Goal: Task Accomplishment & Management: Use online tool/utility

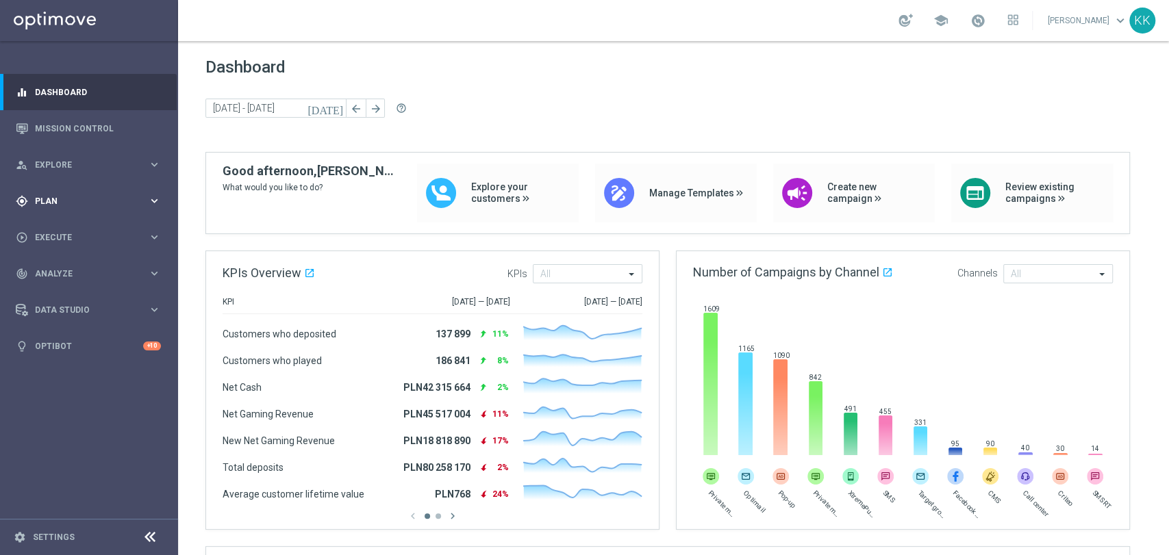
click at [53, 213] on div "gps_fixed Plan keyboard_arrow_right" at bounding box center [88, 201] width 177 height 36
click at [69, 234] on link "Target Groups" at bounding box center [89, 229] width 107 height 11
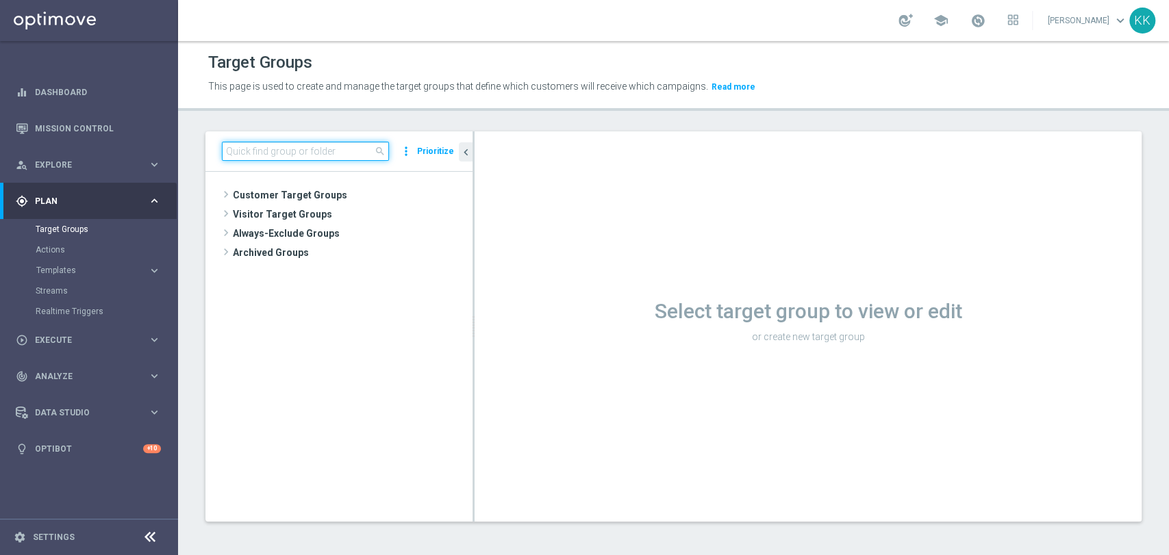
click at [320, 148] on input at bounding box center [305, 151] width 167 height 19
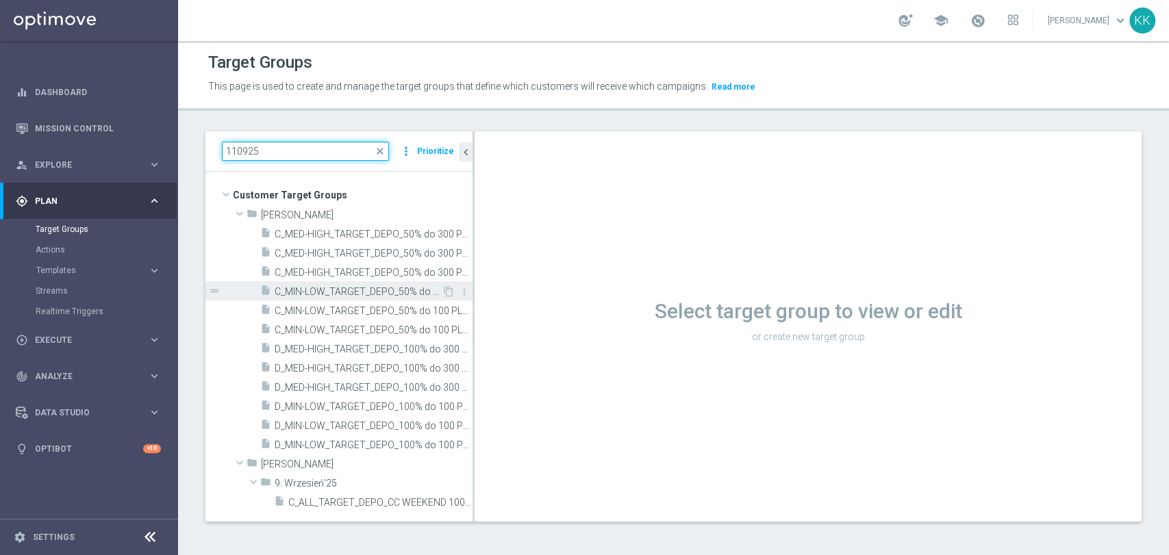
type input "110925"
click at [299, 294] on span "C_MIN-LOW_TARGET_DEPO_50% do 100 PLN_LW_110925" at bounding box center [358, 292] width 167 height 12
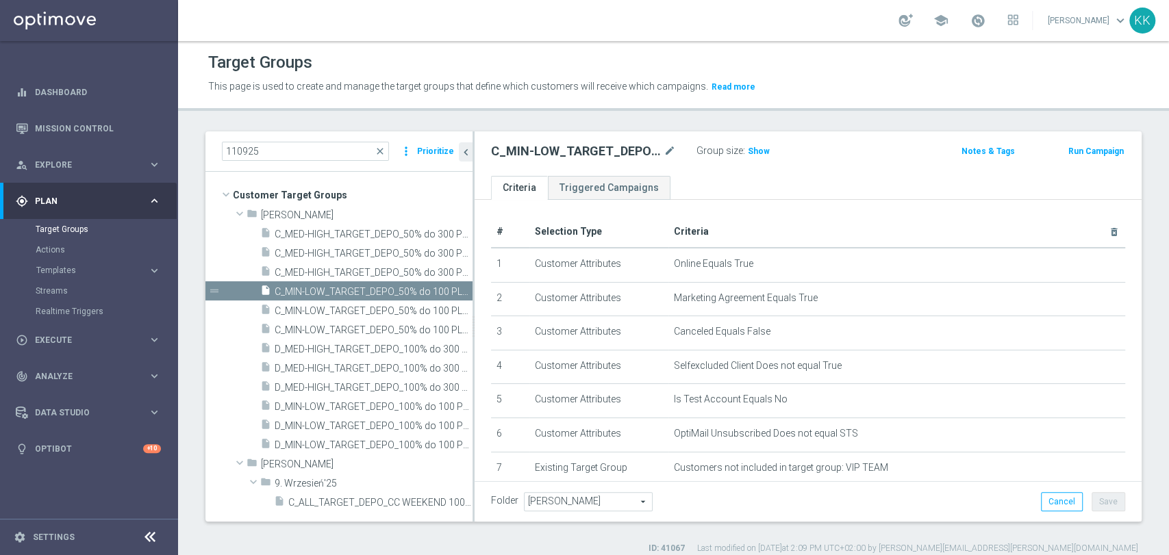
click at [461, 150] on icon "chevron_left" at bounding box center [465, 152] width 13 height 13
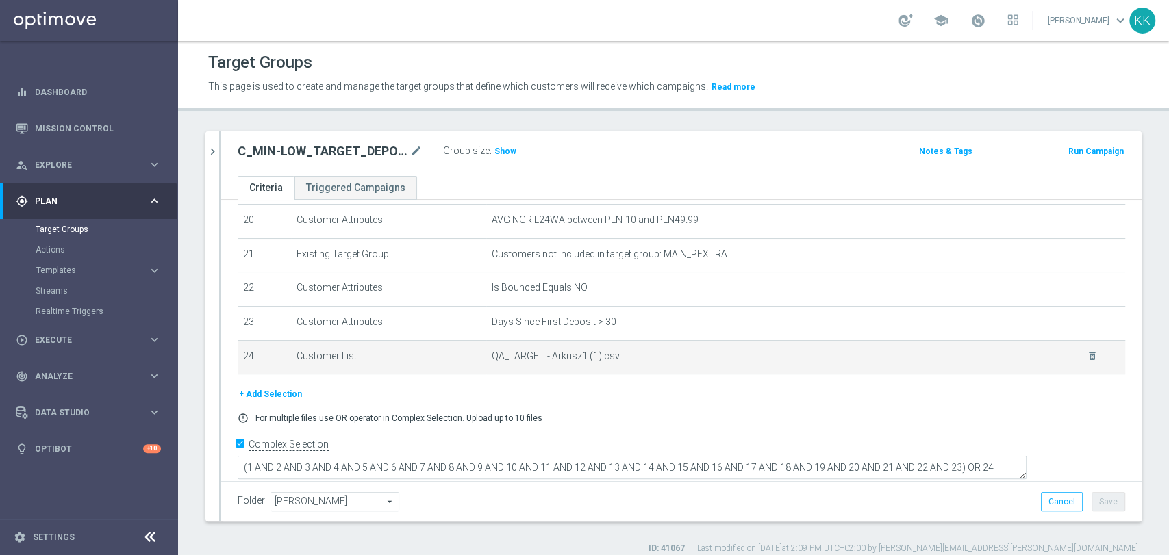
scroll to position [689, 0]
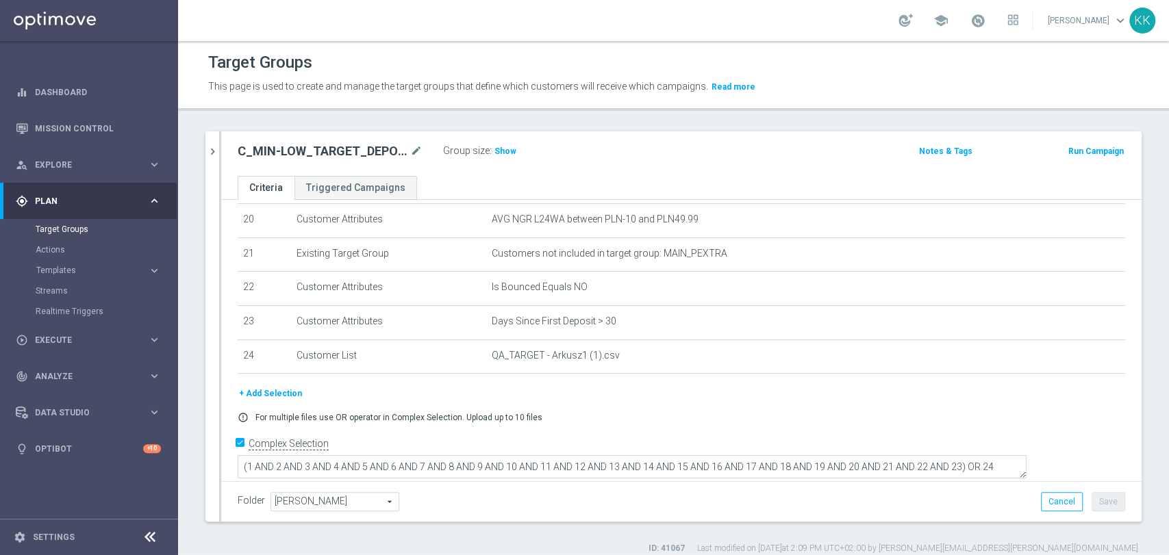
click at [239, 448] on input "Complex Selection" at bounding box center [242, 445] width 9 height 19
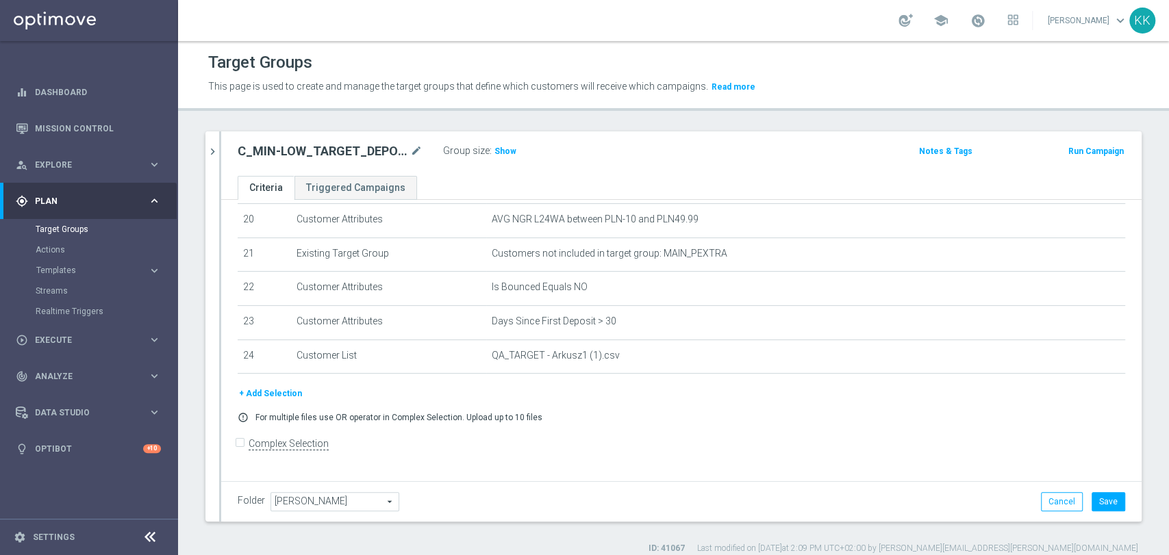
scroll to position [687, 0]
click at [242, 450] on input "Complex Selection" at bounding box center [242, 447] width 9 height 19
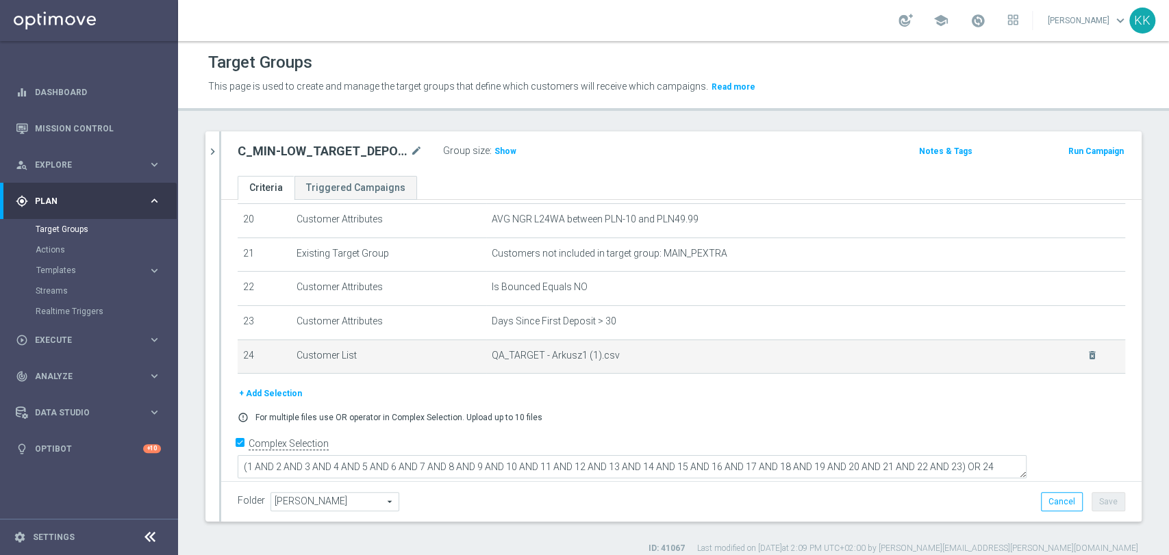
click at [1075, 364] on td "QA_TARGET - Arkusz1 (1).csv delete_forever" at bounding box center [805, 357] width 639 height 34
click at [1087, 361] on icon "delete_forever" at bounding box center [1092, 355] width 11 height 11
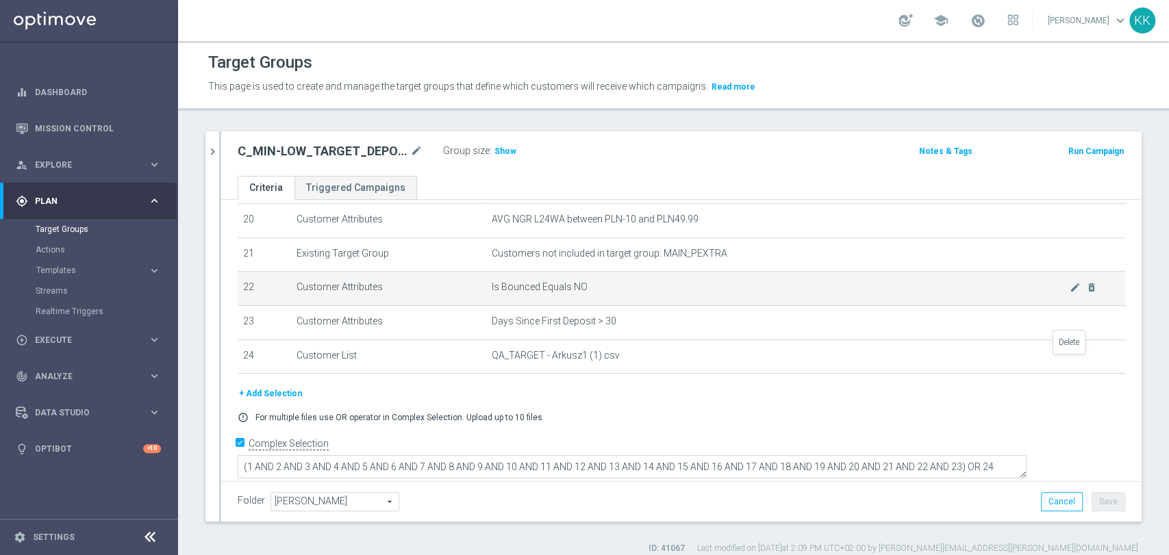
scroll to position [633, 0]
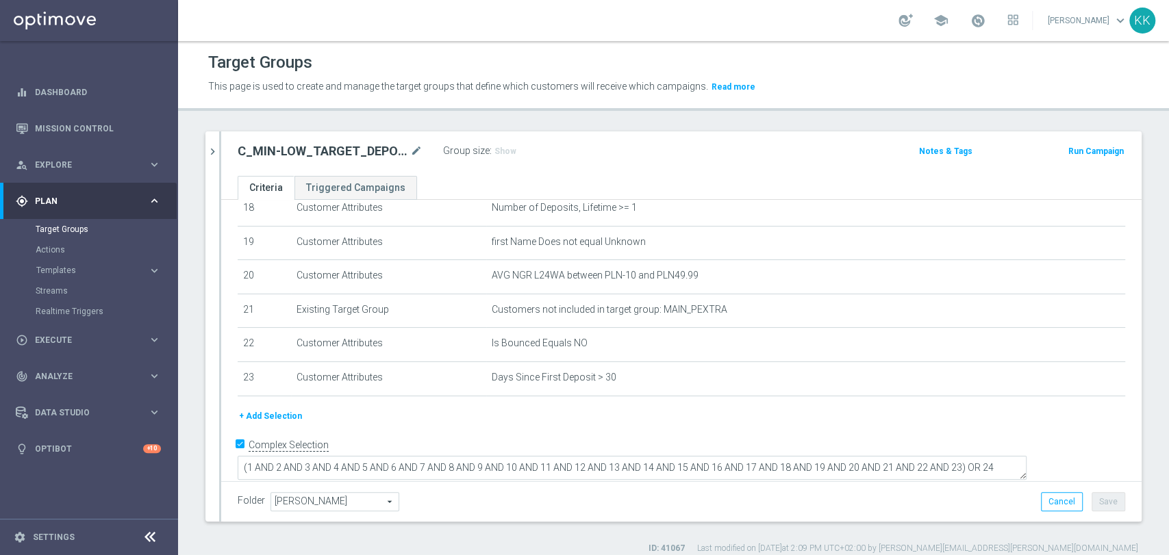
click at [242, 448] on input "Complex Selection" at bounding box center [242, 446] width 9 height 19
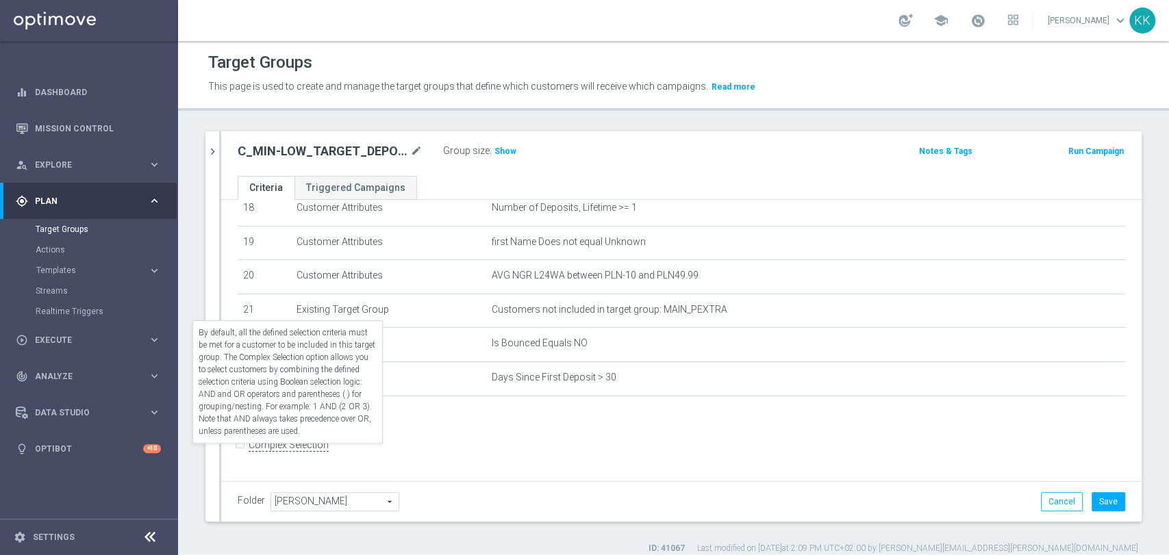
scroll to position [632, 0]
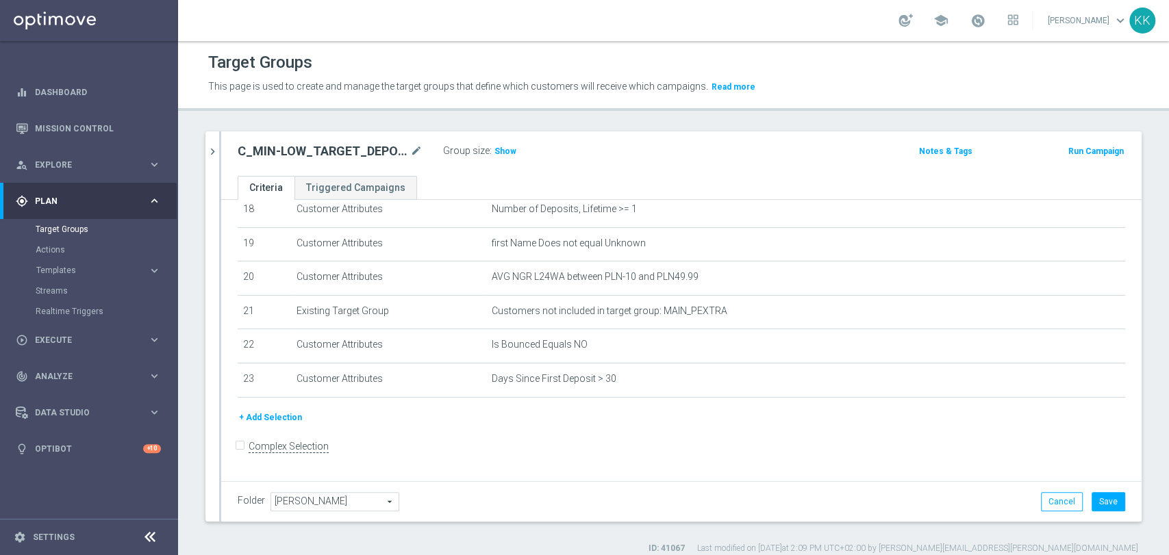
click at [276, 425] on button "+ Add Selection" at bounding box center [271, 417] width 66 height 15
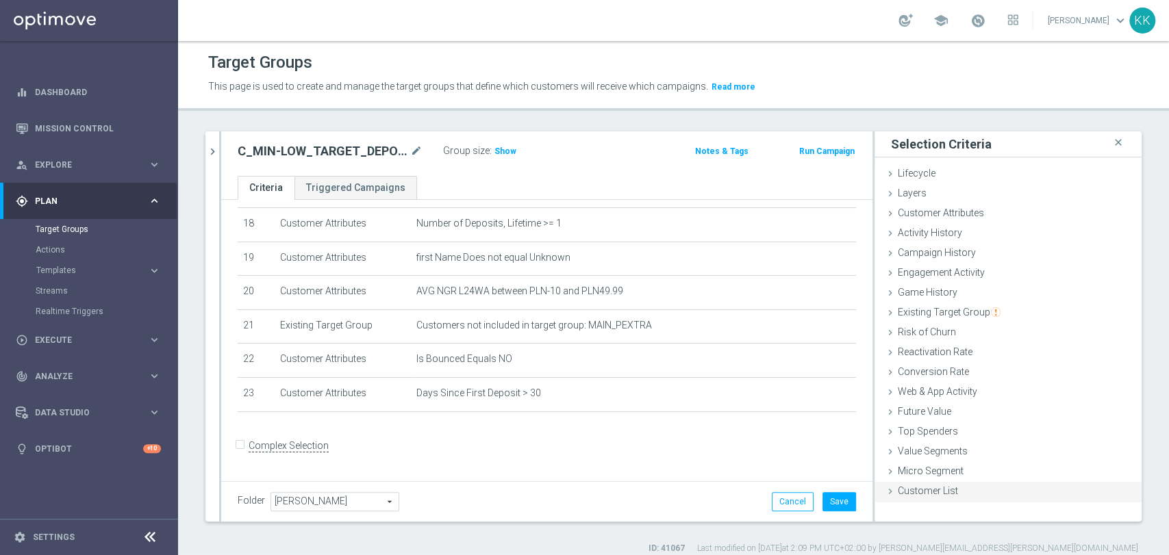
click at [953, 490] on div "Customer List done" at bounding box center [1007, 492] width 267 height 21
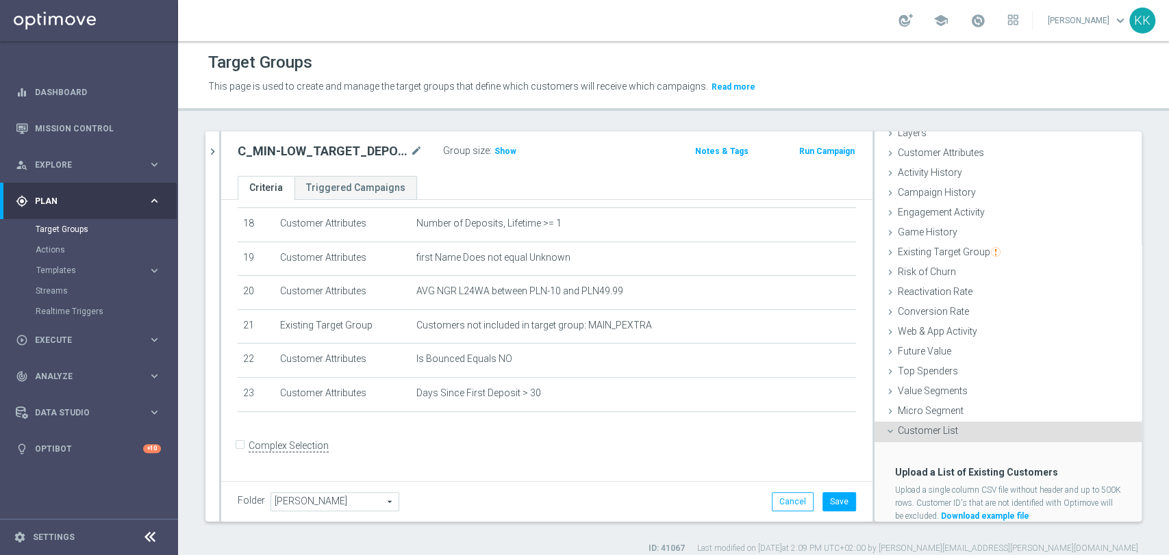
scroll to position [103, 0]
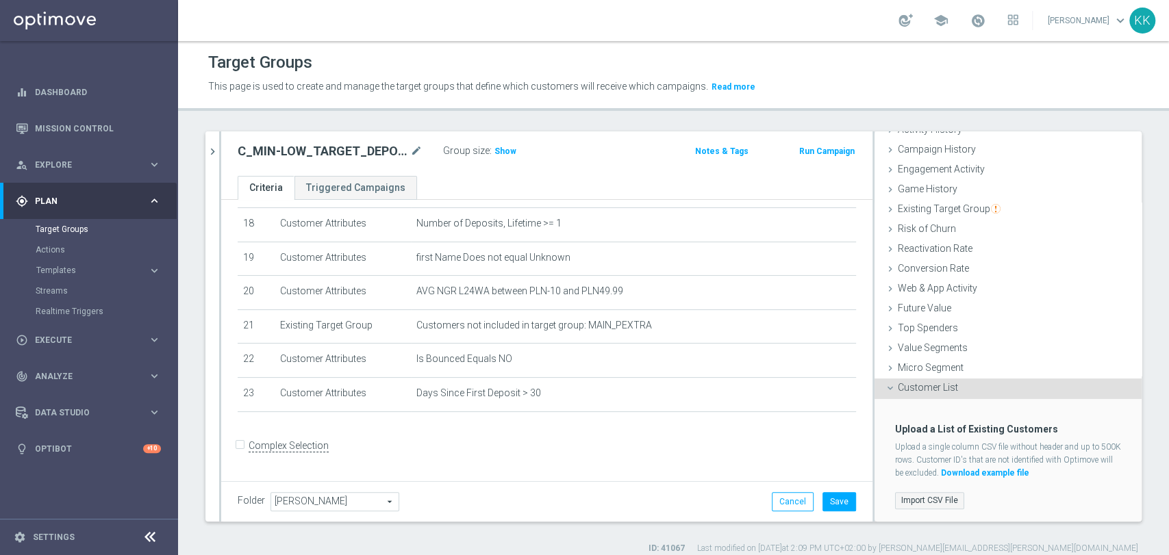
click at [937, 492] on label "Import CSV File" at bounding box center [929, 500] width 69 height 17
click at [0, 0] on input "Import CSV File" at bounding box center [0, 0] width 0 height 0
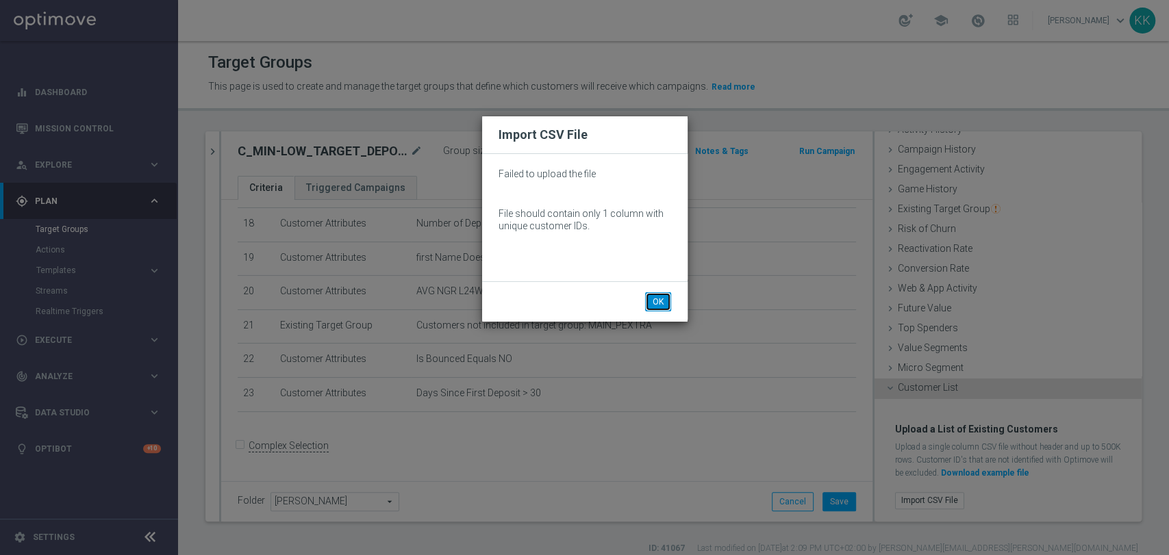
click at [658, 301] on button "OK" at bounding box center [658, 301] width 26 height 19
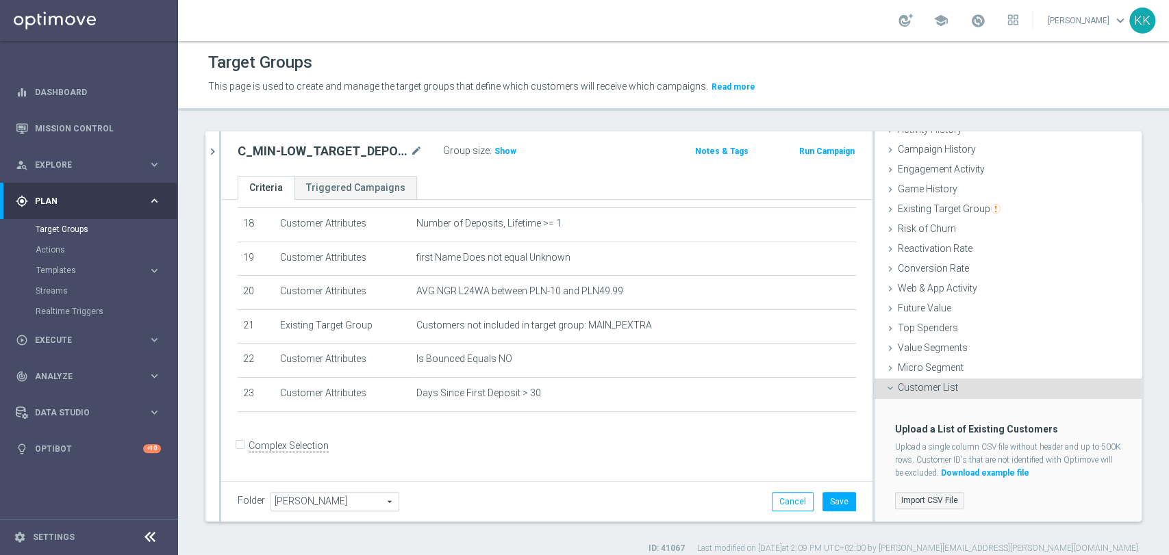
click at [895, 503] on label "Import CSV File" at bounding box center [929, 500] width 69 height 17
click at [0, 0] on input "Import CSV File" at bounding box center [0, 0] width 0 height 0
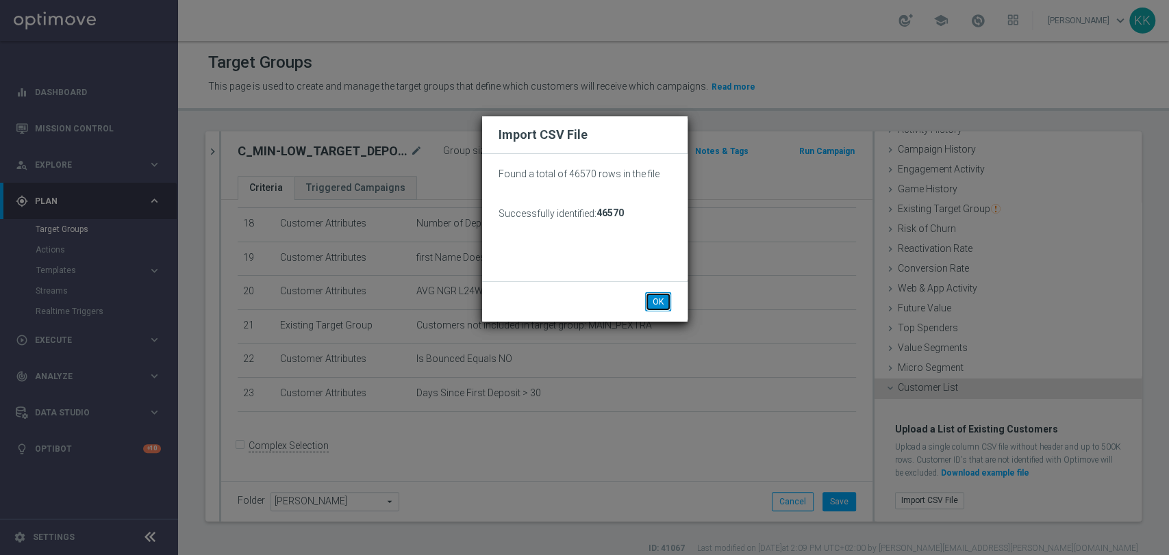
click at [656, 307] on button "OK" at bounding box center [658, 301] width 26 height 19
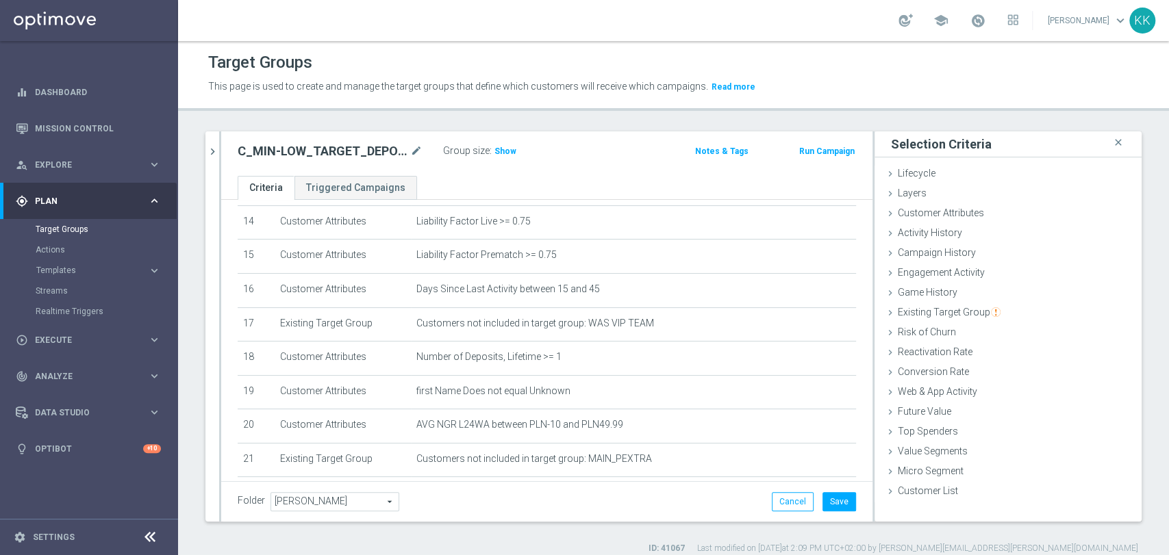
scroll to position [389, 0]
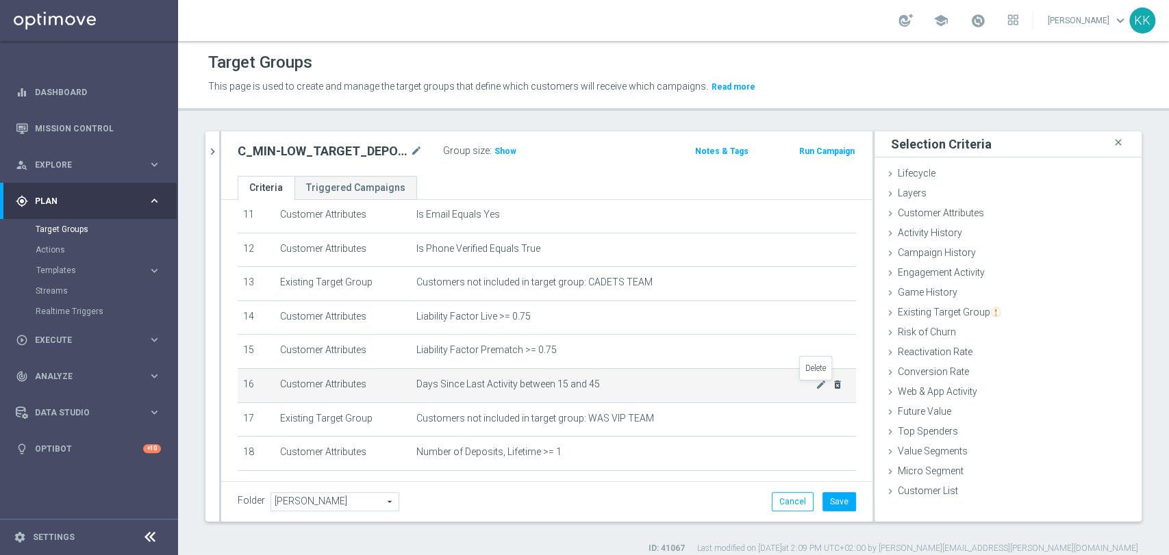
click at [832, 385] on icon "delete_forever" at bounding box center [837, 384] width 11 height 11
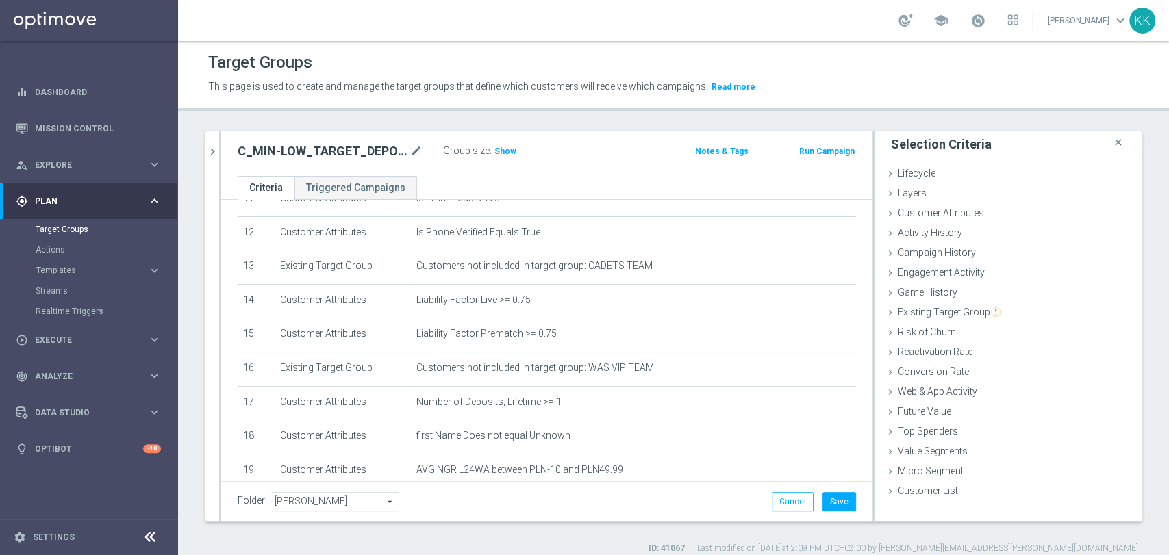
scroll to position [466, 0]
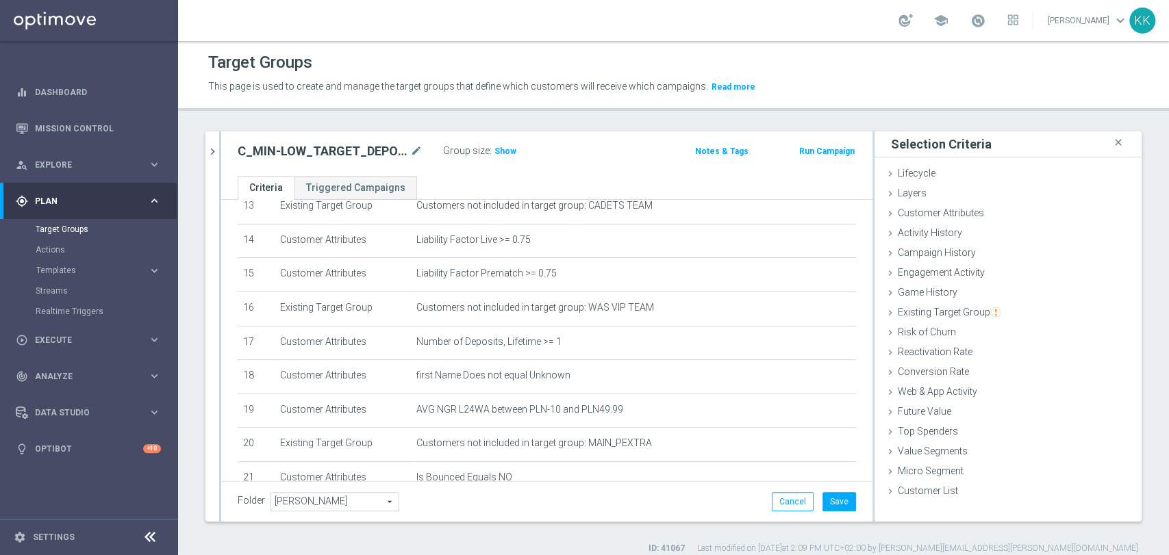
click at [828, 490] on div "Folder Kasia K. Kasia K. arrow_drop_down search Cancel Save Saving..." at bounding box center [546, 501] width 651 height 40
click at [835, 498] on button "Save" at bounding box center [839, 501] width 34 height 19
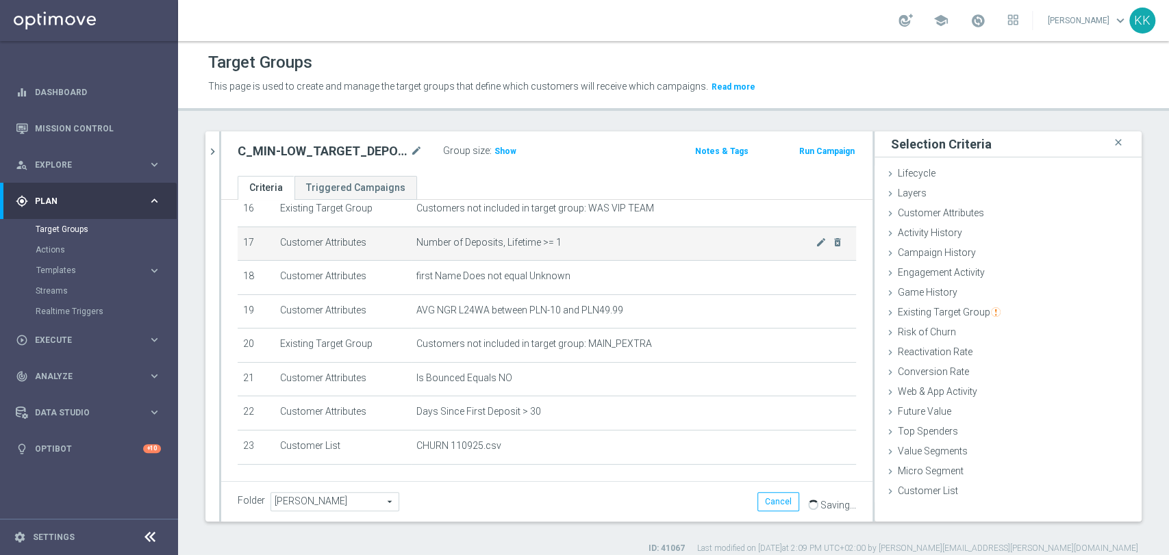
scroll to position [638, 0]
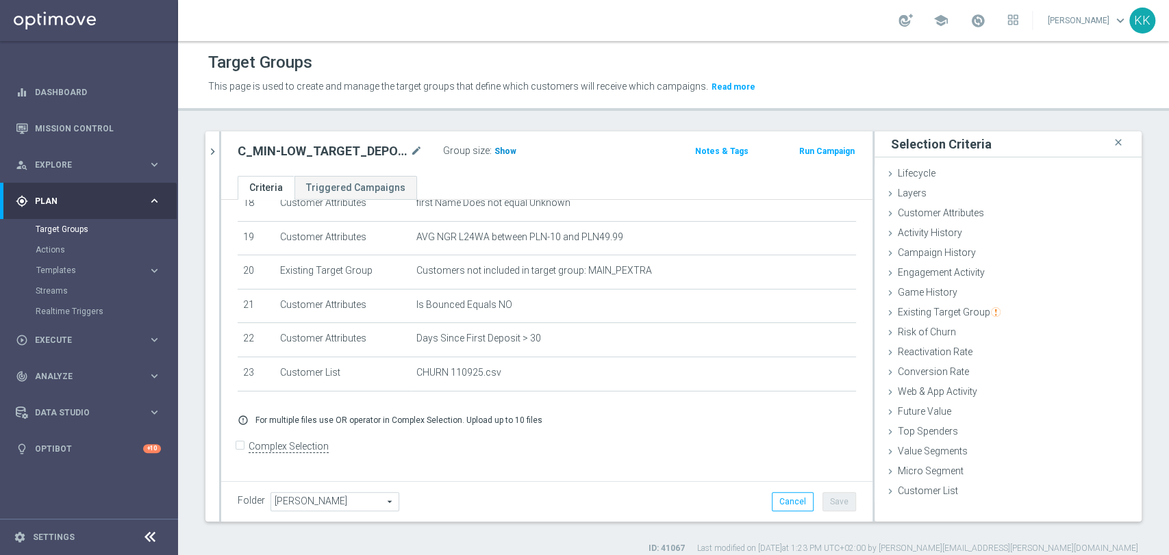
click at [507, 151] on span "Show" at bounding box center [505, 152] width 22 height 10
click at [205, 154] on button "chevron_right" at bounding box center [212, 151] width 14 height 40
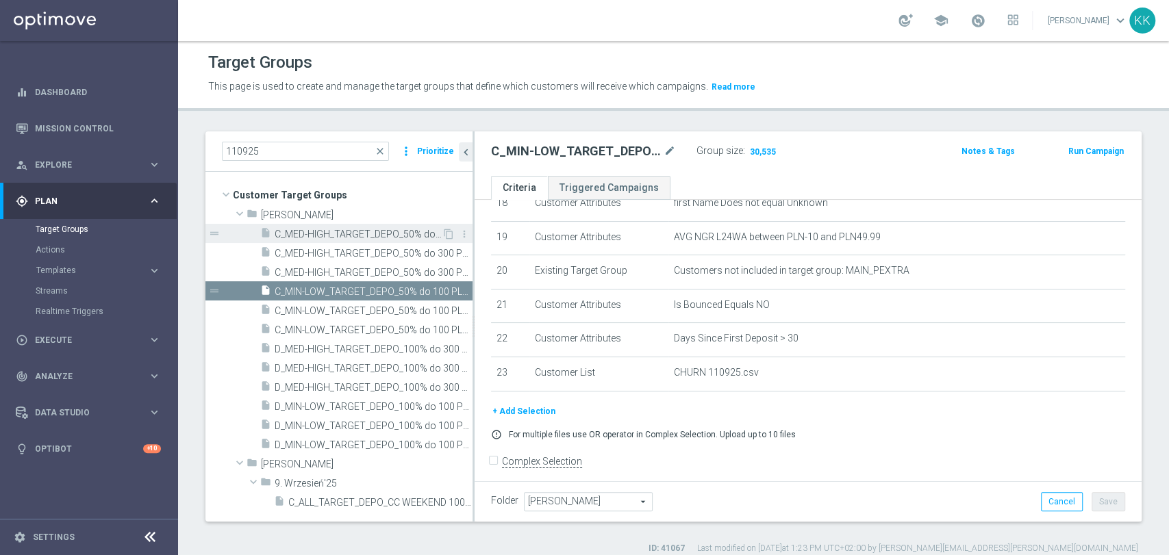
click at [314, 235] on span "C_MED-HIGH_TARGET_DEPO_50% do 300 PLN_LW_110925" at bounding box center [358, 235] width 167 height 12
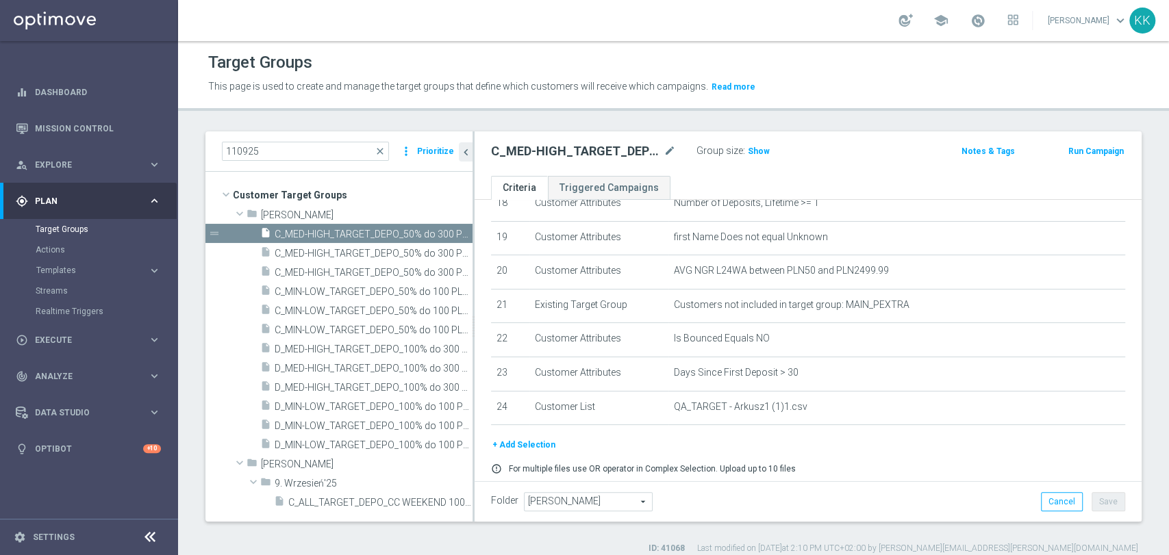
click at [509, 450] on button "+ Add Selection" at bounding box center [524, 444] width 66 height 15
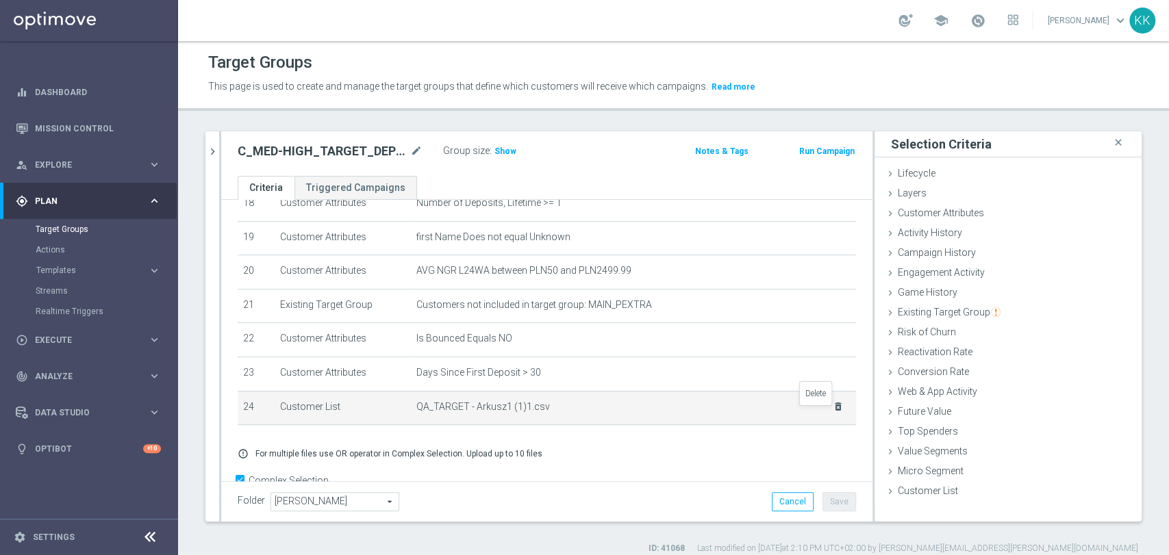
click at [833, 412] on icon "delete_forever" at bounding box center [838, 406] width 11 height 11
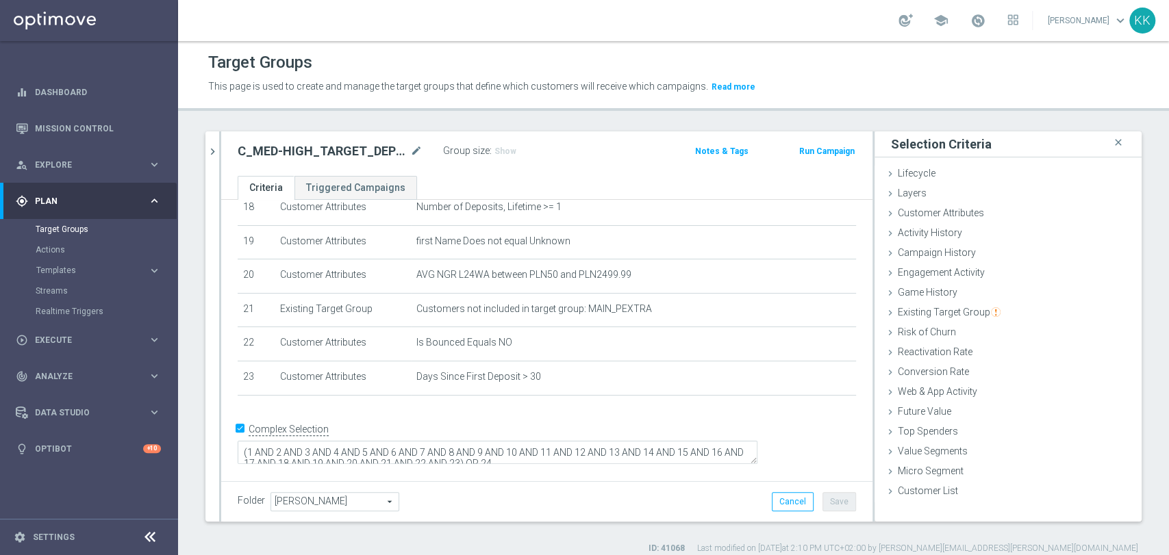
scroll to position [619, 0]
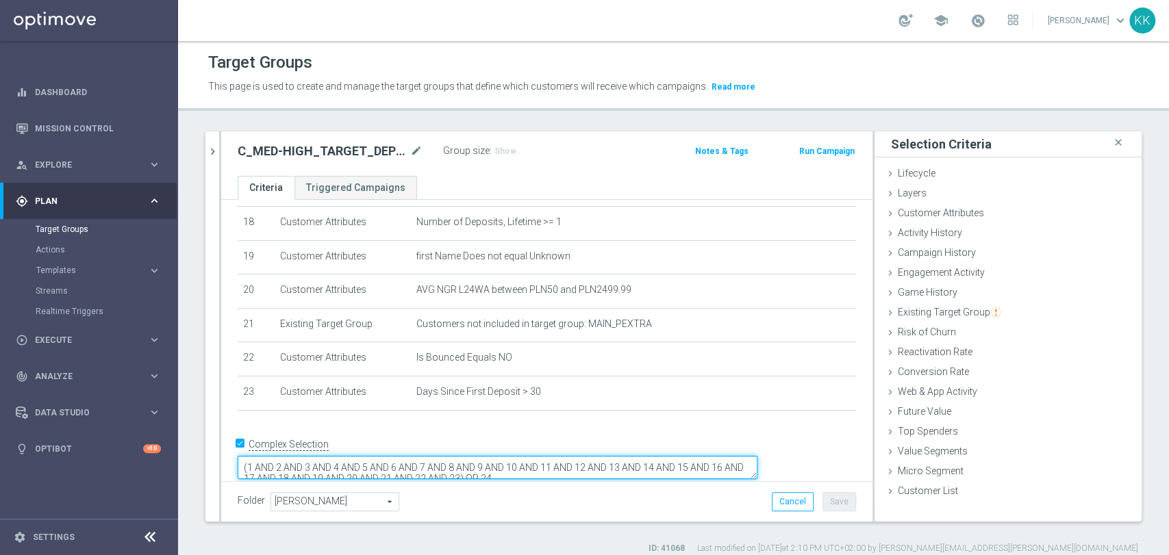
click at [428, 456] on textarea "(1 AND 2 AND 3 AND 4 AND 5 AND 6 AND 7 AND 8 AND 9 AND 10 AND 11 AND 12 AND 13 …" at bounding box center [498, 468] width 520 height 24
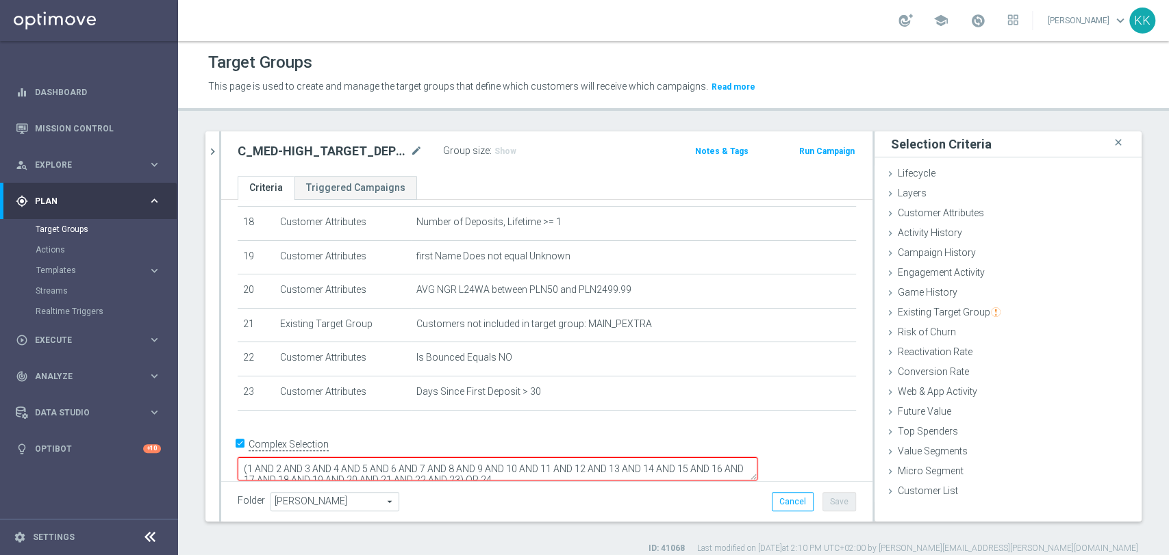
click at [246, 446] on input "Complex Selection" at bounding box center [242, 446] width 9 height 19
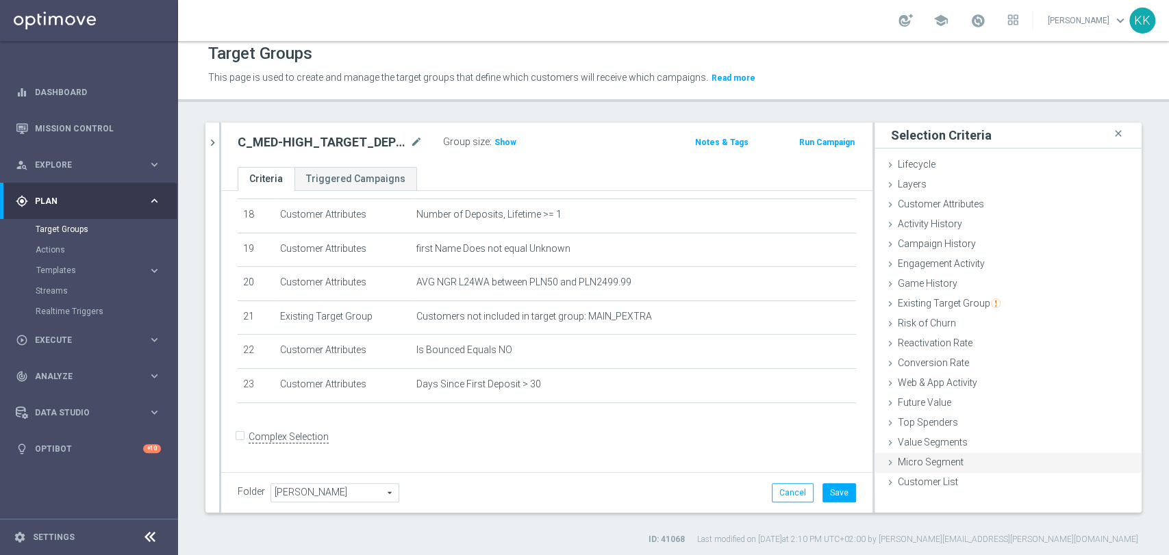
scroll to position [11, 0]
click at [966, 473] on div "Customer List done selection saved" at bounding box center [1007, 481] width 267 height 21
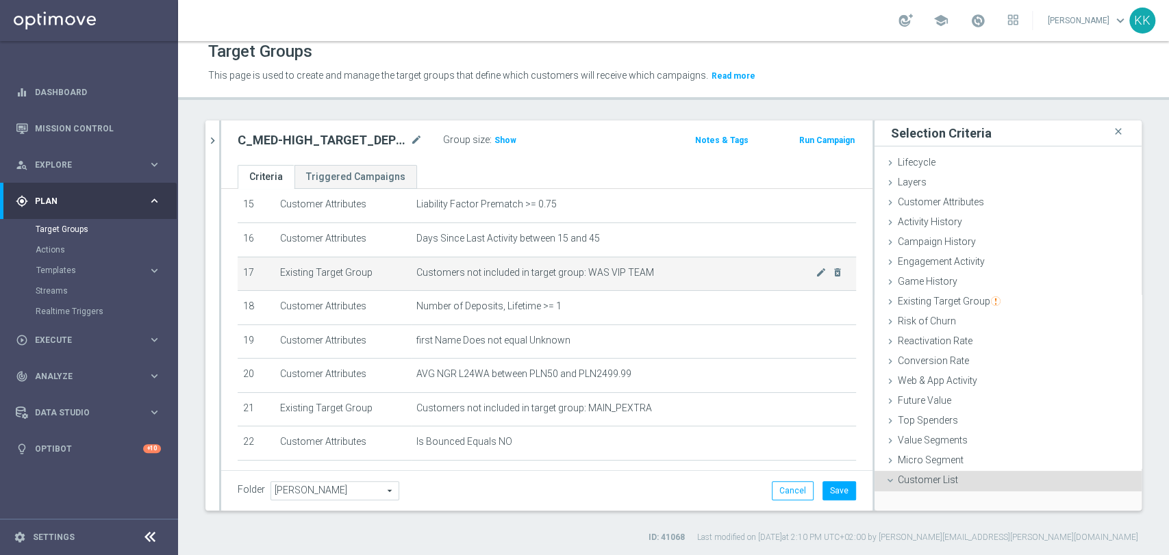
scroll to position [466, 0]
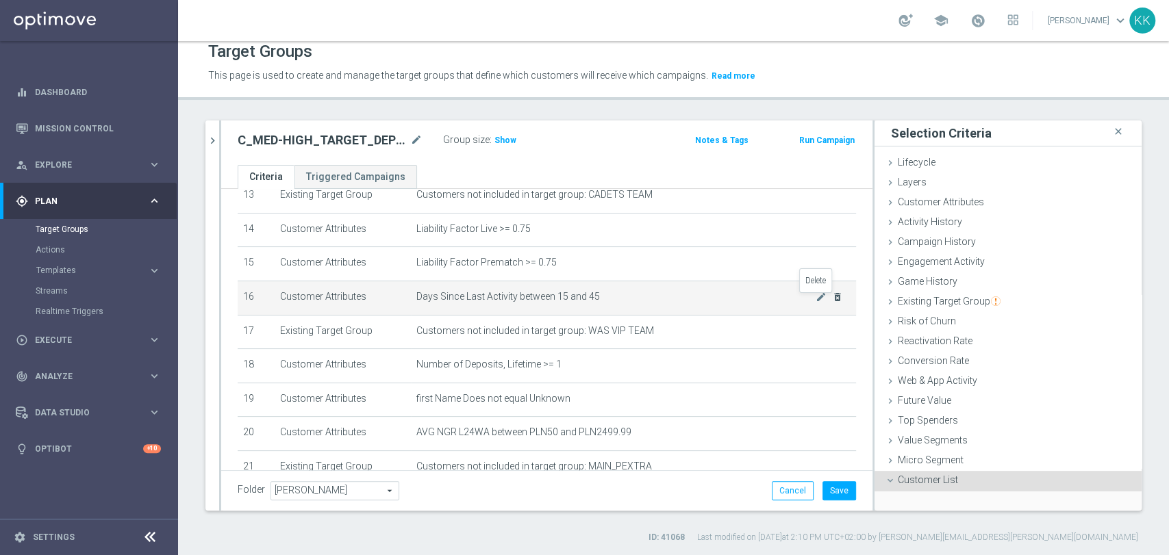
click at [832, 301] on icon "delete_forever" at bounding box center [837, 297] width 11 height 11
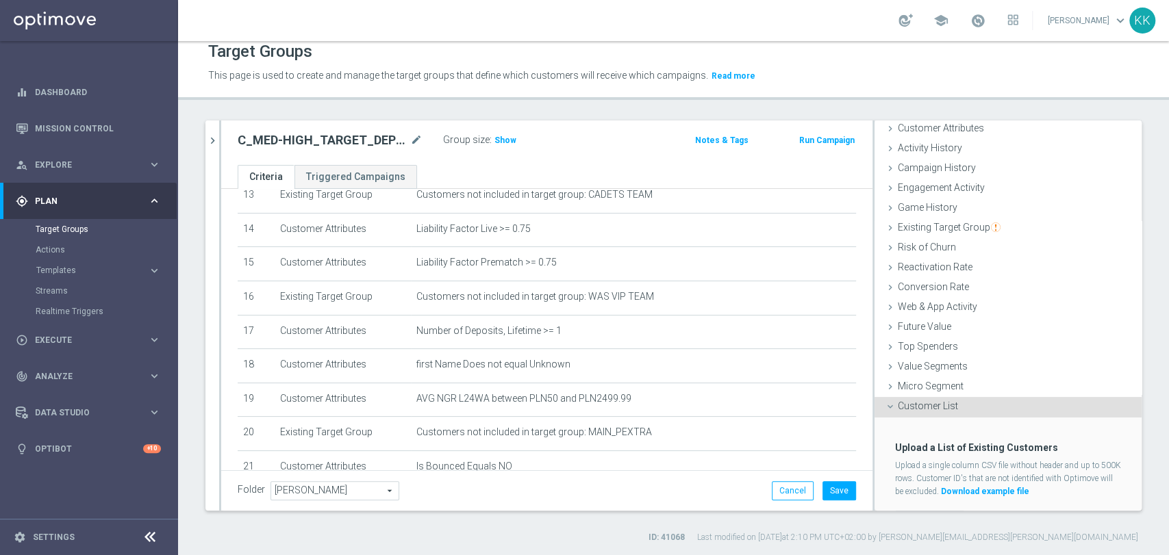
scroll to position [103, 0]
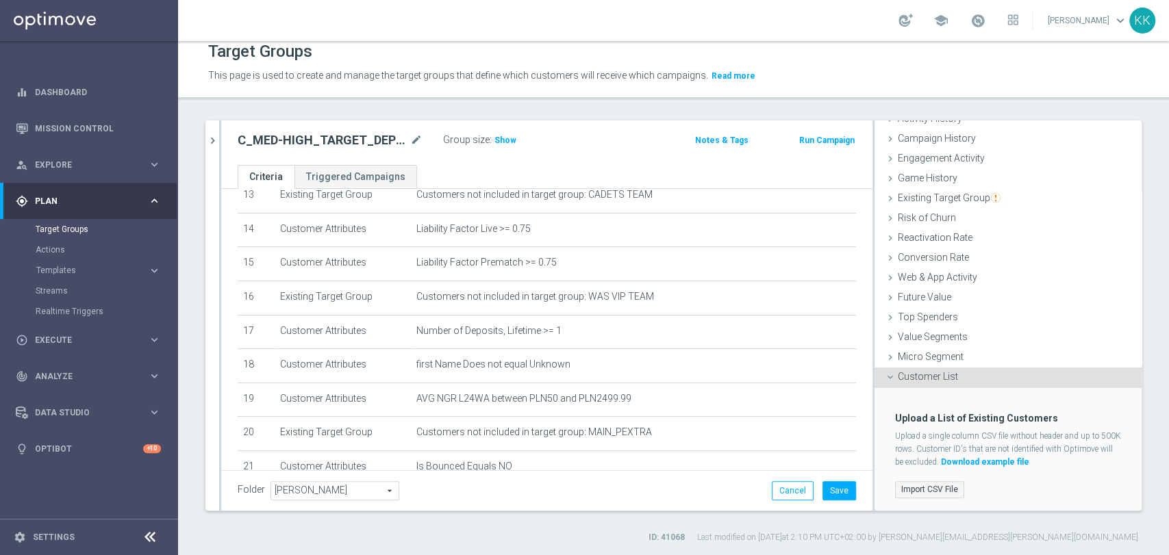
click at [925, 489] on label "Import CSV File" at bounding box center [929, 489] width 69 height 17
click at [0, 0] on input "Import CSV File" at bounding box center [0, 0] width 0 height 0
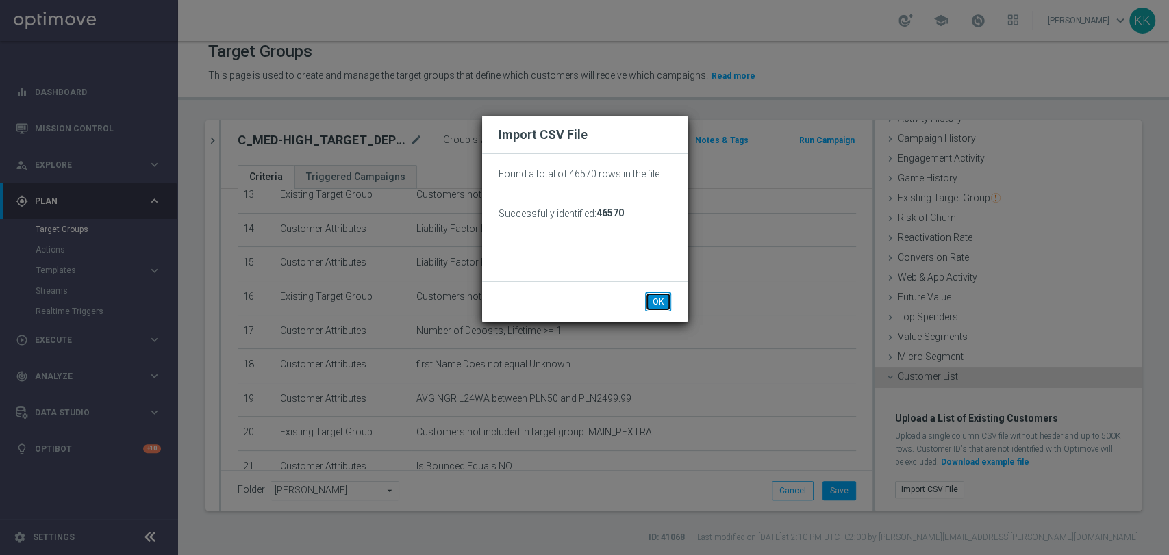
click at [663, 300] on button "OK" at bounding box center [658, 301] width 26 height 19
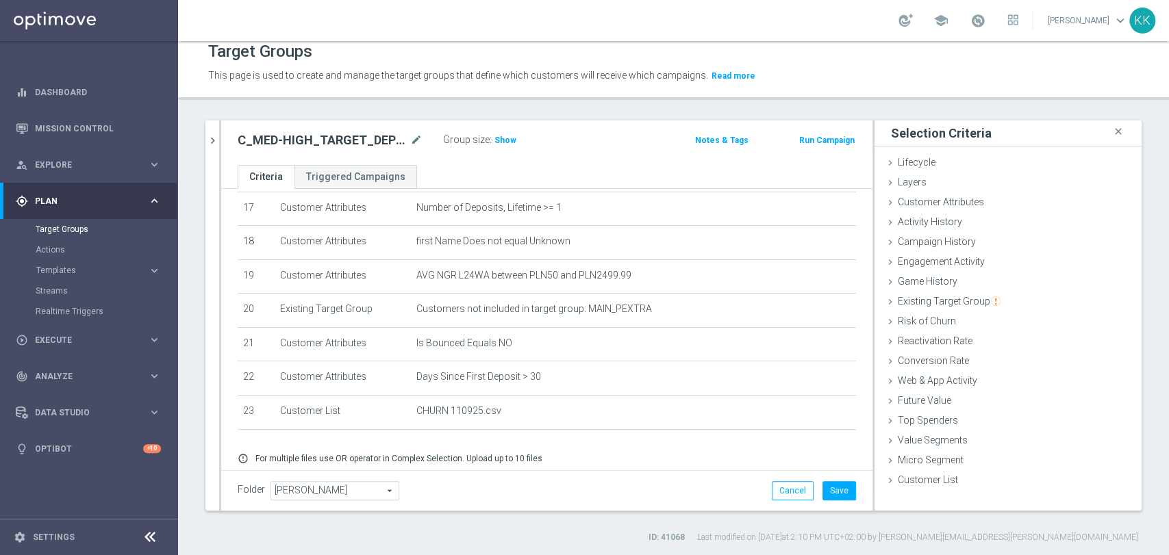
scroll to position [638, 0]
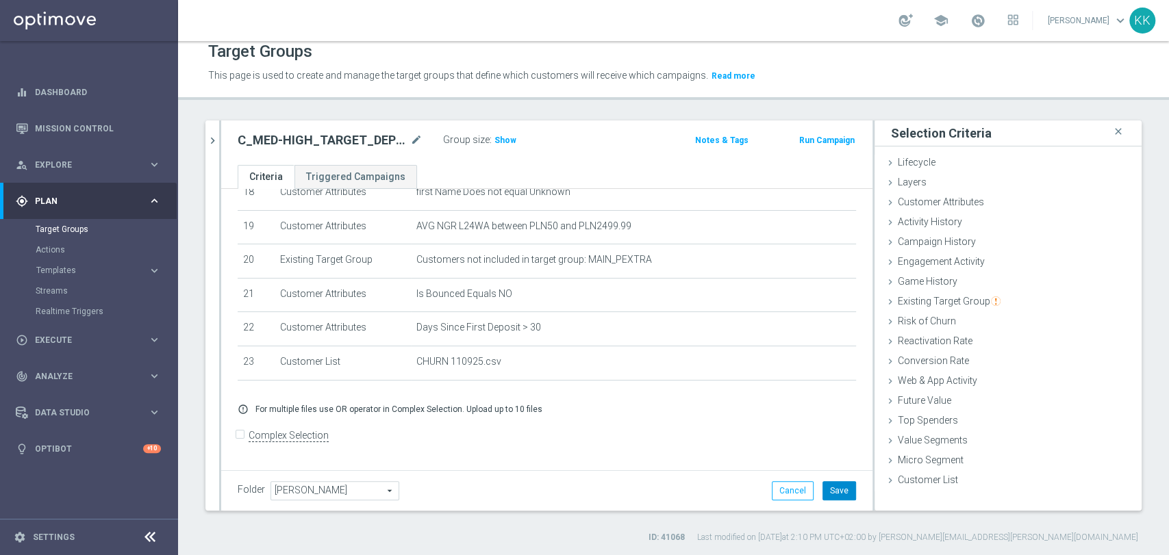
click at [831, 483] on button "Save" at bounding box center [839, 490] width 34 height 19
click at [494, 144] on span "Show" at bounding box center [505, 141] width 22 height 10
click at [208, 129] on button "chevron_right" at bounding box center [212, 140] width 14 height 40
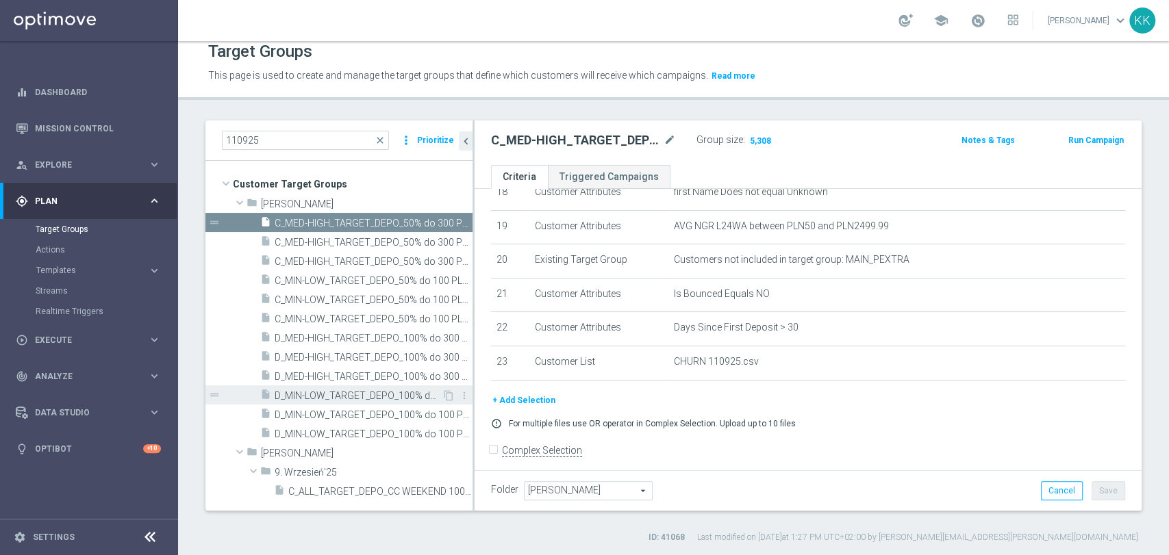
click at [318, 392] on span "D_MIN-LOW_TARGET_DEPO_100% do 100 PLN_LW_110925" at bounding box center [358, 396] width 167 height 12
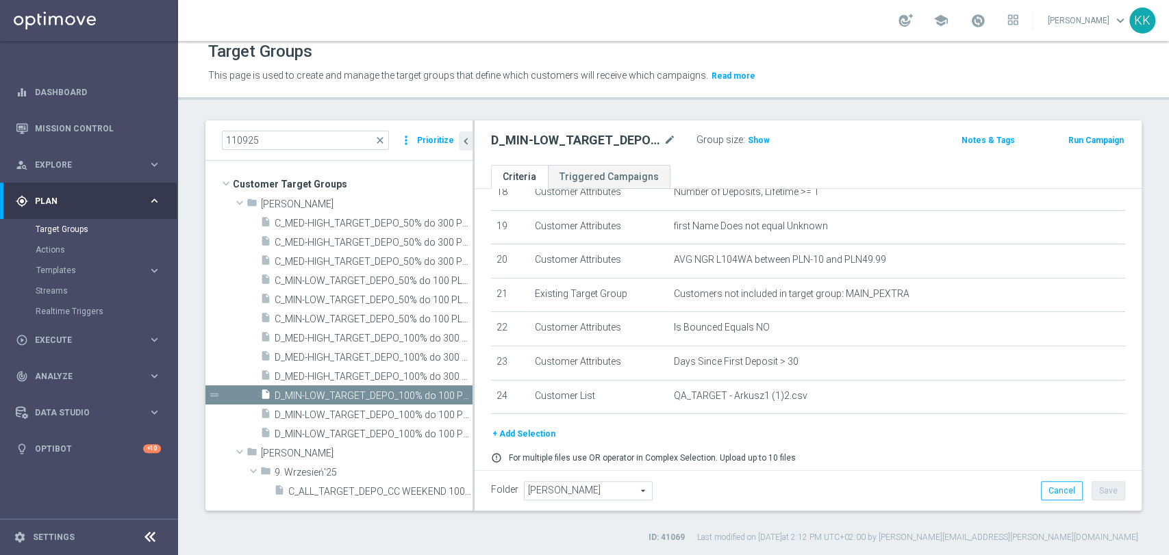
drag, startPoint x: 325, startPoint y: 278, endPoint x: 488, endPoint y: 322, distance: 169.4
click at [325, 277] on span "C_MIN-LOW_TARGET_DEPO_50% do 100 PLN_LW_110925" at bounding box center [374, 281] width 198 height 12
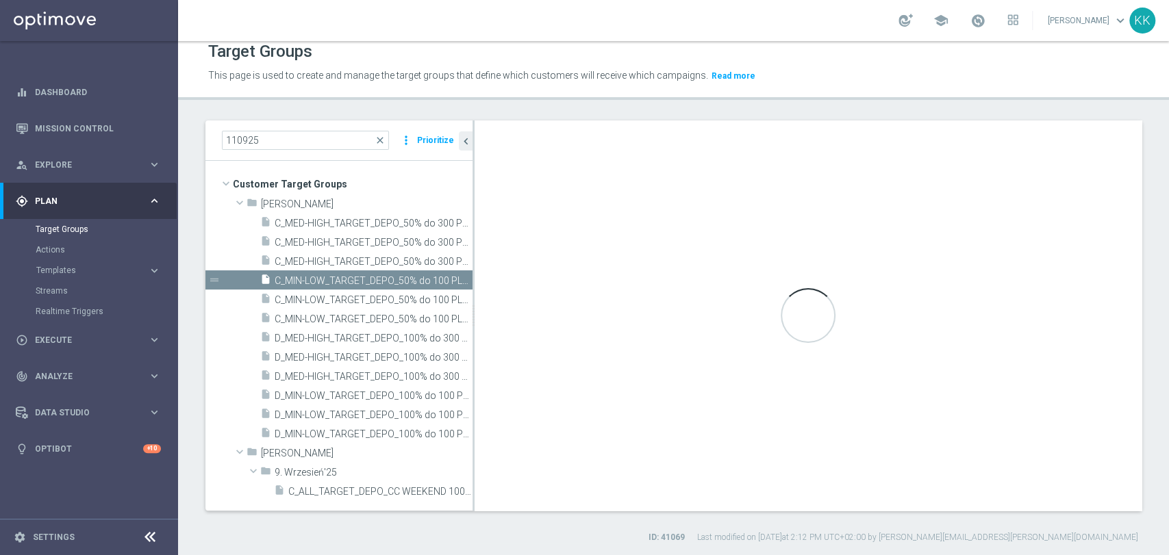
checkbox input "false"
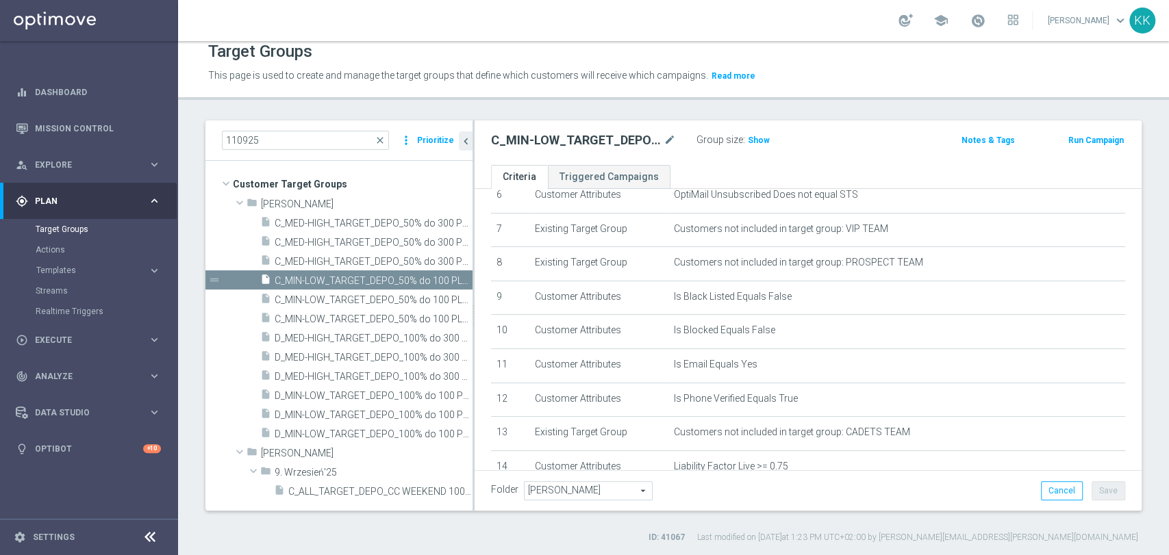
scroll to position [380, 0]
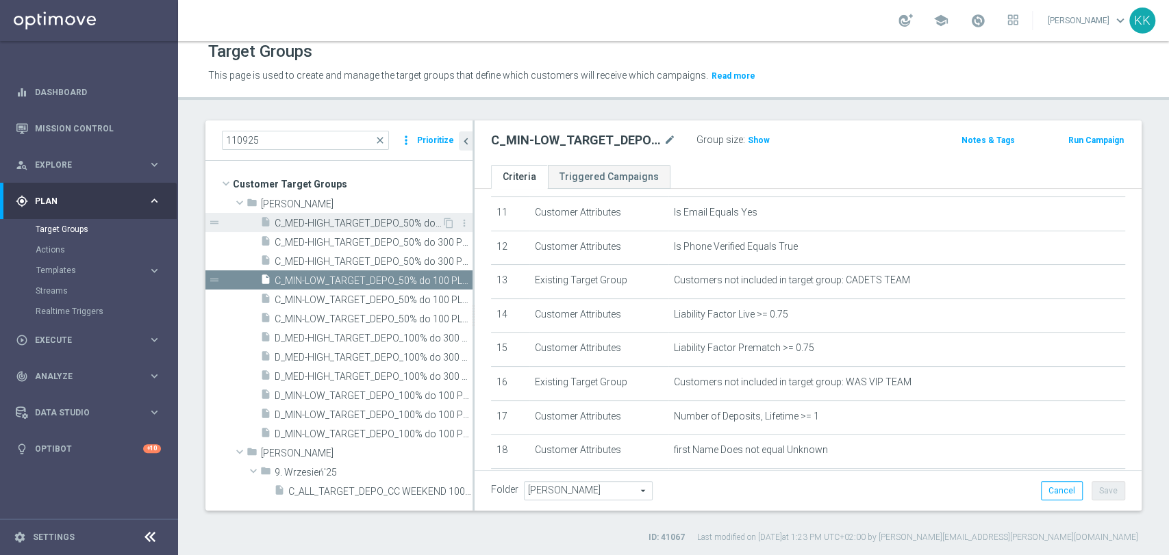
click at [347, 225] on span "C_MED-HIGH_TARGET_DEPO_50% do 300 PLN_LW_110925" at bounding box center [358, 224] width 167 height 12
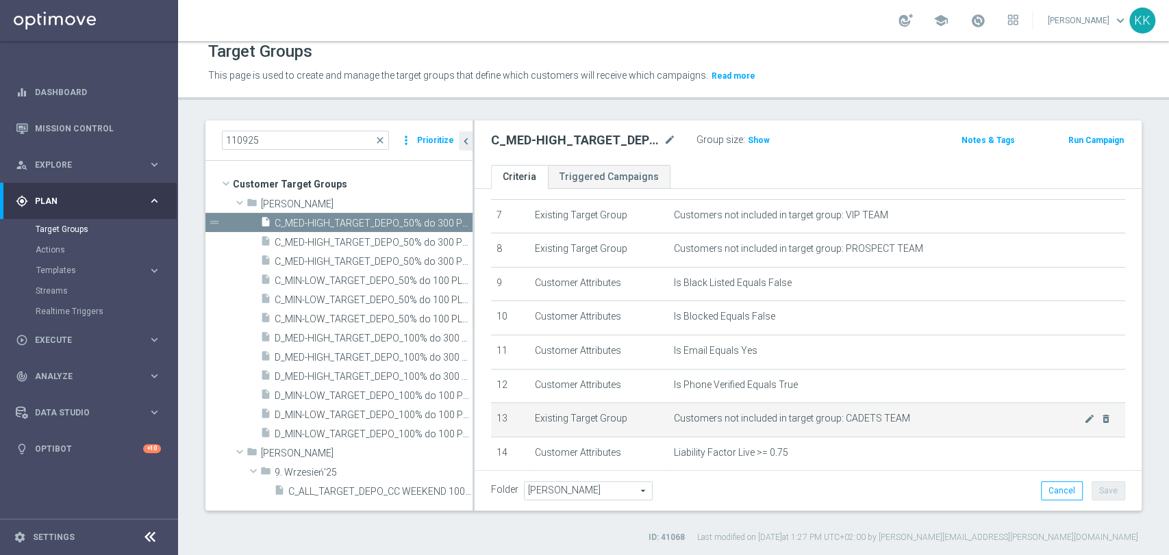
scroll to position [304, 0]
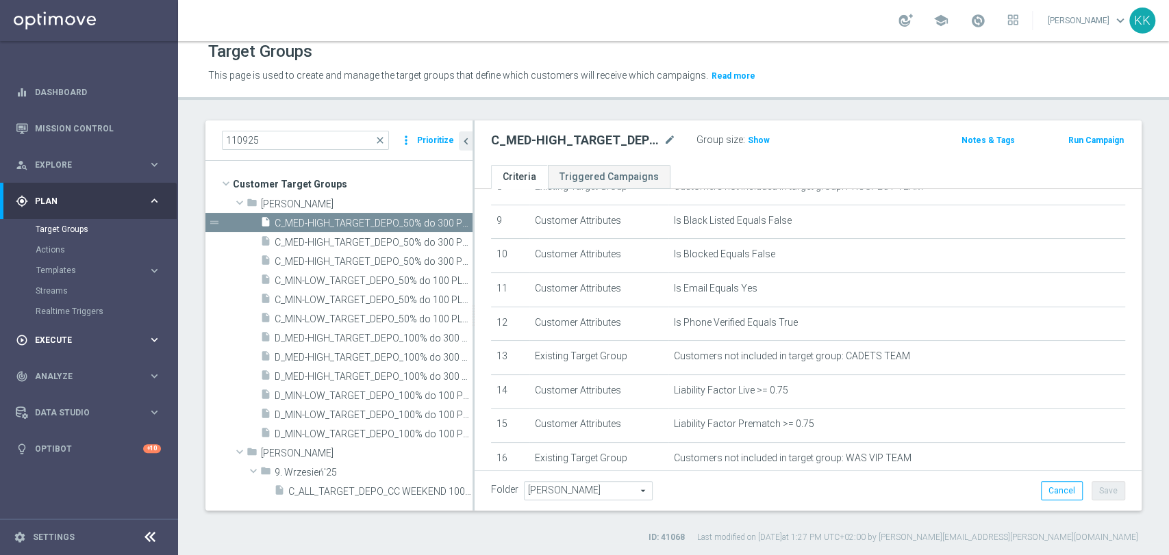
click at [73, 340] on span "Execute" at bounding box center [91, 340] width 113 height 8
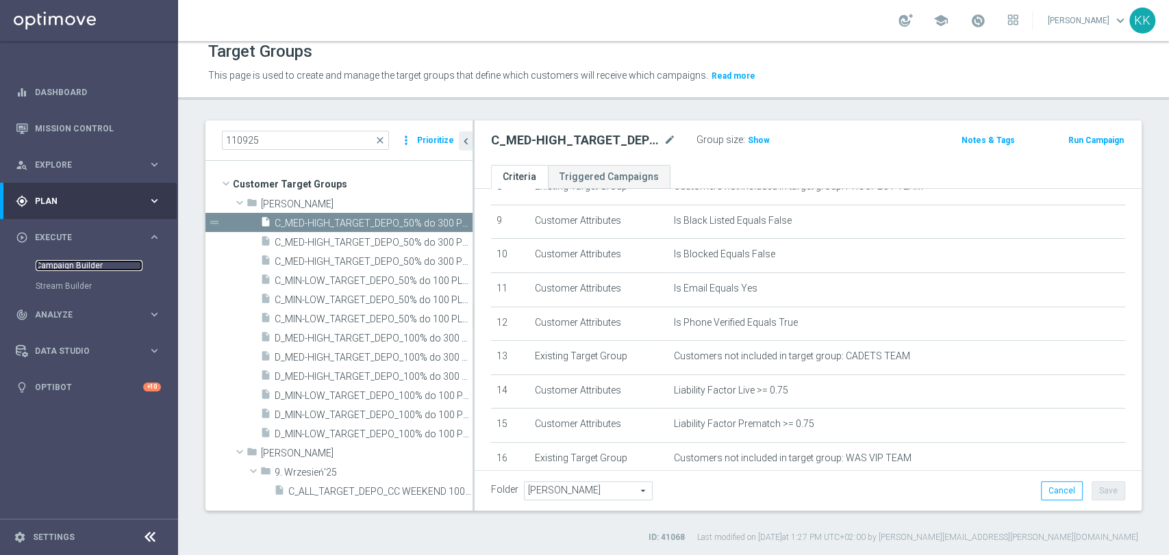
click at [85, 264] on link "Campaign Builder" at bounding box center [89, 265] width 107 height 11
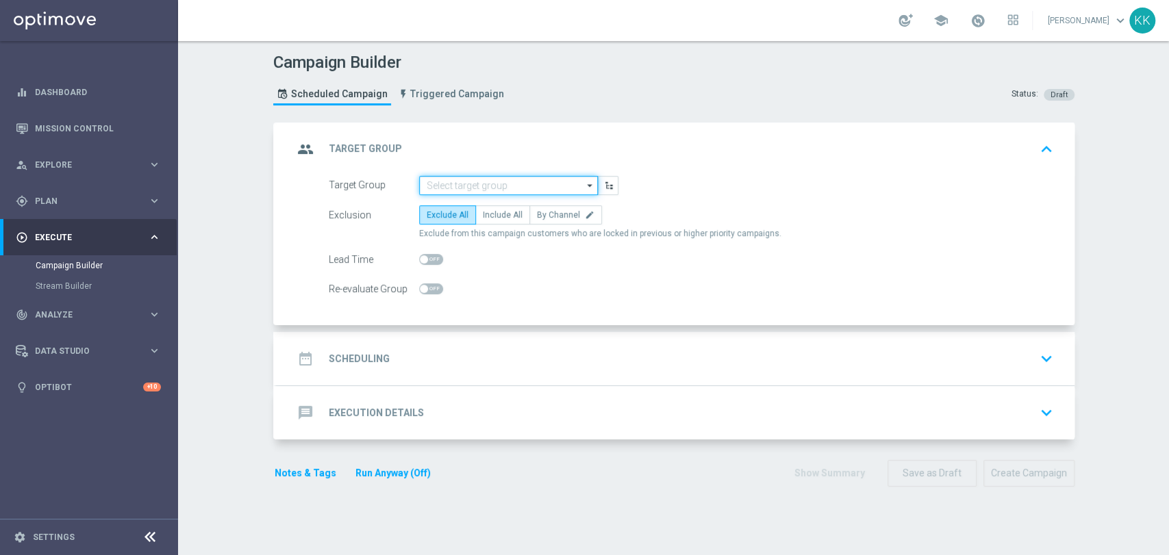
click at [487, 177] on input at bounding box center [508, 185] width 179 height 19
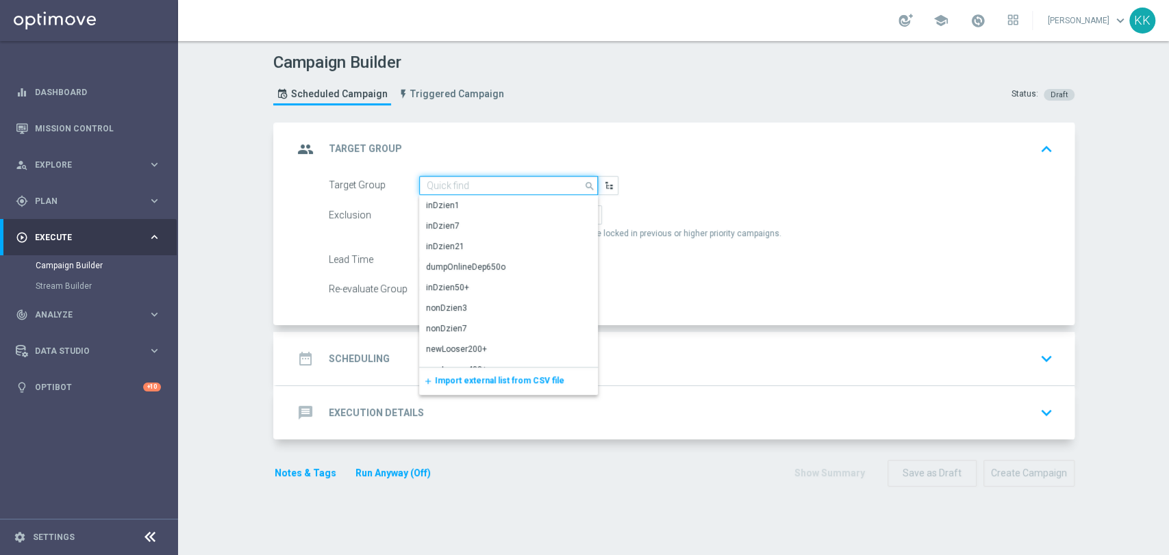
paste input "C_MIN-LOW_TARGET_DEPO_50% do 100 PLN_LW_110925"
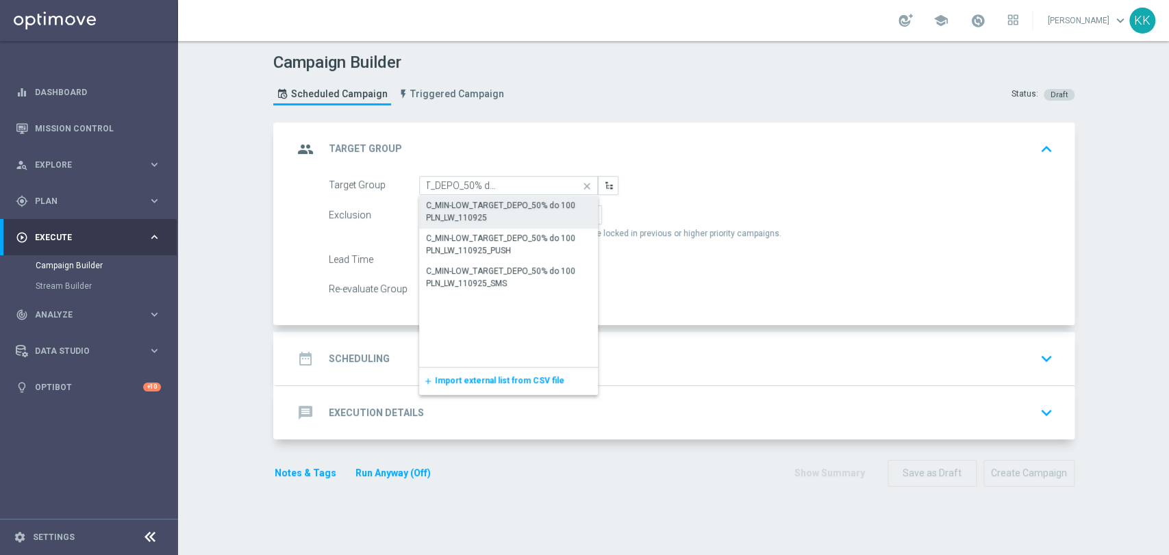
click at [487, 212] on div "C_MIN-LOW_TARGET_DEPO_50% do 100 PLN_LW_110925" at bounding box center [509, 211] width 166 height 25
type input "C_MIN-LOW_TARGET_DEPO_50% do 100 PLN_LW_110925"
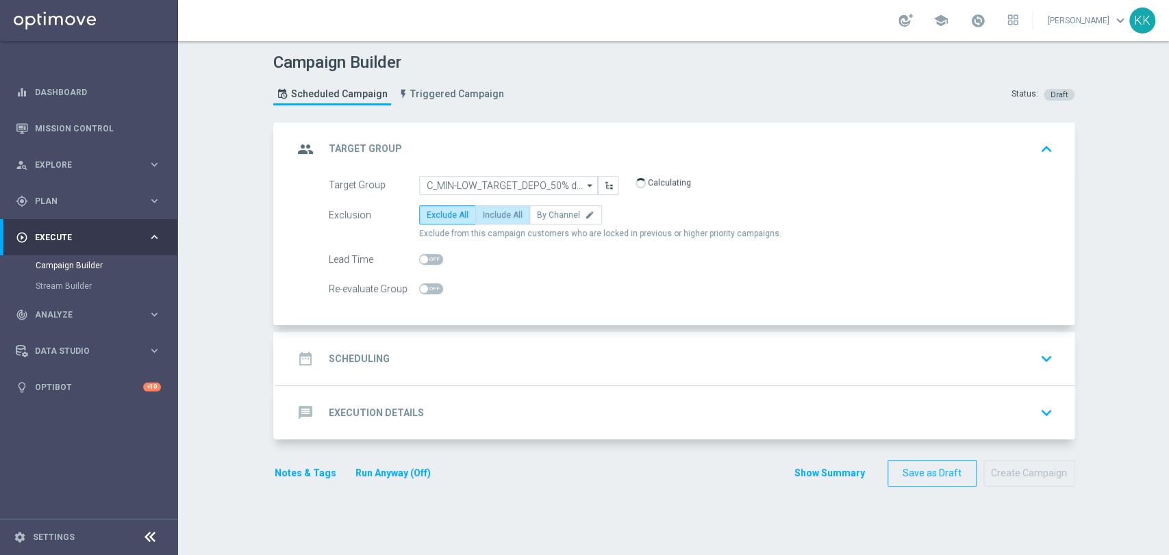
click at [498, 210] on span "Include All" at bounding box center [503, 215] width 40 height 10
click at [492, 213] on input "Include All" at bounding box center [487, 217] width 9 height 9
radio input "true"
click at [562, 210] on span "By Channel" at bounding box center [558, 215] width 43 height 10
click at [546, 213] on input "By Channel edit" at bounding box center [541, 217] width 9 height 9
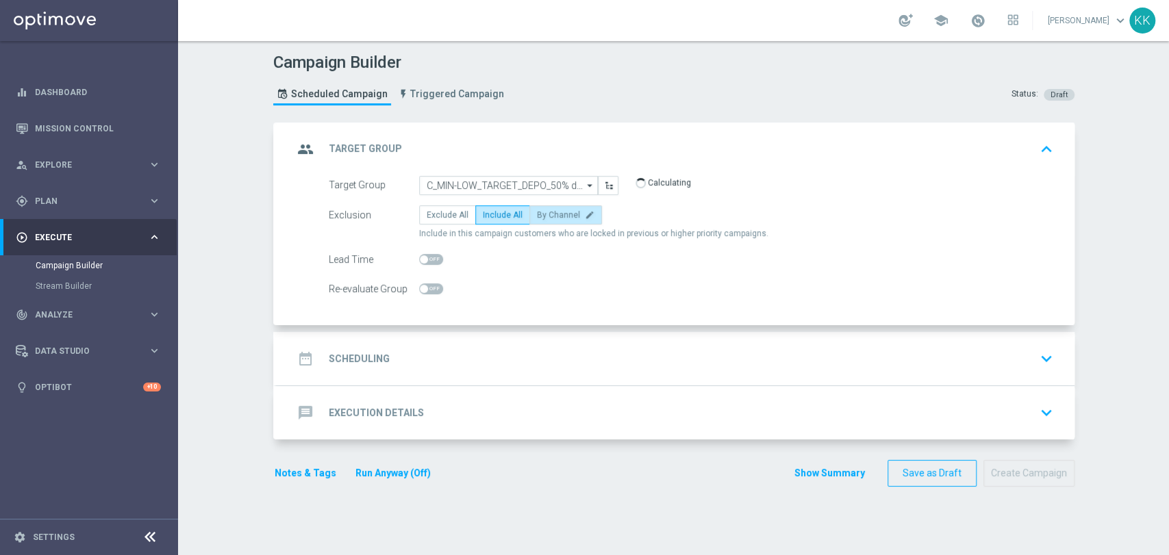
radio input "true"
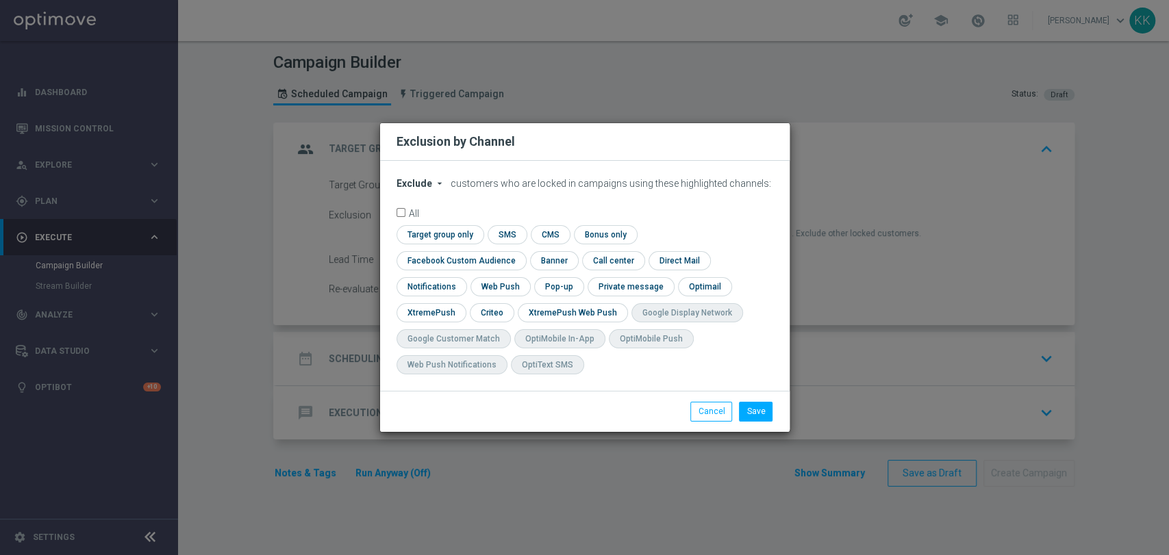
click at [417, 189] on span "Exclude" at bounding box center [414, 183] width 36 height 11
click at [0, 0] on span "Include" at bounding box center [0, 0] width 0 height 0
click at [426, 234] on form "Include arrow_drop_down × Include customers who are locked in campaigns using t…" at bounding box center [584, 279] width 377 height 203
click at [424, 189] on span "Include" at bounding box center [413, 183] width 34 height 11
click at [0, 0] on span "Include" at bounding box center [0, 0] width 0 height 0
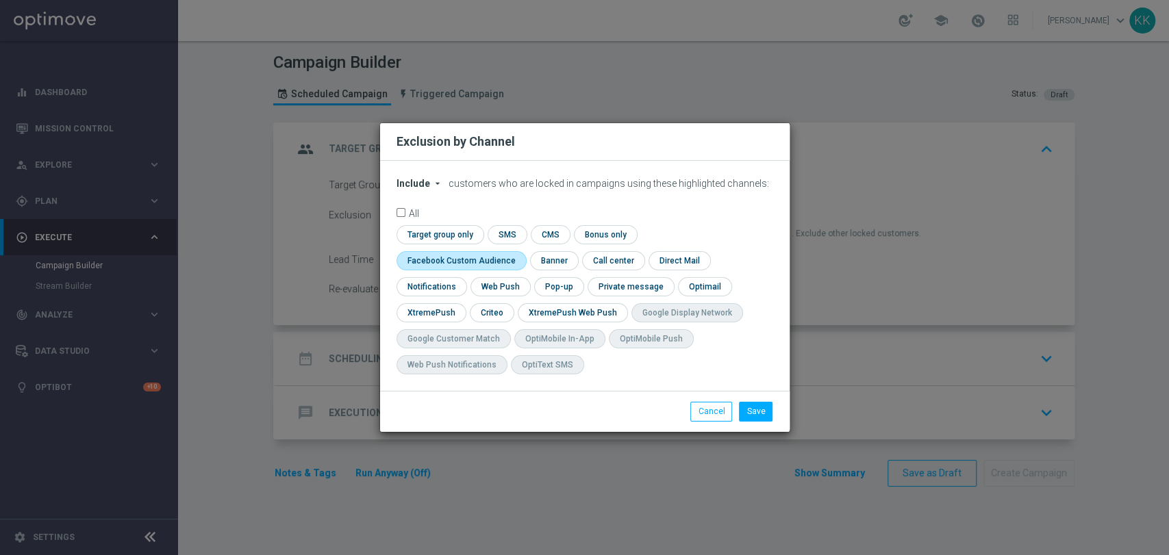
click at [520, 251] on input "checkbox" at bounding box center [458, 260] width 124 height 18
checkbox input "true"
click at [488, 320] on input "checkbox" at bounding box center [491, 312] width 42 height 18
checkbox input "true"
click at [750, 407] on button "Save" at bounding box center [756, 411] width 34 height 19
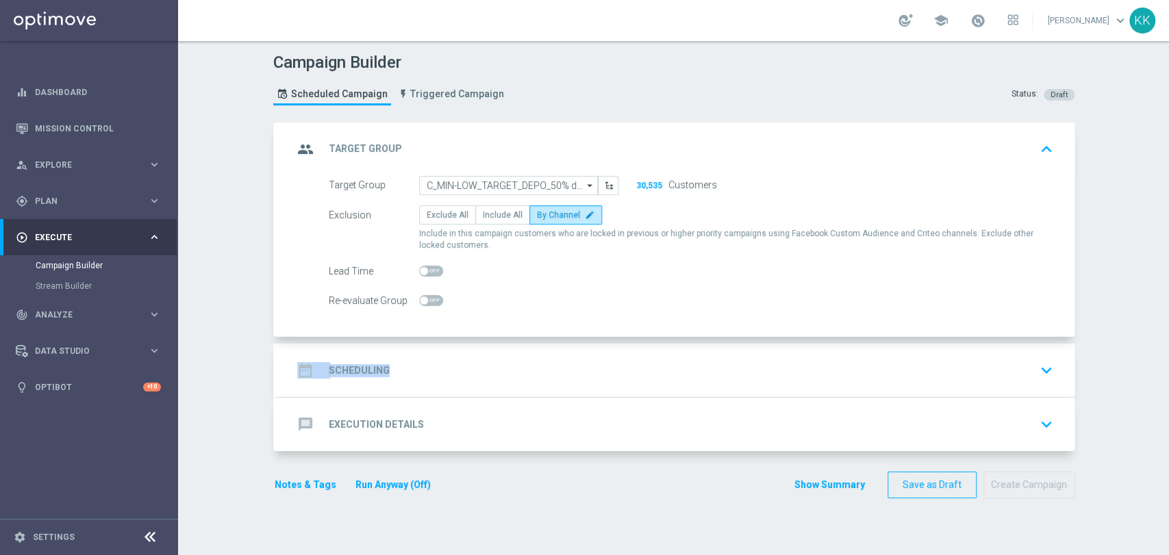
drag, startPoint x: 461, startPoint y: 341, endPoint x: 460, endPoint y: 357, distance: 15.8
click at [460, 353] on accordion "group Target Group keyboard_arrow_up Target Group C_MIN-LOW_TARGET_DEPO_50% do …" at bounding box center [673, 287] width 801 height 329
click at [460, 357] on div "date_range Scheduling keyboard_arrow_down" at bounding box center [675, 370] width 765 height 26
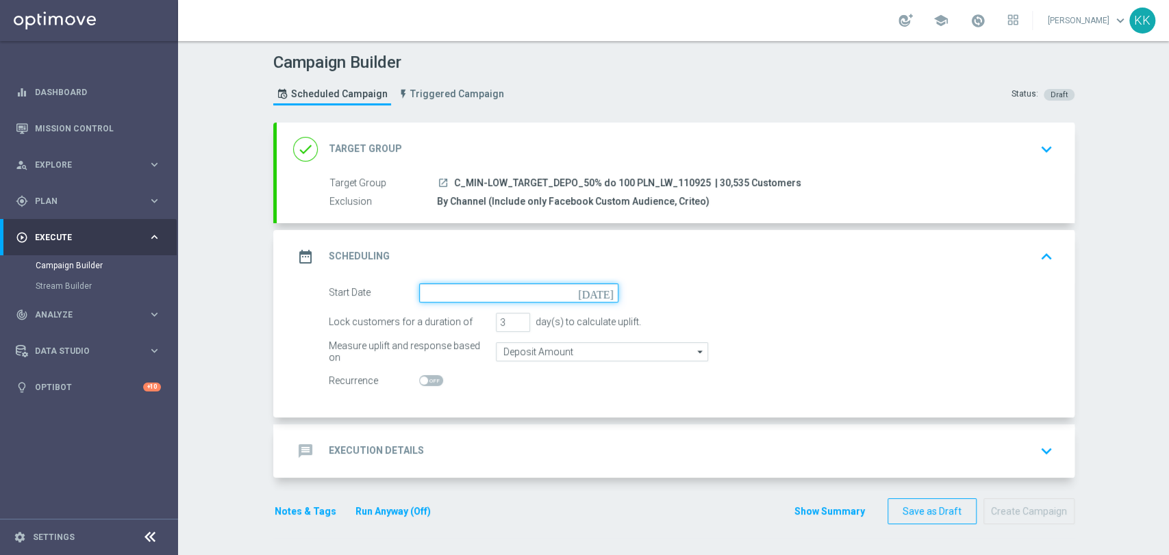
click at [455, 298] on input at bounding box center [518, 292] width 199 height 19
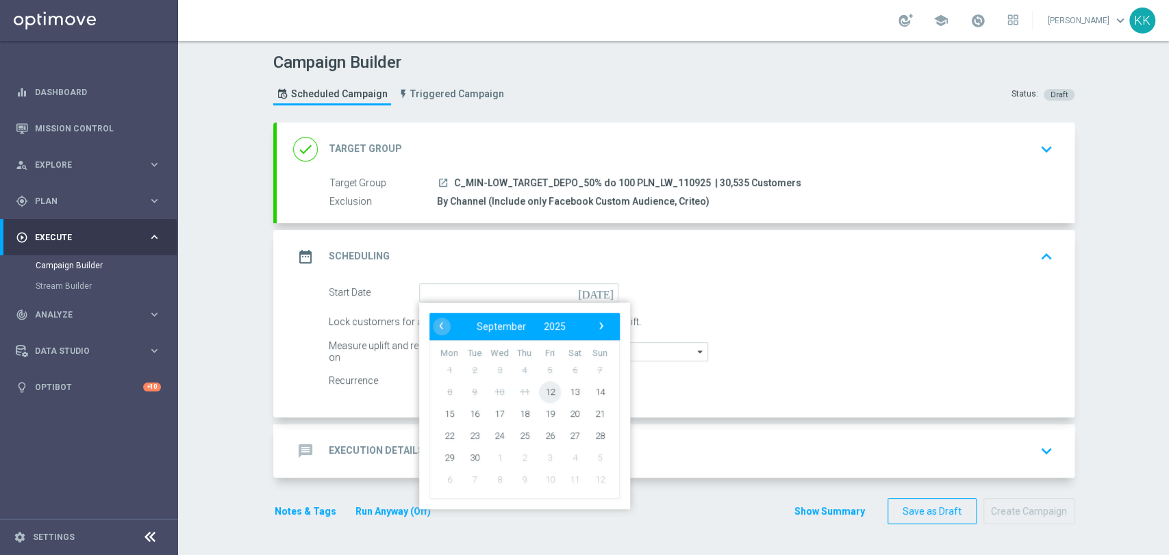
click at [540, 392] on span "12" at bounding box center [549, 392] width 22 height 22
type input "[DATE]"
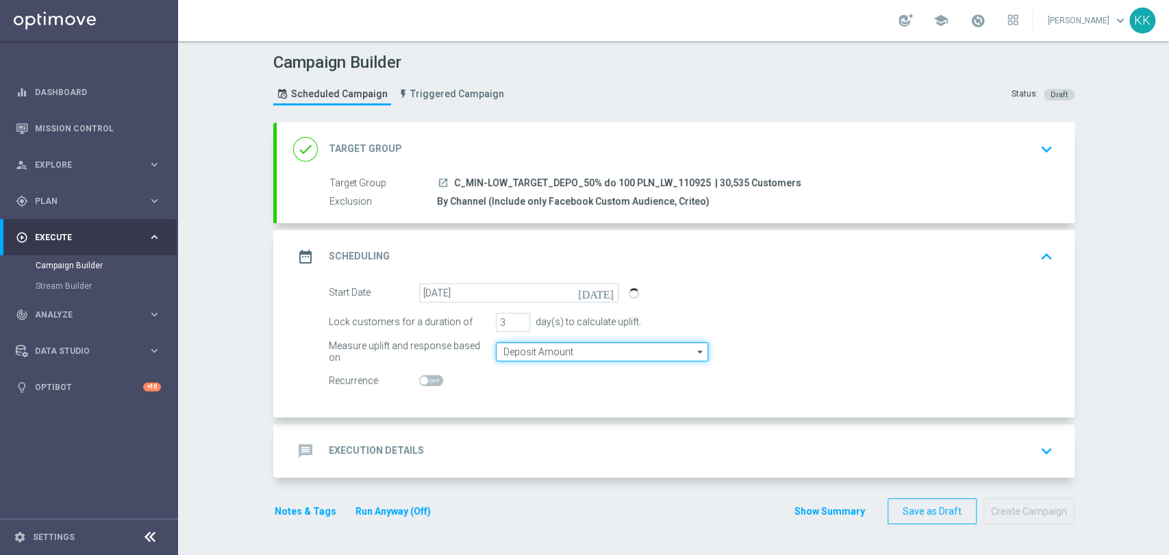
click at [529, 355] on input "Deposit Amount" at bounding box center [602, 351] width 212 height 19
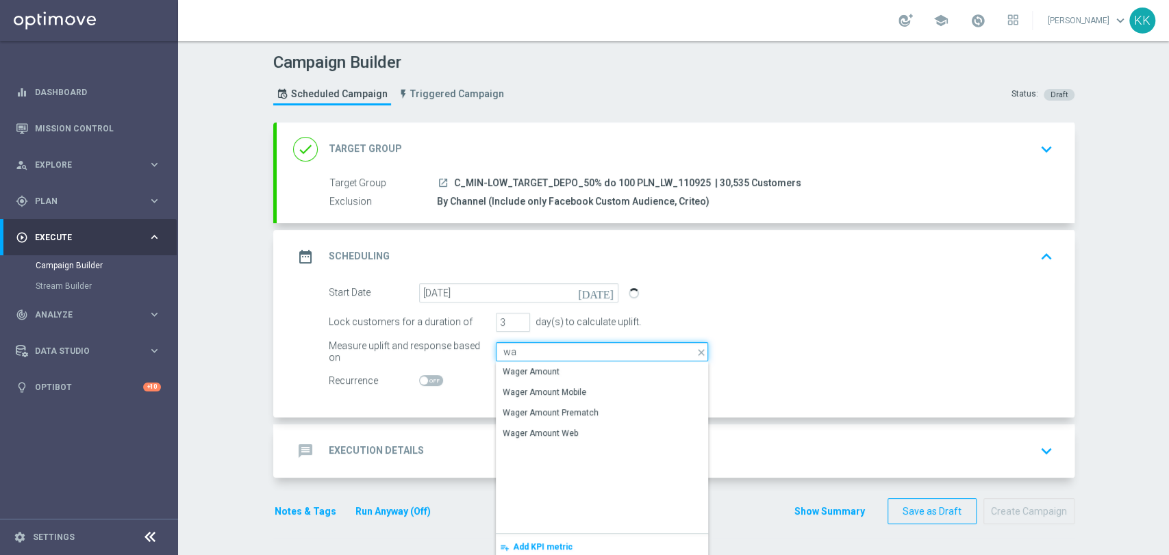
type input "w"
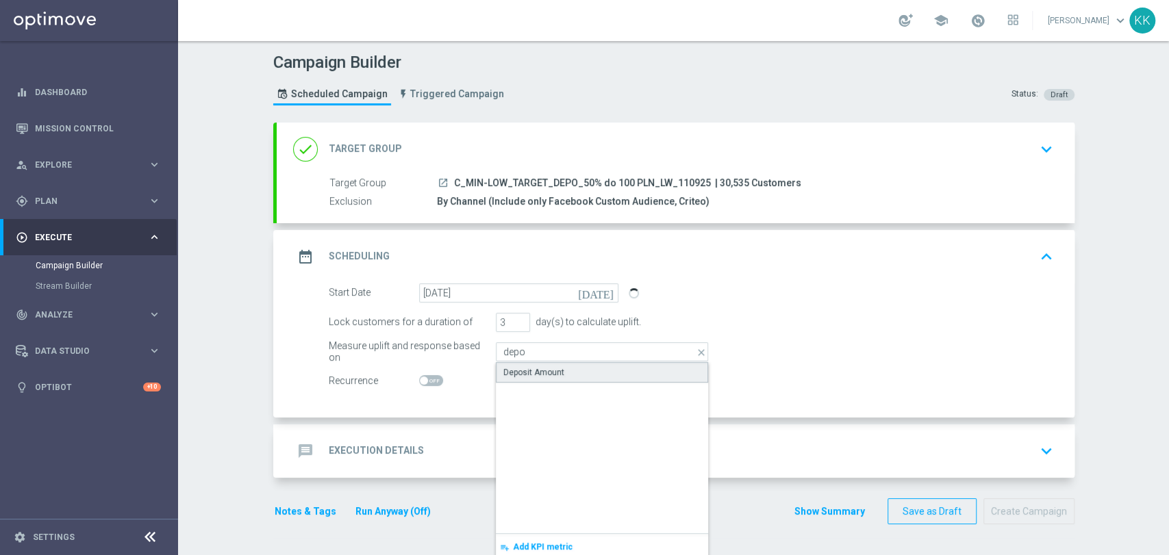
click at [557, 363] on div "Deposit Amount" at bounding box center [602, 372] width 212 height 21
type input "Deposit Amount"
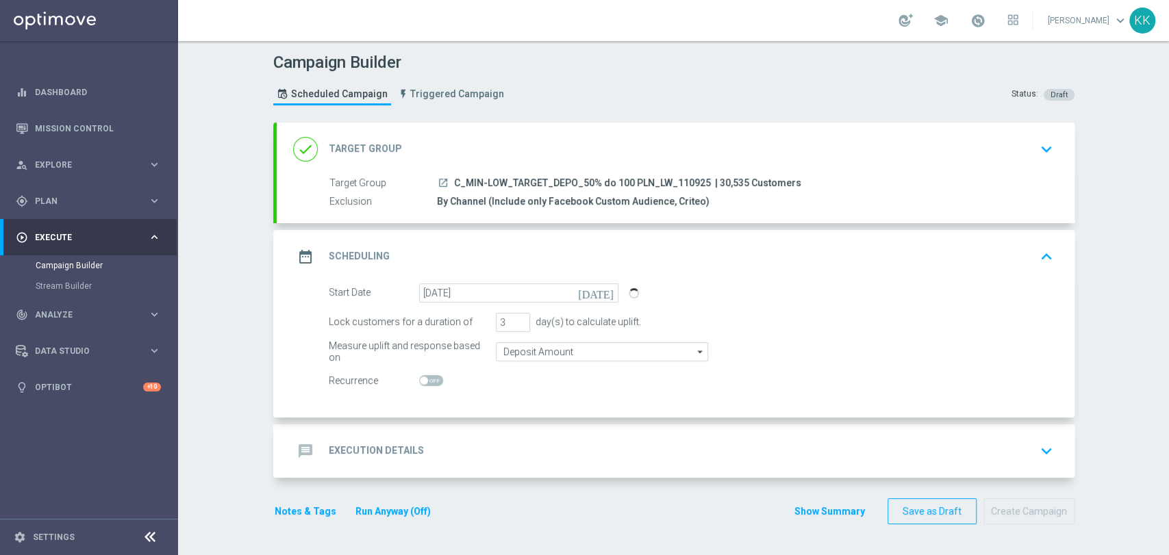
click at [553, 485] on form "done Target Group keyboard_arrow_down Target Group launch C_MIN-LOW_TARGET_DEPO…" at bounding box center [673, 324] width 801 height 403
click at [552, 457] on div "message Execution Details keyboard_arrow_down" at bounding box center [675, 451] width 765 height 26
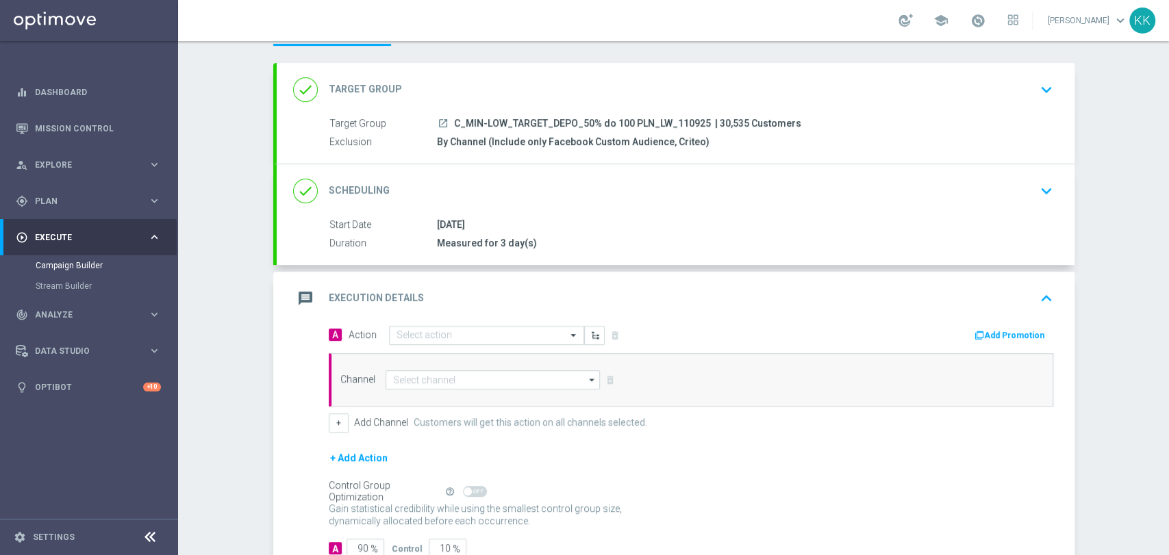
scroll to position [110, 0]
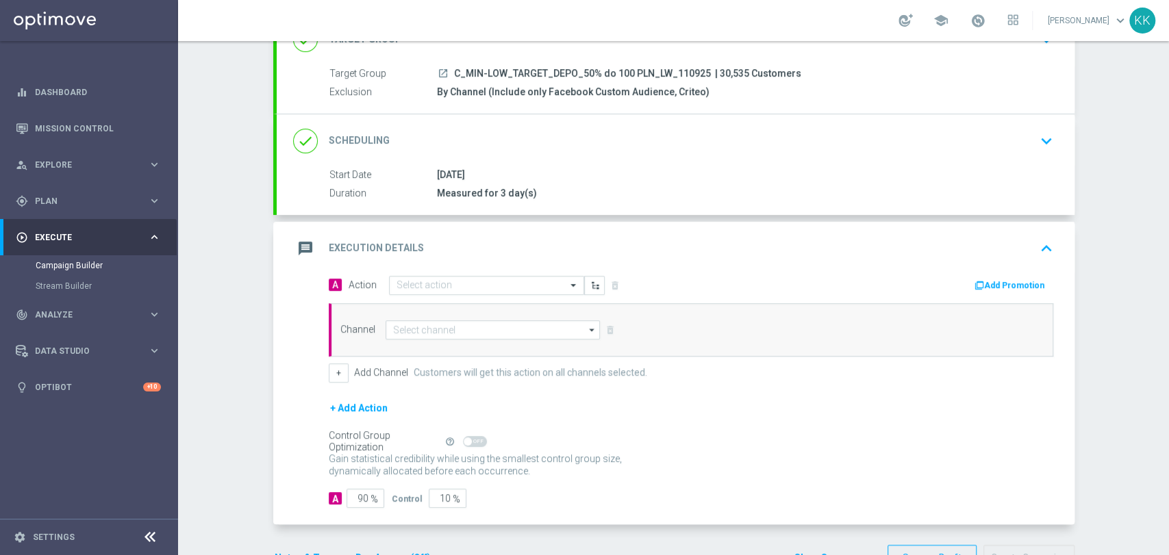
drag, startPoint x: 438, startPoint y: 286, endPoint x: 440, endPoint y: 273, distance: 13.2
click at [438, 280] on input "text" at bounding box center [472, 286] width 153 height 12
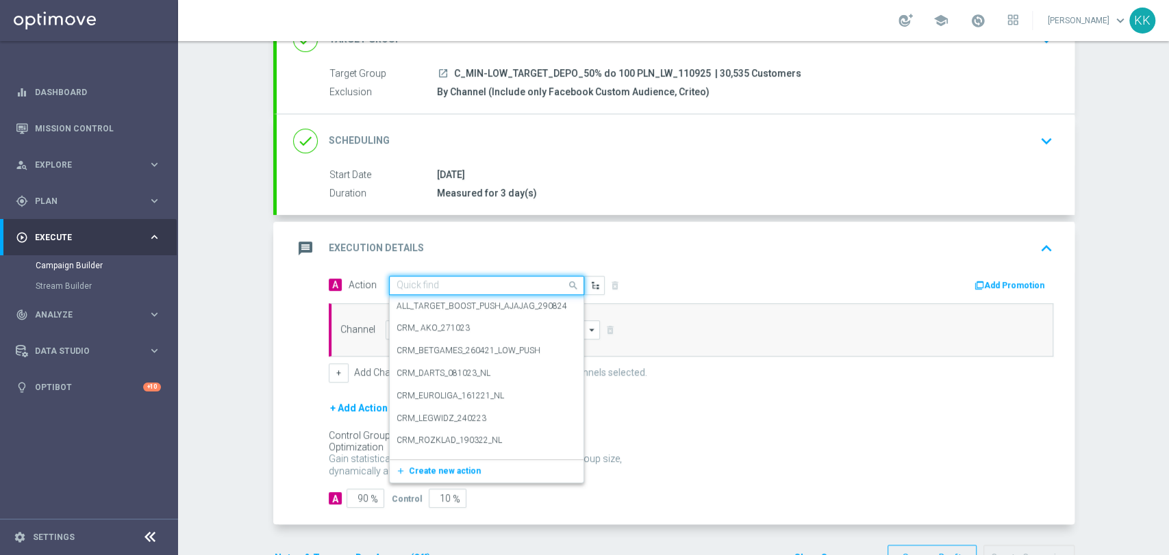
paste input "C_MIN-LOW_TARGET_DEPO_50% do 100 PLN_LW_110925"
type input "C_MIN-LOW_TARGET_DEPO_50% do 100 PLN_LW_110925"
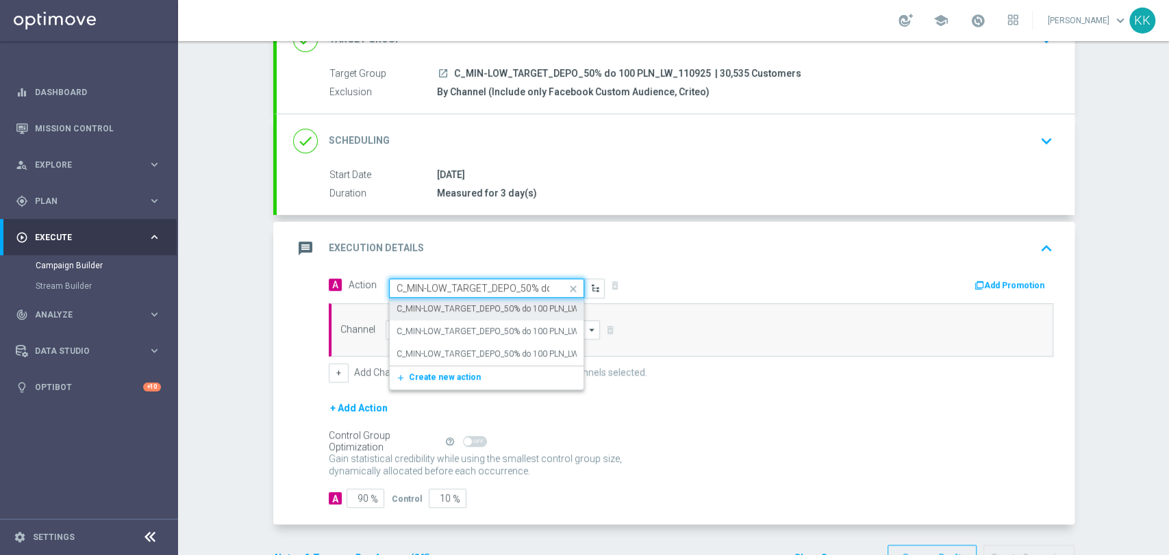
scroll to position [0, 92]
click at [442, 305] on label "C_MIN-LOW_TARGET_DEPO_50% do 100 PLN_LW_110925" at bounding box center [503, 309] width 214 height 12
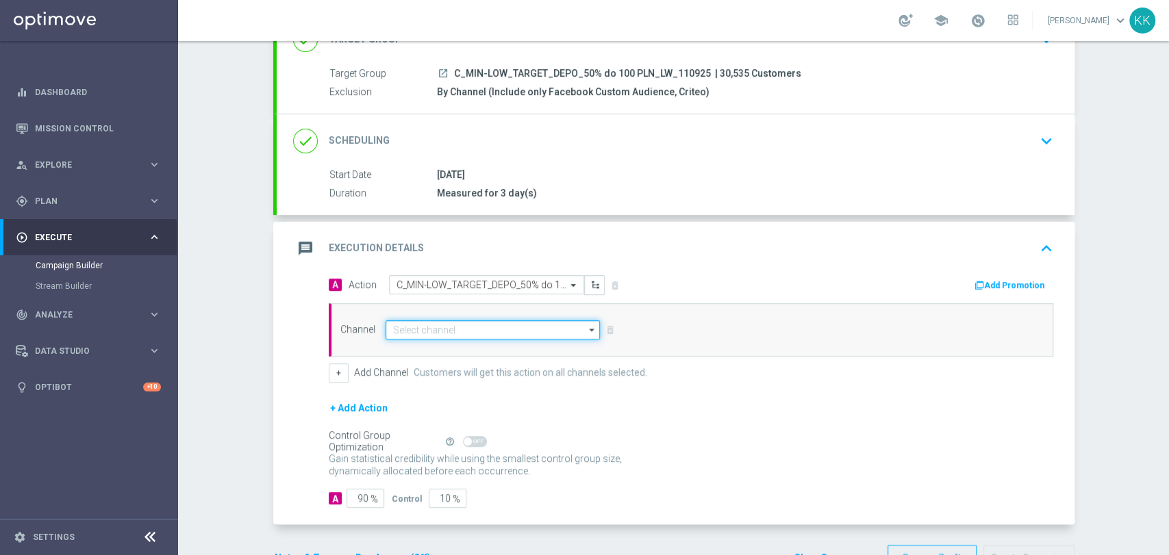
click at [451, 331] on input at bounding box center [492, 329] width 215 height 19
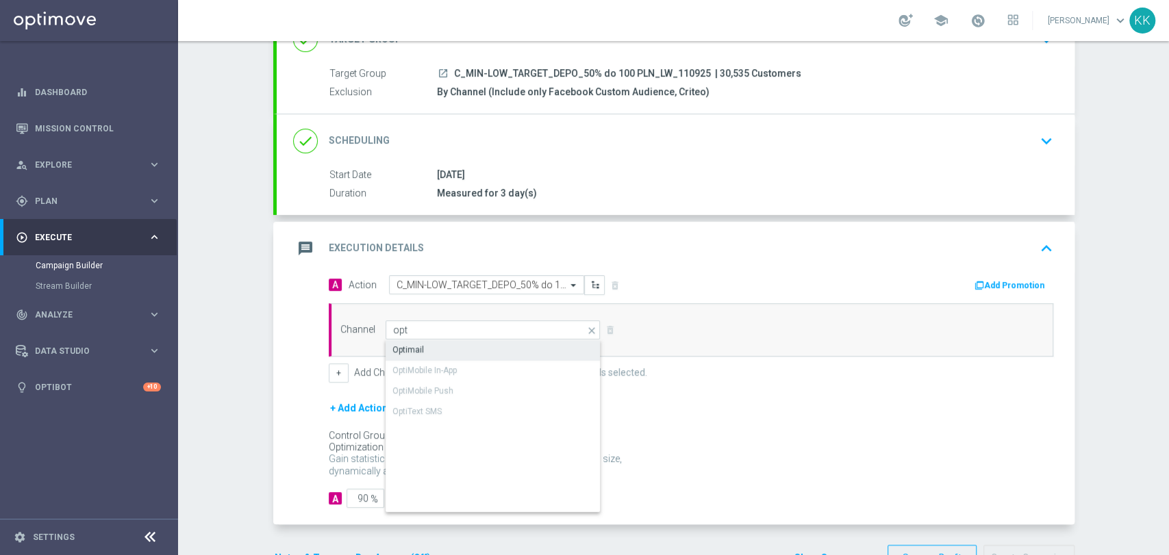
click at [446, 346] on div "Optimail" at bounding box center [493, 349] width 216 height 19
type input "Optimail"
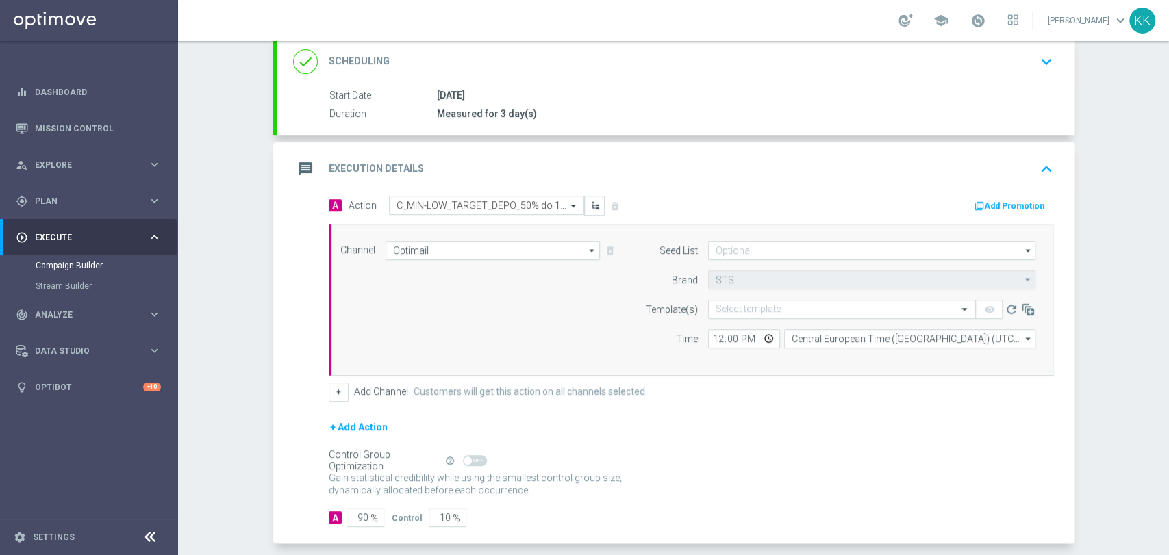
scroll to position [250, 0]
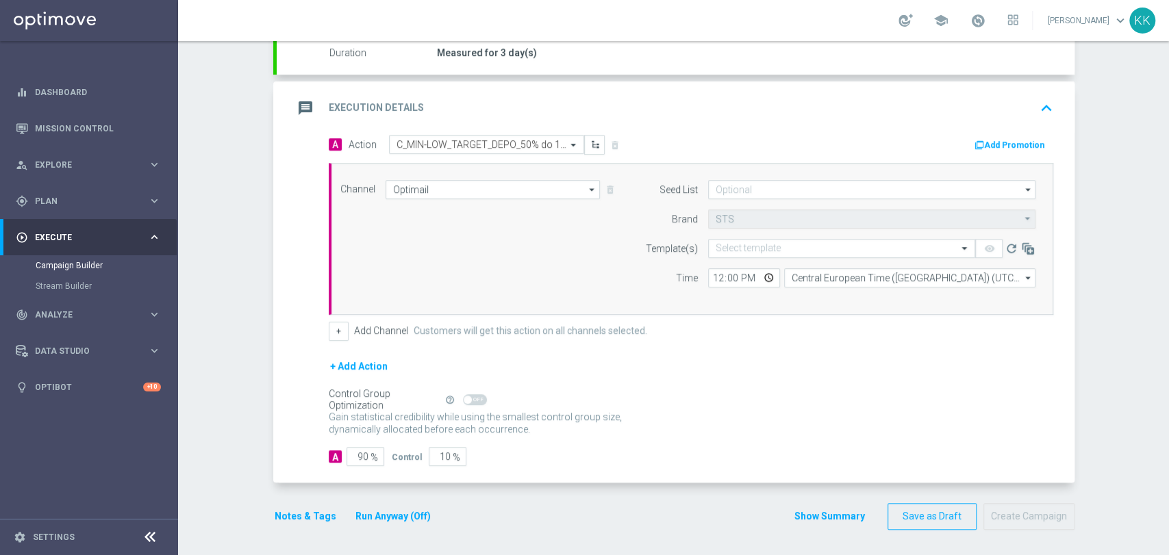
click at [750, 177] on div "Channel Optimail Optimail arrow_drop_down Show Selected 1 of 22 Target group on…" at bounding box center [691, 239] width 724 height 152
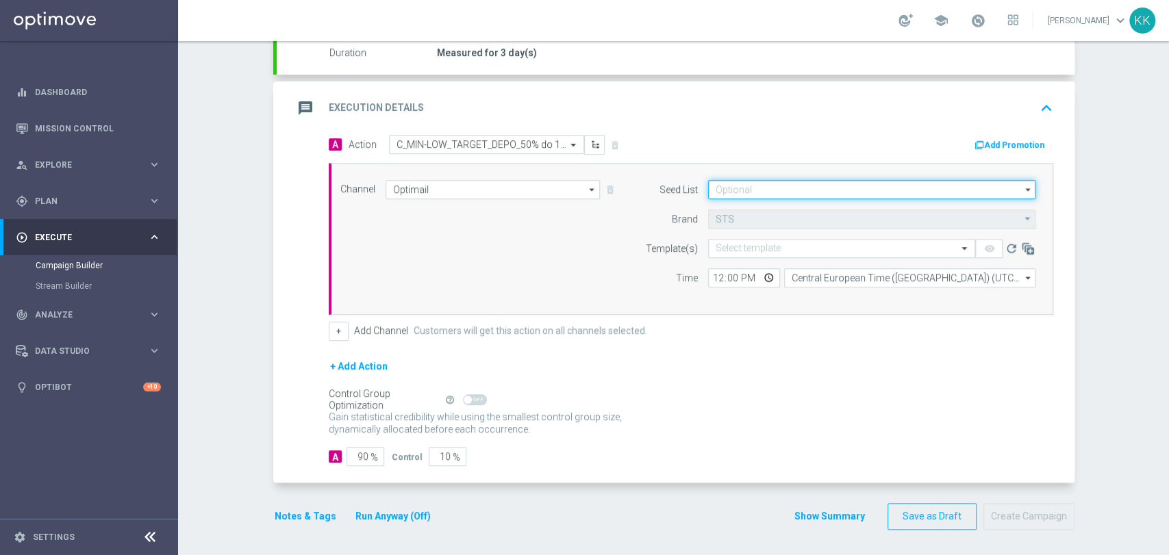
click at [750, 183] on input at bounding box center [871, 189] width 327 height 19
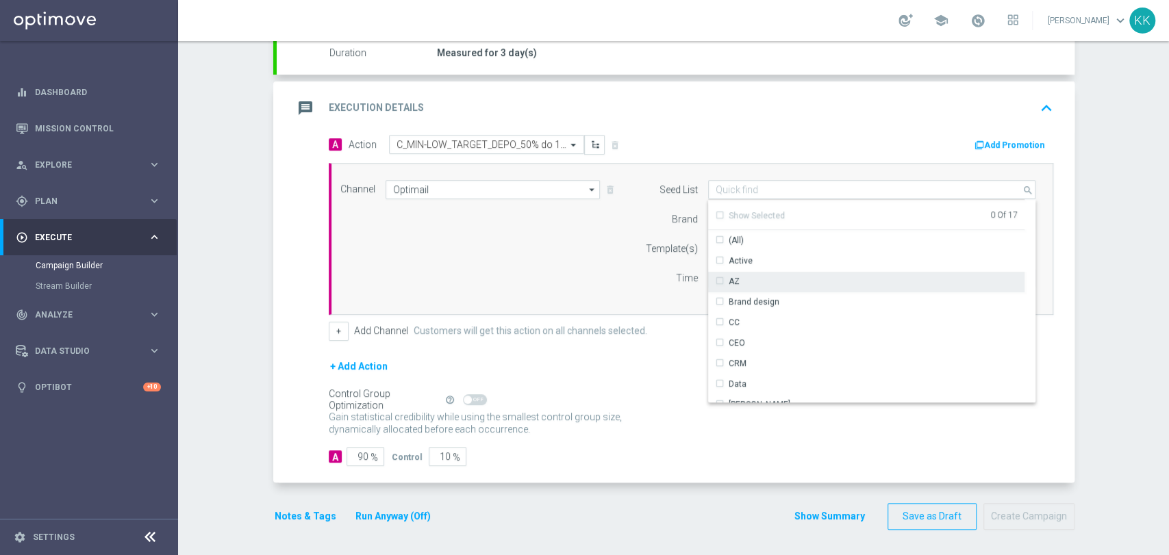
click at [750, 297] on div "Brand design" at bounding box center [753, 302] width 51 height 12
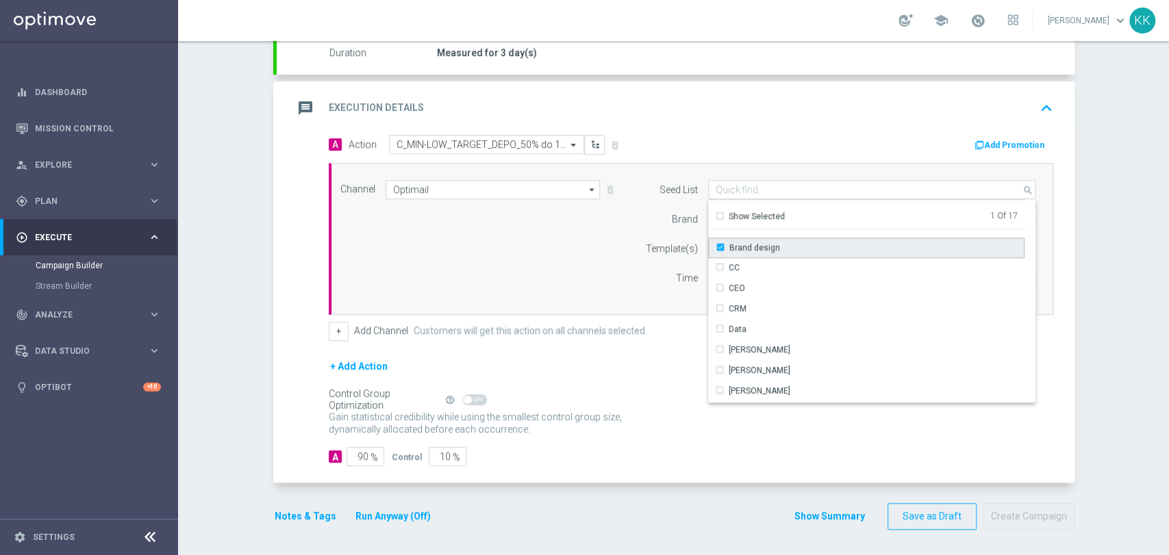
scroll to position [197, 0]
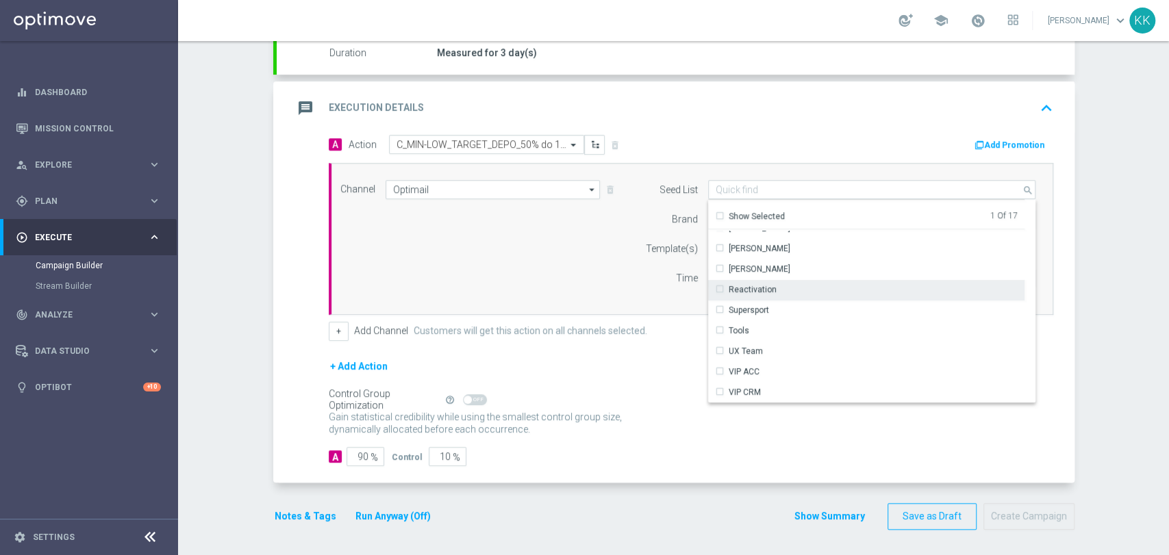
click at [758, 292] on div "Reactivation" at bounding box center [752, 289] width 48 height 12
click at [548, 255] on div "Channel Optimail Optimail arrow_drop_down Show Selected 1 of 22 Target group on…" at bounding box center [688, 239] width 716 height 118
type input "Selected 2 of 17"
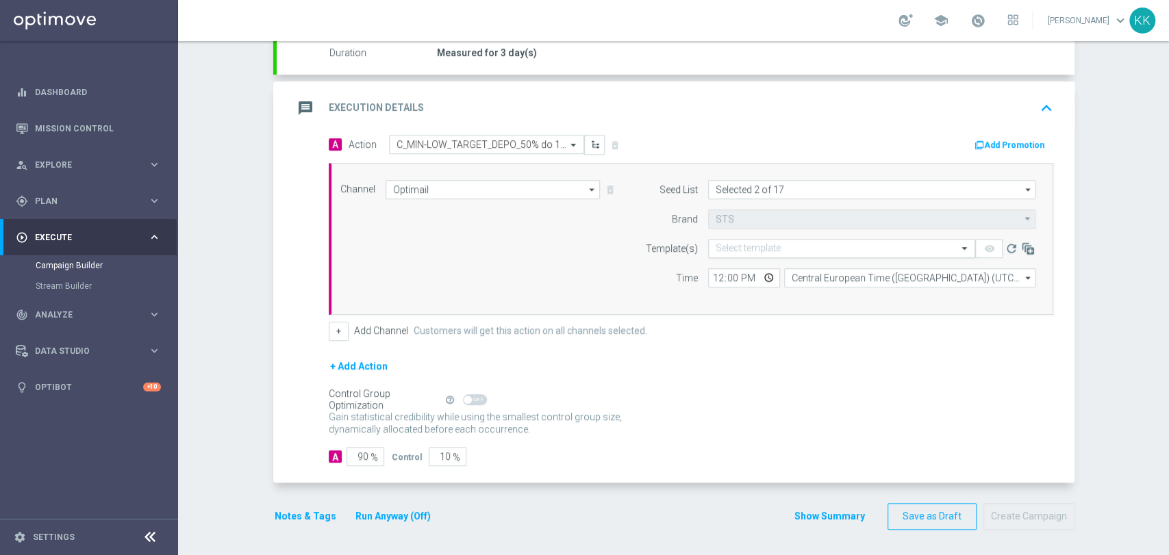
click at [794, 243] on input "text" at bounding box center [827, 249] width 225 height 12
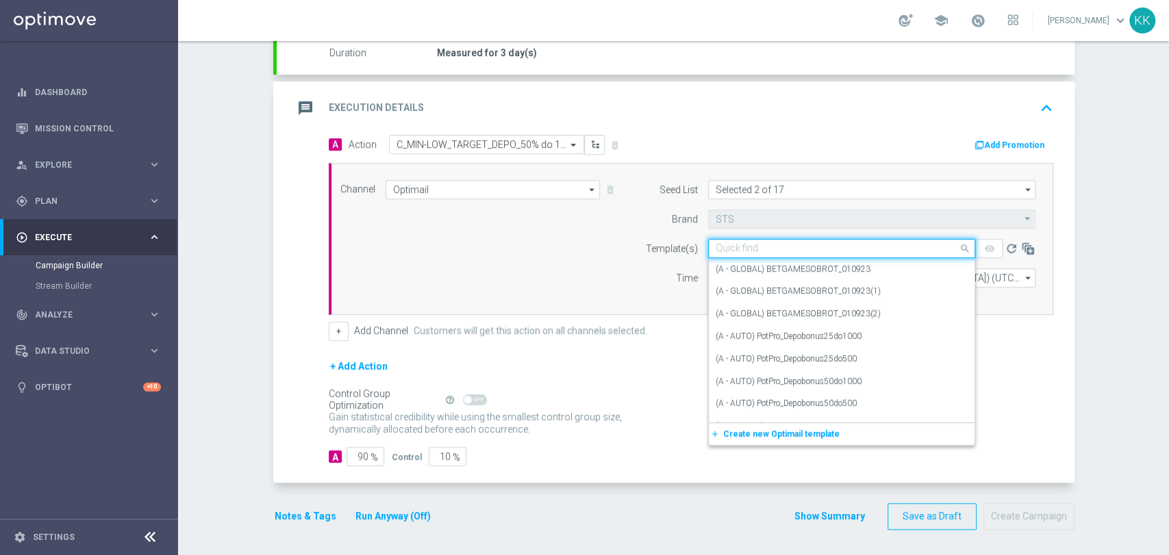
paste input "C_MIN-LOW_TARGET_DEPO_50% do 100 PLN_LW_110925"
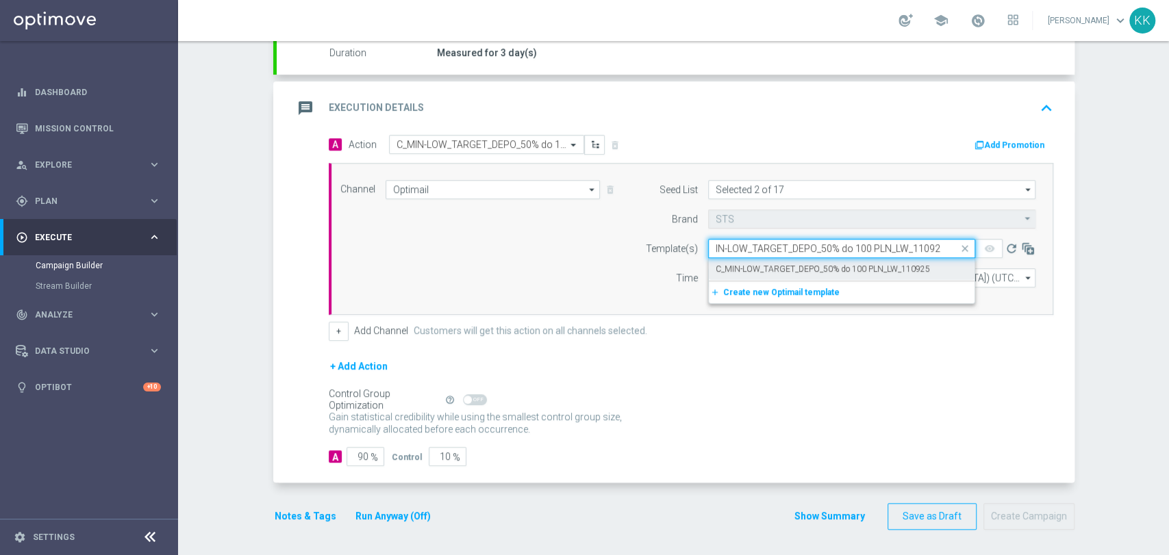
click at [792, 261] on div "C_MIN-LOW_TARGET_DEPO_50% do 100 PLN_LW_110925" at bounding box center [841, 269] width 252 height 23
type input "C_MIN-LOW_TARGET_DEPO_50% do 100 PLN_LW_110925"
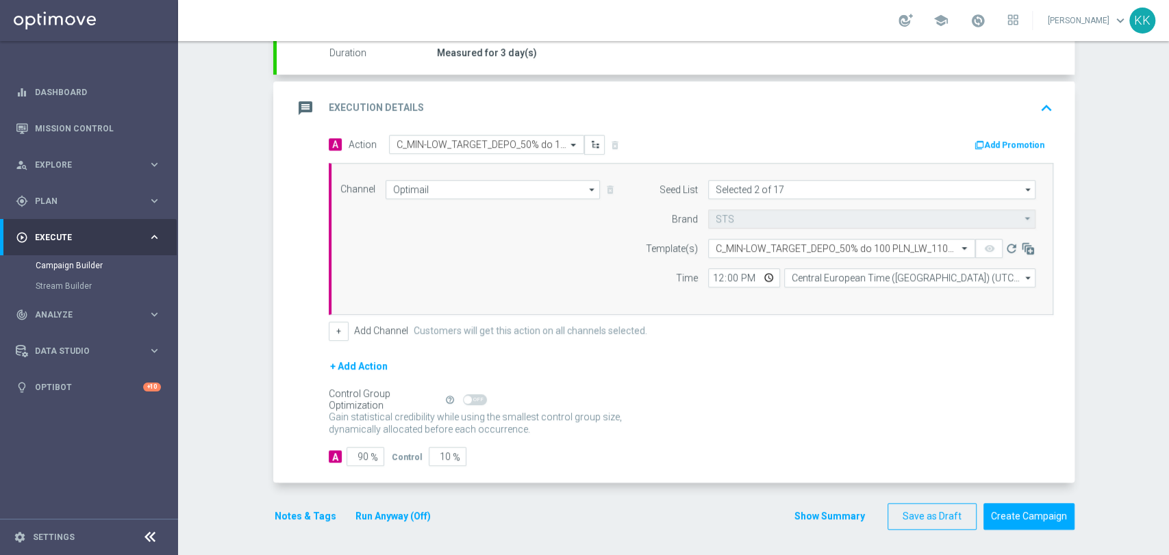
scroll to position [0, 0]
click at [715, 277] on input "12:00" at bounding box center [744, 277] width 72 height 19
type input "17:01"
click at [854, 275] on input "Central European Time ([GEOGRAPHIC_DATA]) (UTC +02:00)" at bounding box center [909, 277] width 251 height 19
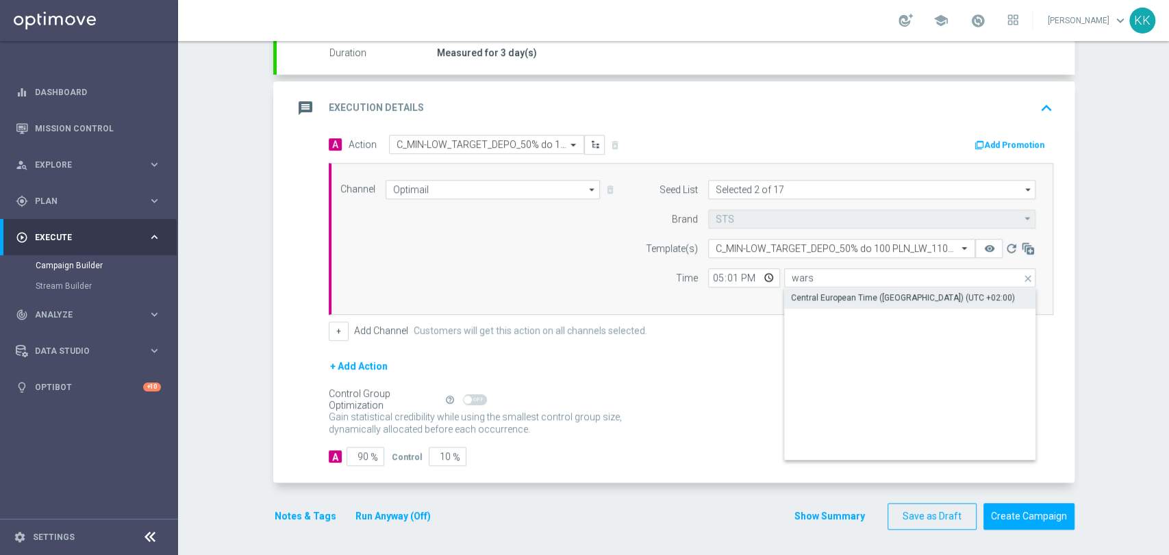
click at [828, 306] on div "Central European Time ([GEOGRAPHIC_DATA]) (UTC +02:00)" at bounding box center [910, 298] width 252 height 21
click at [807, 303] on div "Central European Time ([GEOGRAPHIC_DATA]) (UTC +02:00)" at bounding box center [903, 298] width 224 height 12
type input "Central European Time ([GEOGRAPHIC_DATA]) (UTC +02:00)"
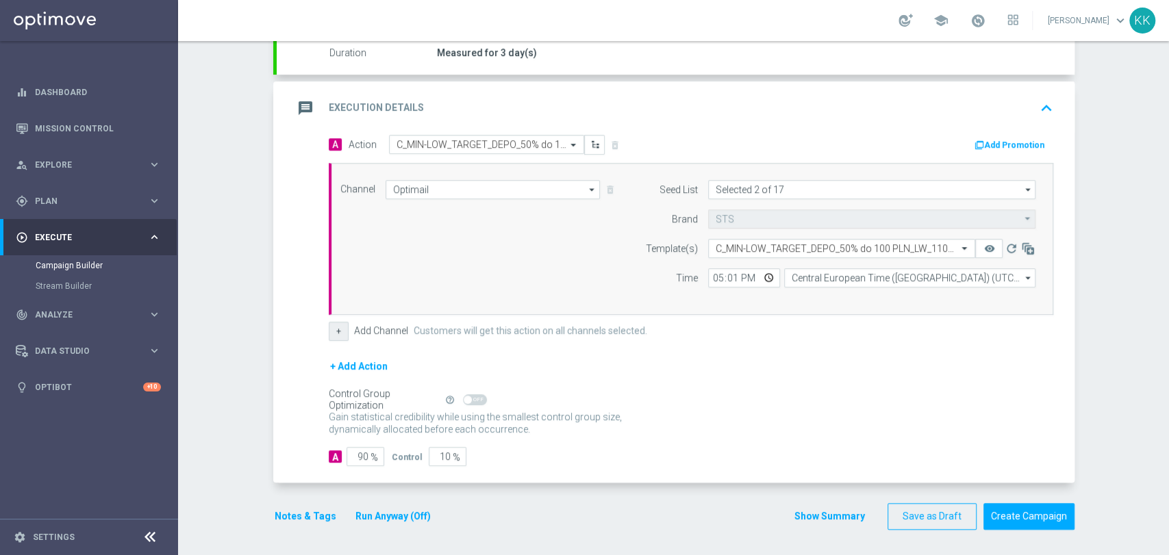
click at [335, 330] on button "+" at bounding box center [339, 331] width 20 height 19
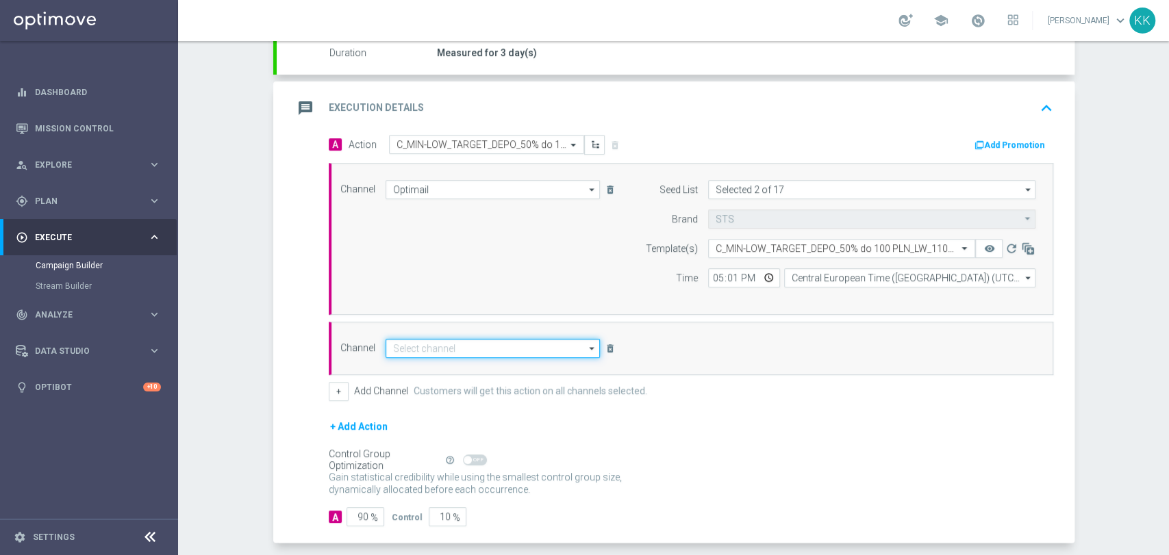
click at [432, 344] on input at bounding box center [492, 348] width 215 height 19
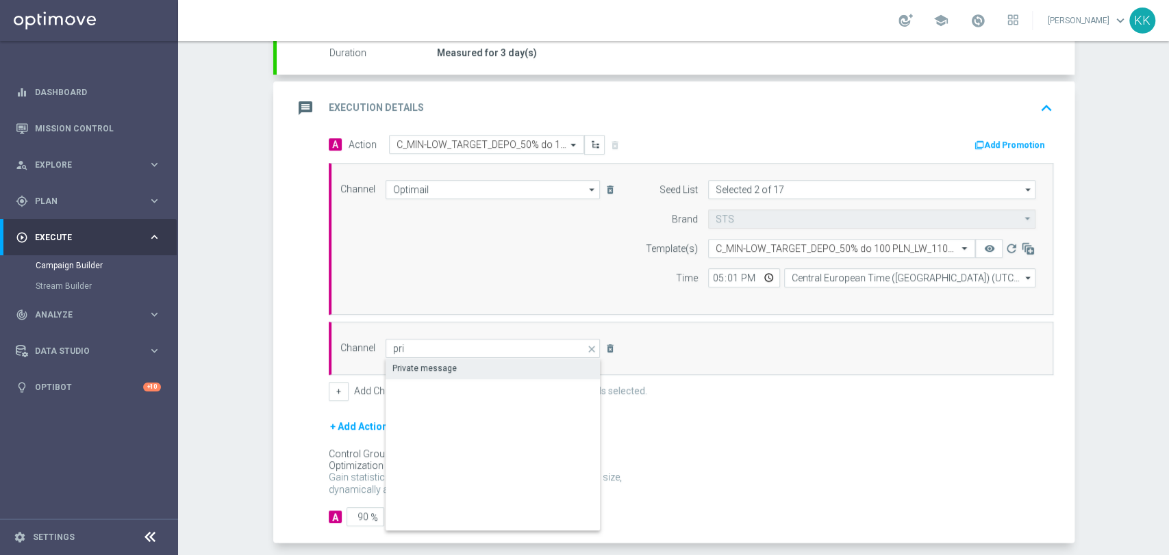
click at [417, 366] on div "Private message" at bounding box center [424, 368] width 64 height 12
type input "Private message"
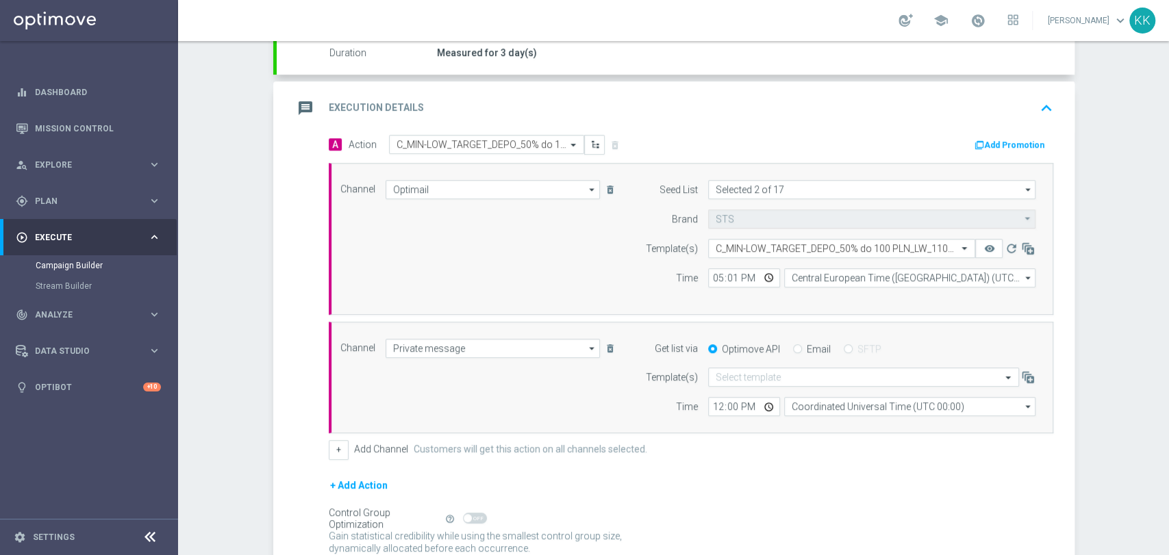
click at [735, 387] on form "Template(s) Select template Time 12:00 Coordinated Universal Time (UTC 00:00) C…" at bounding box center [836, 392] width 397 height 49
click at [735, 385] on div "Select template" at bounding box center [863, 377] width 311 height 19
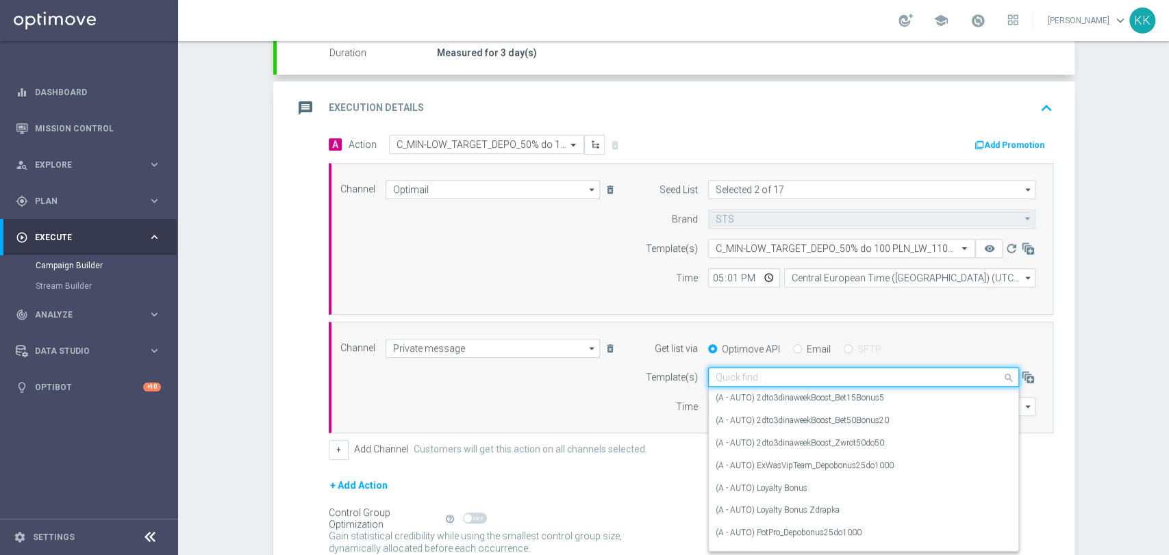
paste input "C_MIN-LOW_TARGET_DEPO_50% do 100 PLN_LW_110925"
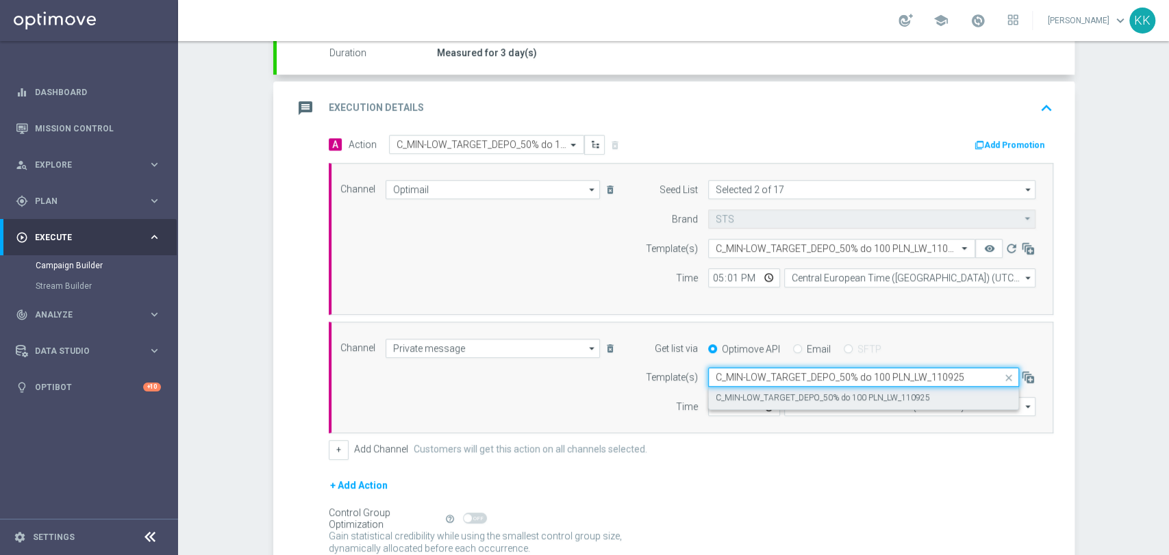
click at [737, 392] on label "C_MIN-LOW_TARGET_DEPO_50% do 100 PLN_LW_110925" at bounding box center [822, 398] width 214 height 12
type input "C_MIN-LOW_TARGET_DEPO_50% do 100 PLN_LW_110925"
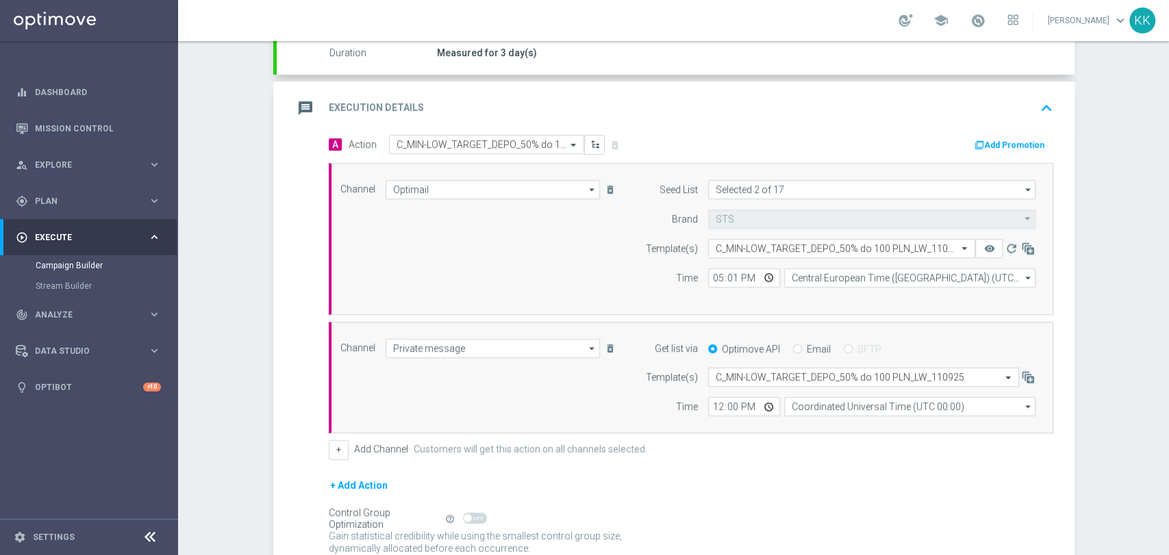
click at [713, 392] on form "Template(s) Select template C_MIN-LOW_TARGET_DEPO_50% do 100 PLN_LW_110925 Time…" at bounding box center [836, 392] width 397 height 49
click at [713, 406] on input "12:00" at bounding box center [744, 406] width 72 height 19
type input "17:01"
click at [827, 406] on input "Coordinated Universal Time (UTC 00:00)" at bounding box center [909, 406] width 251 height 19
click at [824, 428] on div "Central European Time ([GEOGRAPHIC_DATA]) (UTC +02:00)" at bounding box center [903, 427] width 224 height 12
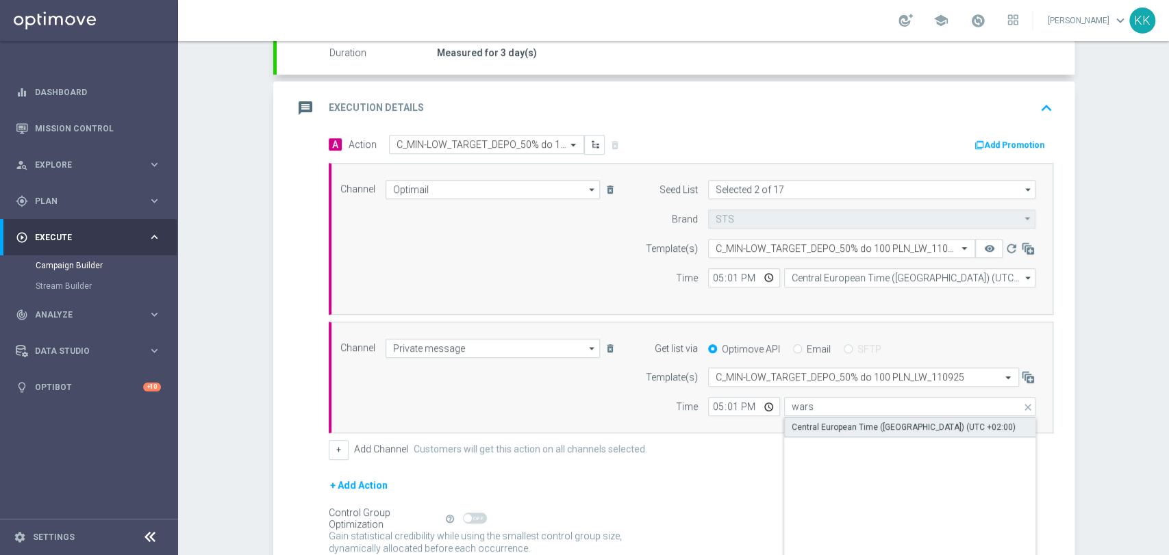
type input "Central European Time ([GEOGRAPHIC_DATA]) (UTC +02:00)"
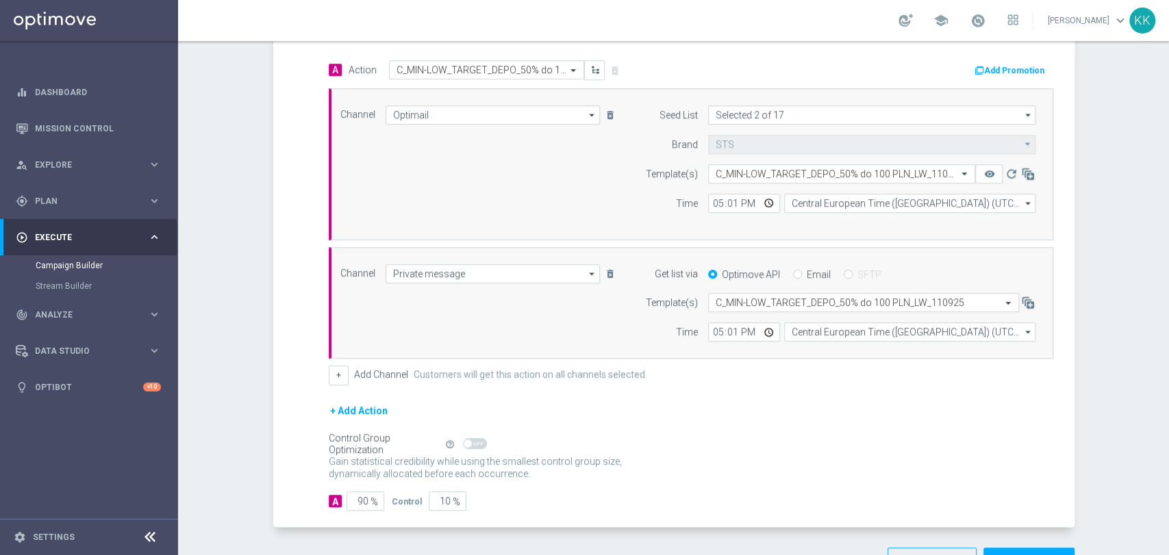
scroll to position [368, 0]
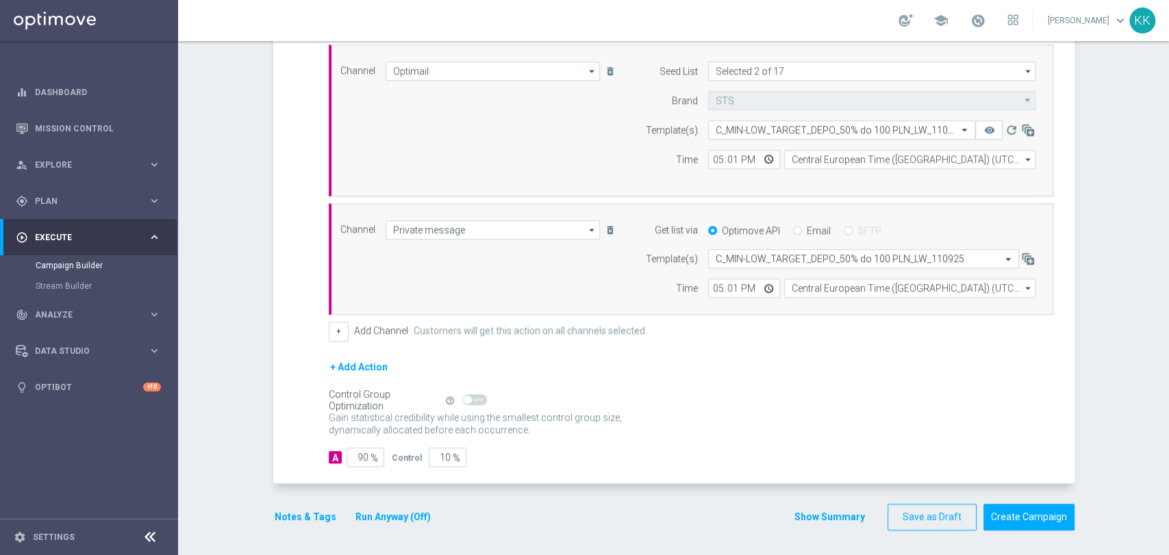
click at [370, 453] on span "%" at bounding box center [374, 459] width 8 height 12
click at [355, 455] on input "90" at bounding box center [365, 457] width 38 height 19
click at [356, 455] on input "90" at bounding box center [365, 457] width 38 height 19
type input "9"
type input "91"
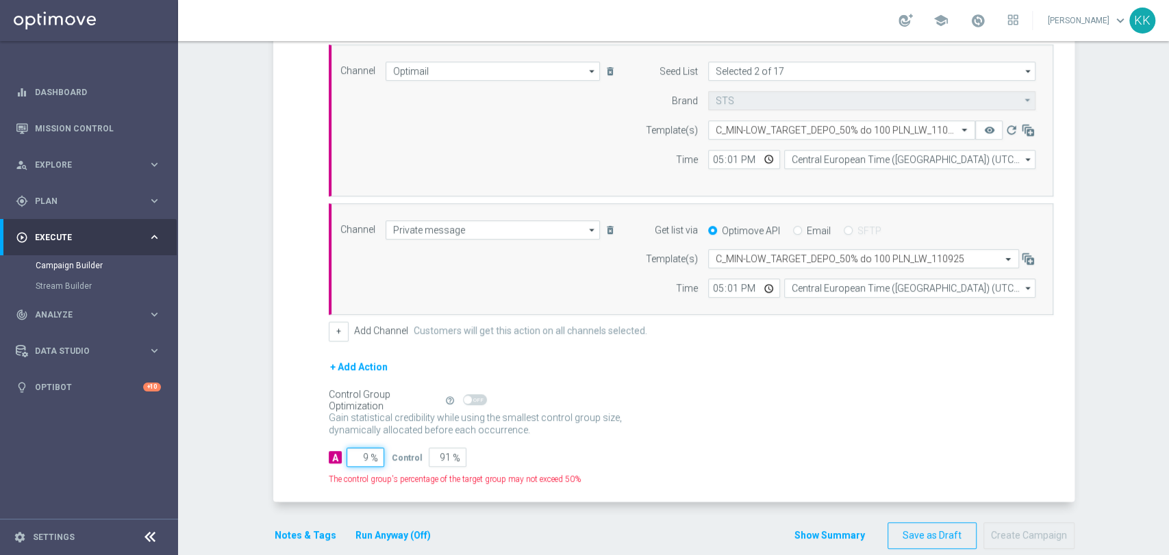
type input "98"
type input "2"
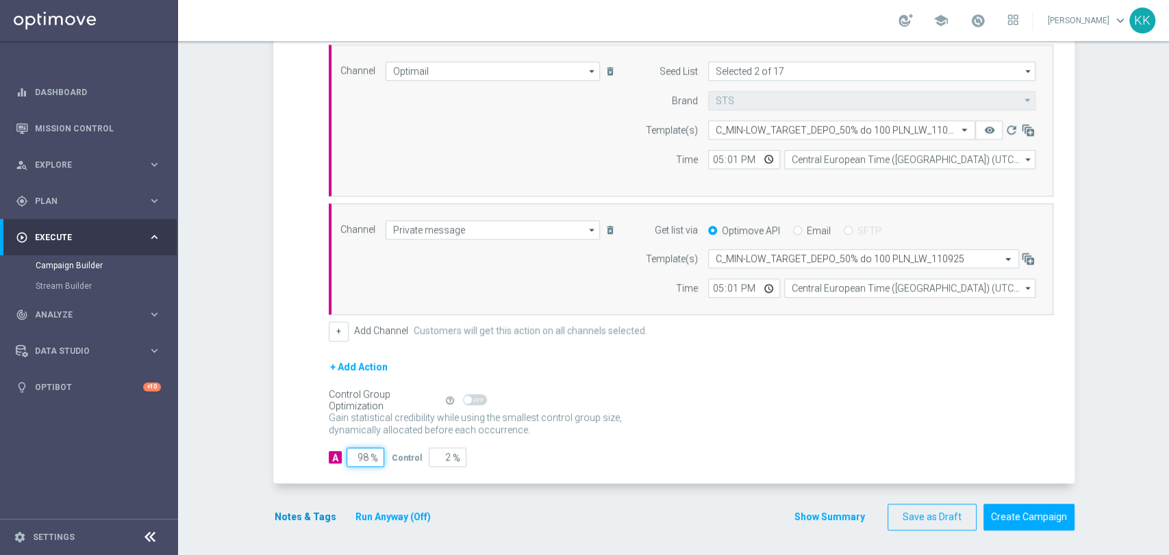
type input "98"
click at [306, 509] on button "Notes & Tags" at bounding box center [305, 517] width 64 height 17
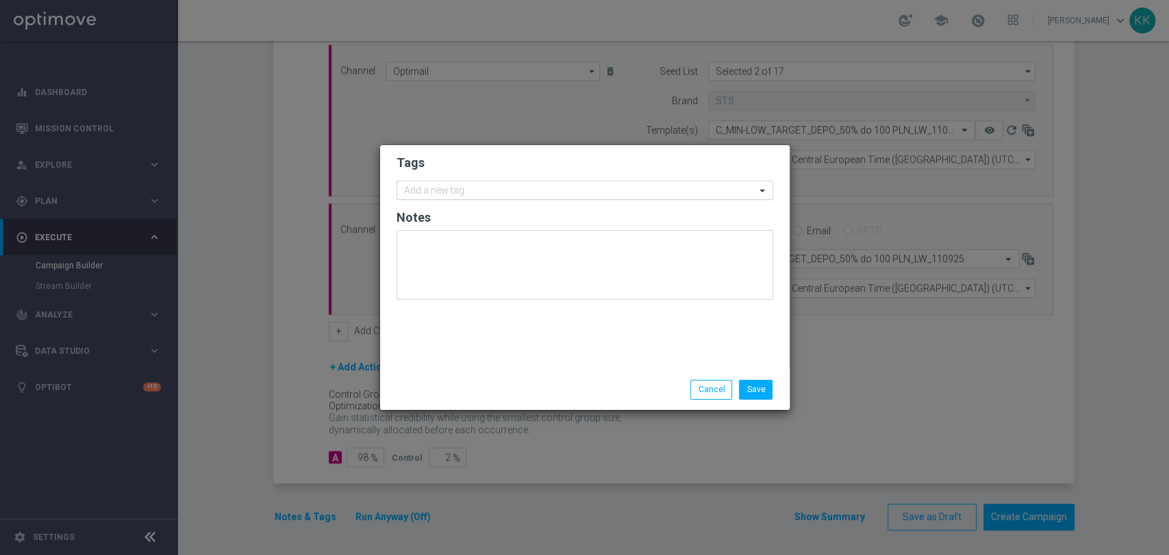
click at [464, 197] on div at bounding box center [578, 193] width 353 height 14
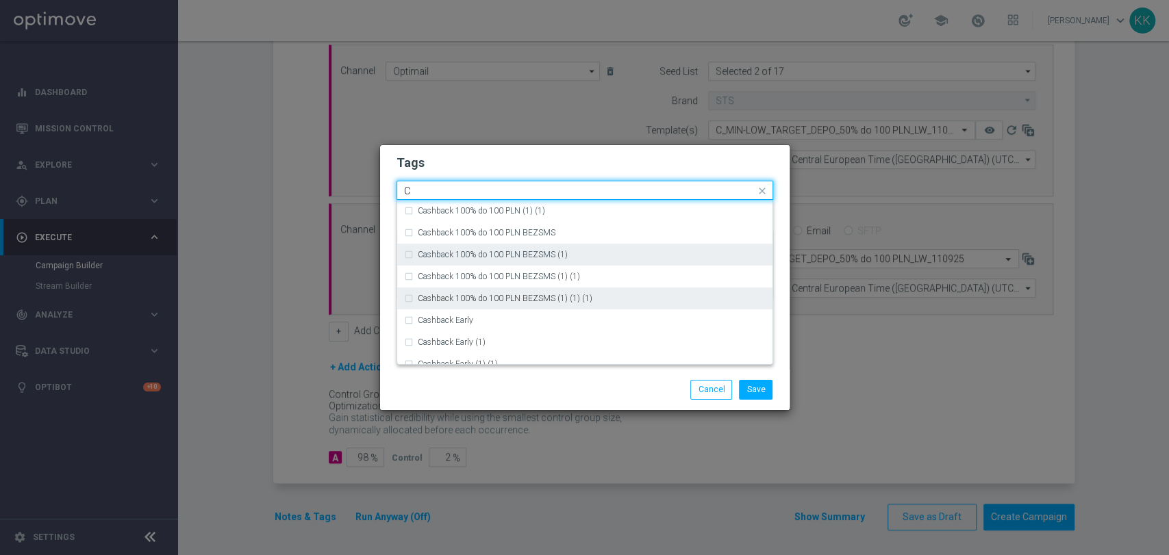
scroll to position [1065, 0]
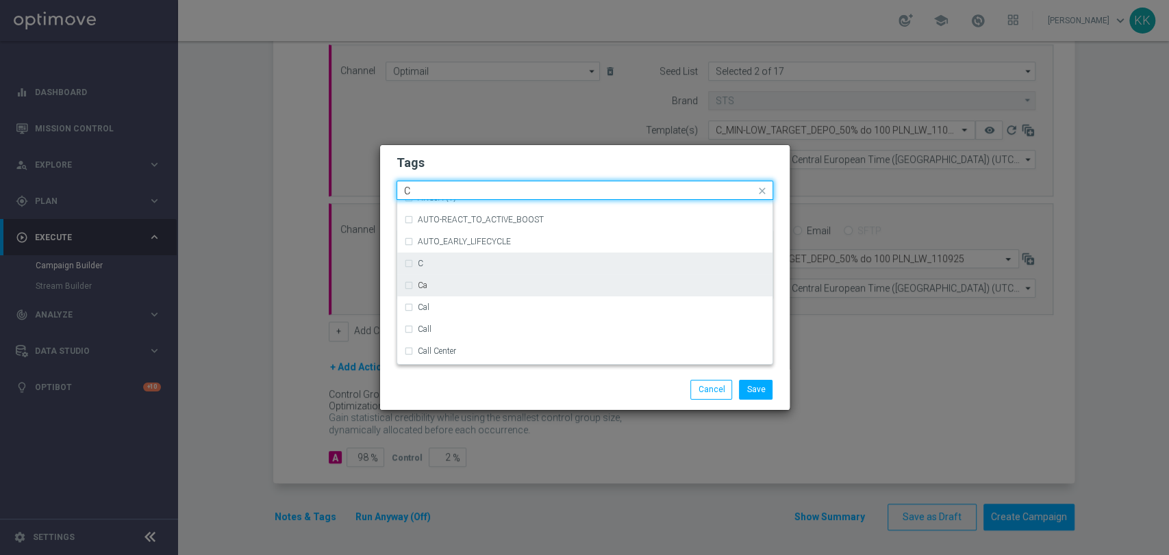
click at [446, 273] on div "C" at bounding box center [584, 264] width 361 height 22
type input "C"
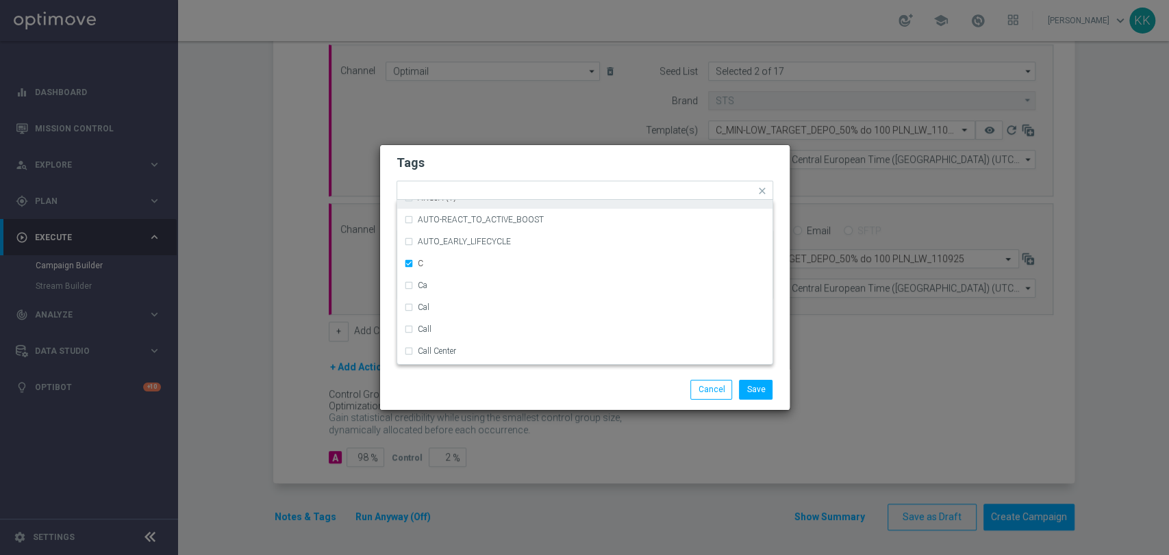
click at [459, 170] on h2 "Tags" at bounding box center [584, 163] width 377 height 16
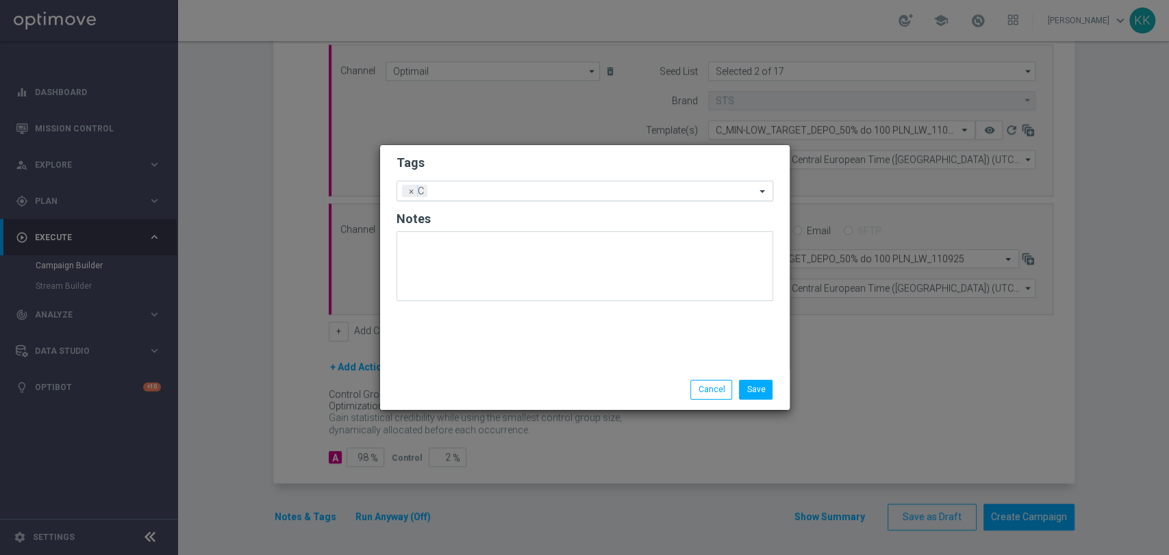
click at [460, 193] on input "text" at bounding box center [594, 192] width 322 height 12
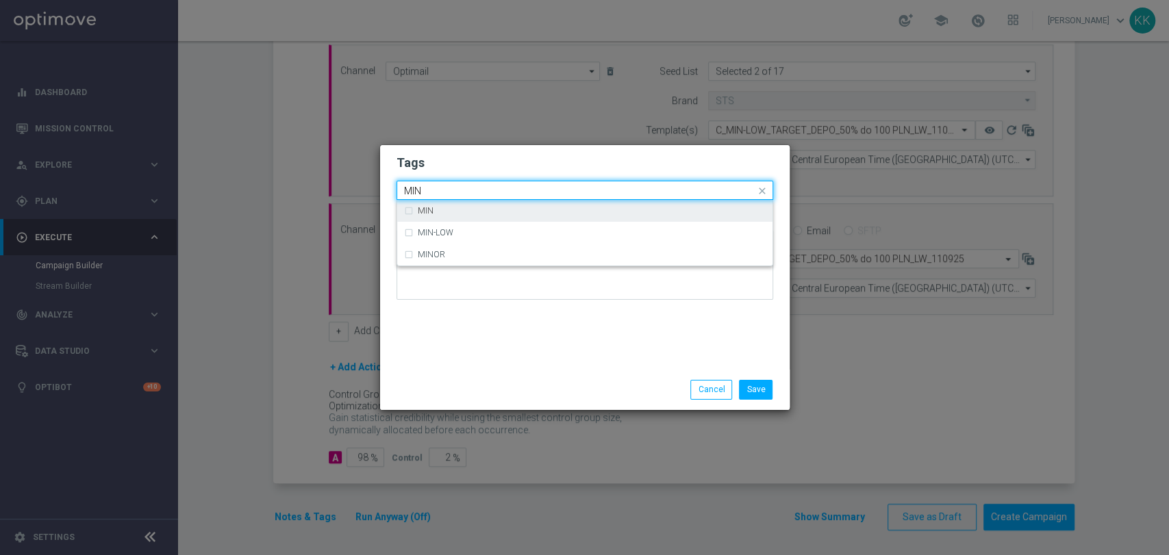
click at [460, 210] on div "MIN" at bounding box center [592, 211] width 348 height 8
type input "MIN"
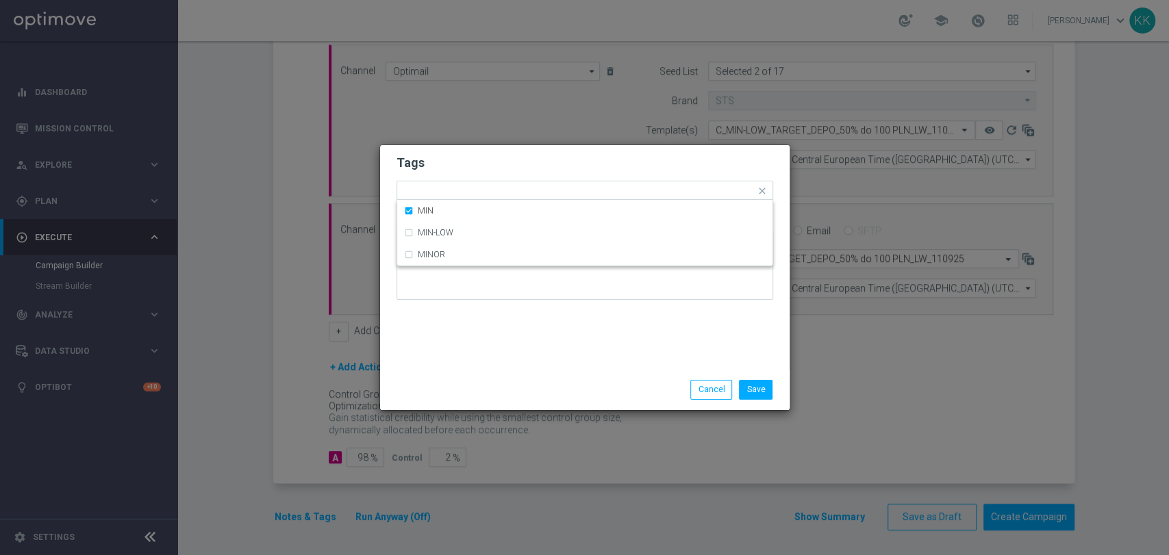
click at [460, 175] on form "Tags Quick find × C × MIN MIN MIN-LOW MINOR Notes" at bounding box center [584, 230] width 377 height 159
click at [481, 188] on input "text" at bounding box center [613, 192] width 283 height 12
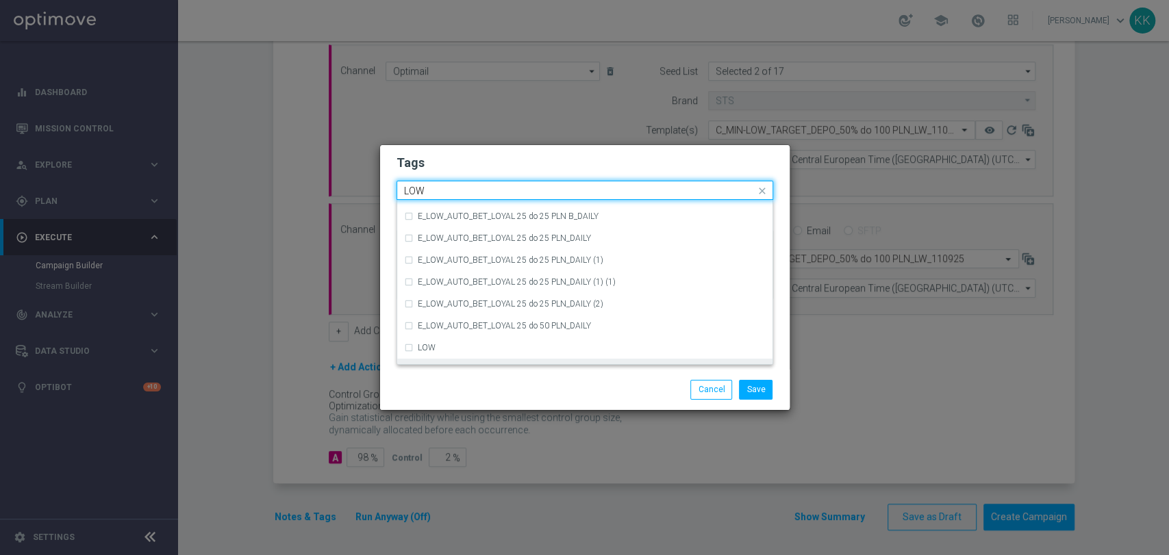
scroll to position [668, 0]
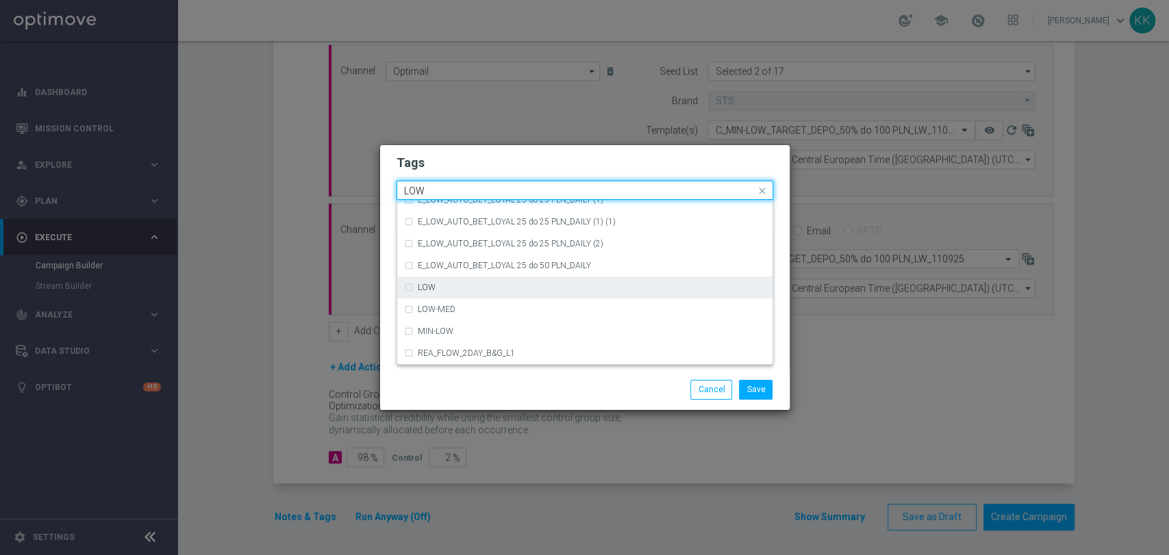
click at [463, 283] on div "LOW" at bounding box center [592, 287] width 348 height 8
type input "LOW"
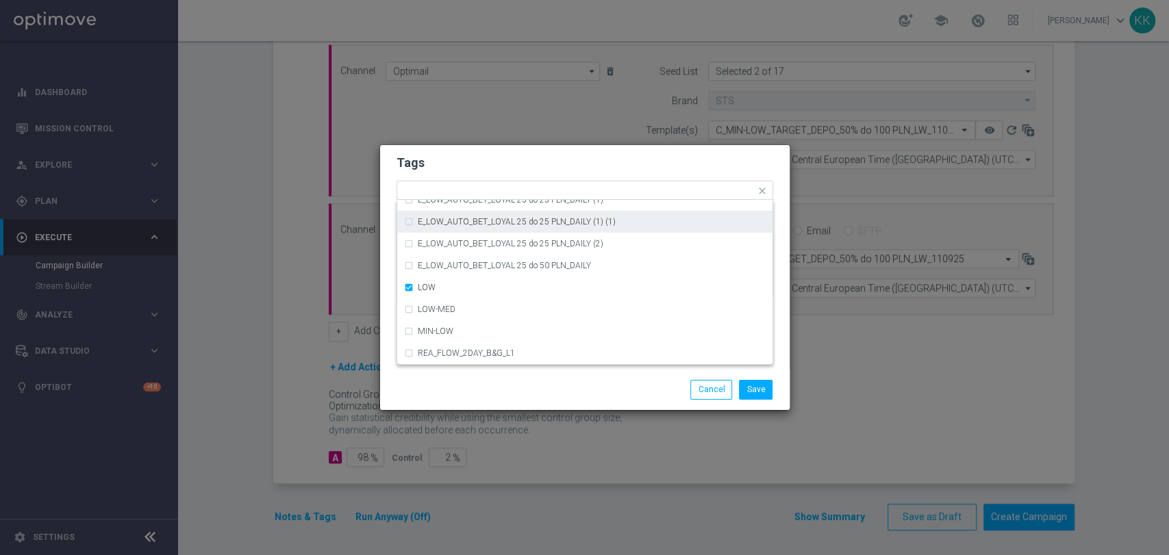
click at [506, 157] on h2 "Tags" at bounding box center [584, 163] width 377 height 16
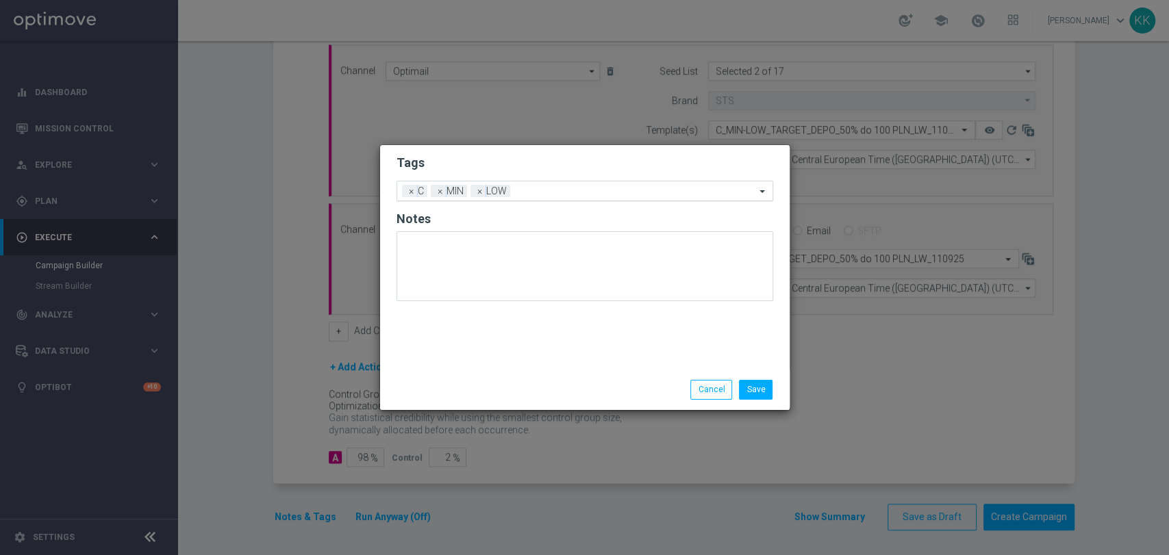
click at [518, 192] on input "text" at bounding box center [636, 192] width 240 height 12
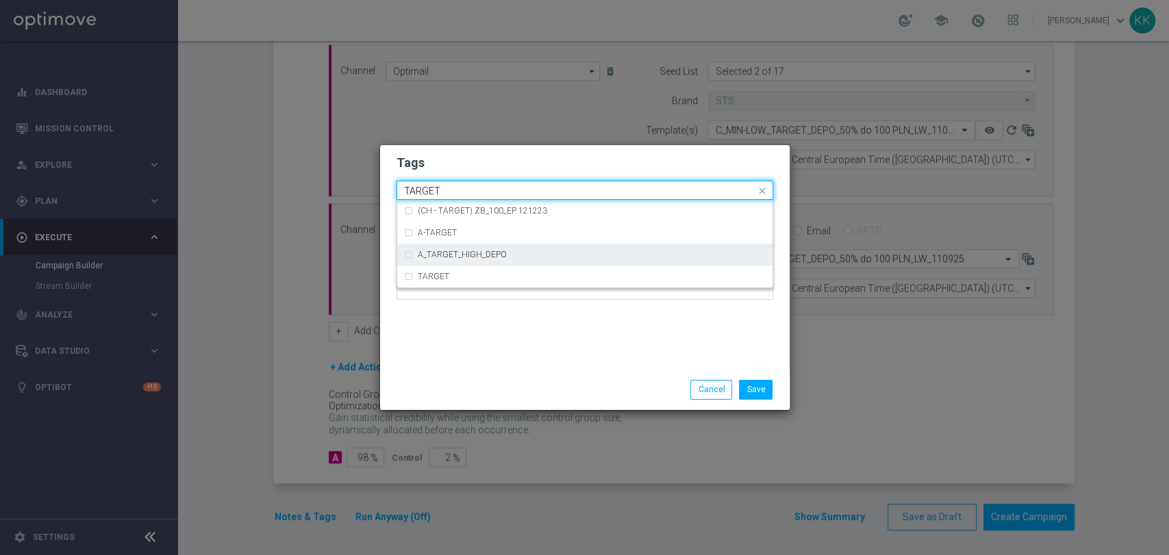
click at [507, 264] on div "A_TARGET_HIGH_DEPO" at bounding box center [584, 255] width 361 height 22
type input "TARGET"
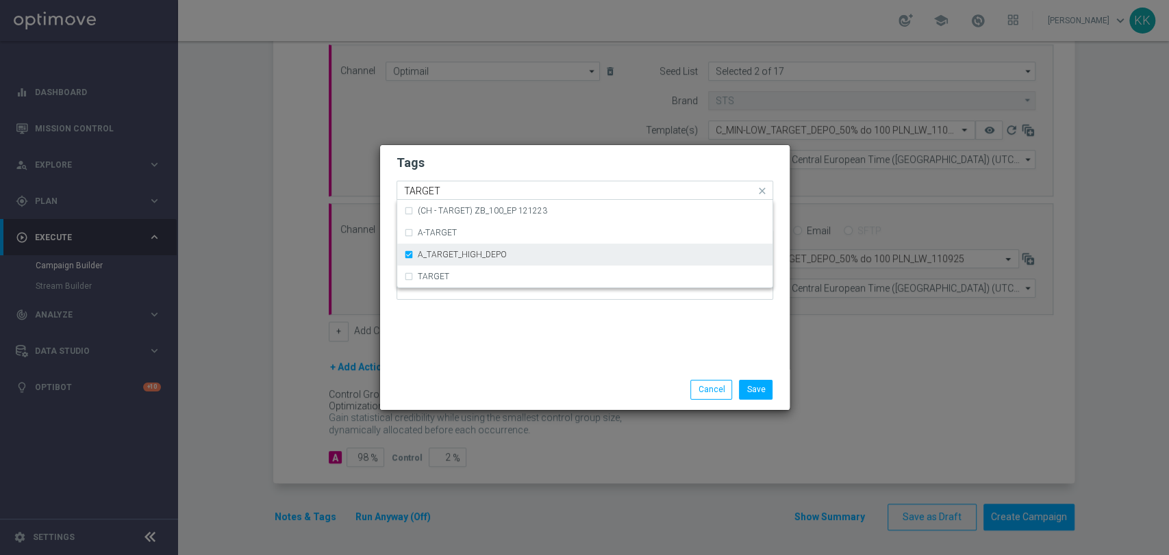
click at [507, 264] on div "A_TARGET_HIGH_DEPO" at bounding box center [584, 255] width 361 height 22
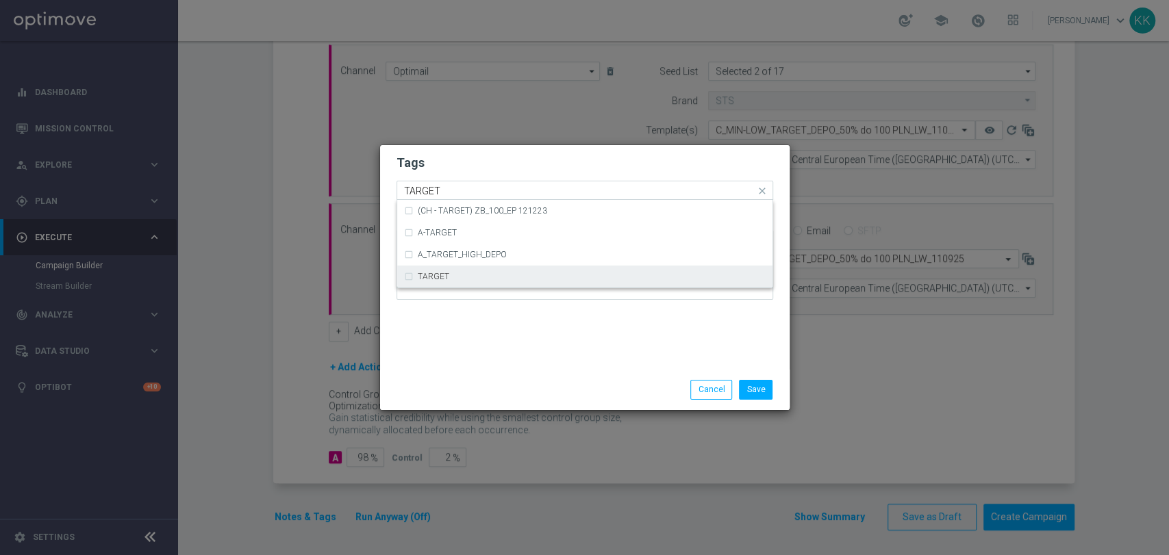
click at [508, 279] on div "TARGET" at bounding box center [592, 276] width 348 height 8
click at [512, 316] on div "Tags Quick find × C × MIN × LOW × TARGET (CH - TARGET) ZB_100_EP 121223 A-TARGE…" at bounding box center [584, 257] width 409 height 225
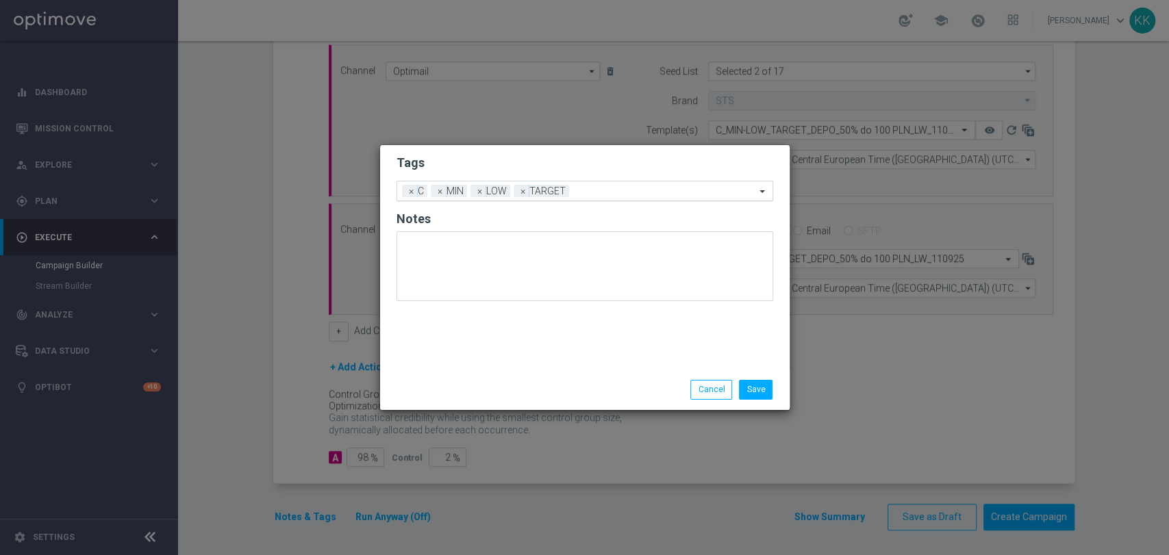
click at [598, 199] on div "Add a new tag × C × MIN × LOW × TARGET" at bounding box center [584, 191] width 377 height 21
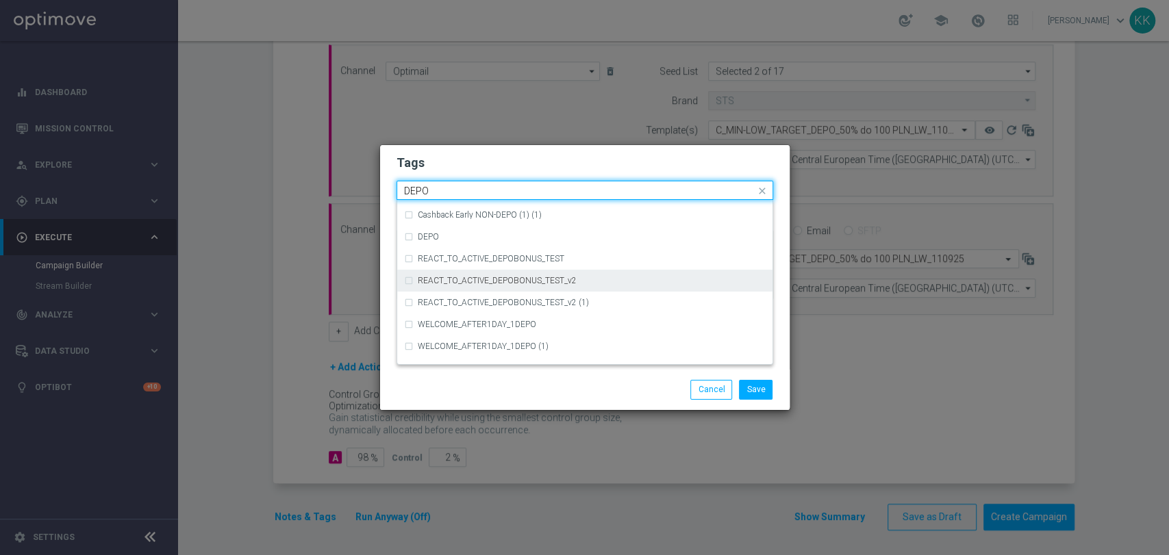
scroll to position [532, 0]
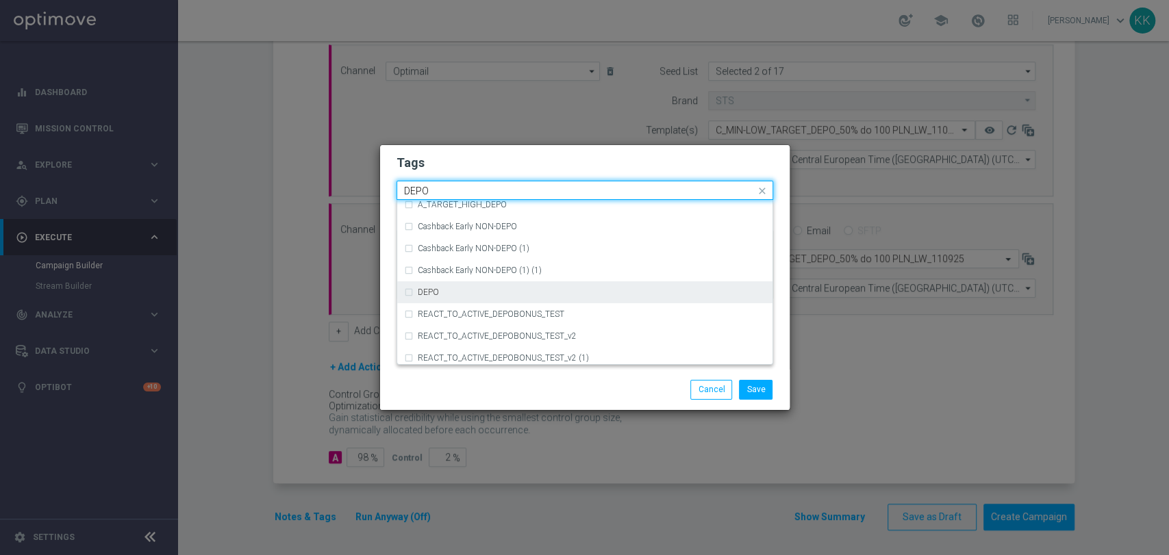
click at [449, 291] on div "DEPO" at bounding box center [592, 292] width 348 height 8
type input "DEPO"
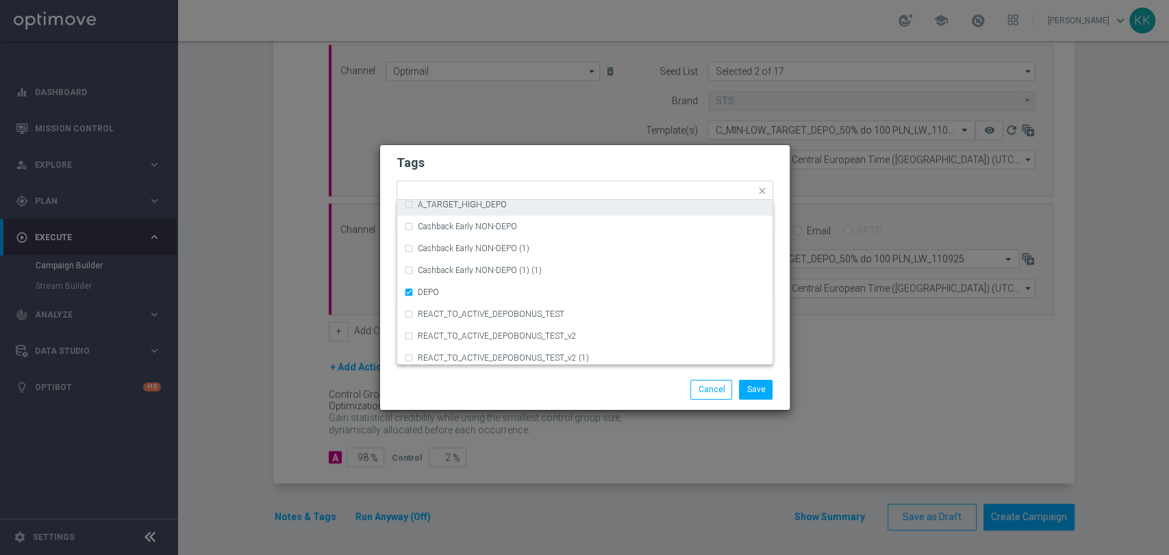
click at [493, 162] on h2 "Tags" at bounding box center [584, 163] width 377 height 16
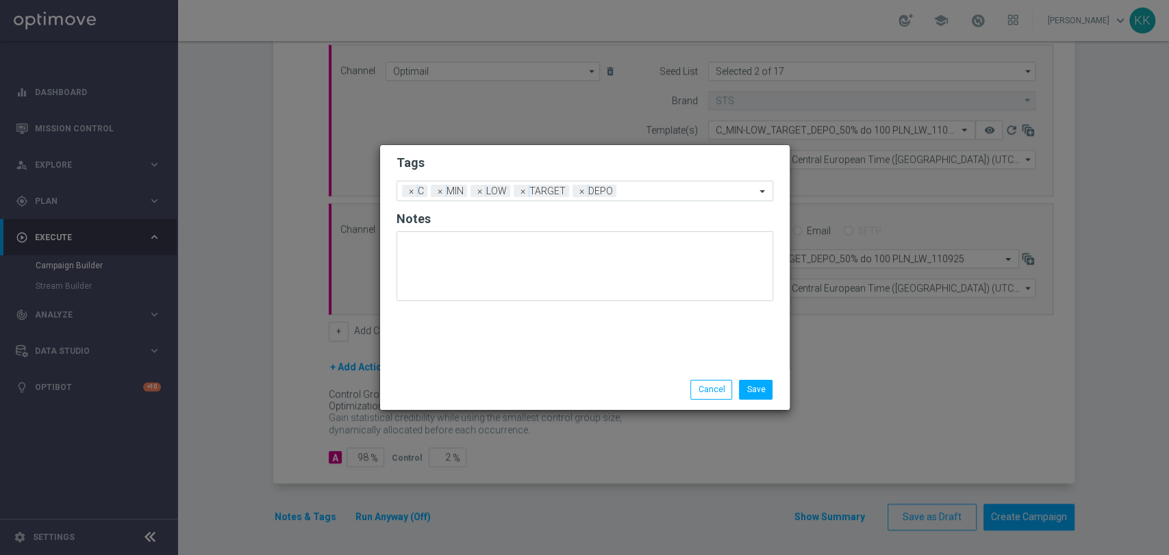
click at [759, 377] on div "Save Cancel" at bounding box center [584, 390] width 409 height 40
click at [760, 385] on button "Save" at bounding box center [756, 389] width 34 height 19
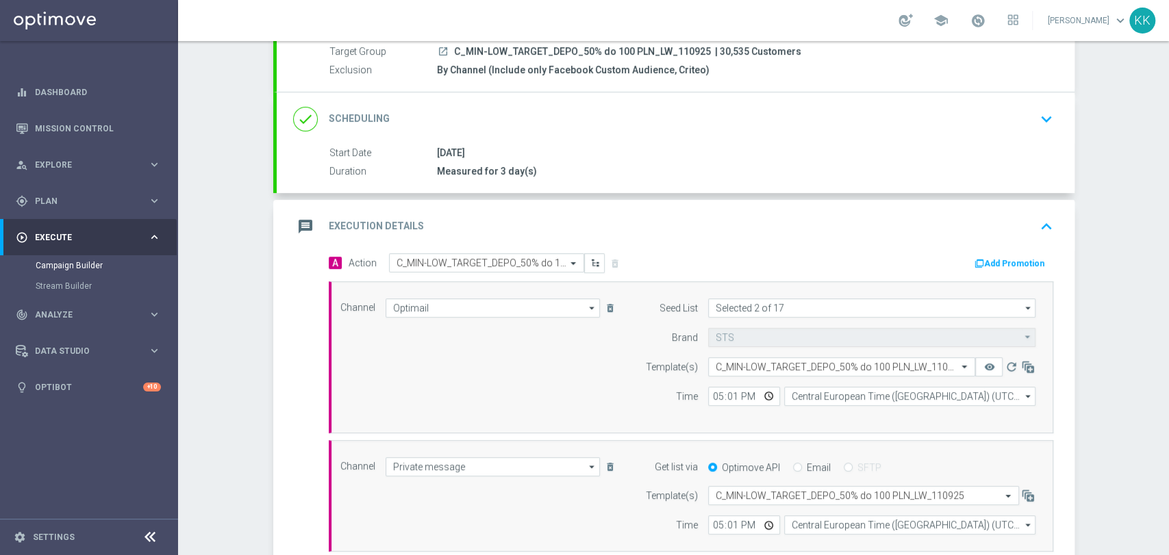
scroll to position [64, 0]
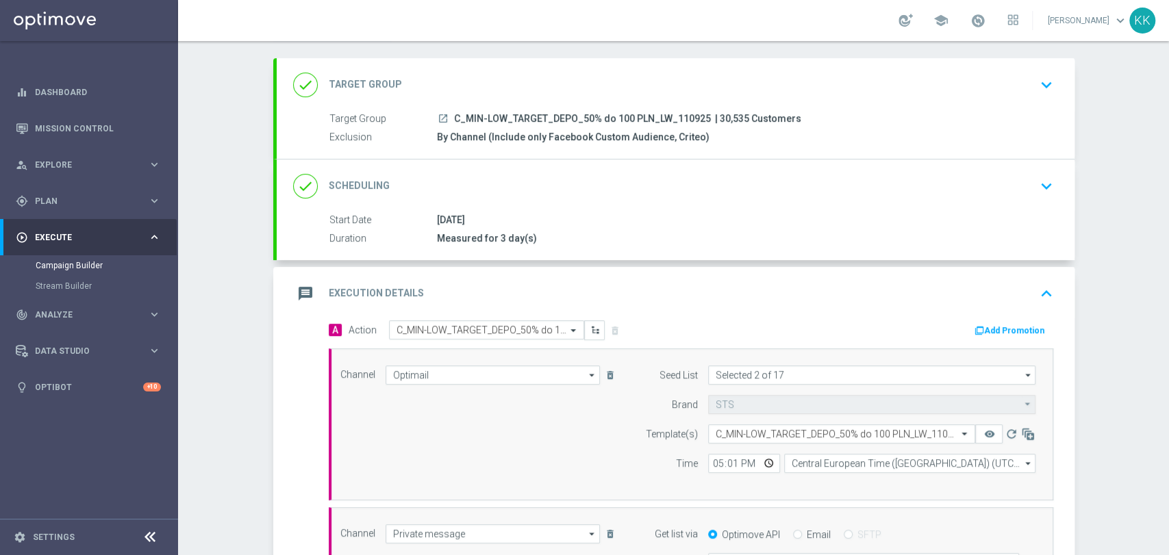
drag, startPoint x: 1052, startPoint y: 76, endPoint x: 1024, endPoint y: 93, distance: 32.9
click at [1052, 76] on div "done Target Group keyboard_arrow_down" at bounding box center [676, 84] width 798 height 53
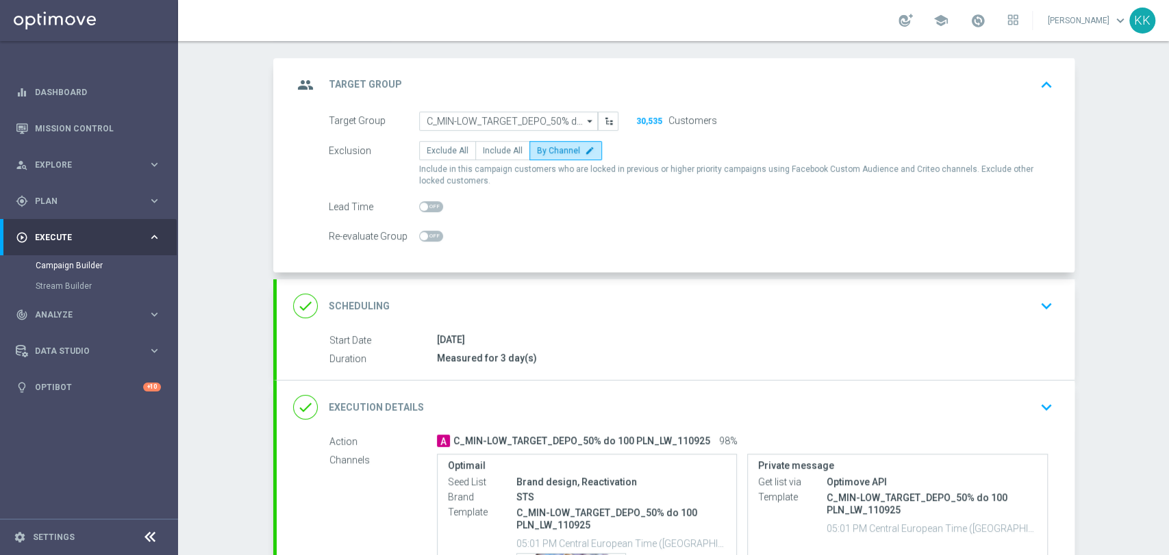
click at [1043, 312] on icon "keyboard_arrow_down" at bounding box center [1046, 306] width 21 height 21
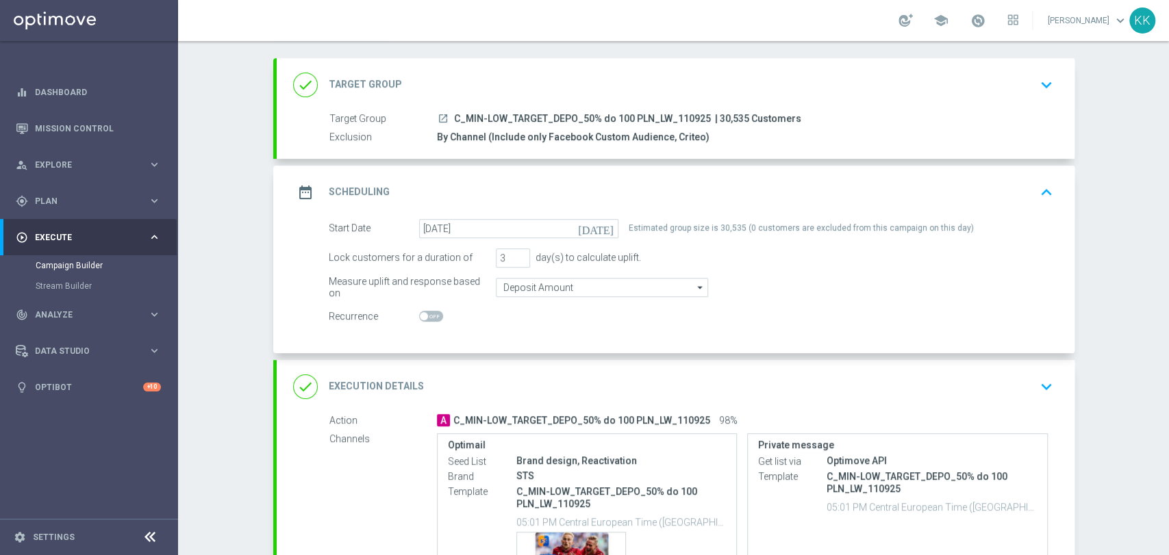
click at [1052, 378] on div "done Execution Details keyboard_arrow_down" at bounding box center [676, 386] width 798 height 53
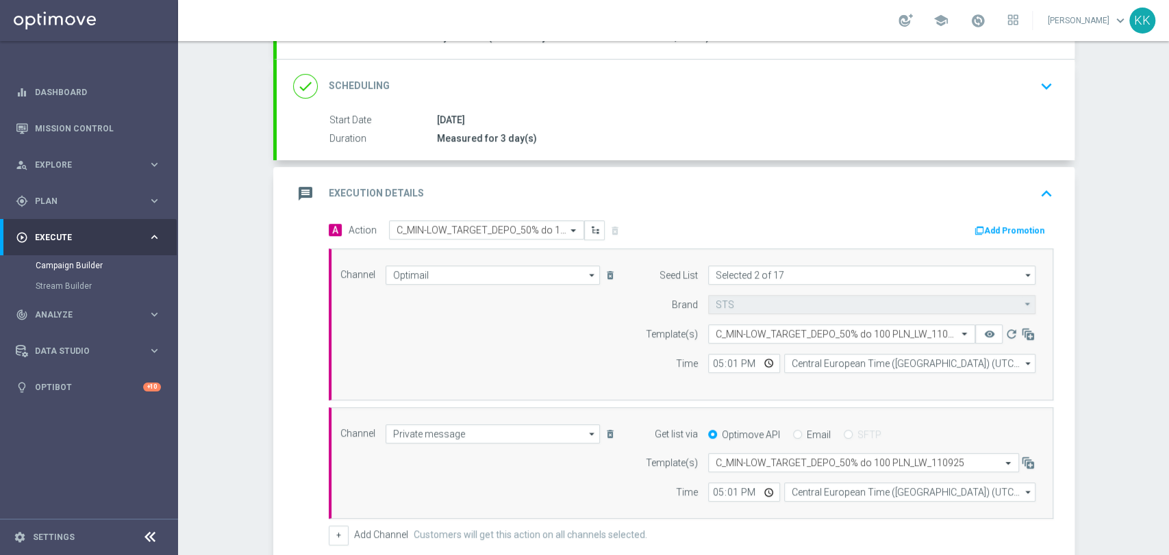
scroll to position [292, 0]
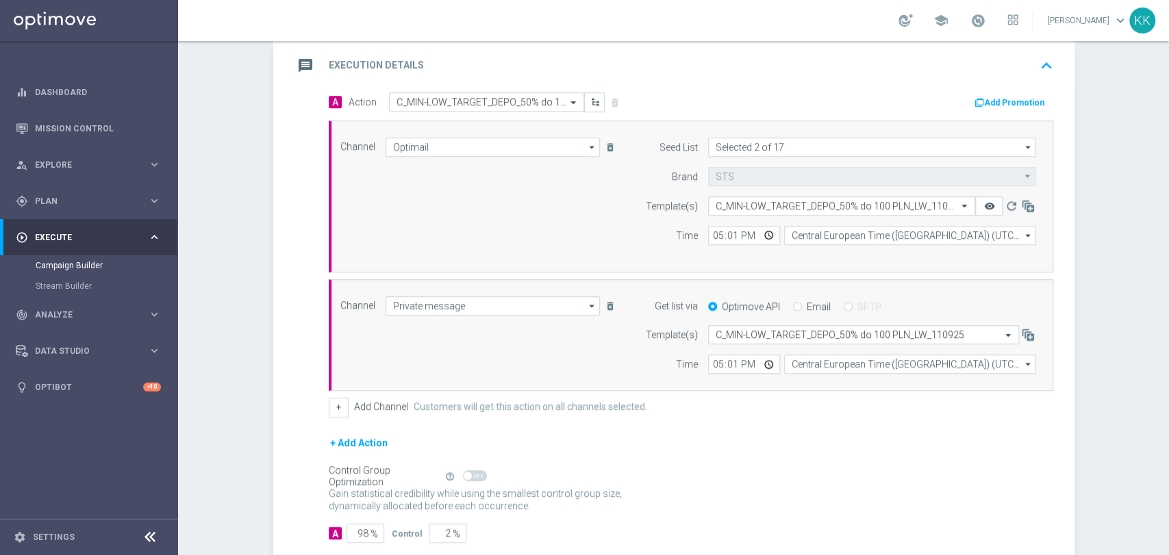
click at [983, 205] on icon "remove_red_eye" at bounding box center [988, 206] width 11 height 11
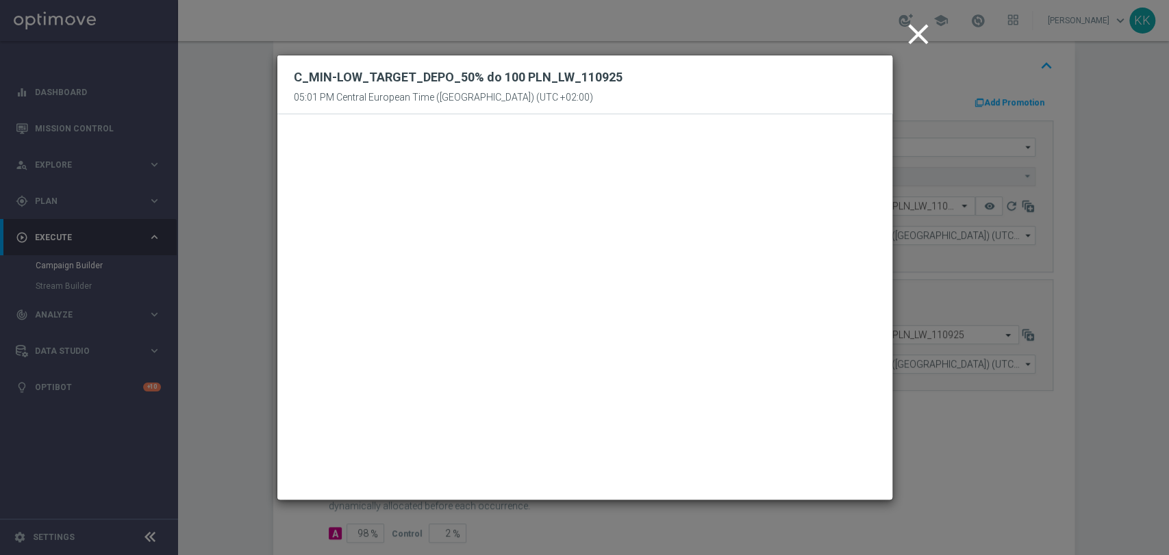
click at [915, 34] on icon "close" at bounding box center [918, 34] width 34 height 34
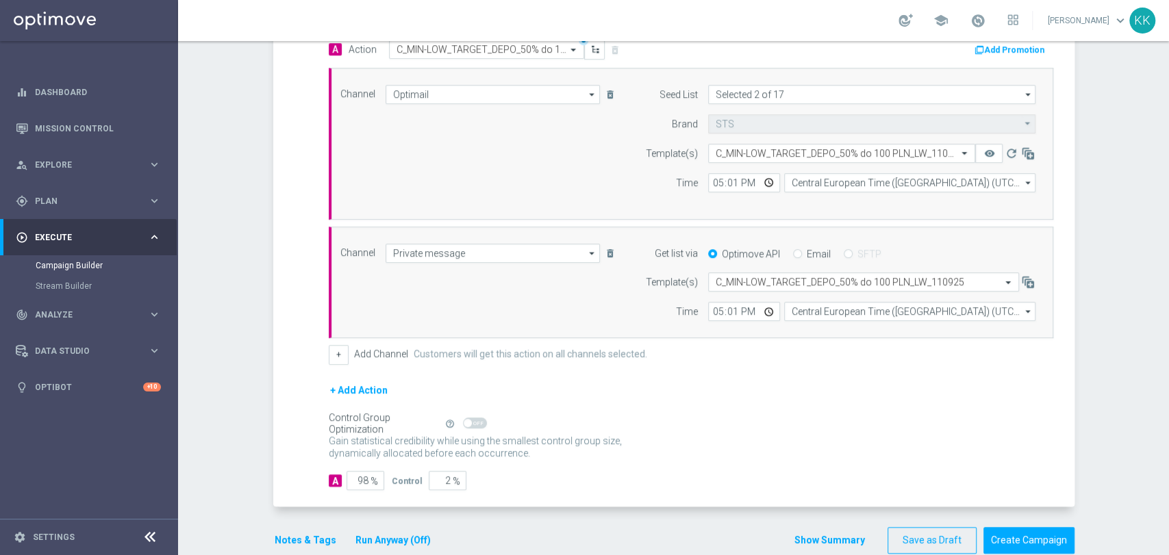
scroll to position [368, 0]
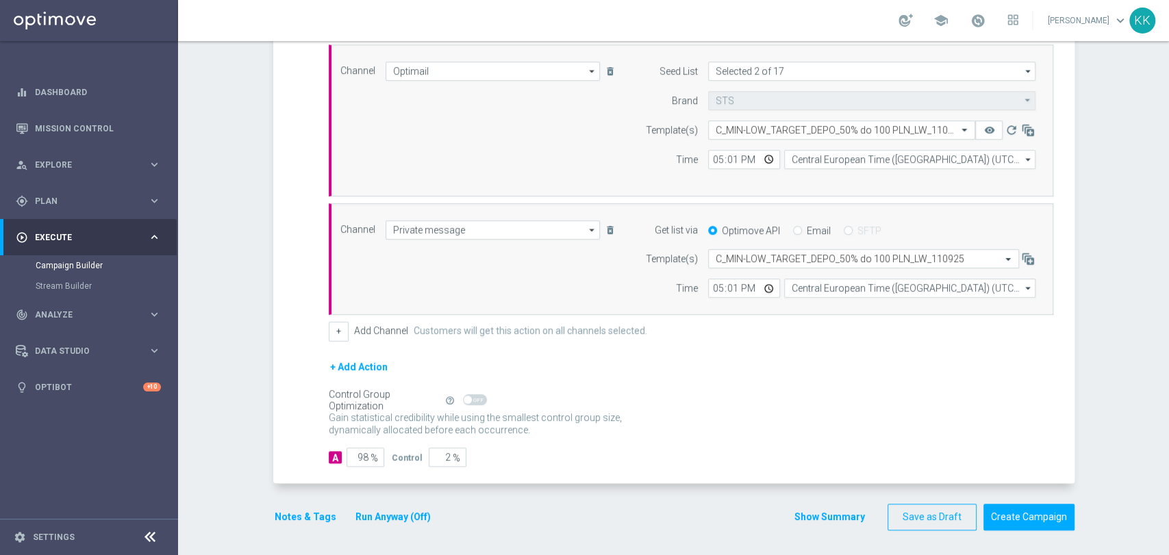
click at [312, 510] on button "Notes & Tags" at bounding box center [305, 517] width 64 height 17
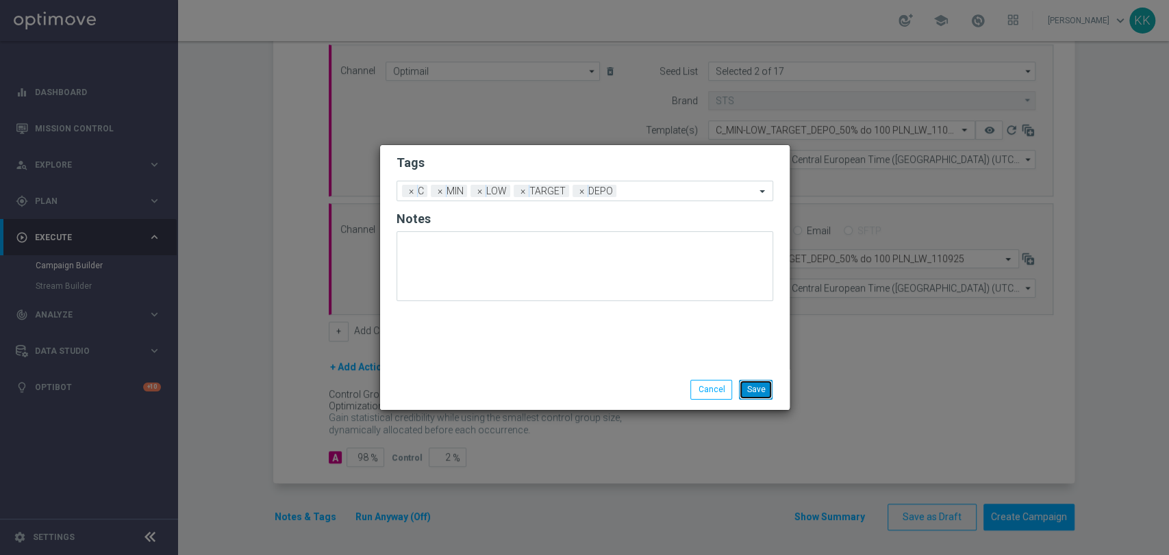
click at [765, 391] on button "Save" at bounding box center [756, 389] width 34 height 19
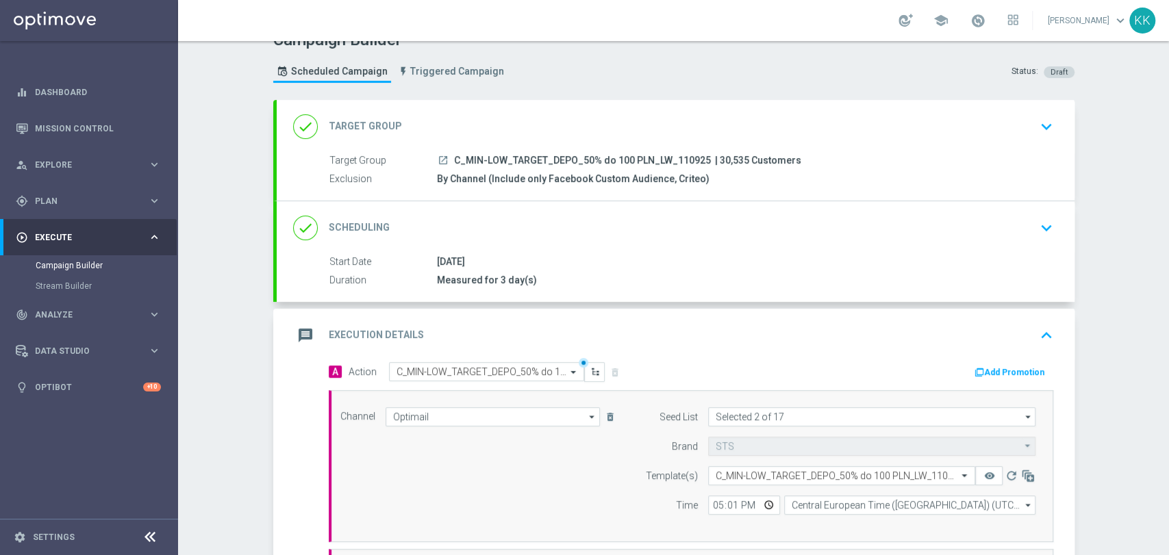
scroll to position [0, 0]
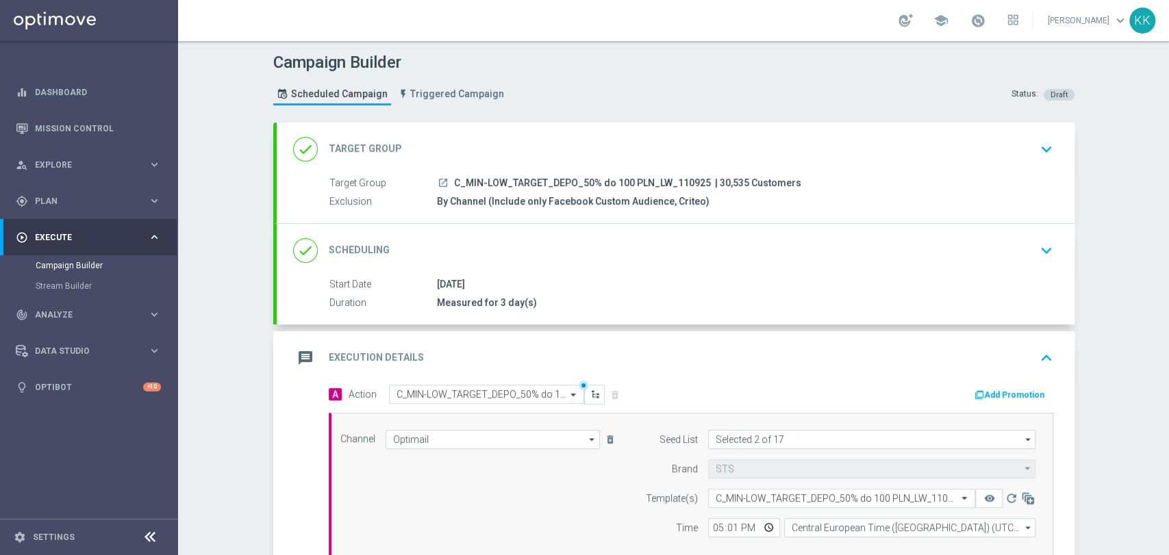
click at [1036, 145] on icon "keyboard_arrow_down" at bounding box center [1046, 149] width 21 height 21
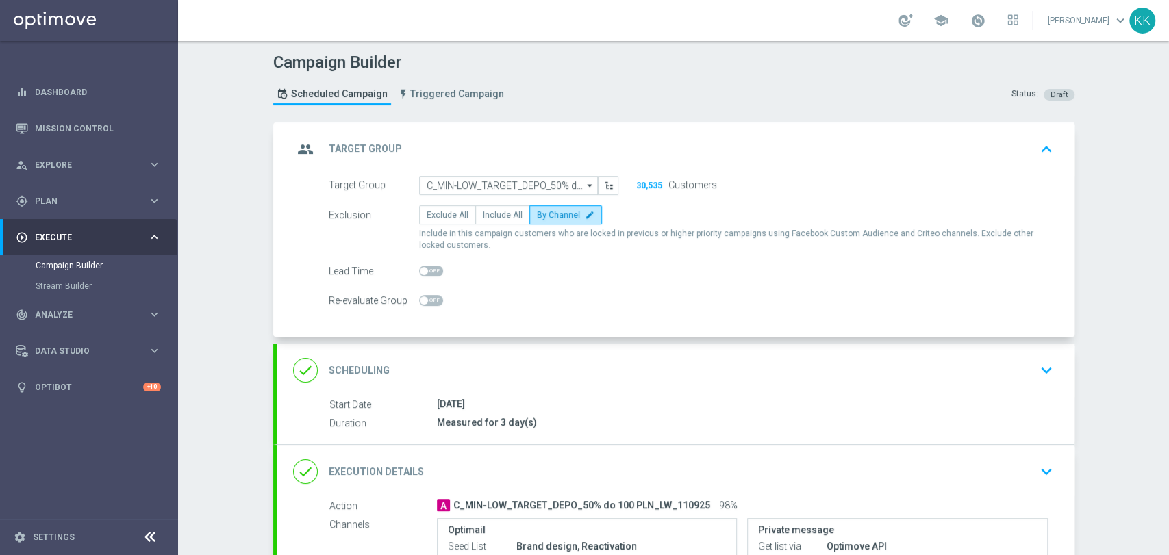
scroll to position [76, 0]
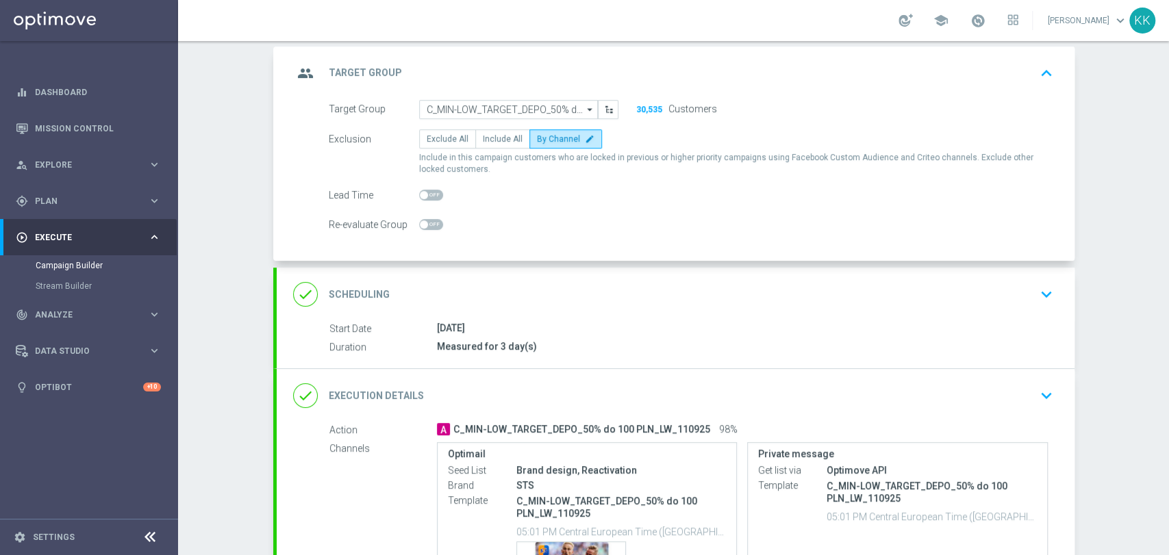
click at [939, 334] on div "Start Date 12 Sep 2025" at bounding box center [688, 328] width 718 height 15
click at [1024, 299] on div "done Scheduling keyboard_arrow_down" at bounding box center [675, 294] width 765 height 26
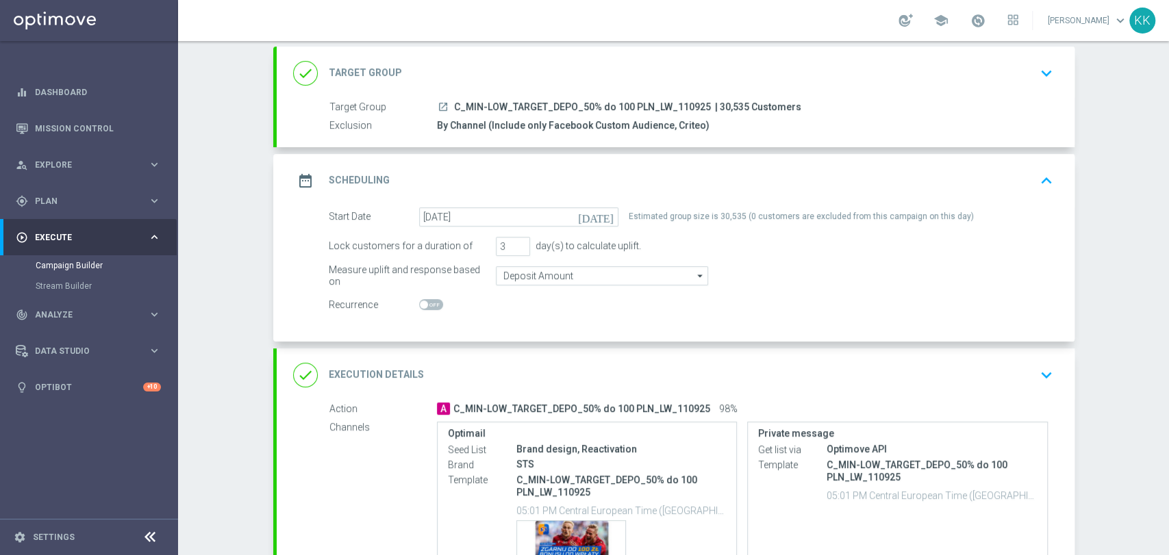
click at [1035, 368] on button "keyboard_arrow_down" at bounding box center [1046, 375] width 23 height 26
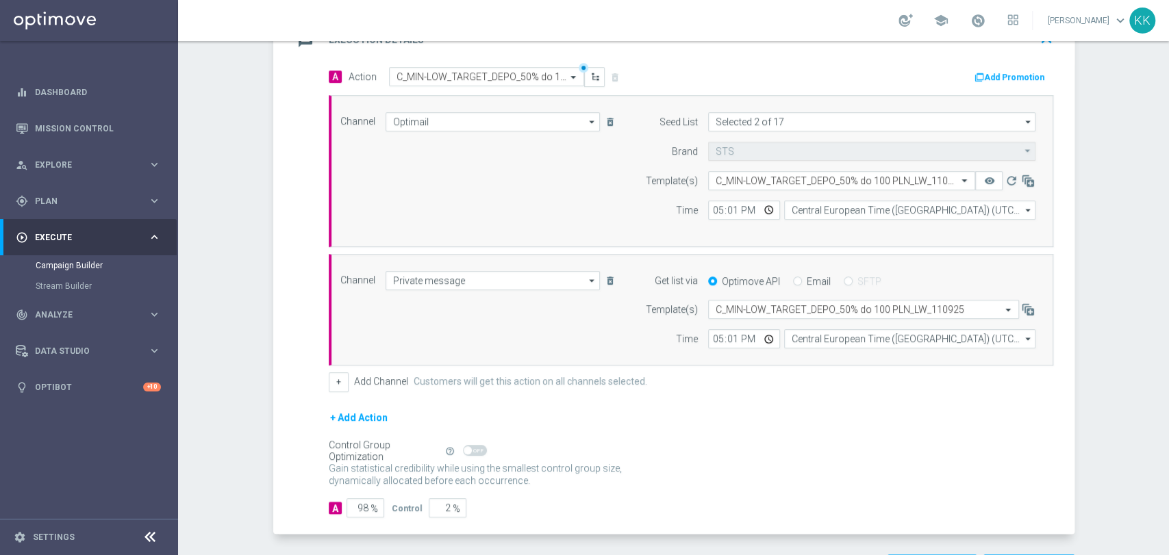
scroll to position [368, 0]
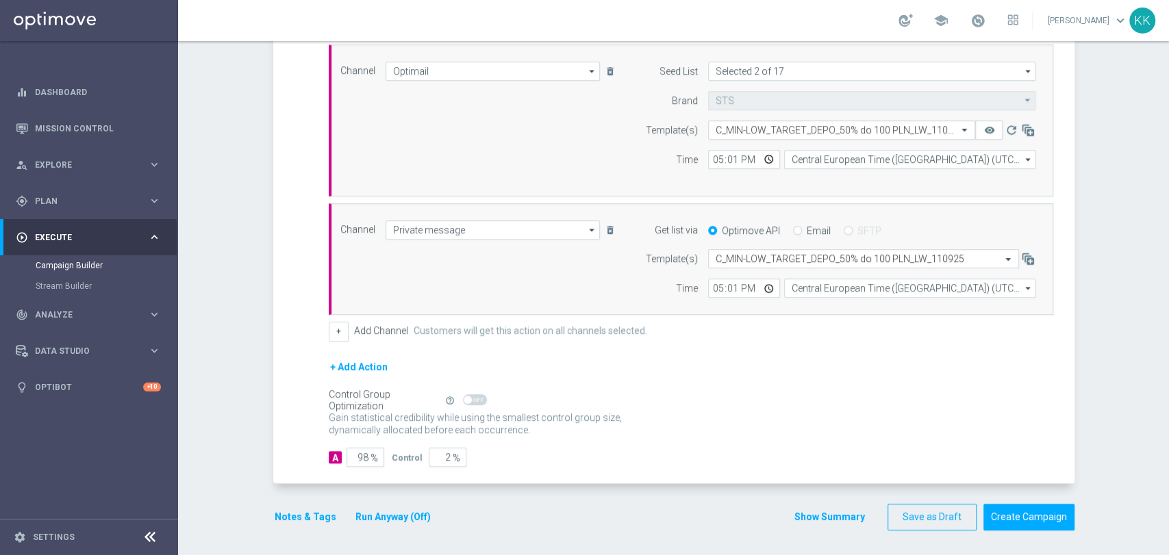
click at [298, 520] on button "Notes & Tags" at bounding box center [305, 517] width 64 height 17
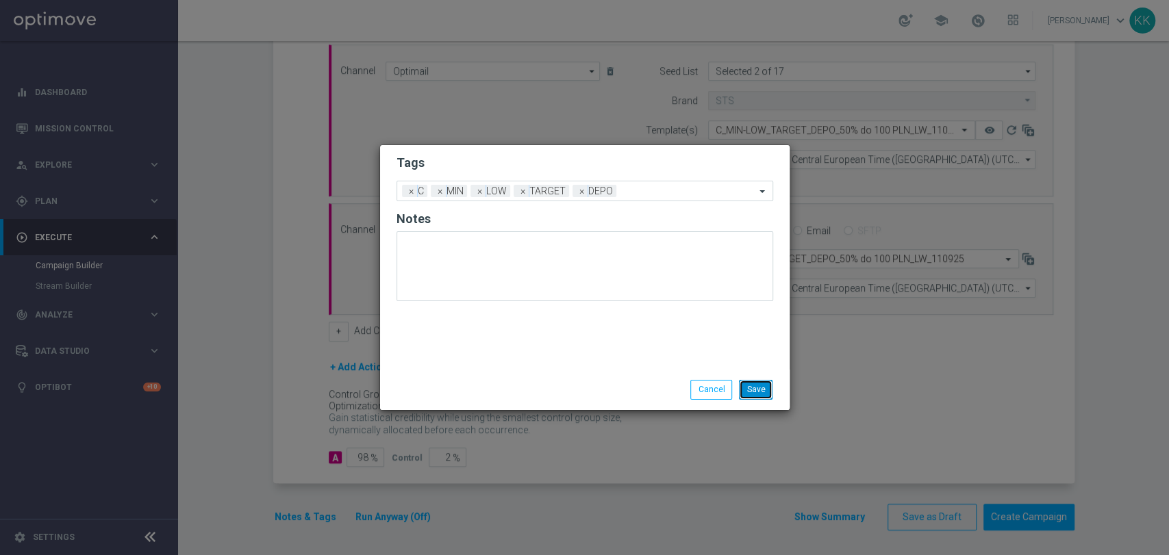
click at [765, 394] on button "Save" at bounding box center [756, 389] width 34 height 19
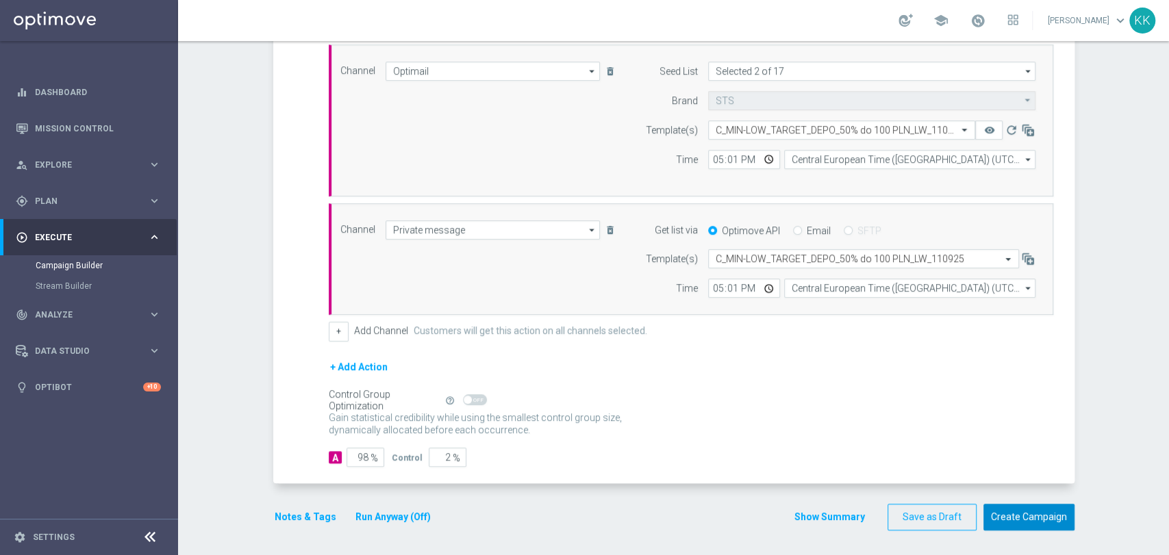
click at [1030, 517] on button "Create Campaign" at bounding box center [1028, 517] width 91 height 27
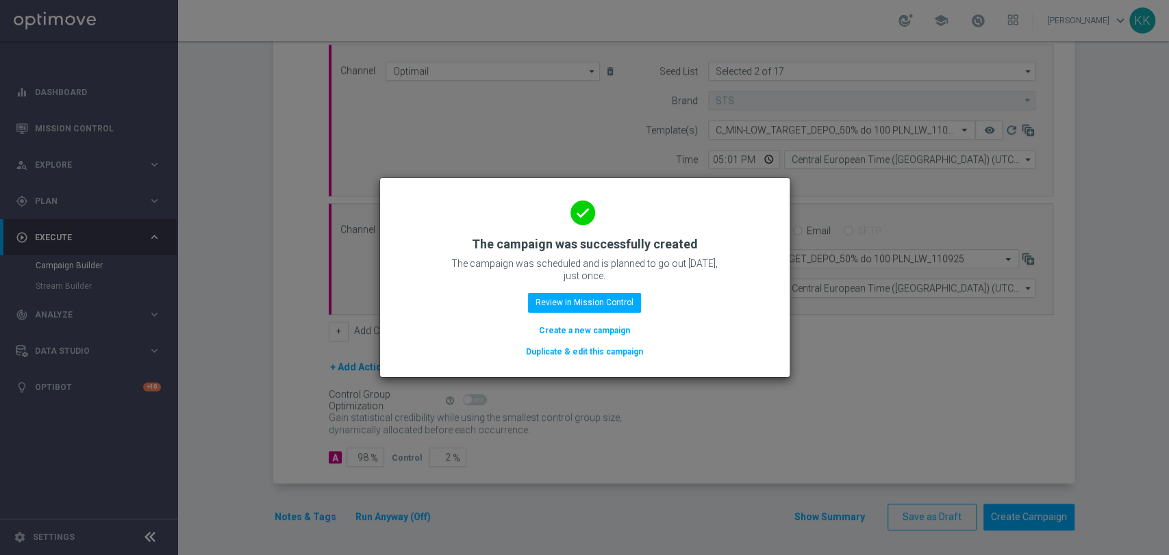
click at [592, 331] on button "Create a new campaign" at bounding box center [584, 330] width 94 height 15
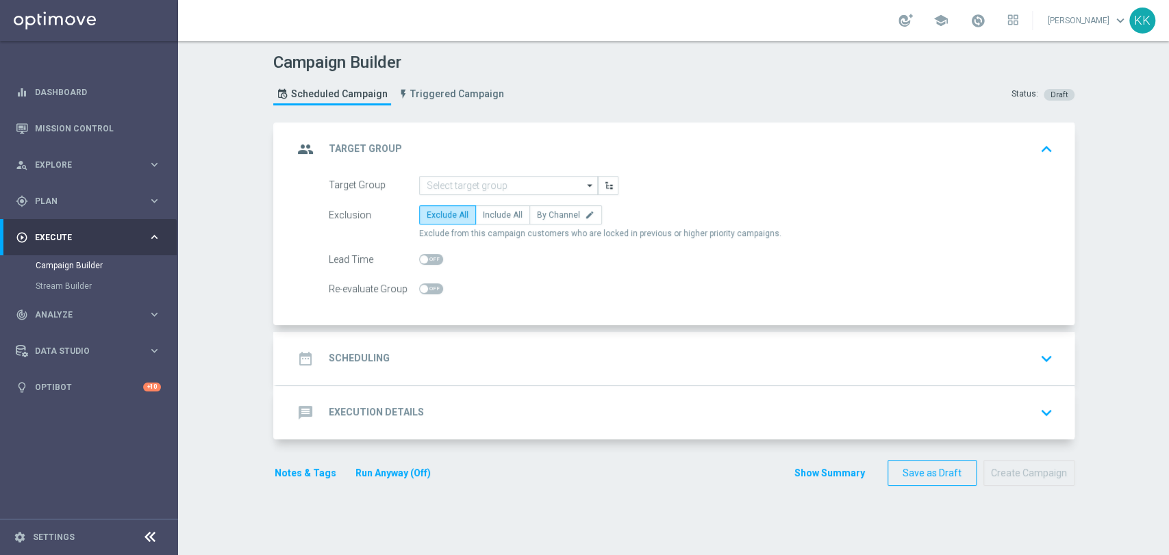
scroll to position [0, 0]
click at [528, 179] on input at bounding box center [508, 185] width 179 height 19
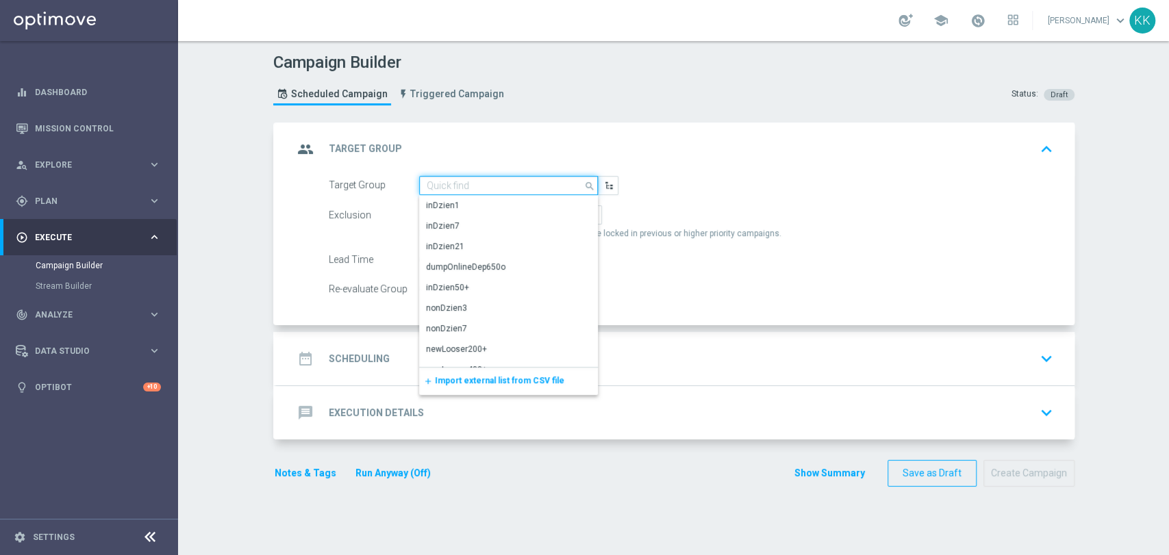
paste input "C_MED-HIGH_TARGET_DEPO_50% do 300 PLN_LW_110925"
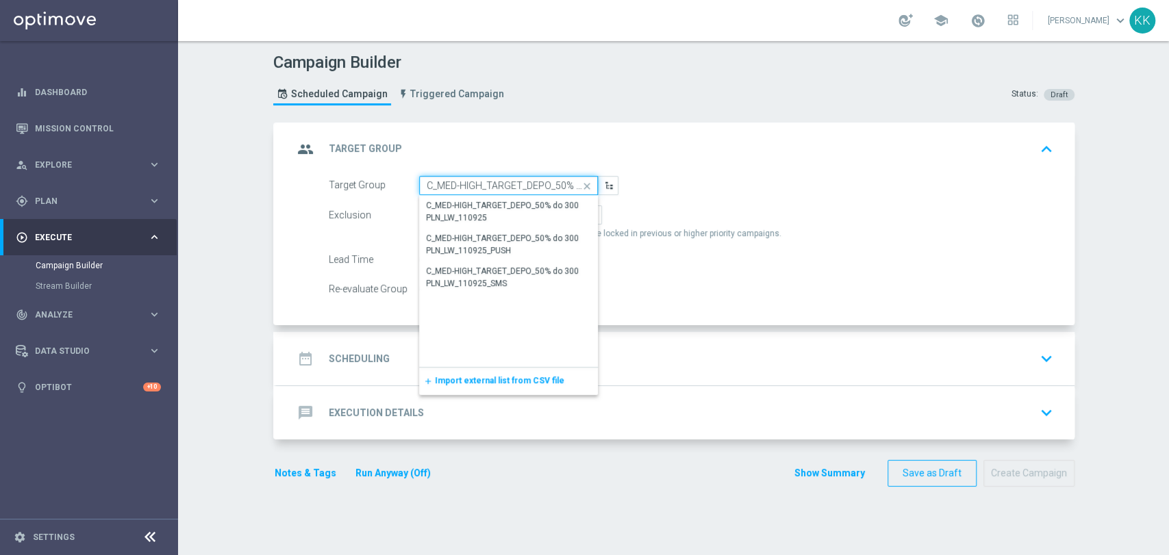
scroll to position [0, 92]
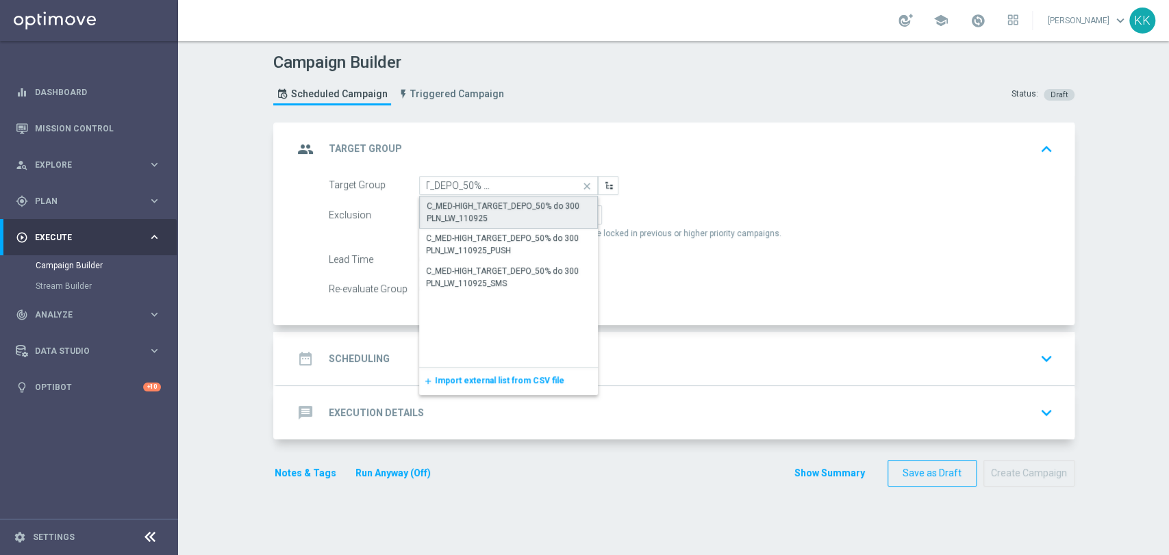
click at [523, 213] on div "C_MED-HIGH_TARGET_DEPO_50% do 300 PLN_LW_110925" at bounding box center [509, 212] width 164 height 25
type input "C_MED-HIGH_TARGET_DEPO_50% do 300 PLN_LW_110925"
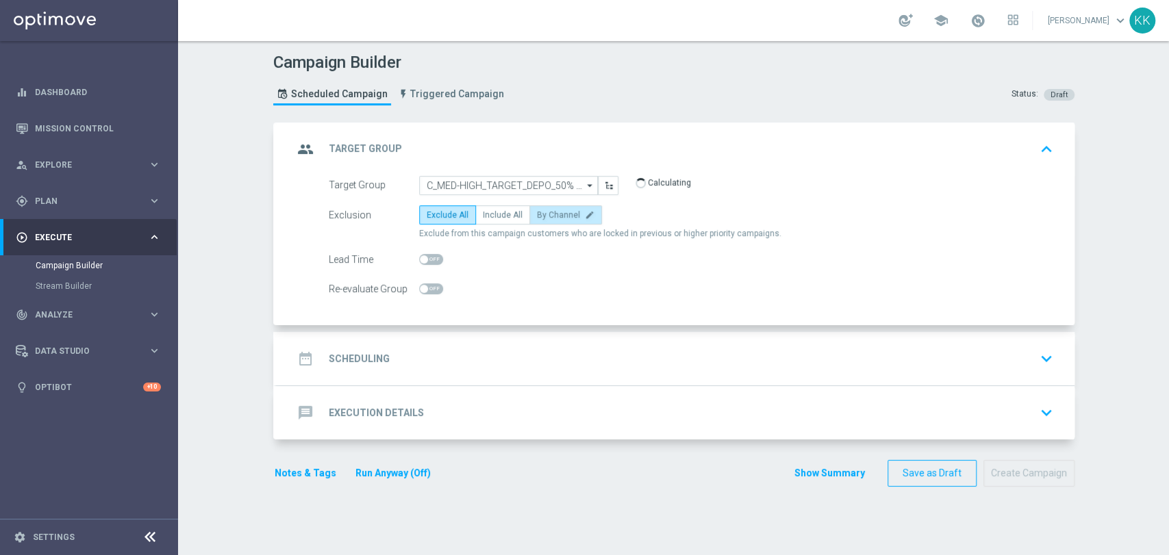
click at [557, 220] on label "By Channel edit" at bounding box center [565, 214] width 73 height 19
click at [546, 220] on input "By Channel edit" at bounding box center [541, 217] width 9 height 9
radio input "true"
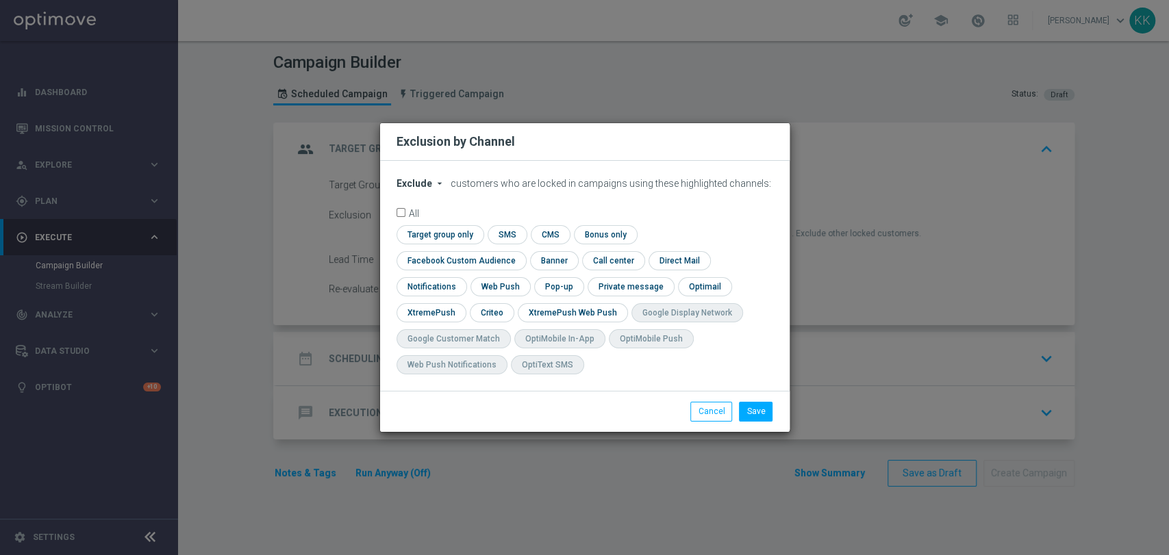
click at [420, 189] on span "Exclude" at bounding box center [414, 183] width 36 height 11
click at [0, 0] on span "Include" at bounding box center [0, 0] width 0 height 0
click at [520, 251] on input "checkbox" at bounding box center [458, 260] width 124 height 18
checkbox input "true"
click at [490, 313] on input "checkbox" at bounding box center [491, 312] width 42 height 18
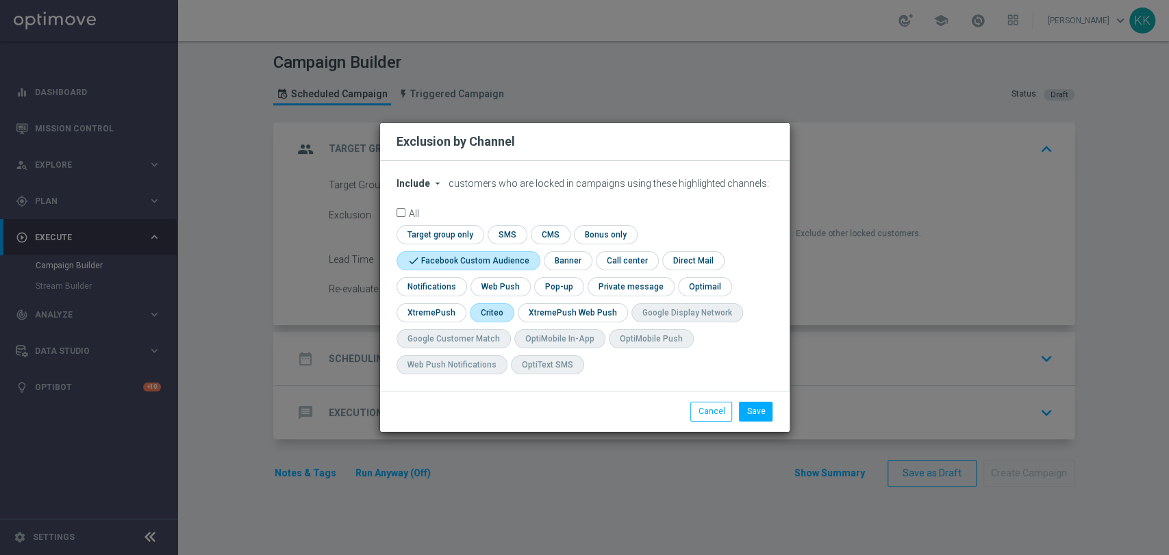
checkbox input "true"
click at [750, 401] on div "Save Cancel" at bounding box center [584, 411] width 409 height 40
click at [747, 408] on button "Save" at bounding box center [756, 411] width 34 height 19
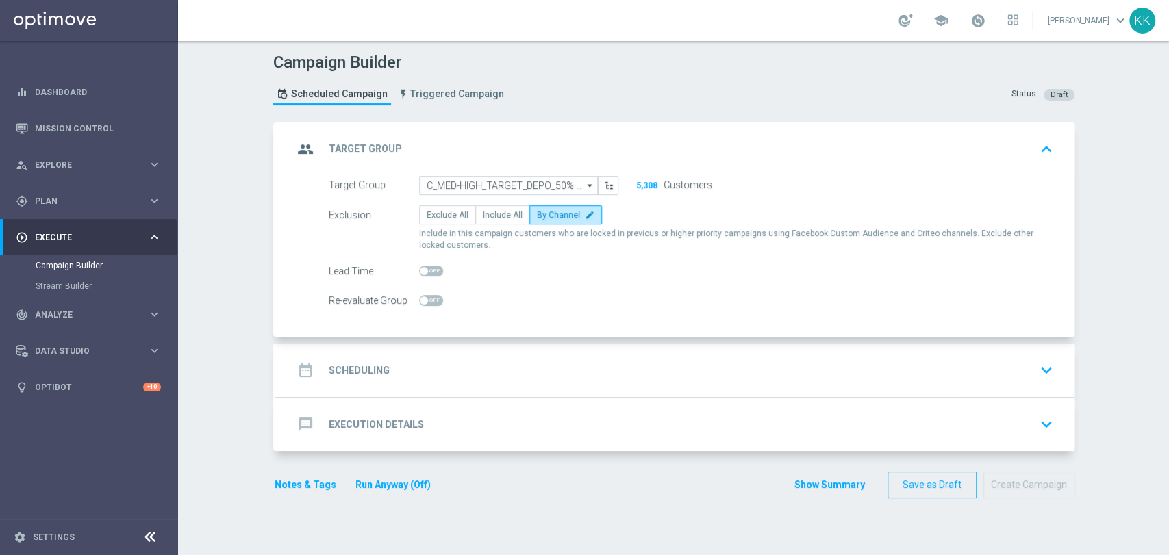
click at [731, 361] on div "date_range Scheduling keyboard_arrow_down" at bounding box center [675, 370] width 765 height 26
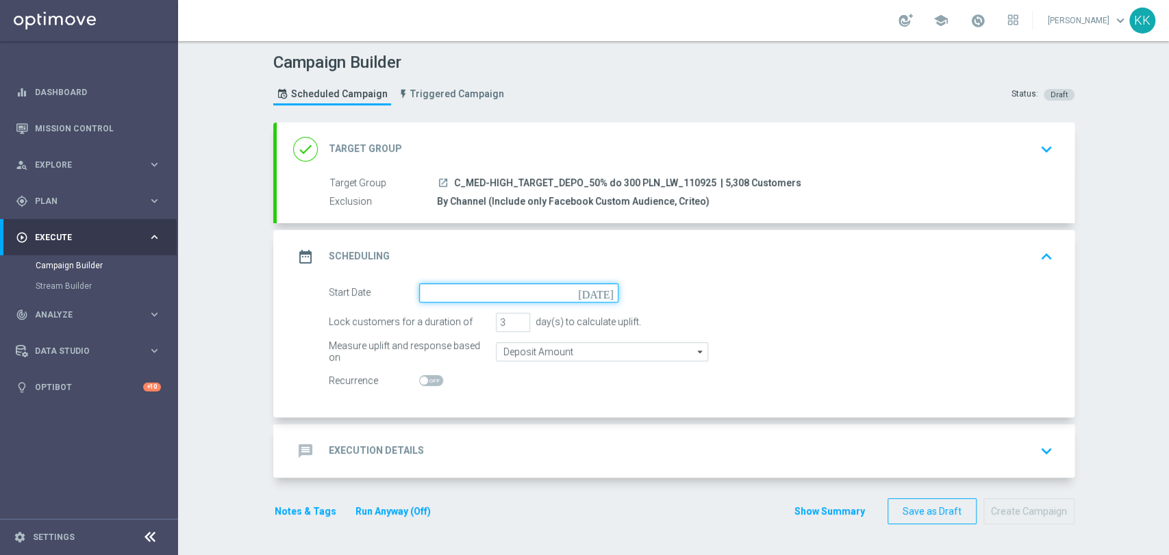
click at [435, 292] on input at bounding box center [518, 292] width 199 height 19
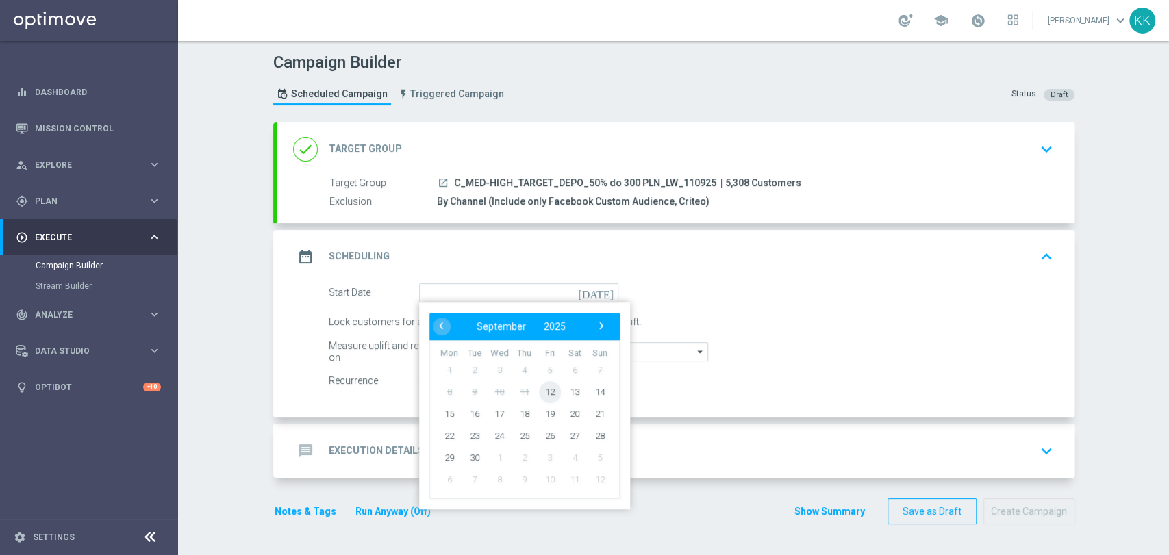
click at [538, 388] on span "12" at bounding box center [549, 392] width 22 height 22
type input "12 Sep 2025"
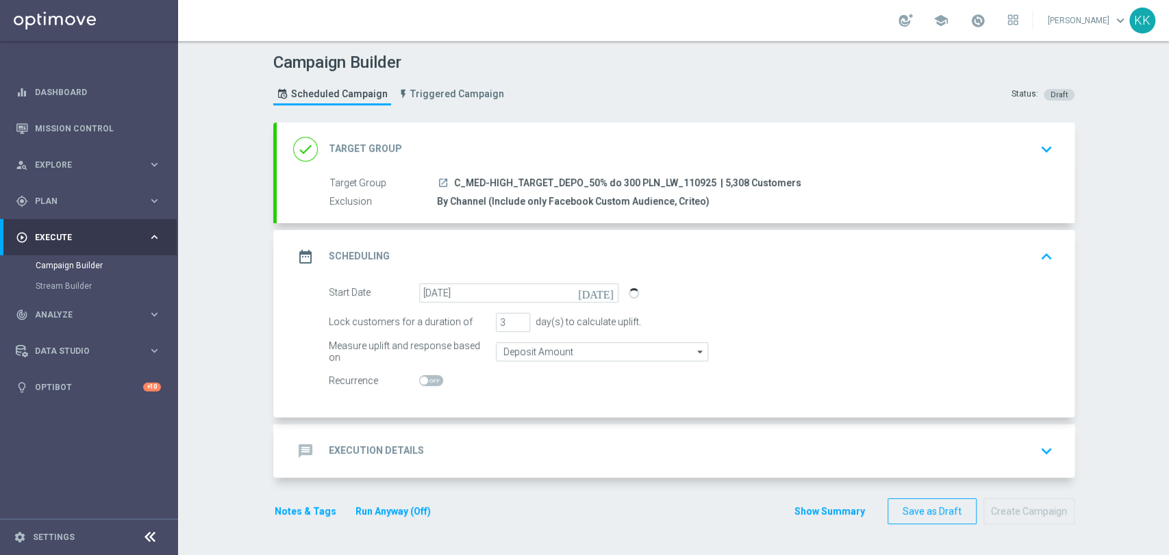
click at [554, 412] on div "Start Date 12 Sep 2025 today Lock customers for a duration of 3 day(s) to calcu…" at bounding box center [676, 350] width 798 height 134
click at [572, 443] on div "message Execution Details keyboard_arrow_down" at bounding box center [675, 451] width 765 height 26
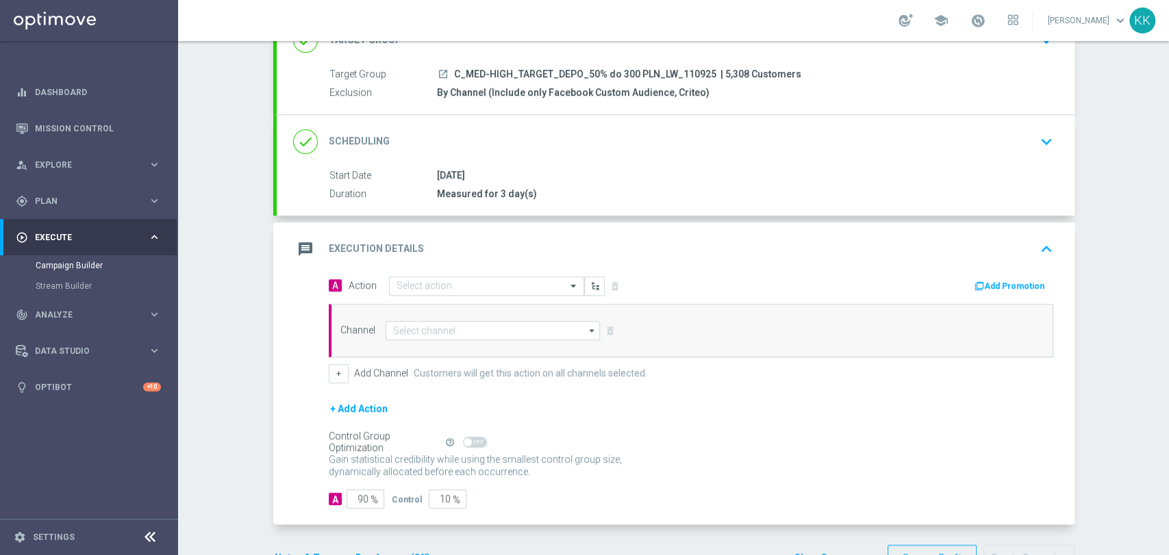
scroll to position [110, 0]
click at [455, 284] on input "text" at bounding box center [472, 286] width 153 height 12
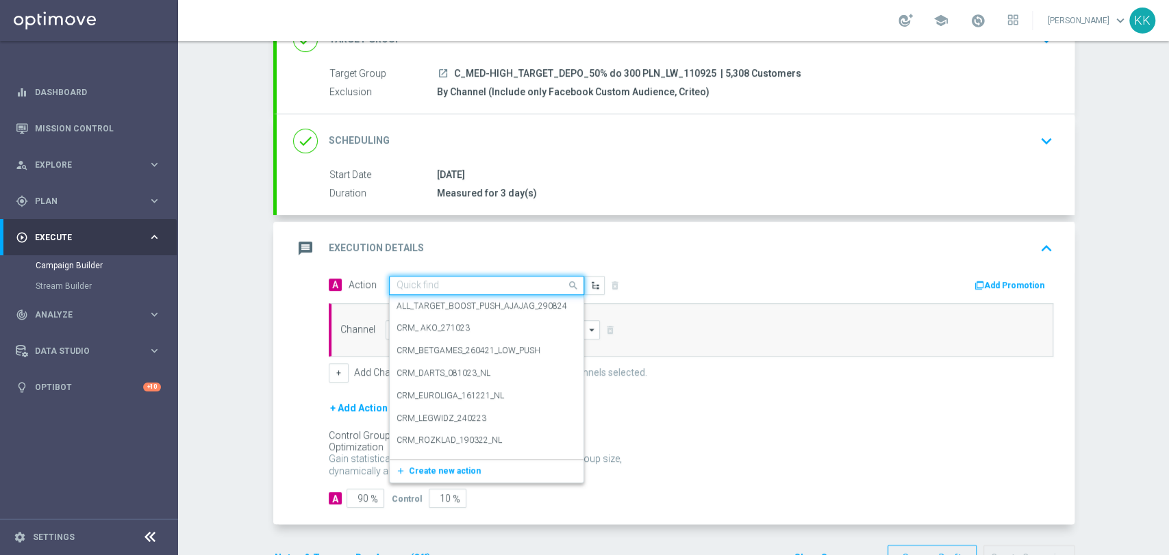
paste input "C_MED-HIGH_TARGET_DEPO_50% do 300 PLN_LW_110925"
type input "C_MED-HIGH_TARGET_DEPO_50% do 300 PLN_LW_110925"
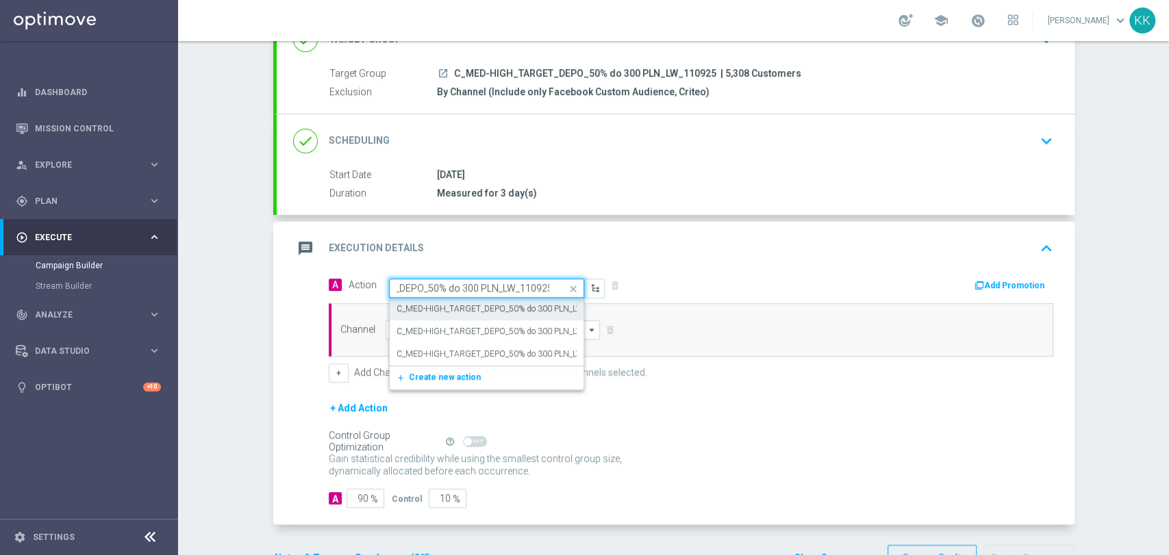
click at [462, 311] on label "C_MED-HIGH_TARGET_DEPO_50% do 300 PLN_LW_110925" at bounding box center [505, 309] width 219 height 12
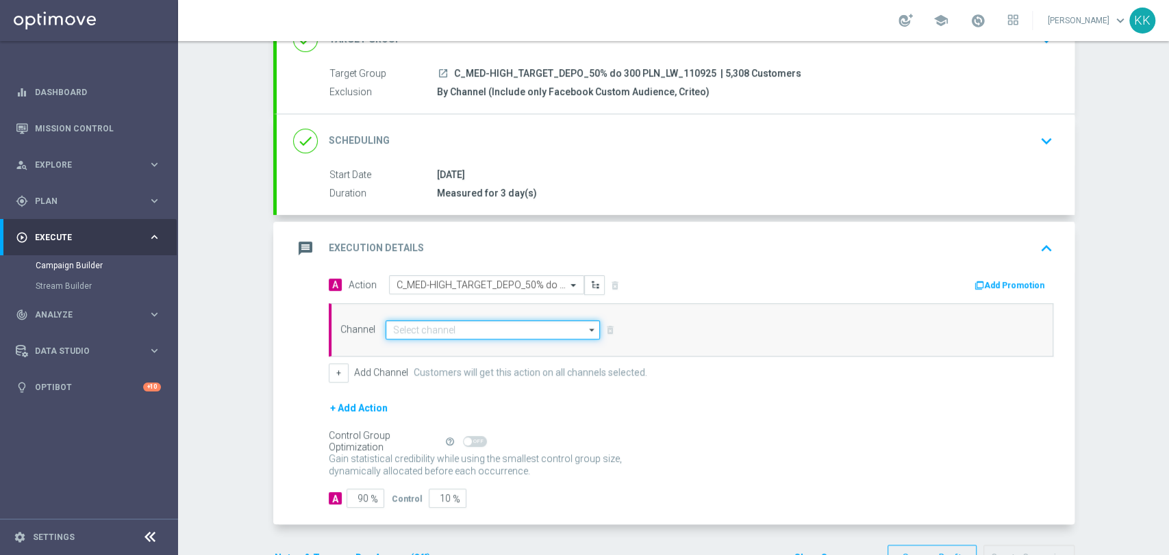
click at [470, 327] on input at bounding box center [492, 329] width 215 height 19
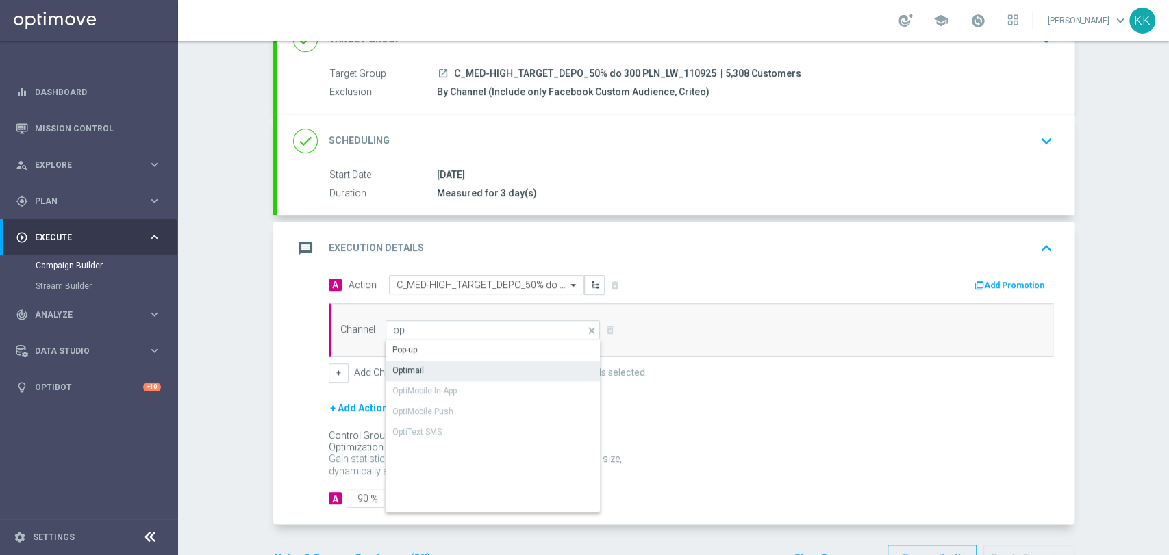
click at [463, 371] on div "Optimail" at bounding box center [493, 370] width 216 height 19
type input "Optimail"
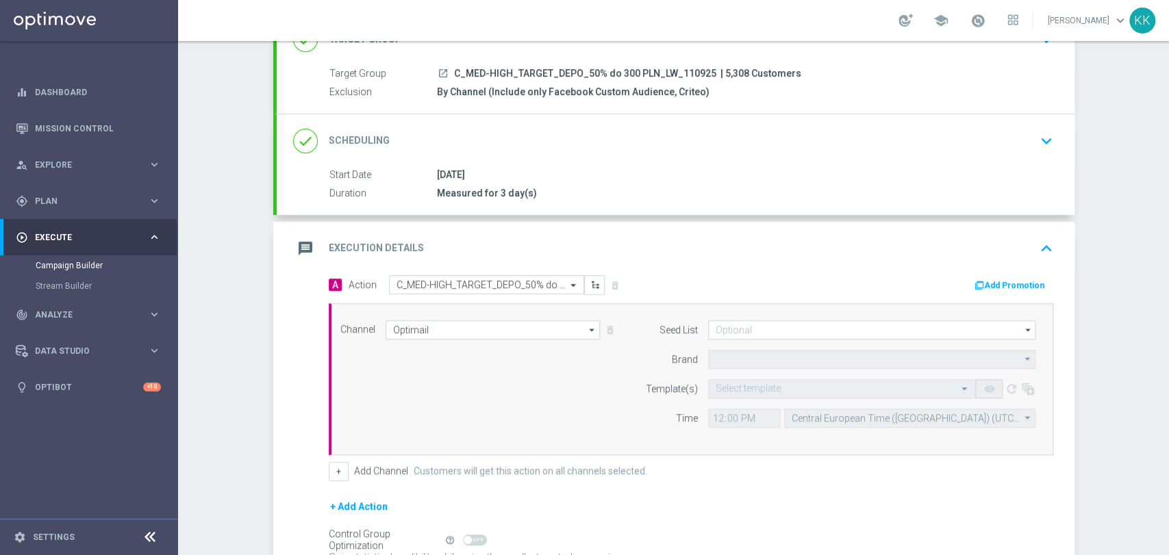
type input "STS"
click at [337, 468] on button "+" at bounding box center [339, 471] width 20 height 19
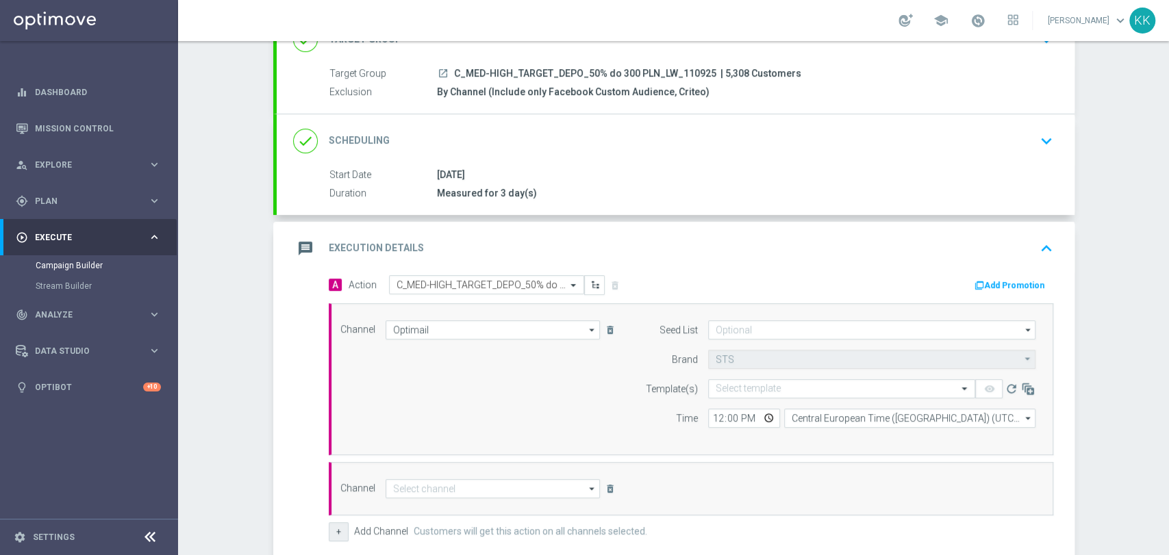
scroll to position [262, 0]
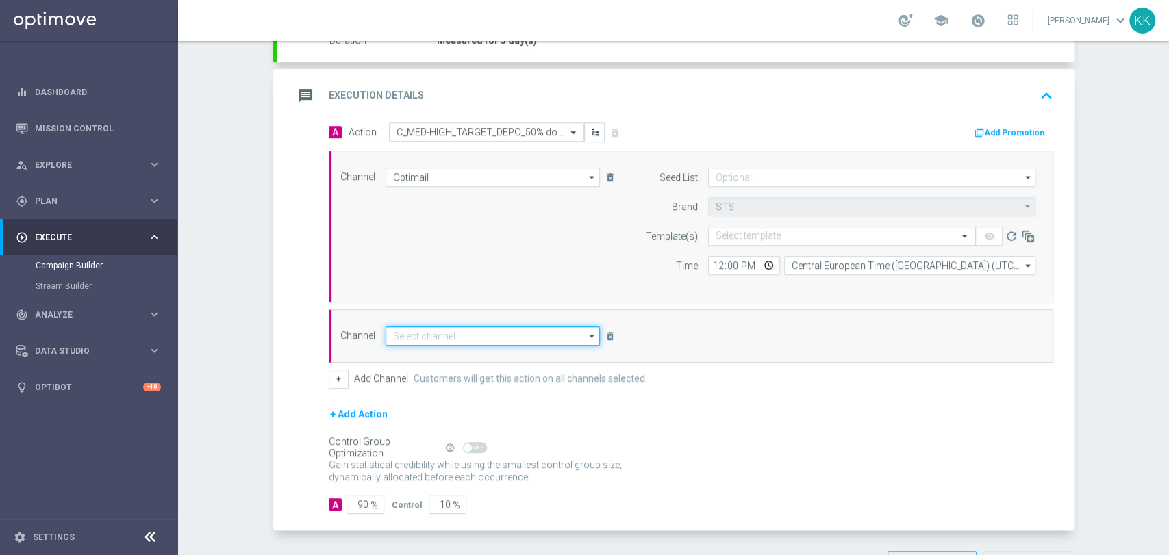
click at [449, 336] on input at bounding box center [492, 336] width 215 height 19
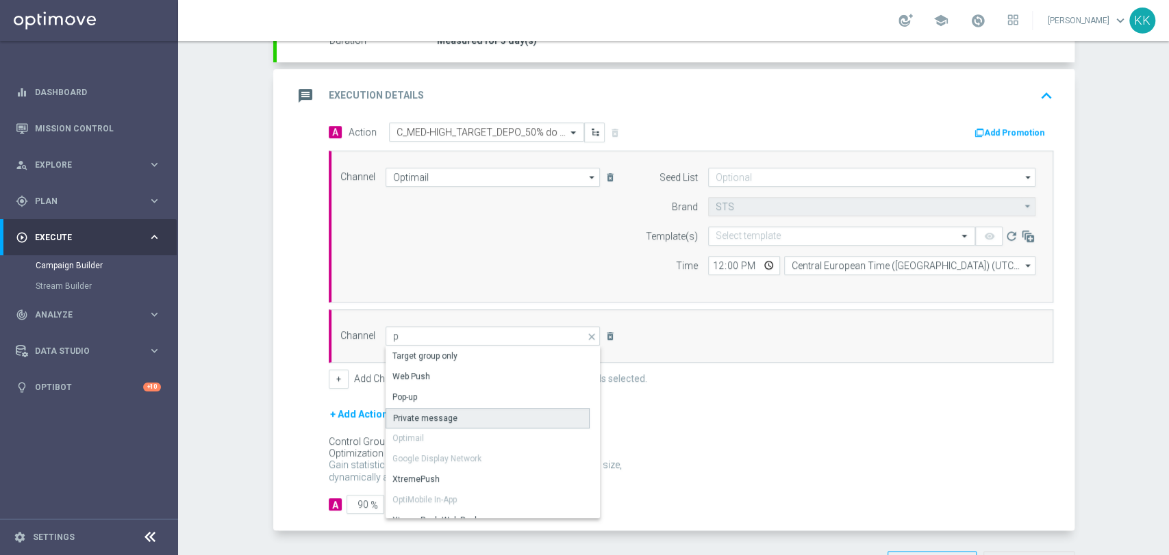
click at [427, 416] on div "Private message" at bounding box center [425, 418] width 64 height 12
type input "Private message"
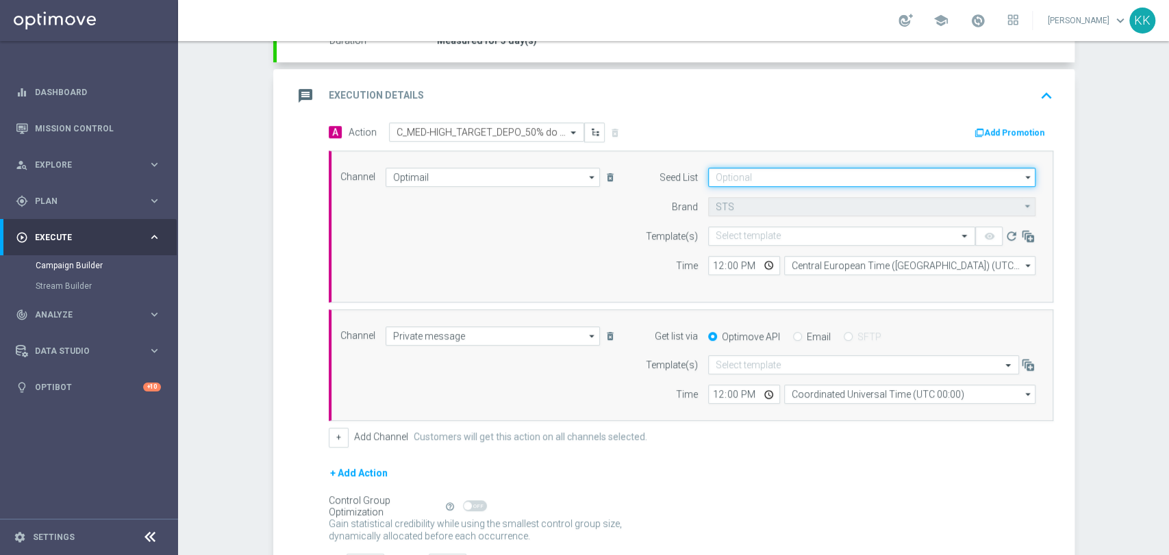
click at [739, 180] on input at bounding box center [871, 177] width 327 height 19
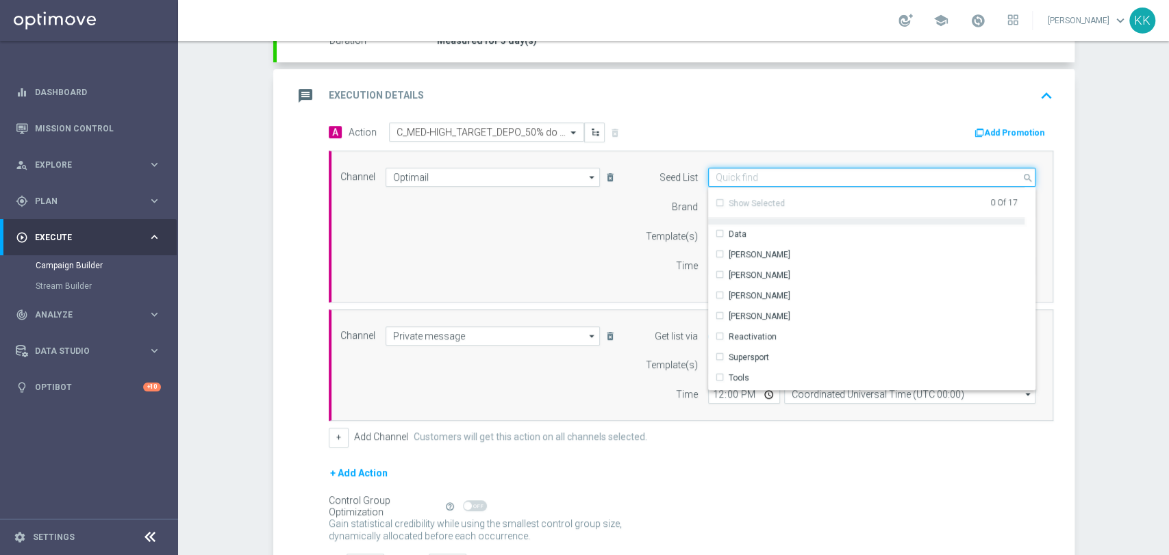
scroll to position [197, 0]
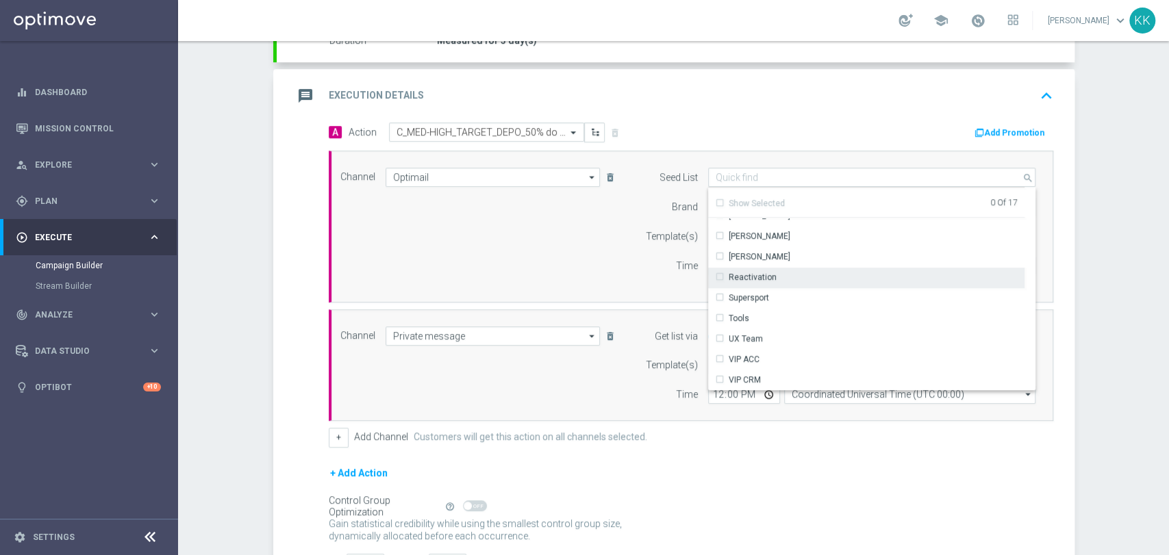
click at [750, 277] on div "Reactivation" at bounding box center [752, 277] width 48 height 12
click at [542, 241] on div "Channel Optimail Optimail arrow_drop_down Show Selected 1 of 22 Target group on…" at bounding box center [688, 227] width 716 height 118
type input "Reactivation"
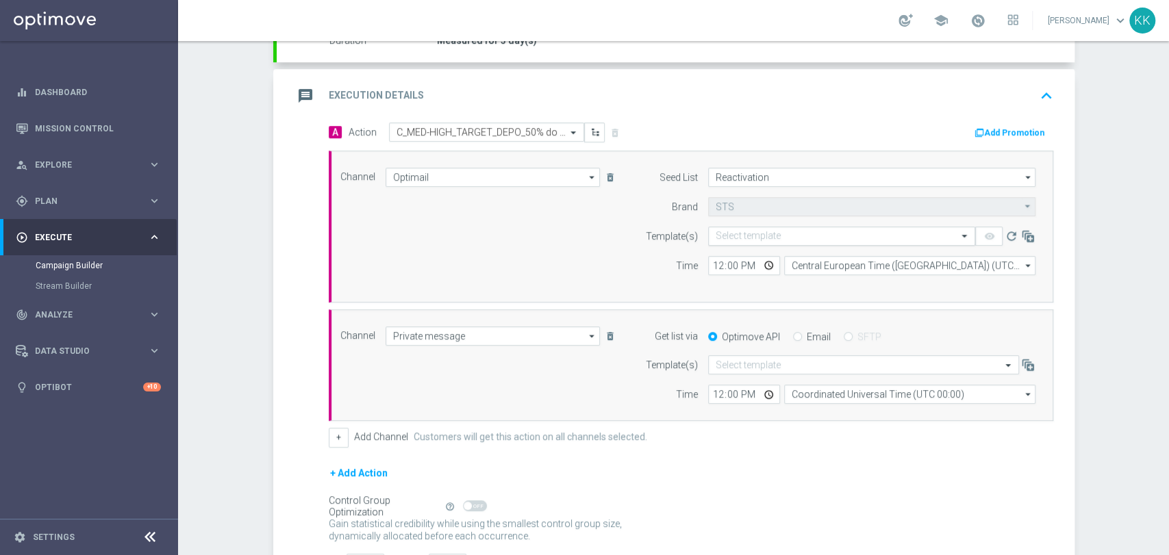
click at [780, 240] on input "text" at bounding box center [827, 237] width 225 height 12
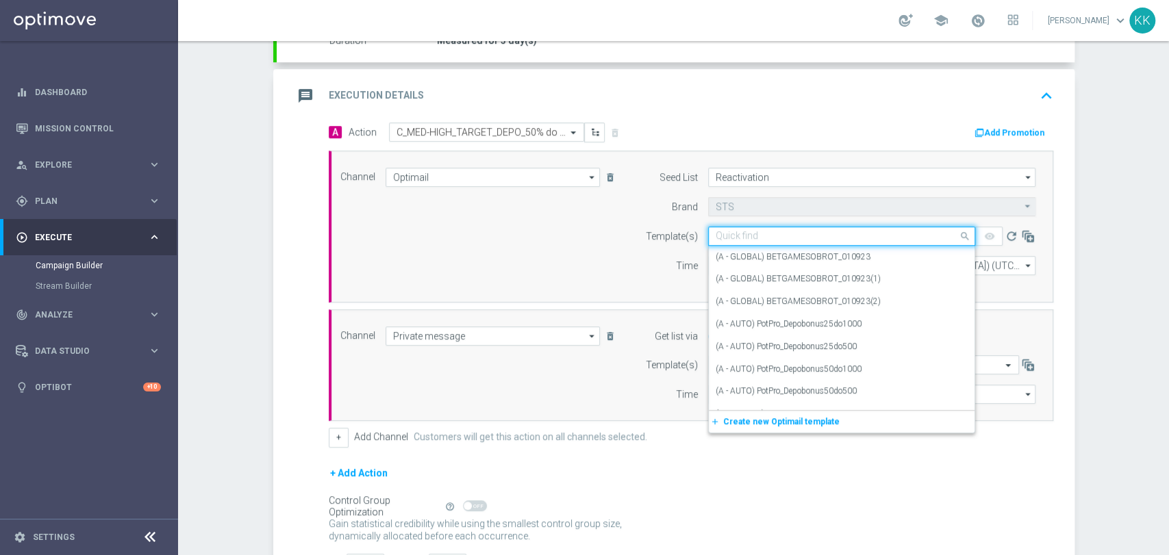
paste input "C_MED-HIGH_TARGET_DEPO_50% do 300 PLN_LW_110925"
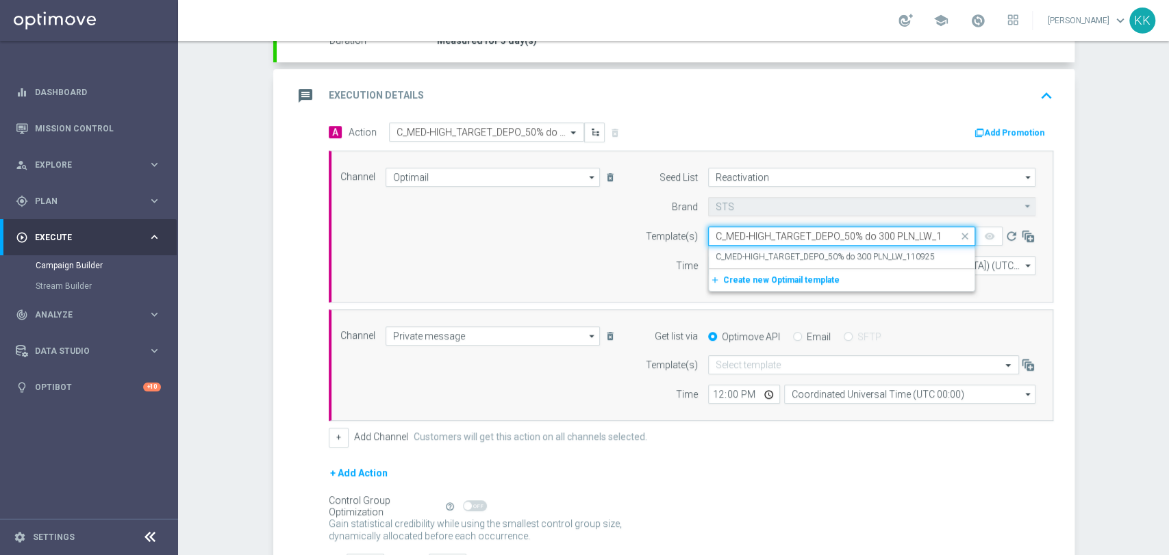
scroll to position [0, 24]
click at [770, 253] on label "C_MED-HIGH_TARGET_DEPO_50% do 300 PLN_LW_110925" at bounding box center [824, 257] width 219 height 12
type input "C_MED-HIGH_TARGET_DEPO_50% do 300 PLN_LW_110925"
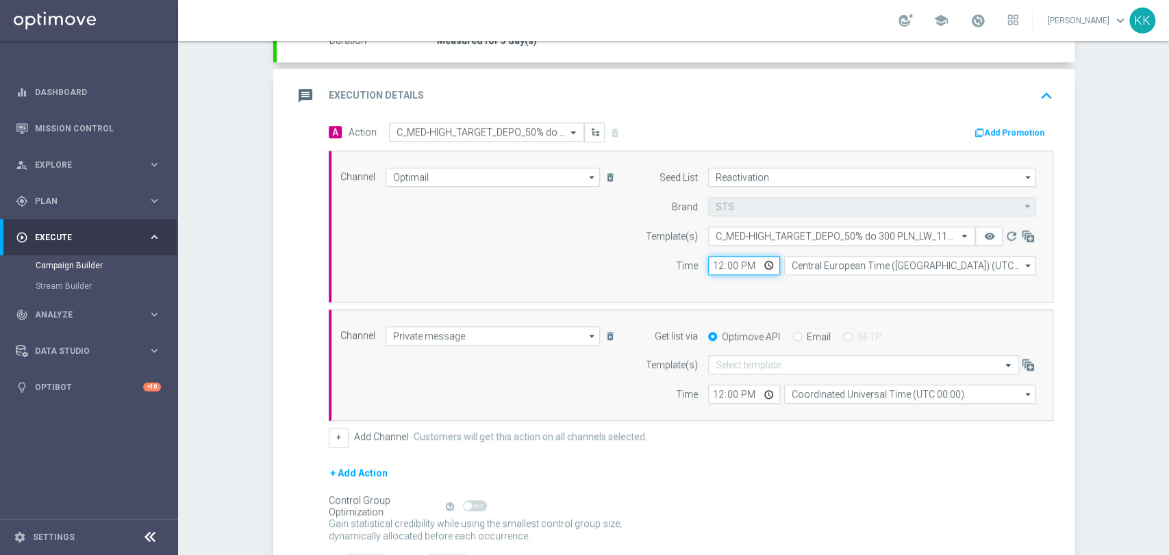
click at [711, 264] on input "12:00" at bounding box center [744, 265] width 72 height 19
type input "17:06"
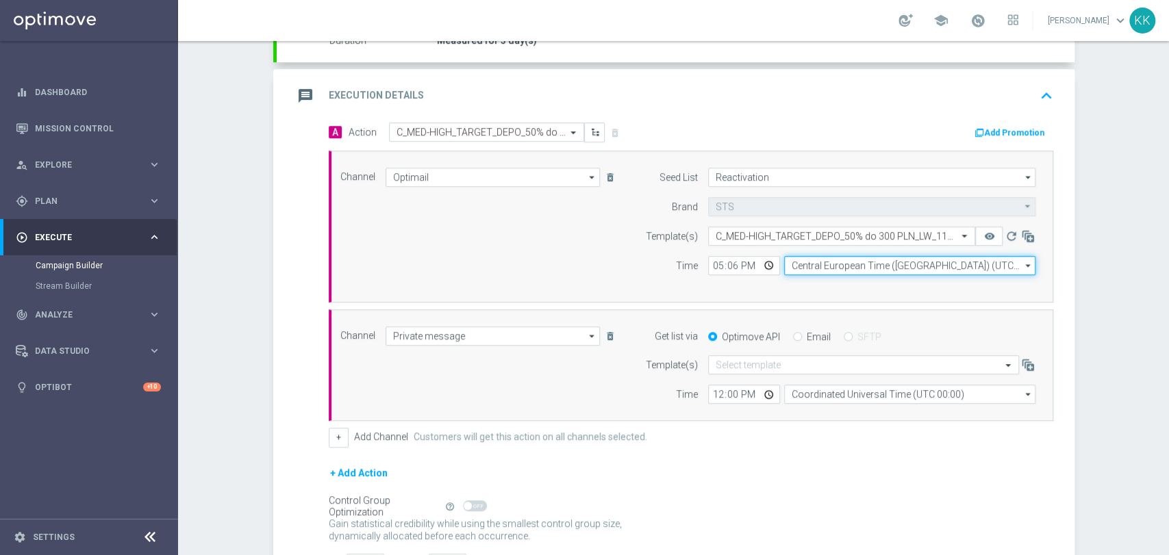
click at [828, 267] on input "Central European Time (Warsaw) (UTC +02:00)" at bounding box center [909, 265] width 251 height 19
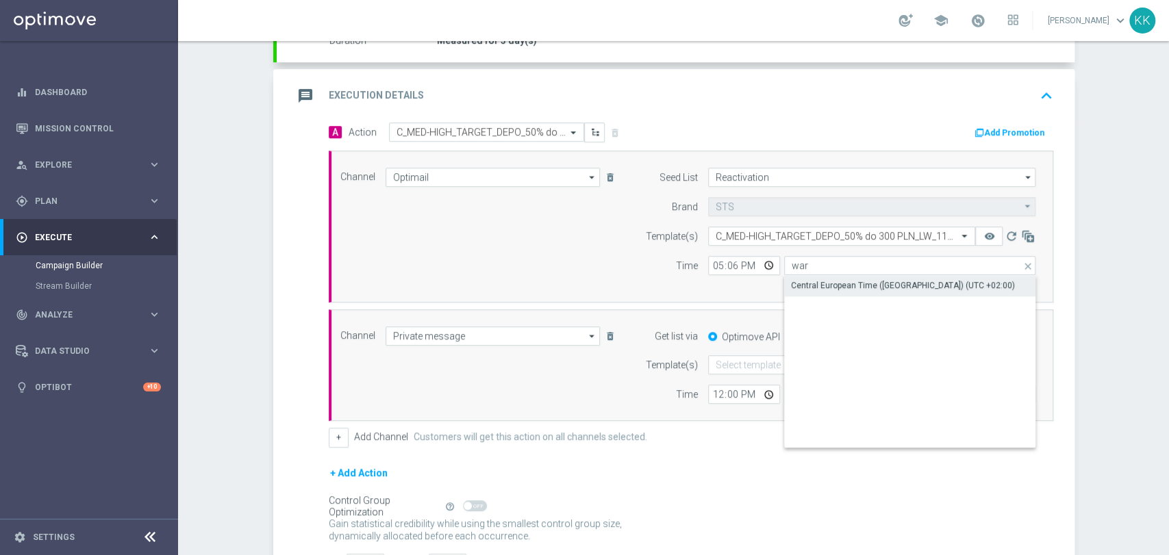
click at [827, 276] on div "Central European Time (Warsaw) (UTC +02:00)" at bounding box center [910, 285] width 252 height 19
type input "Central European Time (Warsaw) (UTC +02:00)"
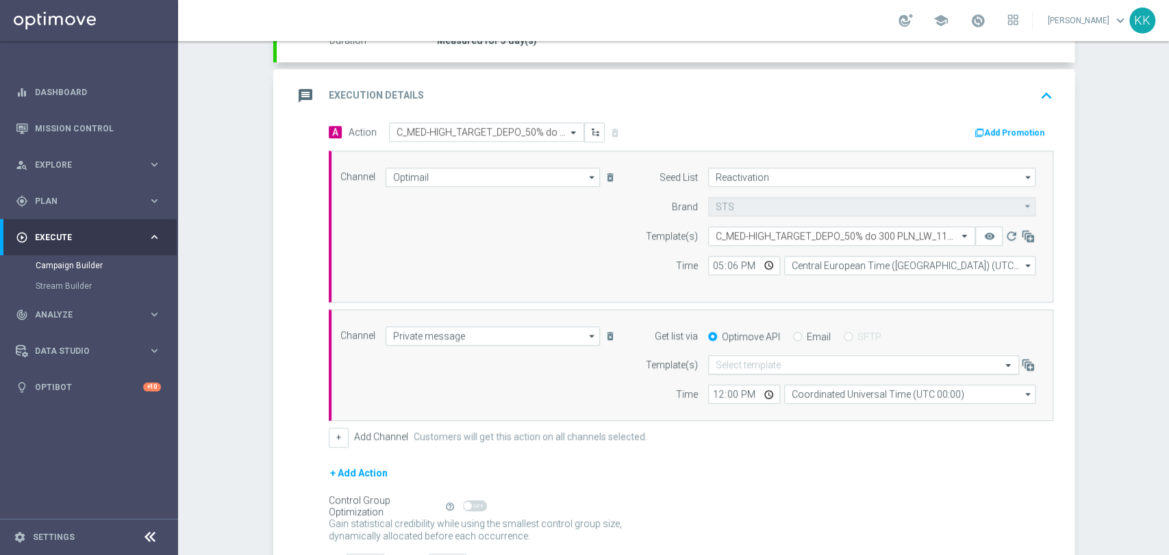
click at [744, 359] on input "text" at bounding box center [849, 365] width 268 height 12
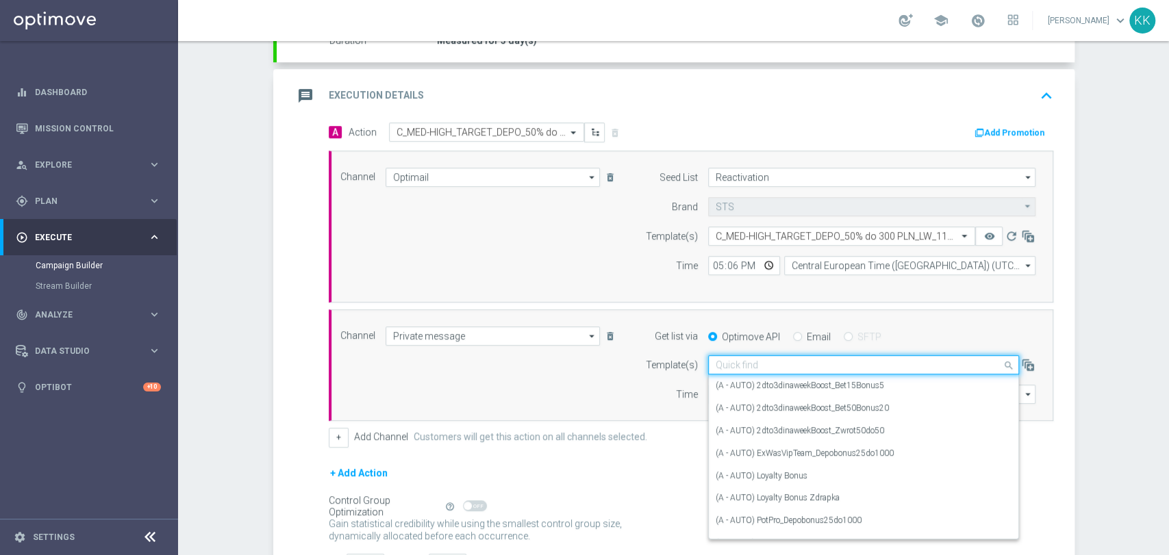
paste input "C_MED-HIGH_TARGET_DEPO_50% do 300 PLN_LW_110925"
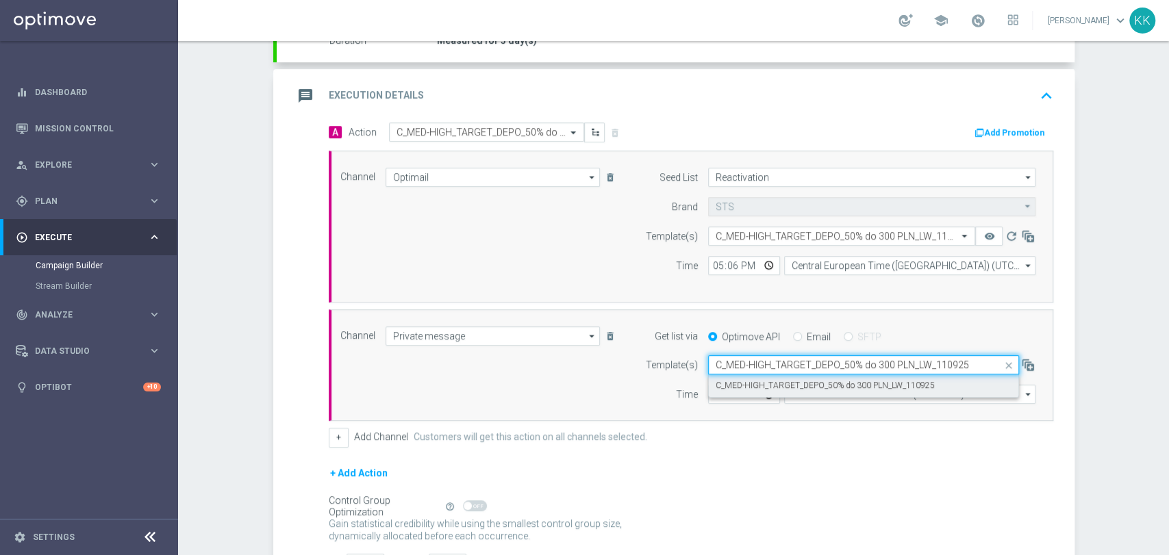
click at [741, 382] on label "C_MED-HIGH_TARGET_DEPO_50% do 300 PLN_LW_110925" at bounding box center [824, 386] width 219 height 12
type input "C_MED-HIGH_TARGET_DEPO_50% do 300 PLN_LW_110925"
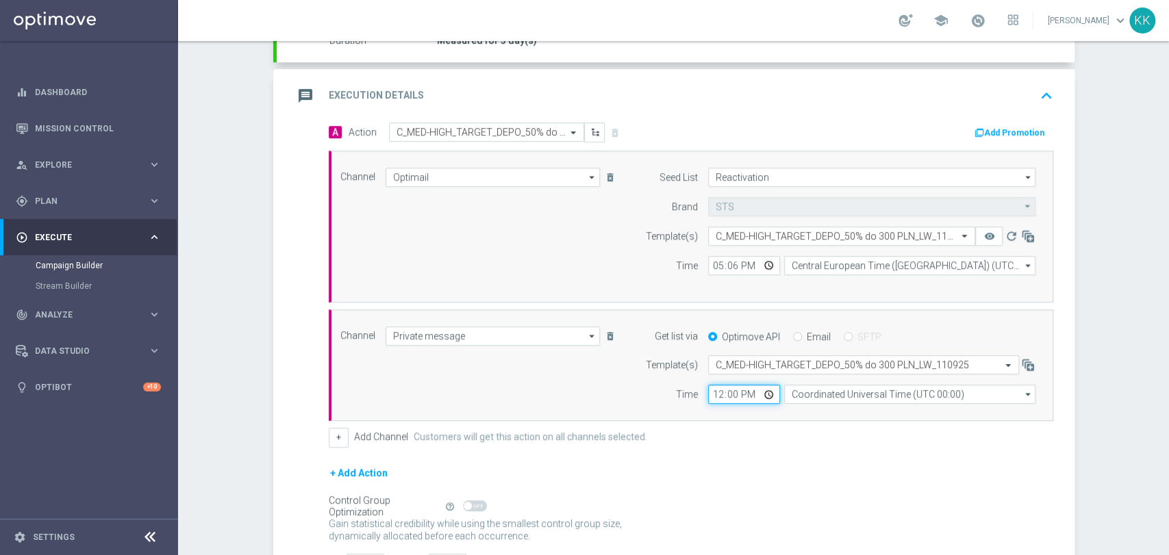
click at [708, 397] on input "12:00" at bounding box center [744, 394] width 72 height 19
type input "17:06"
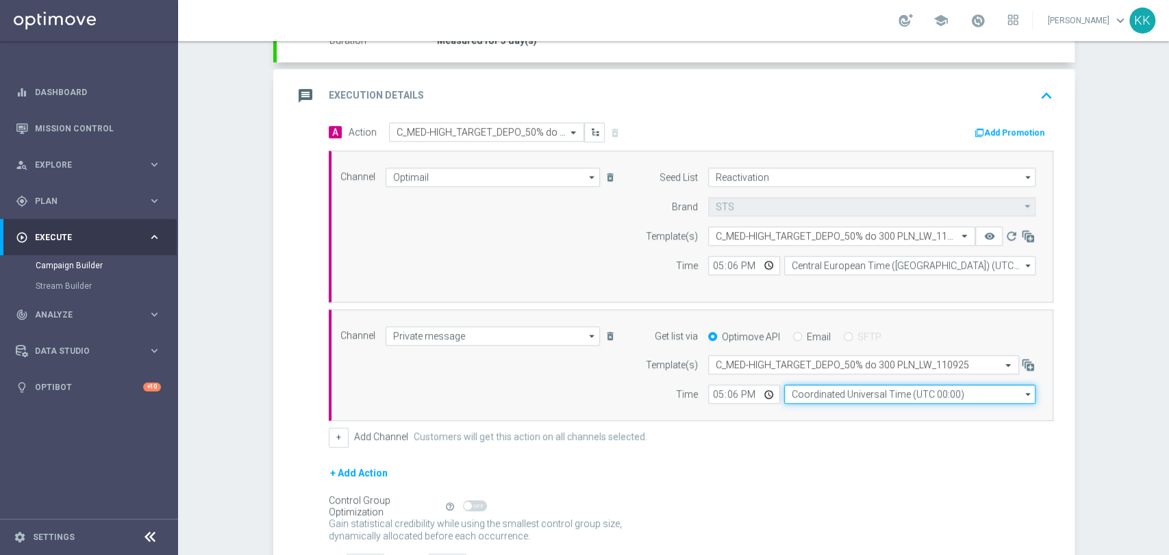
click at [883, 390] on input "Coordinated Universal Time (UTC 00:00)" at bounding box center [909, 394] width 251 height 19
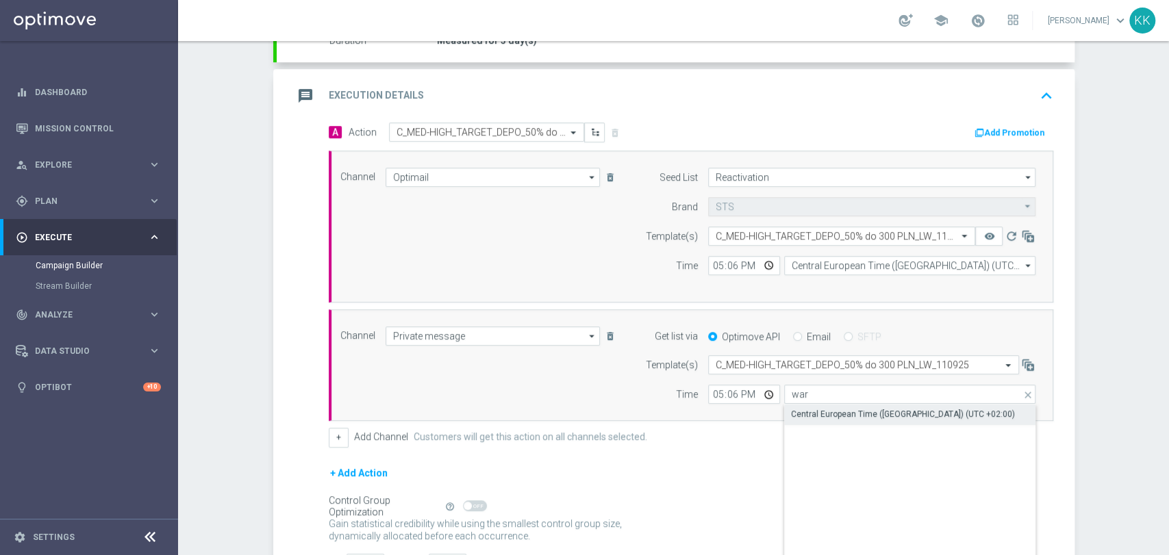
click at [880, 420] on div "Central European Time (Warsaw) (UTC +02:00)" at bounding box center [910, 414] width 252 height 19
type input "Central European Time (Warsaw) (UTC +02:00)"
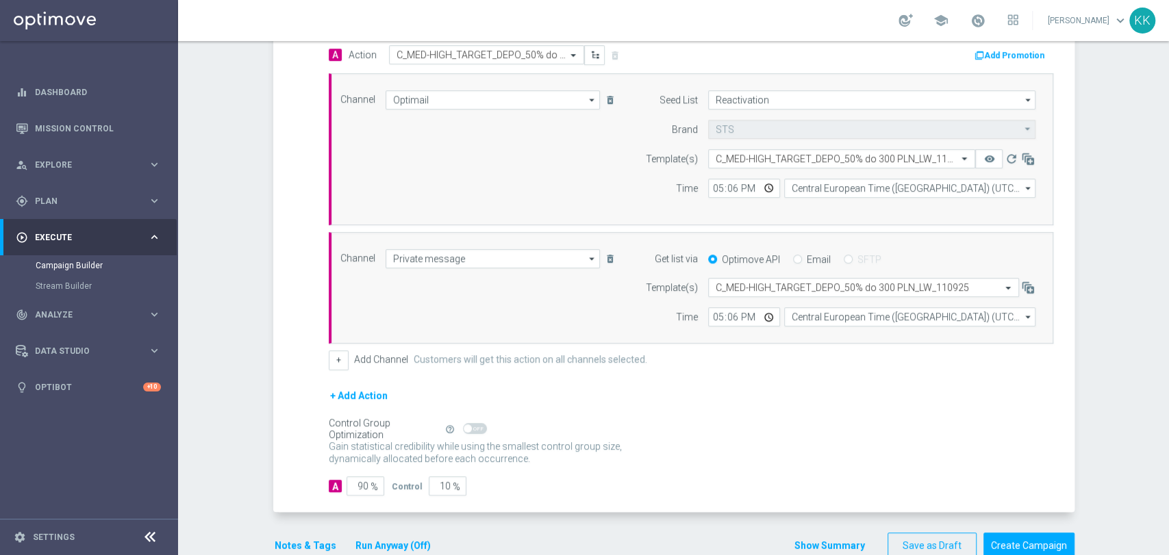
scroll to position [368, 0]
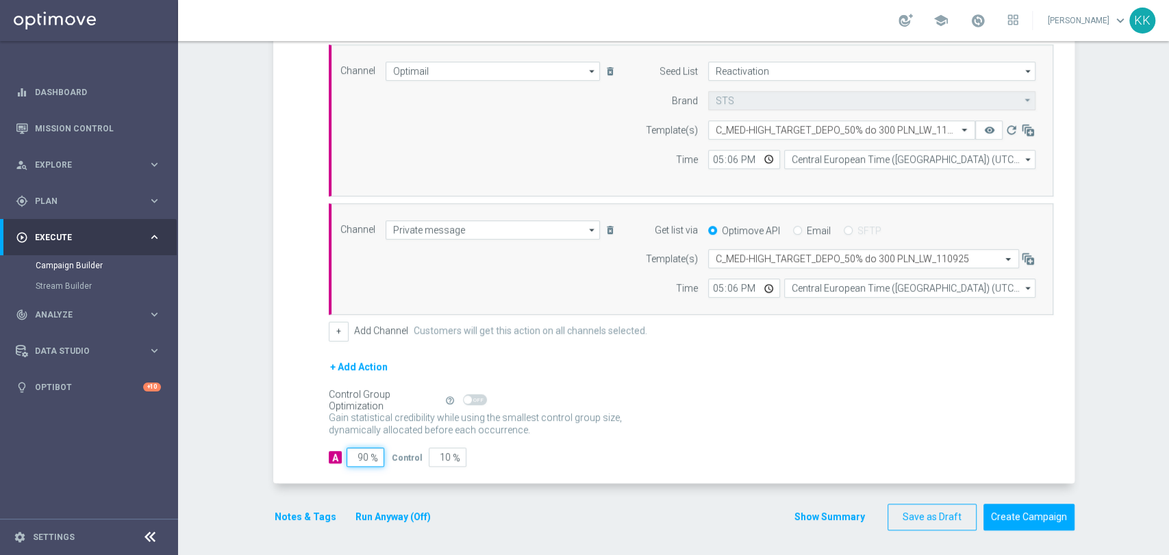
click at [360, 450] on input "90" at bounding box center [365, 457] width 38 height 19
type input "9"
type input "91"
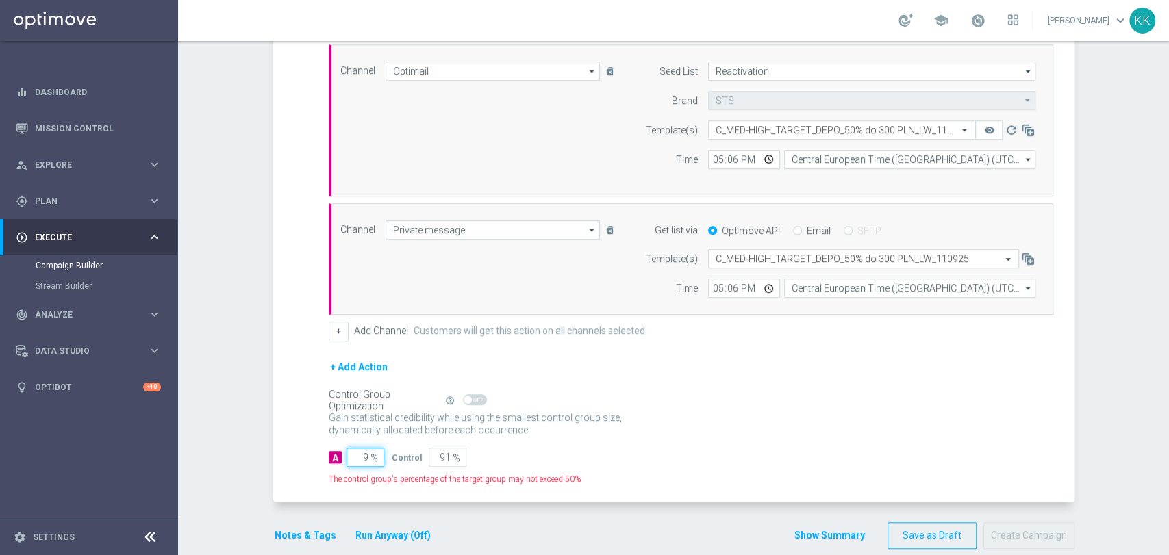
type input "95"
type input "5"
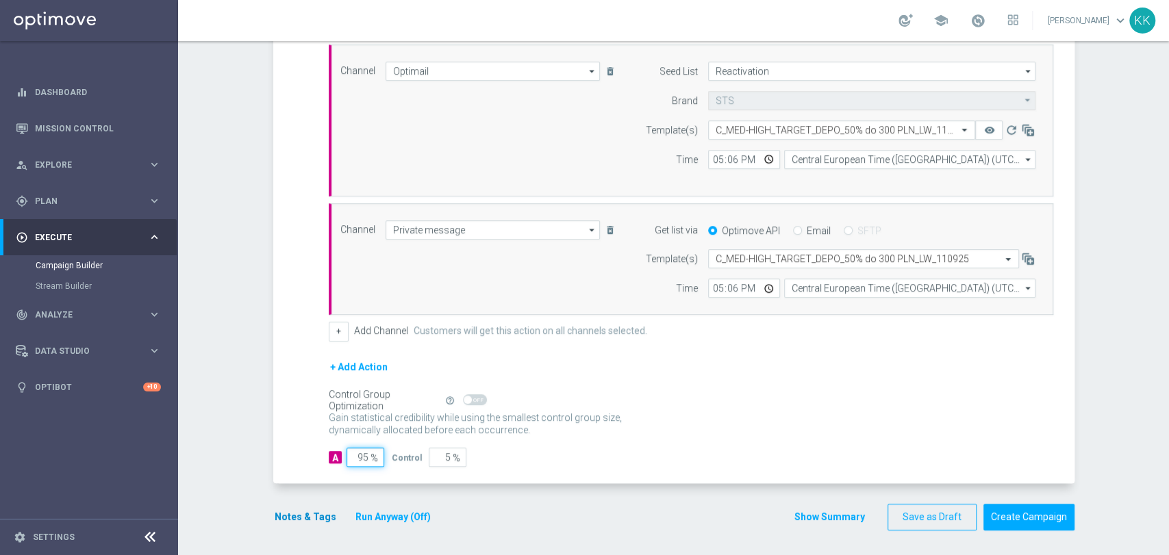
type input "95"
click at [312, 511] on button "Notes & Tags" at bounding box center [305, 517] width 64 height 17
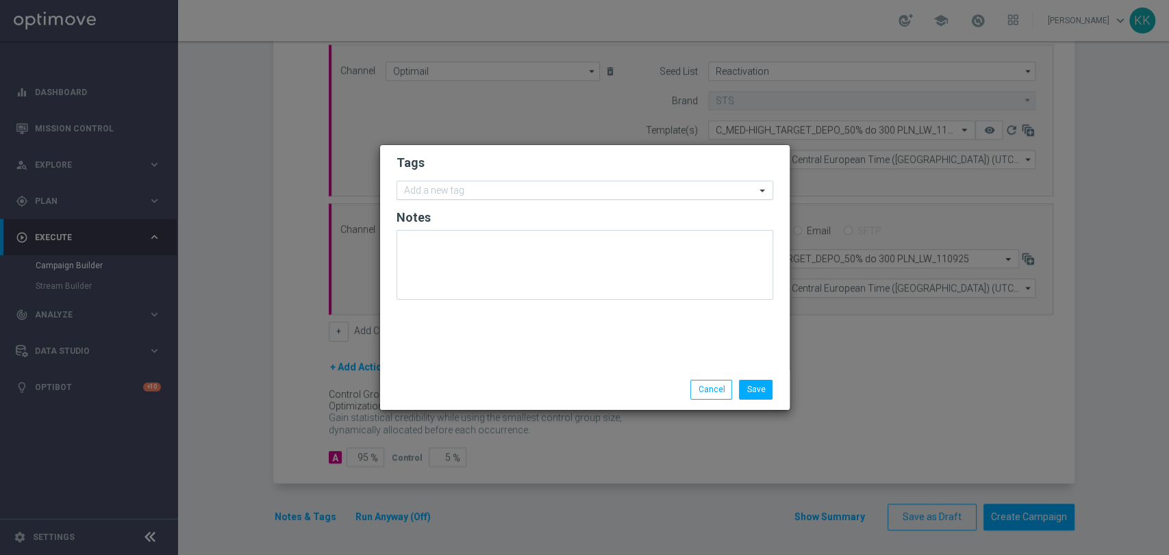
click at [442, 188] on input "text" at bounding box center [579, 192] width 351 height 12
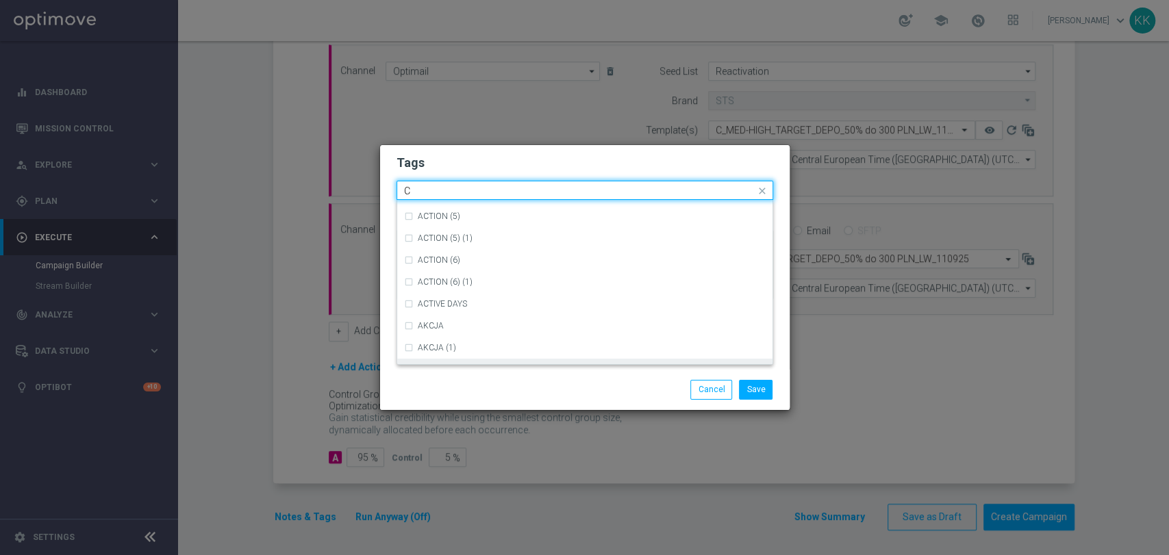
scroll to position [989, 0]
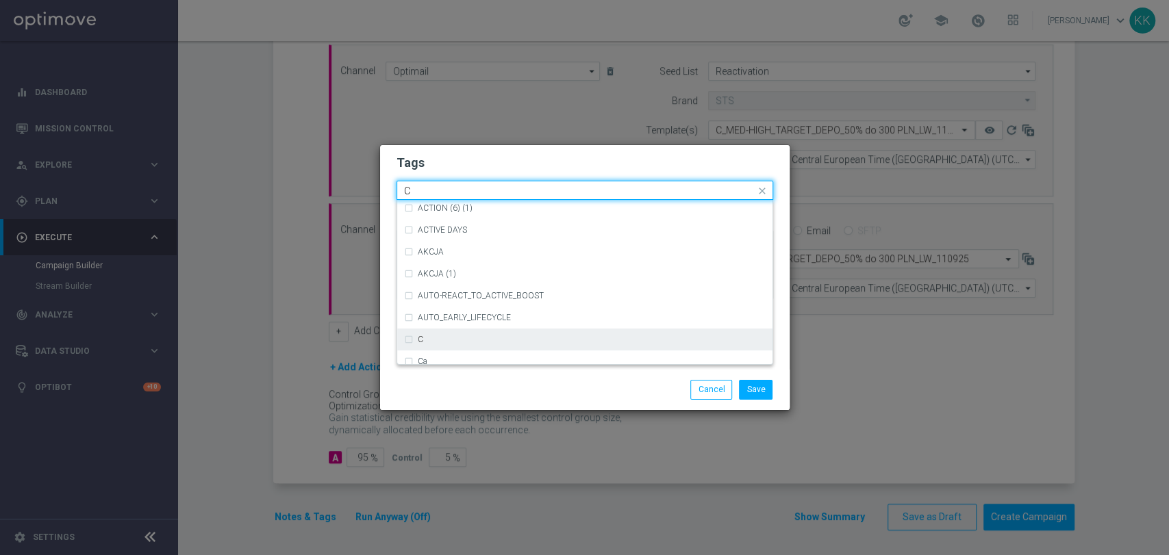
click at [436, 338] on div "C" at bounding box center [592, 339] width 348 height 8
type input "C"
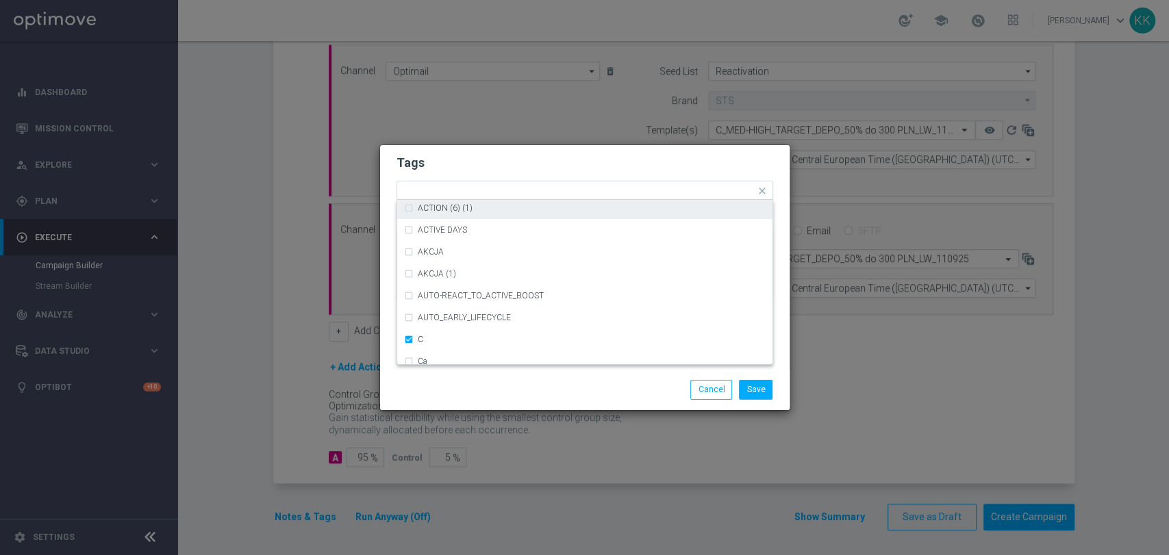
click at [503, 166] on h2 "Tags" at bounding box center [584, 163] width 377 height 16
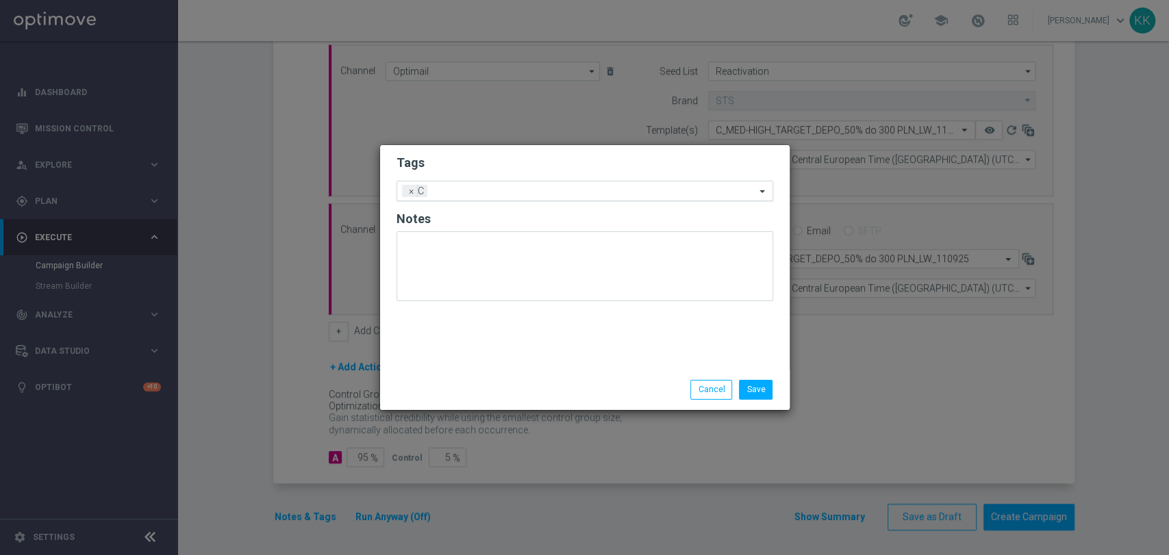
click at [500, 201] on ng-select "Add a new tag × C" at bounding box center [584, 191] width 377 height 21
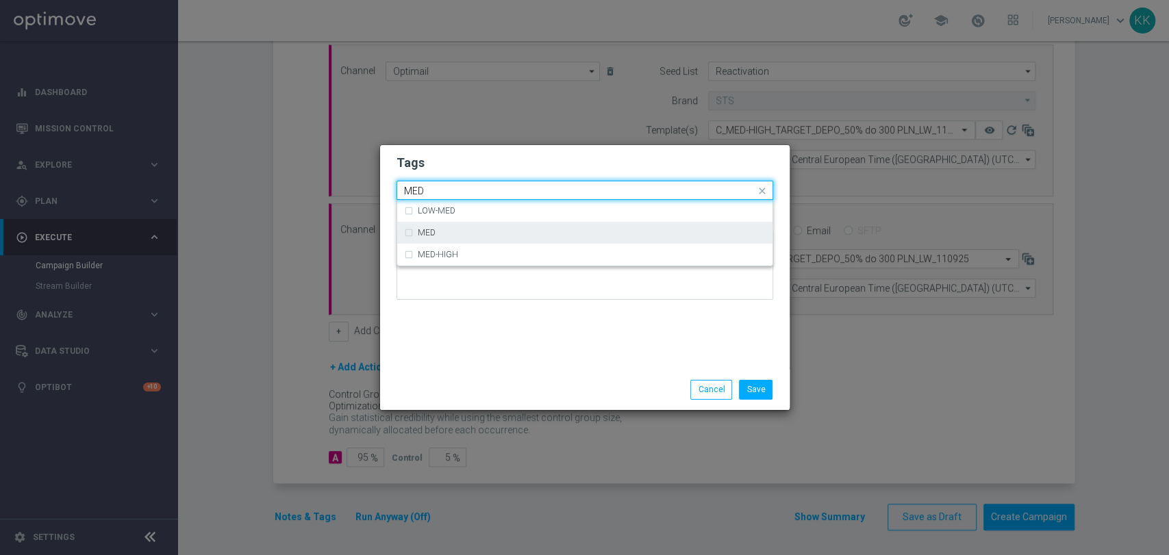
click at [480, 229] on div "MED" at bounding box center [592, 233] width 348 height 8
type input "MED"
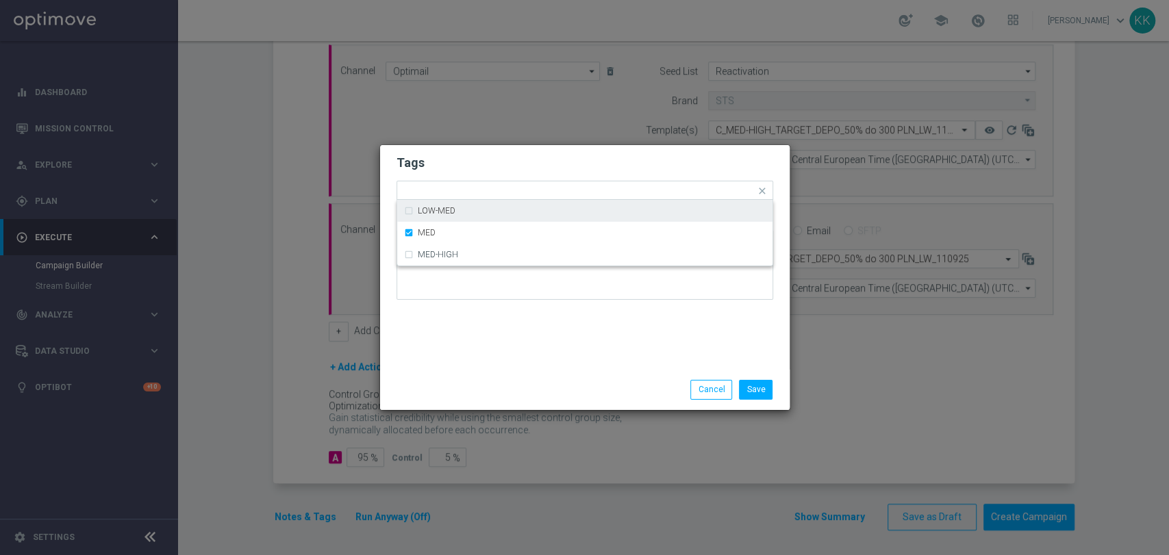
click at [482, 168] on h2 "Tags" at bounding box center [584, 163] width 377 height 16
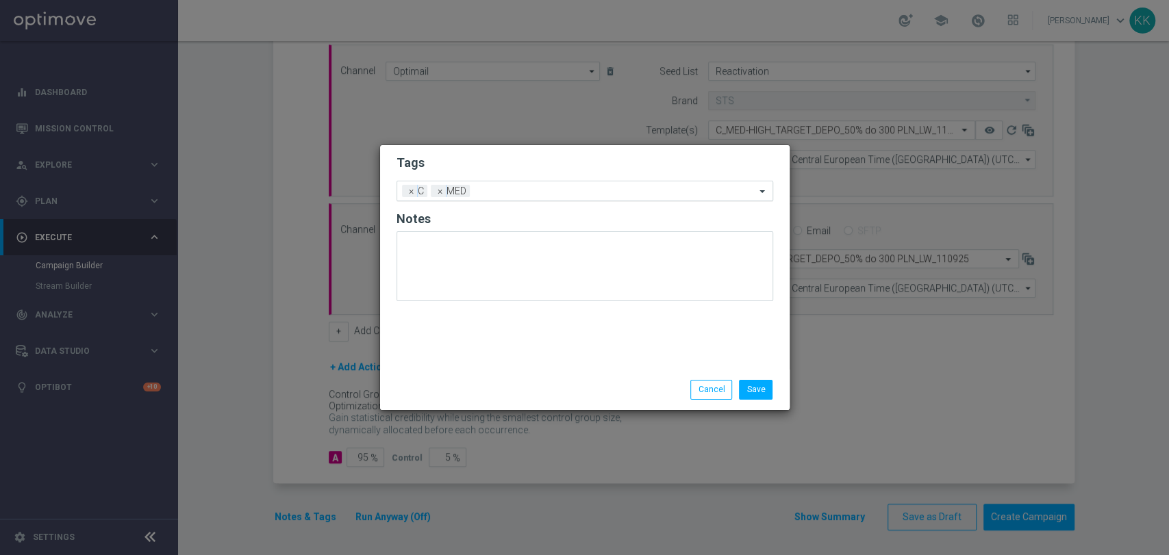
click at [482, 183] on div "Add a new tag × C × MED" at bounding box center [576, 190] width 358 height 19
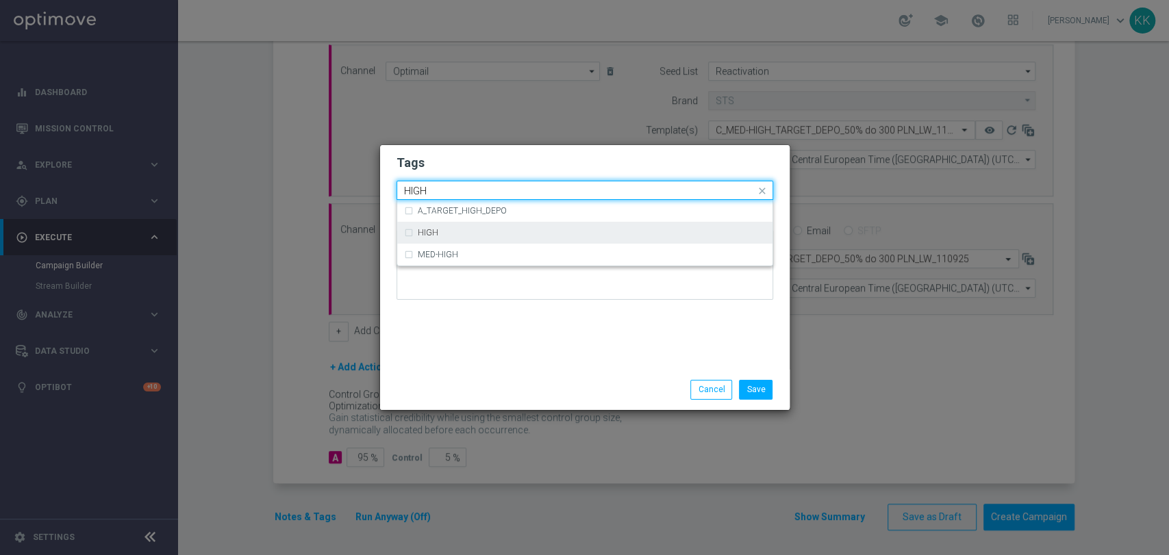
click at [456, 229] on div "HIGH" at bounding box center [592, 233] width 348 height 8
type input "HIGH"
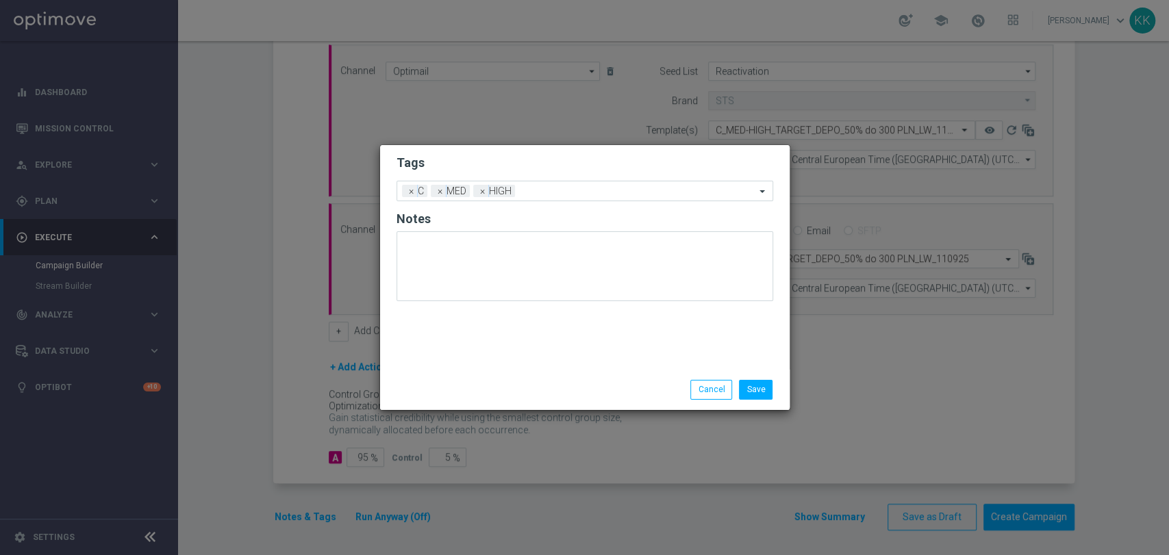
click at [471, 155] on h2 "Tags" at bounding box center [584, 163] width 377 height 16
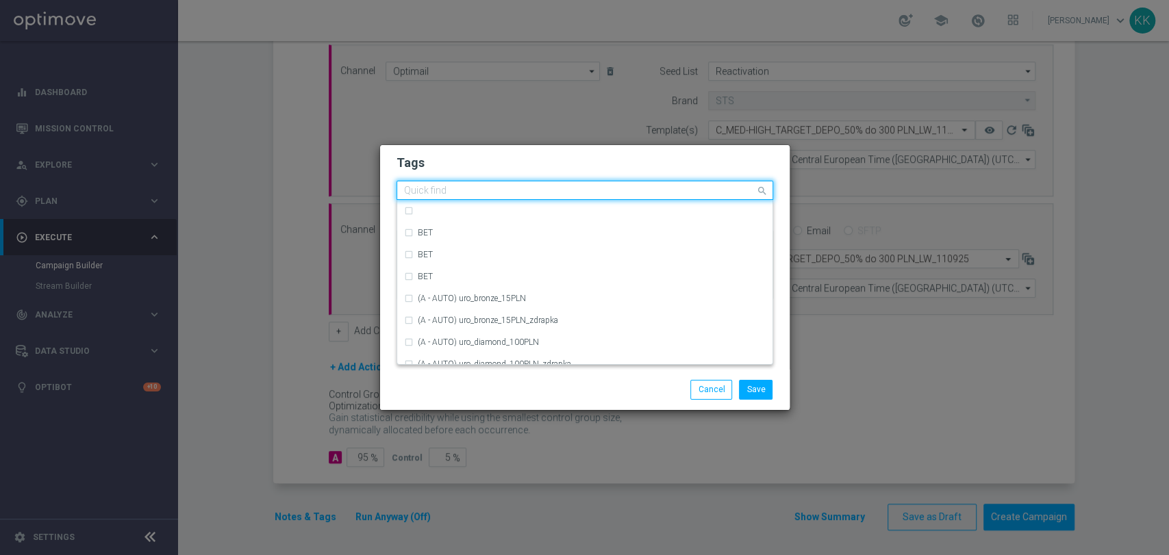
click at [530, 191] on input "text" at bounding box center [579, 192] width 351 height 12
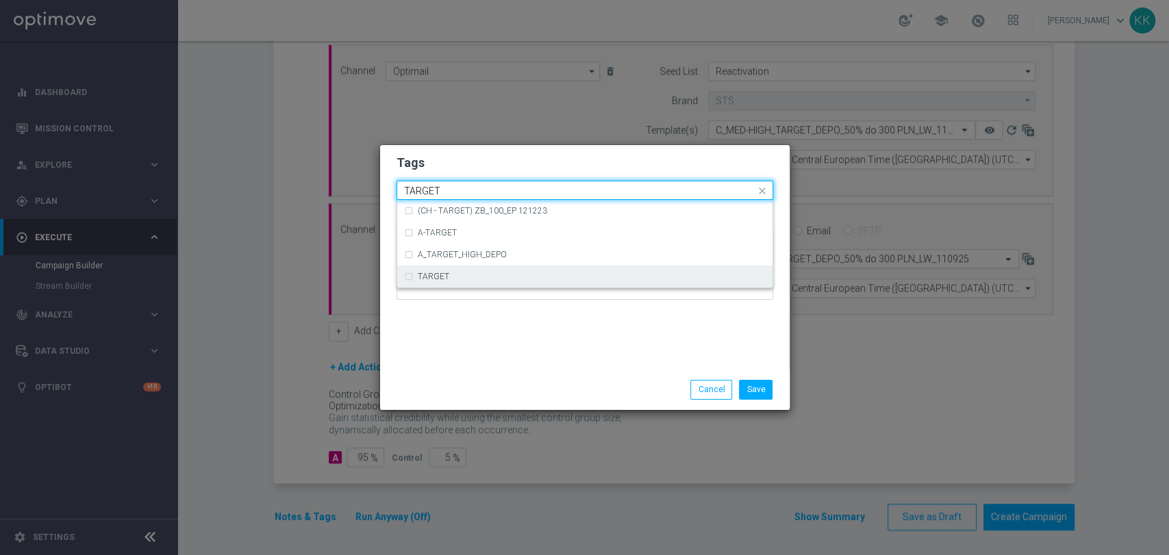
click at [517, 271] on div "TARGET" at bounding box center [584, 277] width 361 height 22
type input "TARGET"
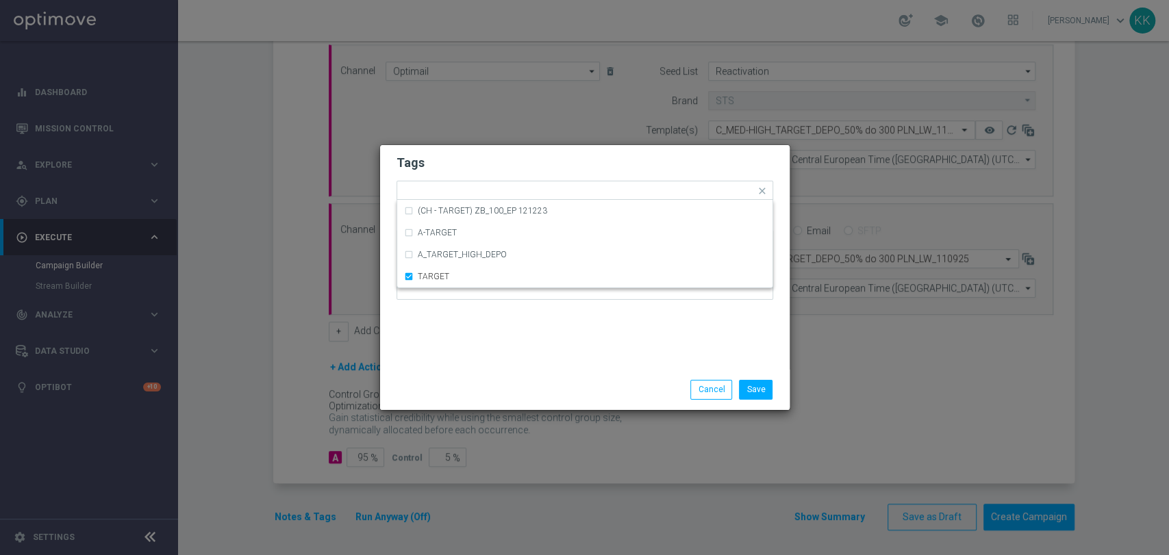
click at [531, 337] on div "Tags Quick find × C × MED × HIGH × TARGET (CH - TARGET) ZB_100_EP 121223 A-TARG…" at bounding box center [584, 257] width 409 height 225
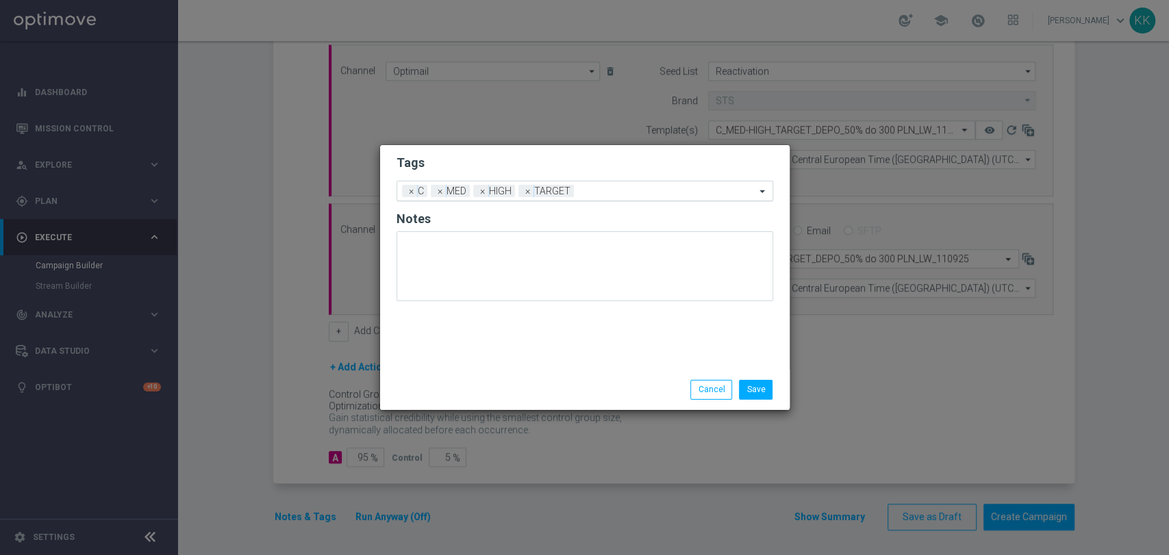
click at [592, 192] on input "text" at bounding box center [667, 192] width 176 height 12
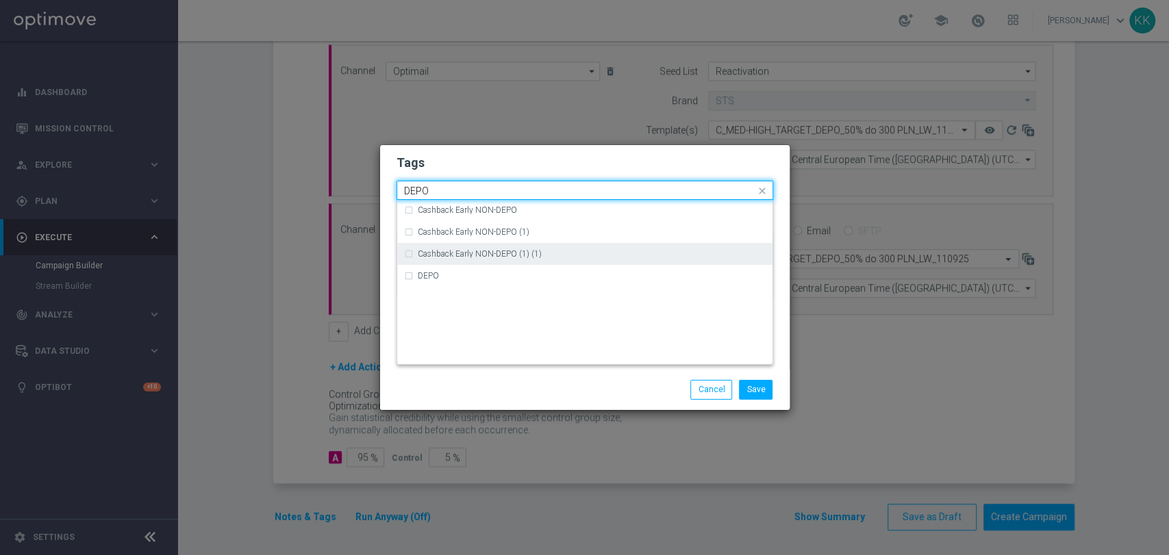
scroll to position [608, 0]
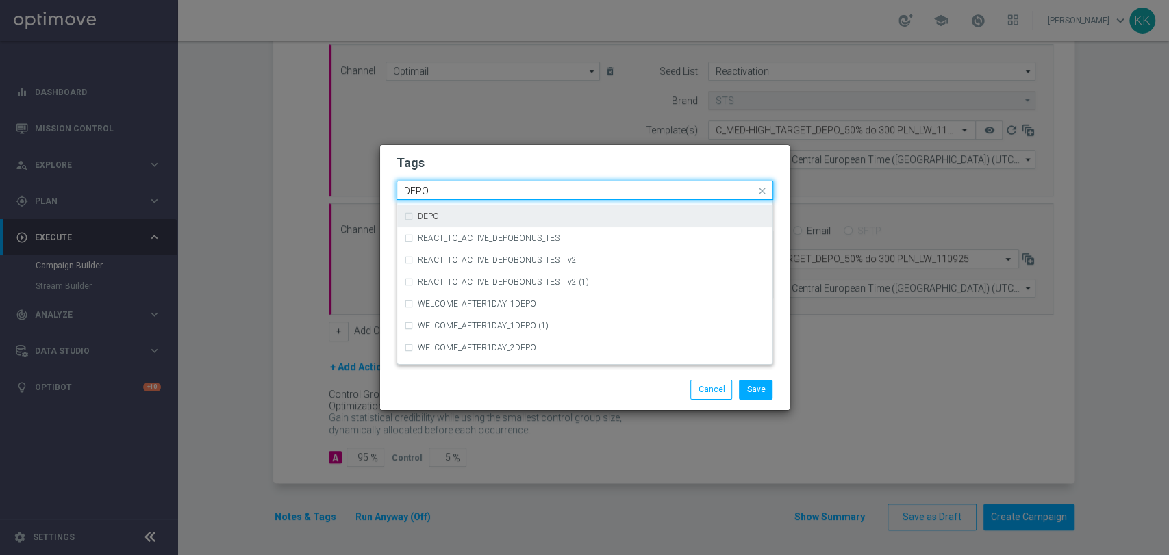
click at [482, 220] on div "DEPO" at bounding box center [584, 216] width 361 height 22
type input "DEPO"
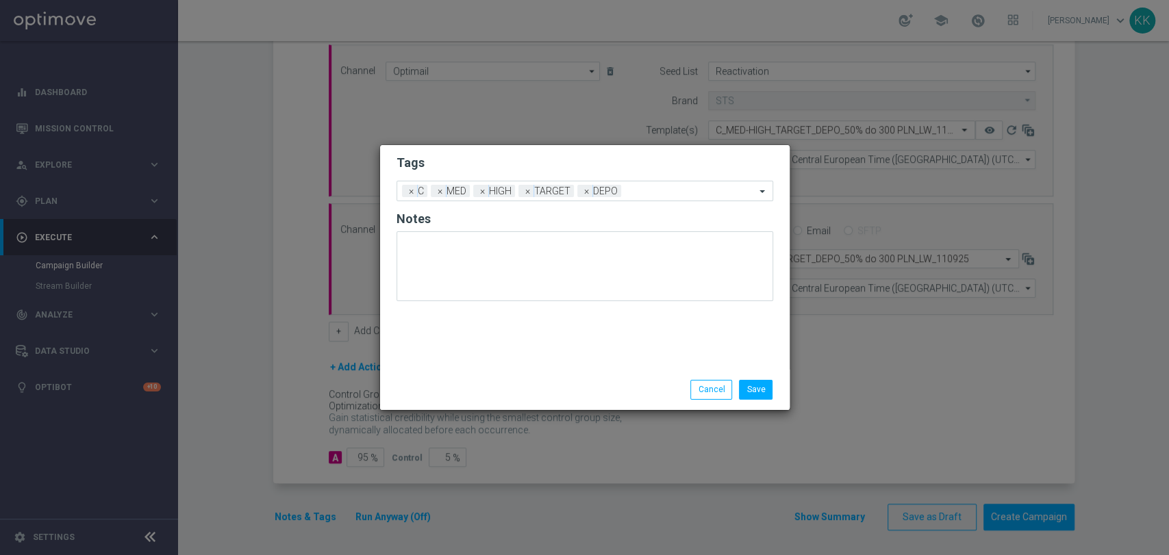
click at [500, 162] on h2 "Tags" at bounding box center [584, 163] width 377 height 16
click at [759, 392] on button "Save" at bounding box center [756, 389] width 34 height 19
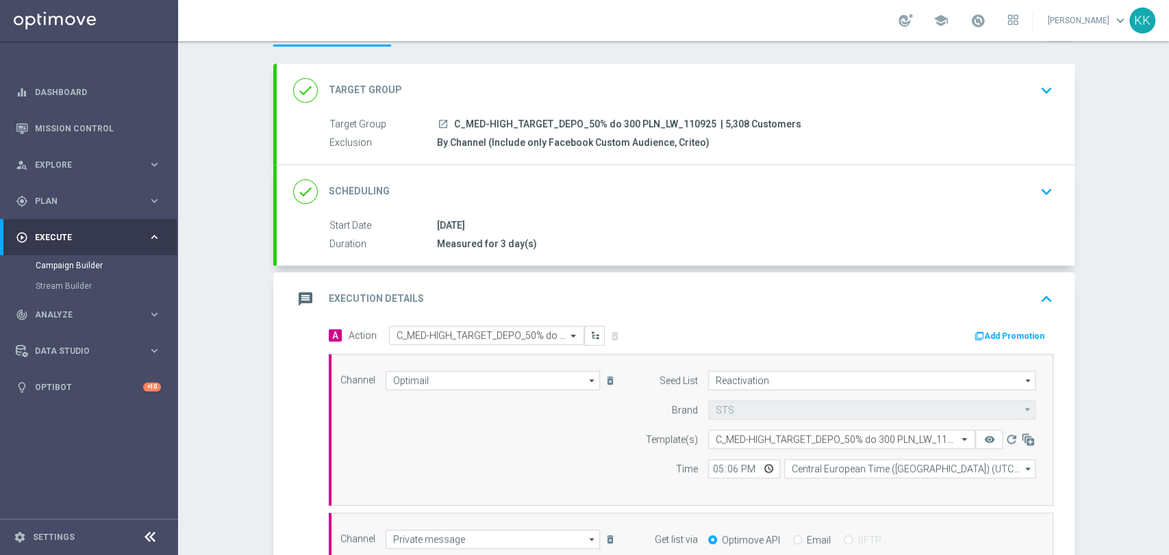
scroll to position [0, 0]
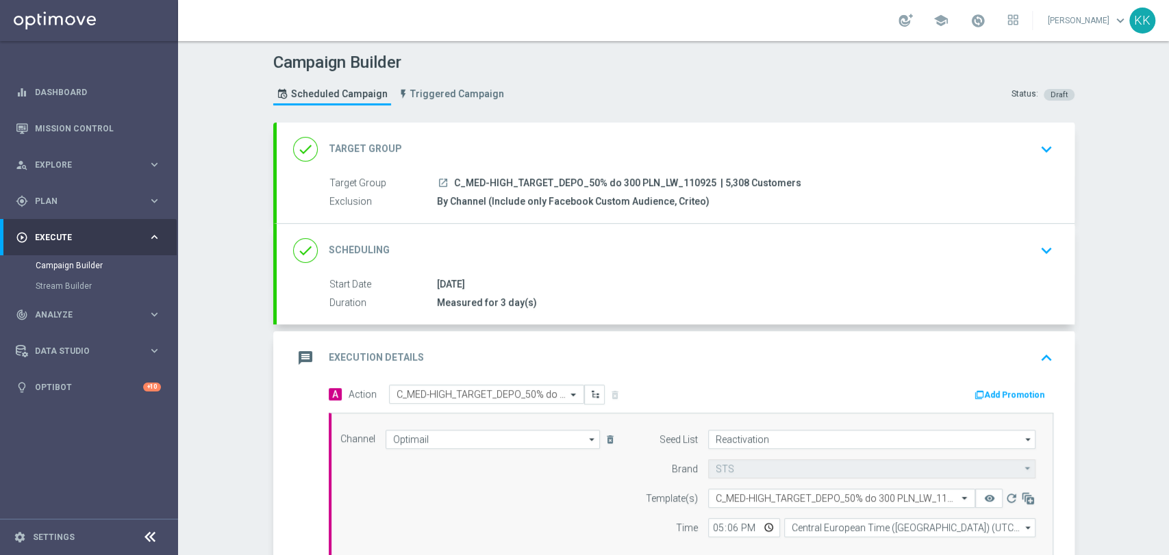
click at [1024, 147] on div "done Target Group keyboard_arrow_down" at bounding box center [675, 149] width 765 height 26
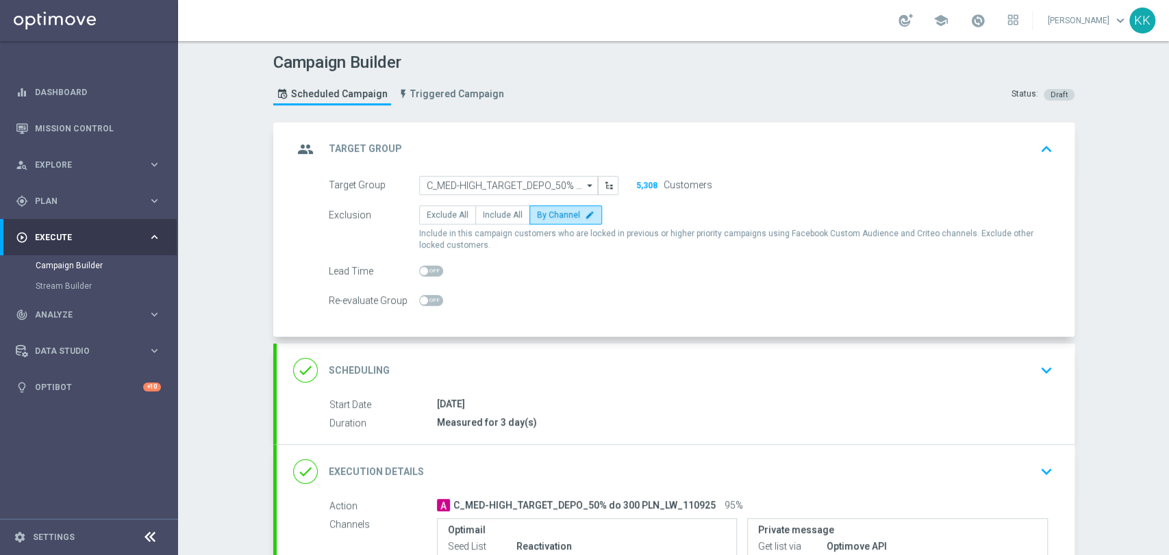
click at [1022, 373] on div "done Scheduling keyboard_arrow_down" at bounding box center [675, 370] width 765 height 26
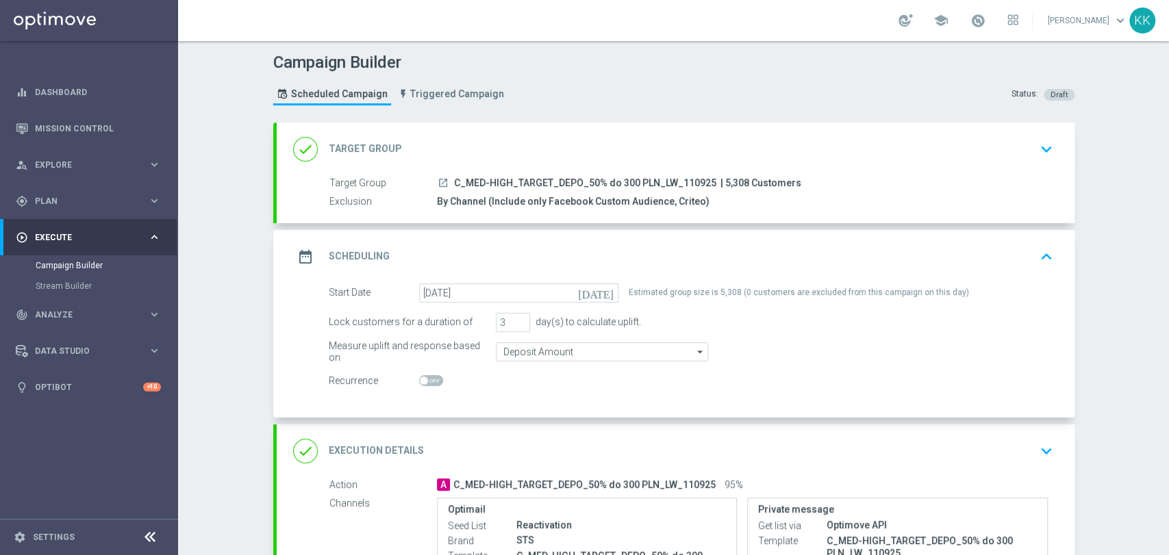
click at [1039, 460] on icon "keyboard_arrow_down" at bounding box center [1046, 451] width 21 height 21
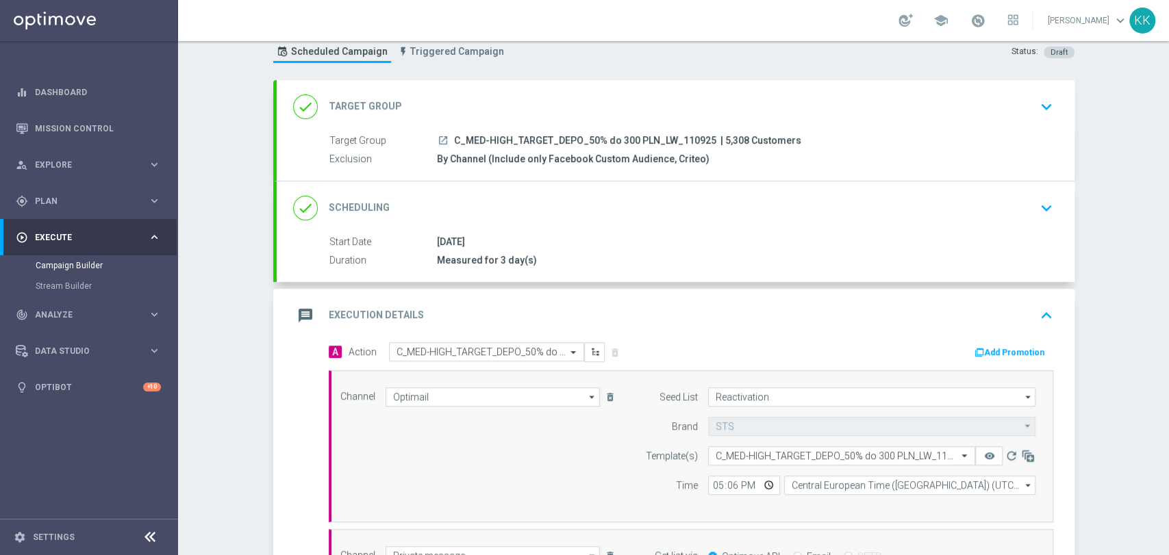
scroll to position [152, 0]
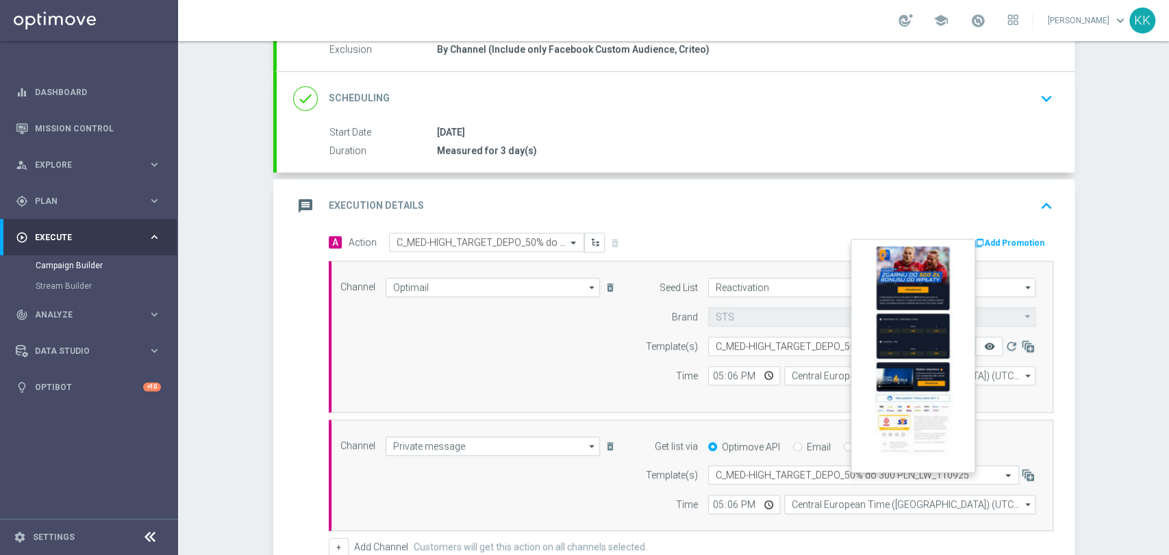
click at [987, 343] on icon "remove_red_eye" at bounding box center [988, 346] width 11 height 11
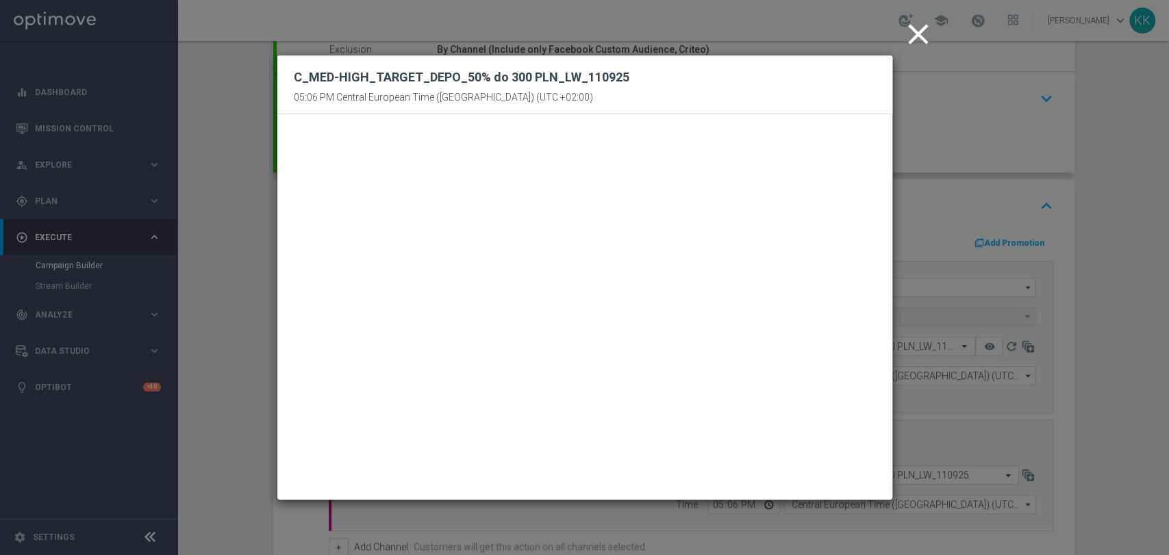
click at [917, 29] on icon "close" at bounding box center [918, 34] width 34 height 34
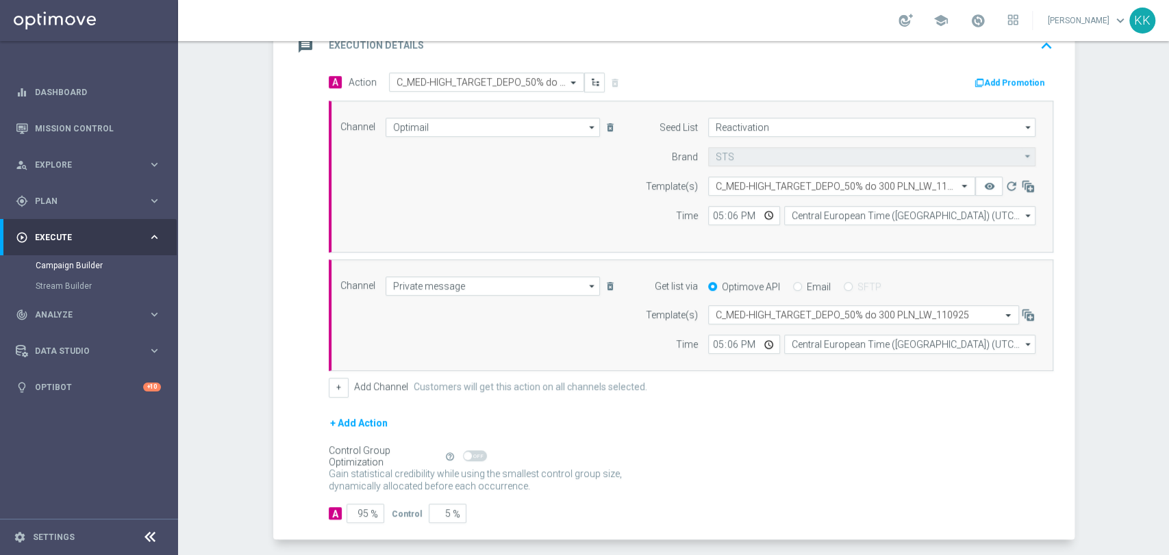
scroll to position [368, 0]
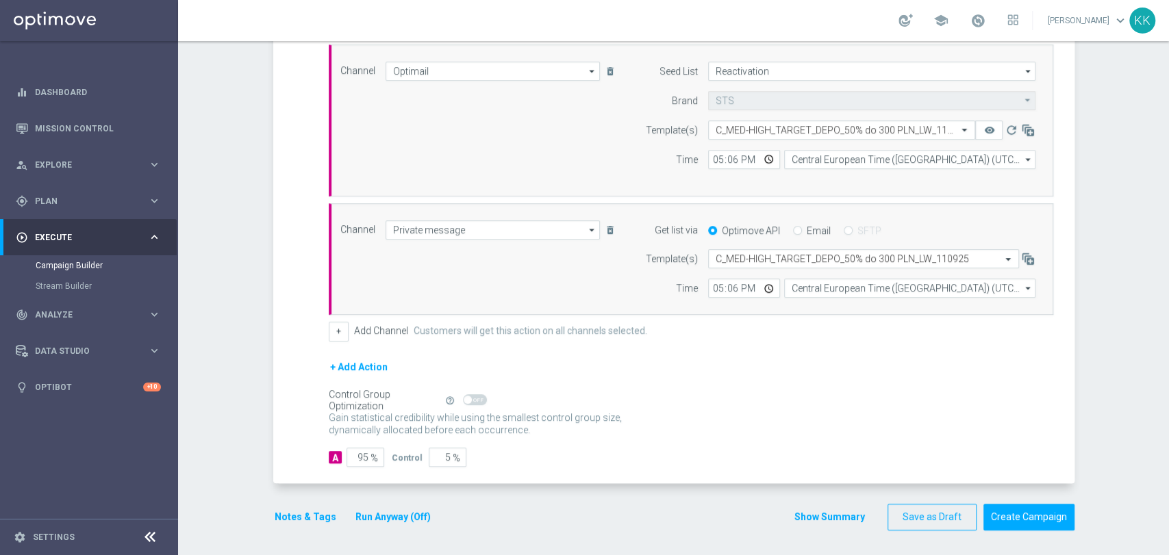
click at [297, 505] on div "Notes & Tags Run Anyway (Off)" at bounding box center [360, 517] width 175 height 27
click at [297, 504] on div "Notes & Tags Run Anyway (Off)" at bounding box center [360, 517] width 175 height 27
click at [298, 509] on button "Notes & Tags" at bounding box center [305, 517] width 64 height 17
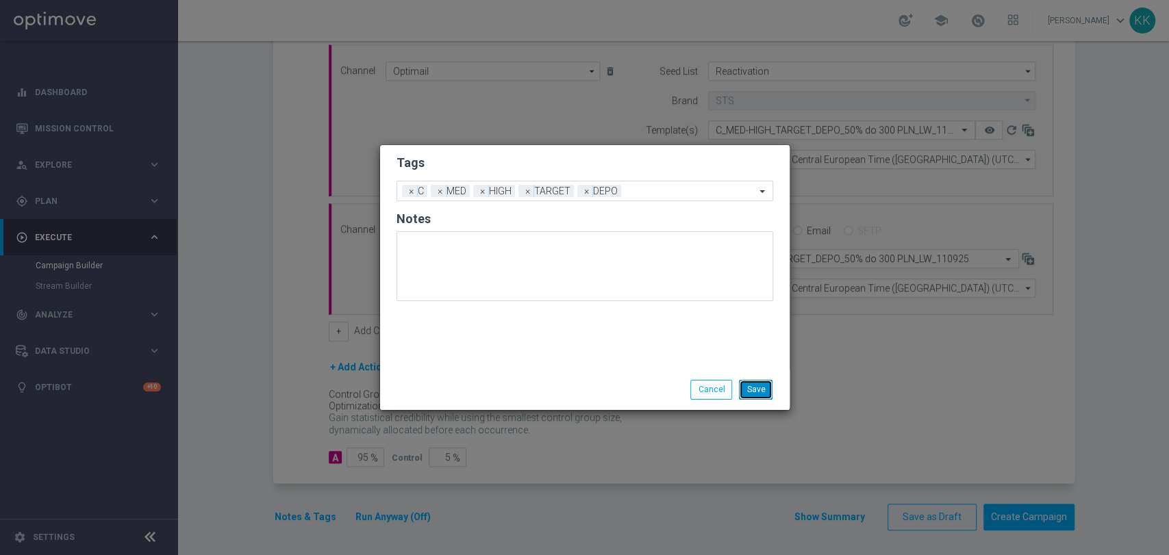
click at [767, 389] on button "Save" at bounding box center [756, 389] width 34 height 19
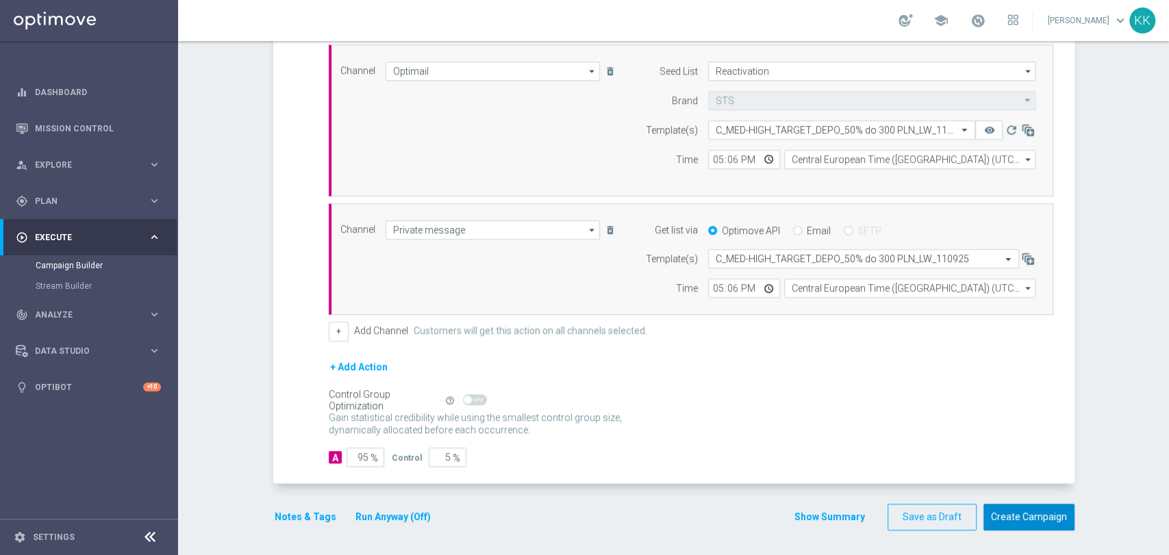
click at [1013, 523] on button "Create Campaign" at bounding box center [1028, 517] width 91 height 27
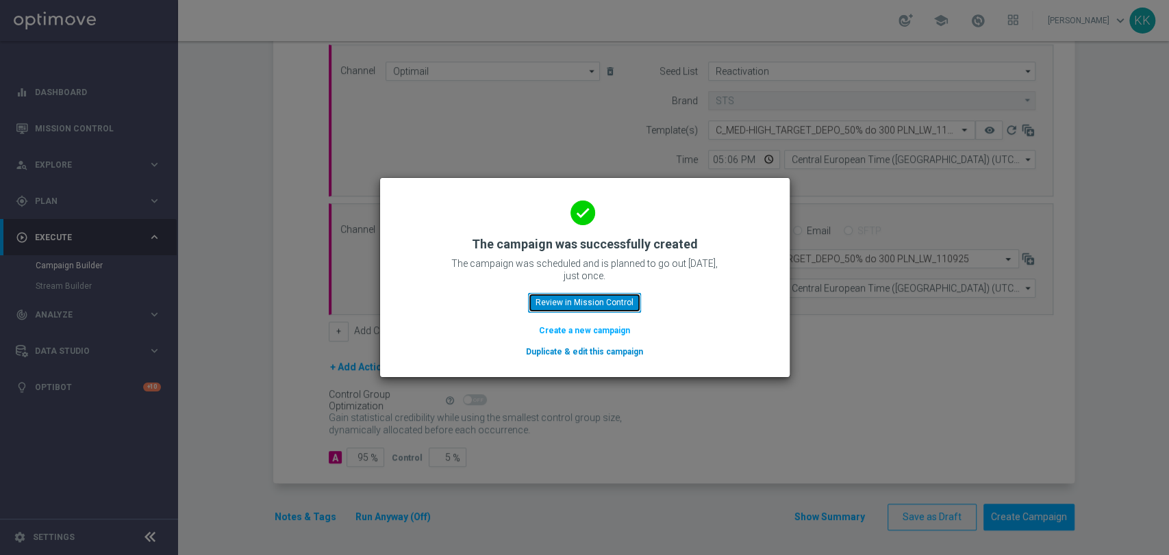
drag, startPoint x: 578, startPoint y: 294, endPoint x: 553, endPoint y: 349, distance: 60.3
click at [577, 296] on button "Review in Mission Control" at bounding box center [584, 302] width 113 height 19
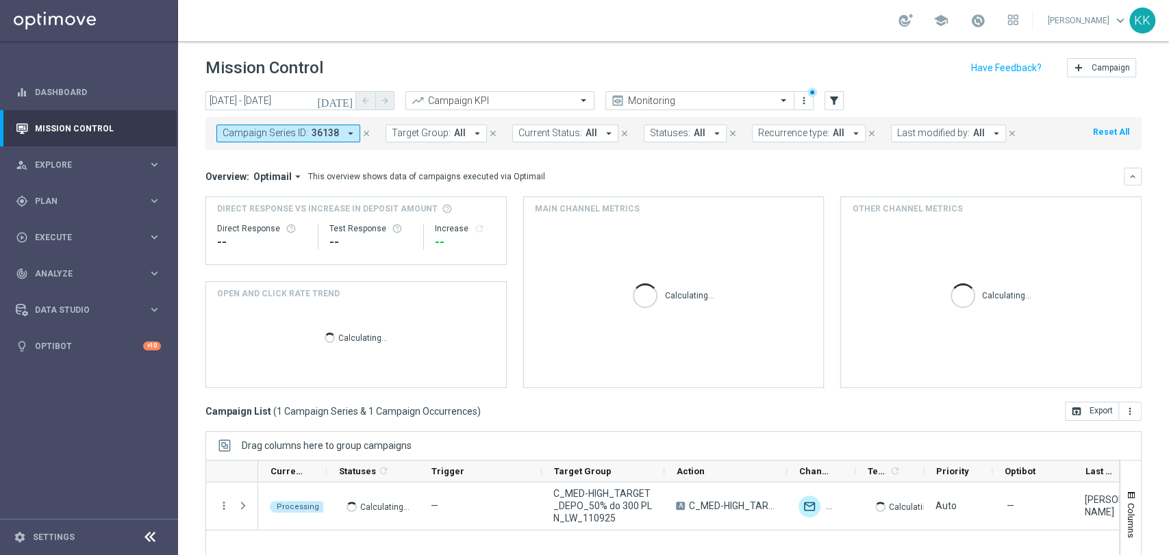
click at [362, 130] on icon "close" at bounding box center [366, 134] width 10 height 10
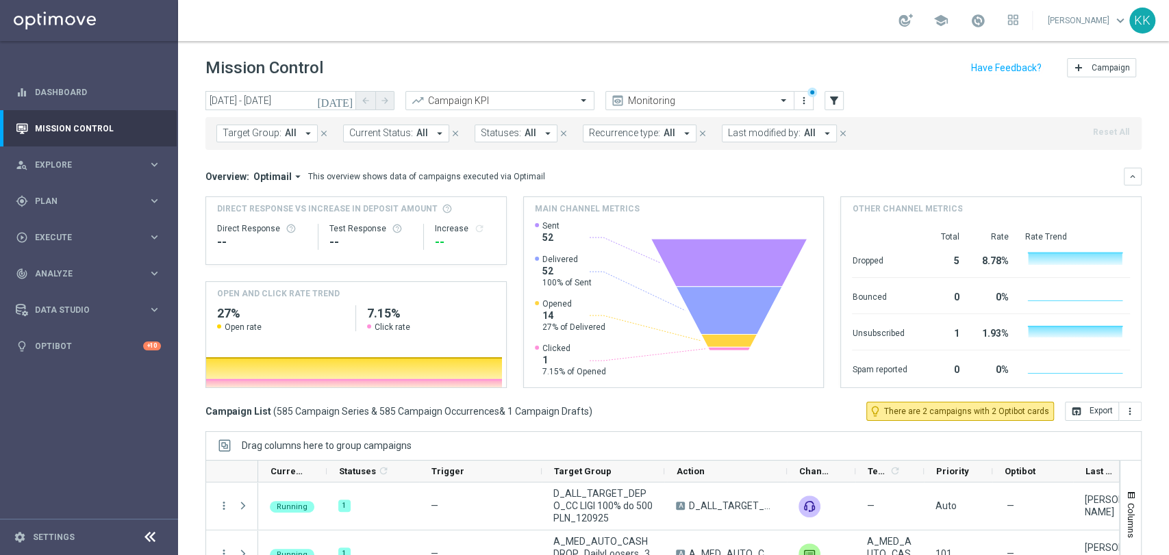
click at [281, 128] on button "Target Group: All arrow_drop_down" at bounding box center [266, 134] width 101 height 18
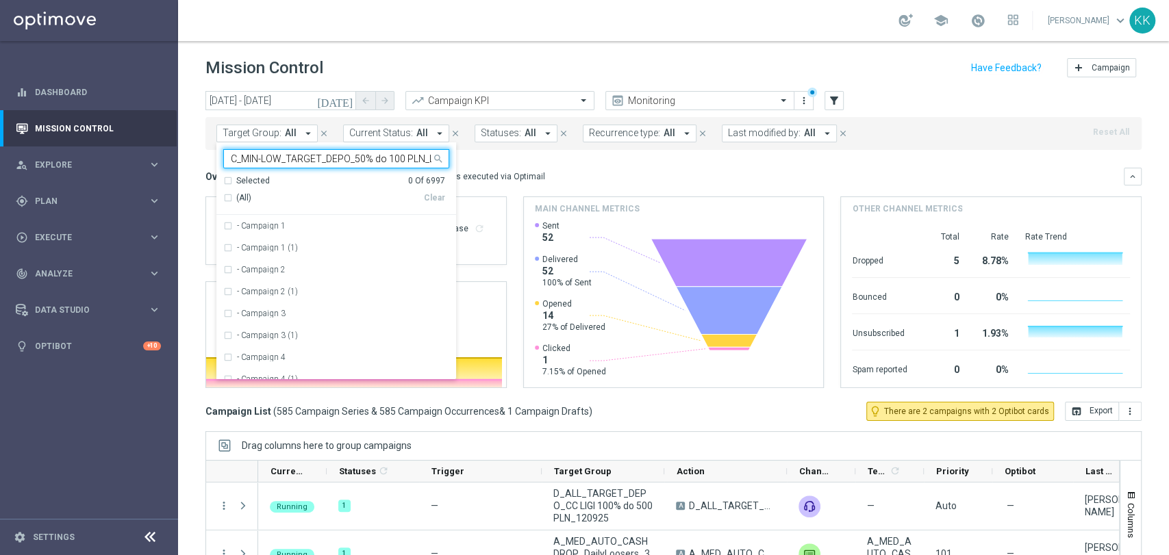
scroll to position [0, 44]
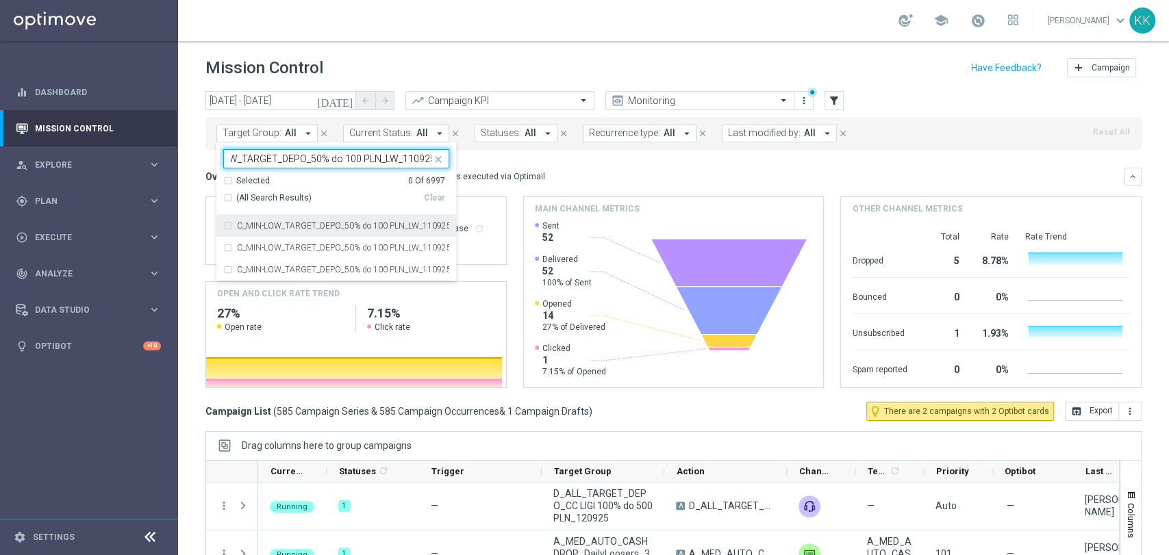
click at [303, 225] on label "C_MIN-LOW_TARGET_DEPO_50% do 100 PLN_LW_110925" at bounding box center [343, 226] width 212 height 8
type input "C_MIN-LOW_TARGET_DEPO_50% do 100 PLN_LW_110925"
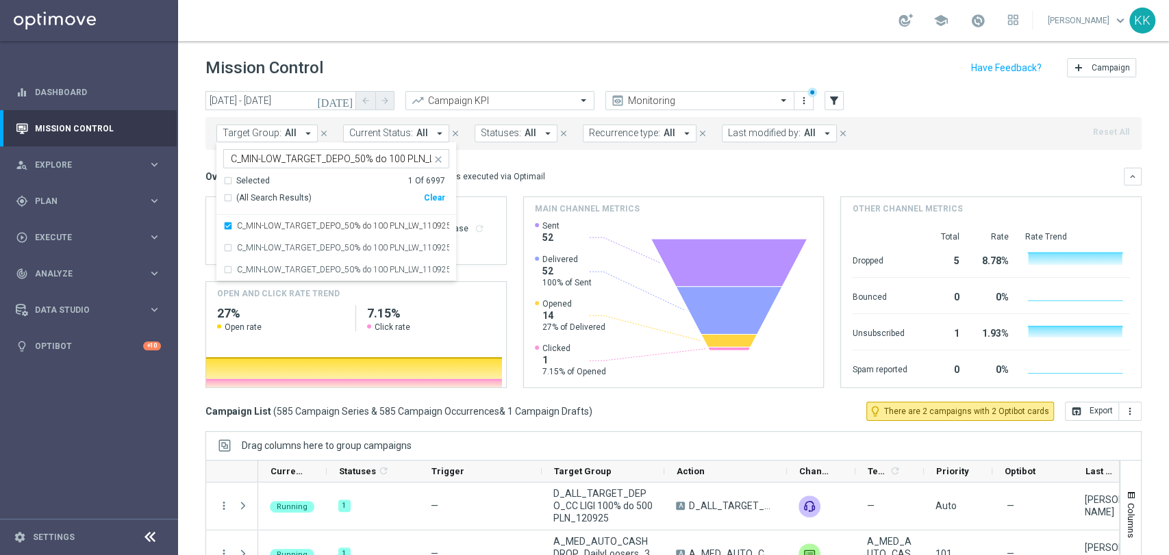
drag, startPoint x: 470, startPoint y: 64, endPoint x: 462, endPoint y: 66, distance: 8.3
click at [463, 64] on div "Mission Control add Campaign" at bounding box center [673, 68] width 936 height 27
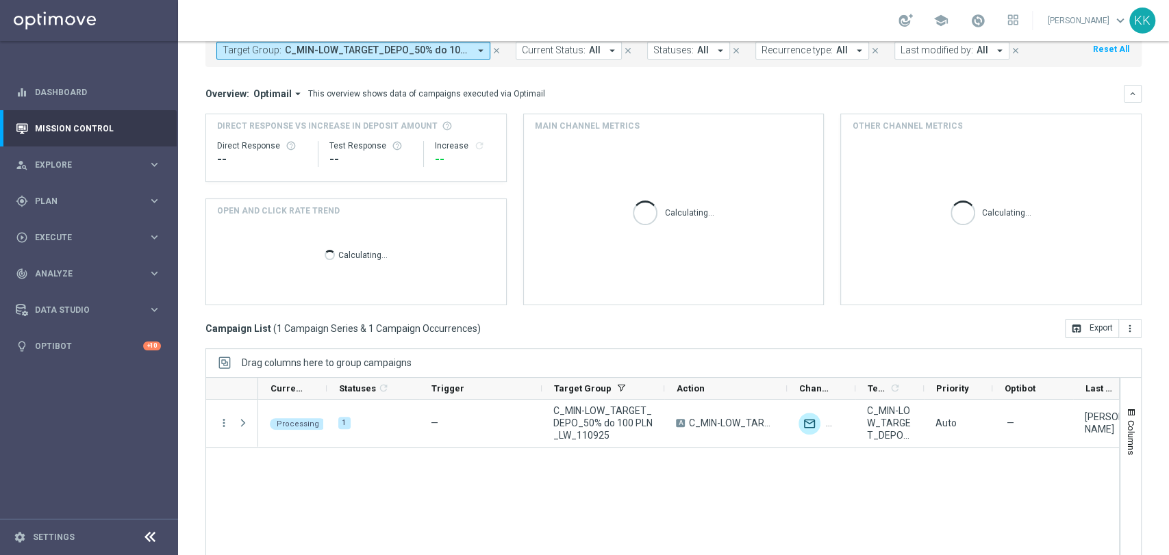
scroll to position [129, 0]
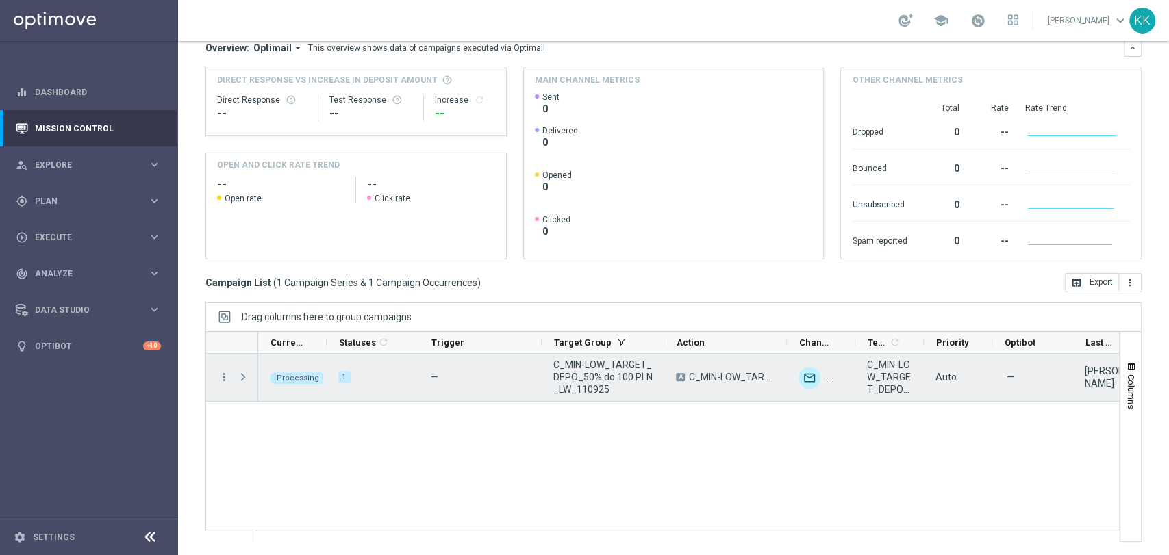
click at [243, 374] on span at bounding box center [243, 377] width 12 height 11
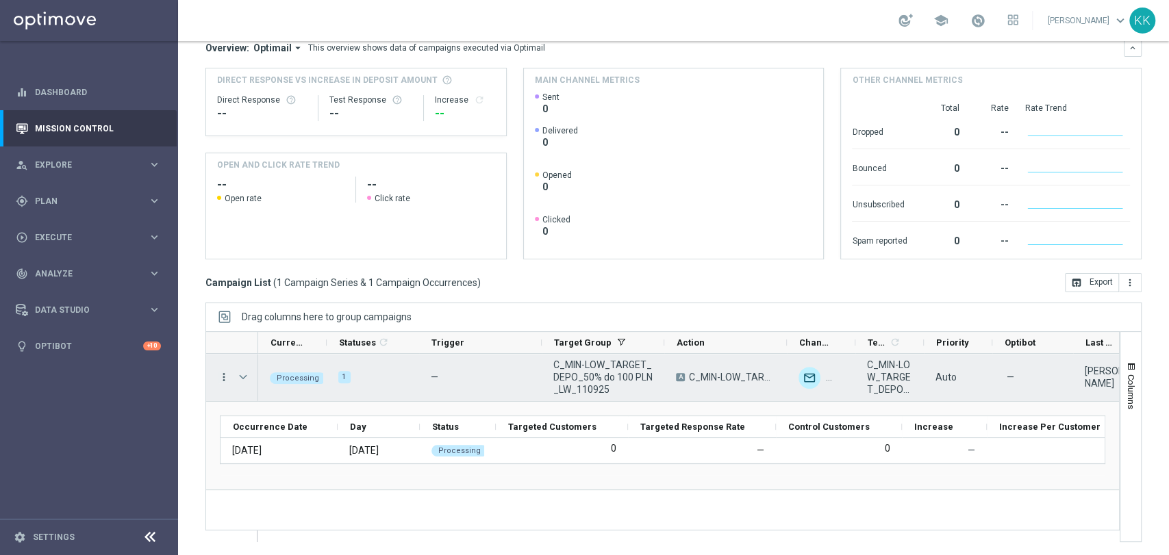
click at [220, 377] on icon "more_vert" at bounding box center [224, 377] width 12 height 12
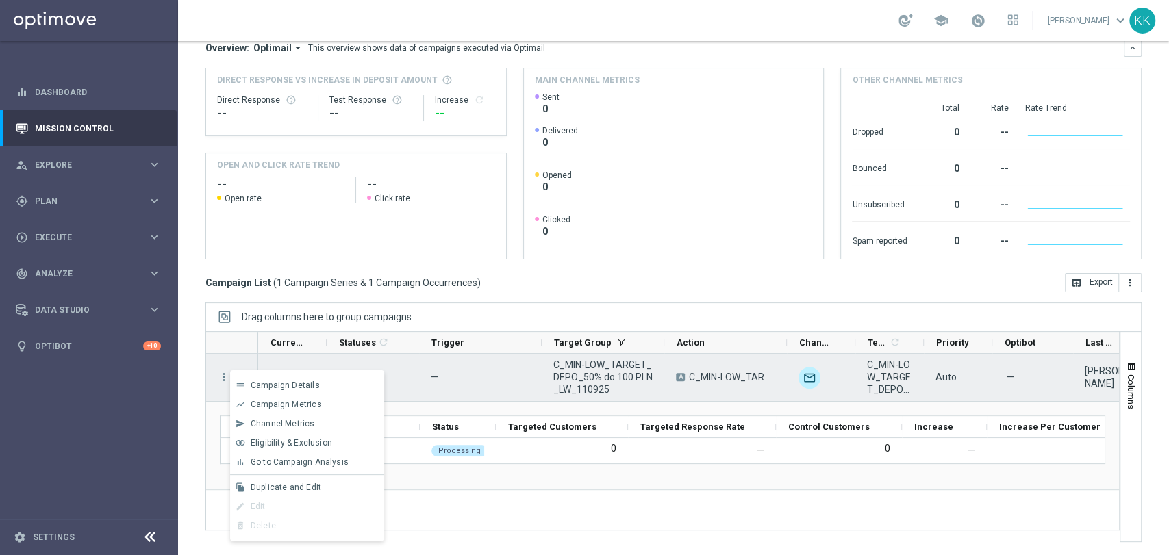
click at [429, 390] on div "—" at bounding box center [480, 377] width 123 height 47
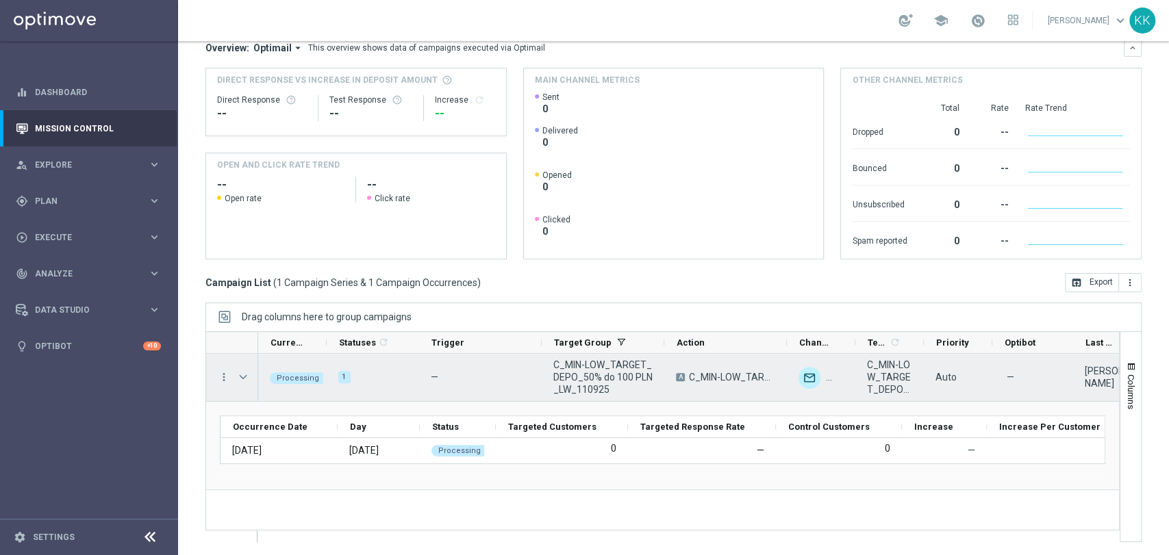
click at [301, 379] on span "Processing" at bounding box center [298, 378] width 42 height 9
click at [225, 378] on icon "more_vert" at bounding box center [224, 377] width 12 height 12
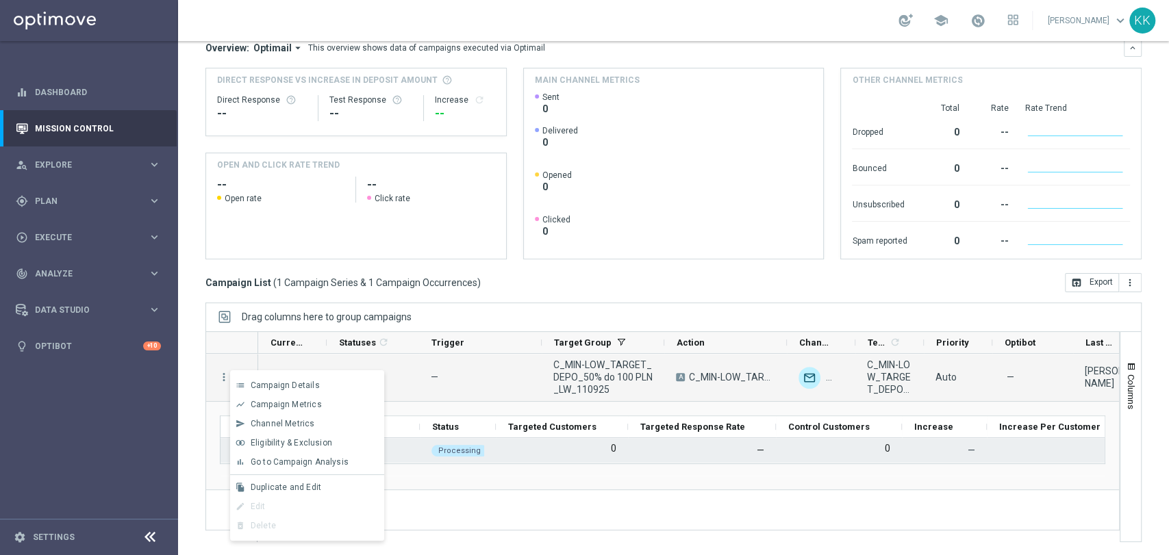
click at [525, 459] on div "0" at bounding box center [562, 450] width 132 height 25
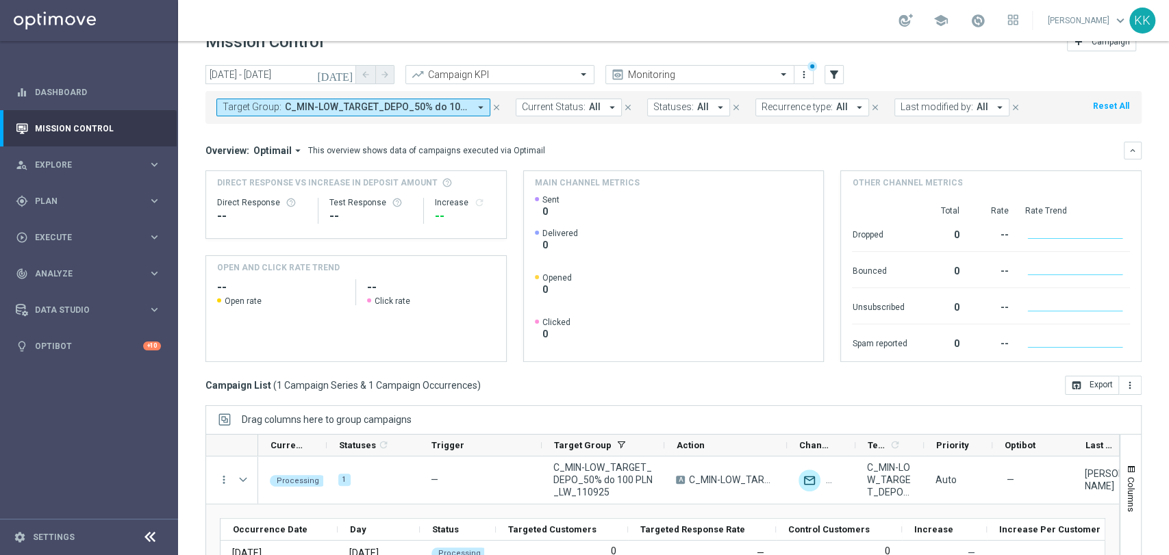
scroll to position [0, 0]
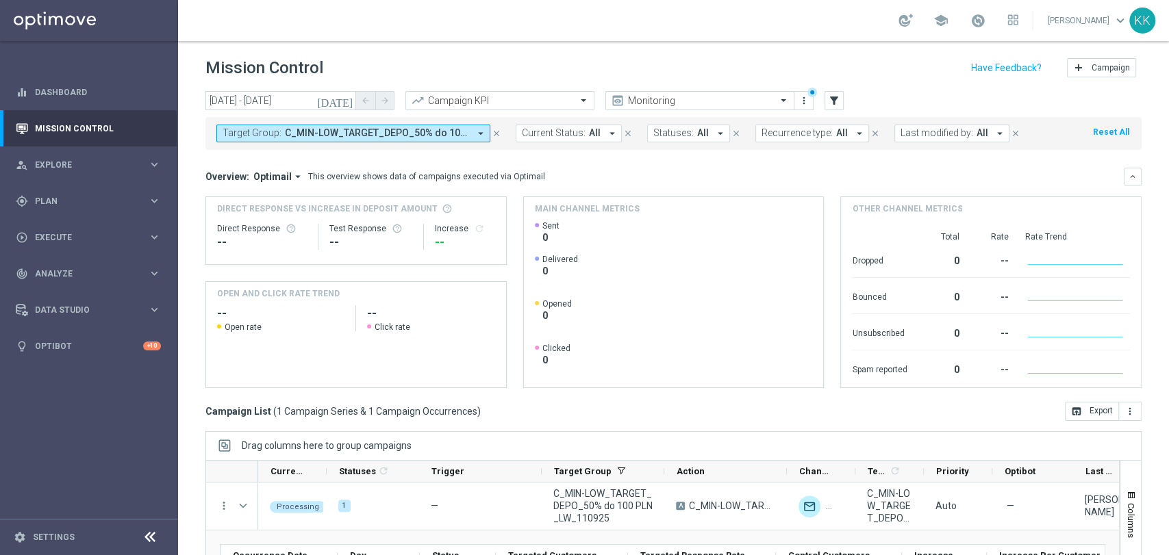
click at [195, 279] on div "today 12 Sep 2025 - 12 Sep 2025 arrow_back arrow_forward Campaign KPI trending_…" at bounding box center [673, 317] width 991 height 452
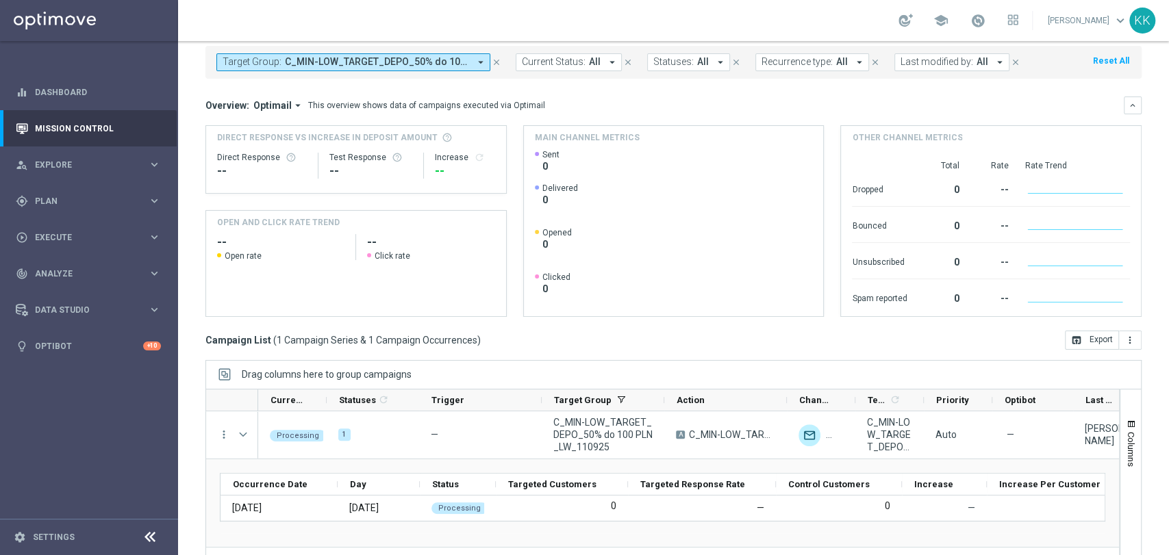
scroll to position [129, 0]
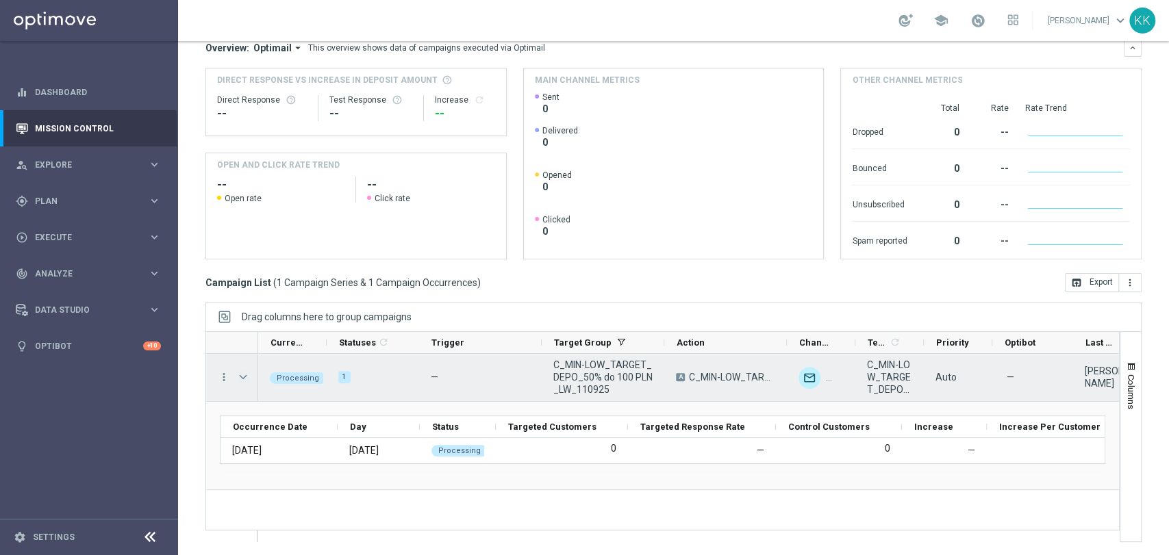
click at [243, 377] on span "Press SPACE to select this row." at bounding box center [243, 377] width 12 height 11
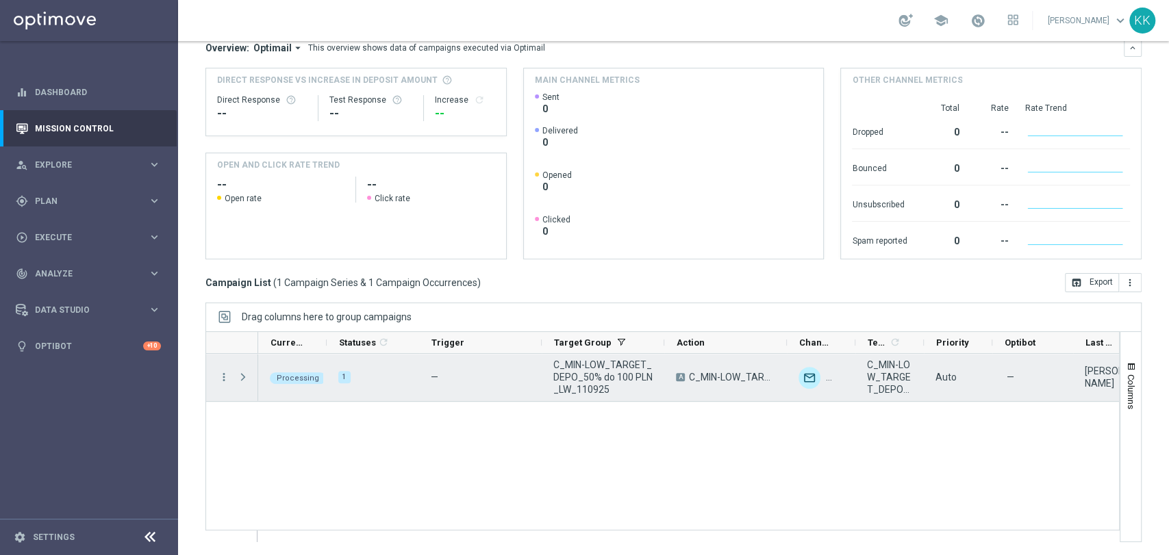
click at [243, 377] on span "Press SPACE to select this row." at bounding box center [243, 377] width 12 height 11
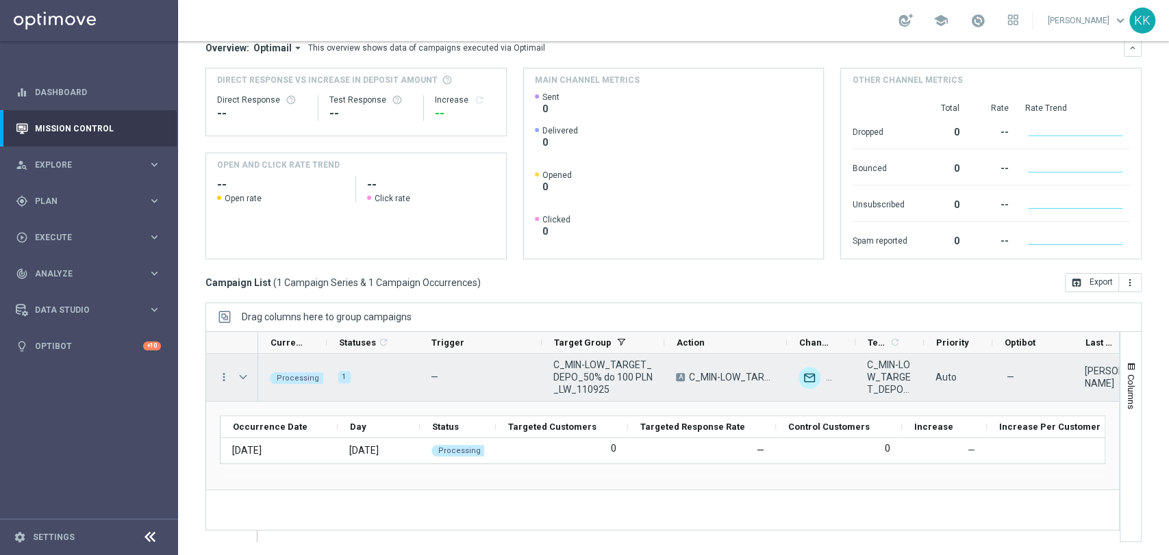
click at [293, 378] on span "Processing" at bounding box center [298, 378] width 42 height 9
click at [241, 377] on span "Press SPACE to select this row." at bounding box center [243, 377] width 12 height 11
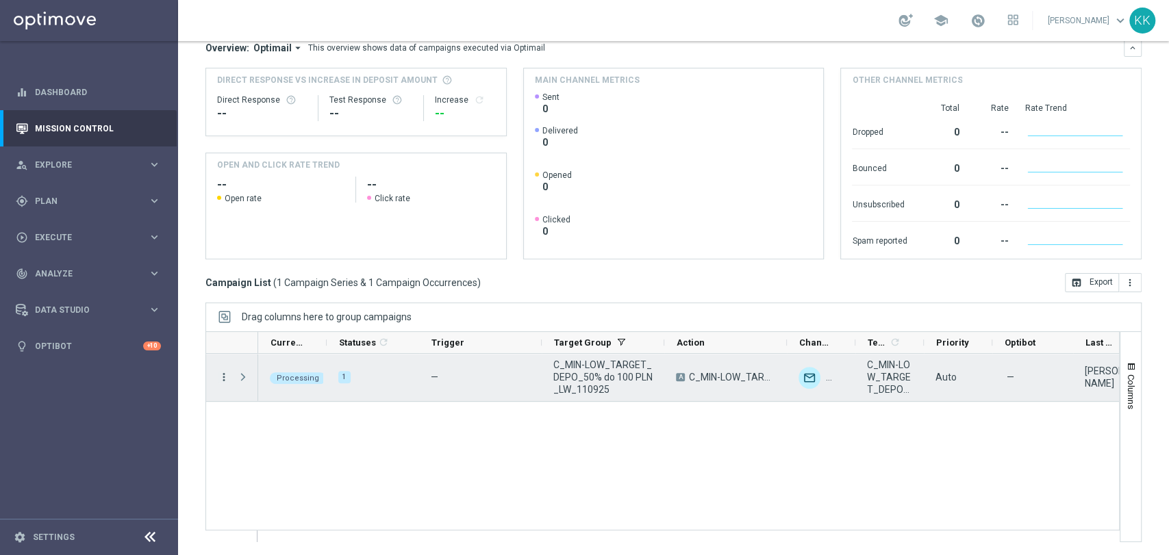
click at [221, 380] on icon "more_vert" at bounding box center [224, 377] width 12 height 12
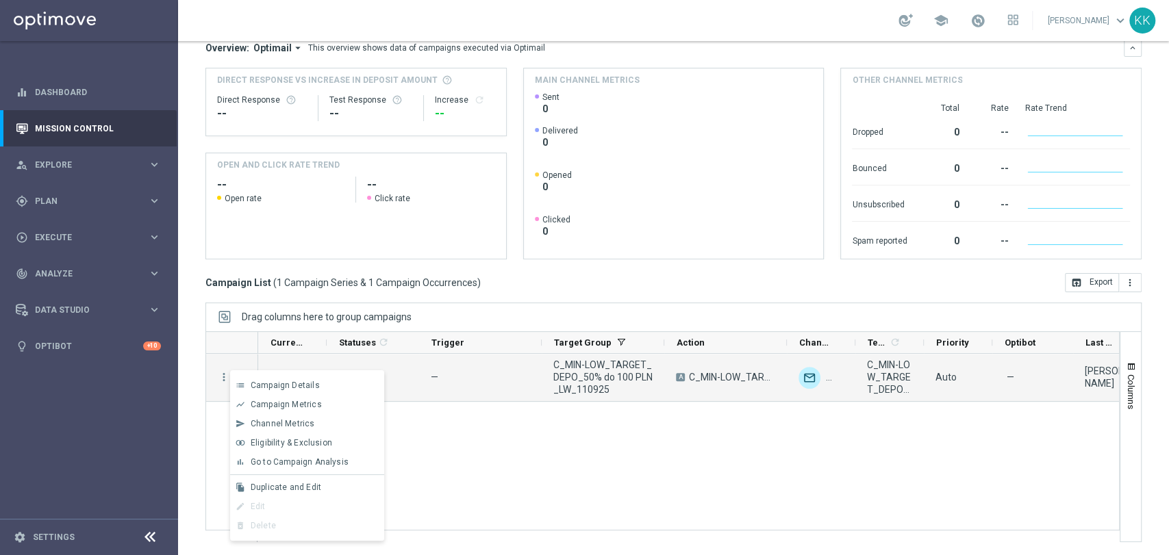
click at [470, 401] on div "Processing 1 — C_MIN-LOW_TARGET_DEPO_50% do 100 PLN_LW_110925 A C_MIN-LOW_TARGE…" at bounding box center [688, 448] width 861 height 188
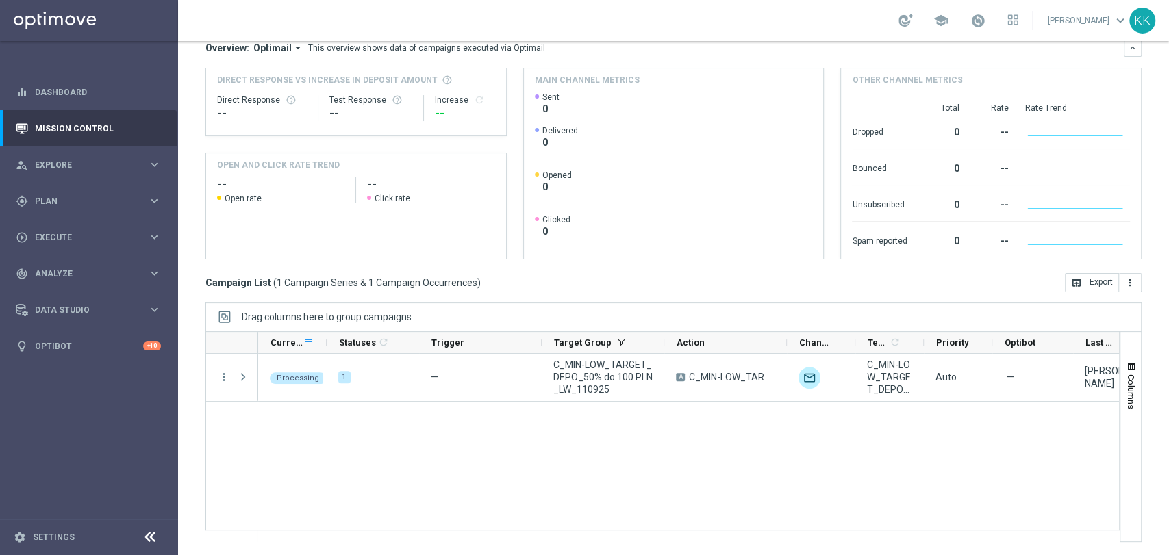
click at [310, 338] on span at bounding box center [308, 342] width 11 height 11
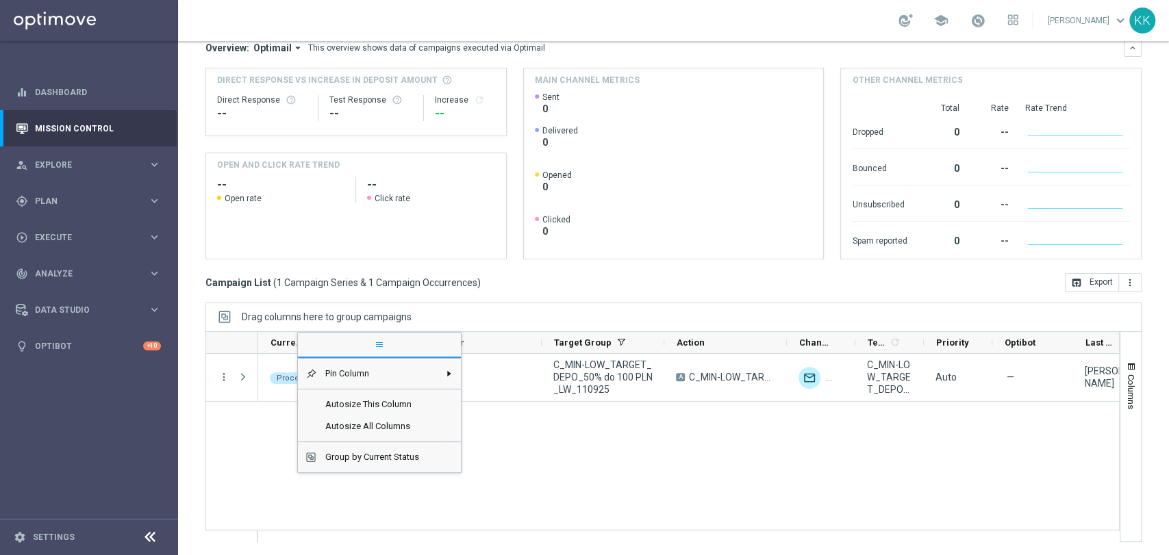
click at [310, 338] on span "general" at bounding box center [379, 345] width 163 height 25
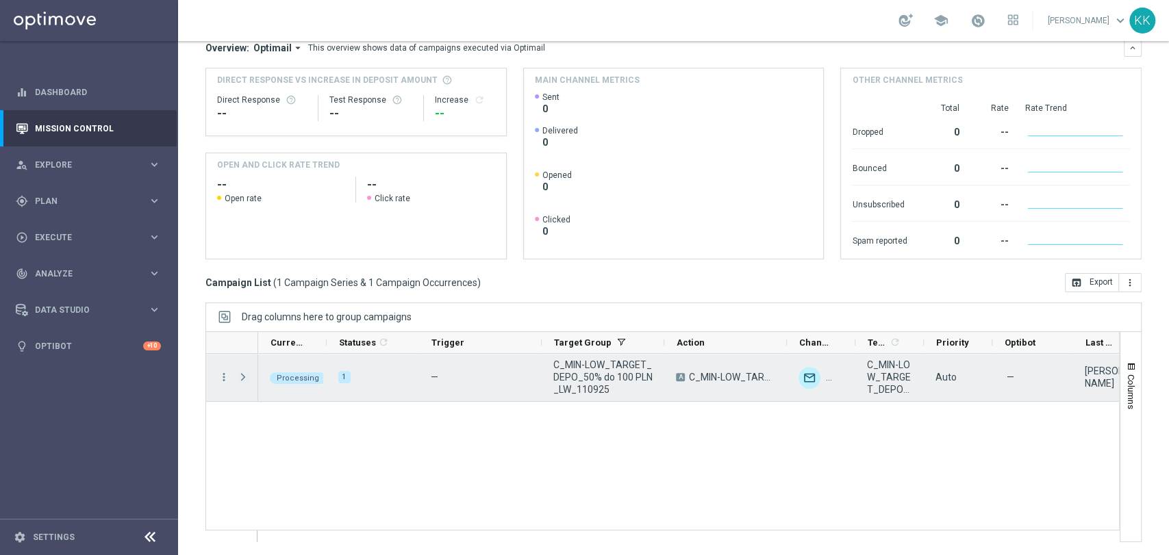
click at [242, 377] on span "Press SPACE to select this row." at bounding box center [243, 377] width 12 height 11
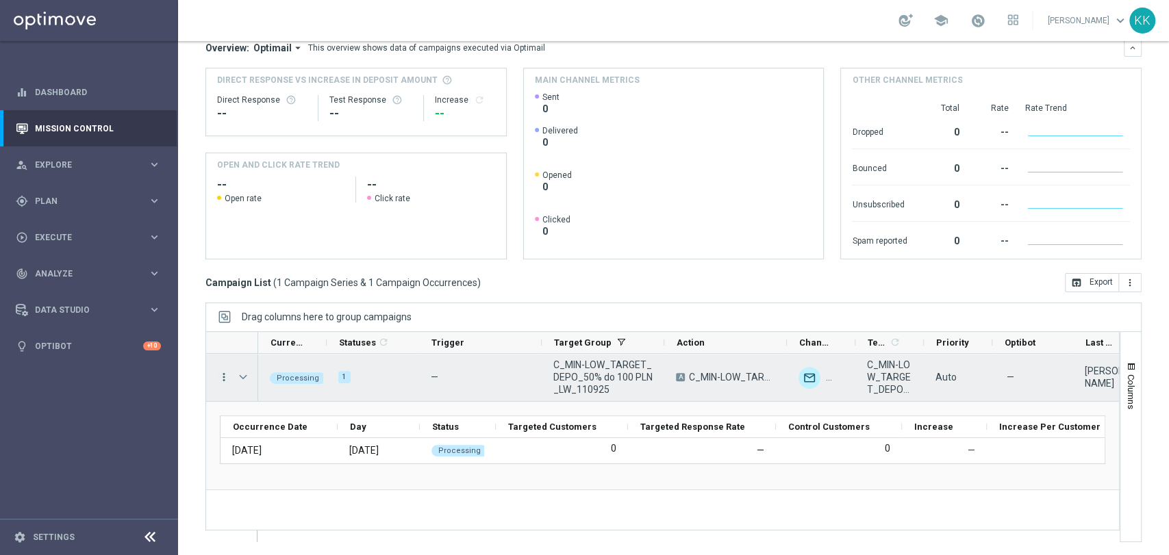
click at [225, 378] on icon "more_vert" at bounding box center [224, 377] width 12 height 12
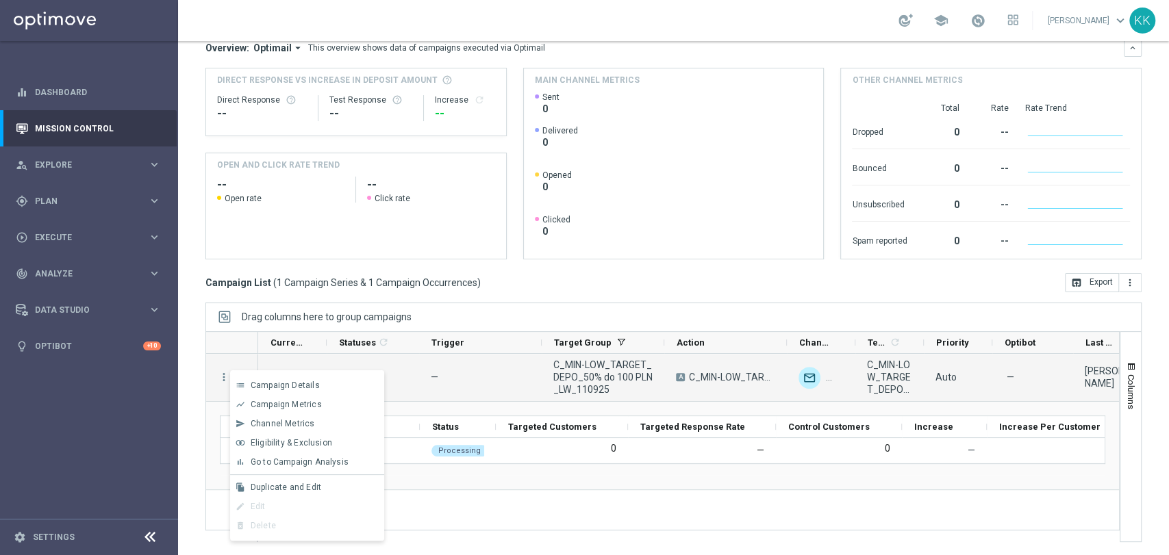
click at [645, 490] on div "Processing 1 — C_MIN-LOW_TARGET_DEPO_50% do 100 PLN_LW_110925 A C_MIN-LOW_TARGE…" at bounding box center [688, 448] width 861 height 188
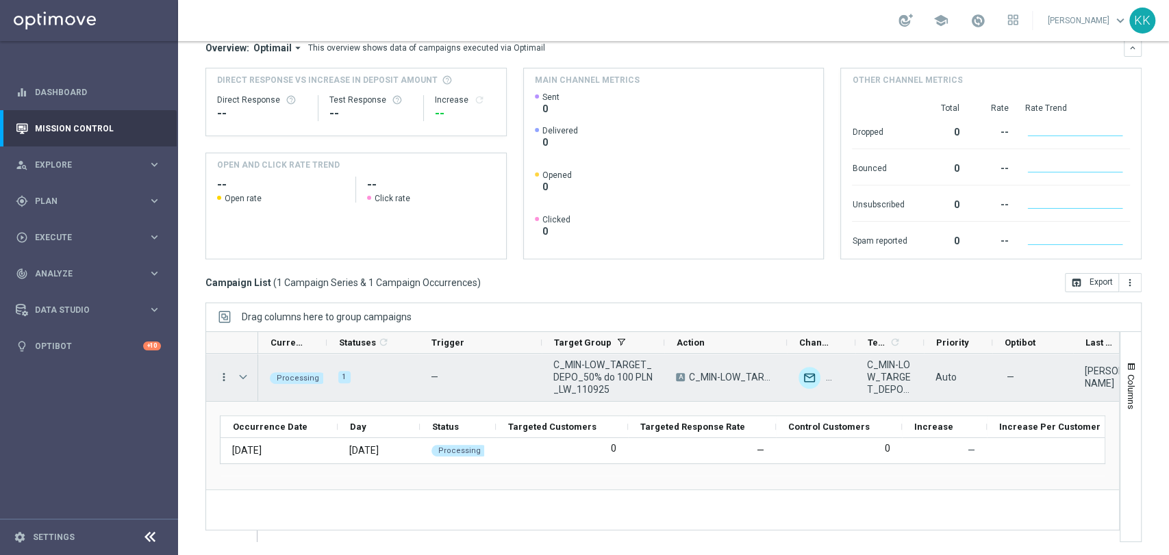
click at [225, 377] on icon "more_vert" at bounding box center [224, 377] width 12 height 12
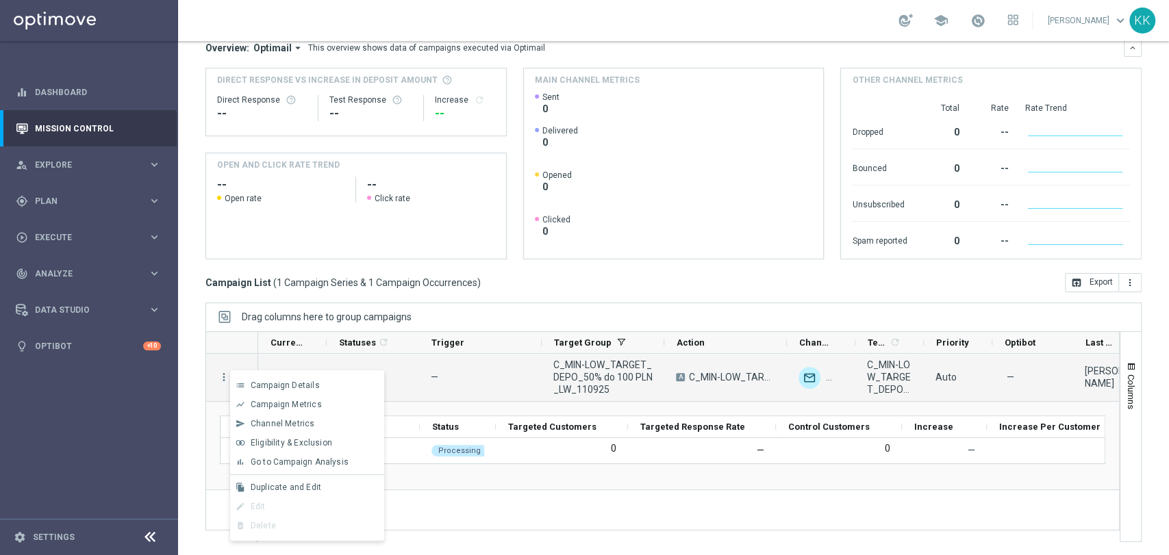
click at [458, 483] on div "Drag here to set row groups Drag here to set column labels Occurrence Date Day" at bounding box center [662, 446] width 913 height 88
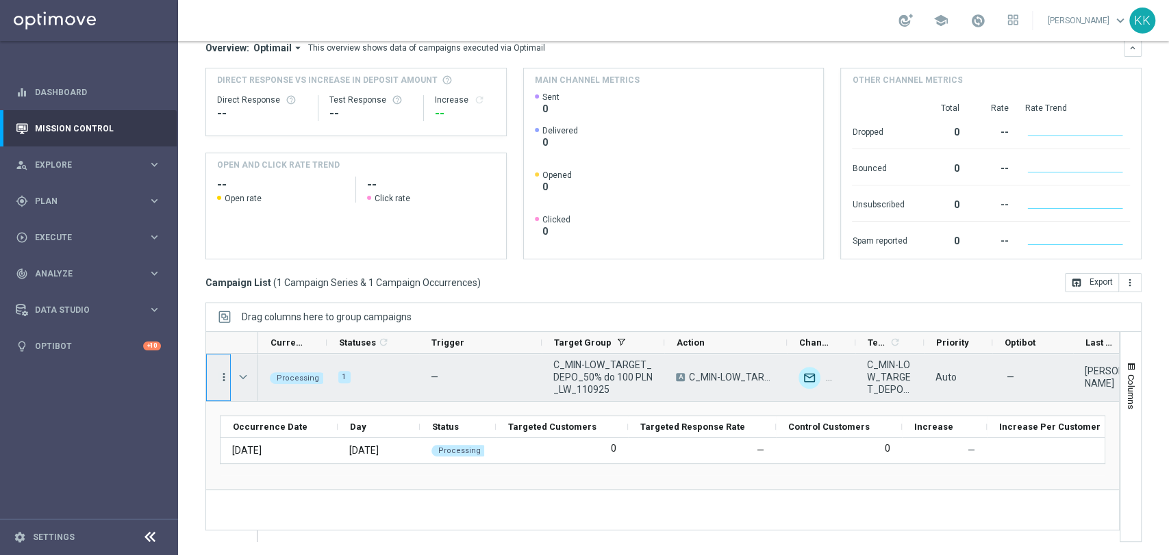
click at [218, 373] on icon "more_vert" at bounding box center [224, 377] width 12 height 12
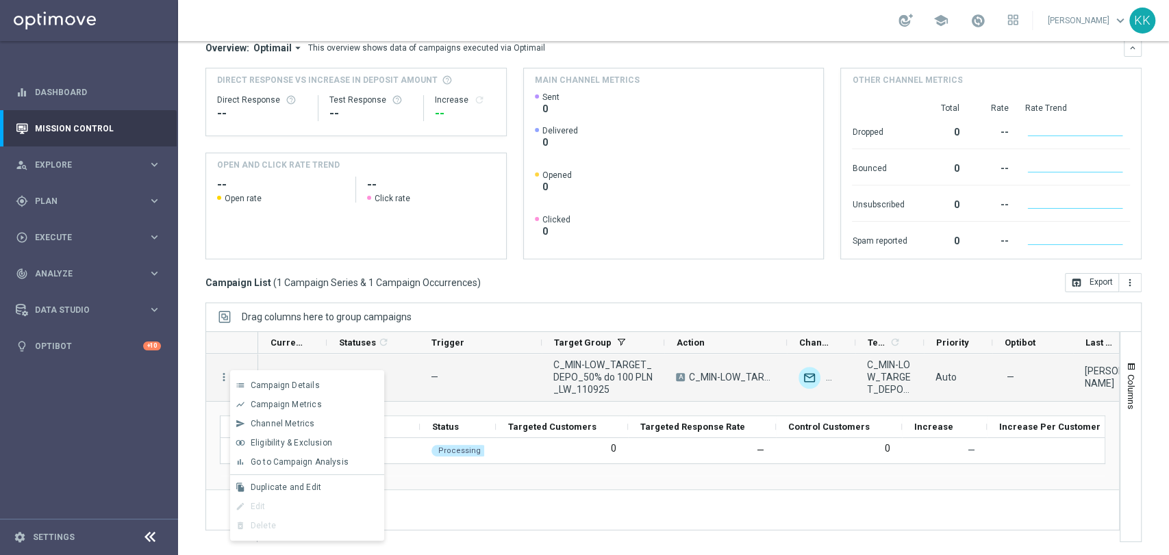
click at [490, 506] on div "Processing 1 — C_MIN-LOW_TARGET_DEPO_50% do 100 PLN_LW_110925 A C_MIN-LOW_TARGE…" at bounding box center [688, 448] width 861 height 188
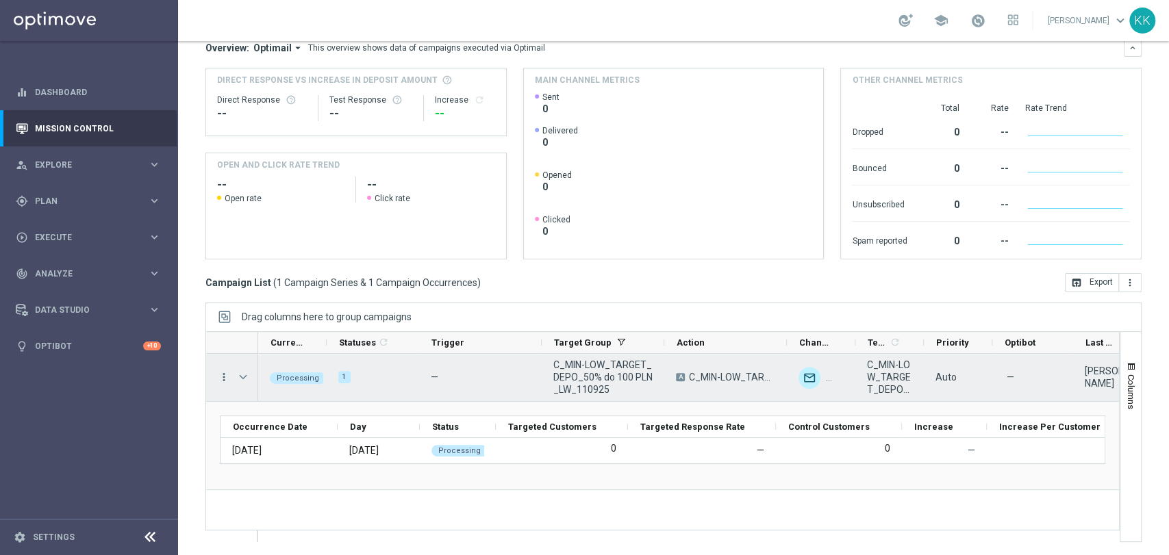
click at [220, 381] on icon "more_vert" at bounding box center [224, 377] width 12 height 12
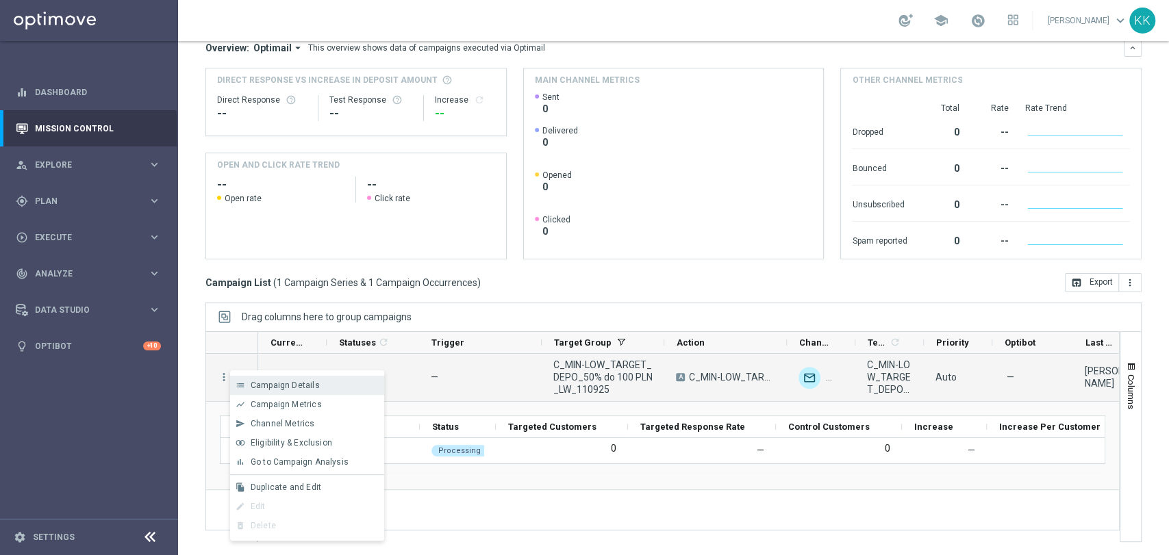
click at [301, 385] on span "Campaign Details" at bounding box center [285, 386] width 69 height 10
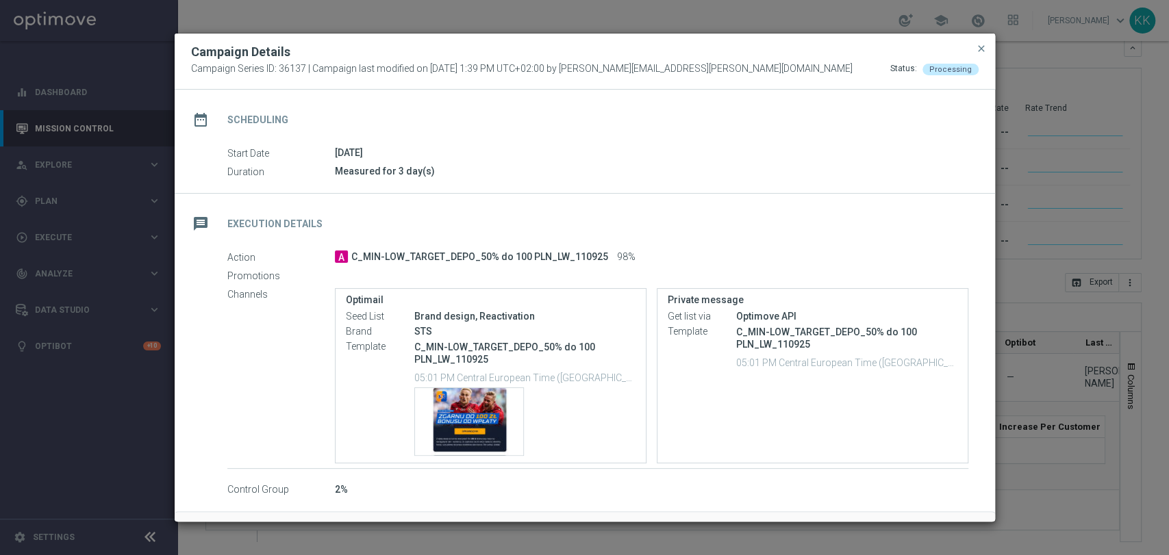
scroll to position [153, 0]
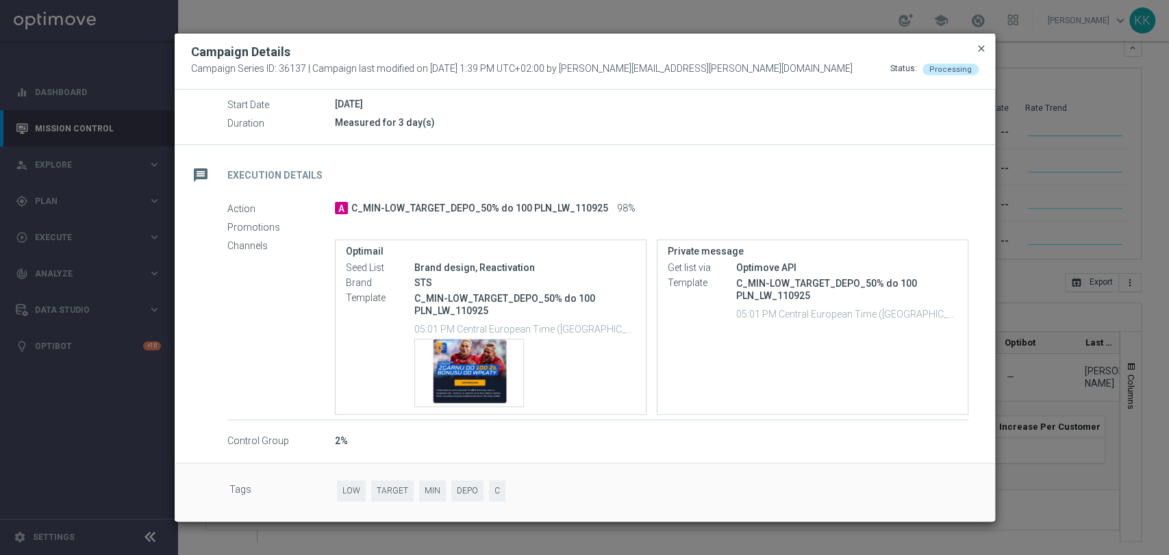
click at [976, 44] on span "close" at bounding box center [981, 48] width 11 height 11
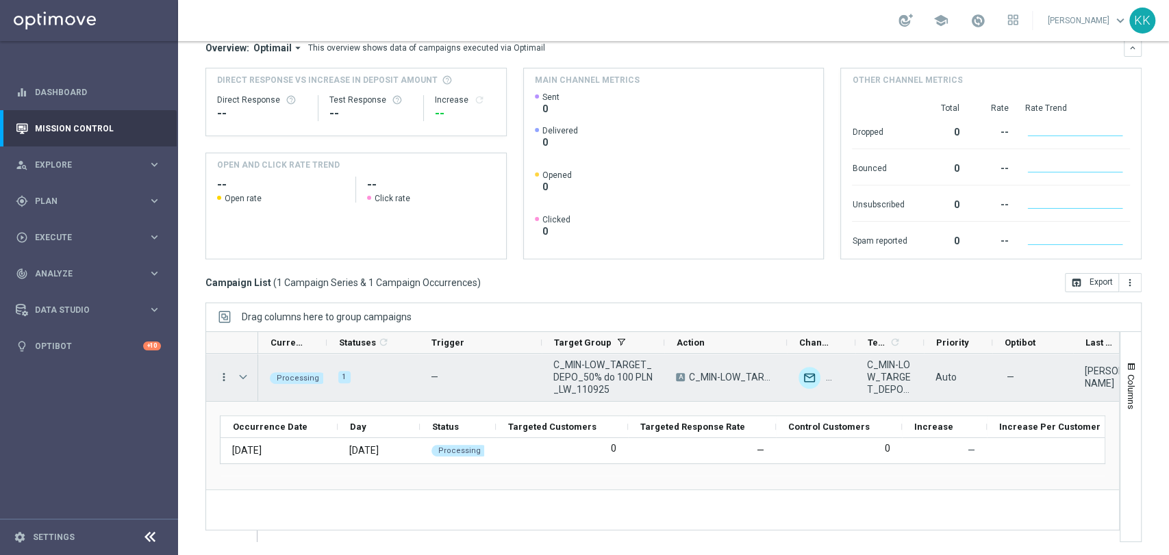
click at [223, 373] on icon "more_vert" at bounding box center [224, 377] width 12 height 12
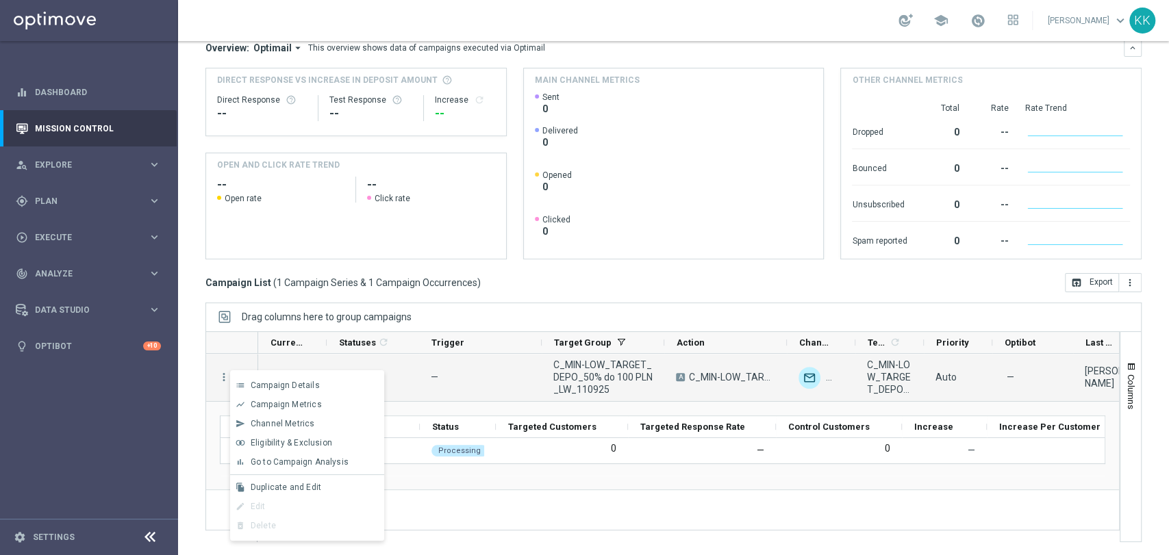
click at [460, 500] on div "Processing 1 — C_MIN-LOW_TARGET_DEPO_50% do 100 PLN_LW_110925 A C_MIN-LOW_TARGE…" at bounding box center [688, 448] width 861 height 188
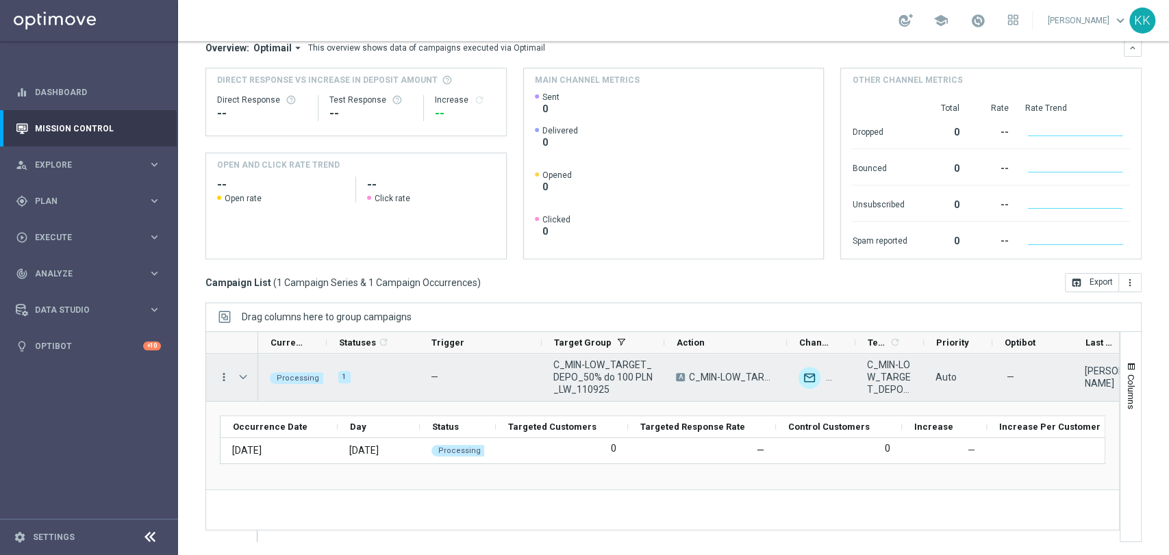
click at [228, 375] on icon "more_vert" at bounding box center [224, 377] width 12 height 12
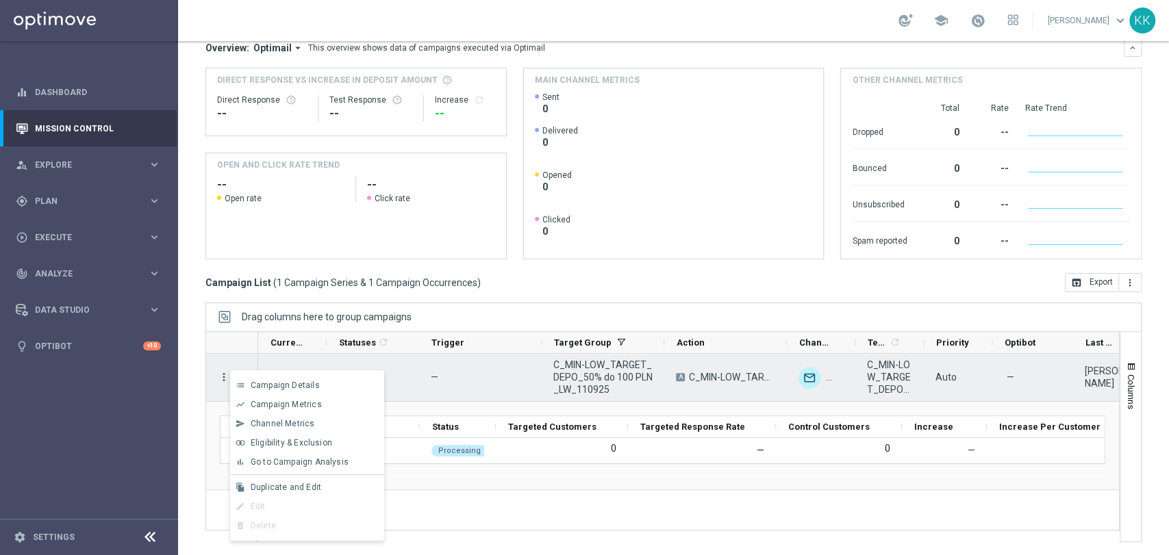
click at [228, 376] on icon "more_vert" at bounding box center [224, 377] width 12 height 12
click at [226, 377] on icon "more_vert" at bounding box center [224, 377] width 12 height 12
click at [226, 374] on icon "more_vert" at bounding box center [224, 377] width 12 height 12
click at [222, 378] on icon "more_vert" at bounding box center [224, 377] width 12 height 12
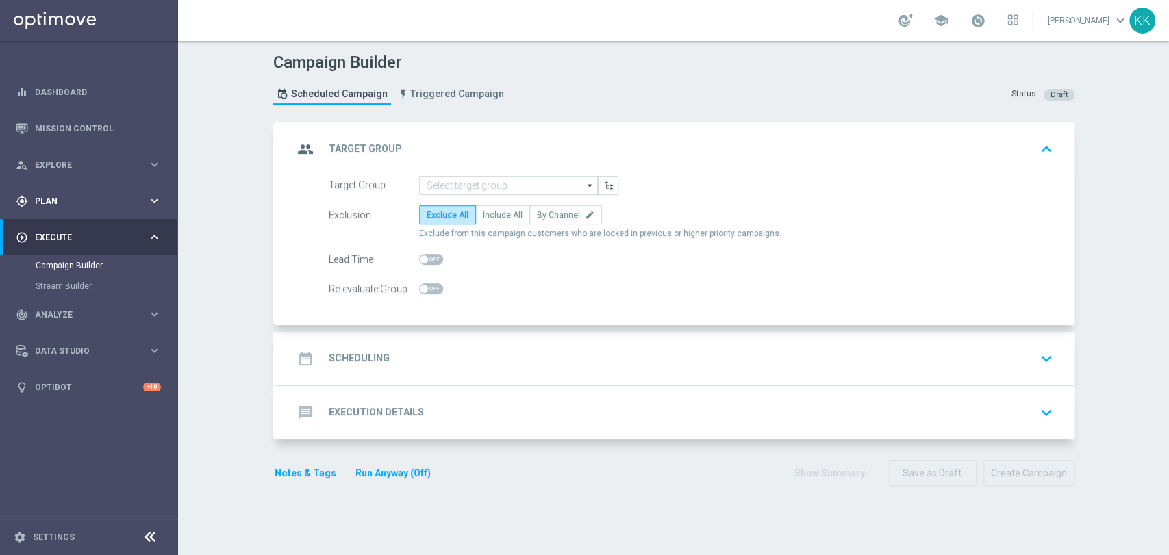
click at [71, 199] on span "Plan" at bounding box center [91, 201] width 113 height 8
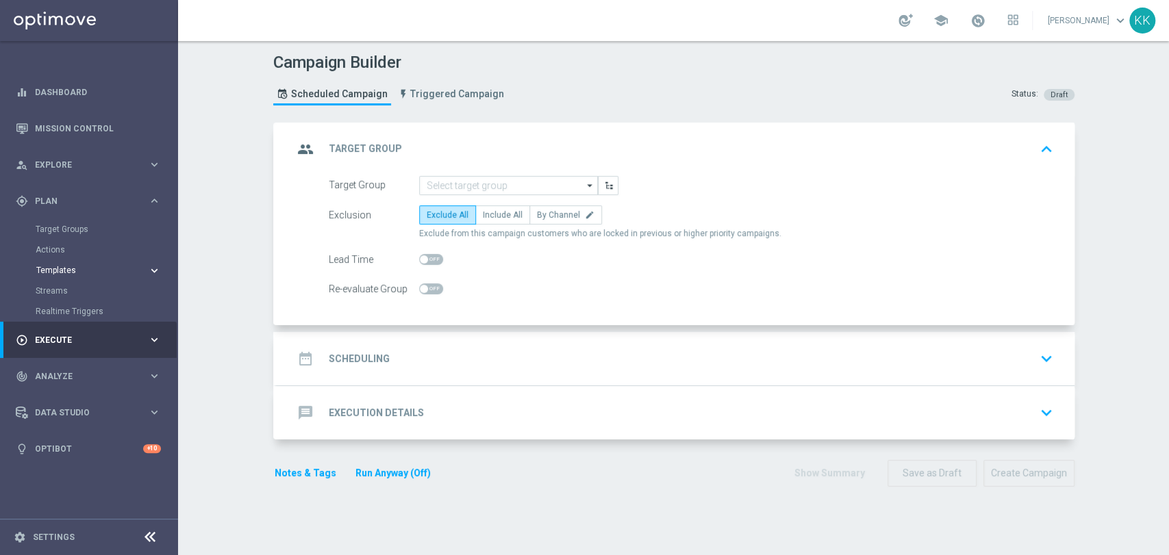
click at [70, 275] on button "Templates keyboard_arrow_right" at bounding box center [99, 270] width 126 height 11
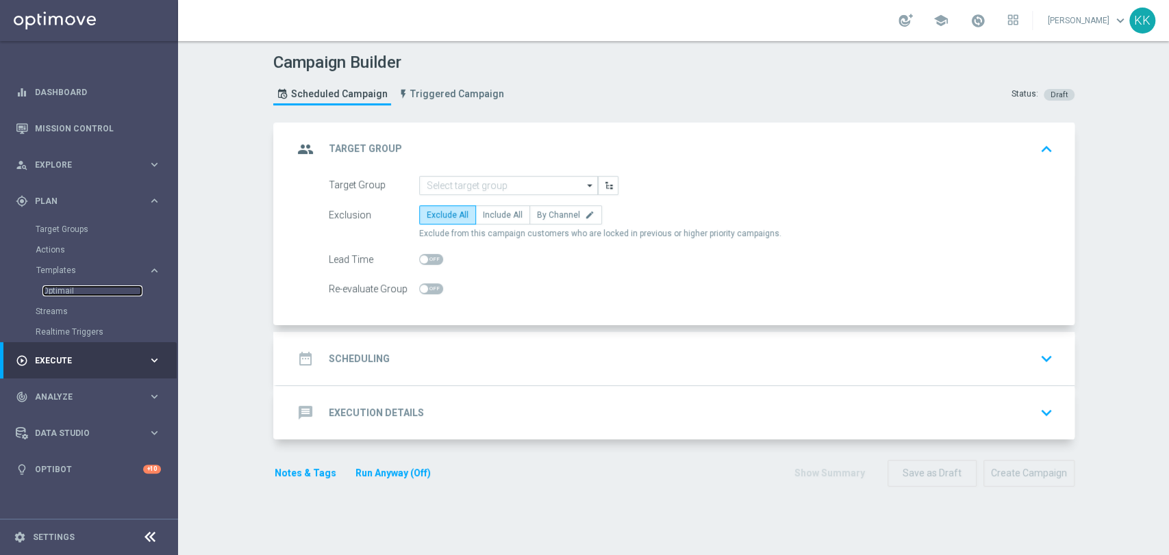
click at [67, 296] on link "Optimail" at bounding box center [92, 290] width 100 height 11
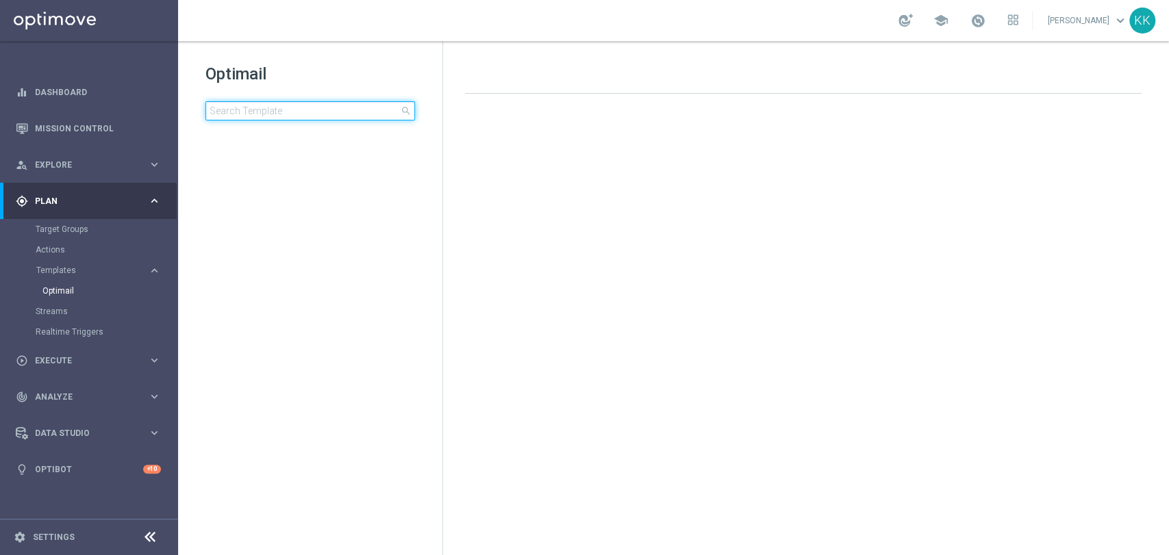
click at [239, 117] on input at bounding box center [310, 110] width 210 height 19
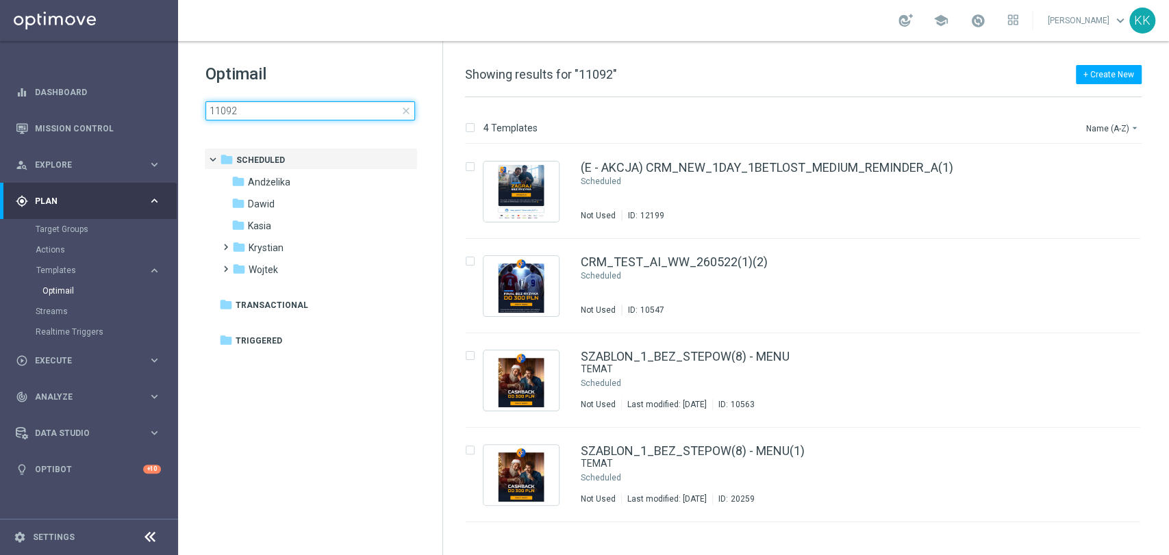
type input "110925"
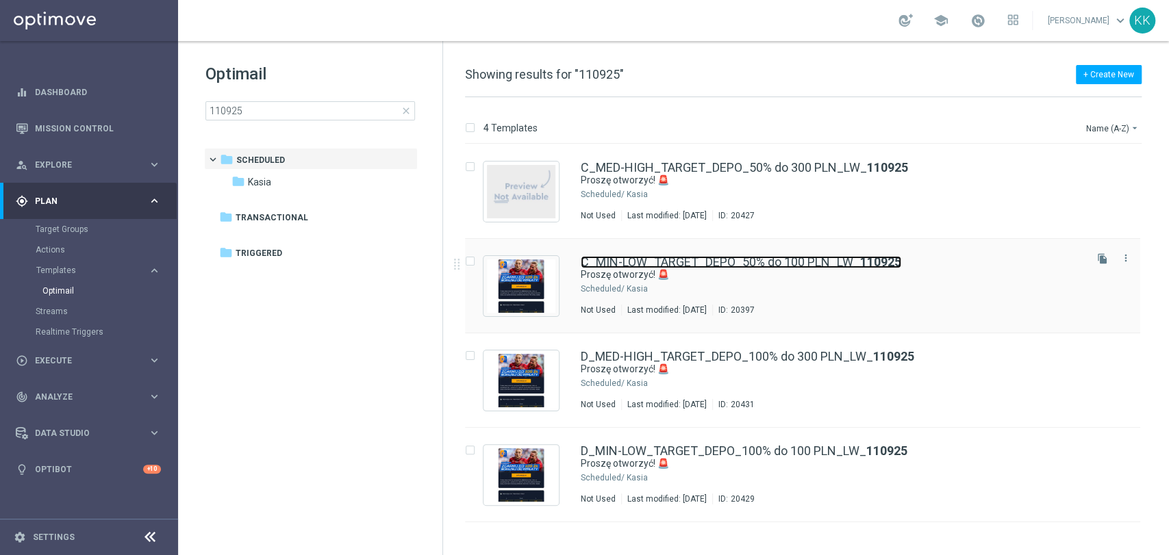
click at [700, 256] on link "C_MIN-LOW_TARGET_DEPO_50% do 100 PLN_LW_ 110925" at bounding box center [741, 262] width 320 height 12
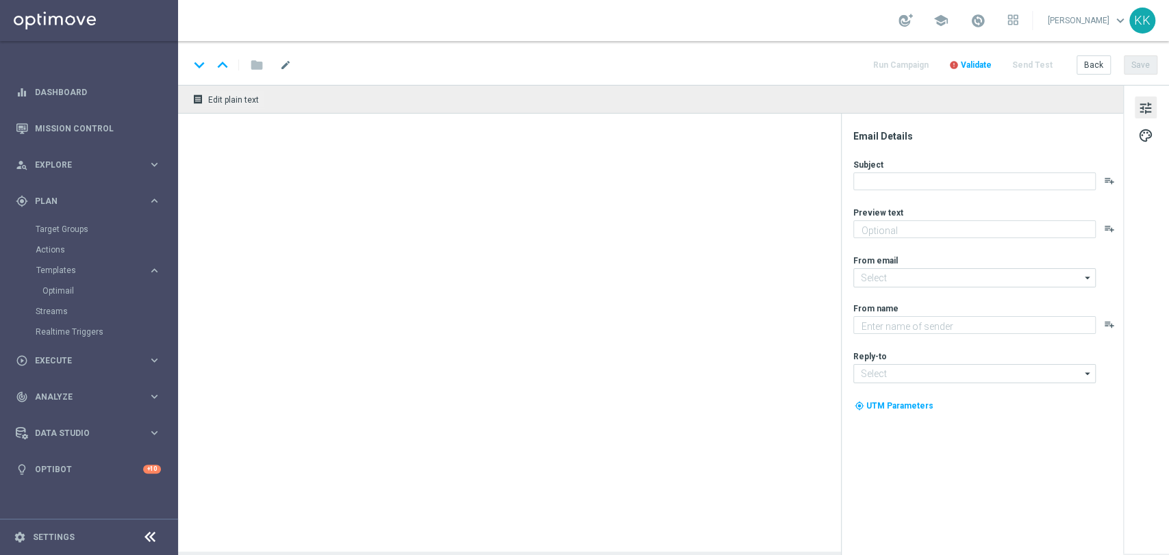
type textarea "Tu bonus od wpłaty do 100 zł 💸"
type input "oferta@sts.pl"
type textarea "STS"
type input "kontakt@sts.pl"
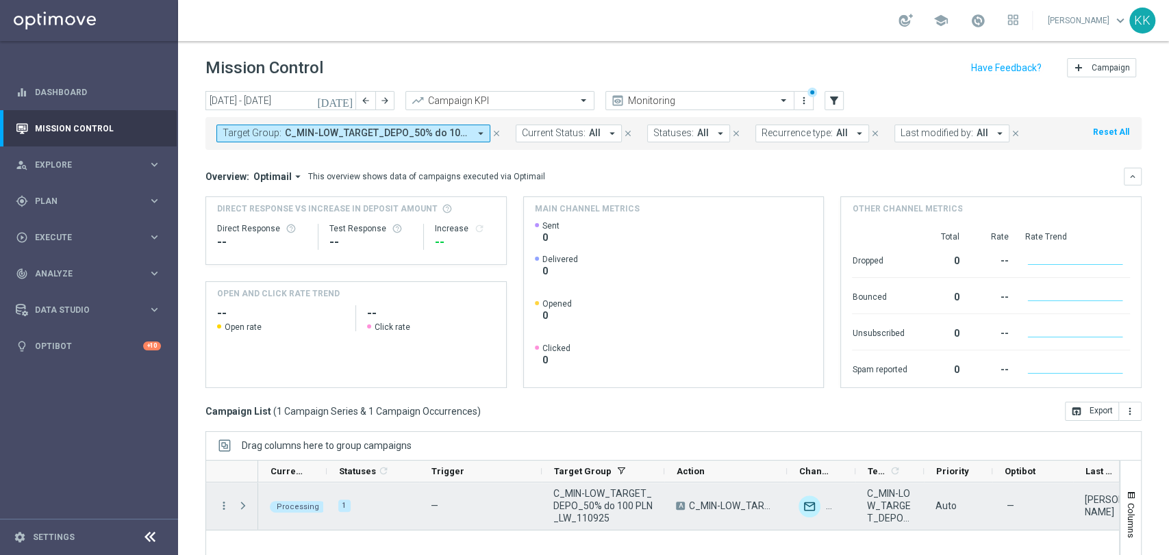
scroll to position [129, 0]
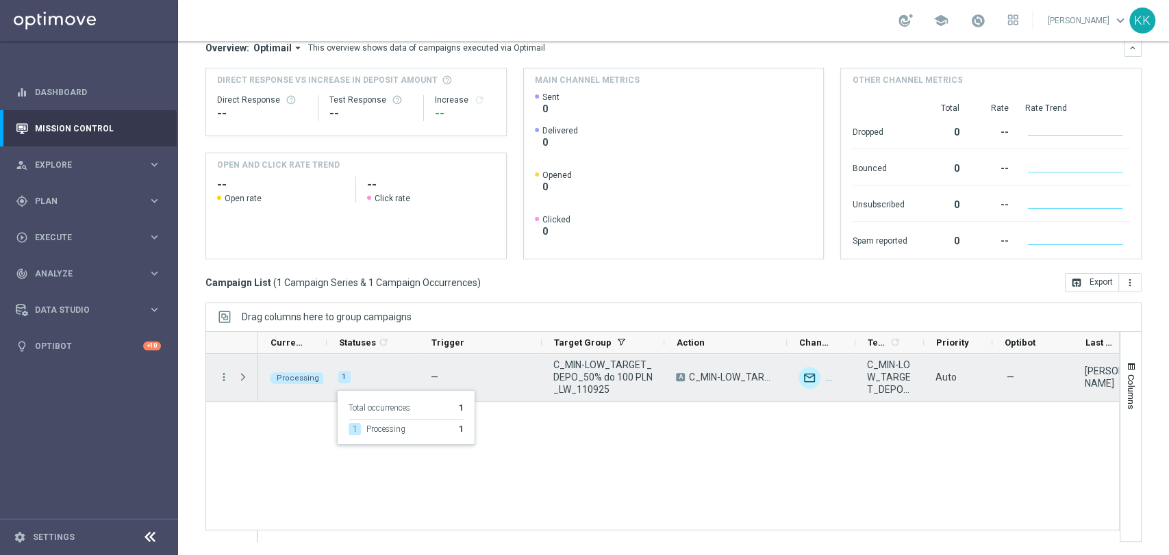
click at [344, 374] on div "1" at bounding box center [344, 377] width 12 height 12
click at [219, 377] on icon "more_vert" at bounding box center [224, 377] width 12 height 12
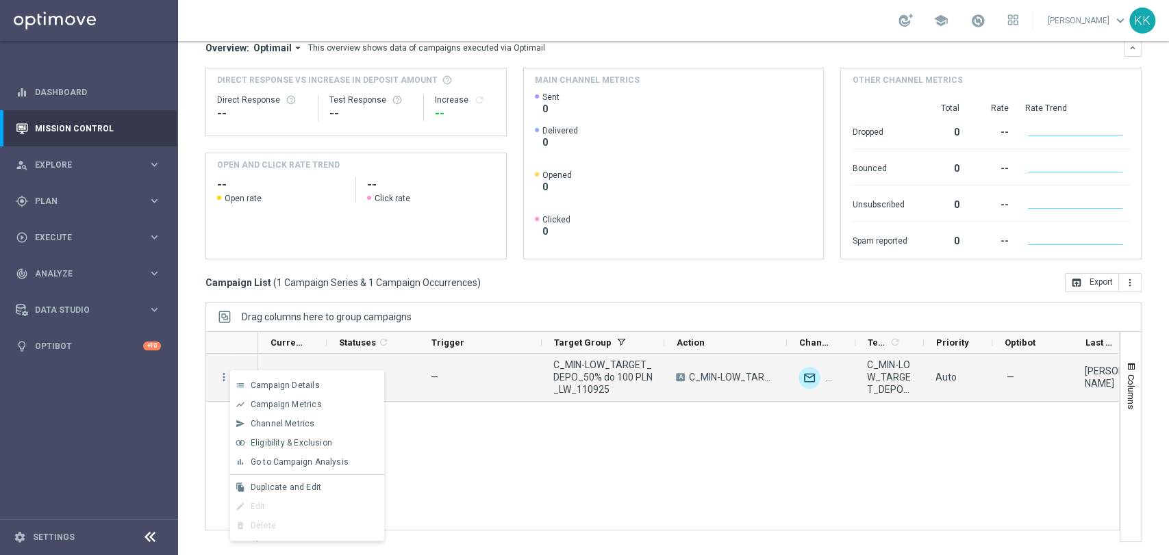
click at [587, 463] on div "Processing 1 — C_MIN-LOW_TARGET_DEPO_50% do 100 PLN_LW_110925 A C_MIN-LOW_TARGE…" at bounding box center [688, 448] width 861 height 188
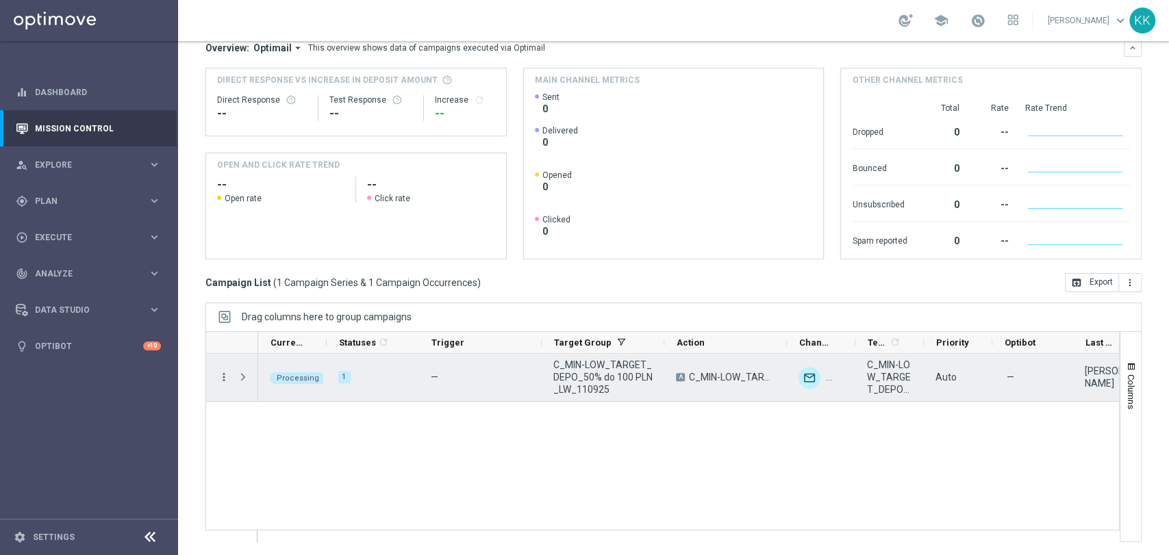
click at [218, 375] on icon "more_vert" at bounding box center [224, 377] width 12 height 12
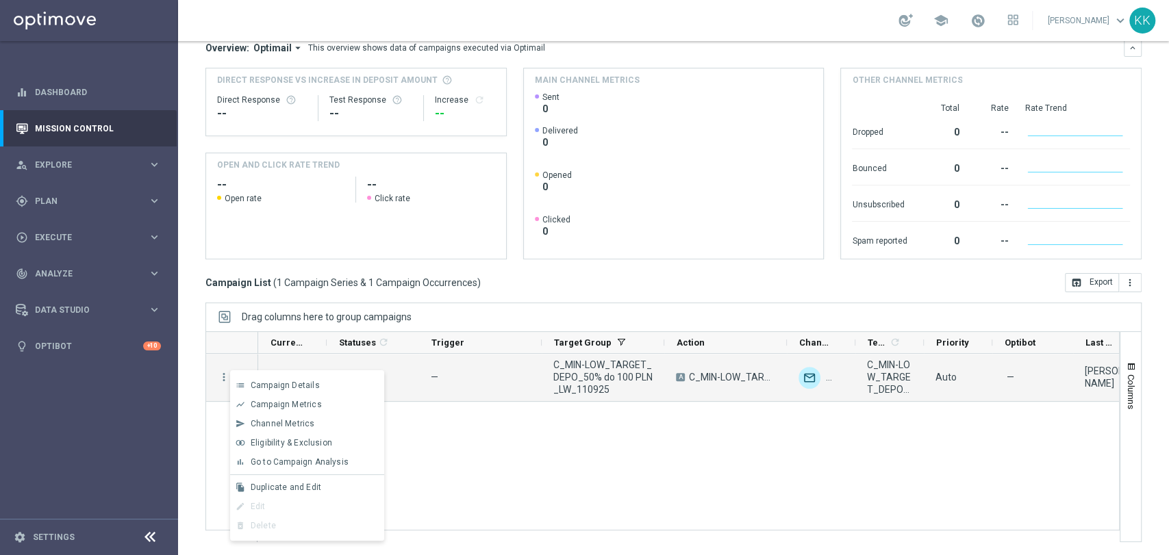
click at [493, 451] on div "Processing 1 — C_MIN-LOW_TARGET_DEPO_50% do 100 PLN_LW_110925 A C_MIN-LOW_TARGE…" at bounding box center [688, 448] width 861 height 188
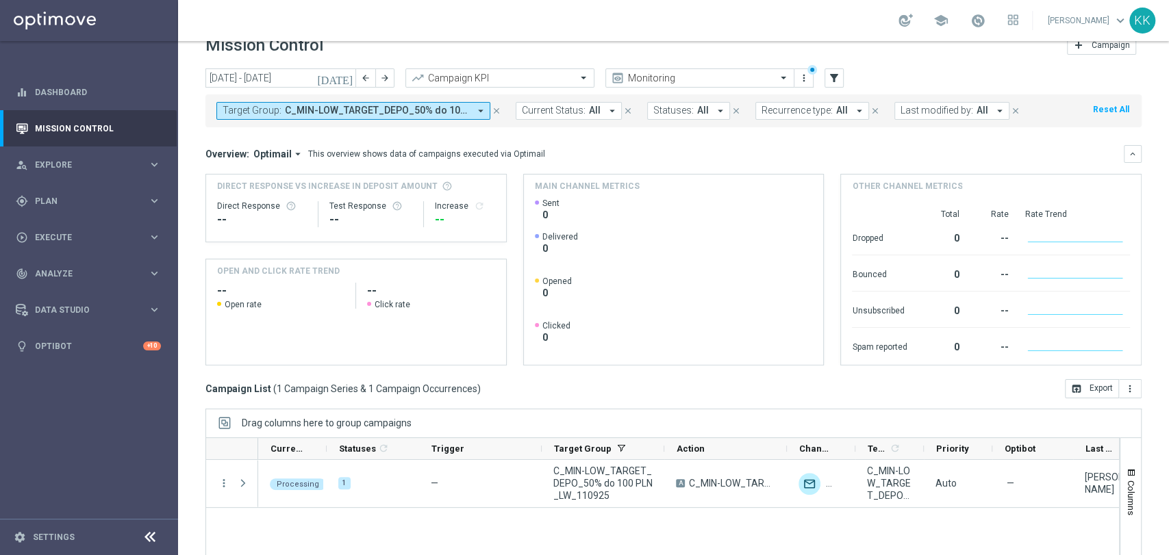
scroll to position [0, 0]
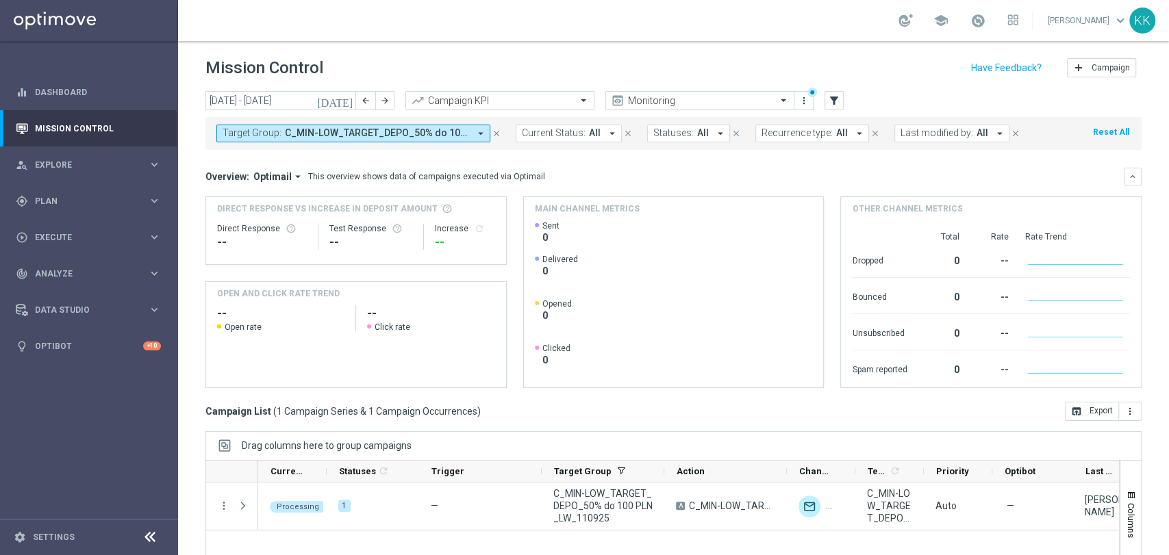
click at [279, 138] on span "Target Group:" at bounding box center [252, 133] width 59 height 12
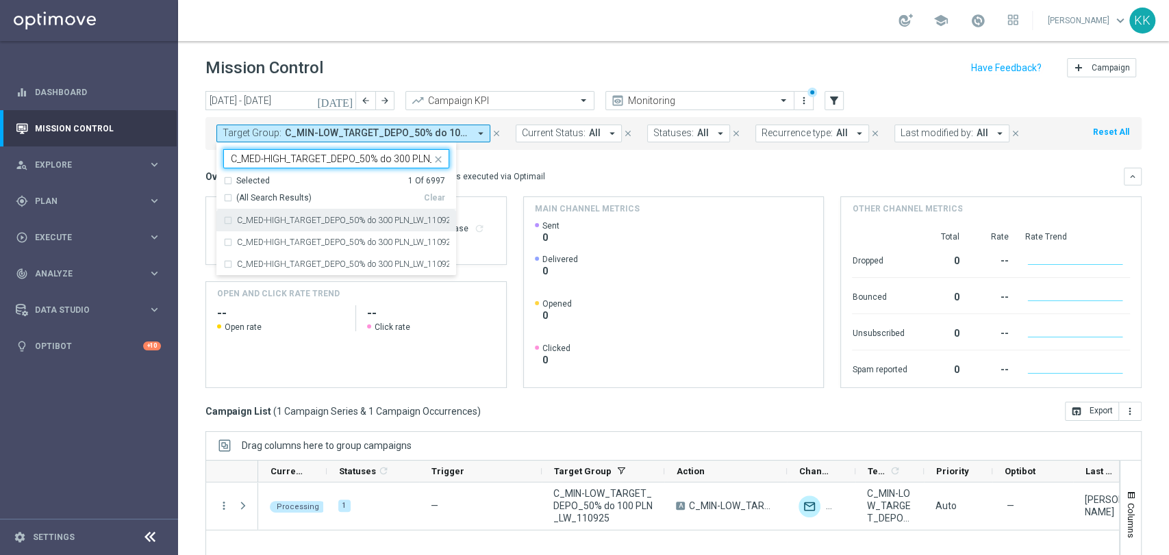
scroll to position [0, 49]
click at [275, 222] on label "C_MED-HIGH_TARGET_DEPO_50% do 300 PLN_LW_110925" at bounding box center [343, 220] width 212 height 8
type input "C_MED-HIGH_TARGET_DEPO_50% do 300 PLN_LW_110925"
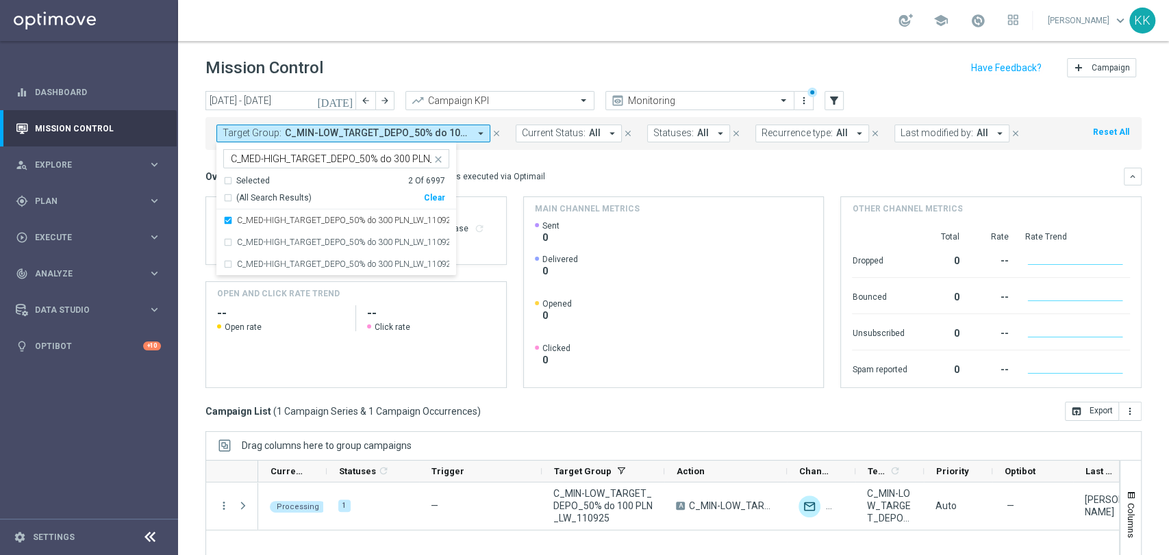
click at [483, 69] on div "Mission Control add Campaign" at bounding box center [673, 68] width 936 height 27
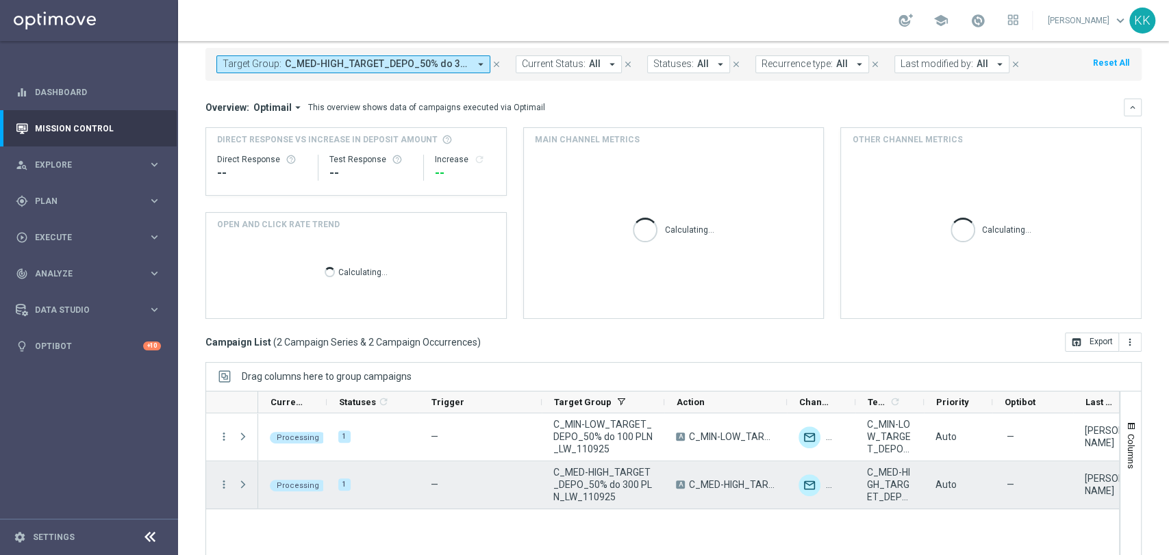
scroll to position [129, 0]
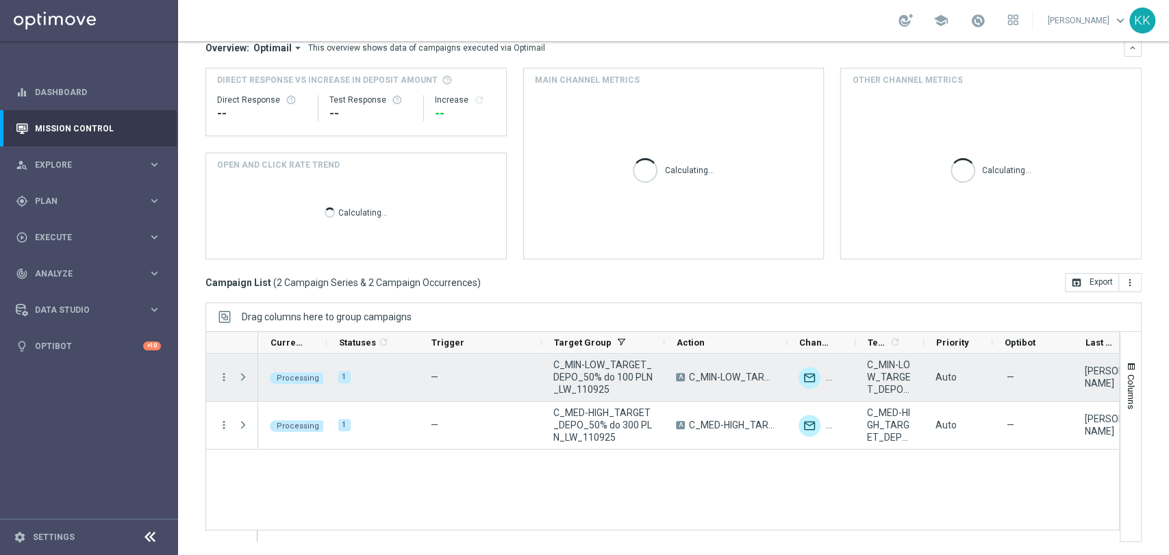
click at [249, 383] on span "Press SPACE to select this row." at bounding box center [243, 377] width 12 height 11
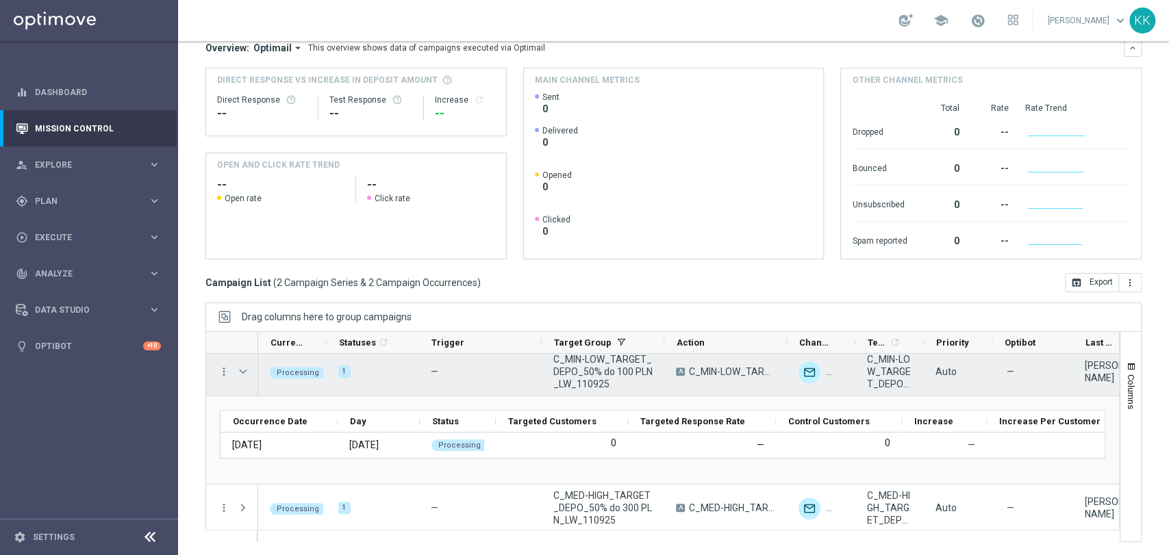
scroll to position [8, 0]
click at [239, 370] on span "Press SPACE to select this row." at bounding box center [243, 369] width 12 height 11
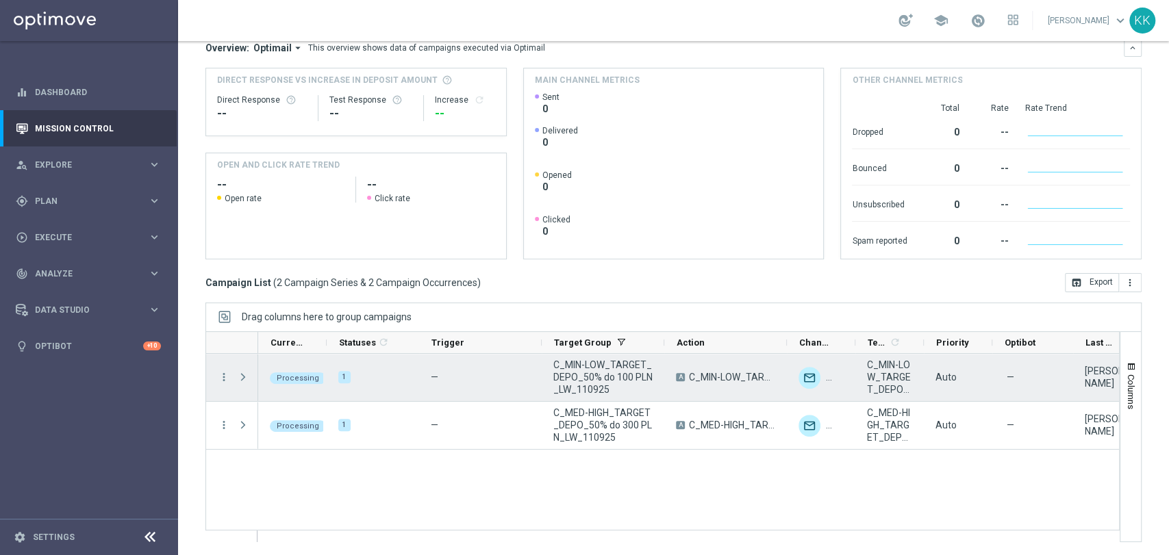
scroll to position [0, 0]
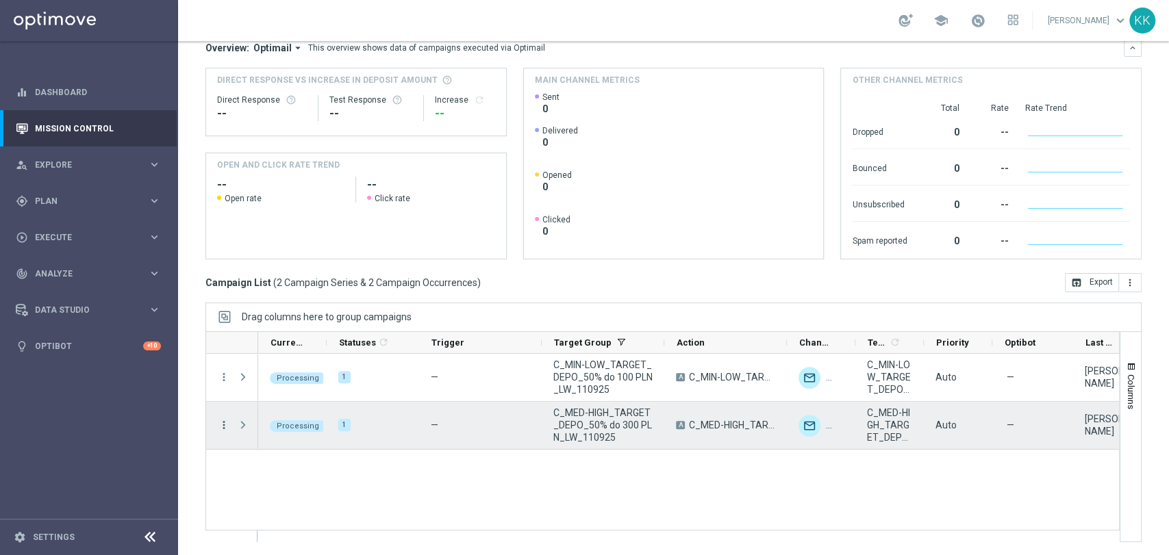
click at [222, 422] on icon "more_vert" at bounding box center [224, 425] width 12 height 12
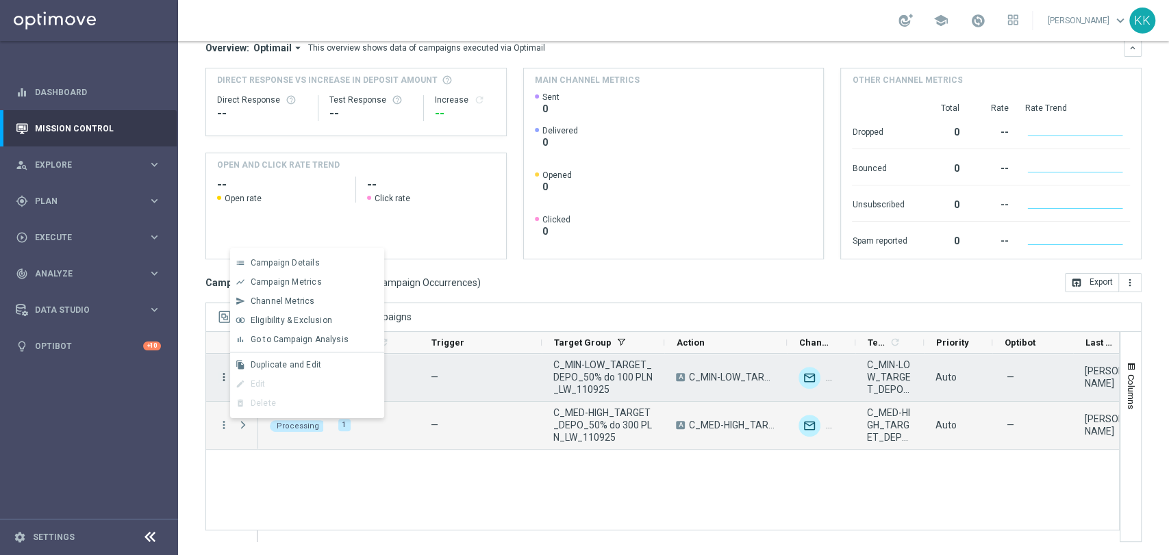
click at [219, 374] on icon "more_vert" at bounding box center [224, 377] width 12 height 12
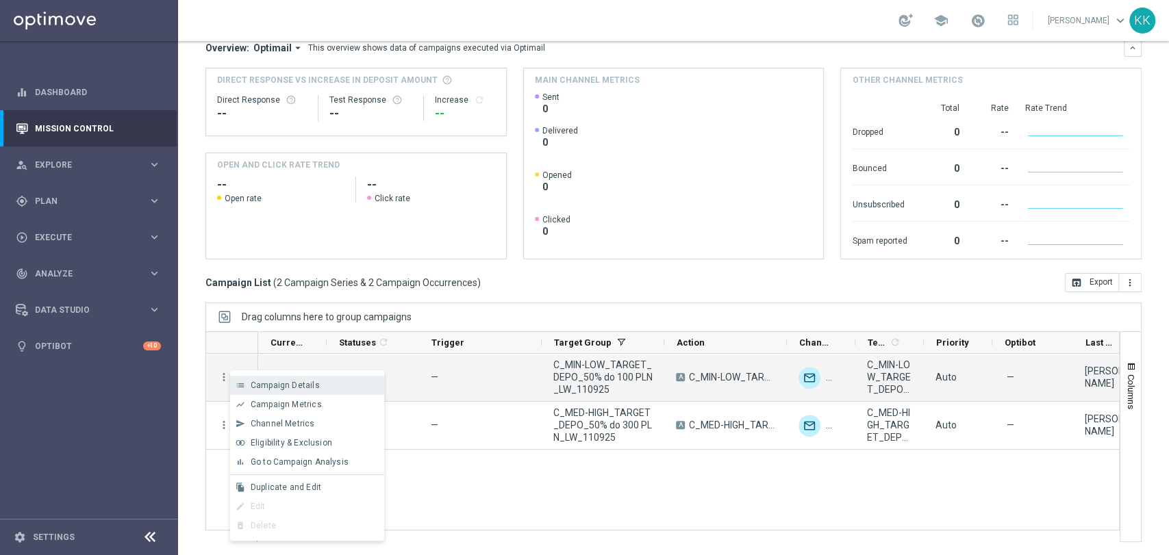
click at [316, 390] on div "list Campaign Details" at bounding box center [307, 385] width 154 height 19
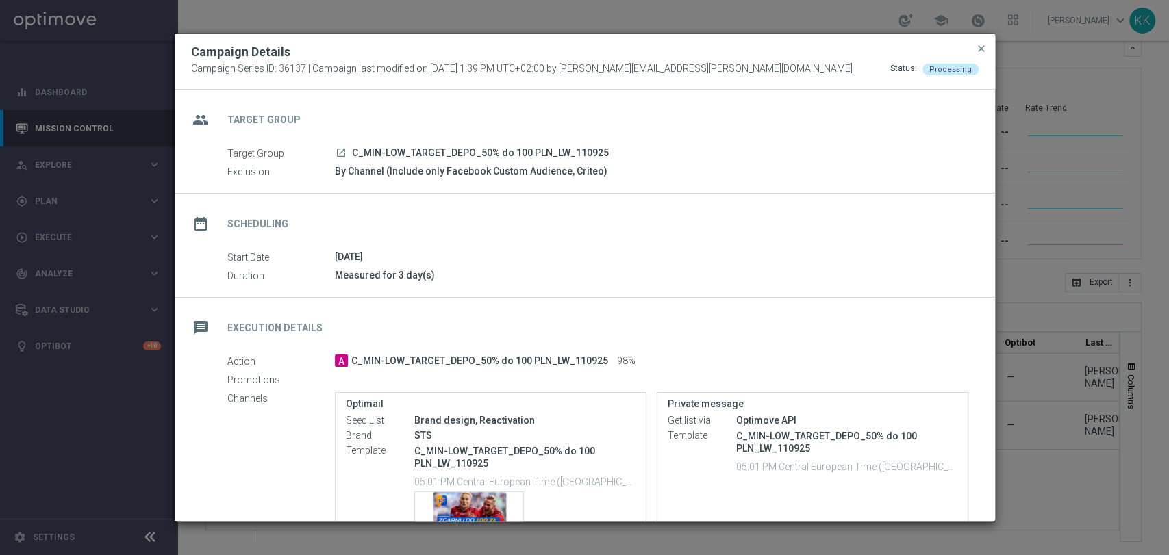
scroll to position [153, 0]
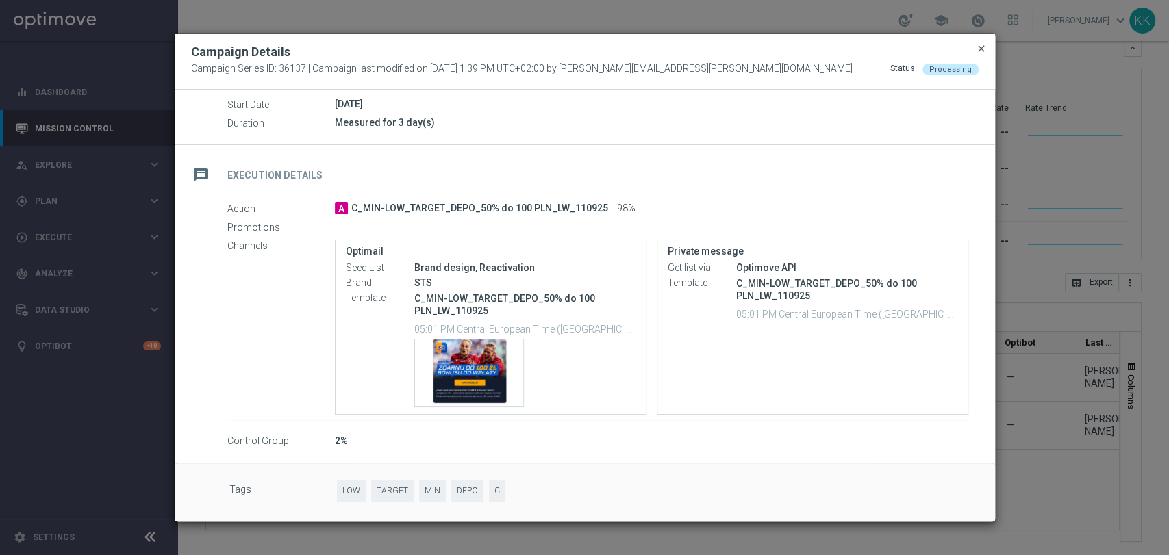
click at [981, 49] on span "close" at bounding box center [981, 48] width 11 height 11
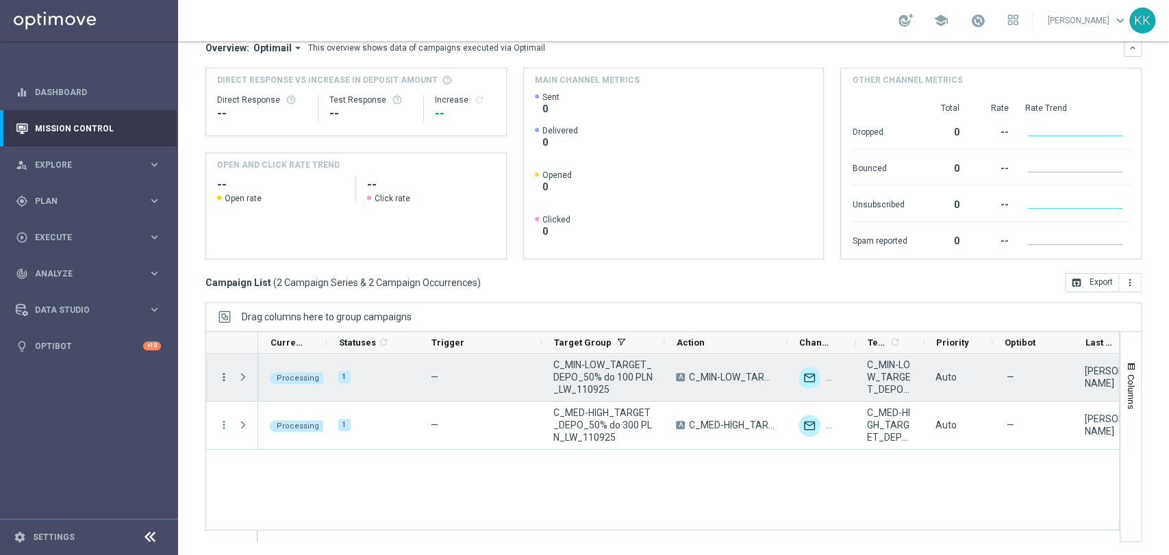
click at [218, 377] on icon "more_vert" at bounding box center [224, 377] width 12 height 12
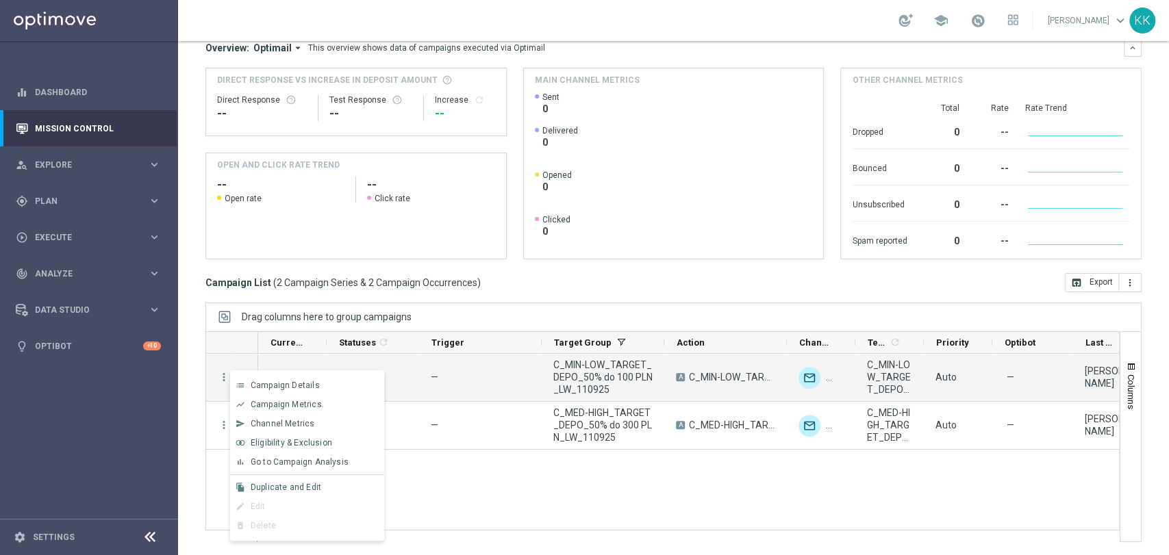
click at [635, 488] on div "Processing 1 — C_MIN-LOW_TARGET_DEPO_50% do 100 PLN_LW_110925 A C_MIN-LOW_TARGE…" at bounding box center [688, 448] width 861 height 188
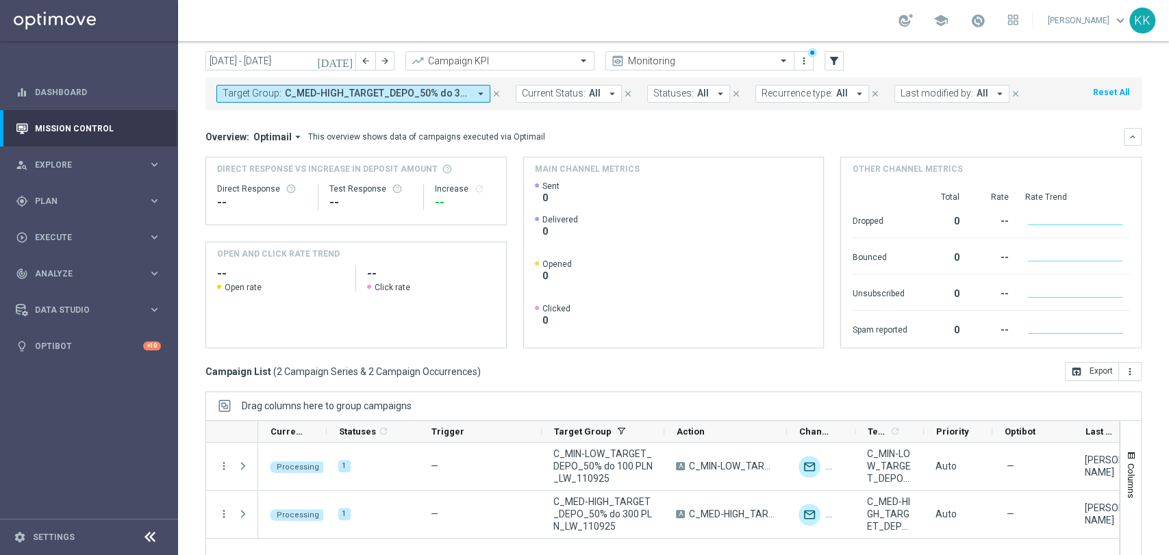
scroll to position [0, 0]
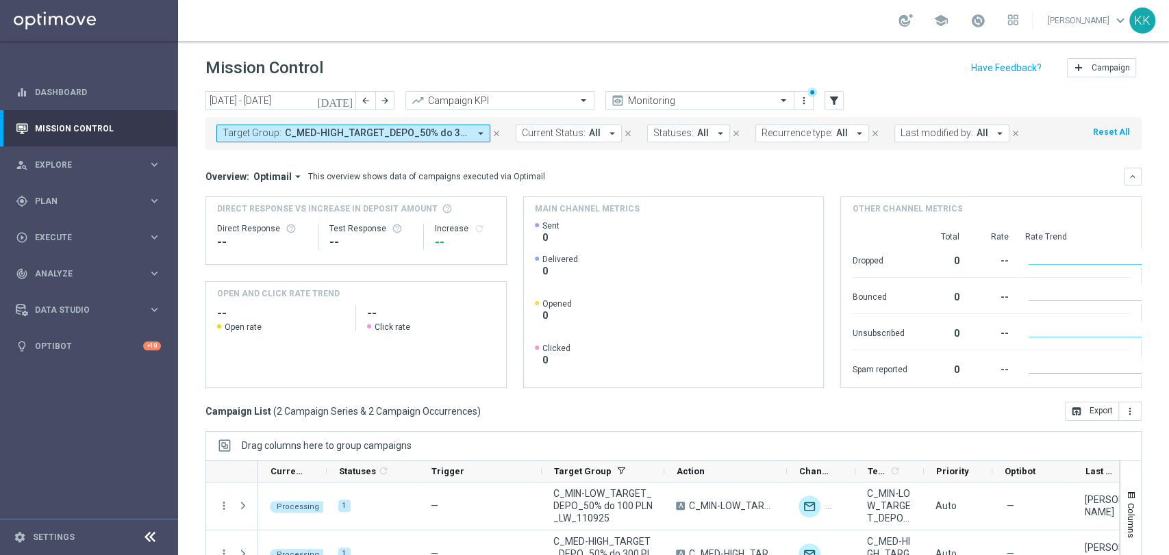
scroll to position [129, 0]
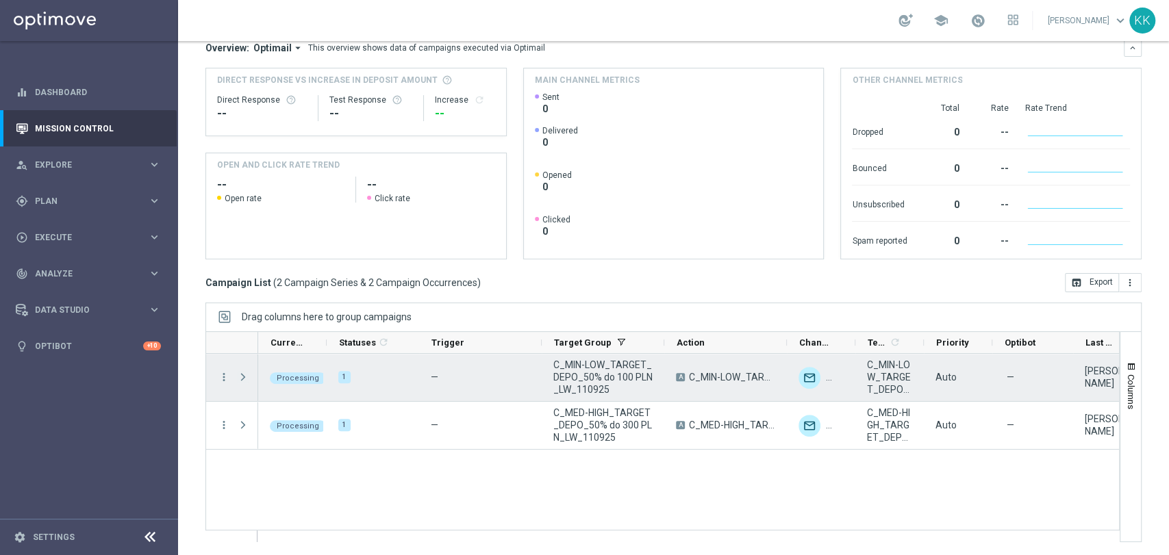
click at [242, 374] on span "Press SPACE to select this row." at bounding box center [243, 377] width 12 height 11
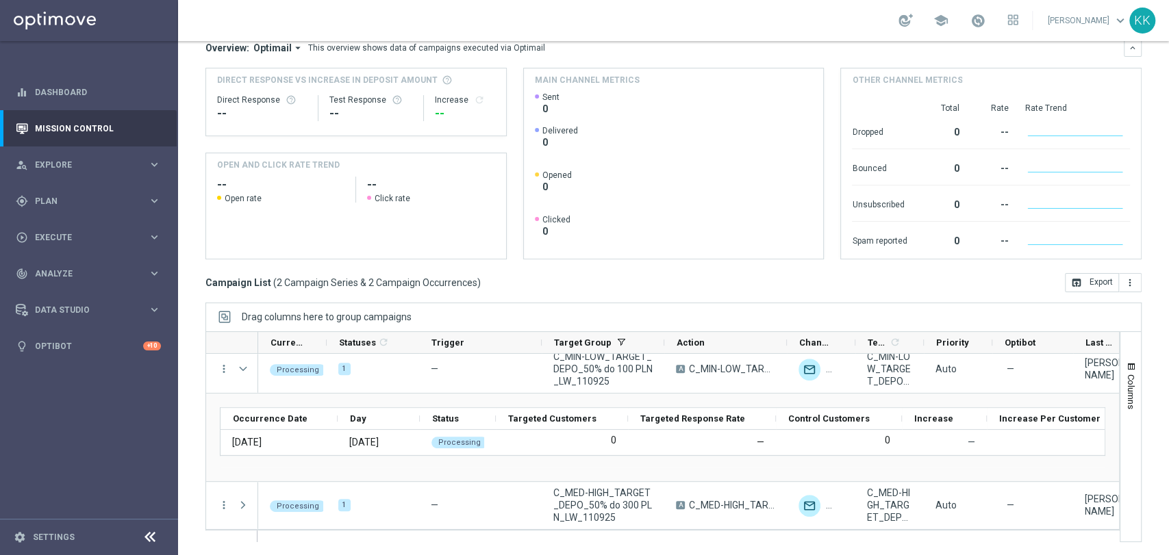
scroll to position [42, 0]
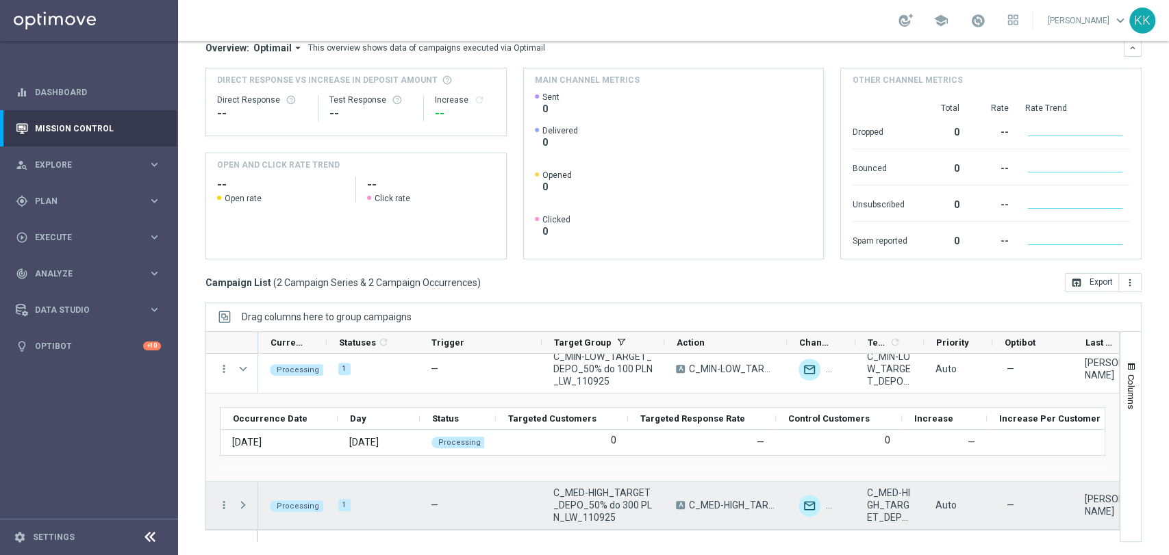
click at [242, 500] on span "Press SPACE to select this row." at bounding box center [243, 505] width 12 height 11
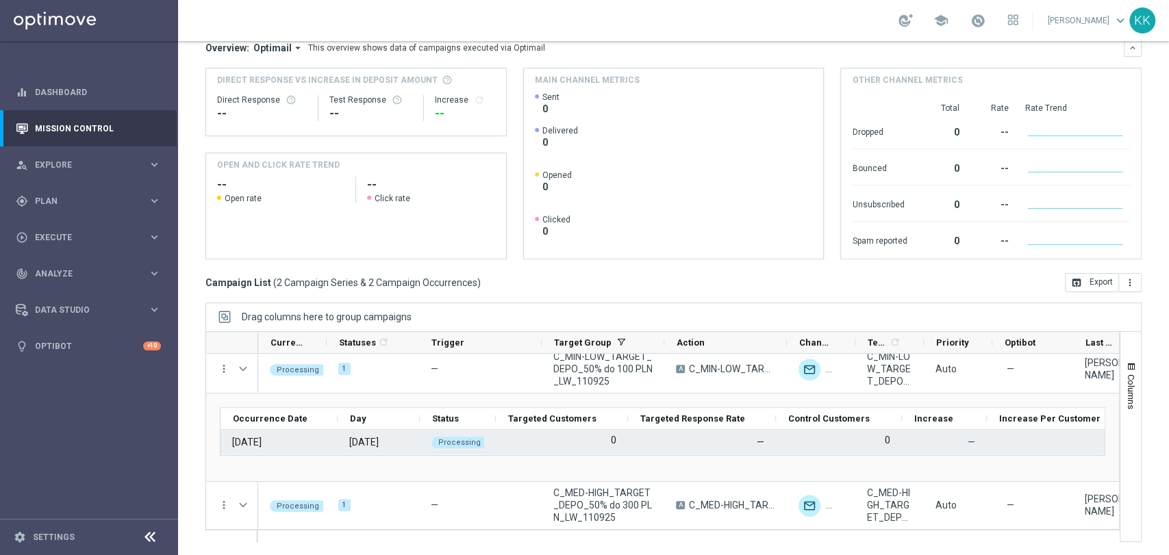
scroll to position [0, 0]
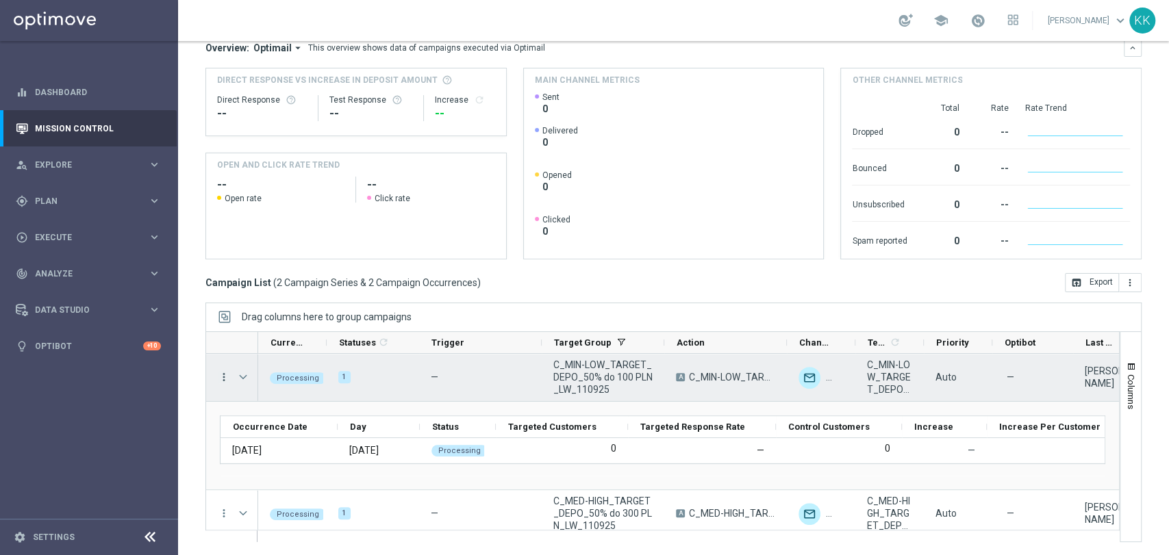
click at [223, 377] on icon "more_vert" at bounding box center [224, 377] width 12 height 12
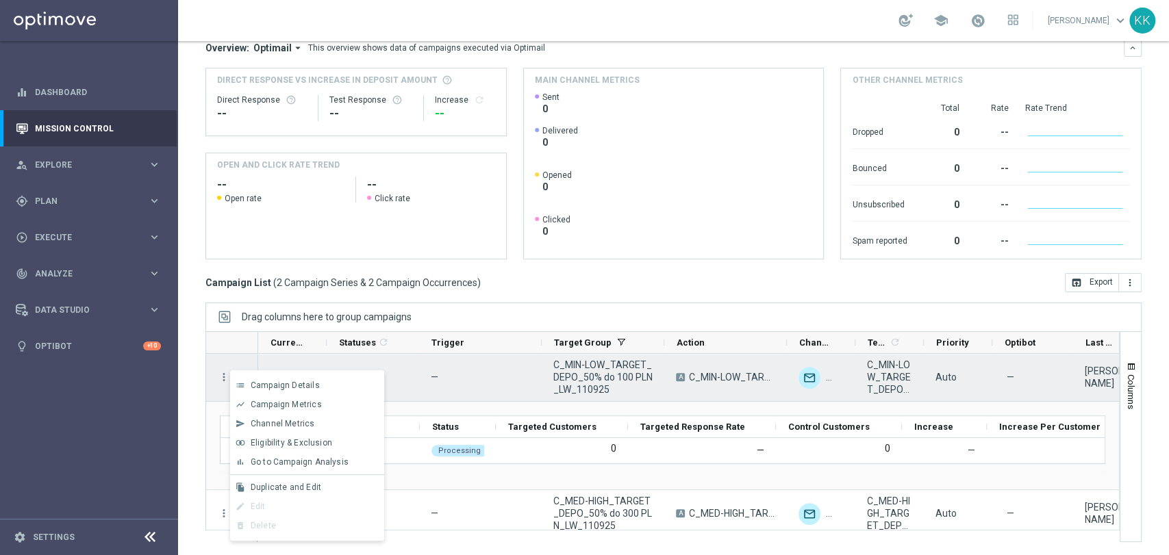
click at [477, 388] on div "—" at bounding box center [480, 377] width 123 height 47
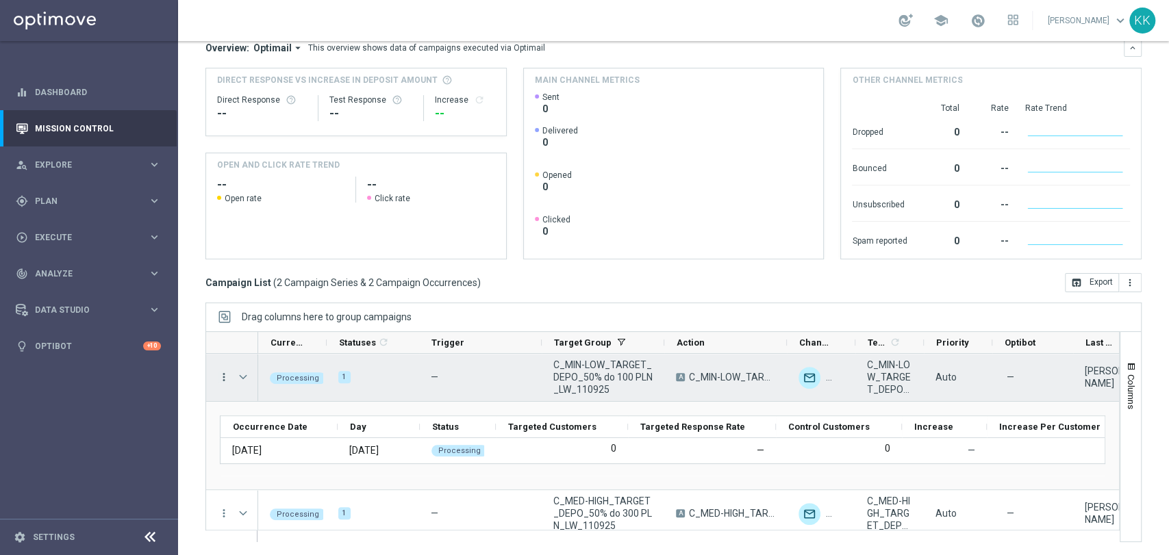
click at [225, 372] on icon "more_vert" at bounding box center [224, 377] width 12 height 12
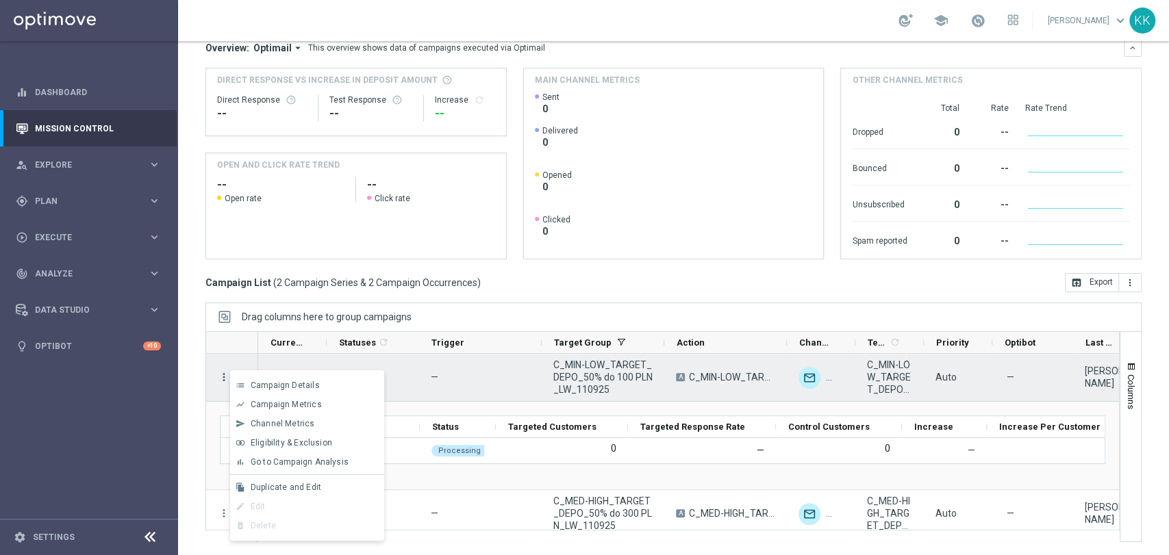
click at [222, 371] on icon "more_vert" at bounding box center [224, 377] width 12 height 12
click at [218, 375] on icon "more_vert" at bounding box center [224, 377] width 12 height 12
click at [223, 375] on icon "more_vert" at bounding box center [224, 377] width 12 height 12
click at [188, 409] on div "today 08 Sep 2025 - 14 Sep 2025 arrow_back arrow_forward Campaign KPI trending_…" at bounding box center [673, 188] width 991 height 452
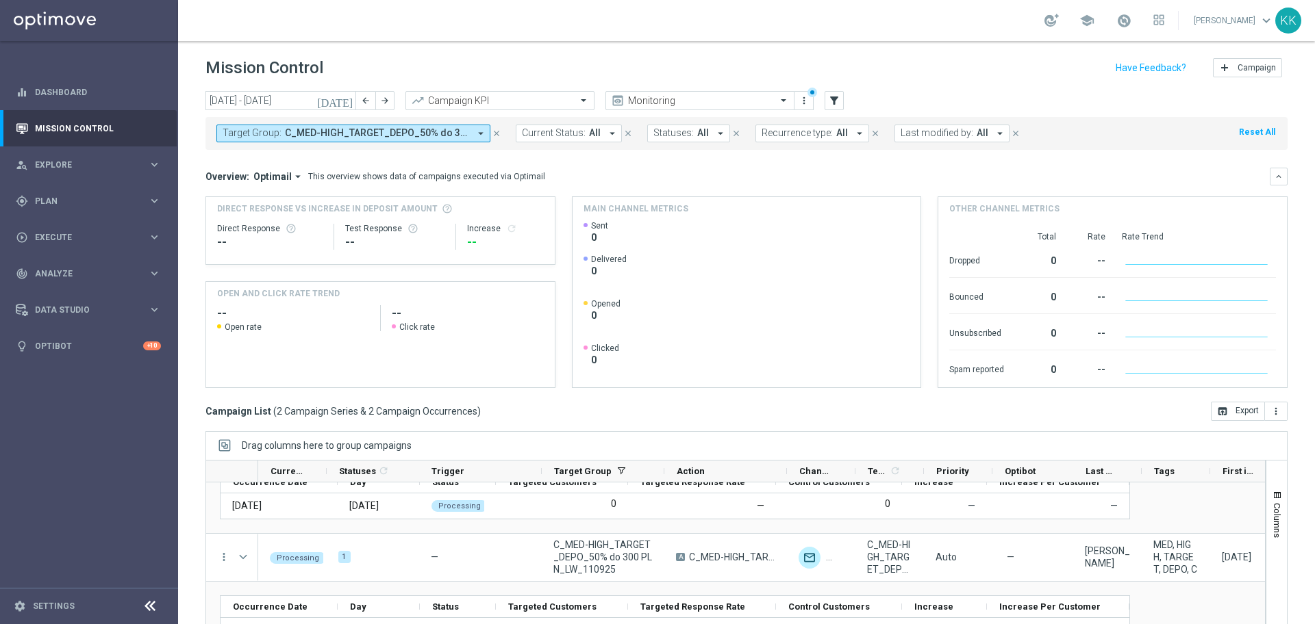
scroll to position [0, 0]
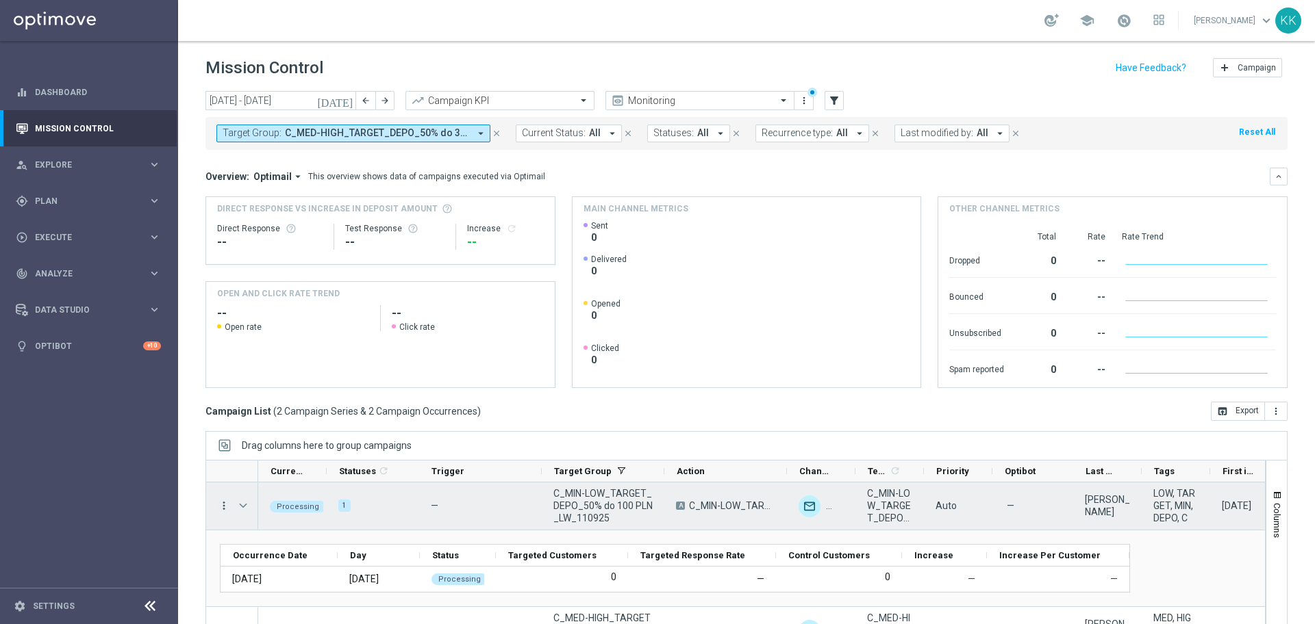
click at [224, 506] on icon "more_vert" at bounding box center [224, 506] width 12 height 12
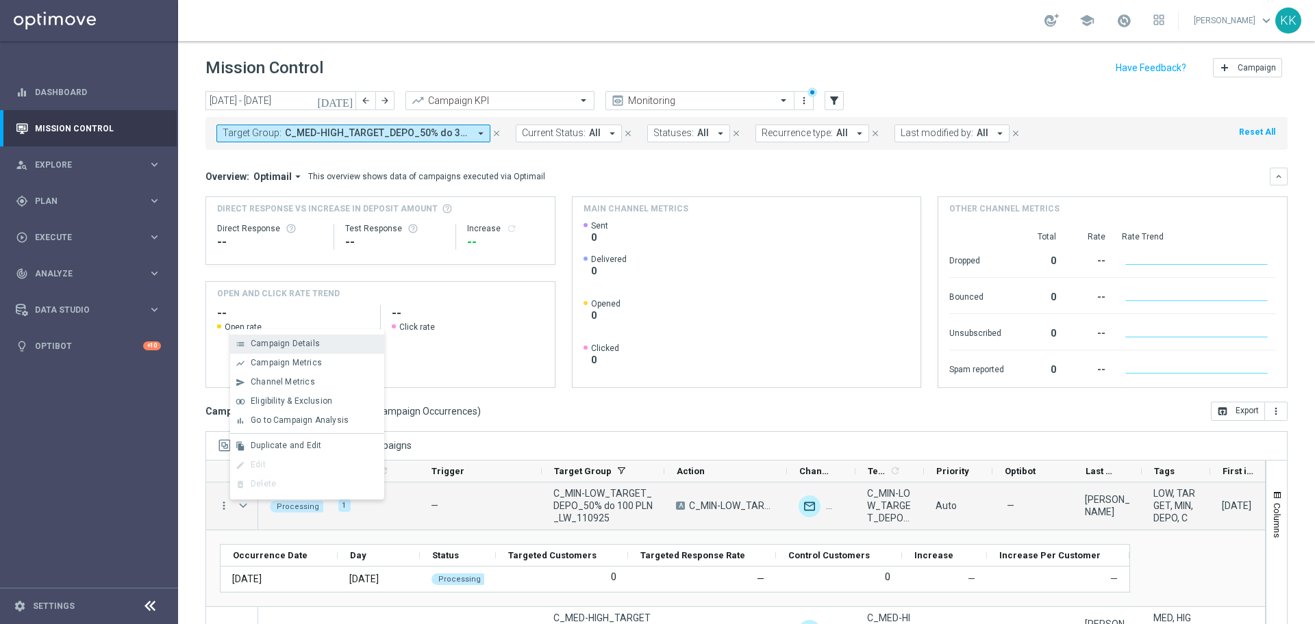
click at [296, 340] on span "Campaign Details" at bounding box center [285, 344] width 69 height 10
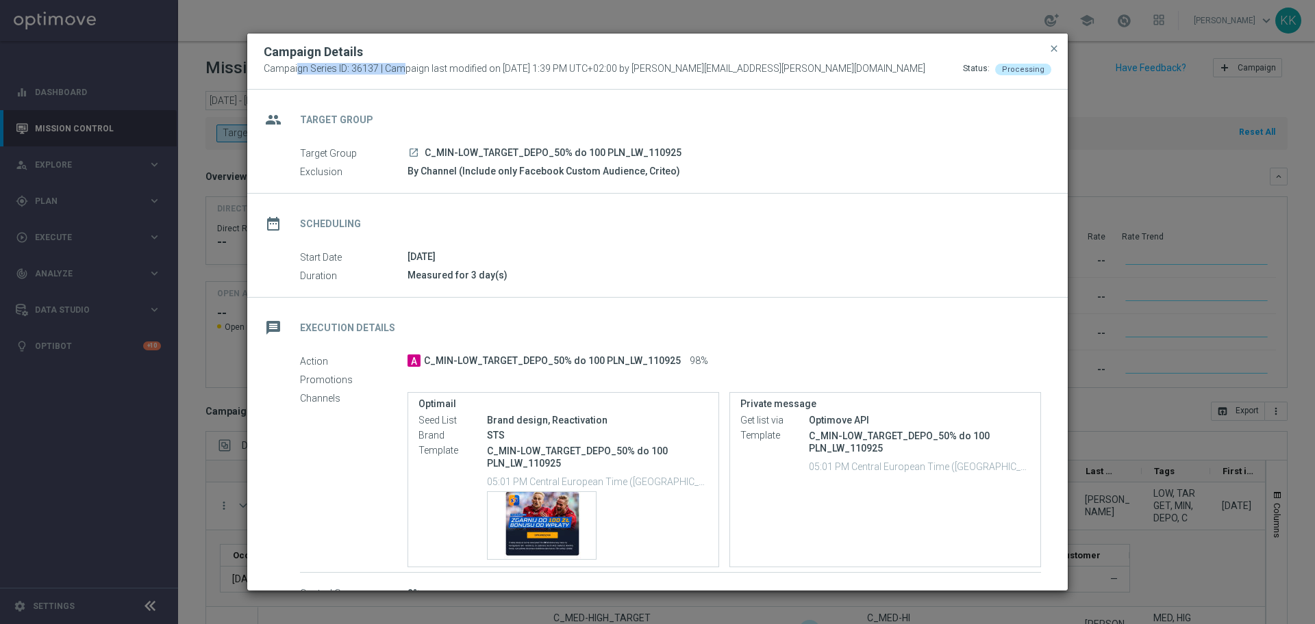
drag, startPoint x: 378, startPoint y: 66, endPoint x: 264, endPoint y: 66, distance: 113.7
click at [264, 66] on span "Campaign Series ID: 36137 | Campaign last modified on 12 Sep 2025 at 1:39 PM UT…" at bounding box center [594, 69] width 661 height 12
copy span "Campaign Series ID: 36137"
click at [1054, 43] on span "close" at bounding box center [1053, 48] width 11 height 11
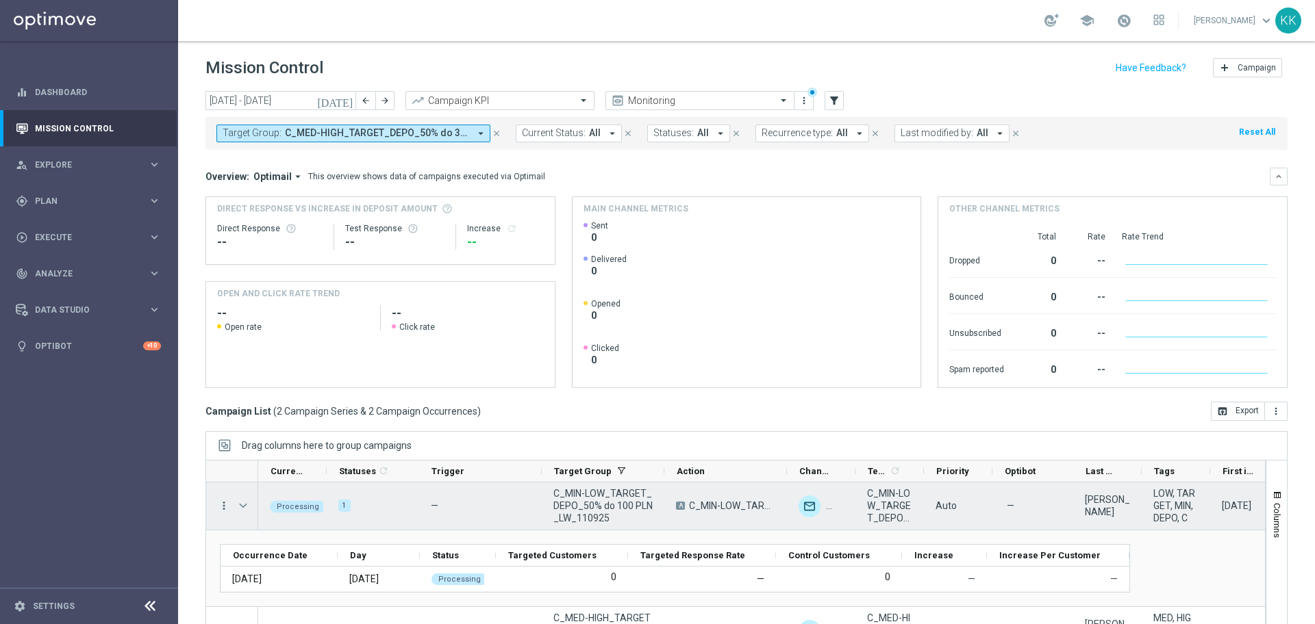
click at [223, 505] on icon "more_vert" at bounding box center [224, 506] width 12 height 12
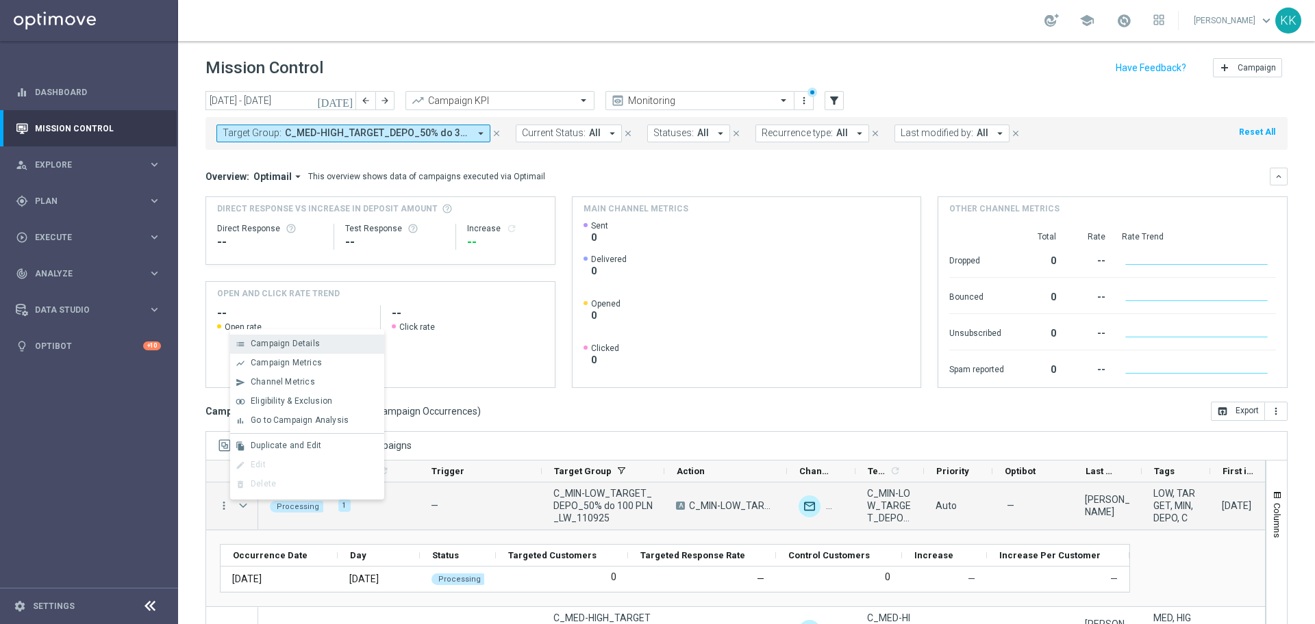
click at [266, 345] on span "Campaign Details" at bounding box center [285, 344] width 69 height 10
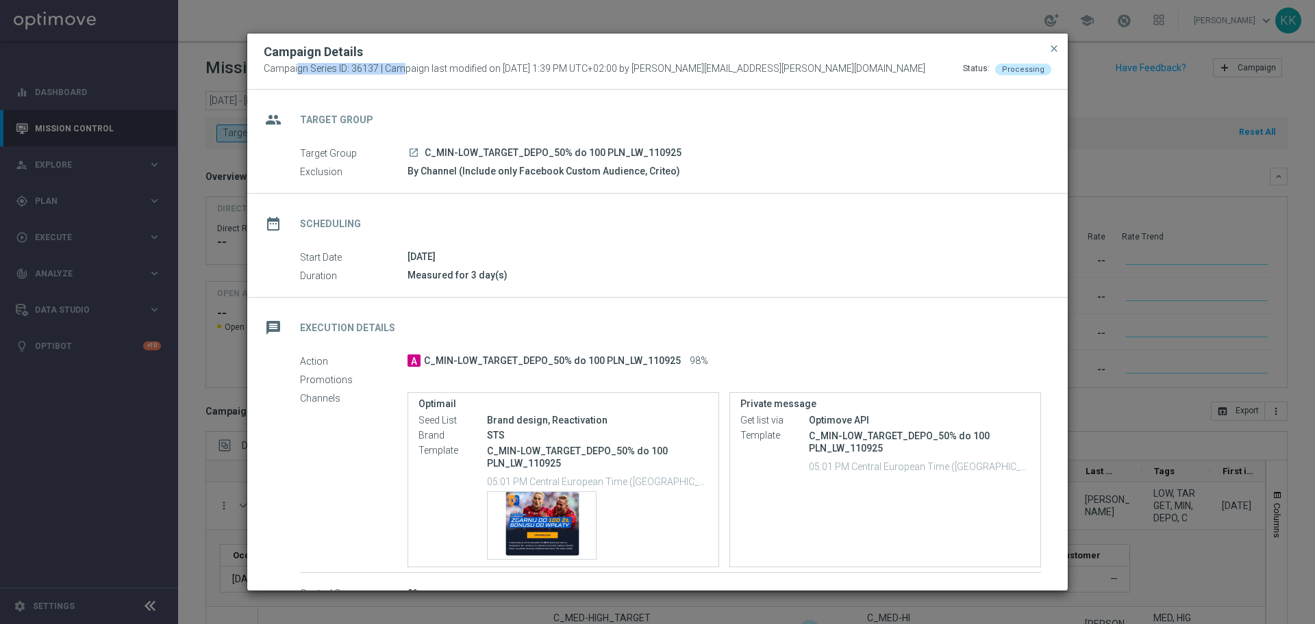
drag, startPoint x: 259, startPoint y: 70, endPoint x: 378, endPoint y: 71, distance: 119.1
click at [378, 71] on div "Campaign Details Campaign Series ID: 36137 | Campaign last modified on 12 Sep 2…" at bounding box center [657, 62] width 820 height 56
copy span "Campaign Series ID: 36137"
click at [1048, 52] on span "close" at bounding box center [1053, 48] width 11 height 11
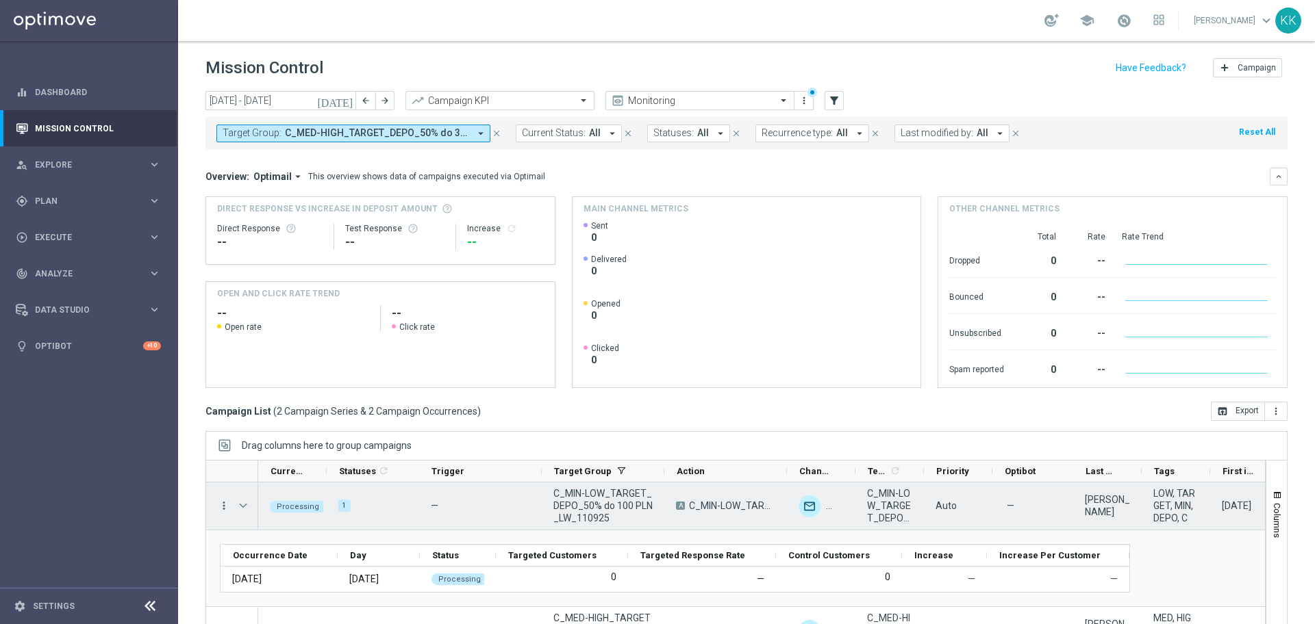
click at [225, 503] on icon "more_vert" at bounding box center [224, 506] width 12 height 12
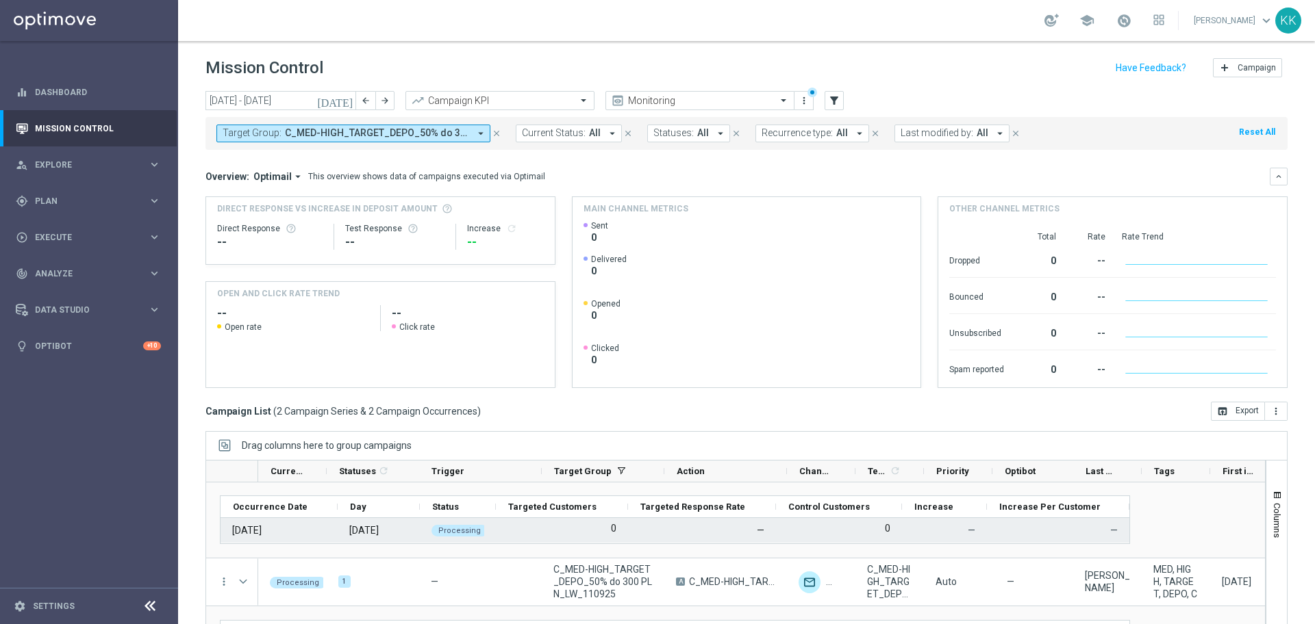
scroll to position [73, 0]
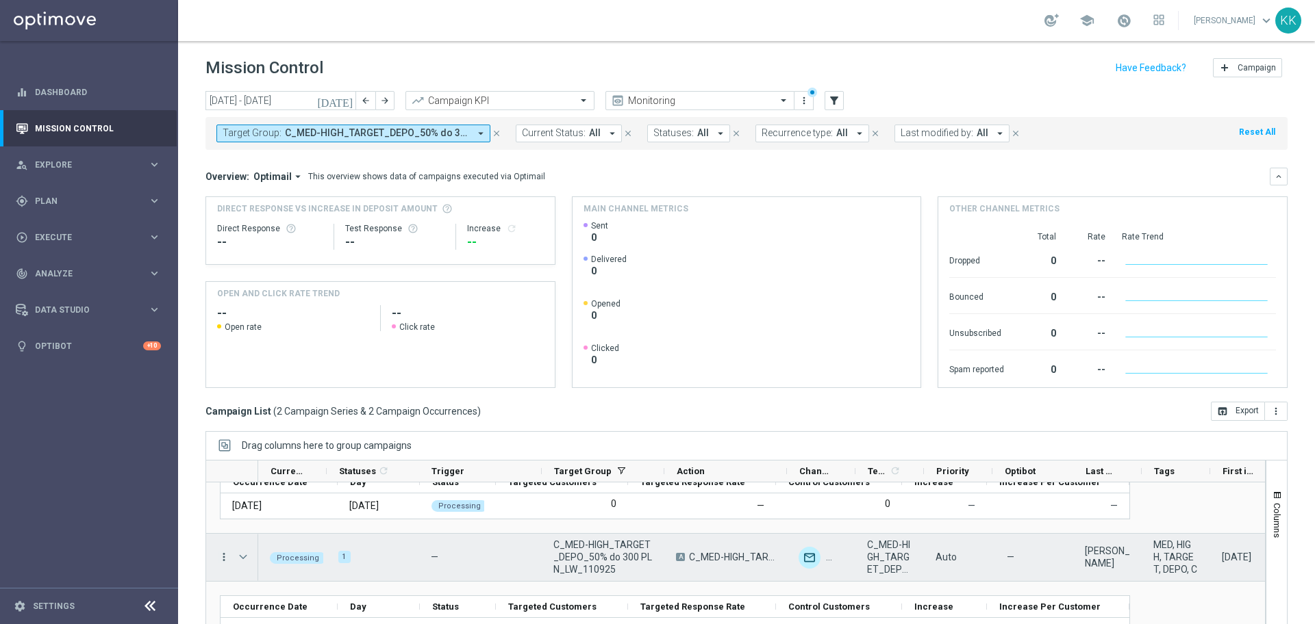
click at [225, 555] on icon "more_vert" at bounding box center [224, 557] width 12 height 12
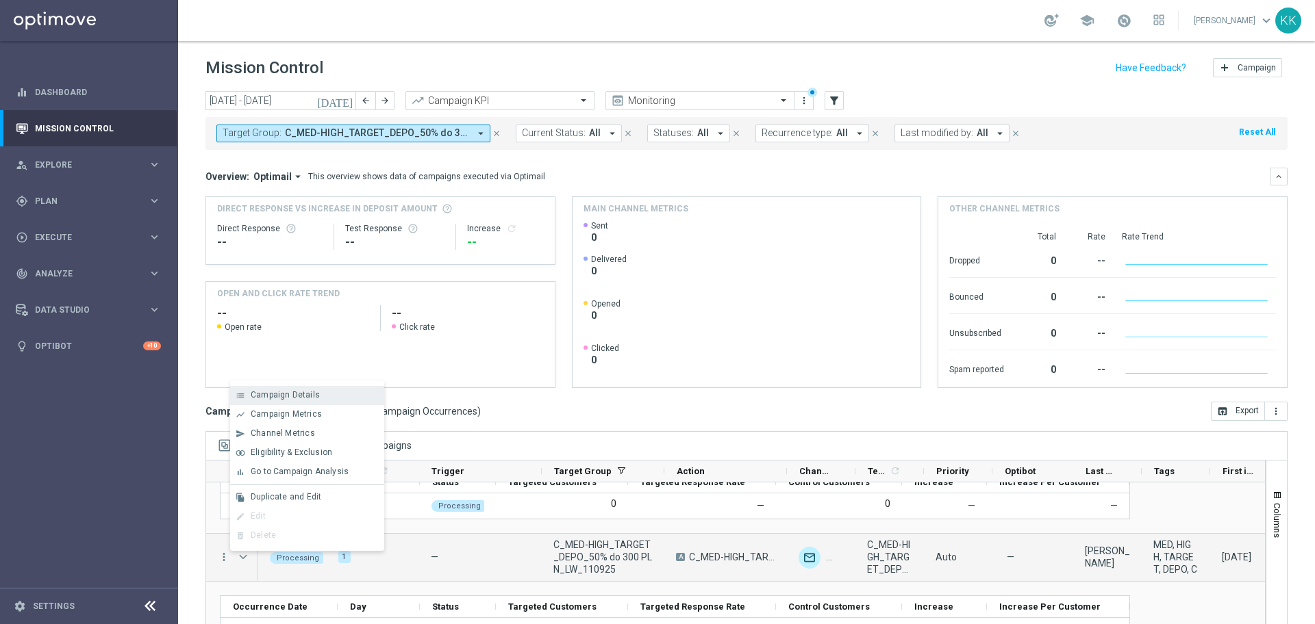
click at [283, 395] on span "Campaign Details" at bounding box center [285, 395] width 69 height 10
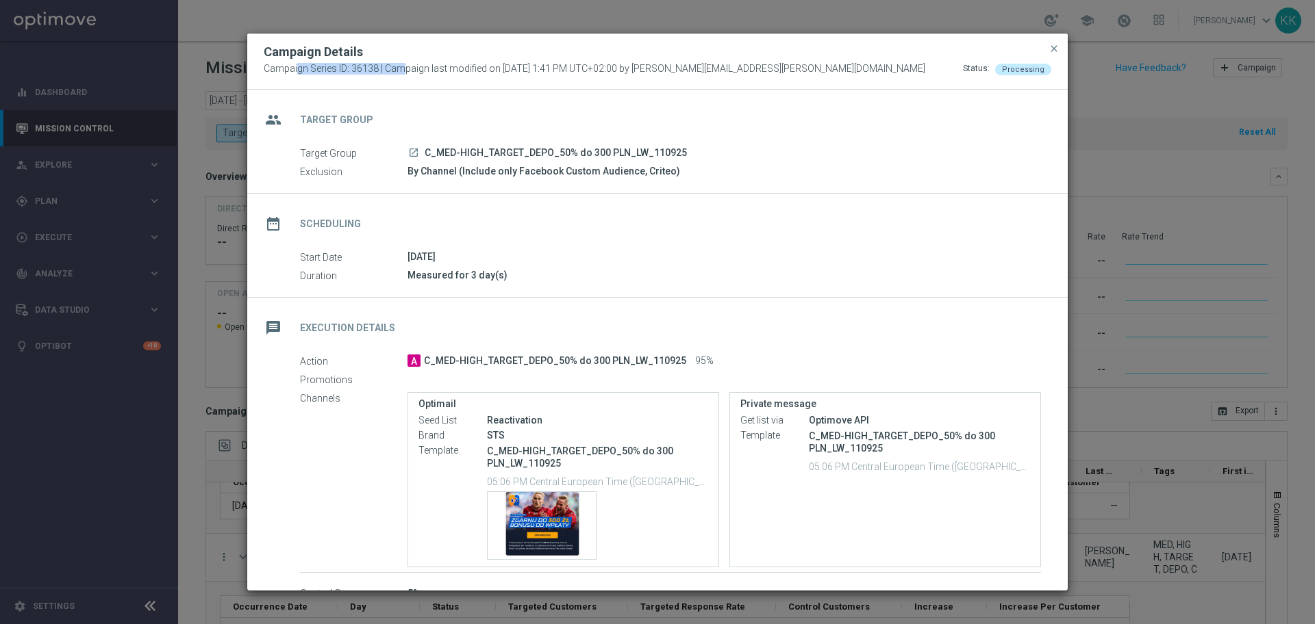
drag, startPoint x: 375, startPoint y: 68, endPoint x: 262, endPoint y: 70, distance: 112.3
click at [262, 70] on div "Campaign Details Campaign Series ID: 36138 | Campaign last modified on 12 Sep 2…" at bounding box center [657, 62] width 820 height 56
copy span "Campaign Series ID: 36138"
click at [1056, 59] on div "Campaign Details" at bounding box center [657, 52] width 808 height 16
click at [1053, 48] on span "close" at bounding box center [1053, 48] width 11 height 11
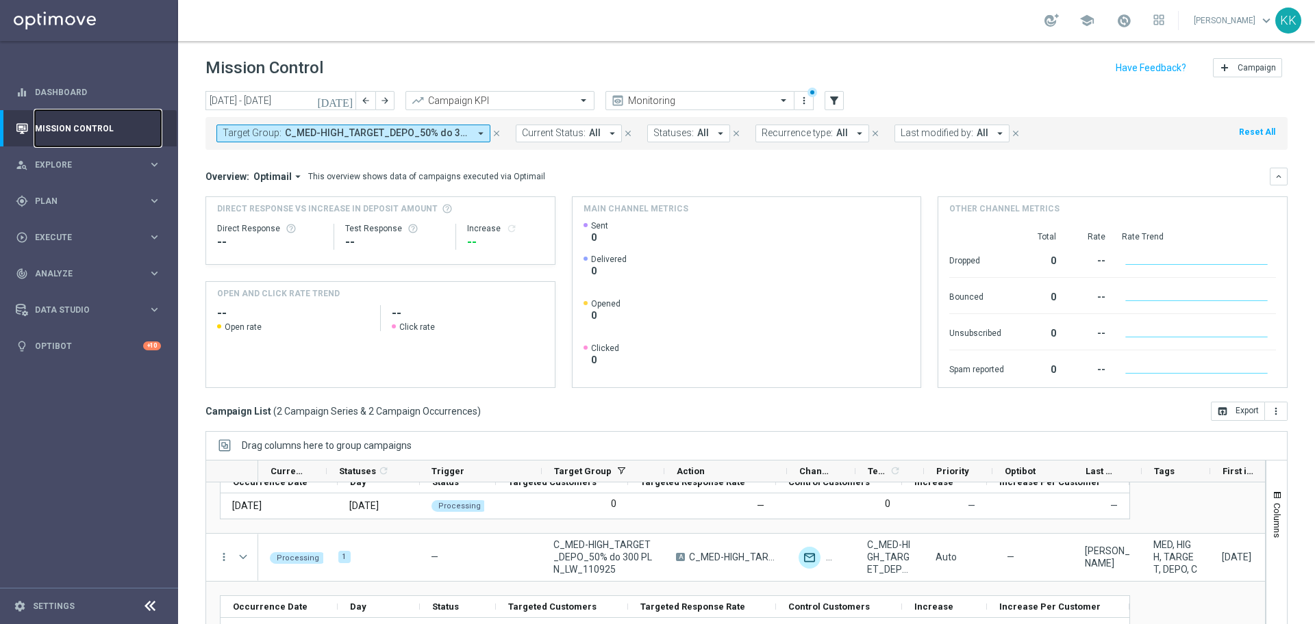
click at [68, 123] on link "Mission Control" at bounding box center [98, 128] width 126 height 36
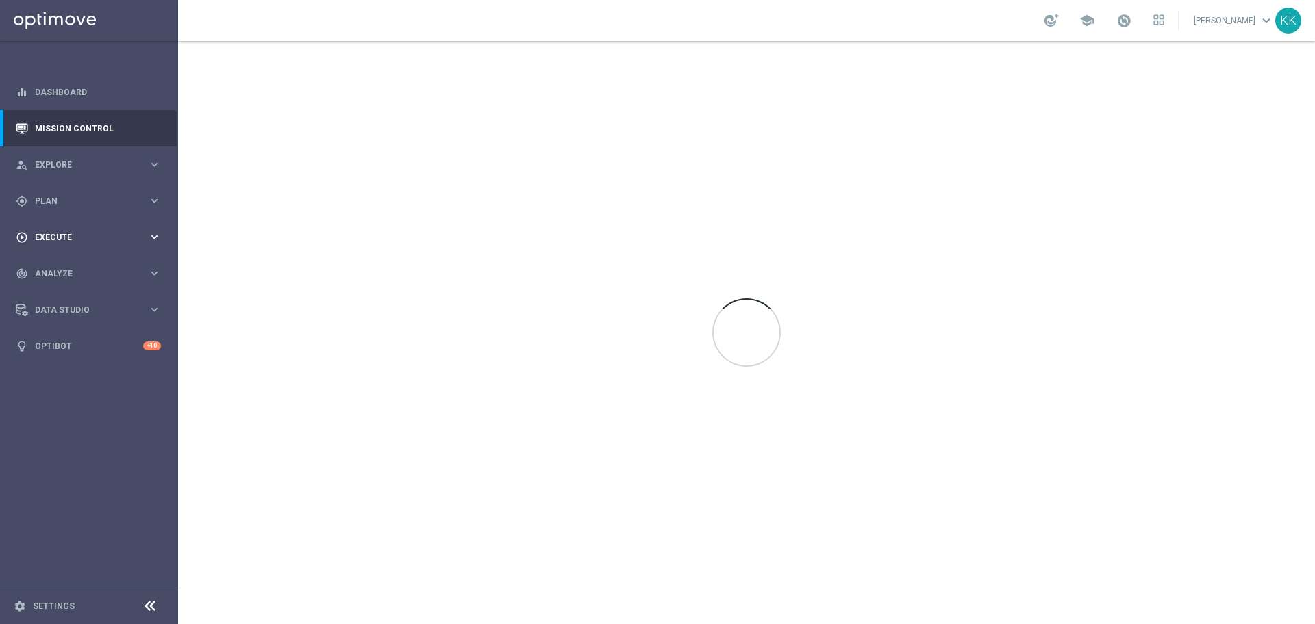
click at [74, 236] on span "Execute" at bounding box center [91, 237] width 113 height 8
click at [74, 269] on link "Campaign Builder" at bounding box center [89, 265] width 107 height 11
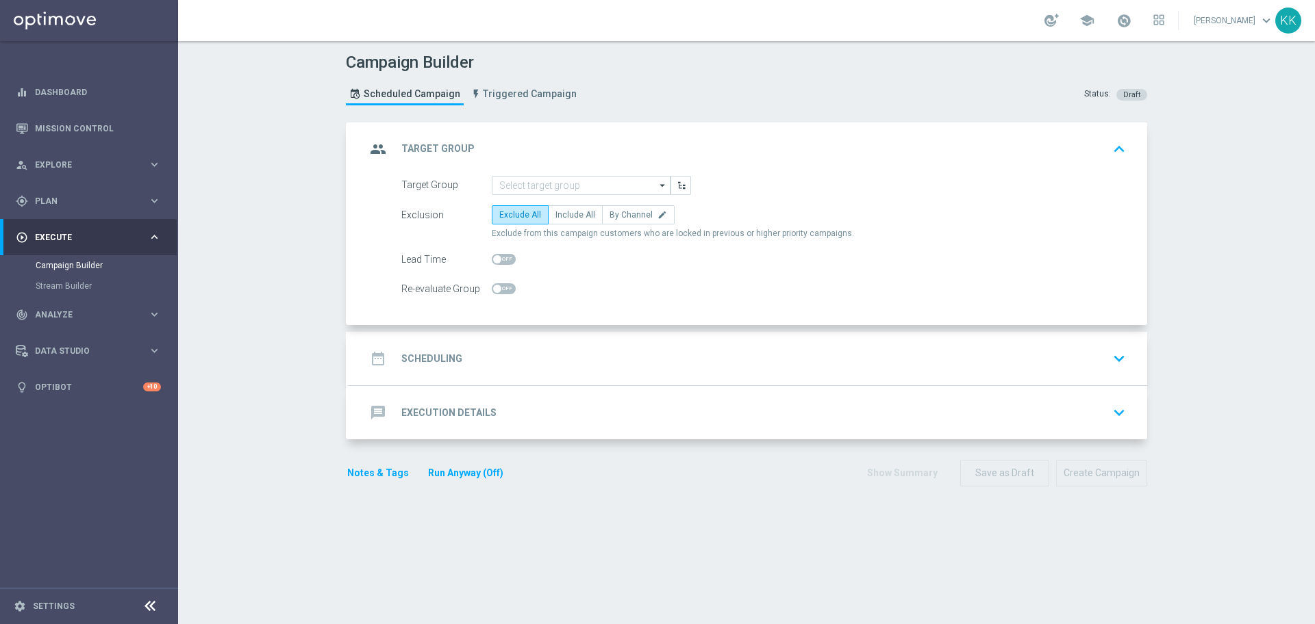
click at [462, 477] on button "Run Anyway (Off)" at bounding box center [466, 473] width 78 height 17
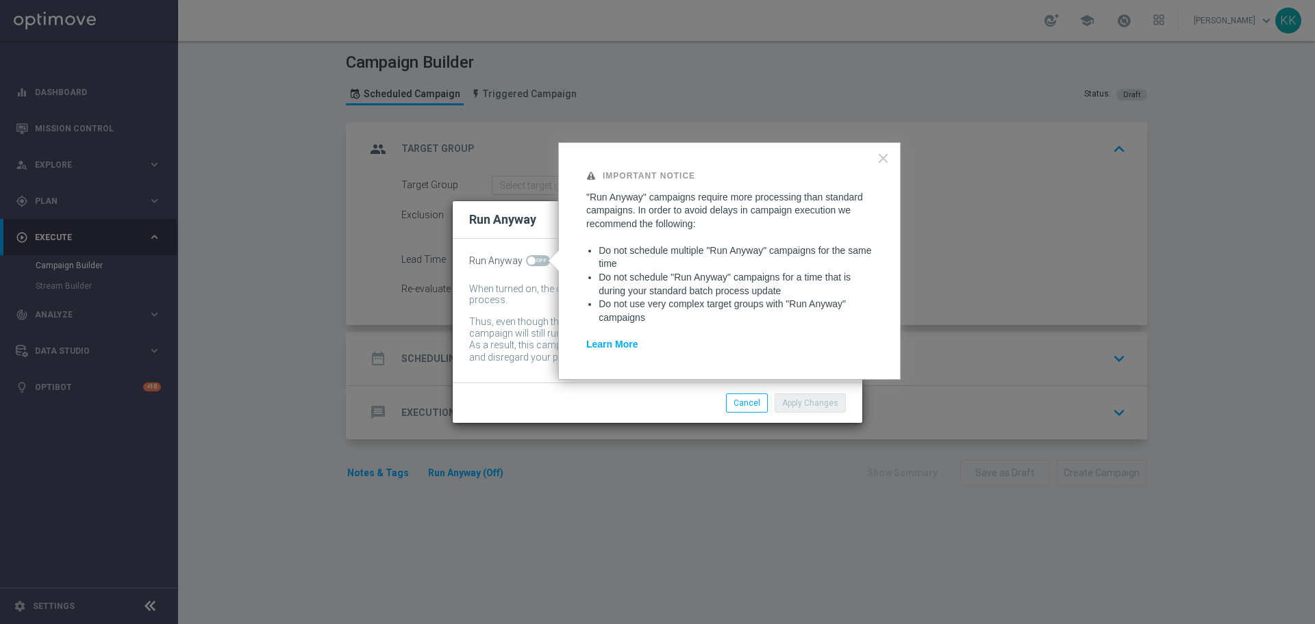
click at [537, 262] on span at bounding box center [538, 260] width 24 height 11
click at [537, 262] on input "checkbox" at bounding box center [538, 260] width 24 height 11
checkbox input "true"
click at [805, 400] on button "Apply Changes" at bounding box center [809, 403] width 71 height 19
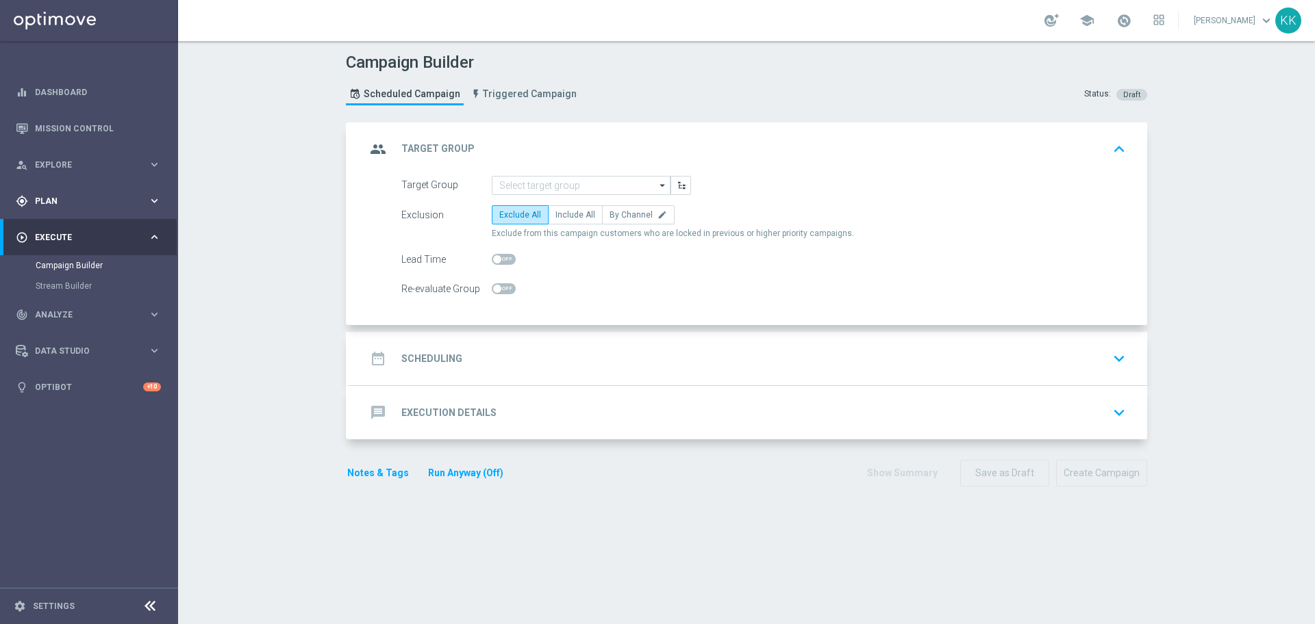
click at [58, 203] on span "Plan" at bounding box center [91, 201] width 113 height 8
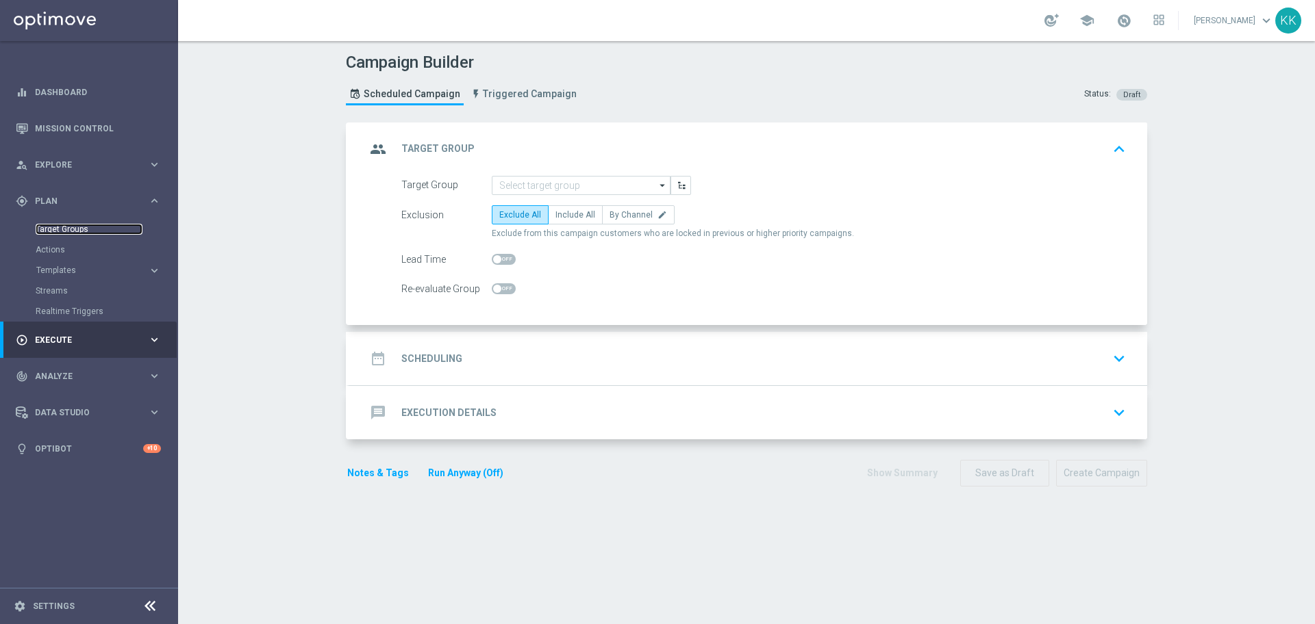
click at [55, 234] on link "Target Groups" at bounding box center [89, 229] width 107 height 11
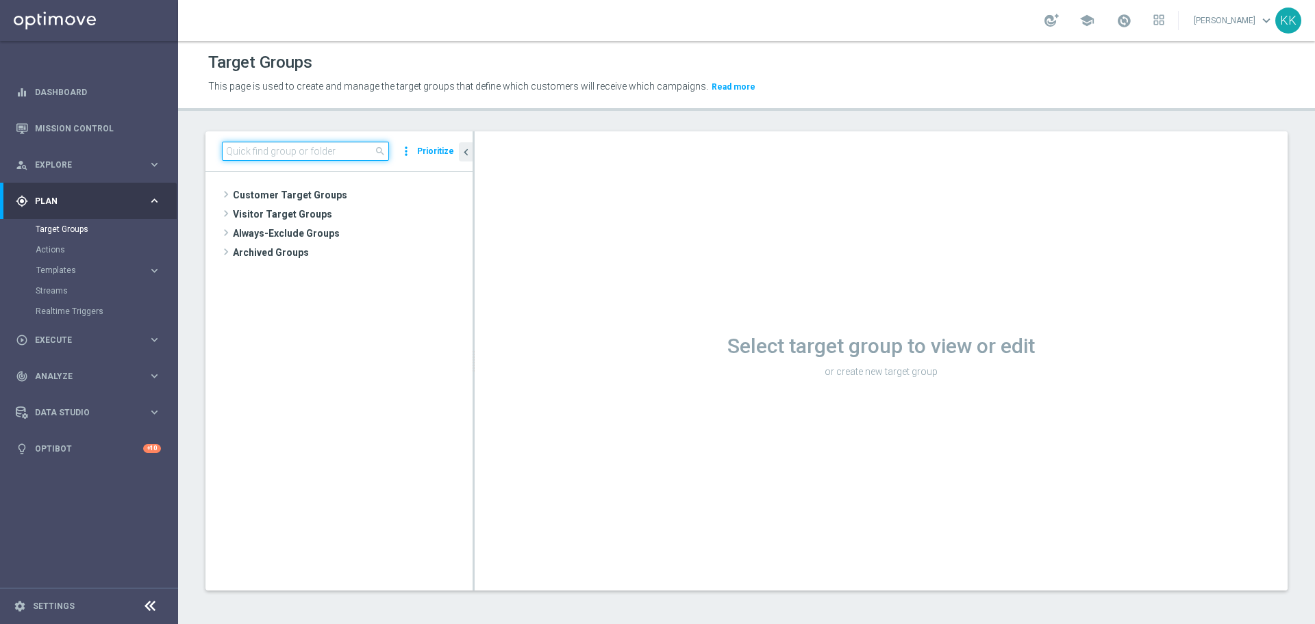
click at [246, 149] on input at bounding box center [305, 151] width 167 height 19
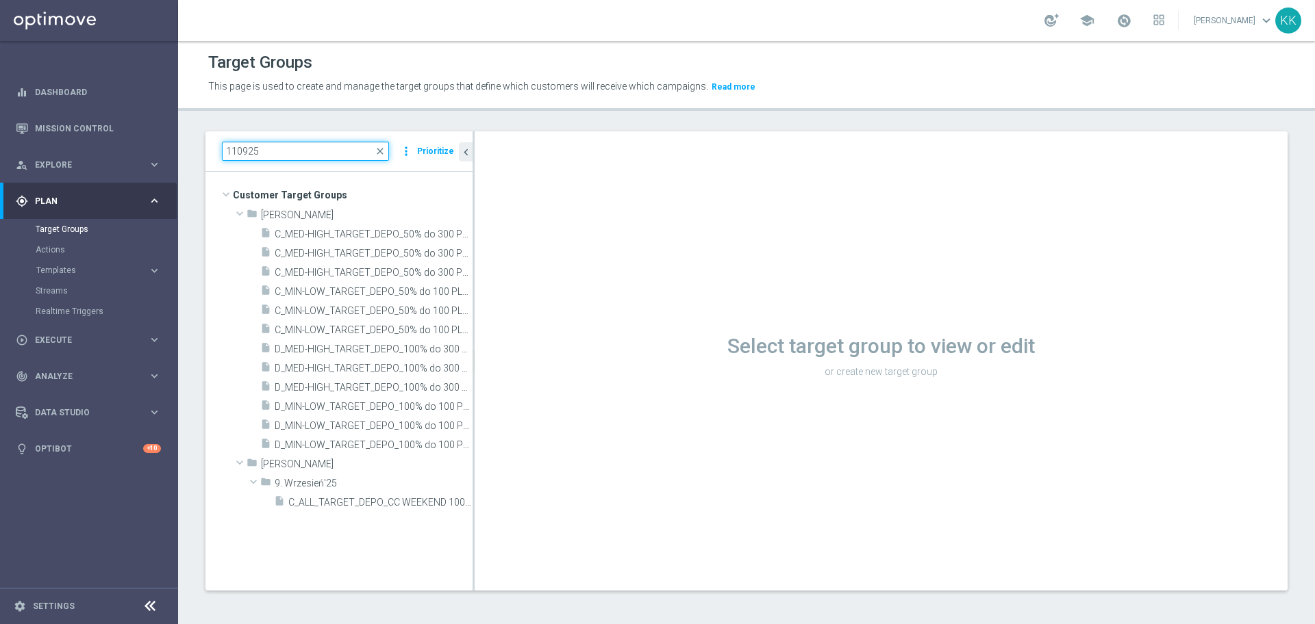
type input "110925"
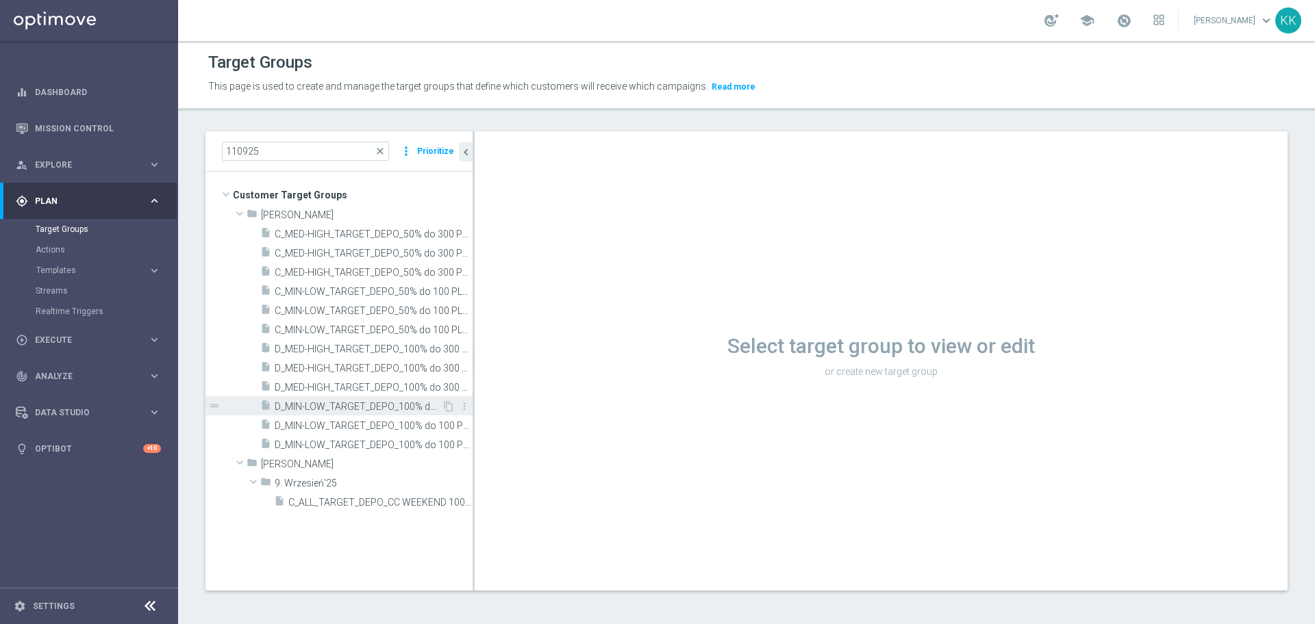
click at [306, 405] on span "D_MIN-LOW_TARGET_DEPO_100% do 100 PLN_LW_110925" at bounding box center [358, 407] width 167 height 12
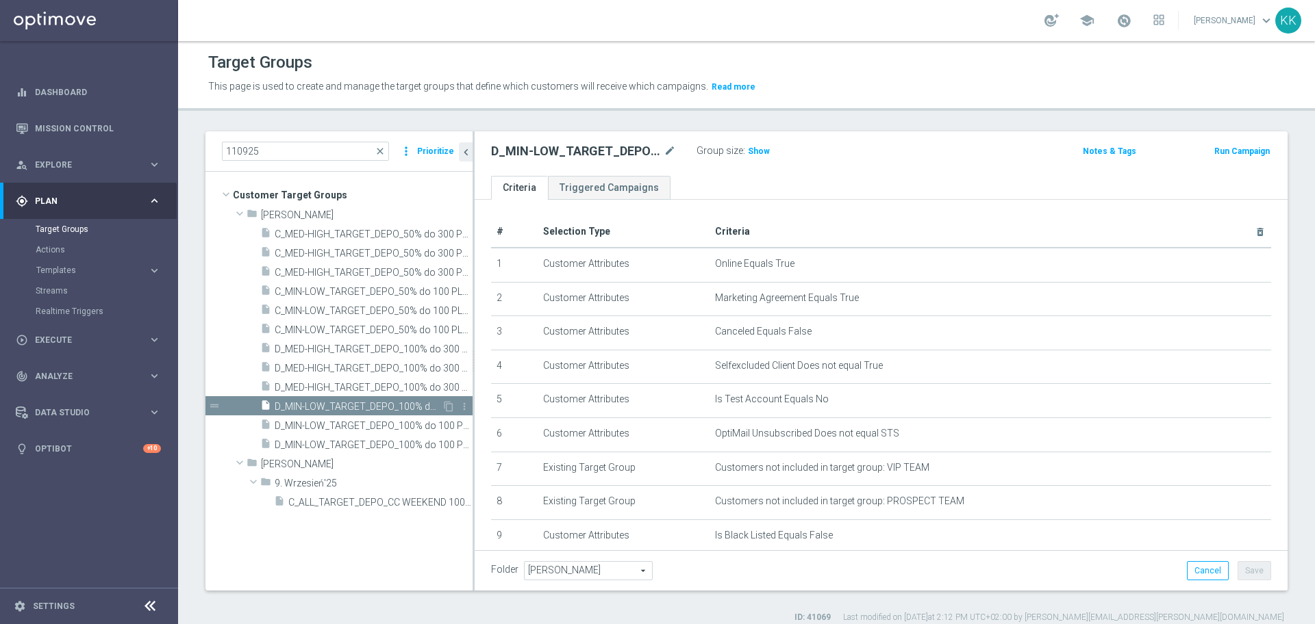
click at [383, 409] on span "D_MIN-LOW_TARGET_DEPO_100% do 100 PLN_LW_110925" at bounding box center [358, 407] width 167 height 12
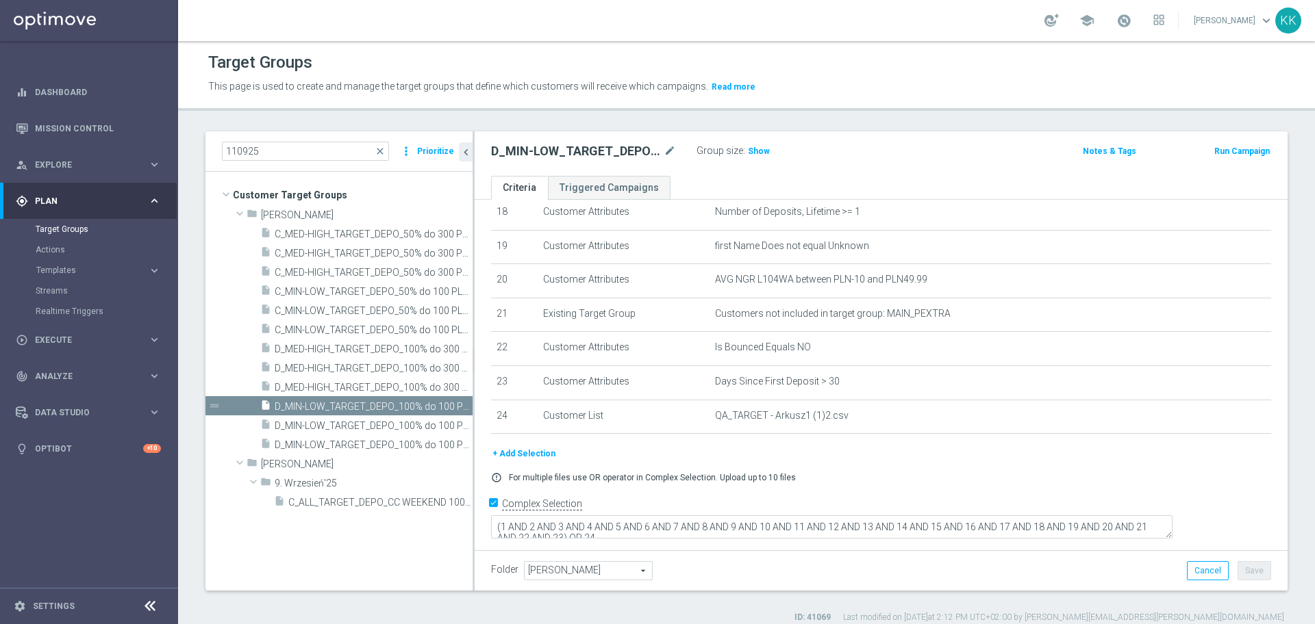
scroll to position [372, 0]
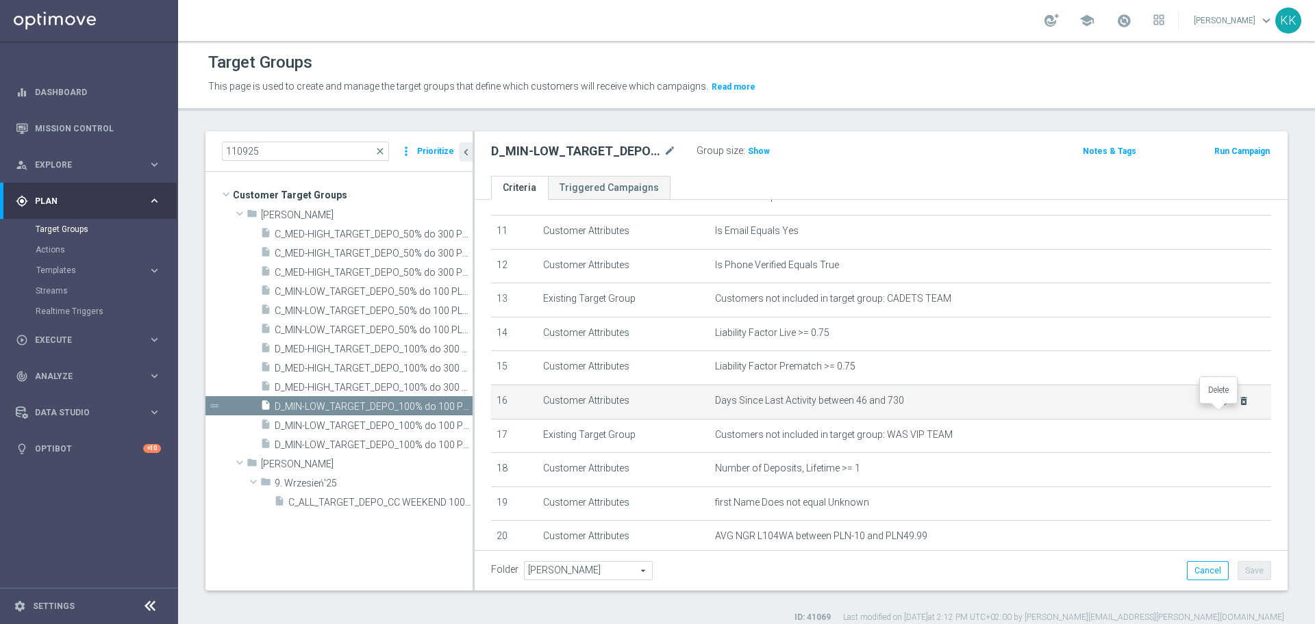
click at [1238, 407] on icon "delete_forever" at bounding box center [1243, 401] width 11 height 11
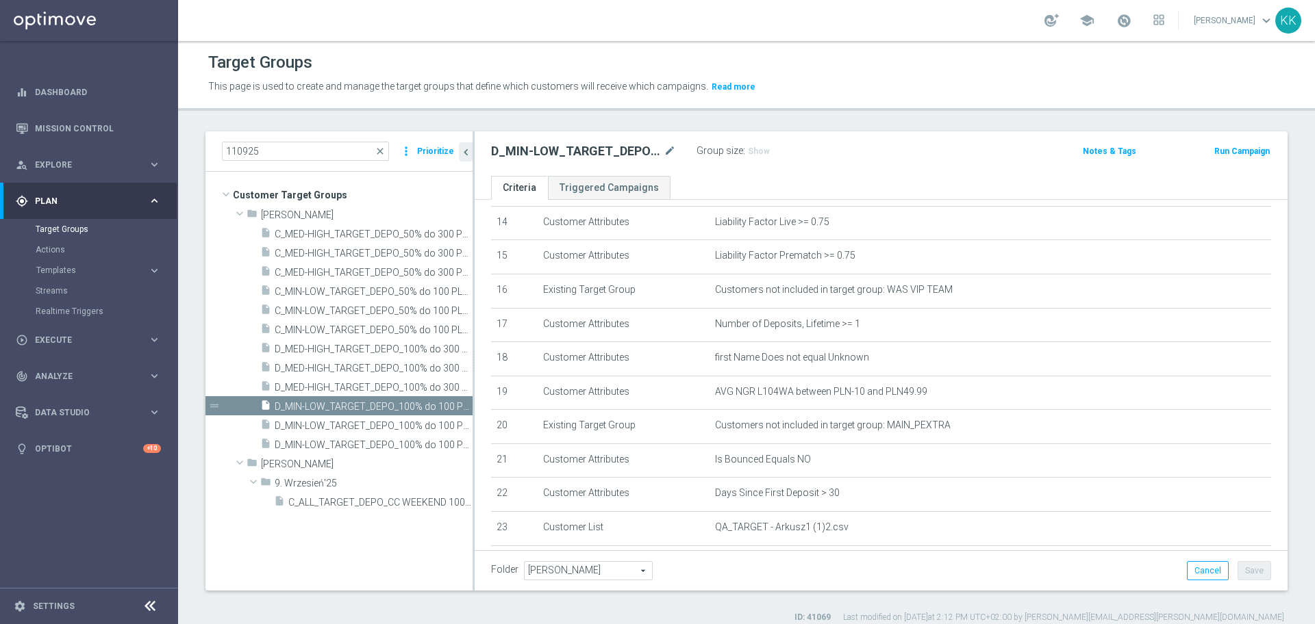
scroll to position [596, 0]
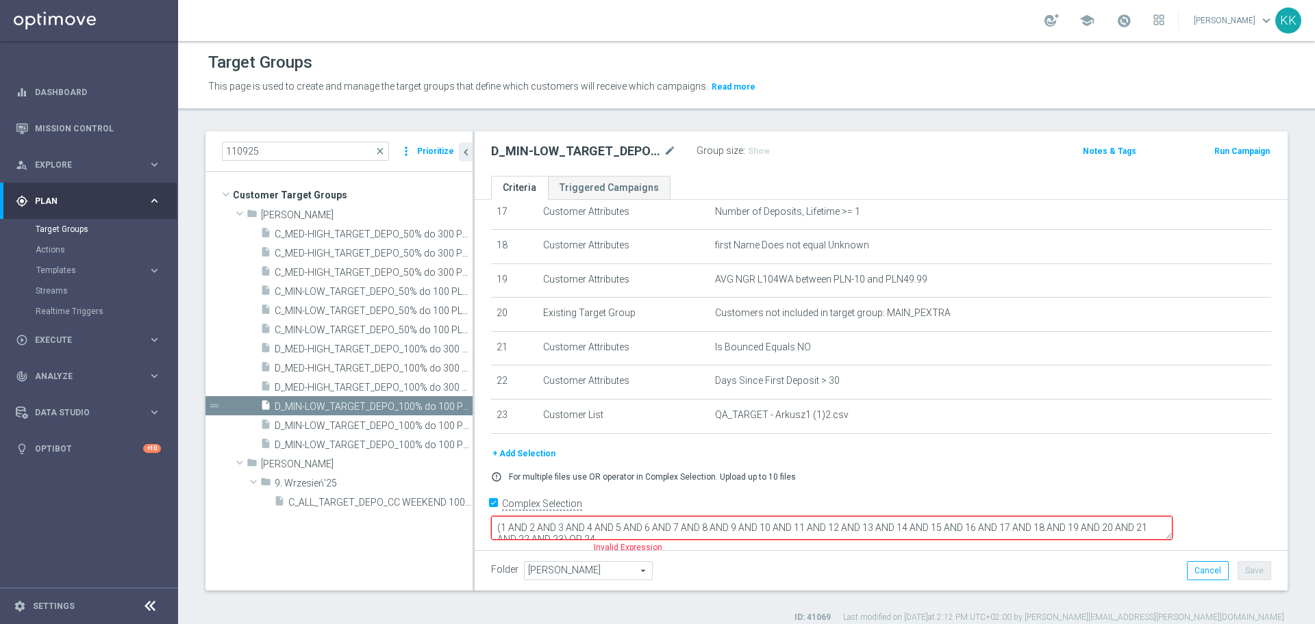
click at [492, 515] on input "Complex Selection" at bounding box center [495, 505] width 9 height 19
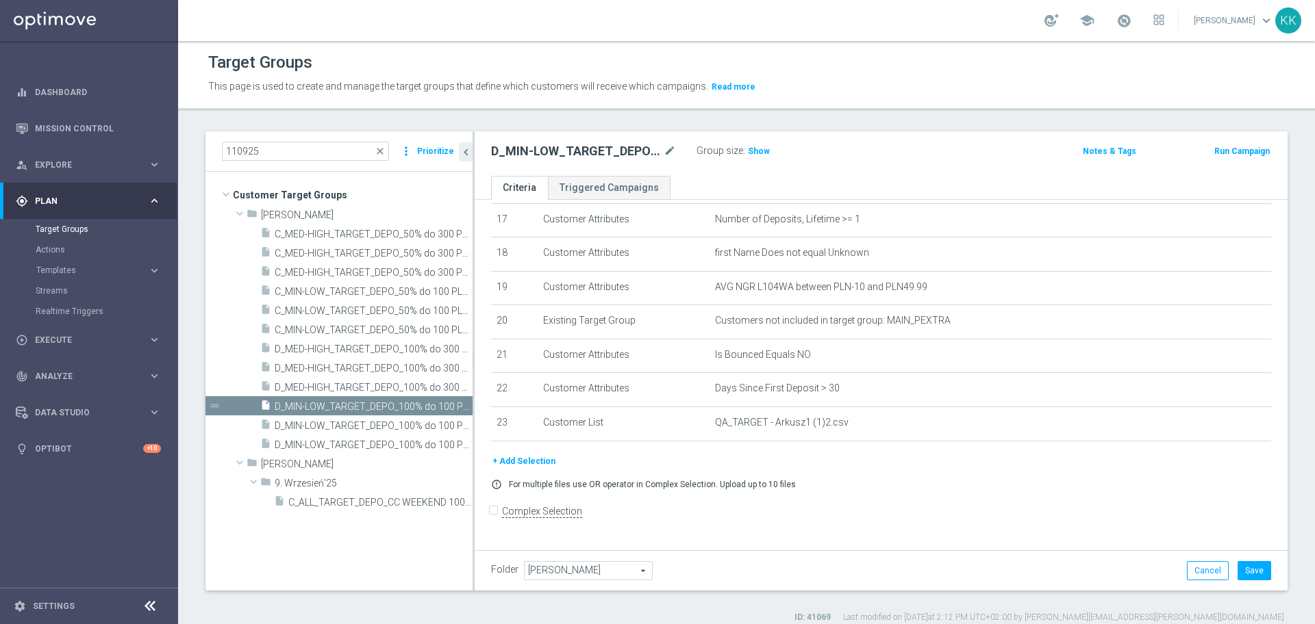
scroll to position [593, 0]
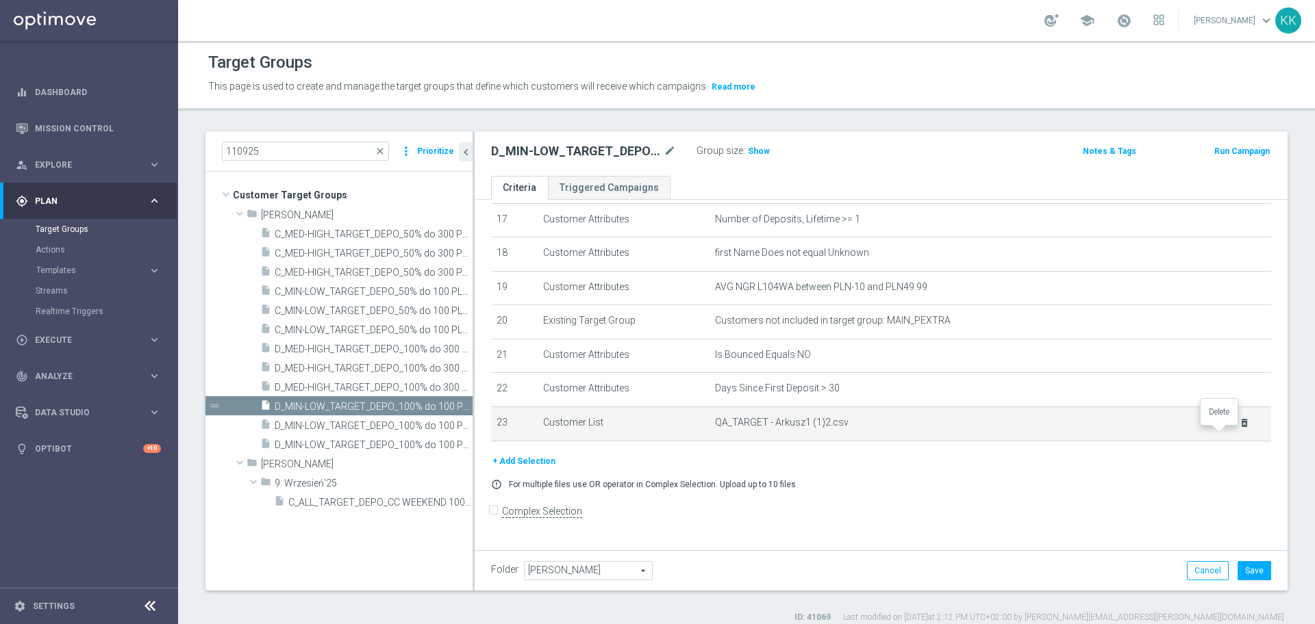
click at [1239, 429] on icon "delete_forever" at bounding box center [1244, 423] width 11 height 11
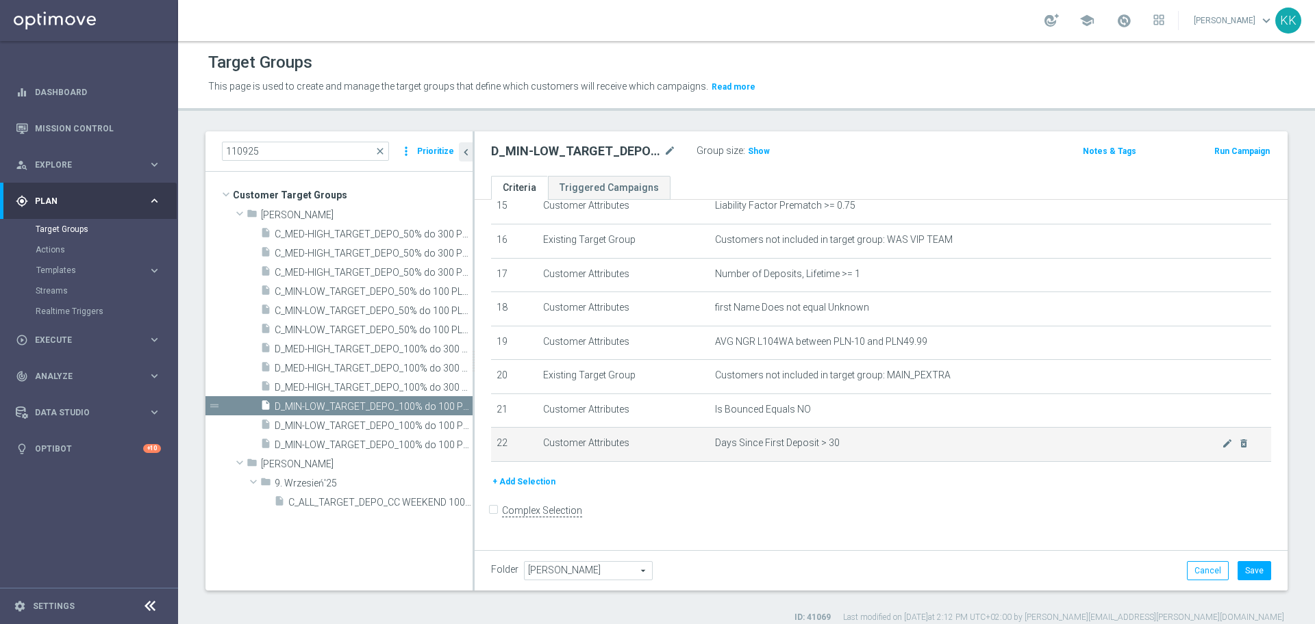
scroll to position [537, 0]
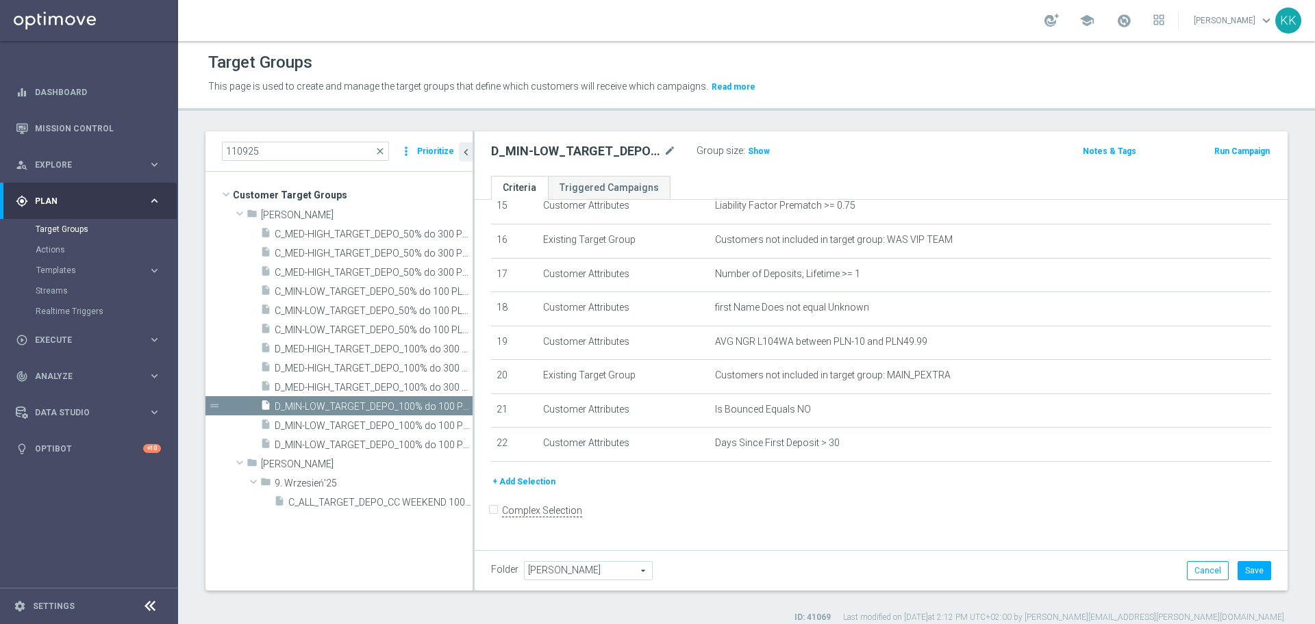
click at [528, 490] on button "+ Add Selection" at bounding box center [524, 481] width 66 height 15
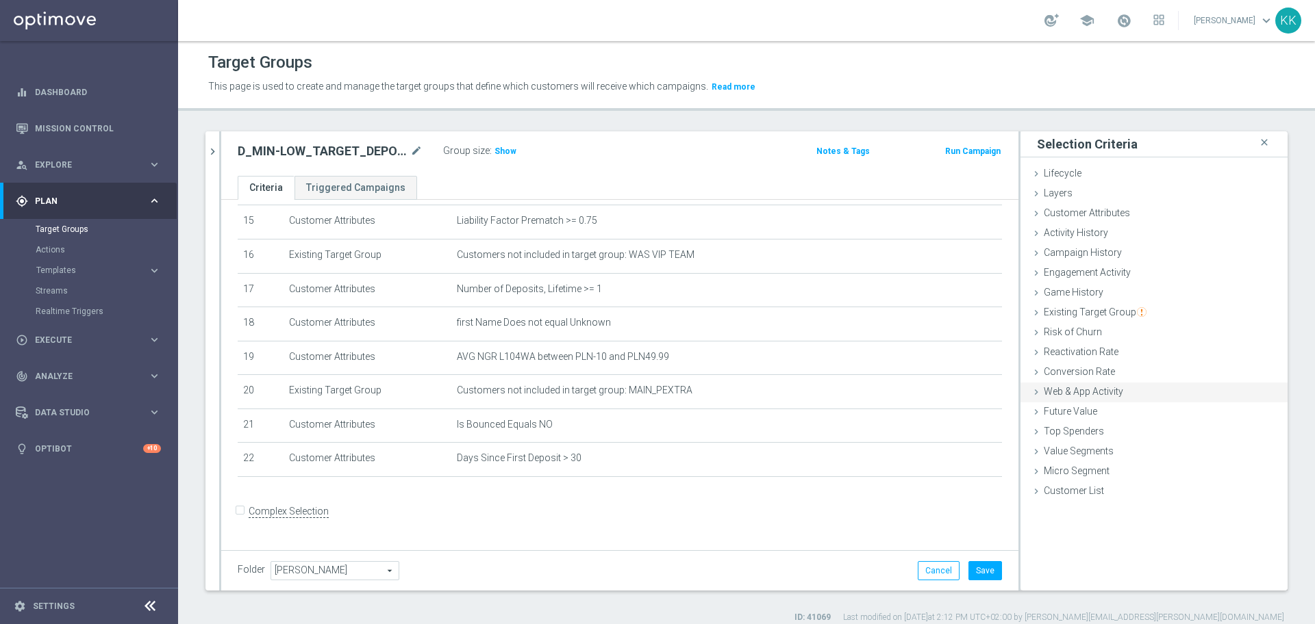
click at [1106, 394] on span "Web & App Activity" at bounding box center [1082, 391] width 79 height 11
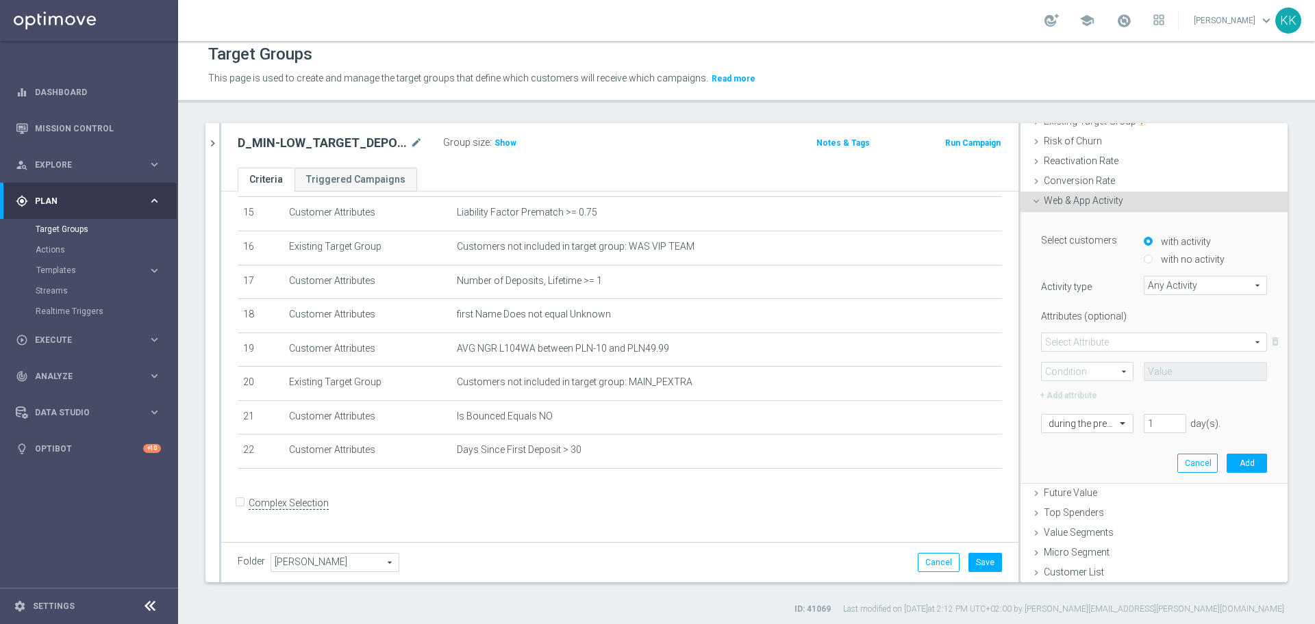
scroll to position [12, 0]
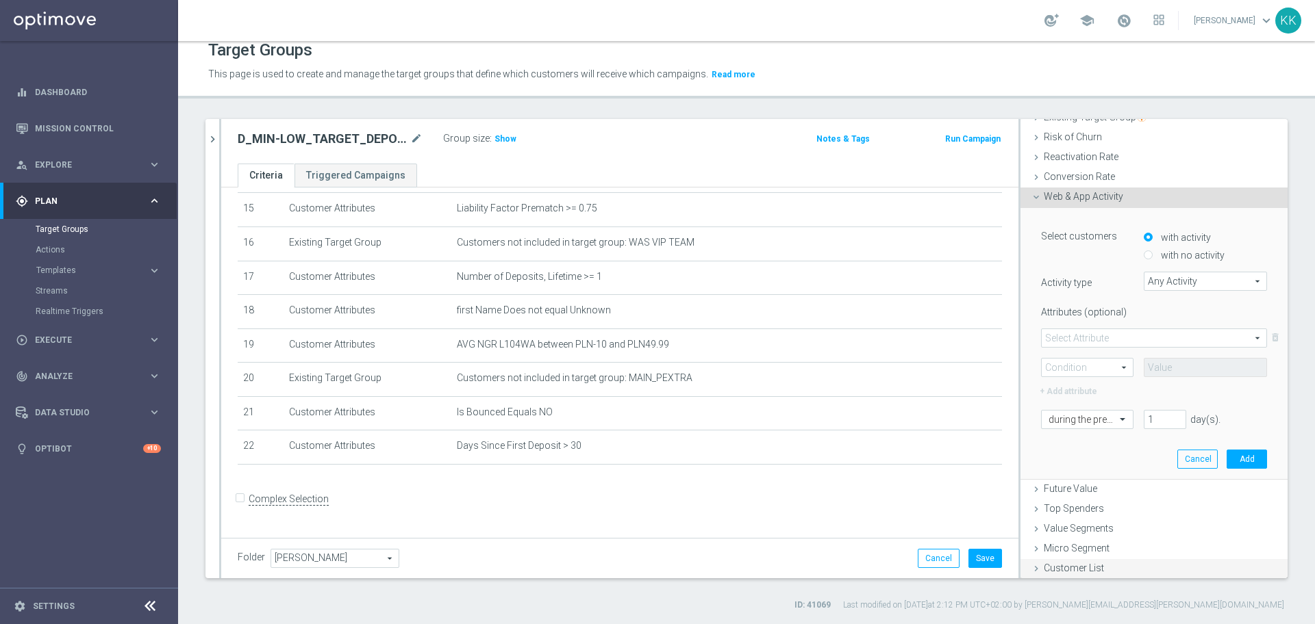
click at [1075, 563] on span "Customer List" at bounding box center [1073, 568] width 60 height 11
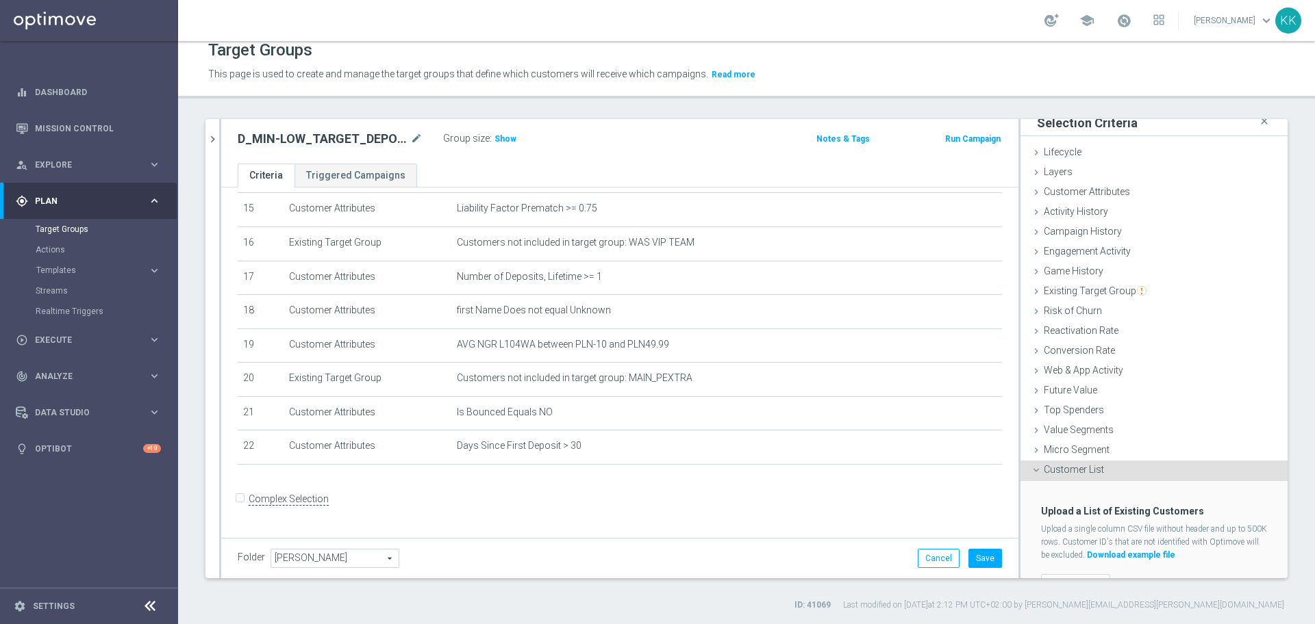
scroll to position [34, 0]
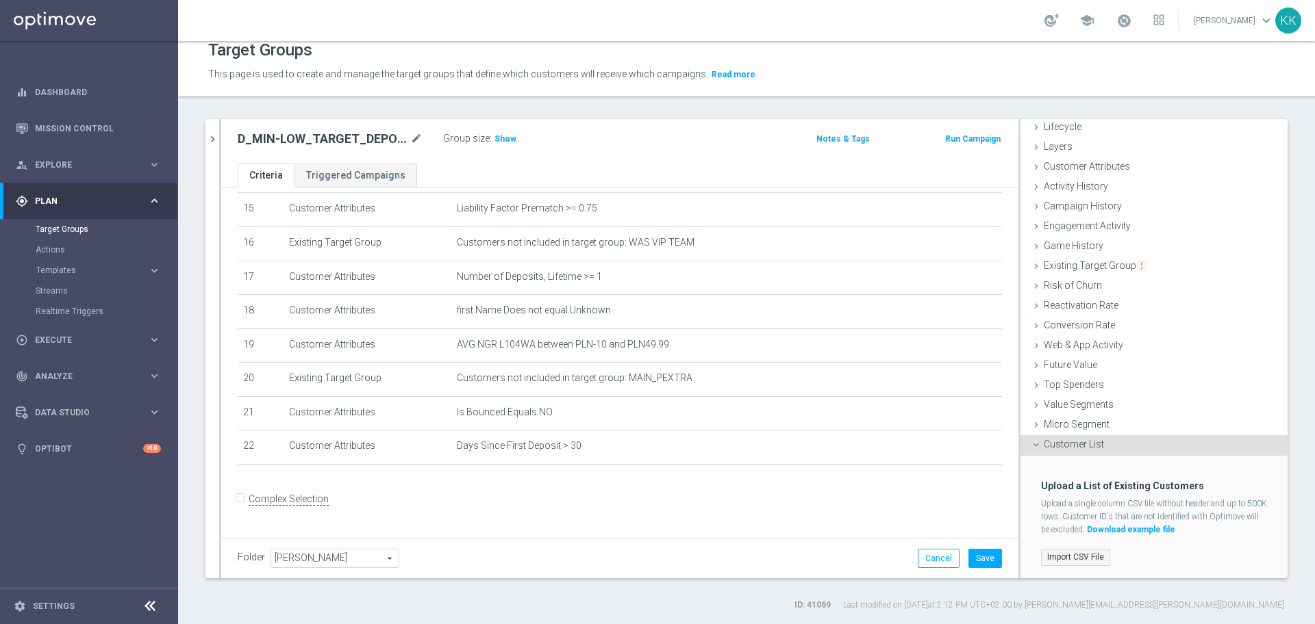
click at [1074, 557] on label "Import CSV File" at bounding box center [1075, 557] width 69 height 17
click at [0, 0] on input "Import CSV File" at bounding box center [0, 0] width 0 height 0
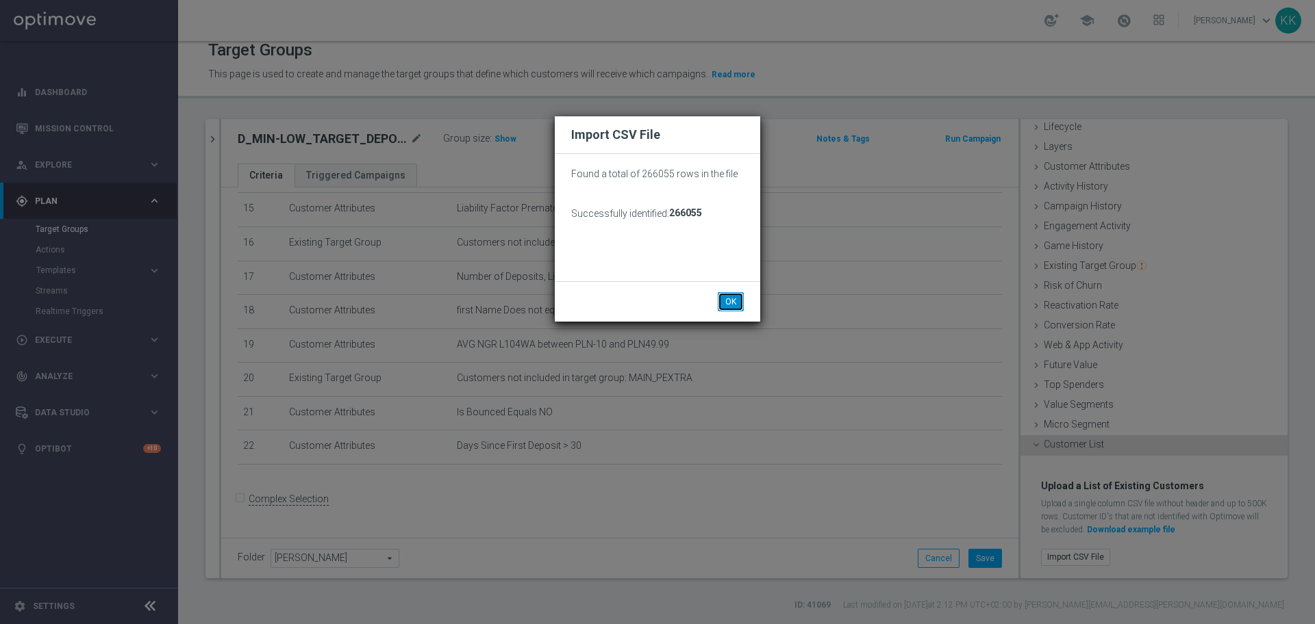
click at [731, 299] on button "OK" at bounding box center [731, 301] width 26 height 19
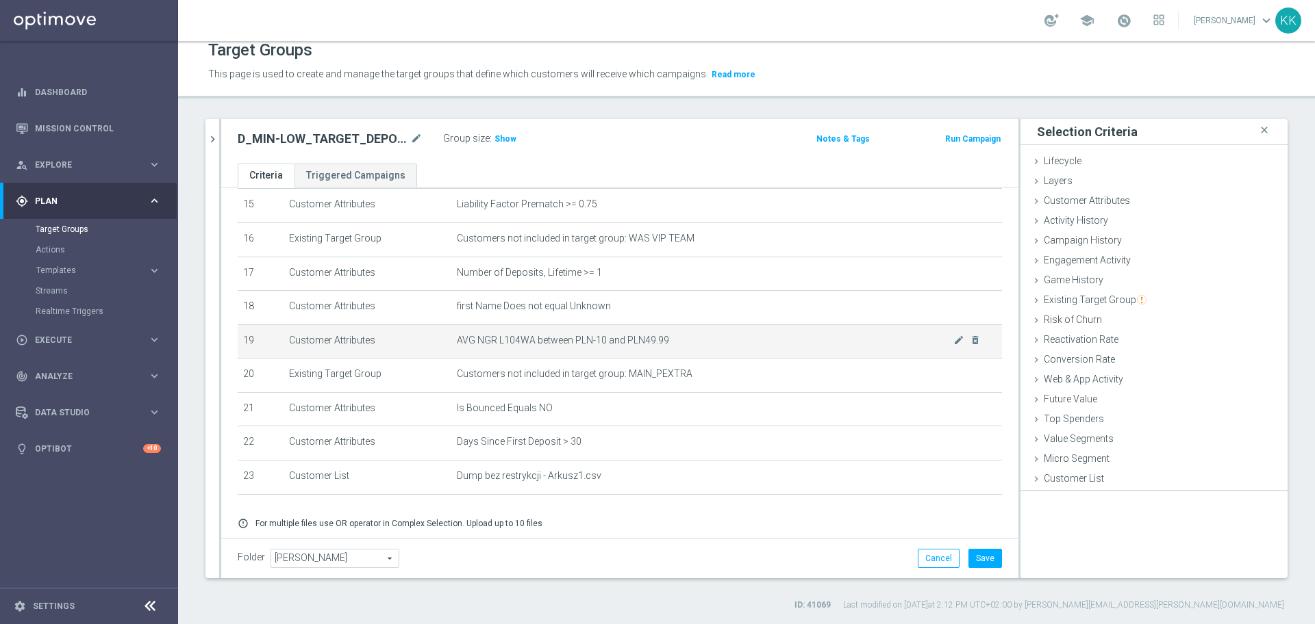
scroll to position [0, 0]
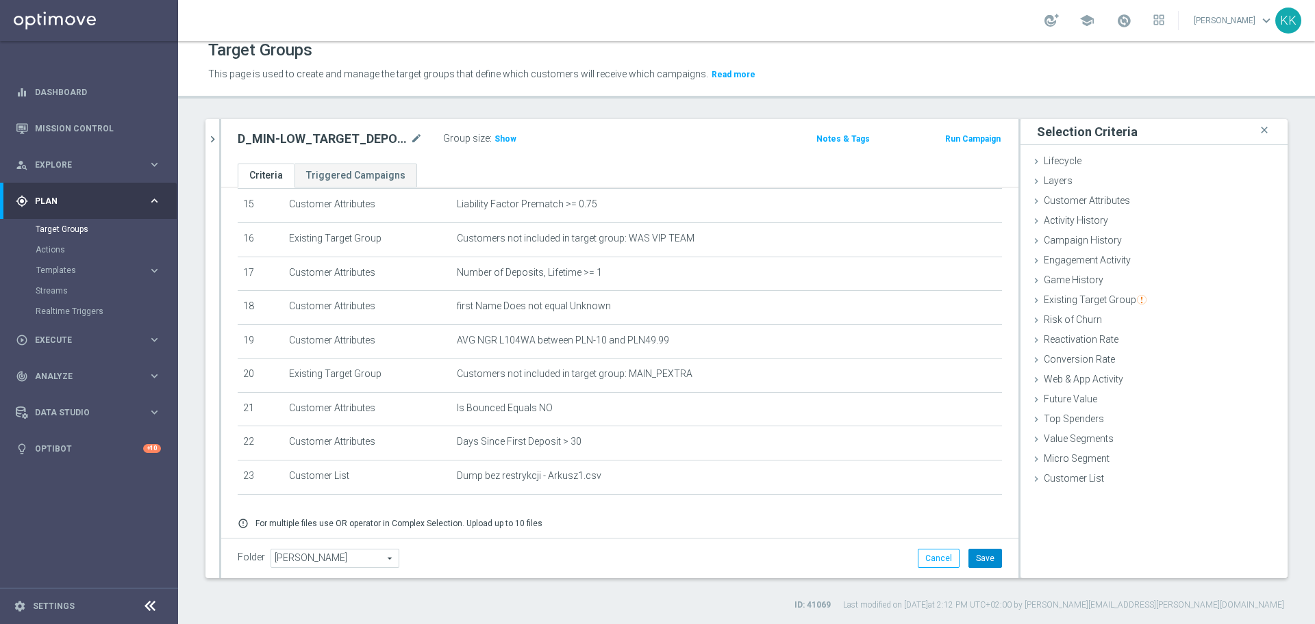
click at [980, 565] on button "Save" at bounding box center [985, 558] width 34 height 19
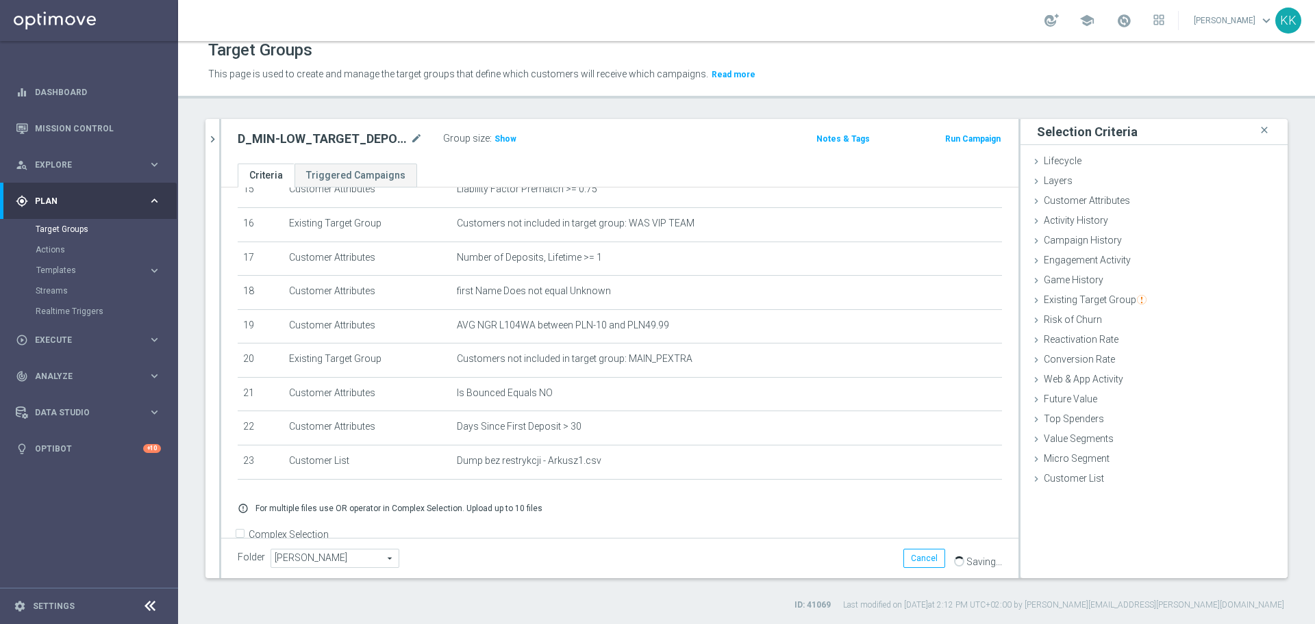
scroll to position [578, 0]
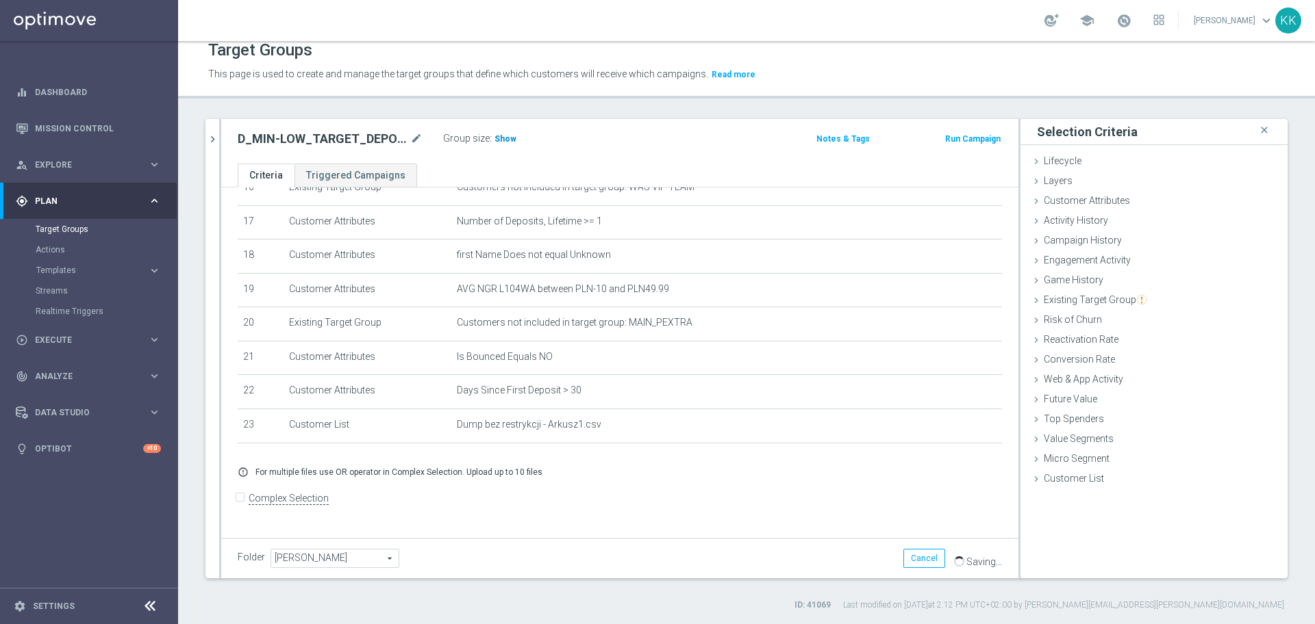
click at [503, 141] on span "Show" at bounding box center [505, 139] width 22 height 10
click at [215, 131] on button "chevron_right" at bounding box center [212, 139] width 14 height 40
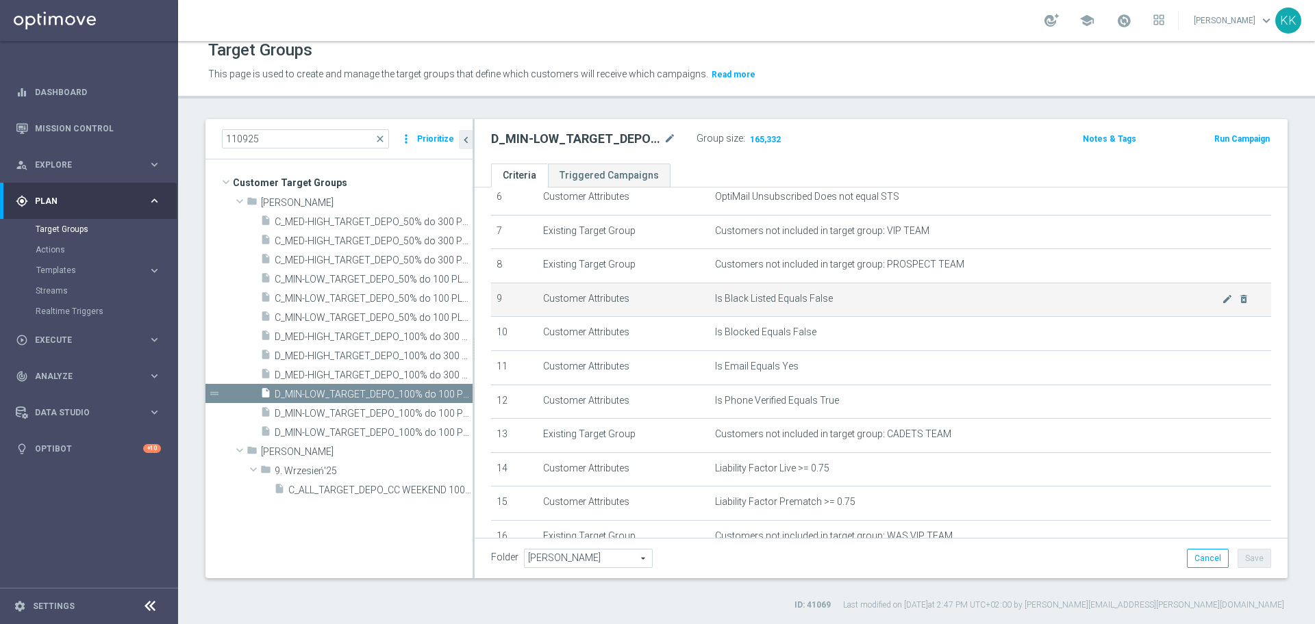
scroll to position [150, 0]
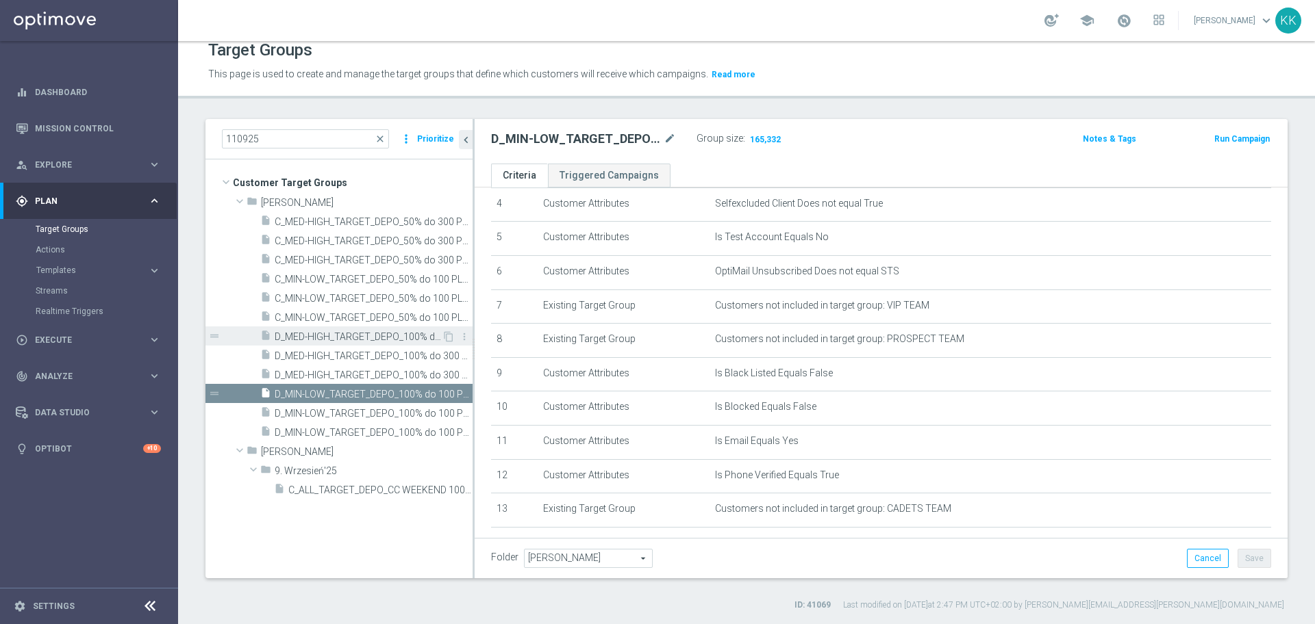
click at [334, 340] on span "D_MED-HIGH_TARGET_DEPO_100% do 300 PLN_LW_110925" at bounding box center [358, 337] width 167 height 12
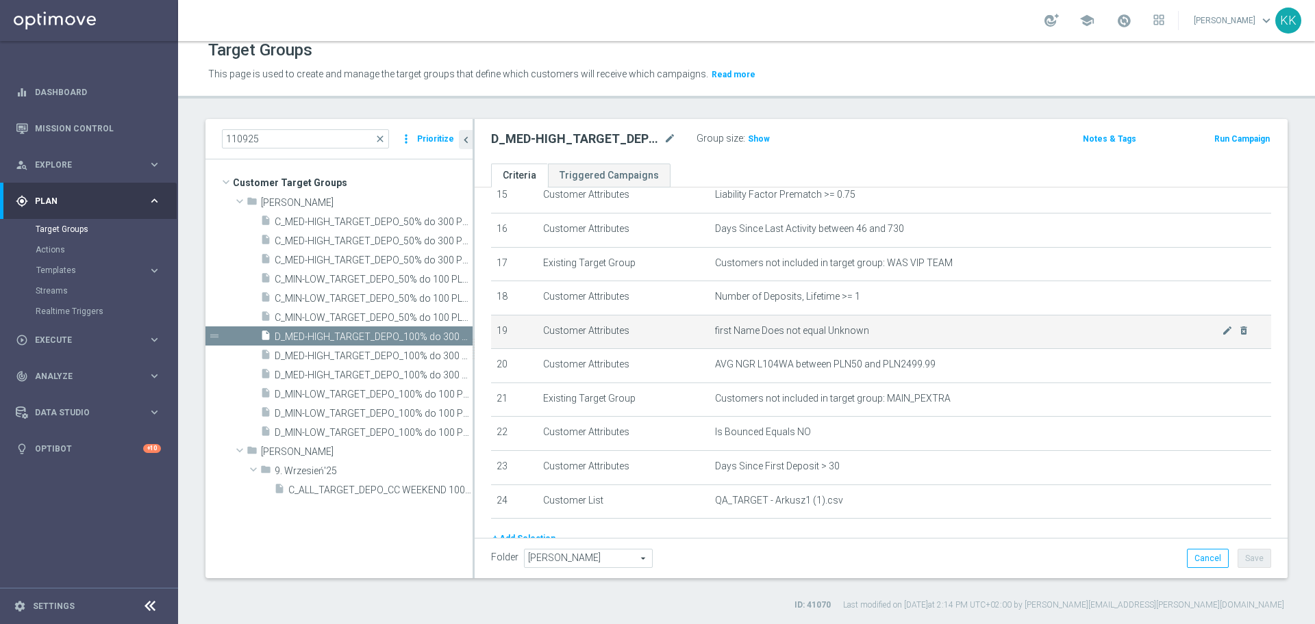
scroll to position [458, 0]
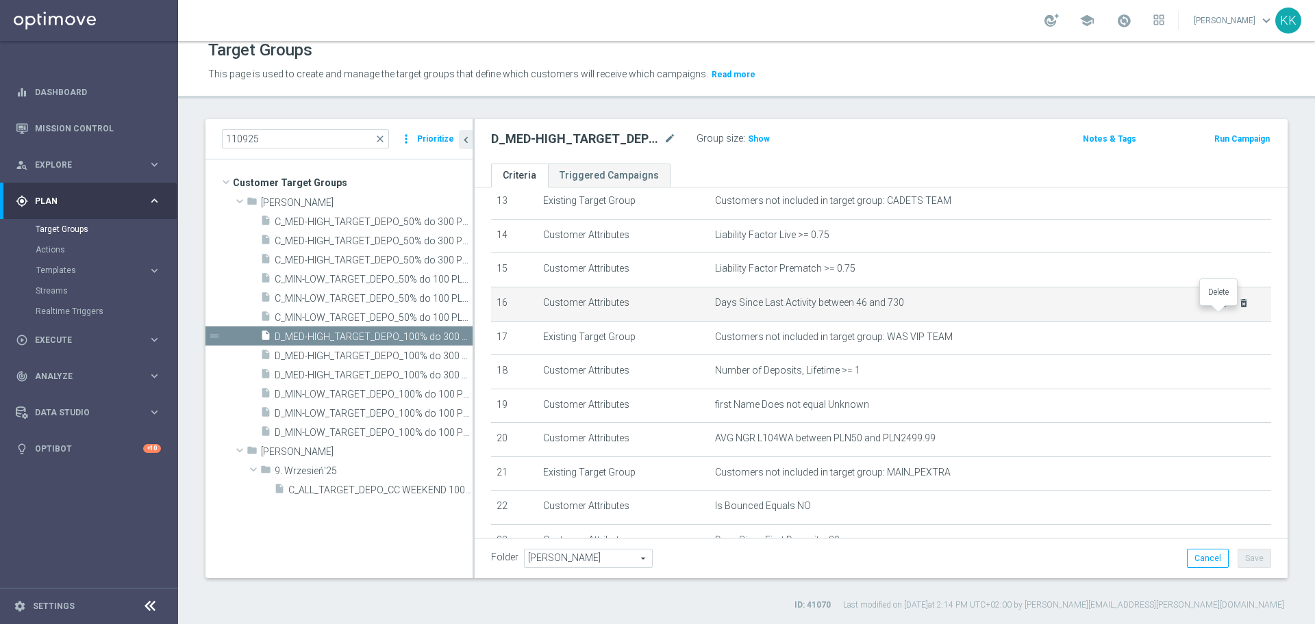
click at [1238, 309] on icon "delete_forever" at bounding box center [1243, 303] width 11 height 11
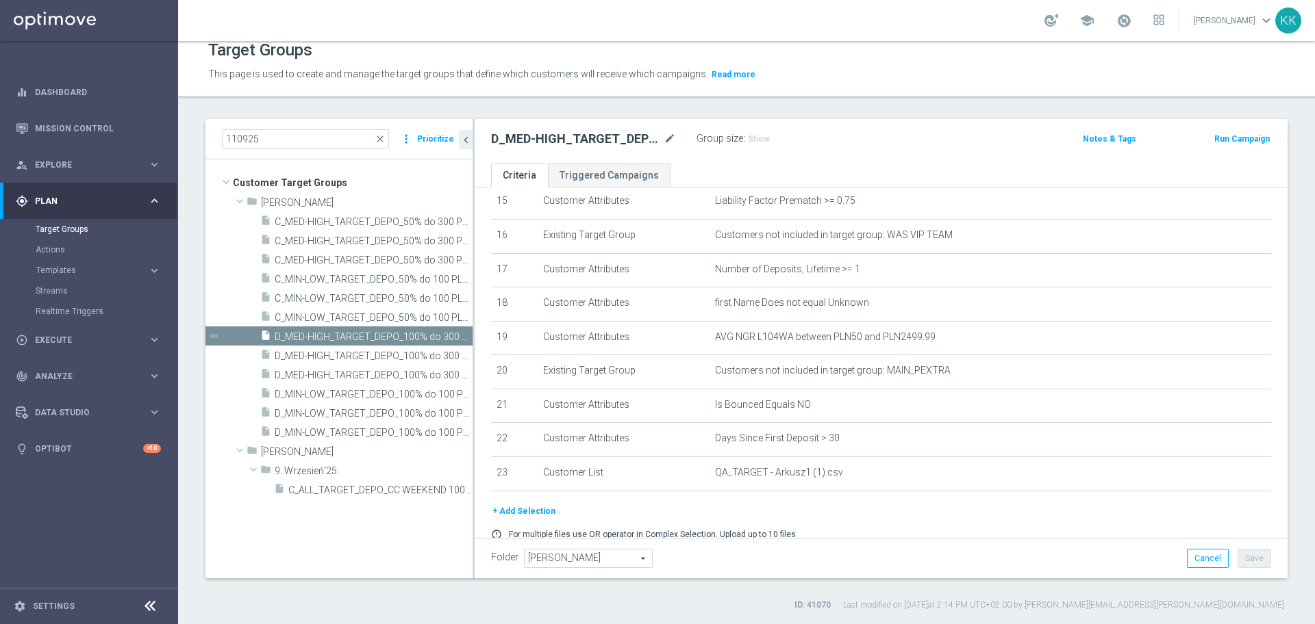
scroll to position [596, 0]
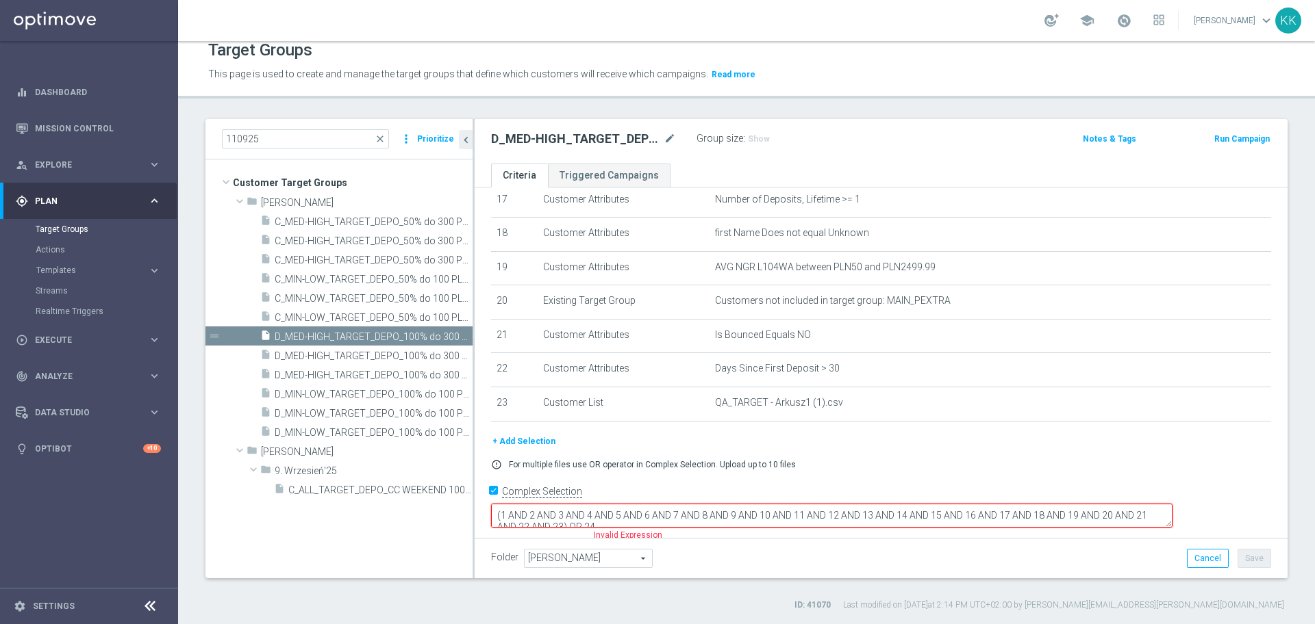
click at [490, 511] on div "# Selection Type Criteria delete_forever 1 Customer Attributes Online Equals Tr…" at bounding box center [880, 68] width 813 height 952
click at [491, 503] on input "Complex Selection" at bounding box center [495, 492] width 9 height 19
checkbox input "false"
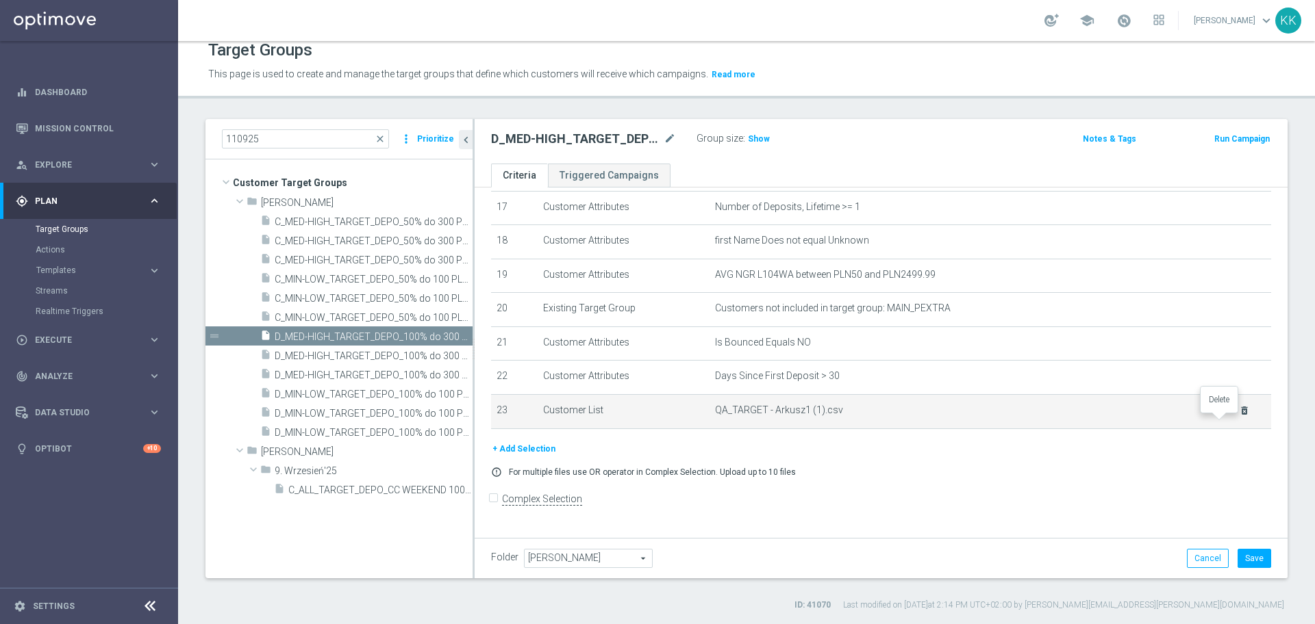
click at [1239, 416] on icon "delete_forever" at bounding box center [1244, 410] width 11 height 11
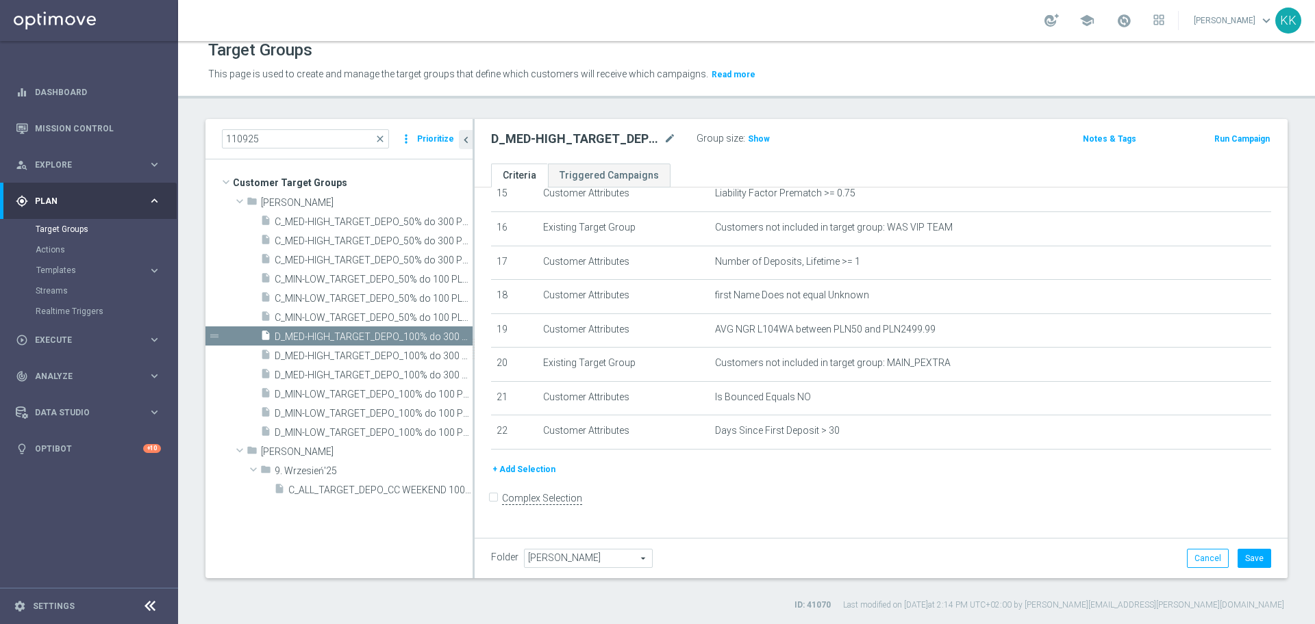
click at [537, 477] on button "+ Add Selection" at bounding box center [524, 469] width 66 height 15
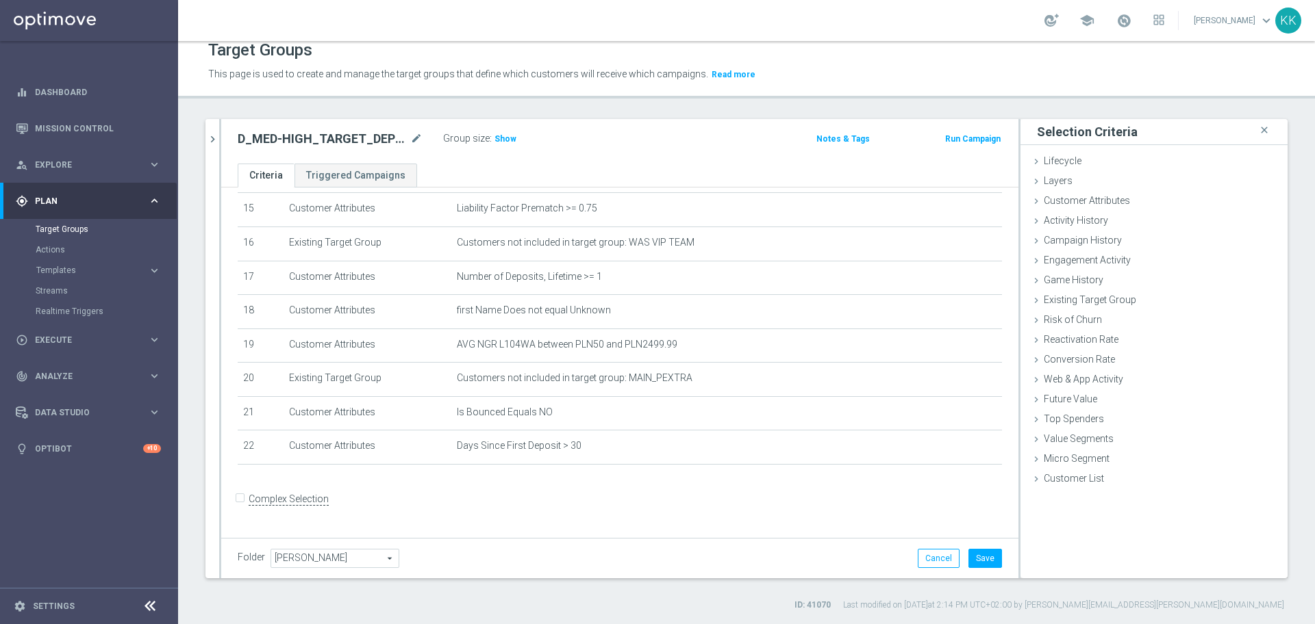
scroll to position [522, 0]
click at [1108, 483] on div "Customer List done selection saved" at bounding box center [1153, 480] width 267 height 21
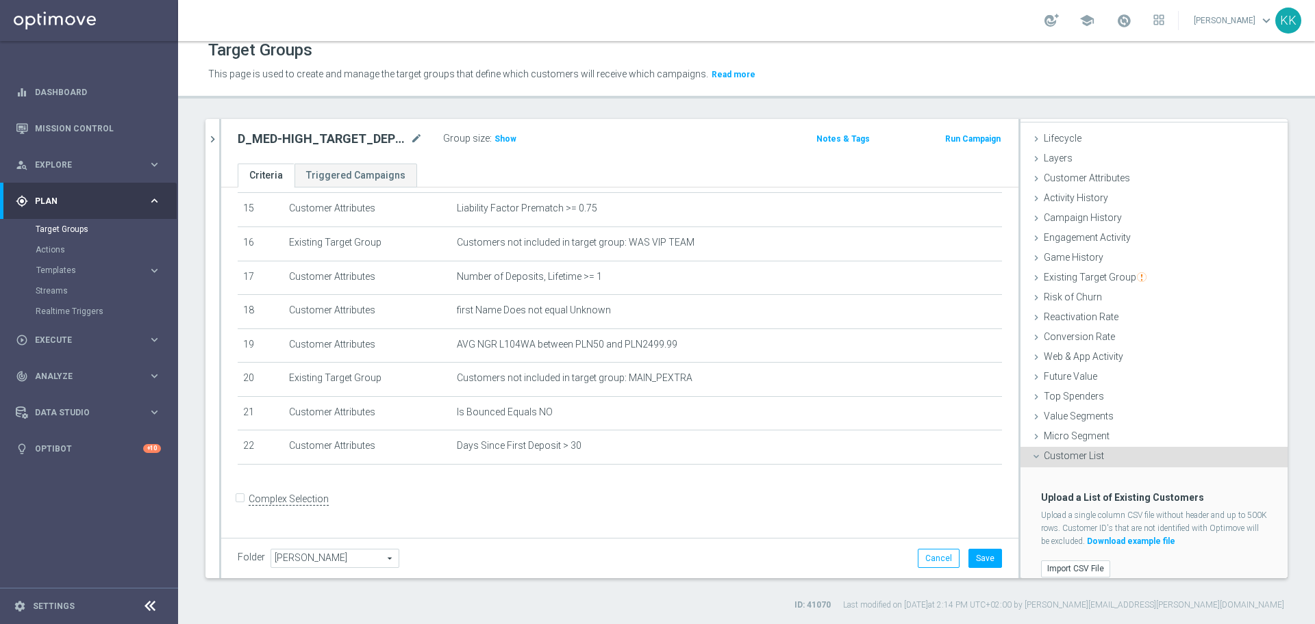
scroll to position [34, 0]
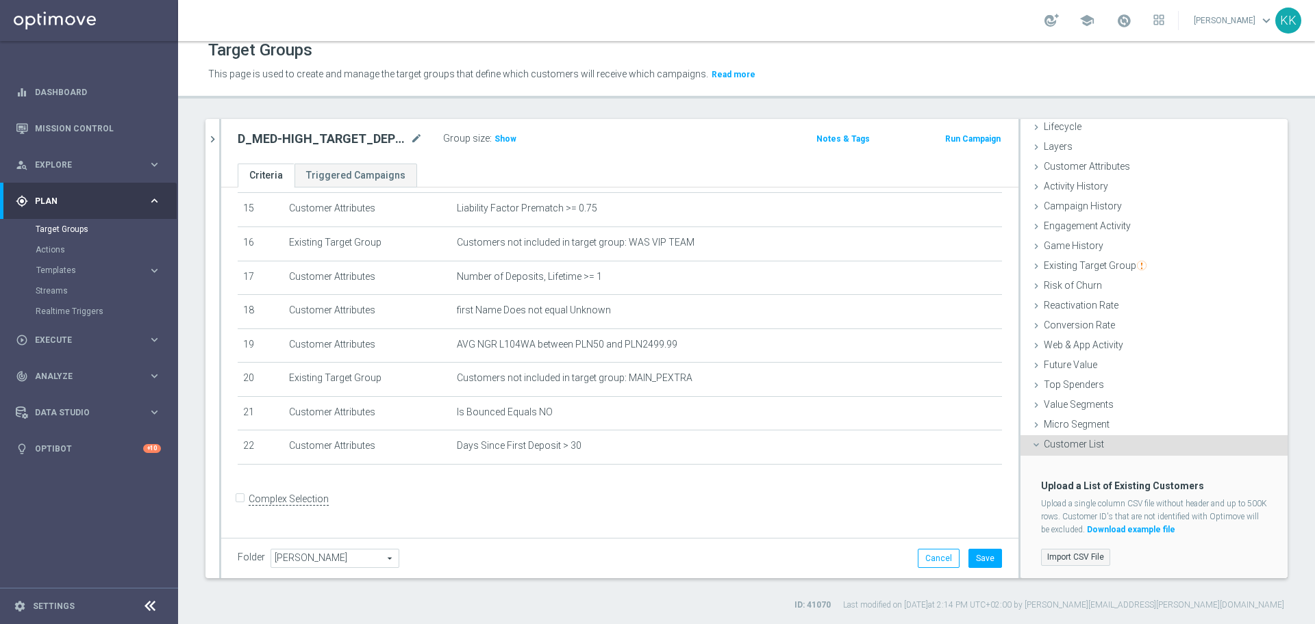
click at [1063, 554] on label "Import CSV File" at bounding box center [1075, 557] width 69 height 17
click at [0, 0] on input "Import CSV File" at bounding box center [0, 0] width 0 height 0
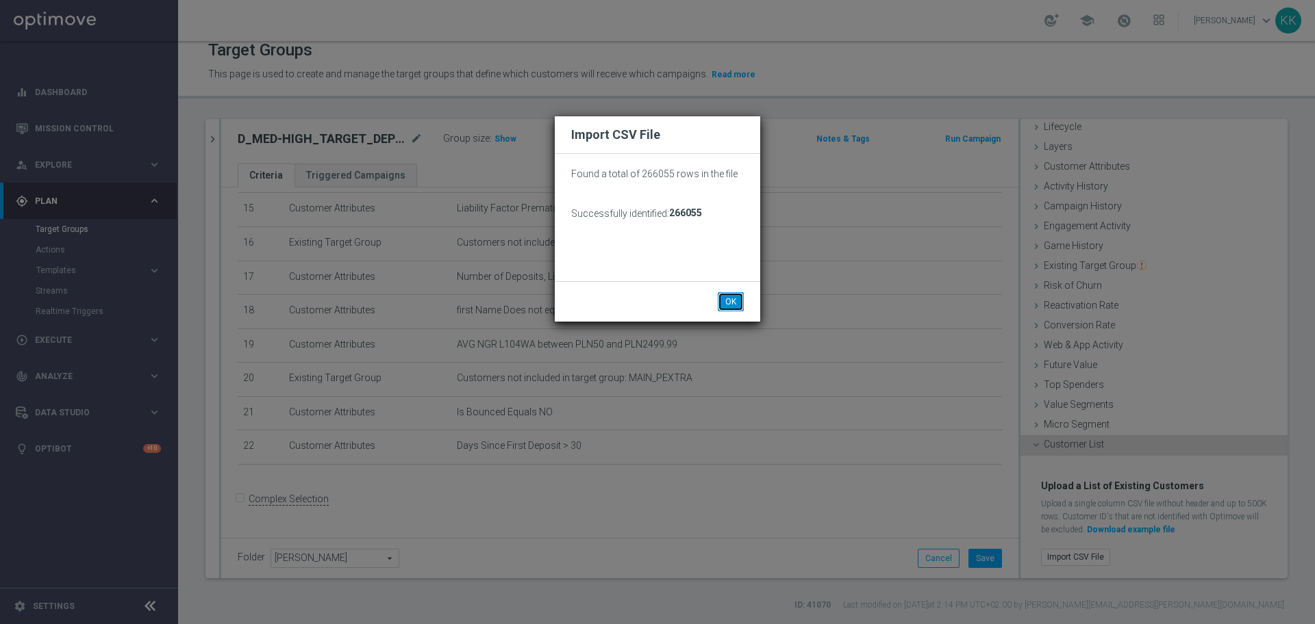
click at [729, 305] on button "OK" at bounding box center [731, 301] width 26 height 19
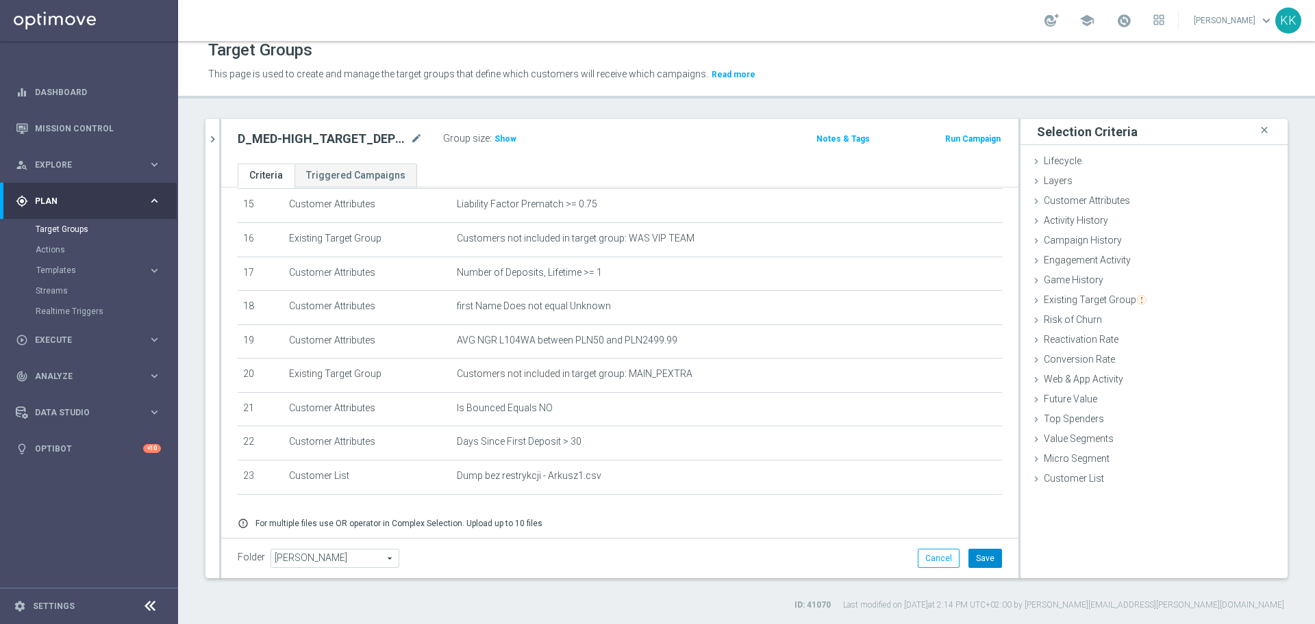
click at [968, 557] on button "Save" at bounding box center [985, 558] width 34 height 19
click at [511, 140] on span "Show" at bounding box center [505, 139] width 22 height 10
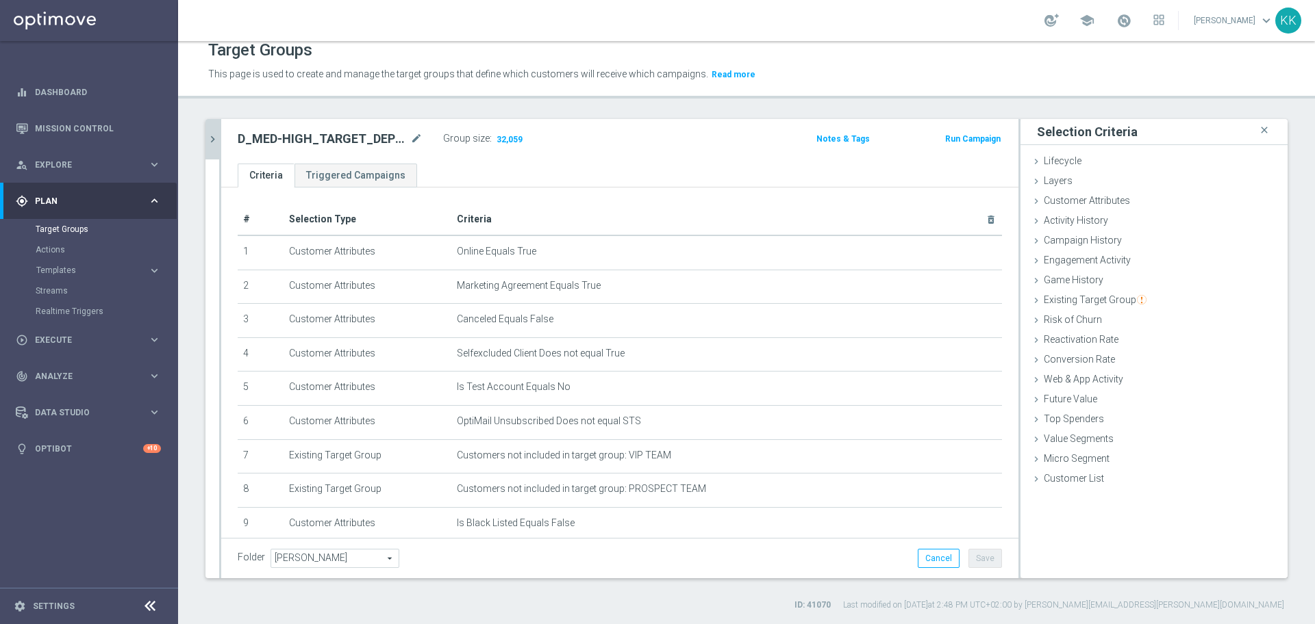
click at [216, 147] on button "chevron_right" at bounding box center [212, 139] width 14 height 40
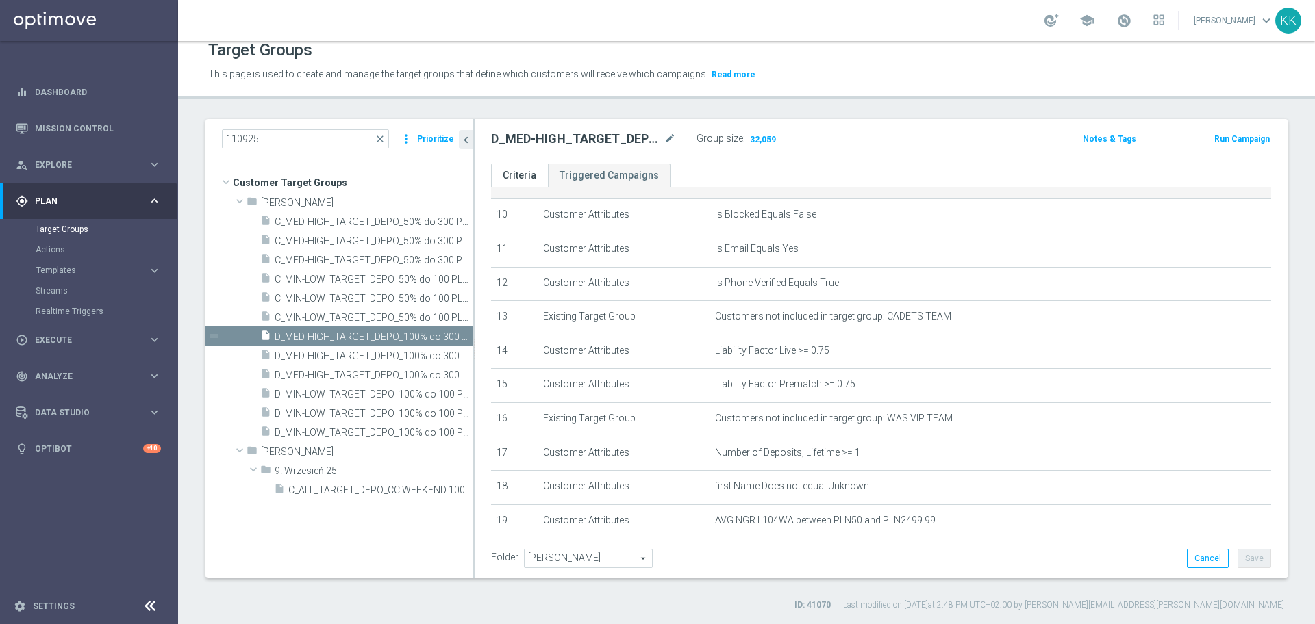
scroll to position [593, 0]
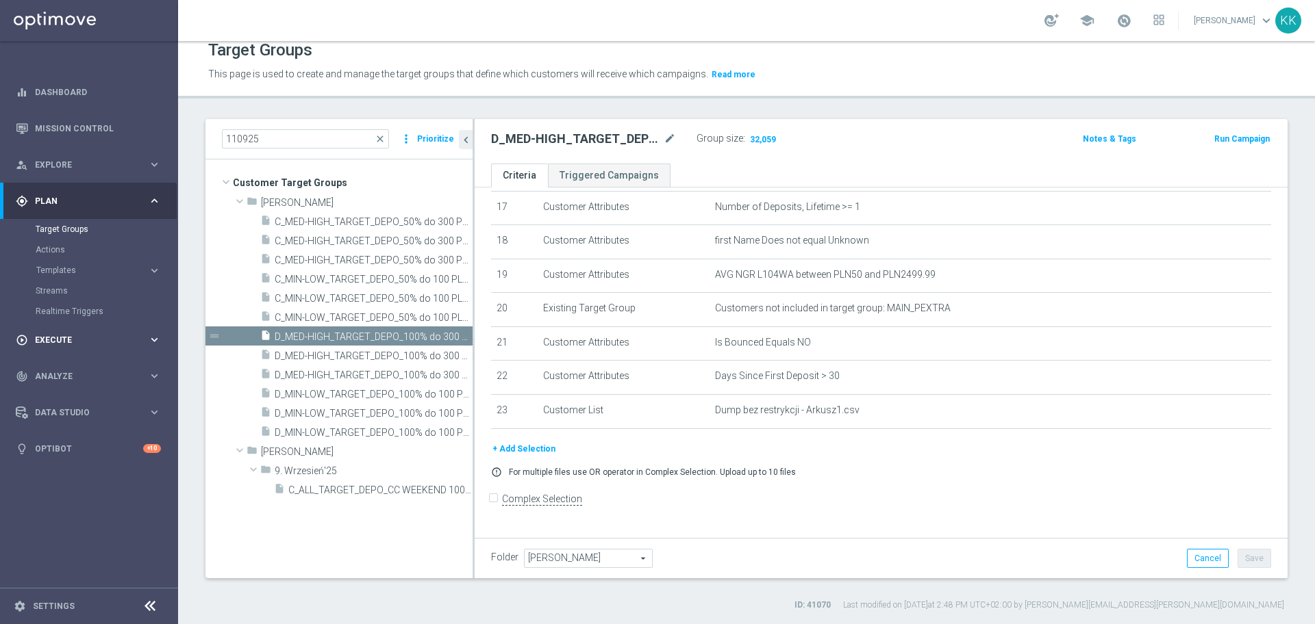
click at [89, 330] on div "play_circle_outline Execute keyboard_arrow_right" at bounding box center [88, 340] width 177 height 36
click at [75, 269] on link "Campaign Builder" at bounding box center [89, 265] width 107 height 11
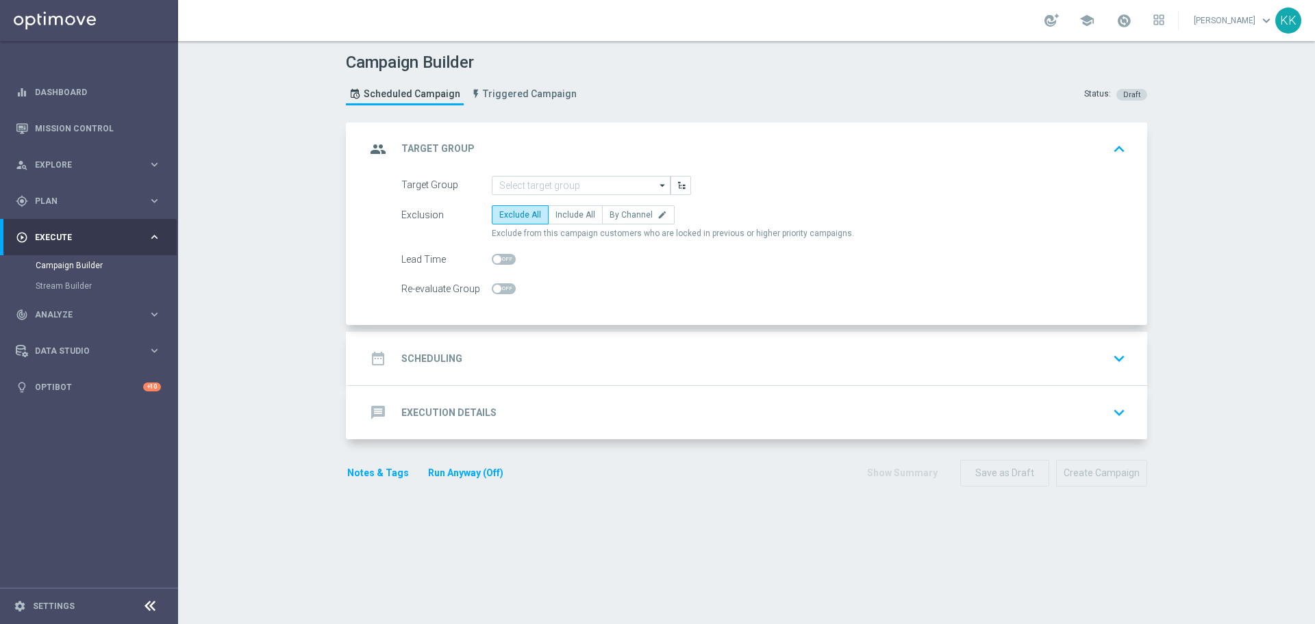
click at [459, 475] on button "Run Anyway (Off)" at bounding box center [466, 473] width 78 height 17
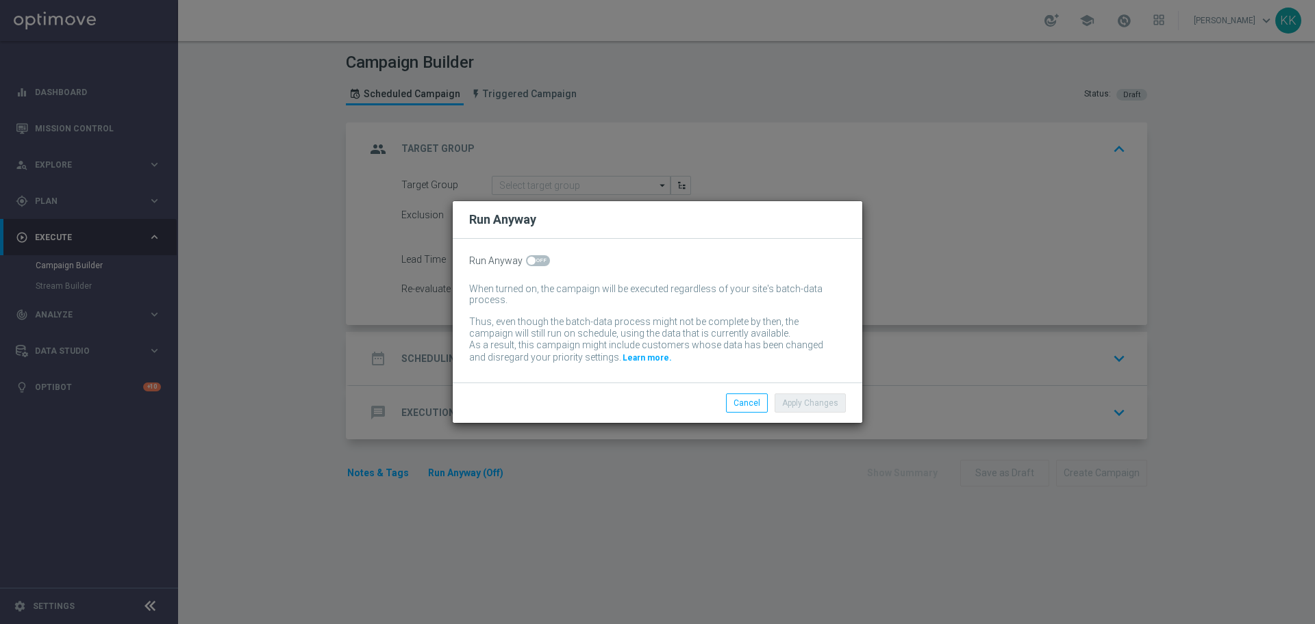
click at [545, 262] on div "Run Anyway" at bounding box center [657, 261] width 377 height 12
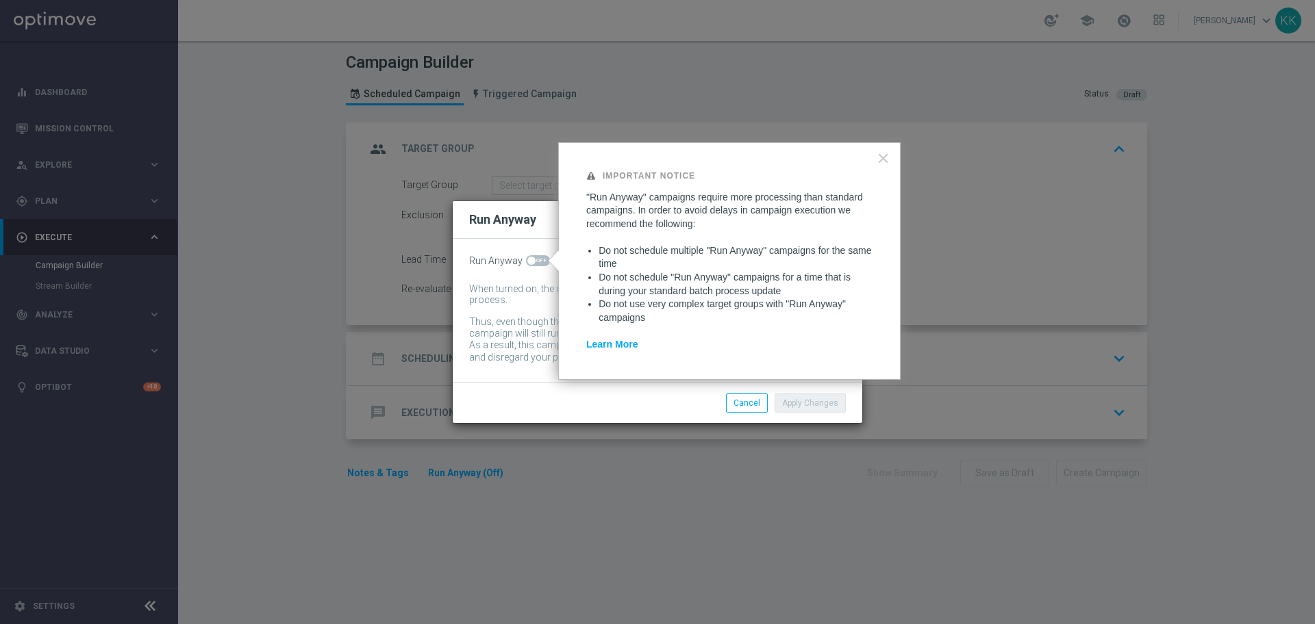
click at [545, 262] on span at bounding box center [538, 260] width 24 height 11
click at [545, 262] on input "checkbox" at bounding box center [538, 260] width 24 height 11
checkbox input "true"
click at [785, 401] on button "Apply Changes" at bounding box center [809, 403] width 71 height 19
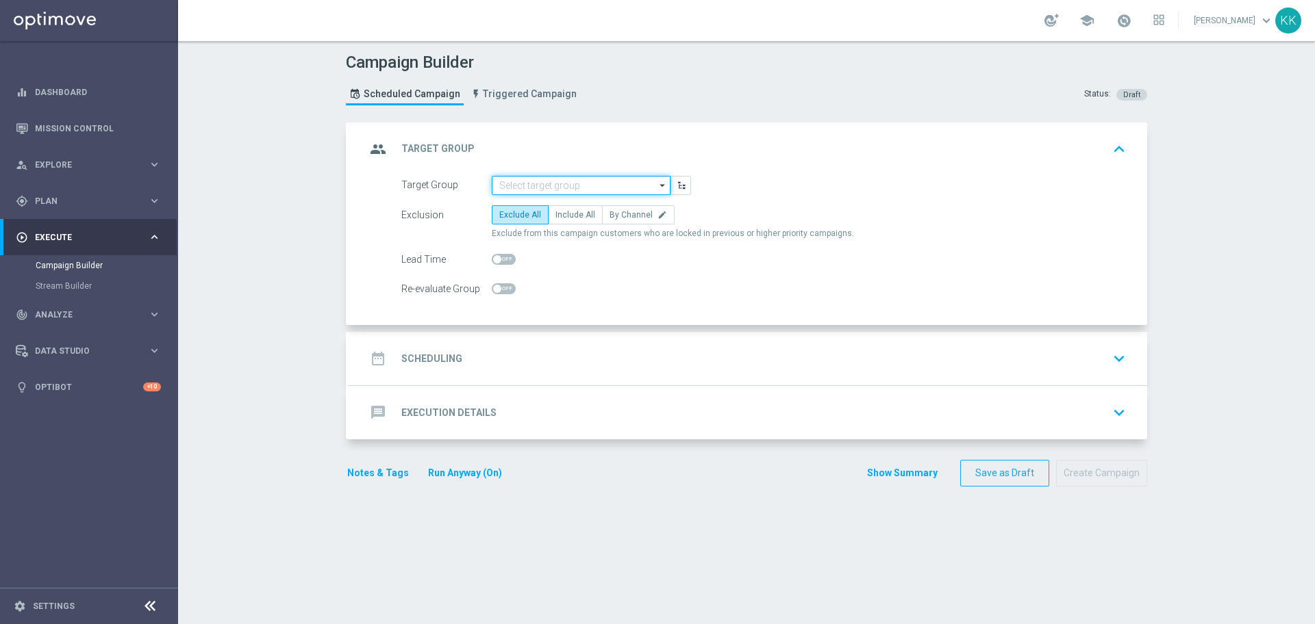
click at [583, 184] on input at bounding box center [581, 185] width 179 height 19
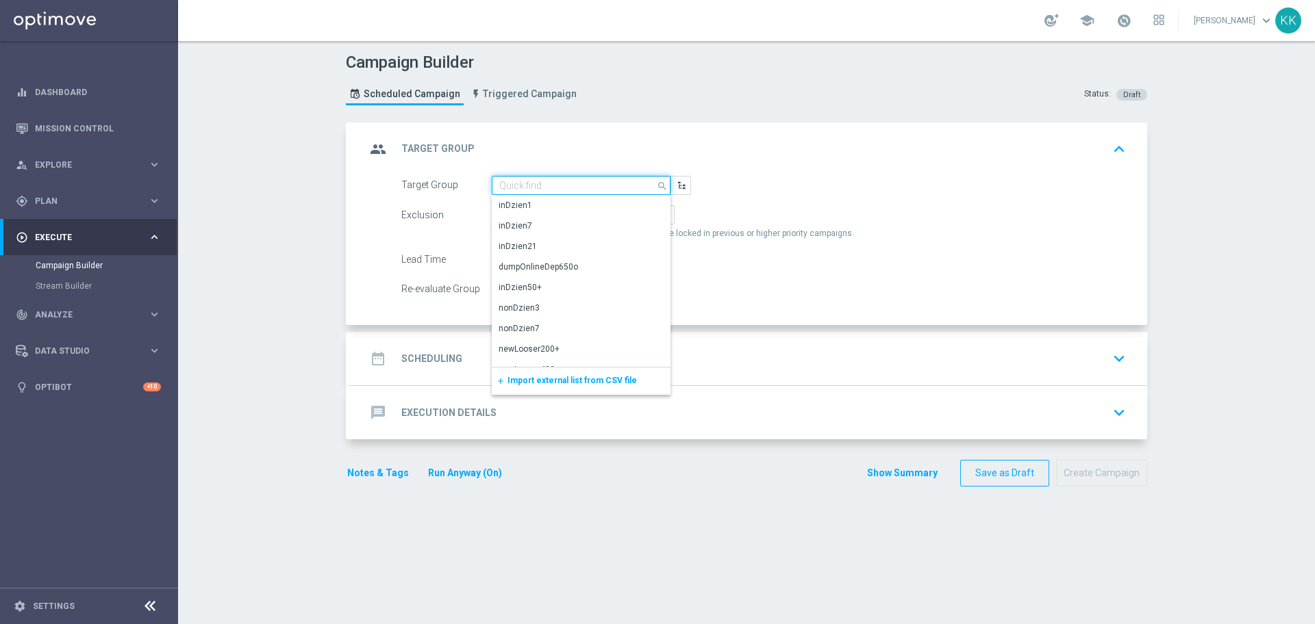
paste input "D_MIN-LOW_TARGET_DEPO_100% do 100 PLN_LW_110925"
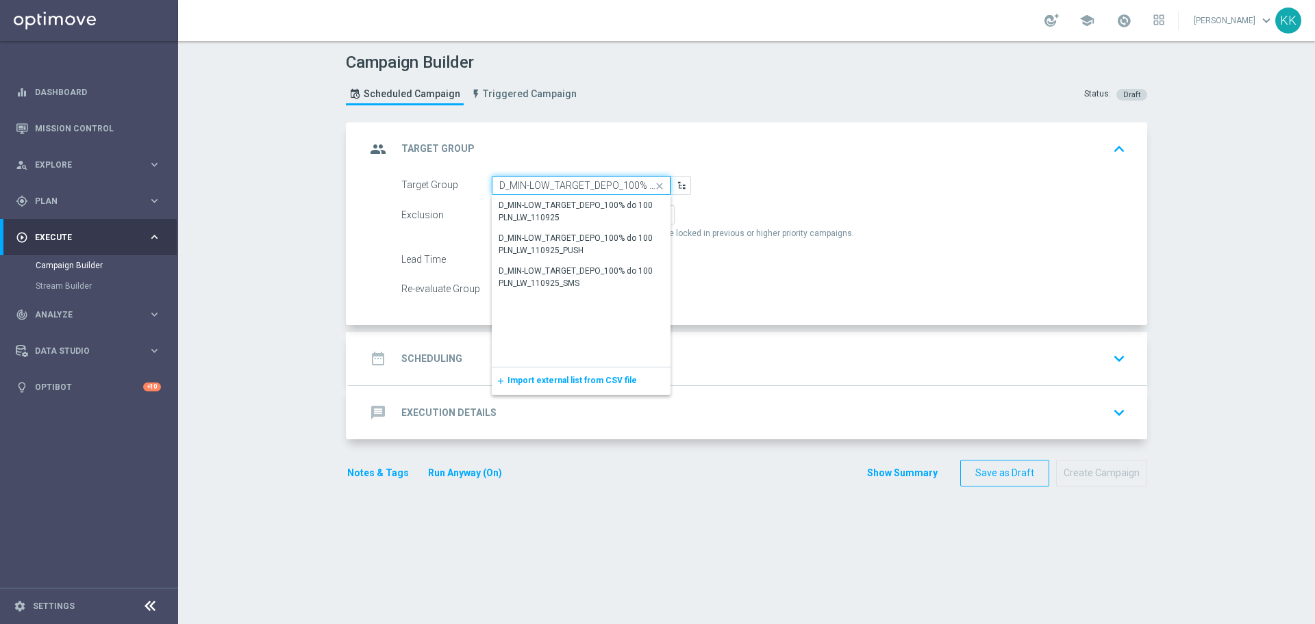
scroll to position [0, 92]
click at [581, 222] on div "D_MIN-LOW_TARGET_DEPO_100% do 100 PLN_LW_110925" at bounding box center [580, 211] width 165 height 25
type input "D_MIN-LOW_TARGET_DEPO_100% do 100 PLN_LW_110925"
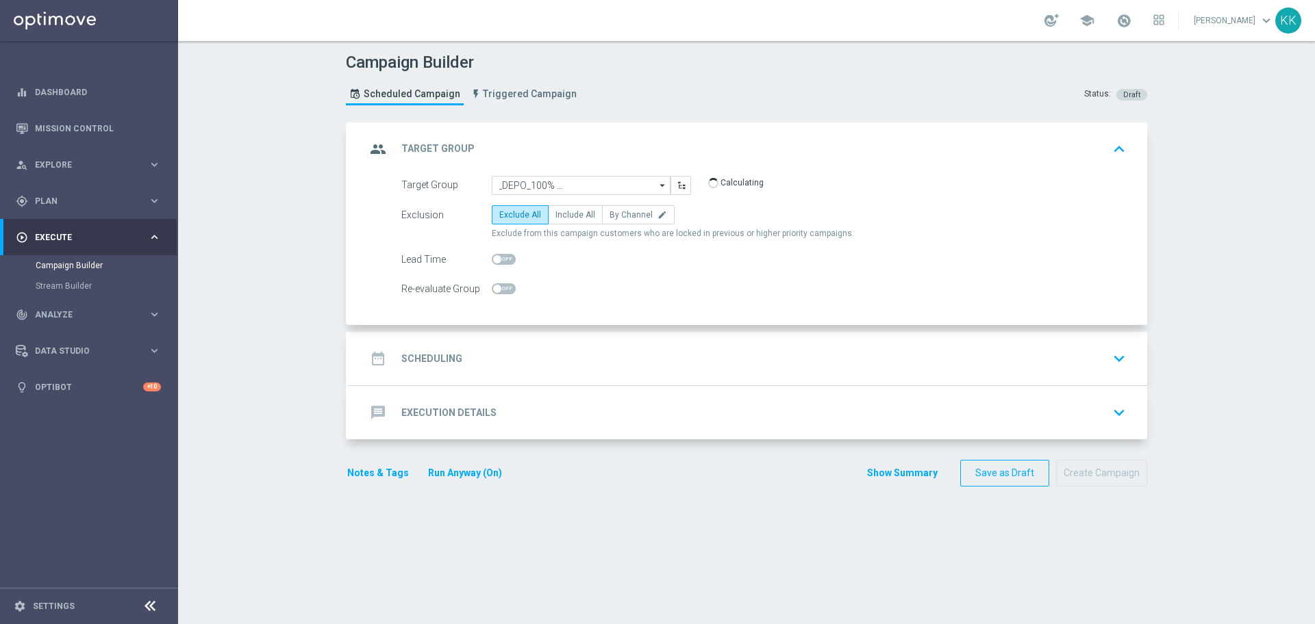
scroll to position [0, 0]
click at [567, 218] on span "Include All" at bounding box center [575, 215] width 40 height 10
click at [564, 218] on input "Include All" at bounding box center [559, 217] width 9 height 9
radio input "true"
click at [618, 207] on label "By Channel edit" at bounding box center [638, 214] width 73 height 19
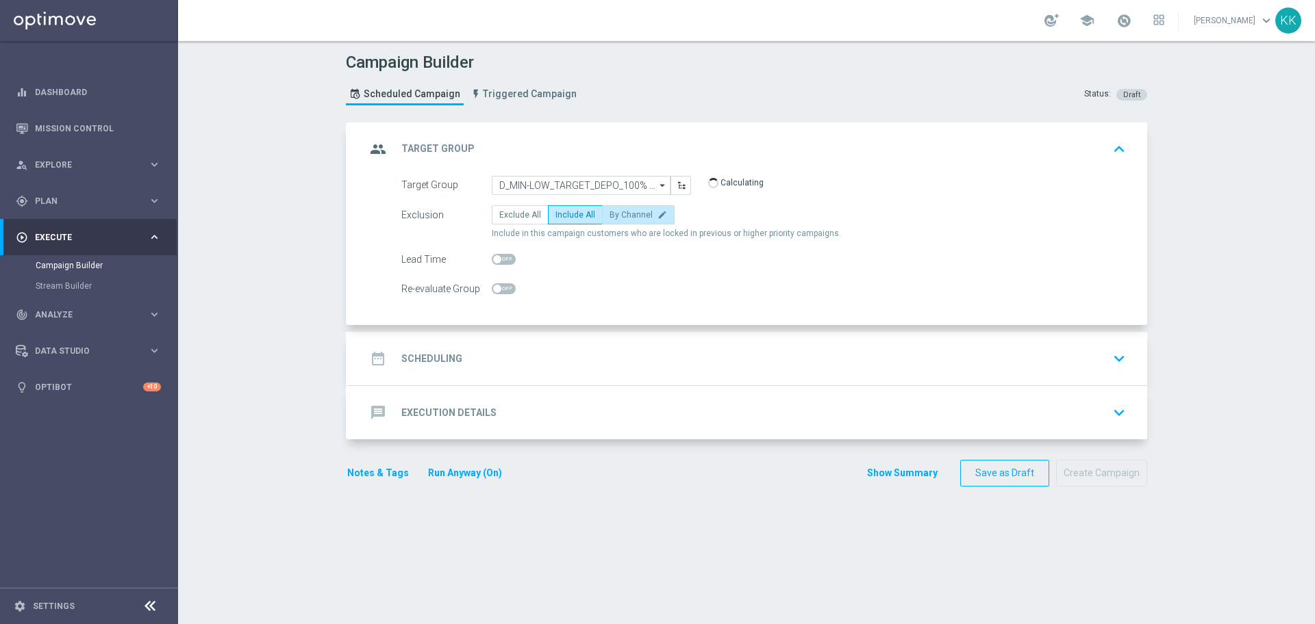
click at [618, 213] on input "By Channel edit" at bounding box center [613, 217] width 9 height 9
radio input "true"
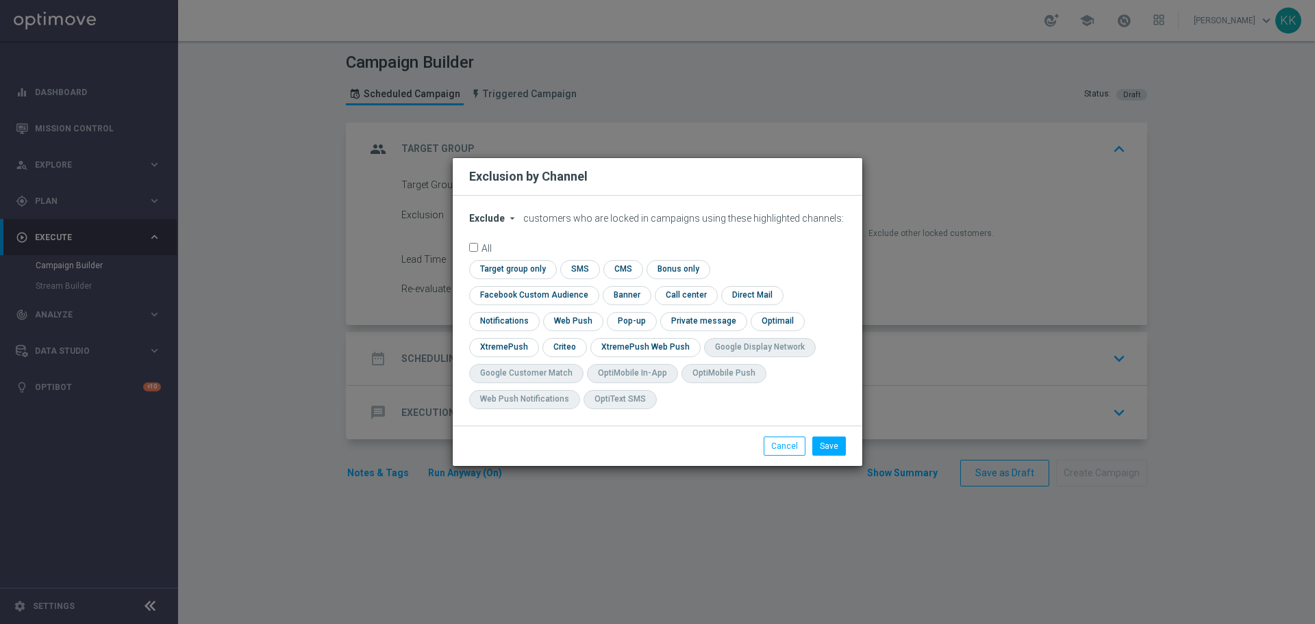
click at [485, 224] on span "Exclude" at bounding box center [487, 218] width 36 height 11
click at [0, 0] on span "Include" at bounding box center [0, 0] width 0 height 0
click at [593, 286] on input "checkbox" at bounding box center [531, 295] width 124 height 18
checkbox input "true"
click at [559, 357] on div "check Criteo" at bounding box center [564, 347] width 45 height 19
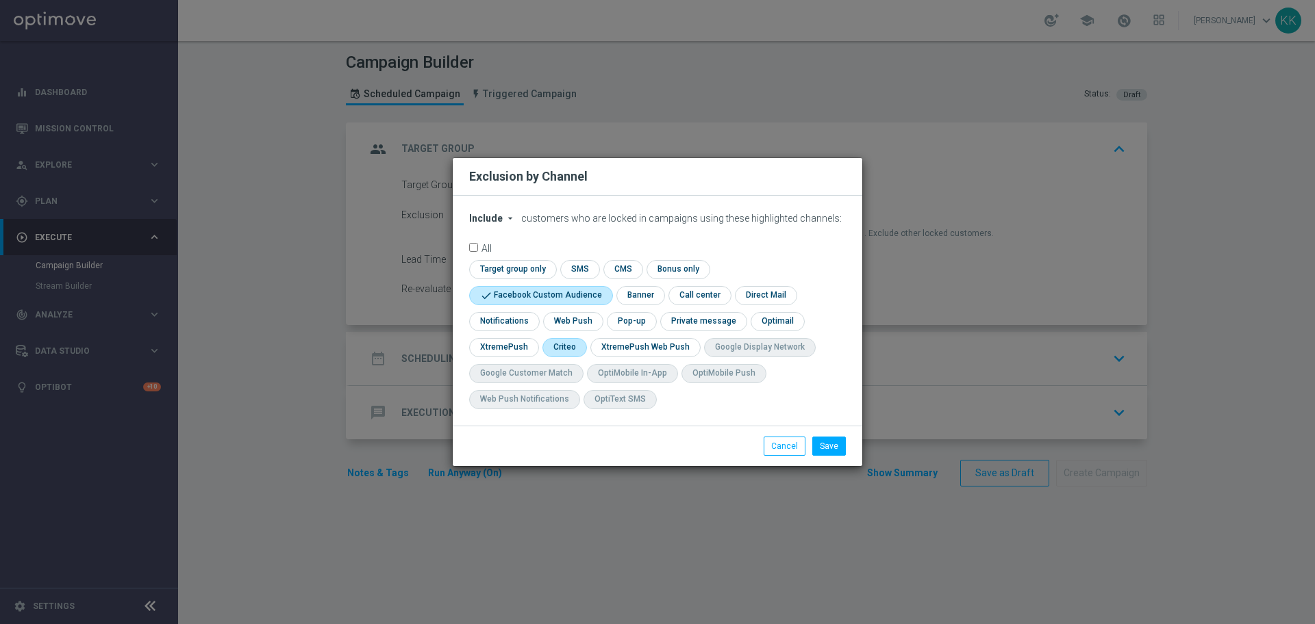
click at [561, 352] on input "checkbox" at bounding box center [563, 347] width 42 height 18
checkbox input "true"
click at [830, 448] on button "Save" at bounding box center [829, 446] width 34 height 19
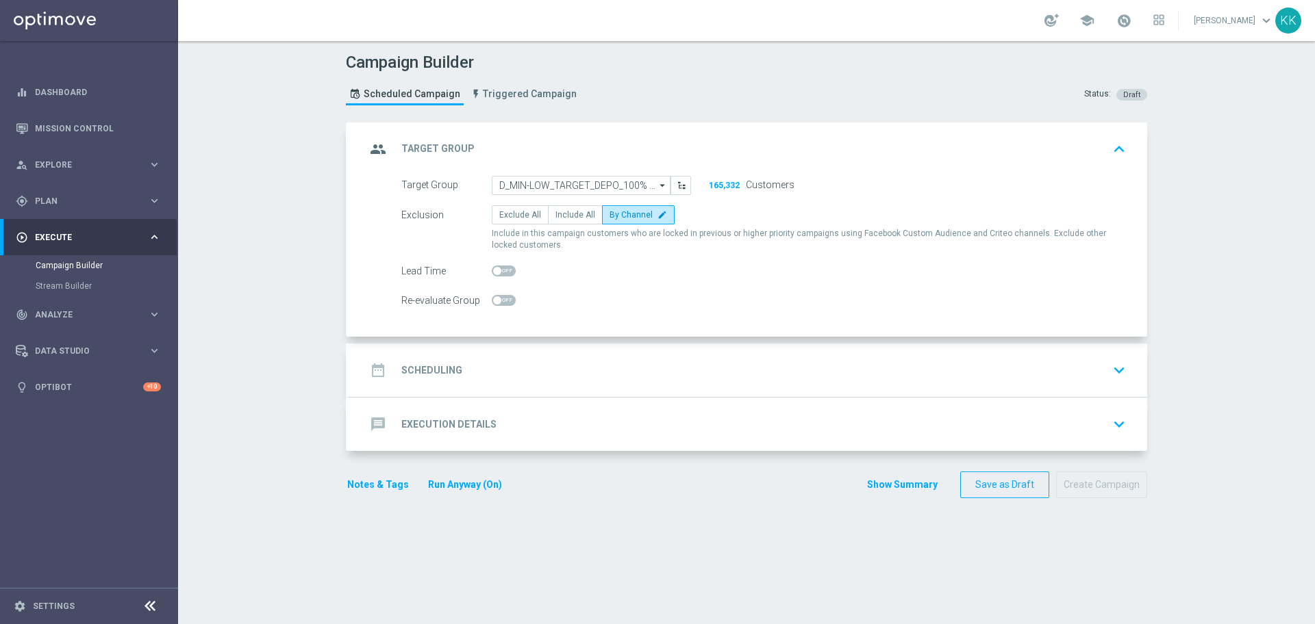
click at [659, 377] on div "date_range Scheduling keyboard_arrow_down" at bounding box center [748, 370] width 765 height 26
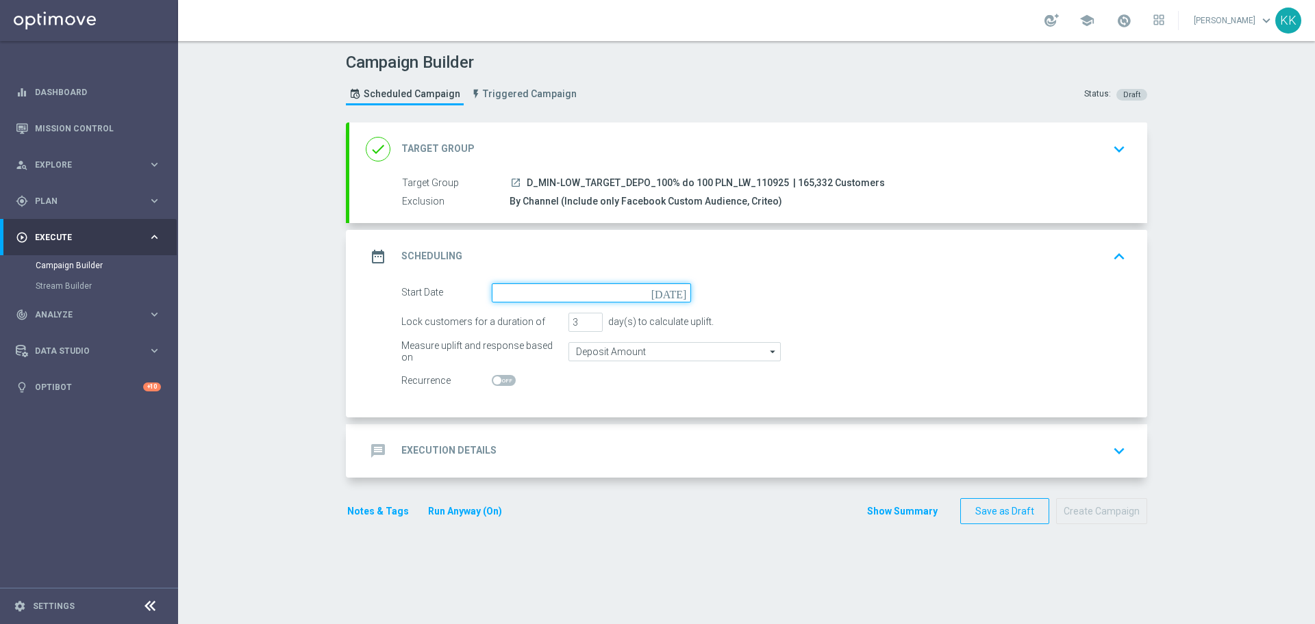
click at [566, 290] on input at bounding box center [591, 292] width 199 height 19
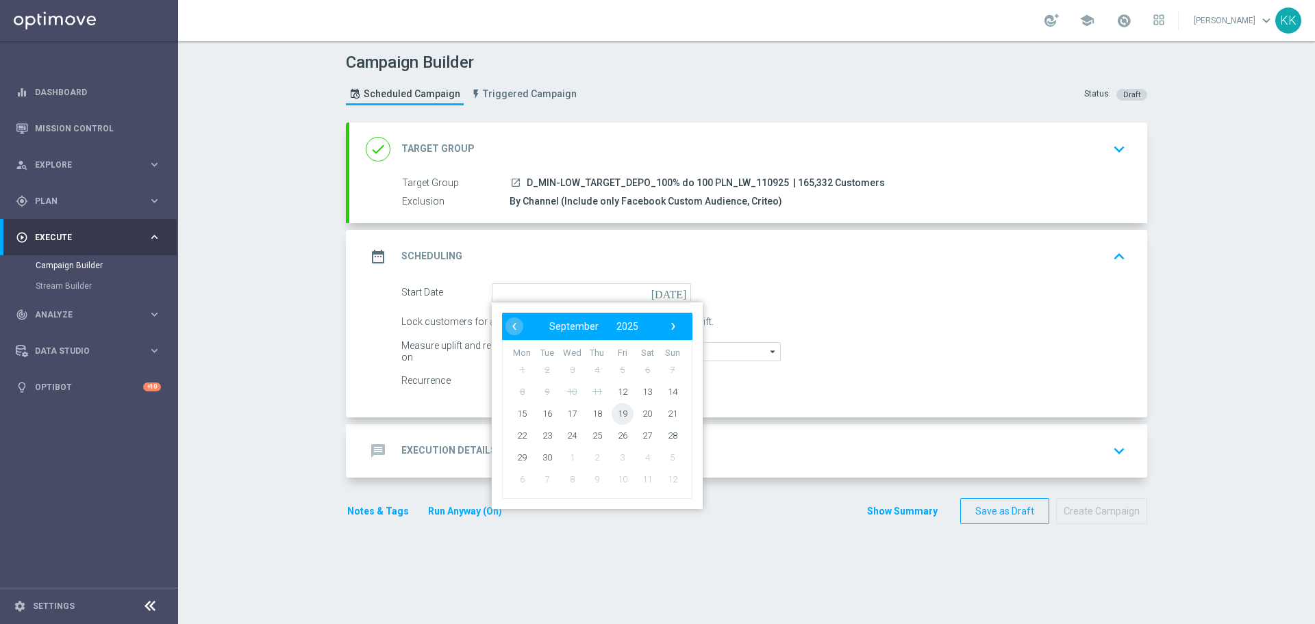
type input "[DATE]"
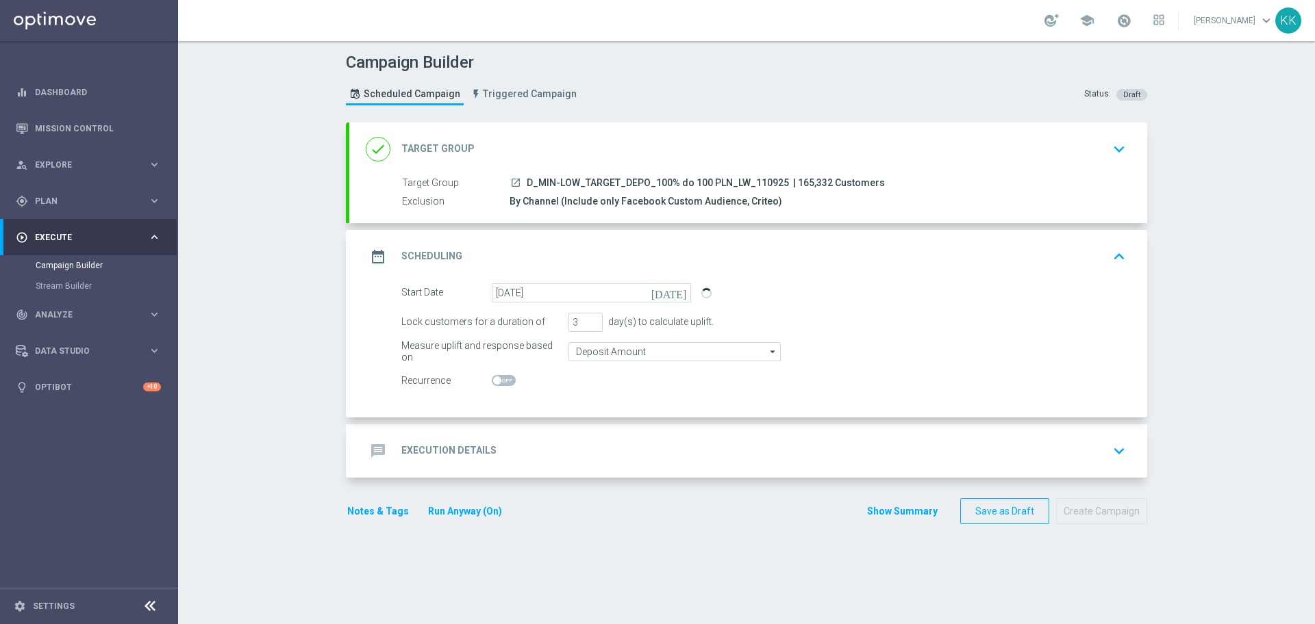
click at [602, 361] on form "Start Date 12 Sep 2025 today Lock customers for a duration of 3 day(s) to calcu…" at bounding box center [763, 336] width 724 height 107
click at [588, 448] on div "message Execution Details keyboard_arrow_down" at bounding box center [748, 451] width 765 height 26
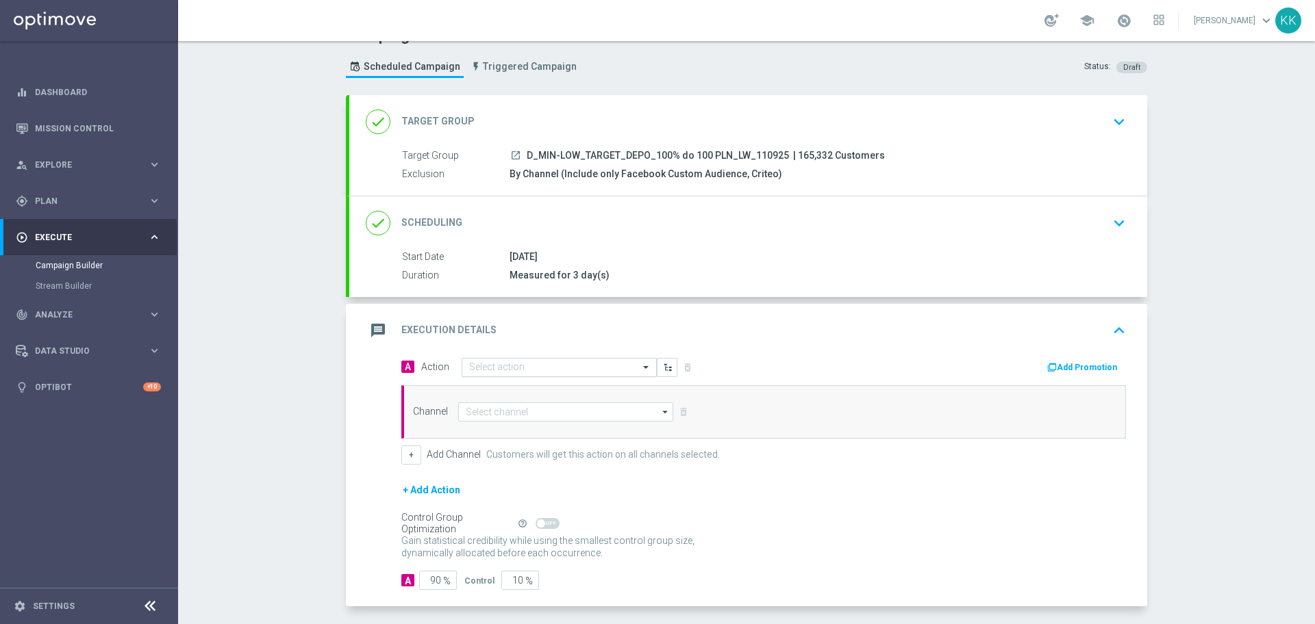
scroll to position [60, 0]
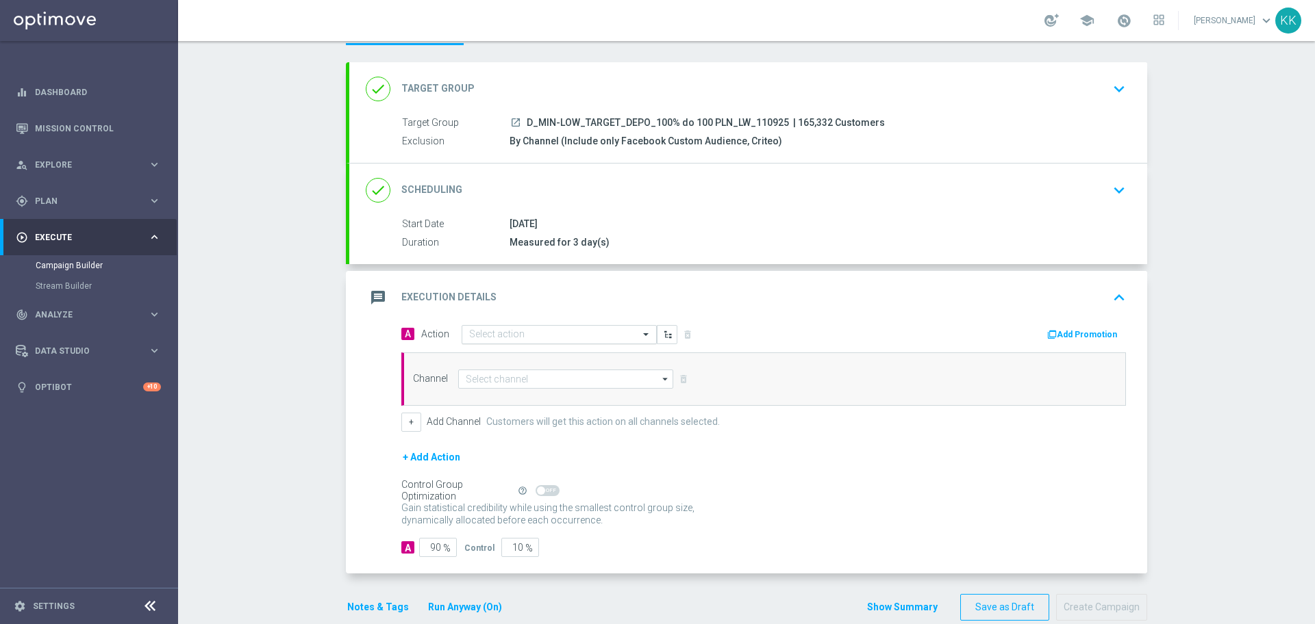
click at [503, 330] on input "text" at bounding box center [545, 335] width 153 height 12
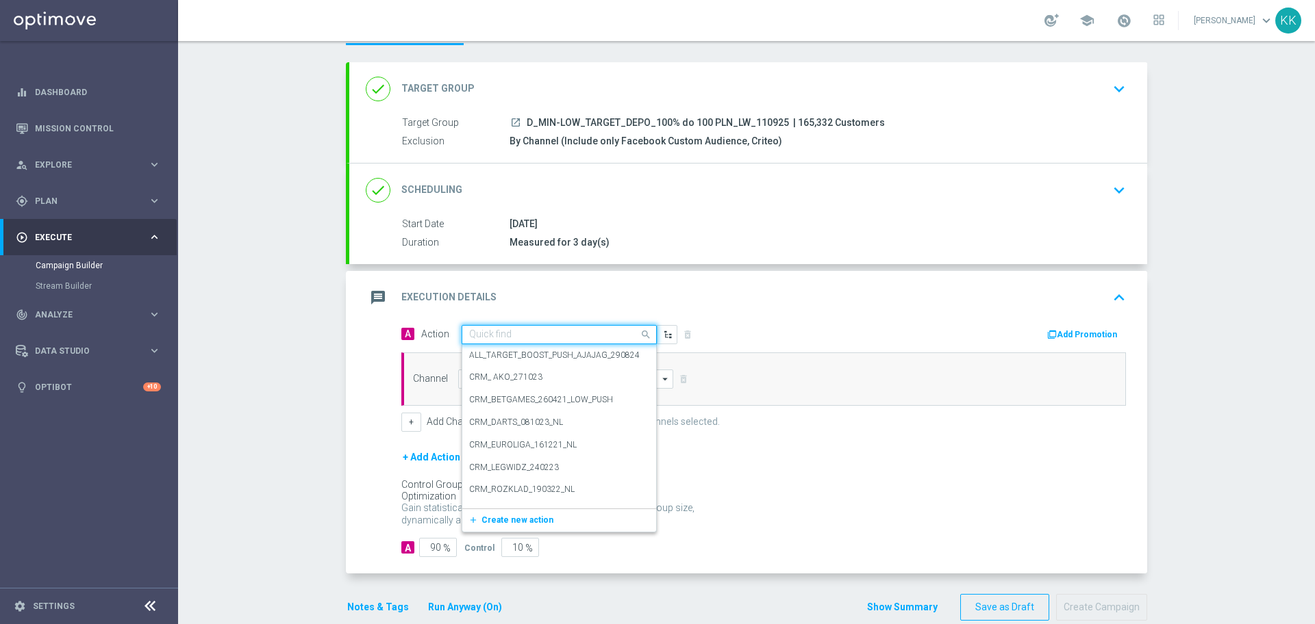
paste input "D_MIN-LOW_TARGET_DEPO_100% do 100 PLN_LW_110925"
type input "D_MIN-LOW_TARGET_DEPO_100% do 100 PLN_LW_110925"
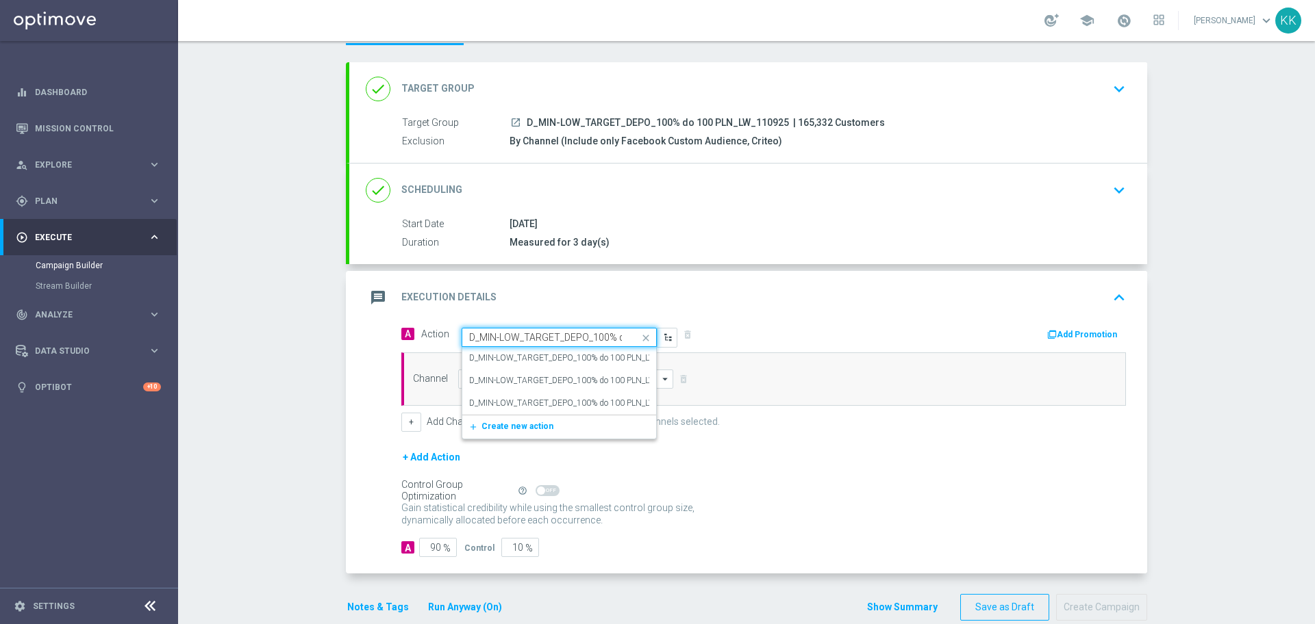
scroll to position [0, 97]
click at [522, 359] on label "D_MIN-LOW_TARGET_DEPO_100% do 100 PLN_LW_110925" at bounding box center [578, 359] width 219 height 12
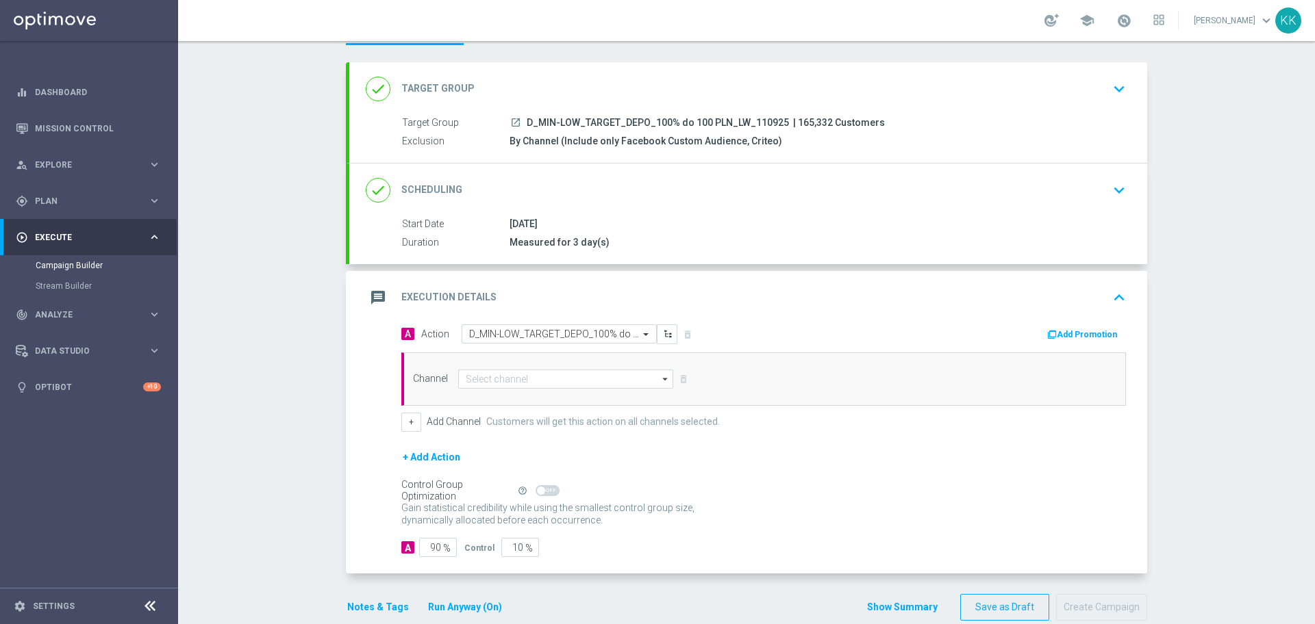
scroll to position [0, 0]
click at [524, 381] on input at bounding box center [565, 379] width 215 height 19
click at [536, 425] on div "Optimail" at bounding box center [566, 419] width 216 height 19
type input "Optimail"
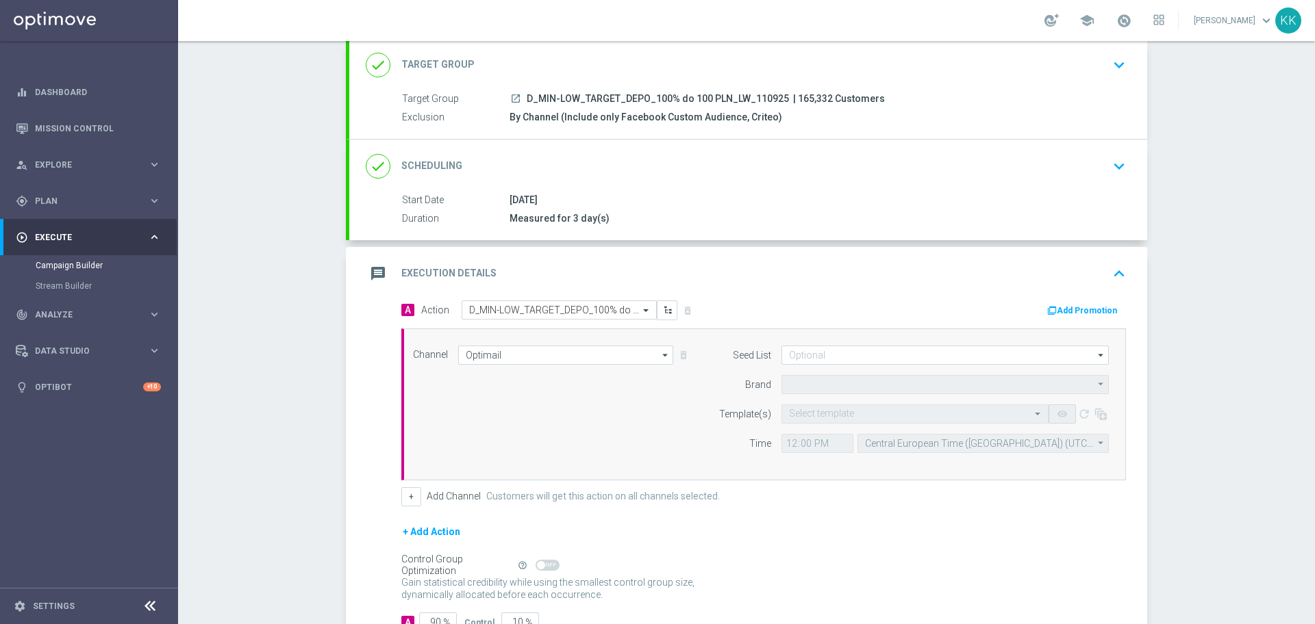
type input "STS"
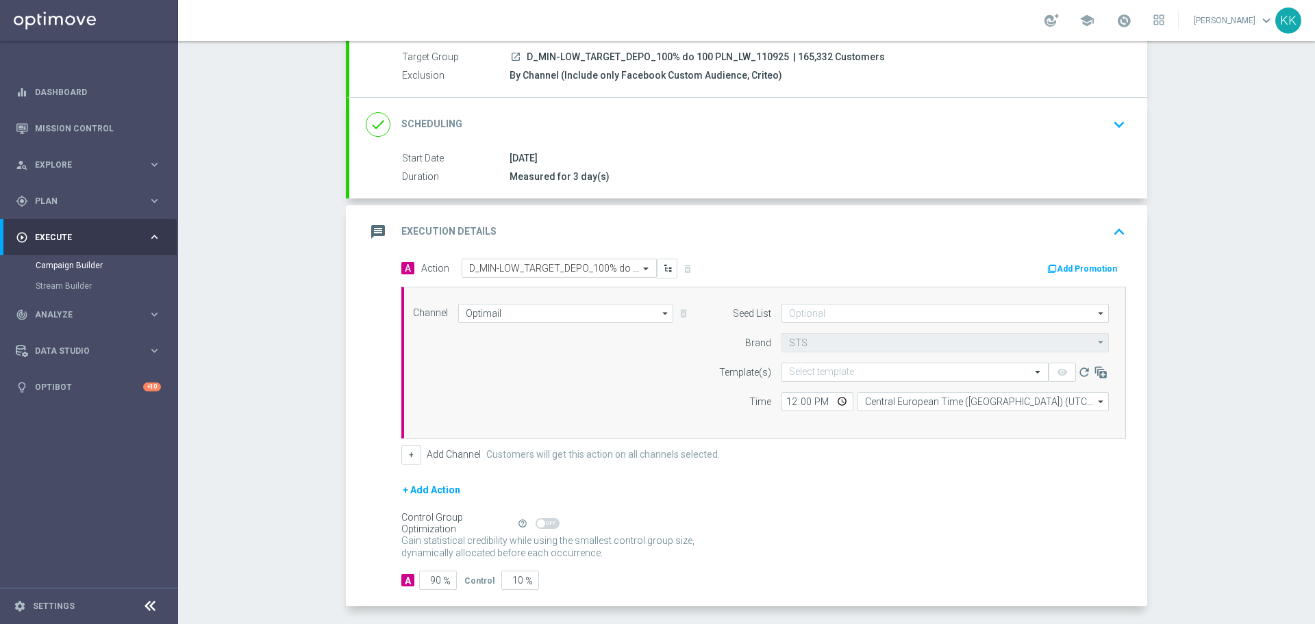
scroll to position [183, 0]
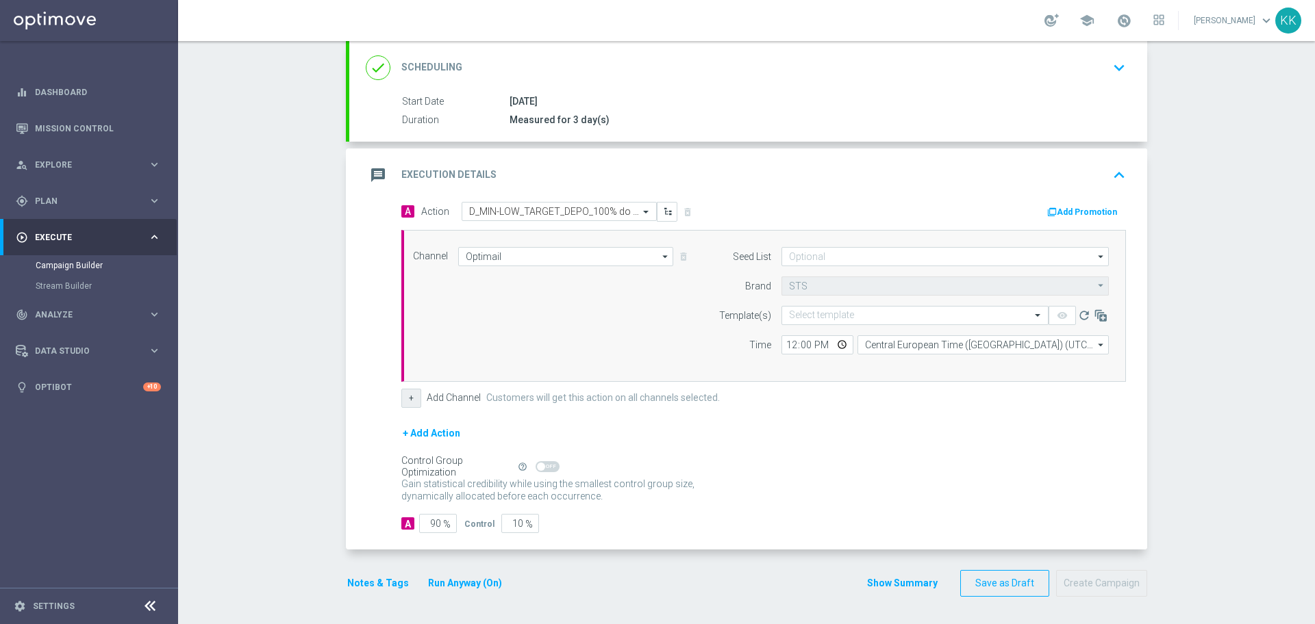
click at [414, 399] on button "+" at bounding box center [411, 398] width 20 height 19
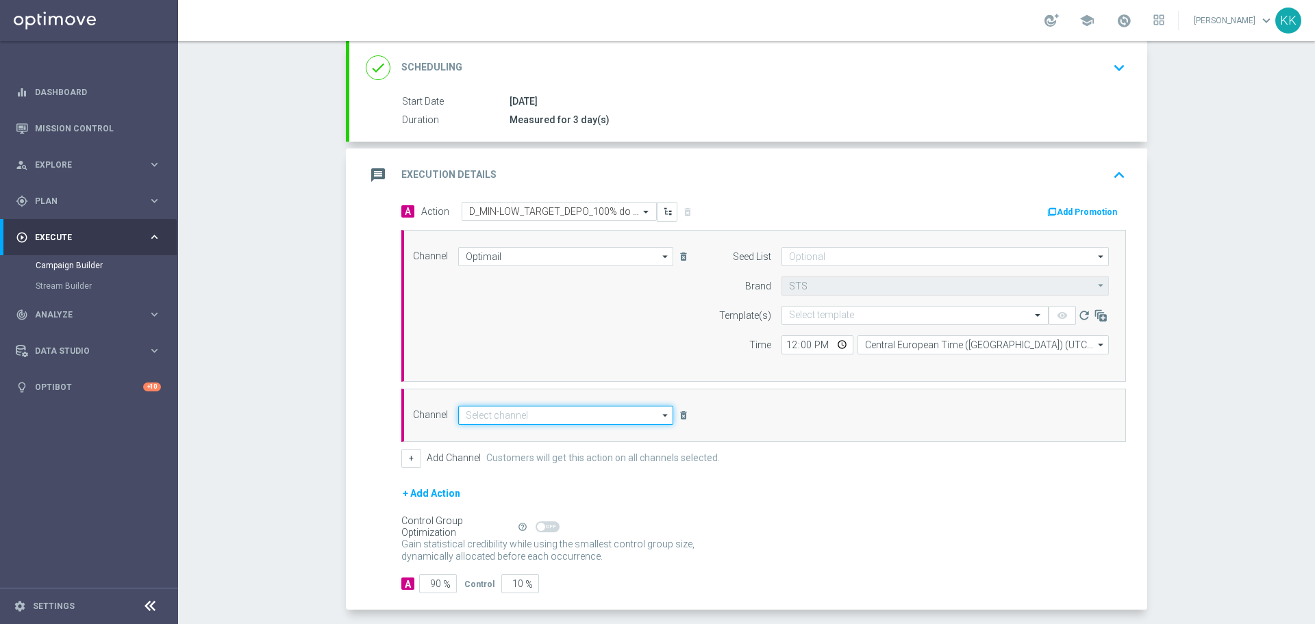
click at [487, 418] on input at bounding box center [565, 415] width 215 height 19
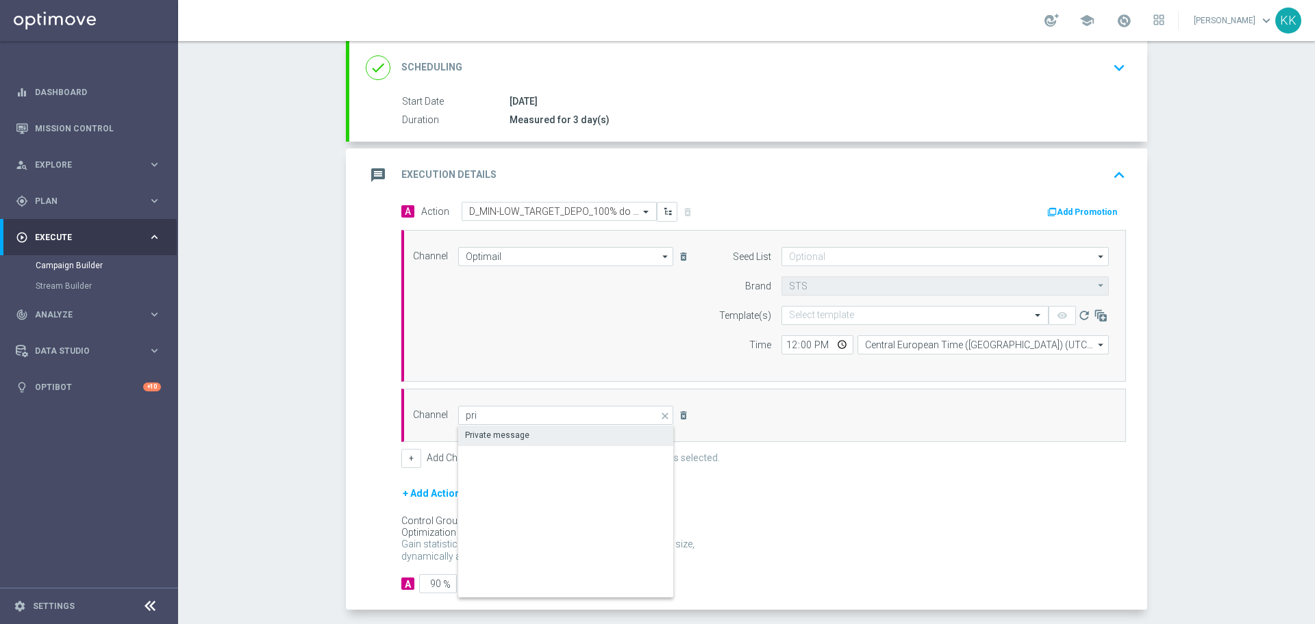
click at [525, 438] on div "Private message" at bounding box center [566, 435] width 216 height 19
type input "Private message"
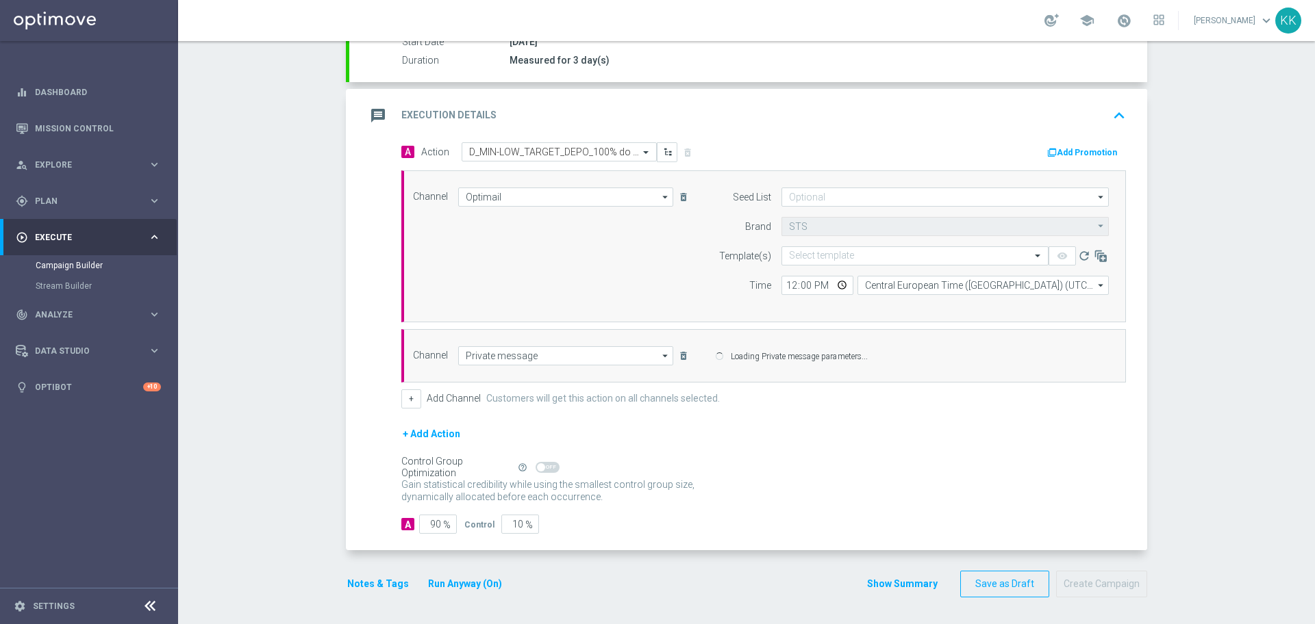
scroll to position [243, 0]
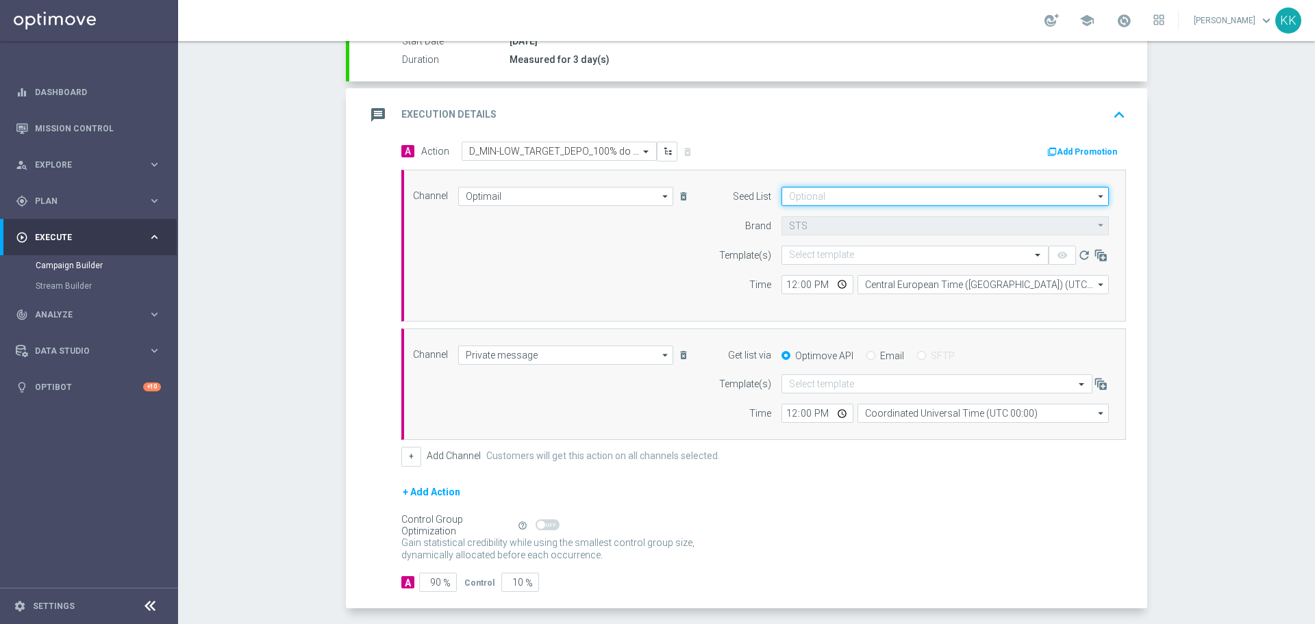
click at [836, 189] on input at bounding box center [944, 196] width 327 height 19
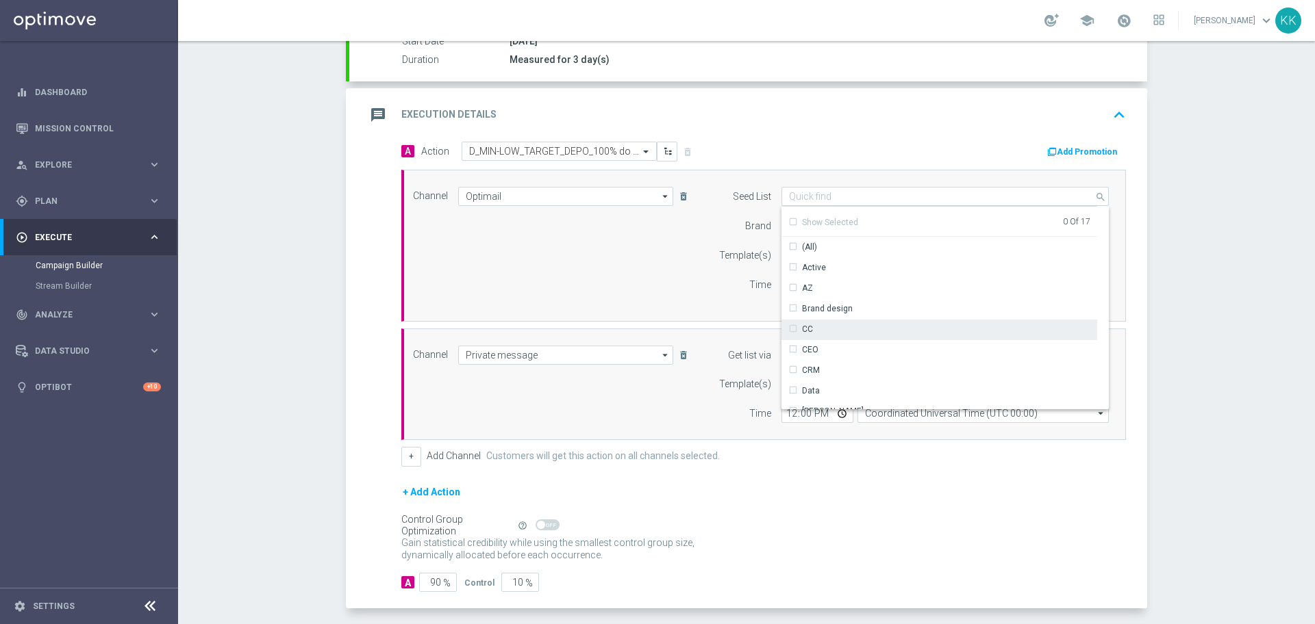
click at [839, 315] on div "Brand design" at bounding box center [939, 308] width 316 height 19
click at [841, 309] on div "Brand design" at bounding box center [827, 309] width 51 height 12
click at [847, 300] on div "Reactivation" at bounding box center [939, 295] width 316 height 19
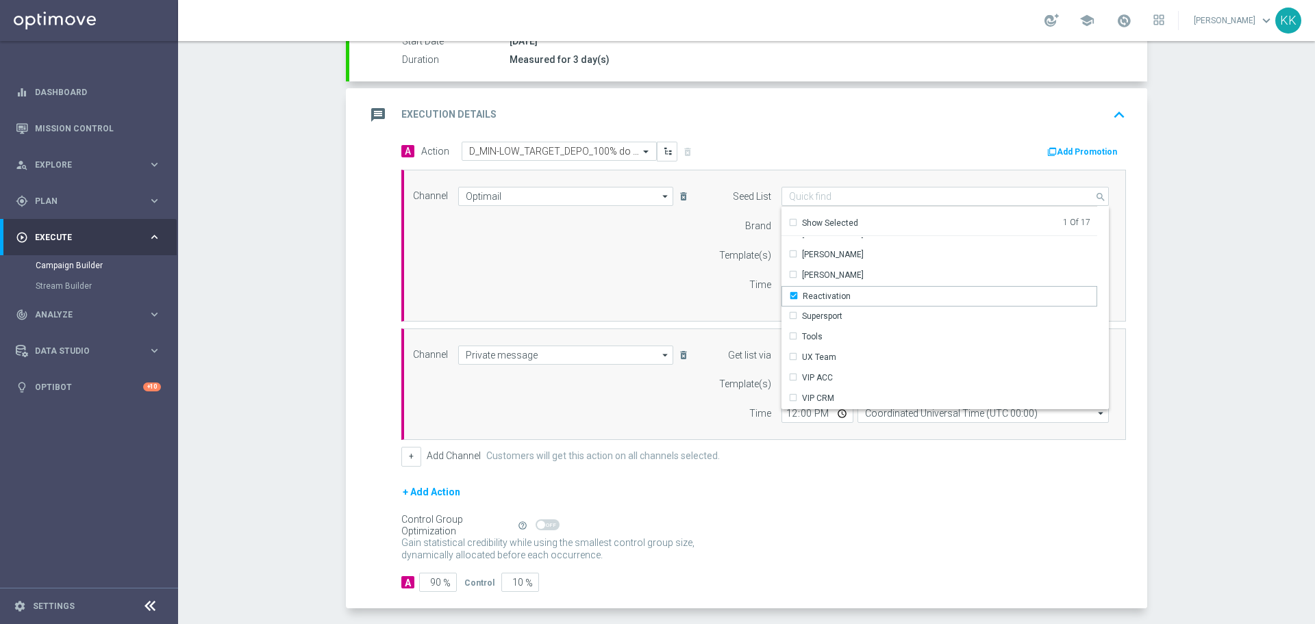
click at [677, 291] on div "Channel Optimail Optimail arrow_drop_down Show Selected 1 of 22 Target group on…" at bounding box center [761, 246] width 716 height 118
type input "Reactivation"
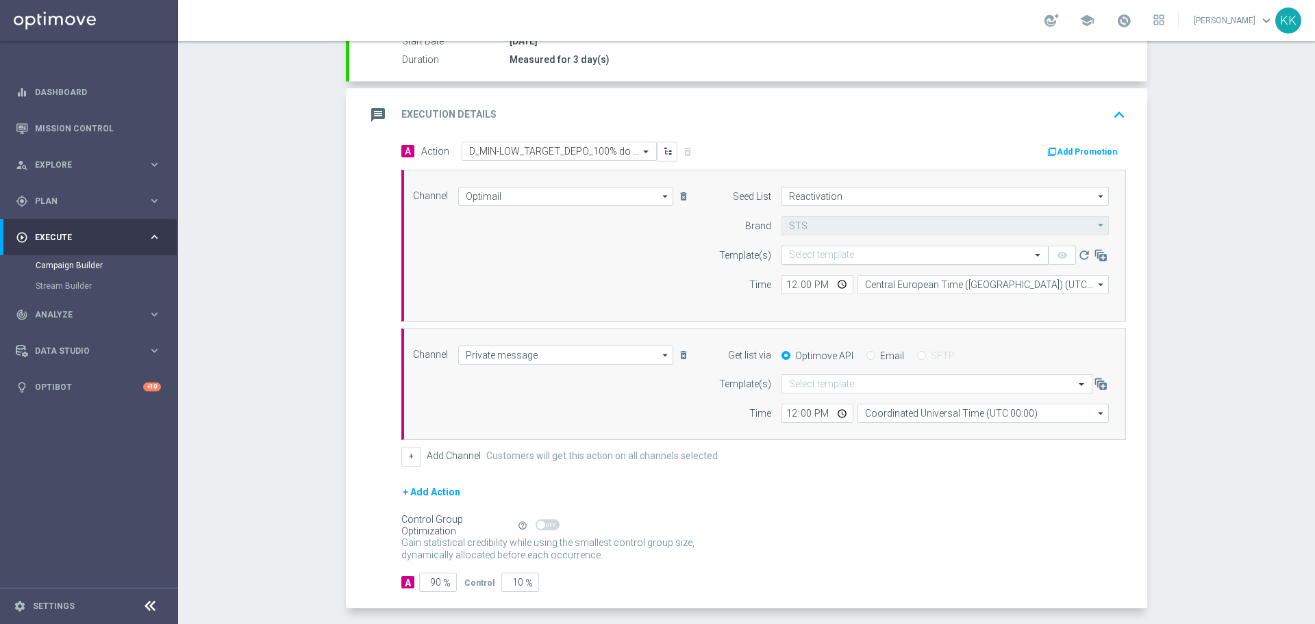
click at [867, 258] on input "text" at bounding box center [901, 256] width 225 height 12
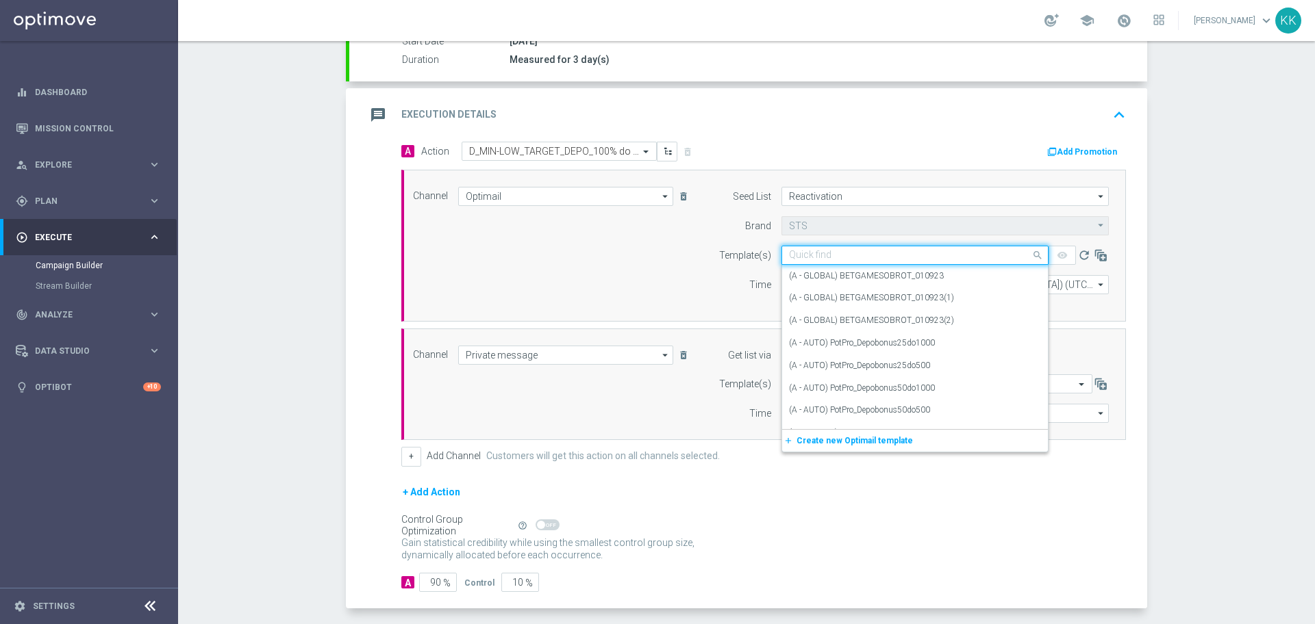
paste input "D_MIN-LOW_TARGET_DEPO_100% do 100 PLN_LW_110925"
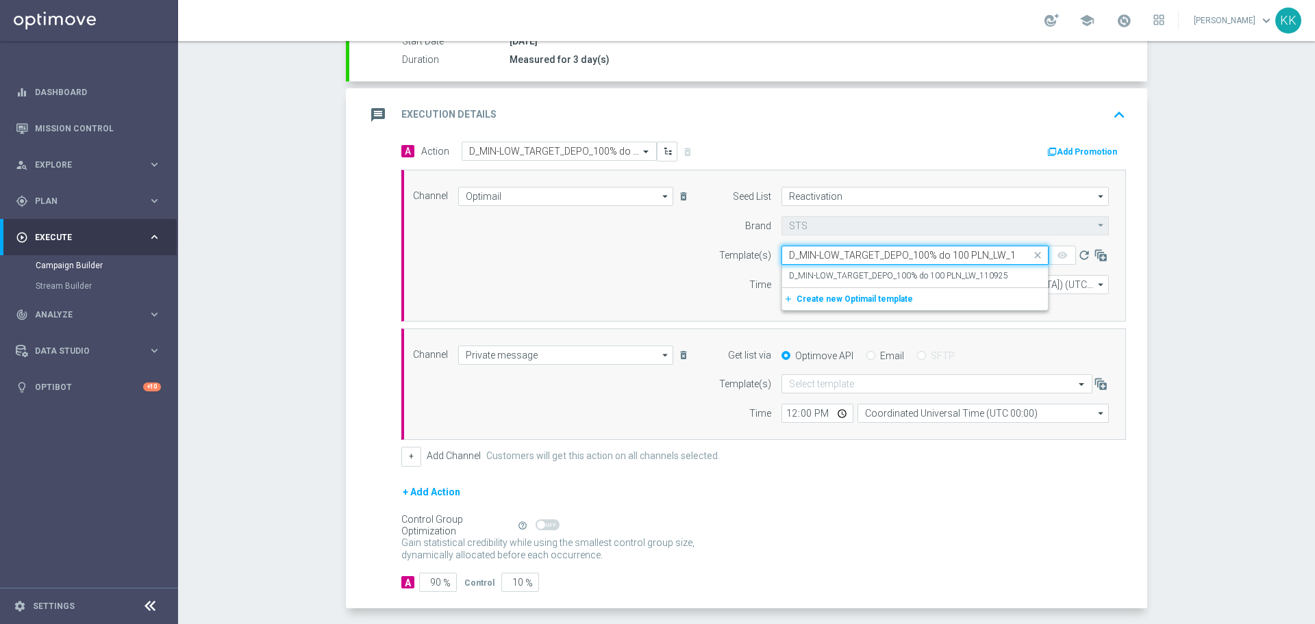
scroll to position [0, 25]
click at [852, 274] on label "D_MIN-LOW_TARGET_DEPO_100% do 100 PLN_LW_110925" at bounding box center [898, 276] width 219 height 12
type input "D_MIN-LOW_TARGET_DEPO_100% do 100 PLN_LW_110925"
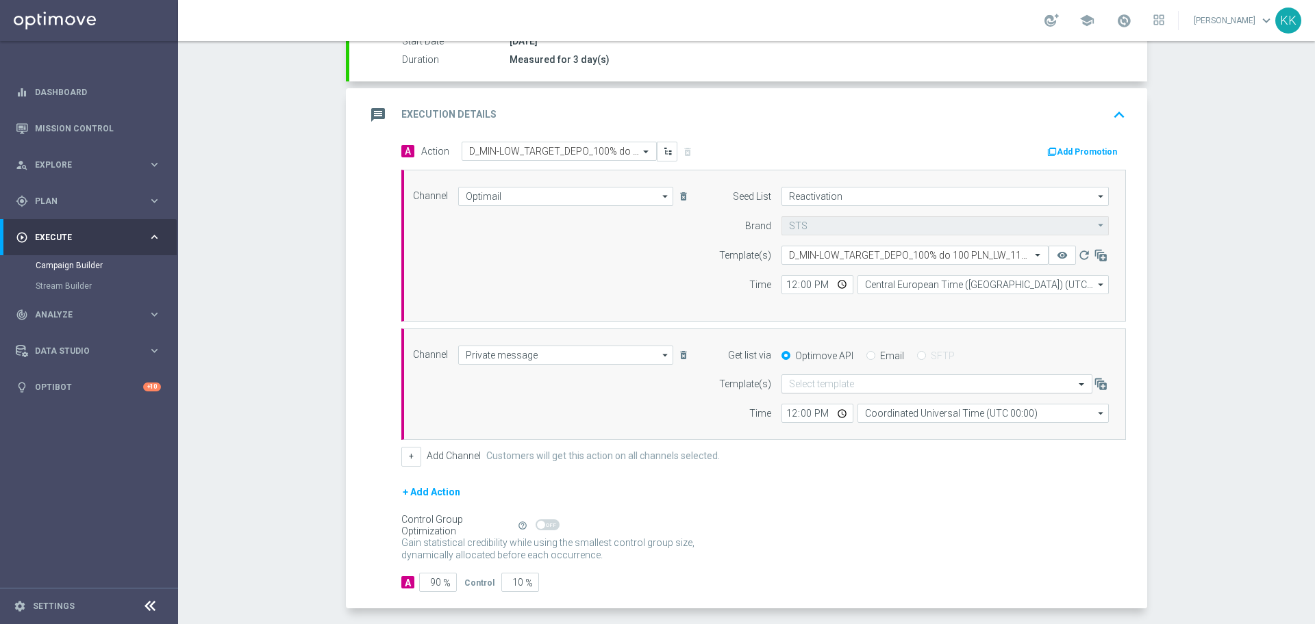
click at [878, 383] on input "text" at bounding box center [923, 385] width 268 height 12
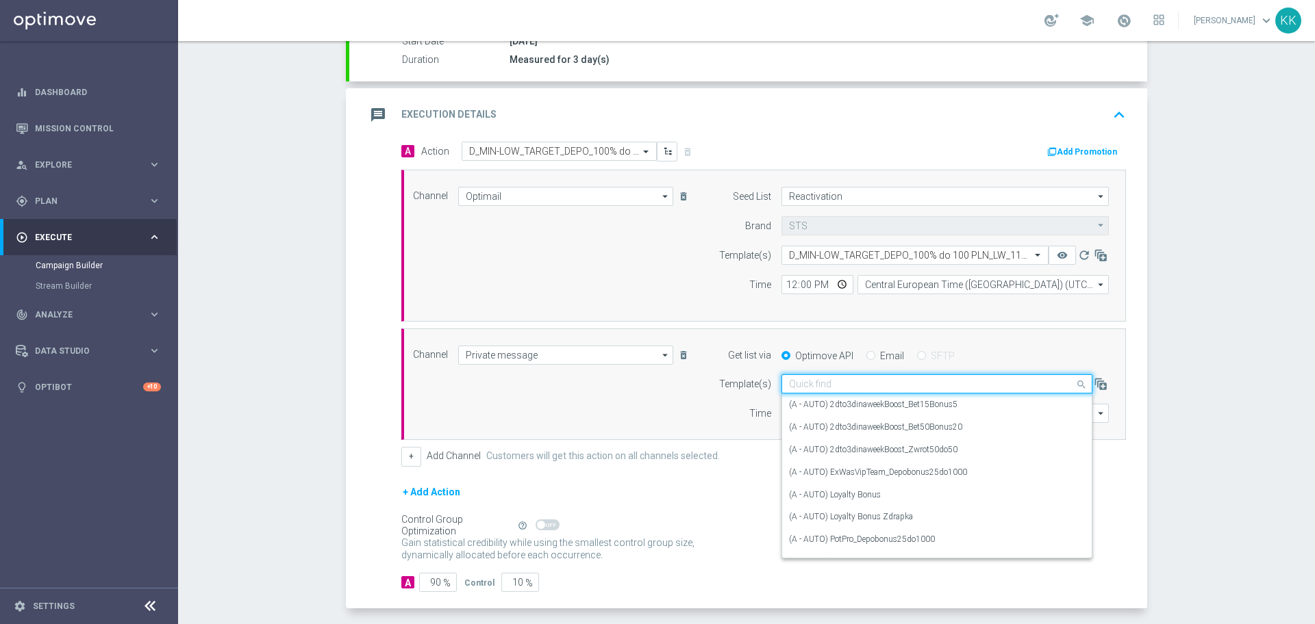
paste input "D_MIN-LOW_TARGET_DEPO_100% do 100 PLN_LW_110925"
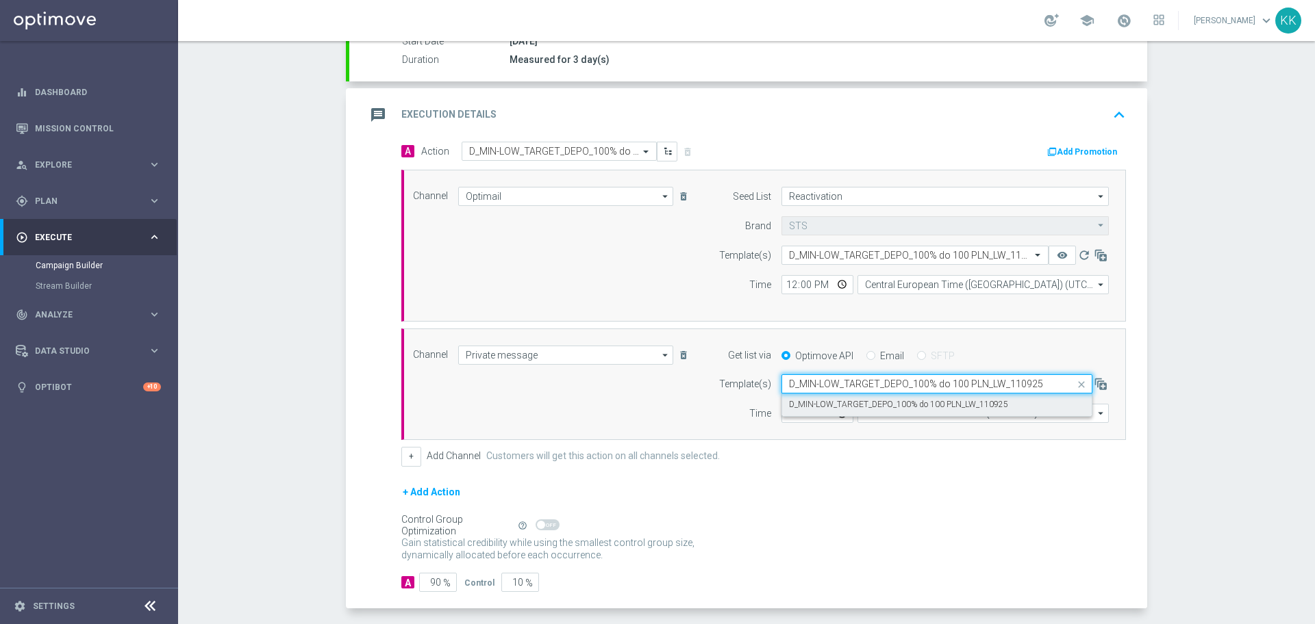
click at [859, 404] on label "D_MIN-LOW_TARGET_DEPO_100% do 100 PLN_LW_110925" at bounding box center [898, 405] width 219 height 12
type input "D_MIN-LOW_TARGET_DEPO_100% do 100 PLN_LW_110925"
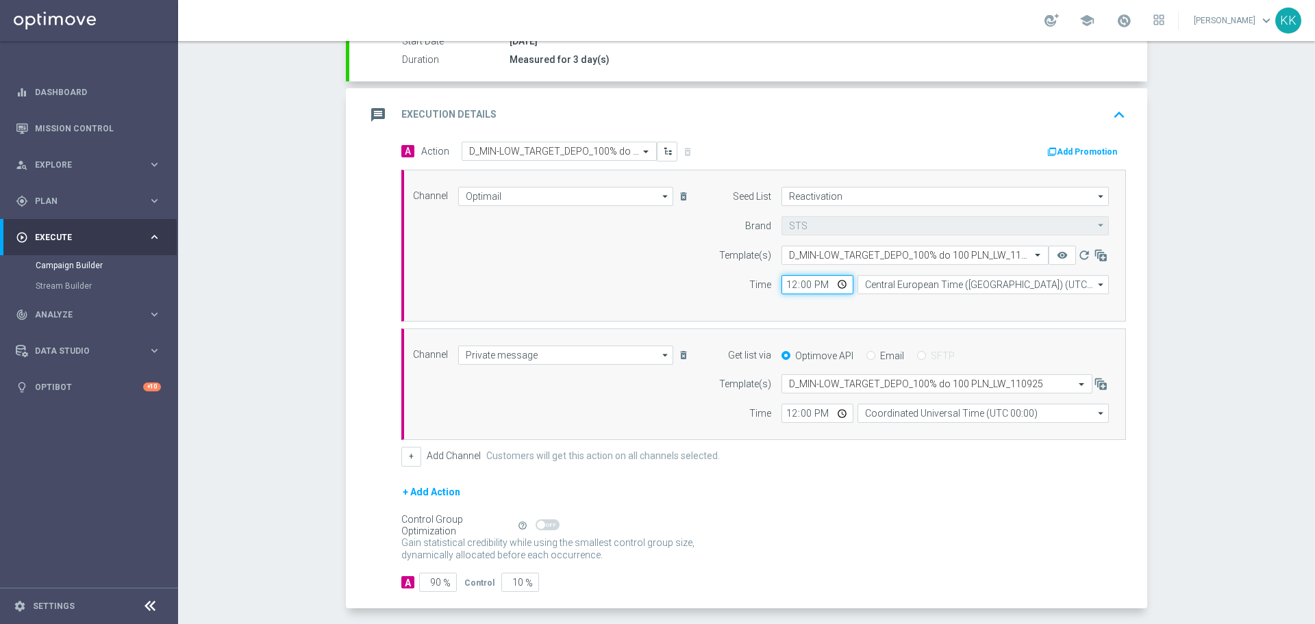
click at [782, 288] on input "12:00" at bounding box center [817, 284] width 72 height 19
type input "17:11"
click at [792, 412] on input "12:00" at bounding box center [817, 413] width 72 height 19
type input "17:11"
click at [916, 285] on input "Central European Time (Warsaw) (UTC +02:00)" at bounding box center [982, 284] width 251 height 19
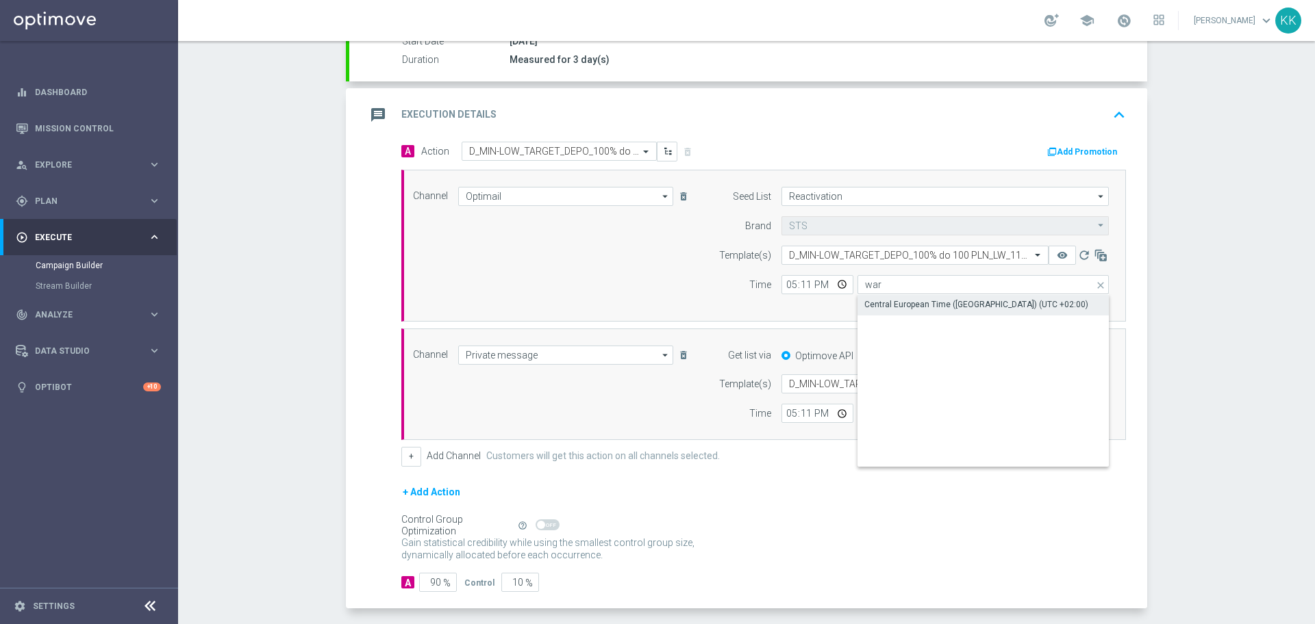
click at [915, 296] on div "Central European Time (Warsaw) (UTC +02:00)" at bounding box center [982, 304] width 251 height 19
type input "Central European Time (Warsaw) (UTC +02:00)"
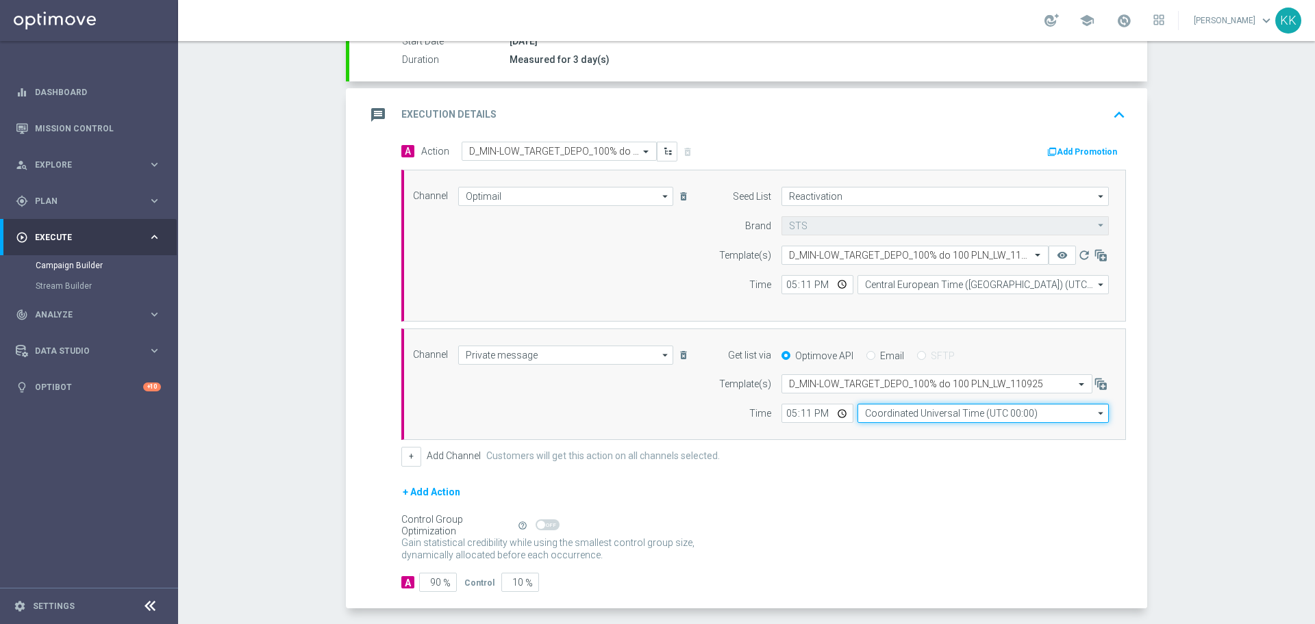
click at [924, 416] on input "Coordinated Universal Time (UTC 00:00)" at bounding box center [982, 413] width 251 height 19
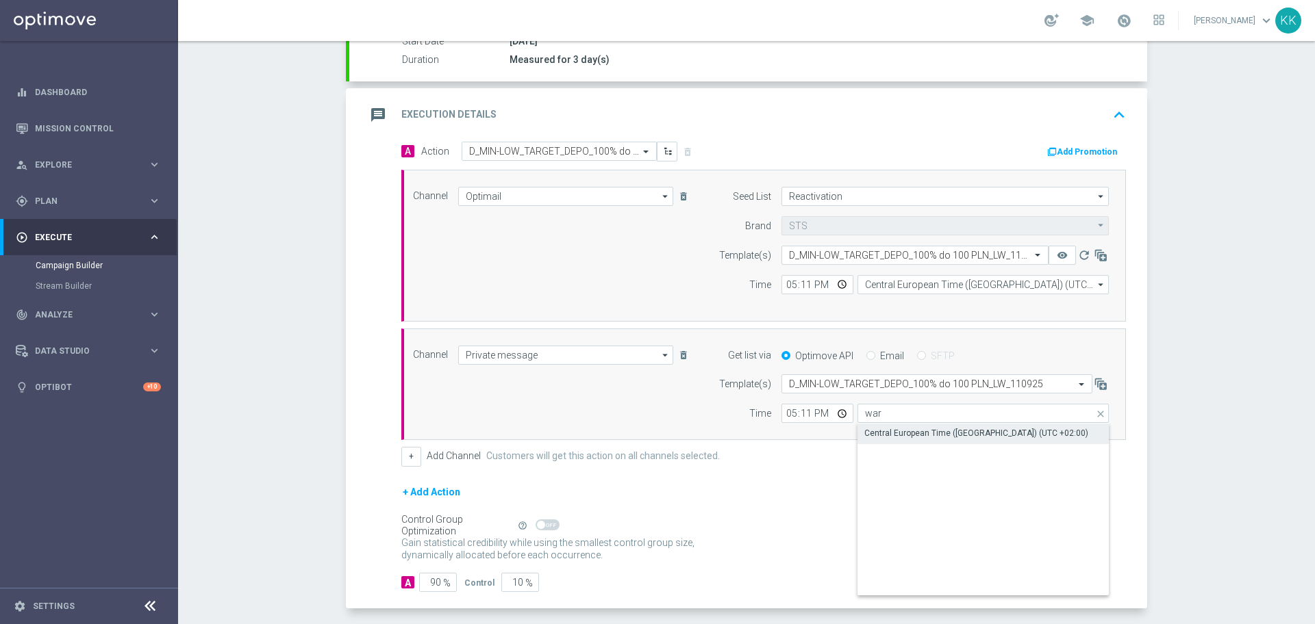
click at [928, 437] on div "Central European Time (Warsaw) (UTC +02:00)" at bounding box center [976, 433] width 224 height 12
type input "Central European Time (Warsaw) (UTC +02:00)"
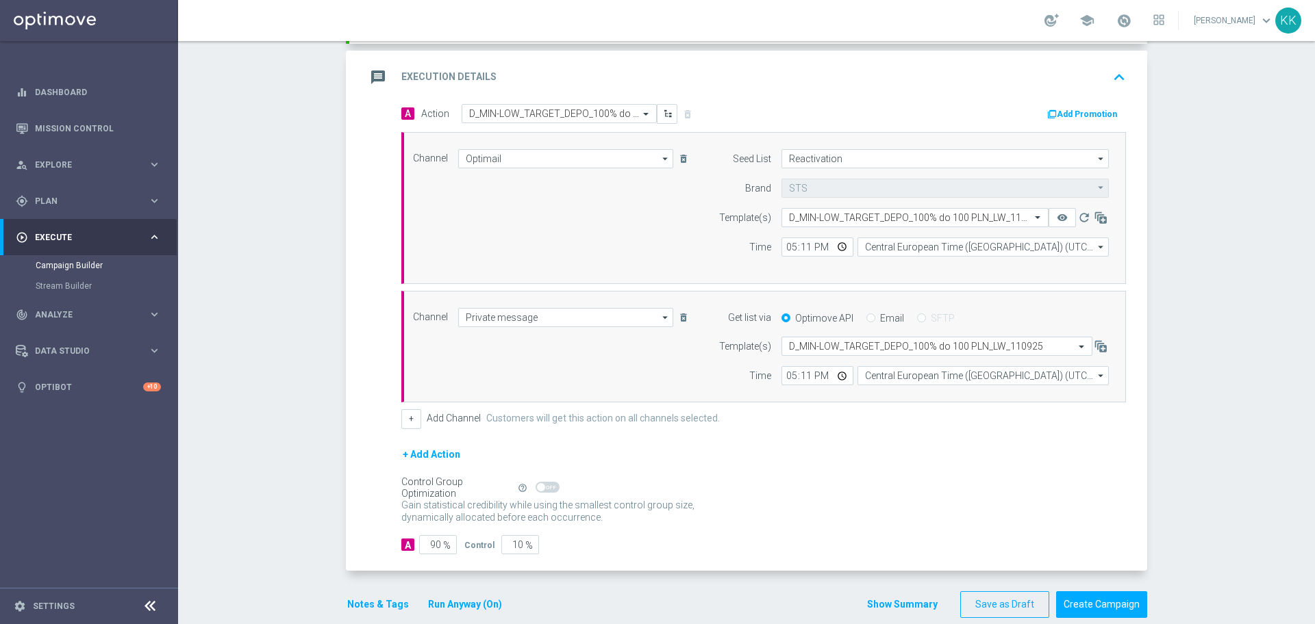
scroll to position [302, 0]
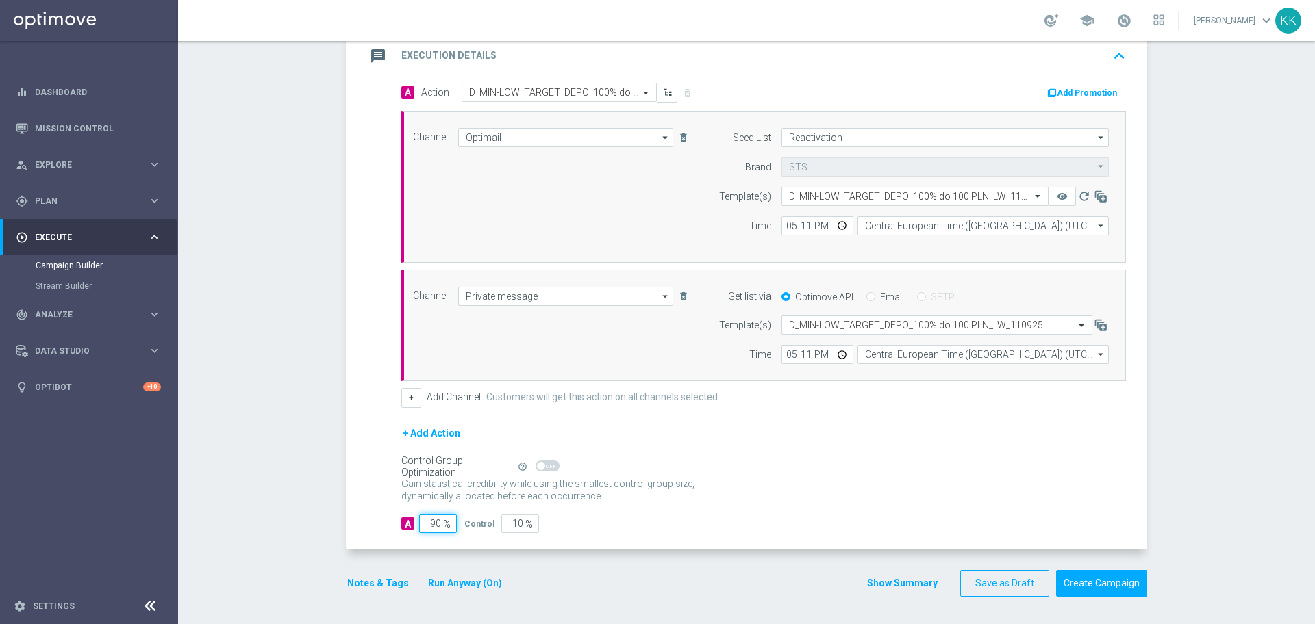
click at [435, 519] on input "90" at bounding box center [438, 523] width 38 height 19
type input "9"
type input "91"
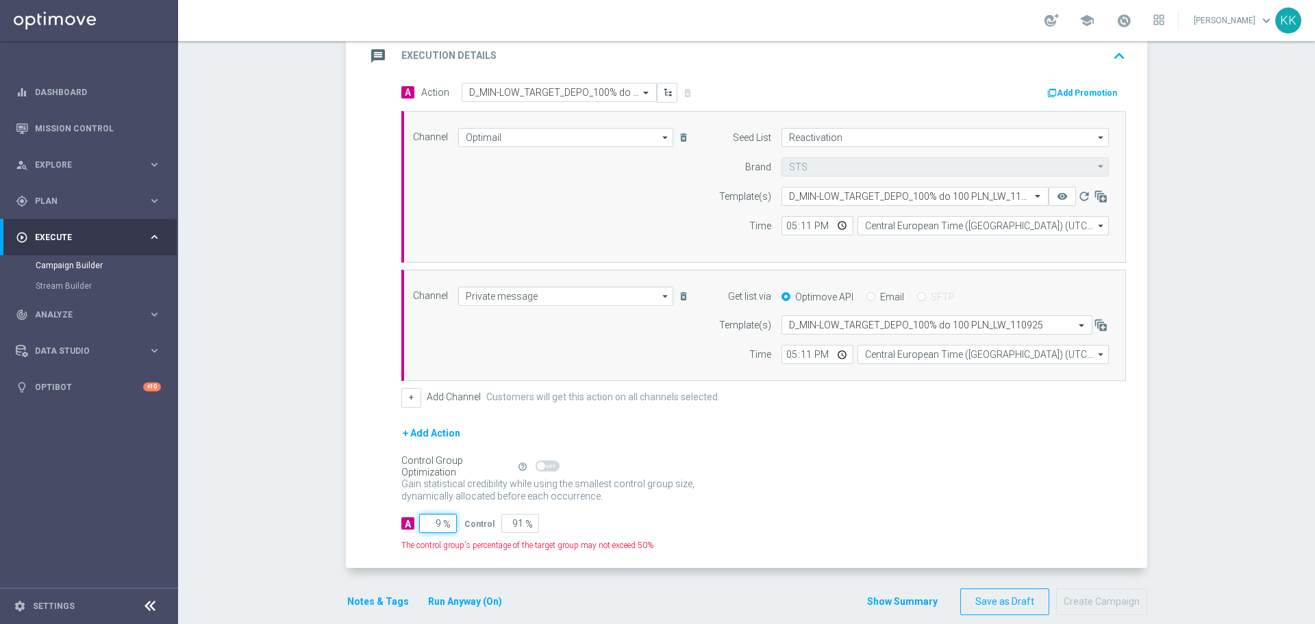
type input "98"
type input "2"
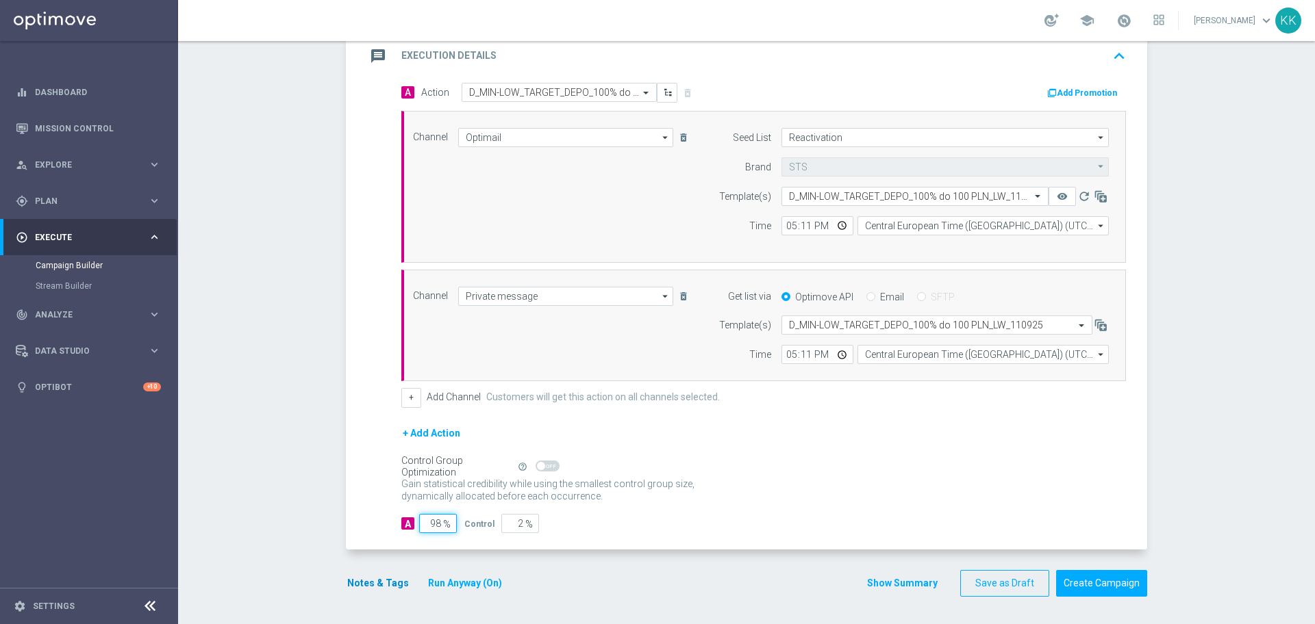
type input "98"
click at [357, 582] on button "Notes & Tags" at bounding box center [378, 583] width 64 height 17
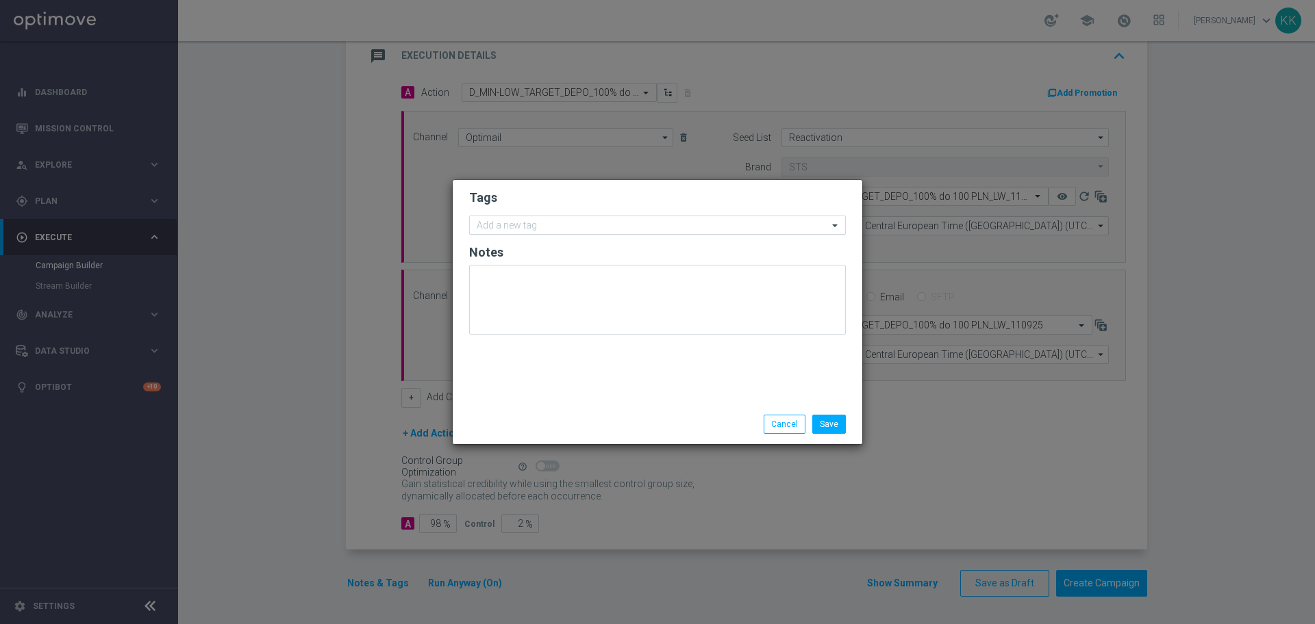
click at [515, 227] on input "text" at bounding box center [652, 226] width 351 height 12
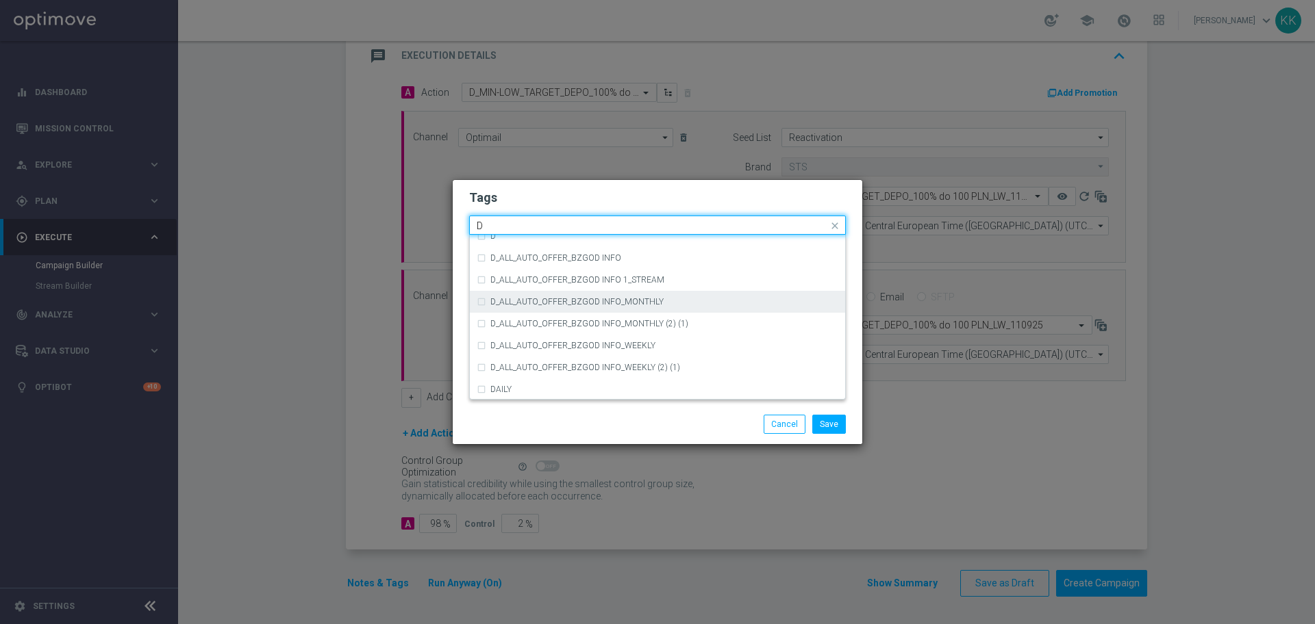
scroll to position [1455, 0]
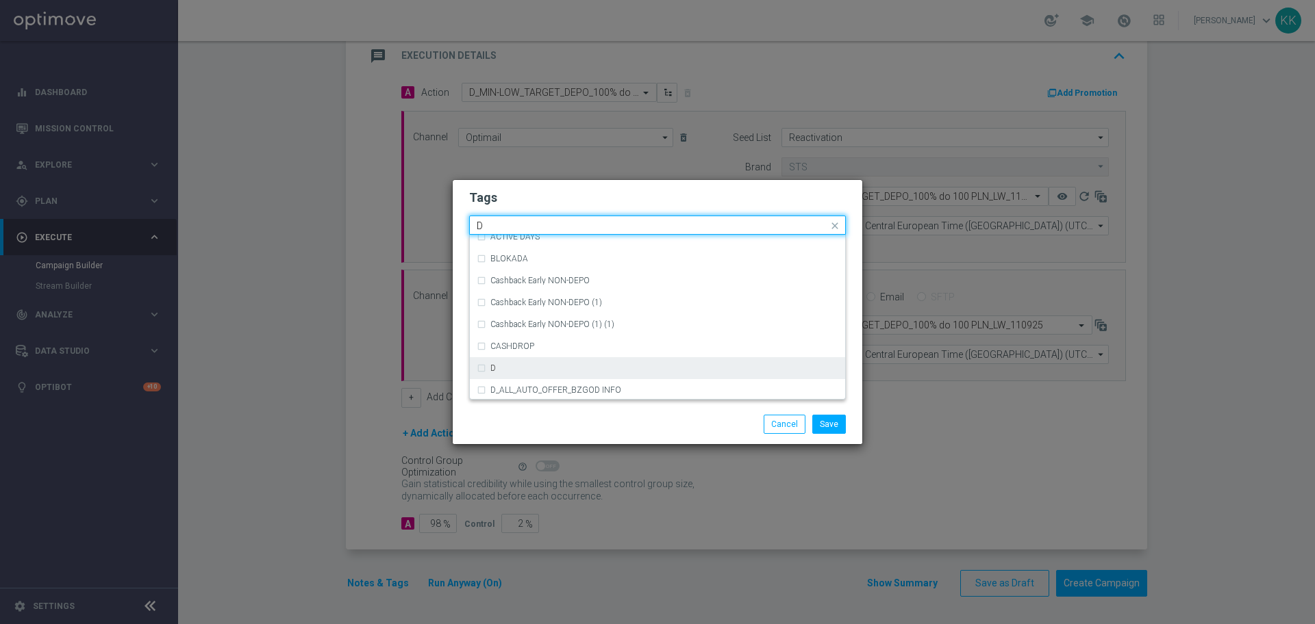
click at [540, 360] on div "D" at bounding box center [657, 368] width 361 height 22
type input "D"
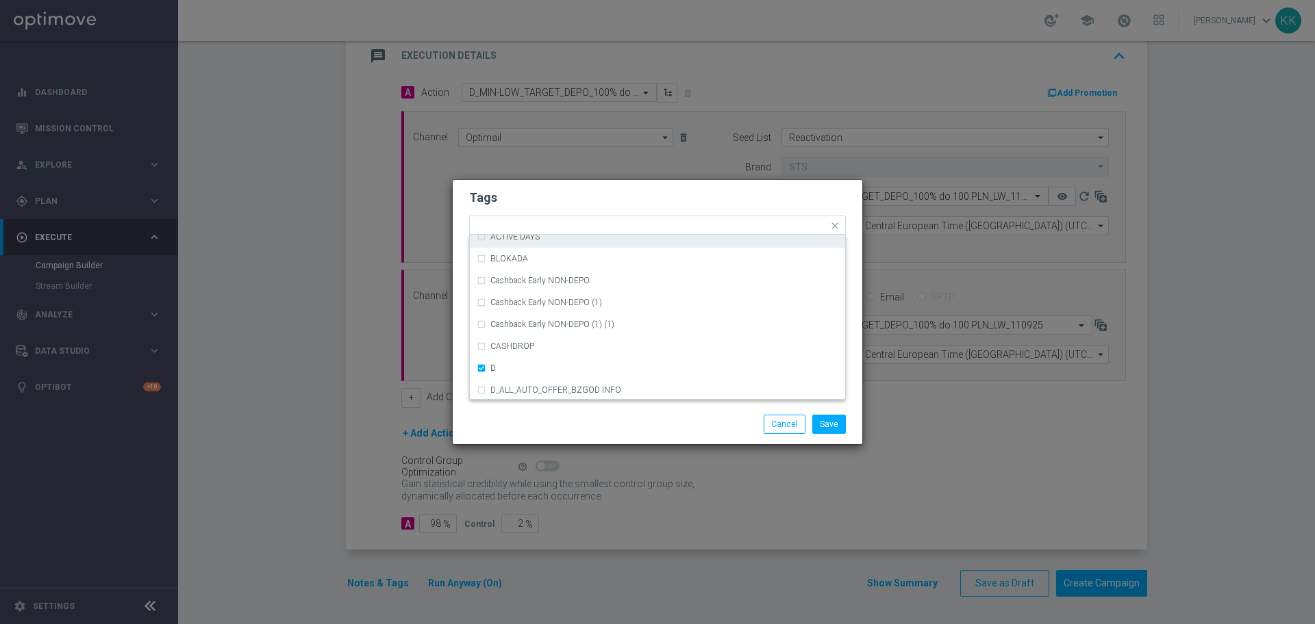
click at [564, 202] on h2 "Tags" at bounding box center [657, 198] width 377 height 16
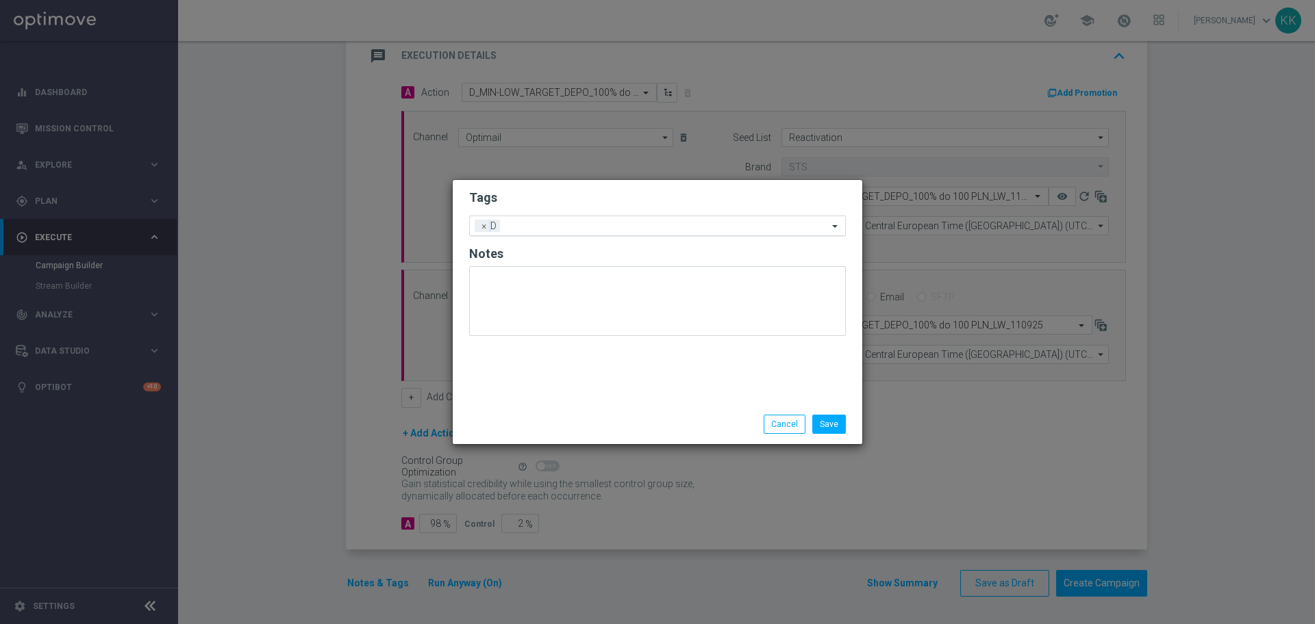
click at [563, 227] on input "text" at bounding box center [666, 227] width 322 height 12
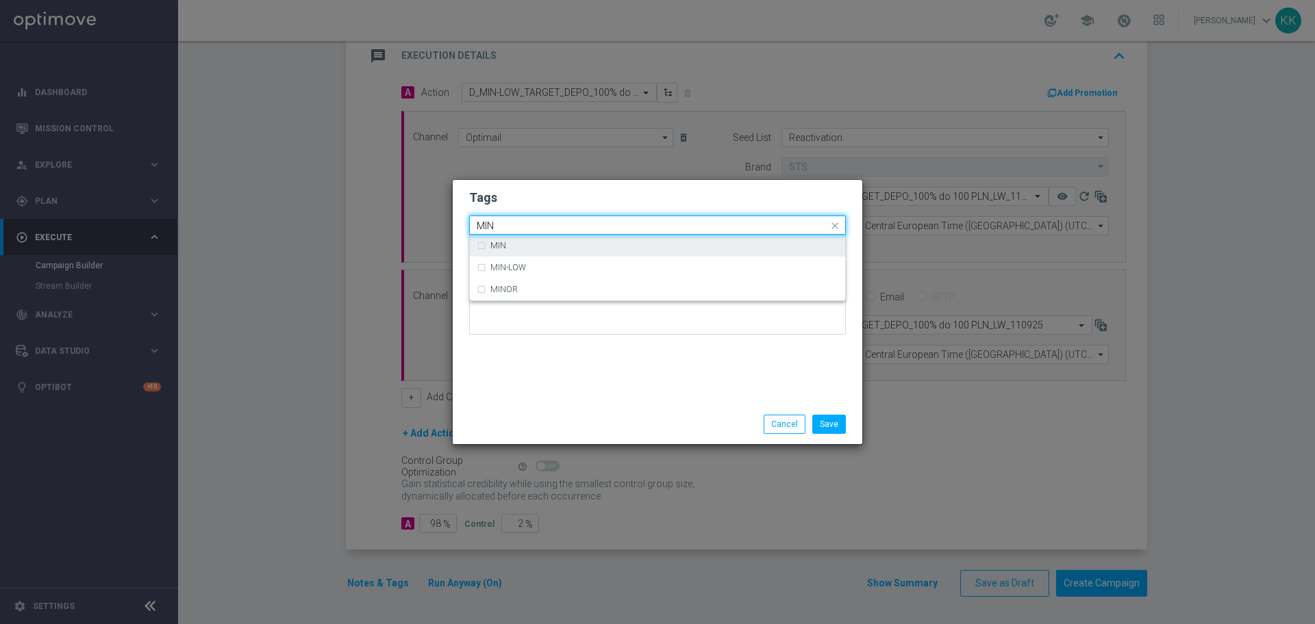
click at [583, 238] on div "MIN" at bounding box center [657, 246] width 361 height 22
type input "MIN"
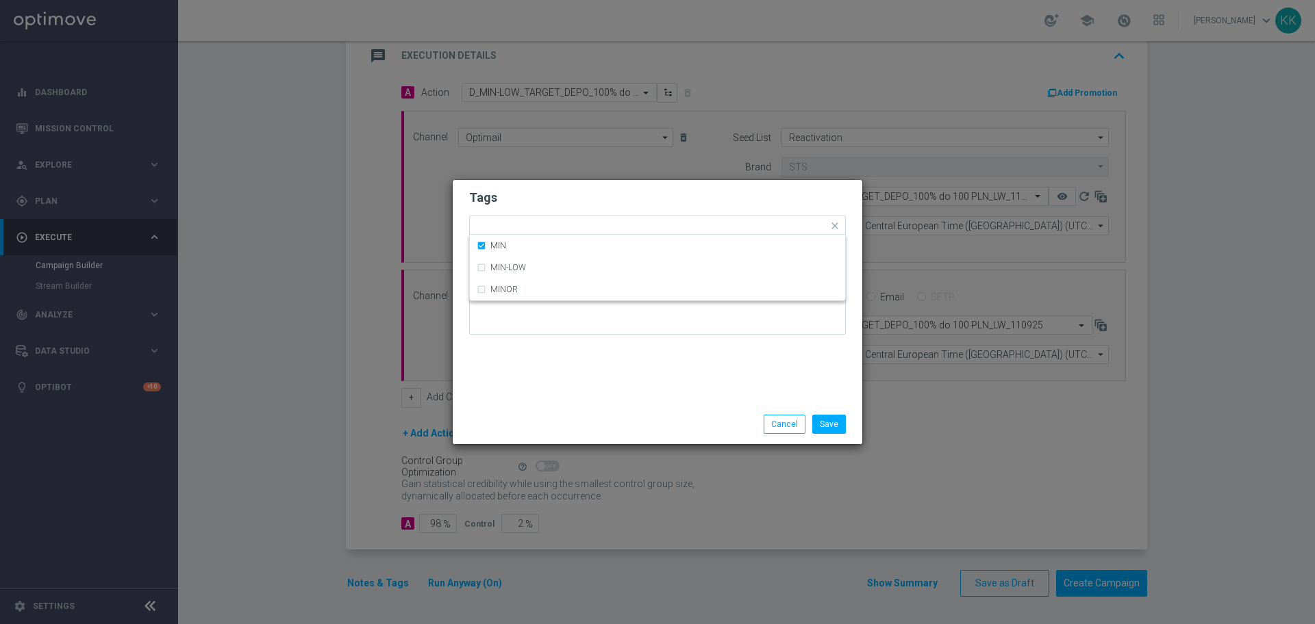
click at [568, 190] on h2 "Tags" at bounding box center [657, 198] width 377 height 16
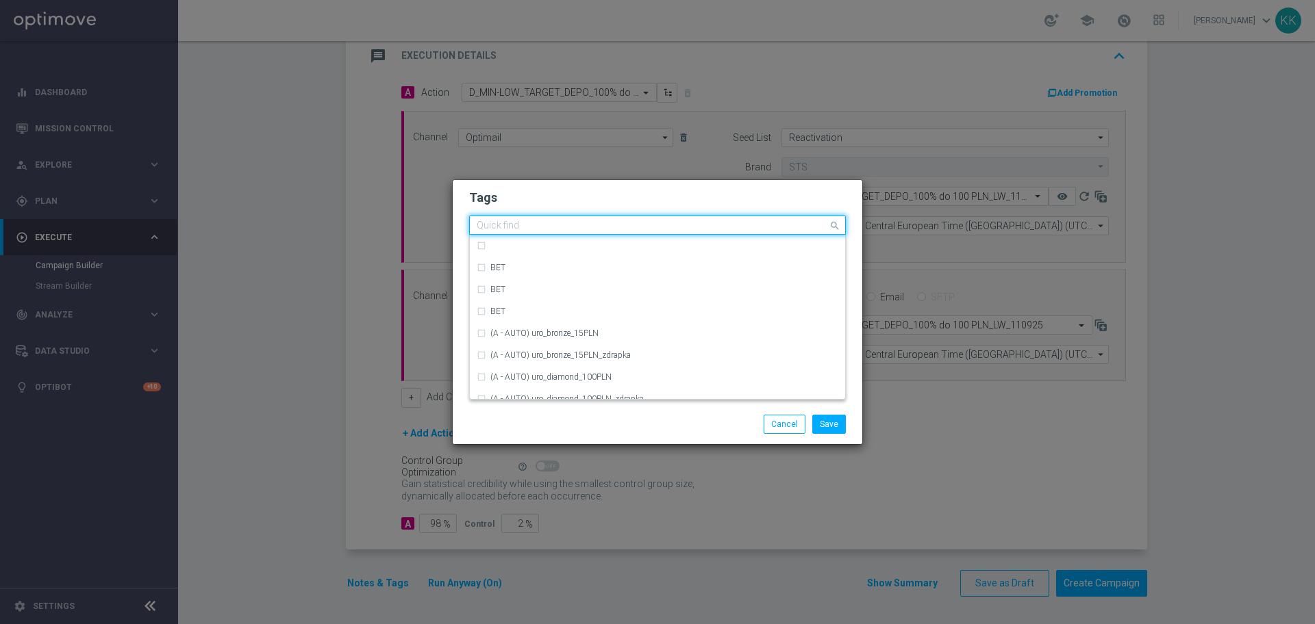
click at [569, 223] on input "text" at bounding box center [652, 226] width 351 height 12
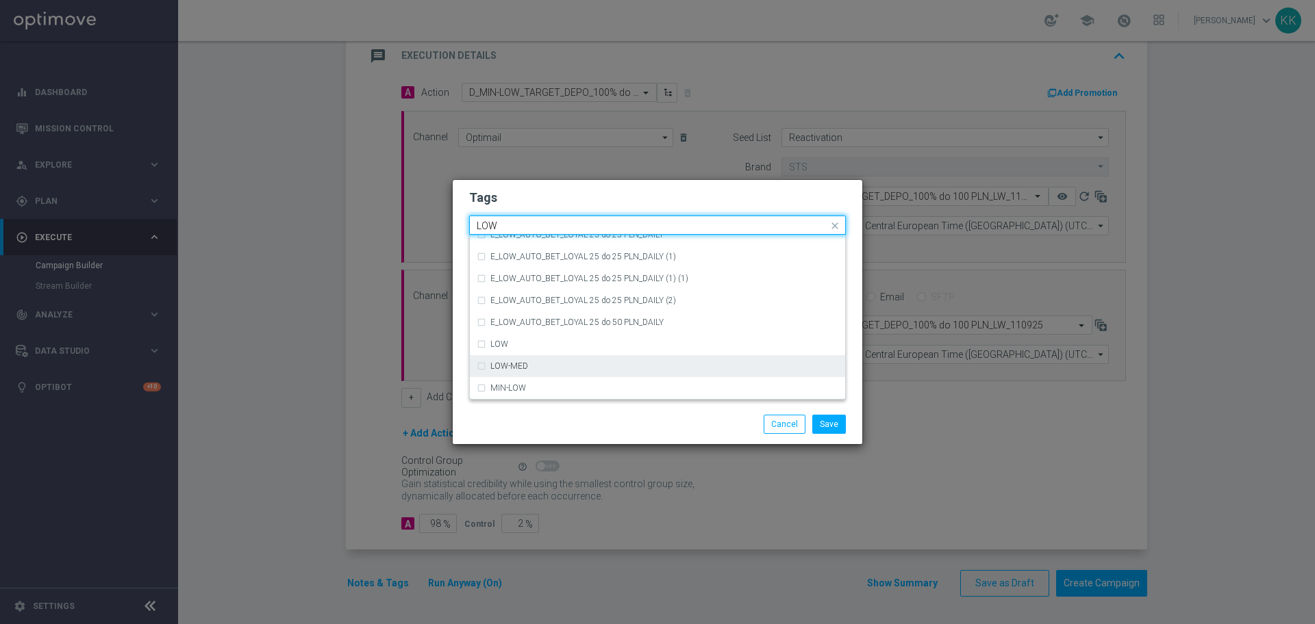
scroll to position [668, 0]
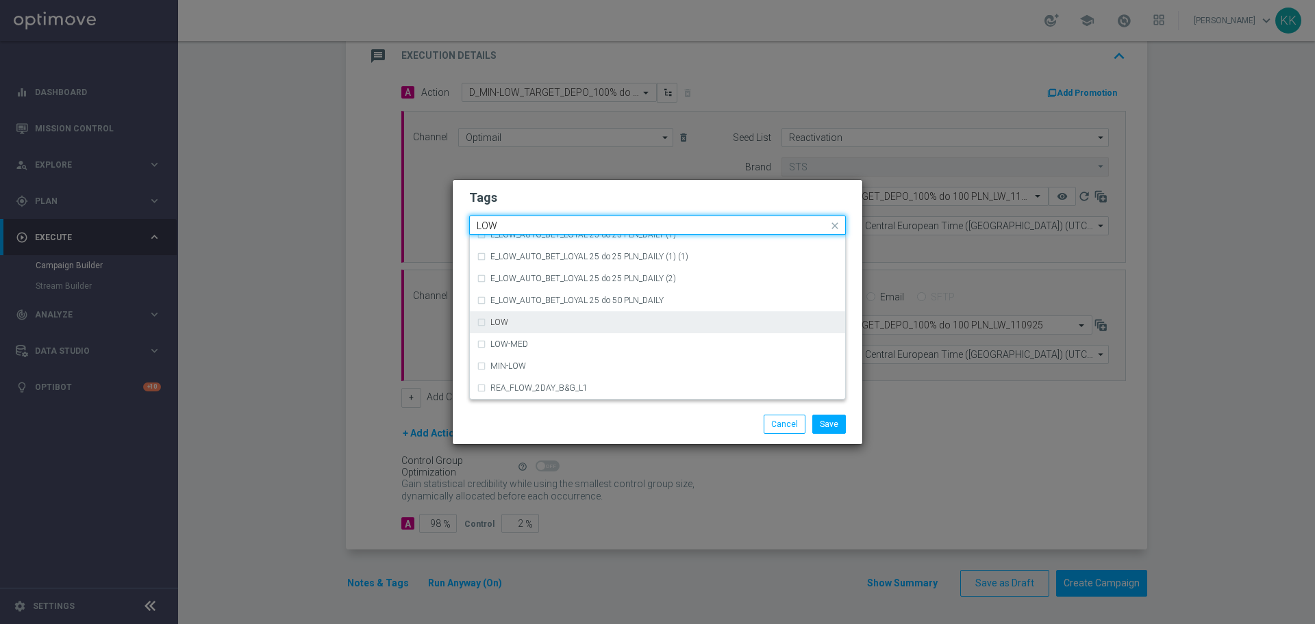
click at [568, 317] on div "LOW" at bounding box center [657, 323] width 361 height 22
type input "LOW"
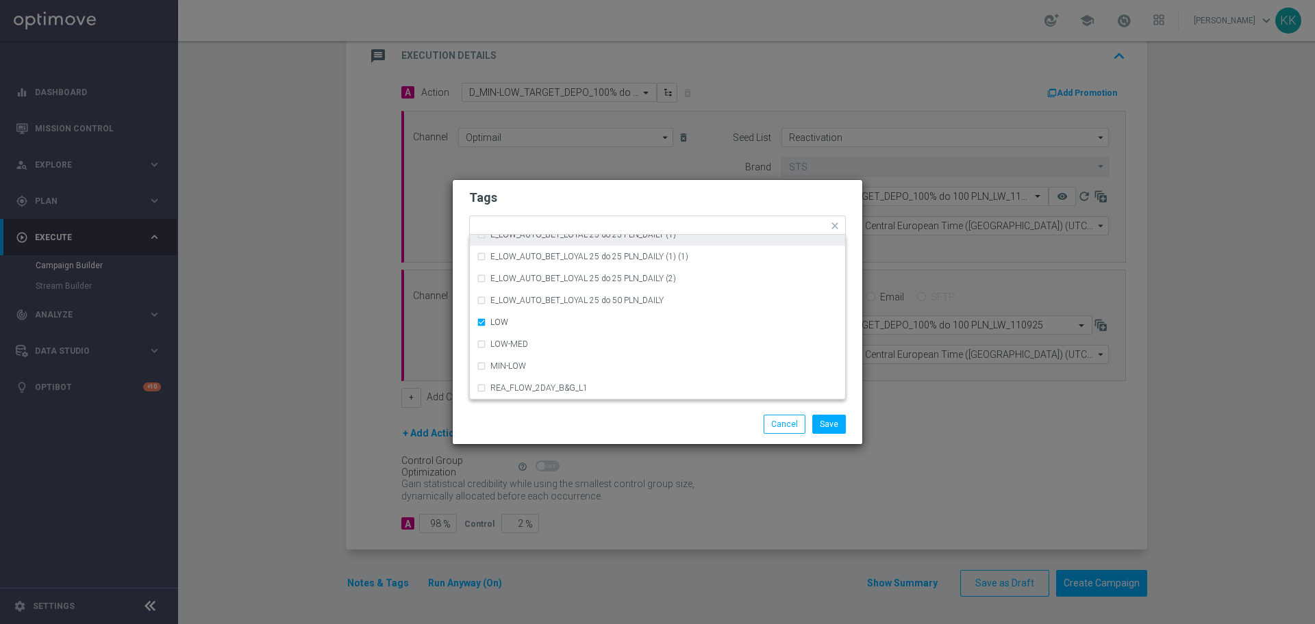
click at [590, 205] on h2 "Tags" at bounding box center [657, 198] width 377 height 16
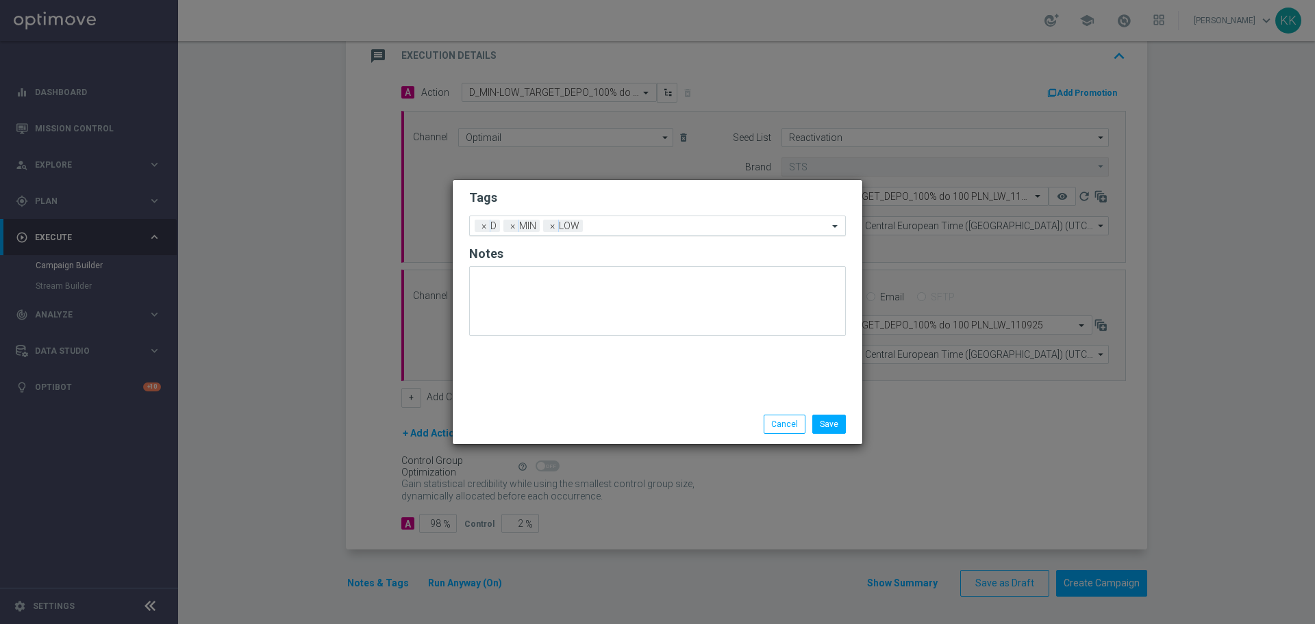
click at [604, 229] on input "text" at bounding box center [708, 227] width 240 height 12
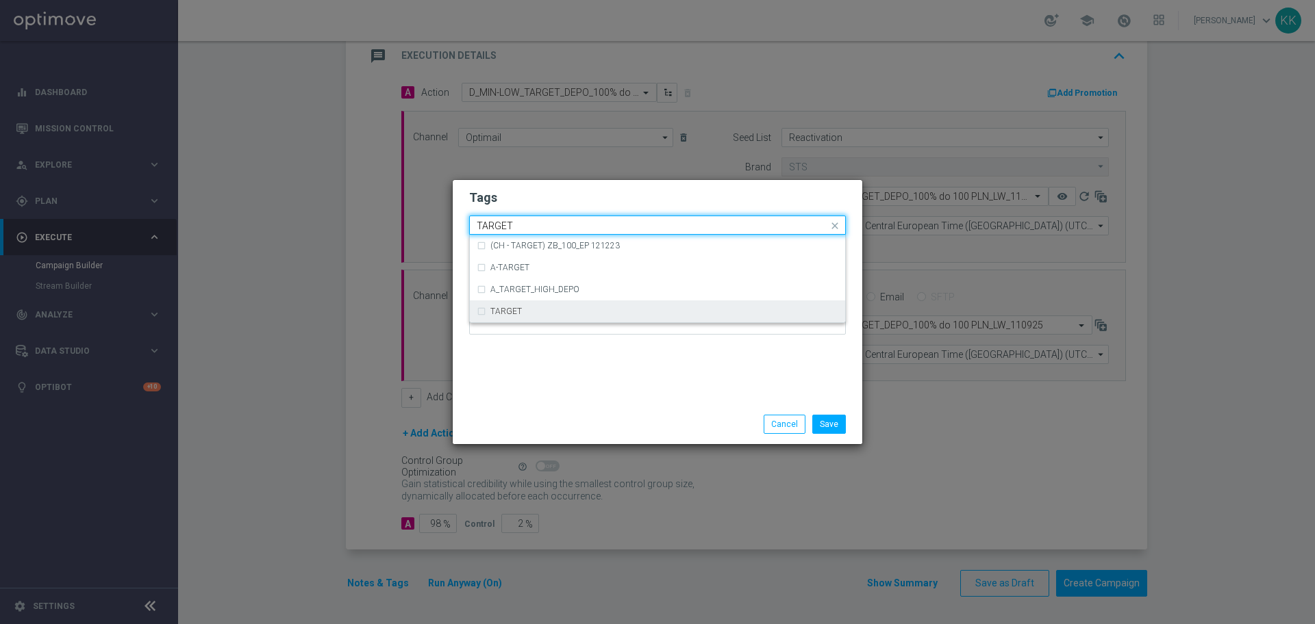
click at [551, 311] on div "TARGET" at bounding box center [664, 311] width 348 height 8
type input "TARGET"
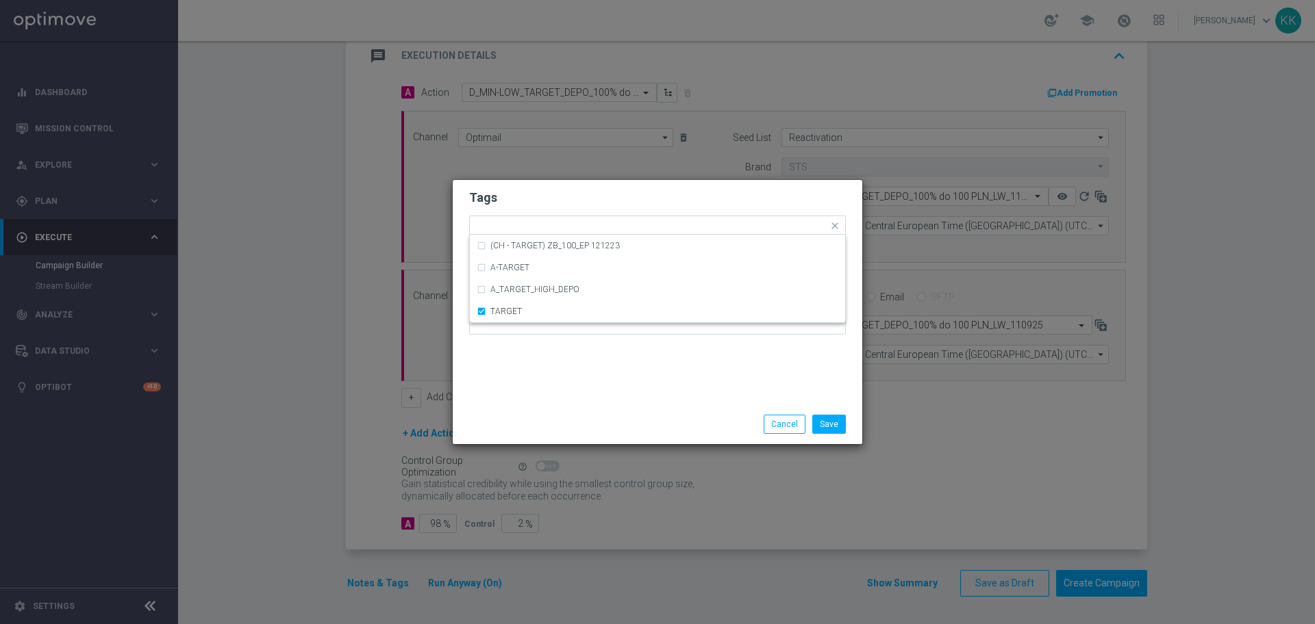
drag, startPoint x: 574, startPoint y: 344, endPoint x: 572, endPoint y: 333, distance: 11.3
click at [572, 336] on div at bounding box center [657, 305] width 377 height 80
click at [691, 228] on input "text" at bounding box center [737, 227] width 181 height 12
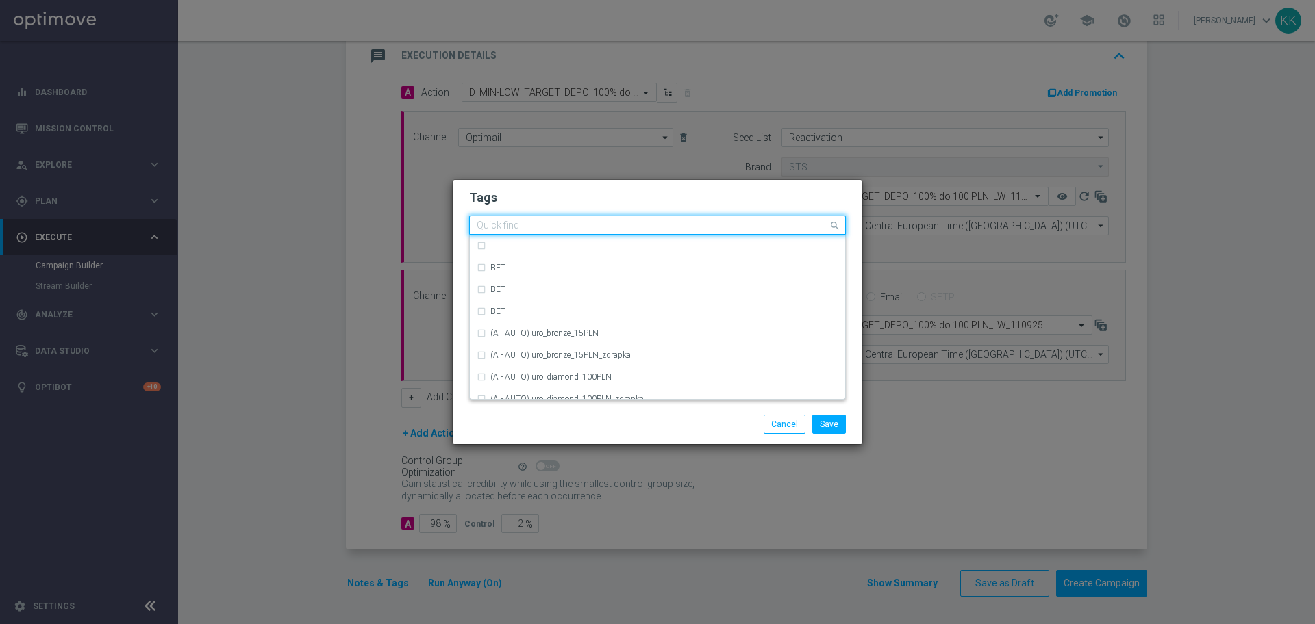
type input "W"
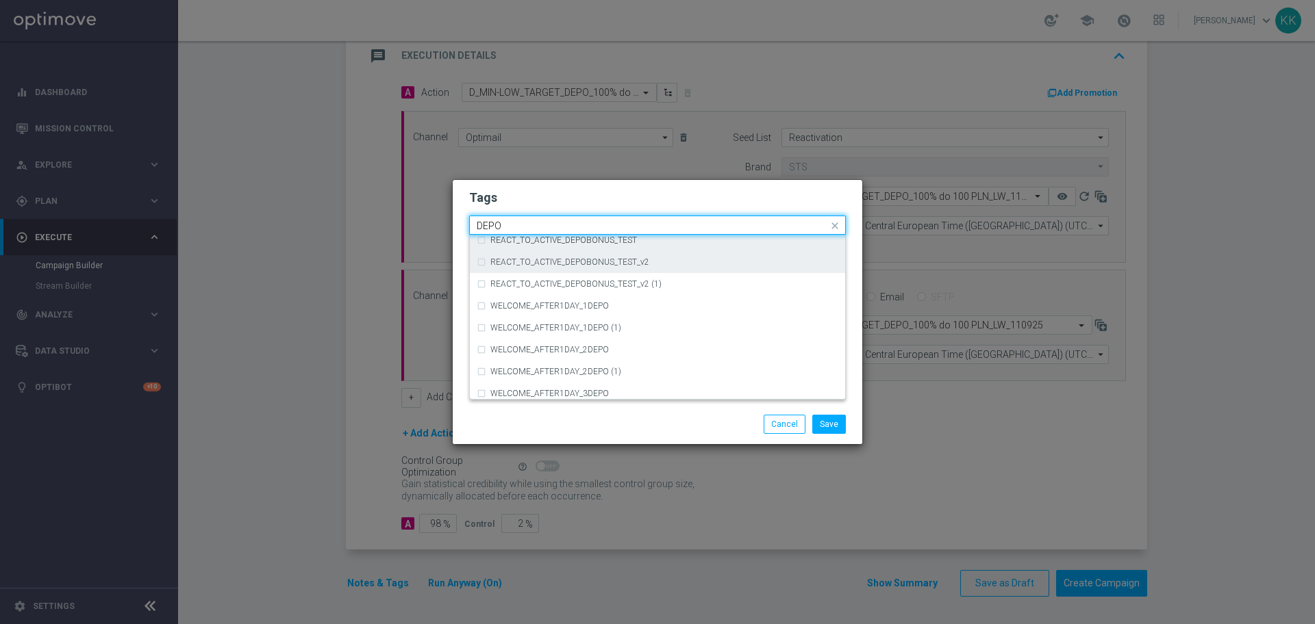
scroll to position [541, 0]
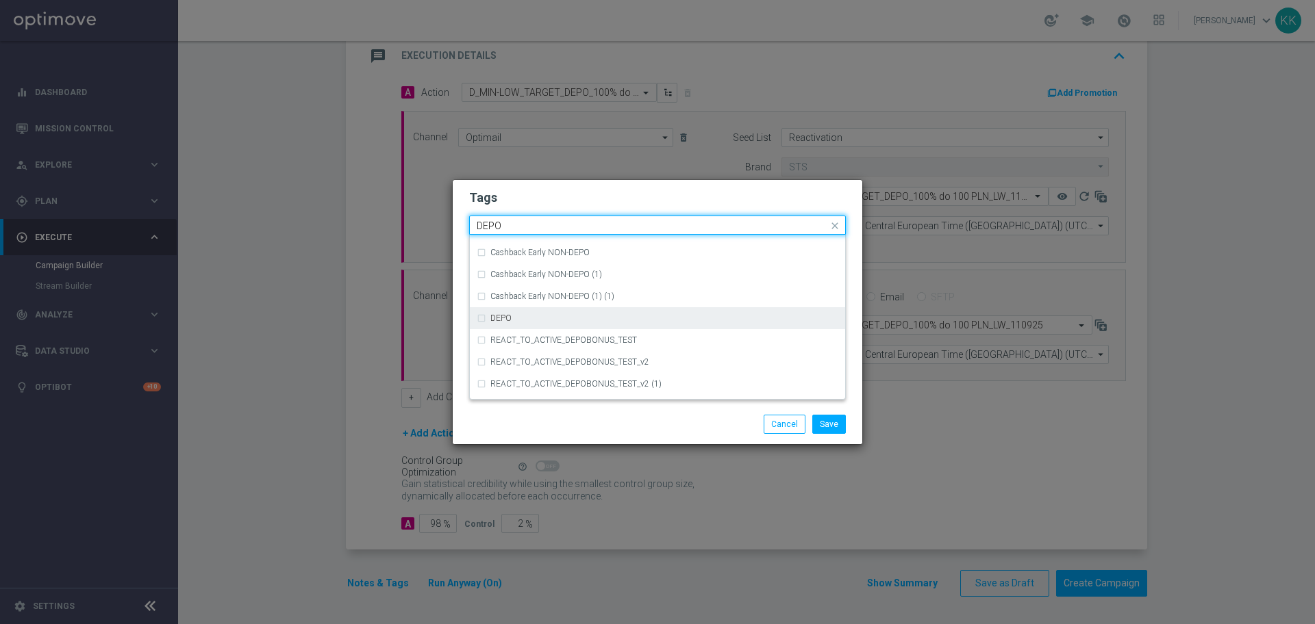
click at [524, 322] on div "DEPO" at bounding box center [664, 318] width 348 height 8
type input "DEPO"
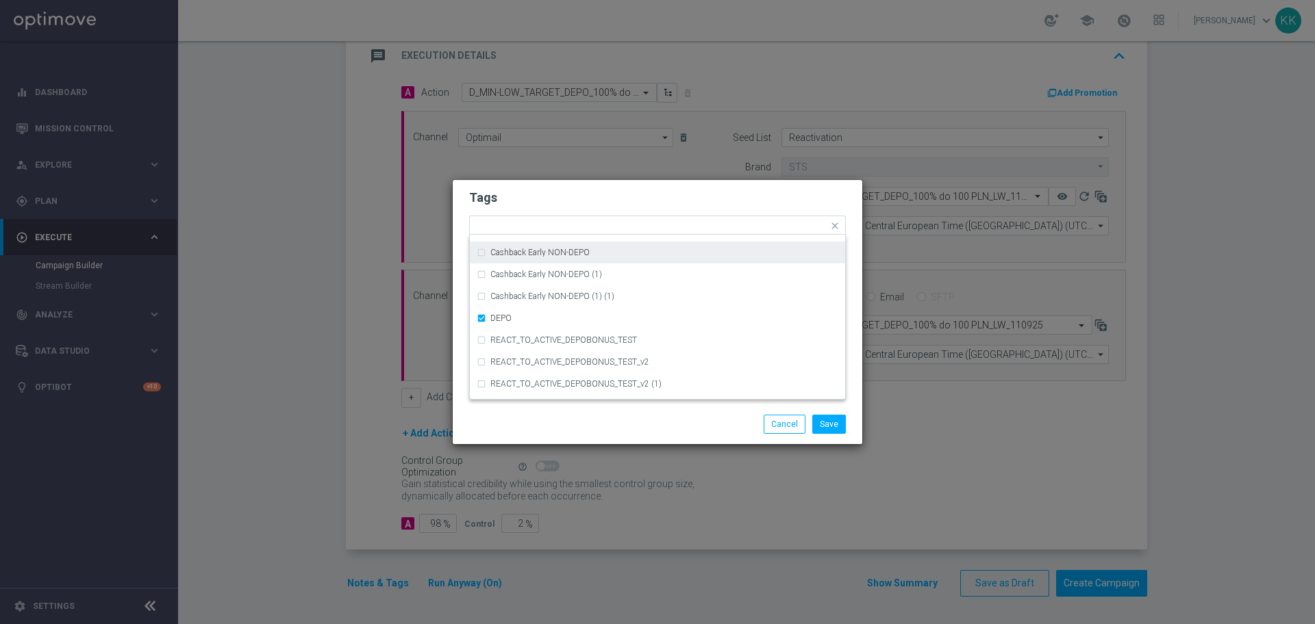
click at [569, 205] on h2 "Tags" at bounding box center [657, 198] width 377 height 16
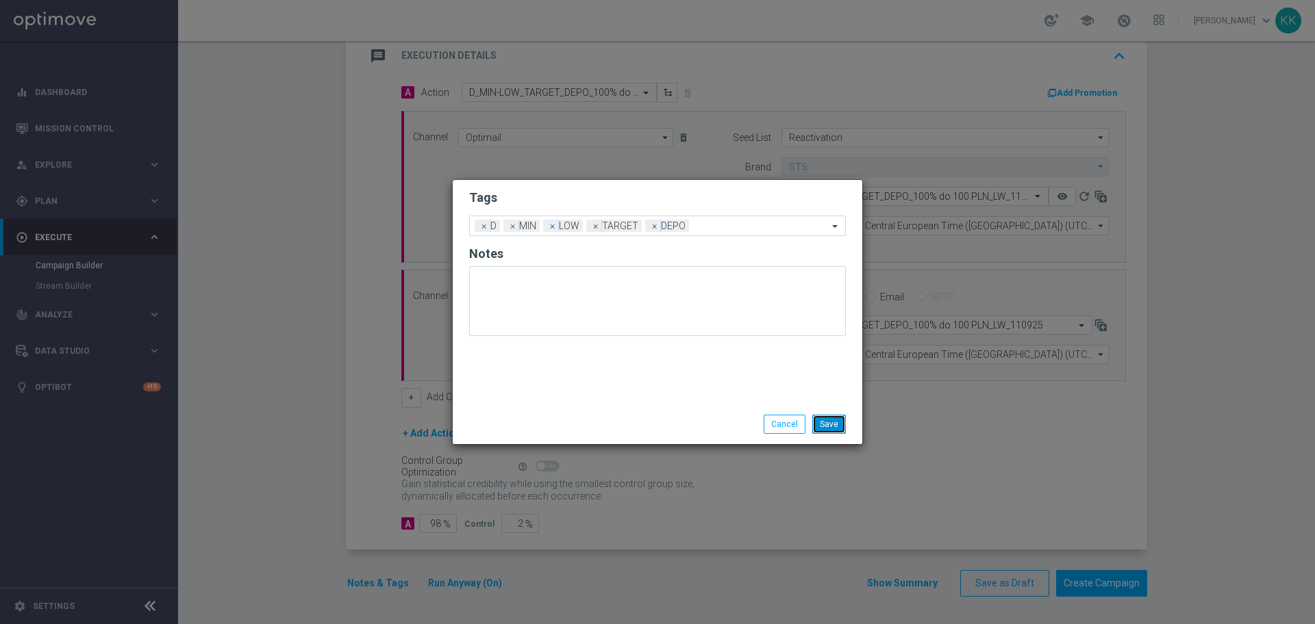
click at [844, 429] on button "Save" at bounding box center [829, 424] width 34 height 19
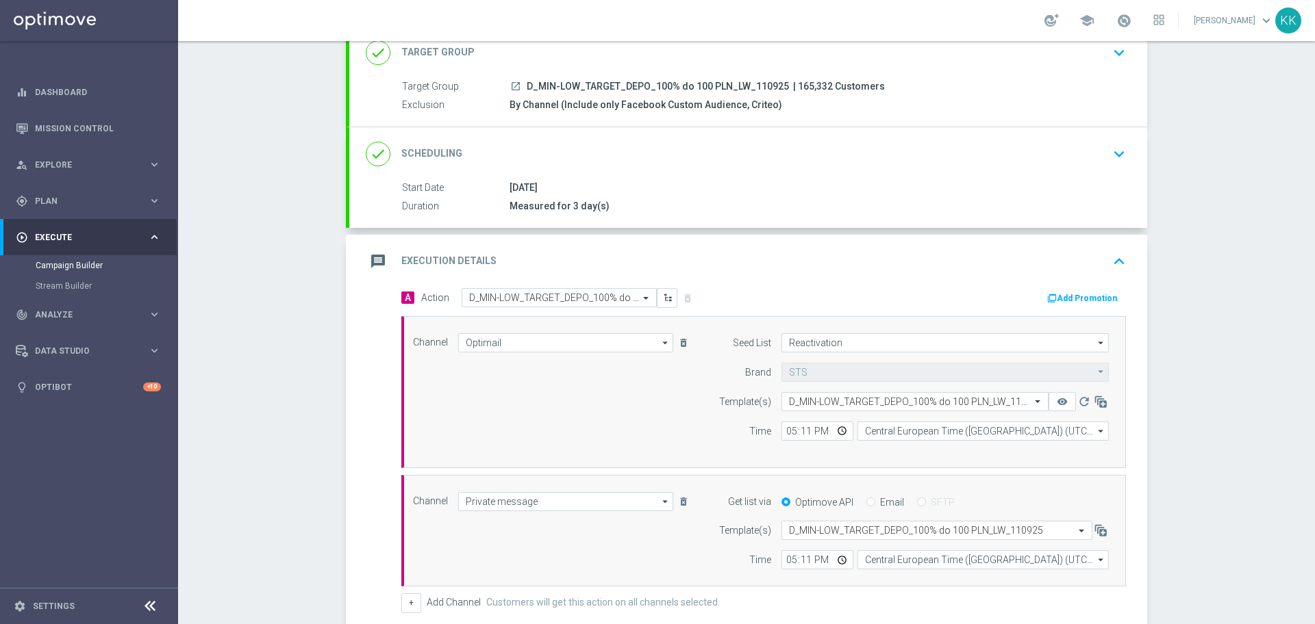
scroll to position [0, 0]
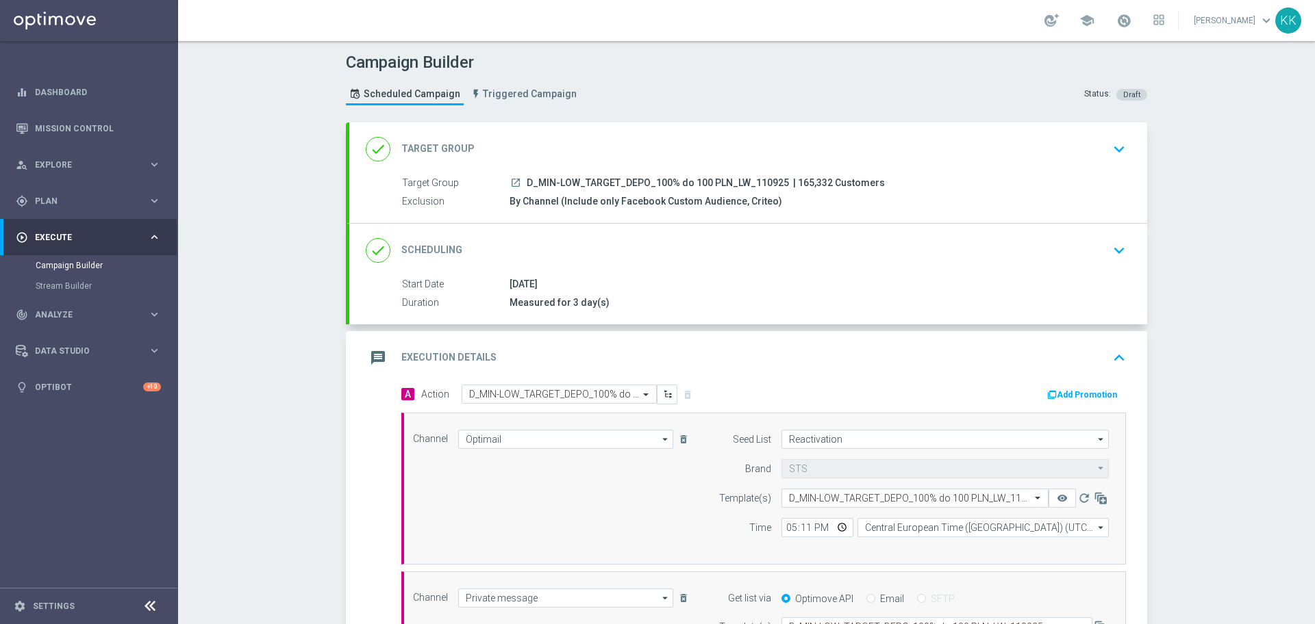
click at [1108, 147] on icon "keyboard_arrow_down" at bounding box center [1118, 149] width 21 height 21
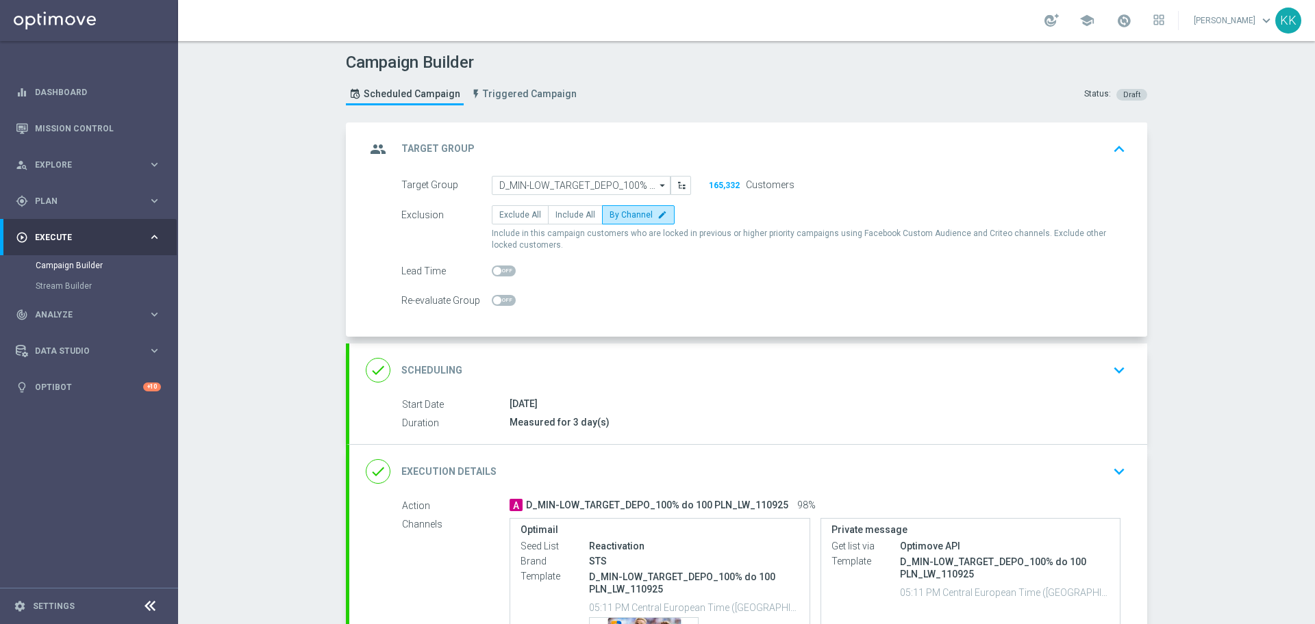
click at [1108, 368] on icon "keyboard_arrow_down" at bounding box center [1118, 370] width 21 height 21
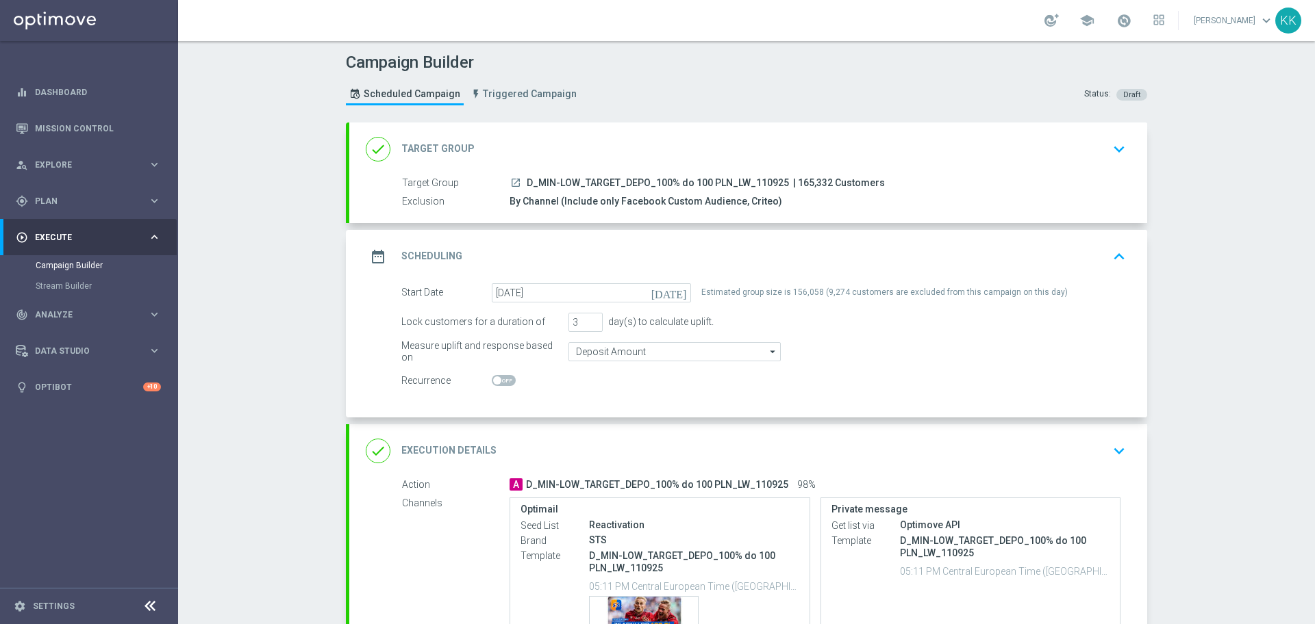
click at [1108, 453] on icon "keyboard_arrow_down" at bounding box center [1118, 451] width 21 height 21
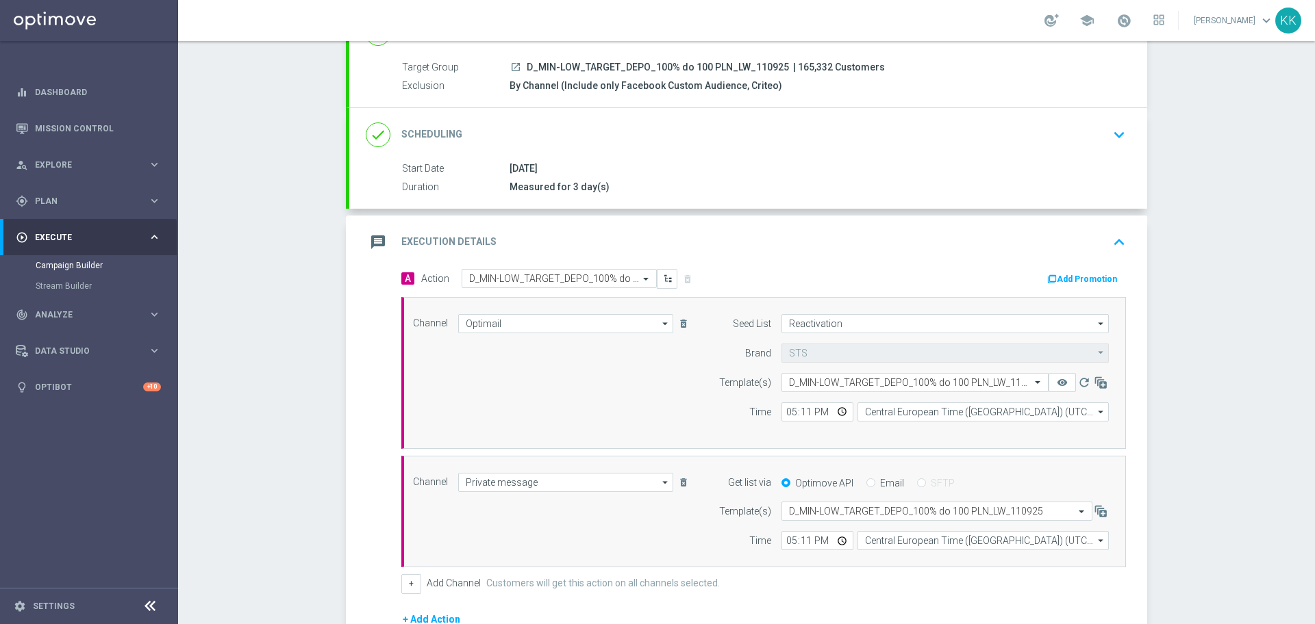
scroll to position [171, 0]
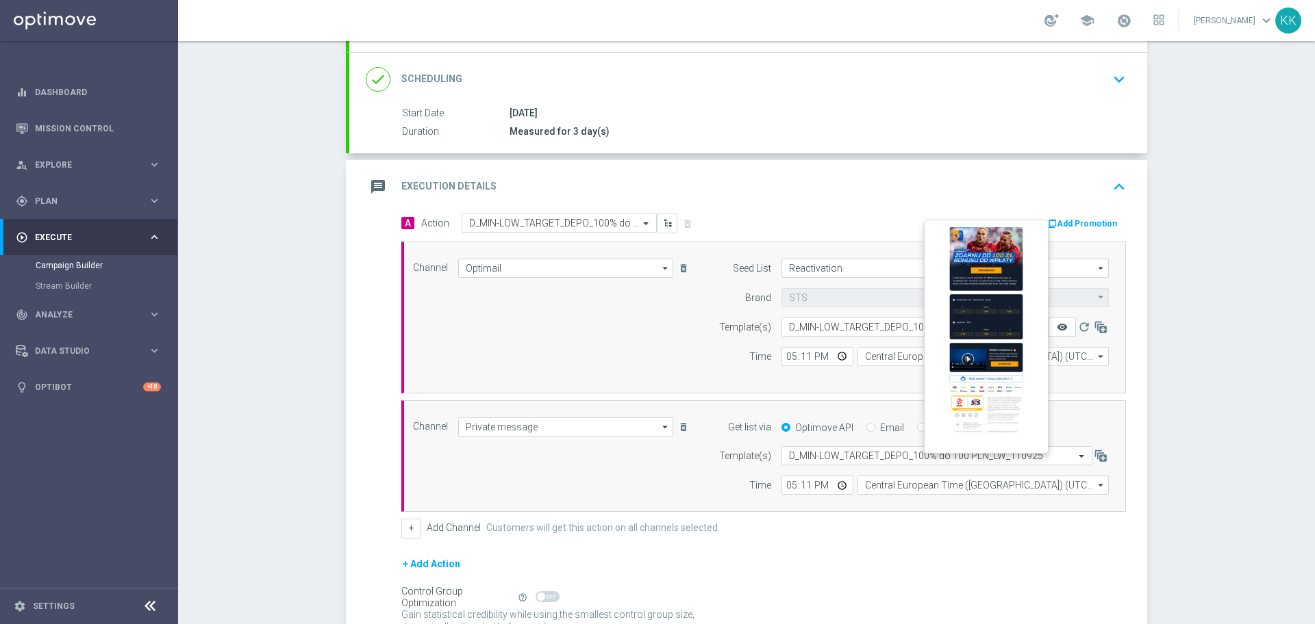
click at [1059, 326] on icon "remove_red_eye" at bounding box center [1061, 327] width 11 height 11
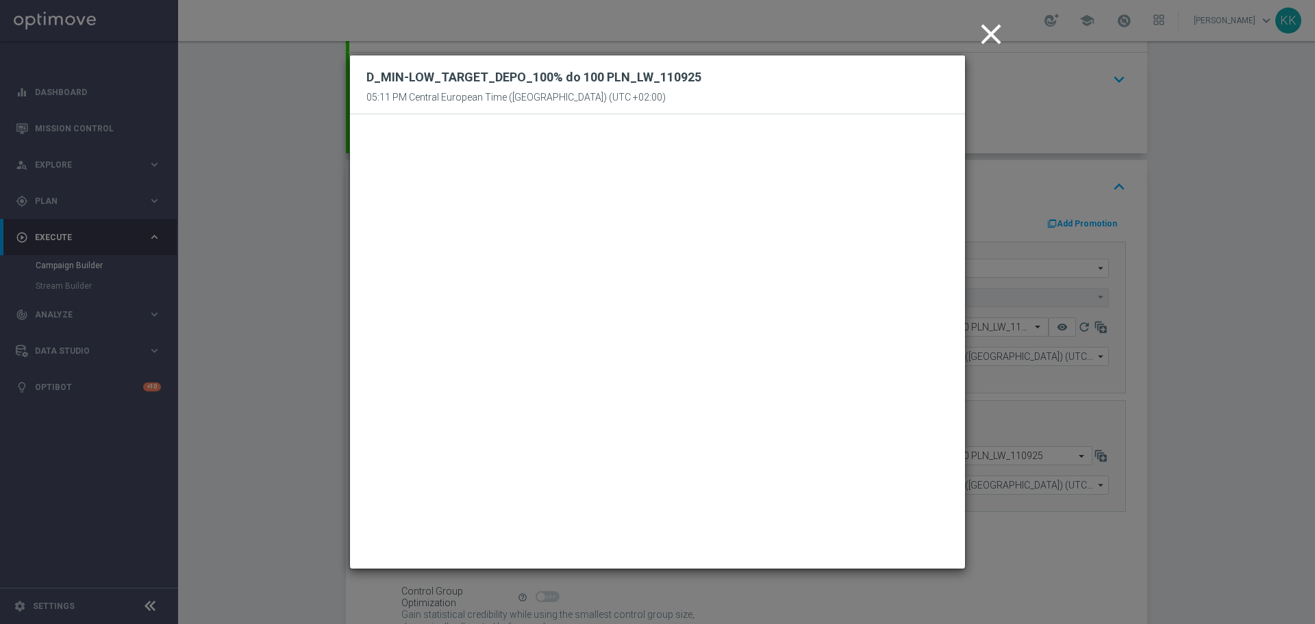
click at [980, 35] on icon "close" at bounding box center [991, 34] width 34 height 34
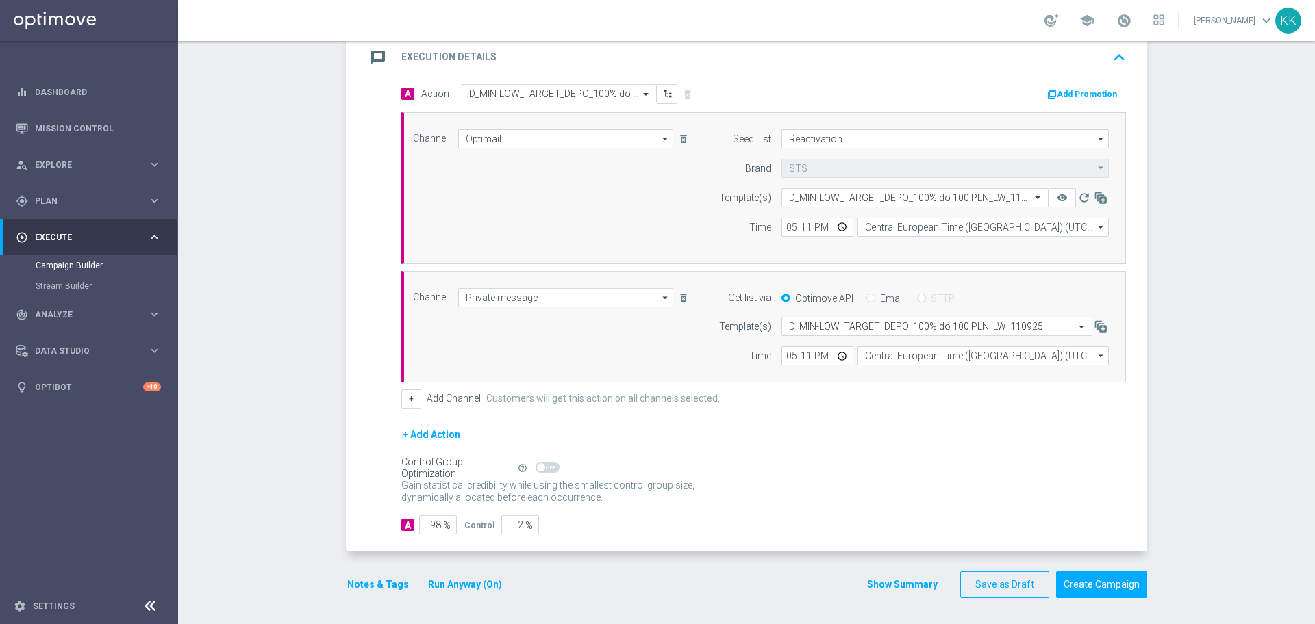
scroll to position [302, 0]
click at [392, 577] on button "Notes & Tags" at bounding box center [378, 583] width 64 height 17
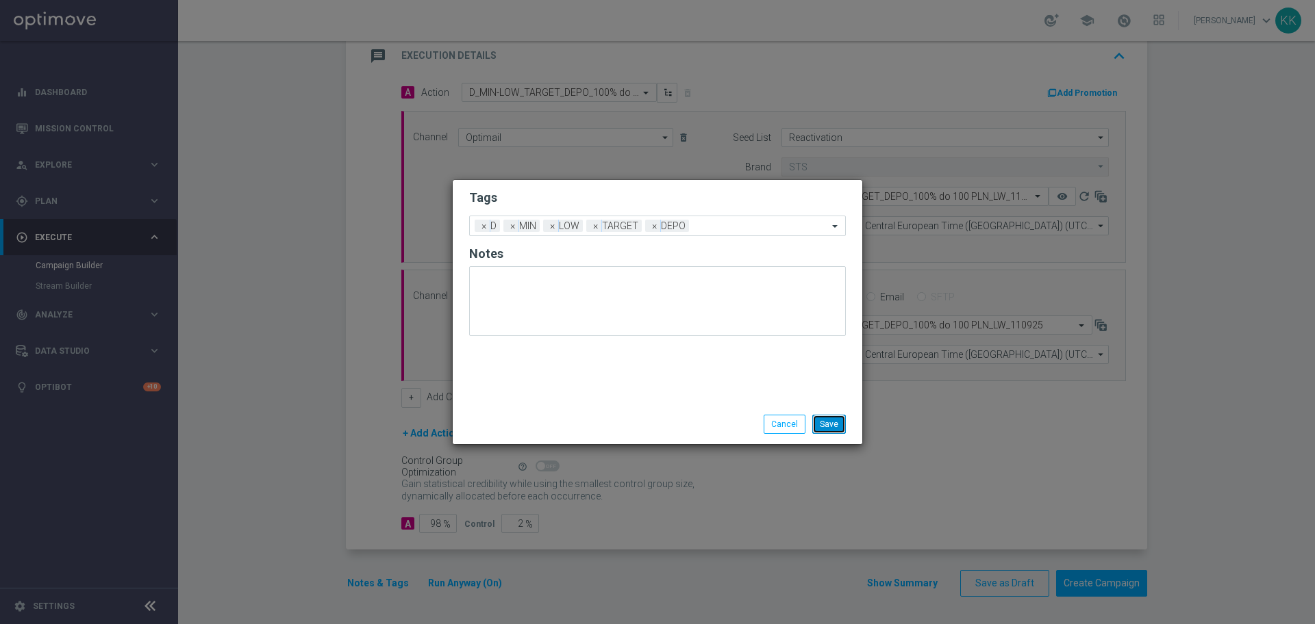
click at [827, 416] on button "Save" at bounding box center [829, 424] width 34 height 19
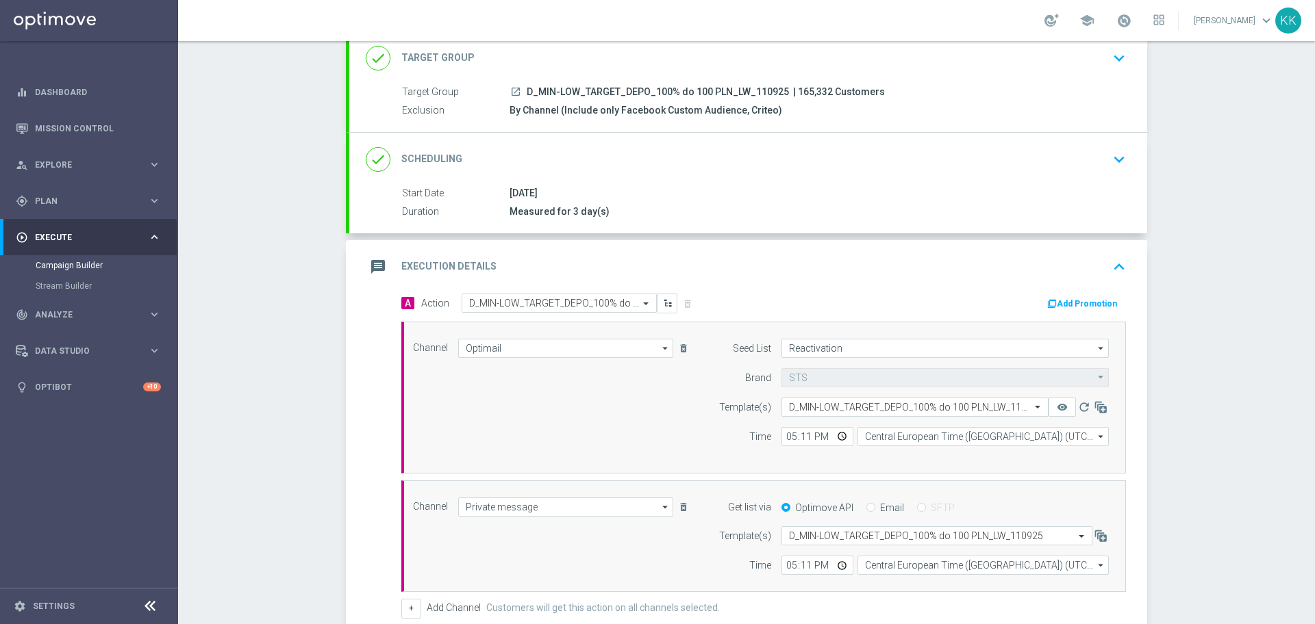
scroll to position [0, 0]
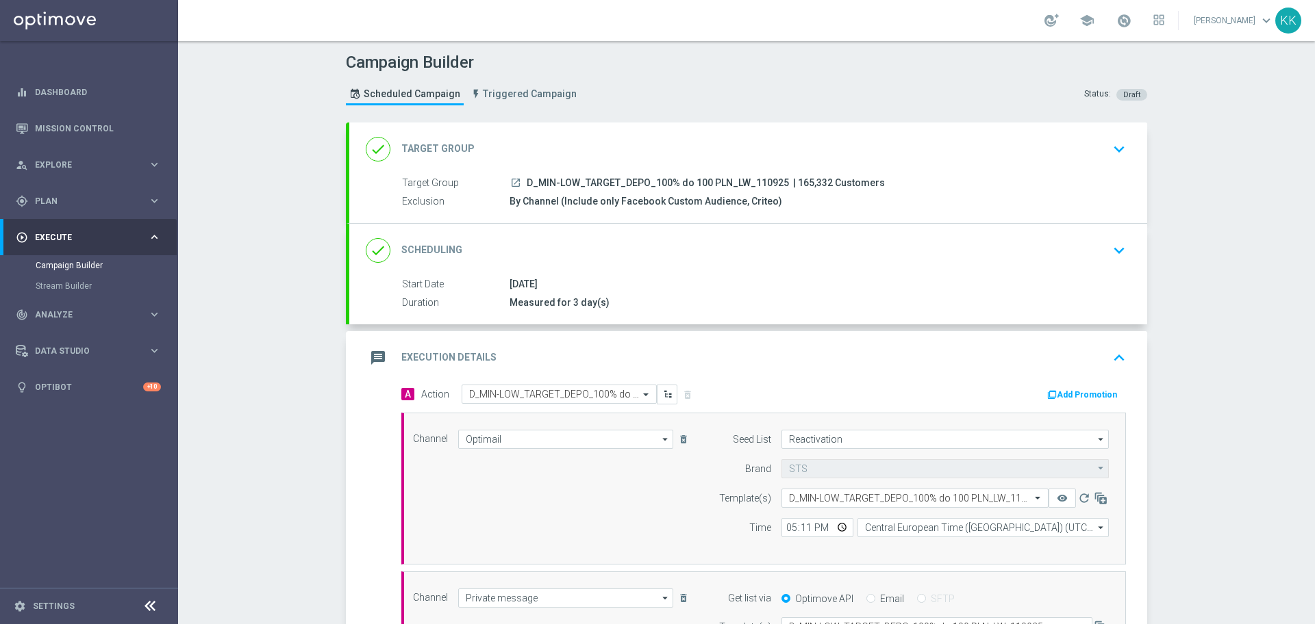
click at [1095, 142] on div "done Target Group keyboard_arrow_down" at bounding box center [748, 149] width 765 height 26
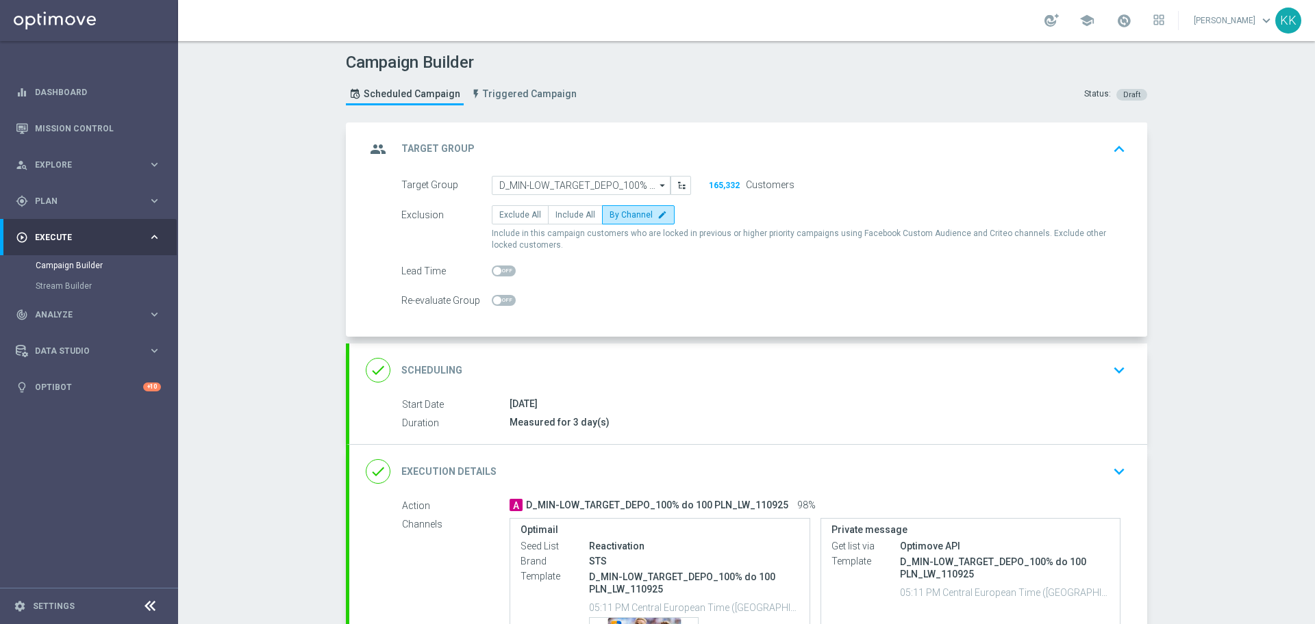
click at [1044, 376] on div "done Scheduling keyboard_arrow_down" at bounding box center [748, 370] width 765 height 26
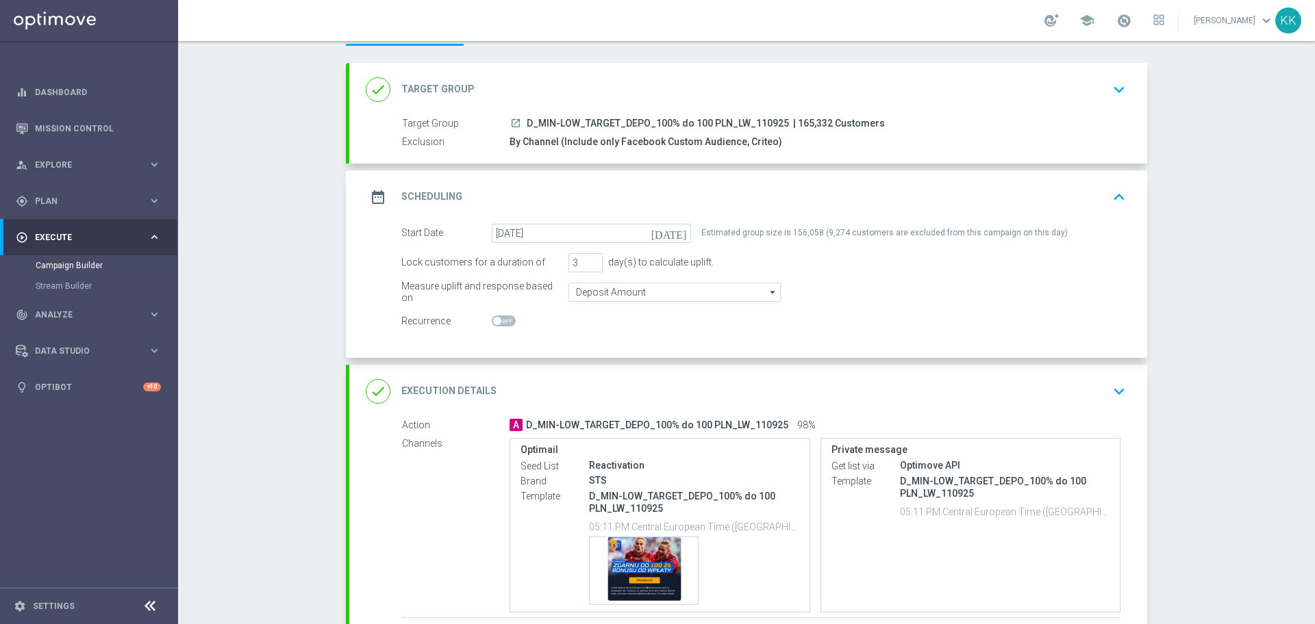
scroll to position [86, 0]
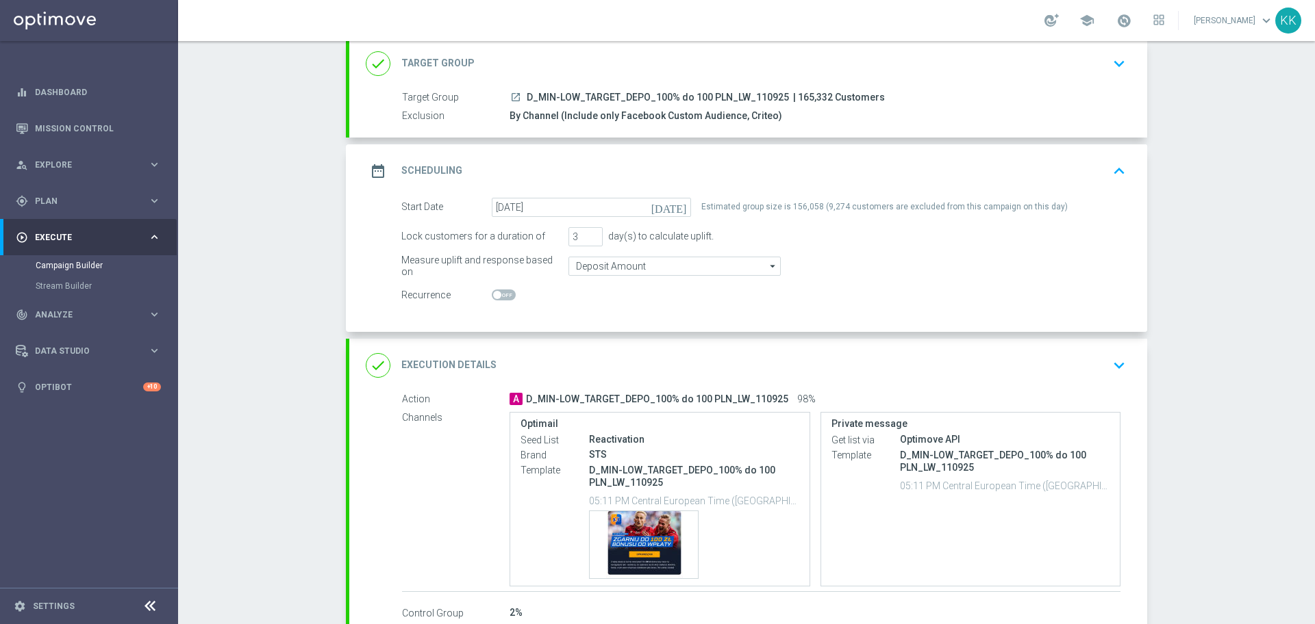
click at [1108, 366] on icon "keyboard_arrow_down" at bounding box center [1118, 365] width 21 height 21
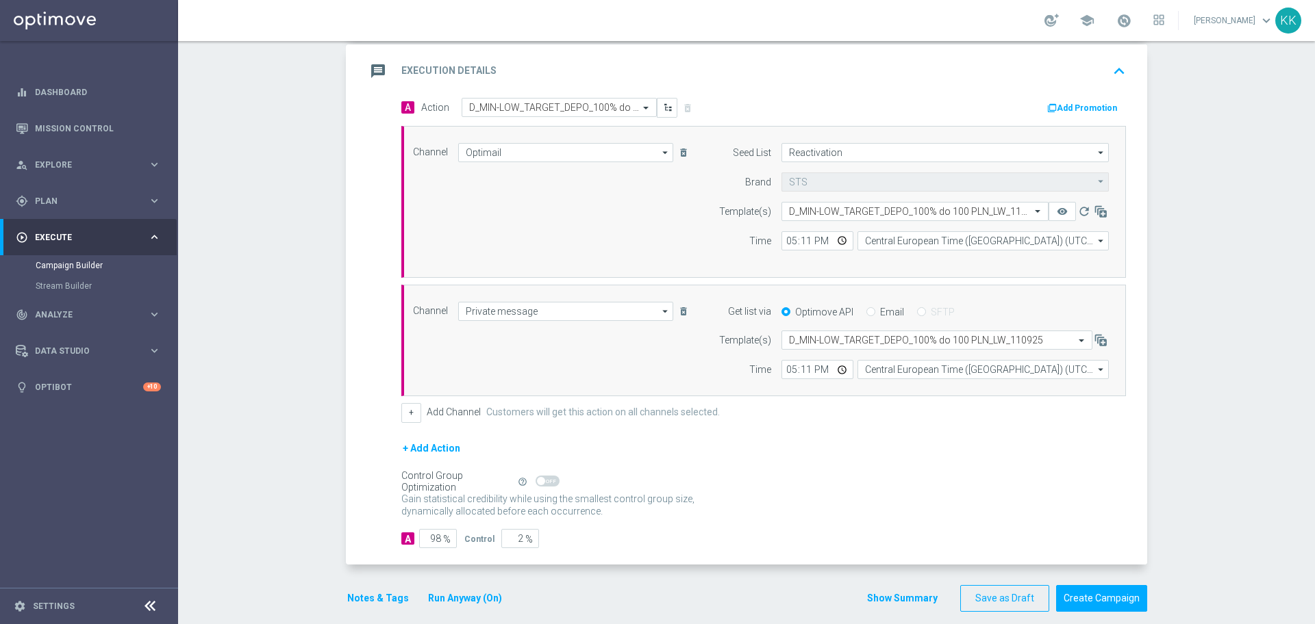
scroll to position [302, 0]
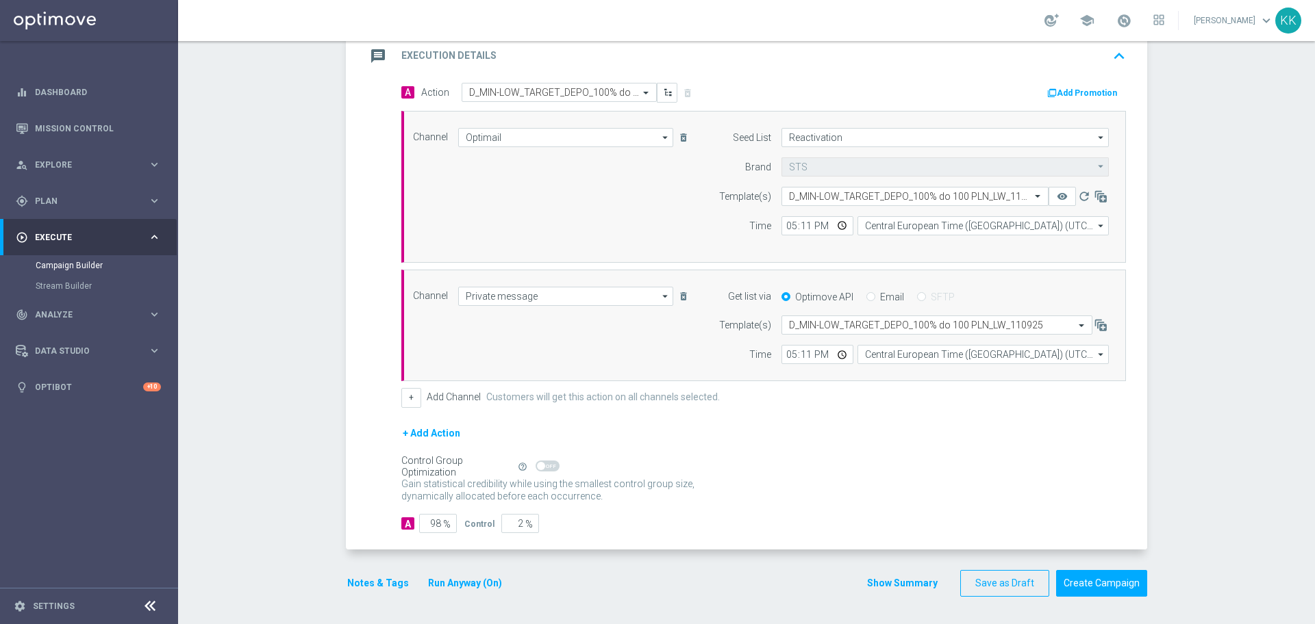
click at [378, 585] on button "Notes & Tags" at bounding box center [378, 583] width 64 height 17
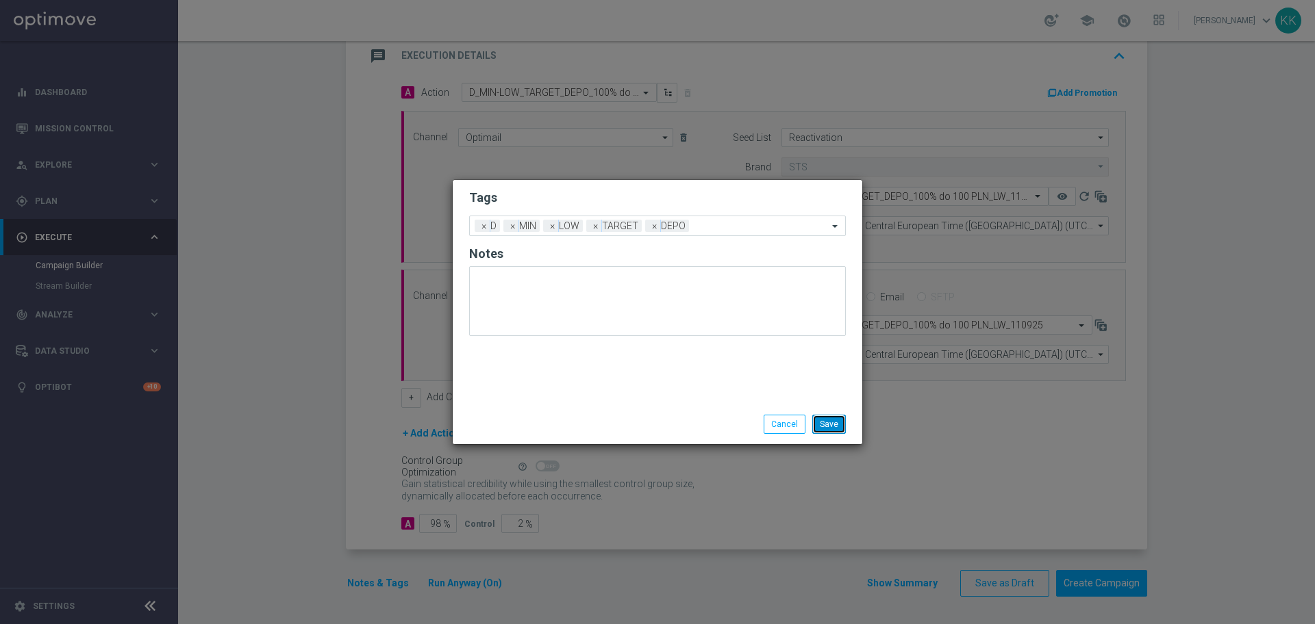
click at [822, 417] on button "Save" at bounding box center [829, 424] width 34 height 19
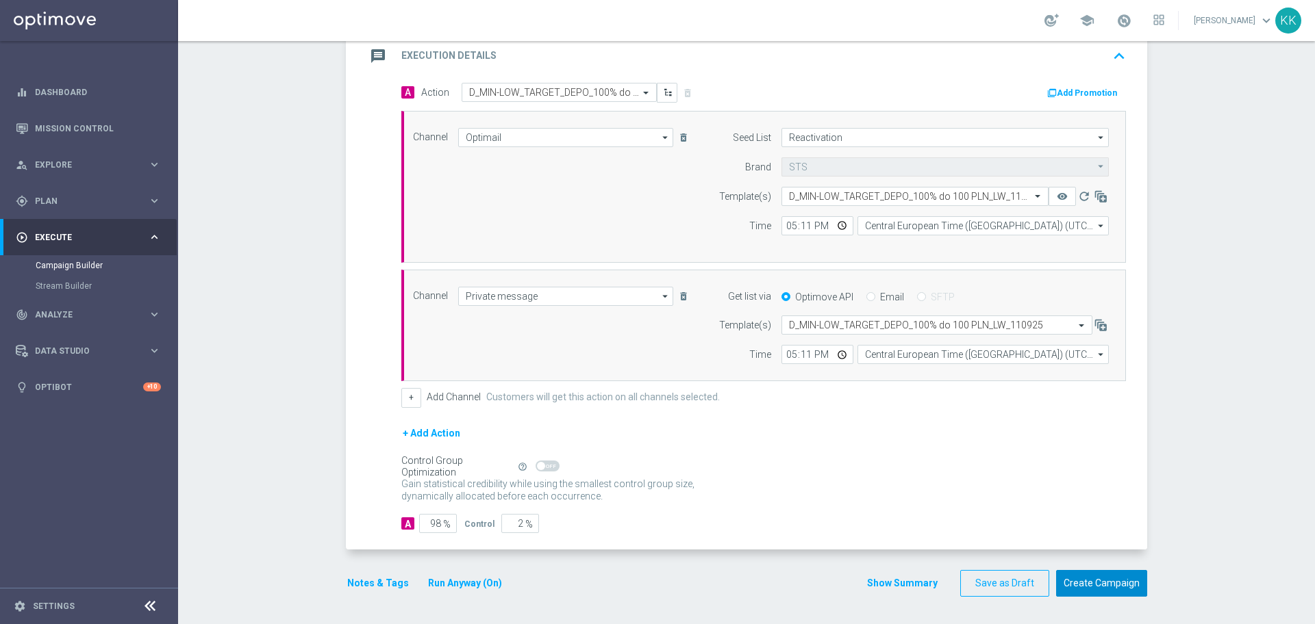
click at [1102, 585] on button "Create Campaign" at bounding box center [1101, 583] width 91 height 27
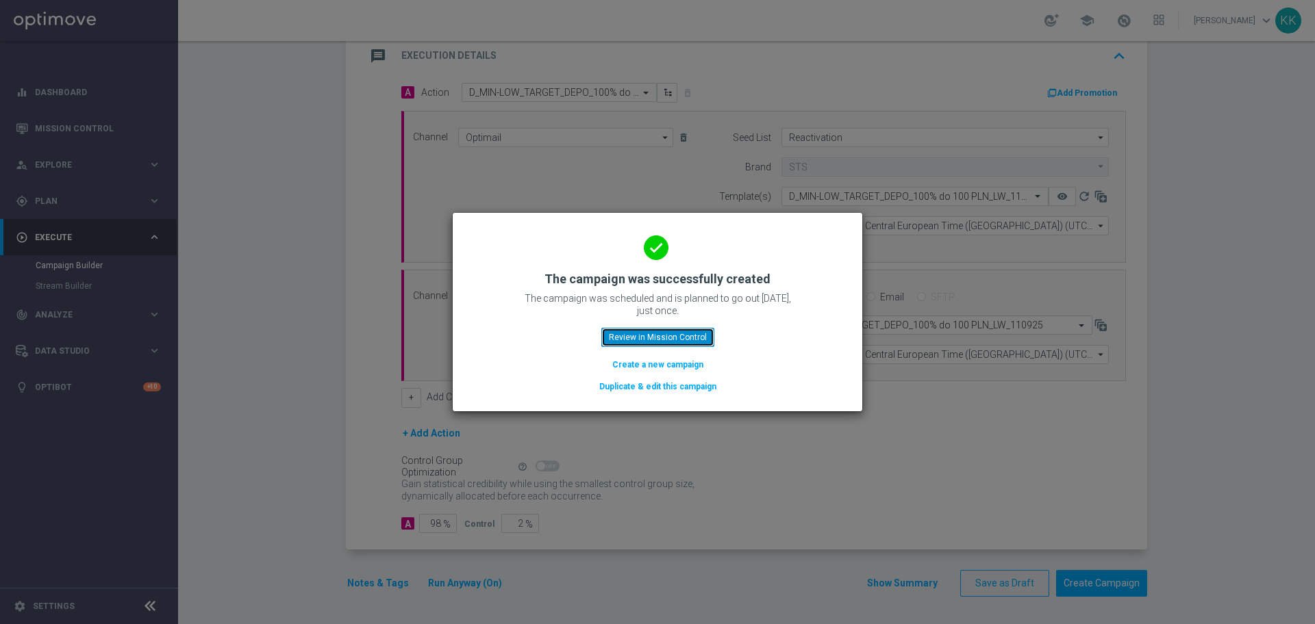
click at [698, 342] on button "Review in Mission Control" at bounding box center [657, 337] width 113 height 19
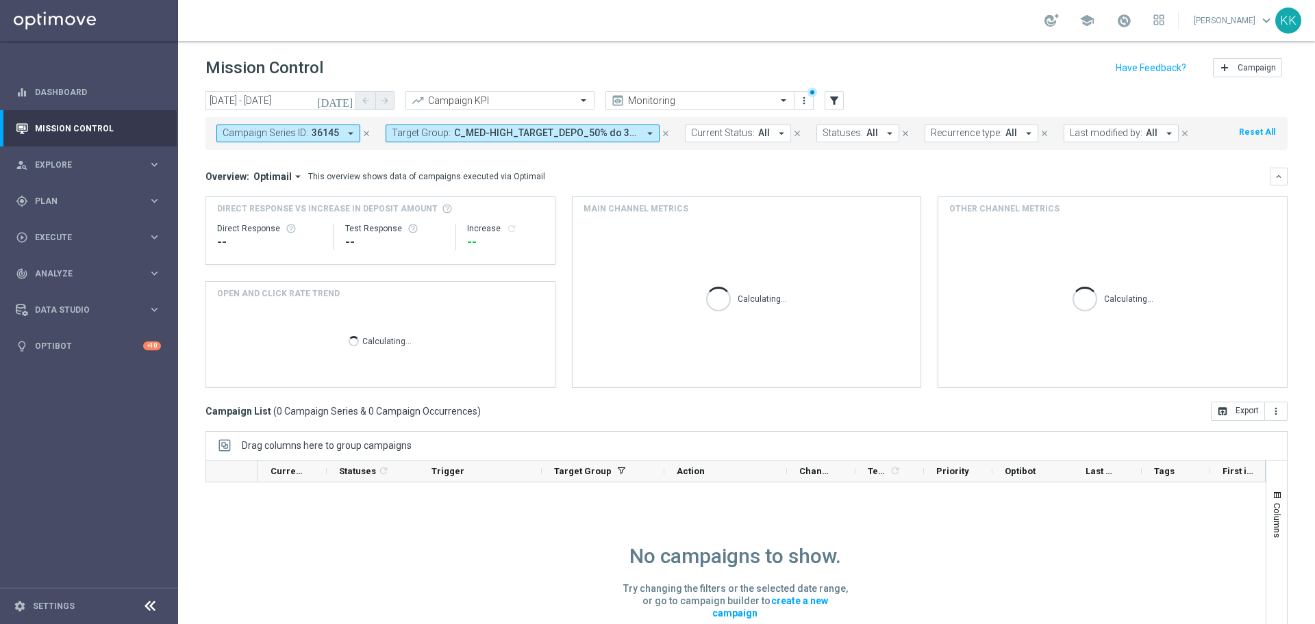
click at [364, 134] on icon "close" at bounding box center [366, 134] width 10 height 10
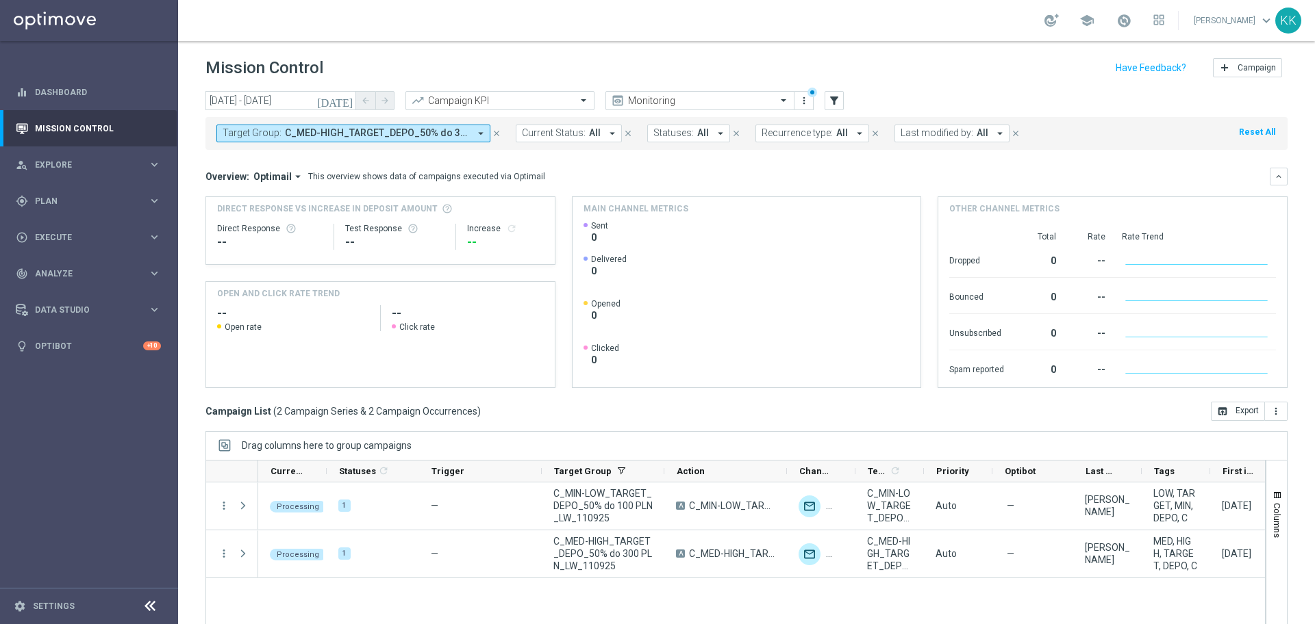
click at [413, 138] on span "C_MED-HIGH_TARGET_DEPO_50% do 300 PLN_LW_110925, C_MIN-LOW_TARGET_DEPO_50% do 1…" at bounding box center [377, 133] width 184 height 12
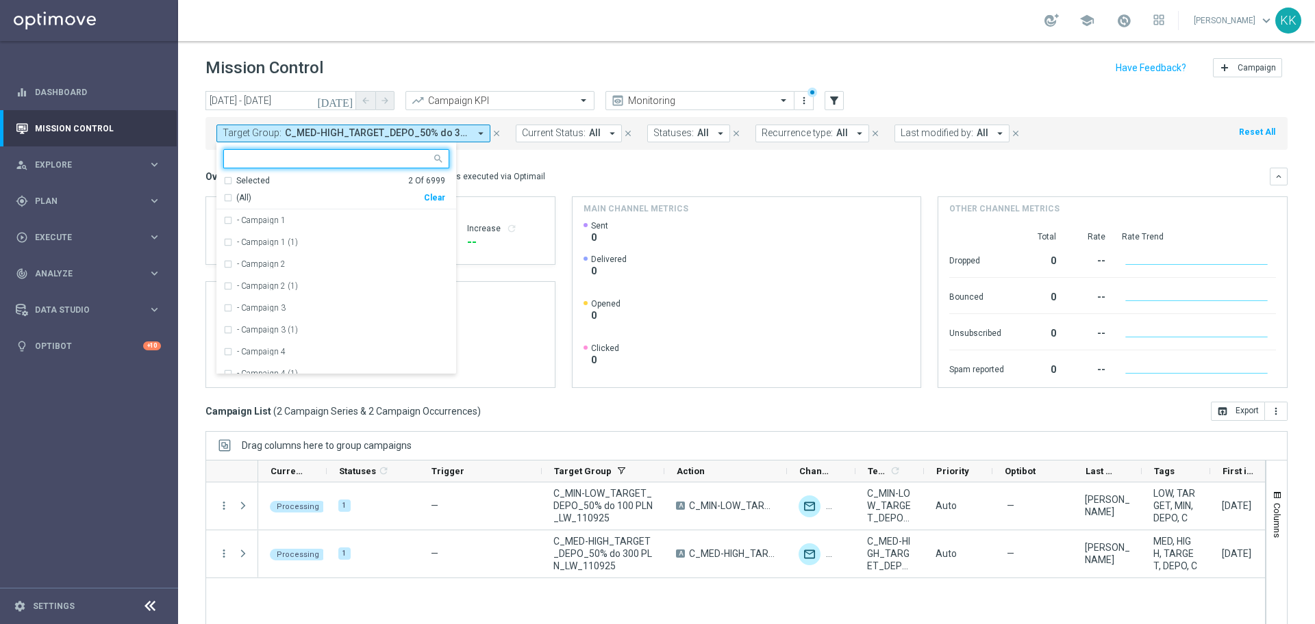
click at [0, 0] on div "Clear" at bounding box center [0, 0] width 0 height 0
click at [341, 162] on input "text" at bounding box center [331, 159] width 201 height 12
paste input "D_MIN-LOW_TARGET_DEPO_100% do 100 PLN_LW_110925"
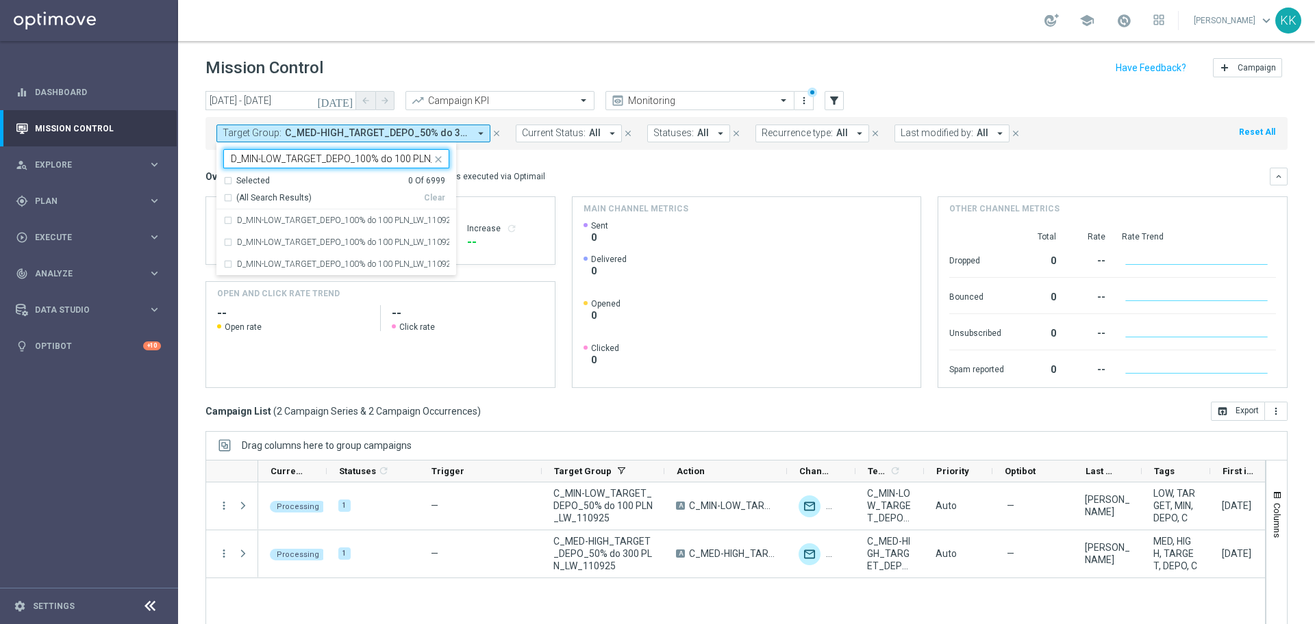
scroll to position [0, 49]
click at [351, 227] on div "D_MIN-LOW_TARGET_DEPO_100% do 100 PLN_LW_110925" at bounding box center [336, 221] width 226 height 22
type input "D_MIN-LOW_TARGET_DEPO_100% do 100 PLN_LW_110925"
click at [472, 83] on header "Mission Control add Campaign" at bounding box center [746, 66] width 1137 height 50
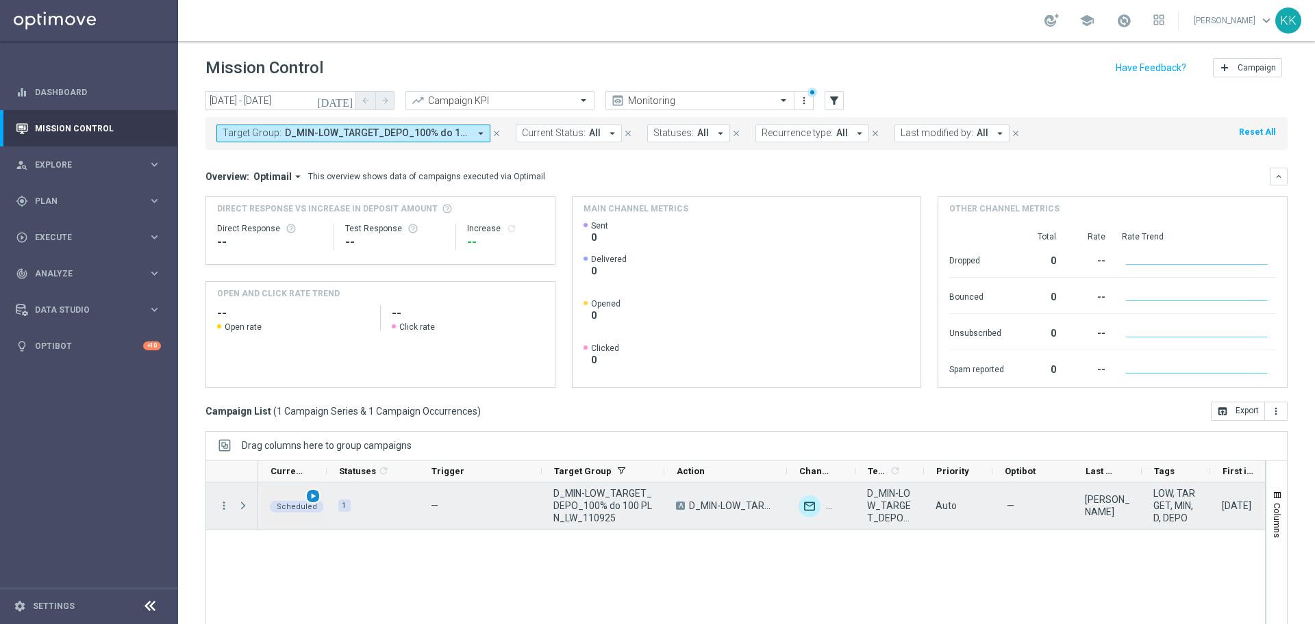
click at [310, 497] on span "play_arrow" at bounding box center [313, 497] width 10 height 10
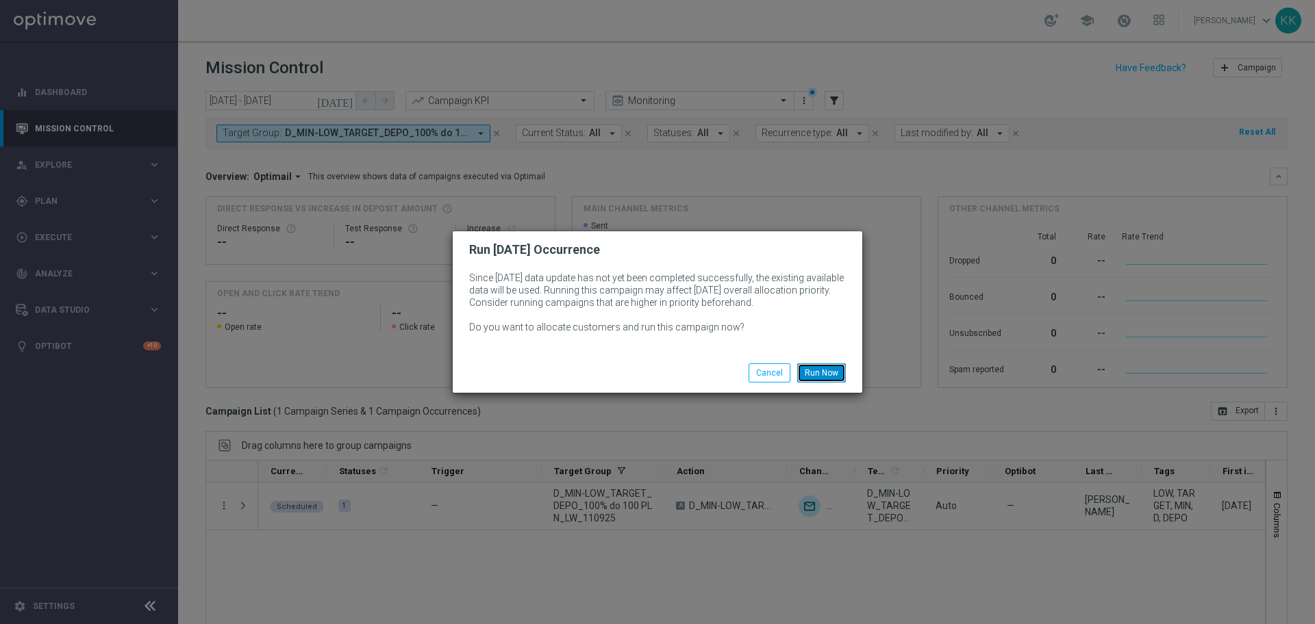
click at [815, 372] on button "Run Now" at bounding box center [821, 373] width 49 height 19
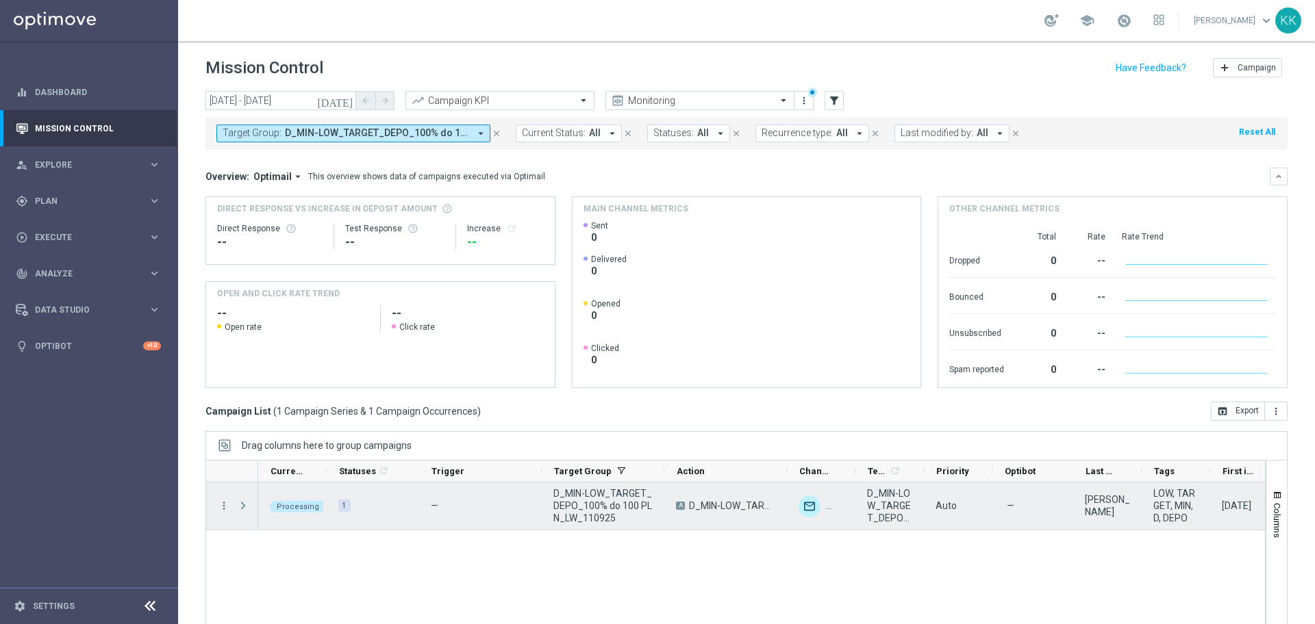
click at [242, 507] on span "Press SPACE to select this row." at bounding box center [243, 505] width 12 height 11
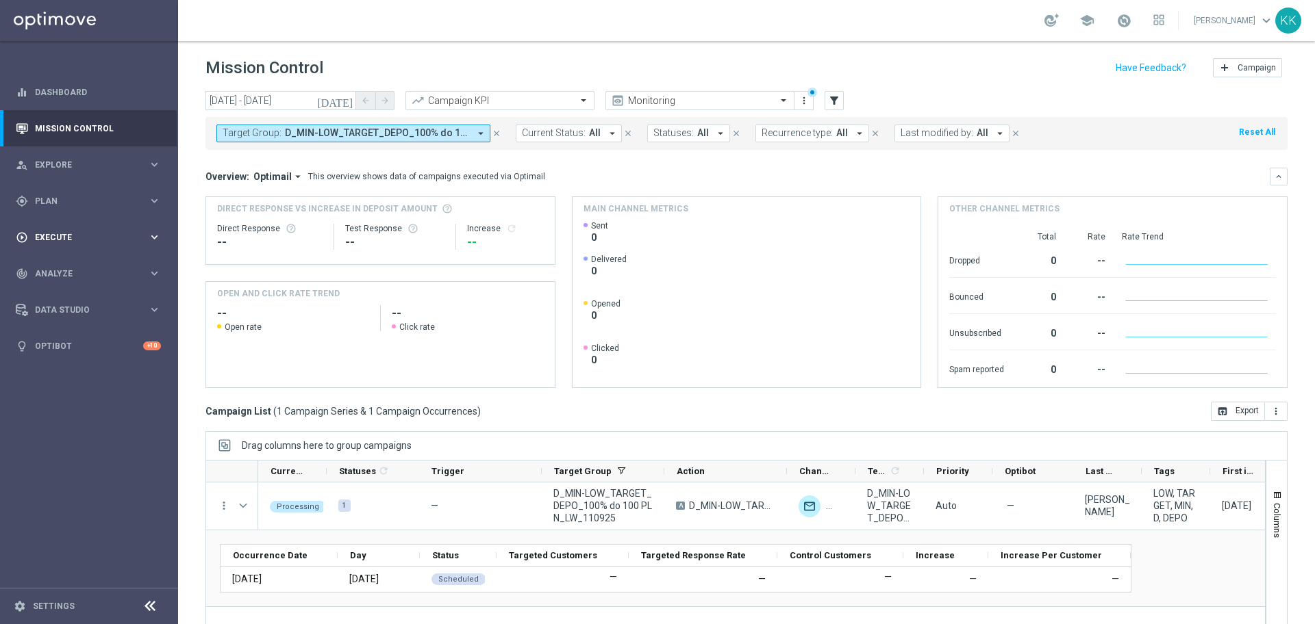
click at [75, 236] on span "Execute" at bounding box center [91, 237] width 113 height 8
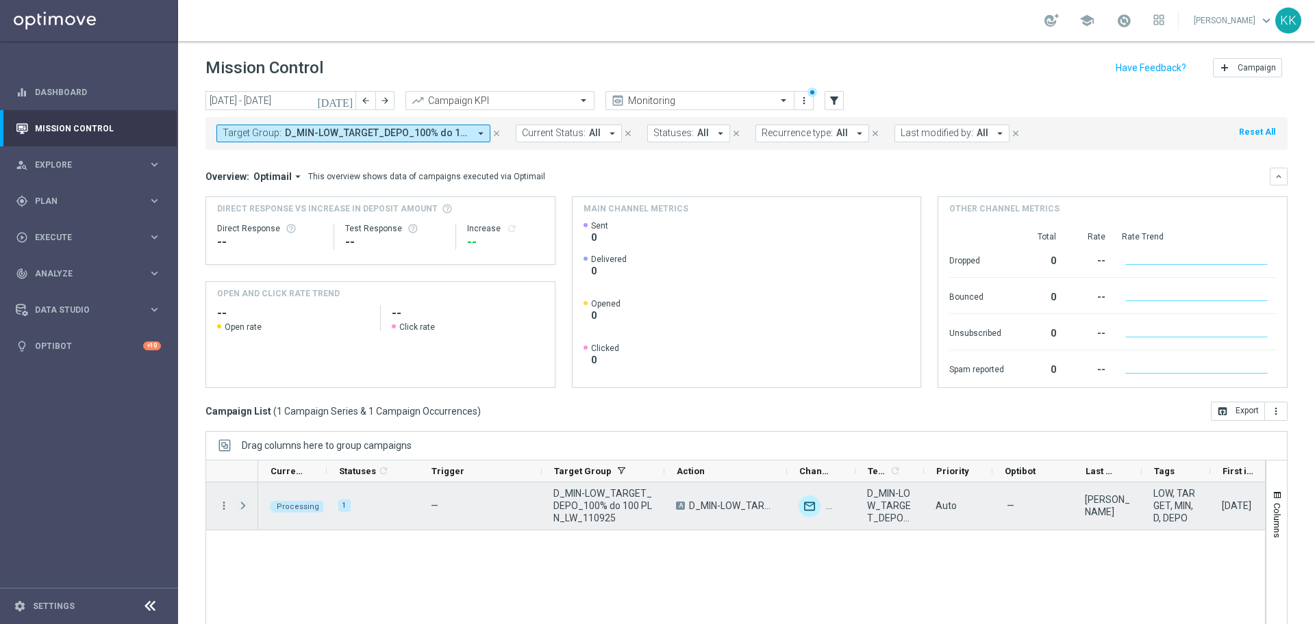
click at [245, 508] on span "Press SPACE to select this row." at bounding box center [243, 505] width 12 height 11
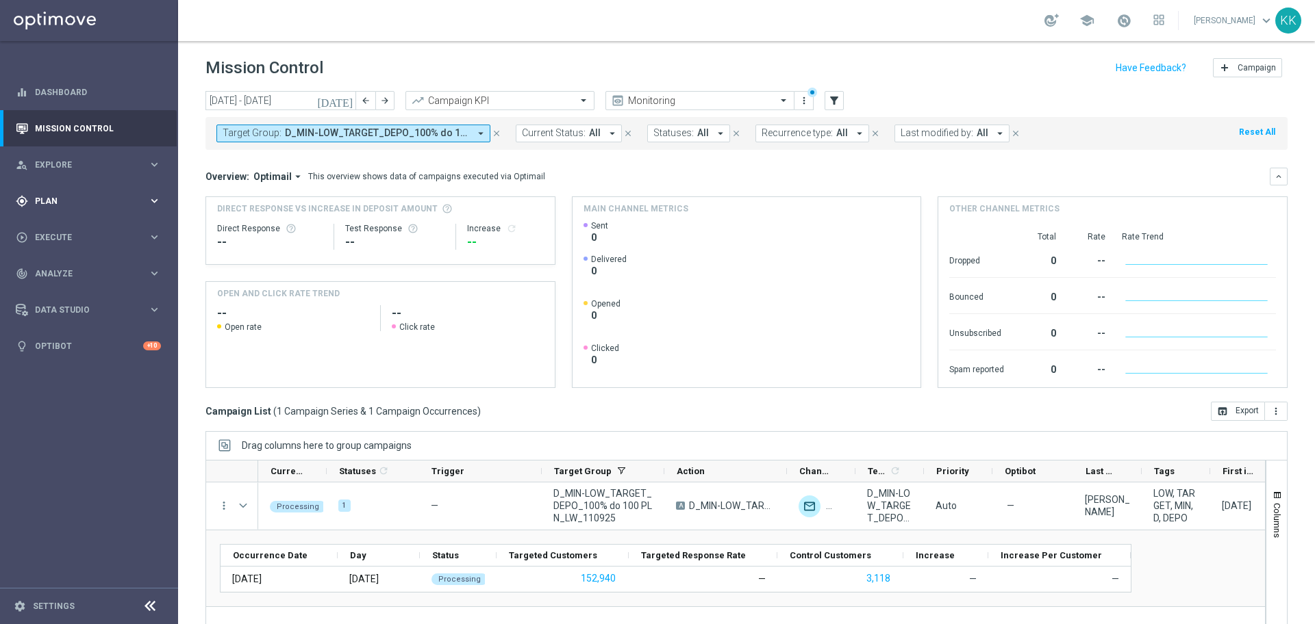
click at [105, 207] on div "gps_fixed Plan" at bounding box center [82, 201] width 132 height 12
click at [75, 334] on div "play_circle_outline Execute" at bounding box center [82, 340] width 132 height 12
click at [73, 270] on link "Campaign Builder" at bounding box center [89, 265] width 107 height 11
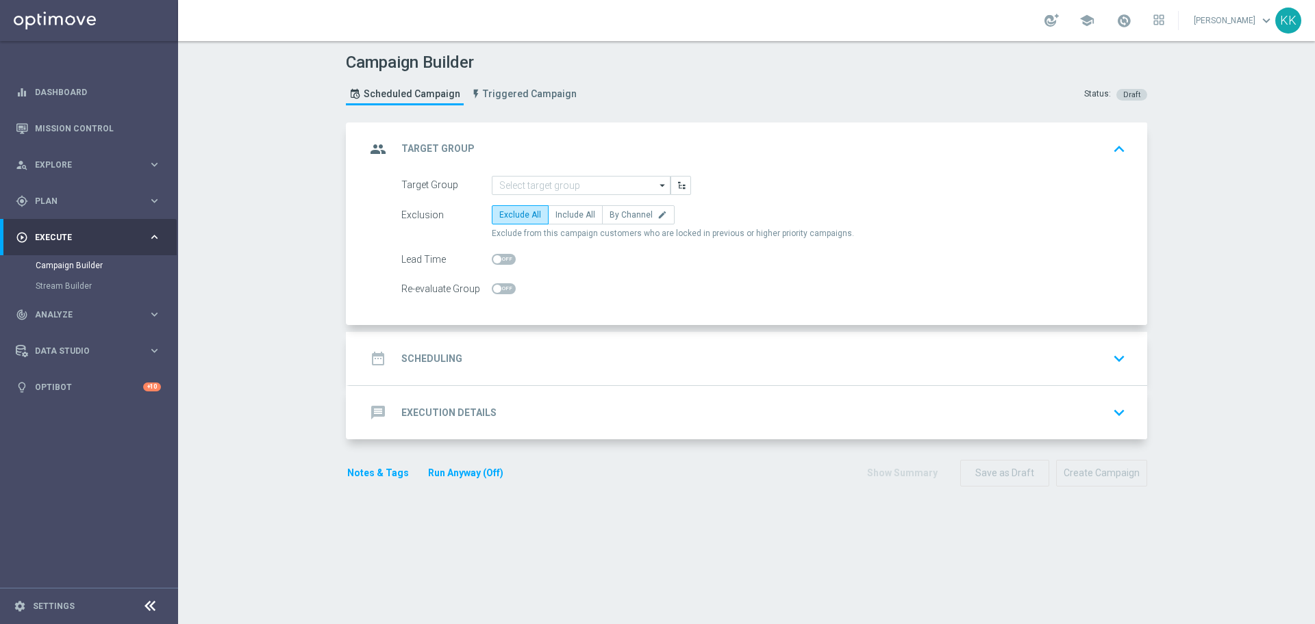
click at [466, 471] on button "Run Anyway (Off)" at bounding box center [466, 473] width 78 height 17
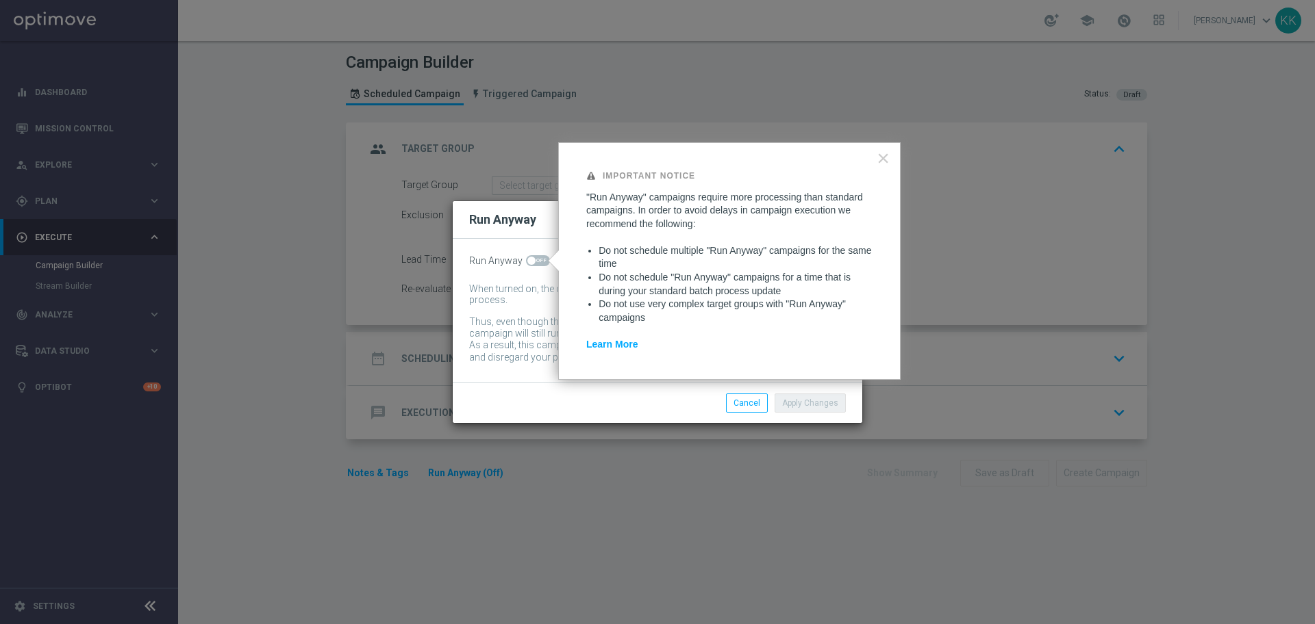
click at [544, 258] on span at bounding box center [538, 260] width 24 height 11
click at [544, 258] on input "checkbox" at bounding box center [538, 260] width 24 height 11
checkbox input "true"
click at [808, 406] on button "Apply Changes" at bounding box center [809, 403] width 71 height 19
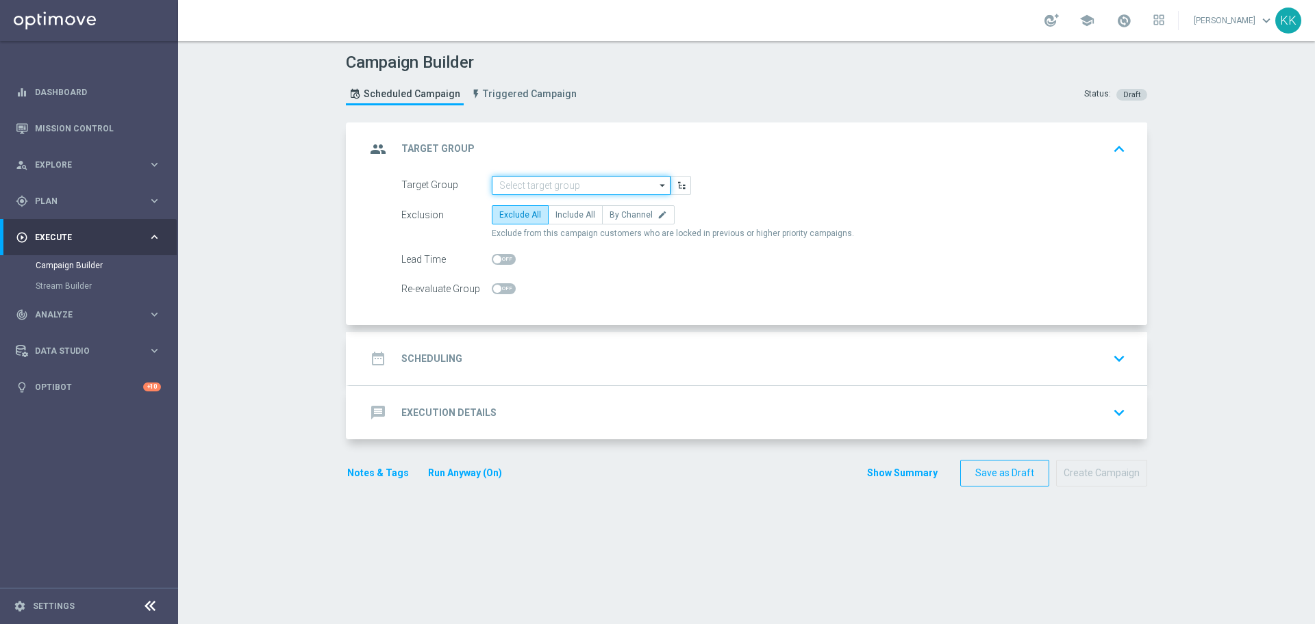
click at [594, 180] on input at bounding box center [581, 185] width 179 height 19
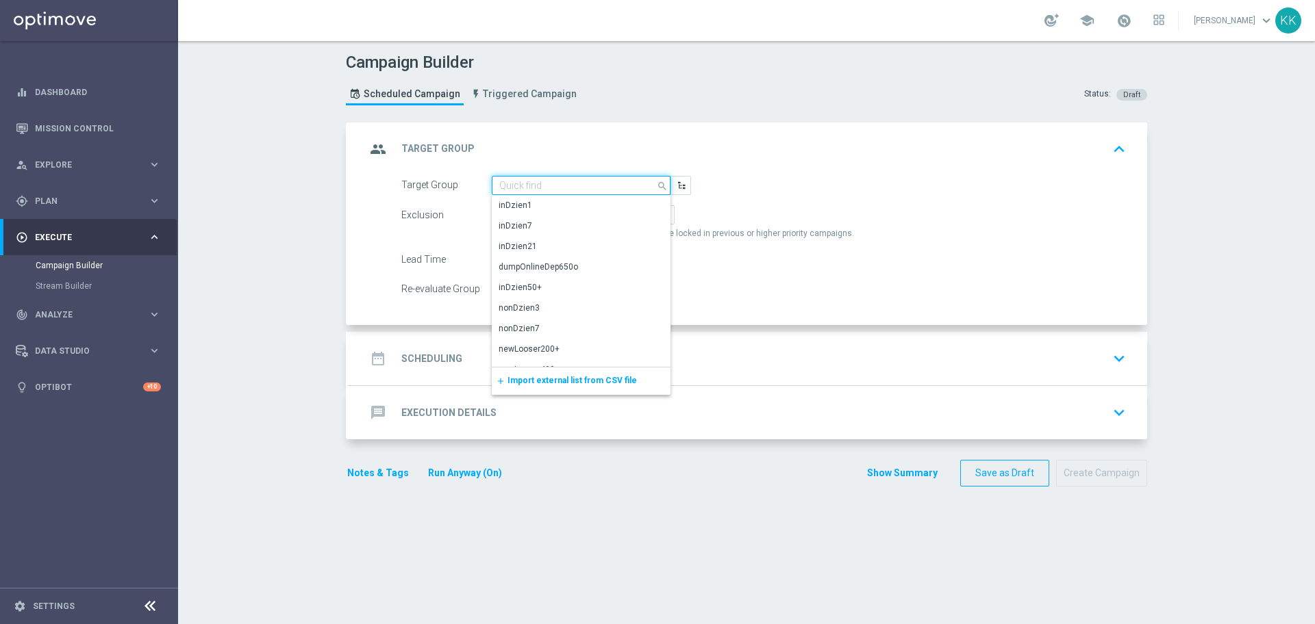
paste input "D_MED-HIGH_TARGET_DEPO_100% do 300 PLN_LW_110925"
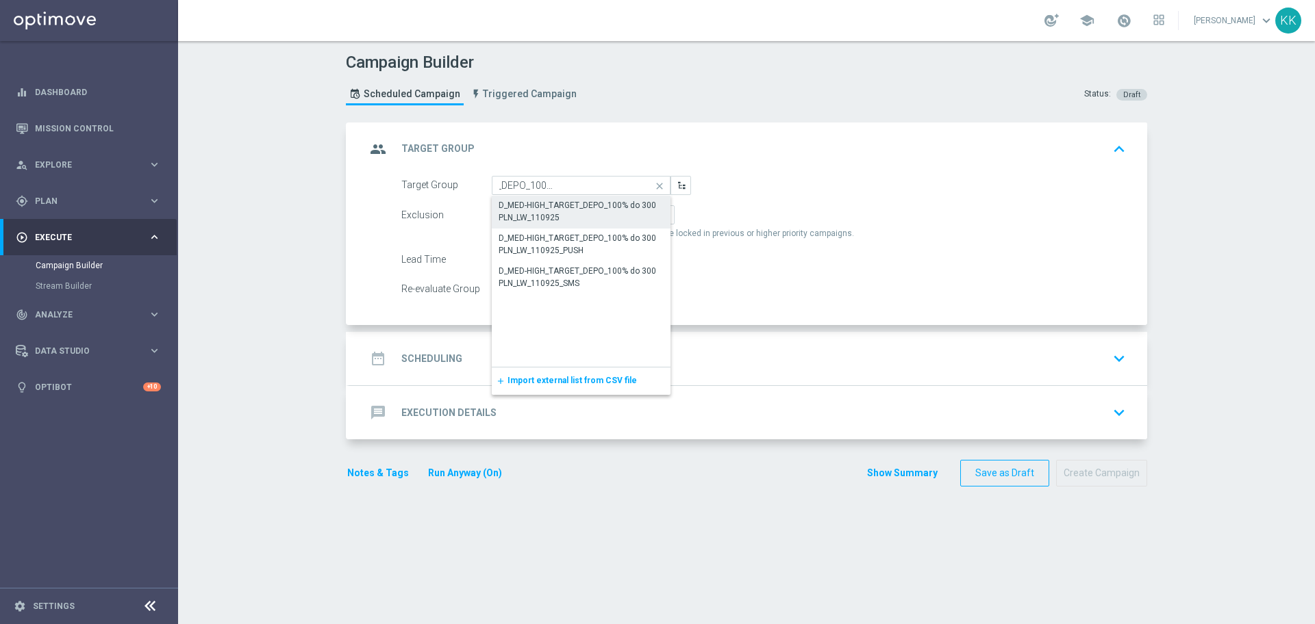
click at [587, 211] on div "D_MED-HIGH_TARGET_DEPO_100% do 300 PLN_LW_110925" at bounding box center [580, 211] width 165 height 25
type input "D_MED-HIGH_TARGET_DEPO_100% do 300 PLN_LW_110925"
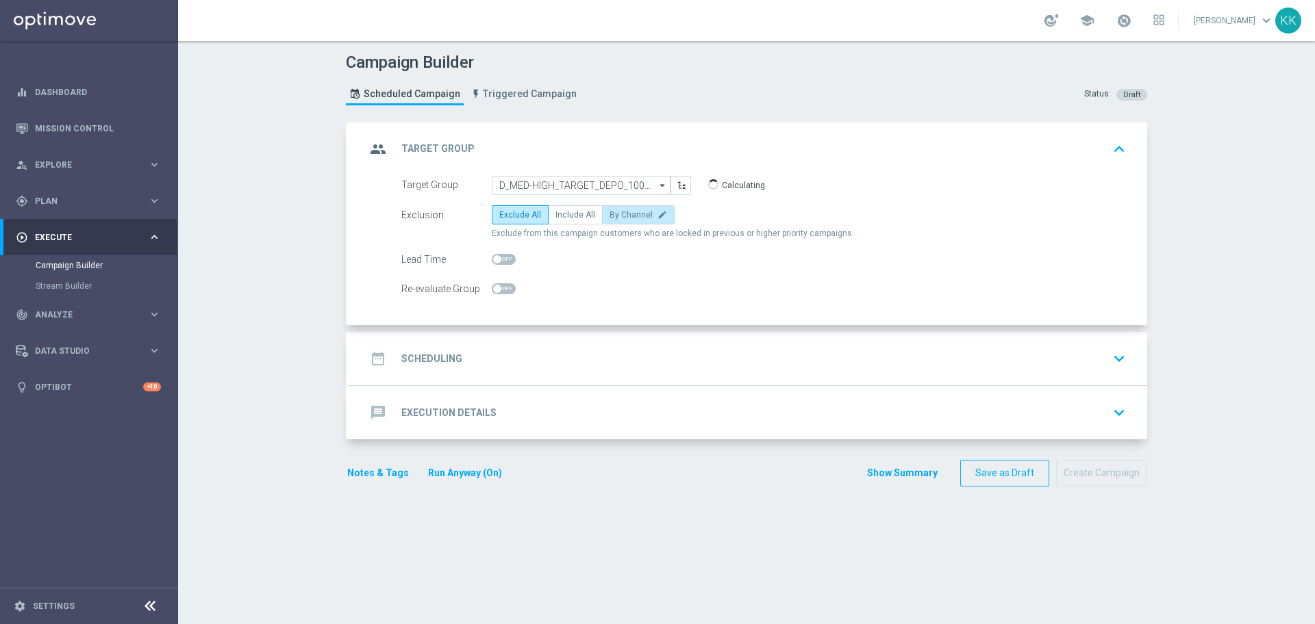
click at [632, 216] on span "By Channel" at bounding box center [630, 215] width 43 height 10
click at [618, 216] on input "By Channel edit" at bounding box center [613, 217] width 9 height 9
radio input "true"
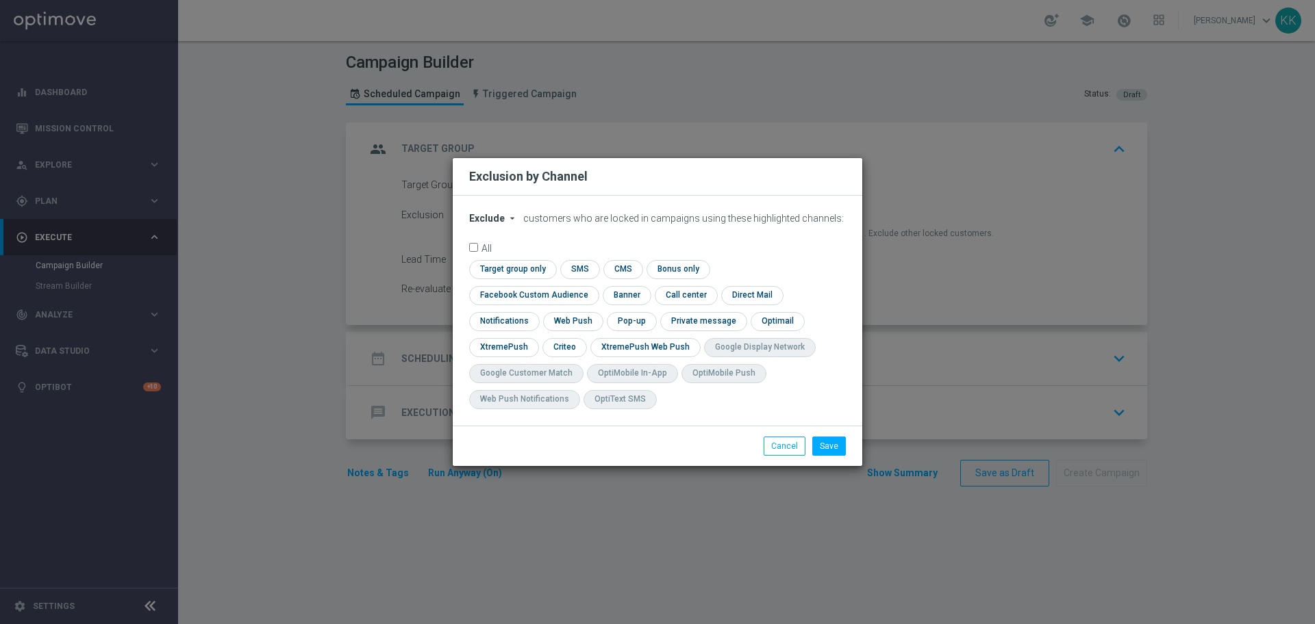
click at [483, 224] on span "Exclude" at bounding box center [487, 218] width 36 height 11
click at [509, 258] on div "Include" at bounding box center [495, 250] width 51 height 16
click at [593, 286] on input "checkbox" at bounding box center [531, 295] width 124 height 18
checkbox input "true"
click at [565, 346] on input "checkbox" at bounding box center [563, 347] width 42 height 18
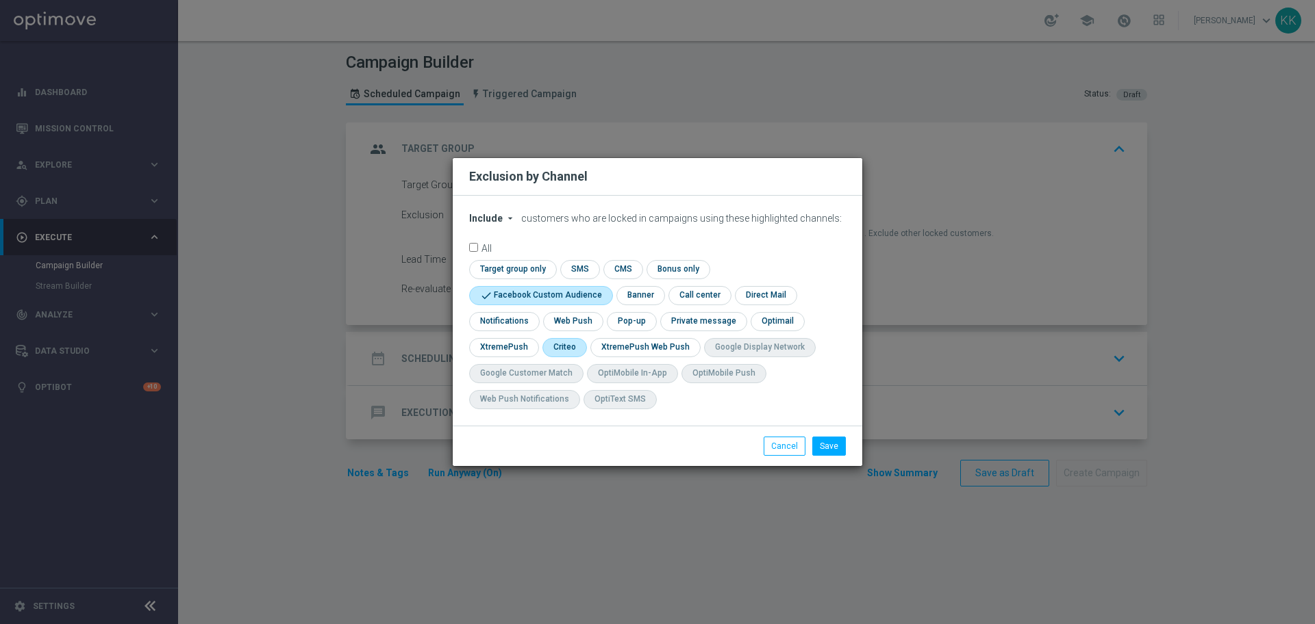
checkbox input "true"
click at [828, 446] on button "Save" at bounding box center [829, 446] width 34 height 19
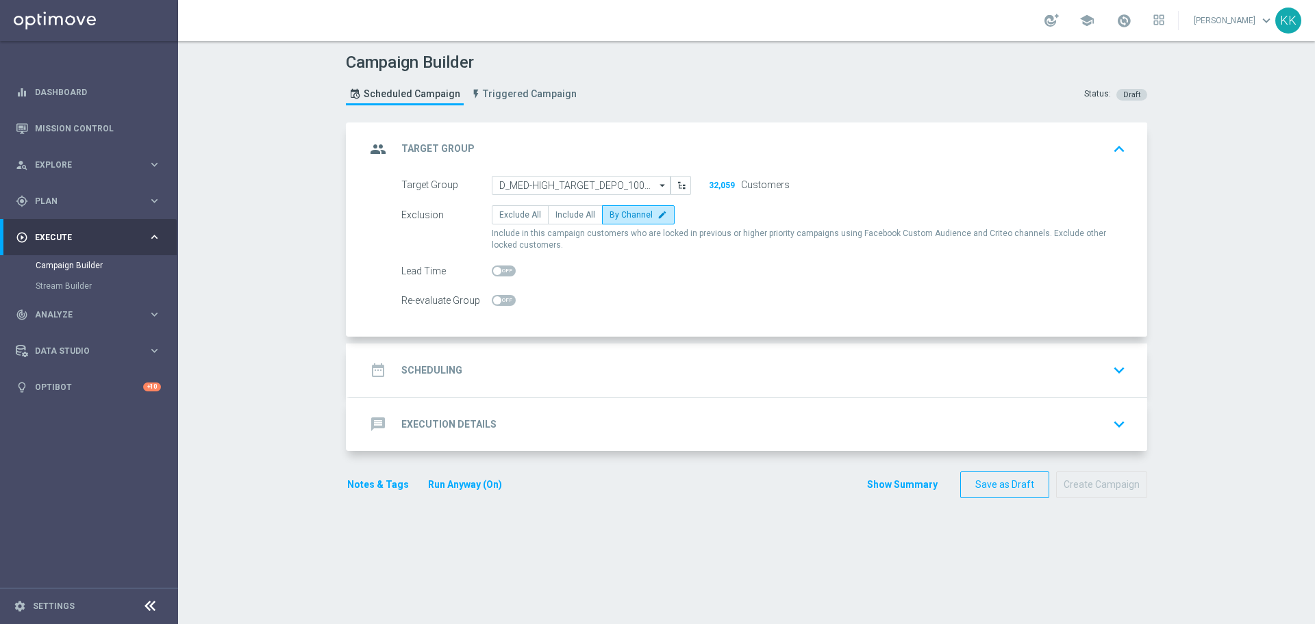
click at [668, 378] on div "date_range Scheduling keyboard_arrow_down" at bounding box center [748, 370] width 765 height 26
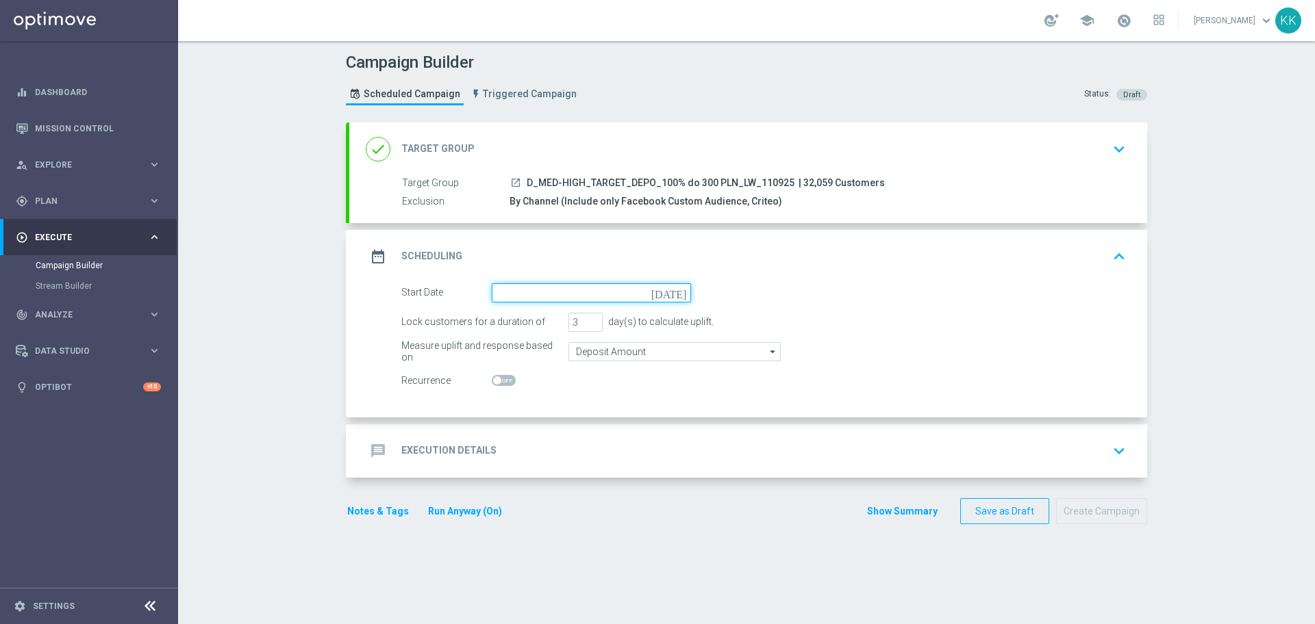
click at [523, 292] on input at bounding box center [591, 292] width 199 height 19
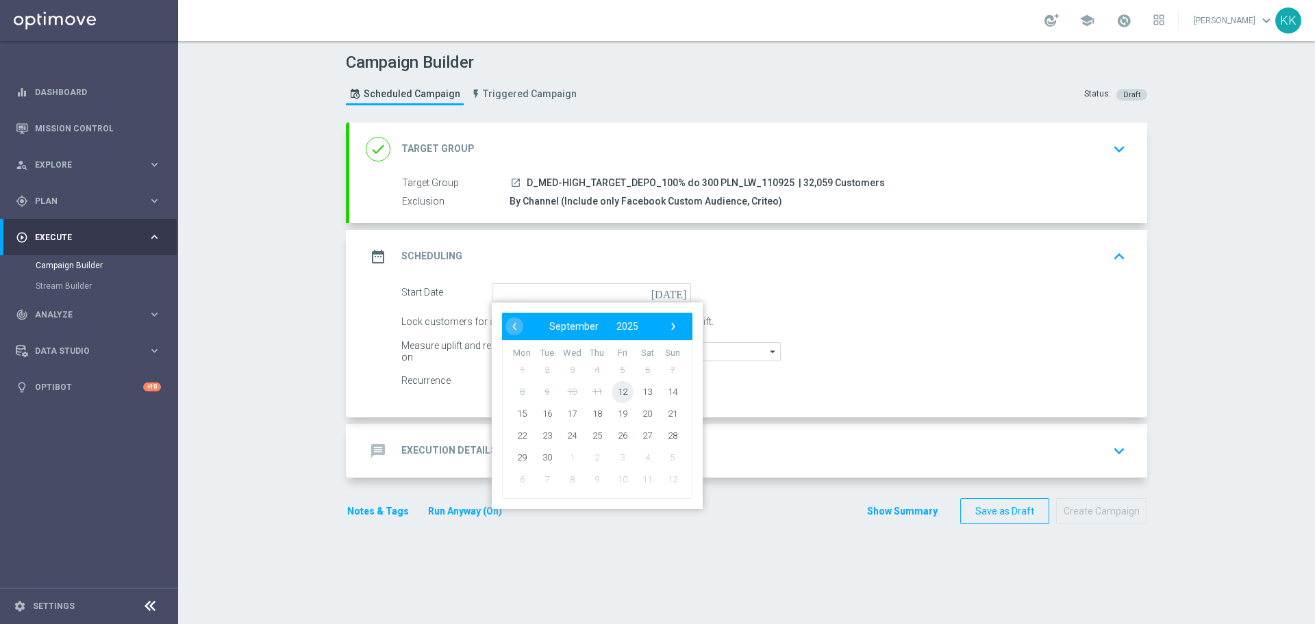
click at [622, 393] on span "12" at bounding box center [622, 392] width 22 height 22
type input "[DATE]"
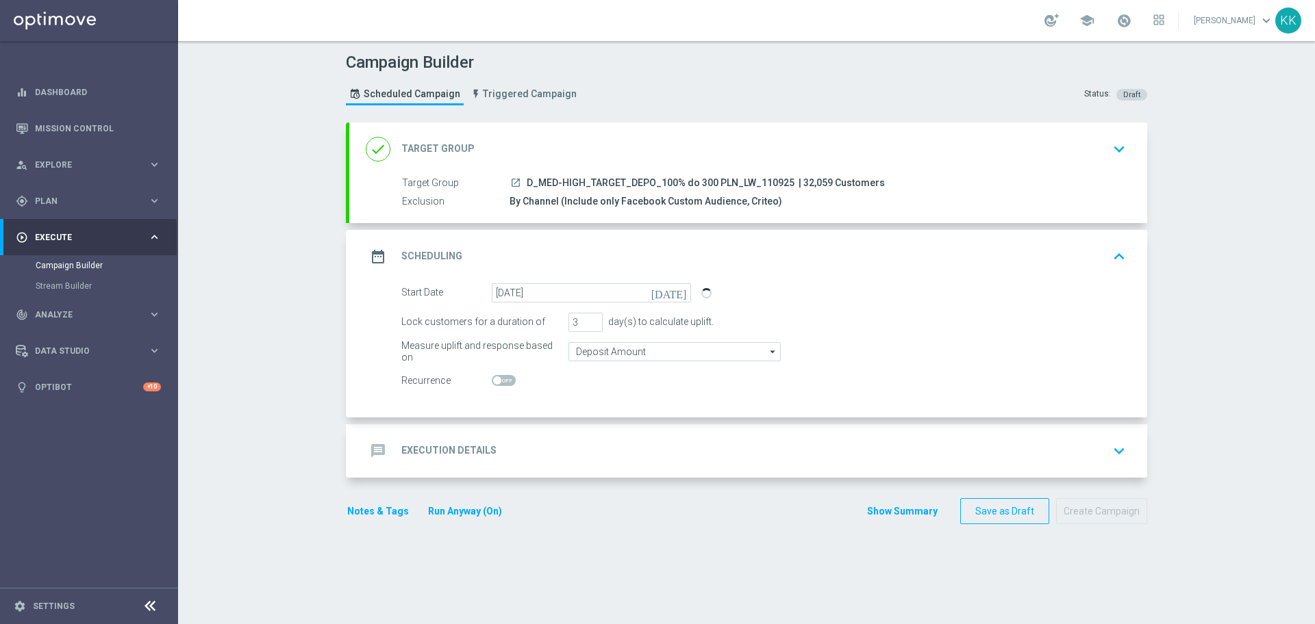
click at [600, 365] on form "Start Date [DATE] [DATE] Lock customers for a duration of 3 day(s) to calculate…" at bounding box center [763, 336] width 724 height 107
click at [606, 425] on div "message Execution Details keyboard_arrow_down" at bounding box center [748, 450] width 798 height 53
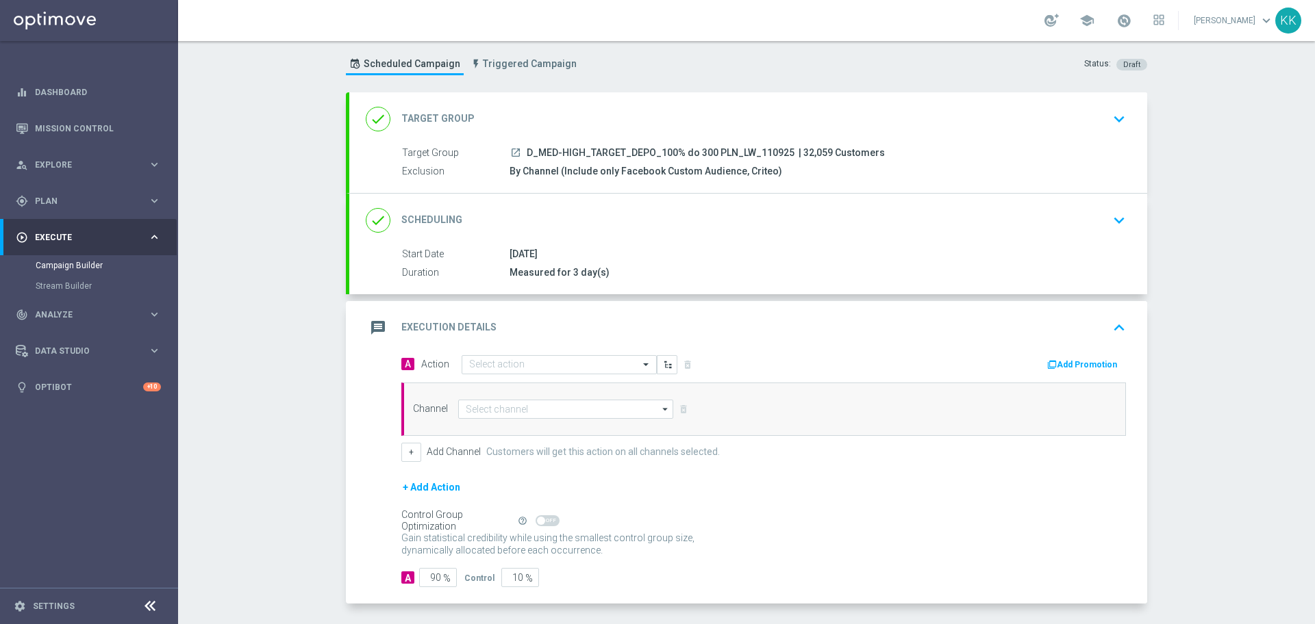
scroll to position [60, 0]
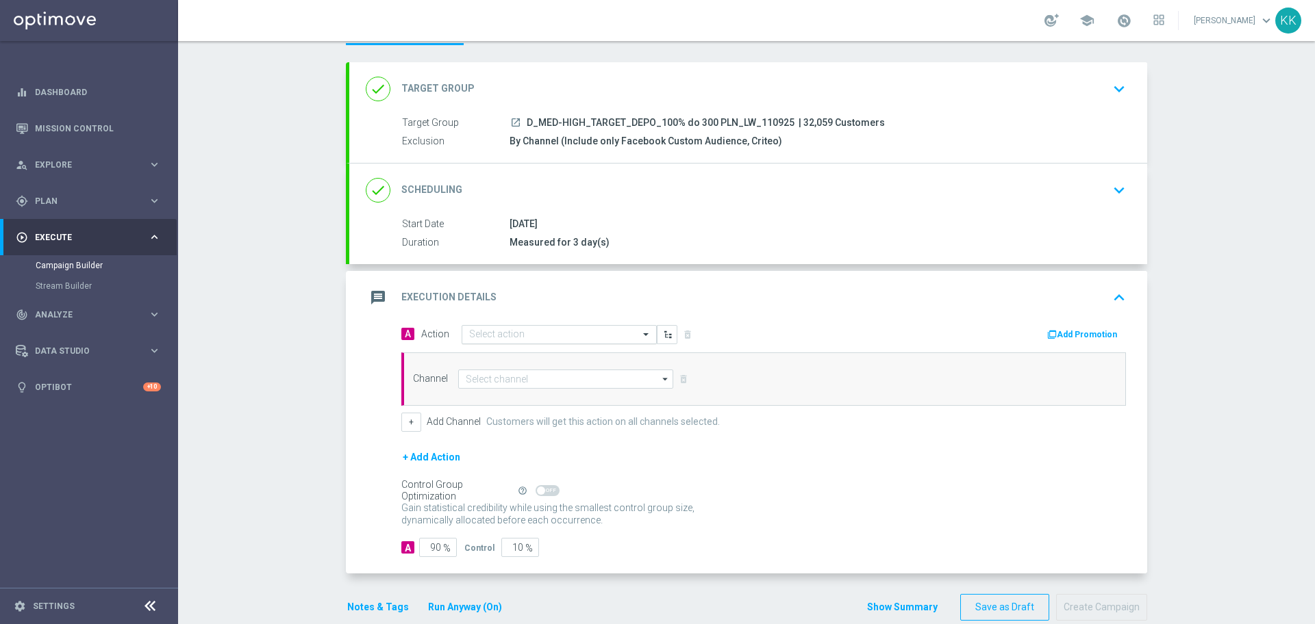
click at [501, 340] on input "text" at bounding box center [545, 335] width 153 height 12
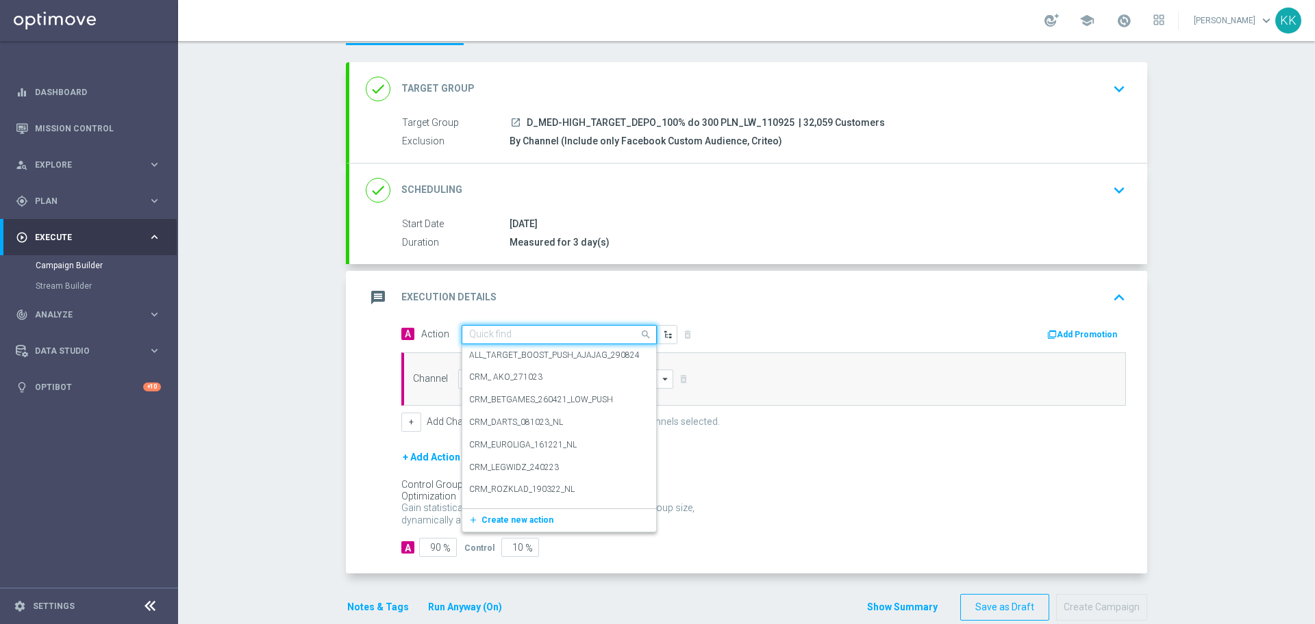
paste input "D_MED-HIGH_TARGET_DEPO_100% do 300 PLN_LW_110925"
type input "D_MED-HIGH_TARGET_DEPO_100% do 300 PLN_LW_110925"
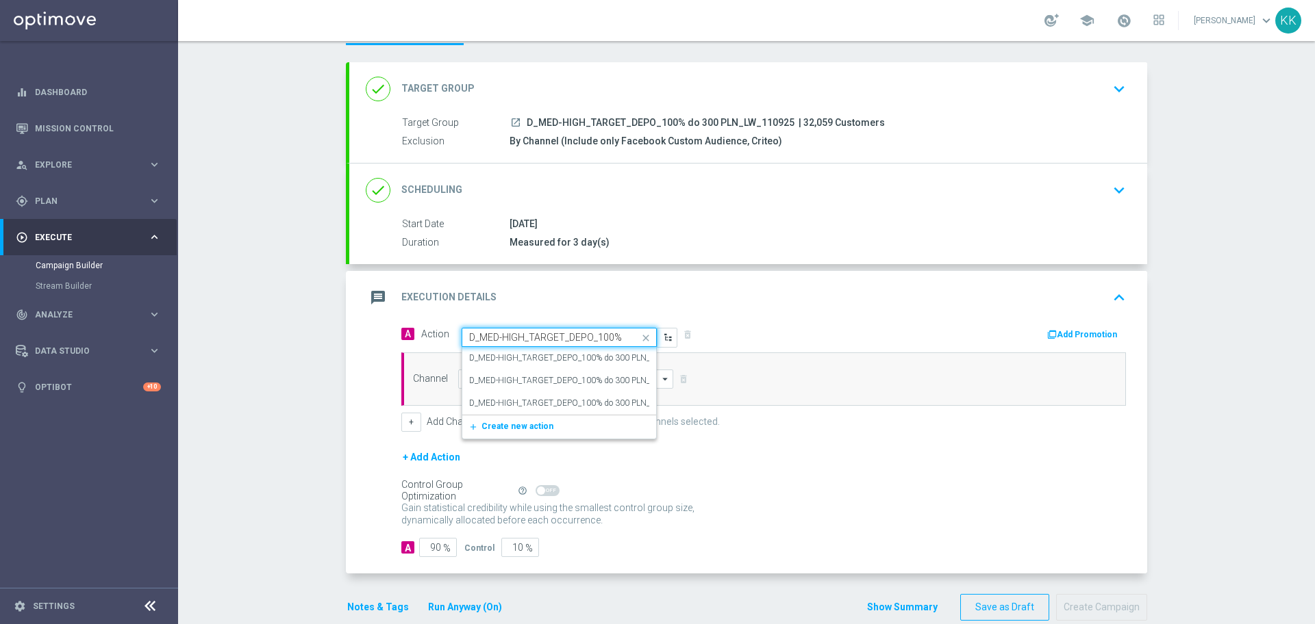
scroll to position [0, 103]
click at [507, 349] on div "D_MED-HIGH_TARGET_DEPO_100% do 300 PLN_LW_110925 edit" at bounding box center [559, 358] width 180 height 23
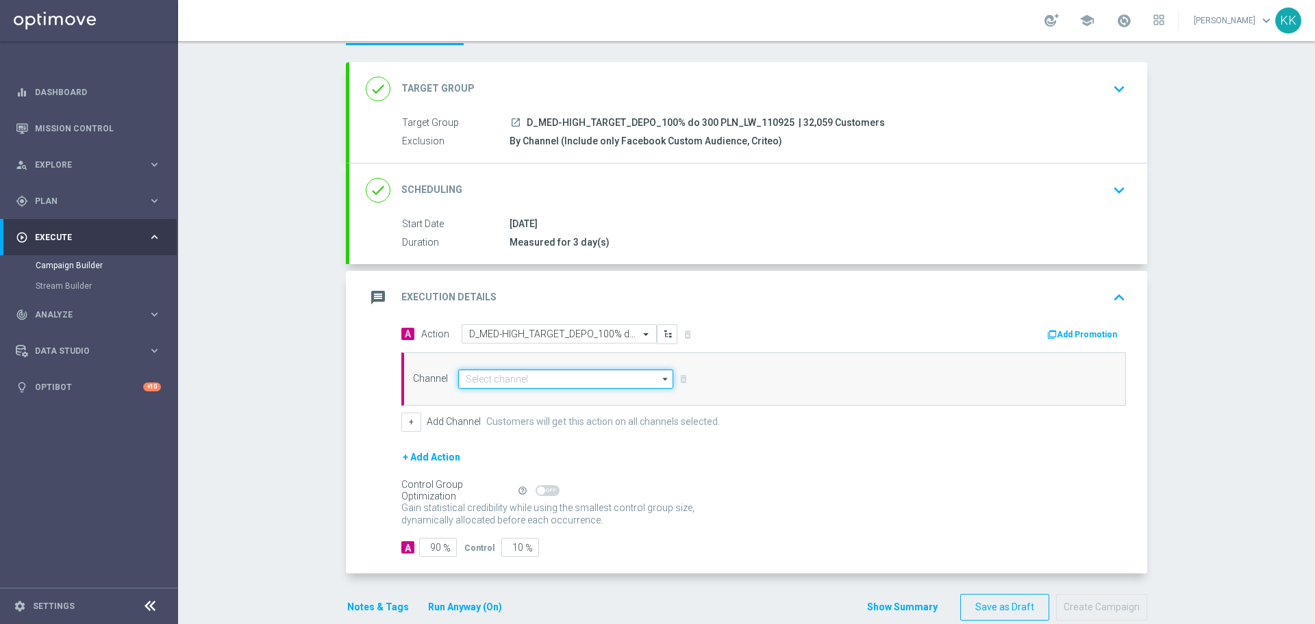
click at [529, 384] on input at bounding box center [565, 379] width 215 height 19
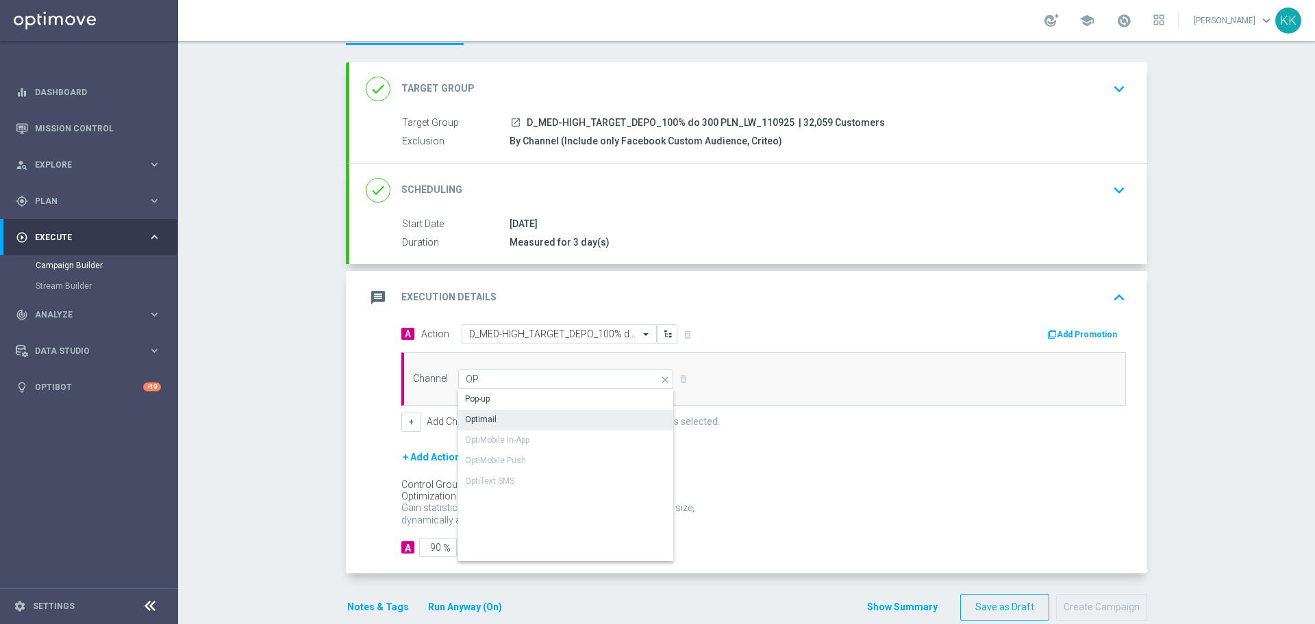
click at [533, 423] on div "Optimail" at bounding box center [566, 419] width 216 height 19
type input "Optimail"
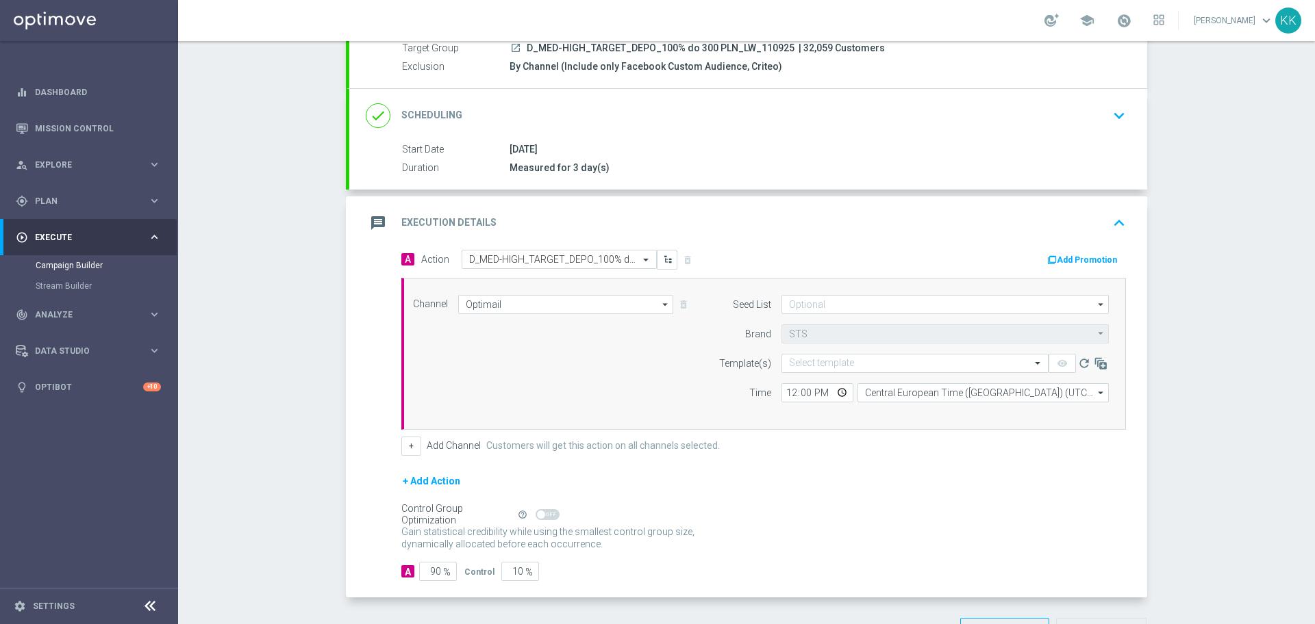
scroll to position [183, 0]
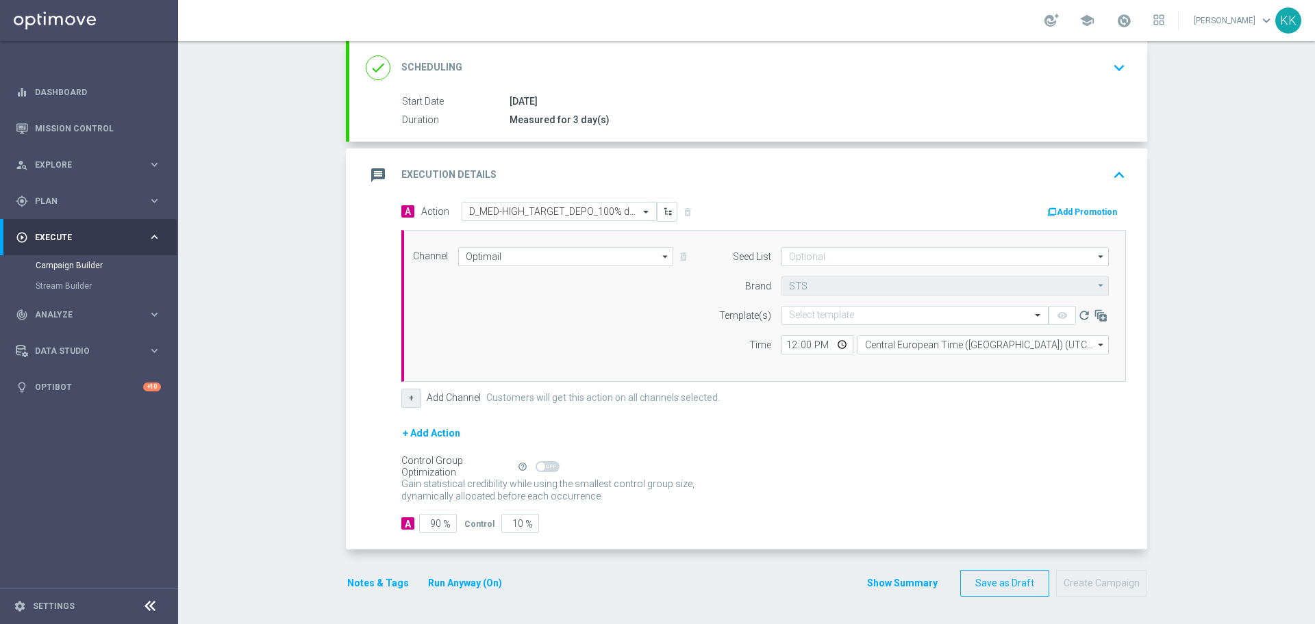
click at [409, 397] on button "+" at bounding box center [411, 398] width 20 height 19
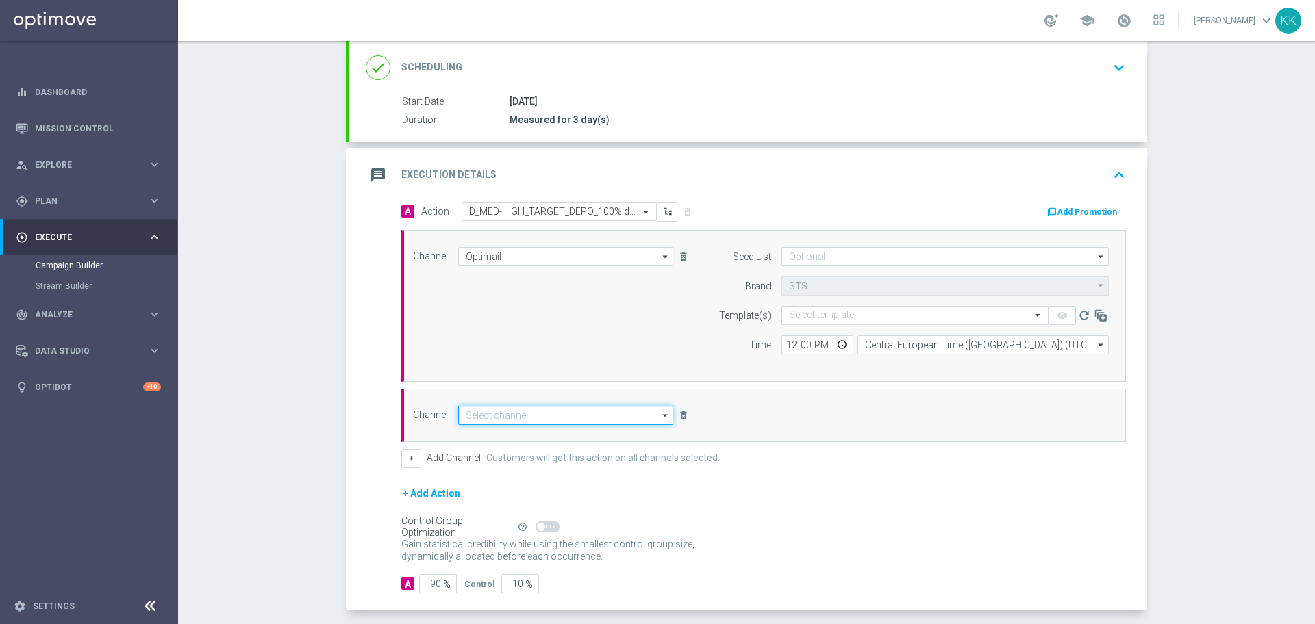
click at [498, 424] on input at bounding box center [565, 415] width 215 height 19
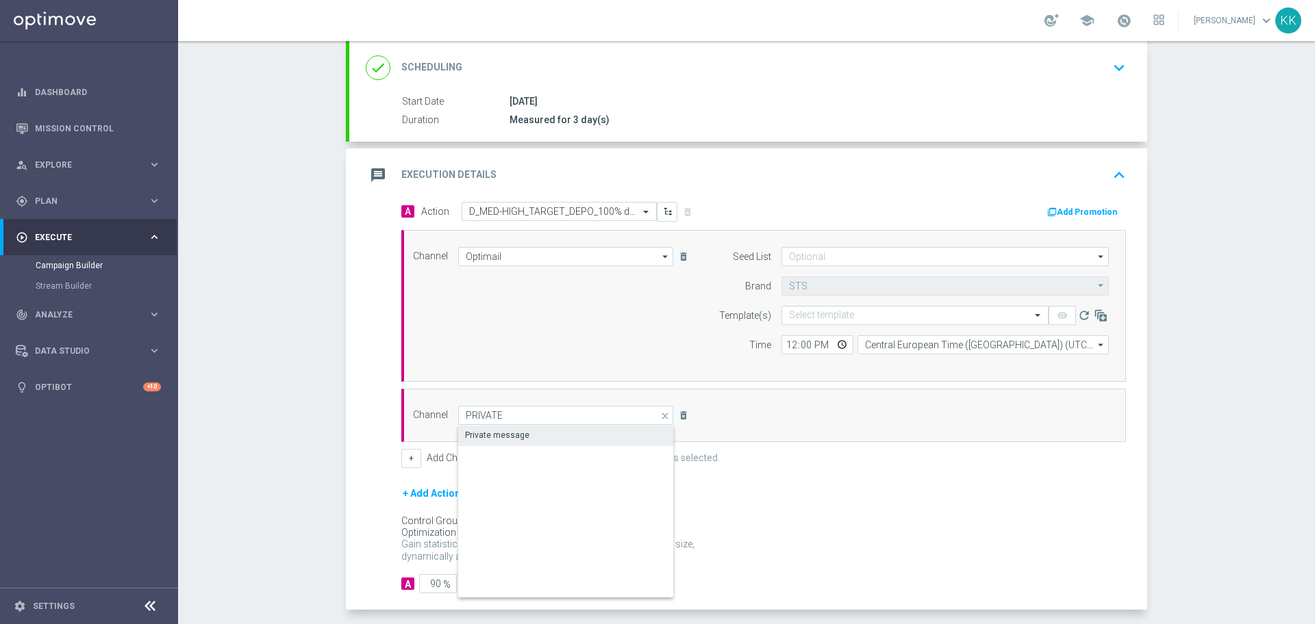
click at [494, 436] on div "Private message" at bounding box center [497, 435] width 64 height 12
type input "Private message"
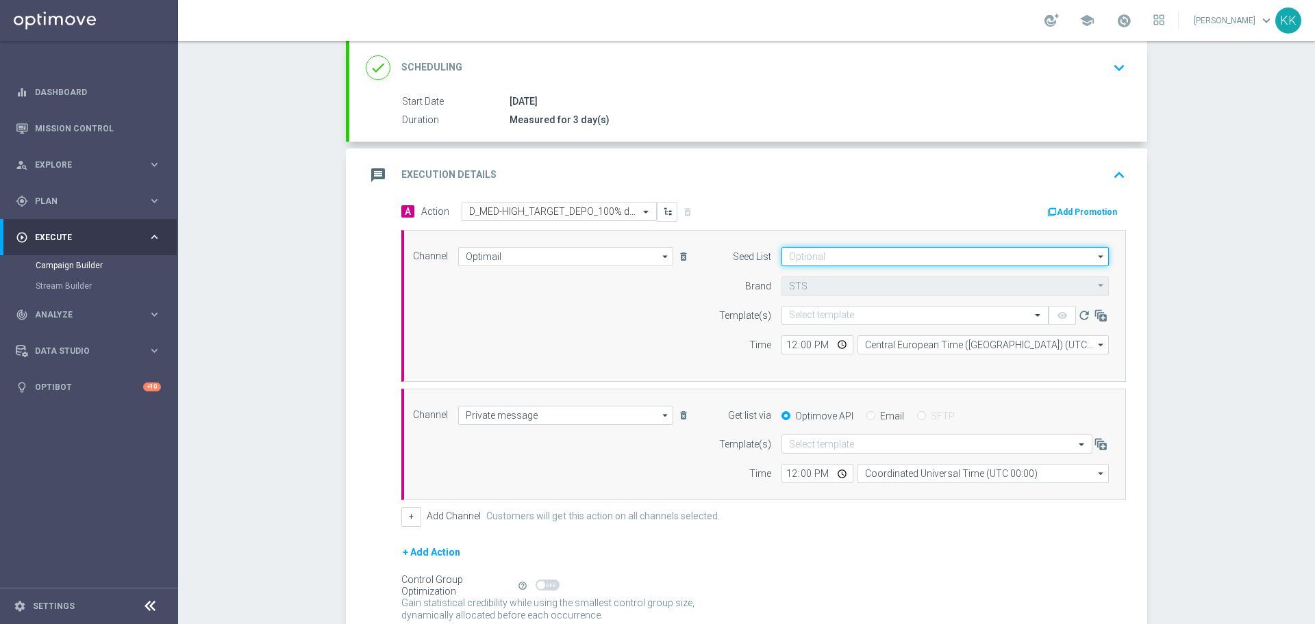
click at [833, 261] on input at bounding box center [944, 256] width 327 height 19
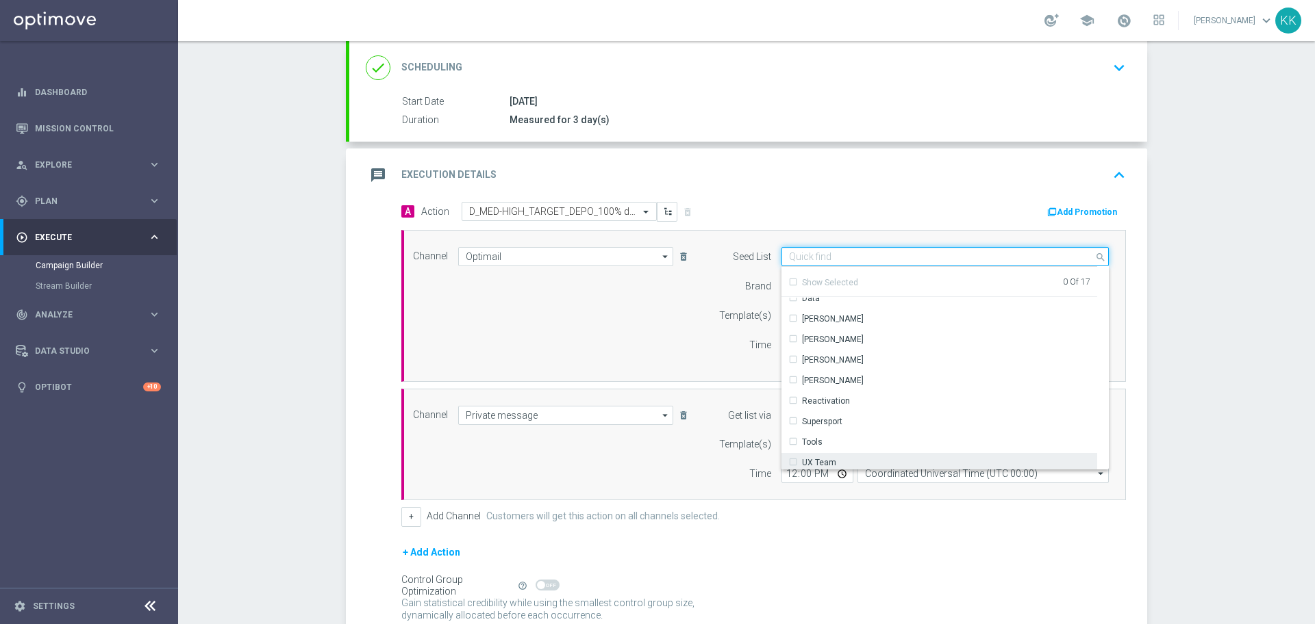
scroll to position [198, 0]
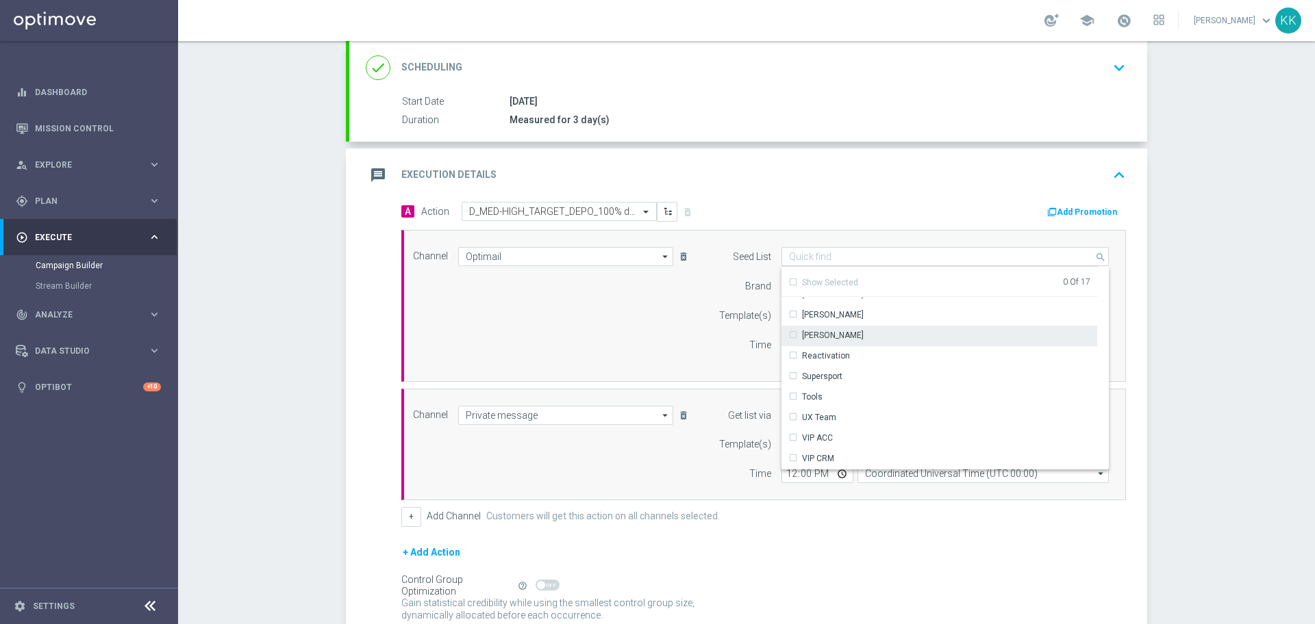
click at [834, 353] on div "Reactivation" at bounding box center [826, 356] width 48 height 12
click at [567, 347] on div "Channel Optimail Optimail arrow_drop_down Drag here to set row groups Drag here…" at bounding box center [761, 306] width 716 height 118
type input "Reactivation"
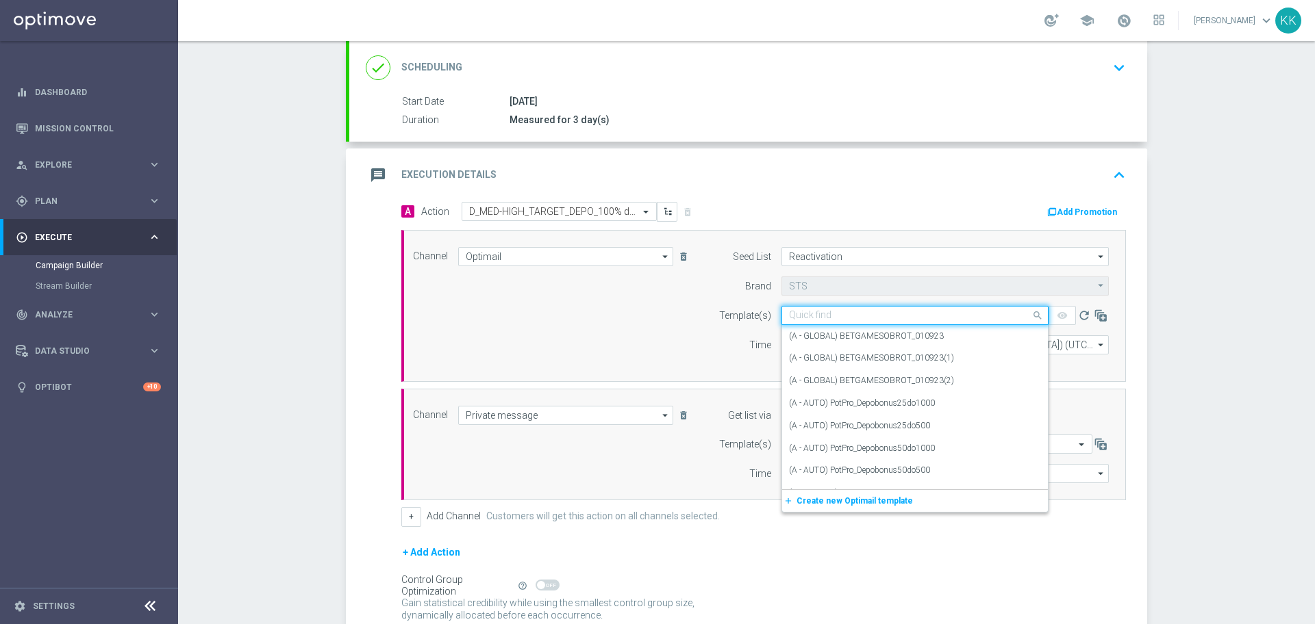
click at [811, 320] on input "text" at bounding box center [901, 316] width 225 height 12
paste input "D_MED-HIGH_TARGET_DEPO_100% do 300 PLN_LW_110925"
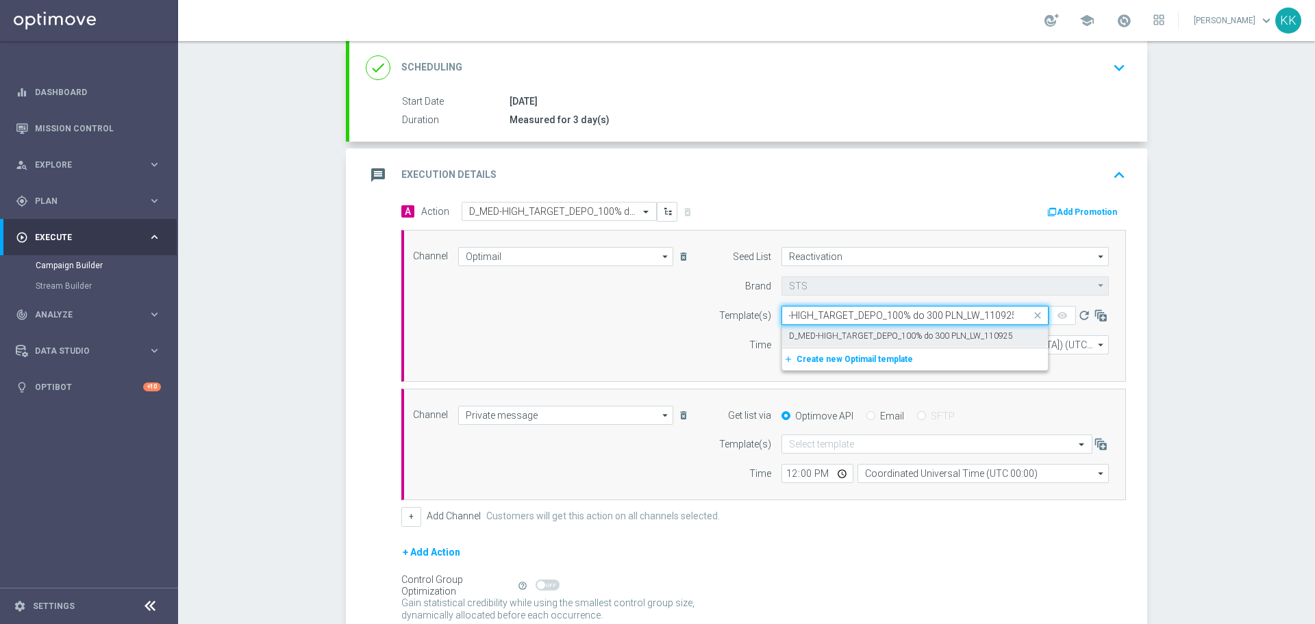
click at [848, 331] on label "D_MED-HIGH_TARGET_DEPO_100% do 300 PLN_LW_110925" at bounding box center [901, 337] width 224 height 12
type input "D_MED-HIGH_TARGET_DEPO_100% do 300 PLN_LW_110925"
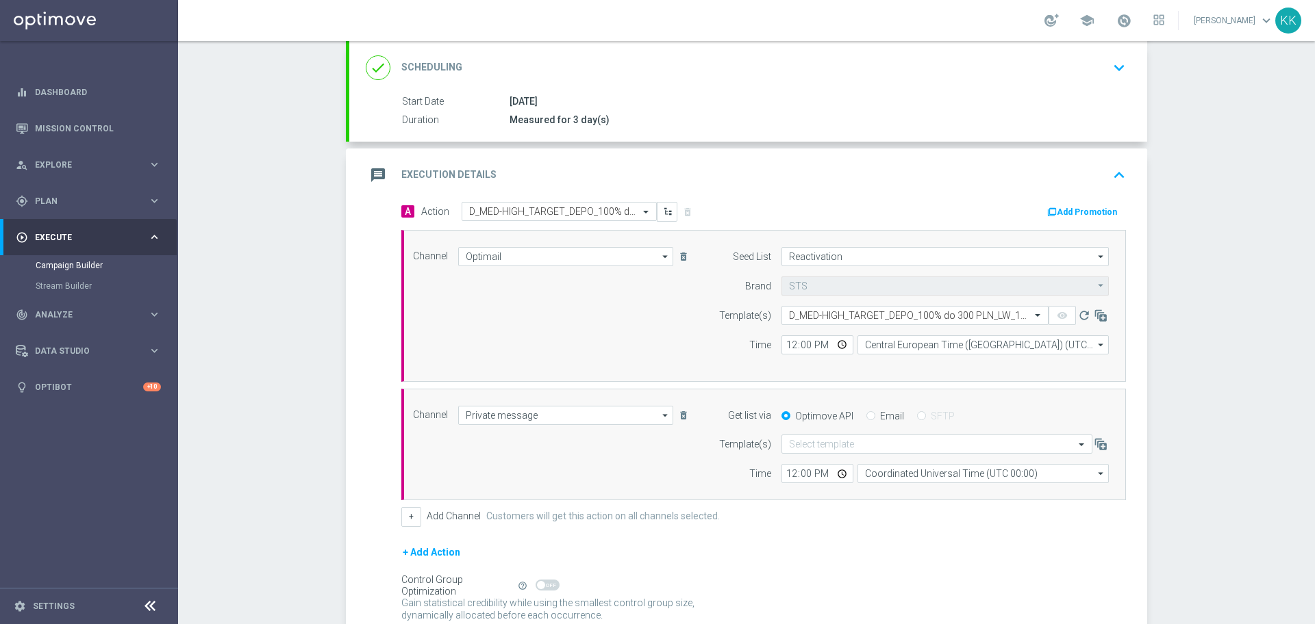
scroll to position [0, 0]
click at [814, 442] on input "text" at bounding box center [923, 445] width 268 height 12
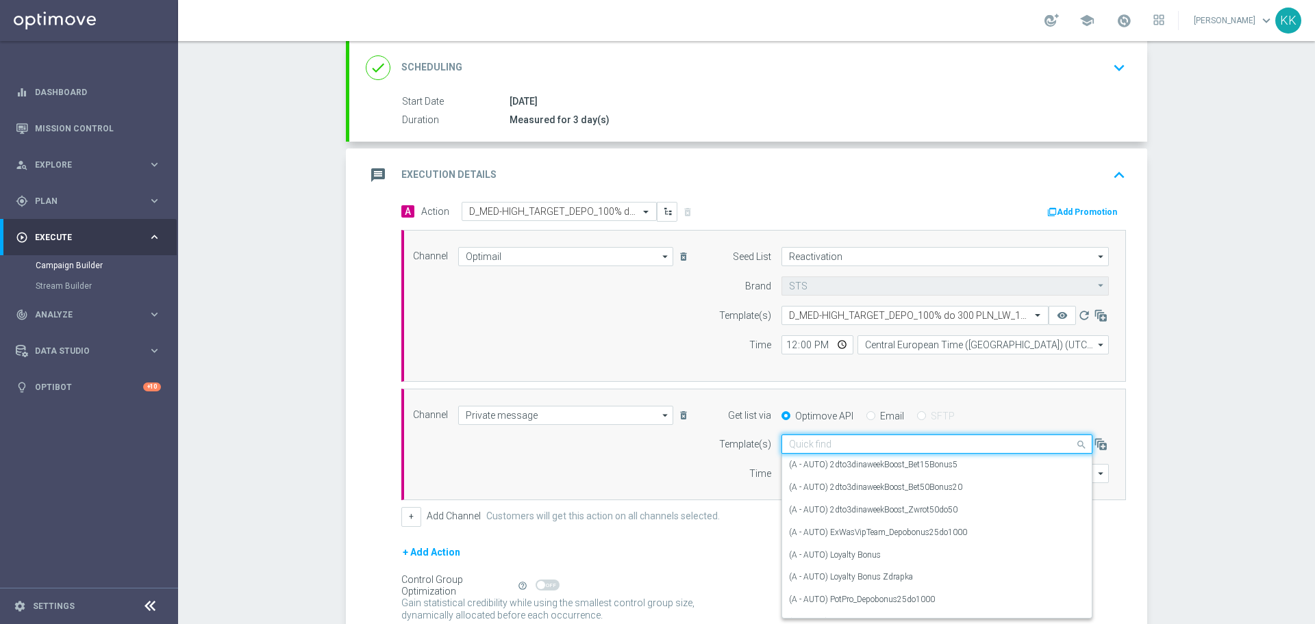
paste input "D_MED-HIGH_TARGET_DEPO_100% do 300 PLN_LW_110925"
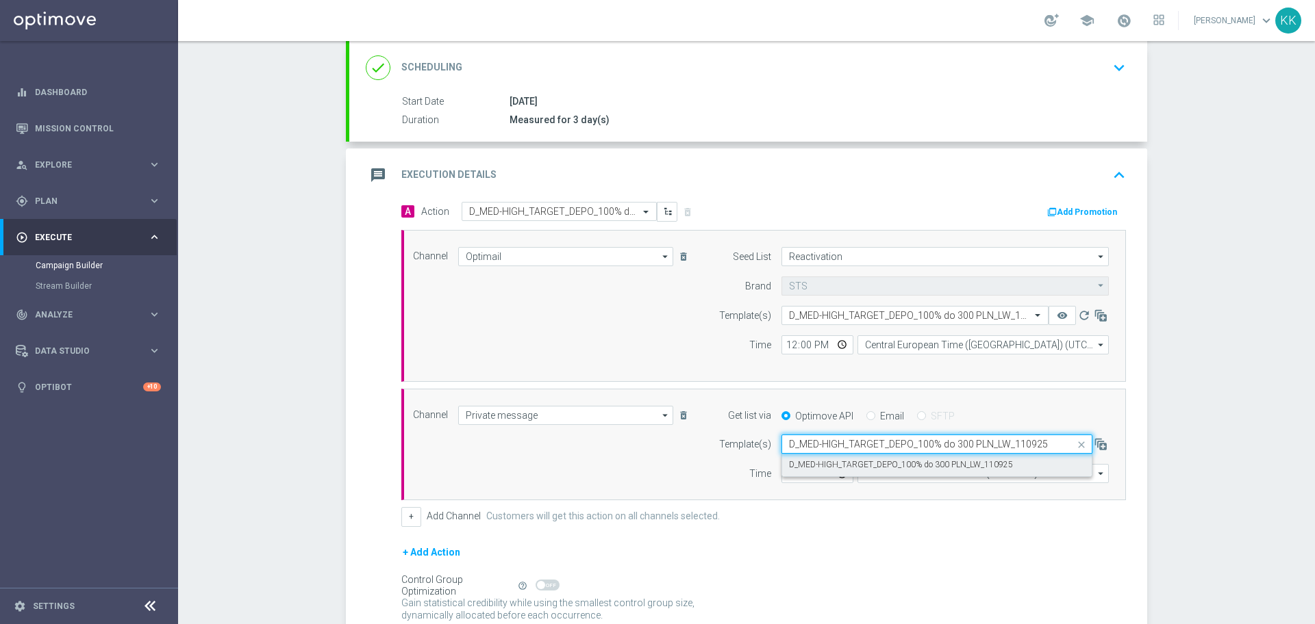
click at [853, 470] on label "D_MED-HIGH_TARGET_DEPO_100% do 300 PLN_LW_110925" at bounding box center [901, 465] width 224 height 12
type input "D_MED-HIGH_TARGET_DEPO_100% do 300 PLN_LW_110925"
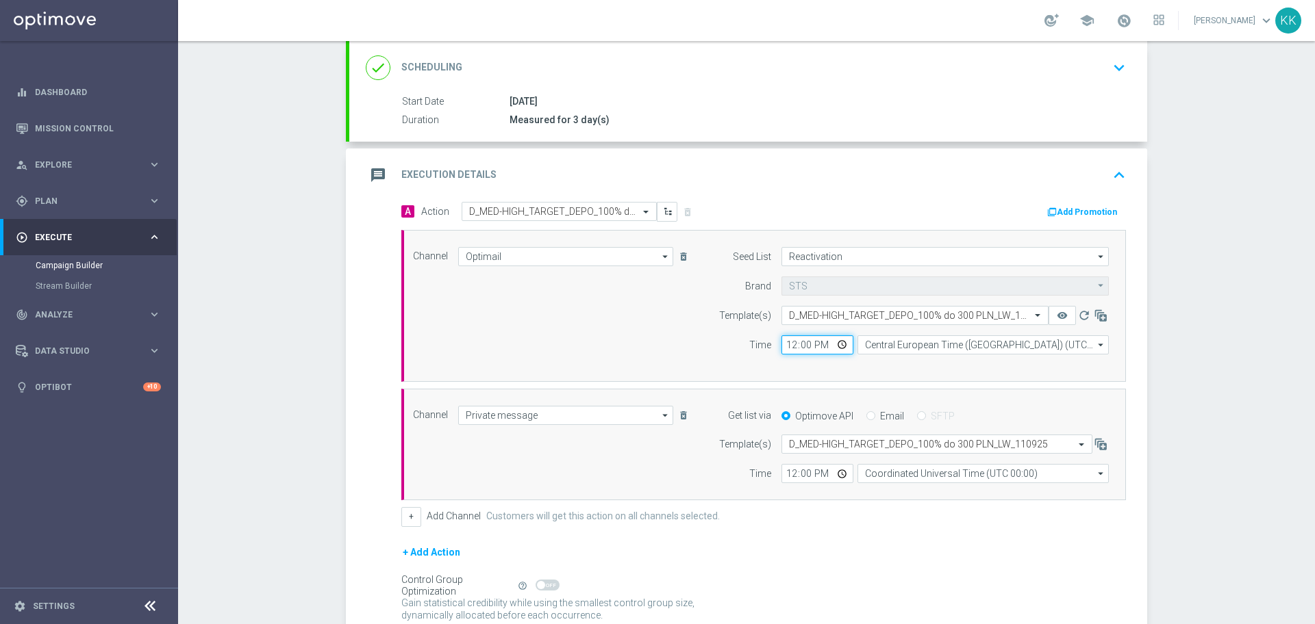
click at [797, 348] on input "12:00" at bounding box center [817, 344] width 72 height 19
click at [792, 349] on input "12:00" at bounding box center [817, 344] width 72 height 19
click at [781, 344] on input "12:00" at bounding box center [817, 344] width 72 height 19
click at [791, 344] on input "12:00" at bounding box center [817, 344] width 72 height 19
click at [784, 346] on input "12:00" at bounding box center [817, 344] width 72 height 19
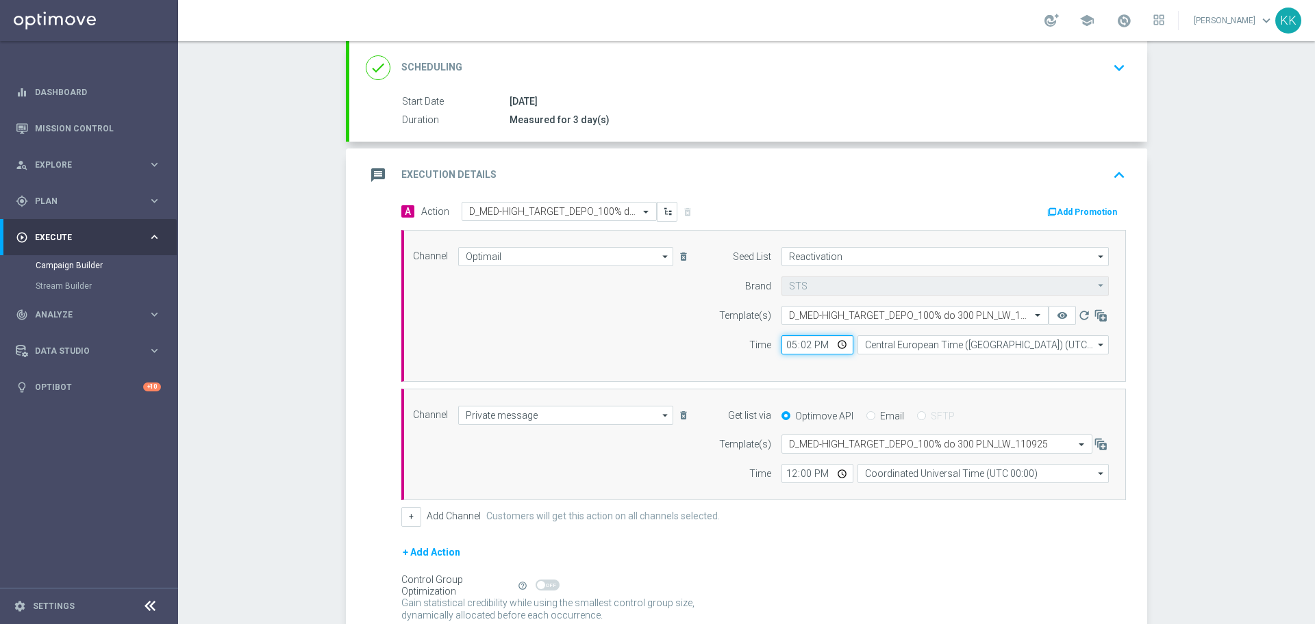
type input "17:21"
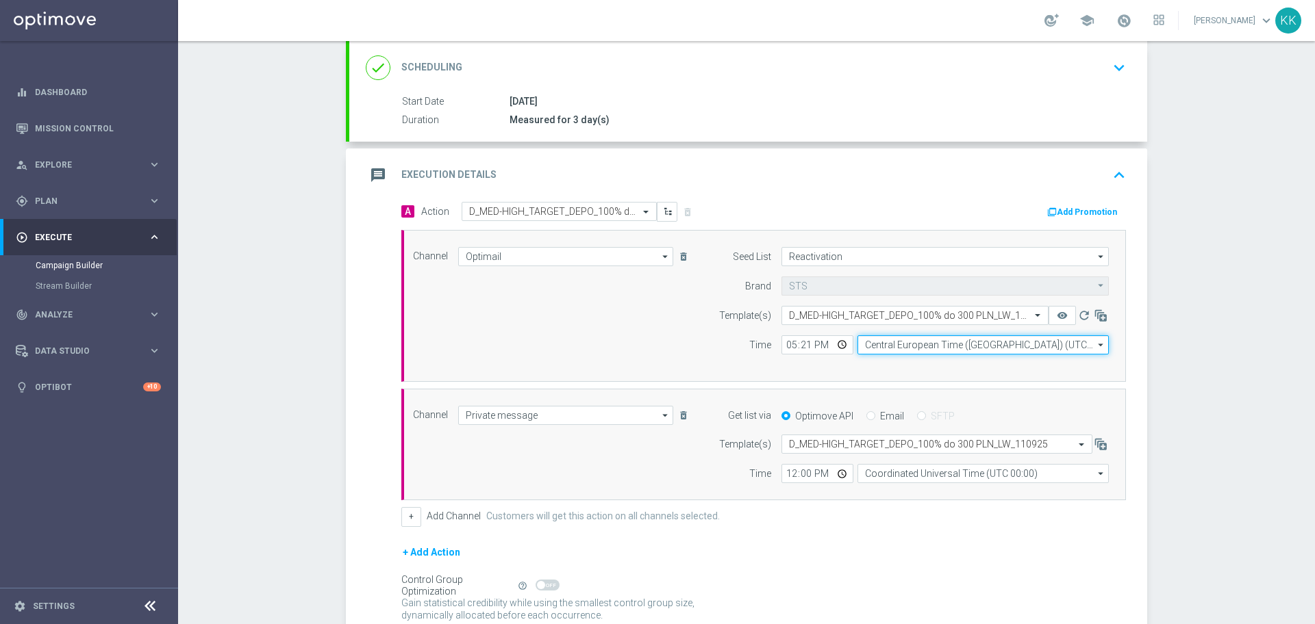
click at [882, 346] on input "Central European Time ([GEOGRAPHIC_DATA]) (UTC +02:00)" at bounding box center [982, 344] width 251 height 19
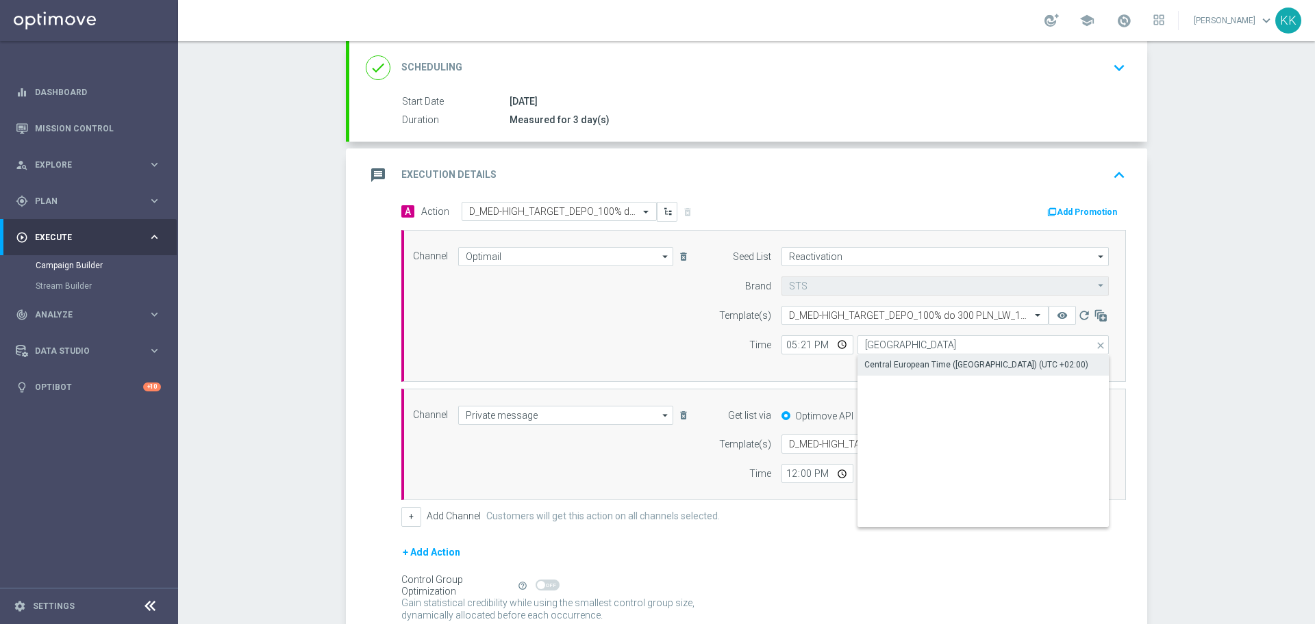
click at [884, 355] on div "Show Selected 0 of NaN" at bounding box center [982, 355] width 251 height 1
click at [891, 367] on div "Central European Time ([GEOGRAPHIC_DATA]) (UTC +02:00)" at bounding box center [977, 365] width 224 height 12
type input "Central European Time ([GEOGRAPHIC_DATA]) (UTC +02:00)"
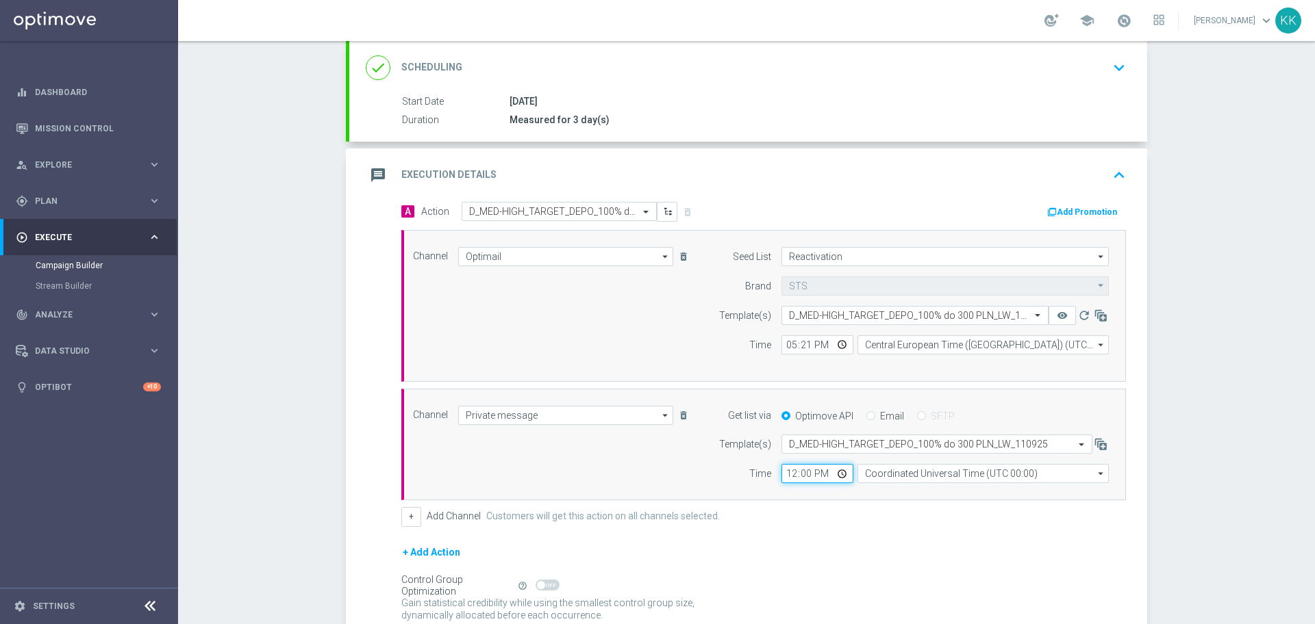
click at [791, 477] on input "12:00" at bounding box center [817, 473] width 72 height 19
type input "17:21"
click at [932, 477] on input "Coordinated Universal Time (UTC 00:00)" at bounding box center [982, 473] width 251 height 19
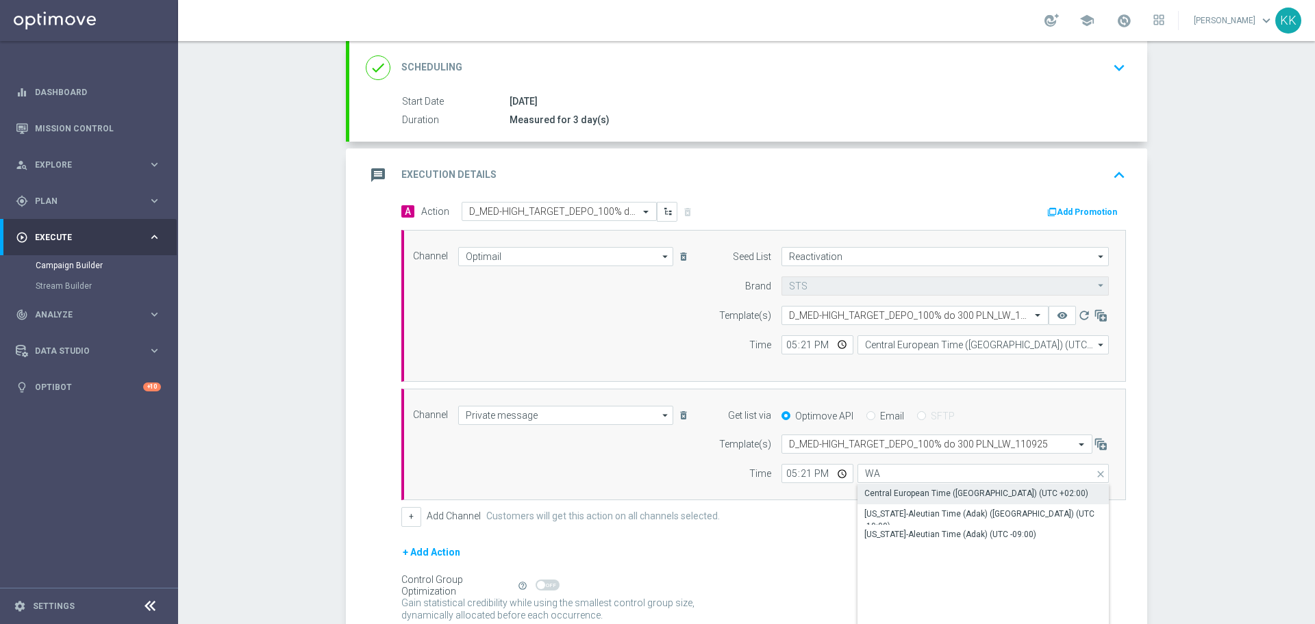
click at [943, 503] on div "Central European Time ([GEOGRAPHIC_DATA]) (UTC +02:00)" at bounding box center [982, 493] width 251 height 19
type input "Central European Time ([GEOGRAPHIC_DATA]) (UTC +02:00)"
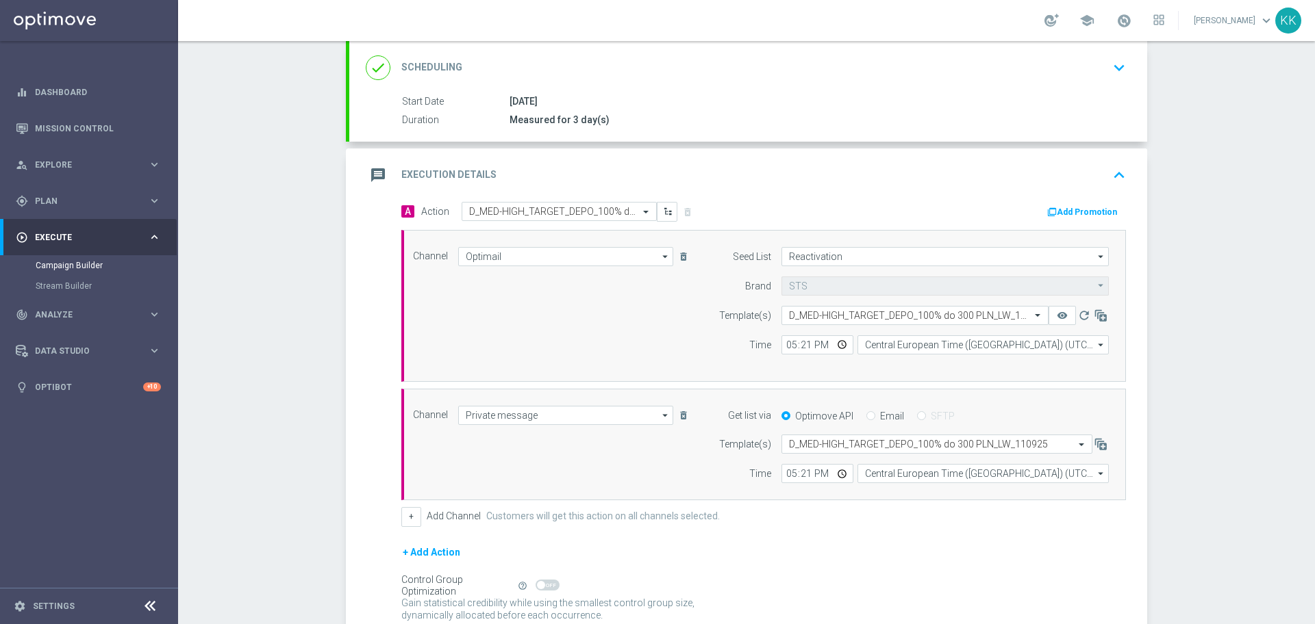
scroll to position [302, 0]
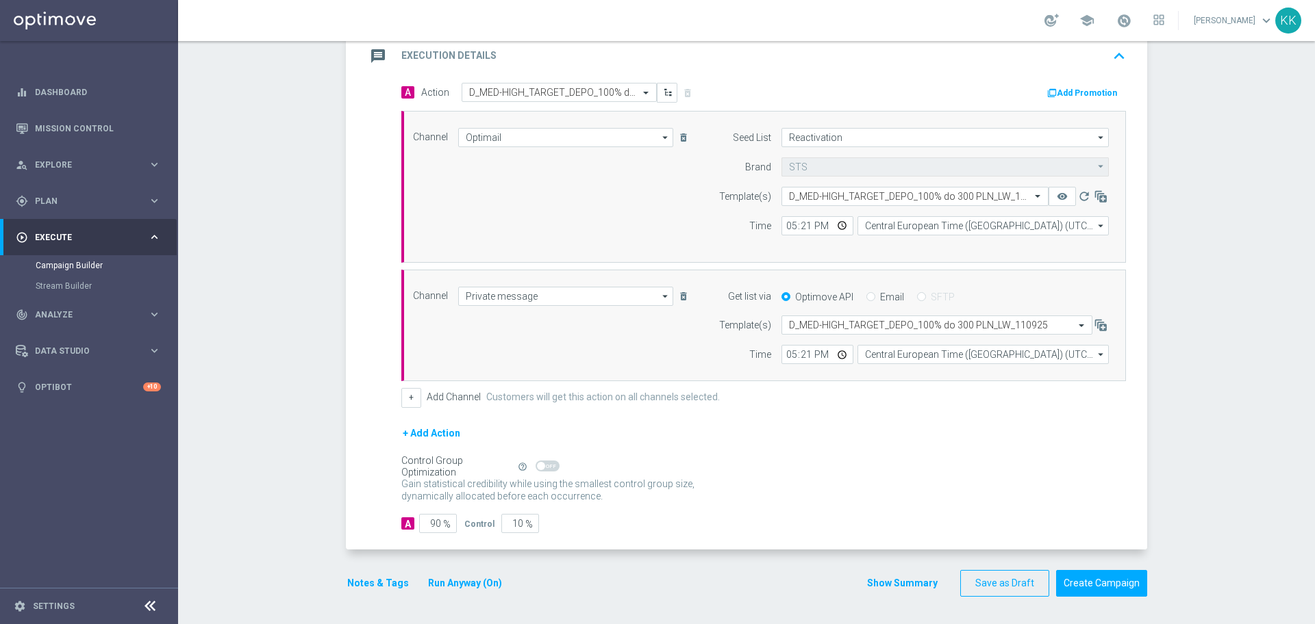
click at [443, 522] on span "%" at bounding box center [447, 525] width 8 height 12
click at [435, 526] on input "90" at bounding box center [438, 523] width 38 height 19
type input "9"
type input "91"
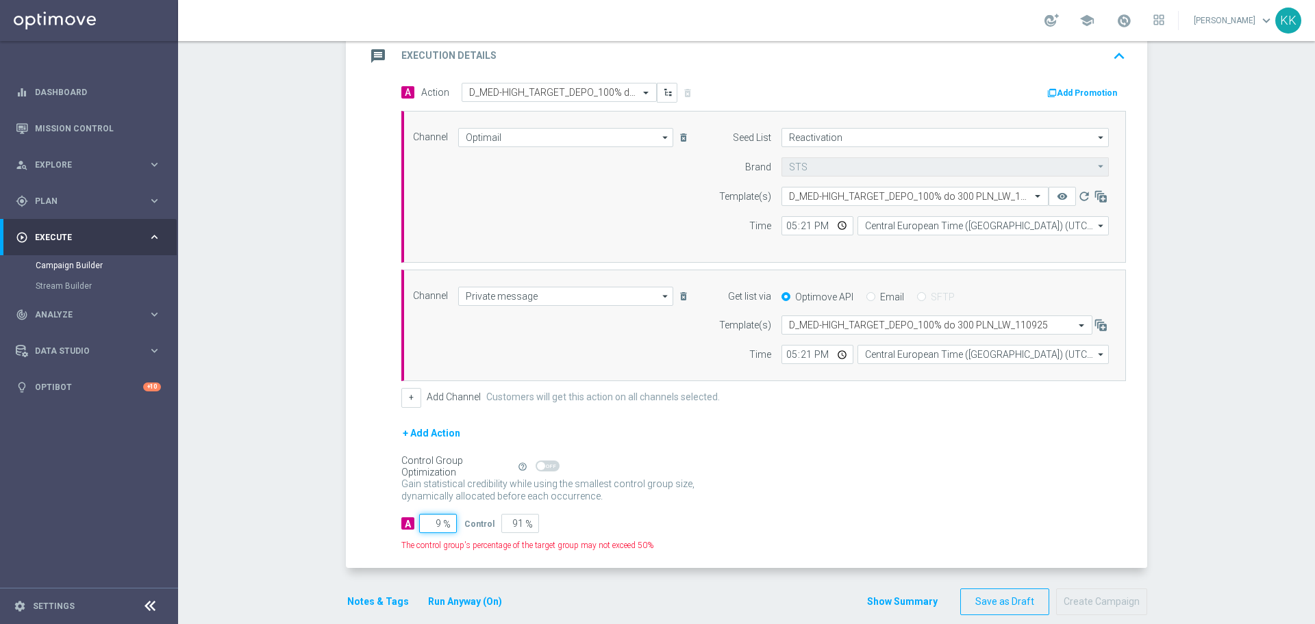
type input "98"
type input "2"
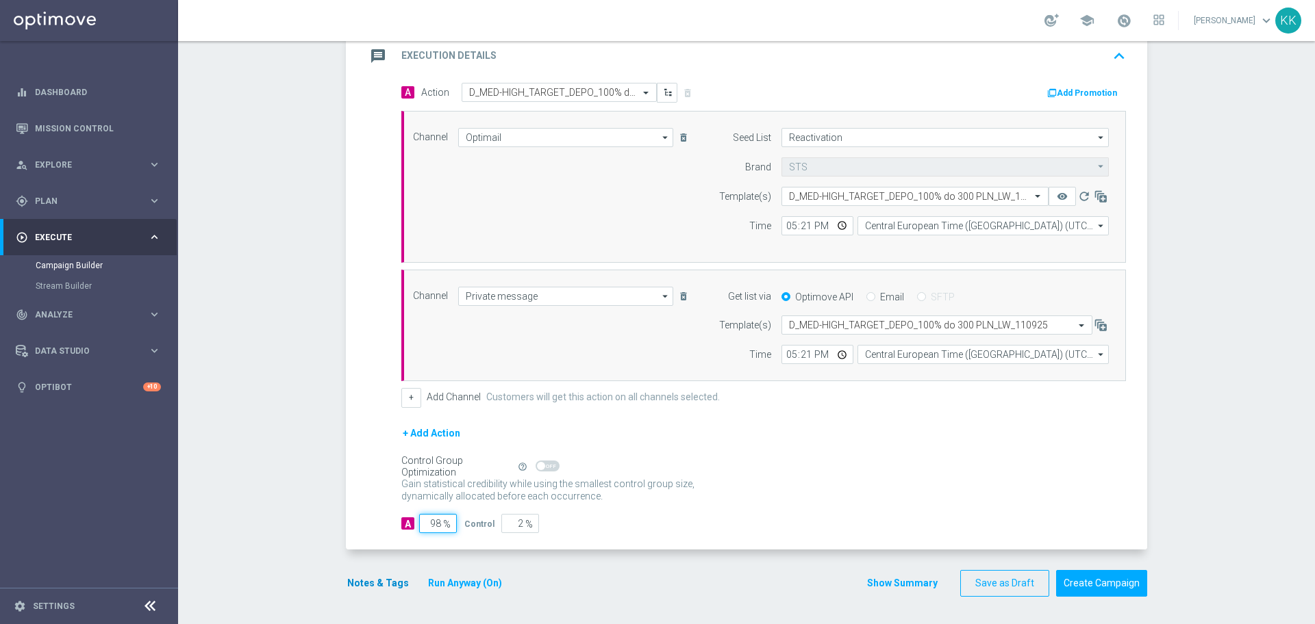
type input "98"
click at [383, 583] on button "Notes & Tags" at bounding box center [378, 583] width 64 height 17
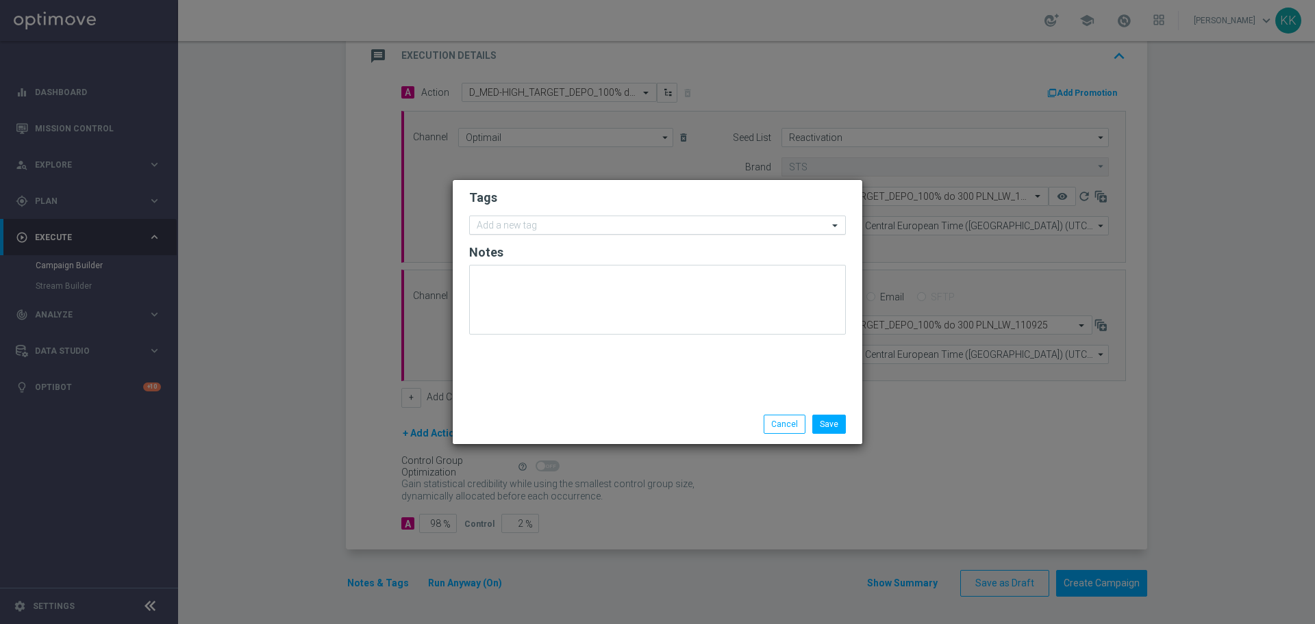
click at [537, 234] on div "Add a new tag" at bounding box center [657, 225] width 377 height 19
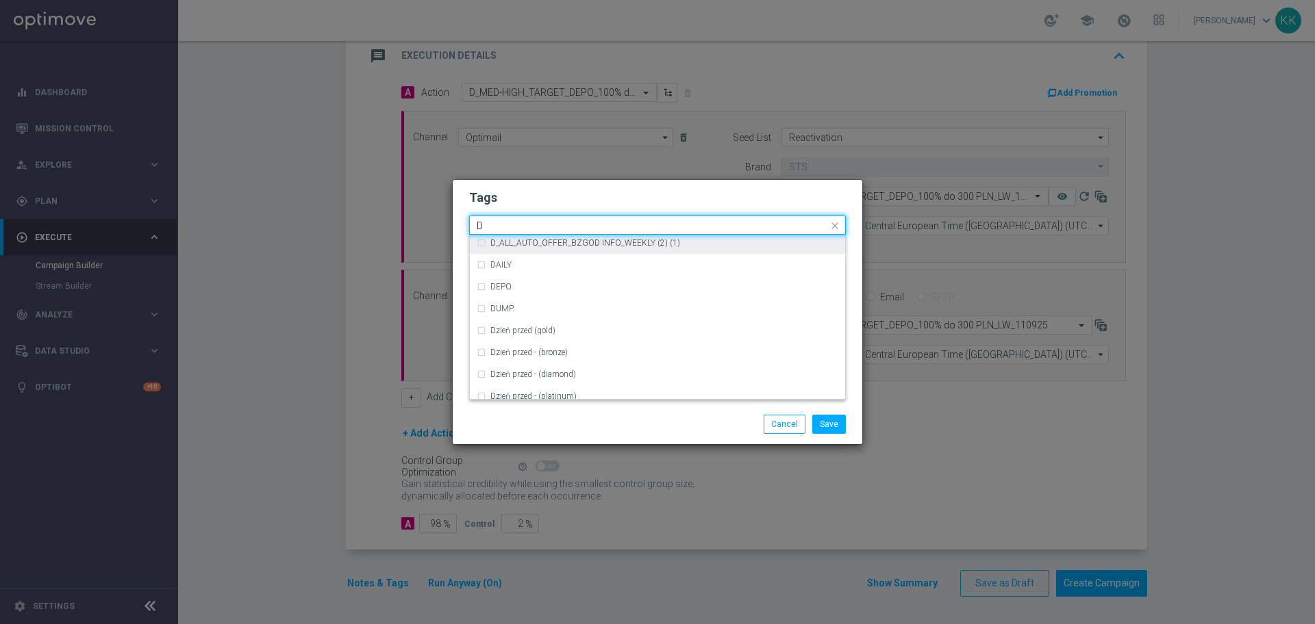
scroll to position [1540, 0]
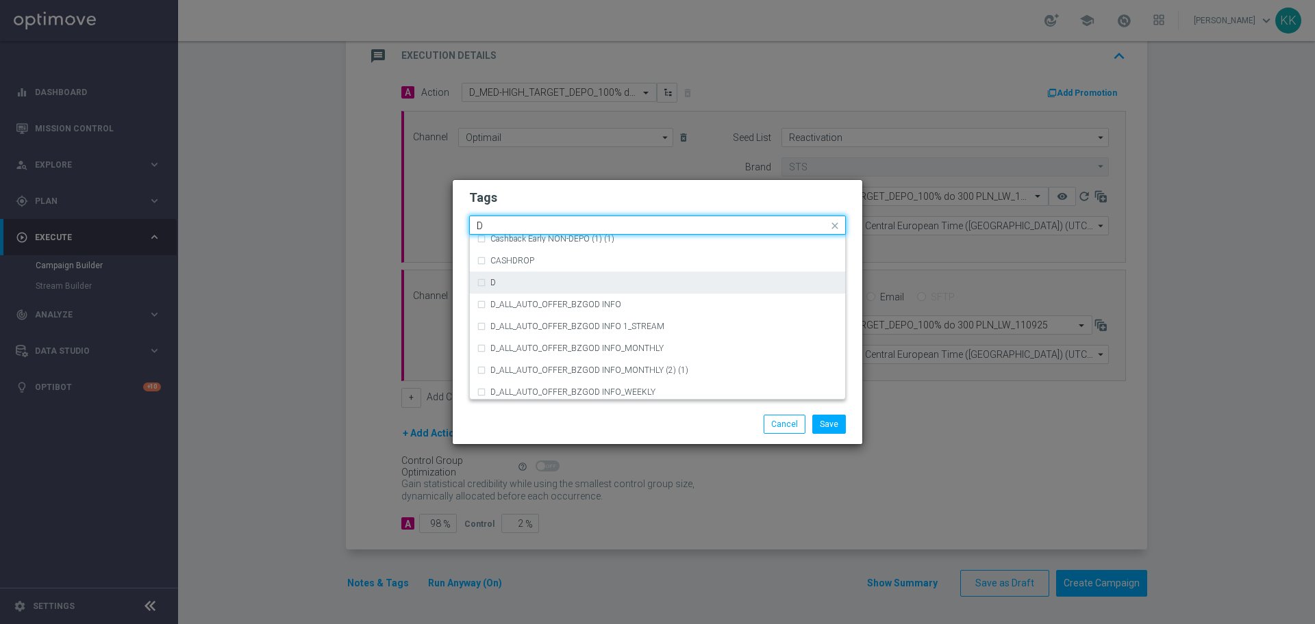
click at [531, 280] on div "D" at bounding box center [664, 283] width 348 height 8
type input "D"
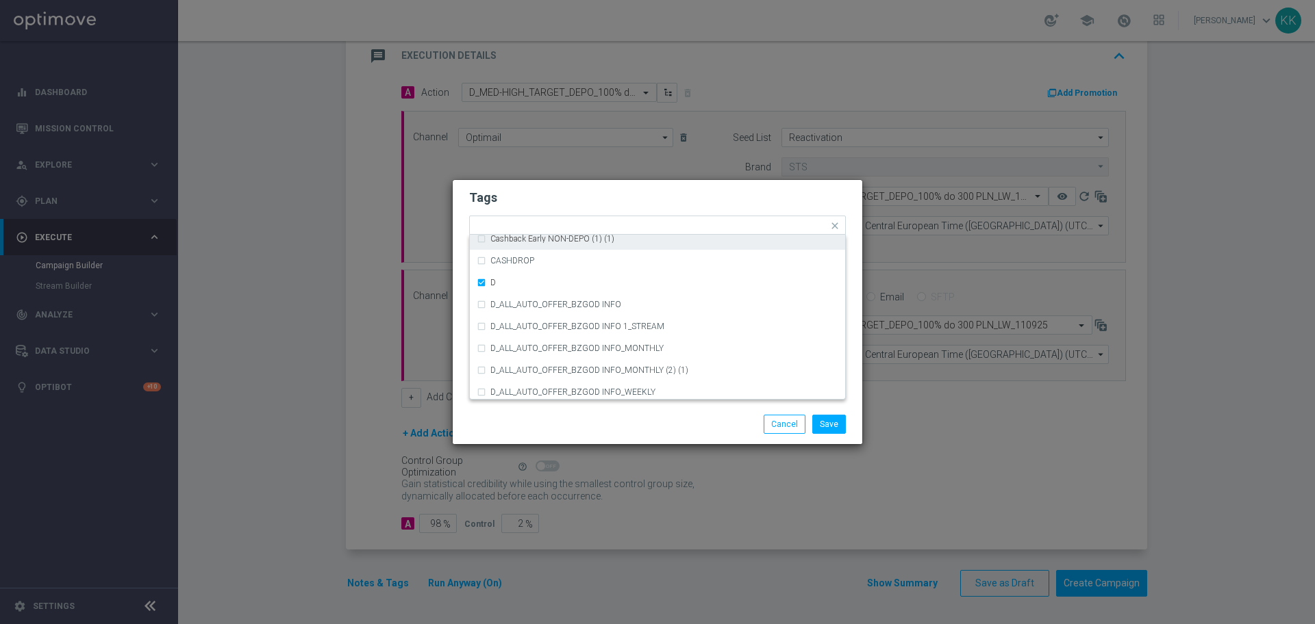
click at [554, 180] on div "Tags Quick find × D ACTIVE DAYS BLOKADA Cashback Early NON-DEPO Cashback Early …" at bounding box center [657, 292] width 409 height 225
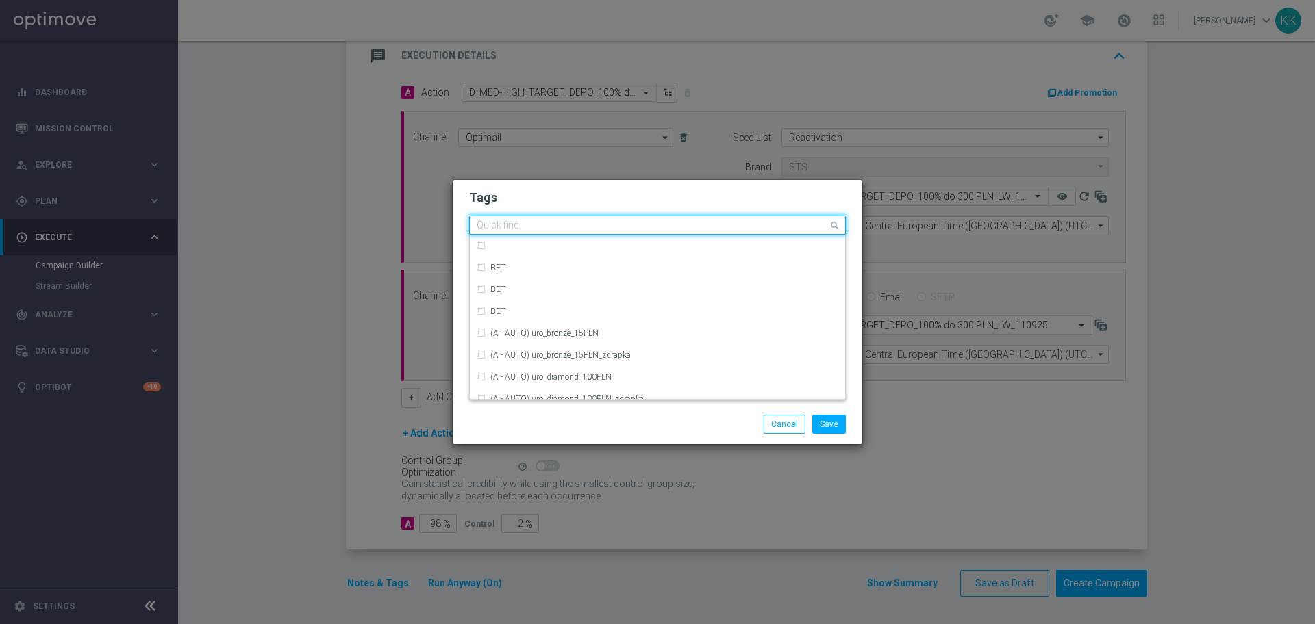
click at [591, 226] on input "text" at bounding box center [652, 226] width 351 height 12
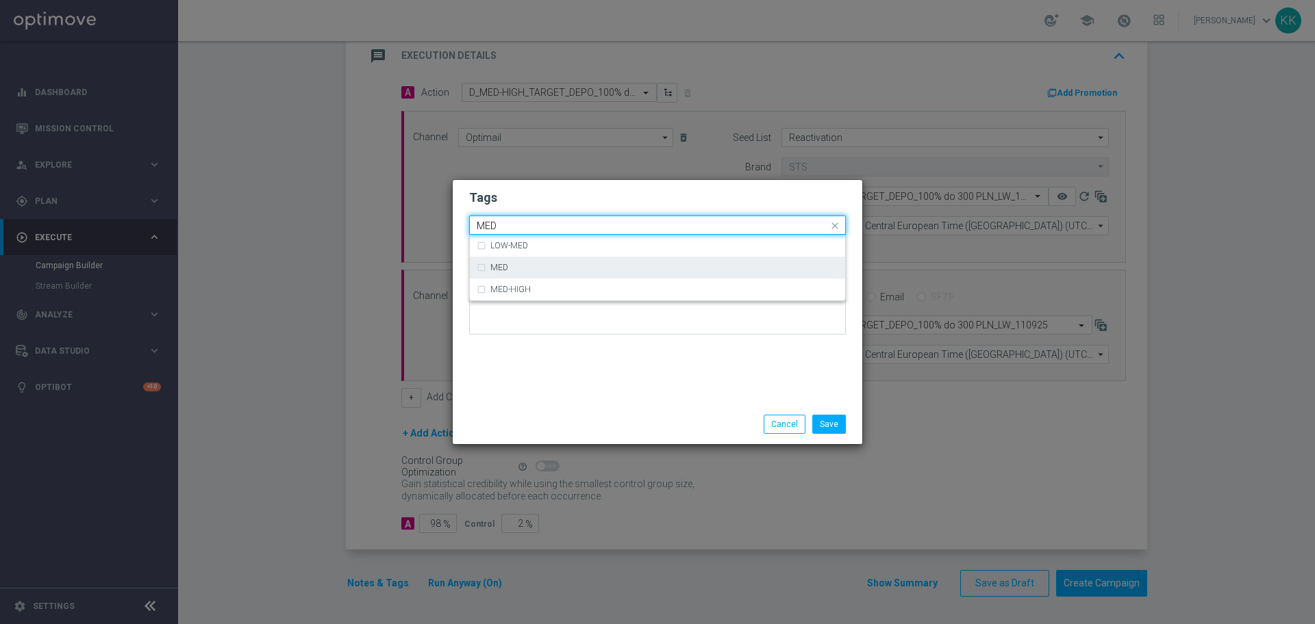
click at [592, 266] on div "MED" at bounding box center [664, 268] width 348 height 8
type input "MED"
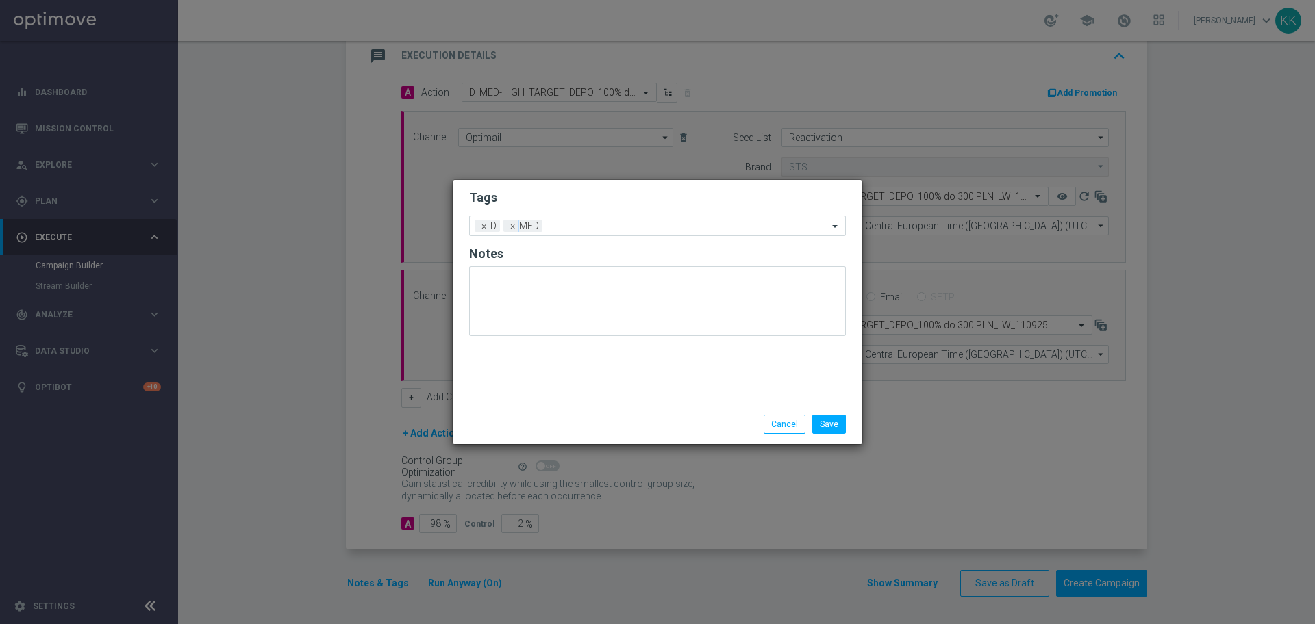
click at [601, 188] on form "Tags Add a new tag × D × MED Notes" at bounding box center [657, 266] width 377 height 160
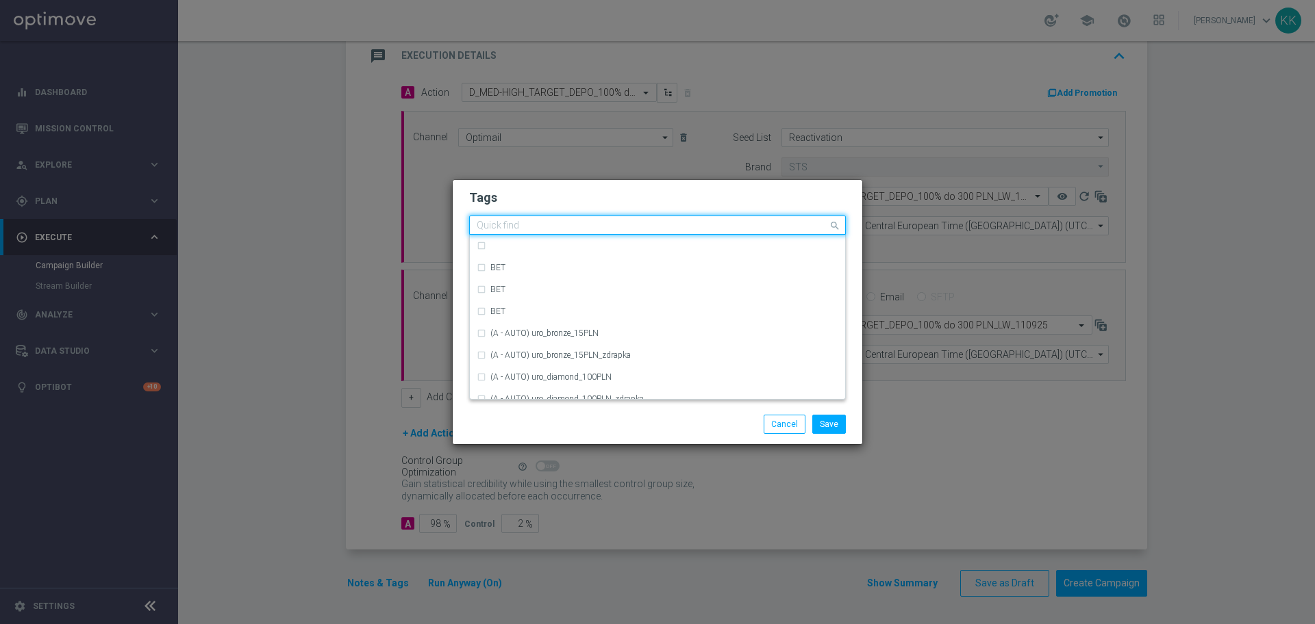
click at [607, 227] on input "text" at bounding box center [652, 226] width 351 height 12
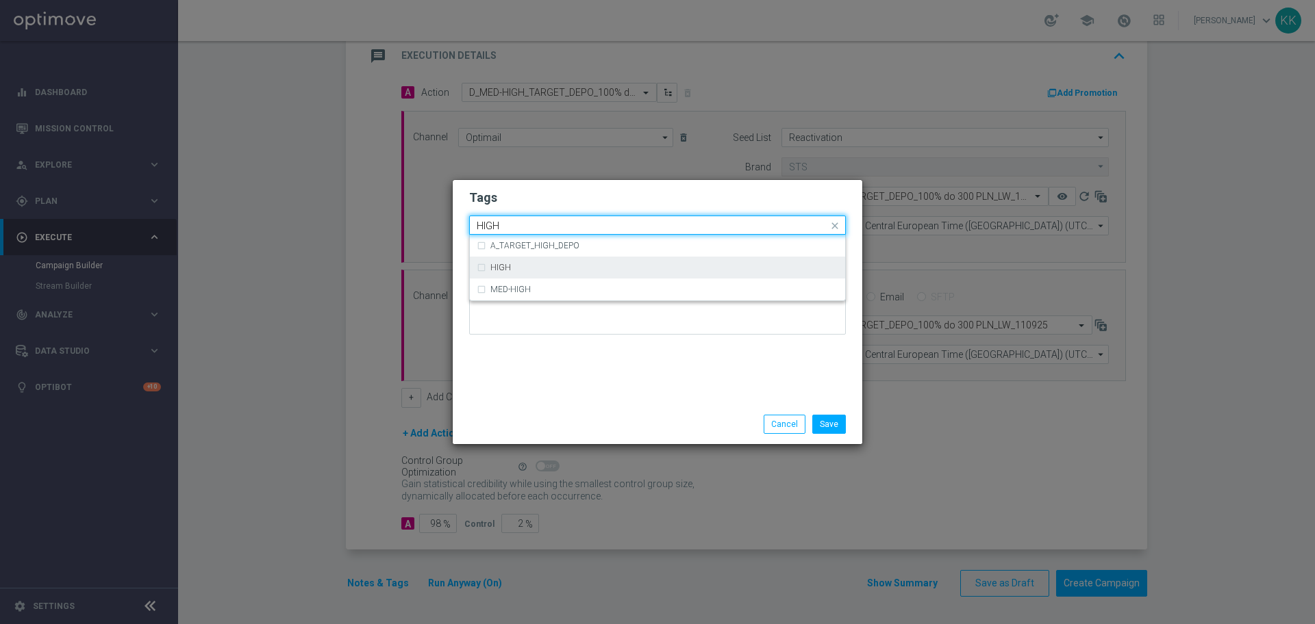
click at [594, 271] on div "HIGH" at bounding box center [664, 268] width 348 height 8
type input "HIGH"
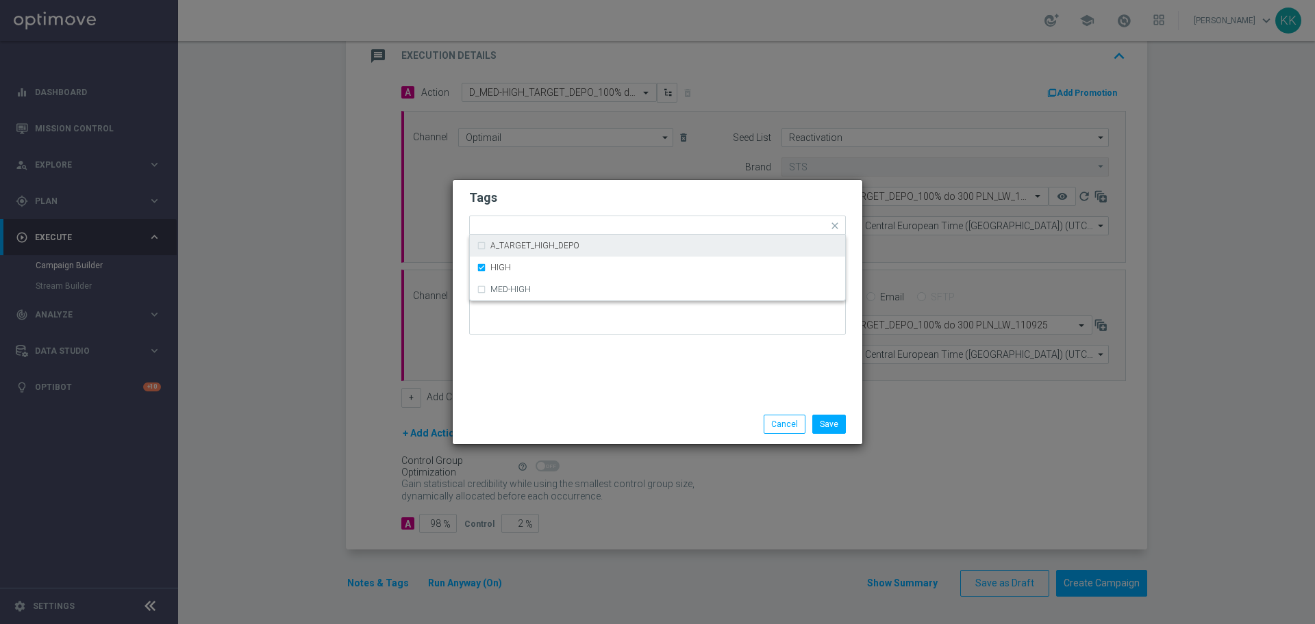
click at [619, 179] on div "Tags Quick find × D × MED × HIGH A_TARGET_HIGH_DEPO HIGH MED-HIGH Notes Save Ca…" at bounding box center [657, 312] width 411 height 266
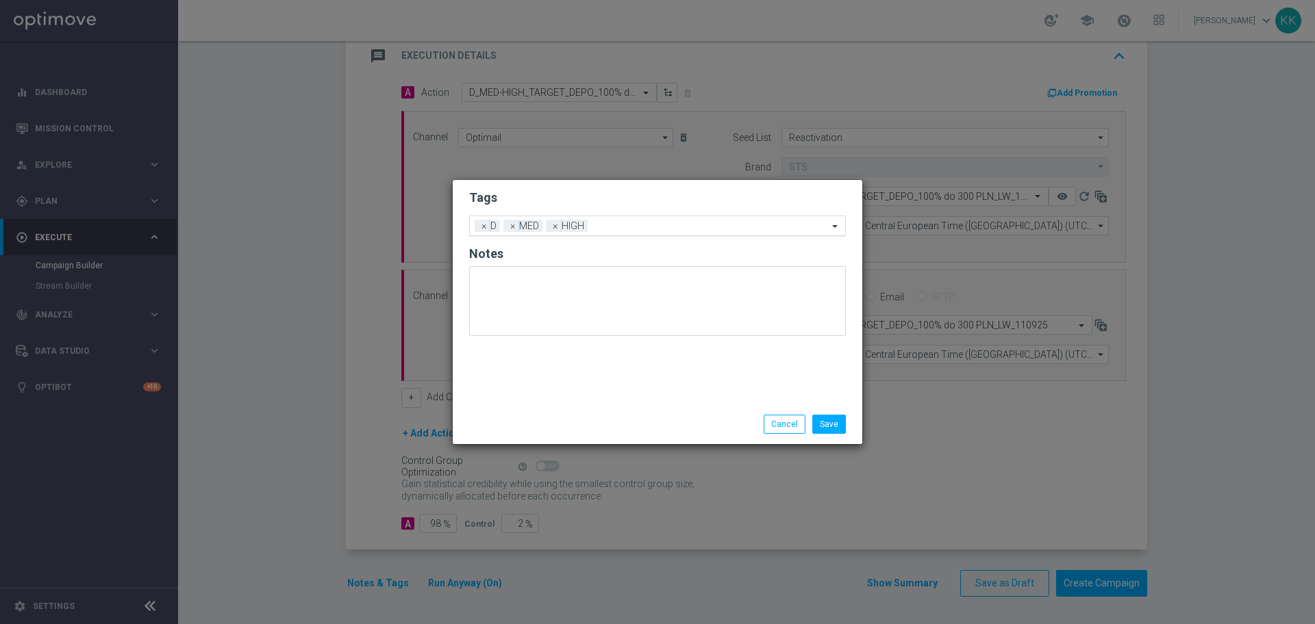
click at [652, 232] on div at bounding box center [709, 228] width 237 height 14
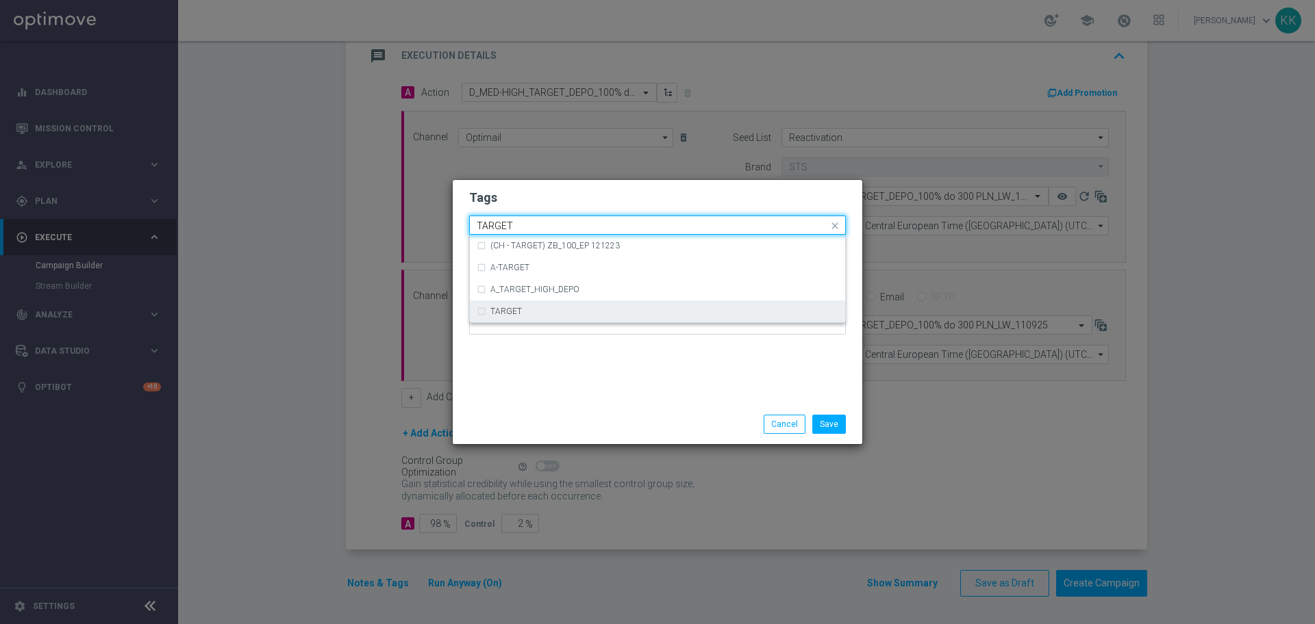
click at [617, 305] on div "TARGET" at bounding box center [657, 312] width 361 height 22
type input "TARGET"
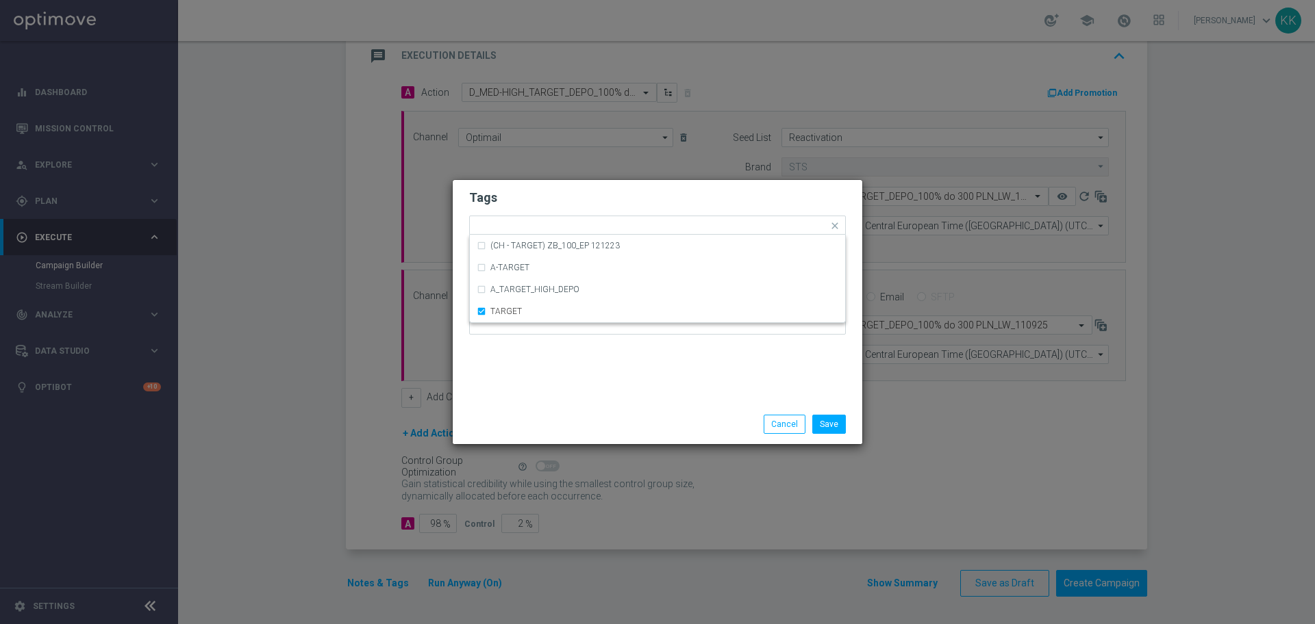
click at [629, 355] on div "Tags Quick find × D × MED × HIGH × TARGET (CH - TARGET) ZB_100_EP 121223 A-TARG…" at bounding box center [657, 292] width 409 height 225
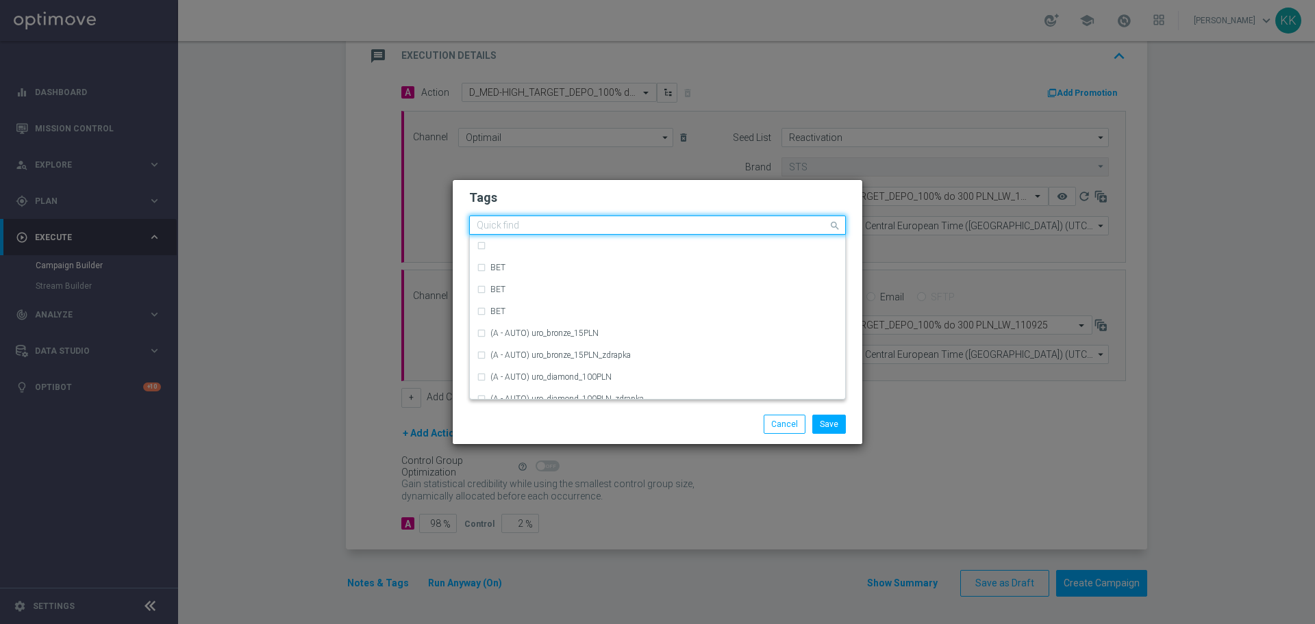
click at [670, 223] on input "text" at bounding box center [652, 226] width 351 height 12
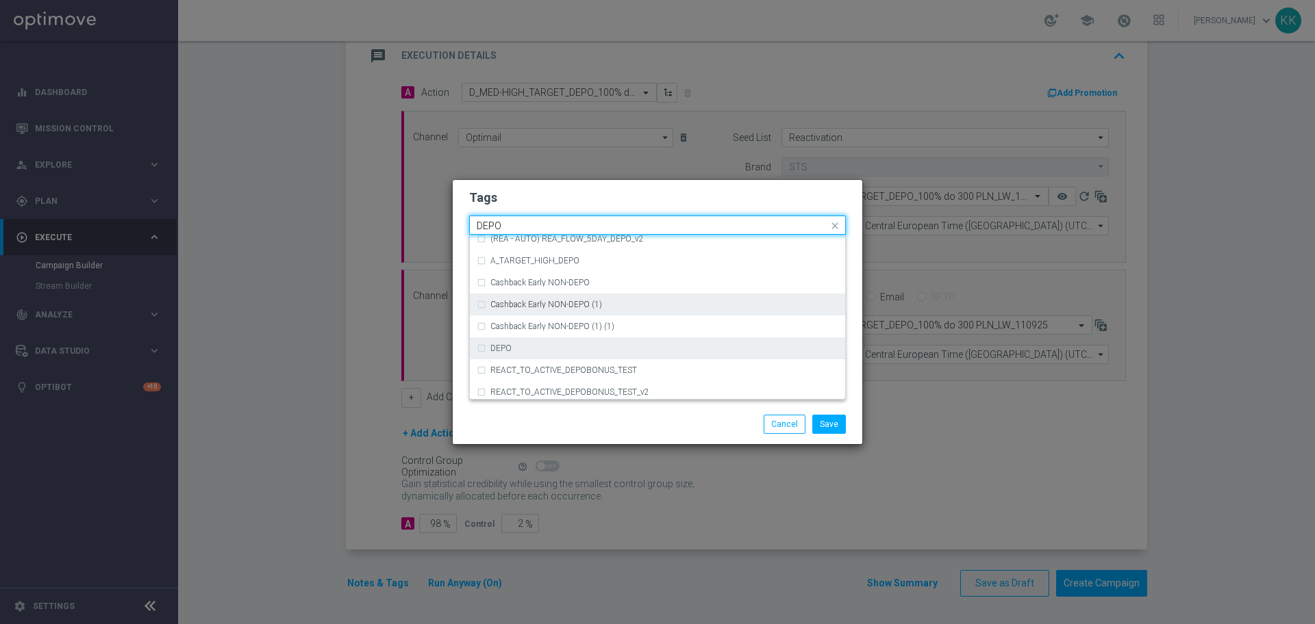
scroll to position [541, 0]
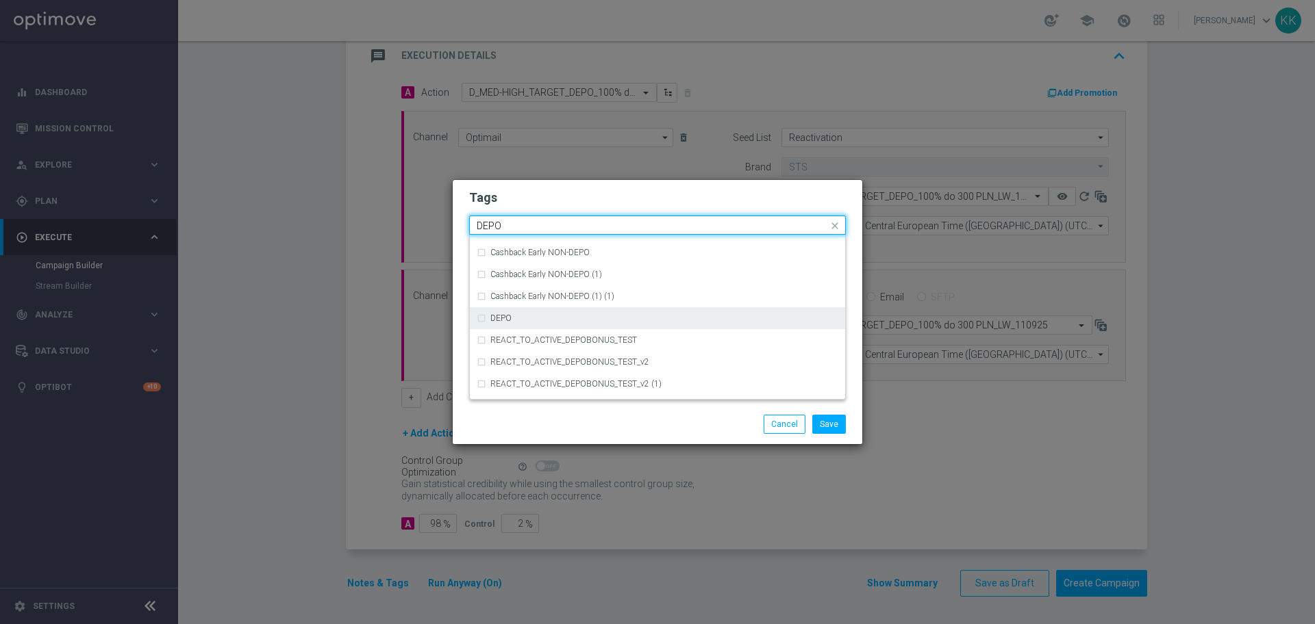
click at [565, 320] on div "DEPO" at bounding box center [664, 318] width 348 height 8
type input "DEPO"
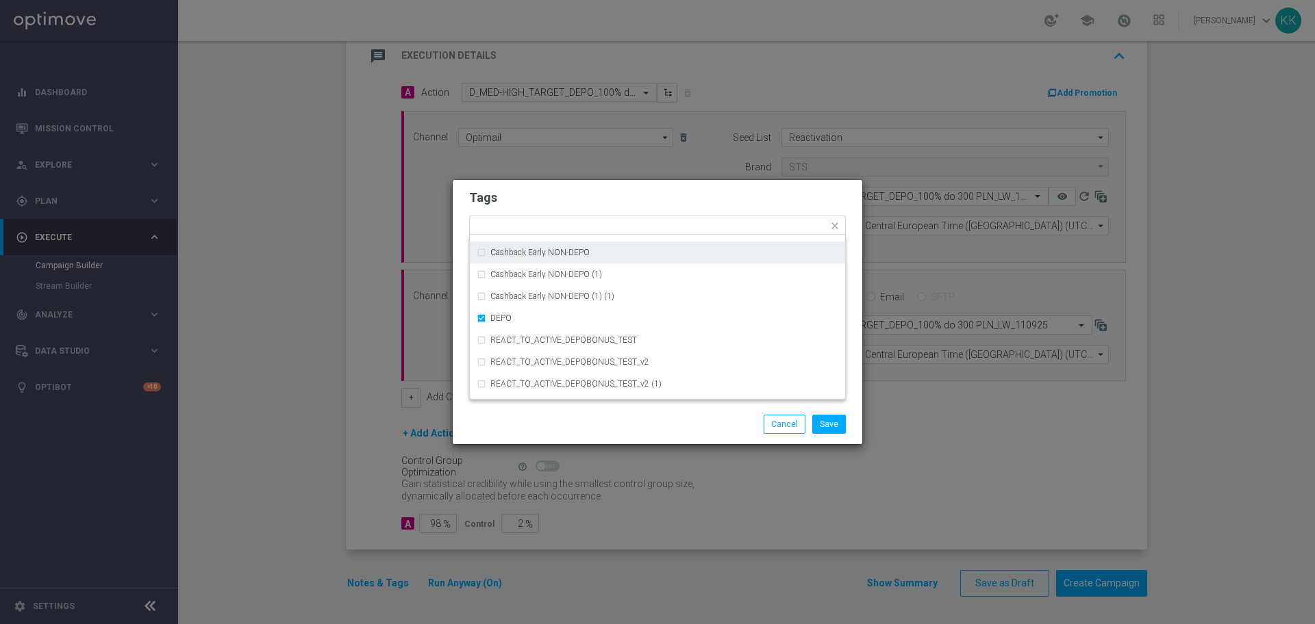
click at [548, 200] on h2 "Tags" at bounding box center [657, 198] width 377 height 16
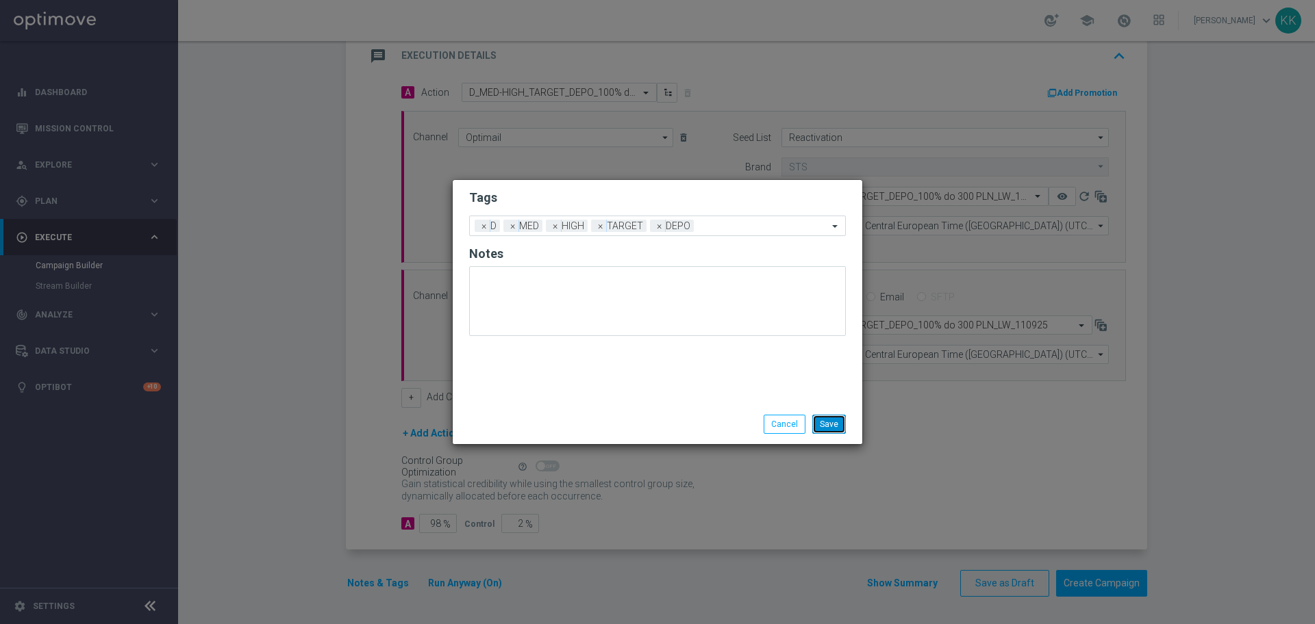
click at [835, 418] on button "Save" at bounding box center [829, 424] width 34 height 19
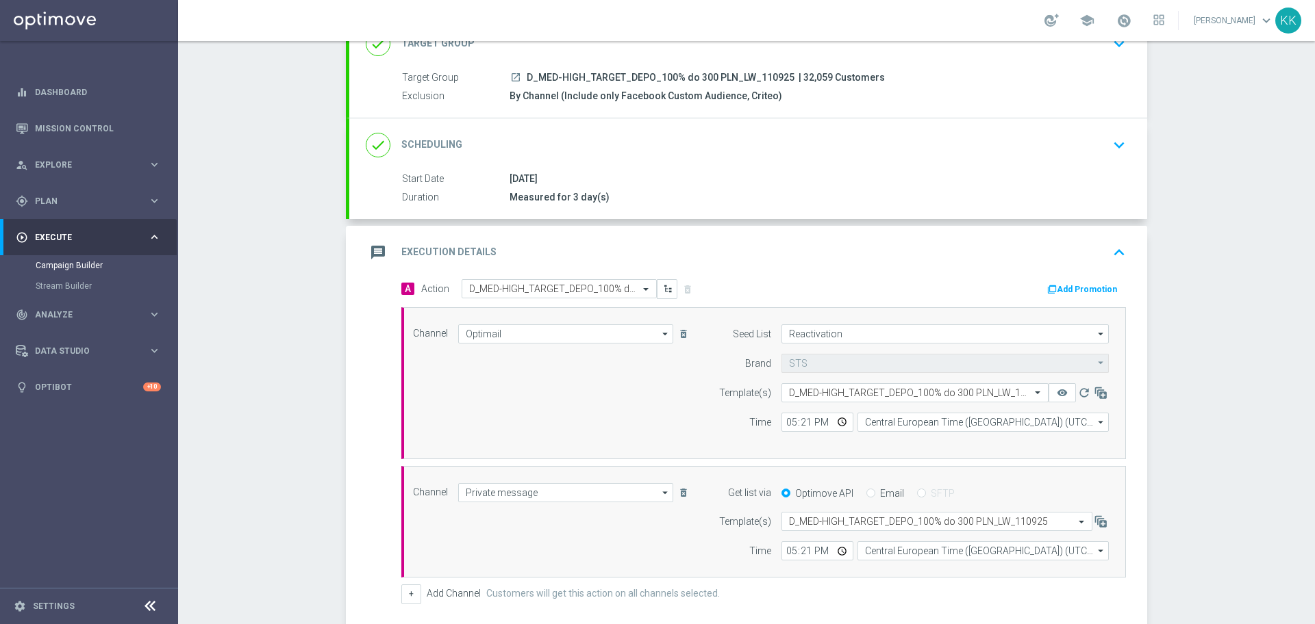
scroll to position [0, 0]
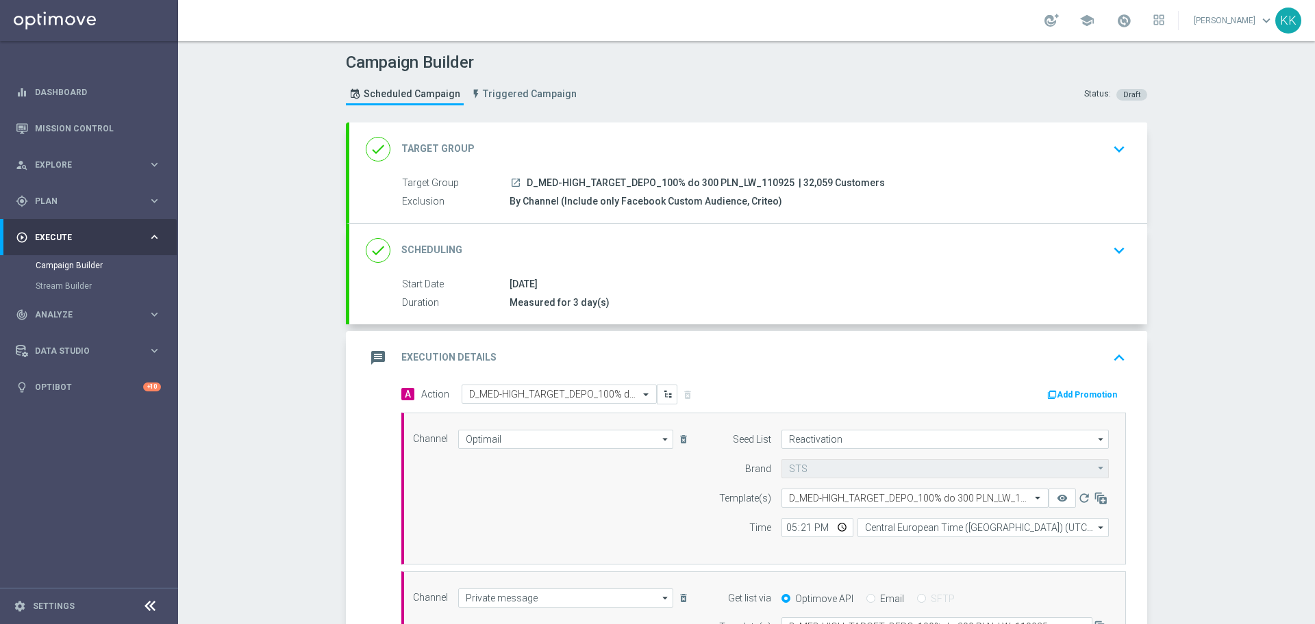
click at [1093, 150] on div "done Target Group keyboard_arrow_down" at bounding box center [748, 149] width 765 height 26
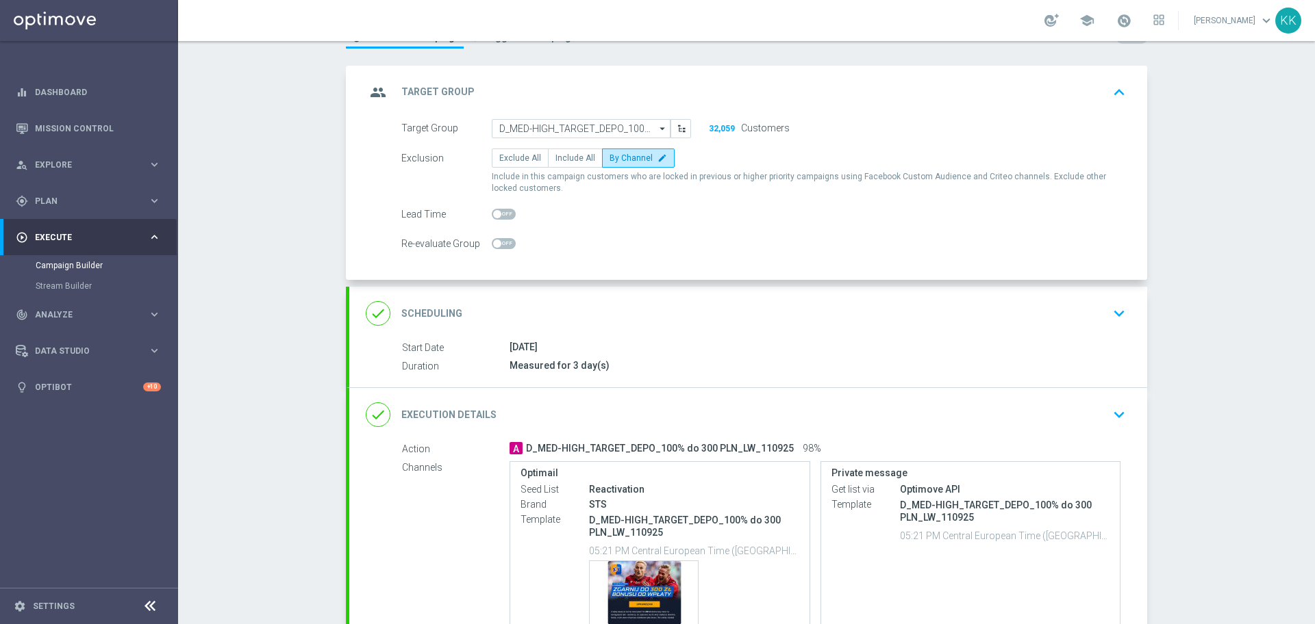
scroll to position [86, 0]
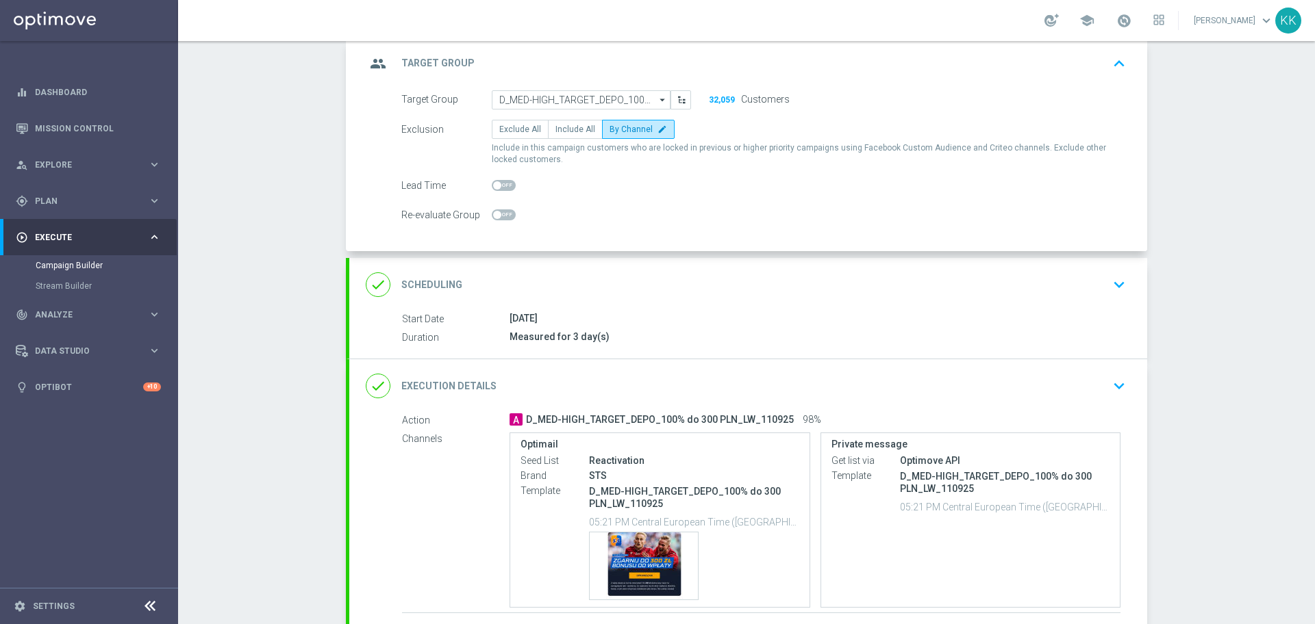
click at [1043, 287] on div "done Scheduling keyboard_arrow_down" at bounding box center [748, 285] width 765 height 26
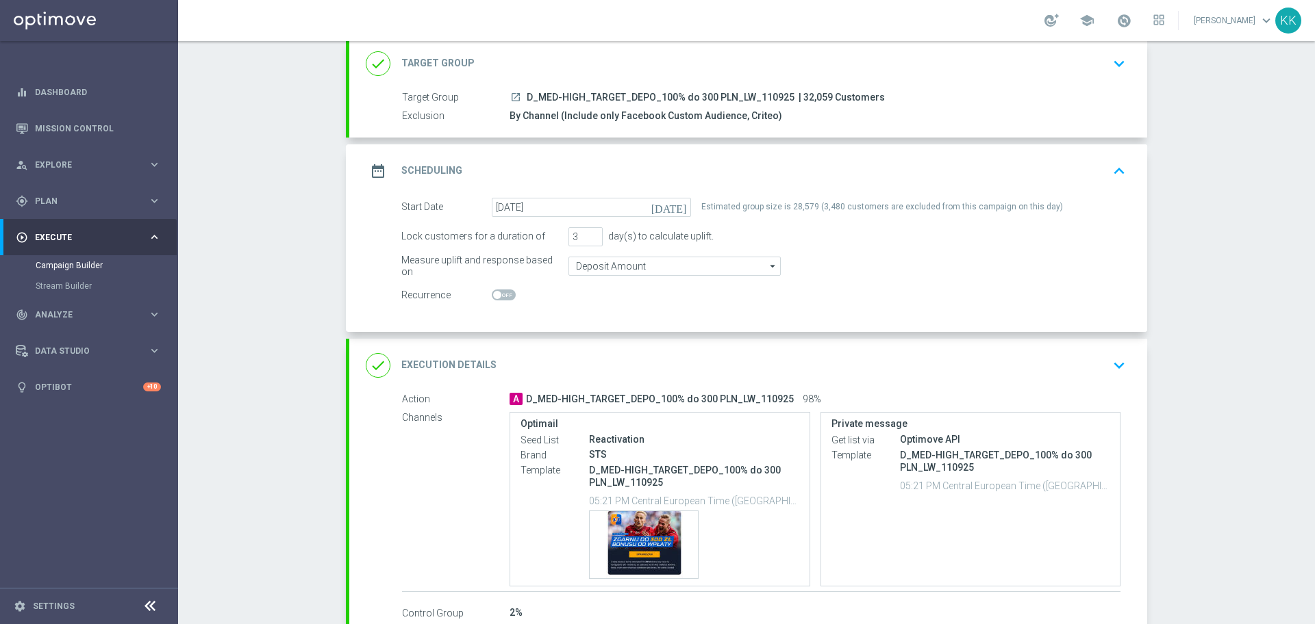
click at [1108, 360] on icon "keyboard_arrow_down" at bounding box center [1118, 365] width 21 height 21
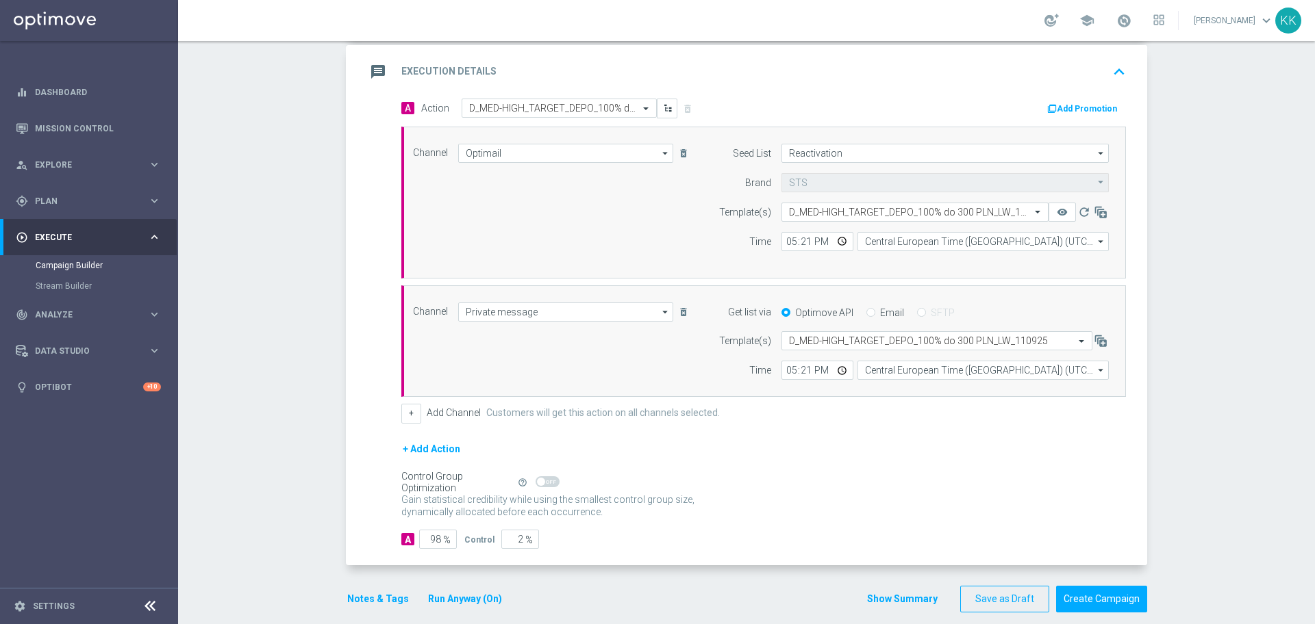
scroll to position [302, 0]
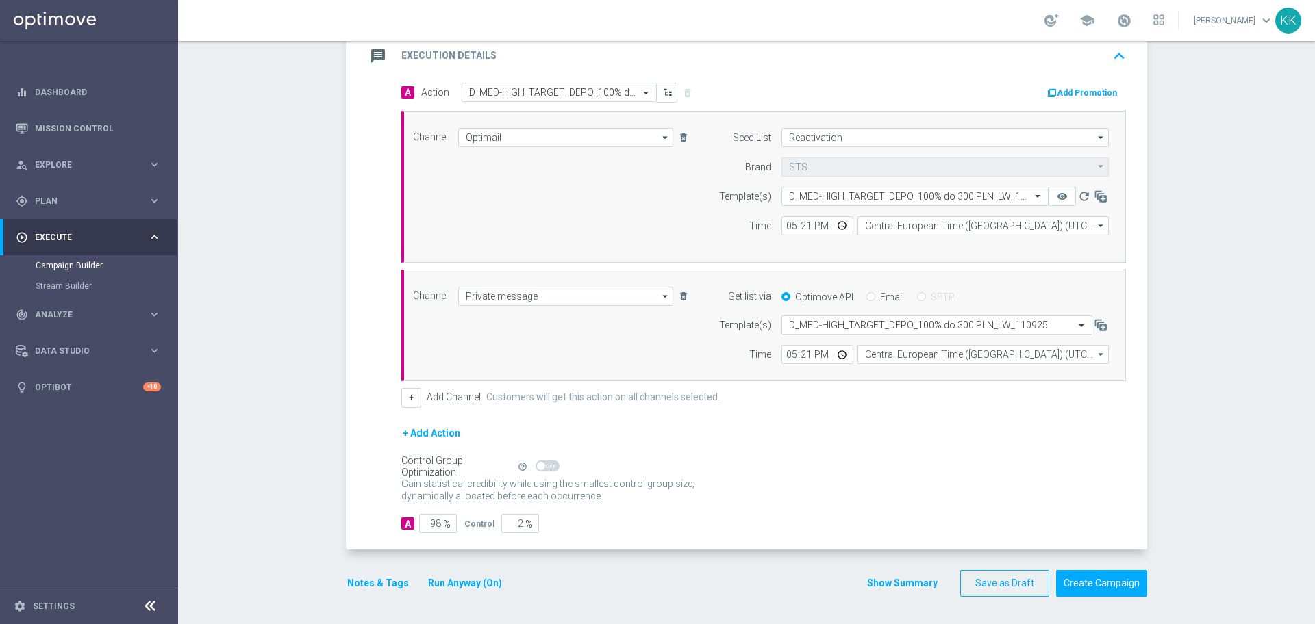
click at [383, 583] on button "Notes & Tags" at bounding box center [378, 583] width 64 height 17
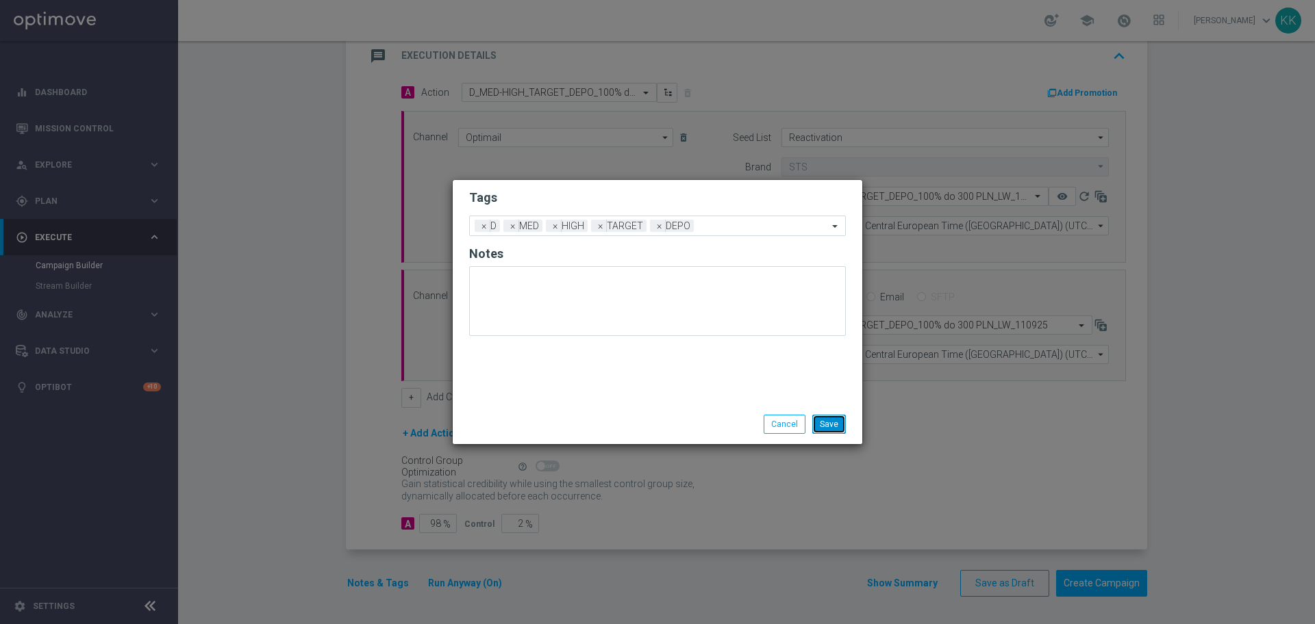
click at [839, 420] on button "Save" at bounding box center [829, 424] width 34 height 19
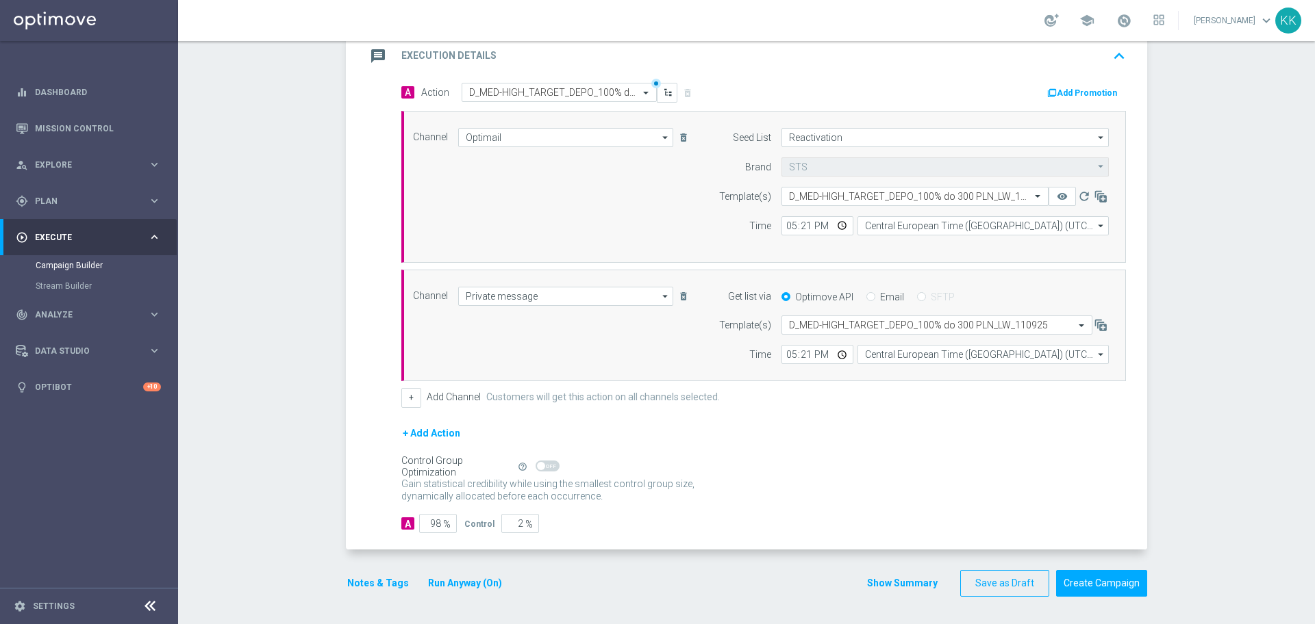
click at [373, 582] on button "Notes & Tags" at bounding box center [378, 583] width 64 height 17
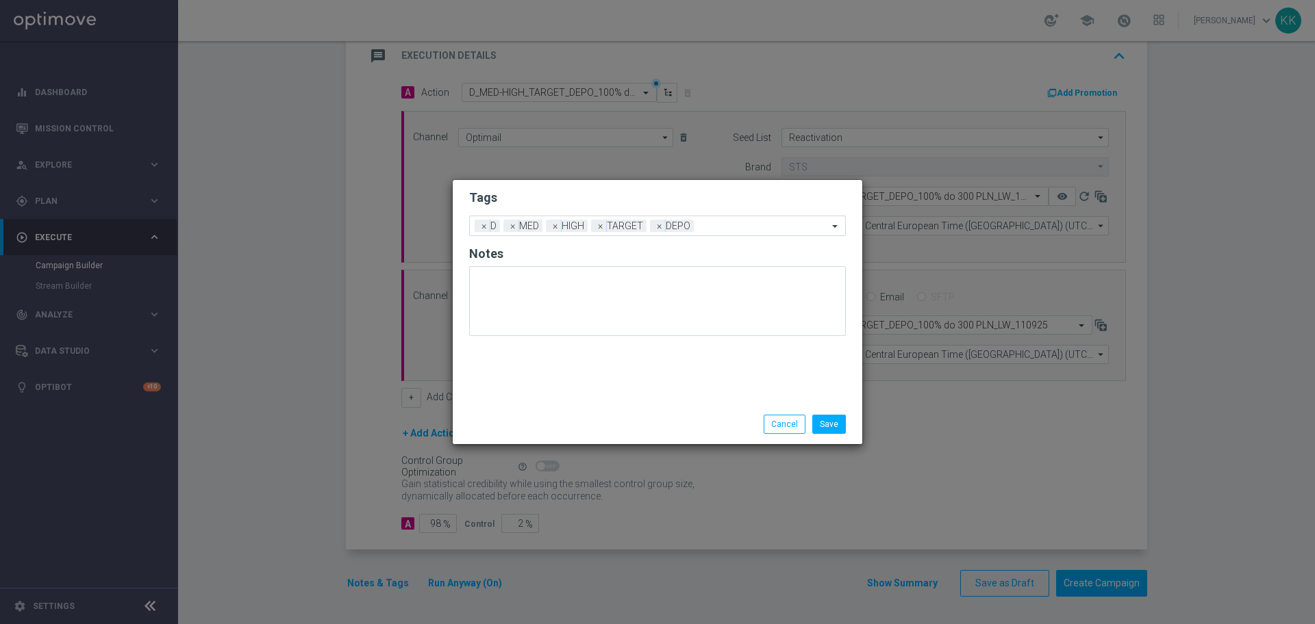
click at [839, 414] on div "Save Cancel" at bounding box center [657, 425] width 409 height 40
click at [839, 418] on button "Save" at bounding box center [829, 424] width 34 height 19
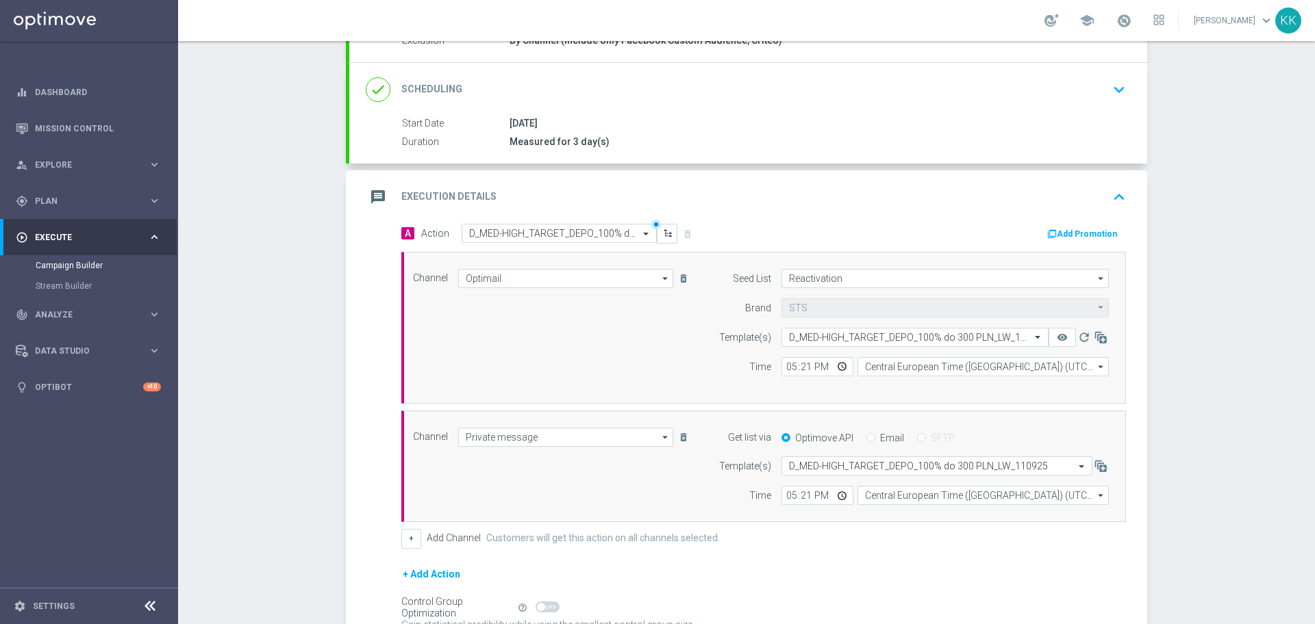
scroll to position [0, 0]
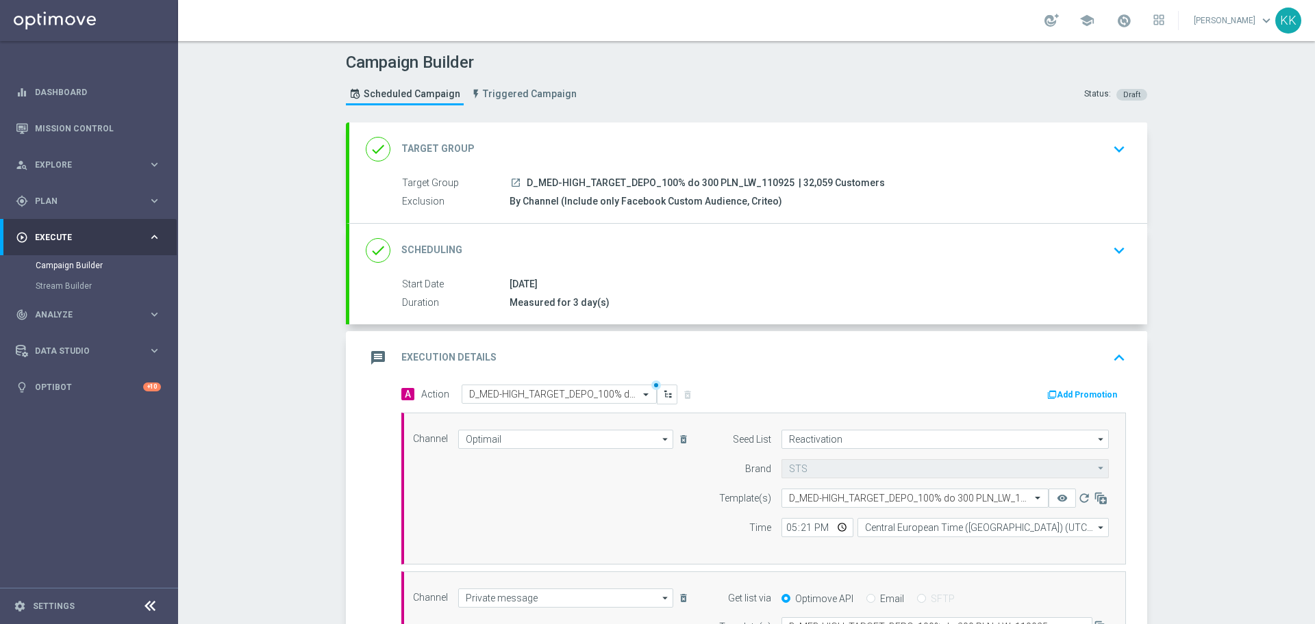
click at [1108, 157] on icon "keyboard_arrow_down" at bounding box center [1118, 149] width 21 height 21
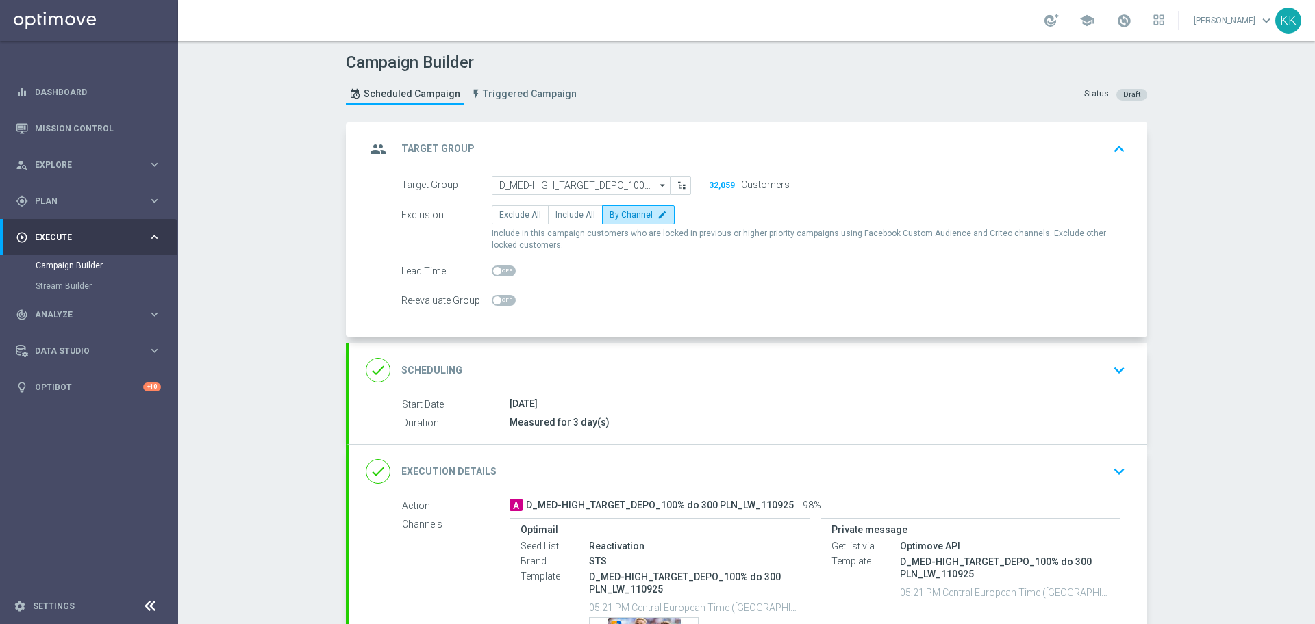
click at [922, 372] on div "done Scheduling keyboard_arrow_down" at bounding box center [748, 370] width 765 height 26
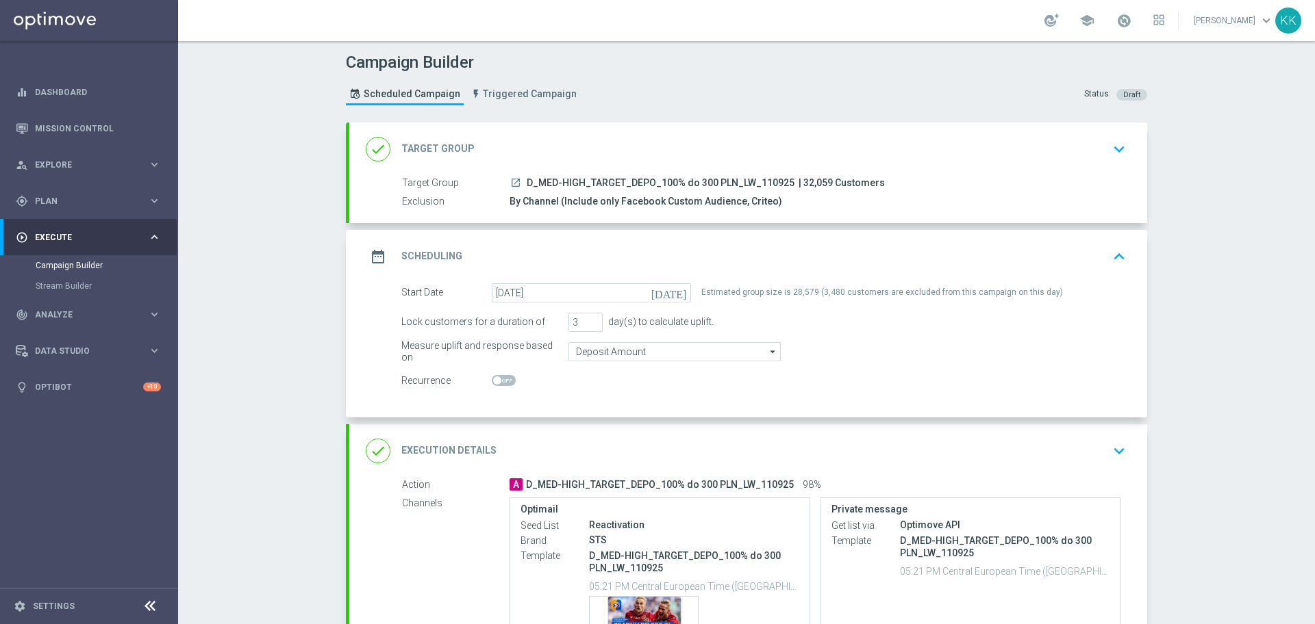
click at [1115, 457] on icon "keyboard_arrow_down" at bounding box center [1118, 451] width 21 height 21
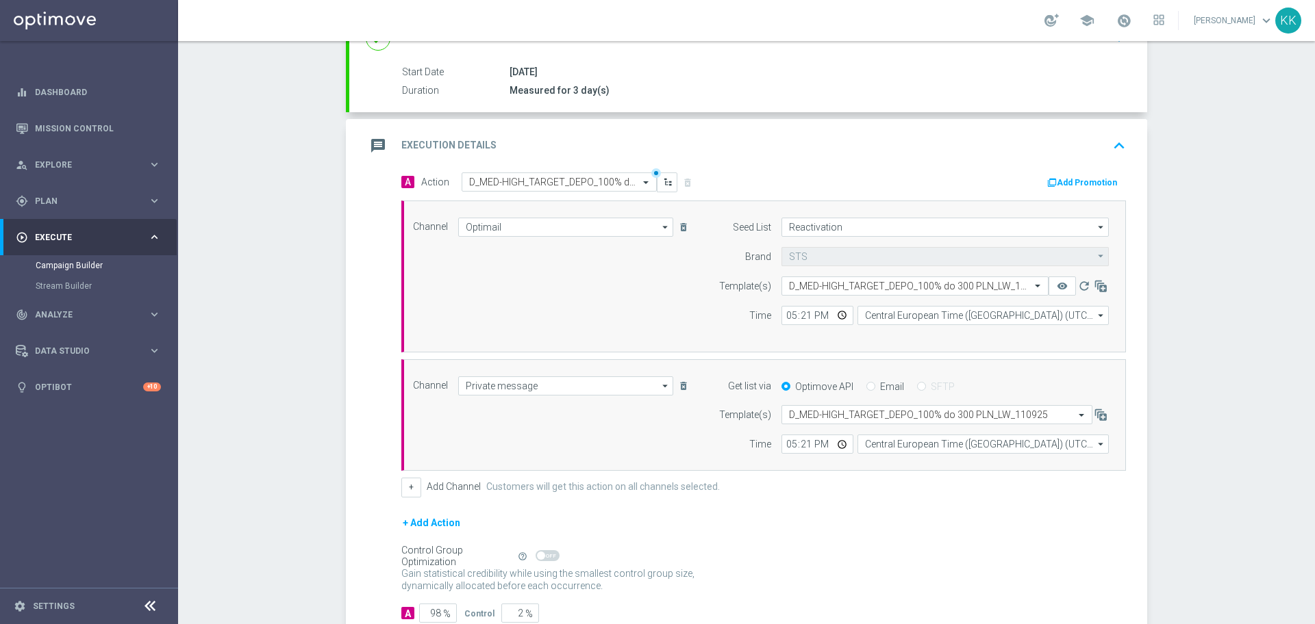
scroll to position [288, 0]
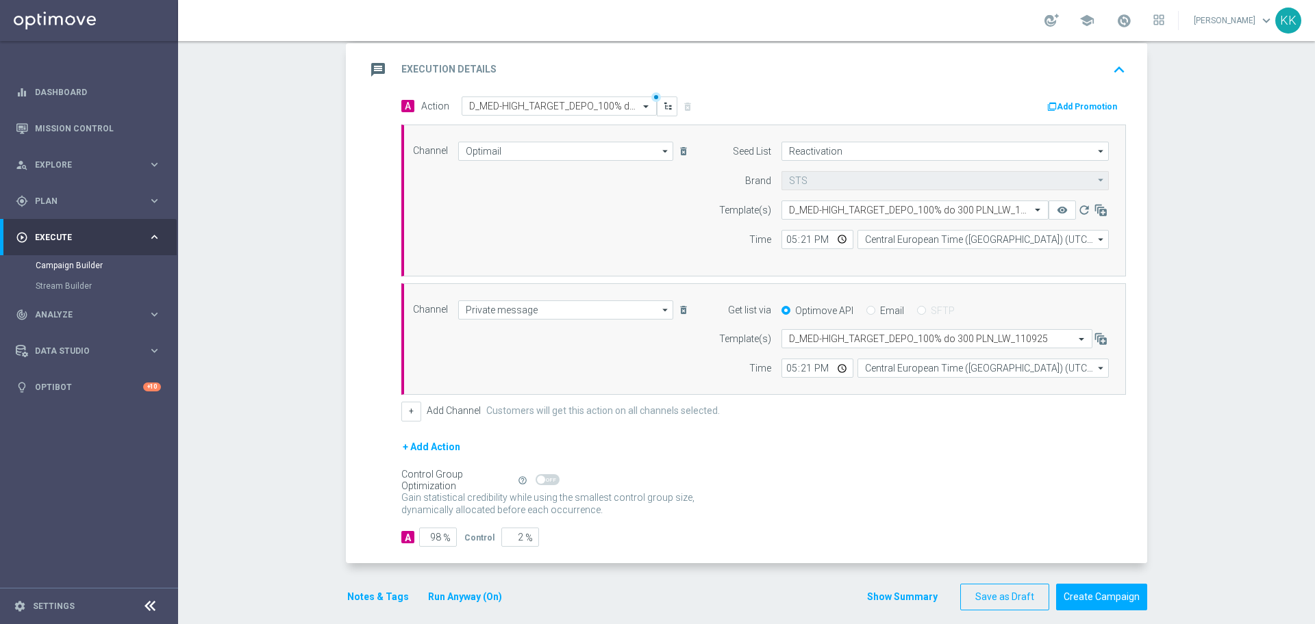
click at [349, 594] on button "Notes & Tags" at bounding box center [378, 597] width 64 height 17
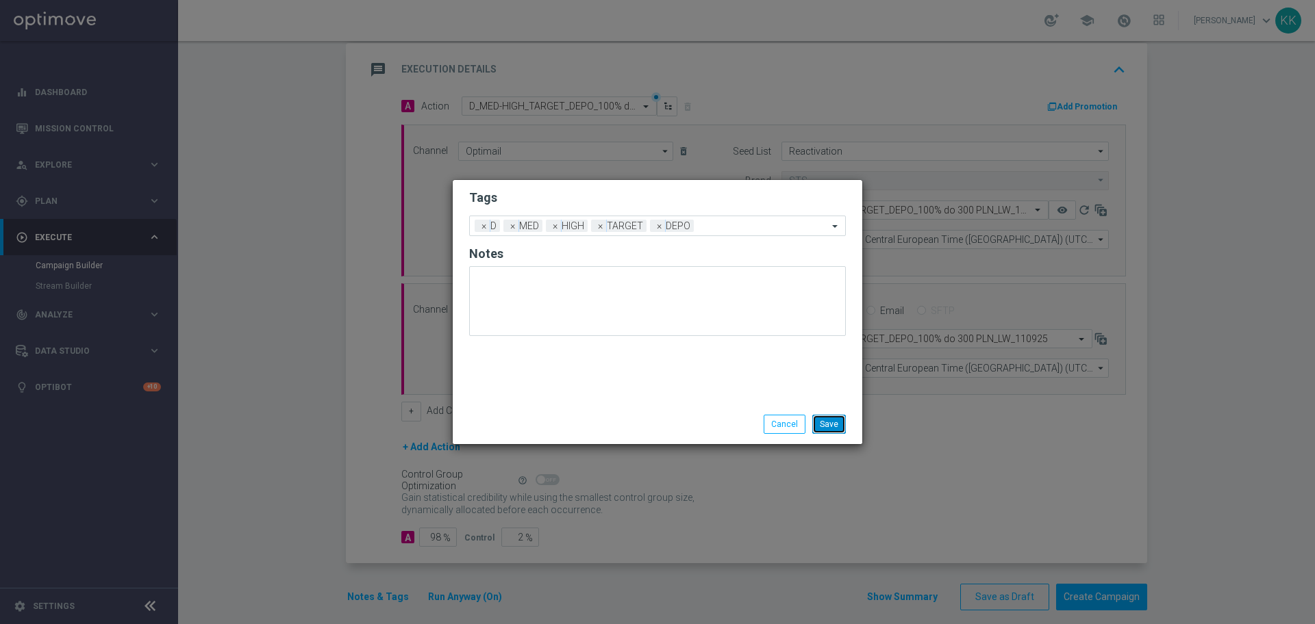
click at [835, 427] on button "Save" at bounding box center [829, 424] width 34 height 19
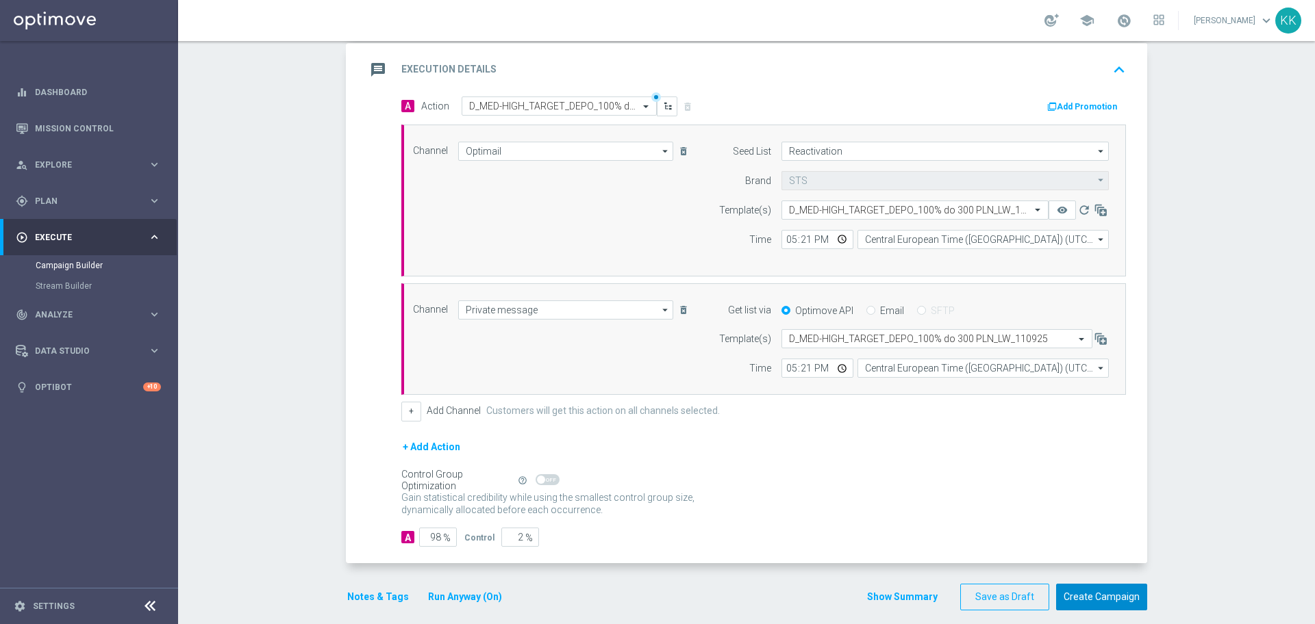
click at [1084, 602] on button "Create Campaign" at bounding box center [1101, 597] width 91 height 27
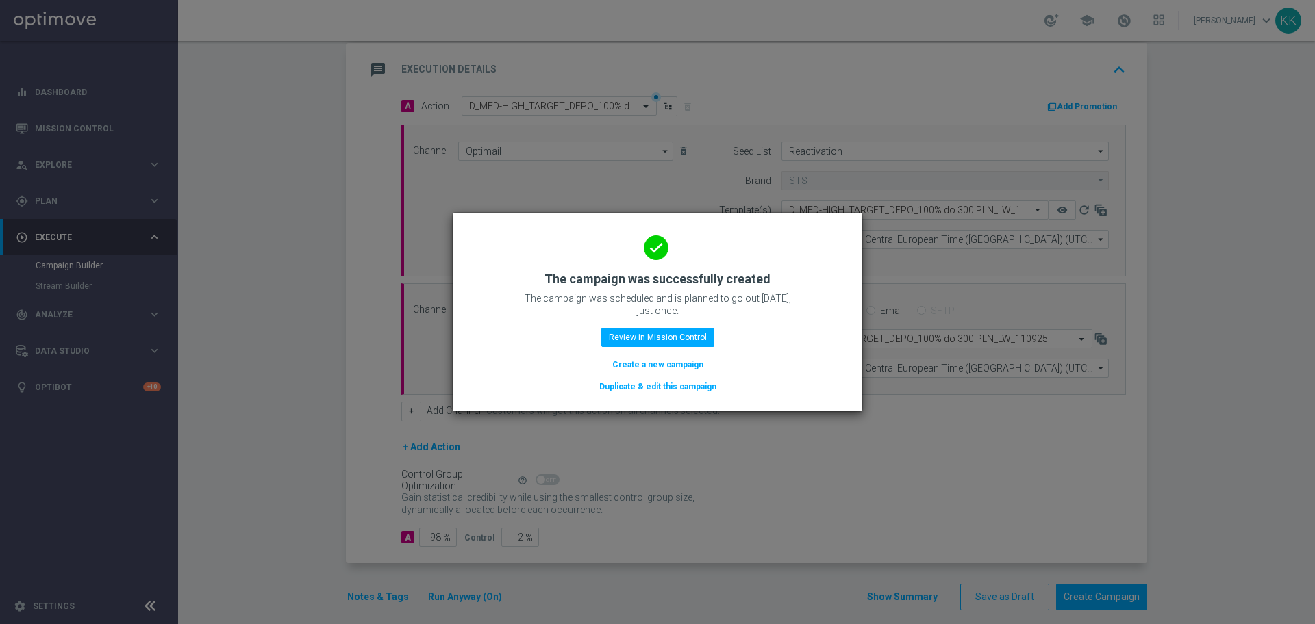
click at [655, 362] on button "Create a new campaign" at bounding box center [658, 364] width 94 height 15
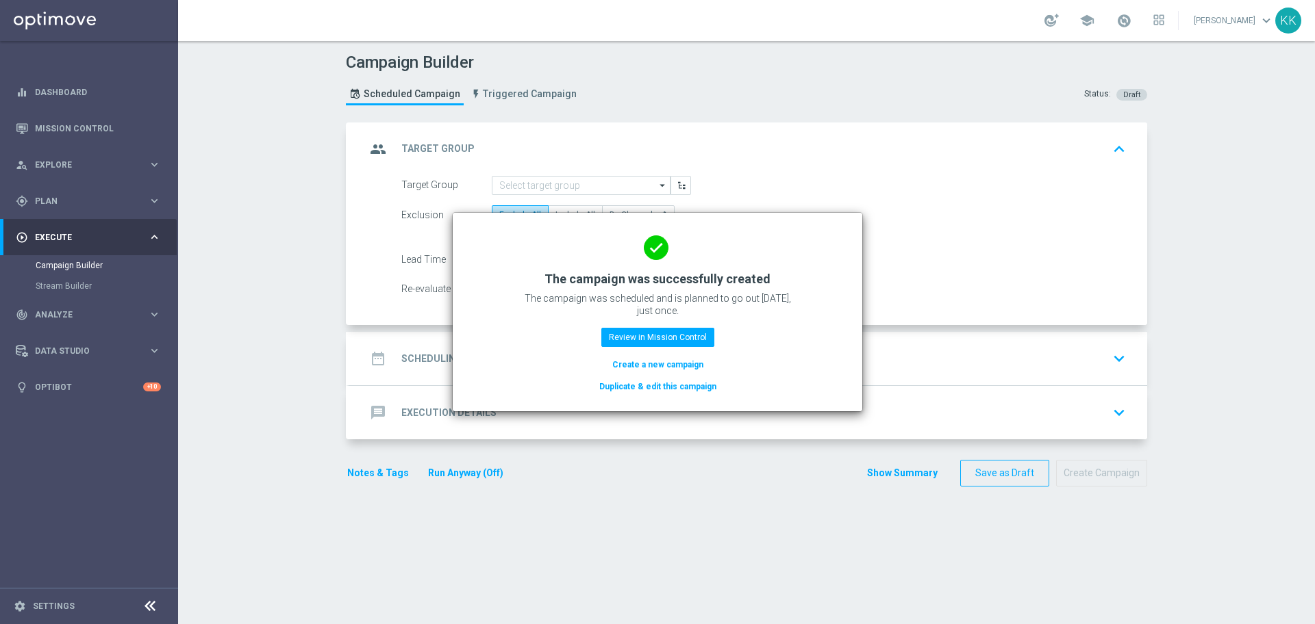
scroll to position [0, 0]
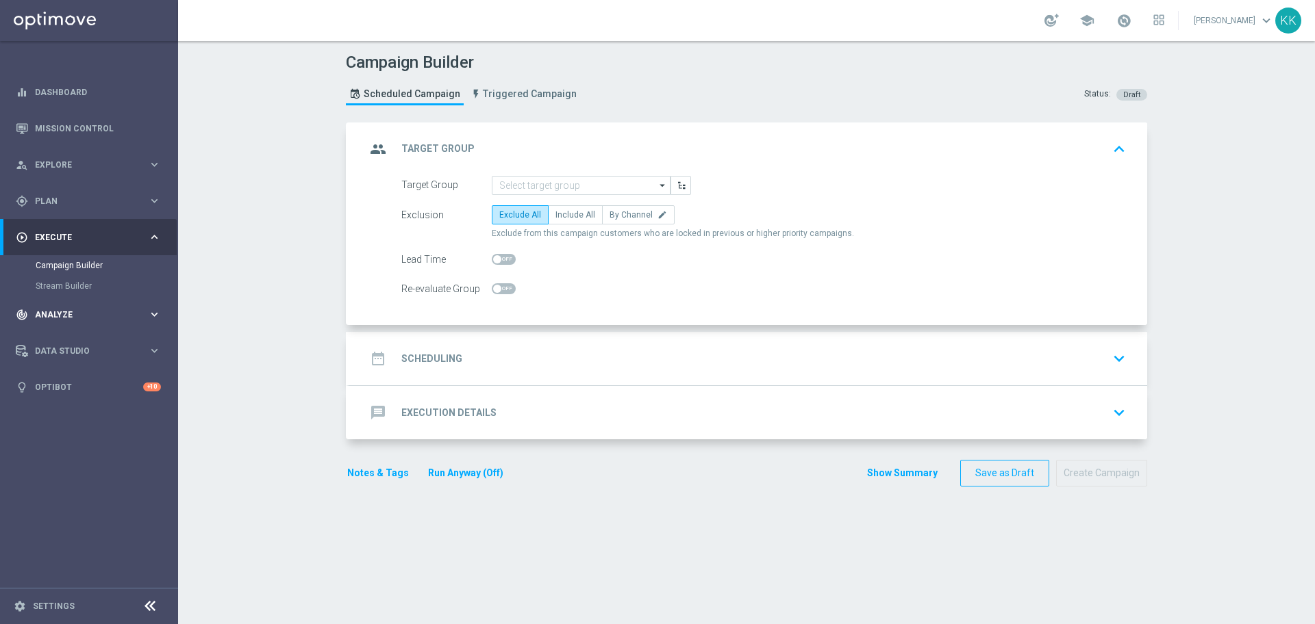
click at [101, 321] on div "track_changes Analyze keyboard_arrow_right" at bounding box center [88, 314] width 177 height 36
click at [78, 476] on span "Data Studio" at bounding box center [91, 474] width 113 height 8
click at [89, 169] on div "person_search Explore" at bounding box center [82, 165] width 132 height 12
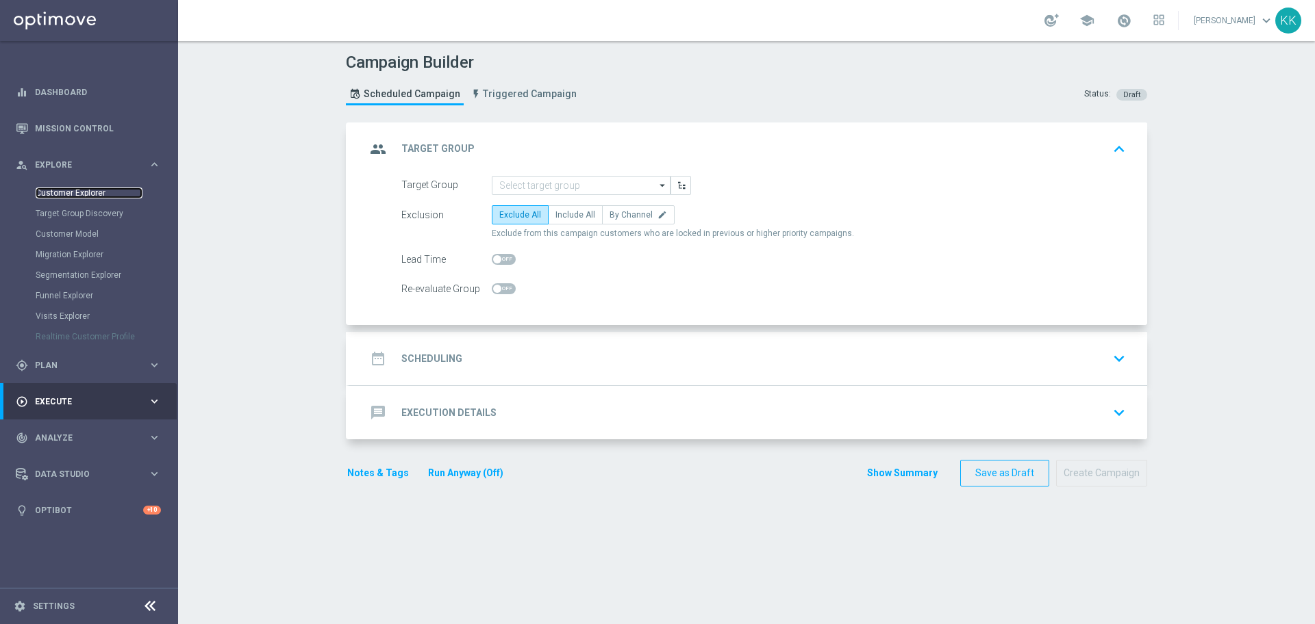
click at [88, 192] on link "Customer Explorer" at bounding box center [89, 193] width 107 height 11
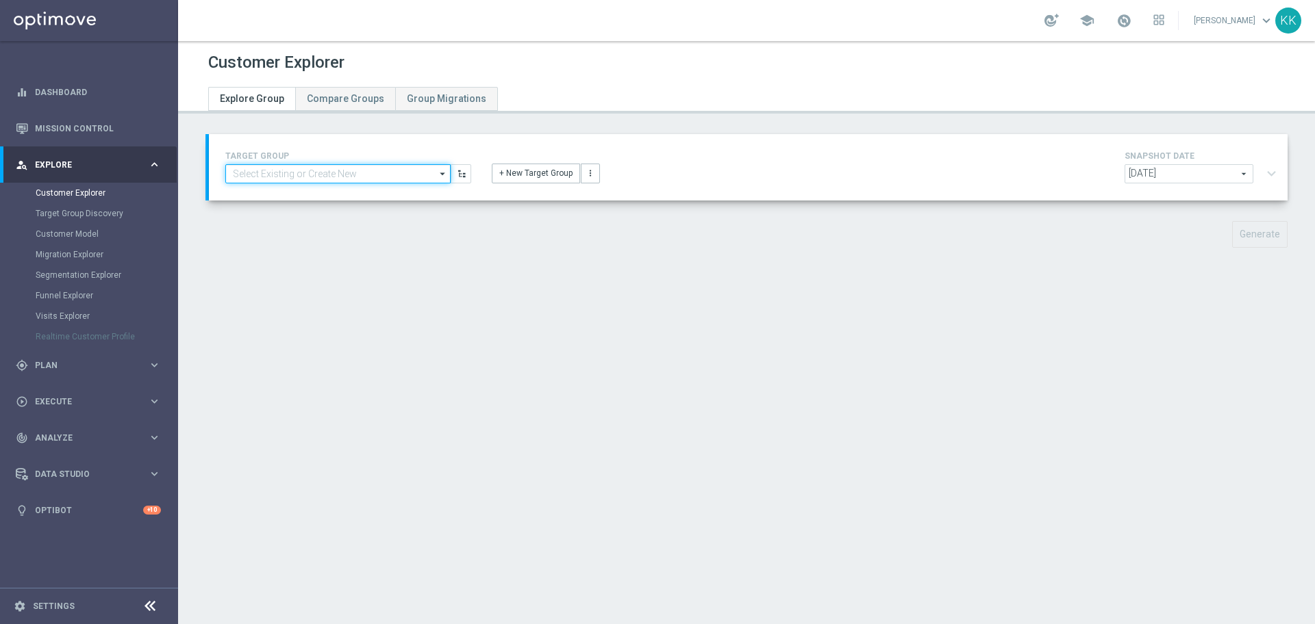
click at [335, 173] on input at bounding box center [337, 173] width 225 height 19
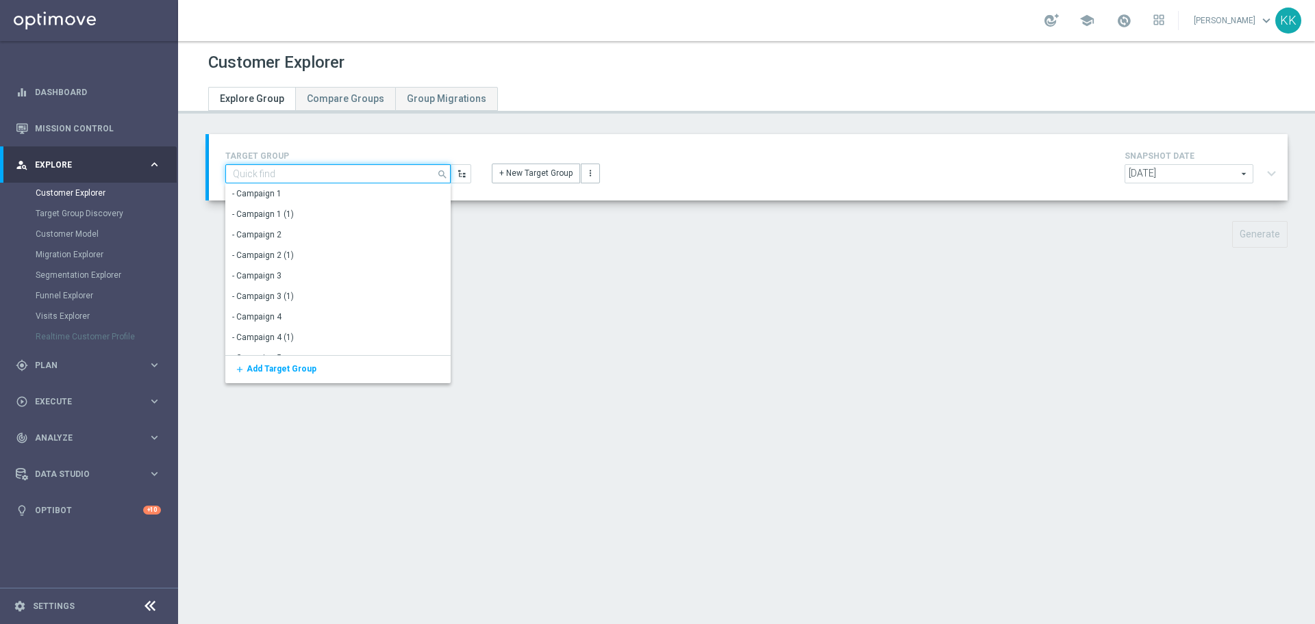
paste input "C_MIN-LOW_TARGET_DEPO_50% do 100 PLN_LW_110925"
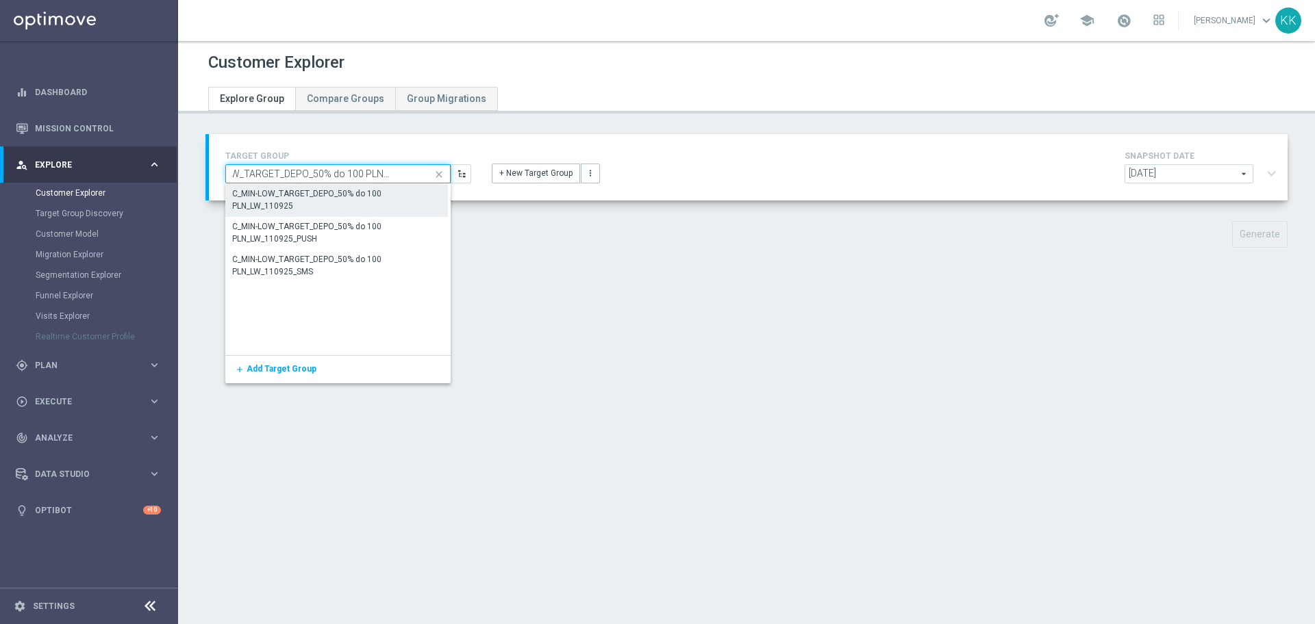
type input "C_MIN-LOW_TARGET_DEPO_50% do 100 PLN_LW_110925"
click at [329, 190] on div "C_MIN-LOW_TARGET_DEPO_50% do 100 PLN_LW_110925" at bounding box center [336, 200] width 209 height 25
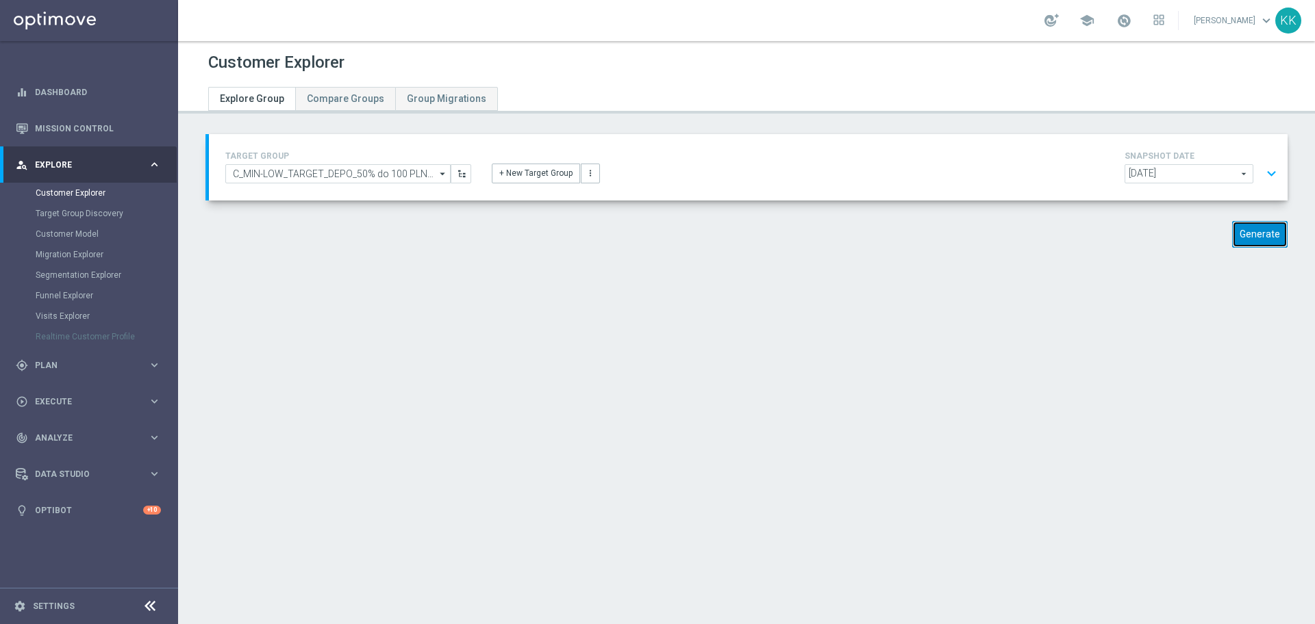
click at [1236, 238] on button "Generate" at bounding box center [1259, 234] width 55 height 27
click at [1189, 181] on span "2025-09-10" at bounding box center [1188, 174] width 127 height 18
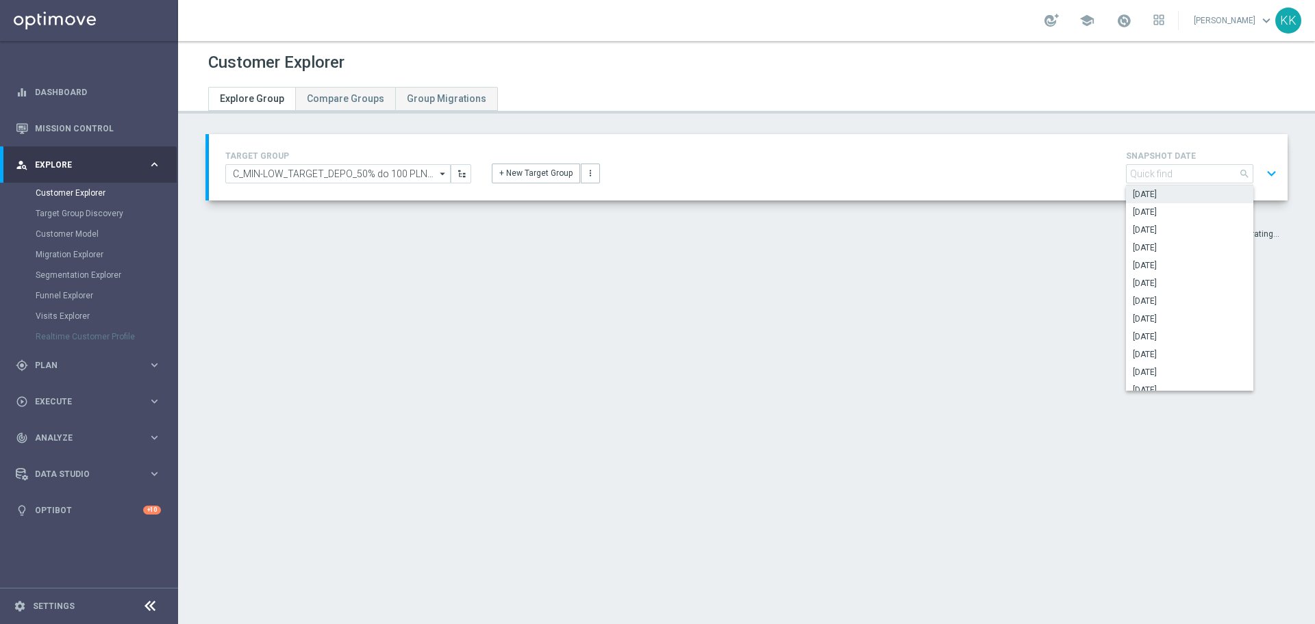
click at [963, 164] on div "+ New Target Group more_vert" at bounding box center [747, 166] width 533 height 36
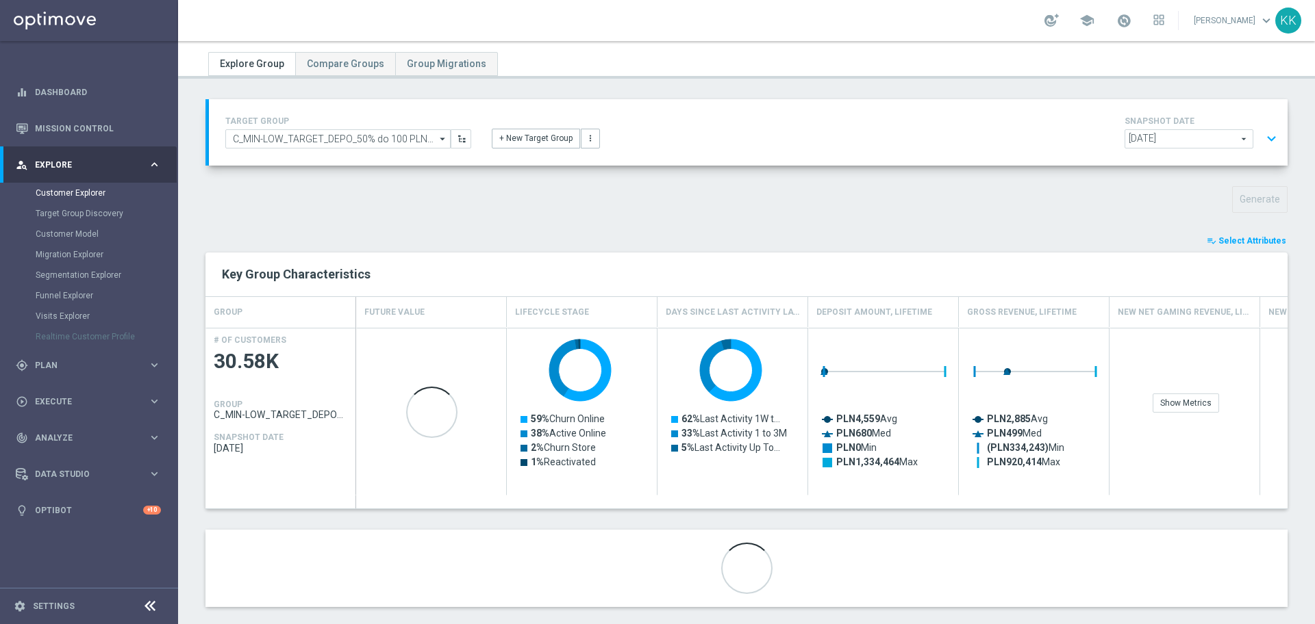
scroll to position [52, 0]
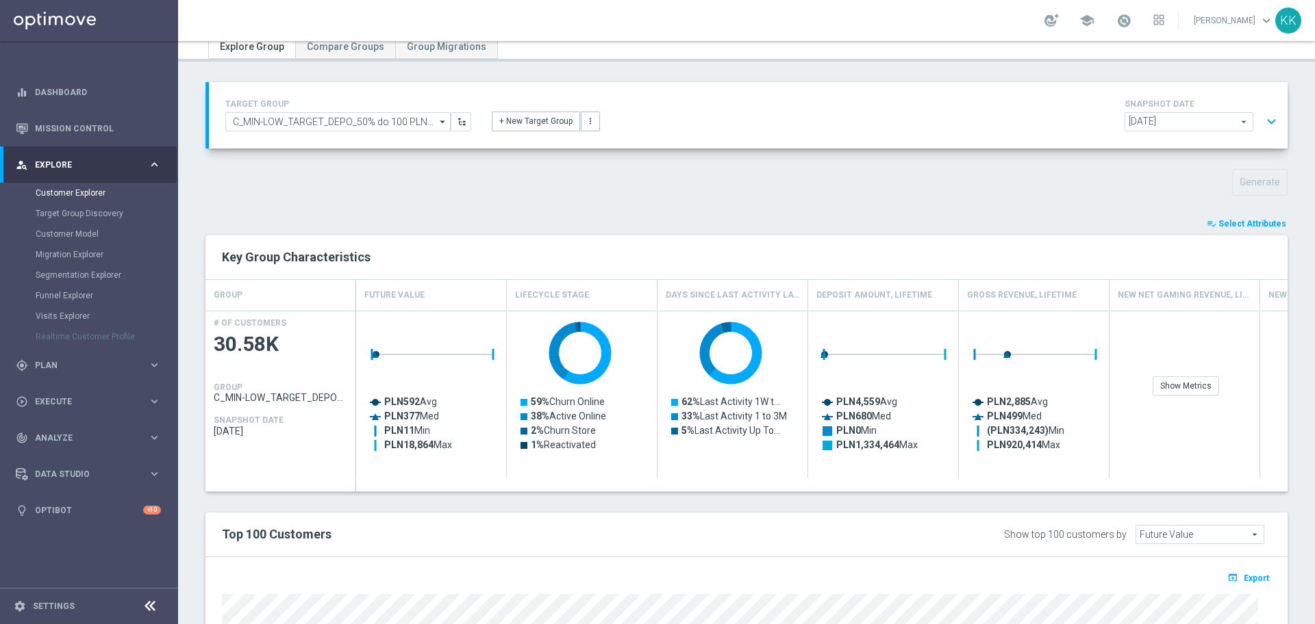
click at [1154, 120] on span "2025-09-10" at bounding box center [1188, 122] width 127 height 18
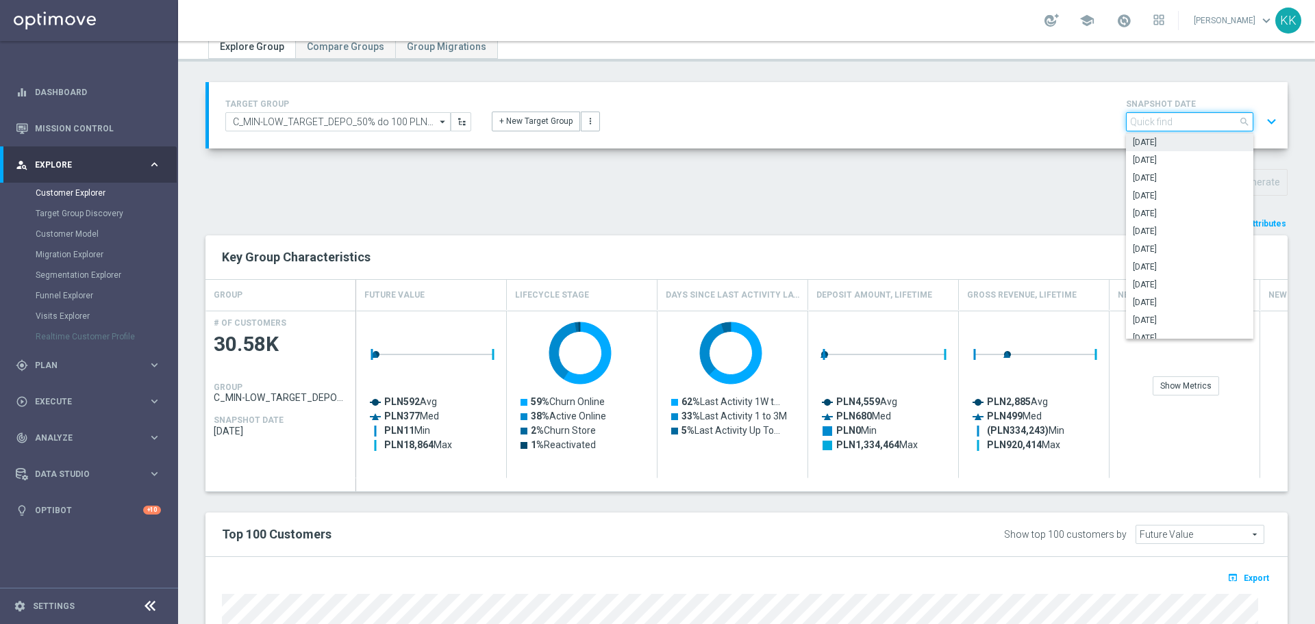
click at [1154, 120] on input "search" at bounding box center [1189, 121] width 127 height 19
click at [918, 175] on div "Generate" at bounding box center [746, 182] width 1102 height 27
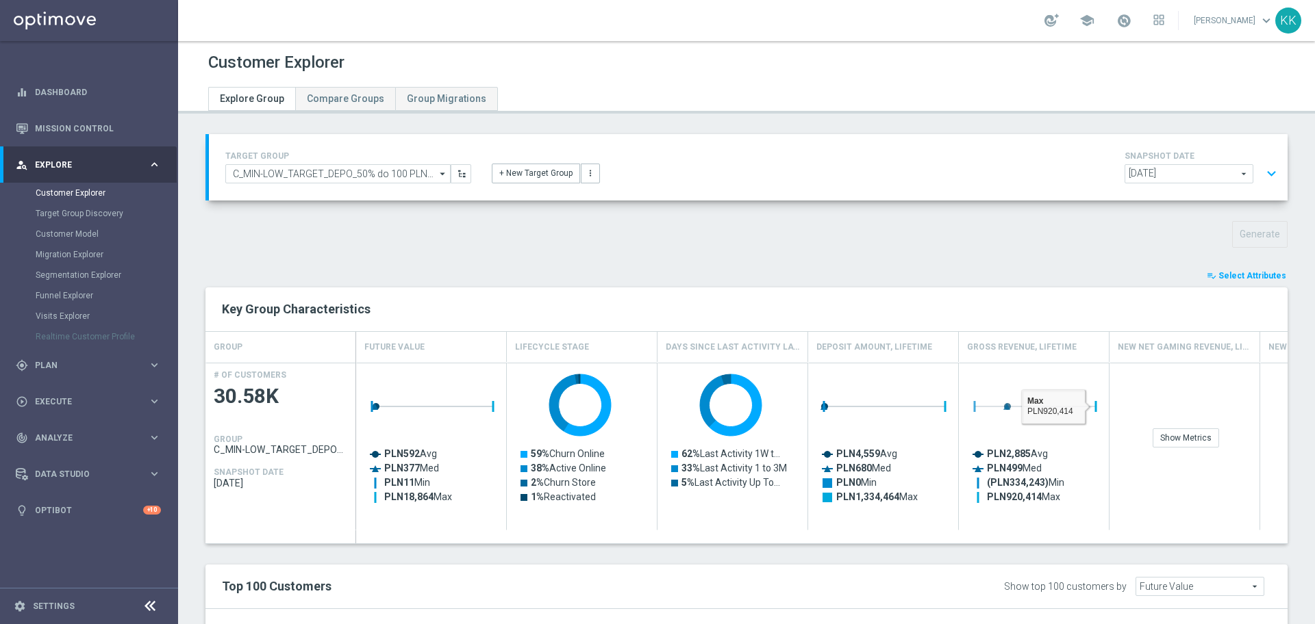
scroll to position [257, 0]
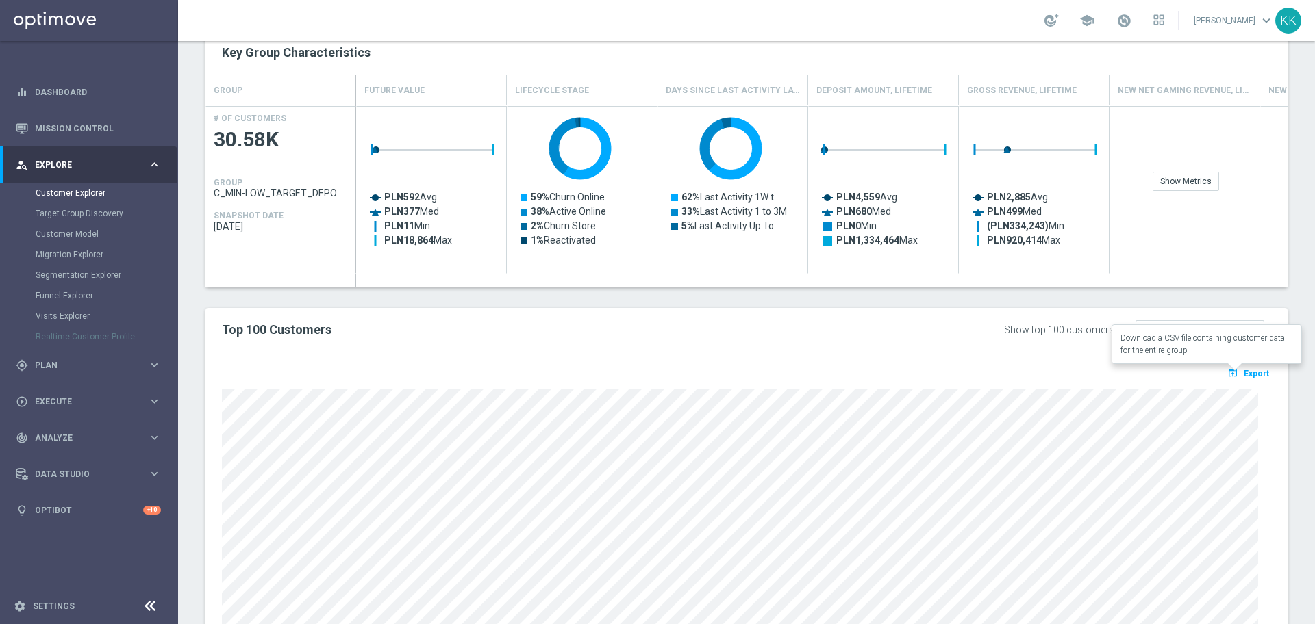
click at [1243, 372] on span "Export" at bounding box center [1255, 374] width 25 height 10
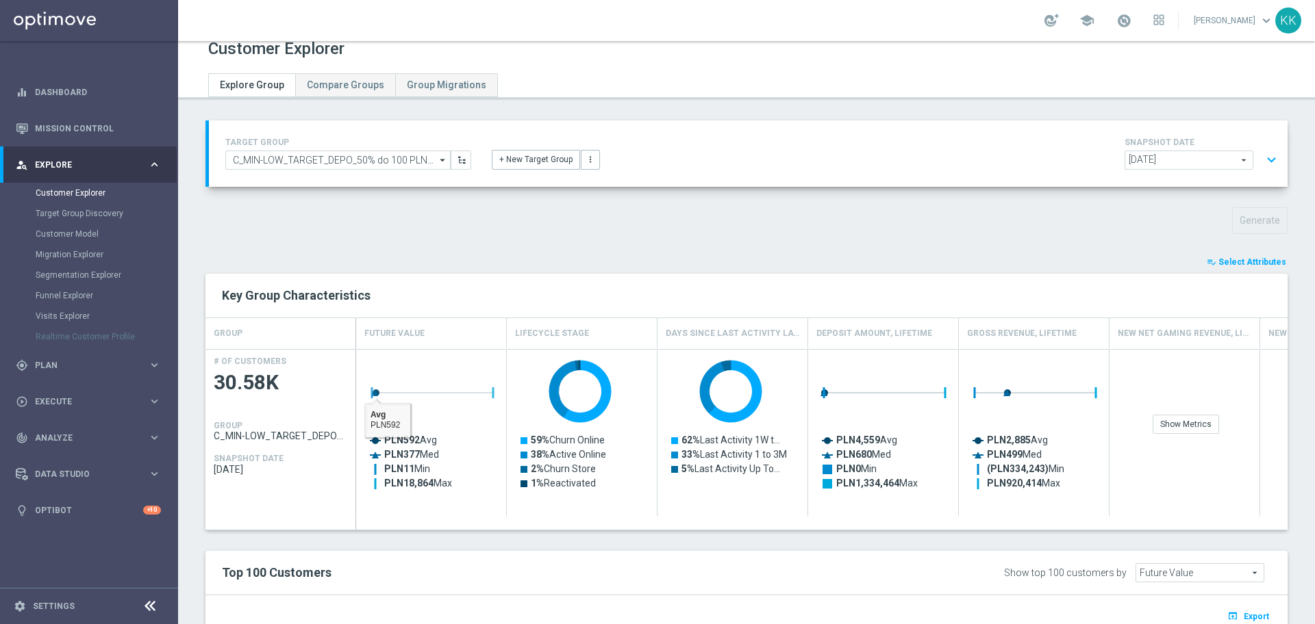
scroll to position [0, 0]
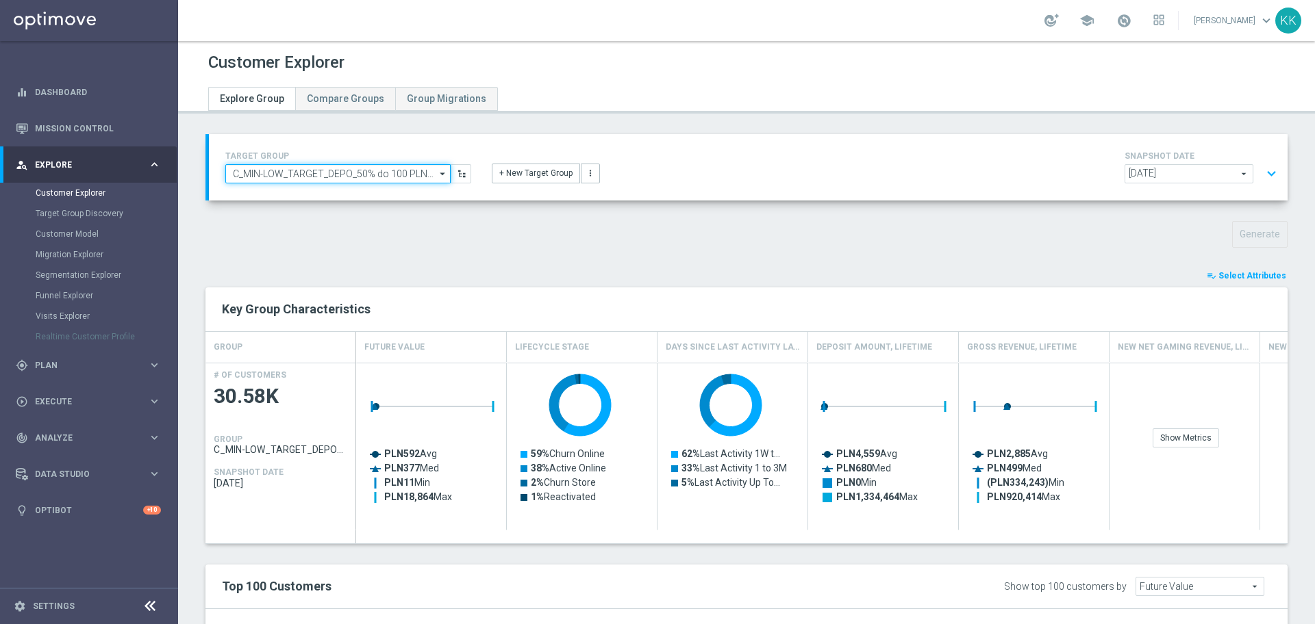
click at [331, 178] on input "C_MIN-LOW_TARGET_DEPO_50% do 100 PLN_LW_110925" at bounding box center [337, 173] width 225 height 19
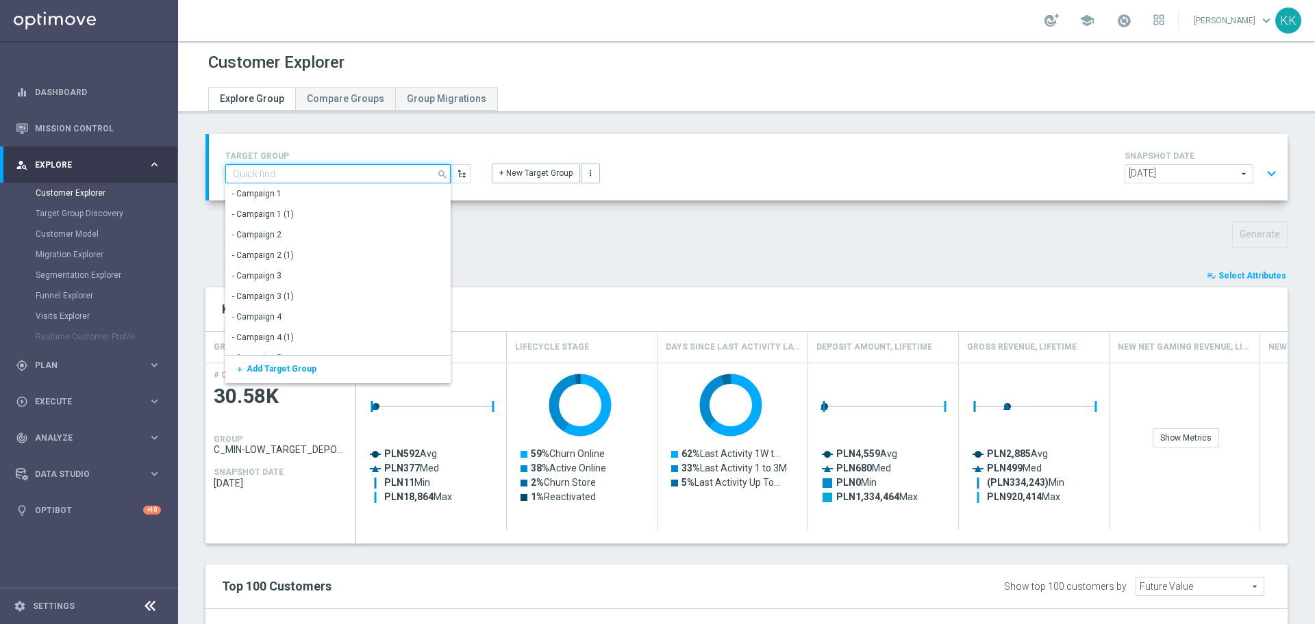
paste input "C_MED-HIGH_TARGET_DEPO_50% do 300 PLN_LW_110925"
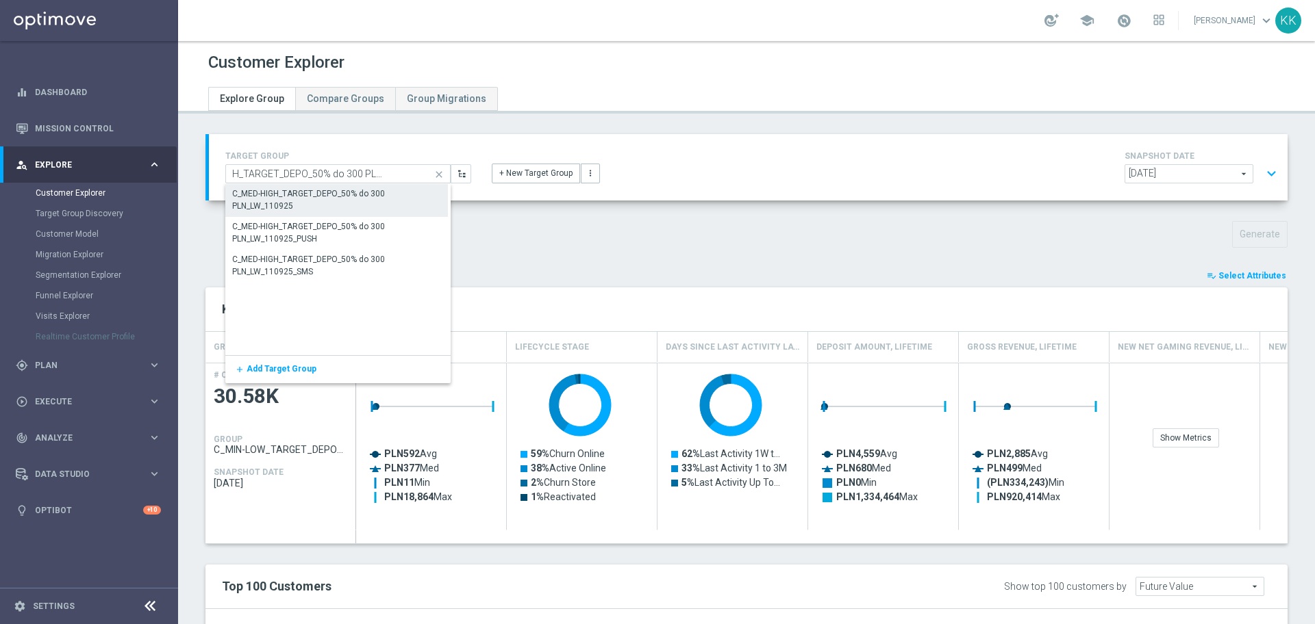
click at [338, 195] on div "C_MED-HIGH_TARGET_DEPO_50% do 300 PLN_LW_110925" at bounding box center [336, 200] width 209 height 25
type input "C_MED-HIGH_TARGET_DEPO_50% do 300 PLN_LW_110925"
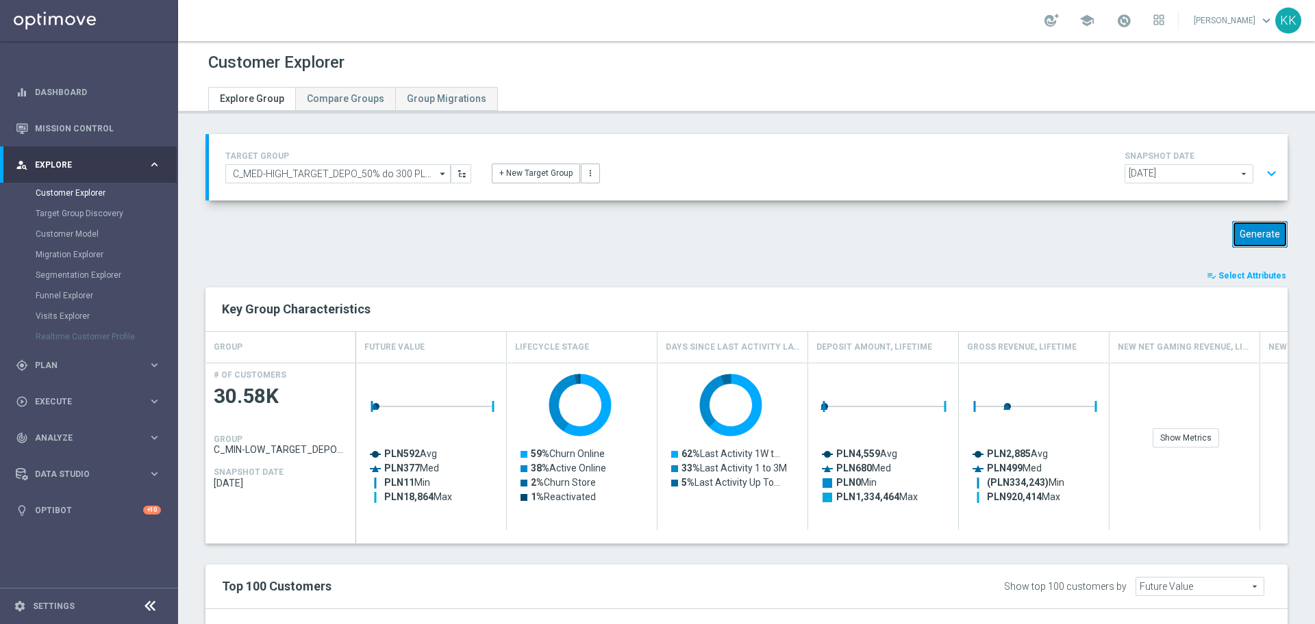
click at [1245, 240] on button "Generate" at bounding box center [1259, 234] width 55 height 27
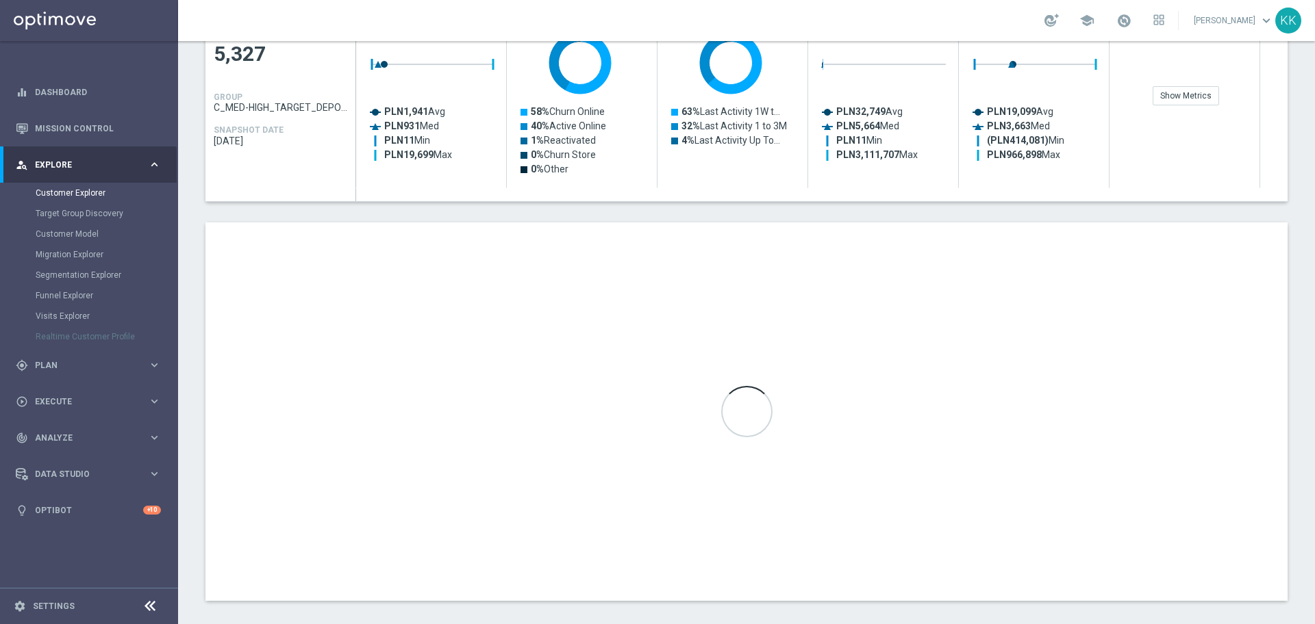
scroll to position [353, 0]
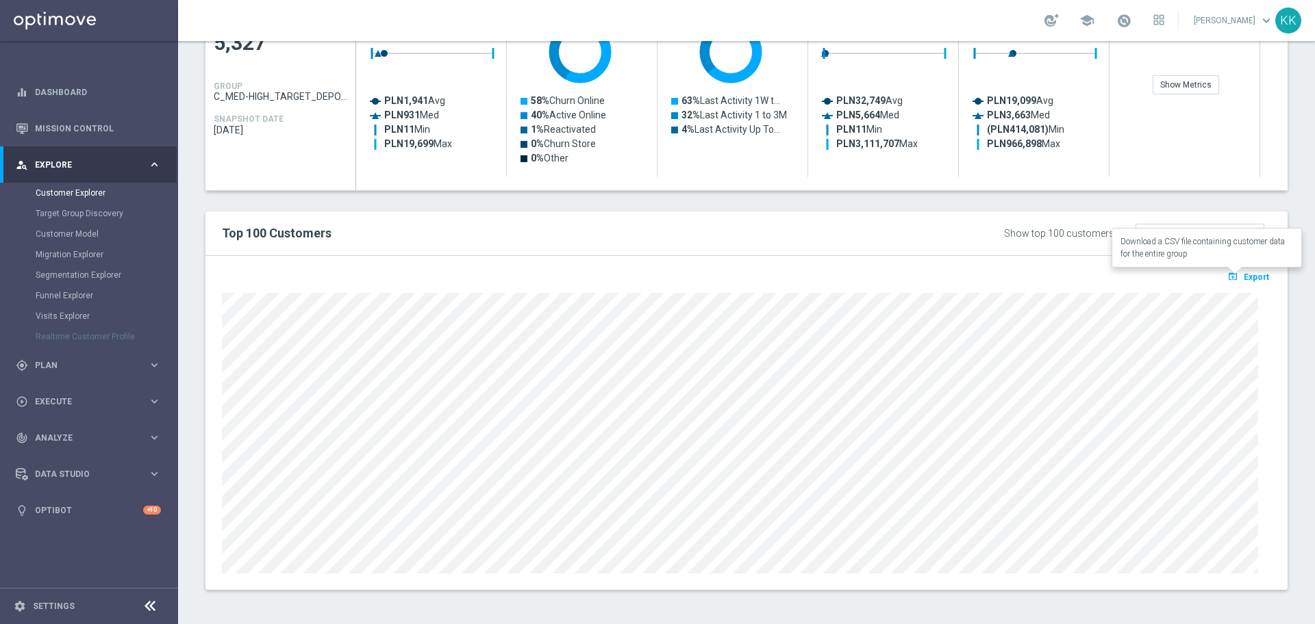
click at [1250, 271] on button "open_in_browser Export" at bounding box center [1248, 277] width 46 height 18
drag, startPoint x: 73, startPoint y: 134, endPoint x: 81, endPoint y: 134, distance: 8.2
click at [73, 134] on link "Mission Control" at bounding box center [98, 128] width 126 height 36
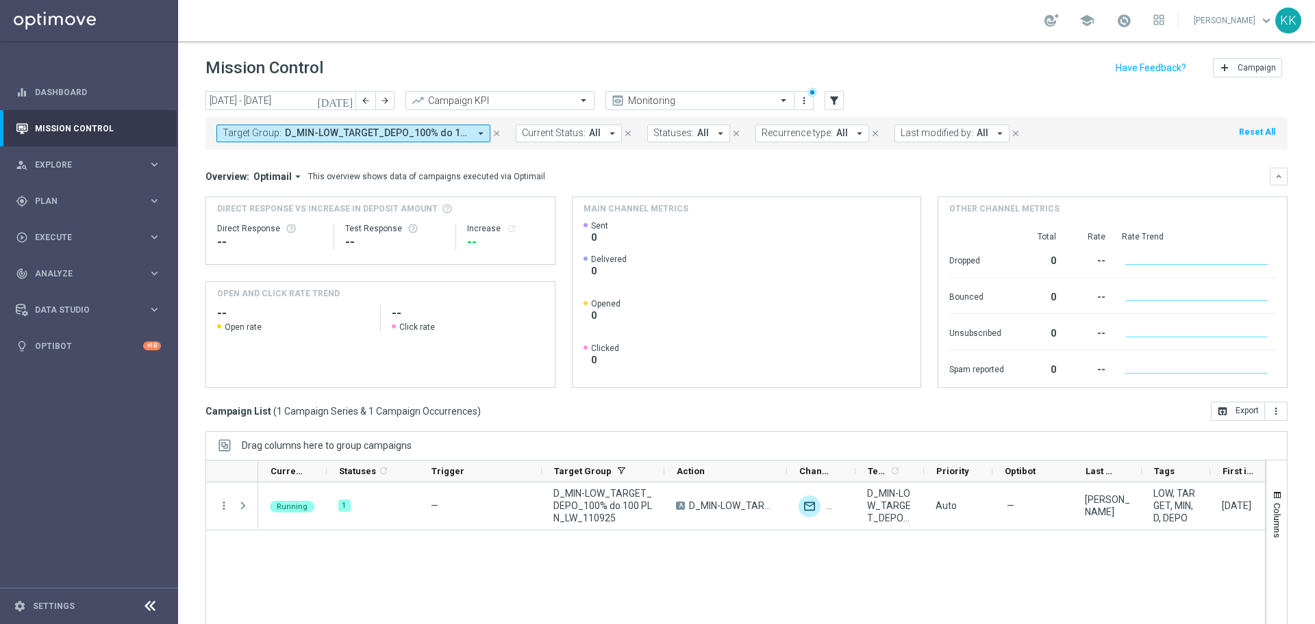
click at [303, 135] on span "D_MIN-LOW_TARGET_DEPO_100% do 100 PLN_LW_110925" at bounding box center [377, 133] width 184 height 12
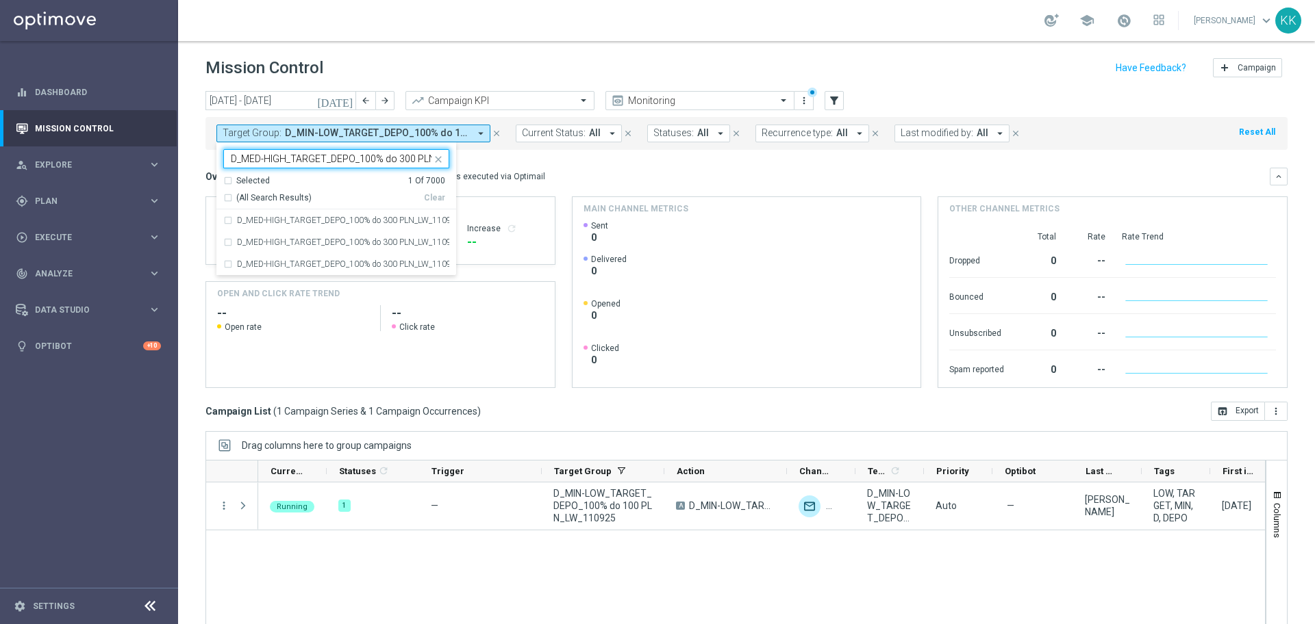
scroll to position [0, 55]
click at [279, 225] on label "D_MED-HIGH_TARGET_DEPO_100% do 300 PLN_LW_110925" at bounding box center [343, 220] width 212 height 8
type input "D_MED-HIGH_TARGET_DEPO_100% do 300 PLN_LW_110925"
click at [381, 73] on div "Mission Control add Campaign" at bounding box center [746, 68] width 1082 height 27
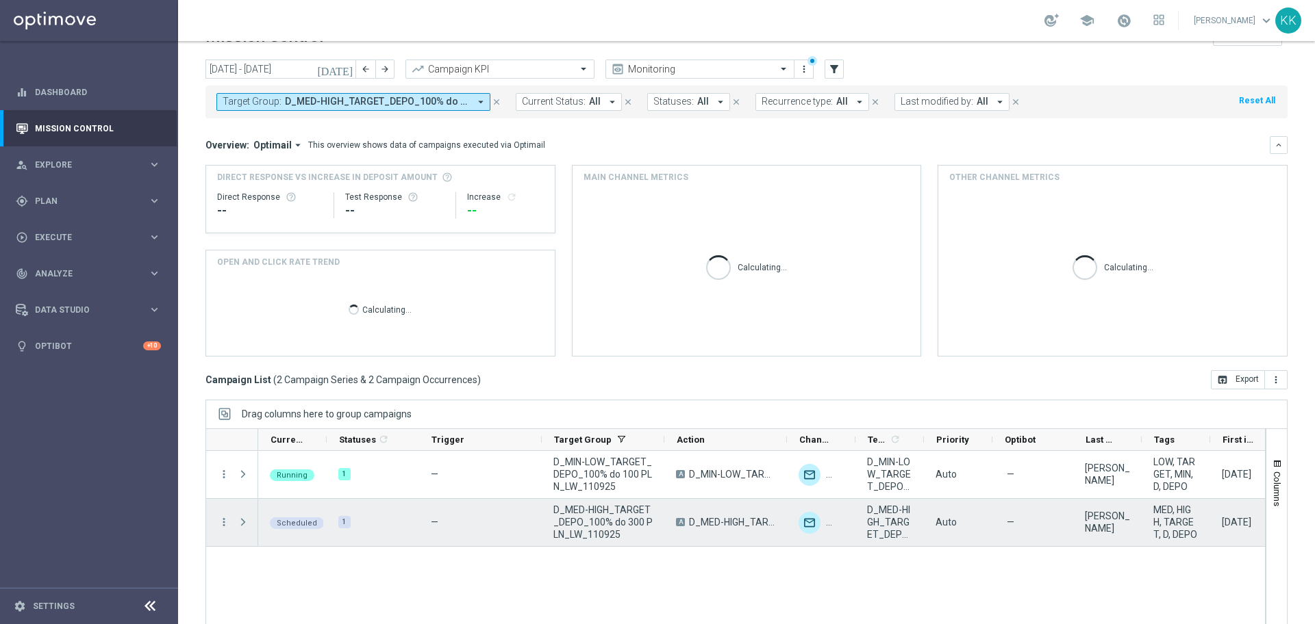
scroll to position [60, 0]
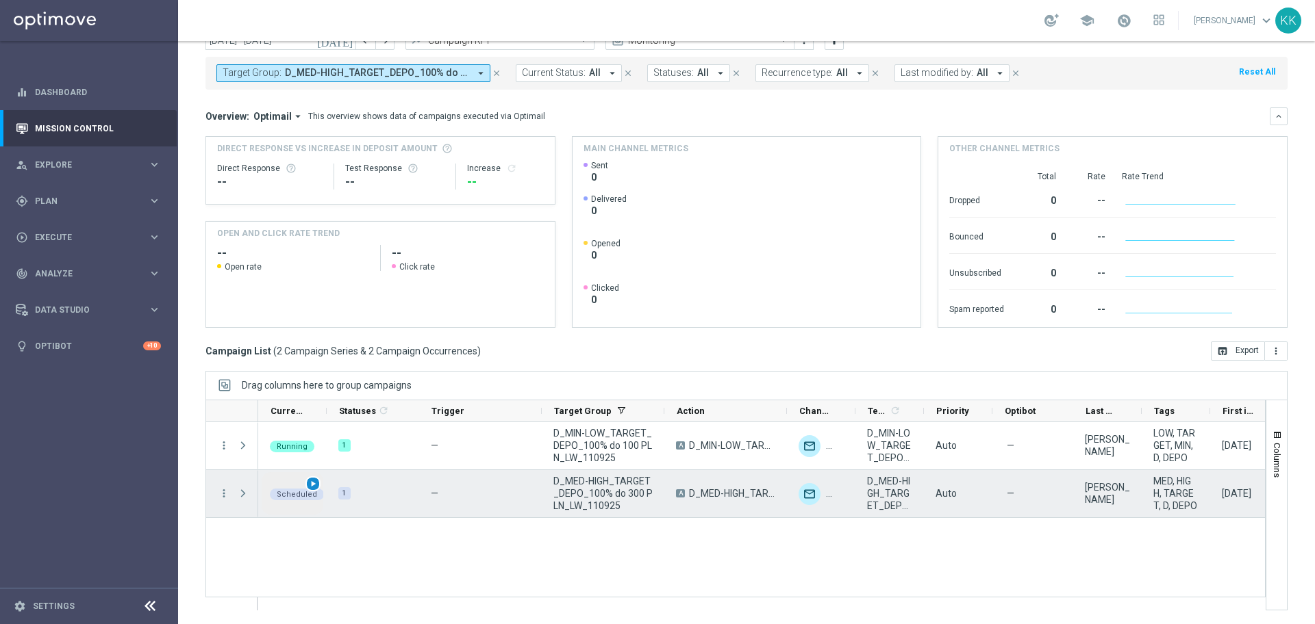
click at [311, 484] on span "play_arrow" at bounding box center [313, 484] width 10 height 10
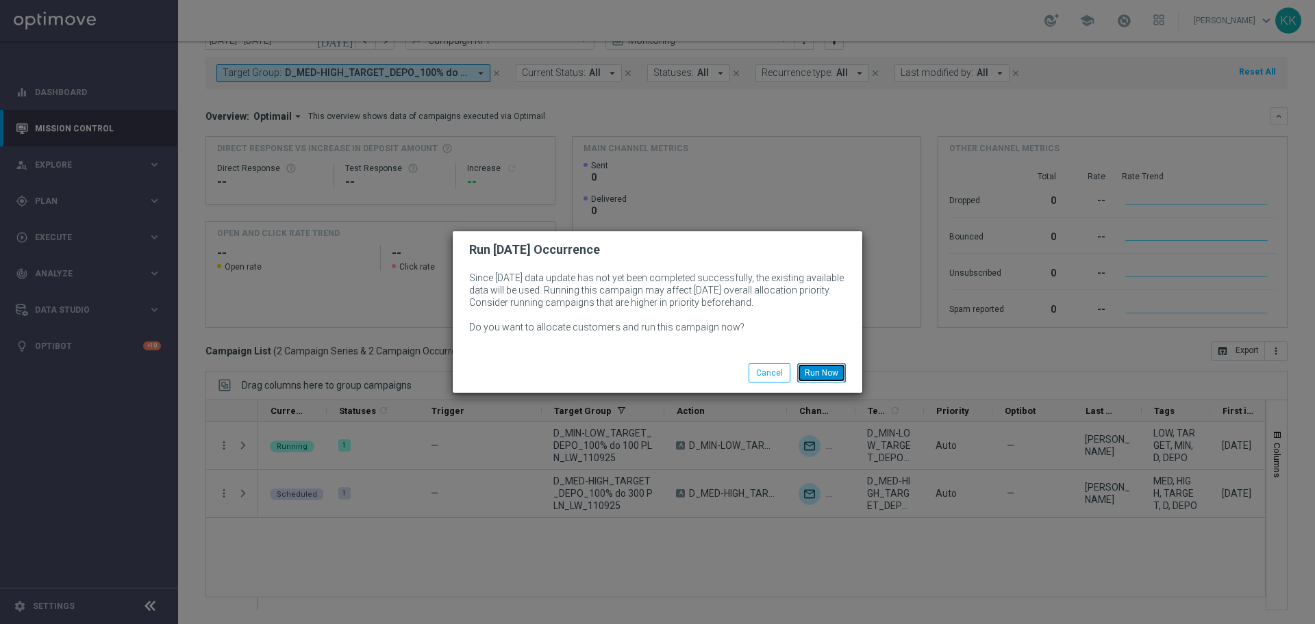
click at [826, 375] on button "Run Now" at bounding box center [821, 373] width 49 height 19
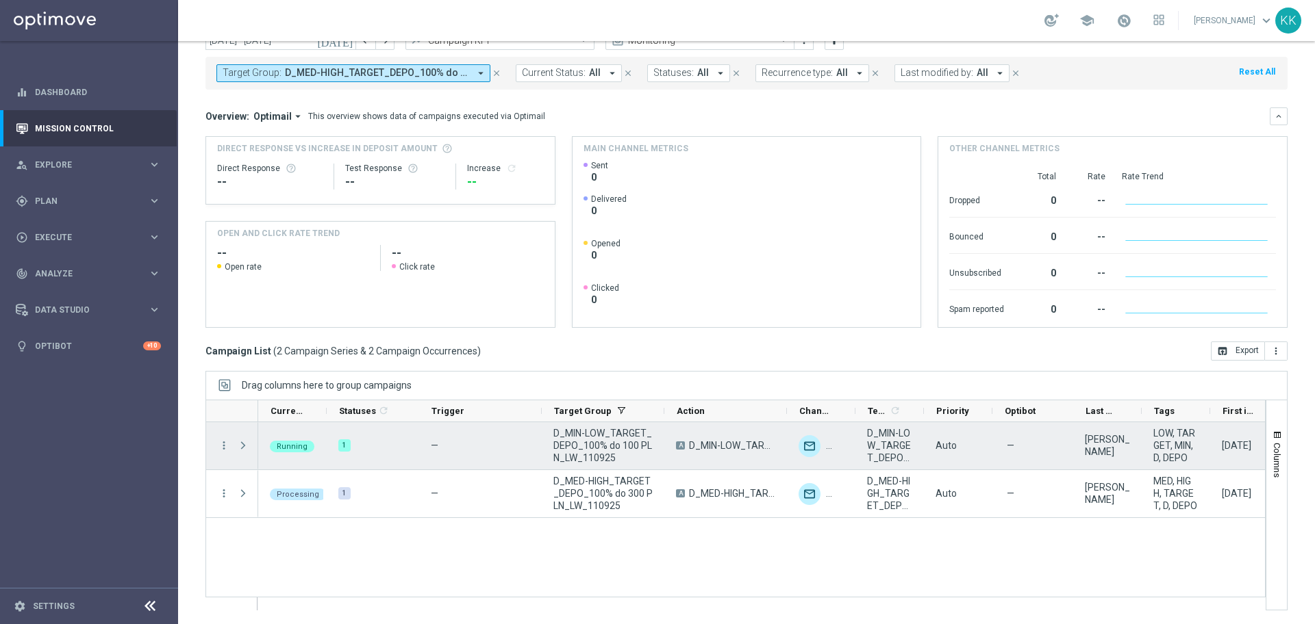
click at [244, 454] on span "Press SPACE to select this row." at bounding box center [244, 445] width 15 height 27
click at [244, 448] on span "Press SPACE to select this row." at bounding box center [243, 445] width 12 height 11
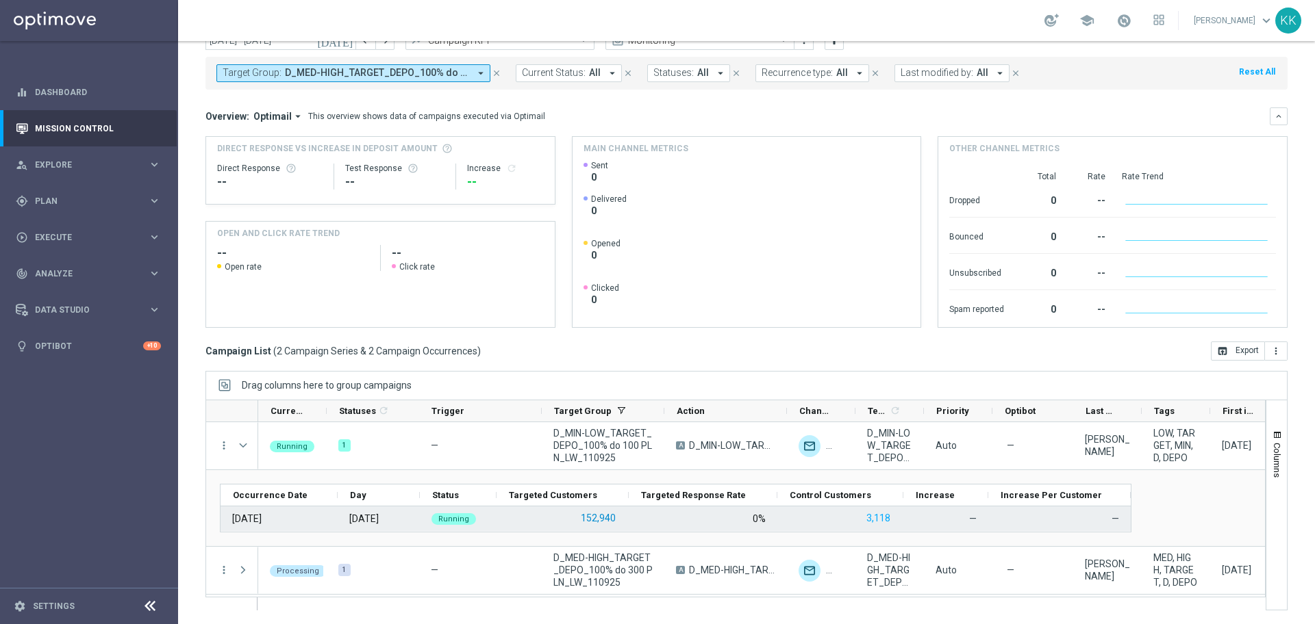
click at [597, 518] on button "152,940" at bounding box center [598, 518] width 38 height 17
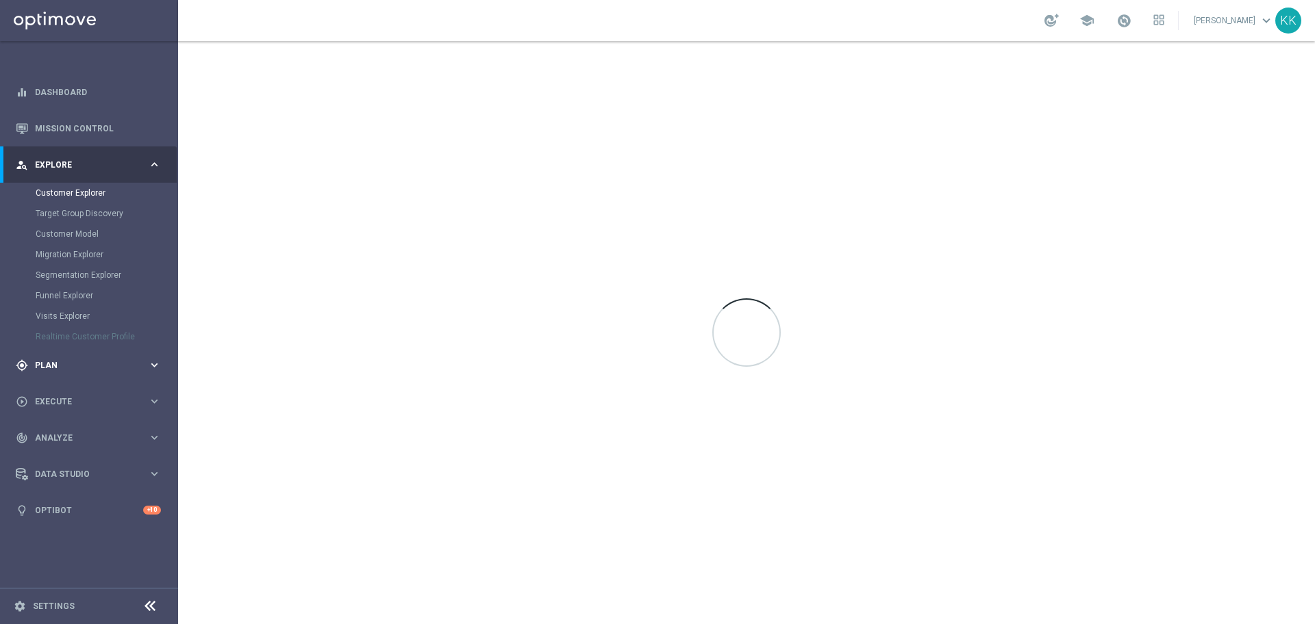
click at [79, 360] on div "gps_fixed Plan" at bounding box center [82, 365] width 132 height 12
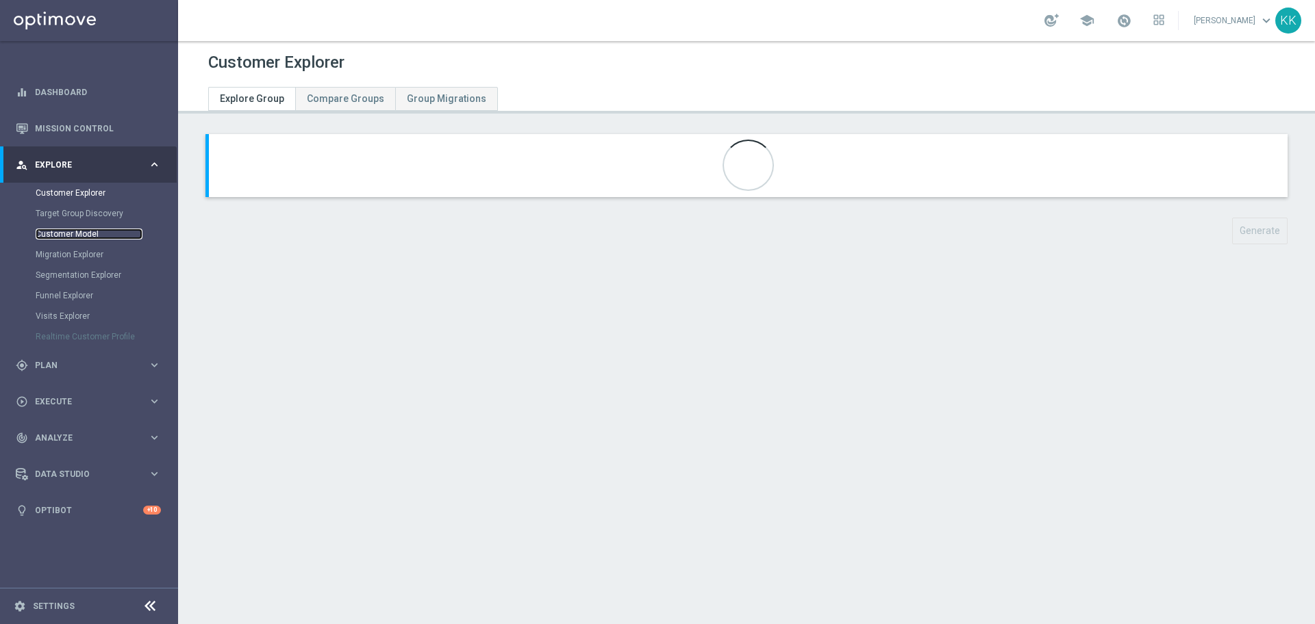
click at [66, 231] on link "Customer Model" at bounding box center [89, 234] width 107 height 11
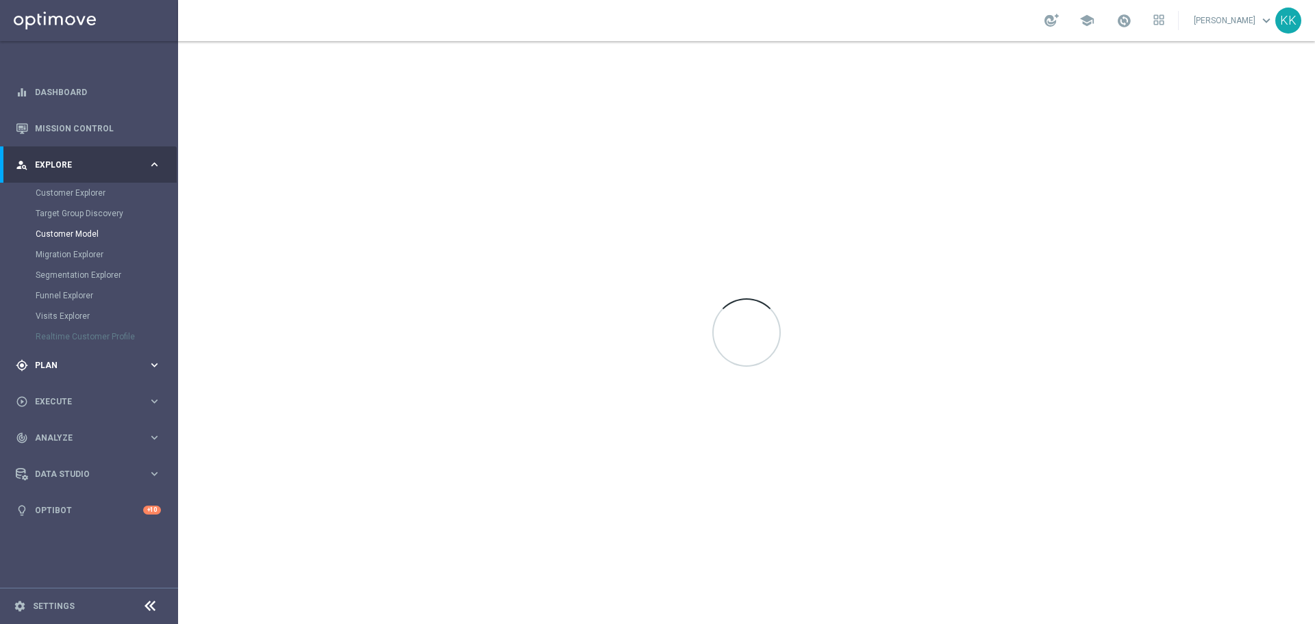
click at [75, 371] on div "gps_fixed Plan" at bounding box center [82, 365] width 132 height 12
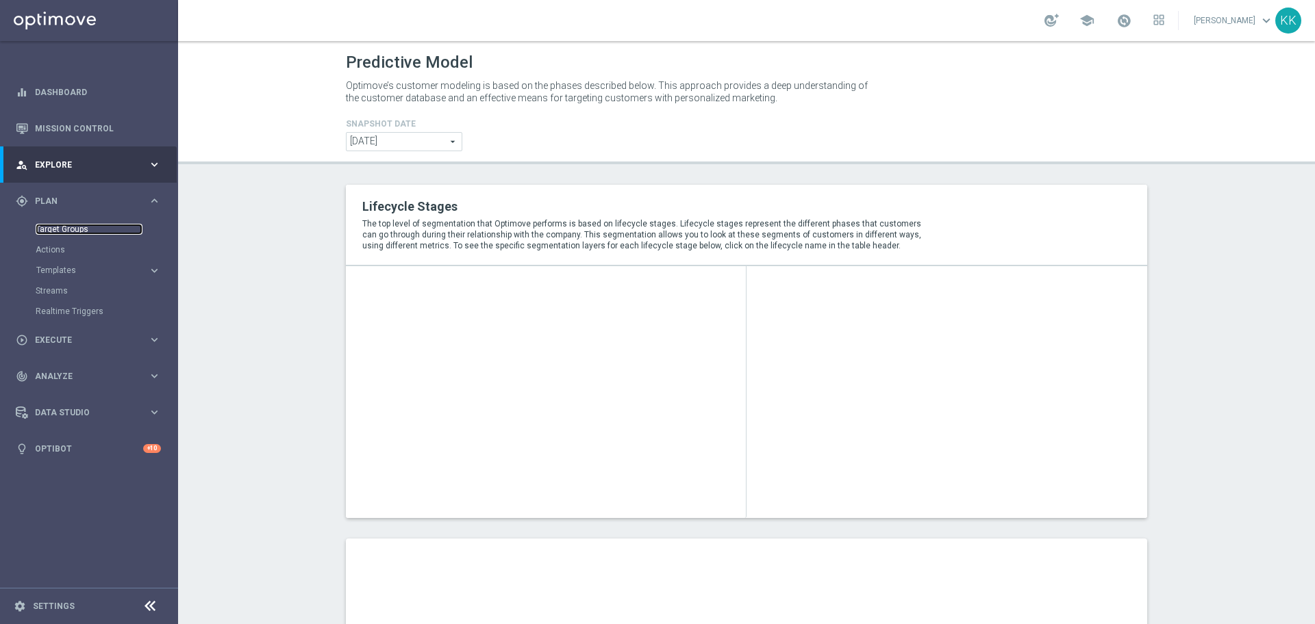
click at [67, 225] on link "Target Groups" at bounding box center [89, 229] width 107 height 11
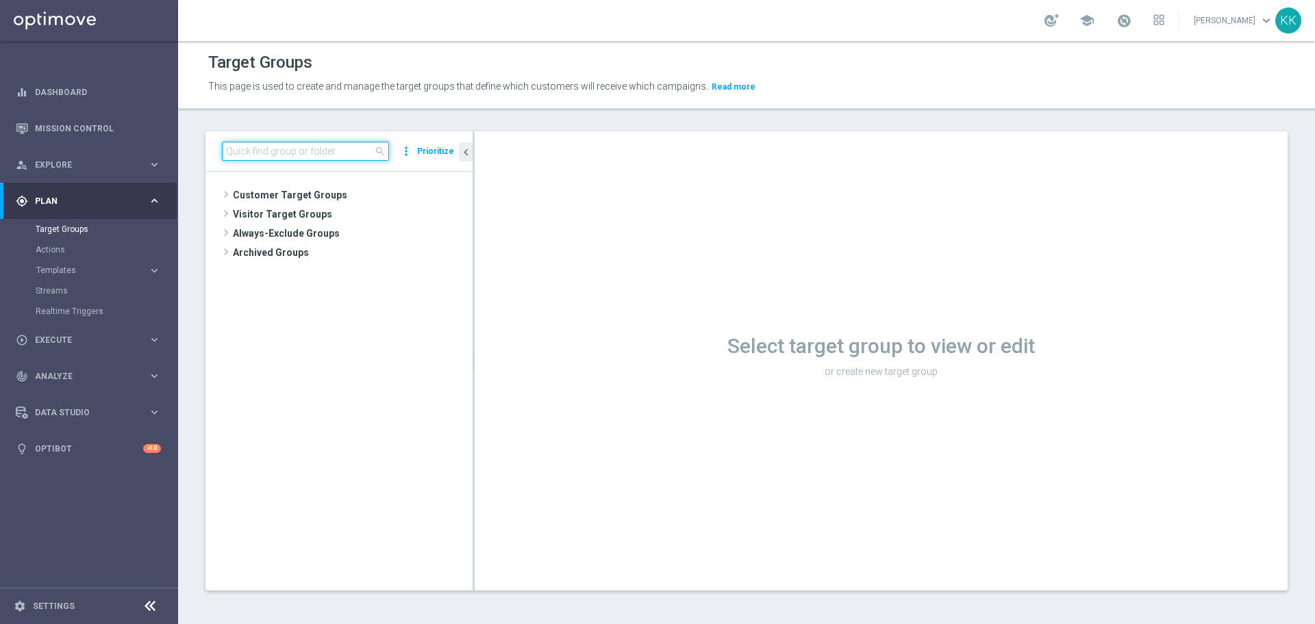
click at [353, 150] on input at bounding box center [305, 151] width 167 height 19
paste input "C_MIN-LOW_TARGET_DEPO_50% do 100 PLN_LW_110925"
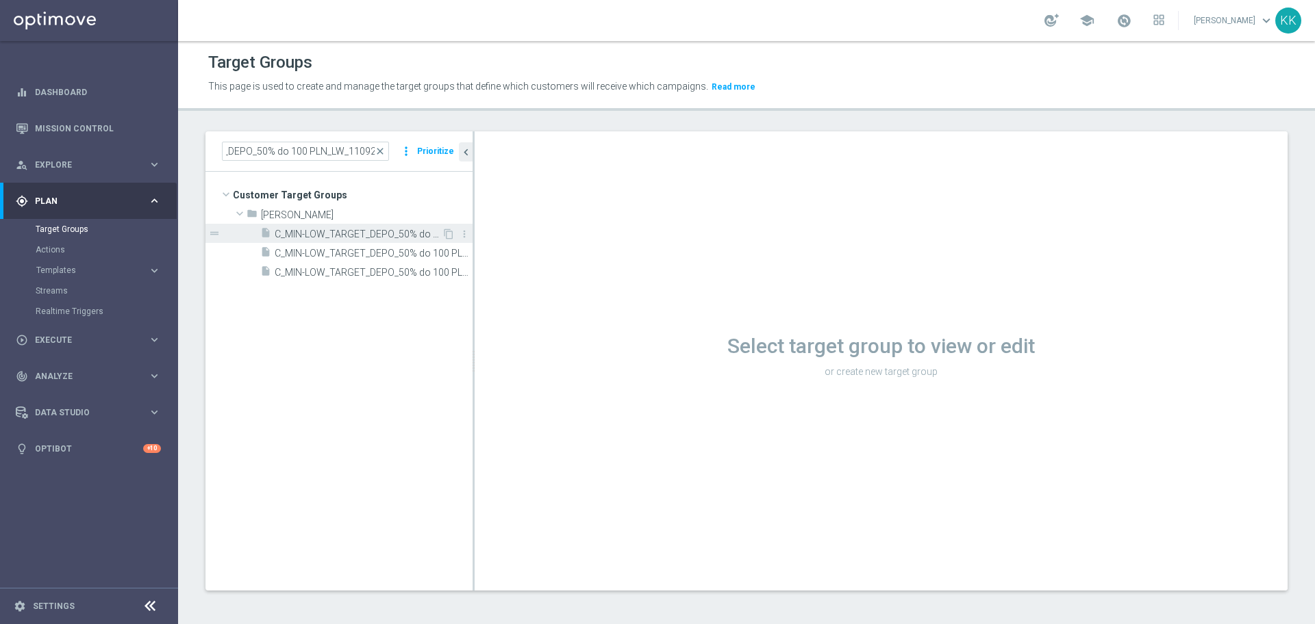
click at [337, 229] on span "C_MIN-LOW_TARGET_DEPO_50% do 100 PLN_LW_110925" at bounding box center [358, 235] width 167 height 12
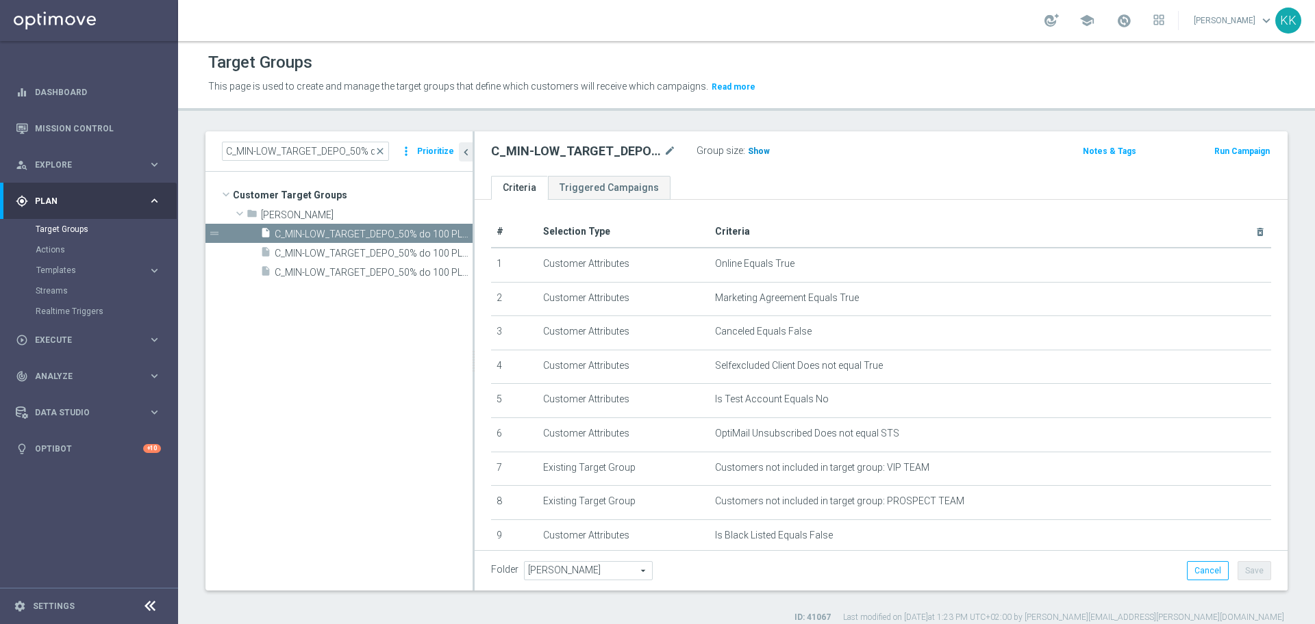
click at [761, 154] on span "Show" at bounding box center [759, 152] width 22 height 10
click at [345, 149] on input "C_MIN-LOW_TARGET_DEPO_50% do 100 PLN_LW_110925" at bounding box center [305, 151] width 167 height 19
paste input "ED-HIGH_TARGET_DEPO_50% do 3"
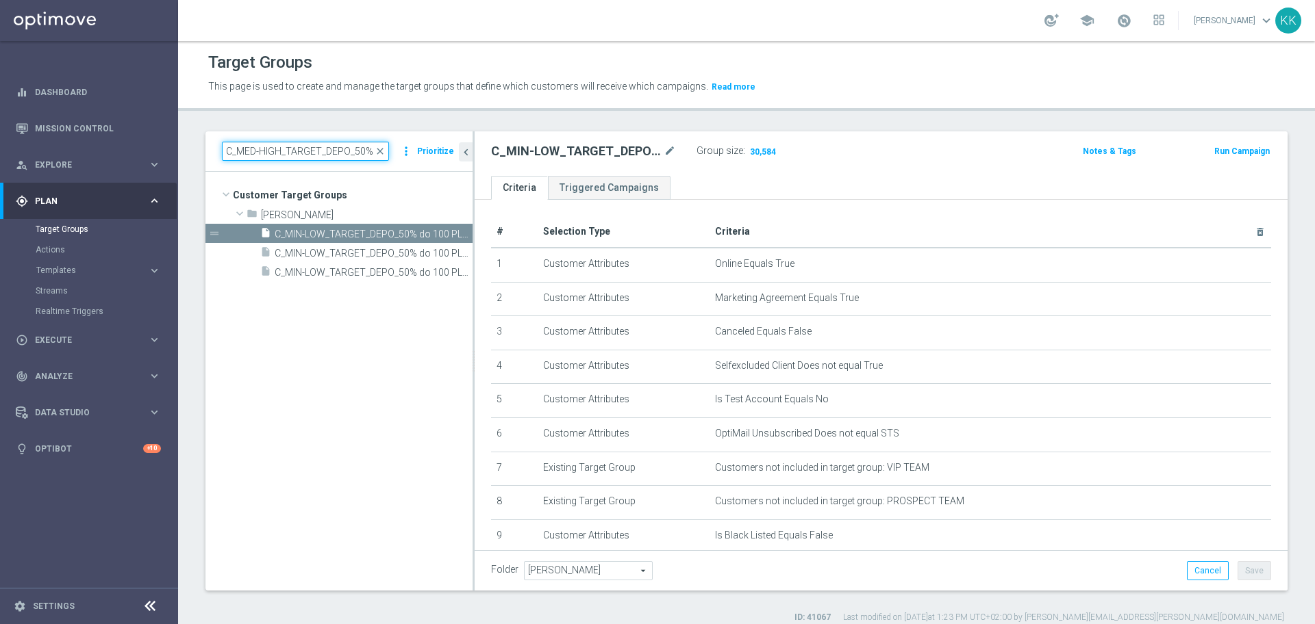
scroll to position [0, 99]
type input "C_MED-HIGH_TARGET_DEPO_50% do 300 PLN_LW_110925"
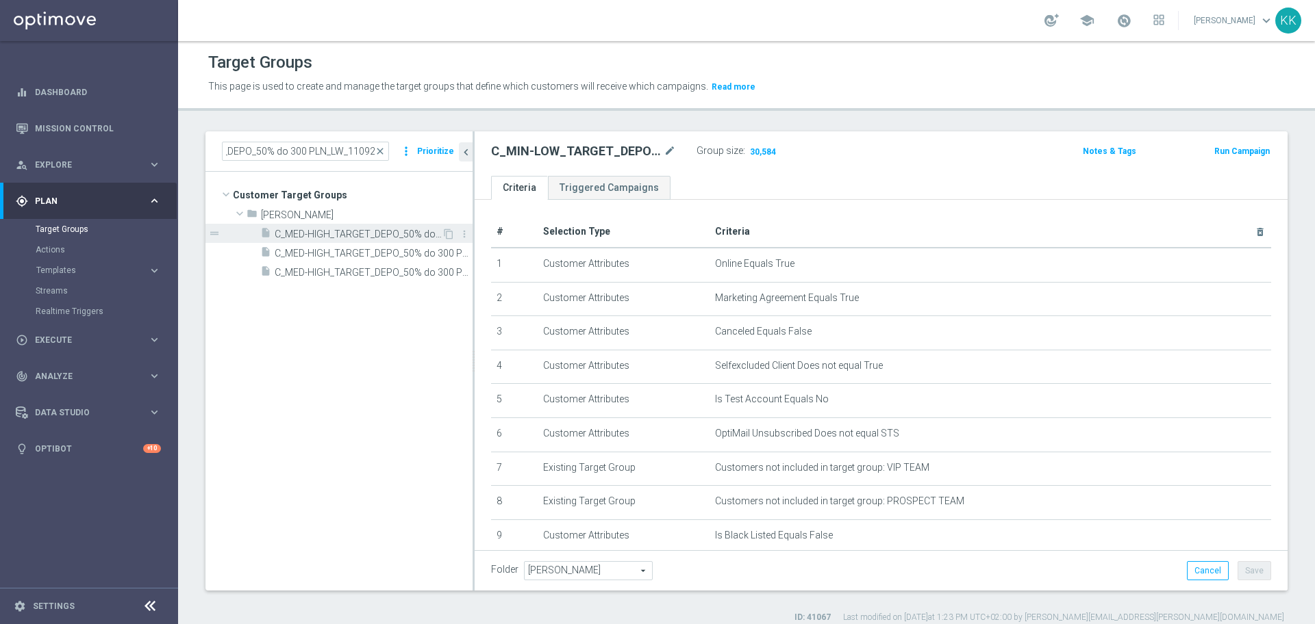
click at [350, 227] on div "insert_drive_file C_MED-HIGH_TARGET_DEPO_50% do 300 PLN_LW_110925" at bounding box center [350, 233] width 181 height 19
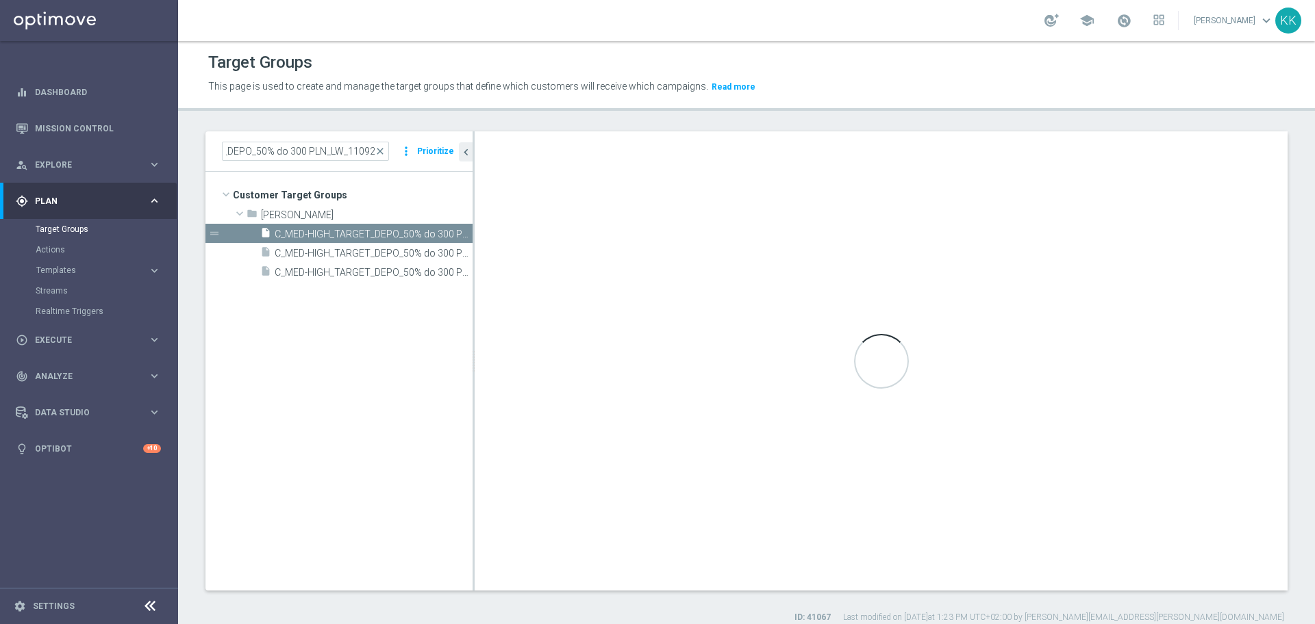
scroll to position [0, 0]
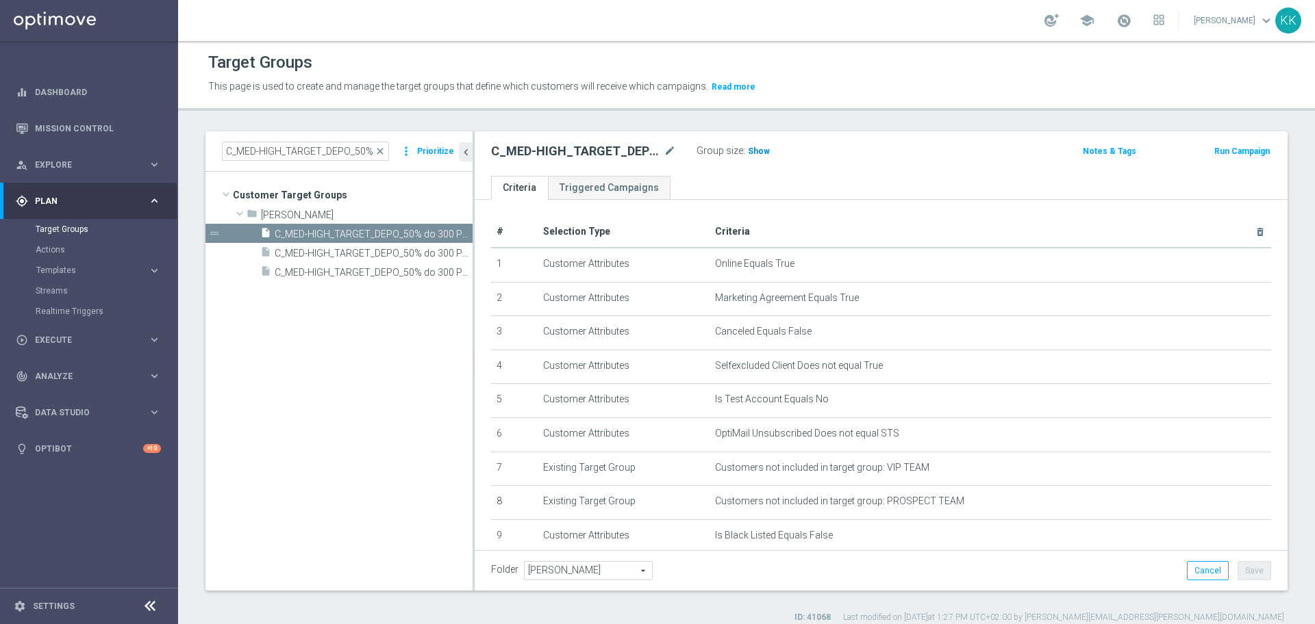
click at [761, 157] on h3 "Show" at bounding box center [758, 151] width 25 height 15
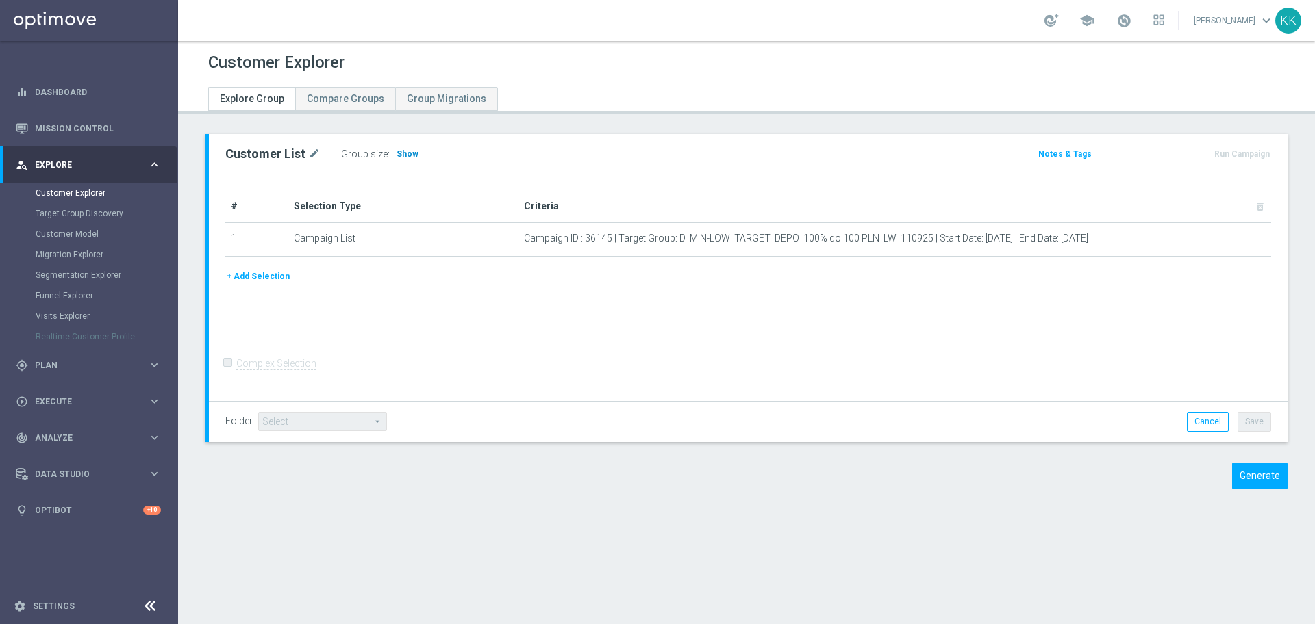
click at [398, 153] on span "Show" at bounding box center [407, 154] width 22 height 10
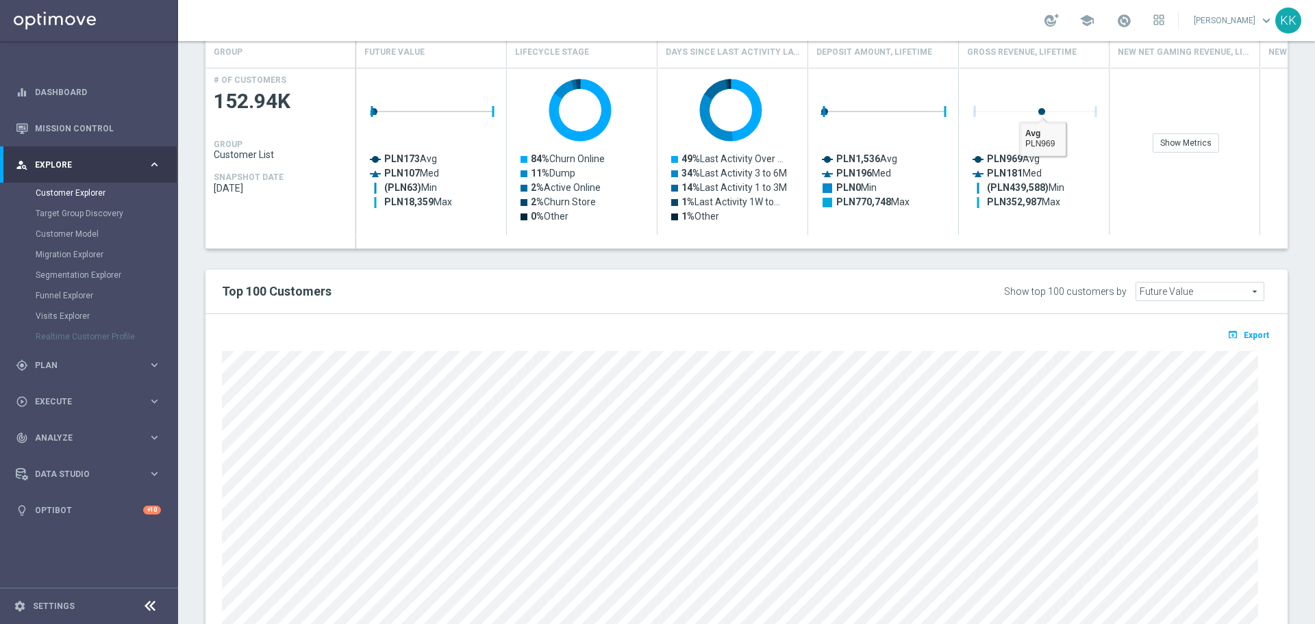
scroll to position [669, 0]
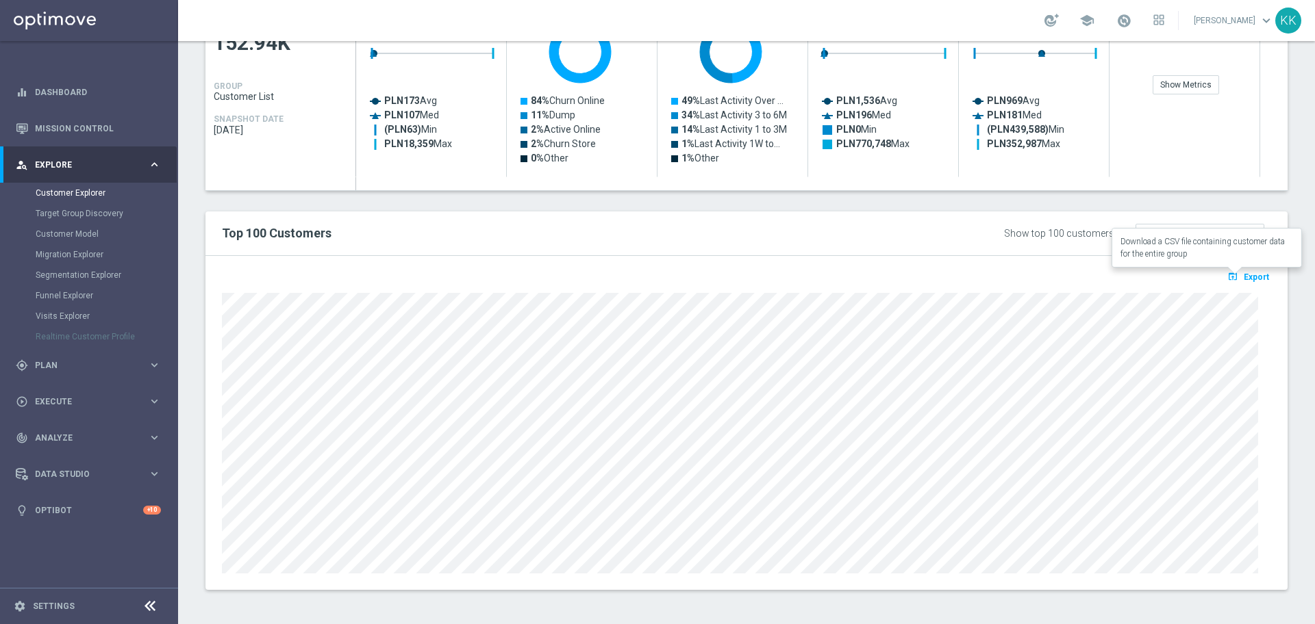
click at [1243, 272] on span "Export" at bounding box center [1255, 277] width 25 height 10
drag, startPoint x: 965, startPoint y: 594, endPoint x: 958, endPoint y: 600, distance: 9.2
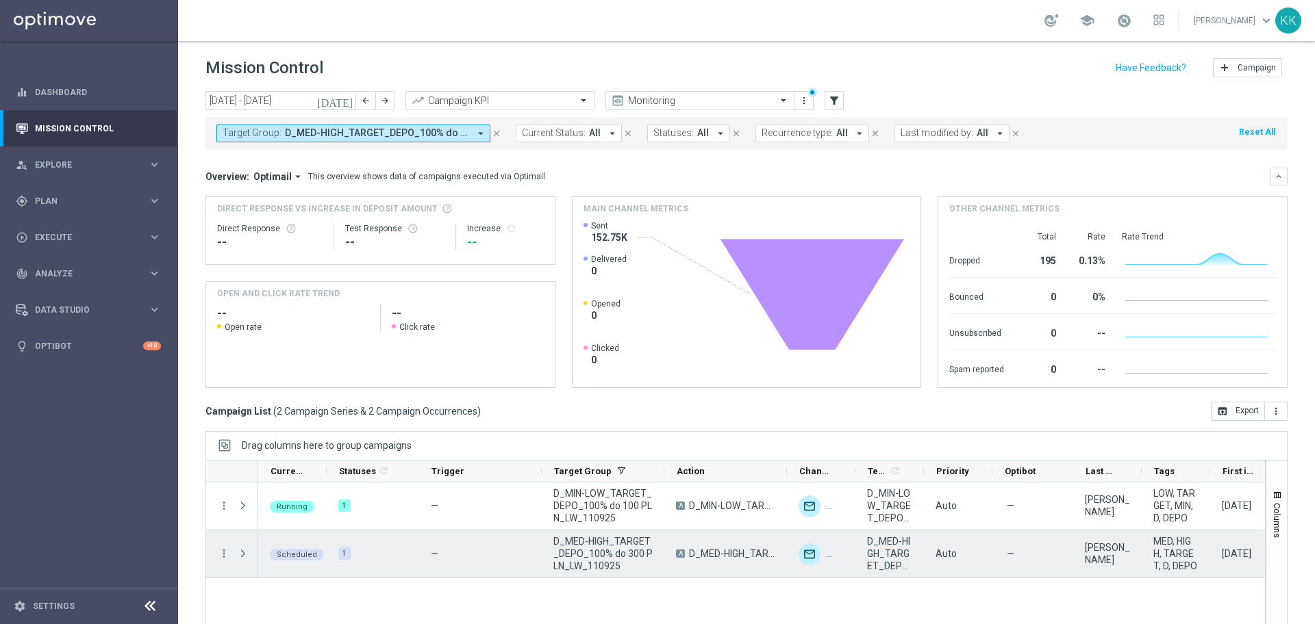
click at [237, 557] on span "Press SPACE to select this row." at bounding box center [243, 553] width 12 height 11
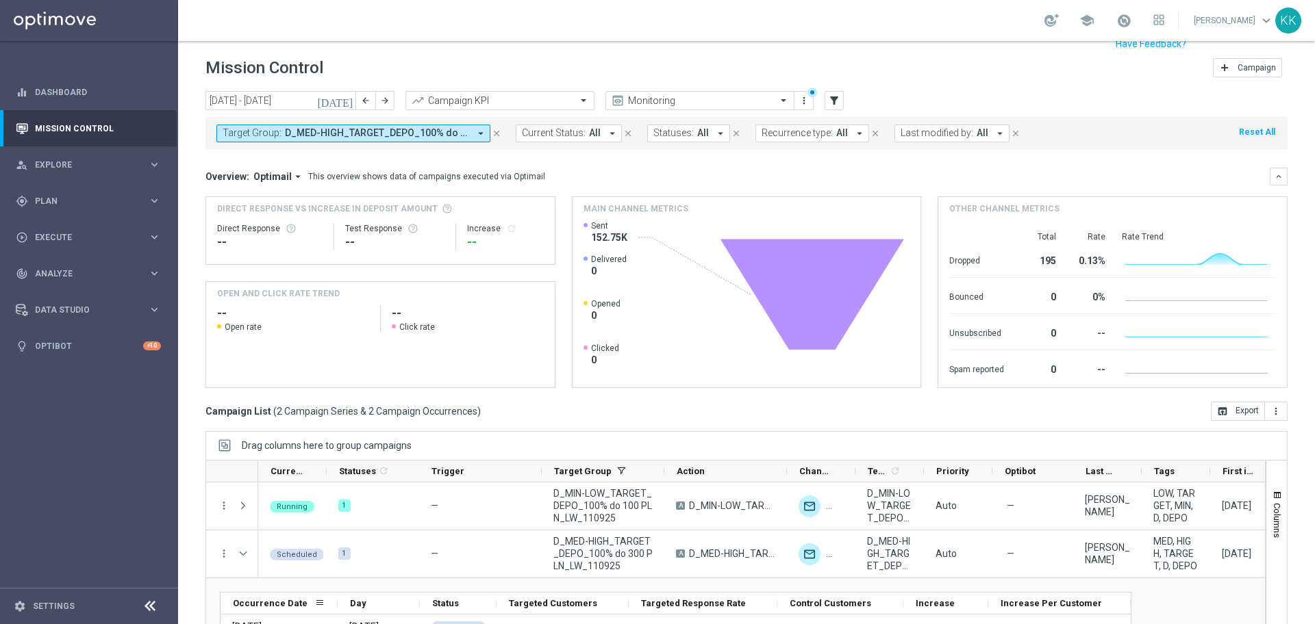
scroll to position [60, 0]
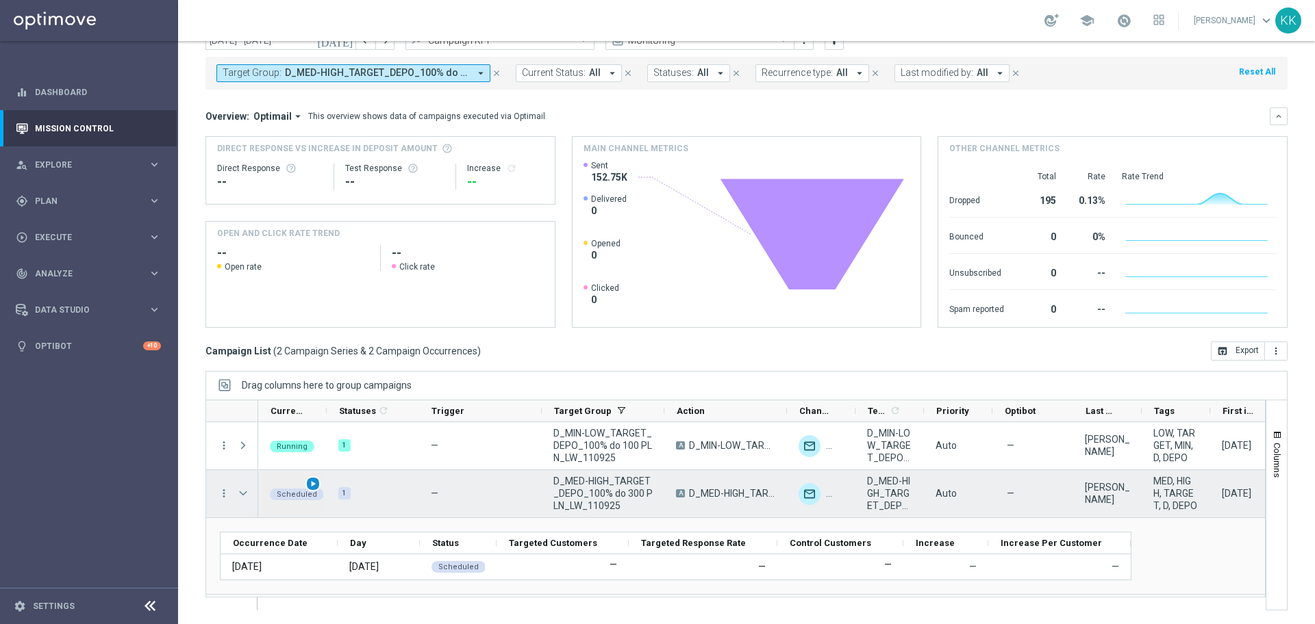
click at [316, 482] on span "play_arrow" at bounding box center [313, 484] width 10 height 10
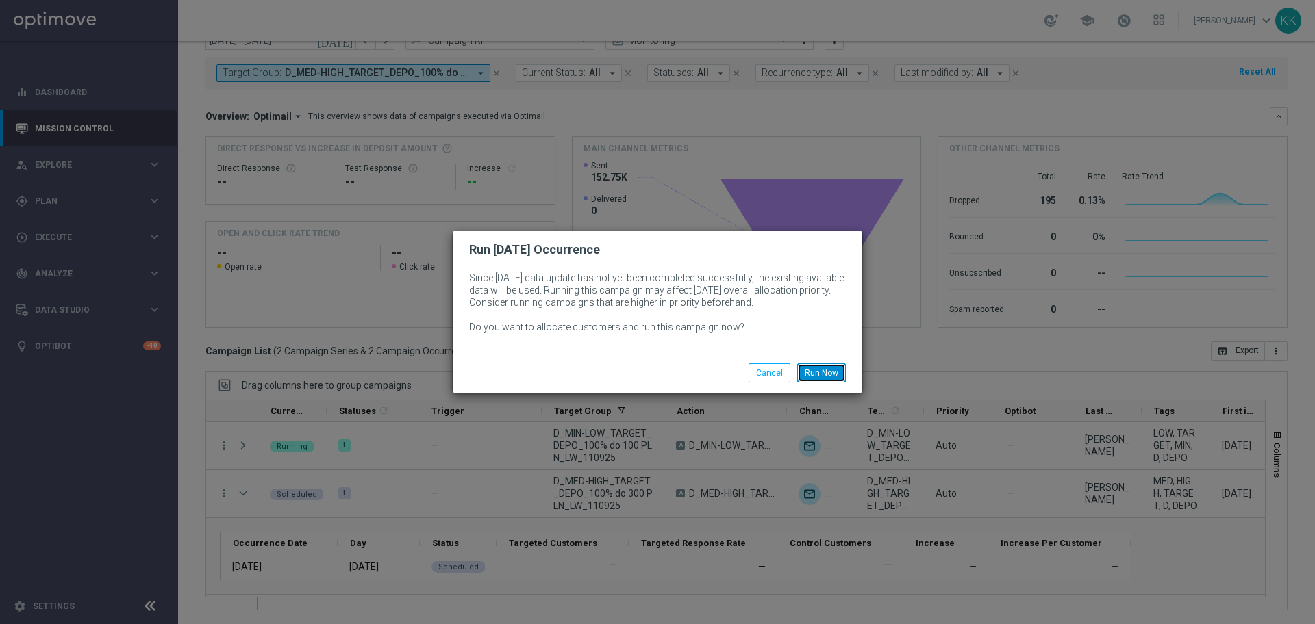
click at [822, 377] on button "Run Now" at bounding box center [821, 373] width 49 height 19
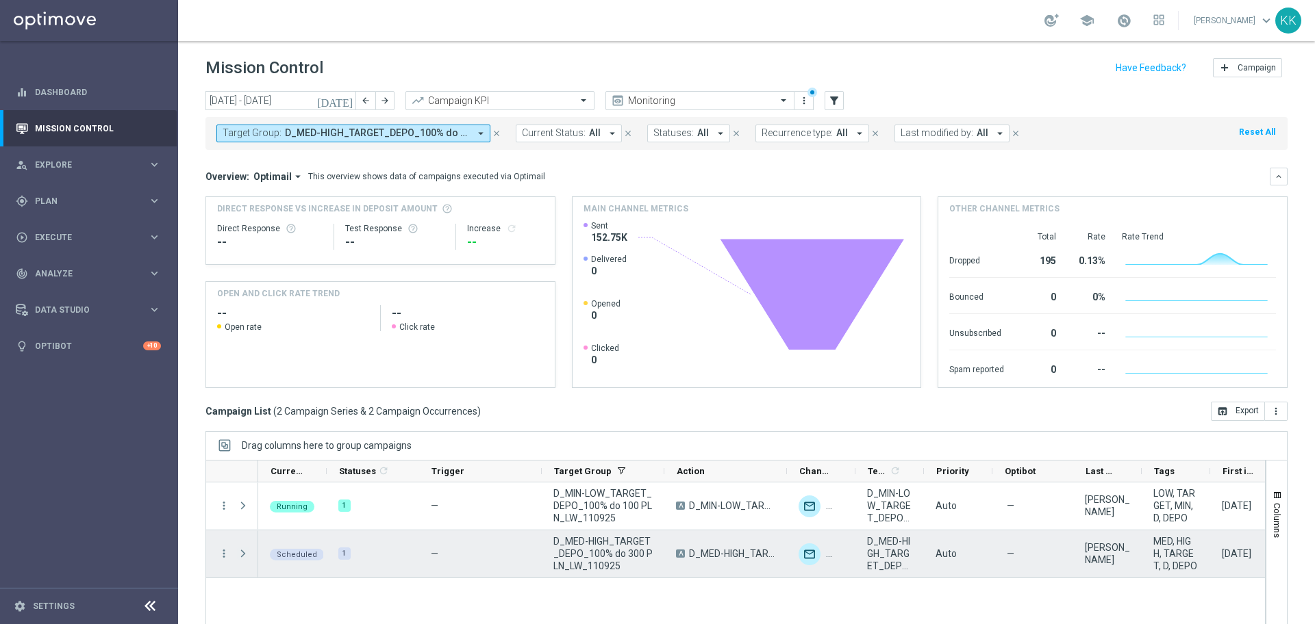
click at [239, 556] on span "Press SPACE to select this row." at bounding box center [243, 553] width 12 height 11
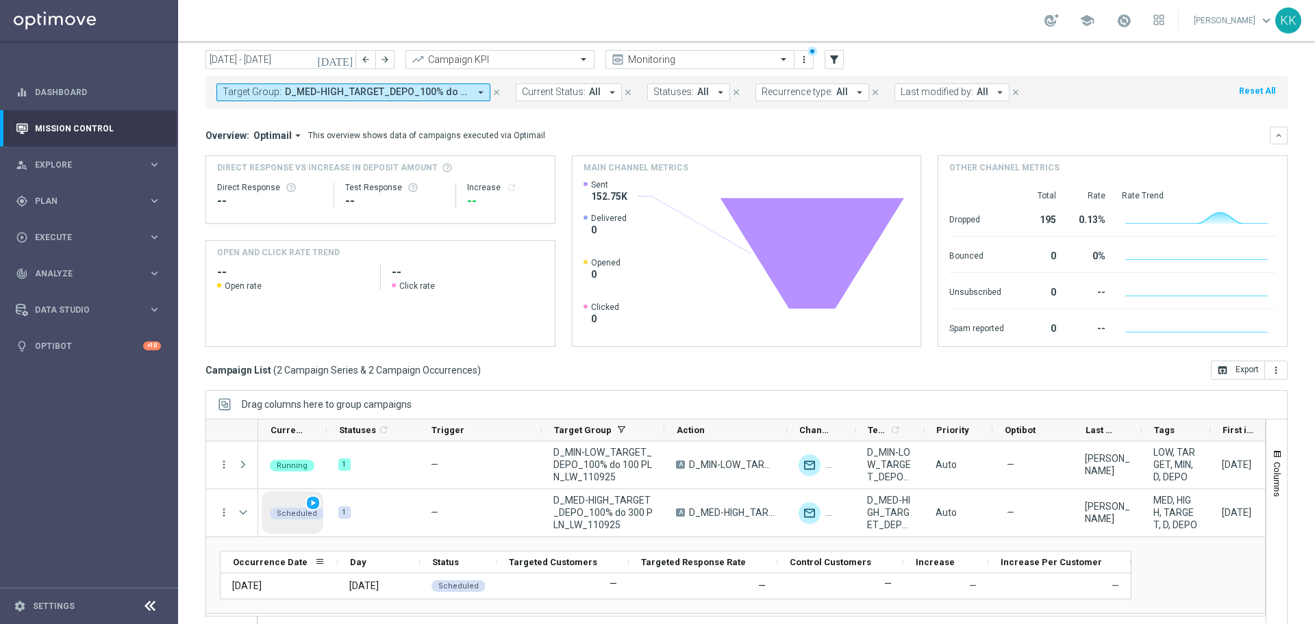
scroll to position [60, 0]
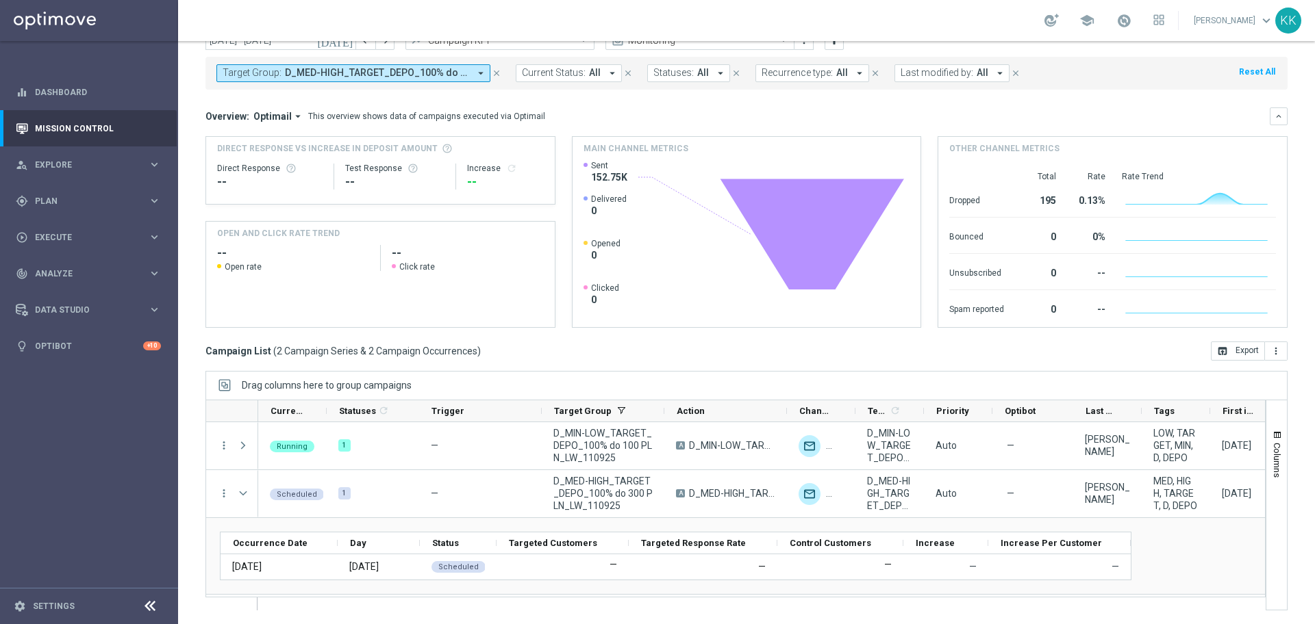
click at [1245, 23] on link "Katarzyna Kamińska keyboard_arrow_down" at bounding box center [1233, 20] width 83 height 21
click at [1179, 199] on div "logout Logout" at bounding box center [1211, 204] width 136 height 25
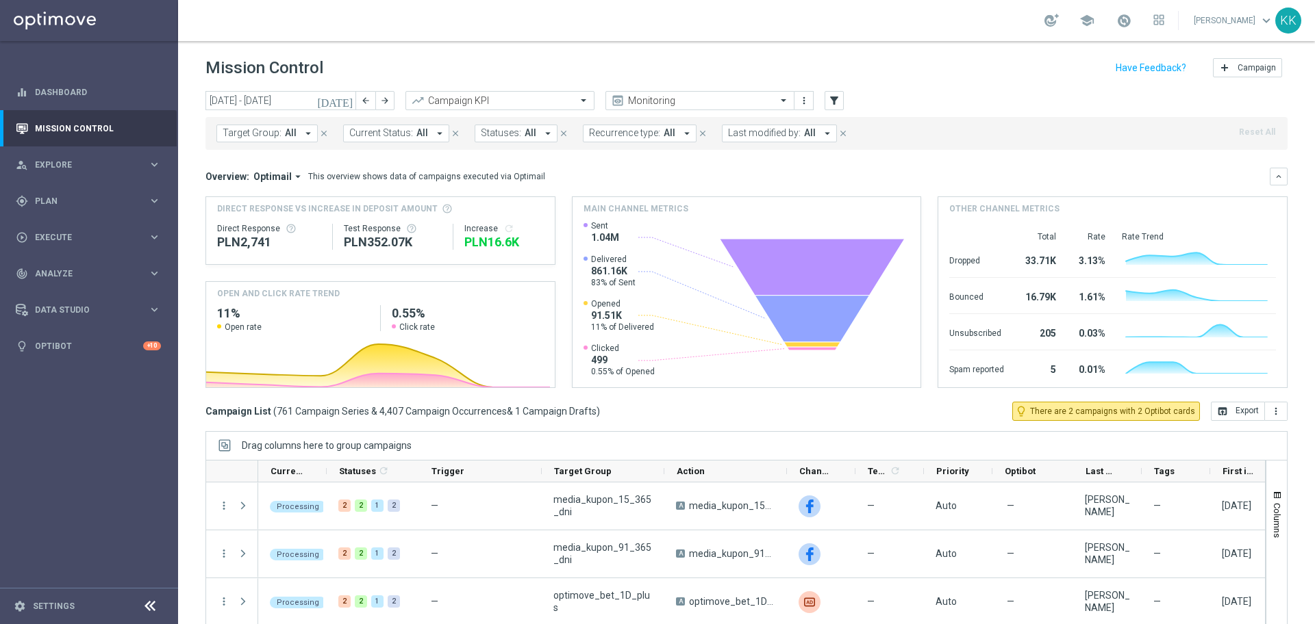
click at [305, 130] on icon "arrow_drop_down" at bounding box center [308, 133] width 12 height 12
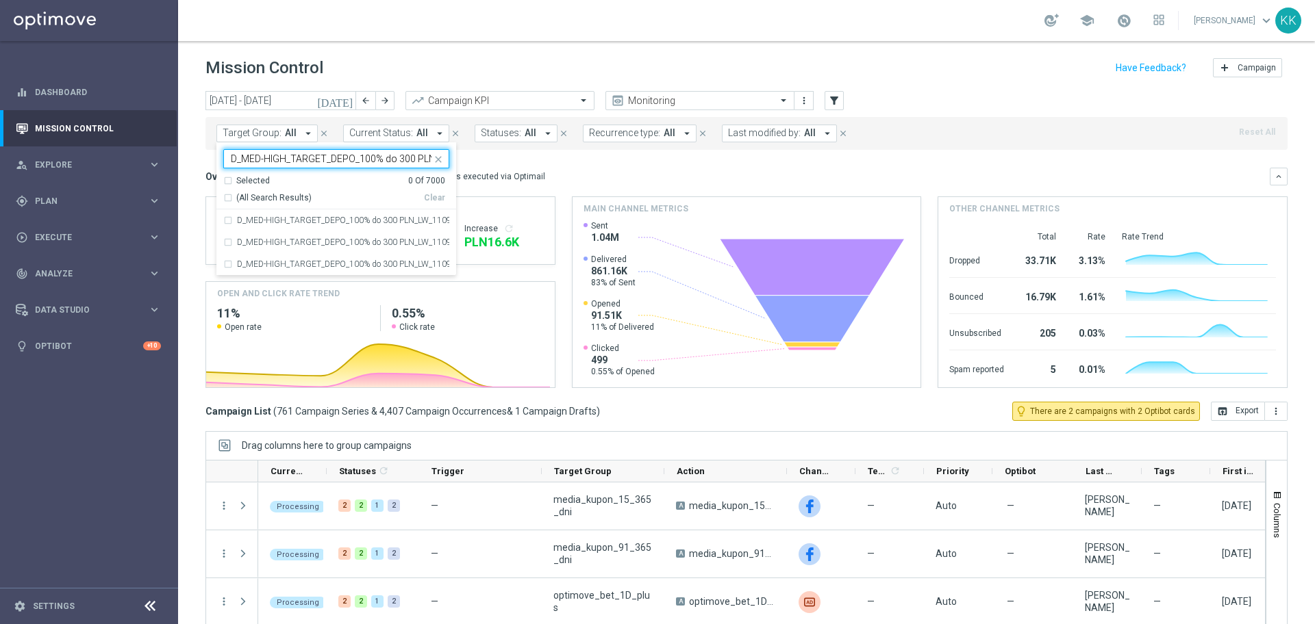
scroll to position [0, 55]
click at [320, 209] on div "Selected 0 Of 7000 (All Search Results) Clear" at bounding box center [336, 192] width 240 height 35
click at [344, 220] on label "D_MED-HIGH_TARGET_DEPO_100% do 300 PLN_LW_110925" at bounding box center [343, 220] width 212 height 8
type input "D_MED-HIGH_TARGET_DEPO_100% do 300 PLN_LW_110925"
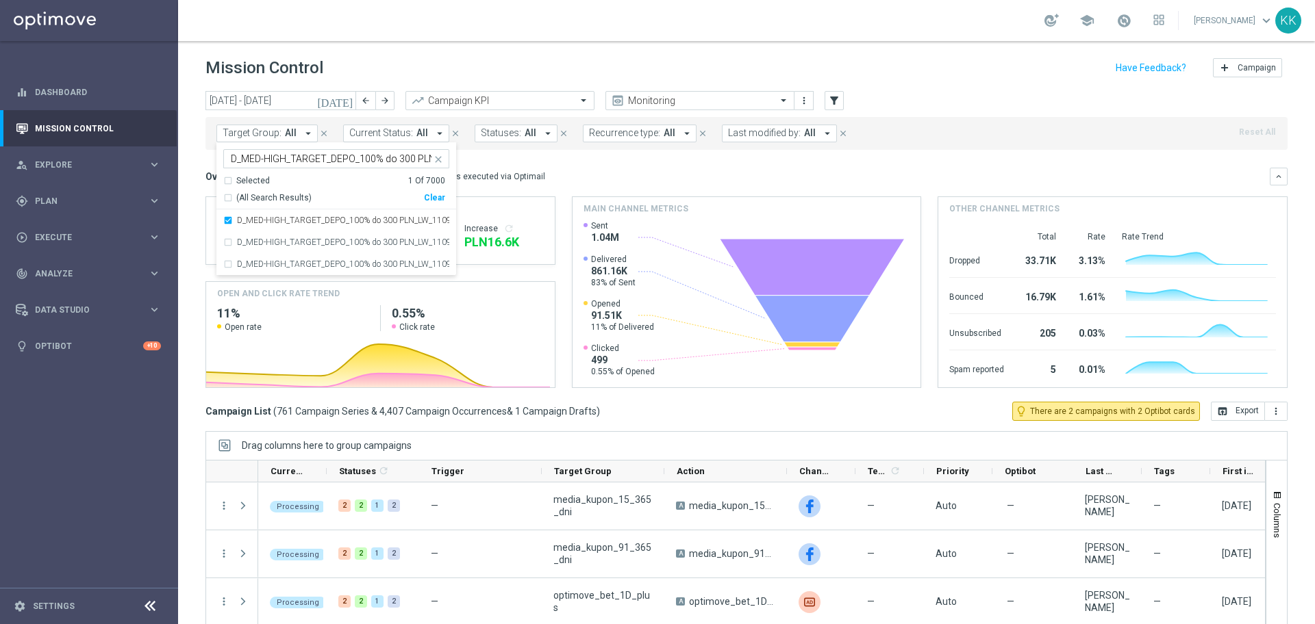
click at [407, 81] on header "Mission Control add Campaign" at bounding box center [746, 66] width 1137 height 50
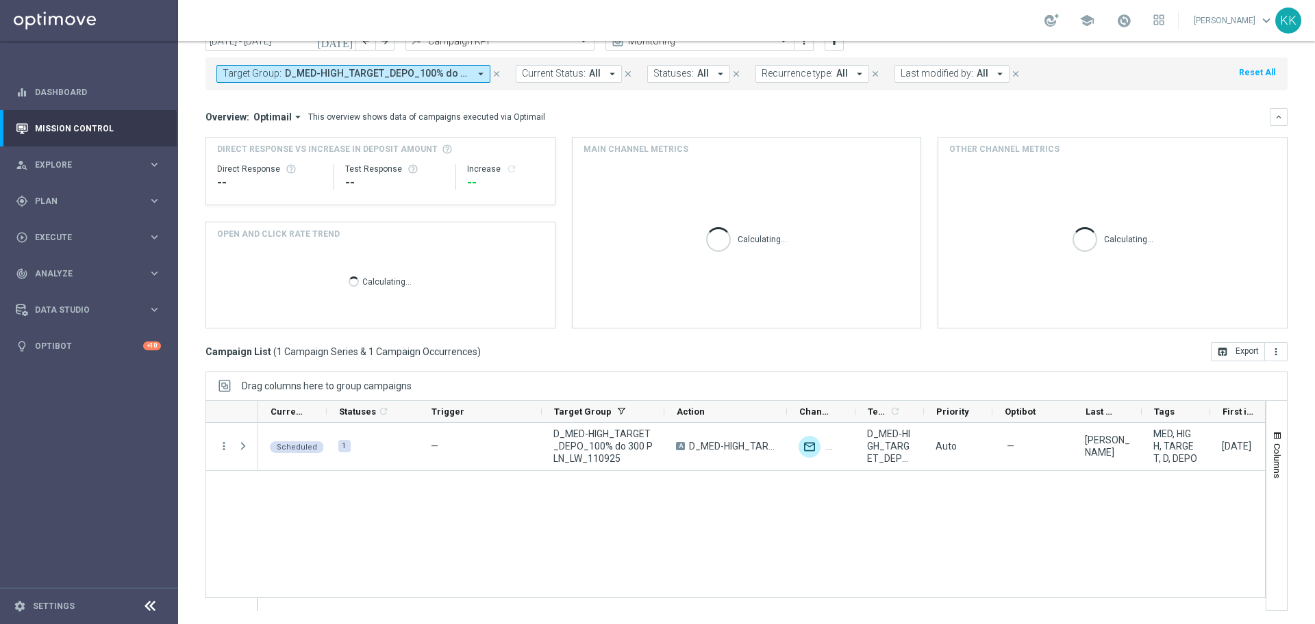
scroll to position [60, 0]
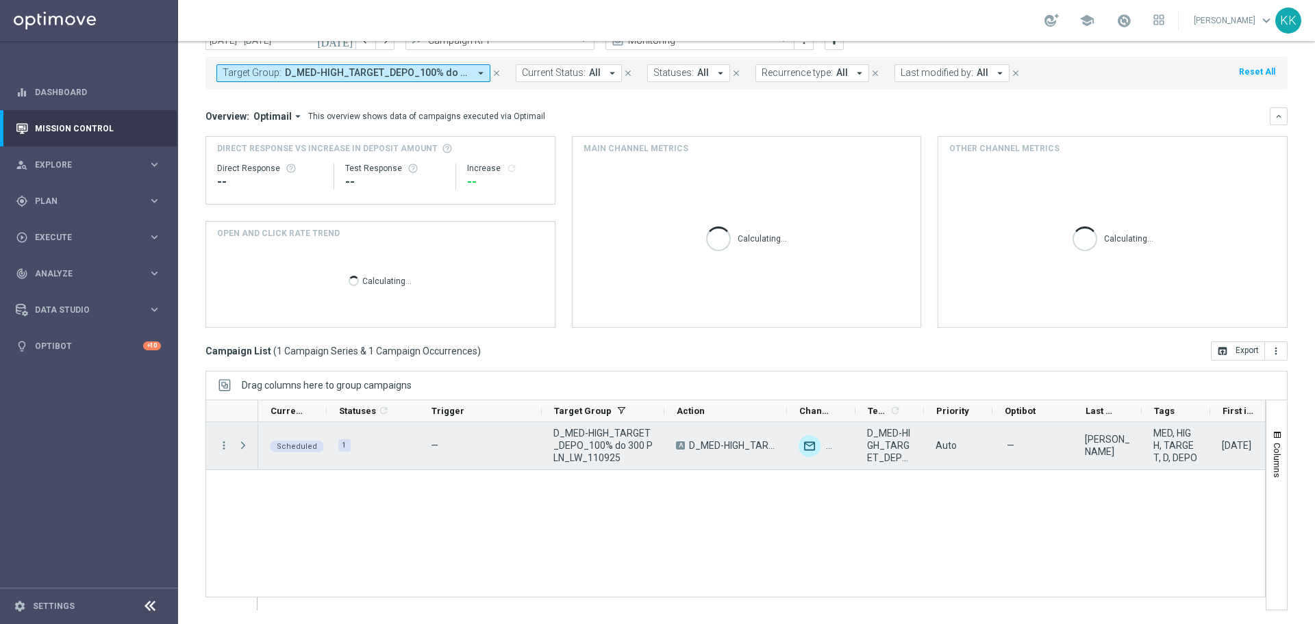
click at [244, 453] on span at bounding box center [244, 445] width 15 height 27
click at [245, 444] on span at bounding box center [243, 445] width 12 height 11
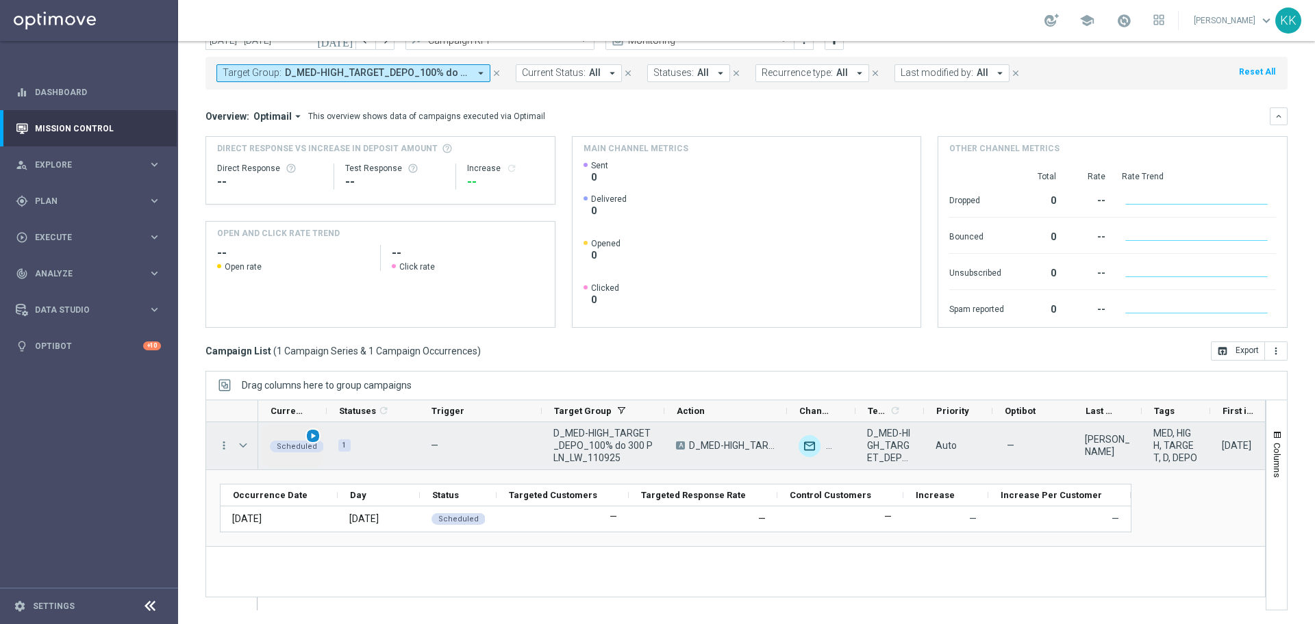
click at [313, 437] on span "play_arrow" at bounding box center [313, 436] width 10 height 10
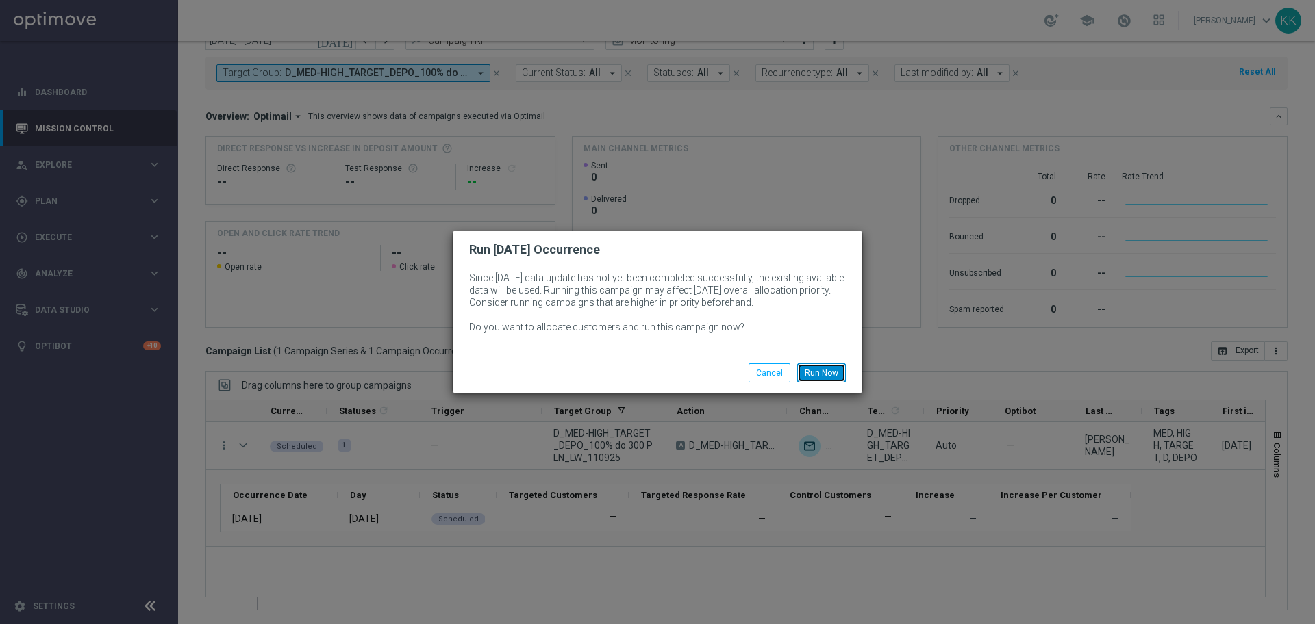
click at [815, 372] on button "Run Now" at bounding box center [821, 373] width 49 height 19
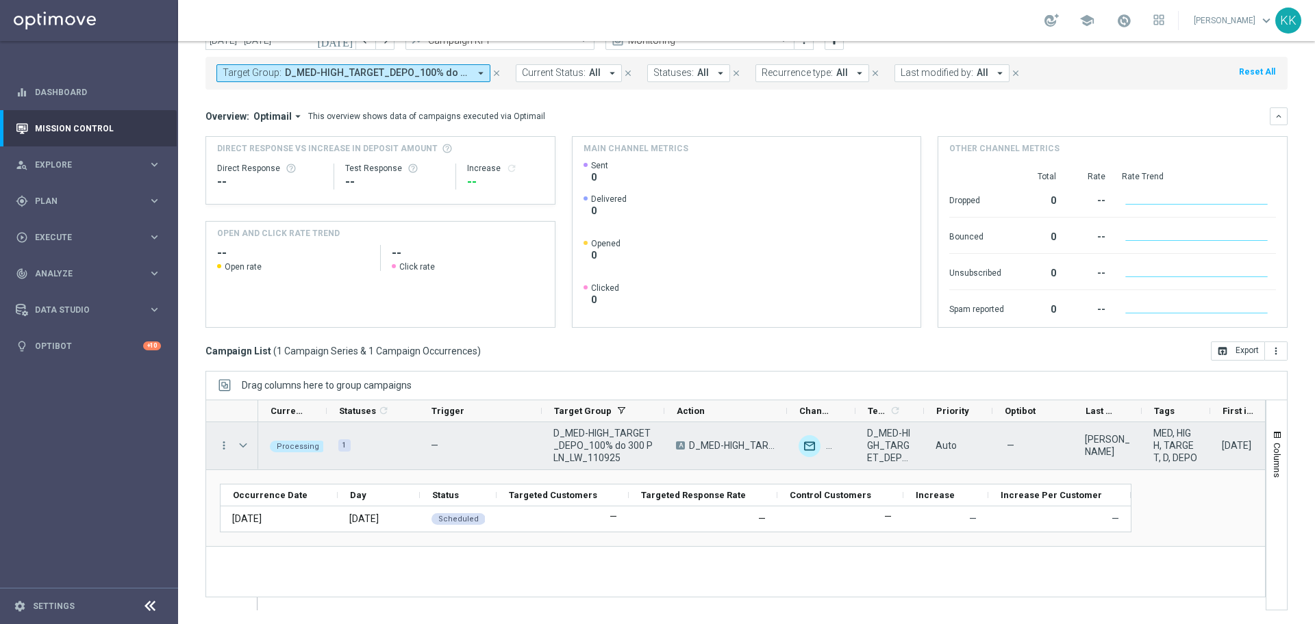
click at [236, 450] on div "Press SPACE to select this row." at bounding box center [244, 445] width 27 height 47
click at [240, 446] on span "Press SPACE to select this row." at bounding box center [243, 445] width 12 height 11
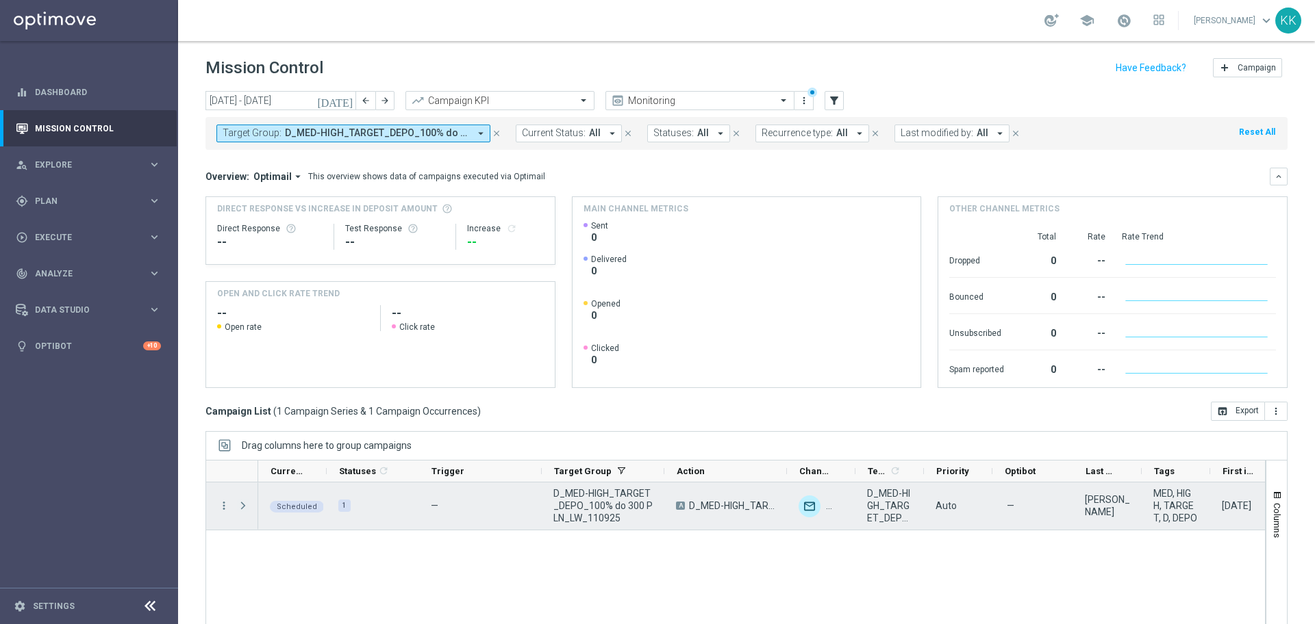
click at [243, 502] on span "Press SPACE to select this row." at bounding box center [243, 505] width 12 height 11
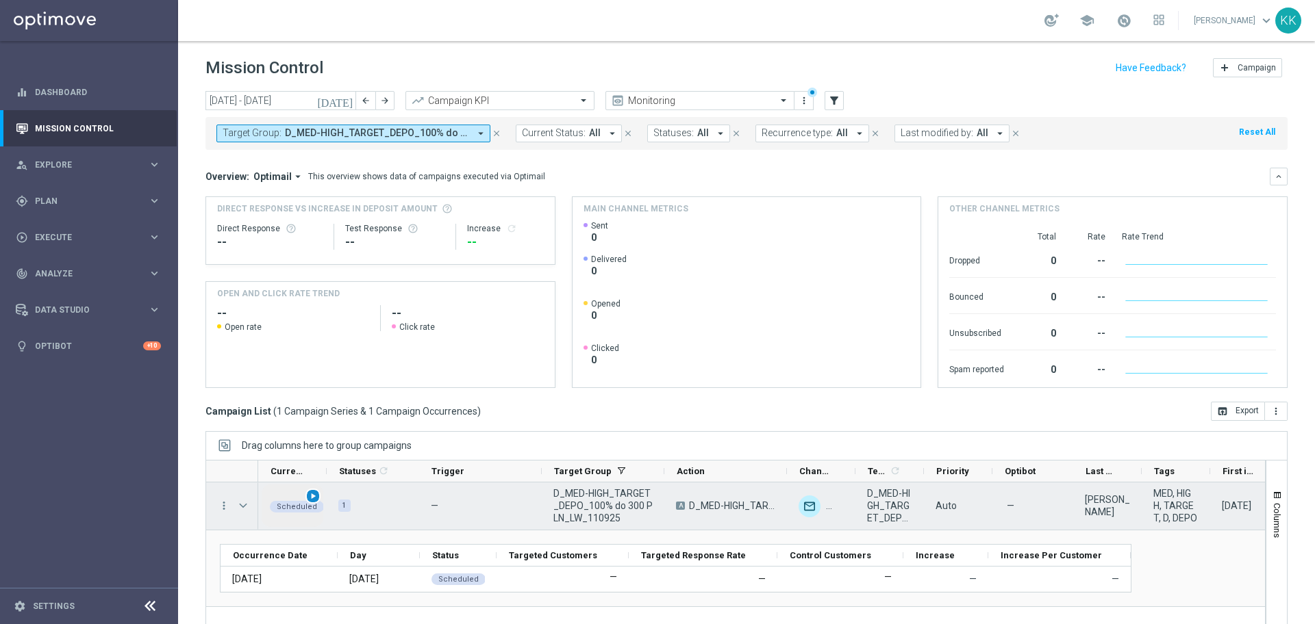
click at [320, 496] on div "Scheduled play_arrow" at bounding box center [292, 506] width 68 height 47
click at [314, 496] on span "play_arrow" at bounding box center [313, 497] width 10 height 10
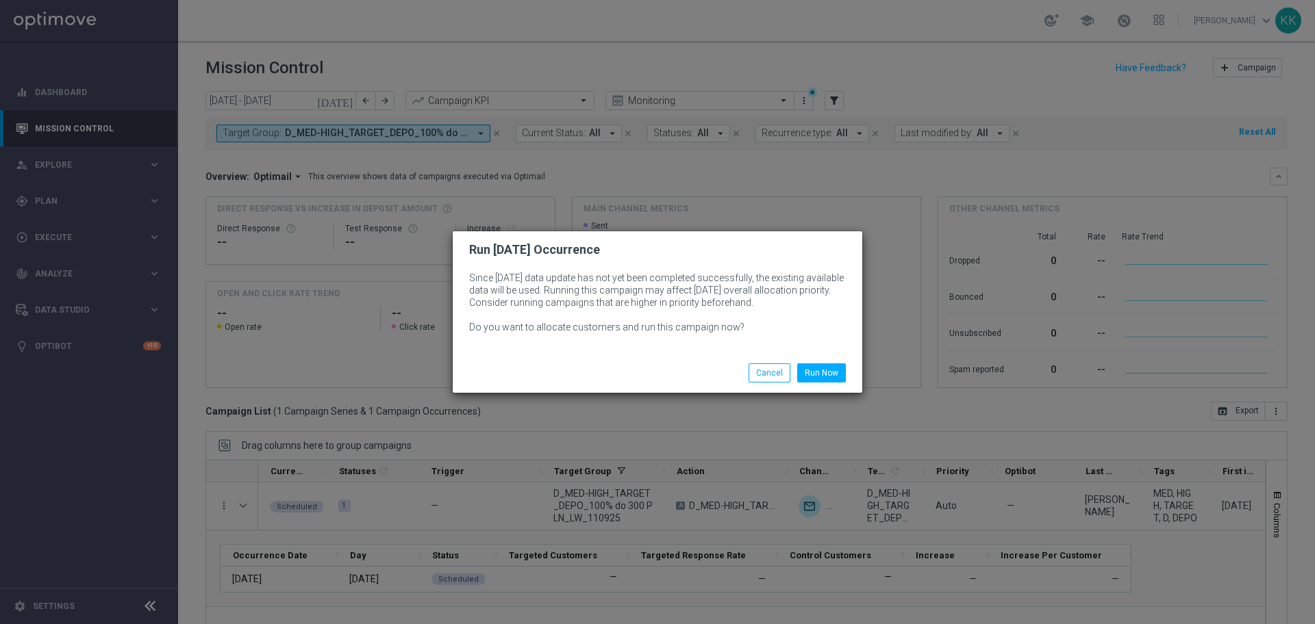
click at [848, 368] on li "Run Now" at bounding box center [821, 373] width 55 height 19
click at [829, 372] on button "Run Now" at bounding box center [821, 373] width 49 height 19
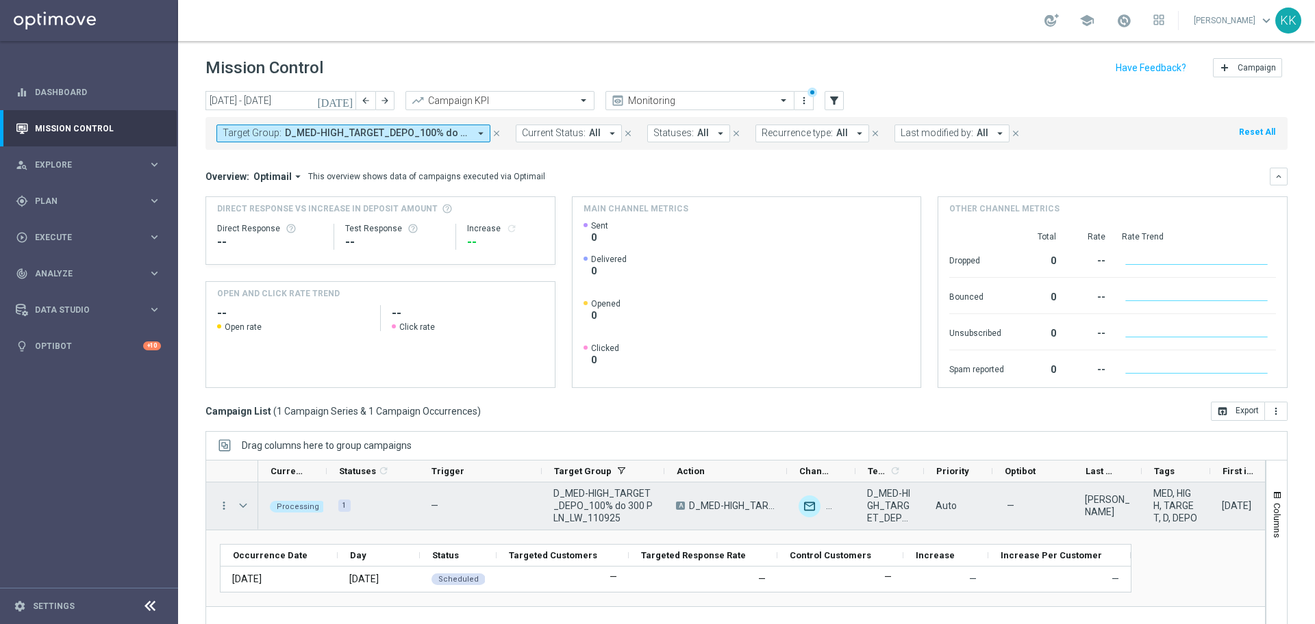
click at [245, 500] on span "Press SPACE to select this row." at bounding box center [243, 505] width 12 height 11
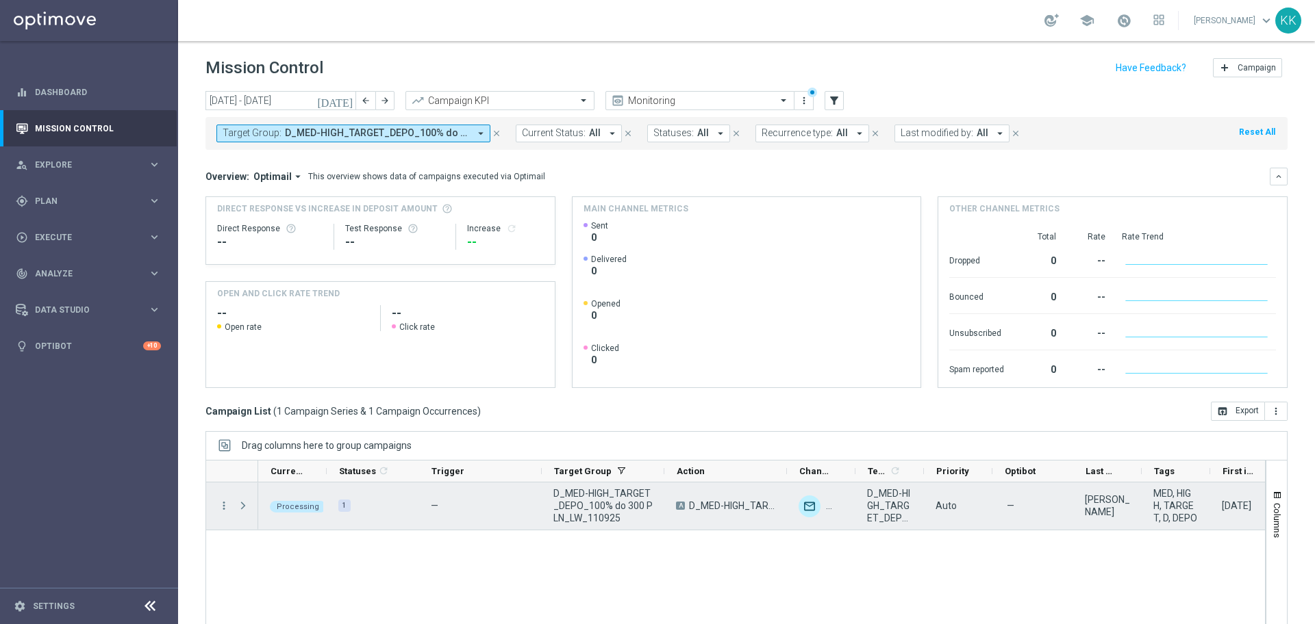
click at [245, 500] on span "Press SPACE to select this row." at bounding box center [243, 505] width 12 height 11
click at [248, 500] on span "Press SPACE to select this row." at bounding box center [243, 505] width 12 height 11
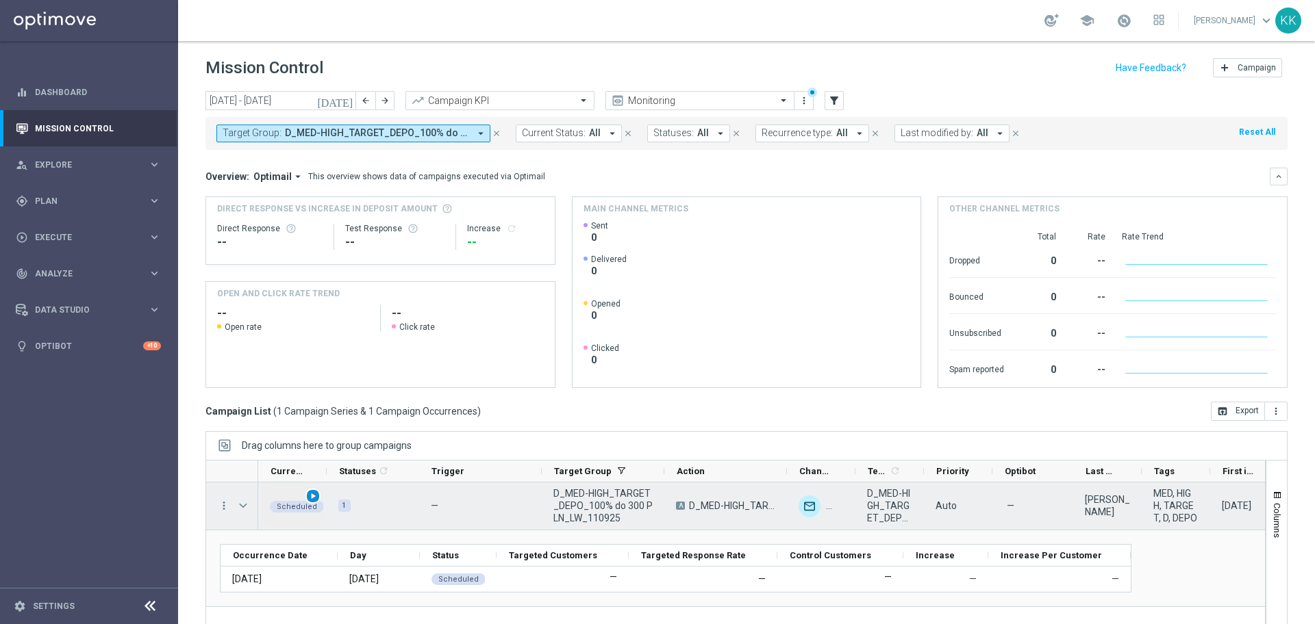
click at [311, 498] on span "play_arrow" at bounding box center [313, 497] width 10 height 10
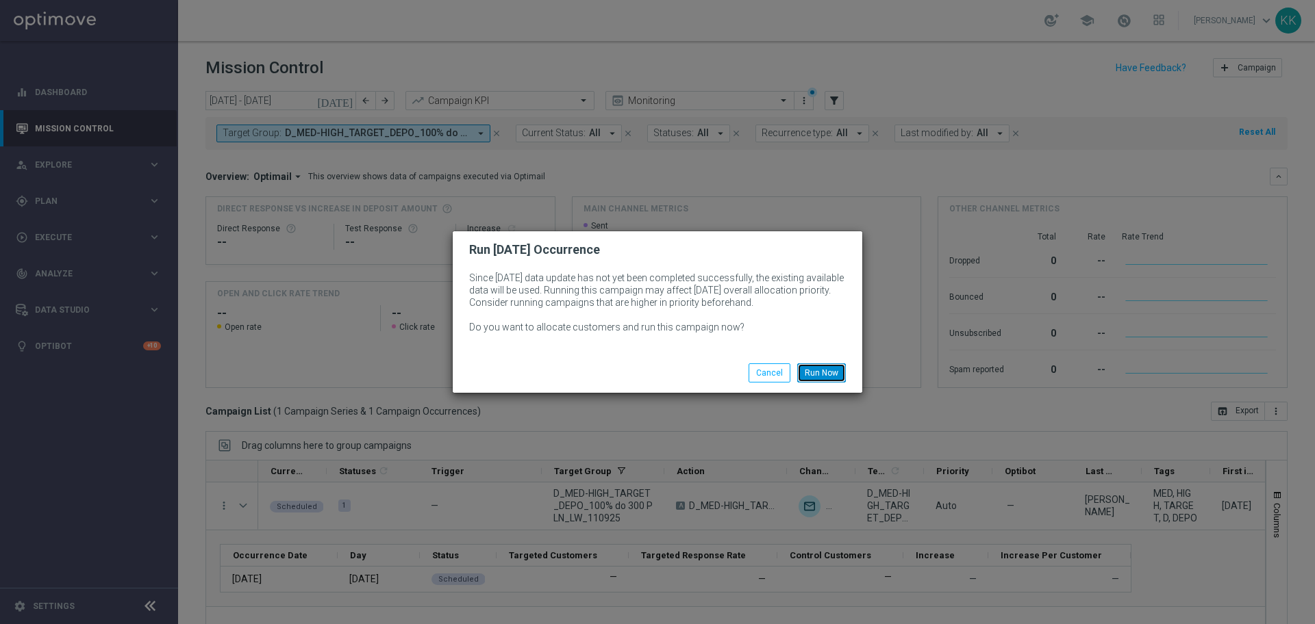
click at [823, 370] on button "Run Now" at bounding box center [821, 373] width 49 height 19
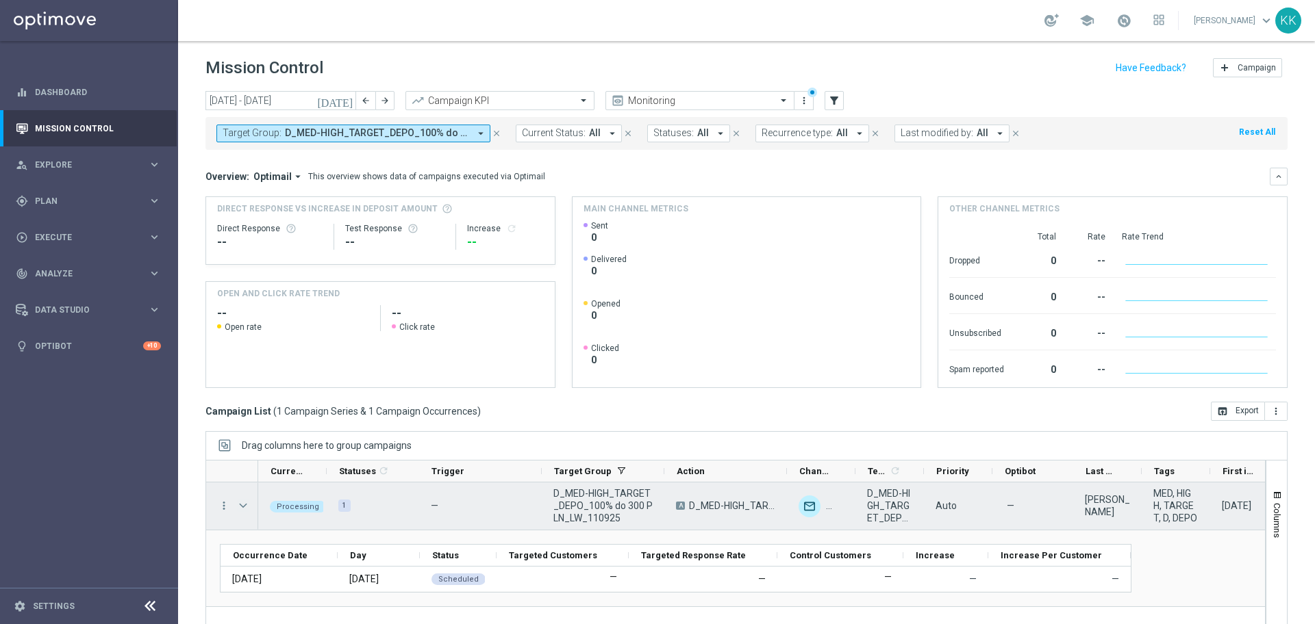
click at [246, 500] on span "Press SPACE to select this row." at bounding box center [243, 505] width 12 height 11
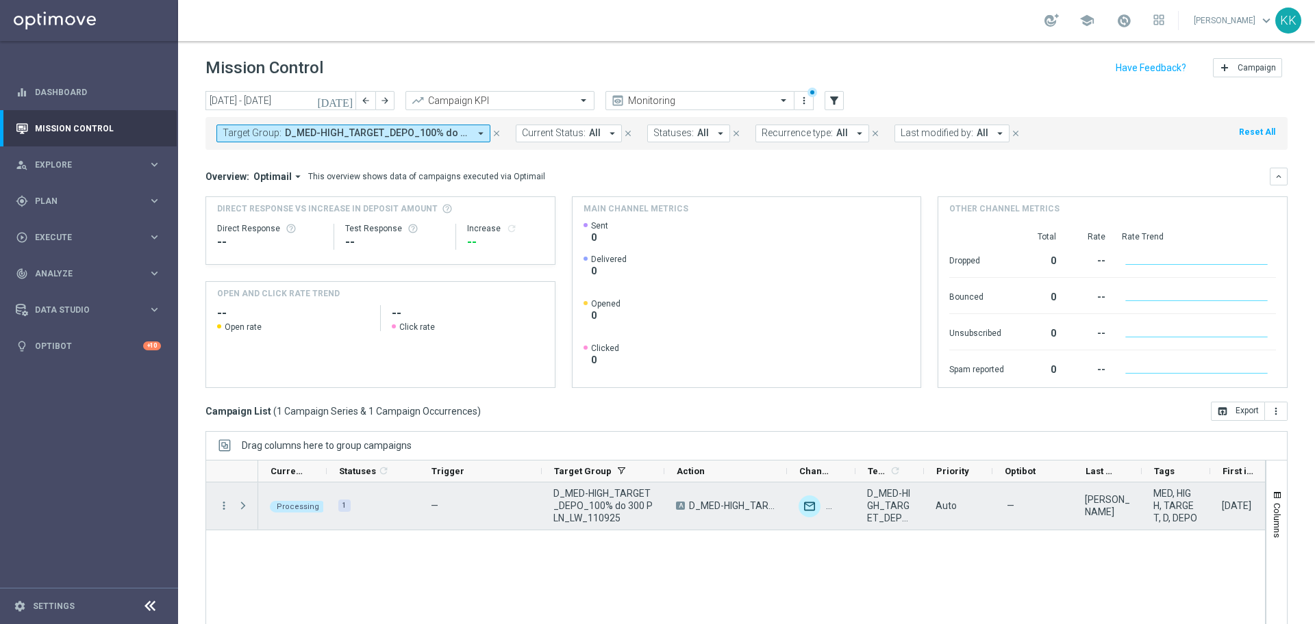
click at [246, 500] on span "Press SPACE to select this row." at bounding box center [243, 505] width 12 height 11
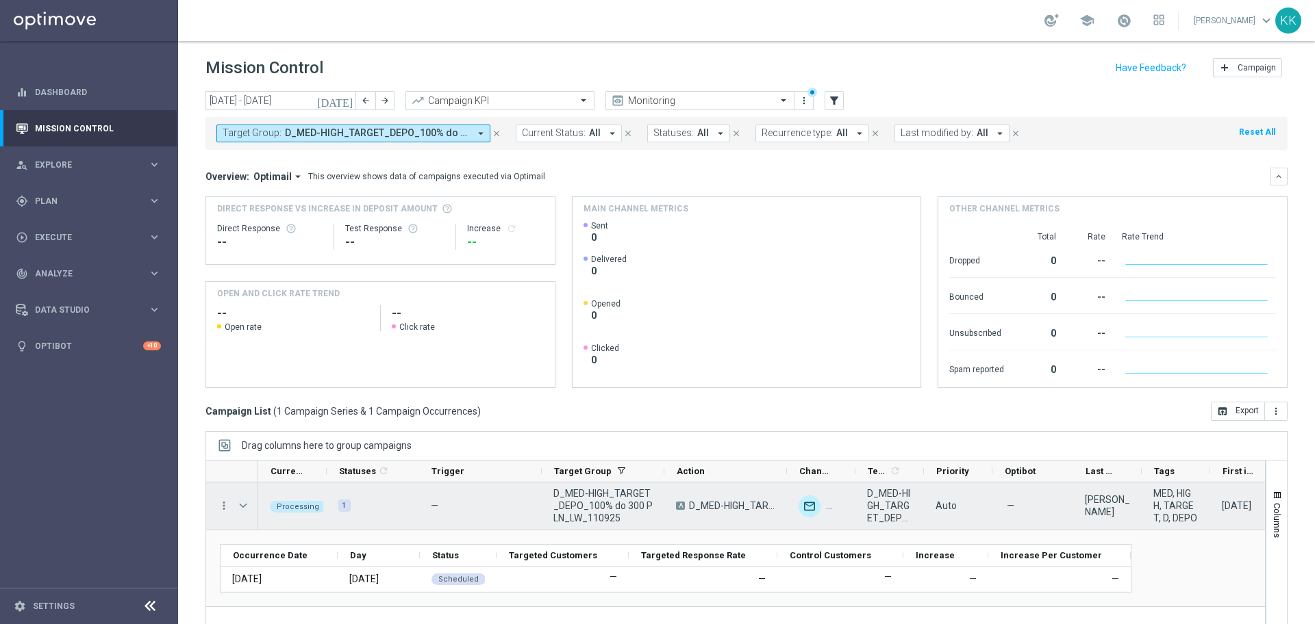
click at [241, 505] on span "Press SPACE to select this row." at bounding box center [243, 505] width 12 height 11
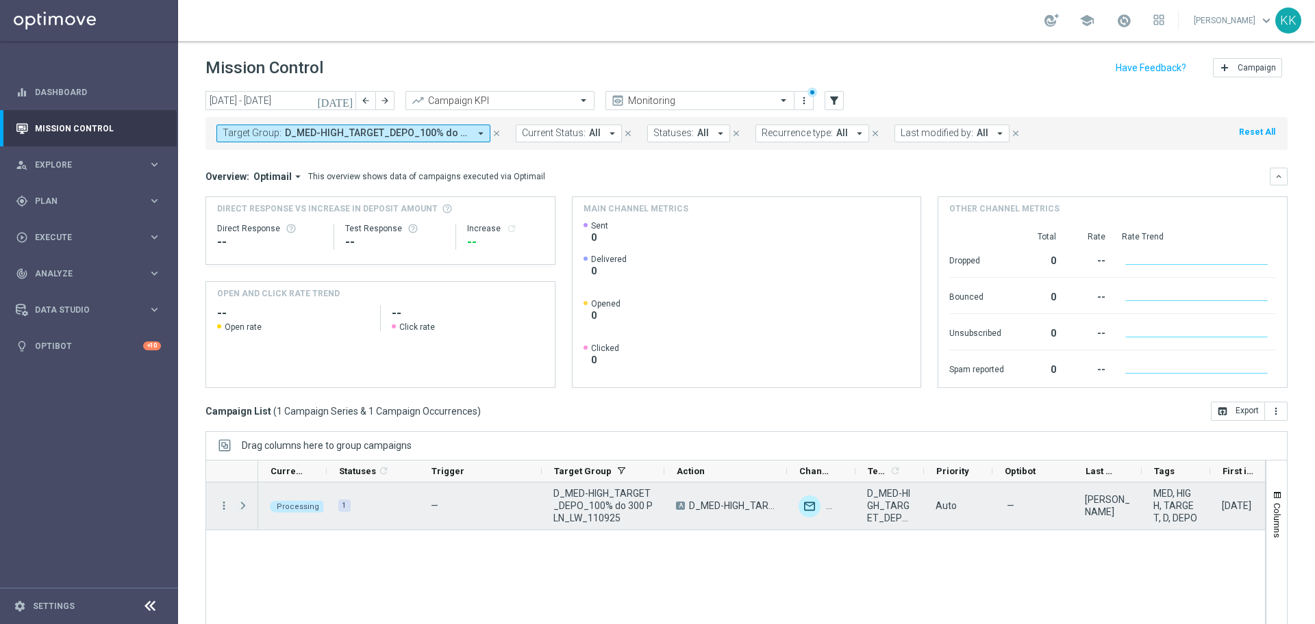
click at [242, 505] on span "Press SPACE to select this row." at bounding box center [243, 505] width 12 height 11
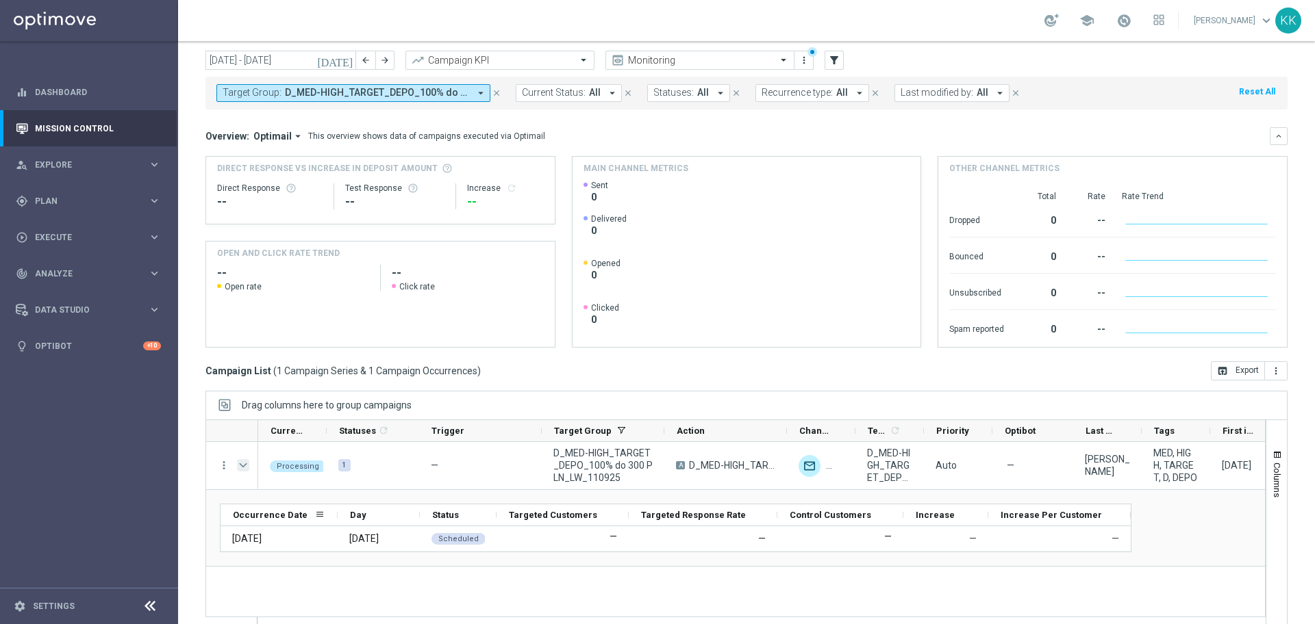
scroll to position [60, 0]
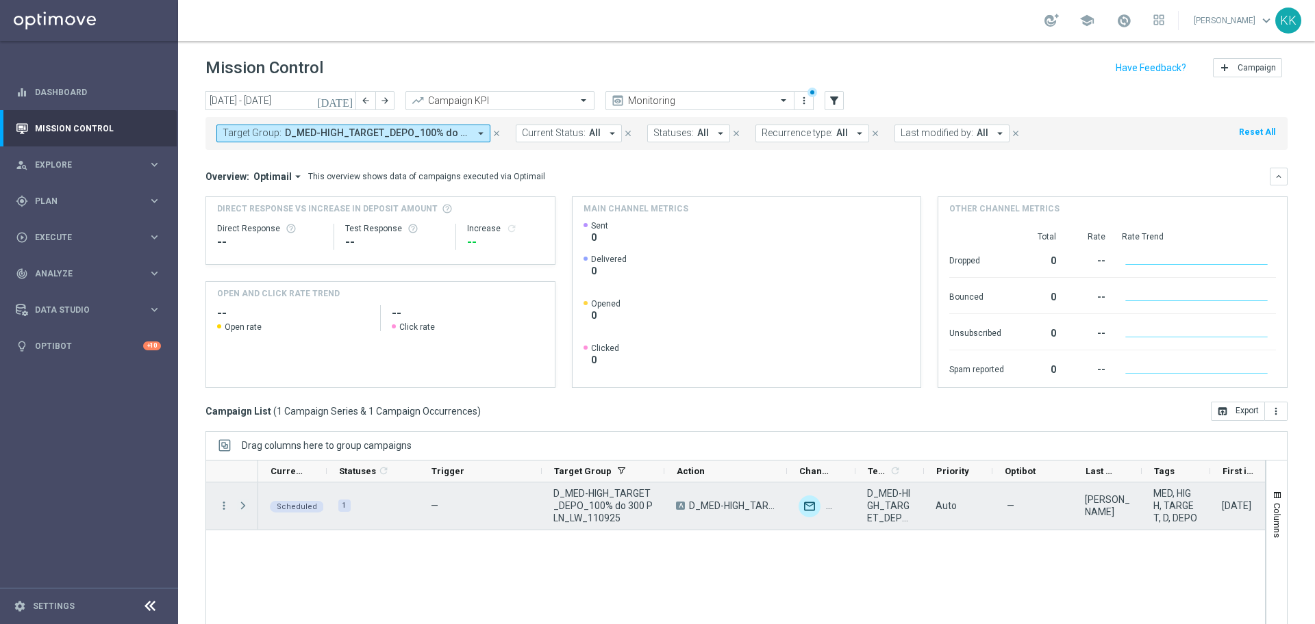
click at [245, 509] on span "Press SPACE to select this row." at bounding box center [243, 505] width 12 height 11
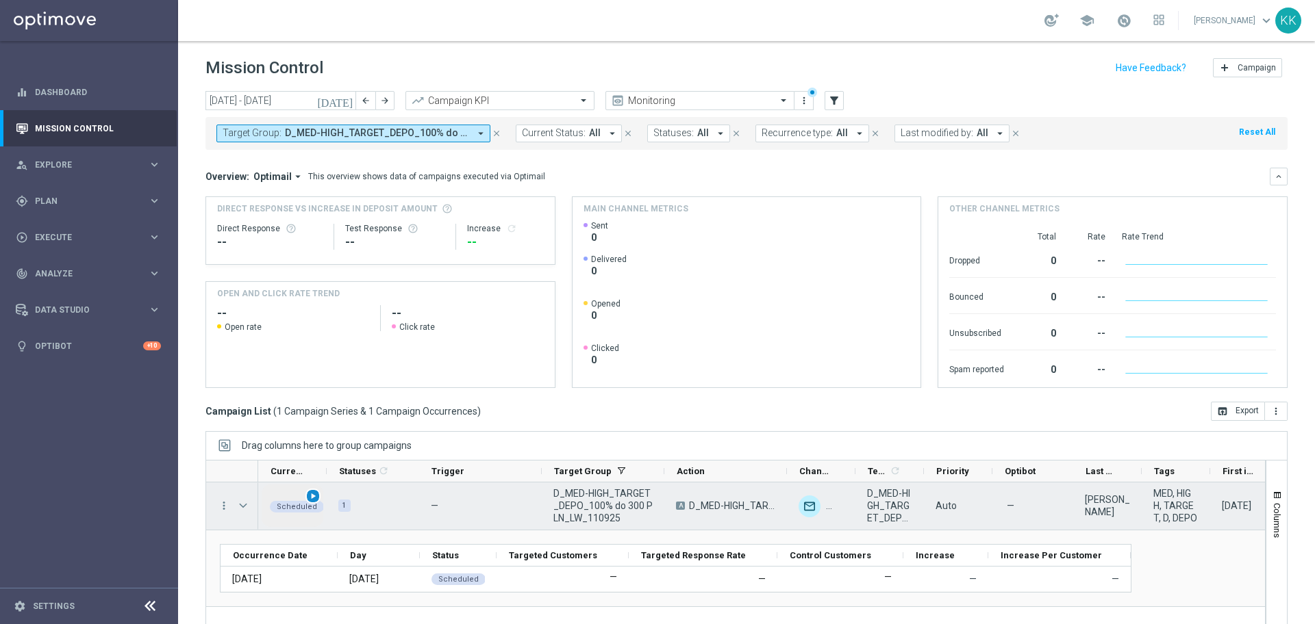
click at [312, 497] on span "play_arrow" at bounding box center [313, 497] width 10 height 10
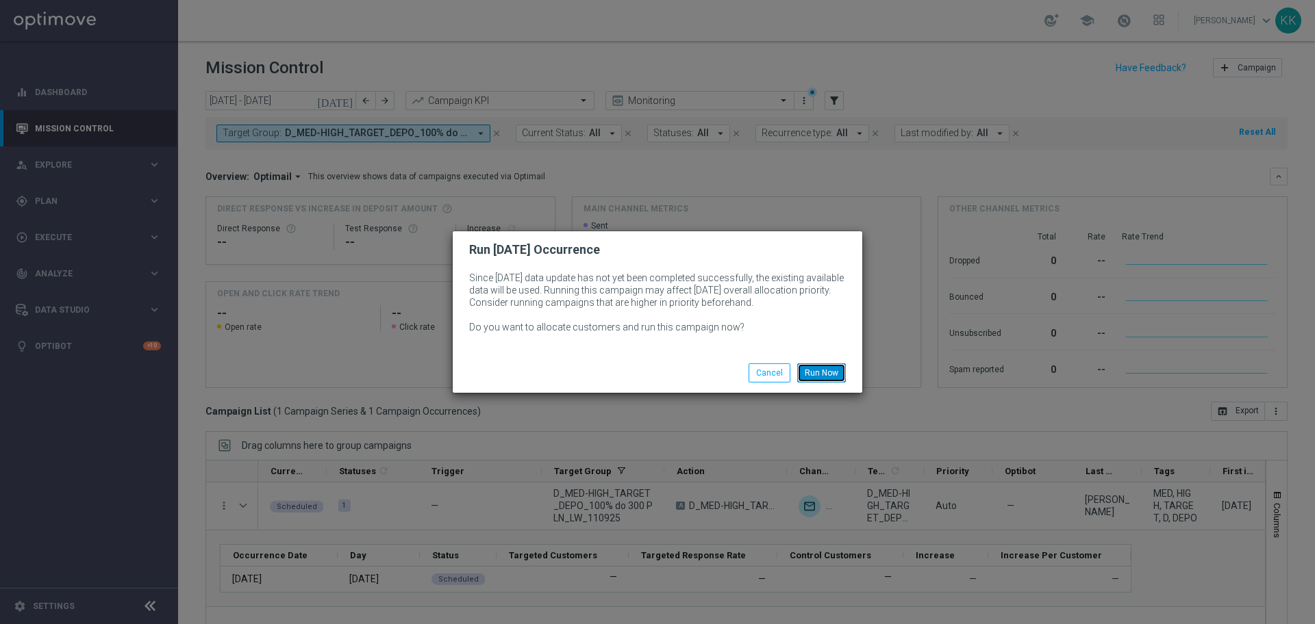
click at [824, 368] on button "Run Now" at bounding box center [821, 373] width 49 height 19
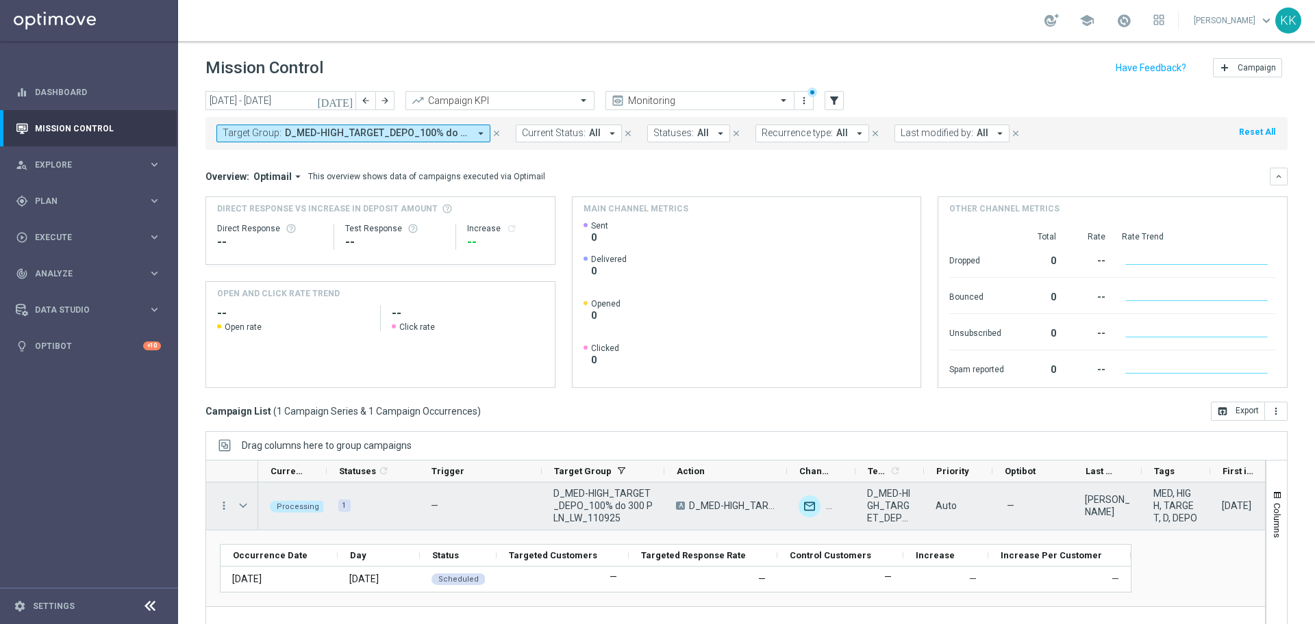
click at [233, 509] on div "Press SPACE to select this row." at bounding box center [244, 506] width 27 height 47
click at [246, 503] on span "Press SPACE to select this row." at bounding box center [243, 505] width 12 height 11
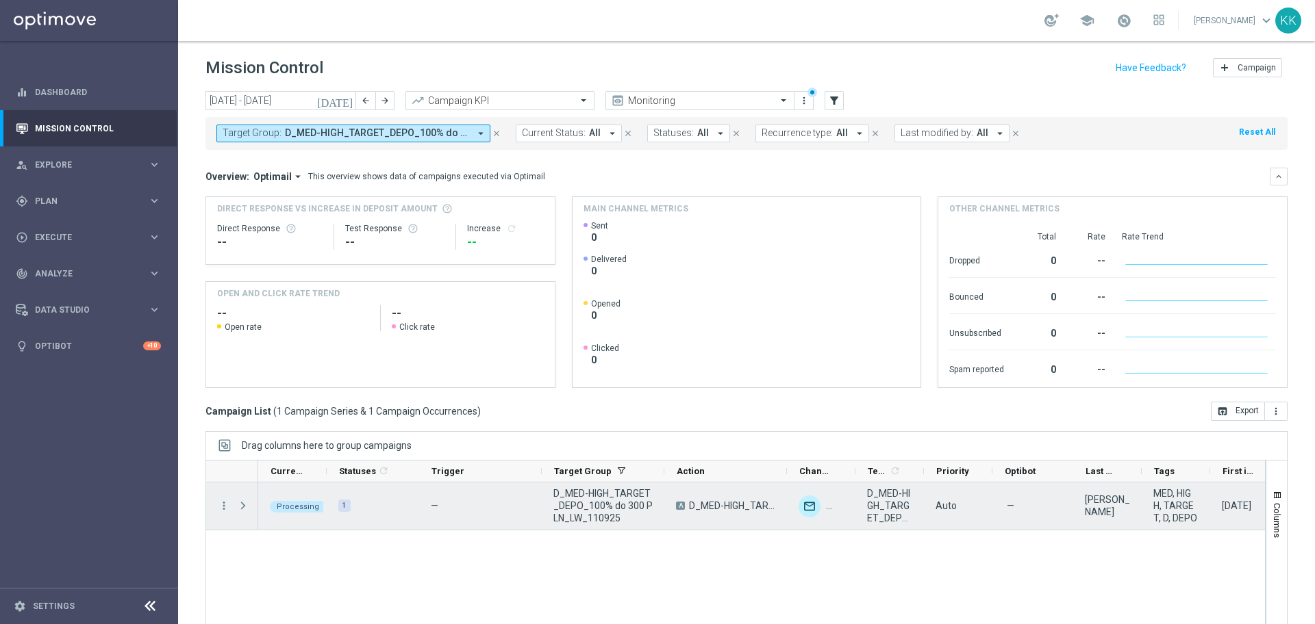
click at [245, 503] on span "Press SPACE to select this row." at bounding box center [243, 505] width 12 height 11
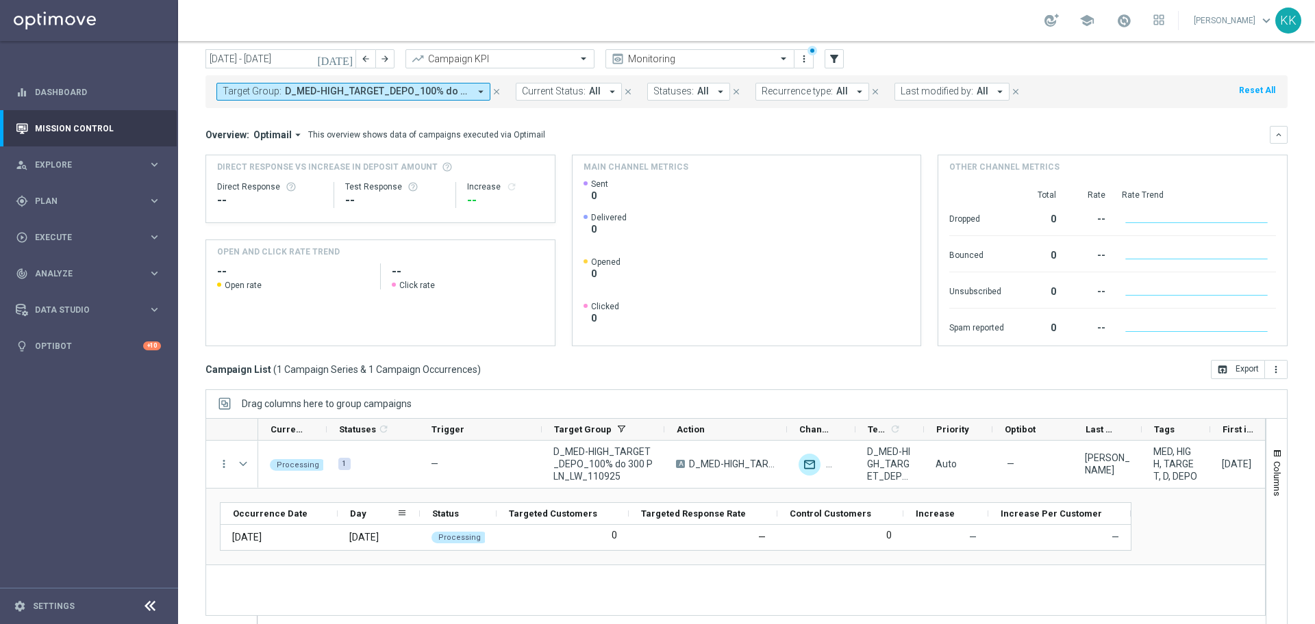
scroll to position [60, 0]
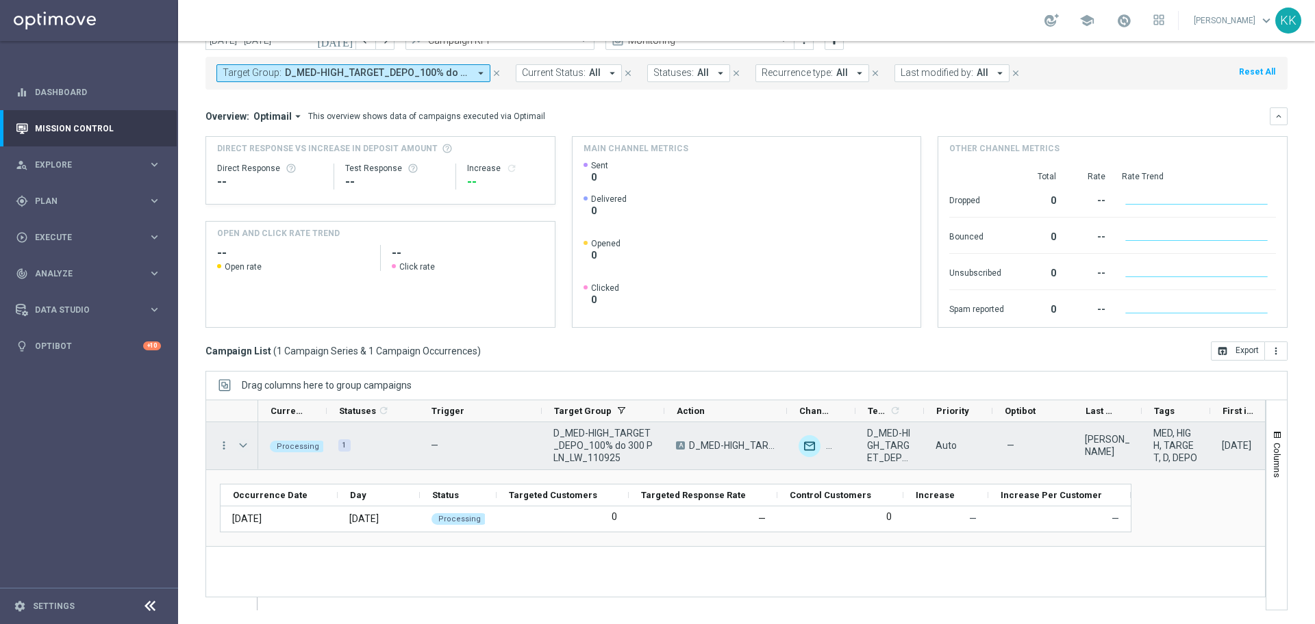
click at [237, 445] on span "Press SPACE to select this row." at bounding box center [243, 445] width 12 height 11
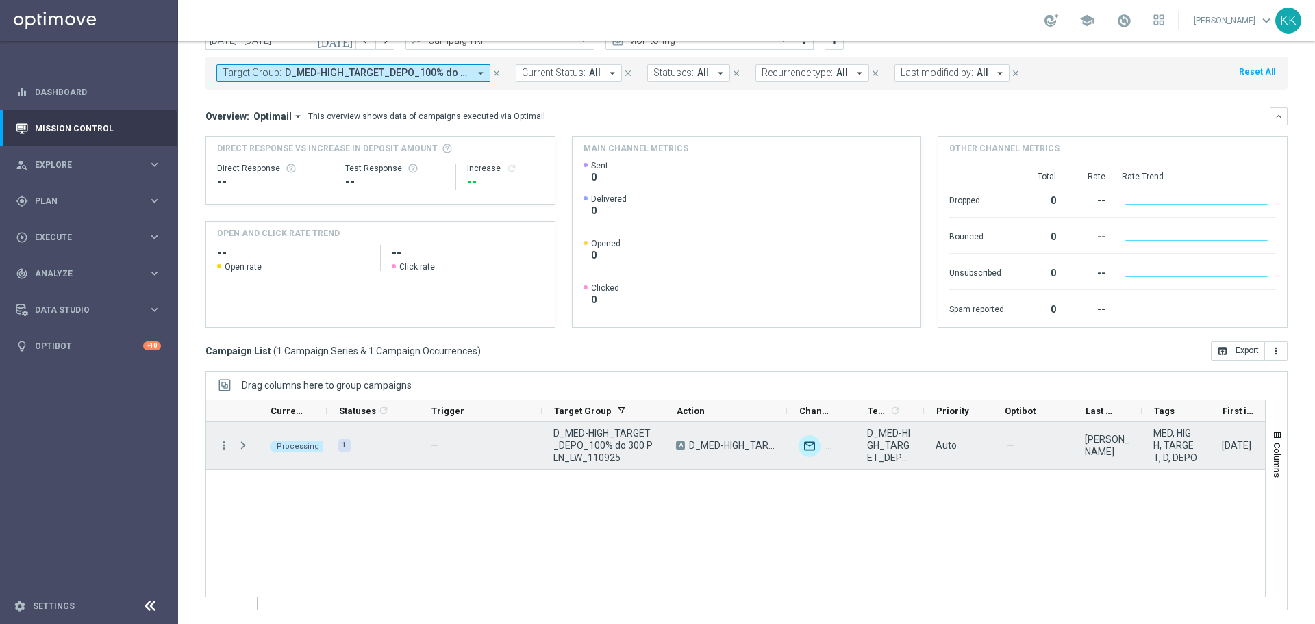
click at [237, 445] on span "Press SPACE to select this row." at bounding box center [243, 445] width 12 height 11
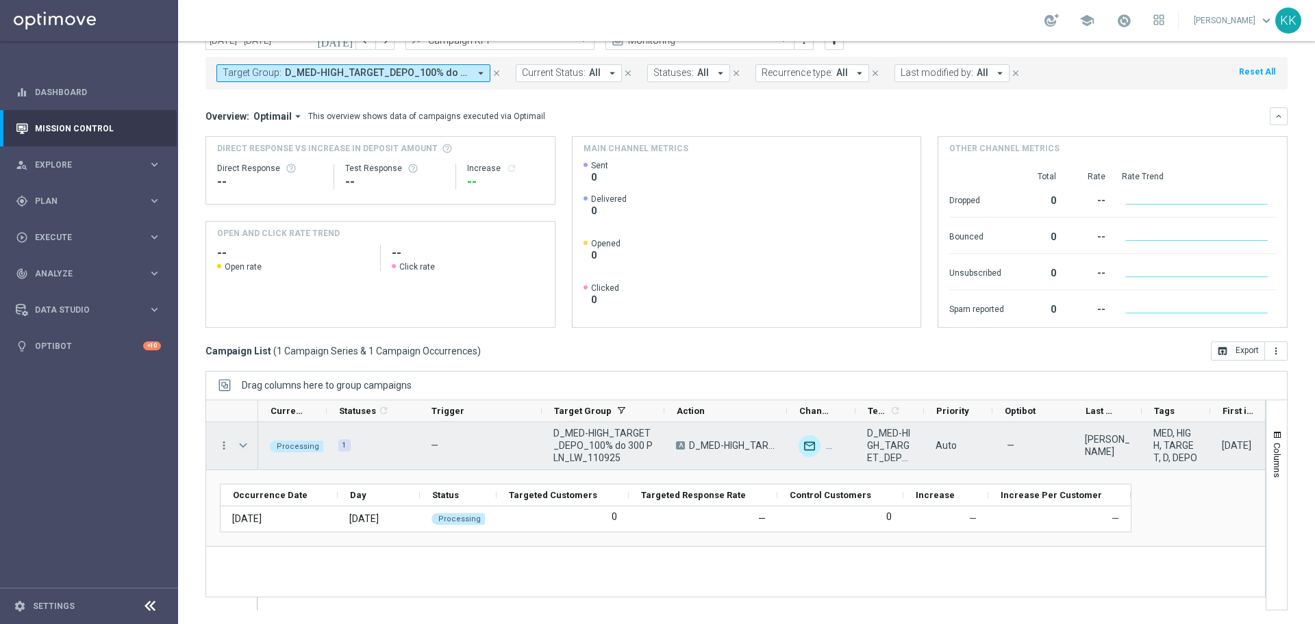
click at [238, 442] on span "Press SPACE to select this row." at bounding box center [243, 445] width 12 height 11
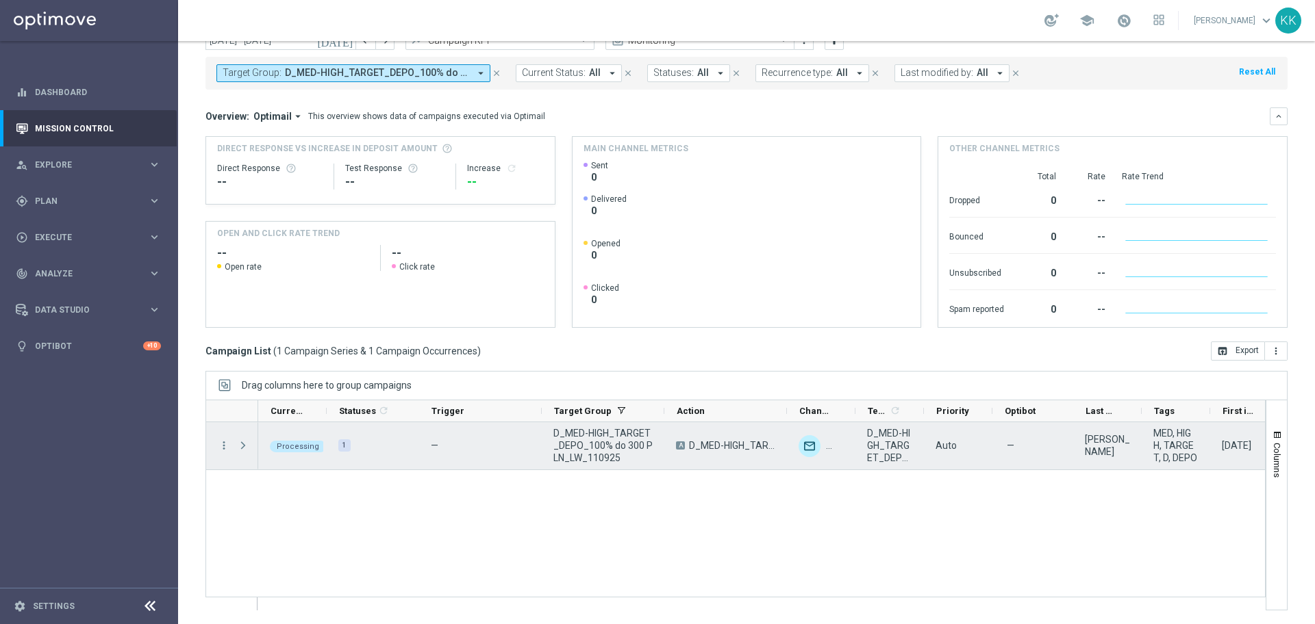
click at [238, 442] on span "Press SPACE to select this row." at bounding box center [243, 445] width 12 height 11
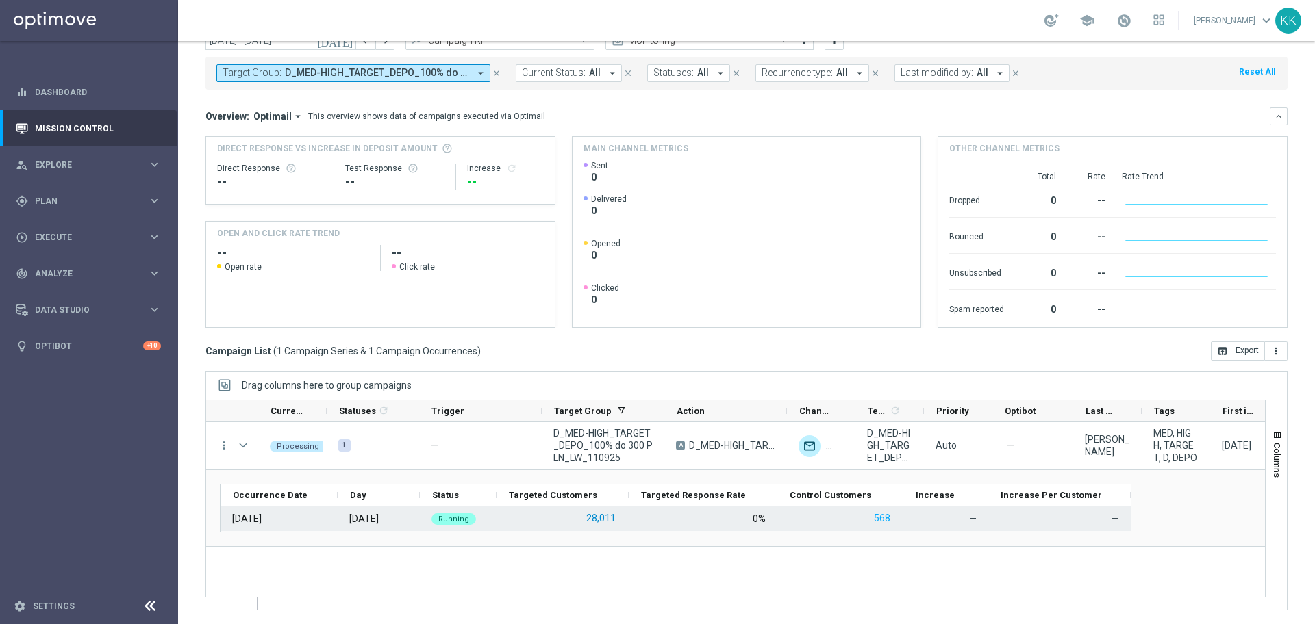
click at [600, 520] on button "28,011" at bounding box center [601, 518] width 32 height 17
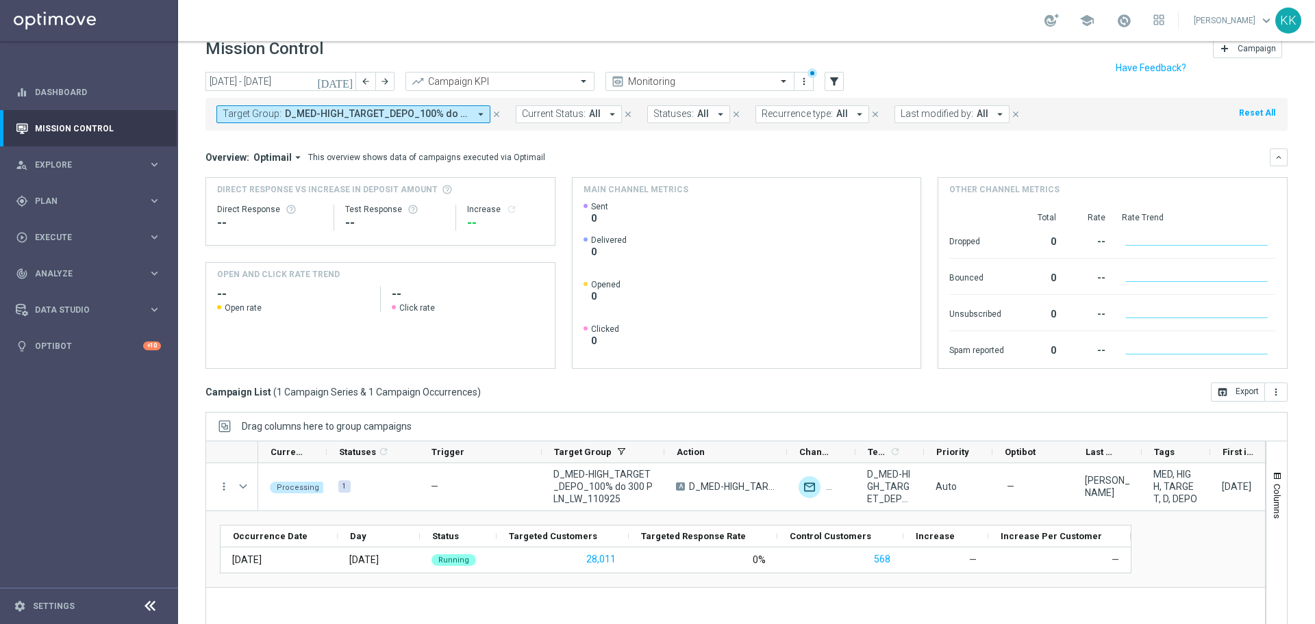
scroll to position [0, 0]
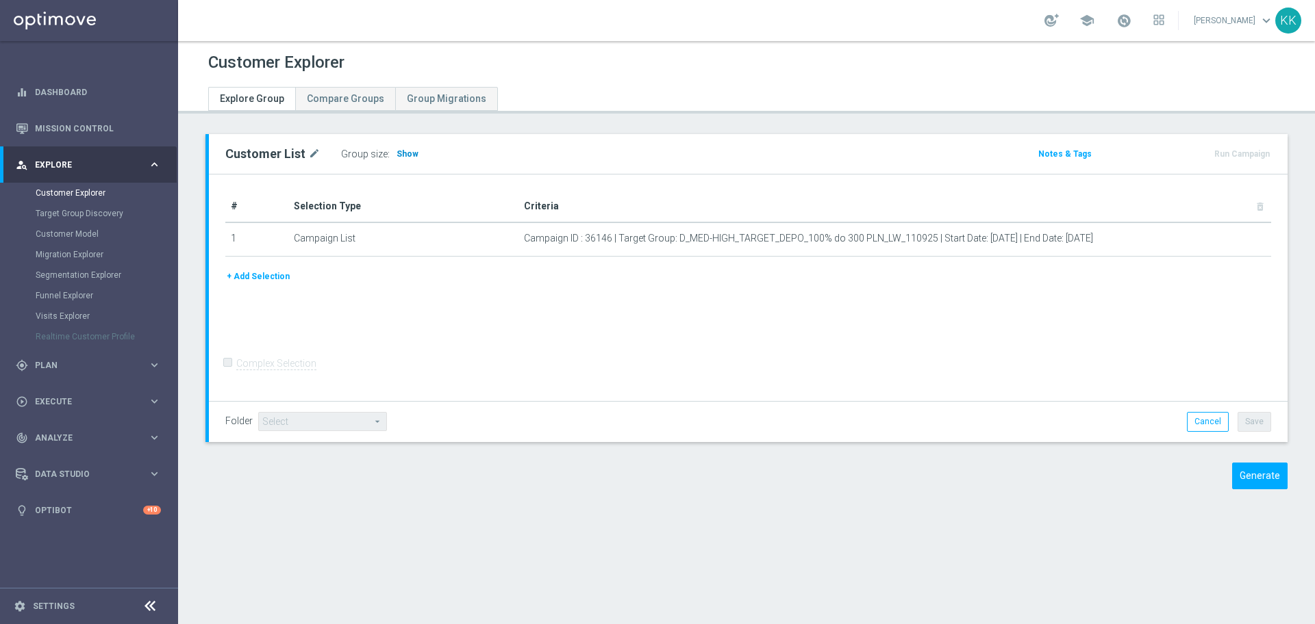
click at [396, 153] on span "Show" at bounding box center [407, 154] width 22 height 10
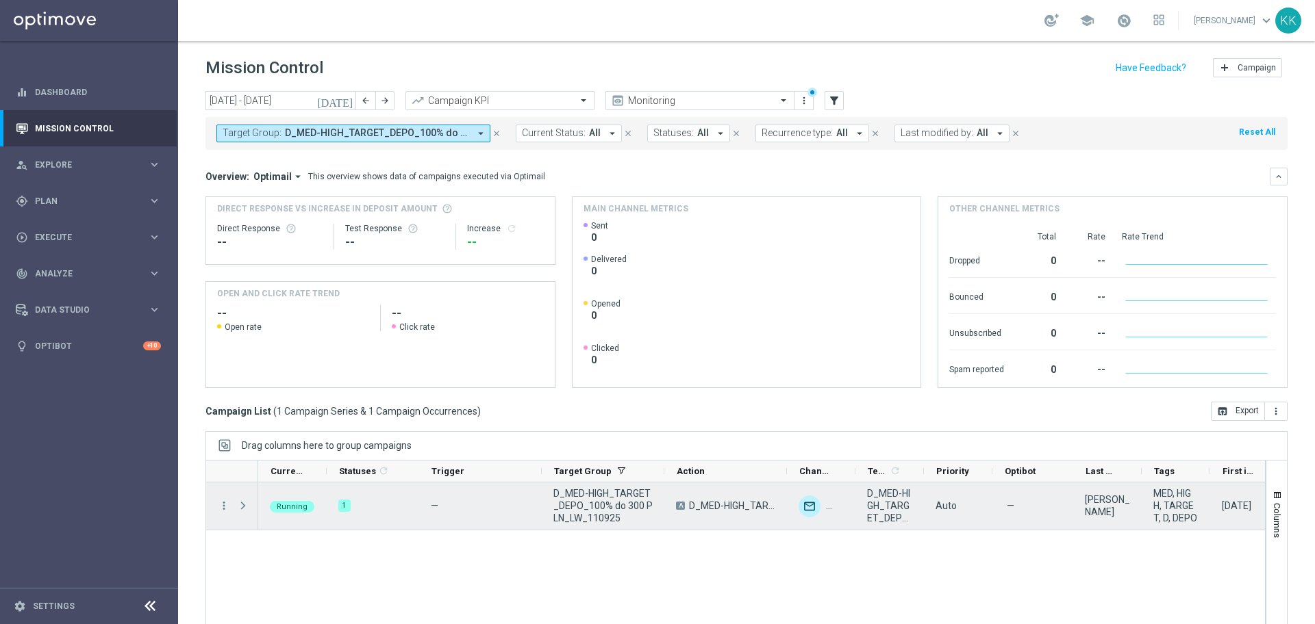
click at [252, 502] on div "Press SPACE to select this row." at bounding box center [244, 506] width 27 height 47
click at [253, 500] on div "Press SPACE to select this row." at bounding box center [244, 506] width 27 height 47
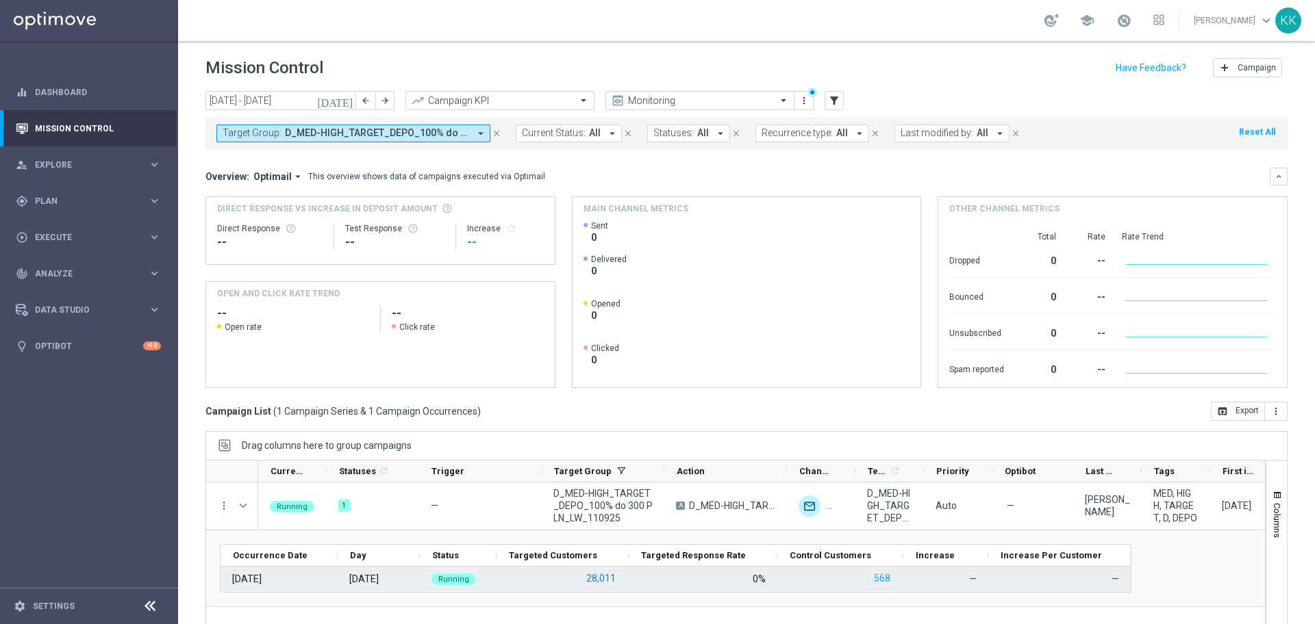
click at [604, 578] on button "28,011" at bounding box center [601, 578] width 32 height 17
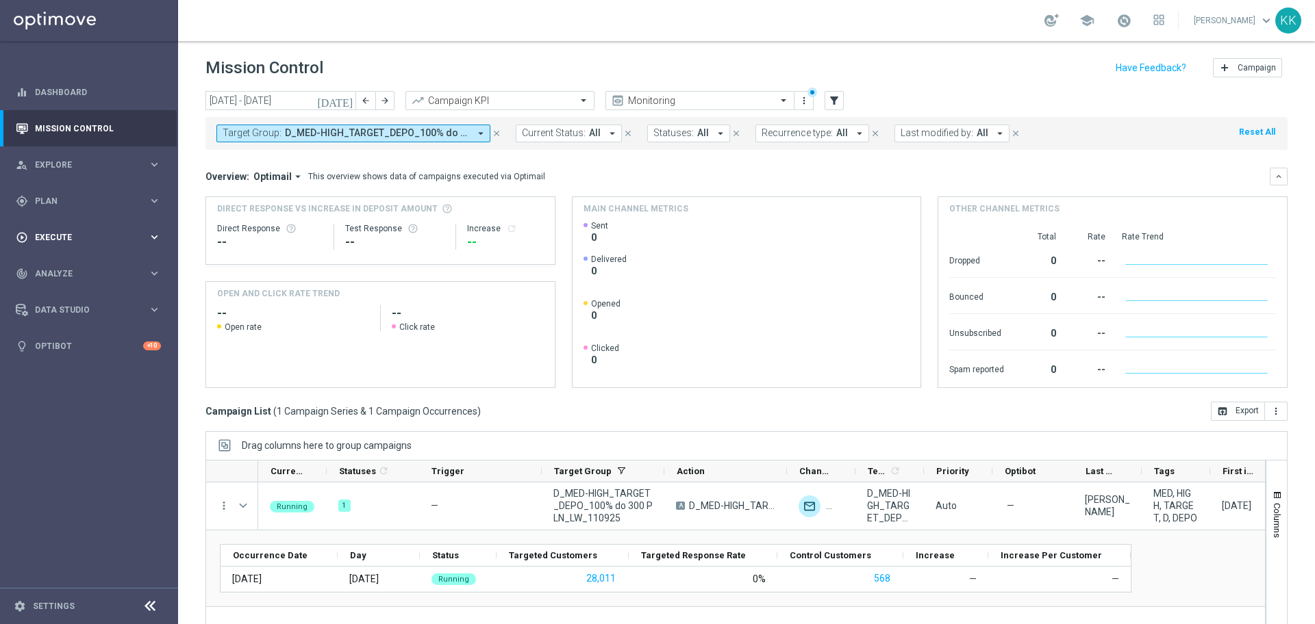
click at [57, 236] on span "Execute" at bounding box center [91, 237] width 113 height 8
click at [75, 264] on link "Campaign Builder" at bounding box center [89, 265] width 107 height 11
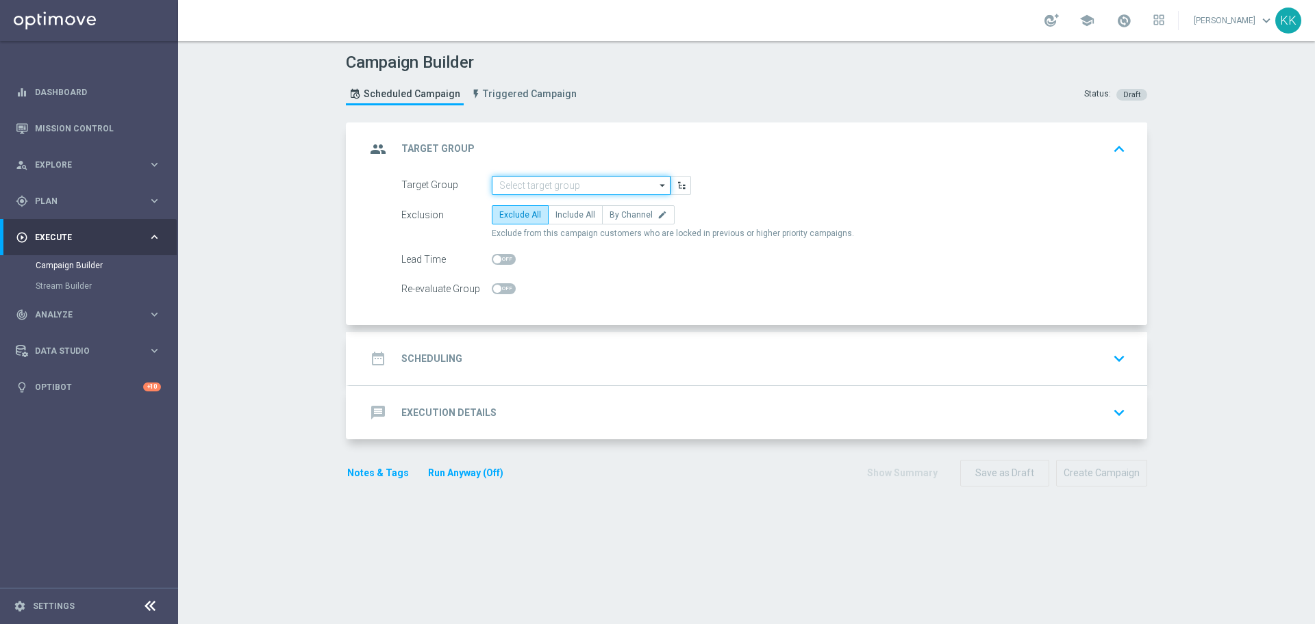
click at [545, 183] on input at bounding box center [581, 185] width 179 height 19
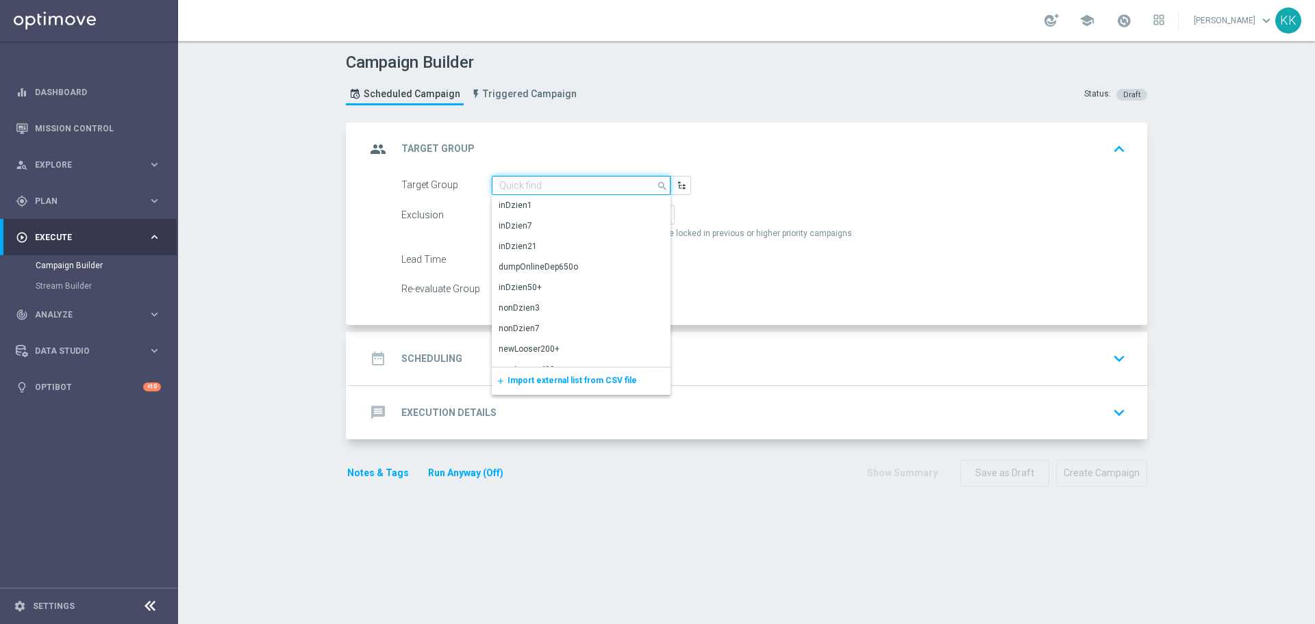
paste input "C_MIN-LOW_TARGET_DEPO_50% do 100 PLN_LW_110925_PUSH"
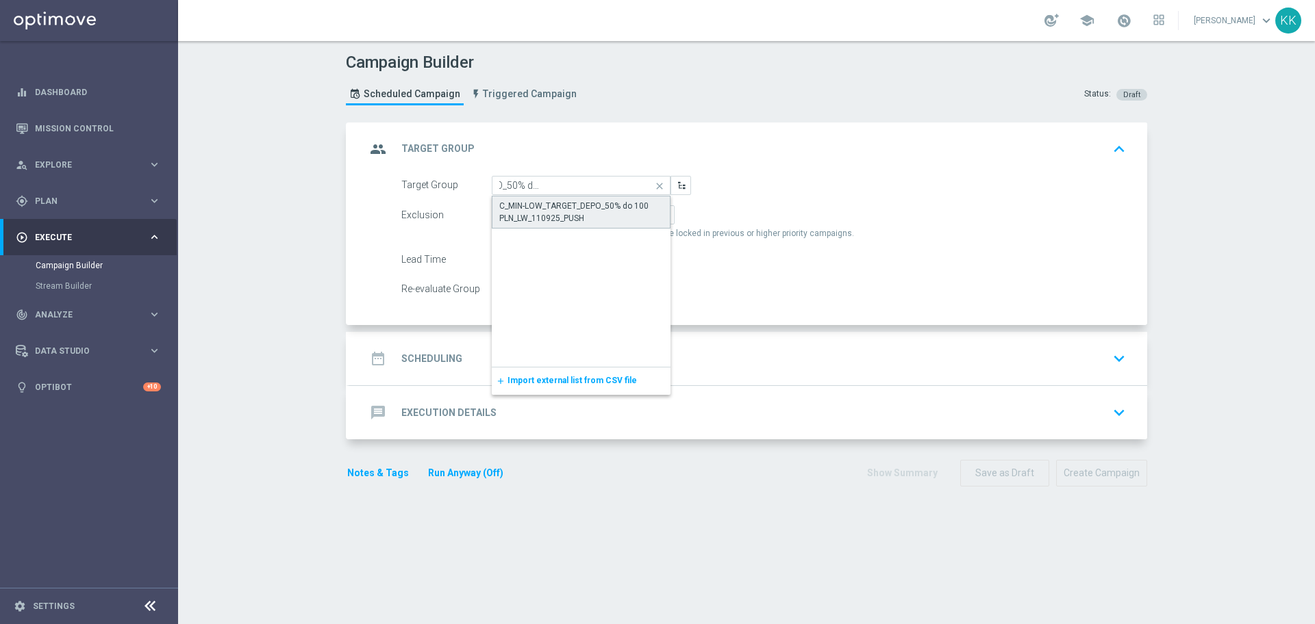
click at [563, 215] on div "C_MIN-LOW_TARGET_DEPO_50% do 100 PLN_LW_110925_PUSH" at bounding box center [581, 212] width 164 height 25
type input "C_MIN-LOW_TARGET_DEPO_50% do 100 PLN_LW_110925_PUSH"
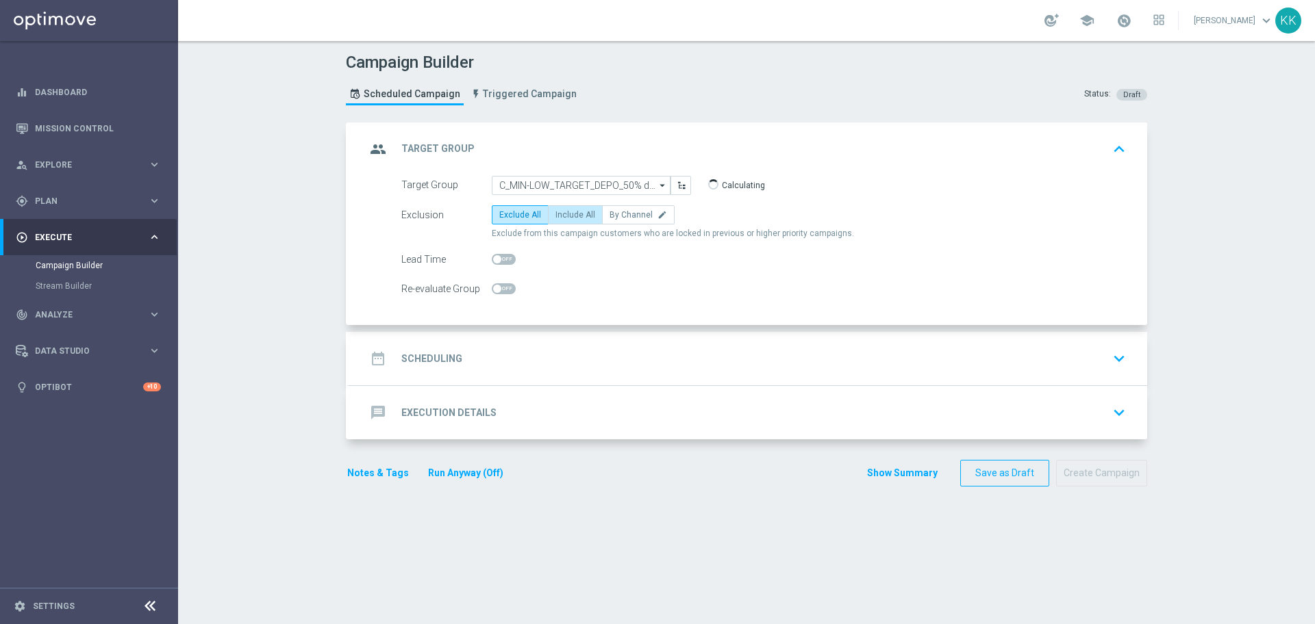
click at [569, 216] on span "Include All" at bounding box center [575, 215] width 40 height 10
click at [564, 216] on input "Include All" at bounding box center [559, 217] width 9 height 9
radio input "true"
click at [499, 283] on span at bounding box center [504, 288] width 24 height 11
click at [499, 283] on input "checkbox" at bounding box center [504, 288] width 24 height 11
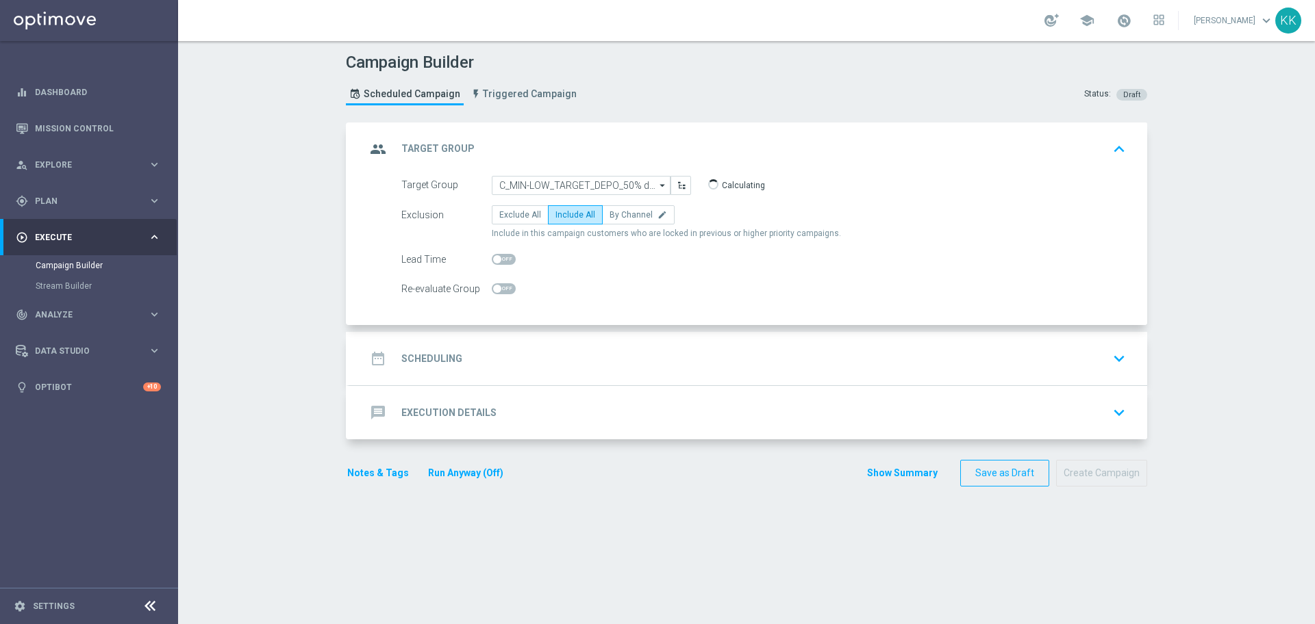
checkbox input "true"
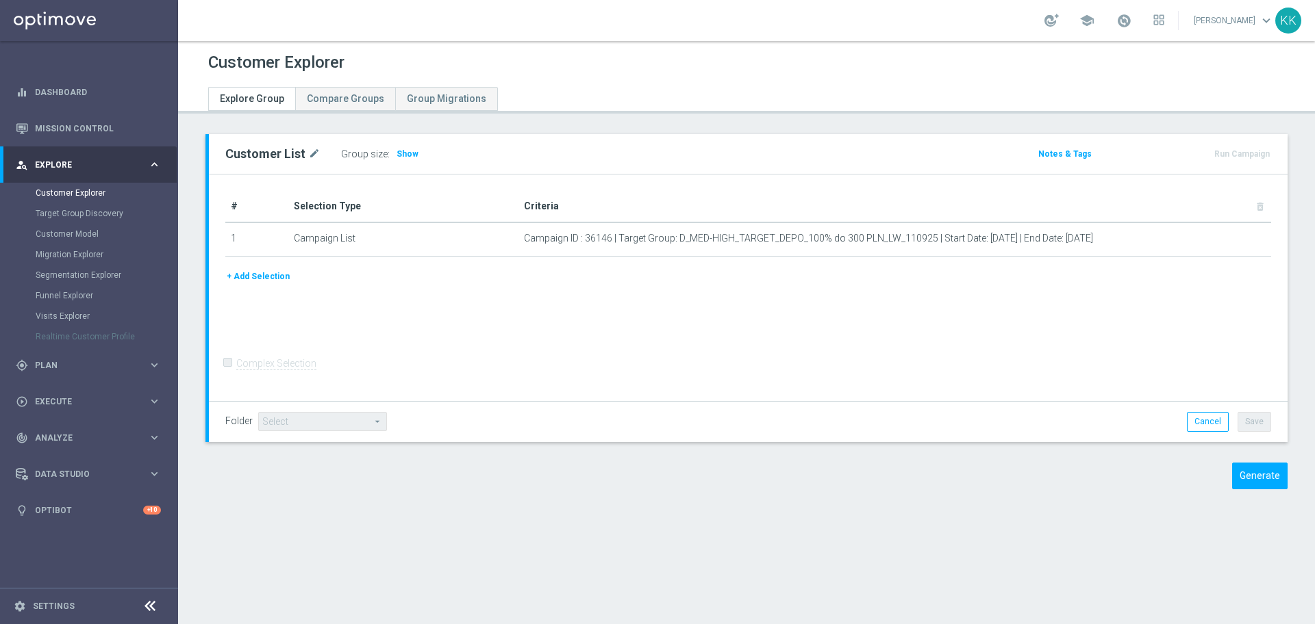
click at [748, 91] on div at bounding box center [746, 88] width 1097 height 25
click at [408, 155] on span "Show" at bounding box center [407, 154] width 22 height 10
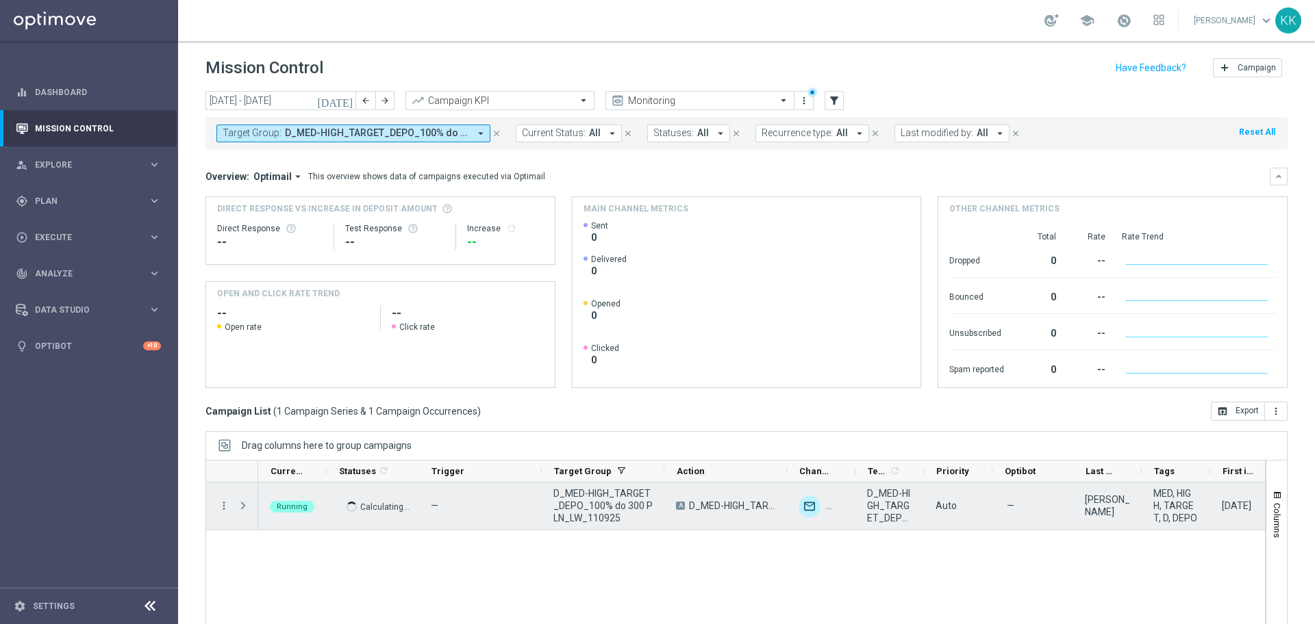
click at [243, 500] on span "Press SPACE to select this row." at bounding box center [243, 505] width 12 height 11
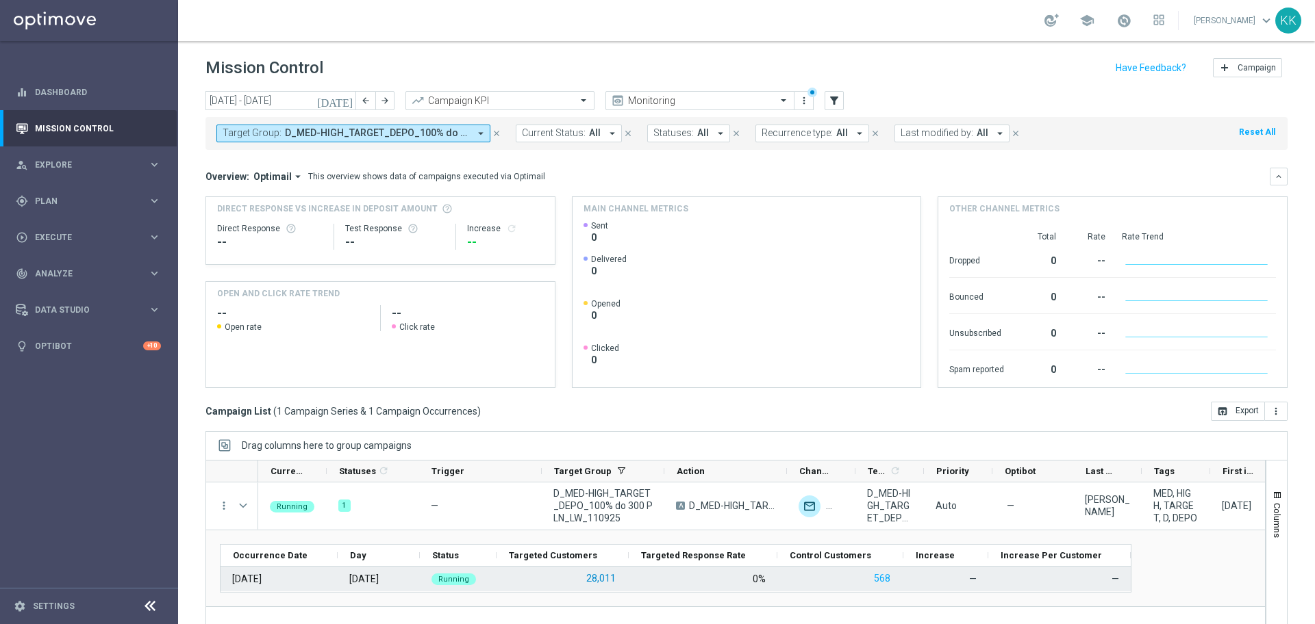
click at [595, 582] on button "28,011" at bounding box center [601, 578] width 32 height 17
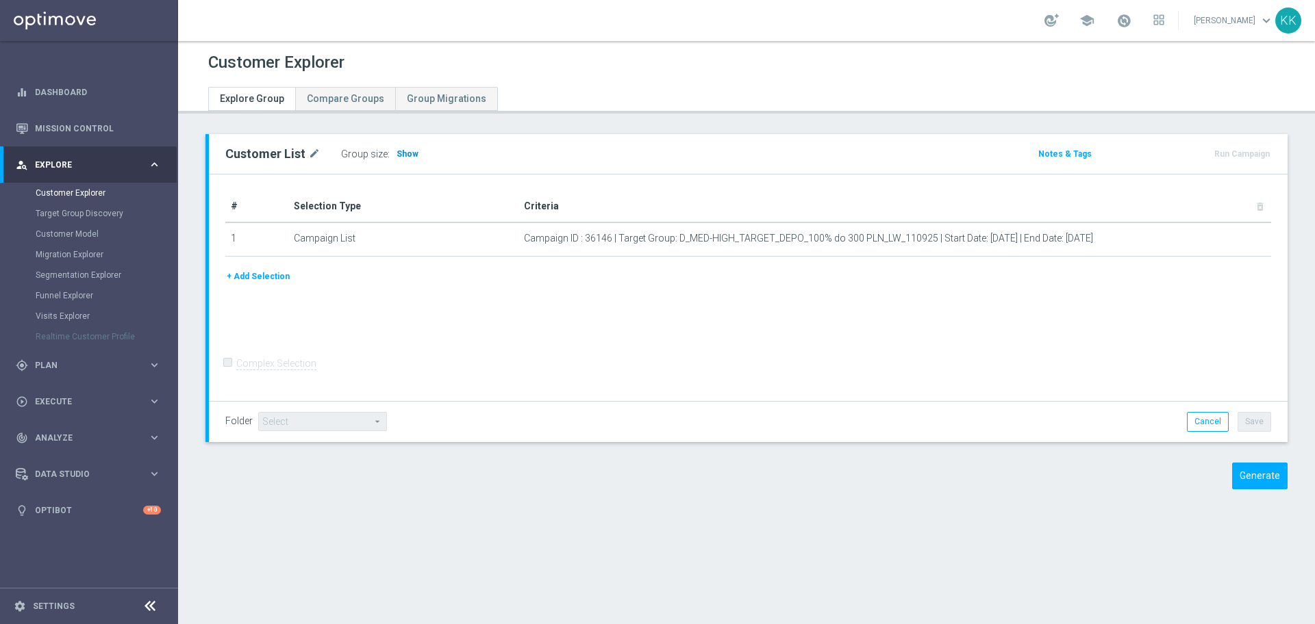
click at [399, 154] on span "Show" at bounding box center [407, 154] width 22 height 10
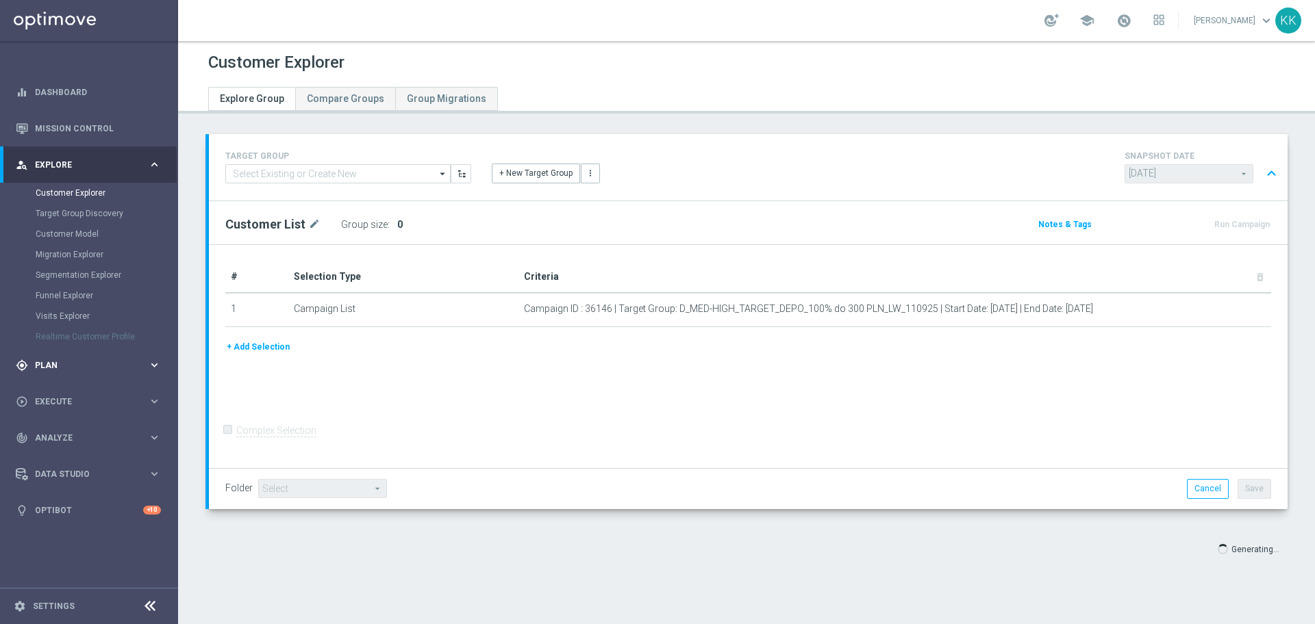
click at [82, 368] on span "Plan" at bounding box center [91, 365] width 113 height 8
click at [66, 344] on div "play_circle_outline Execute" at bounding box center [82, 340] width 132 height 12
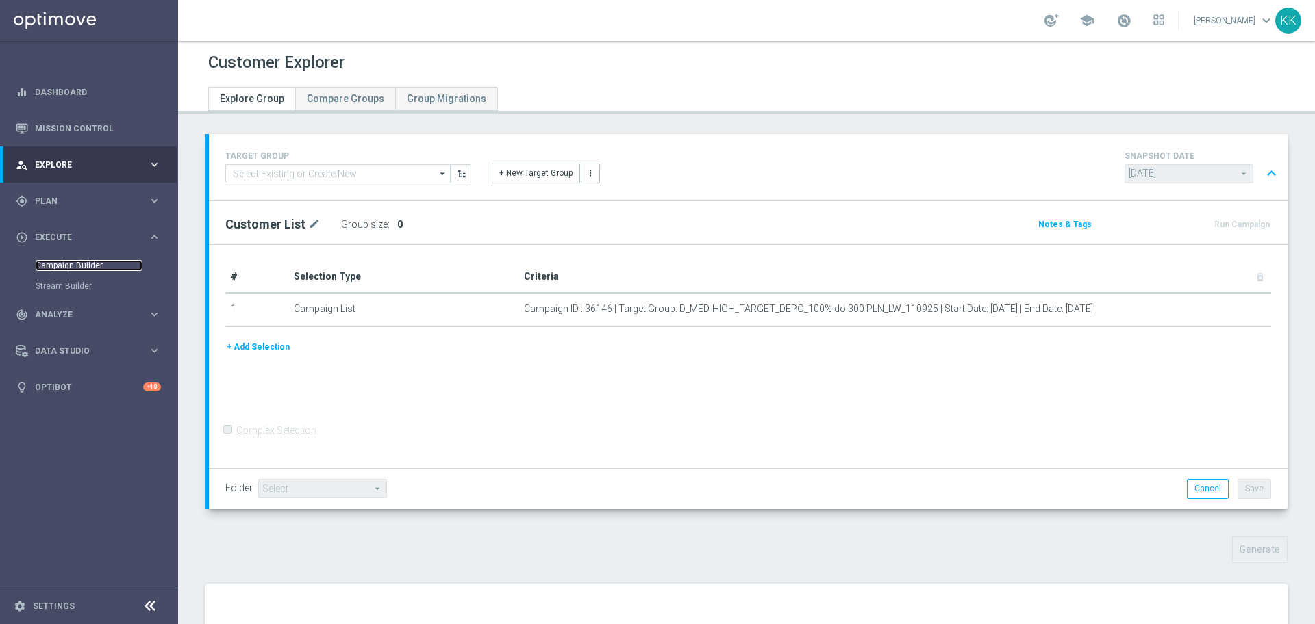
click at [60, 269] on link "Campaign Builder" at bounding box center [89, 265] width 107 height 11
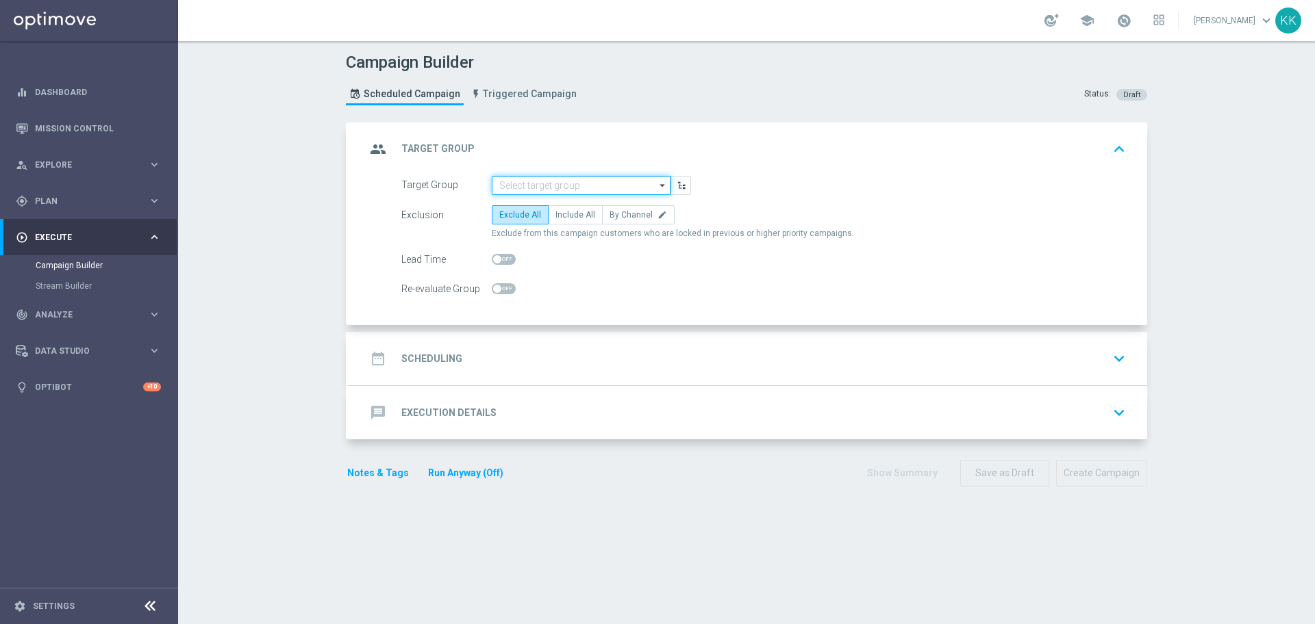
click at [527, 177] on input at bounding box center [581, 185] width 179 height 19
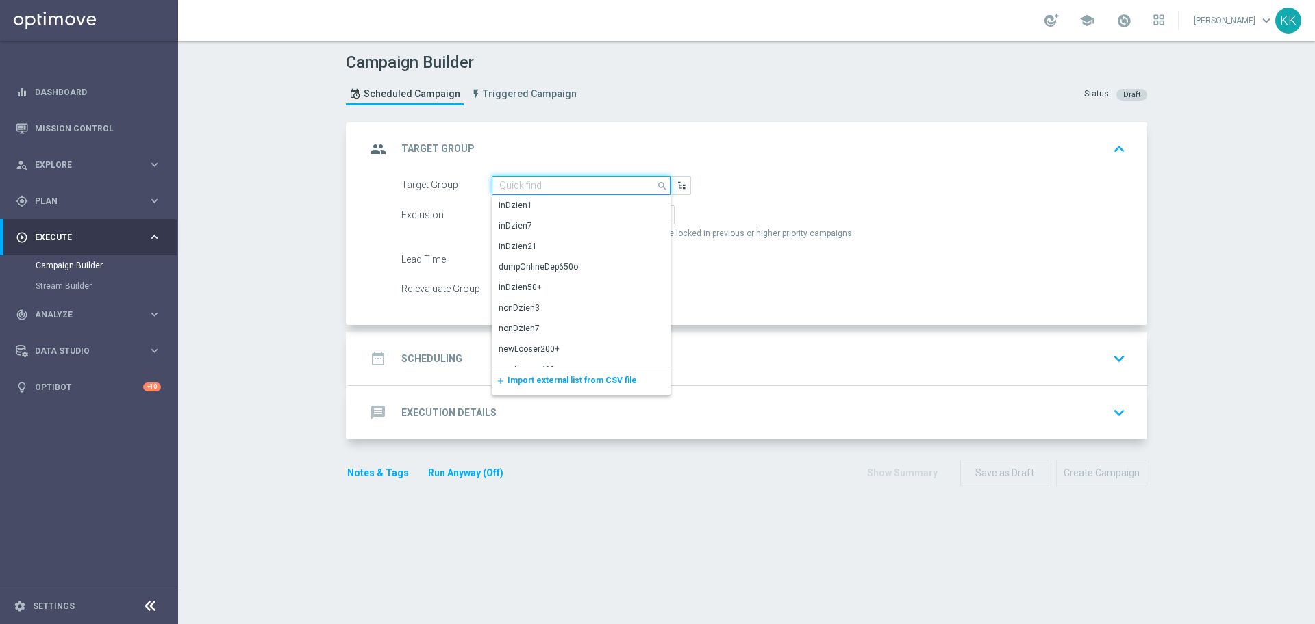
paste input "C_MIN-LOW_TARGET_DEPO_50% do 100 PLN_LW_110925_PUSH"
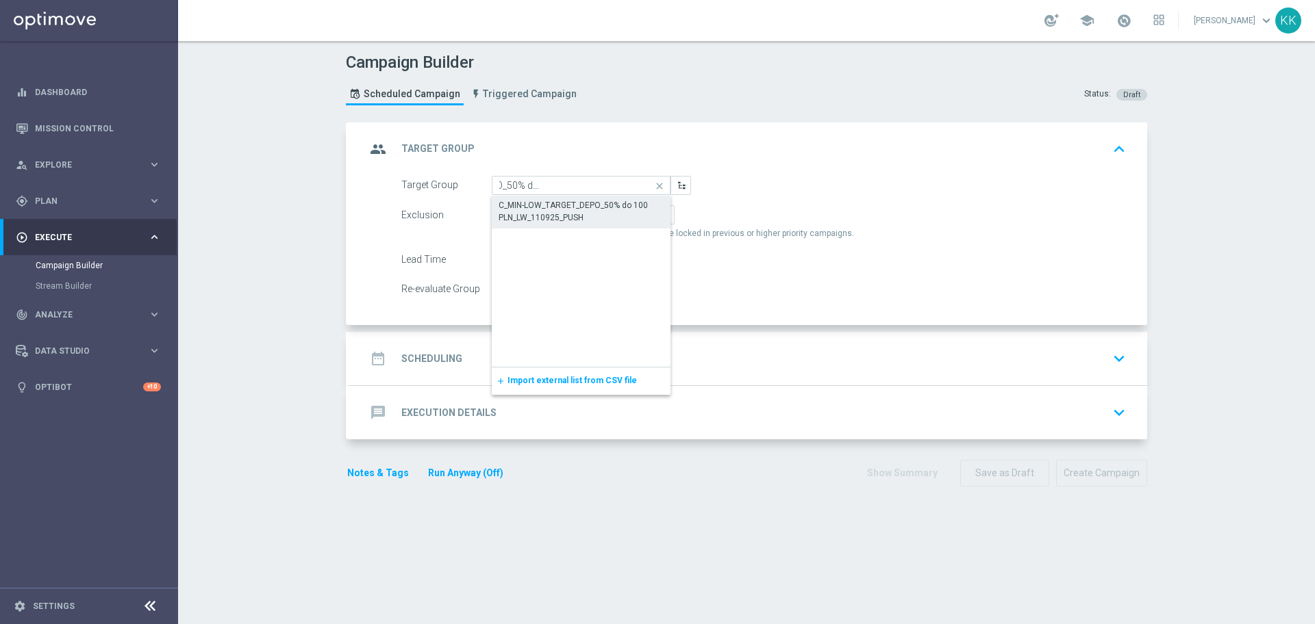
click at [529, 205] on div "C_MIN-LOW_TARGET_DEPO_50% do 100 PLN_LW_110925_PUSH" at bounding box center [580, 211] width 165 height 25
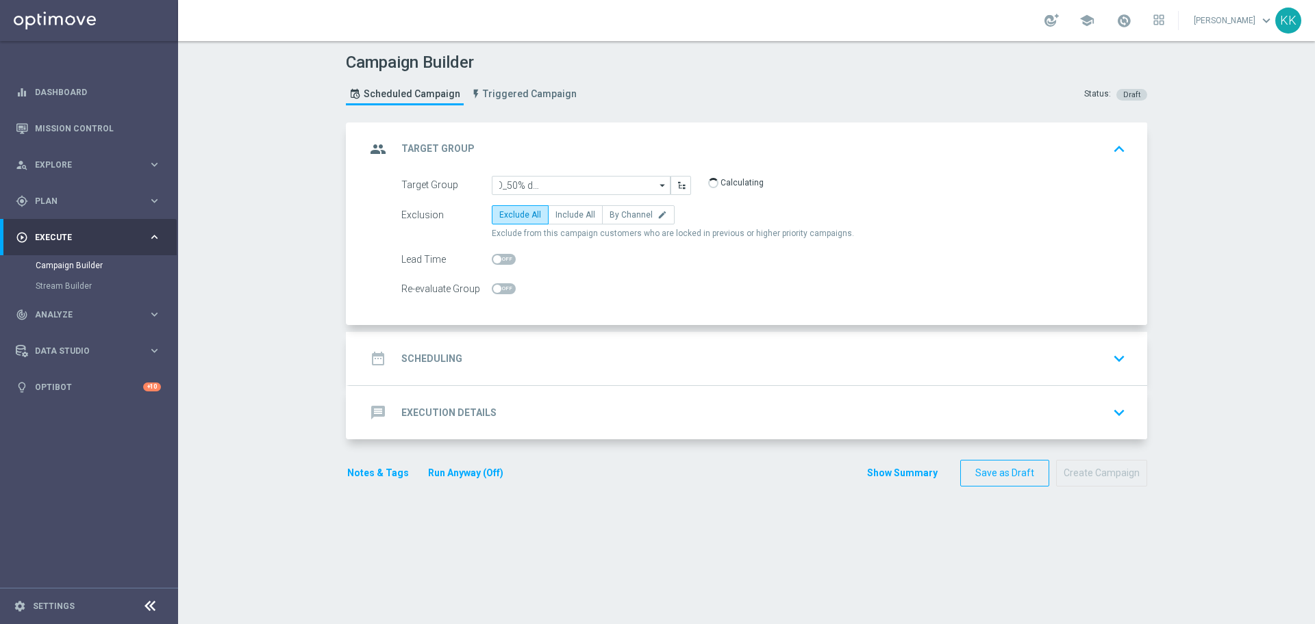
type input "C_MIN-LOW_TARGET_DEPO_50% do 100 PLN_LW_110925_PUSH"
click at [573, 220] on label "Include All" at bounding box center [575, 214] width 55 height 19
click at [564, 220] on input "Include All" at bounding box center [559, 217] width 9 height 9
radio input "true"
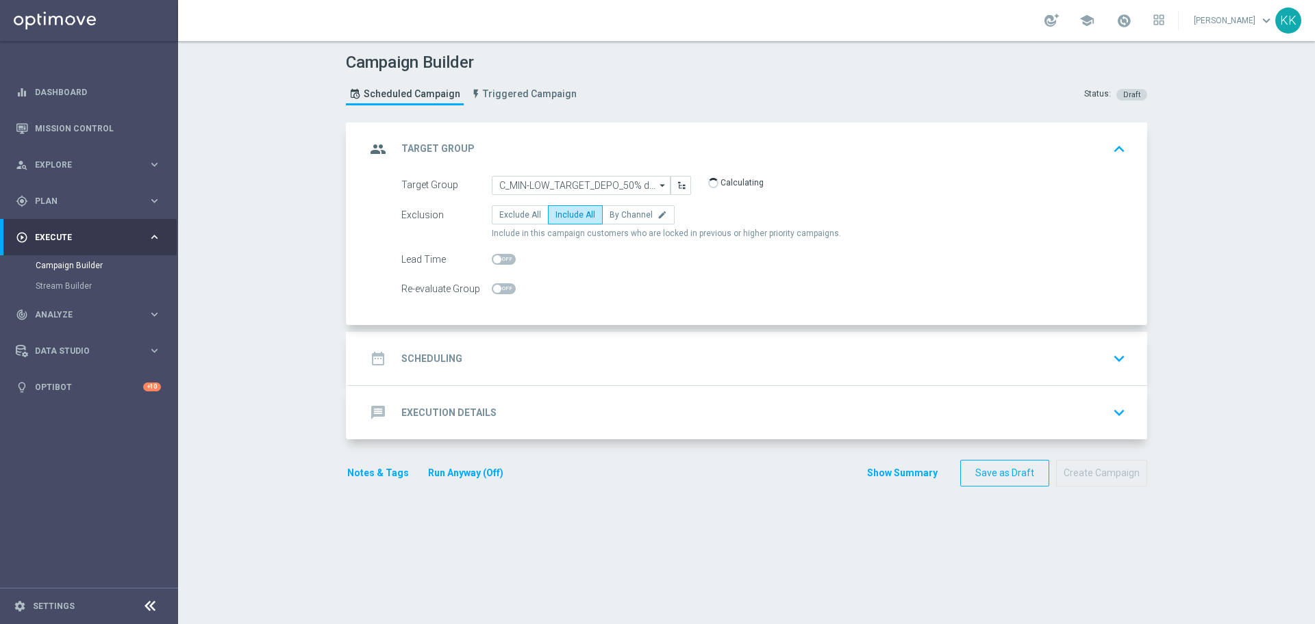
click at [503, 288] on span at bounding box center [504, 288] width 24 height 11
click at [503, 288] on input "checkbox" at bounding box center [504, 288] width 24 height 11
checkbox input "true"
click at [516, 349] on div "date_range Scheduling keyboard_arrow_down" at bounding box center [748, 359] width 765 height 26
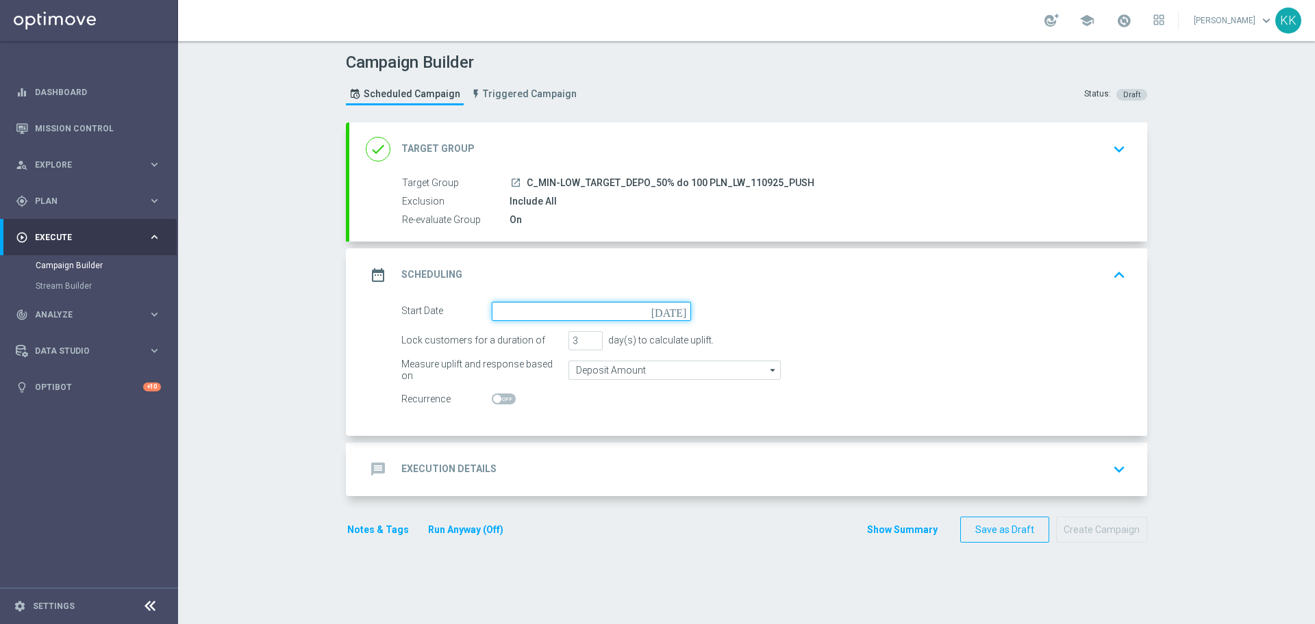
click at [576, 320] on input at bounding box center [591, 311] width 199 height 19
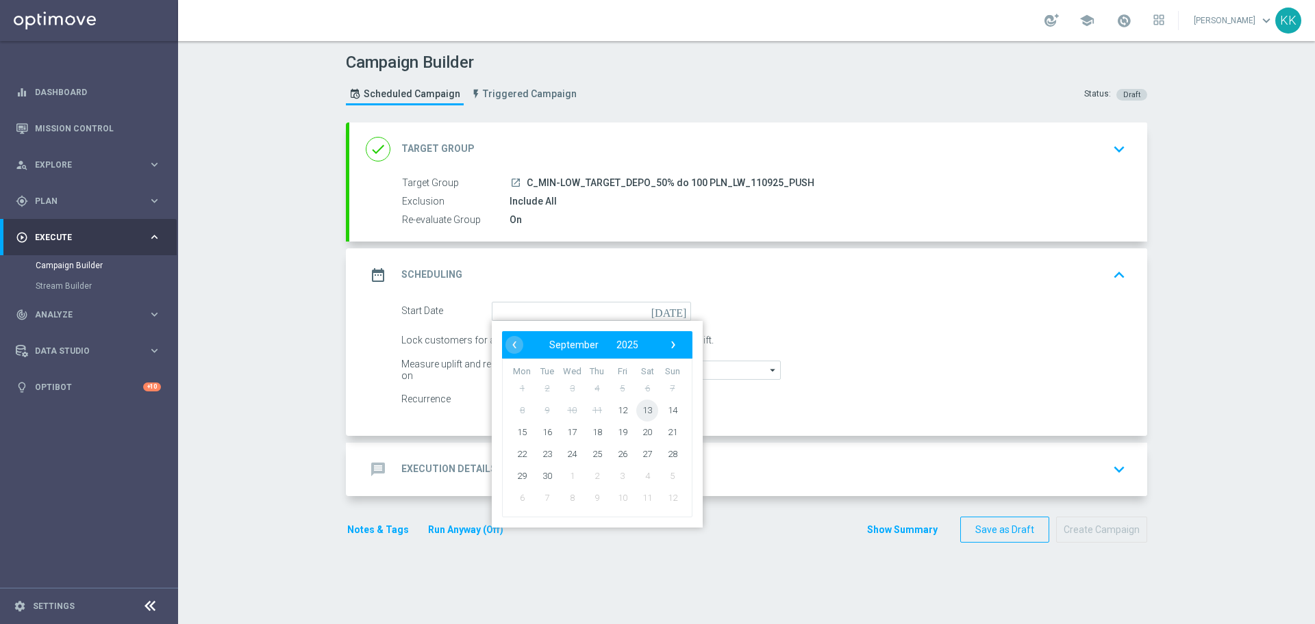
click at [637, 409] on span "13" at bounding box center [647, 410] width 22 height 22
type input "13 Sep 2025"
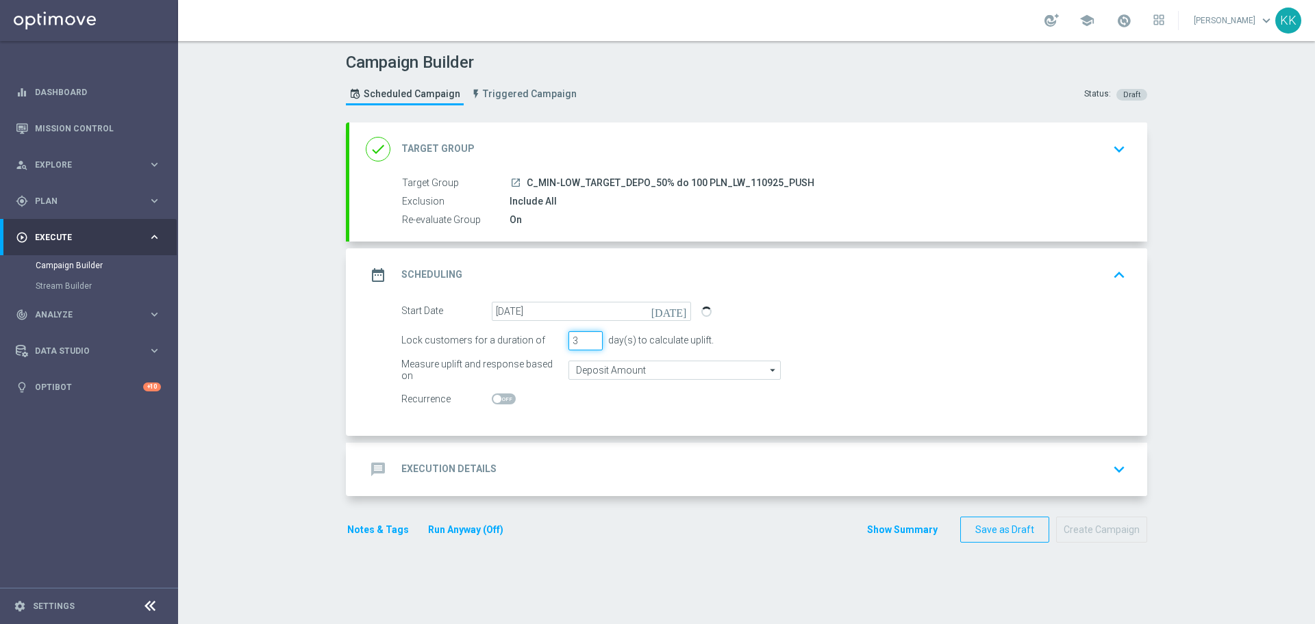
drag, startPoint x: 573, startPoint y: 341, endPoint x: 546, endPoint y: 342, distance: 26.7
click at [546, 342] on div "Lock customers for a duration of 3 day(s) to calculate uplift." at bounding box center [763, 340] width 745 height 19
type input "1"
drag, startPoint x: 526, startPoint y: 476, endPoint x: 537, endPoint y: 453, distance: 25.4
click at [526, 475] on div "message Execution Details keyboard_arrow_down" at bounding box center [748, 470] width 765 height 26
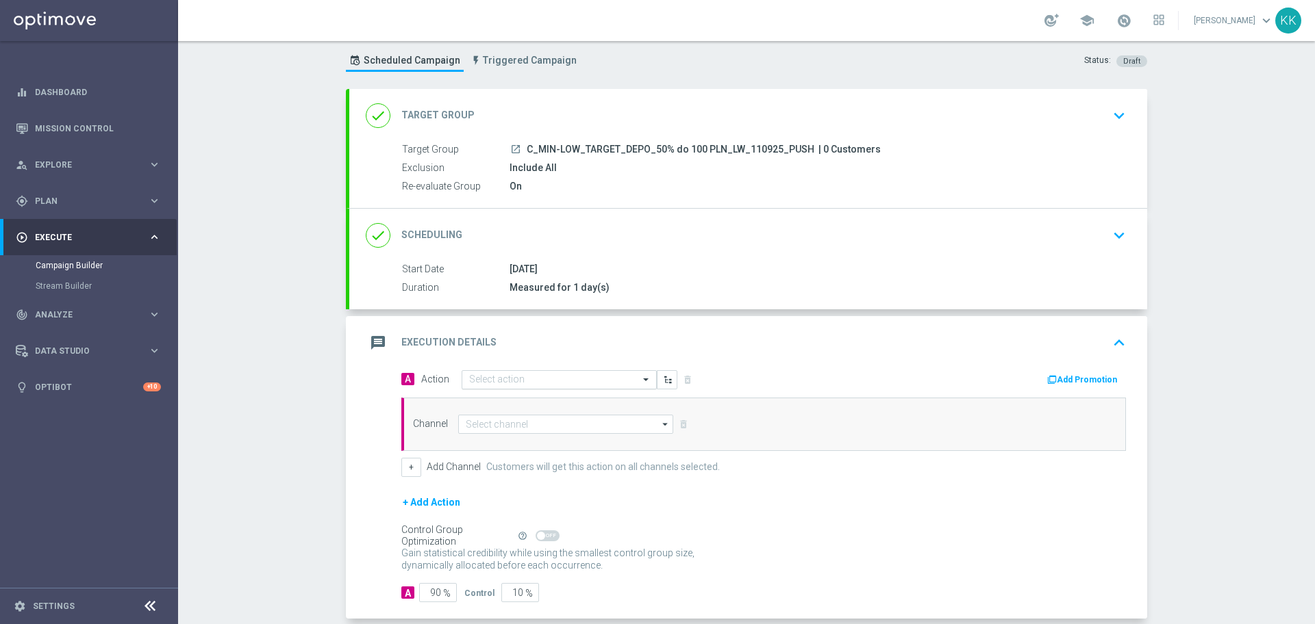
scroll to position [61, 0]
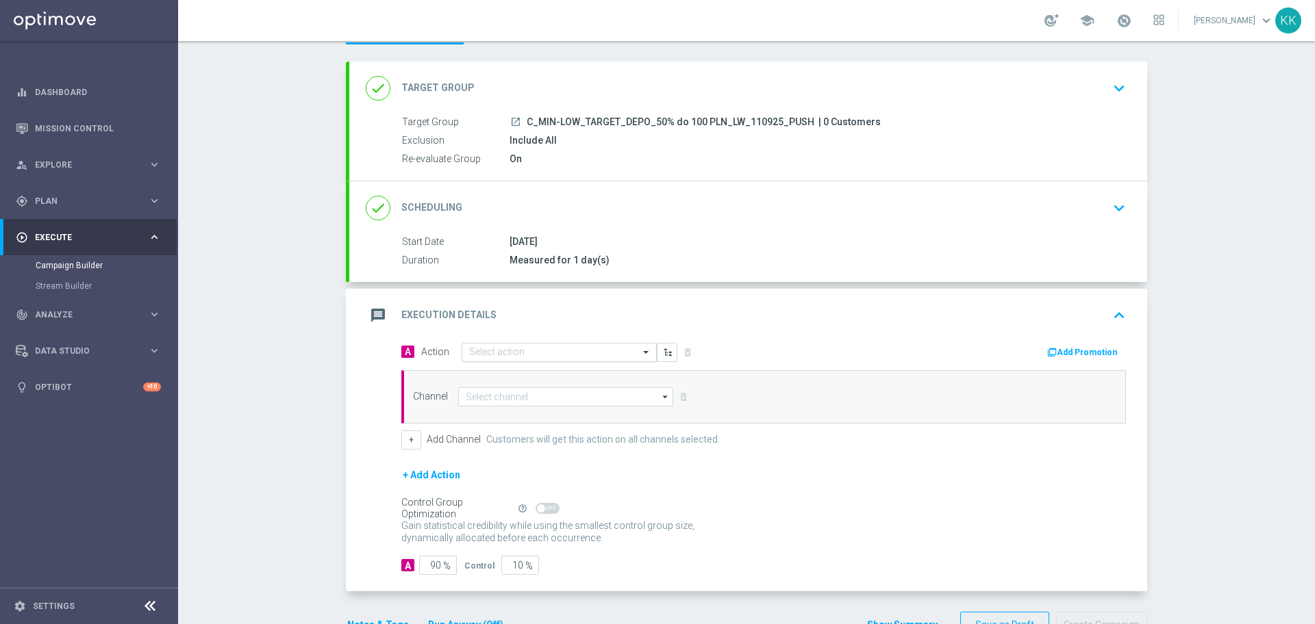
click at [509, 347] on input "text" at bounding box center [545, 353] width 153 height 12
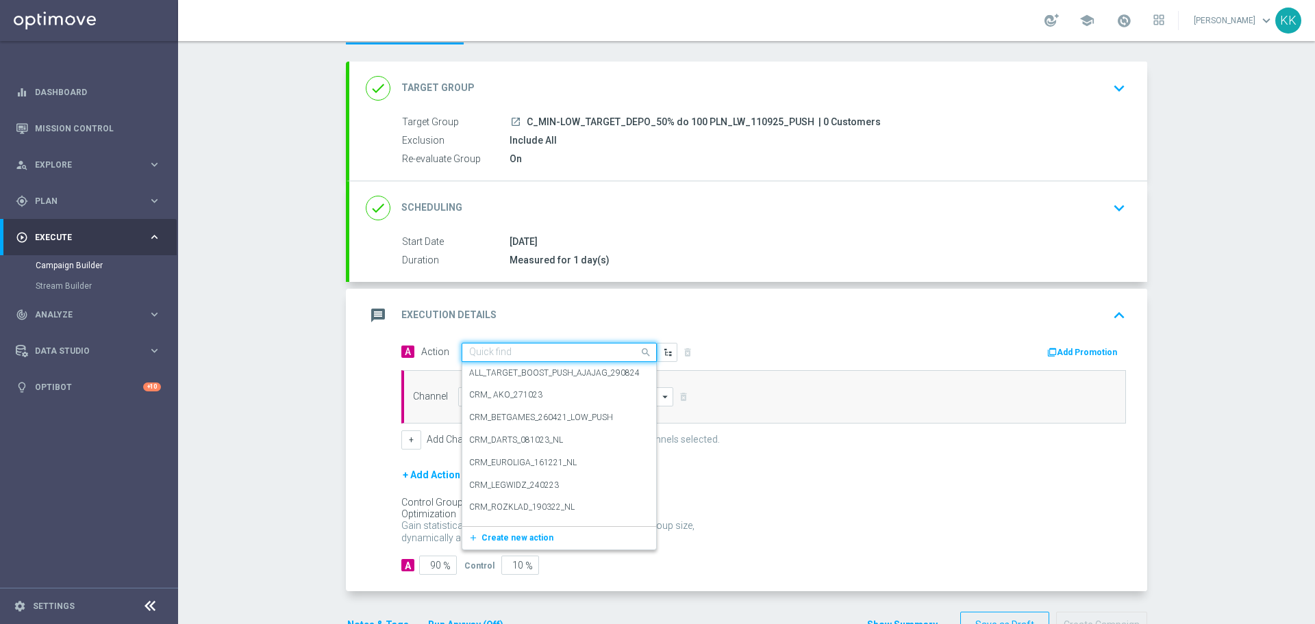
paste input "C_MIN-LOW_TARGET_DEPO_50% do 100 PLN_LW_110925_PUSH"
type input "C_MIN-LOW_TARGET_DEPO_50% do 100 PLN_LW_110925_PUSH"
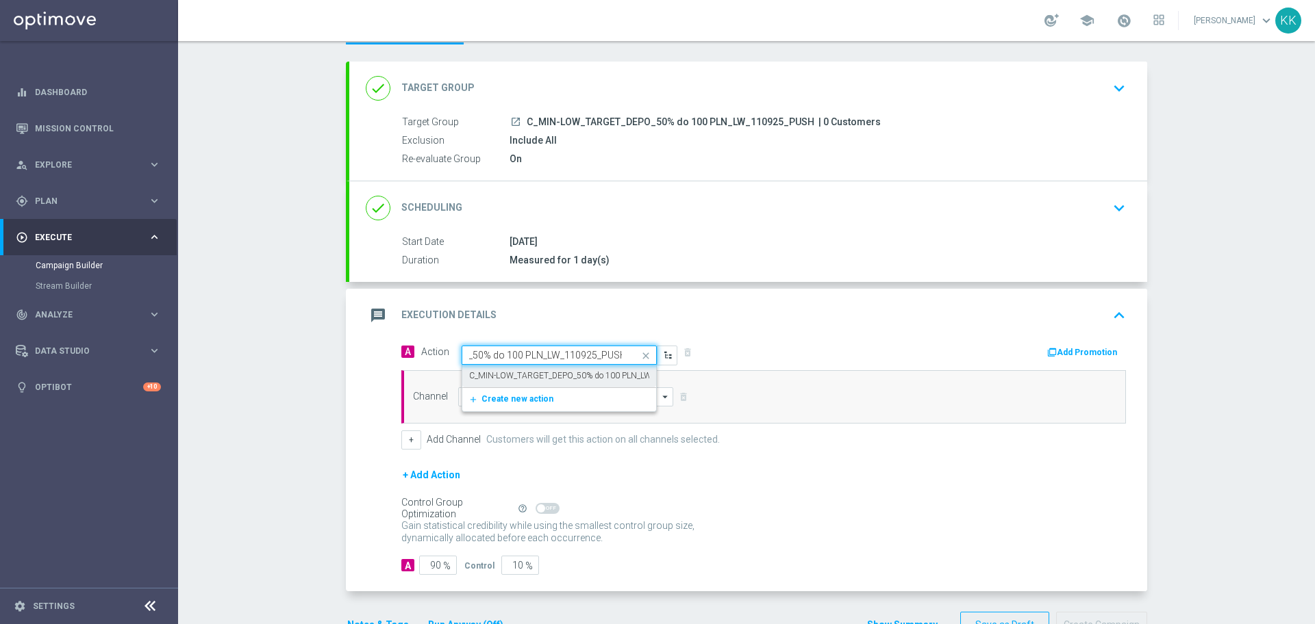
click at [531, 373] on label "C_MIN-LOW_TARGET_DEPO_50% do 100 PLN_LW_110925_PUSH" at bounding box center [588, 376] width 239 height 12
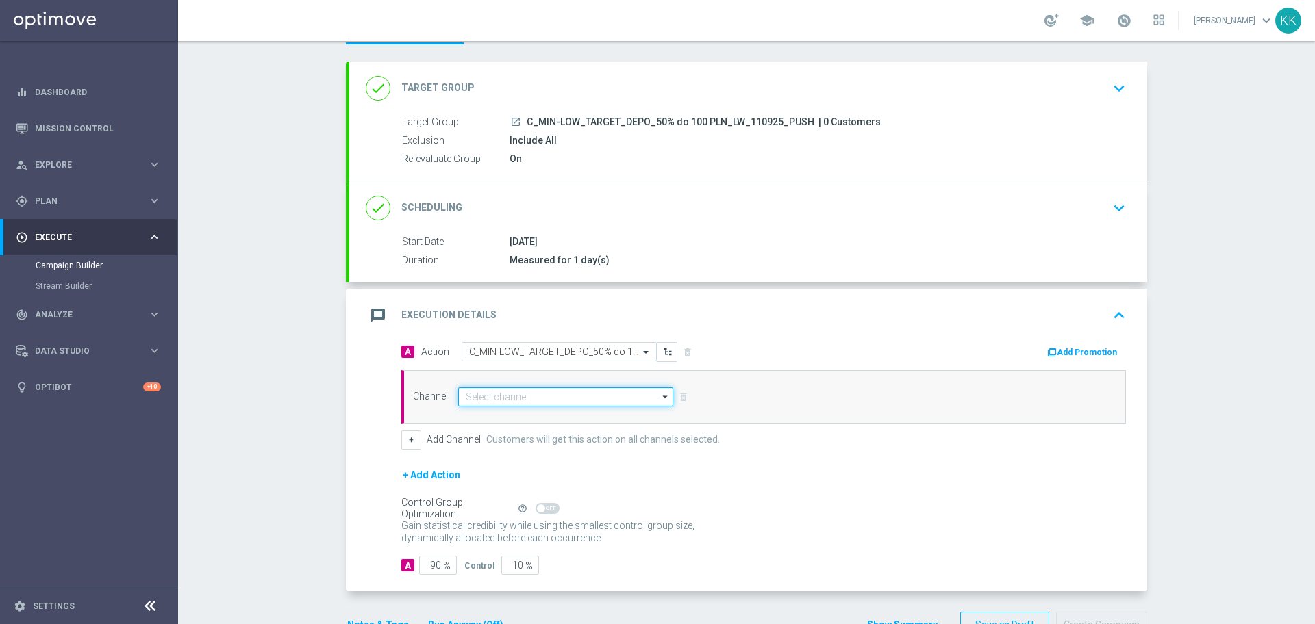
click at [531, 390] on input at bounding box center [565, 397] width 215 height 19
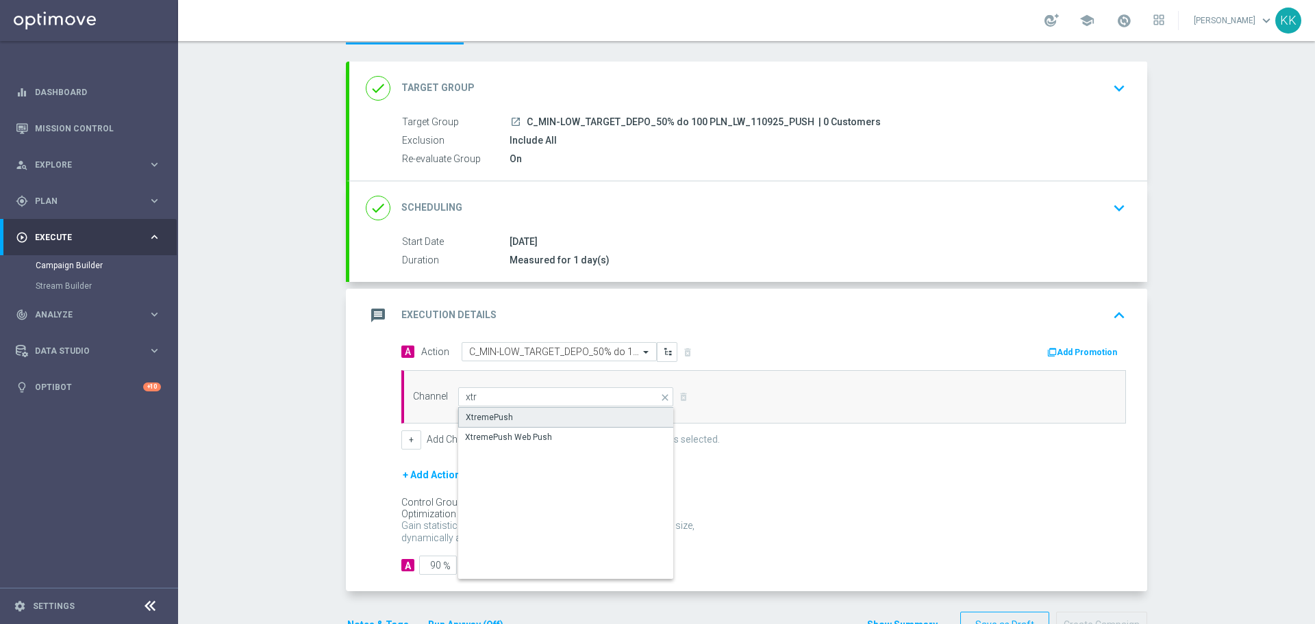
click at [531, 411] on div "XtremePush" at bounding box center [566, 417] width 216 height 21
type input "XtremePush"
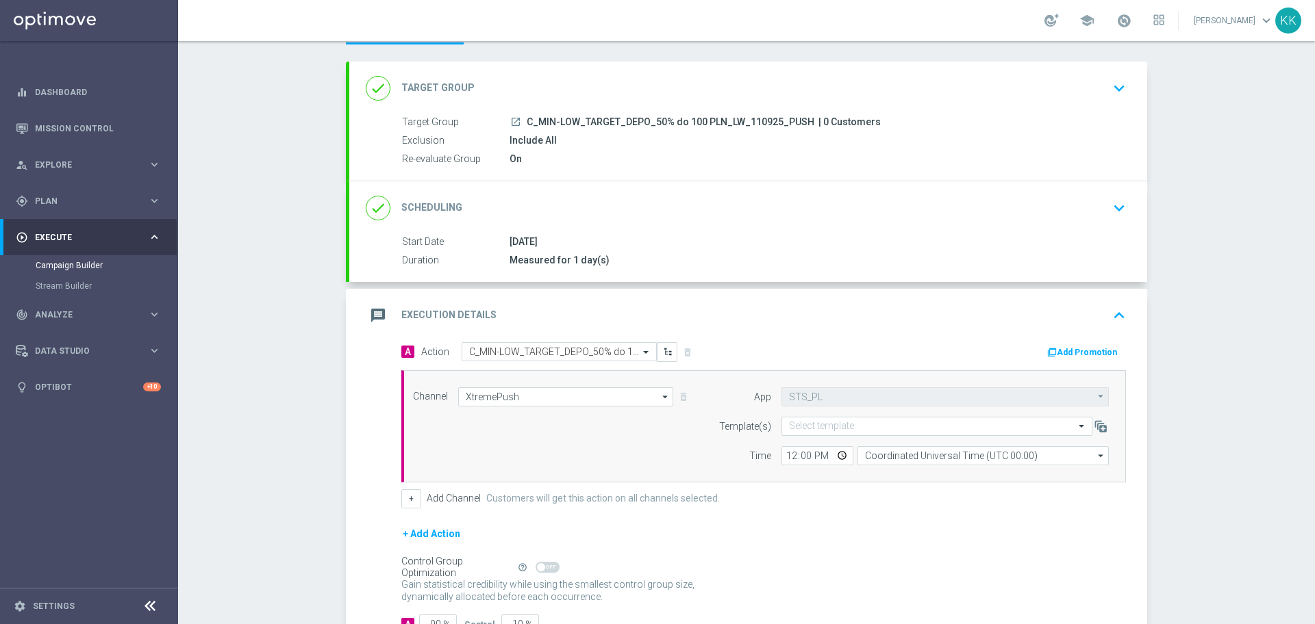
scroll to position [103, 0]
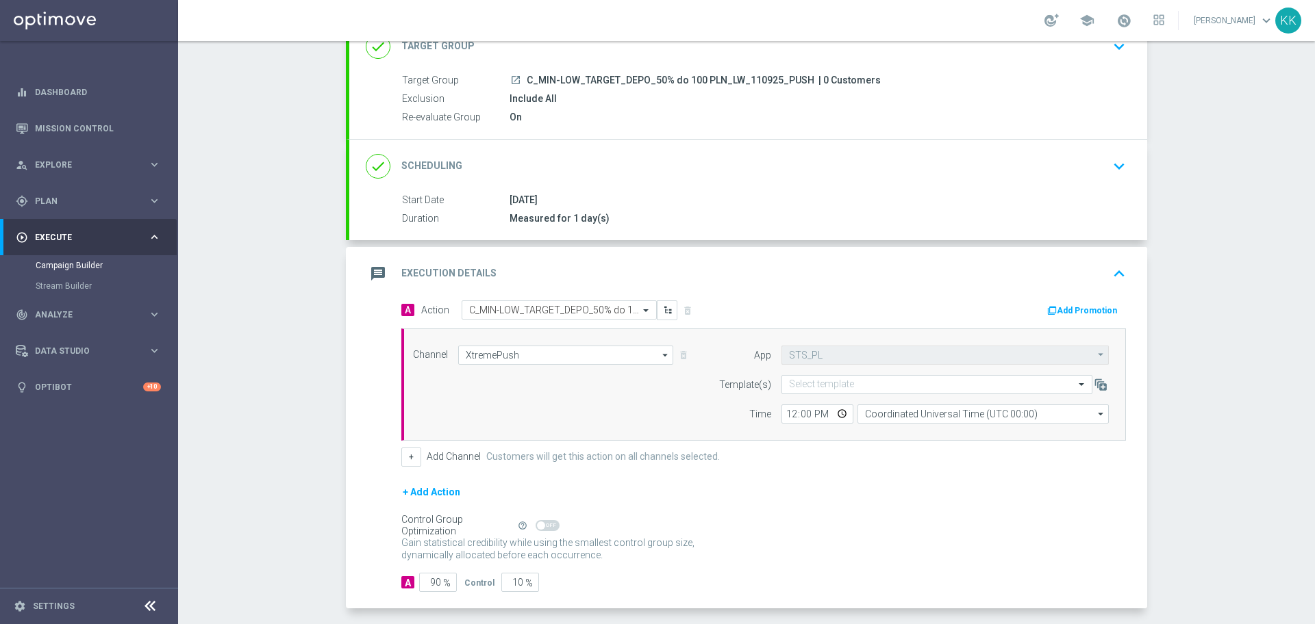
click at [830, 369] on form "App STS_PL STS_PL arrow_drop_down Show Selected 1 of 1 STS_PL" at bounding box center [909, 385] width 397 height 78
click at [835, 377] on div "Select template" at bounding box center [936, 384] width 311 height 19
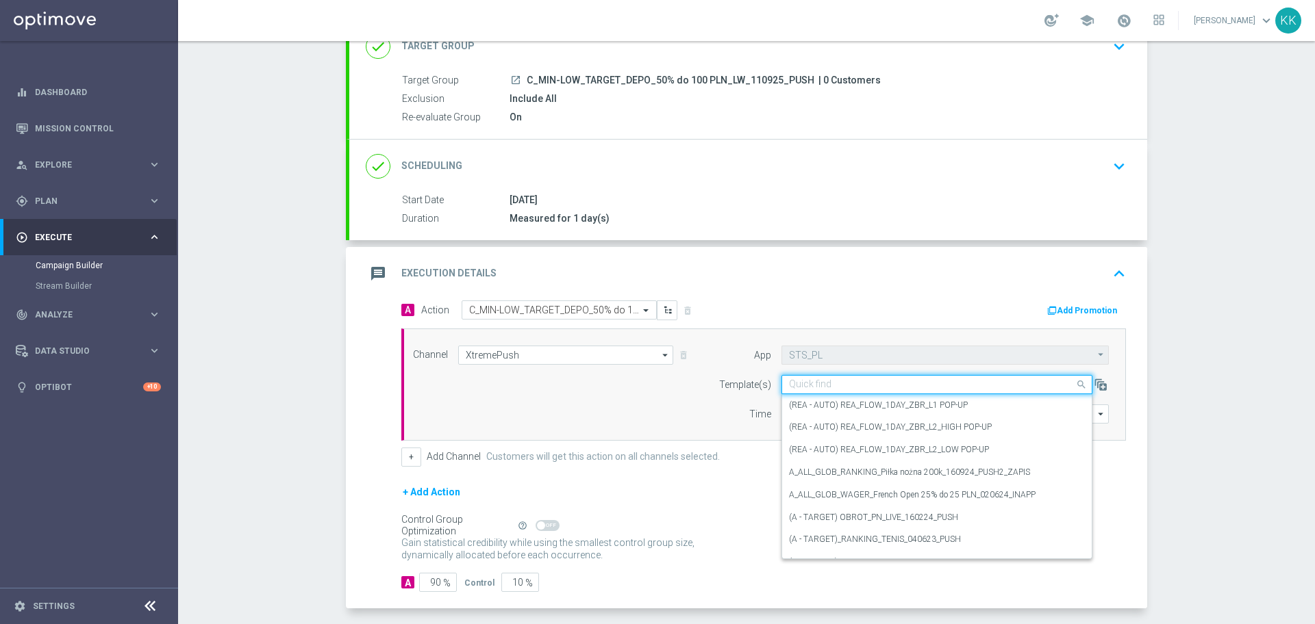
paste input "C_MIN-LOW_TARGET_DEPO_50% do 100 PLN_LW_110925_PUSH"
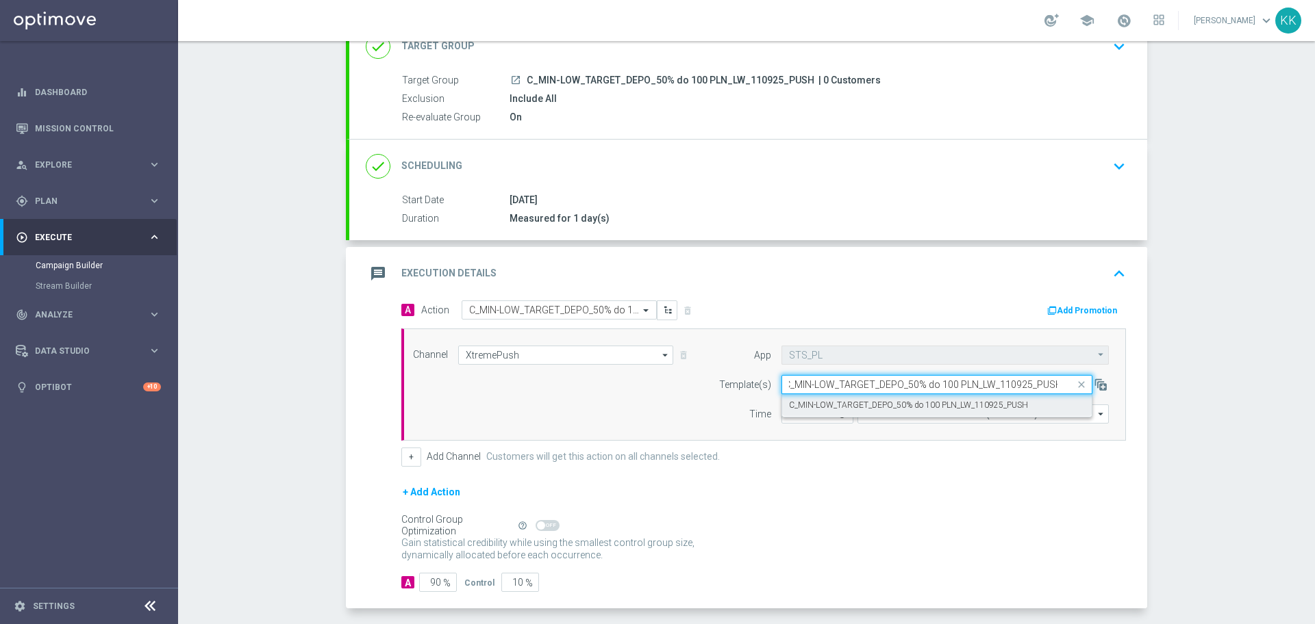
click at [837, 408] on label "C_MIN-LOW_TARGET_DEPO_50% do 100 PLN_LW_110925_PUSH" at bounding box center [908, 406] width 239 height 12
type input "C_MIN-LOW_TARGET_DEPO_50% do 100 PLN_LW_110925_PUSH"
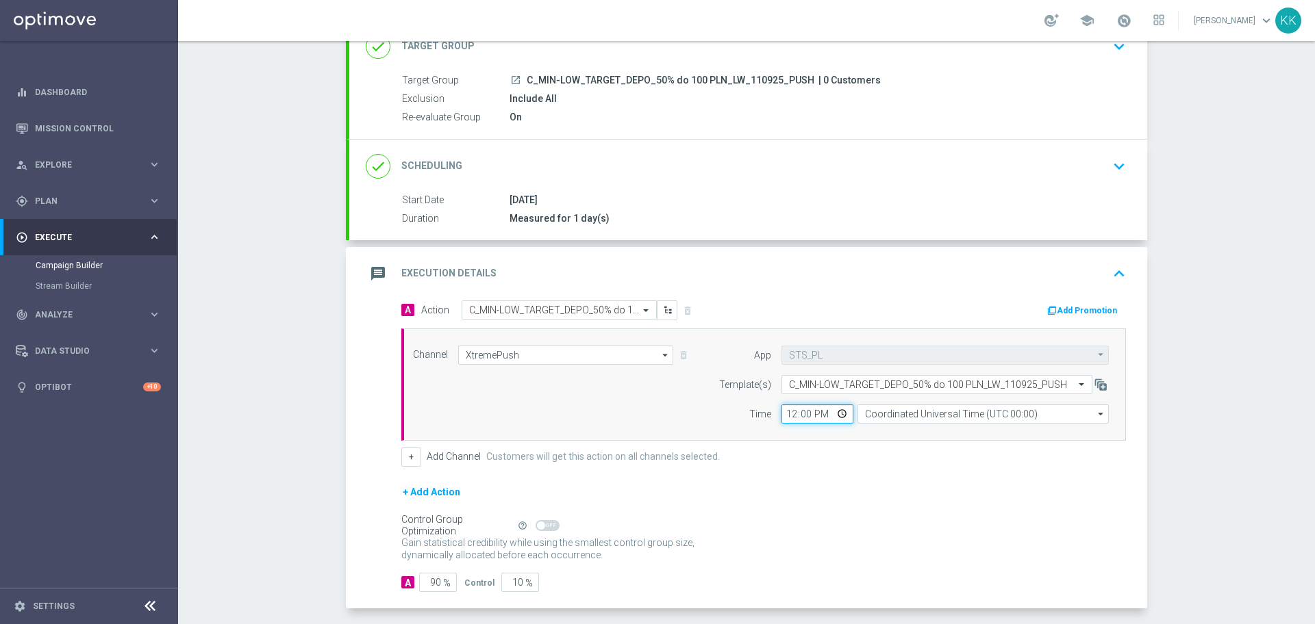
click at [788, 414] on input "12:00" at bounding box center [817, 414] width 72 height 19
type input "16:01"
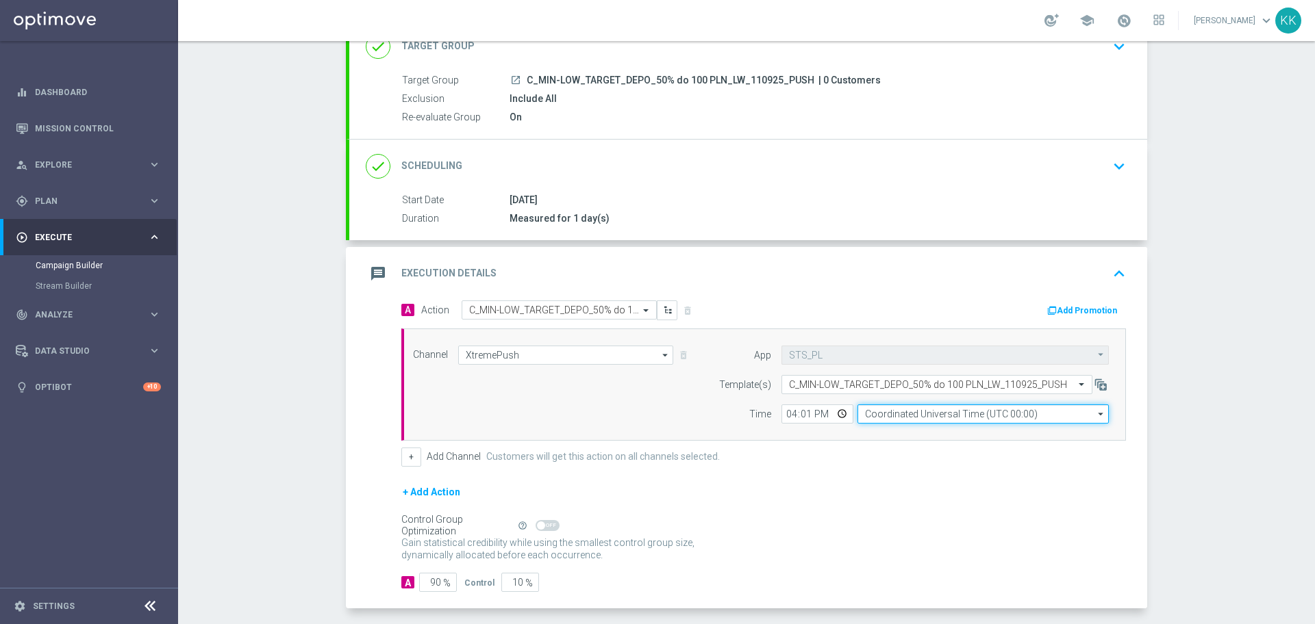
click at [889, 420] on input "Coordinated Universal Time (UTC 00:00)" at bounding box center [982, 414] width 251 height 19
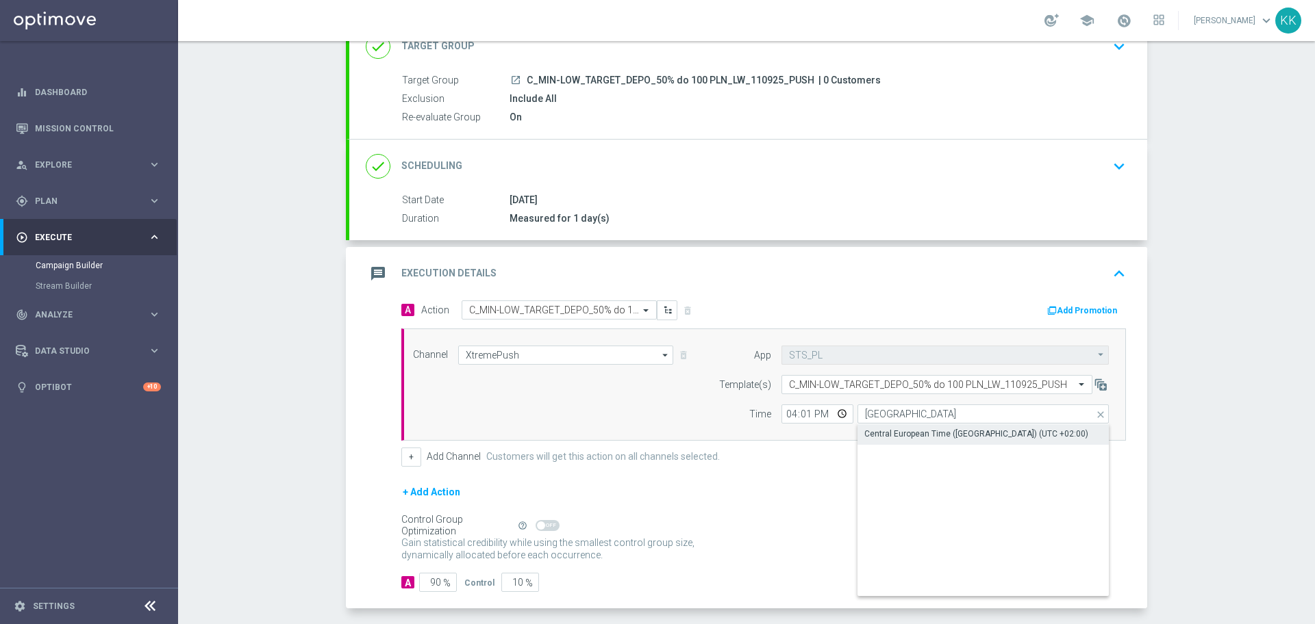
click at [889, 433] on div "Central European Time (Warsaw) (UTC +02:00)" at bounding box center [976, 434] width 224 height 12
type input "Central European Time (Warsaw) (UTC +02:00)"
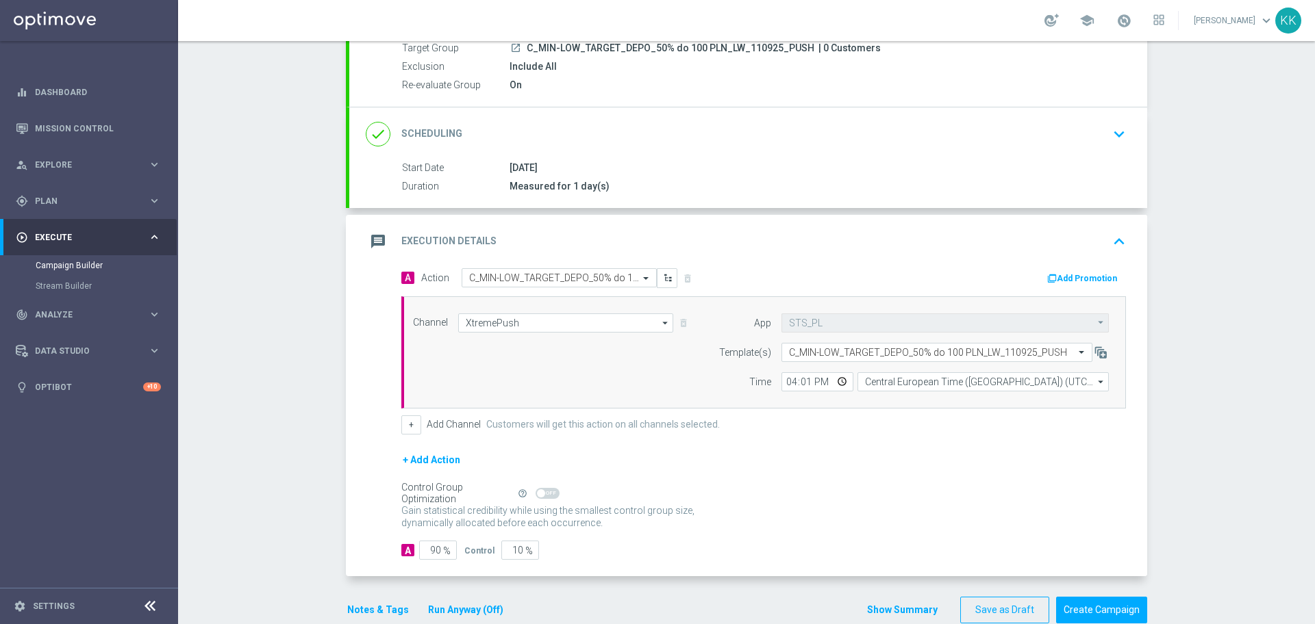
scroll to position [162, 0]
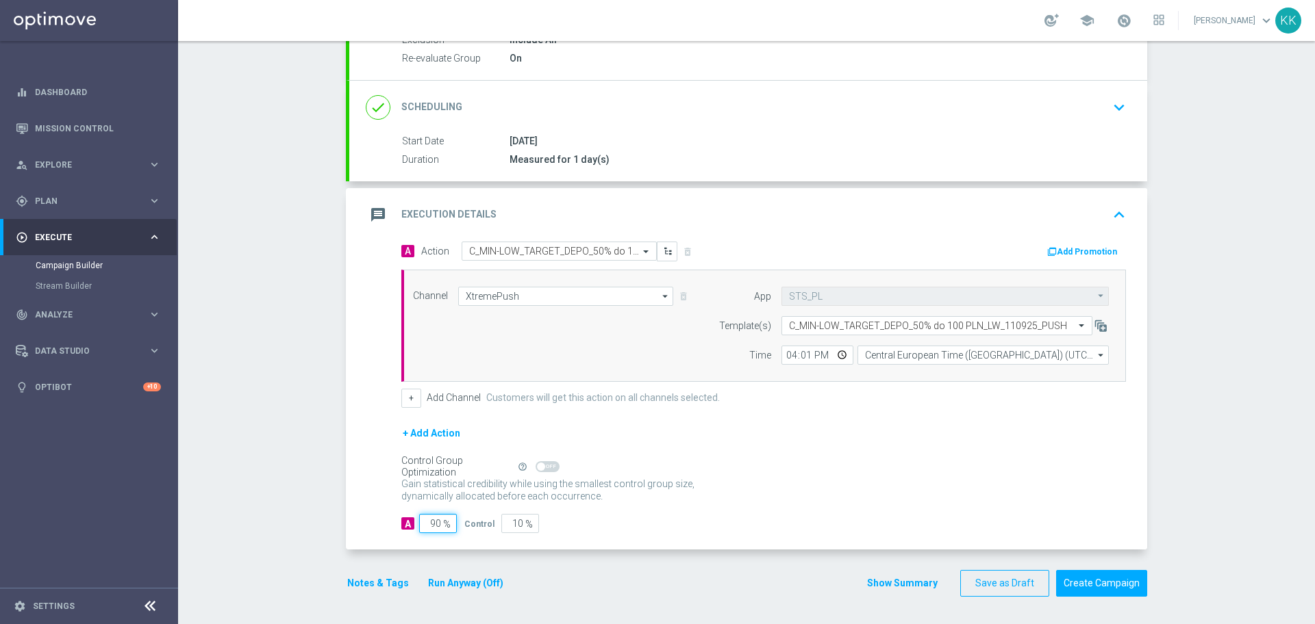
click at [435, 522] on input "90" at bounding box center [438, 523] width 38 height 19
type input "9"
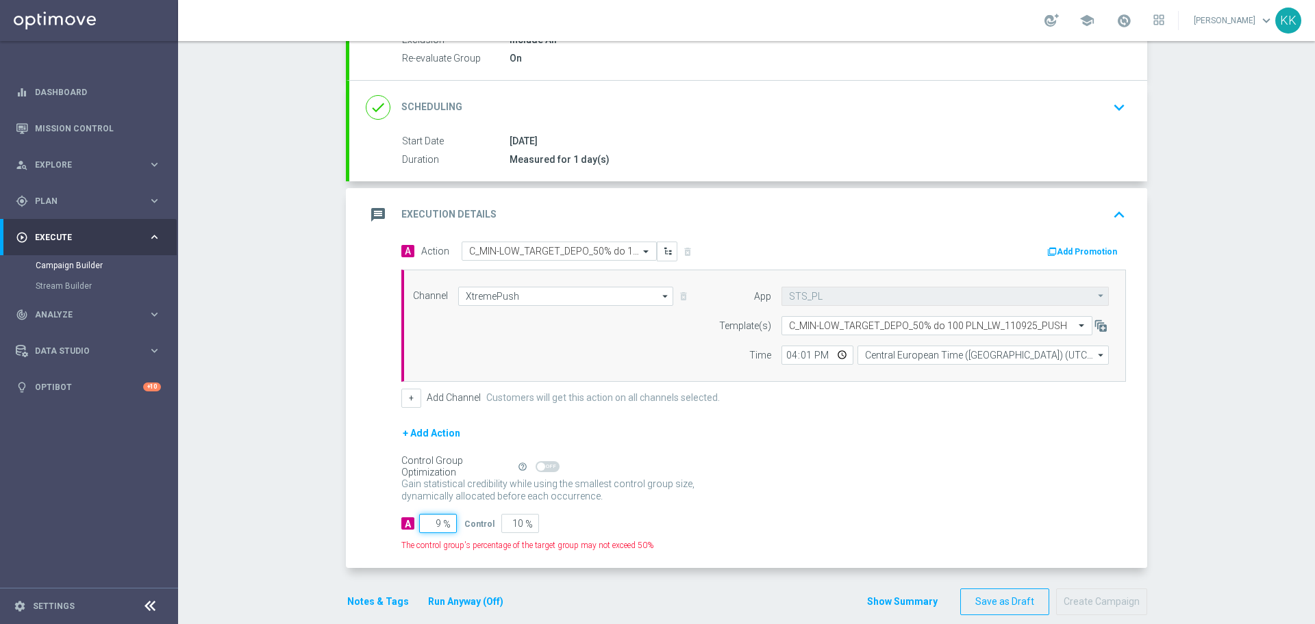
type input "91"
type input "95"
type input "5"
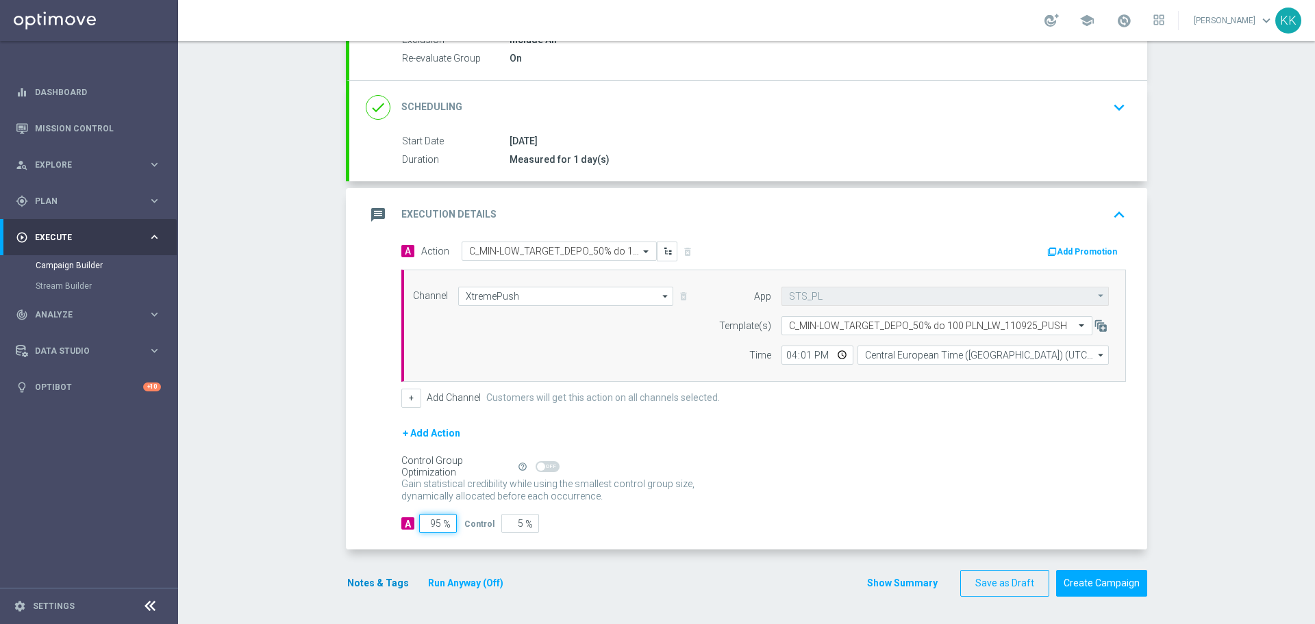
type input "95"
click at [379, 584] on button "Notes & Tags" at bounding box center [378, 583] width 64 height 17
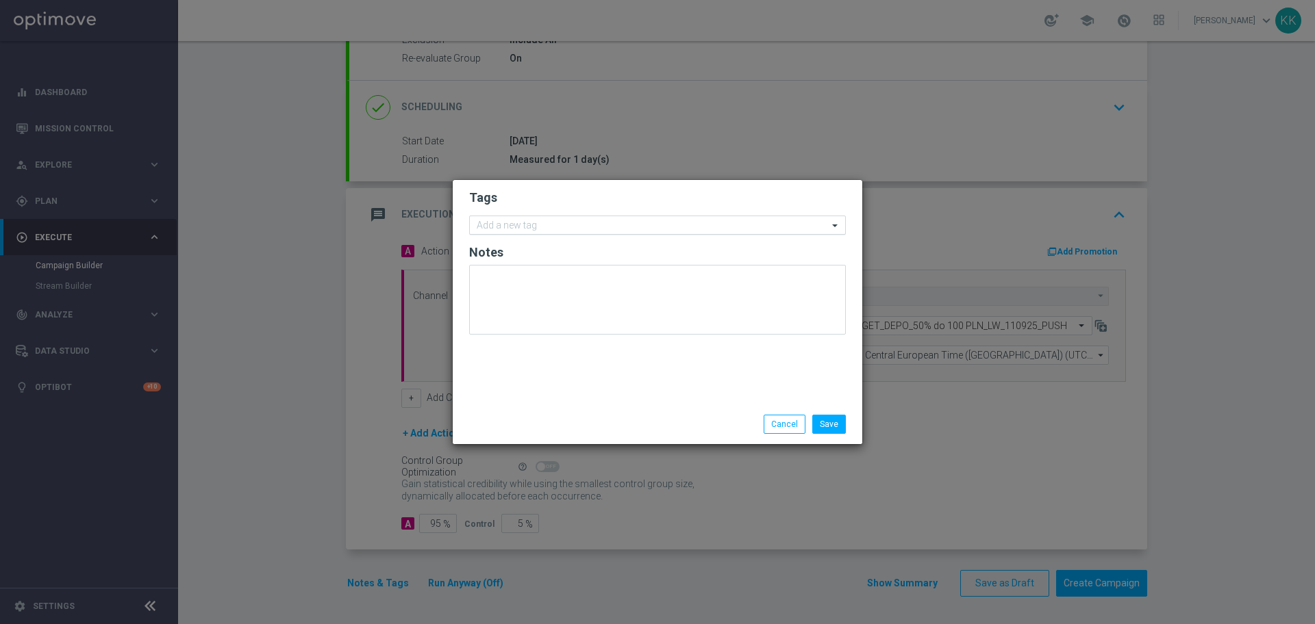
click at [542, 220] on input "text" at bounding box center [652, 226] width 351 height 12
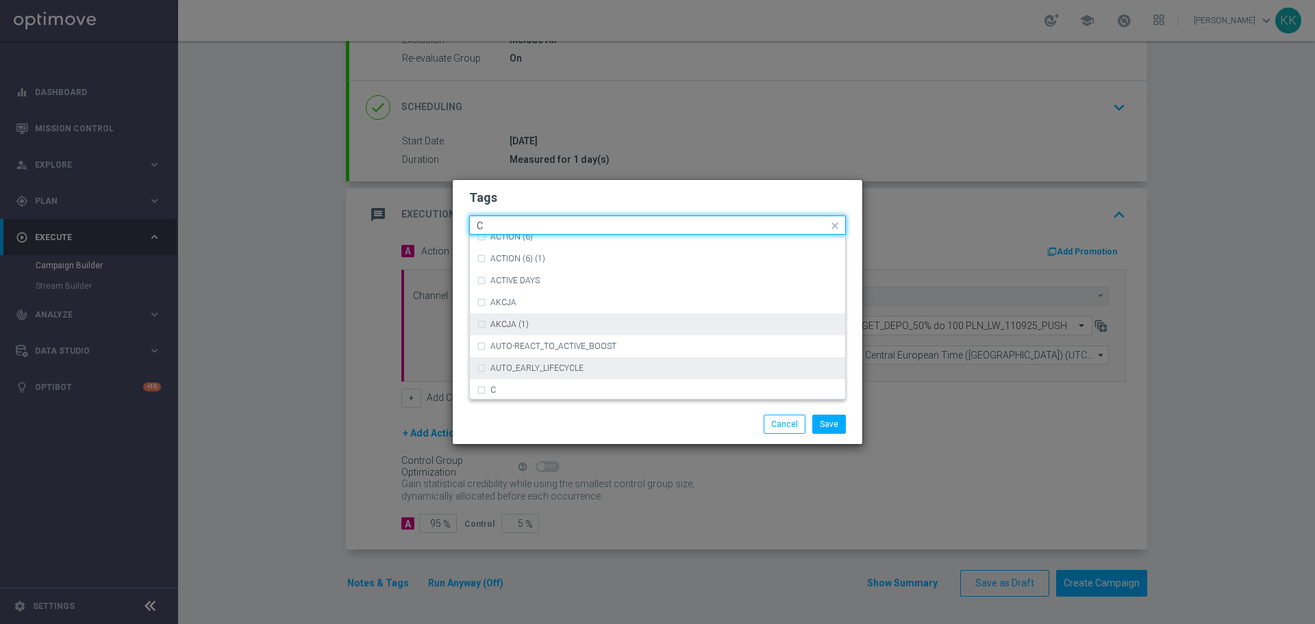
scroll to position [1027, 0]
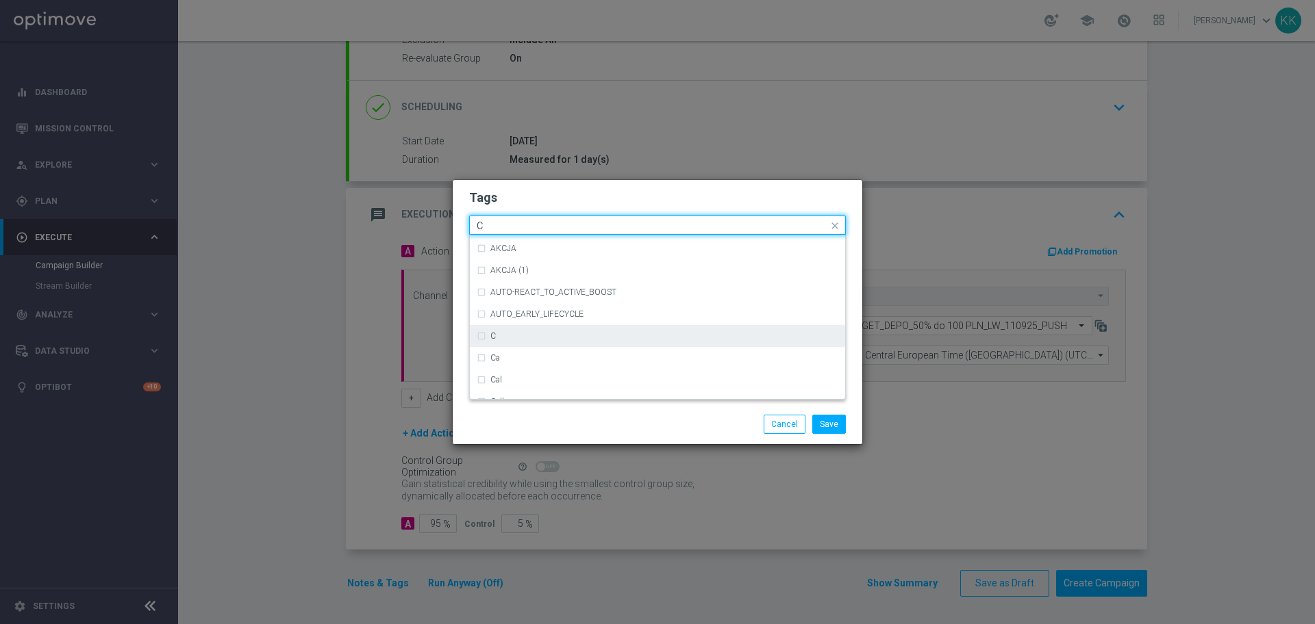
click at [524, 338] on div "C" at bounding box center [664, 336] width 348 height 8
type input "C"
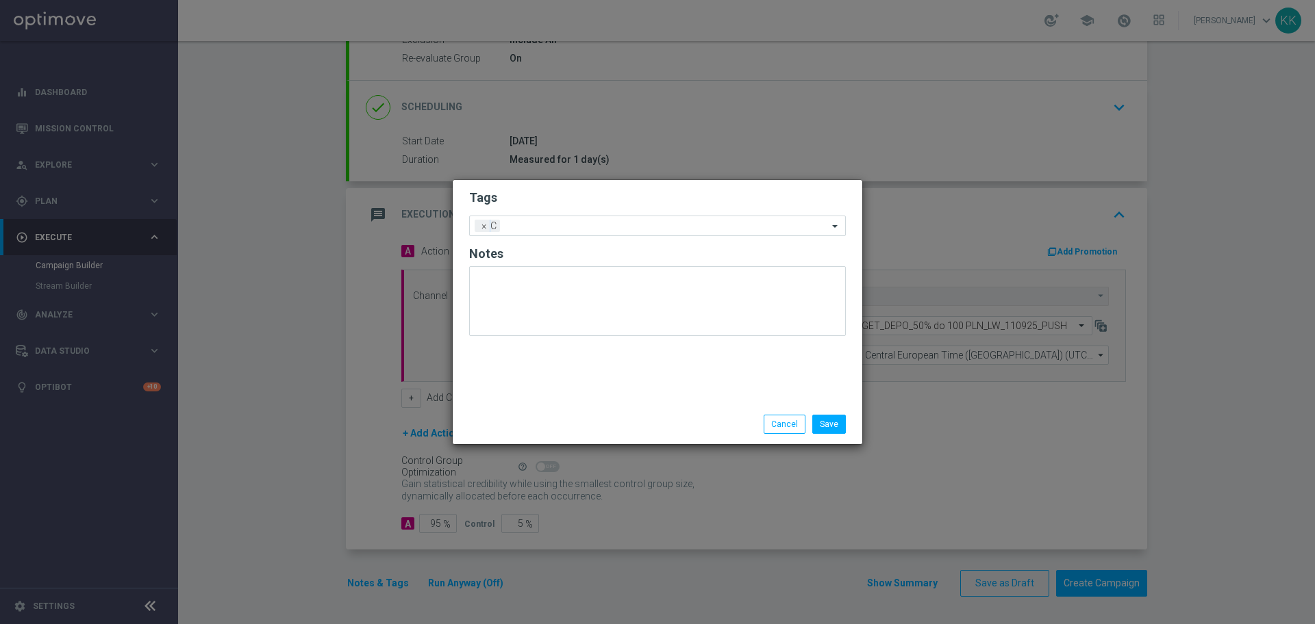
click at [564, 199] on h2 "Tags" at bounding box center [657, 198] width 377 height 16
click at [566, 227] on input "text" at bounding box center [666, 227] width 322 height 12
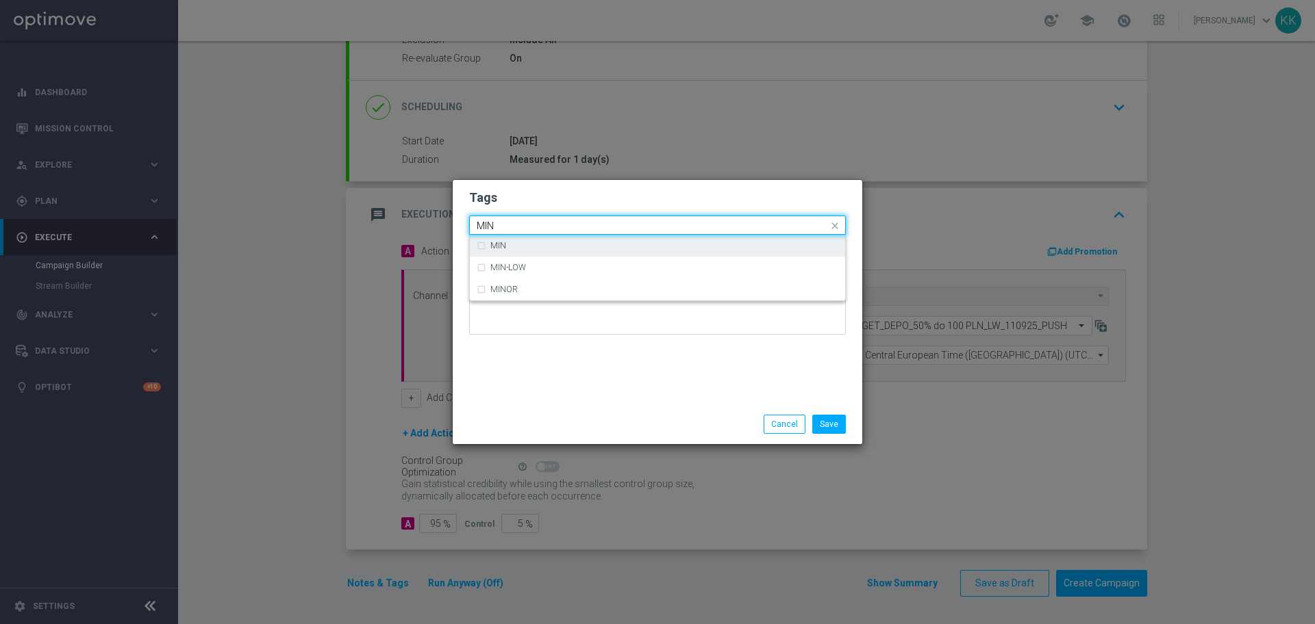
click at [522, 247] on div "MIN" at bounding box center [664, 246] width 348 height 8
type input "MIN"
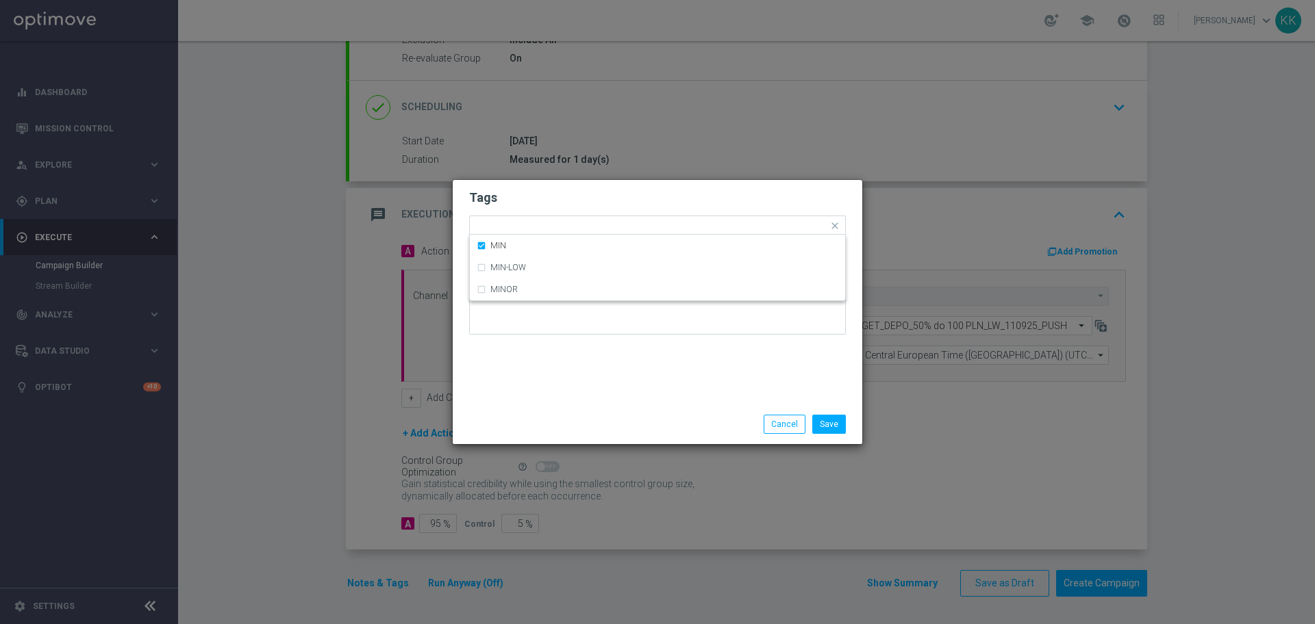
click at [553, 214] on form "Tags Quick find × C × MIN MIN MIN-LOW MINOR Notes" at bounding box center [657, 265] width 377 height 159
click at [558, 225] on input "text" at bounding box center [686, 227] width 283 height 12
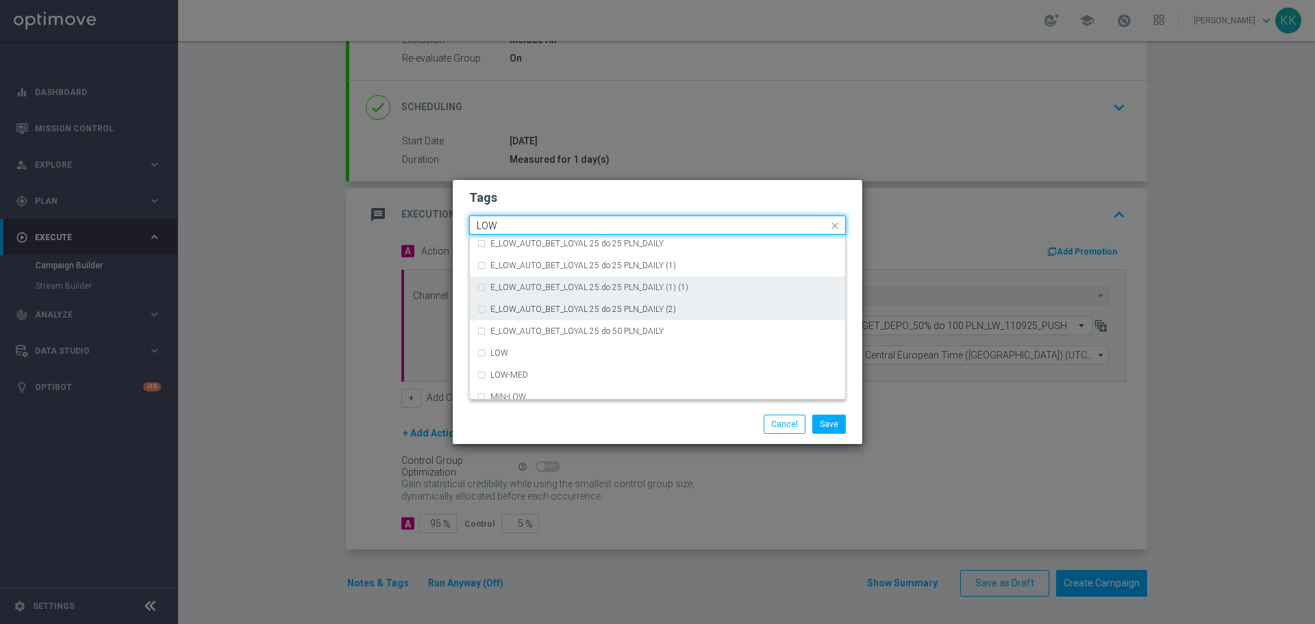
scroll to position [668, 0]
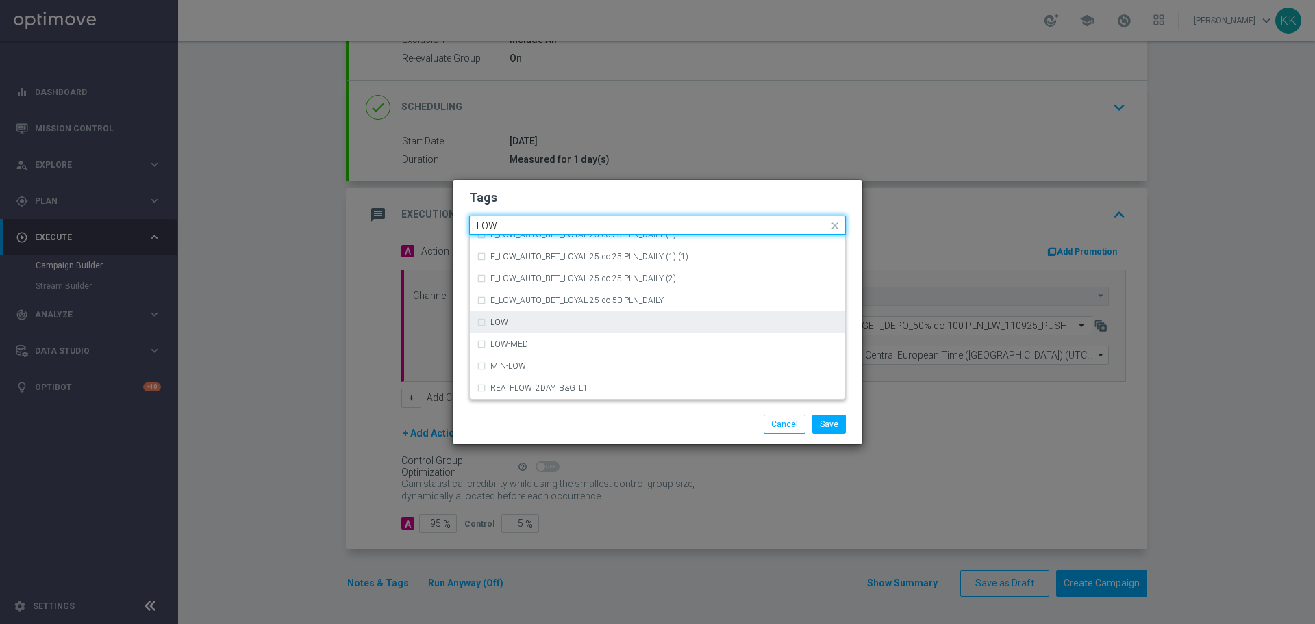
click at [584, 320] on div "LOW" at bounding box center [664, 322] width 348 height 8
type input "LOW"
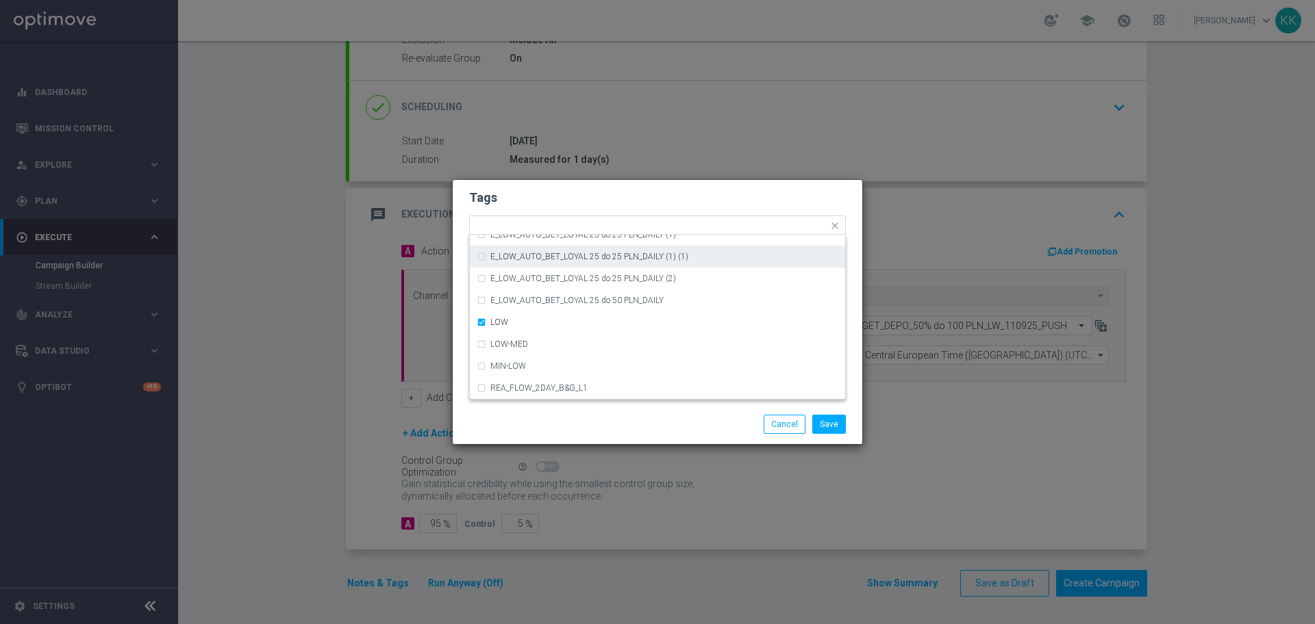
click at [584, 196] on h2 "Tags" at bounding box center [657, 198] width 377 height 16
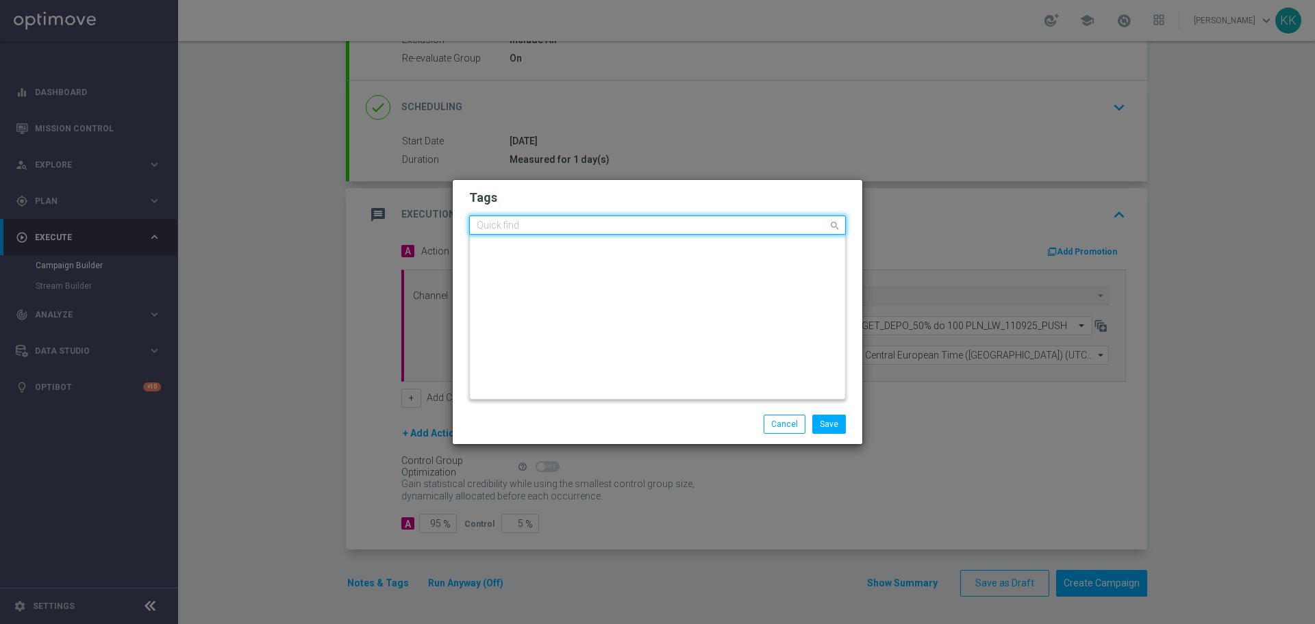
click at [613, 229] on input "text" at bounding box center [652, 226] width 351 height 12
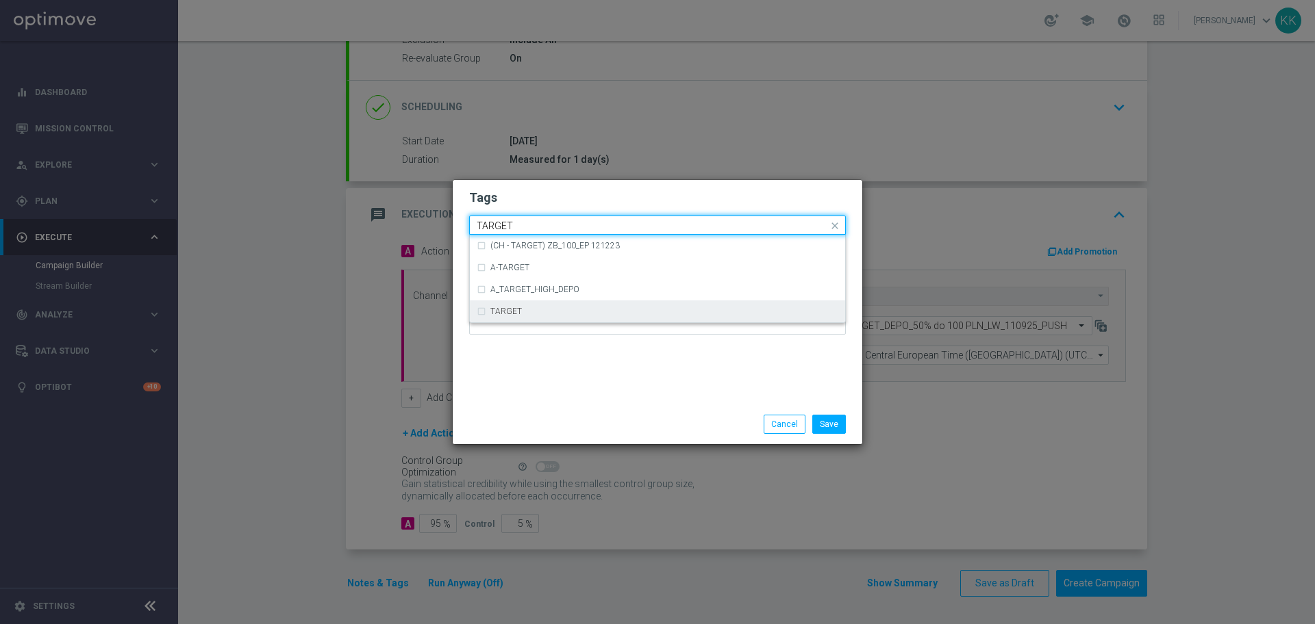
click at [570, 305] on div "TARGET" at bounding box center [657, 312] width 361 height 22
type input "TARGET"
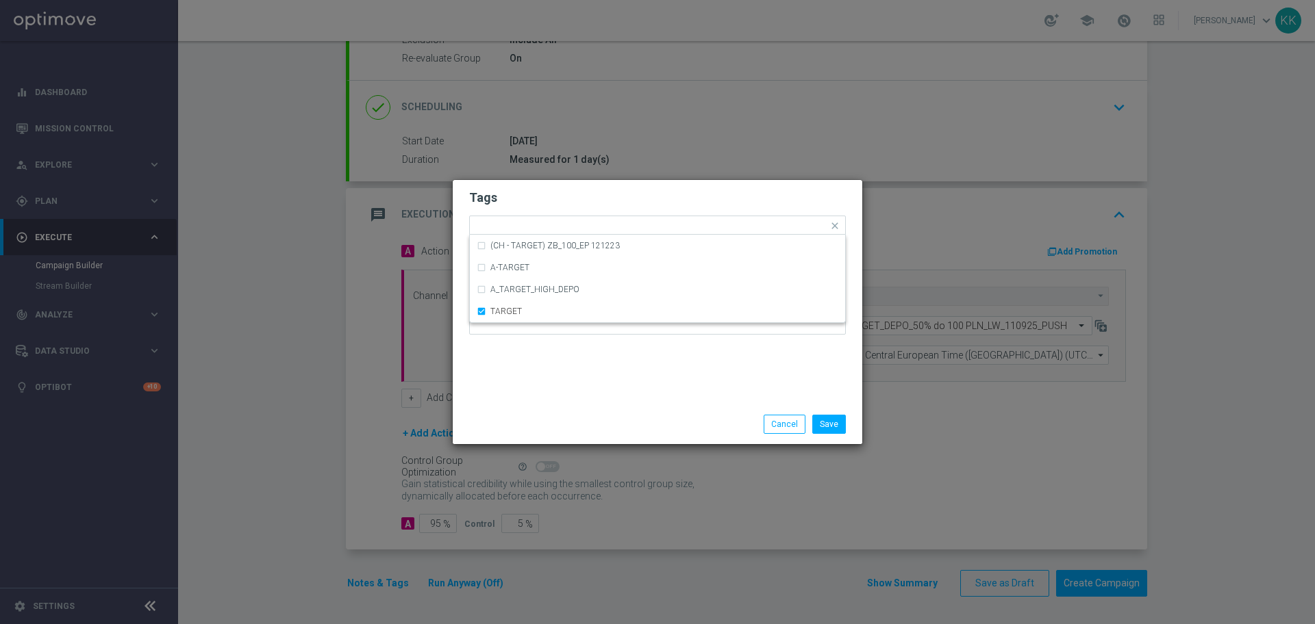
click at [581, 385] on div "Tags Quick find × C × MIN × LOW × TARGET (CH - TARGET) ZB_100_EP 121223 A-TARGE…" at bounding box center [657, 292] width 409 height 225
click at [661, 229] on input "text" at bounding box center [737, 227] width 181 height 12
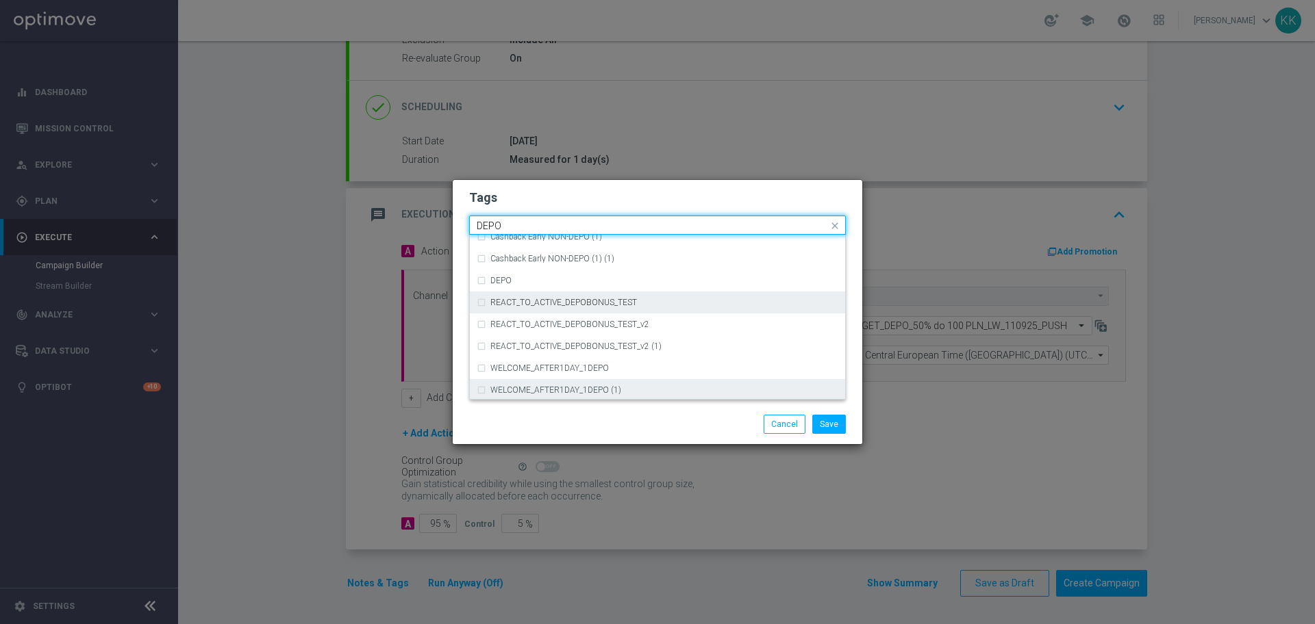
scroll to position [541, 0]
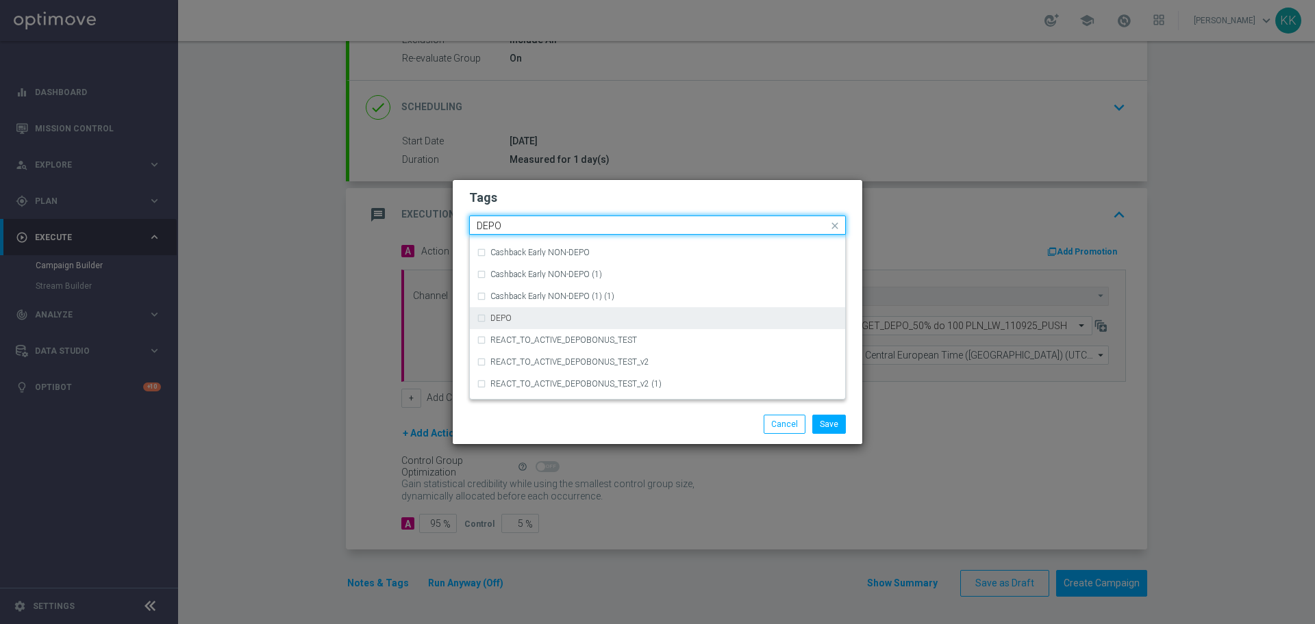
click at [565, 318] on div "DEPO" at bounding box center [664, 318] width 348 height 8
type input "DEPO"
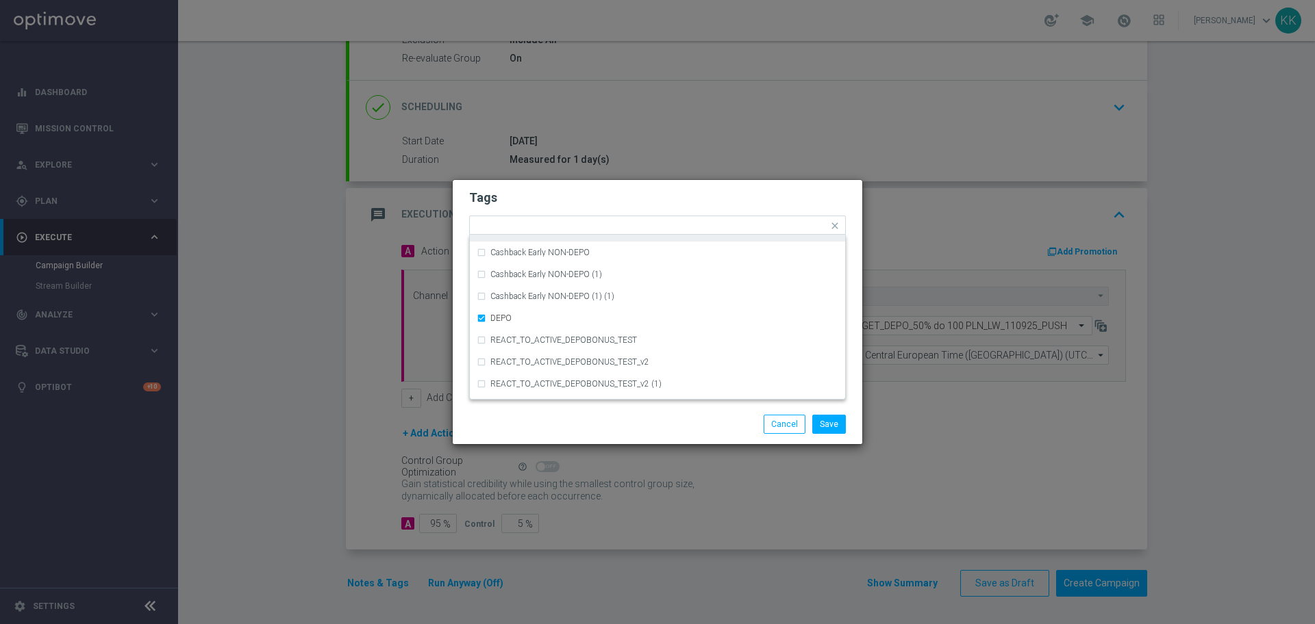
click at [617, 203] on h2 "Tags" at bounding box center [657, 198] width 377 height 16
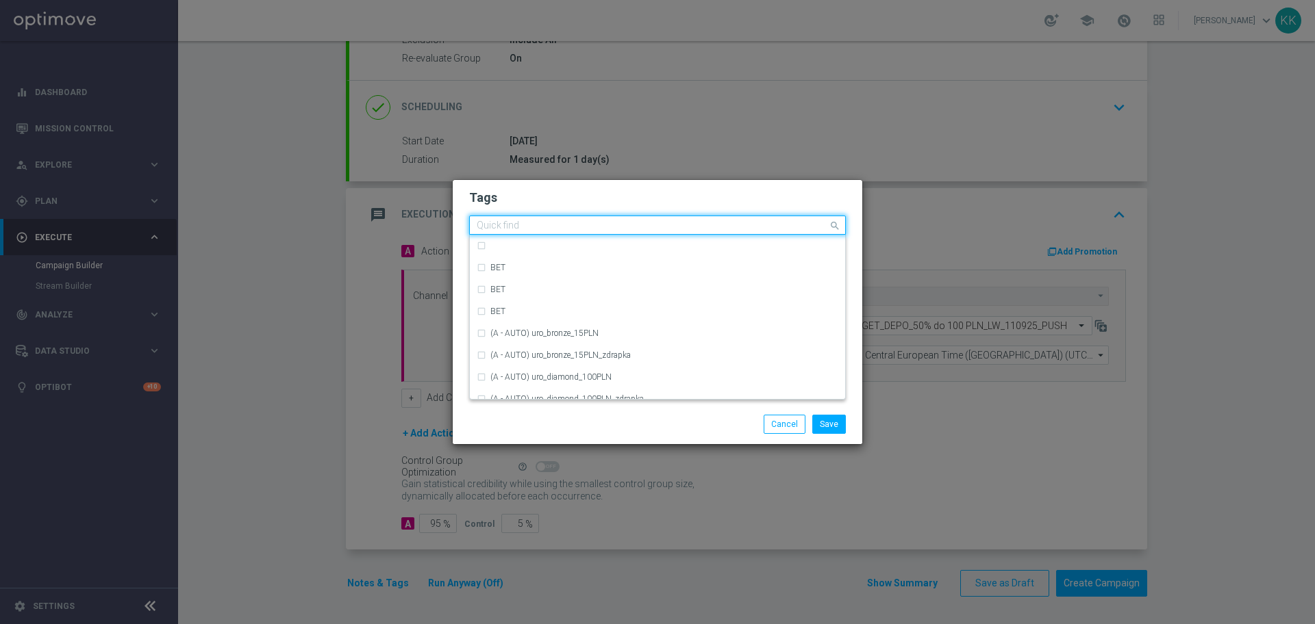
click at [715, 222] on input "text" at bounding box center [652, 226] width 351 height 12
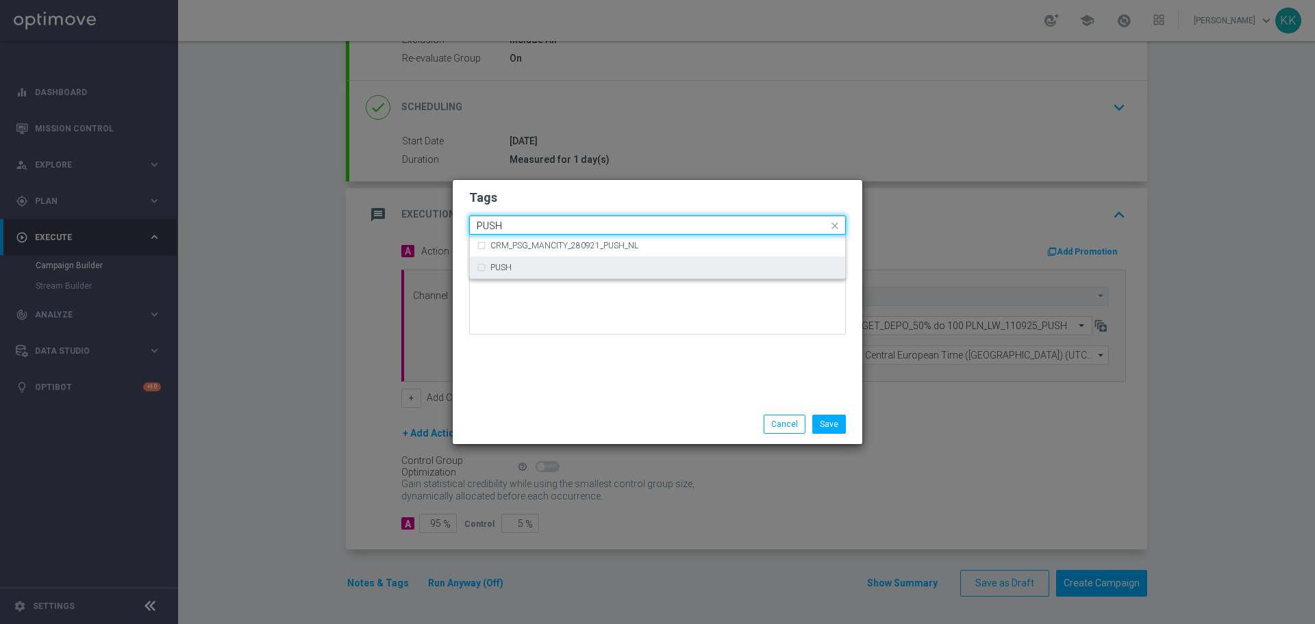
click at [579, 264] on div "PUSH" at bounding box center [664, 268] width 348 height 8
type input "PUSH"
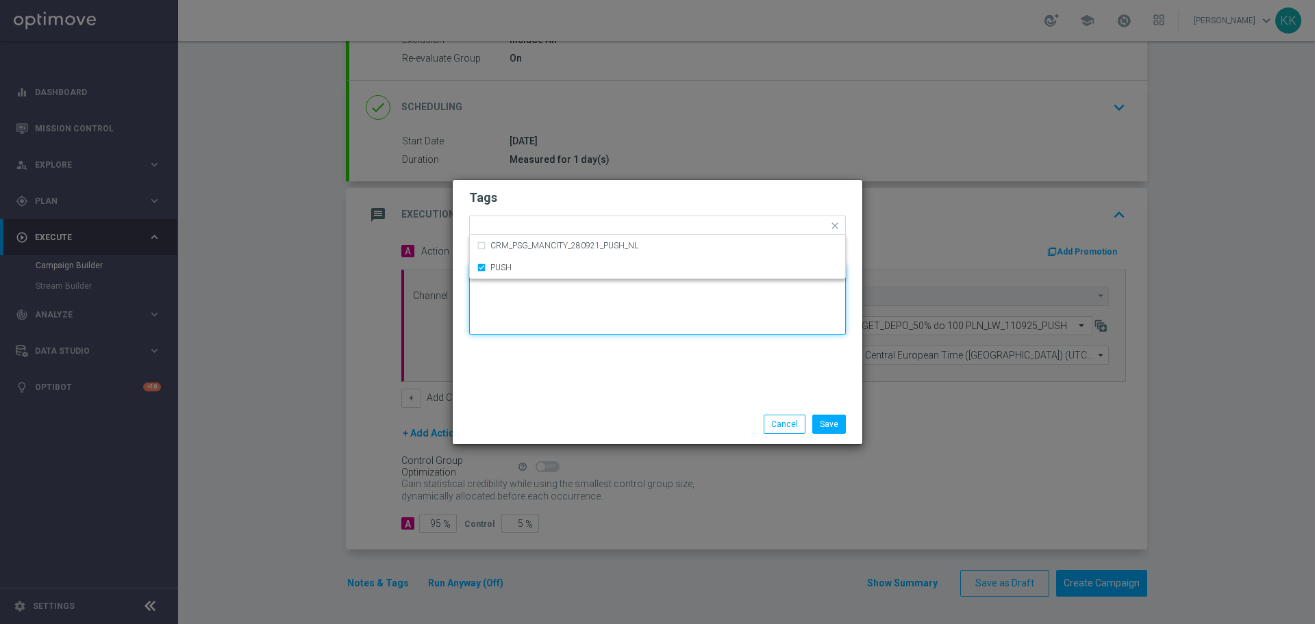
click at [583, 329] on textarea at bounding box center [657, 300] width 377 height 70
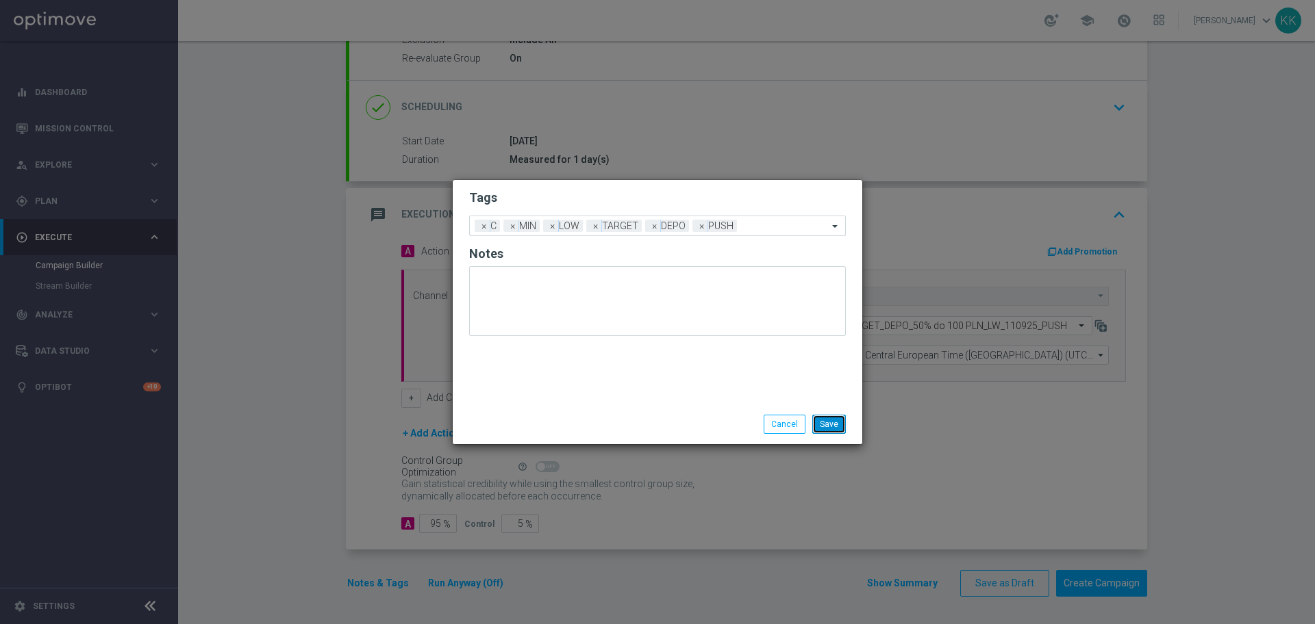
click at [830, 428] on button "Save" at bounding box center [829, 424] width 34 height 19
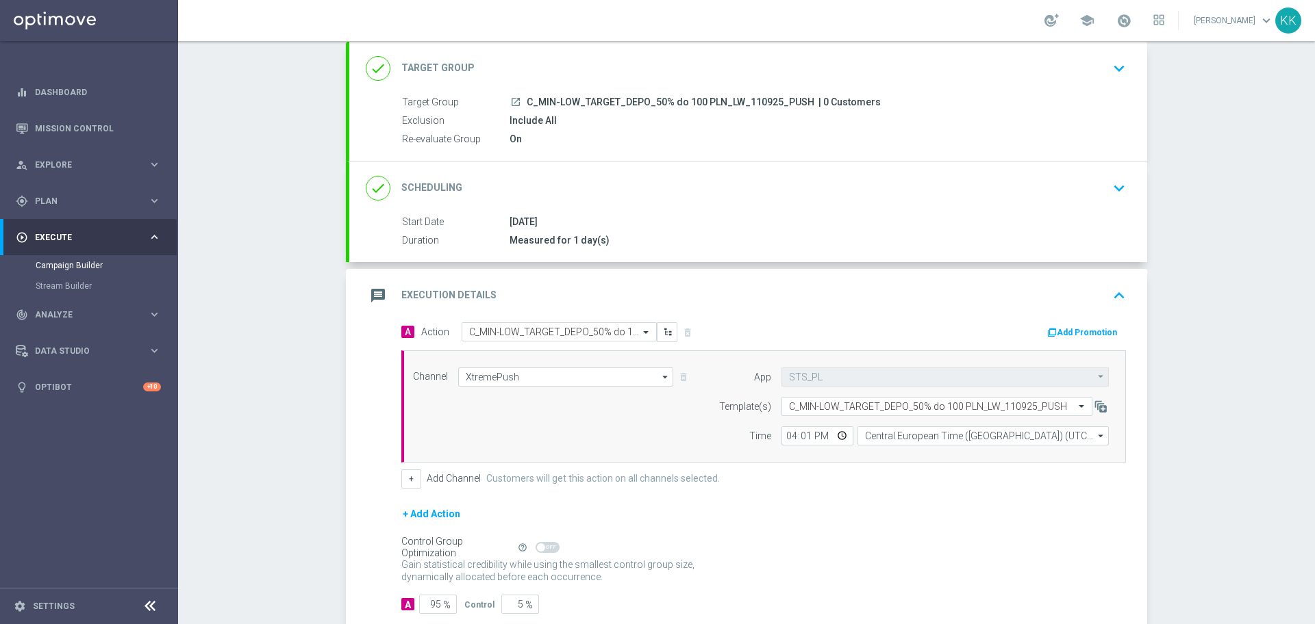
scroll to position [0, 0]
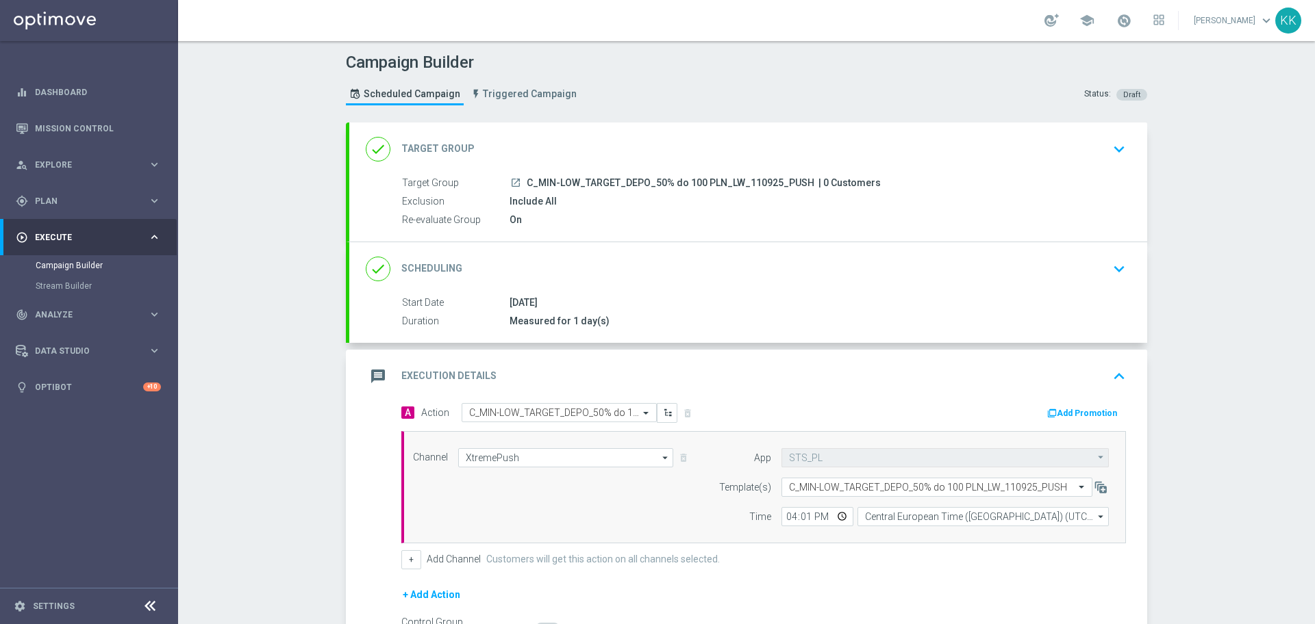
click at [1080, 147] on div "done Target Group keyboard_arrow_down" at bounding box center [748, 149] width 765 height 26
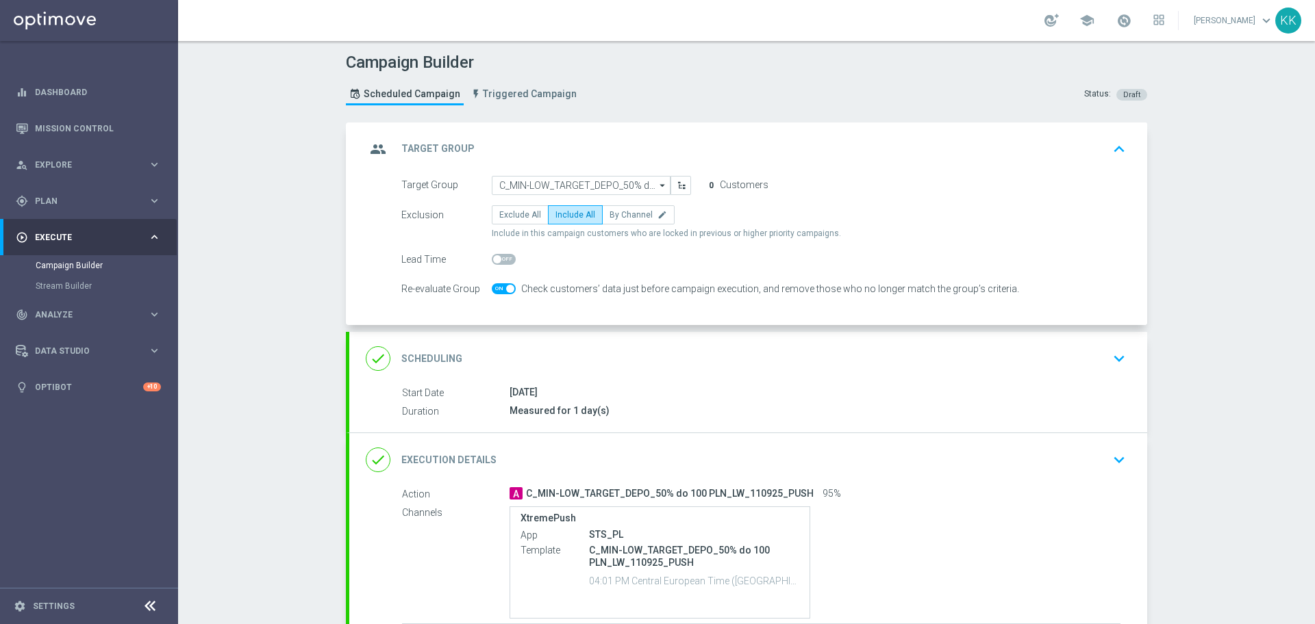
click at [1051, 370] on div "done Scheduling keyboard_arrow_down" at bounding box center [748, 359] width 765 height 26
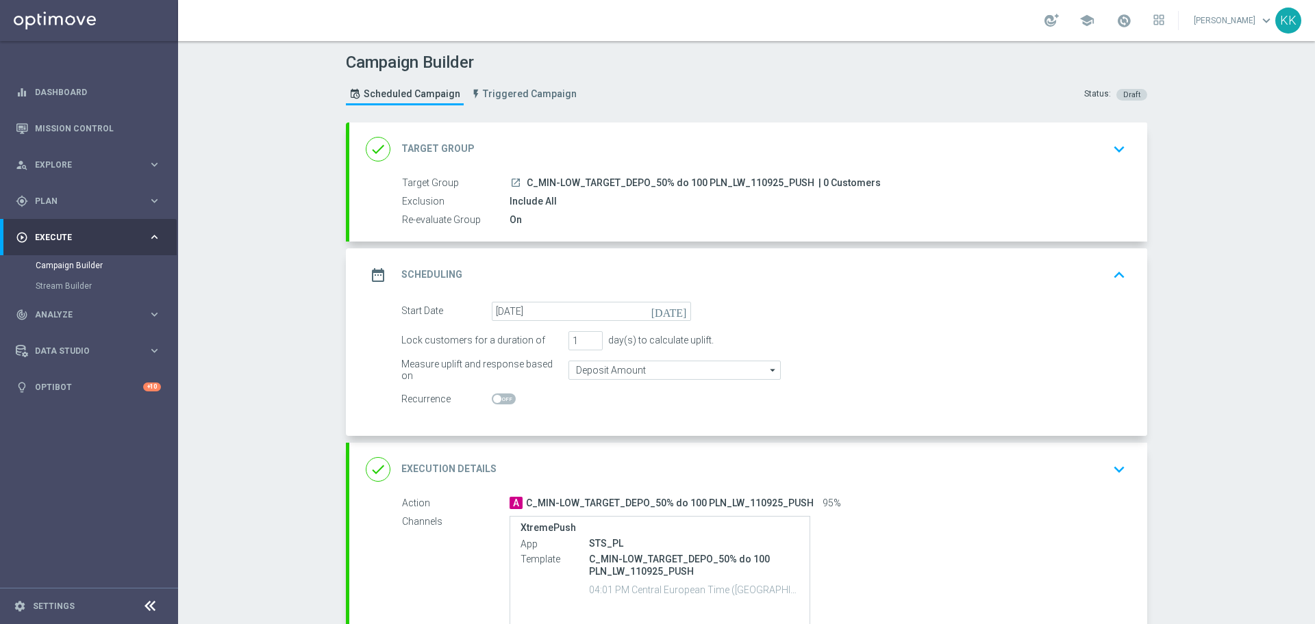
click at [1076, 474] on div "done Execution Details keyboard_arrow_down" at bounding box center [748, 470] width 765 height 26
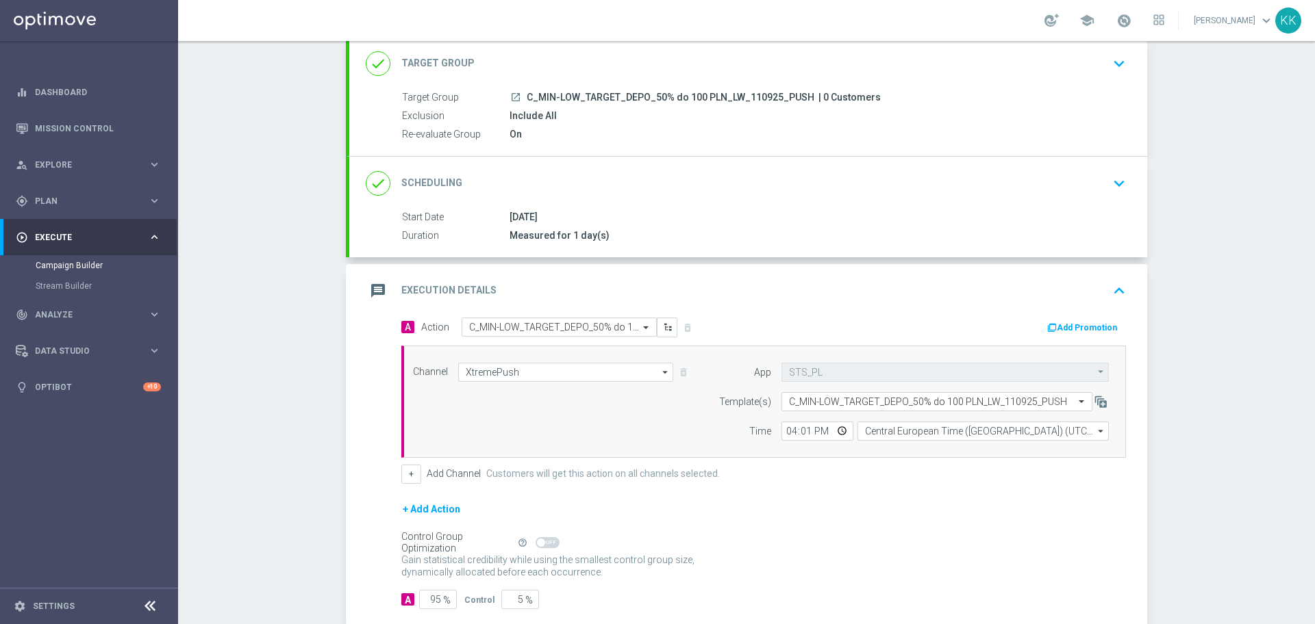
scroll to position [162, 0]
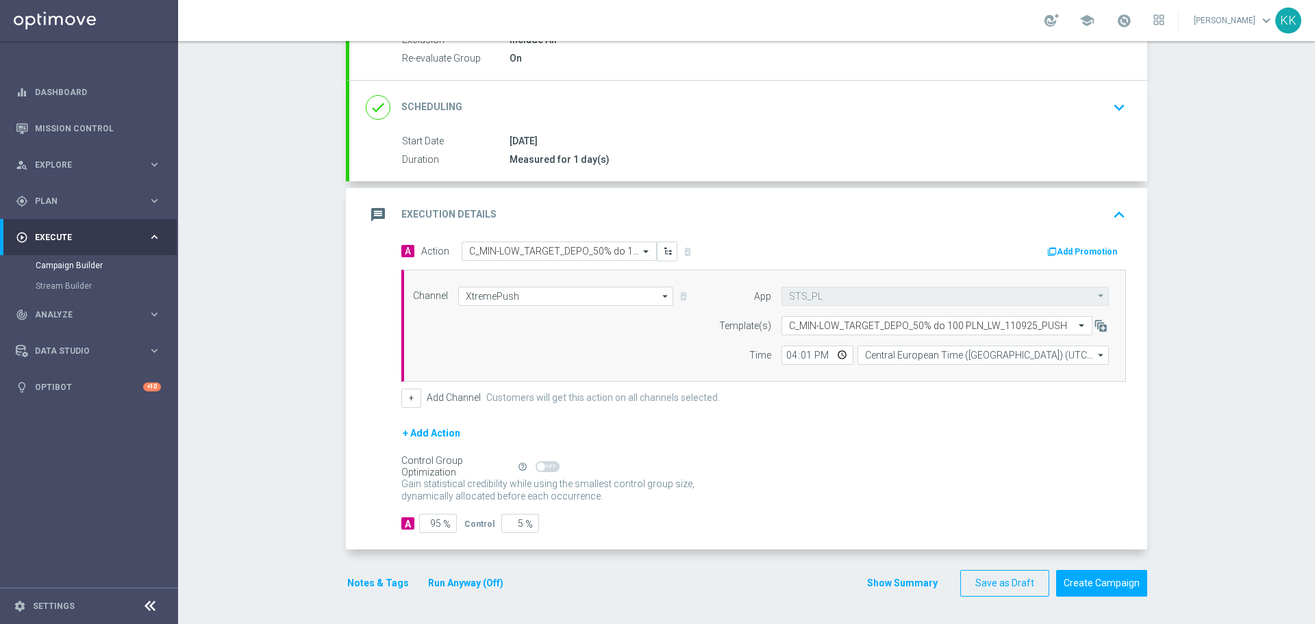
click at [382, 589] on button "Notes & Tags" at bounding box center [378, 583] width 64 height 17
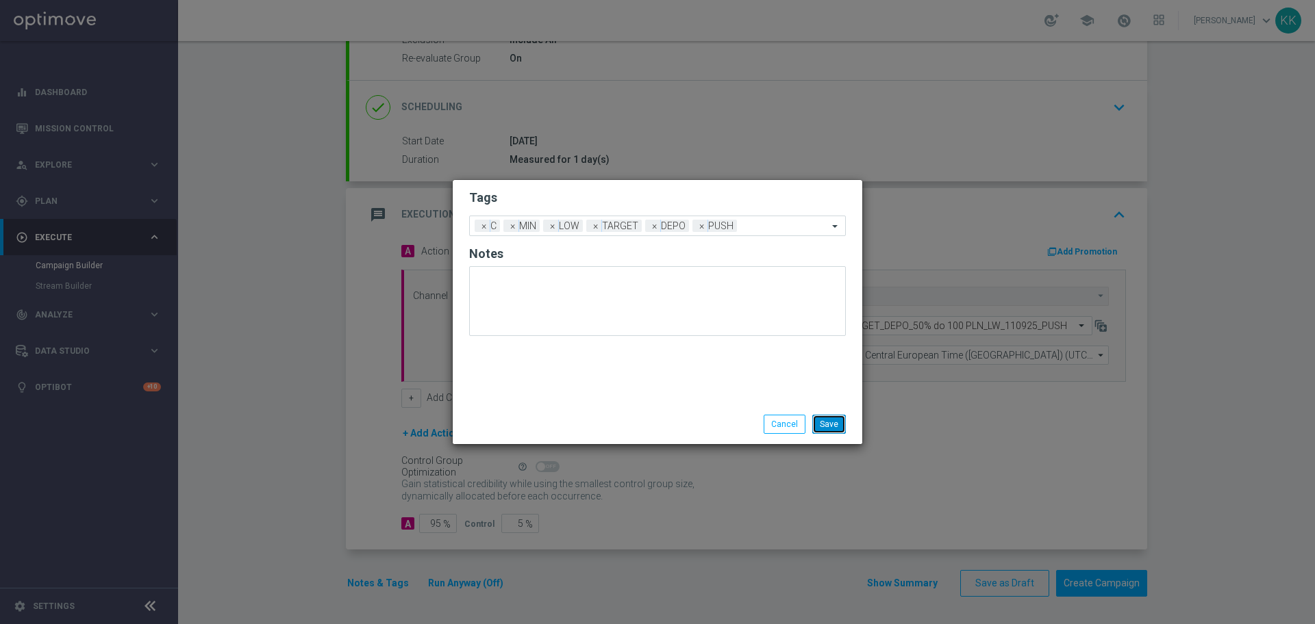
click at [827, 420] on button "Save" at bounding box center [829, 424] width 34 height 19
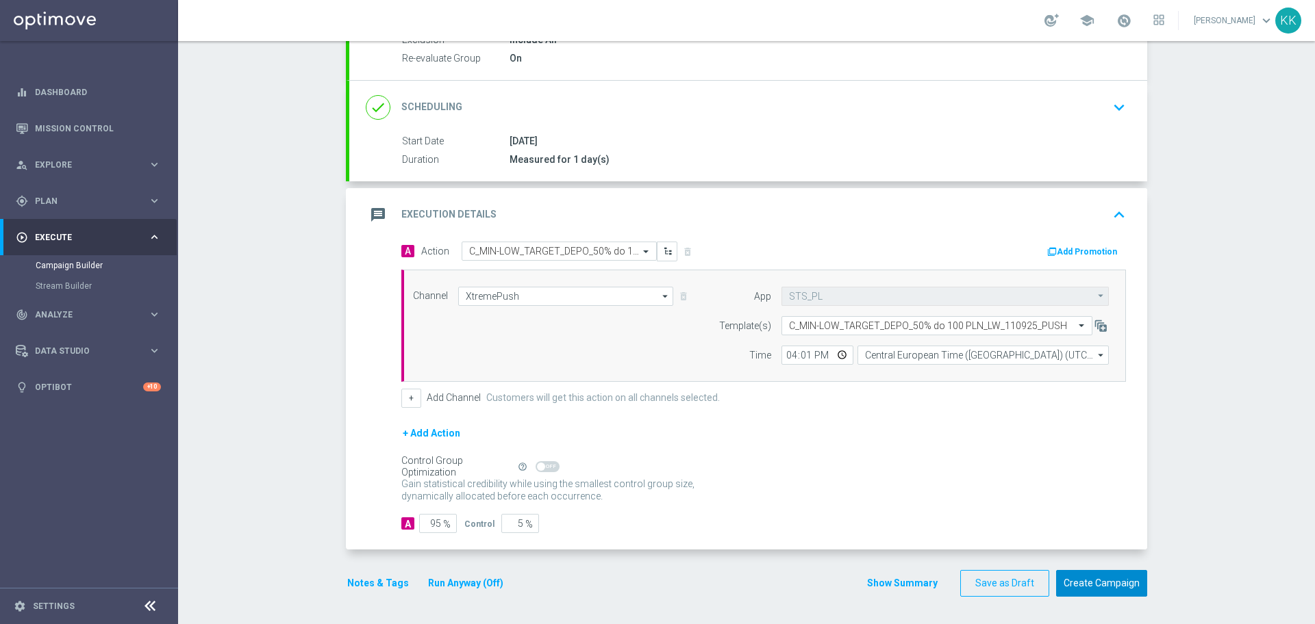
click at [1121, 589] on button "Create Campaign" at bounding box center [1101, 583] width 91 height 27
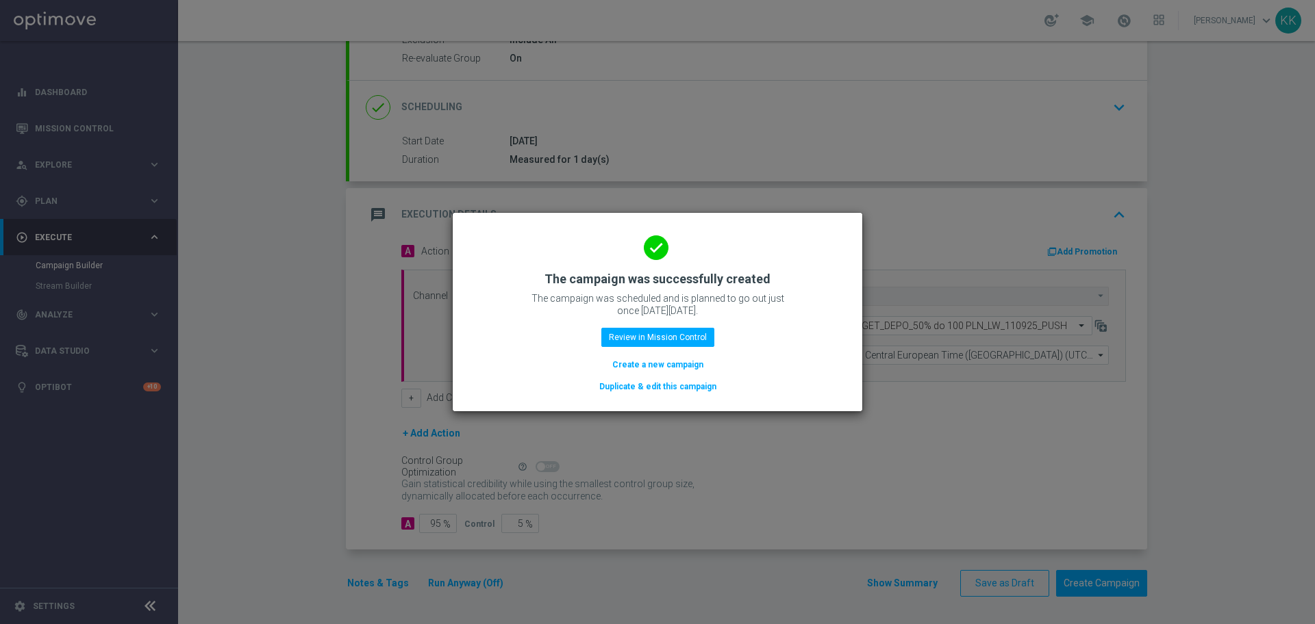
click at [659, 362] on button "Create a new campaign" at bounding box center [658, 364] width 94 height 15
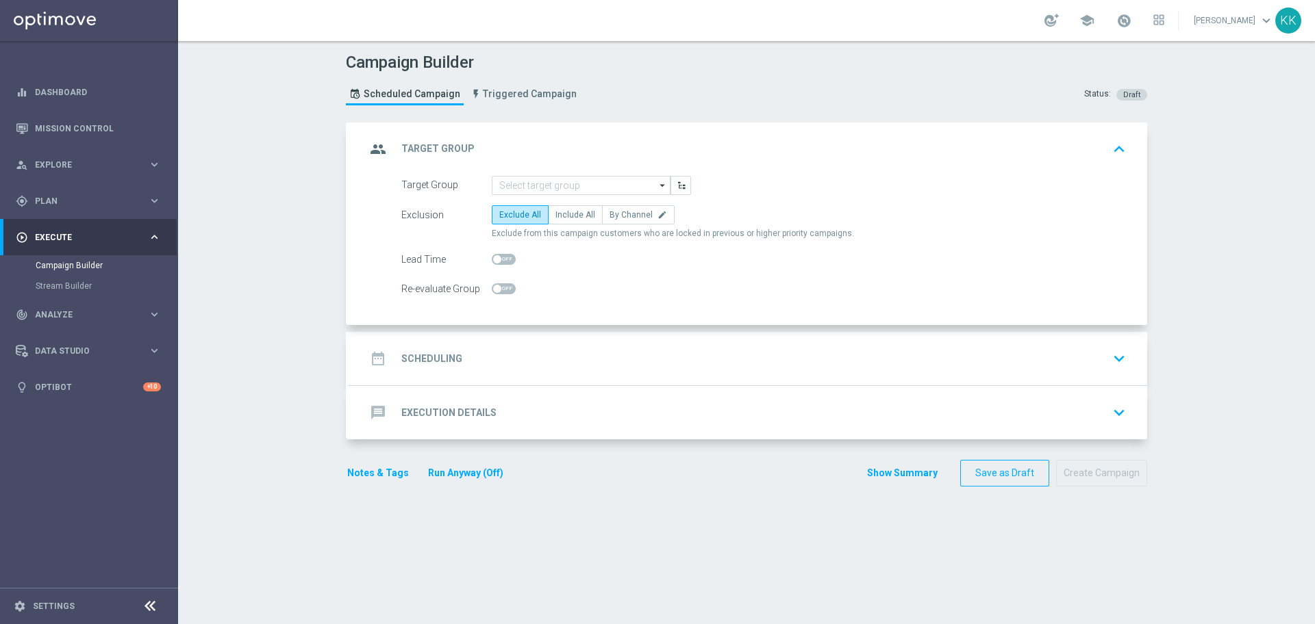
scroll to position [0, 0]
click at [553, 183] on input at bounding box center [581, 185] width 179 height 19
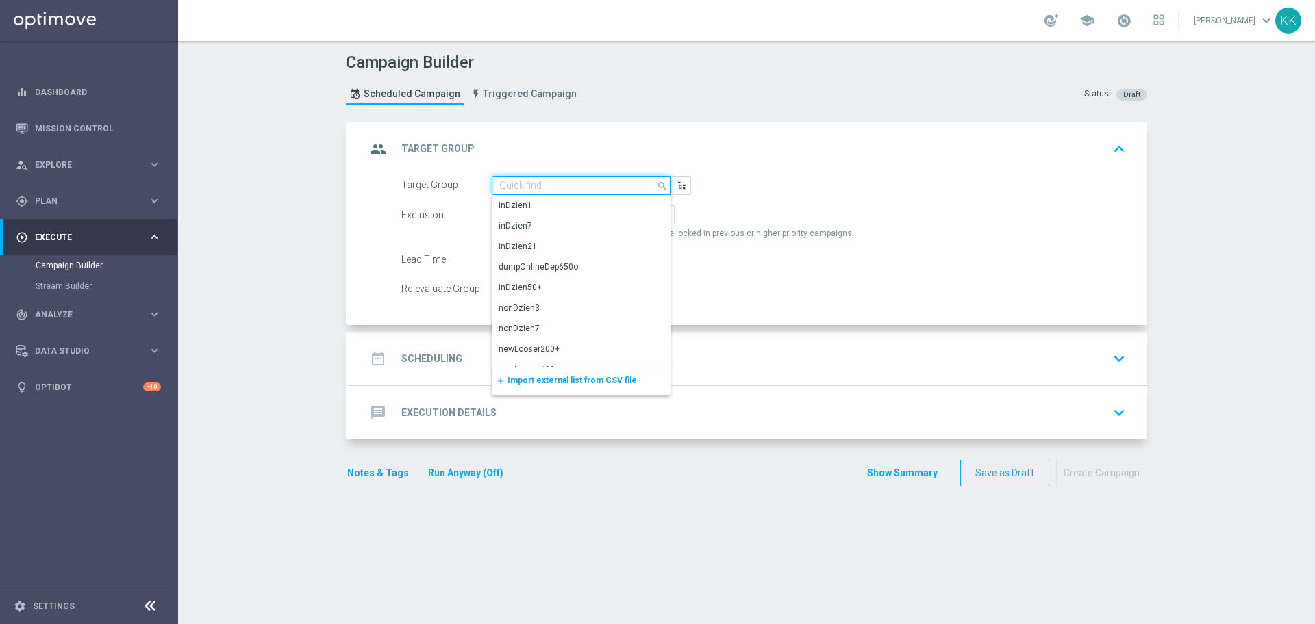
paste input "C_MED-HIGH_TARGET_DEPO_50% do 300 PLN_LW_110925_PUSH"
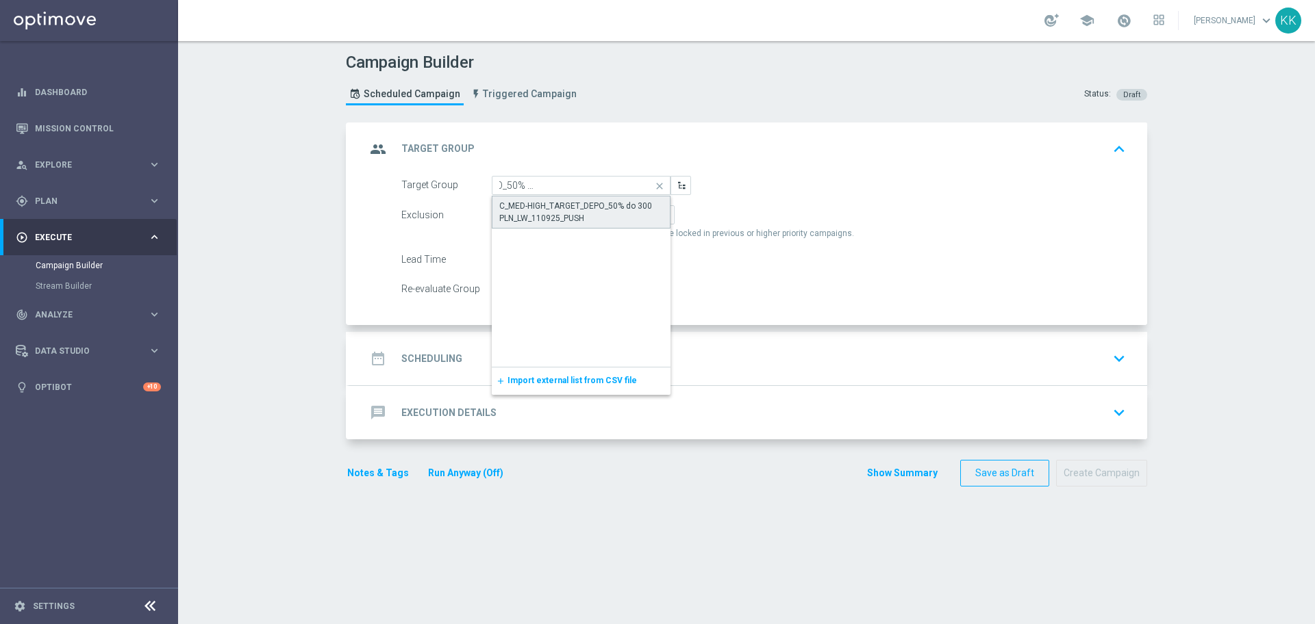
click at [516, 209] on div "C_MED-HIGH_TARGET_DEPO_50% do 300 PLN_LW_110925_PUSH" at bounding box center [581, 212] width 164 height 25
type input "C_MED-HIGH_TARGET_DEPO_50% do 300 PLN_LW_110925_PUSH"
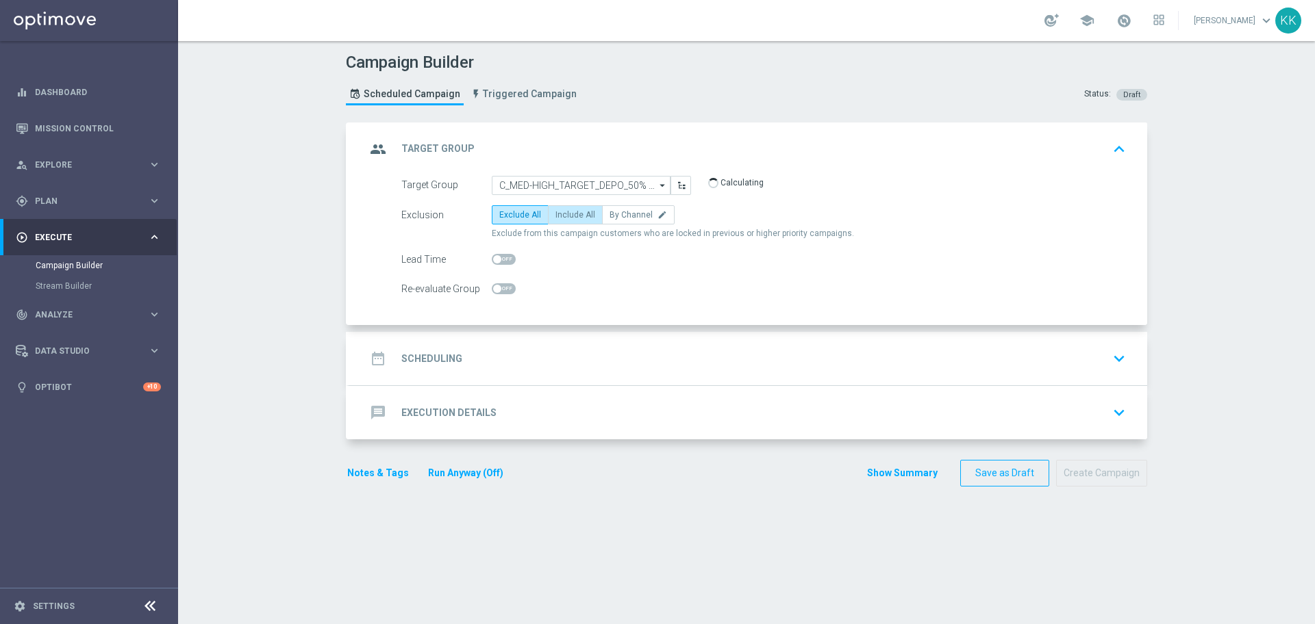
click at [585, 214] on label "Include All" at bounding box center [575, 214] width 55 height 19
click at [564, 214] on input "Include All" at bounding box center [559, 217] width 9 height 9
radio input "true"
click at [501, 294] on span at bounding box center [504, 288] width 24 height 11
click at [501, 294] on input "checkbox" at bounding box center [504, 288] width 24 height 11
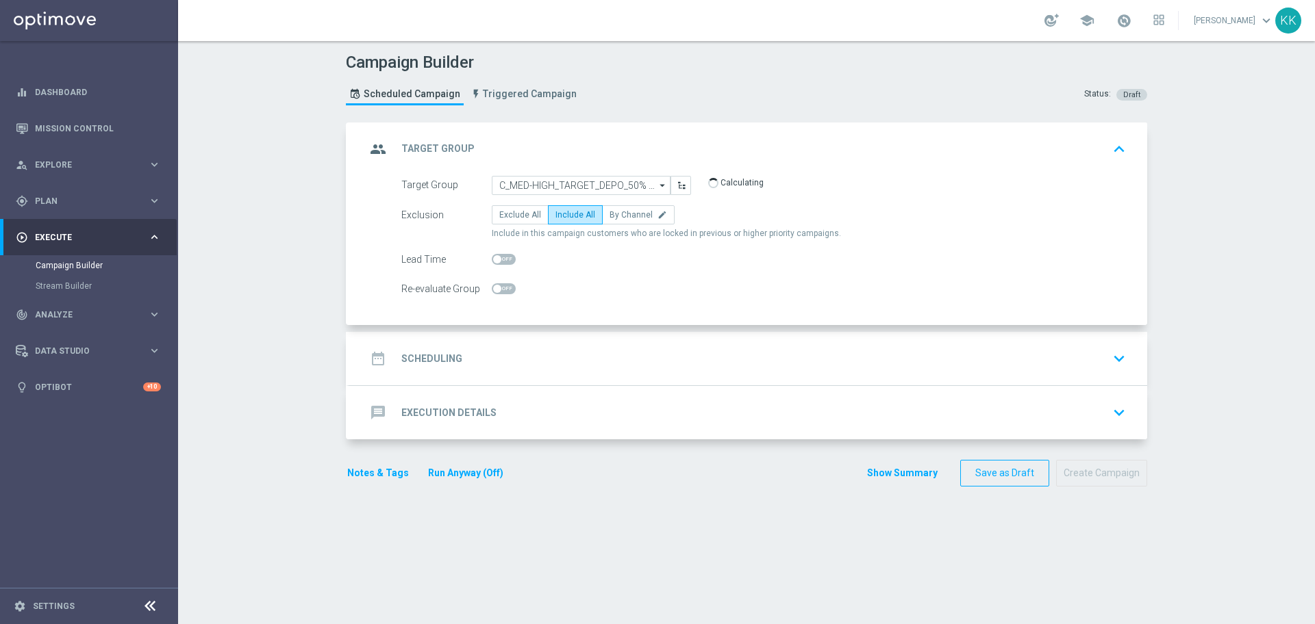
checkbox input "true"
click at [552, 354] on div "date_range Scheduling keyboard_arrow_down" at bounding box center [748, 359] width 765 height 26
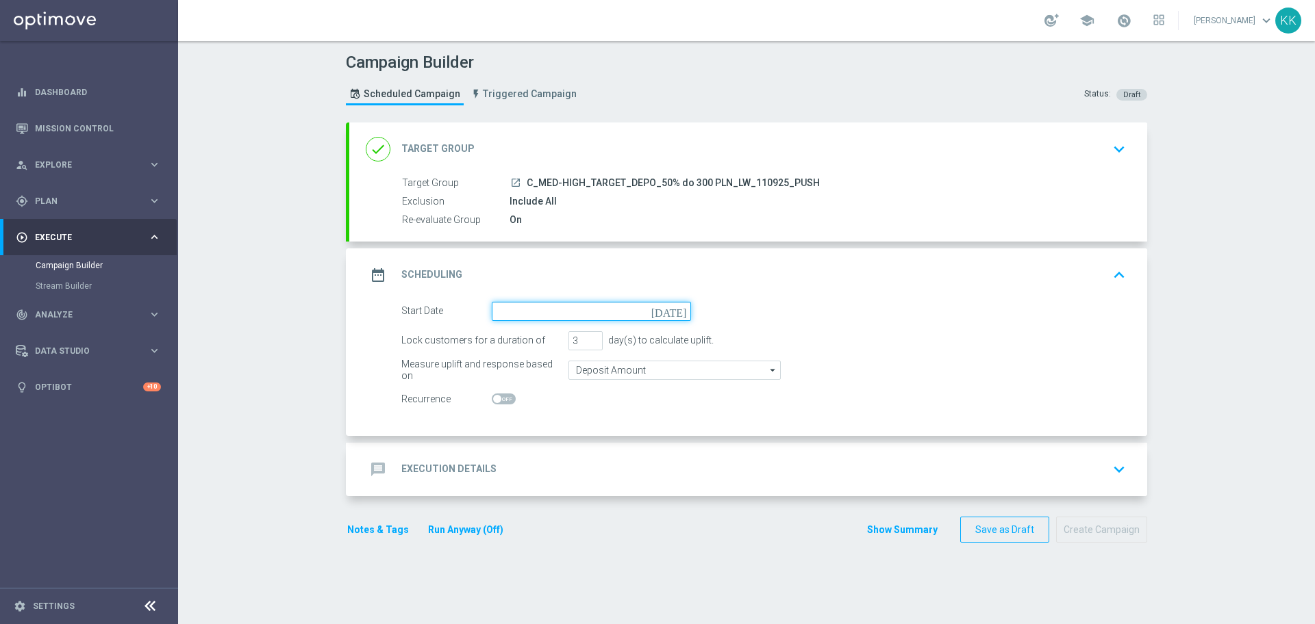
click at [518, 316] on input at bounding box center [591, 311] width 199 height 19
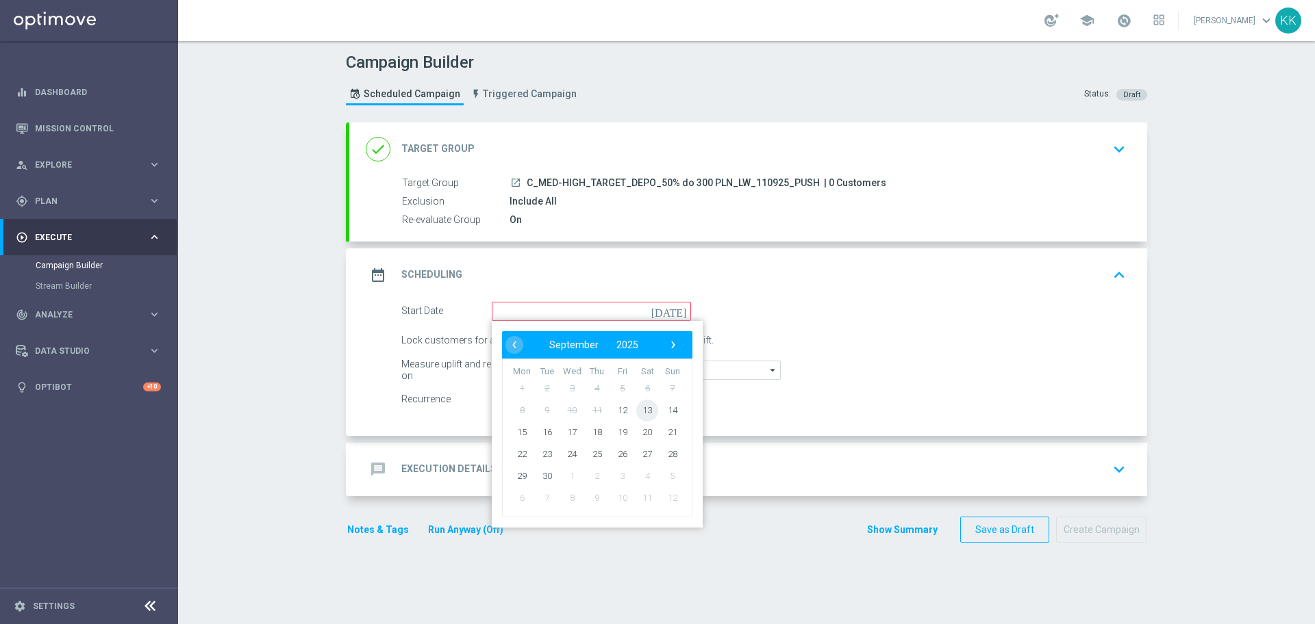
click at [639, 412] on span "13" at bounding box center [647, 410] width 22 height 22
type input "13 Sep 2025"
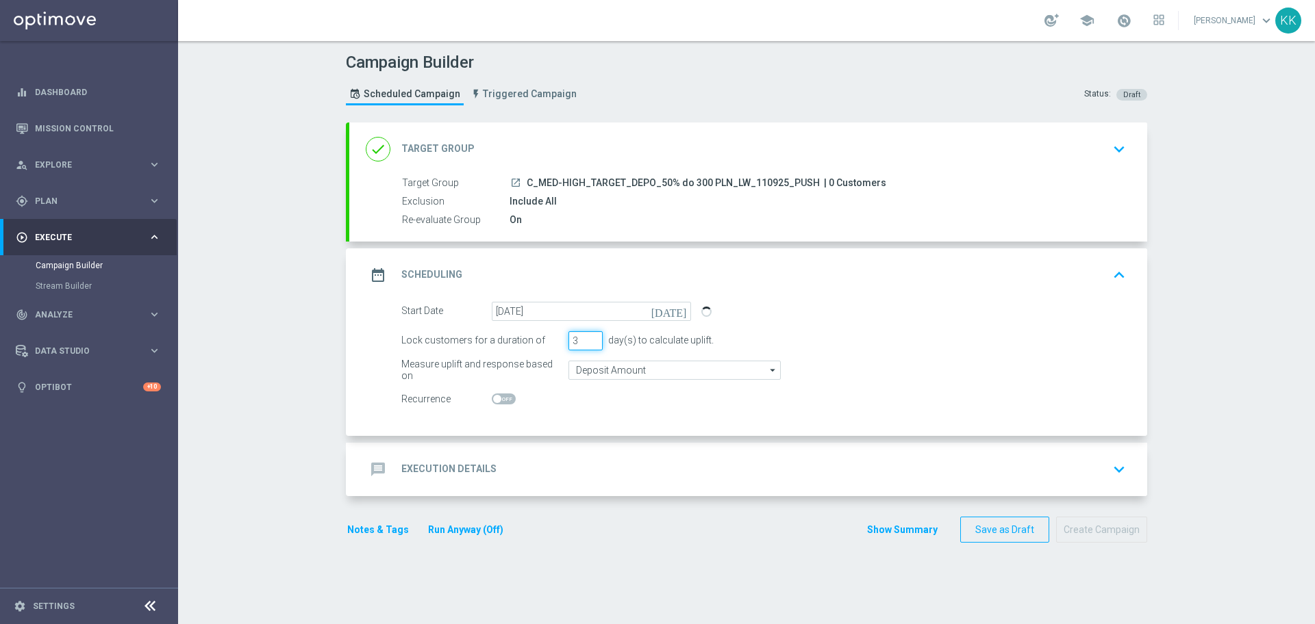
drag, startPoint x: 572, startPoint y: 344, endPoint x: 565, endPoint y: 344, distance: 6.9
click at [568, 344] on input "3" at bounding box center [585, 340] width 34 height 19
type input "2"
type input "1"
click at [626, 375] on input "Deposit Amount" at bounding box center [674, 370] width 212 height 19
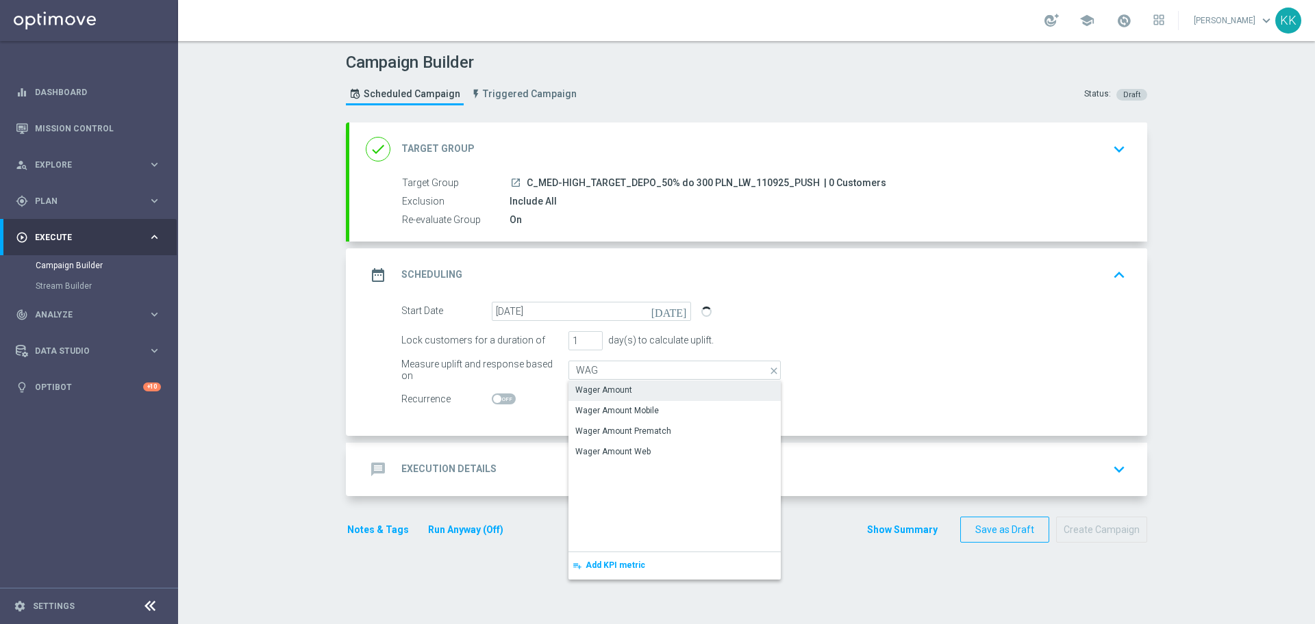
click at [634, 383] on div "Wager Amount" at bounding box center [674, 390] width 212 height 19
type input "Wager Amount"
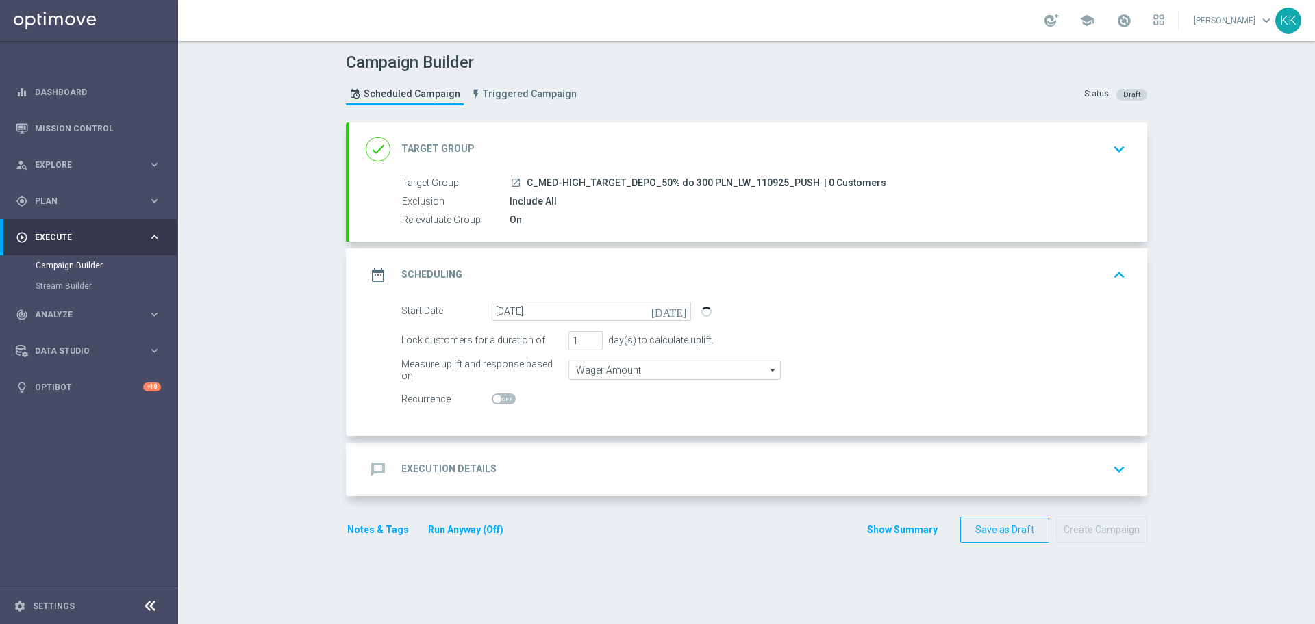
click at [640, 479] on div "message Execution Details keyboard_arrow_down" at bounding box center [748, 470] width 765 height 26
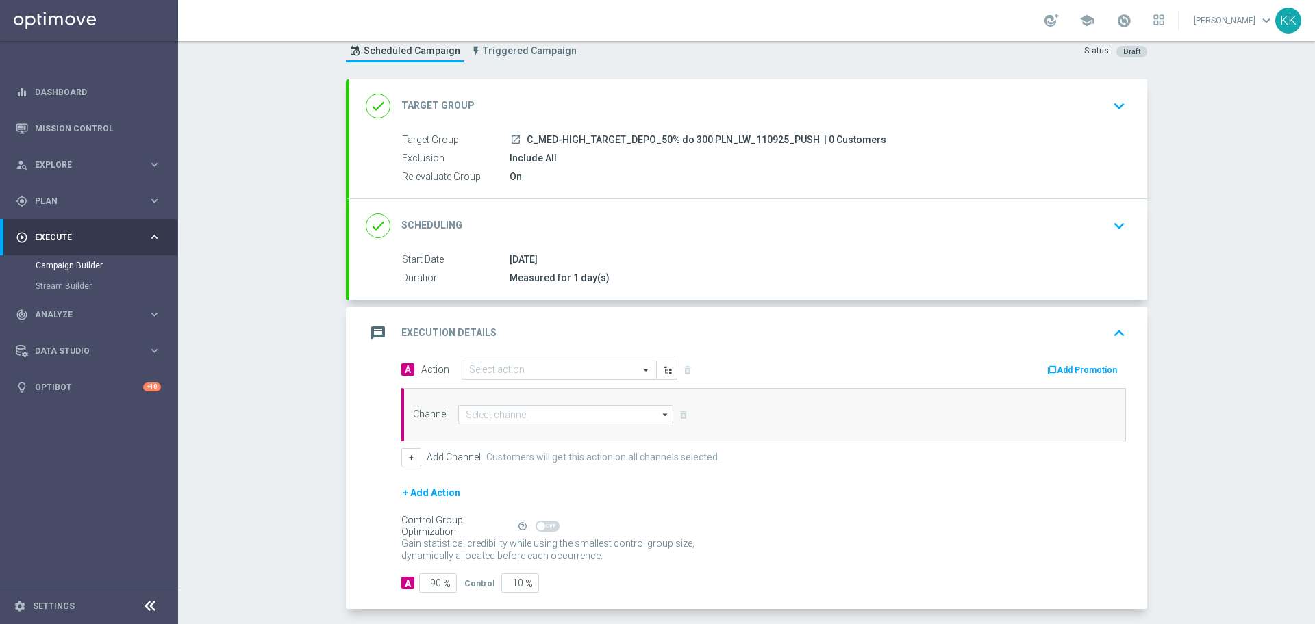
scroll to position [66, 0]
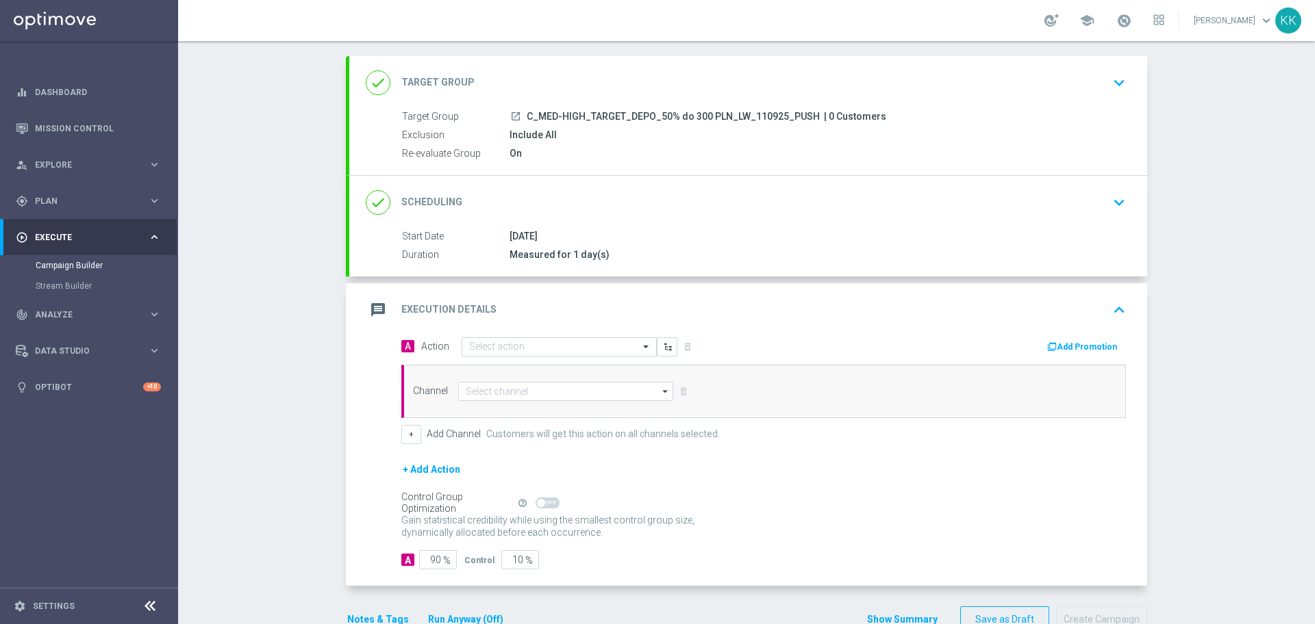
click at [631, 249] on div "Measured for 1 day(s)" at bounding box center [814, 255] width 611 height 14
click at [673, 232] on div "13 Sep 2025" at bounding box center [814, 236] width 611 height 14
click at [1109, 197] on icon "keyboard_arrow_down" at bounding box center [1118, 202] width 21 height 21
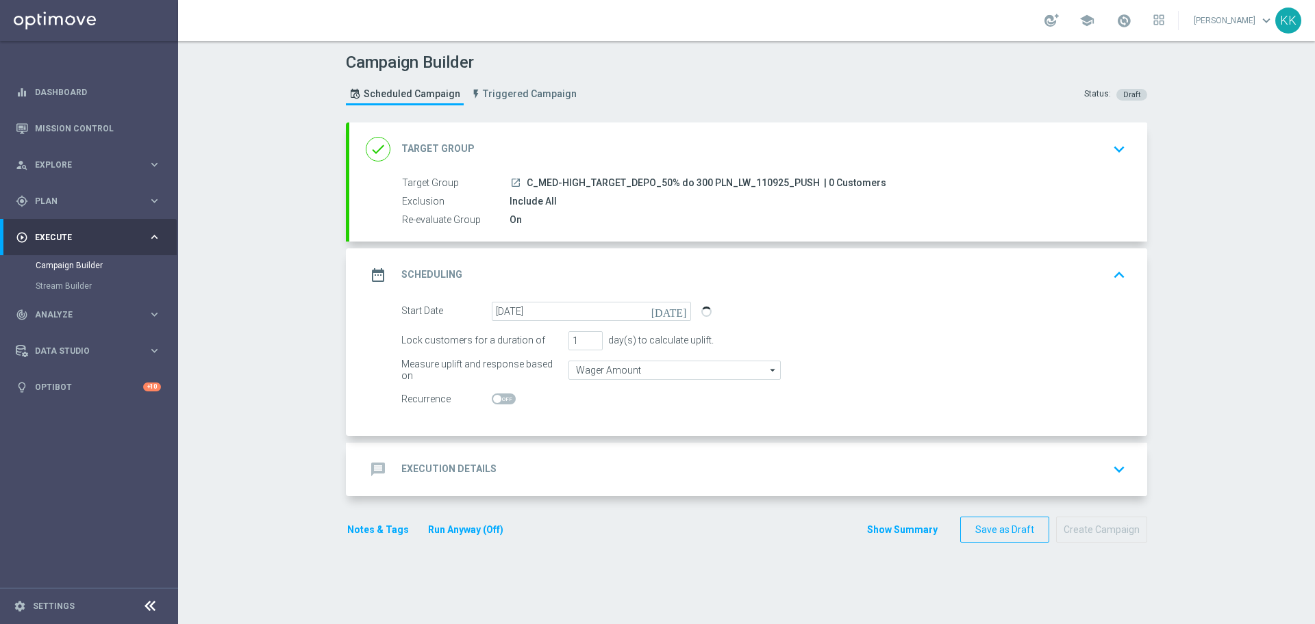
scroll to position [0, 0]
click at [644, 392] on div at bounding box center [591, 399] width 199 height 19
click at [650, 376] on input "Wager Amount" at bounding box center [674, 370] width 212 height 19
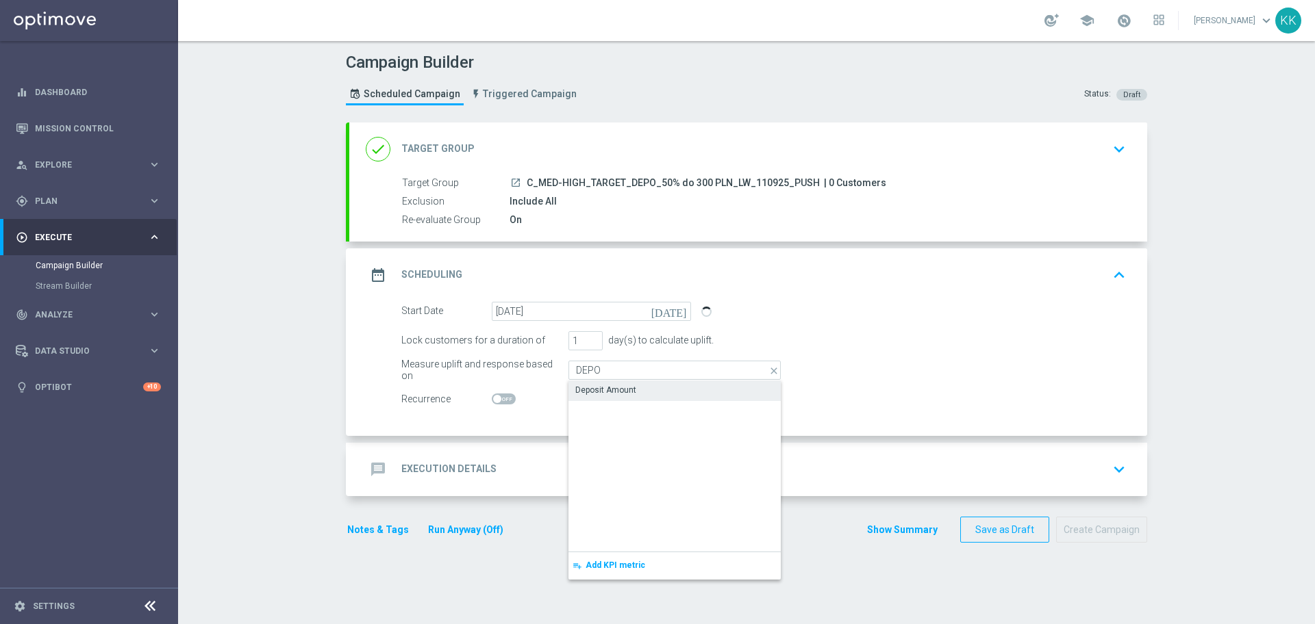
click at [650, 384] on div "Deposit Amount" at bounding box center [674, 390] width 212 height 19
type input "Deposit Amount"
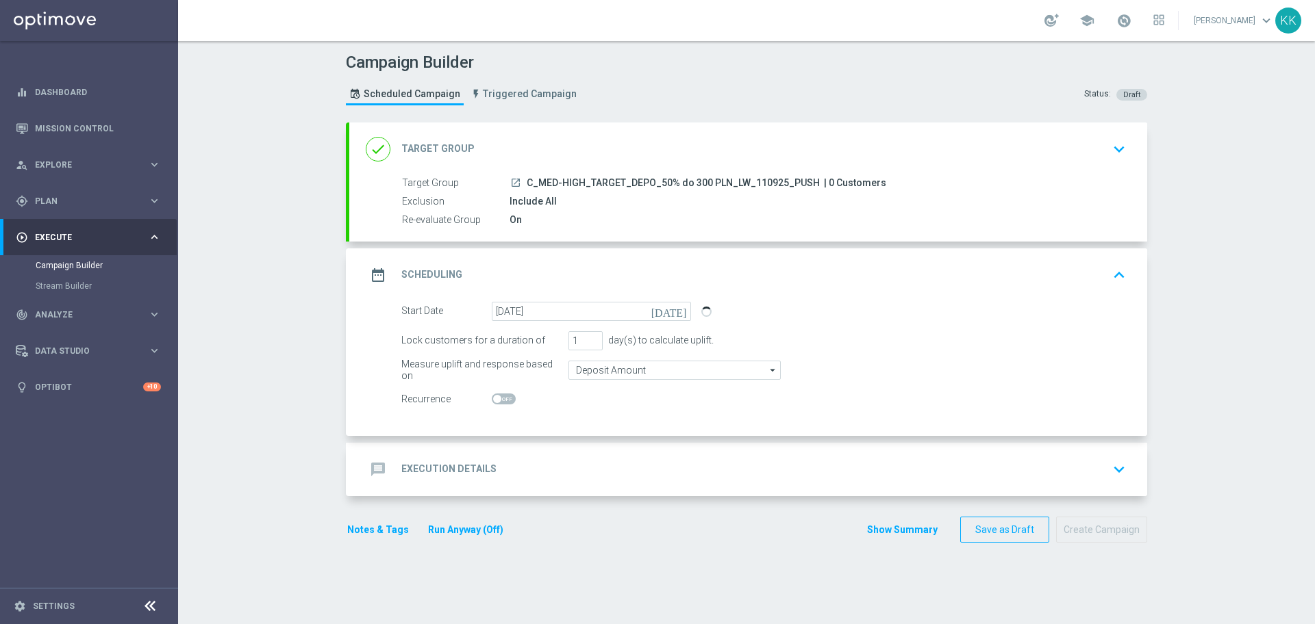
click at [649, 474] on div "message Execution Details keyboard_arrow_down" at bounding box center [748, 470] width 765 height 26
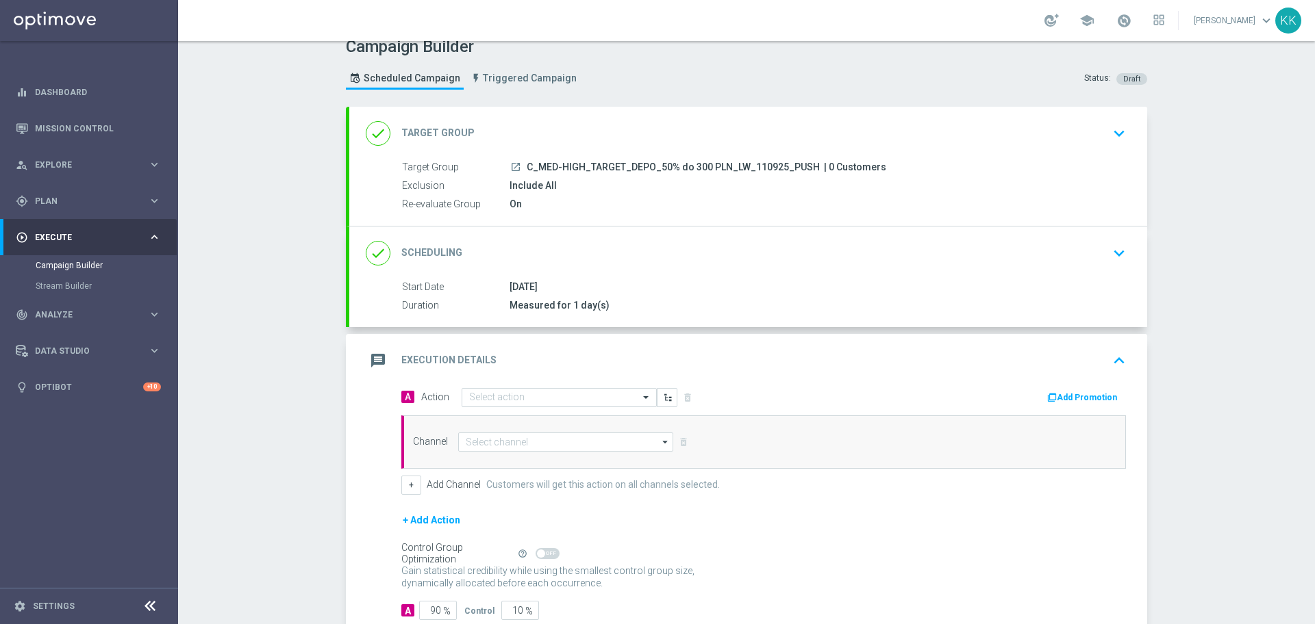
scroll to position [33, 0]
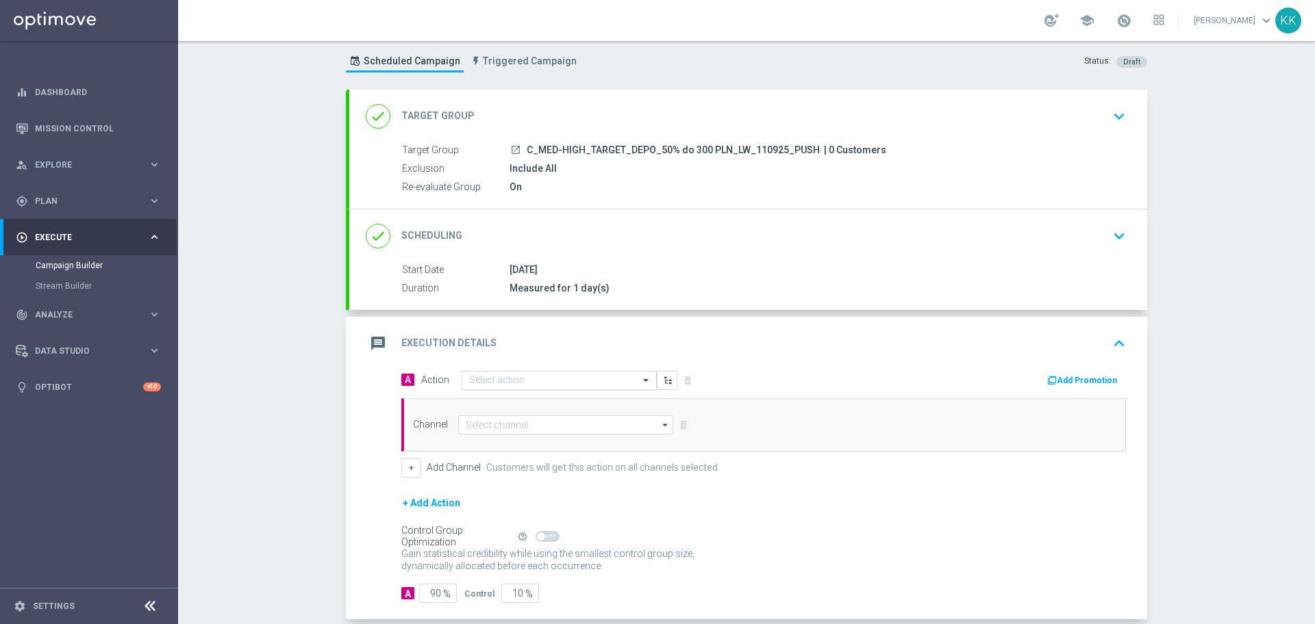
click at [494, 381] on input "text" at bounding box center [545, 381] width 153 height 12
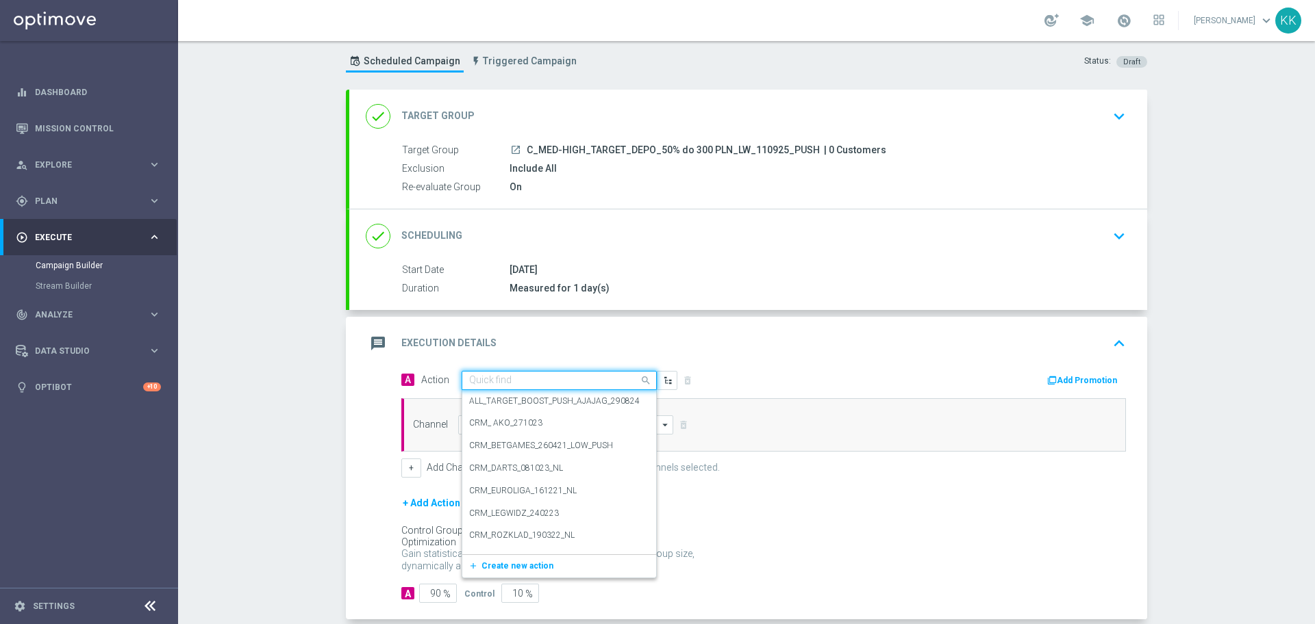
paste input "C_MED-HIGH_TARGET_DEPO_50% do 300 PLN_LW_110925_PUSH"
type input "C_MED-HIGH_TARGET_DEPO_50% do 300 PLN_LW_110925_PUSH"
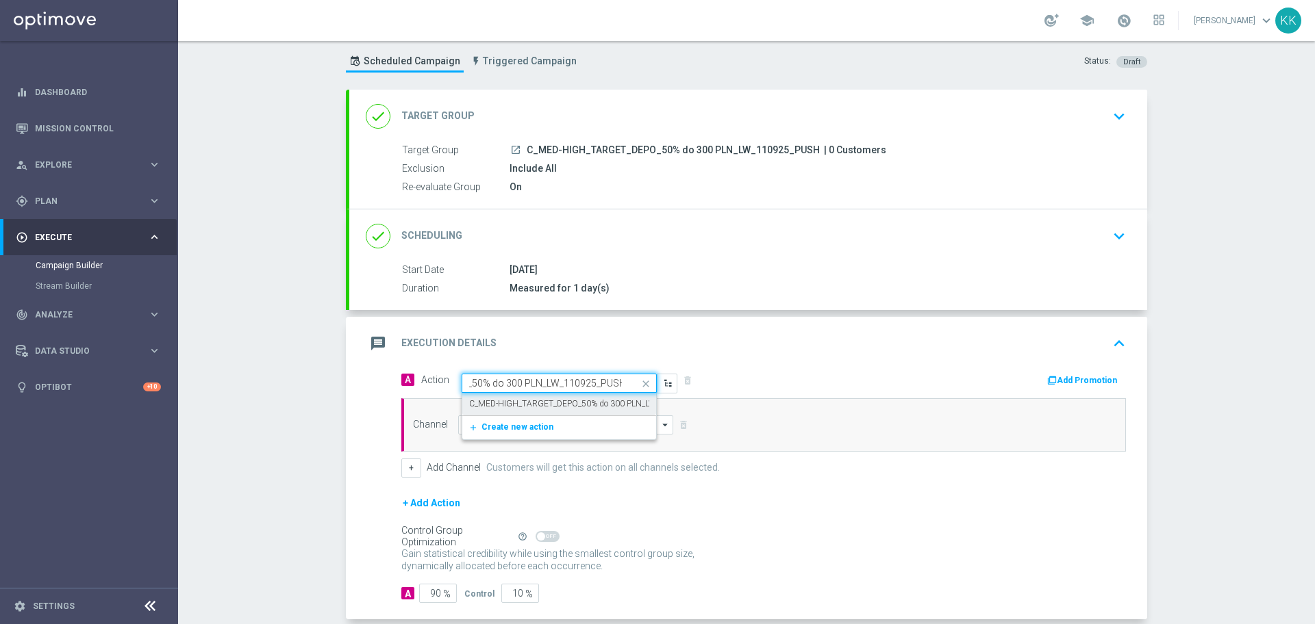
click at [502, 398] on label "C_MED-HIGH_TARGET_DEPO_50% do 300 PLN_LW_110925_PUSH" at bounding box center [591, 404] width 244 height 12
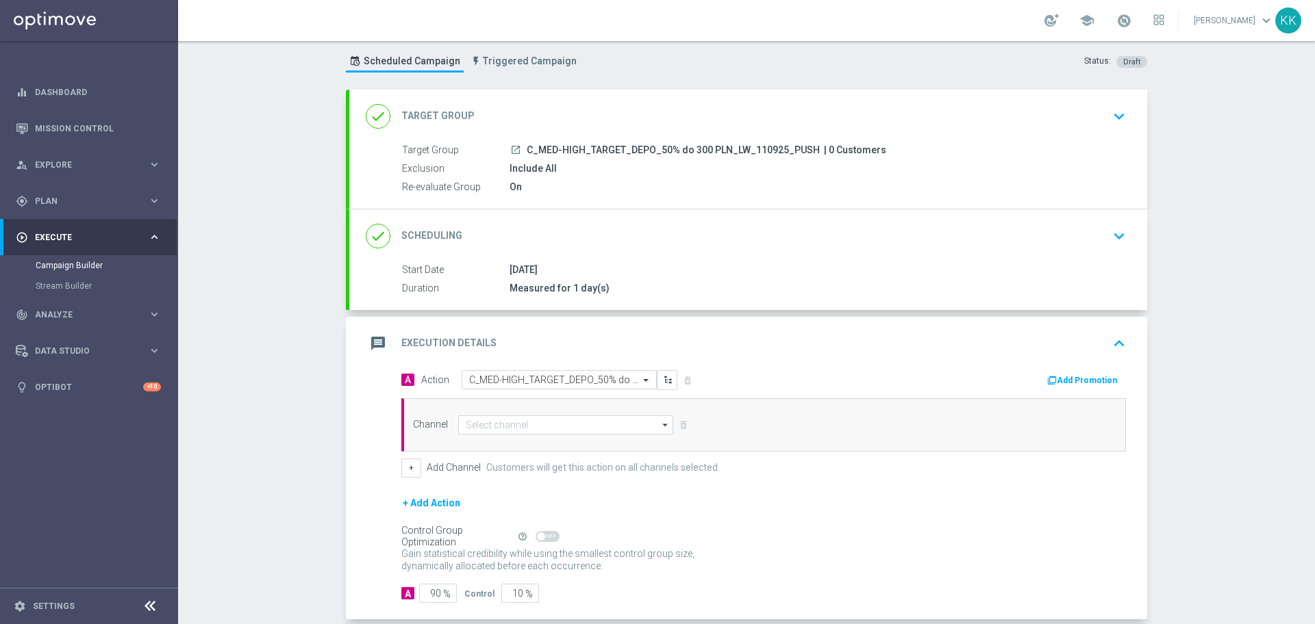
scroll to position [0, 0]
click at [506, 419] on input at bounding box center [565, 425] width 215 height 19
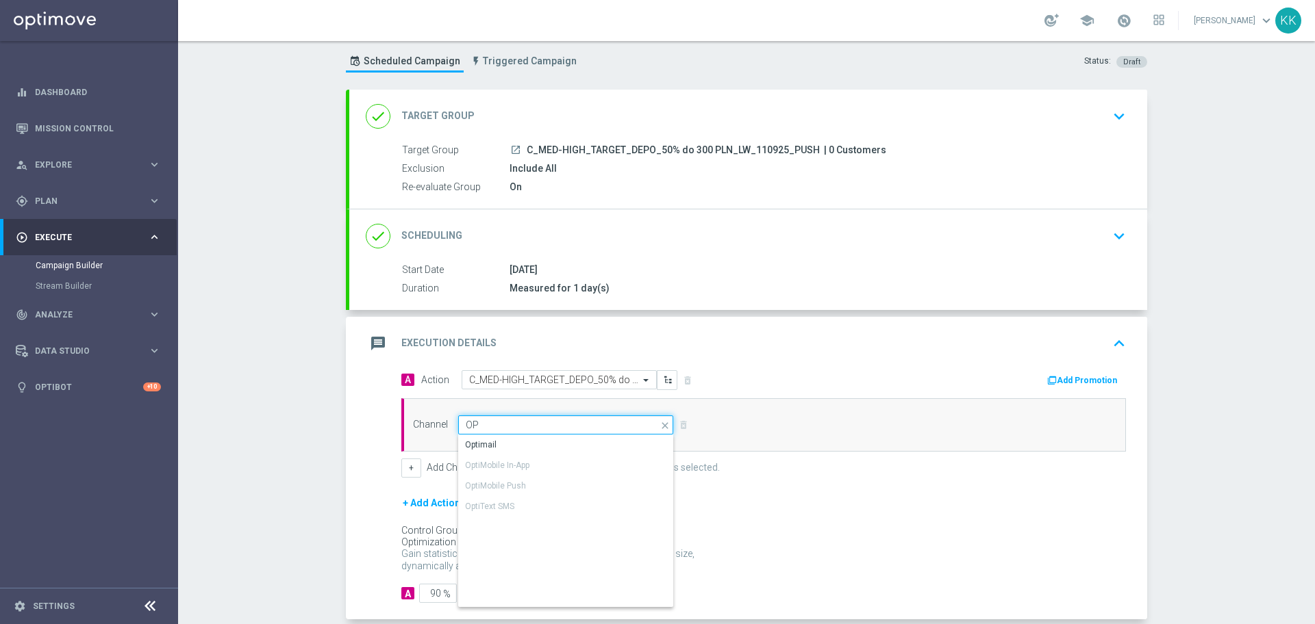
type input "O"
click at [553, 446] on div "XtremePush" at bounding box center [566, 444] width 216 height 19
type input "XtremePush"
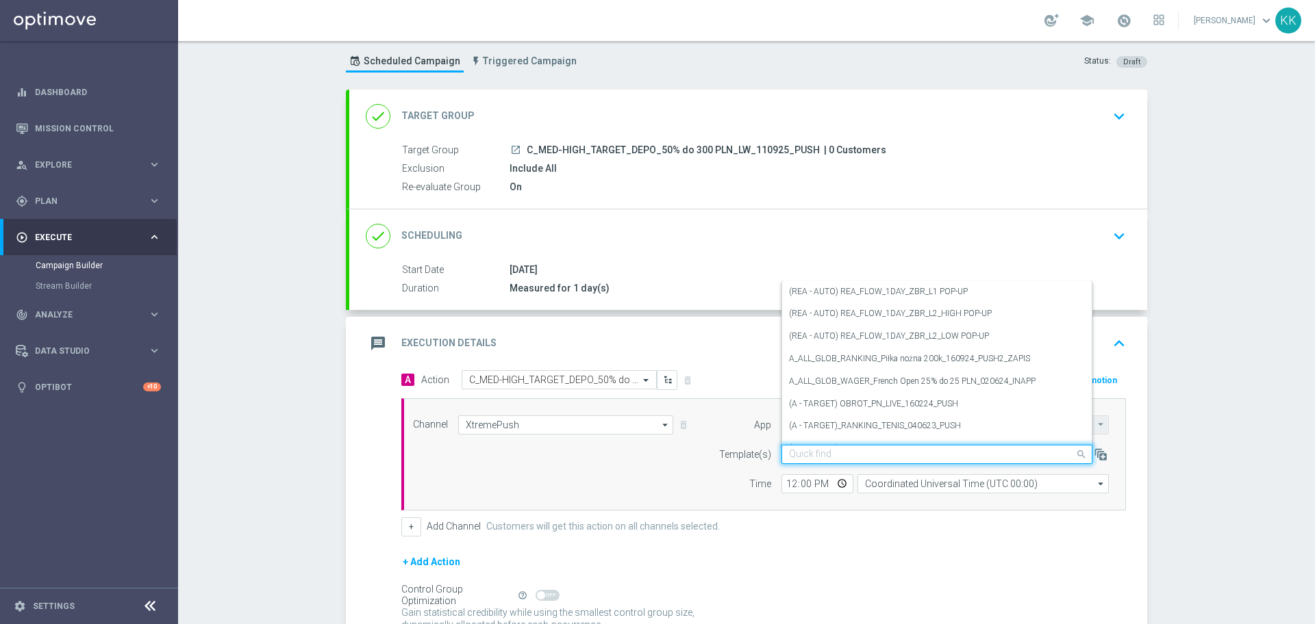
click at [832, 463] on div "Quick find" at bounding box center [936, 454] width 311 height 19
paste input "C_MED-HIGH_TARGET_DEPO_50% do 300 PLN_LW_110925_PUSH"
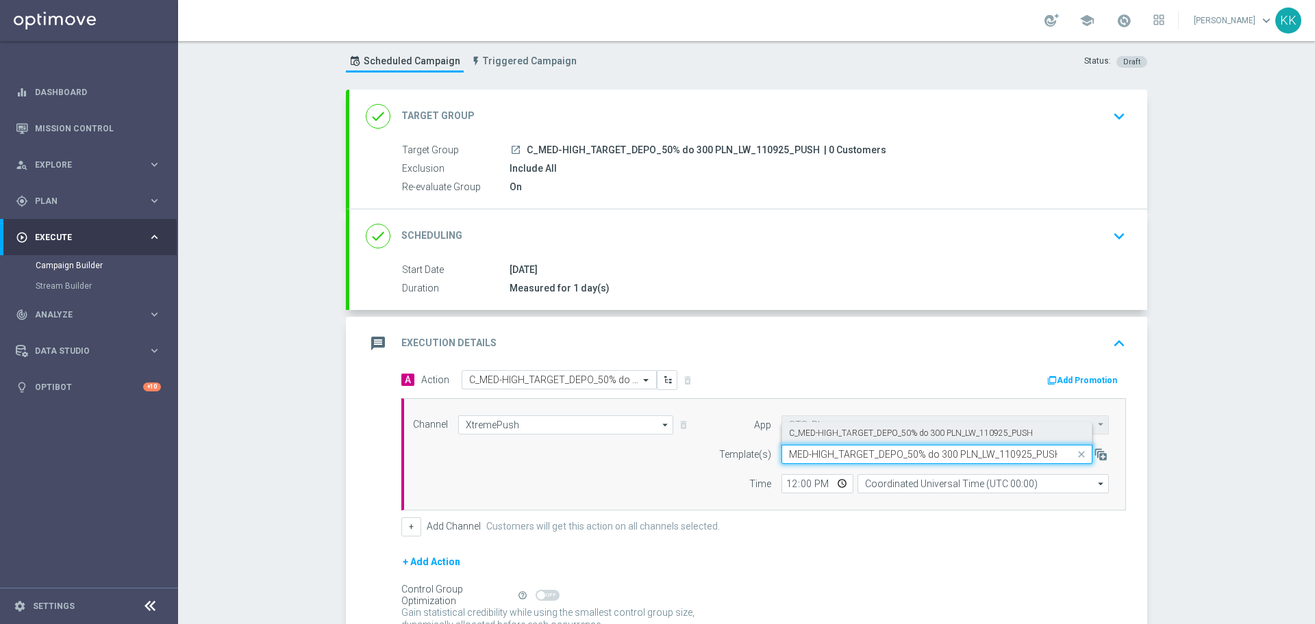
click at [835, 427] on div "C_MED-HIGH_TARGET_DEPO_50% do 300 PLN_LW_110925_PUSH" at bounding box center [937, 433] width 296 height 23
type input "C_MED-HIGH_TARGET_DEPO_50% do 300 PLN_LW_110925_PUSH"
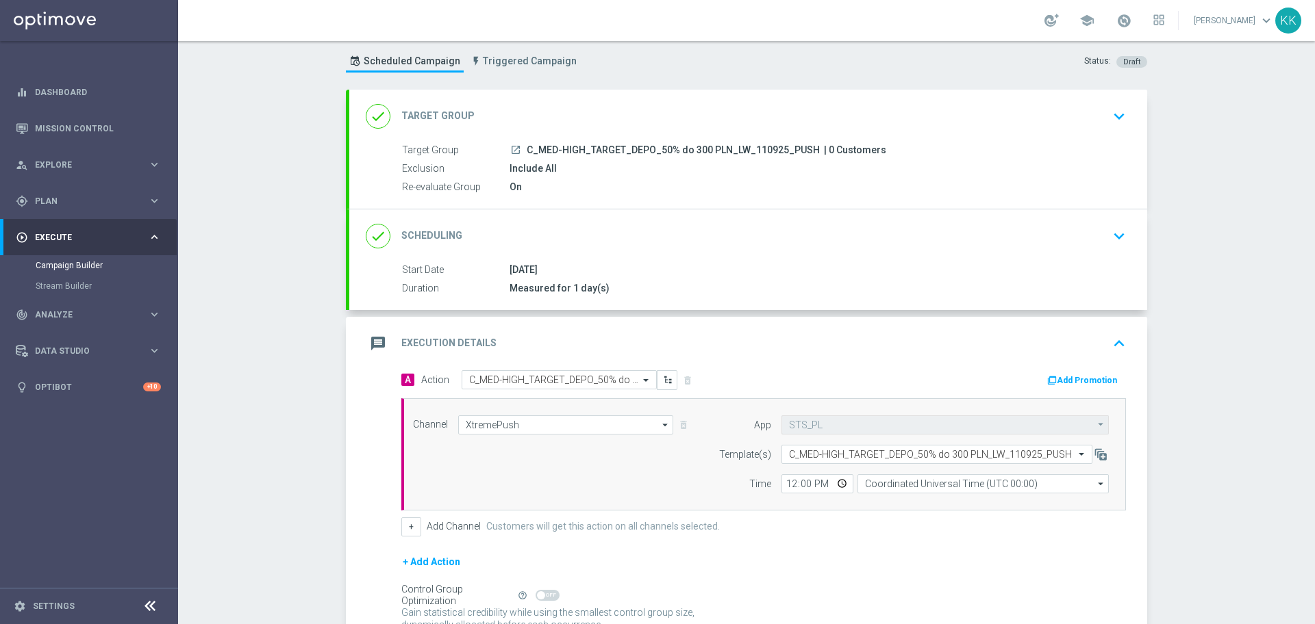
scroll to position [0, 0]
click at [782, 485] on input "12:00" at bounding box center [817, 483] width 72 height 19
type input "15:00"
click at [781, 483] on input "15:03" at bounding box center [817, 483] width 72 height 19
type input "16:03"
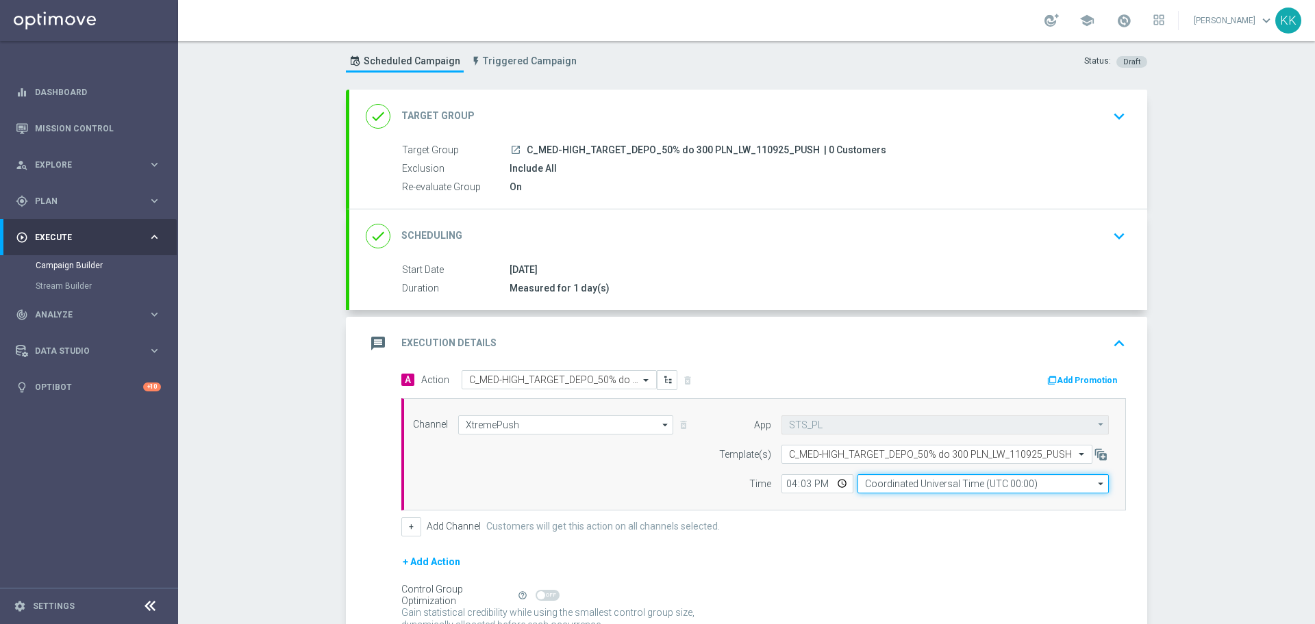
click at [895, 486] on input "Coordinated Universal Time (UTC 00:00)" at bounding box center [982, 483] width 251 height 19
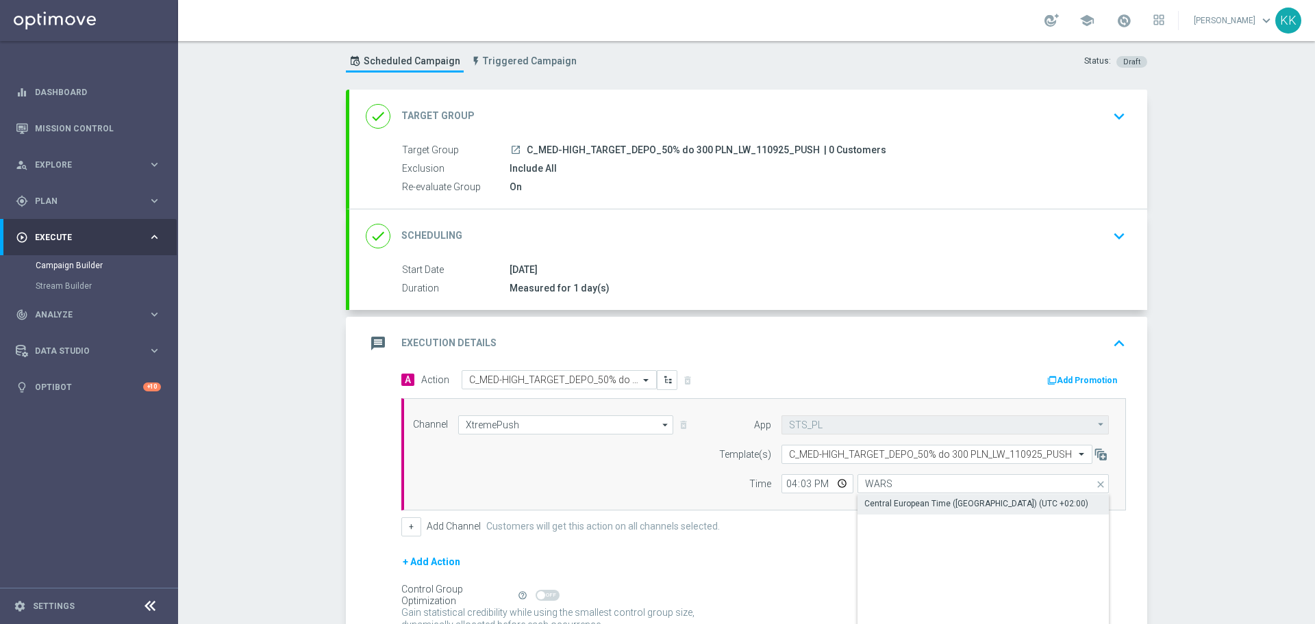
click at [902, 509] on div "Central European Time (Warsaw) (UTC +02:00)" at bounding box center [976, 504] width 224 height 12
type input "Central European Time (Warsaw) (UTC +02:00)"
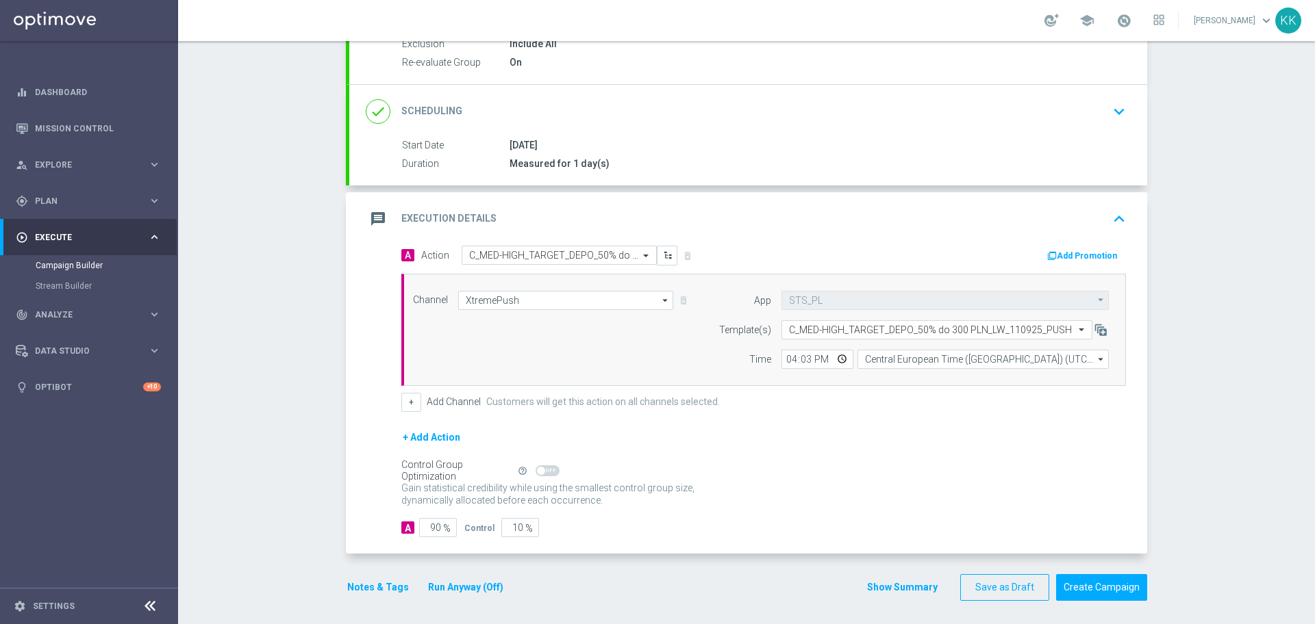
scroll to position [162, 0]
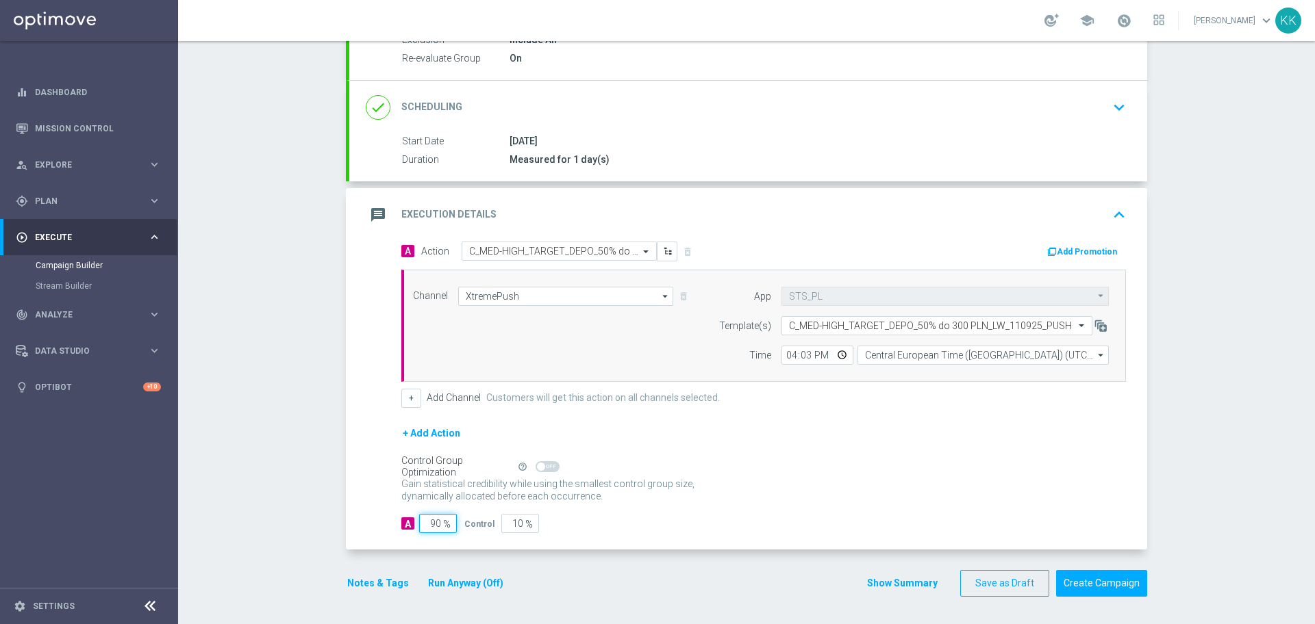
click at [435, 520] on input "90" at bounding box center [438, 523] width 38 height 19
type input "9"
type input "91"
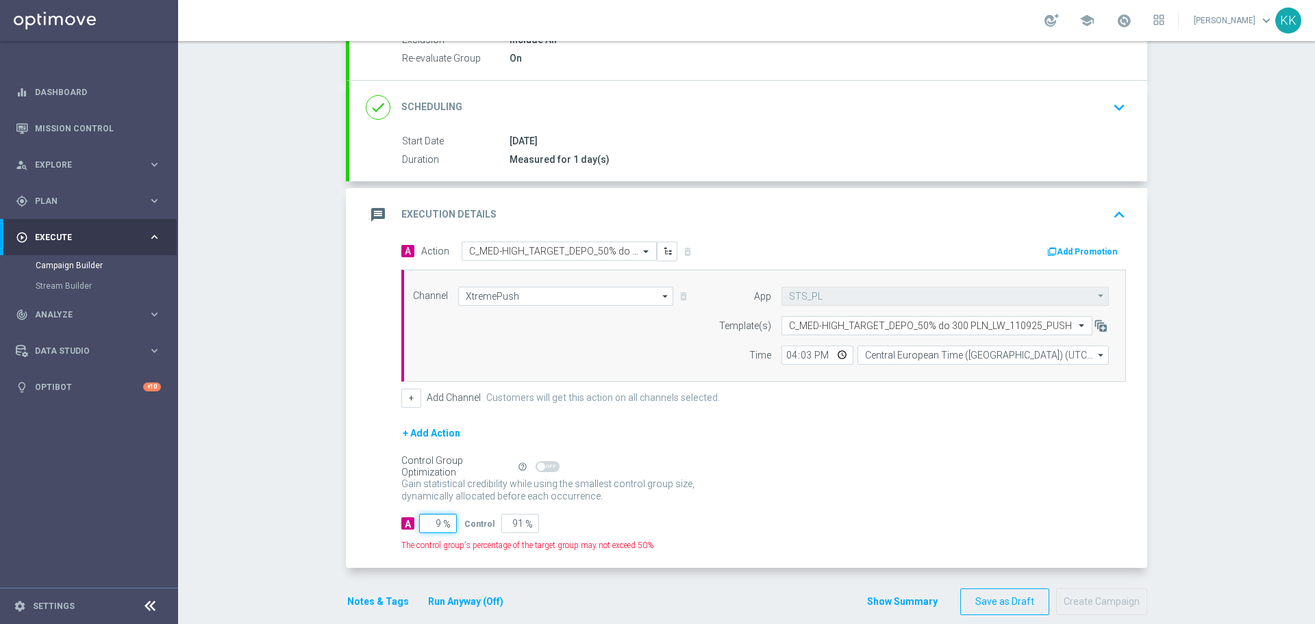
type input "98"
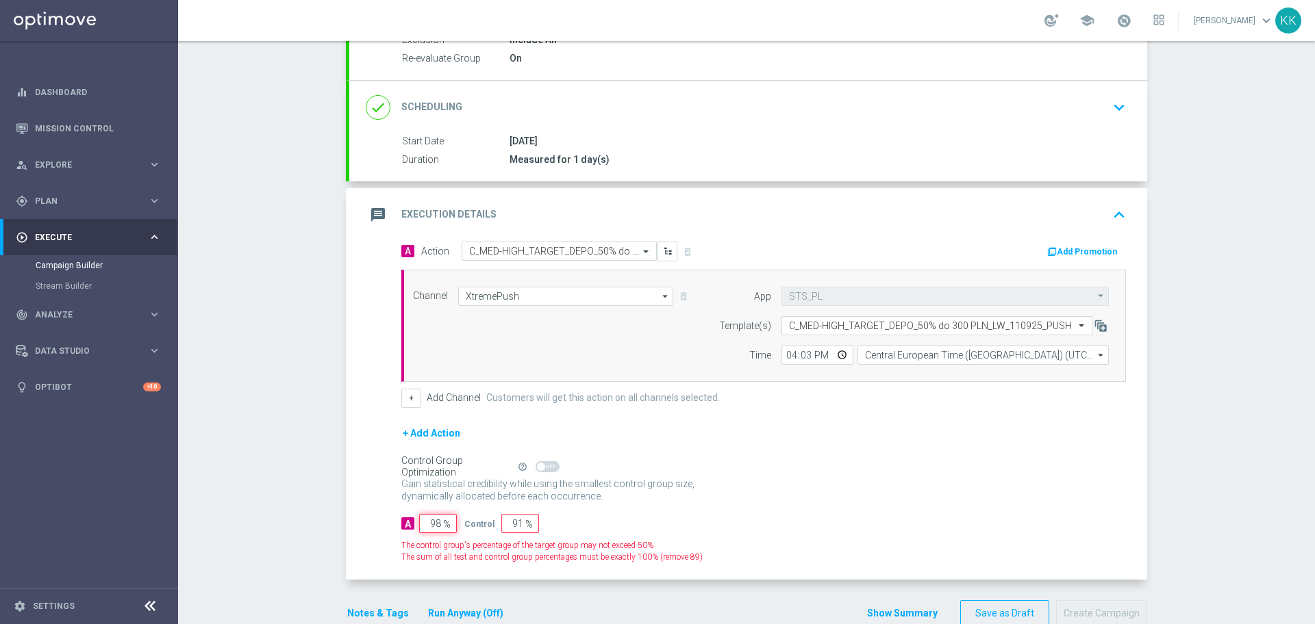
type input "2"
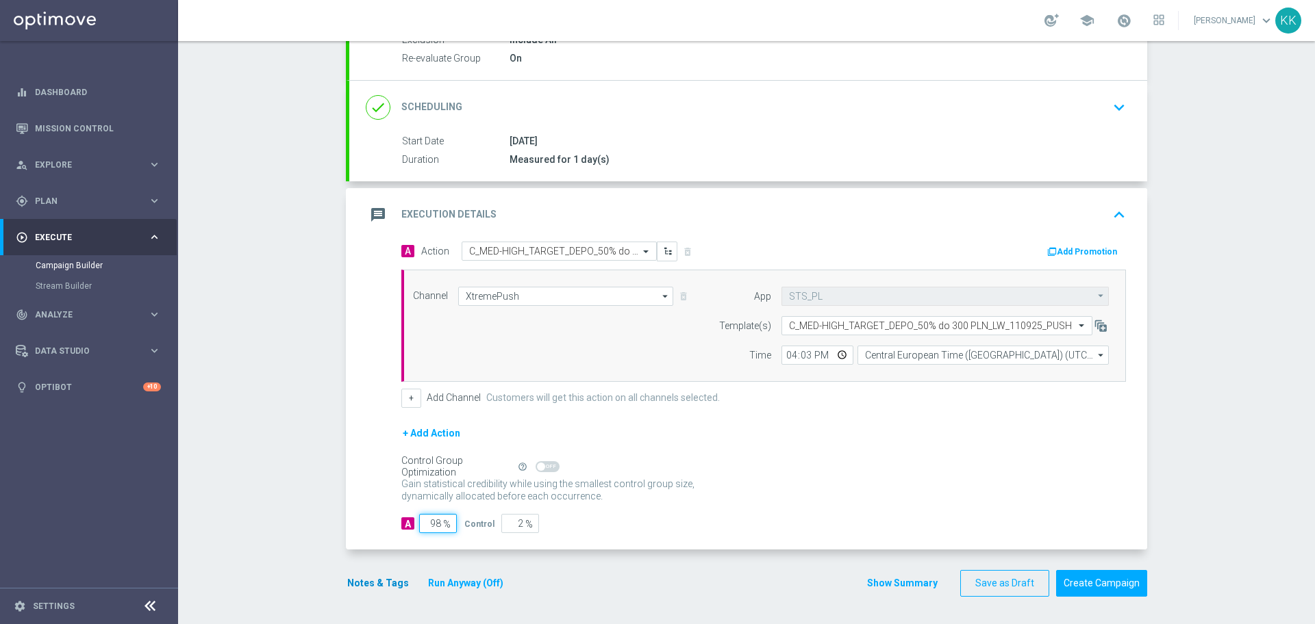
type input "98"
click at [369, 584] on button "Notes & Tags" at bounding box center [378, 583] width 64 height 17
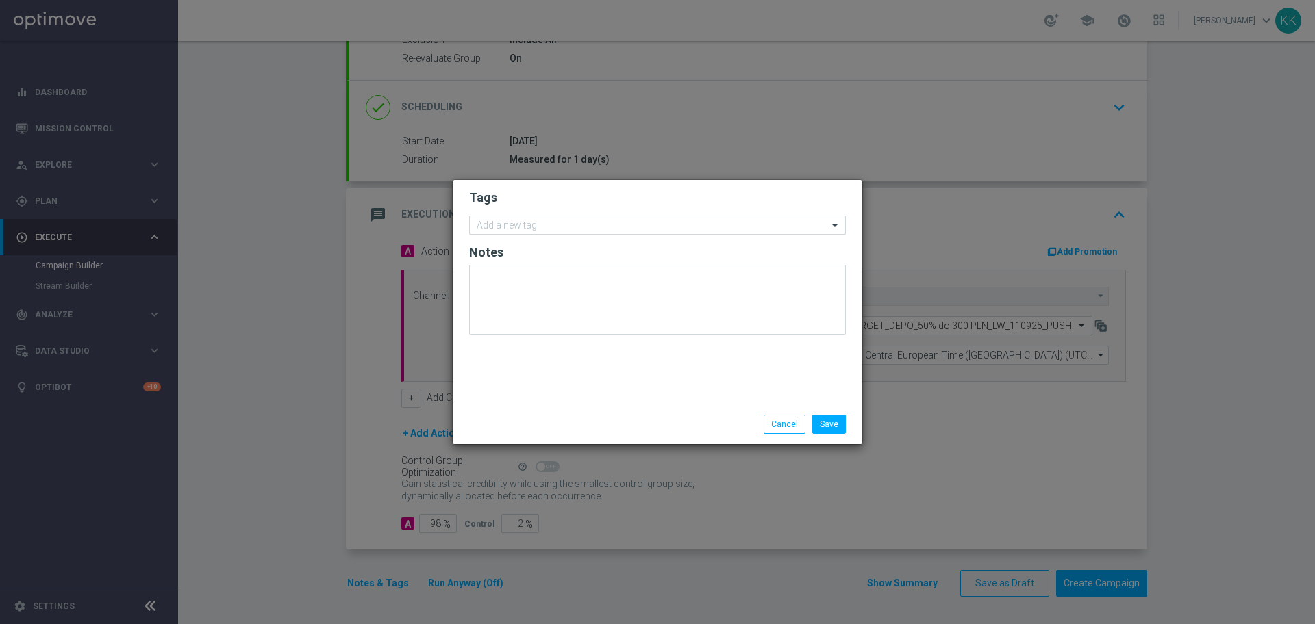
click at [545, 226] on input "text" at bounding box center [652, 226] width 351 height 12
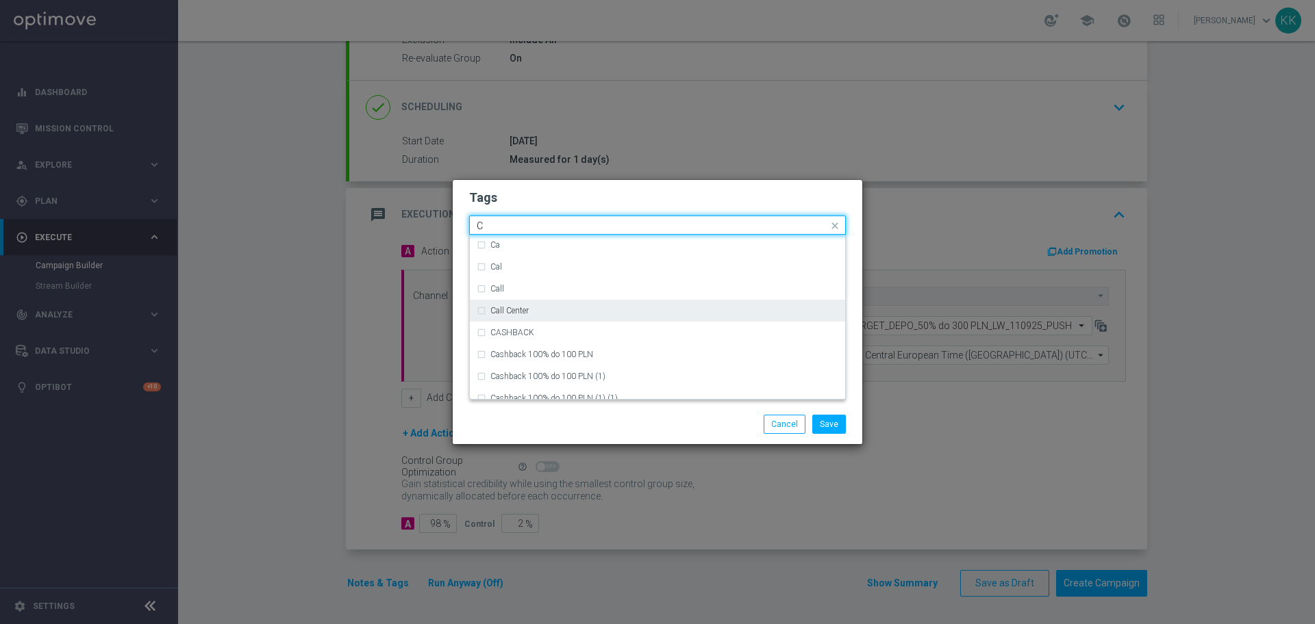
scroll to position [1113, 0]
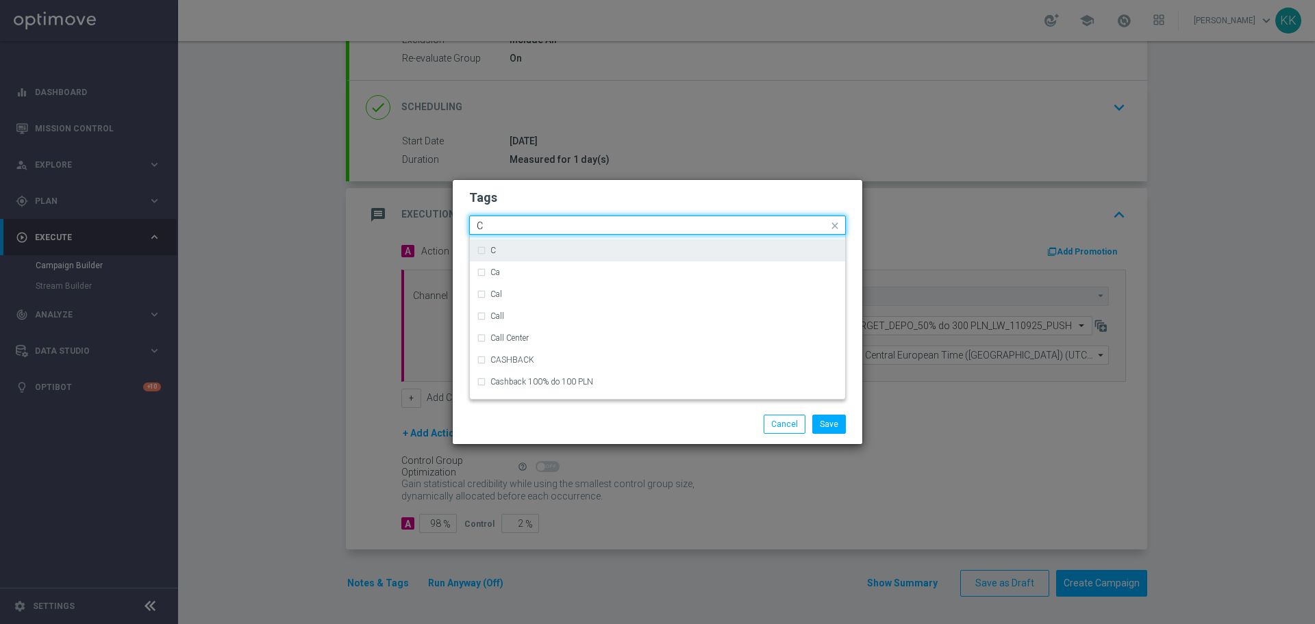
click at [520, 259] on div "C" at bounding box center [657, 251] width 361 height 22
type input "C"
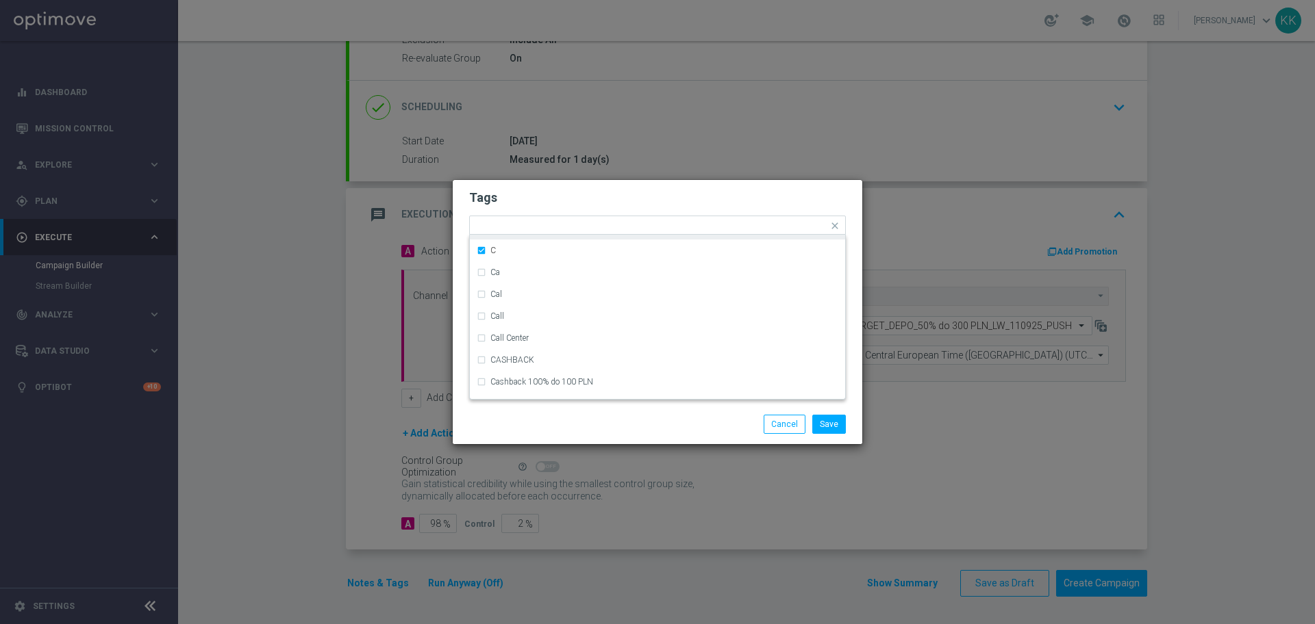
click at [550, 190] on h2 "Tags" at bounding box center [657, 198] width 377 height 16
click at [580, 229] on input "text" at bounding box center [666, 227] width 322 height 12
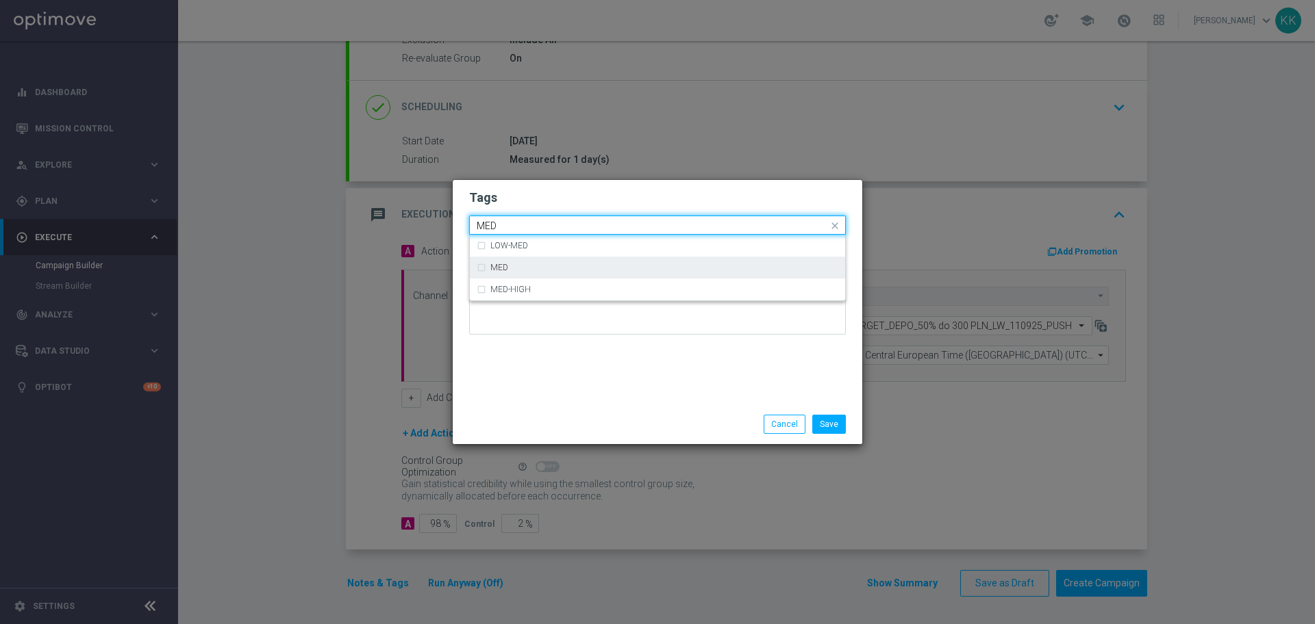
click at [591, 269] on div "MED" at bounding box center [664, 268] width 348 height 8
type input "MED"
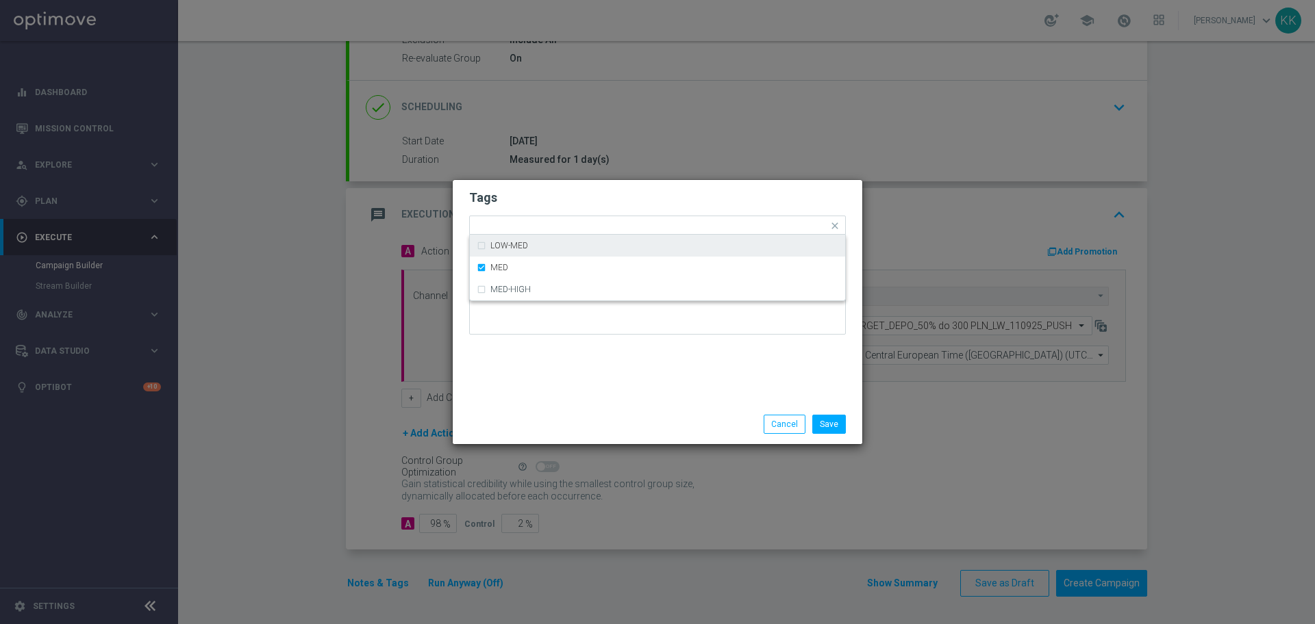
click at [593, 182] on div "Tags Quick find × C × MED LOW-MED MED MED-HIGH Notes" at bounding box center [657, 292] width 409 height 225
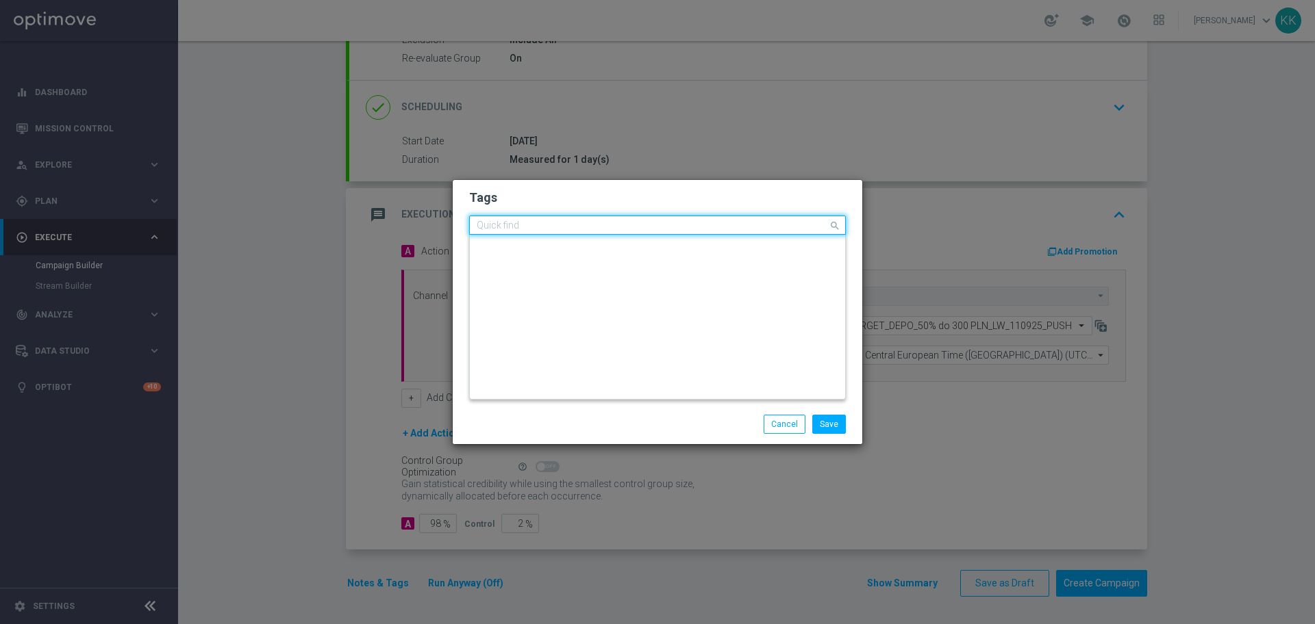
click at [626, 218] on div "Quick find × C × MED" at bounding box center [649, 225] width 358 height 17
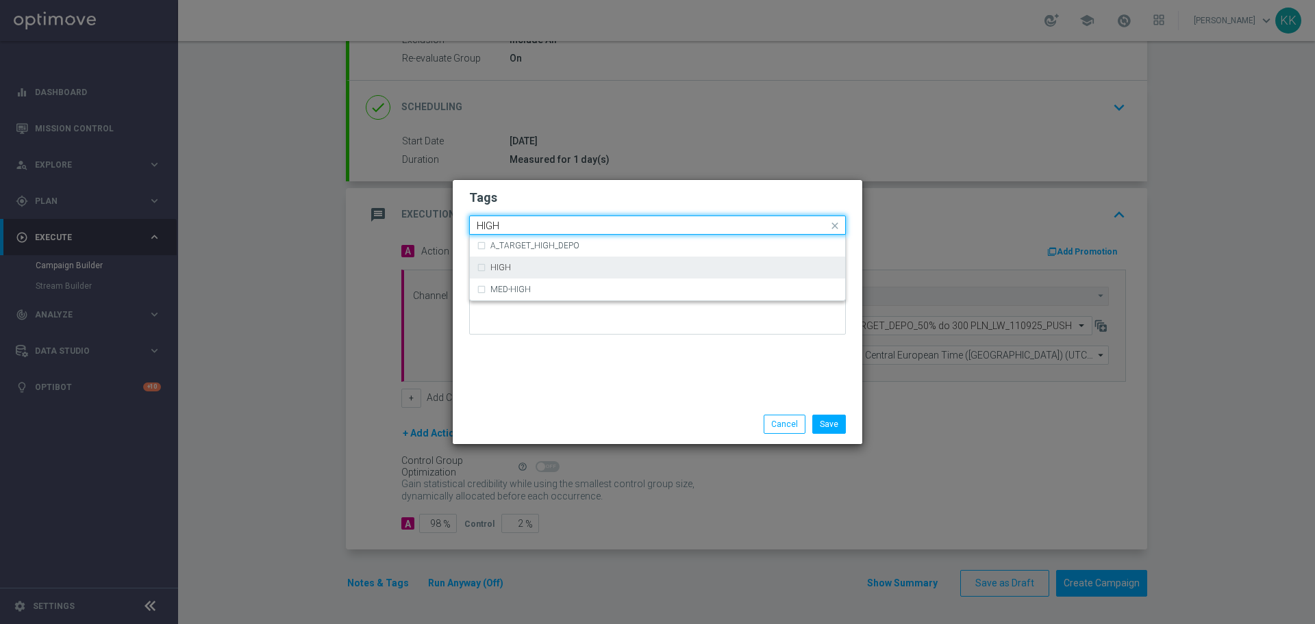
click at [598, 264] on div "HIGH" at bounding box center [664, 268] width 348 height 8
type input "HIGH"
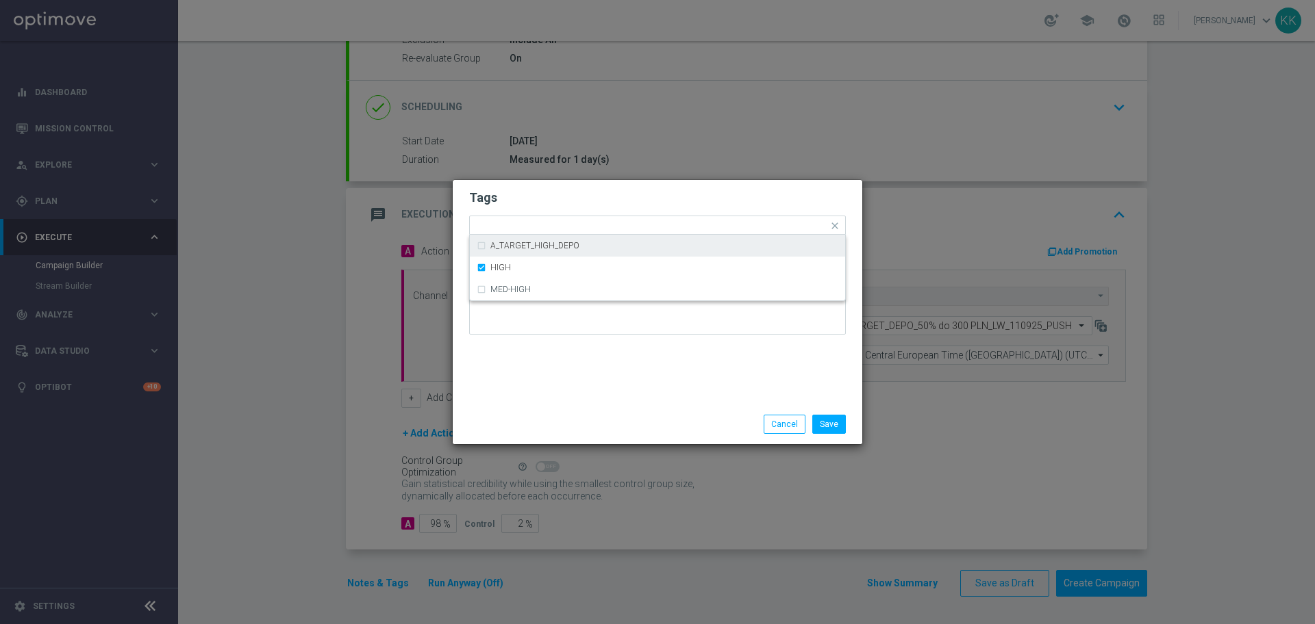
click at [602, 194] on h2 "Tags" at bounding box center [657, 198] width 377 height 16
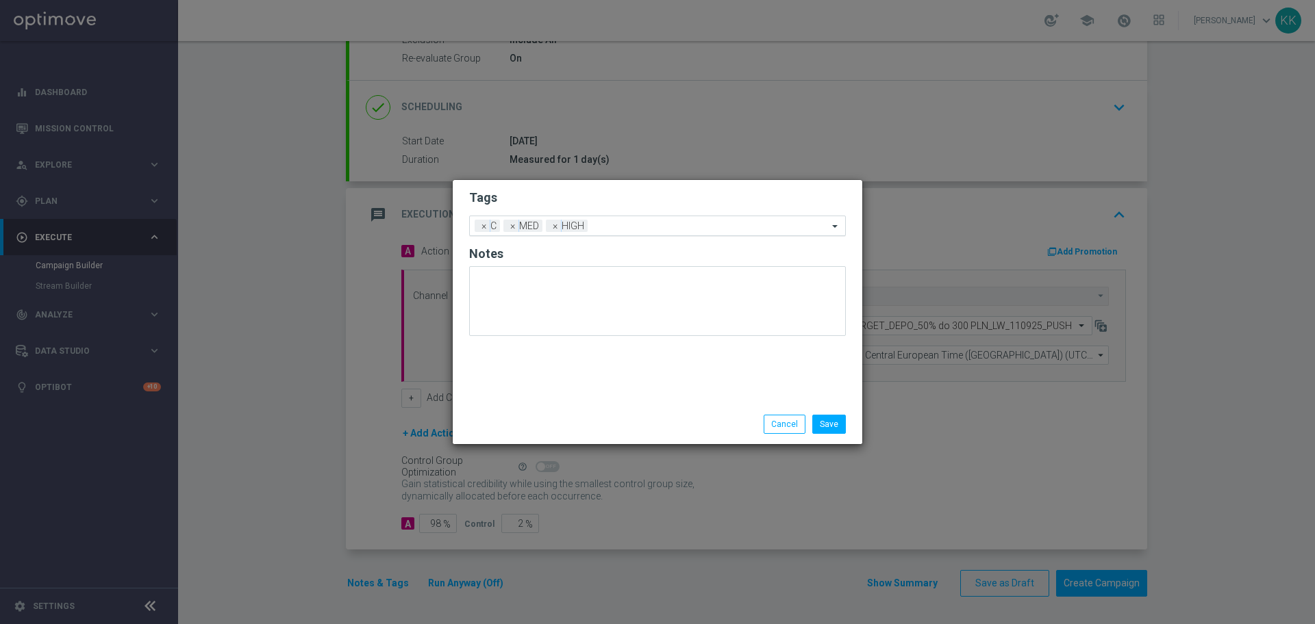
click at [614, 231] on input "text" at bounding box center [710, 227] width 235 height 12
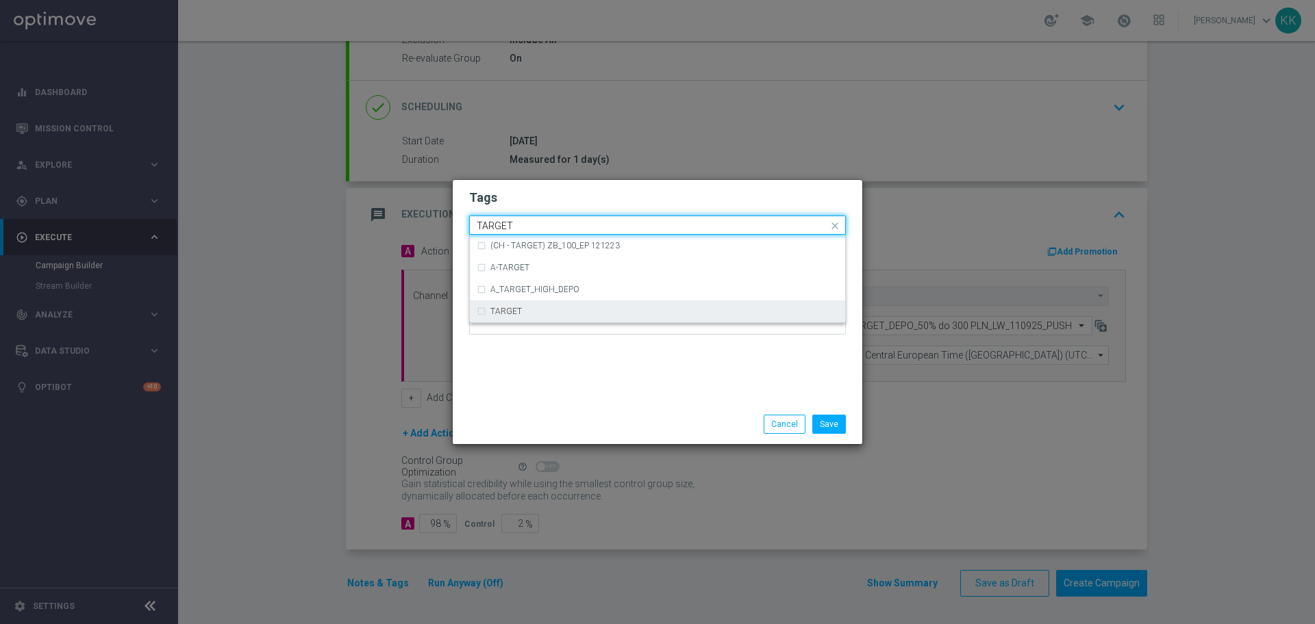
click at [550, 312] on div "TARGET" at bounding box center [664, 311] width 348 height 8
type input "TARGET"
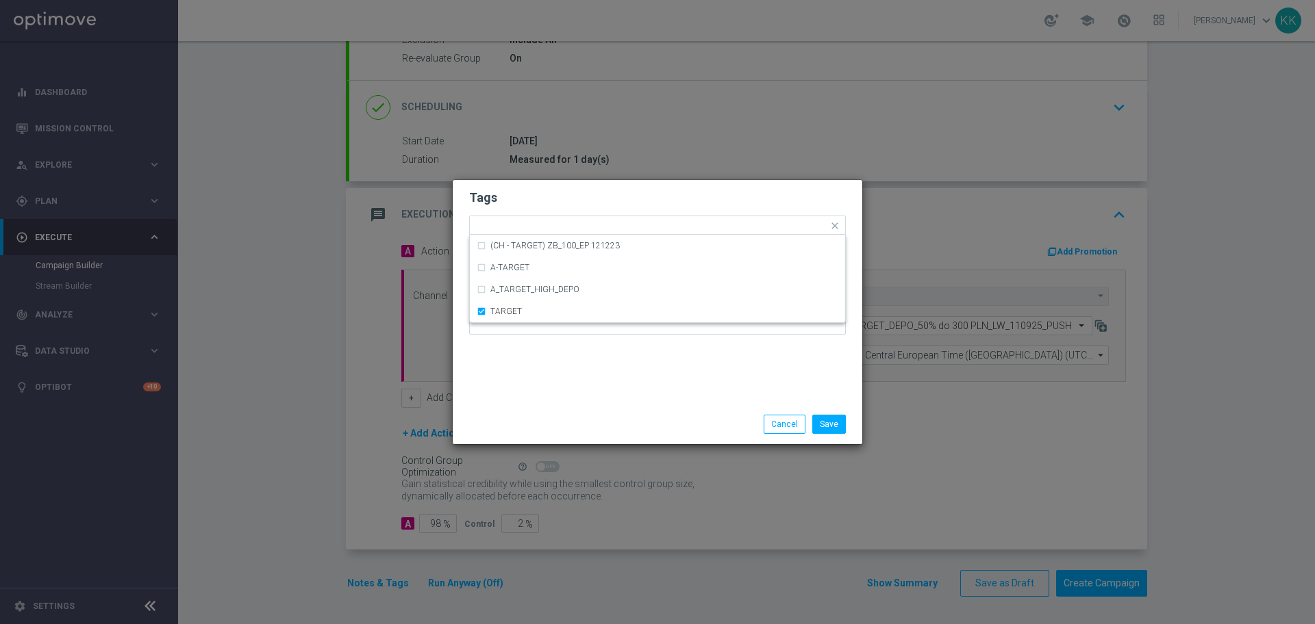
click at [563, 375] on div "Tags Quick find × C × MED × HIGH × TARGET (CH - TARGET) ZB_100_EP 121223 A-TARG…" at bounding box center [657, 292] width 409 height 225
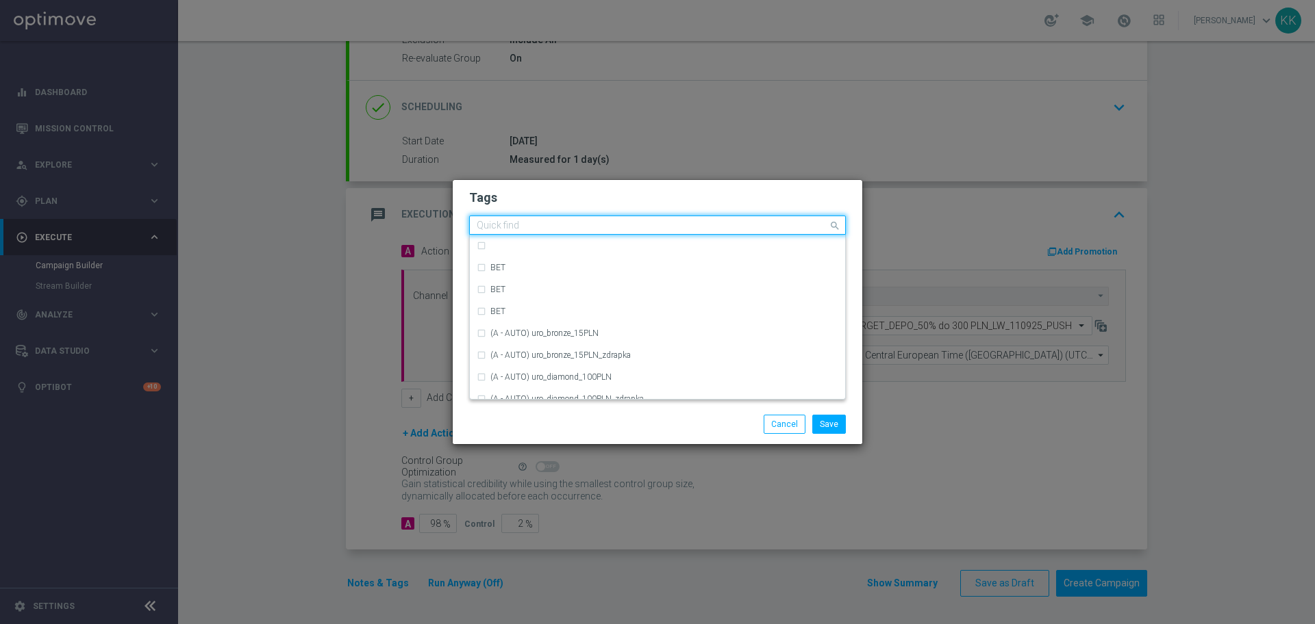
click at [675, 220] on input "text" at bounding box center [652, 226] width 351 height 12
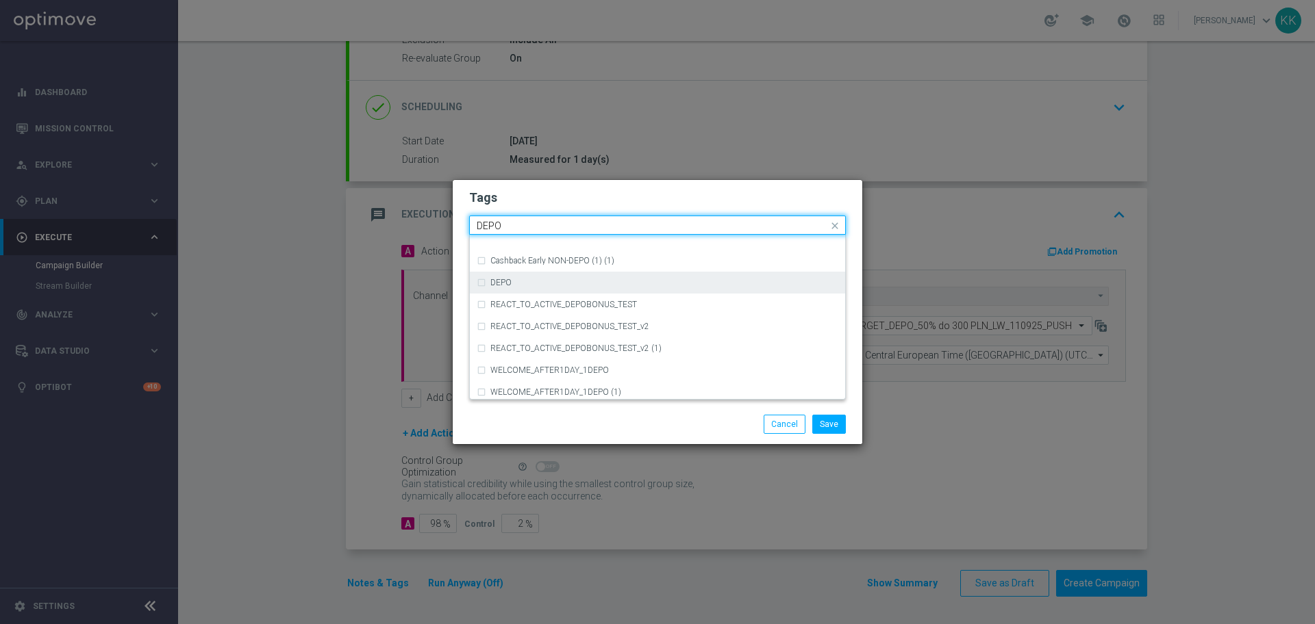
scroll to position [513, 0]
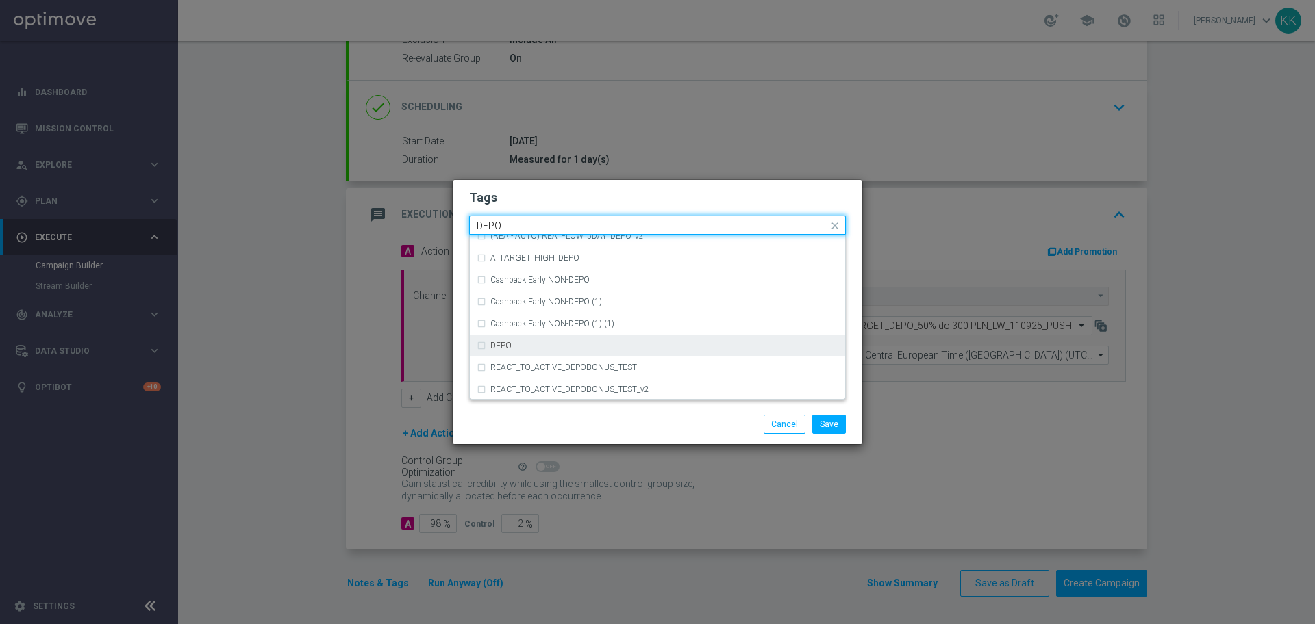
click at [536, 349] on div "DEPO" at bounding box center [664, 346] width 348 height 8
type input "DEPO"
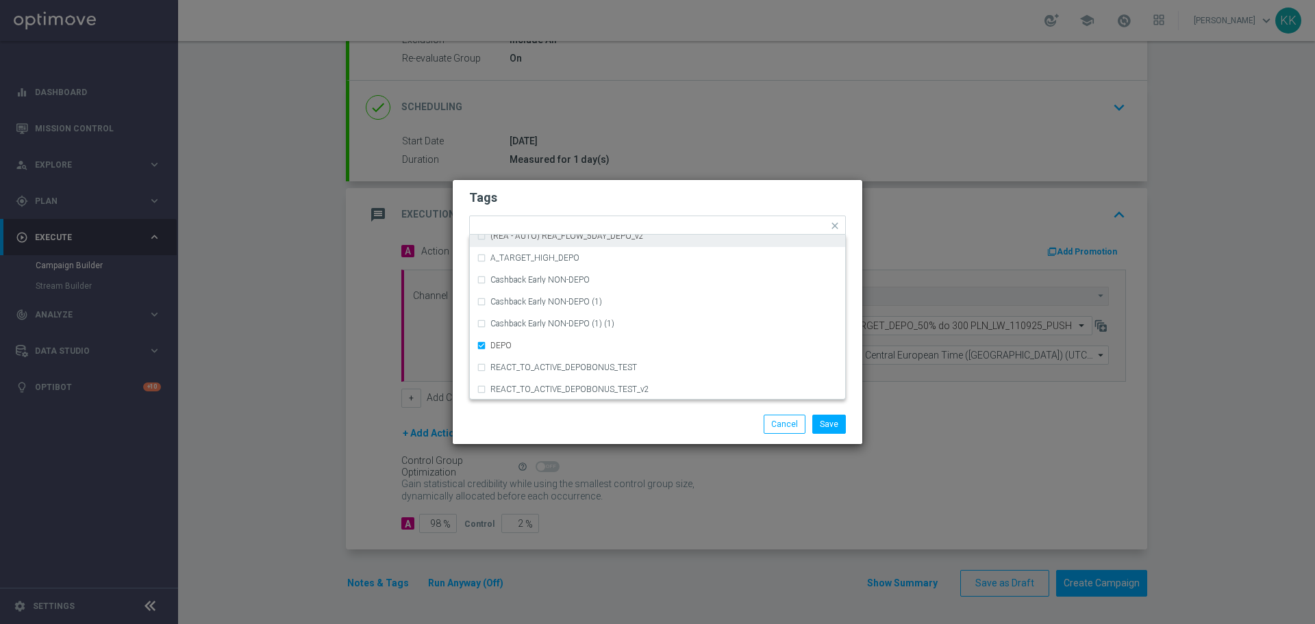
click at [577, 192] on h2 "Tags" at bounding box center [657, 198] width 377 height 16
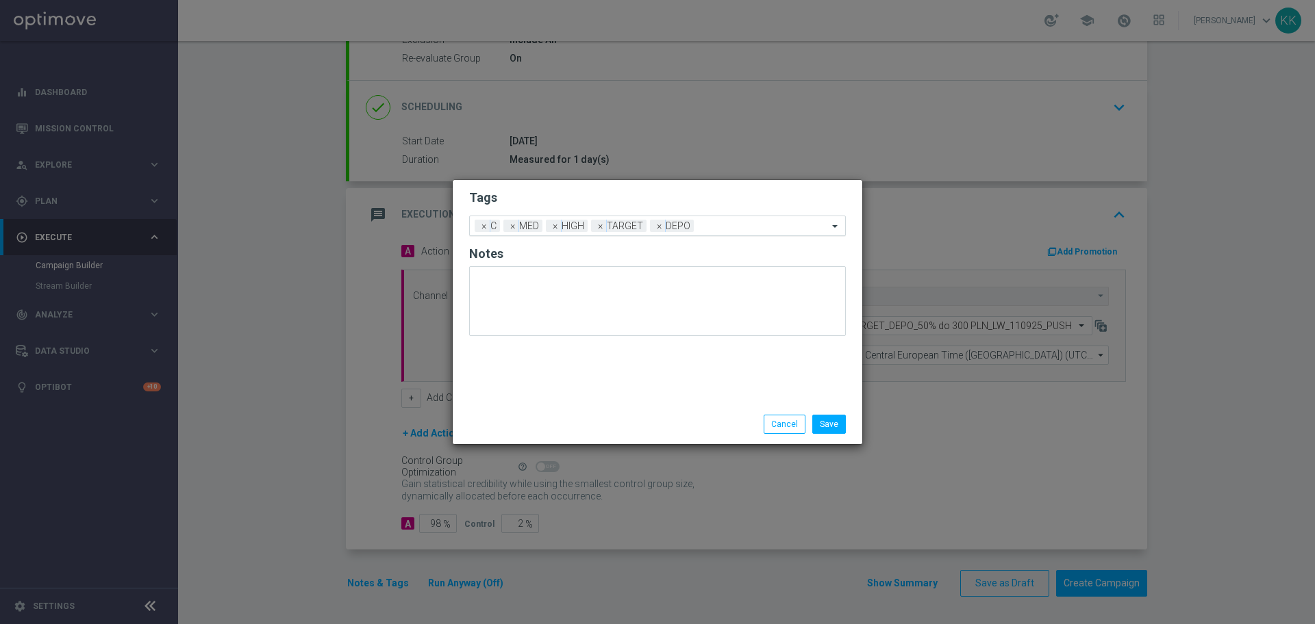
click at [724, 224] on input "text" at bounding box center [763, 227] width 129 height 12
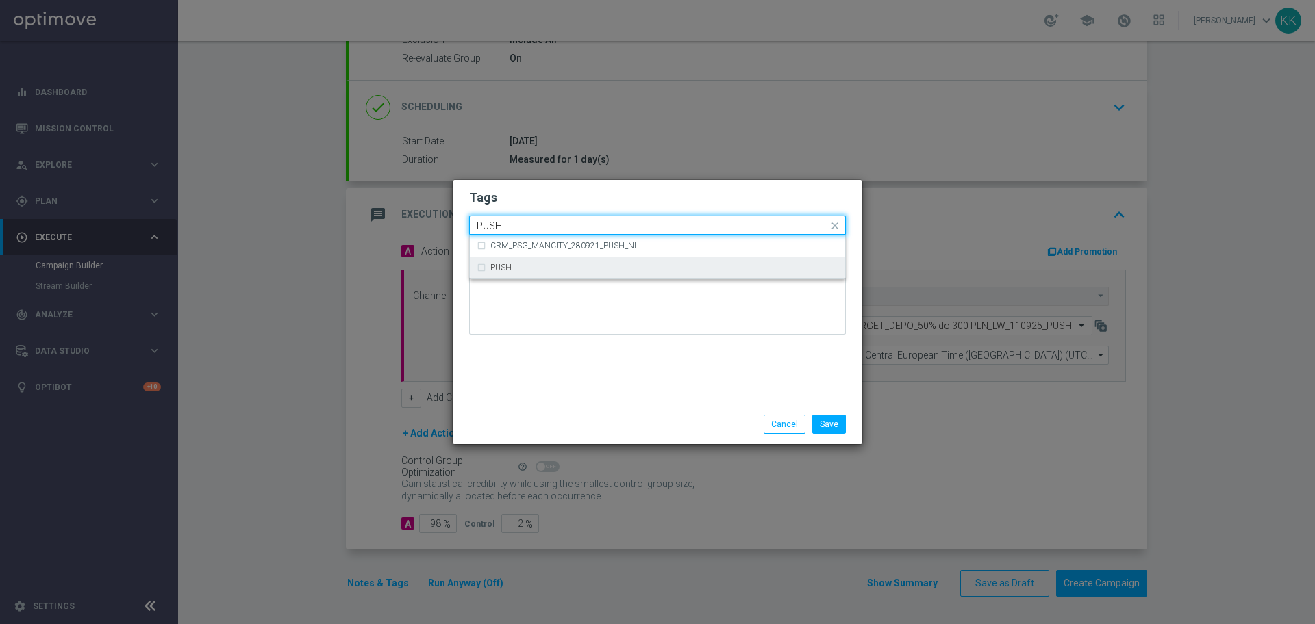
click at [717, 266] on div "PUSH" at bounding box center [664, 268] width 348 height 8
type input "PUSH"
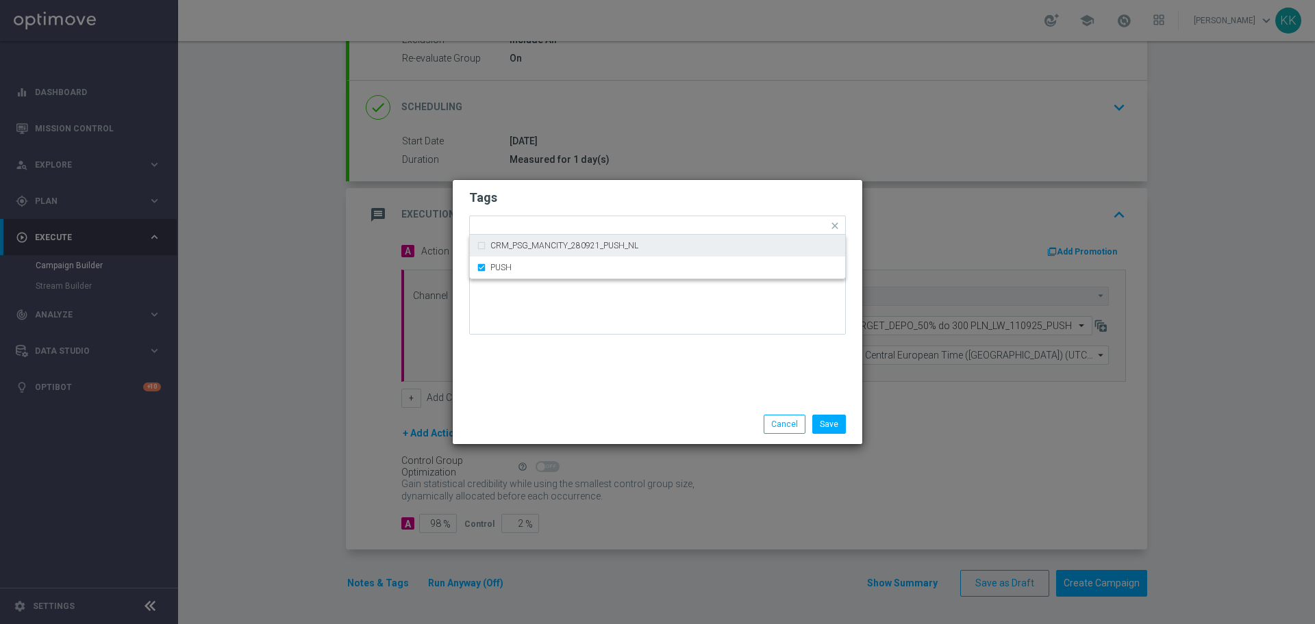
click at [648, 180] on div "Tags Quick find × C × MED × HIGH × TARGET × DEPO × PUSH CRM_PSG_MANCITY_280921_…" at bounding box center [657, 312] width 411 height 266
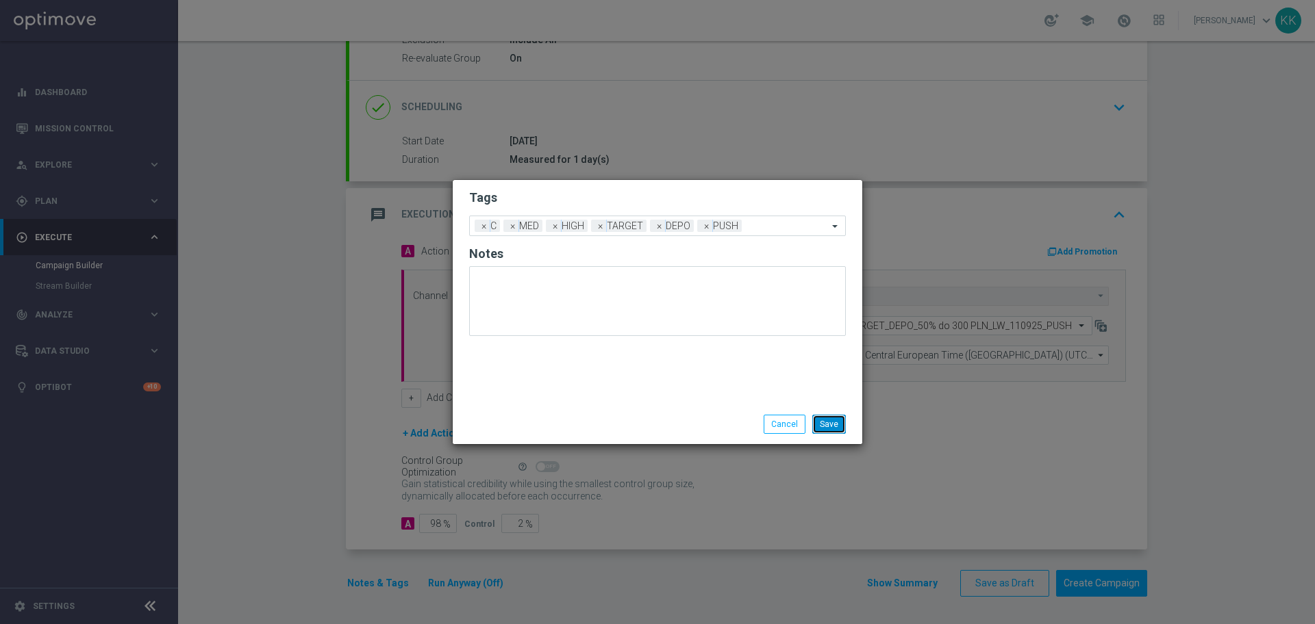
click at [843, 416] on button "Save" at bounding box center [829, 424] width 34 height 19
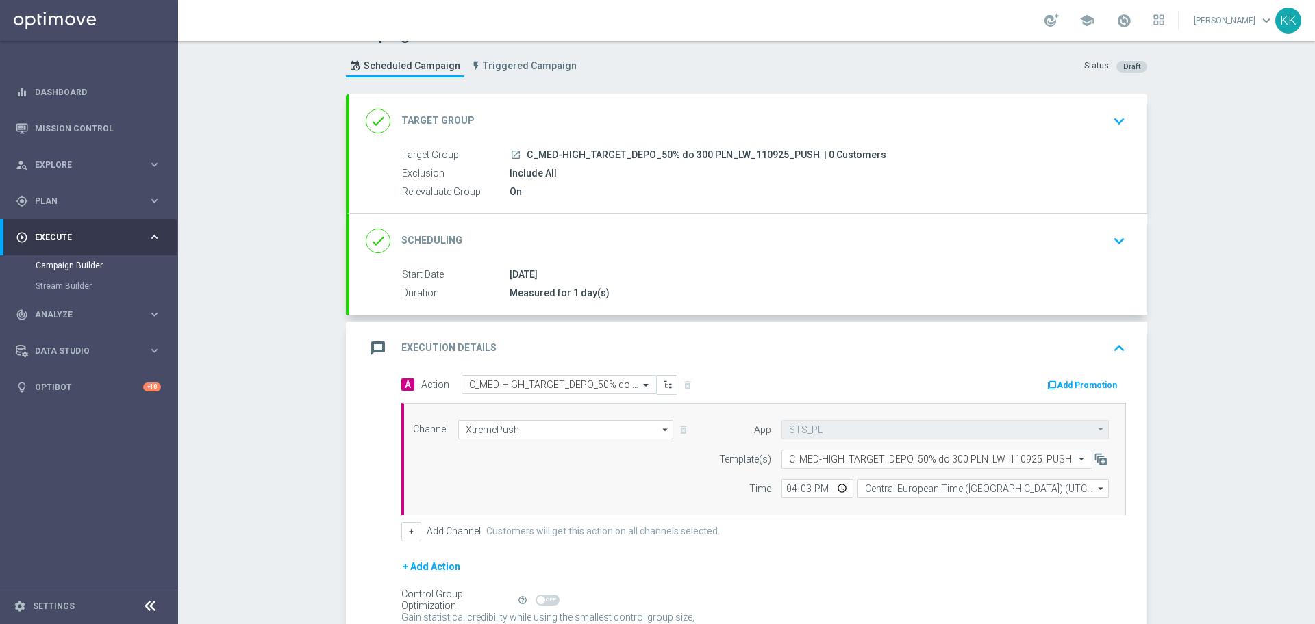
scroll to position [0, 0]
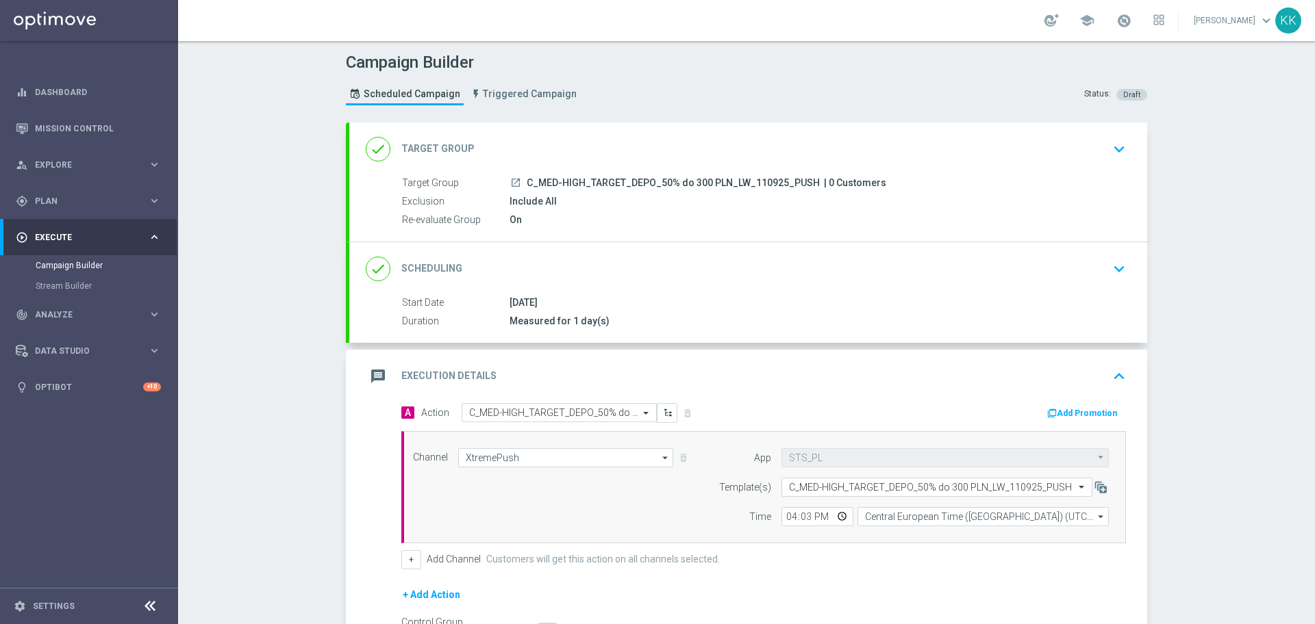
click at [1075, 162] on div "done Target Group keyboard_arrow_down" at bounding box center [748, 149] width 798 height 53
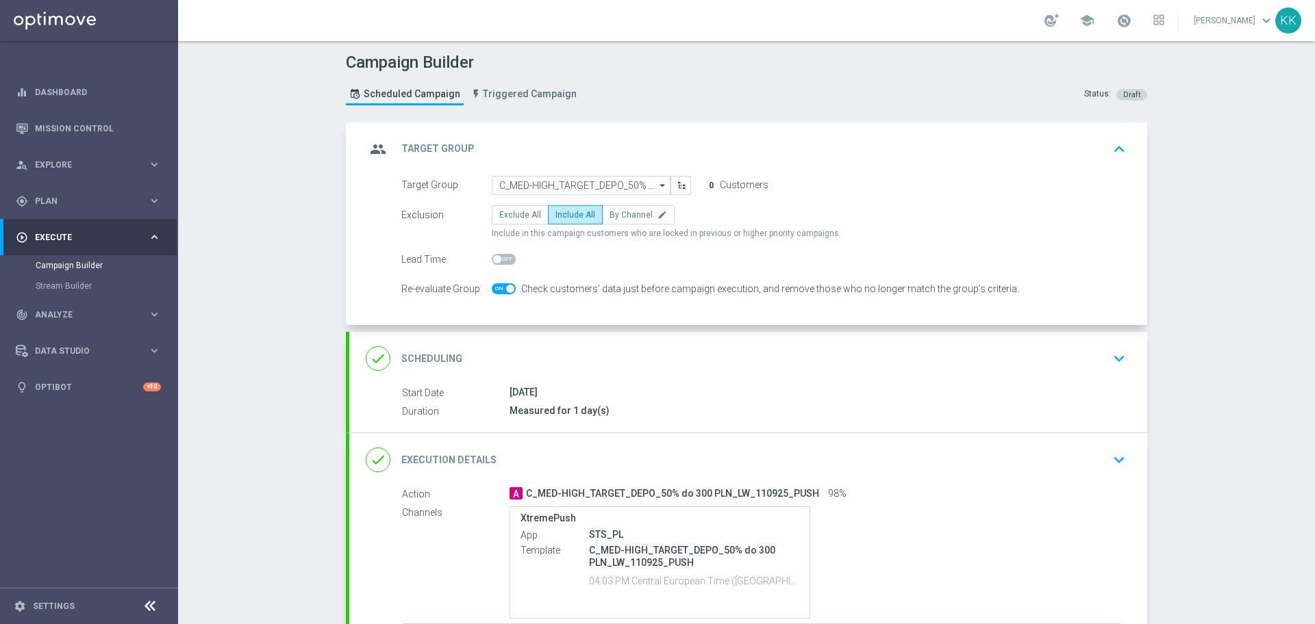
click at [1061, 372] on div "done Scheduling keyboard_arrow_down" at bounding box center [748, 358] width 798 height 53
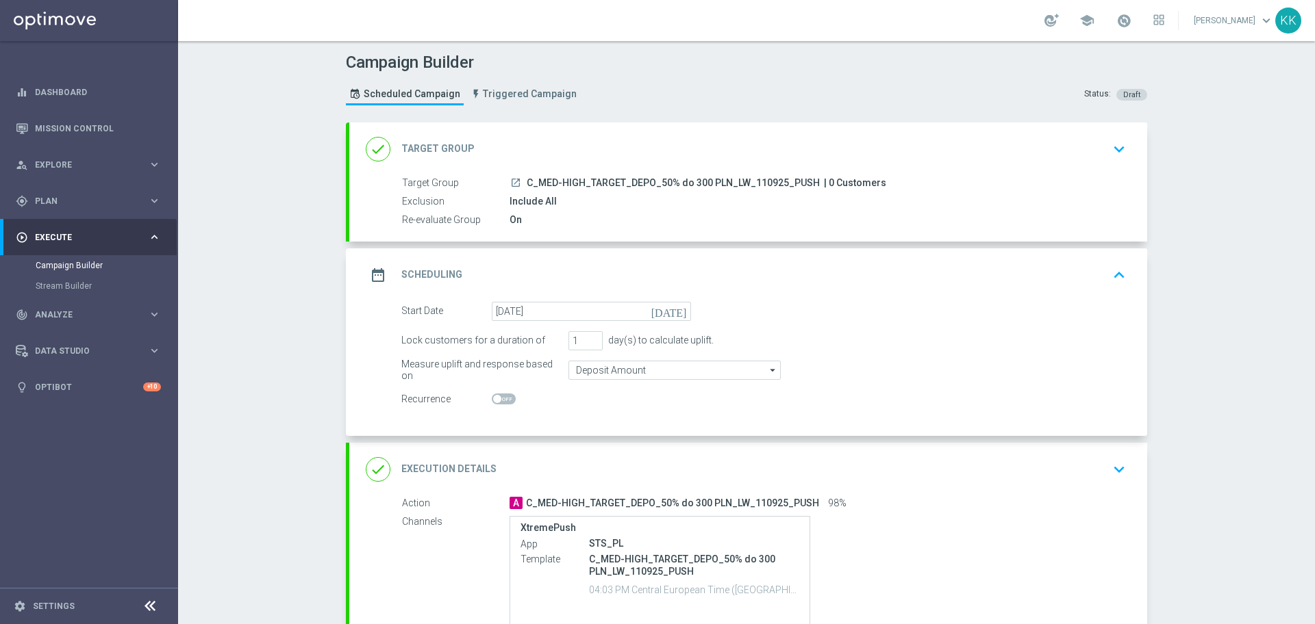
click at [1108, 461] on icon "keyboard_arrow_down" at bounding box center [1118, 469] width 21 height 21
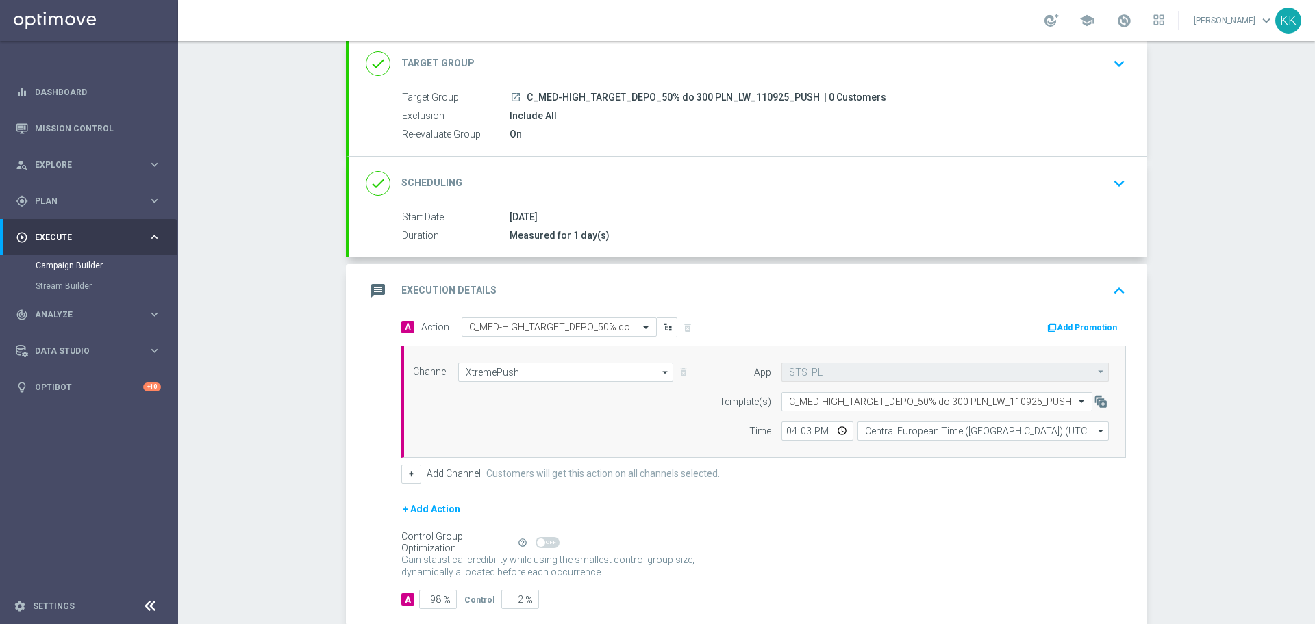
scroll to position [162, 0]
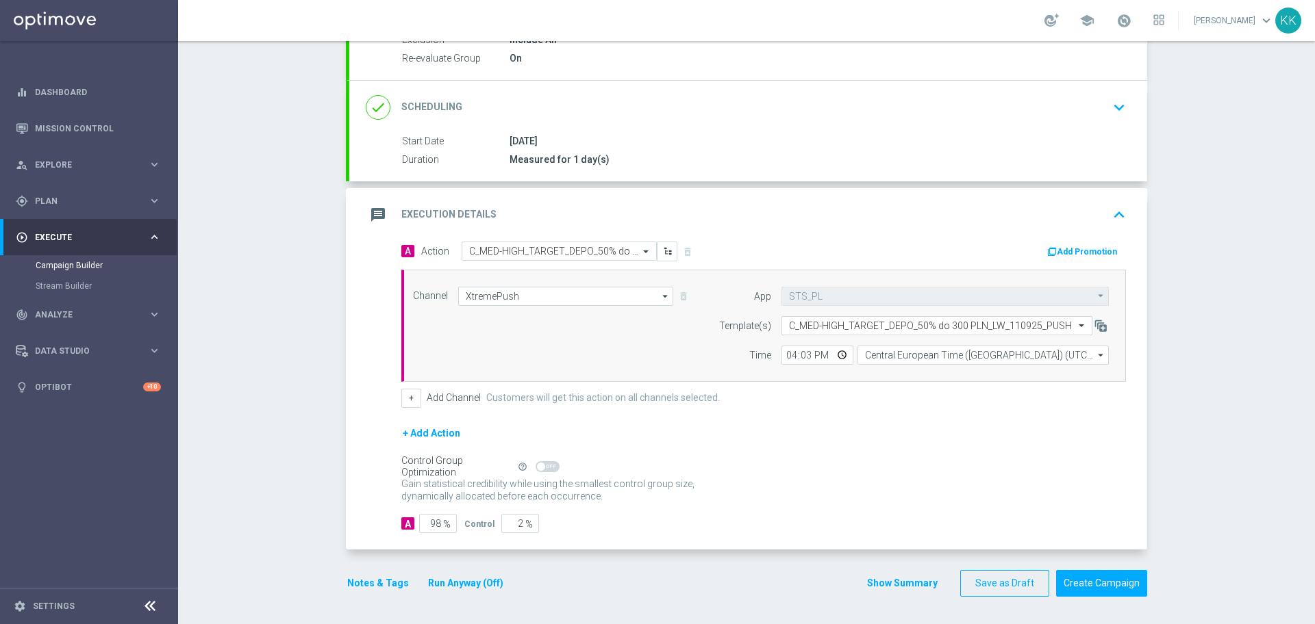
click at [369, 575] on button "Notes & Tags" at bounding box center [378, 583] width 64 height 17
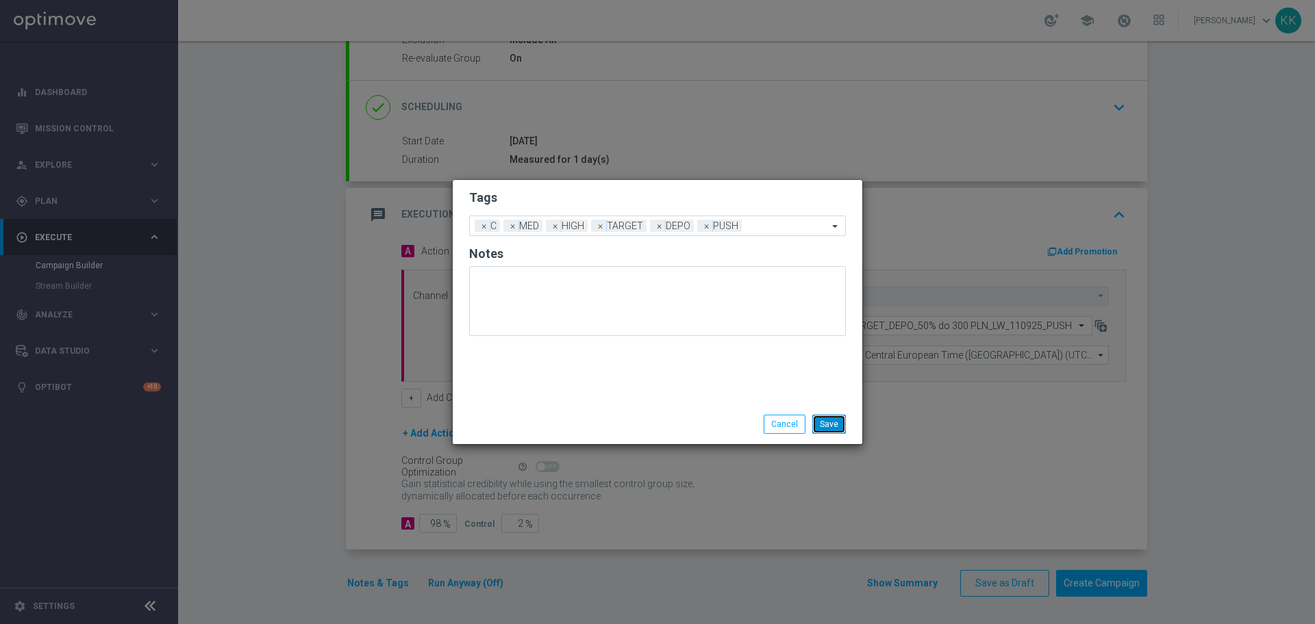
click at [833, 426] on button "Save" at bounding box center [829, 424] width 34 height 19
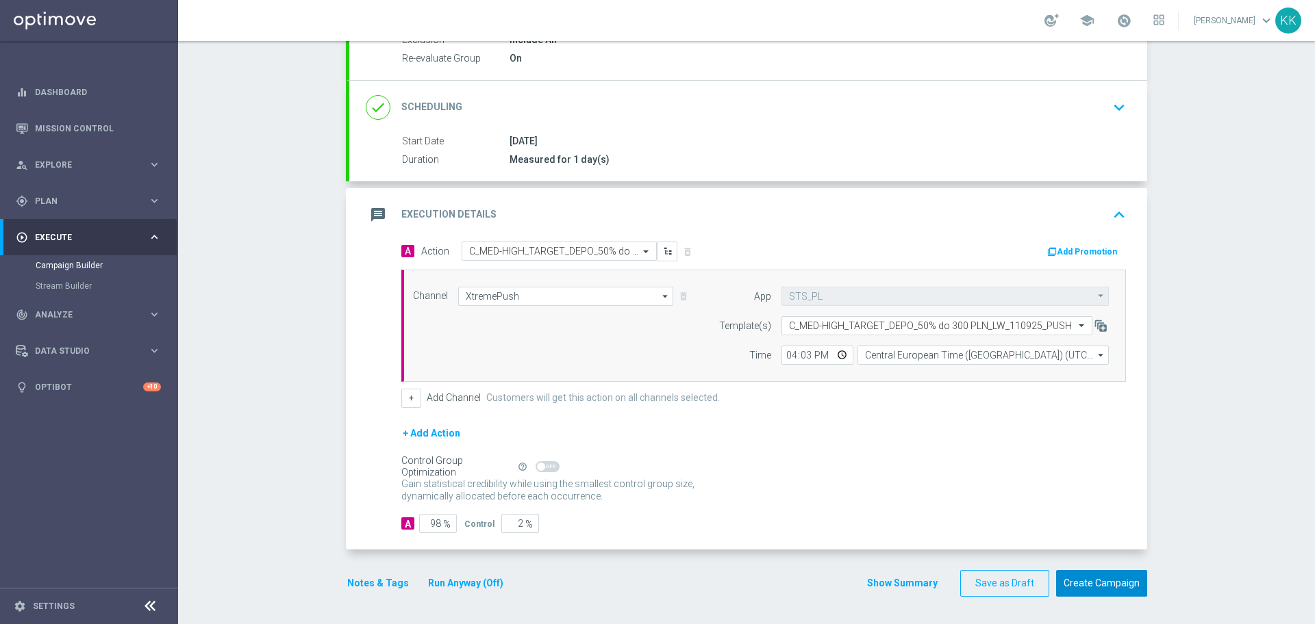
click at [1087, 585] on button "Create Campaign" at bounding box center [1101, 583] width 91 height 27
click at [1087, 583] on div at bounding box center [643, 312] width 1315 height 624
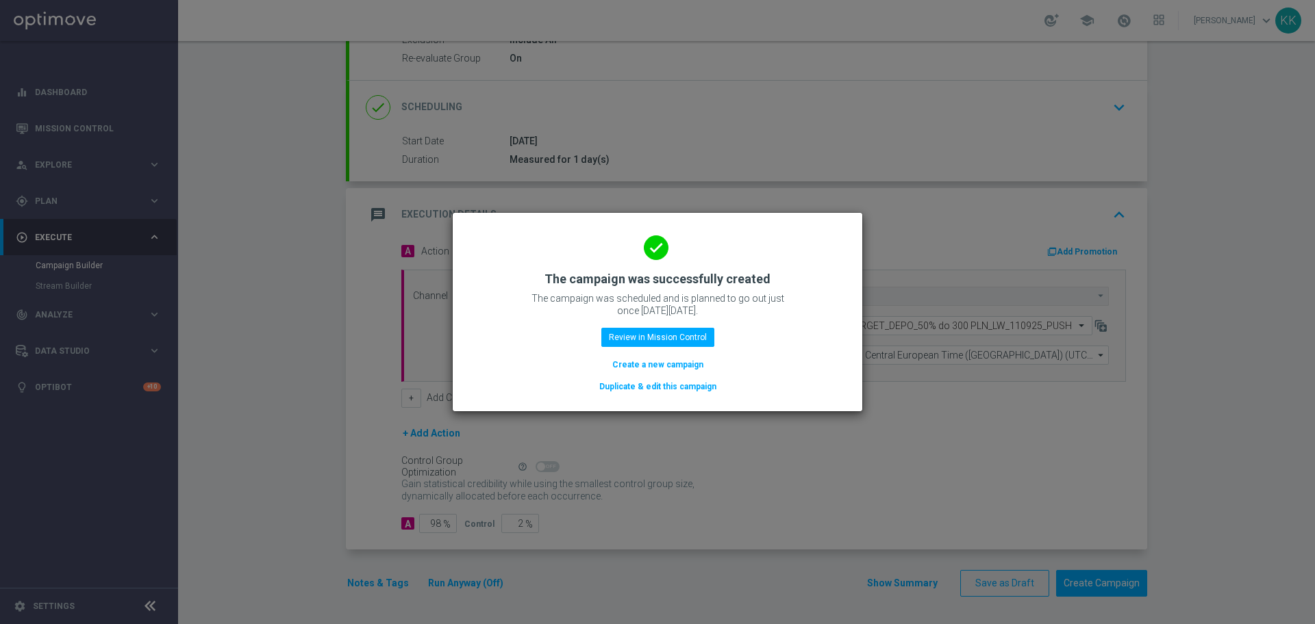
click at [652, 366] on button "Create a new campaign" at bounding box center [658, 364] width 94 height 15
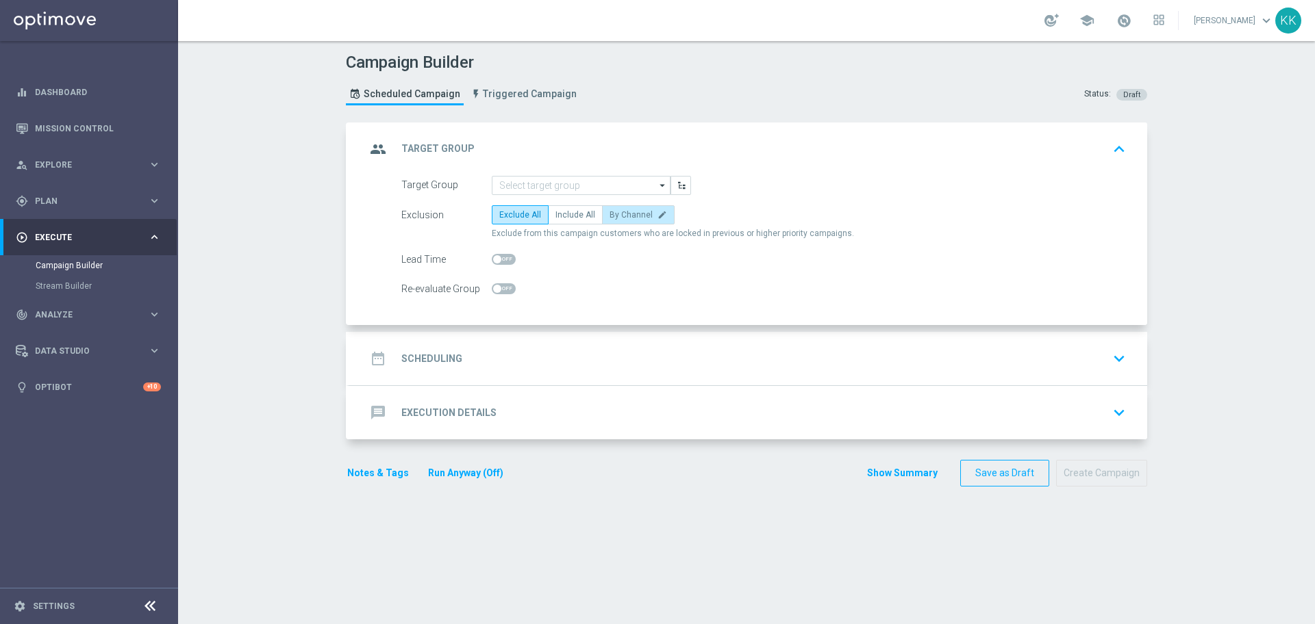
scroll to position [0, 0]
click at [602, 176] on input at bounding box center [581, 185] width 179 height 19
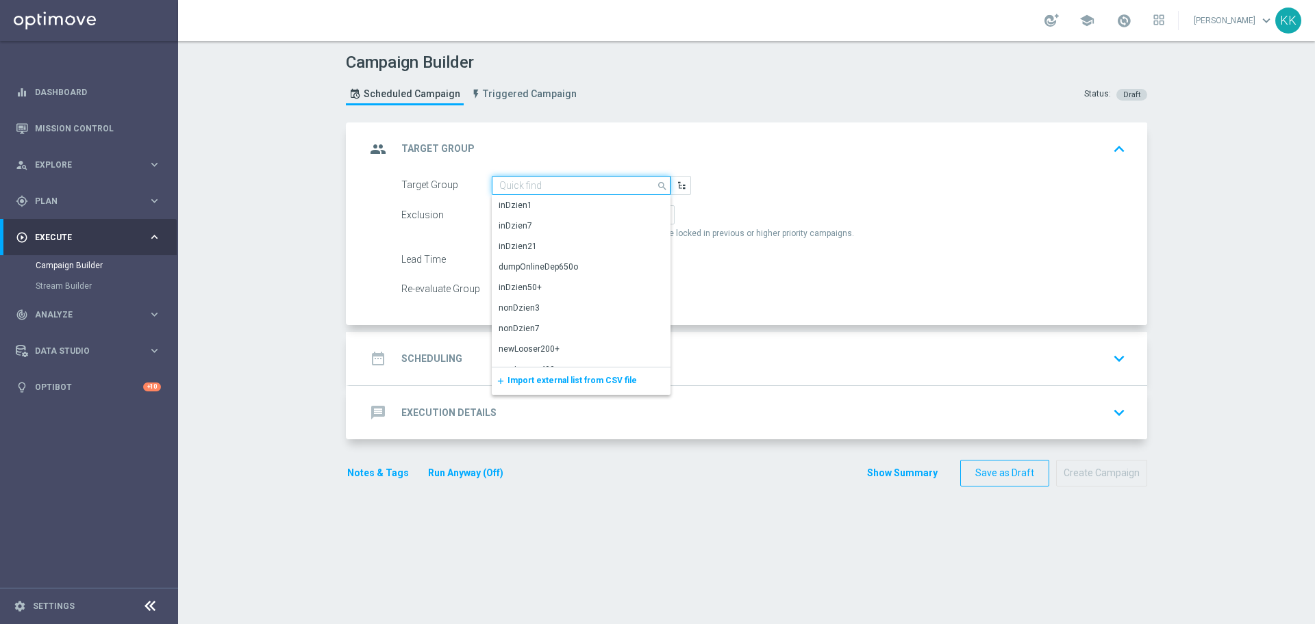
paste input "D_MIN-LOW_TARGET_DEPO_100% do 100 PLN_LW_110925_PUSH"
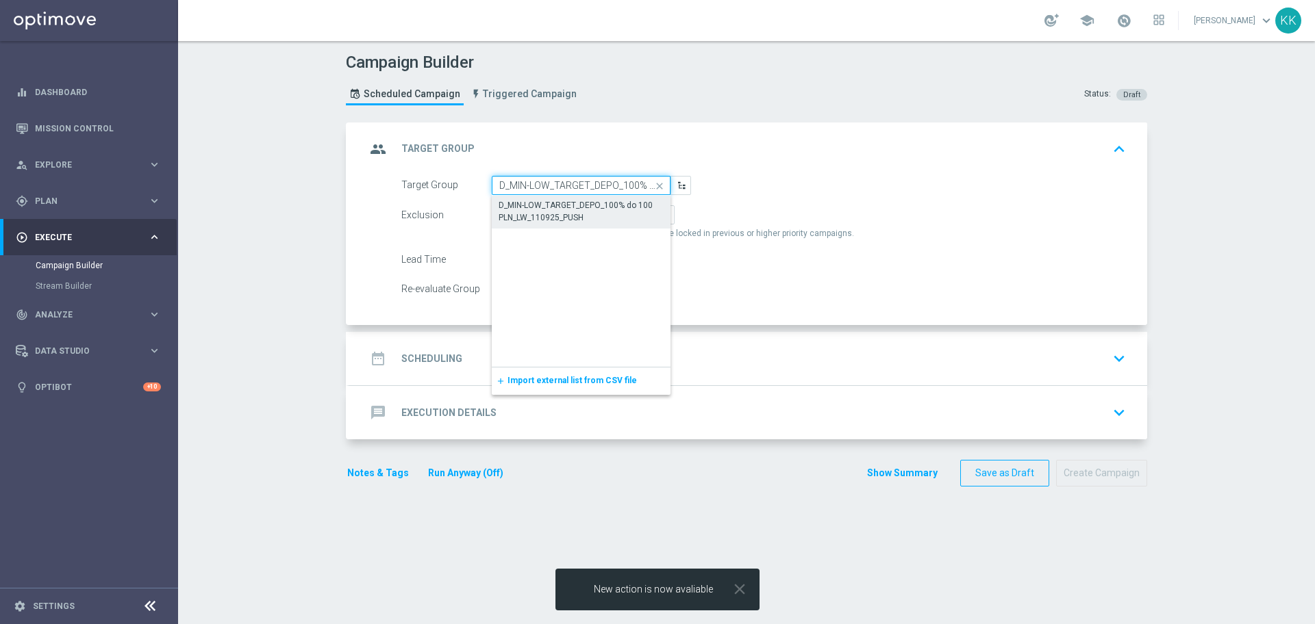
scroll to position [0, 122]
click at [585, 206] on div "D_MIN-LOW_TARGET_DEPO_100% do 100 PLN_LW_110925_PUSH" at bounding box center [580, 211] width 165 height 25
type input "D_MIN-LOW_TARGET_DEPO_100% do 100 PLN_LW_110925_PUSH"
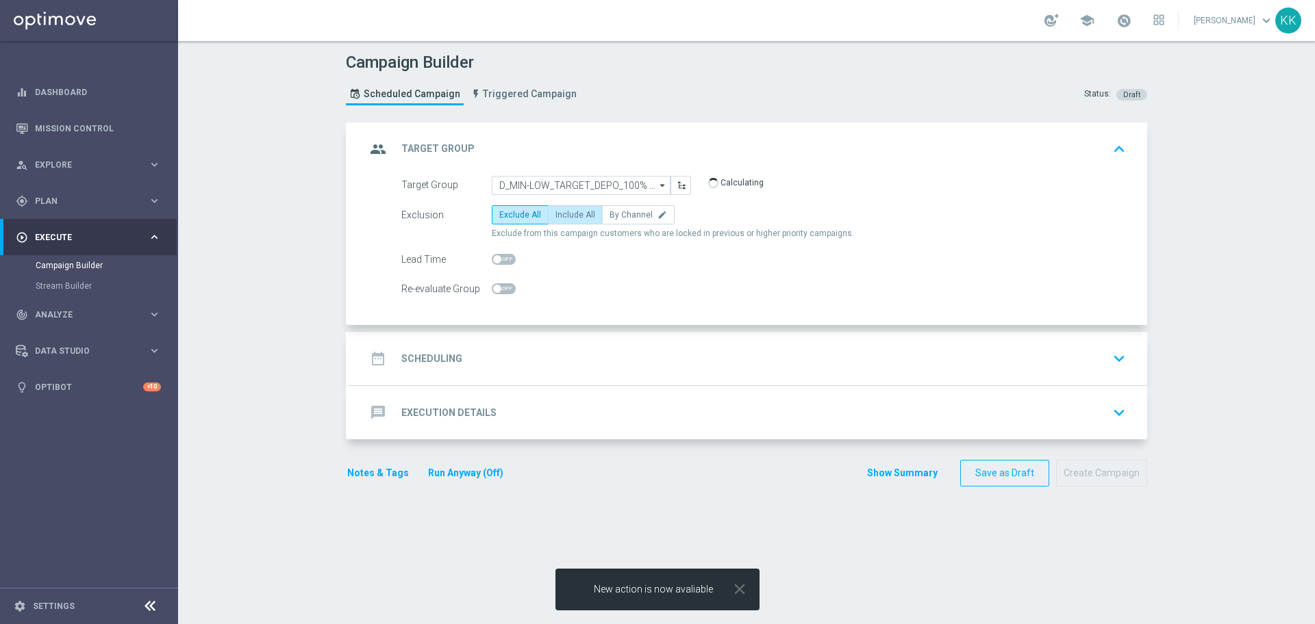
click at [574, 217] on span "Include All" at bounding box center [575, 215] width 40 height 10
click at [564, 217] on input "Include All" at bounding box center [559, 217] width 9 height 9
radio input "true"
click at [495, 285] on span at bounding box center [504, 288] width 24 height 11
click at [495, 285] on input "checkbox" at bounding box center [504, 288] width 24 height 11
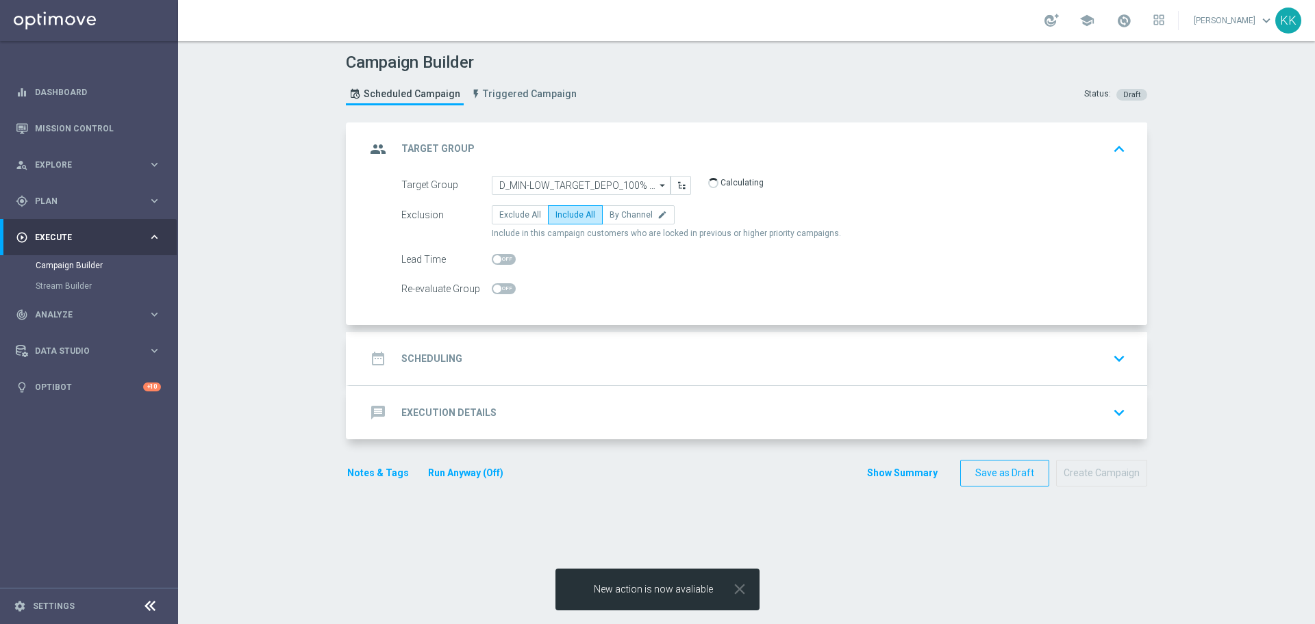
checkbox input "true"
click at [572, 332] on div "date_range Scheduling keyboard_arrow_down" at bounding box center [748, 358] width 798 height 53
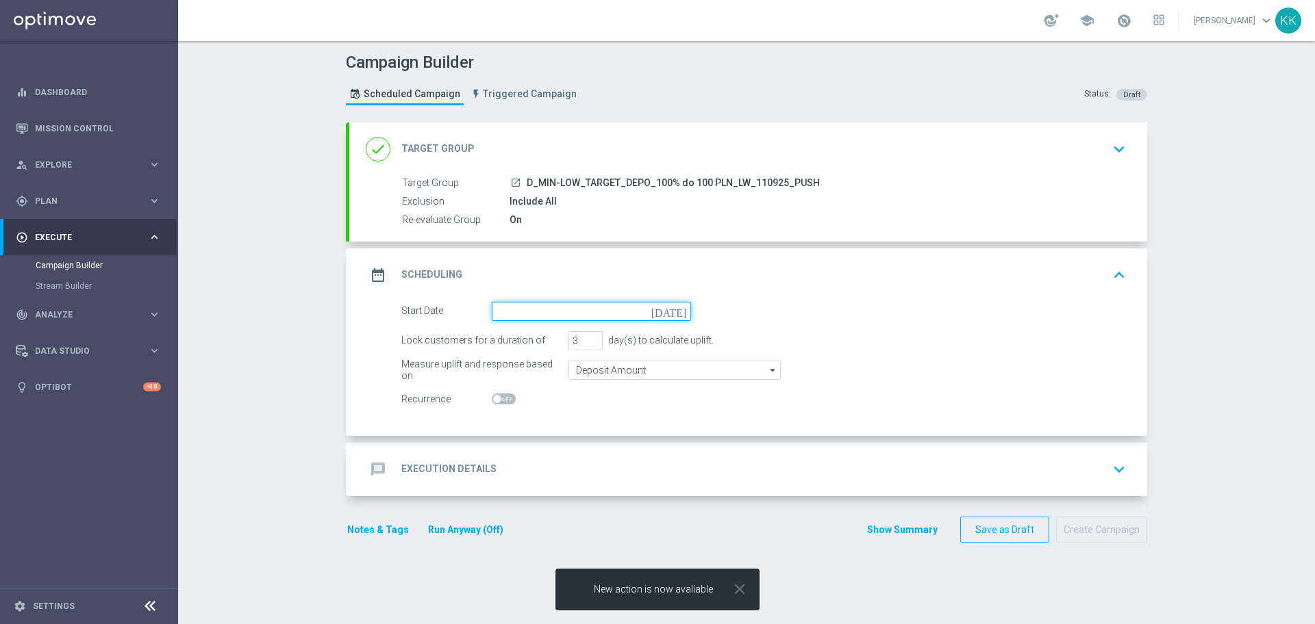
click at [526, 309] on input at bounding box center [591, 311] width 199 height 19
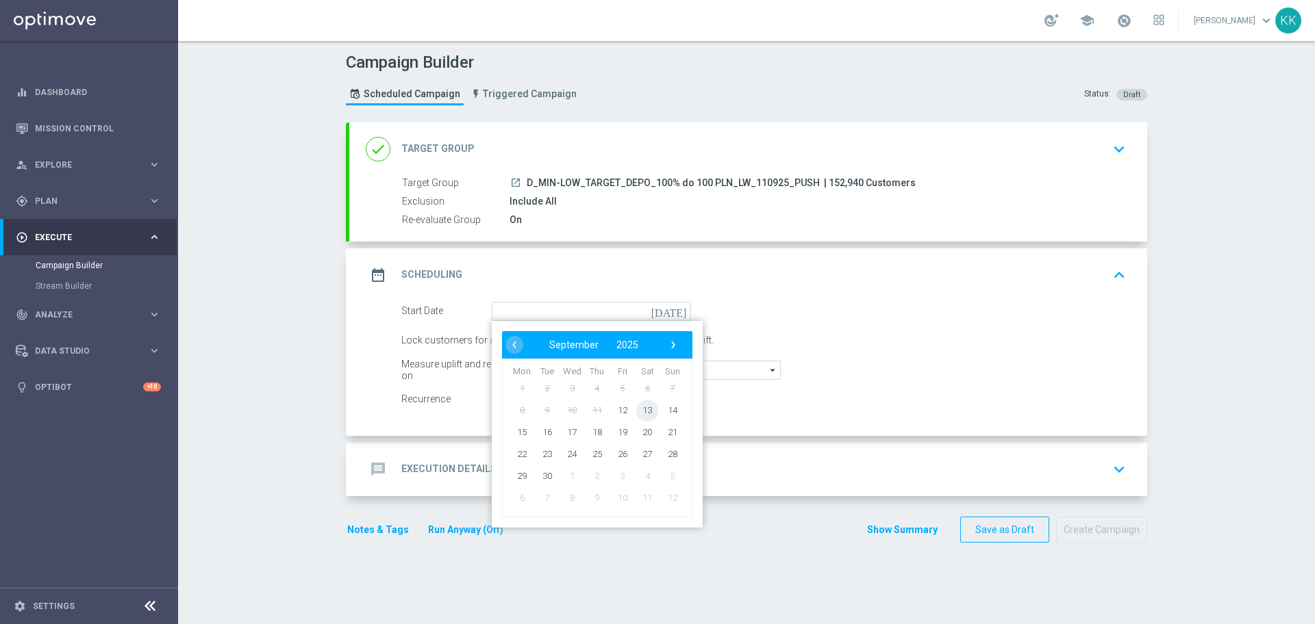
click at [642, 413] on span "13" at bounding box center [647, 410] width 22 height 22
type input "13 Sep 2025"
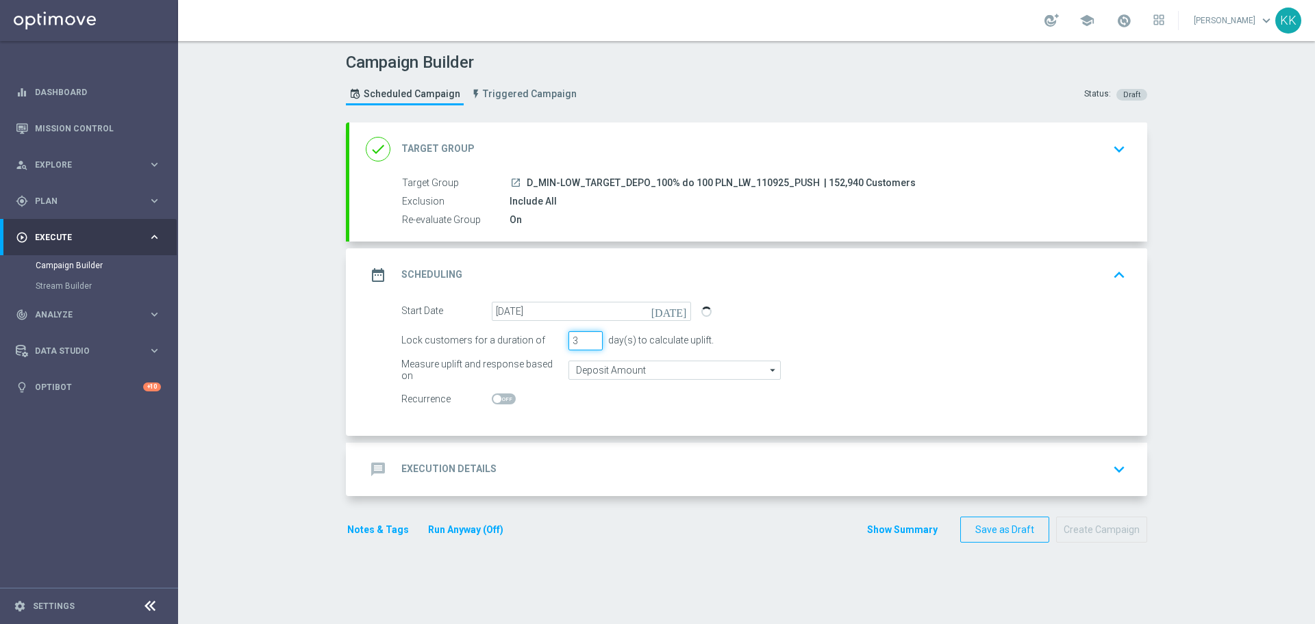
drag, startPoint x: 570, startPoint y: 337, endPoint x: 540, endPoint y: 338, distance: 30.8
click at [540, 338] on div "Lock customers for a duration of 3 day(s) to calculate uplift." at bounding box center [763, 340] width 745 height 19
type input "1"
click at [586, 455] on div "message Execution Details keyboard_arrow_down" at bounding box center [748, 469] width 798 height 53
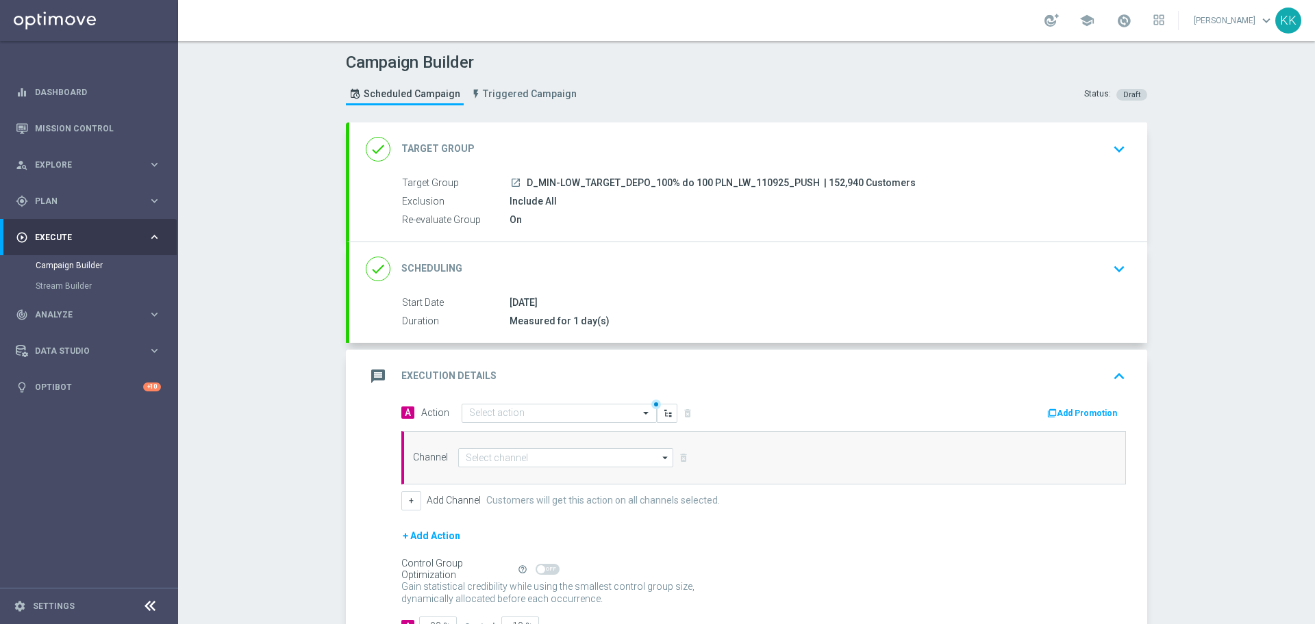
scroll to position [61, 0]
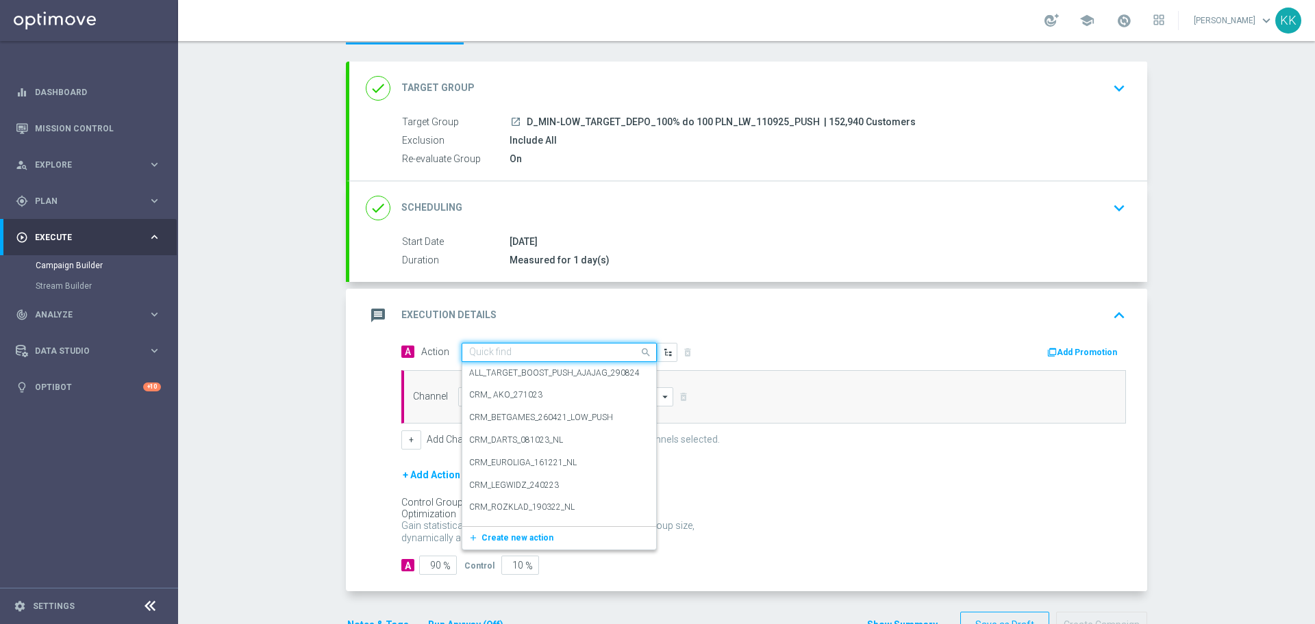
click at [499, 356] on input "text" at bounding box center [545, 353] width 153 height 12
paste input "D_MIN-LOW_TARGET_DEPO_100% do 100 PLN_LW_110925_PUSH"
type input "D_MIN-LOW_TARGET_DEPO_100% do 100 PLN_LW_110925_PUSH"
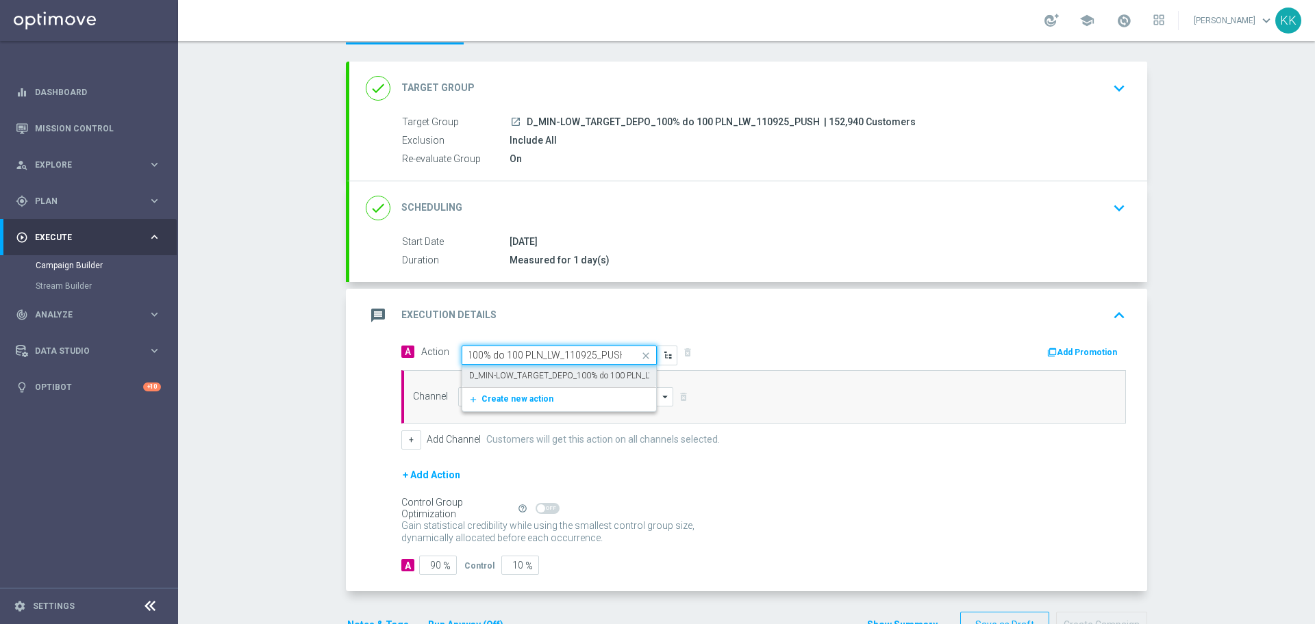
click at [509, 378] on label "D_MIN-LOW_TARGET_DEPO_100% do 100 PLN_LW_110925_PUSH" at bounding box center [591, 376] width 244 height 12
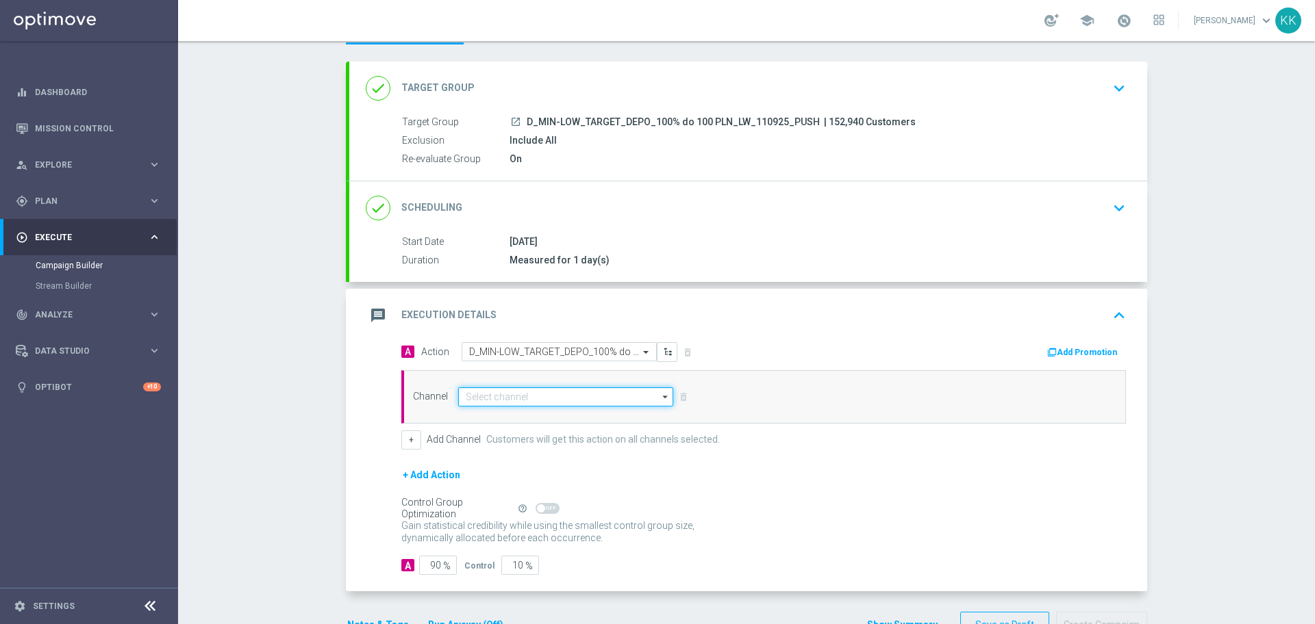
click at [507, 398] on input at bounding box center [565, 397] width 215 height 19
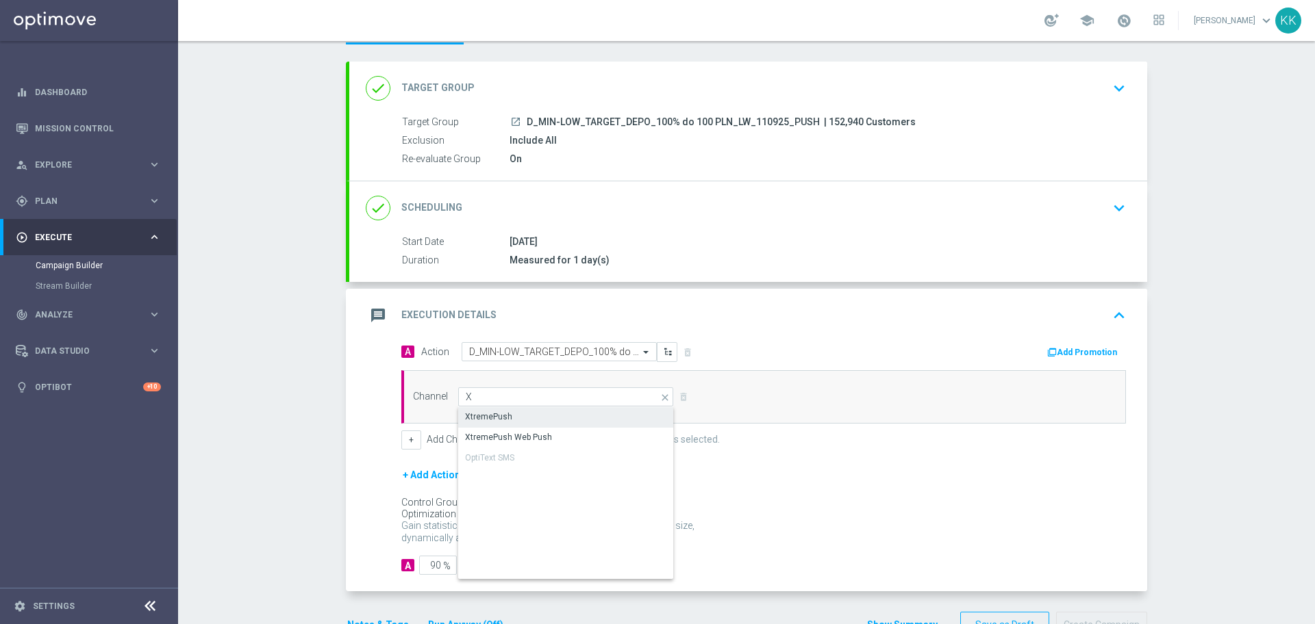
click at [509, 413] on div "XtremePush" at bounding box center [566, 416] width 216 height 19
type input "XtremePush"
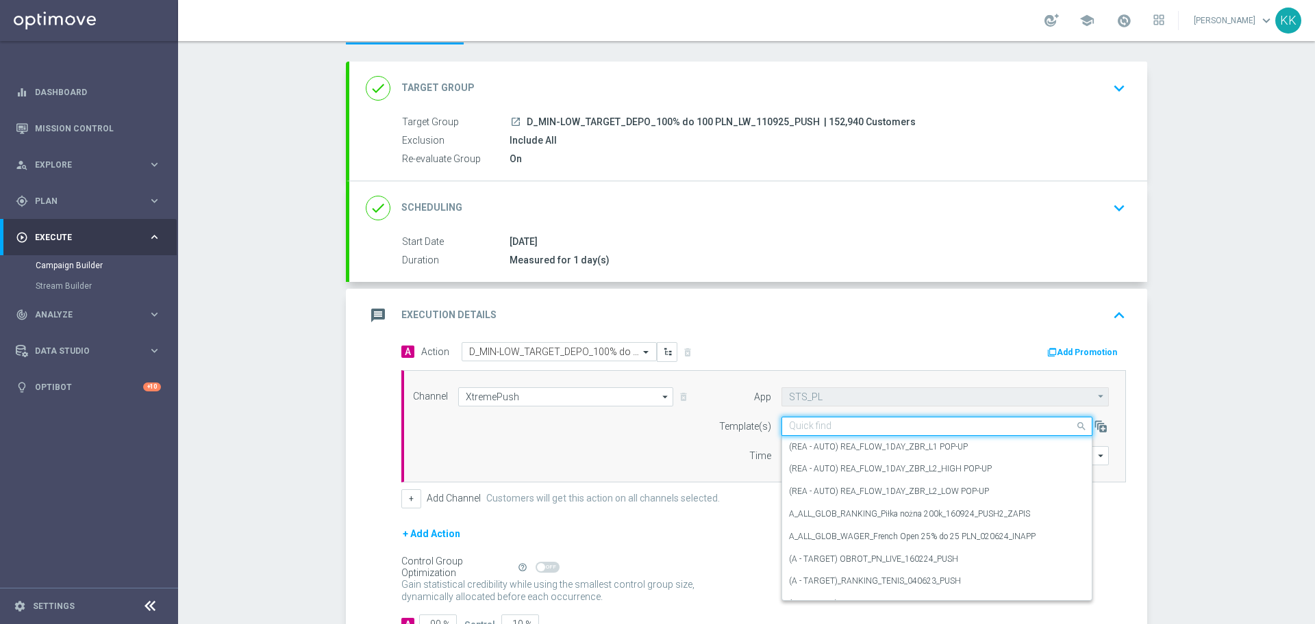
click at [859, 429] on input "text" at bounding box center [923, 427] width 268 height 12
paste input "D_MIN-LOW_TARGET_DEPO_100% do 100 PLN_LW_110925_PUSH"
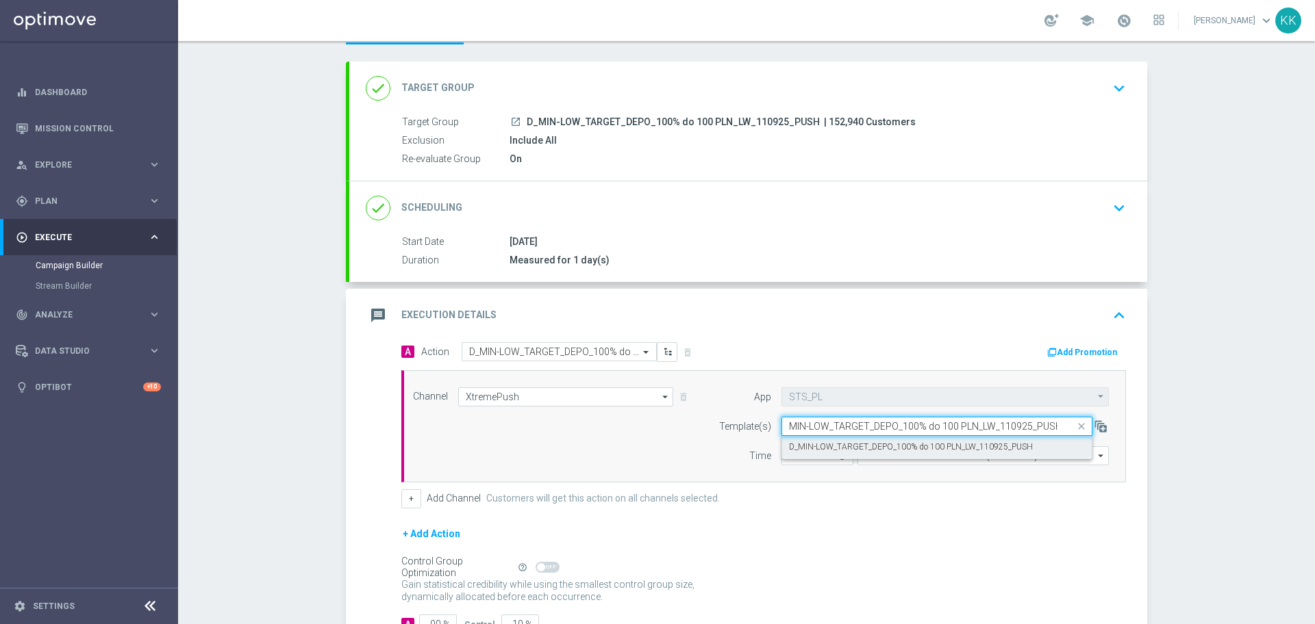
click at [859, 445] on label "D_MIN-LOW_TARGET_DEPO_100% do 100 PLN_LW_110925_PUSH" at bounding box center [911, 448] width 244 height 12
type input "D_MIN-LOW_TARGET_DEPO_100% do 100 PLN_LW_110925_PUSH"
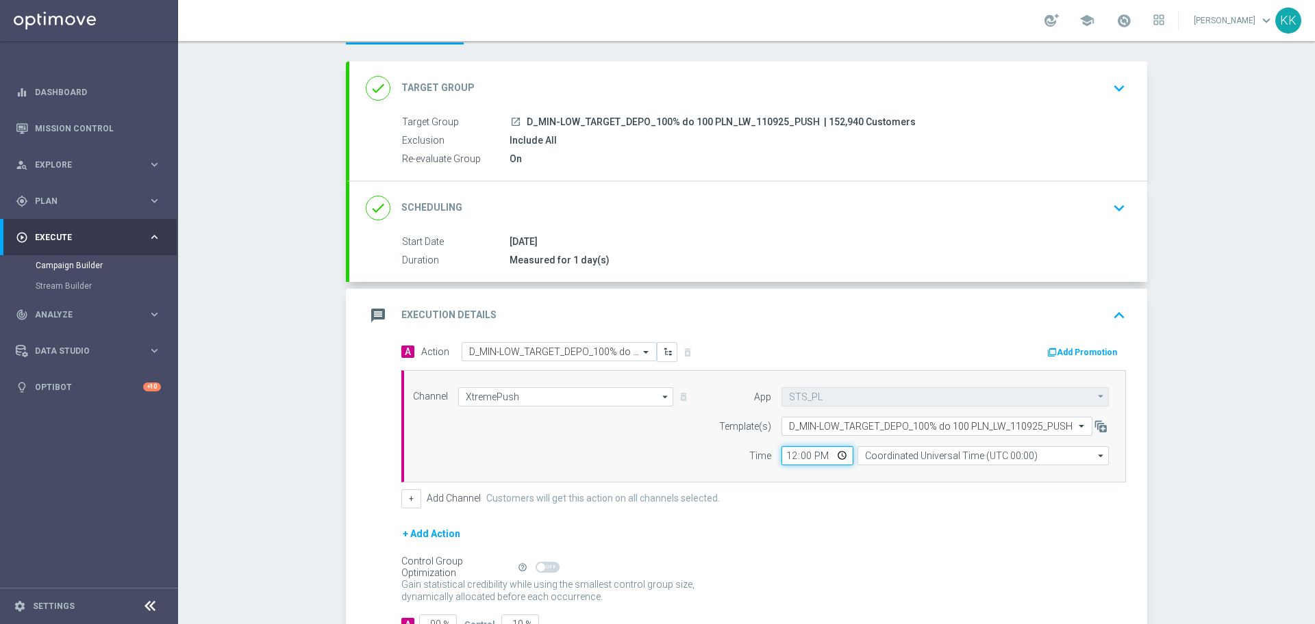
click at [788, 452] on input "12:00" at bounding box center [817, 455] width 72 height 19
type input "16:06"
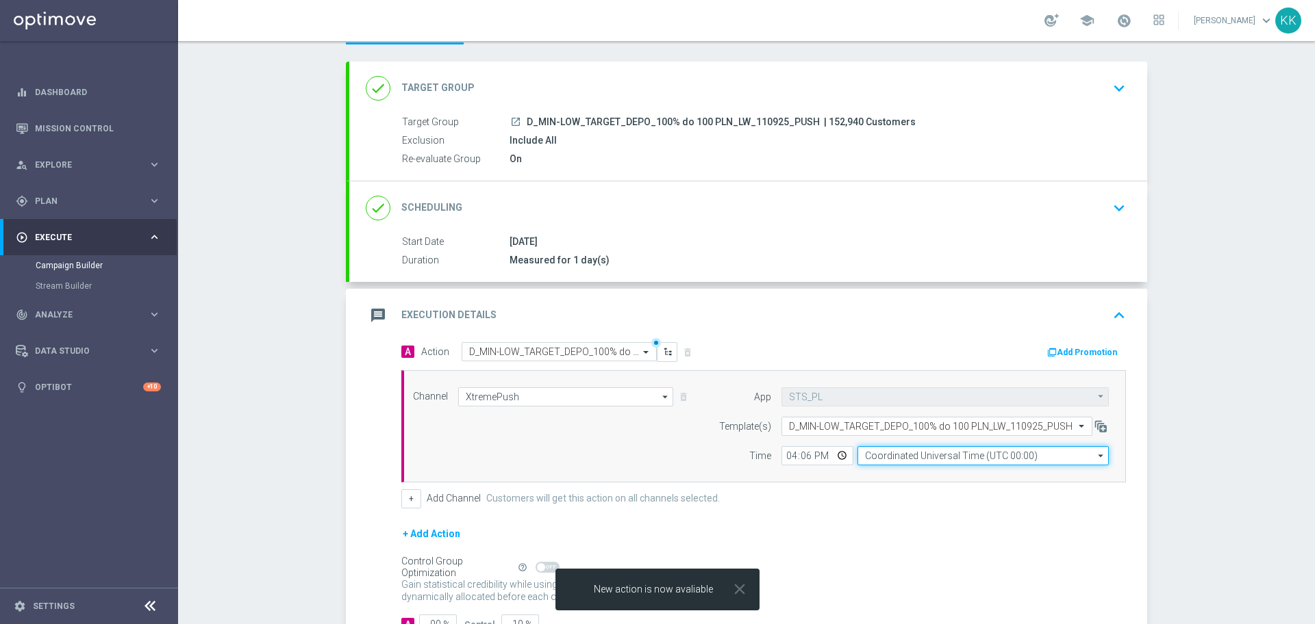
click at [867, 451] on input "Coordinated Universal Time (UTC 00:00)" at bounding box center [982, 455] width 251 height 19
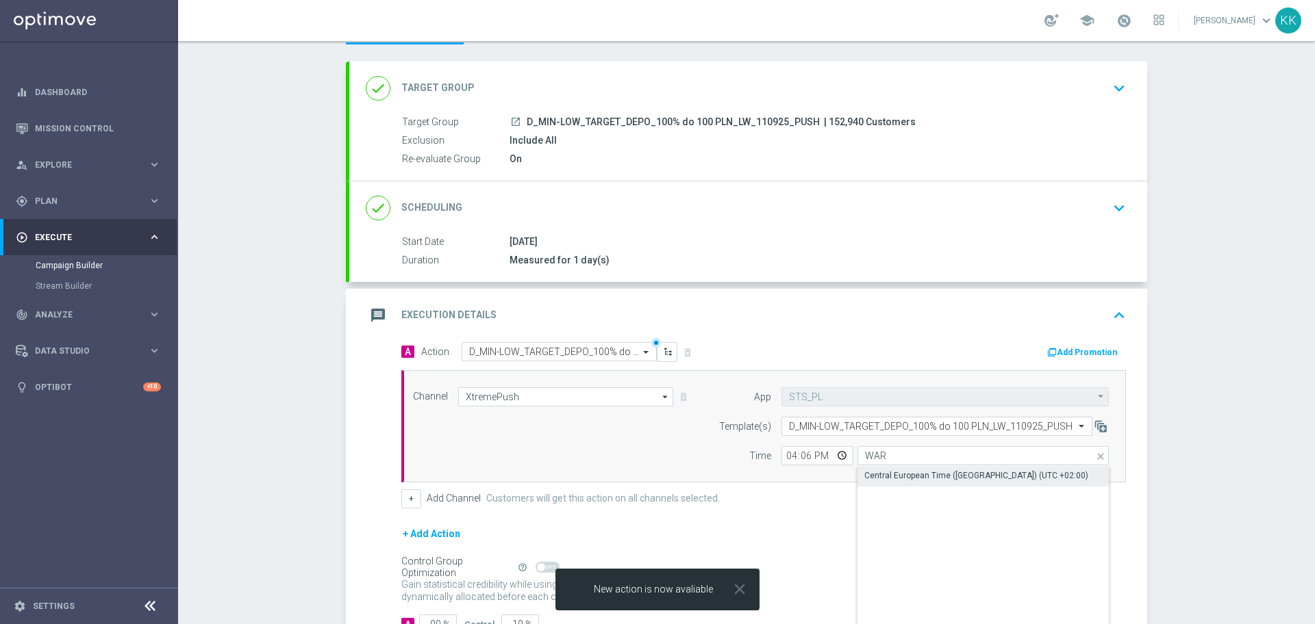
click at [889, 480] on div "Central European Time (Warsaw) (UTC +02:00)" at bounding box center [976, 476] width 224 height 12
type input "Central European Time (Warsaw) (UTC +02:00)"
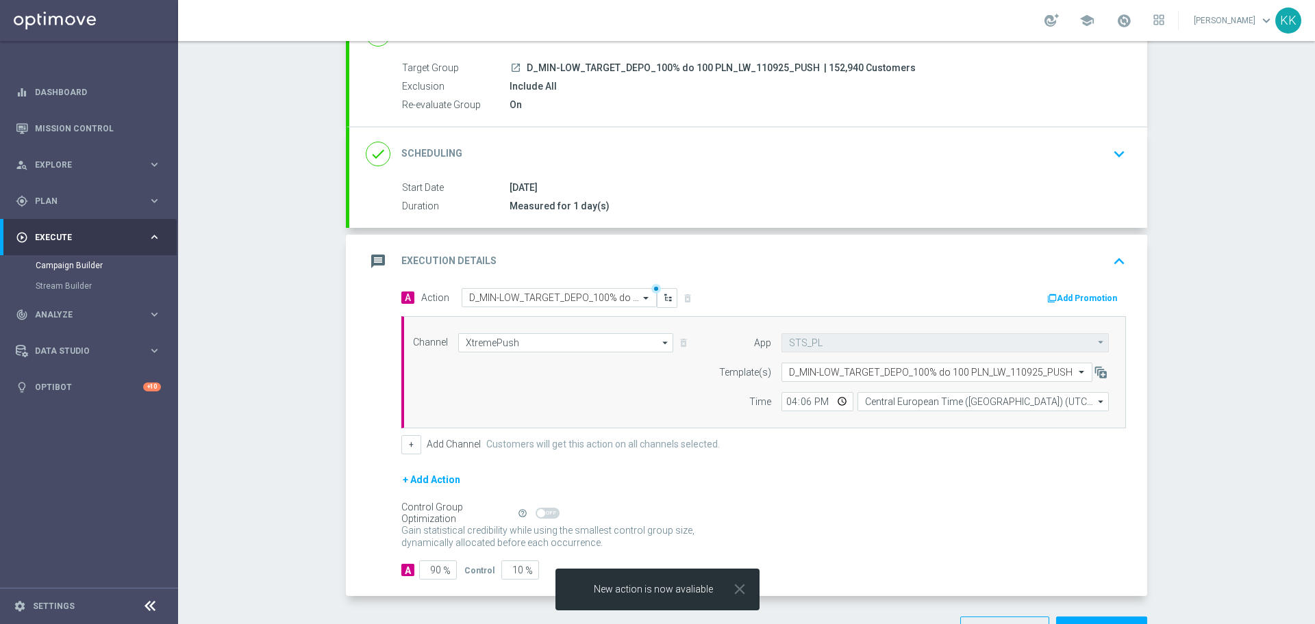
scroll to position [162, 0]
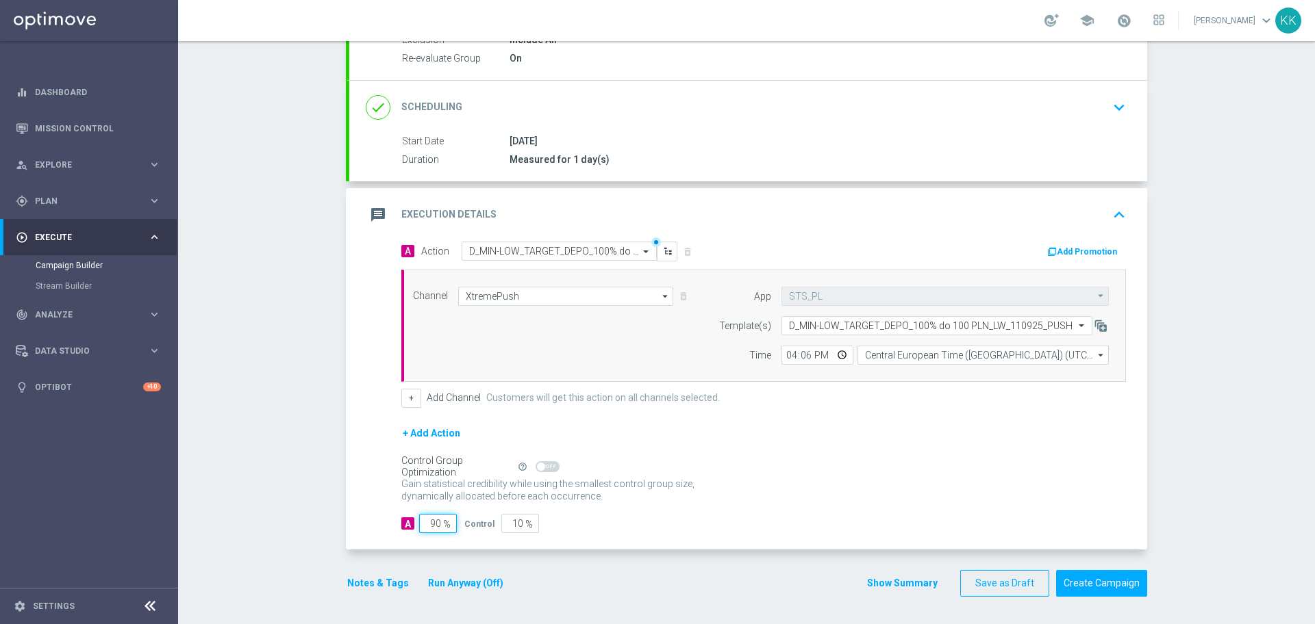
click at [434, 530] on input "90" at bounding box center [438, 523] width 38 height 19
type input "9"
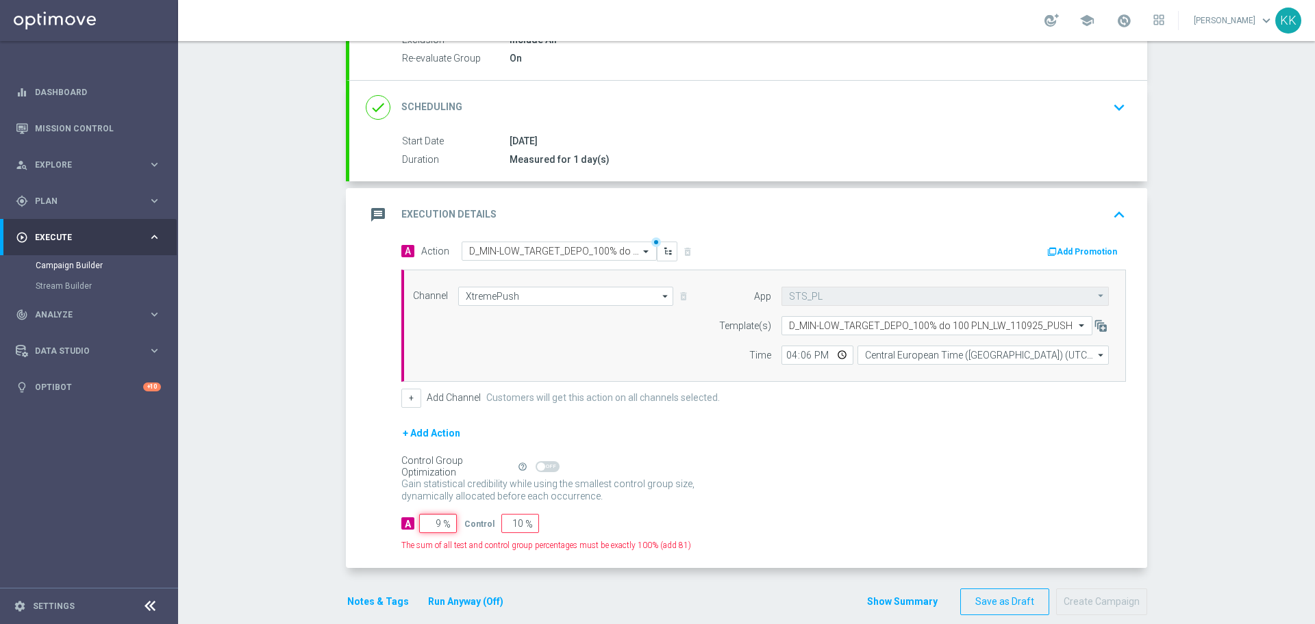
type input "91"
type input "98"
type input "2"
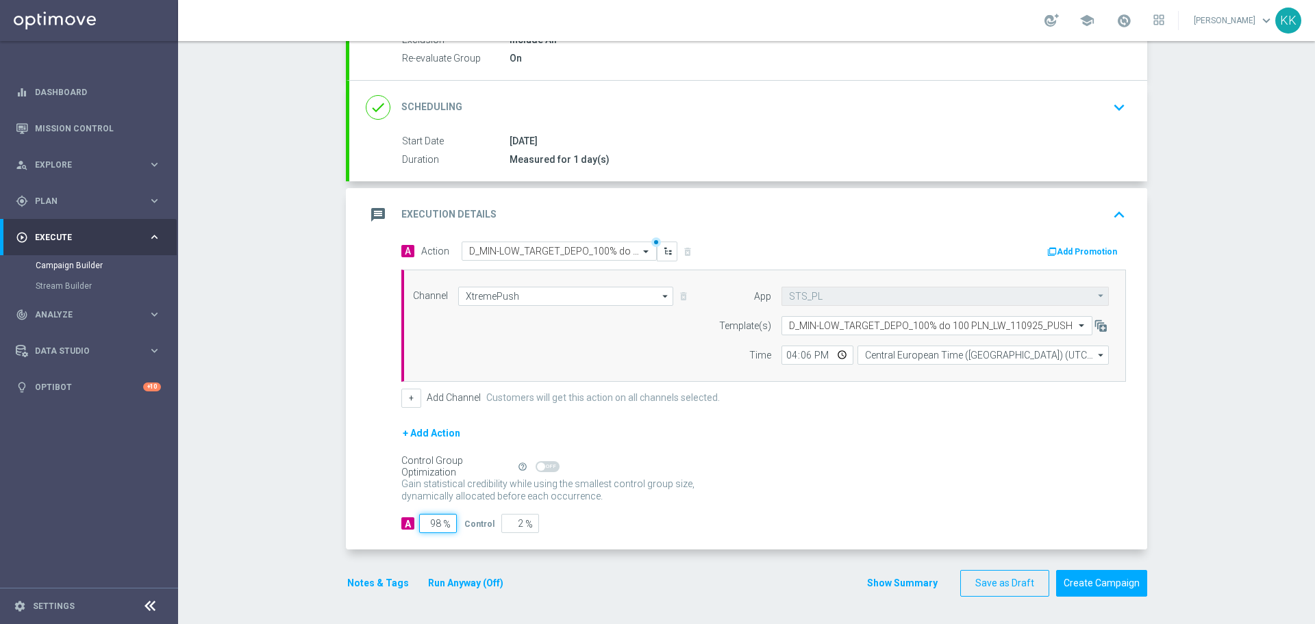
type input "9"
type input "91"
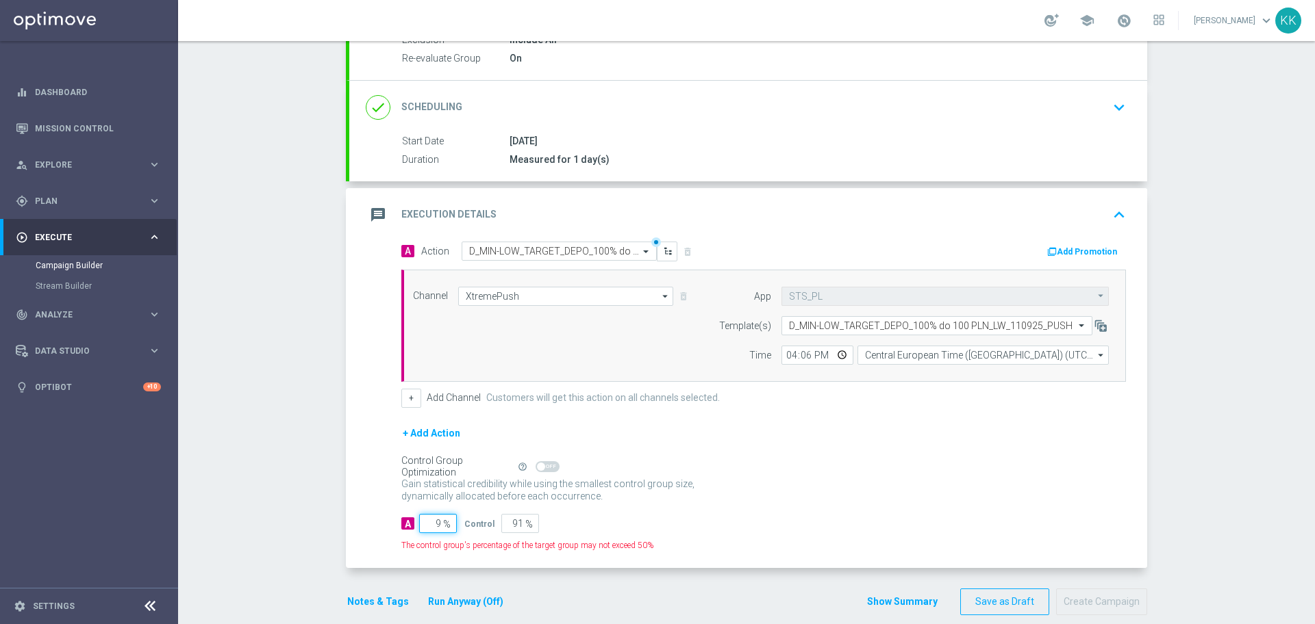
type input "95"
type input "5"
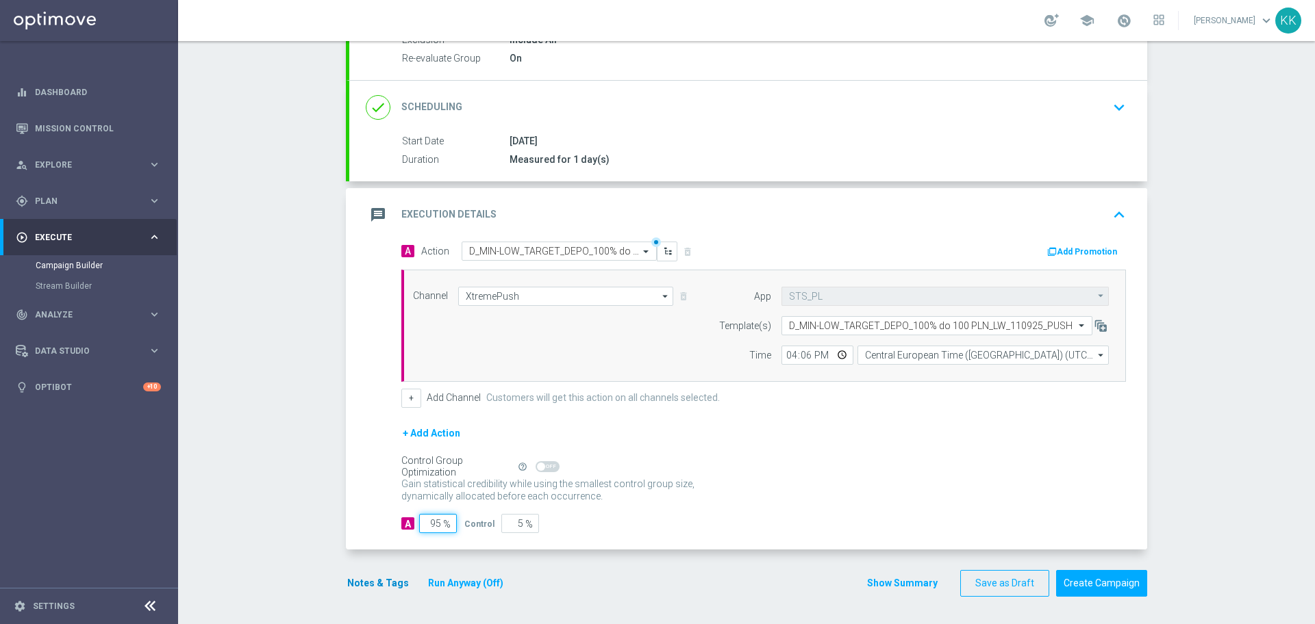
type input "95"
click at [381, 587] on button "Notes & Tags" at bounding box center [378, 583] width 64 height 17
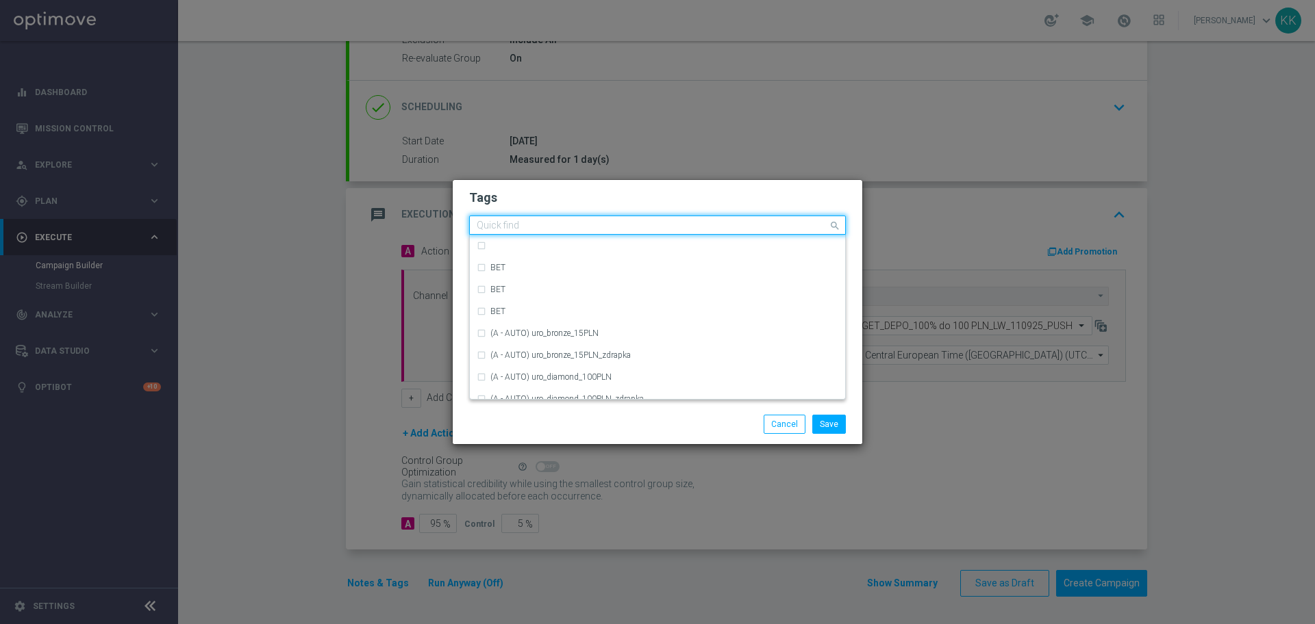
click at [524, 223] on input "text" at bounding box center [652, 226] width 351 height 12
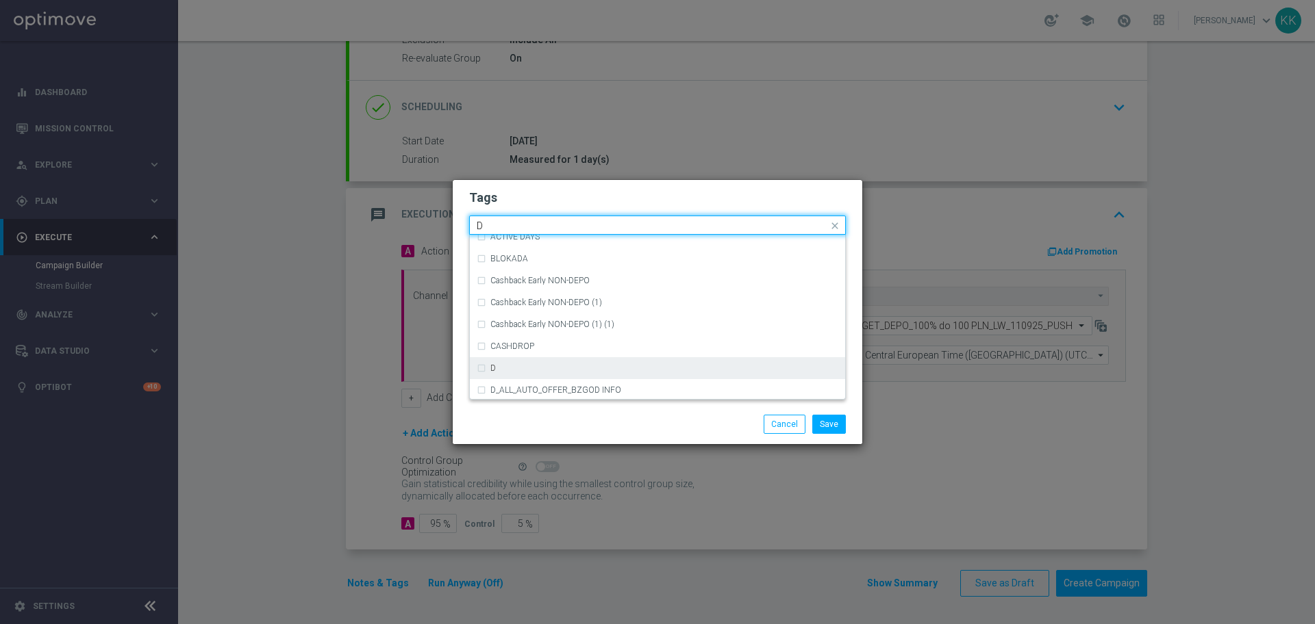
click at [532, 368] on div "D" at bounding box center [664, 368] width 348 height 8
type input "D"
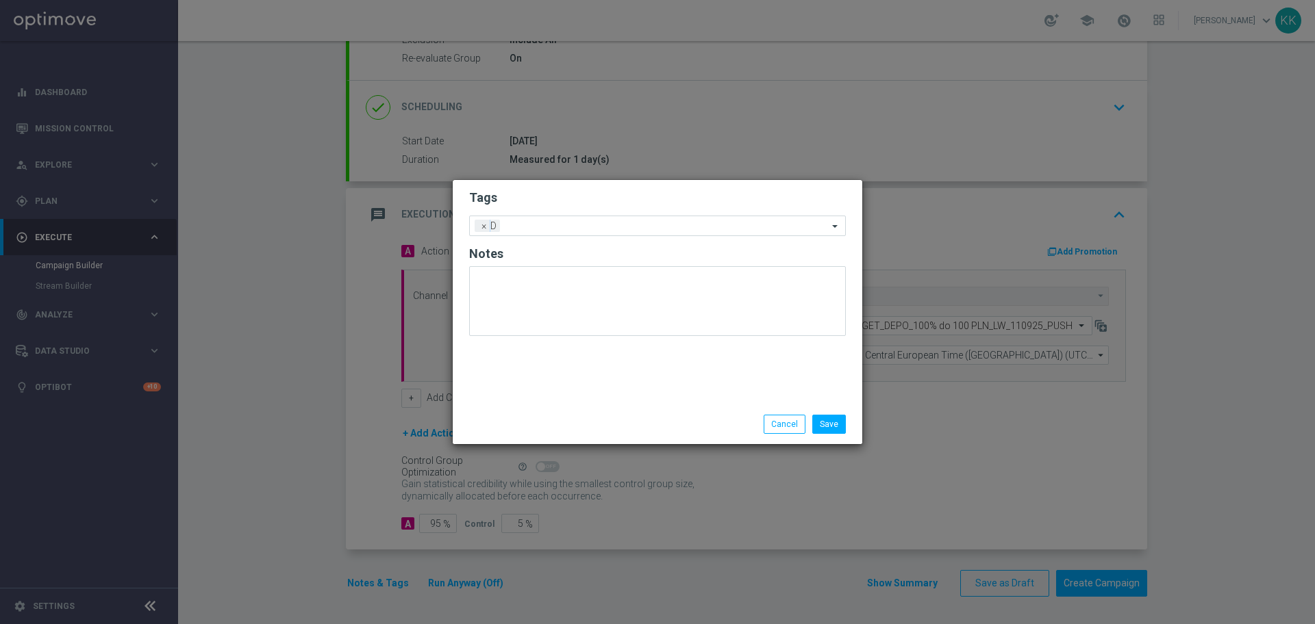
click at [532, 195] on h2 "Tags" at bounding box center [657, 198] width 377 height 16
click at [553, 227] on input "text" at bounding box center [666, 227] width 322 height 12
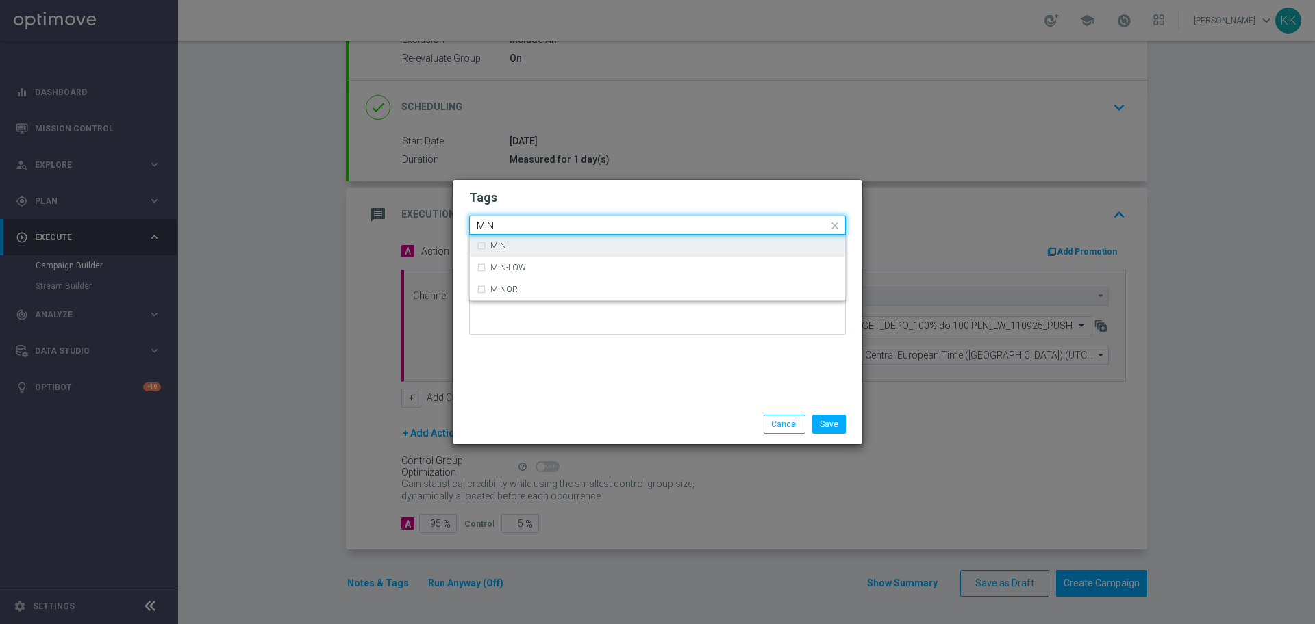
click at [525, 251] on div "MIN" at bounding box center [657, 246] width 361 height 22
type input "MIN"
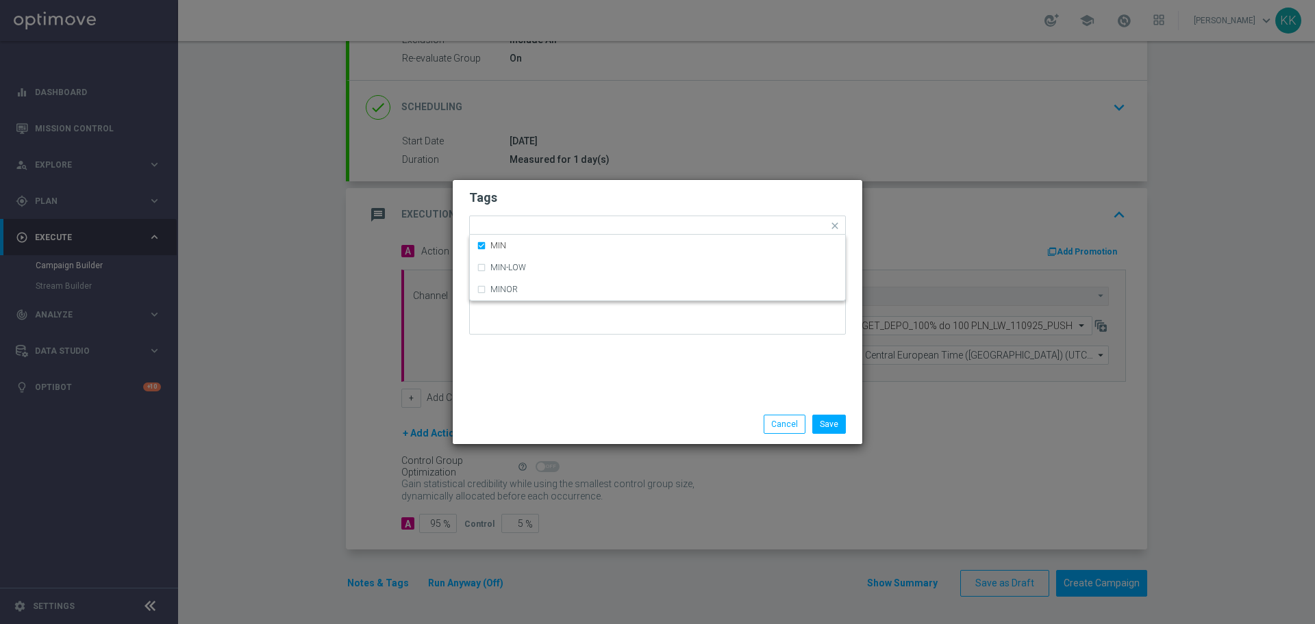
click at [540, 199] on h2 "Tags" at bounding box center [657, 198] width 377 height 16
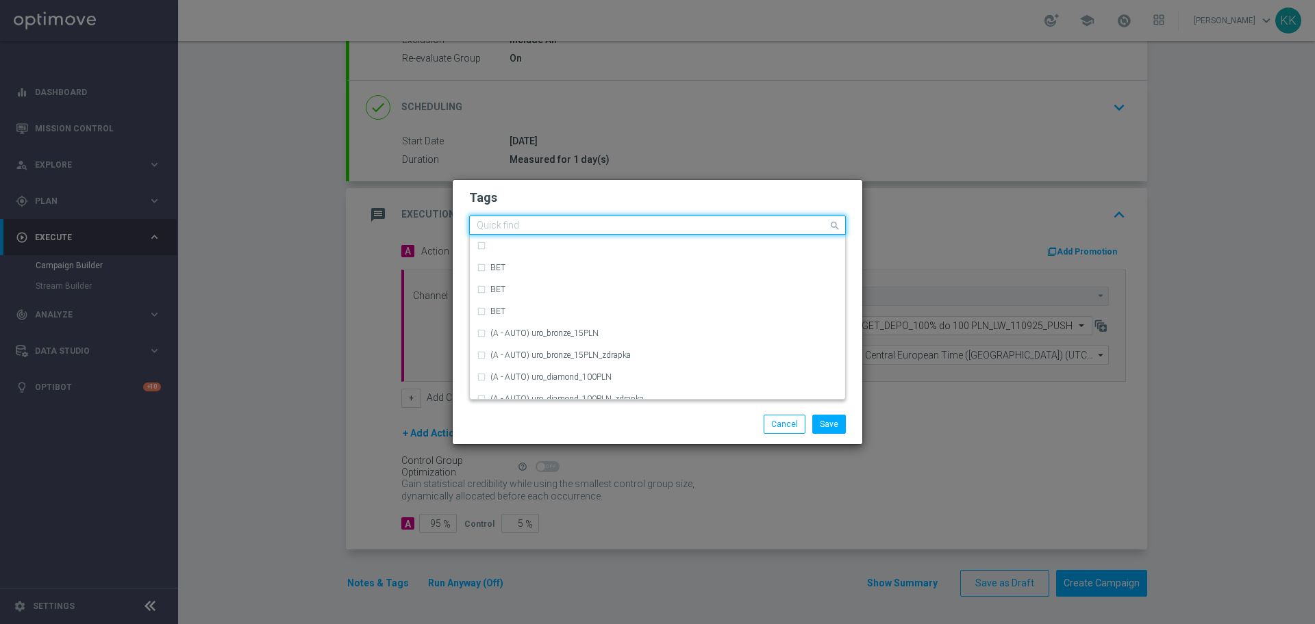
click at [559, 229] on input "text" at bounding box center [652, 226] width 351 height 12
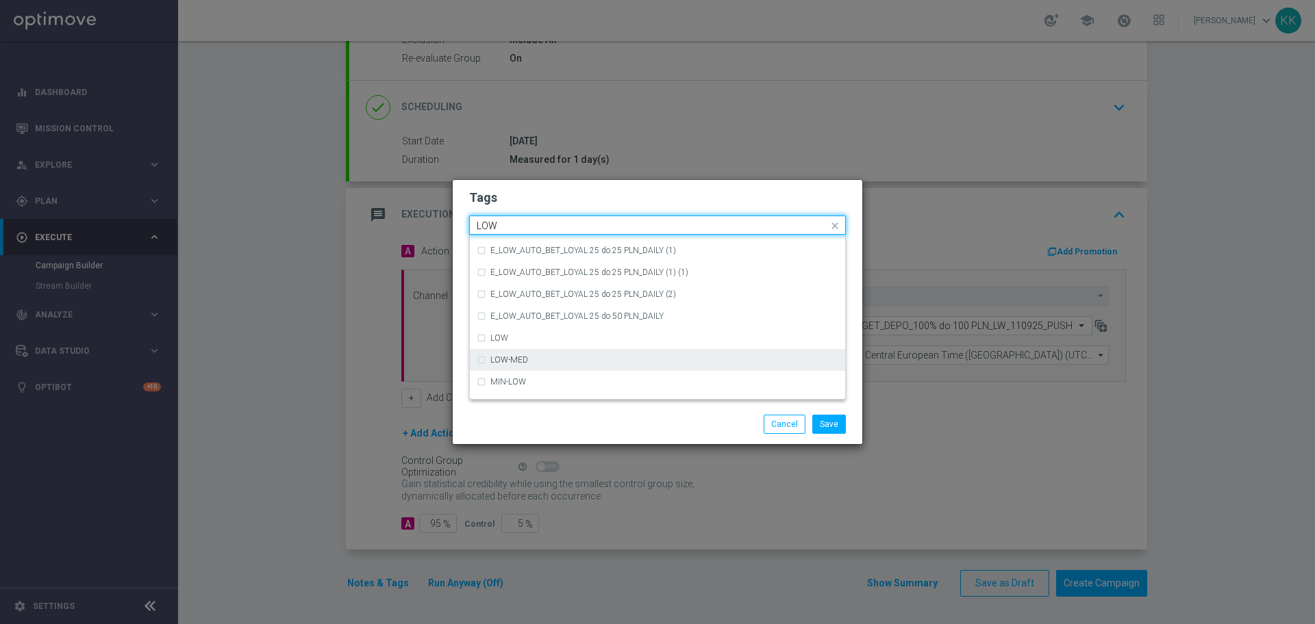
scroll to position [668, 0]
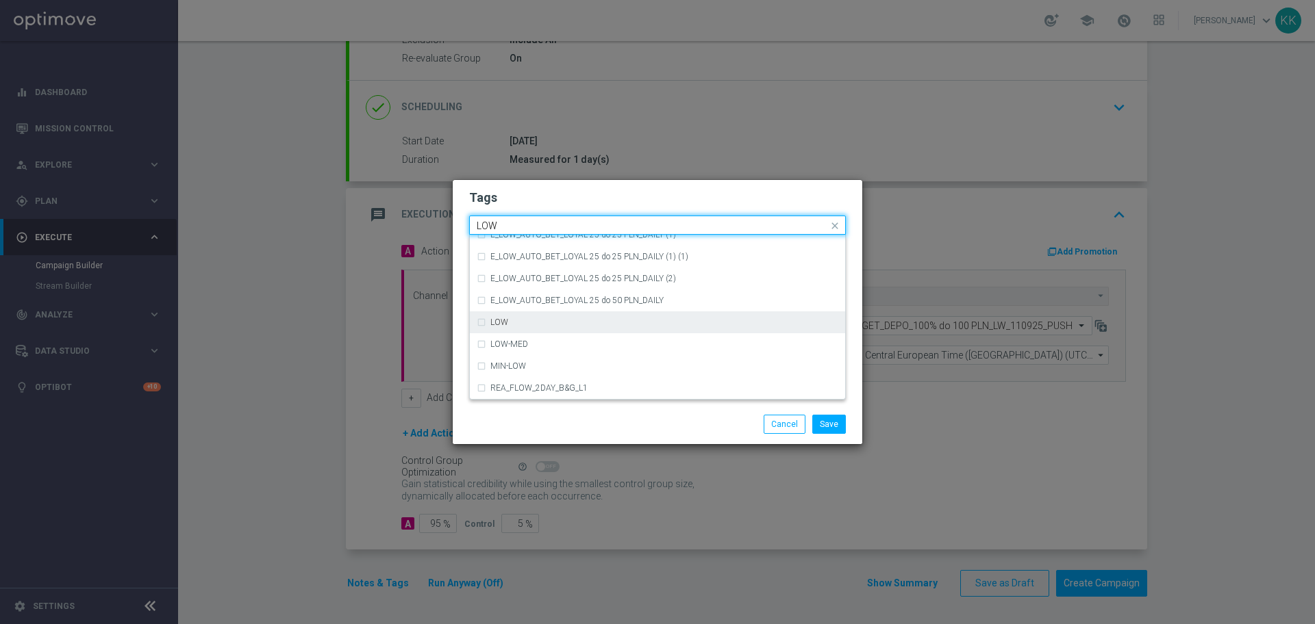
click at [532, 316] on div "LOW" at bounding box center [657, 323] width 361 height 22
type input "LOW"
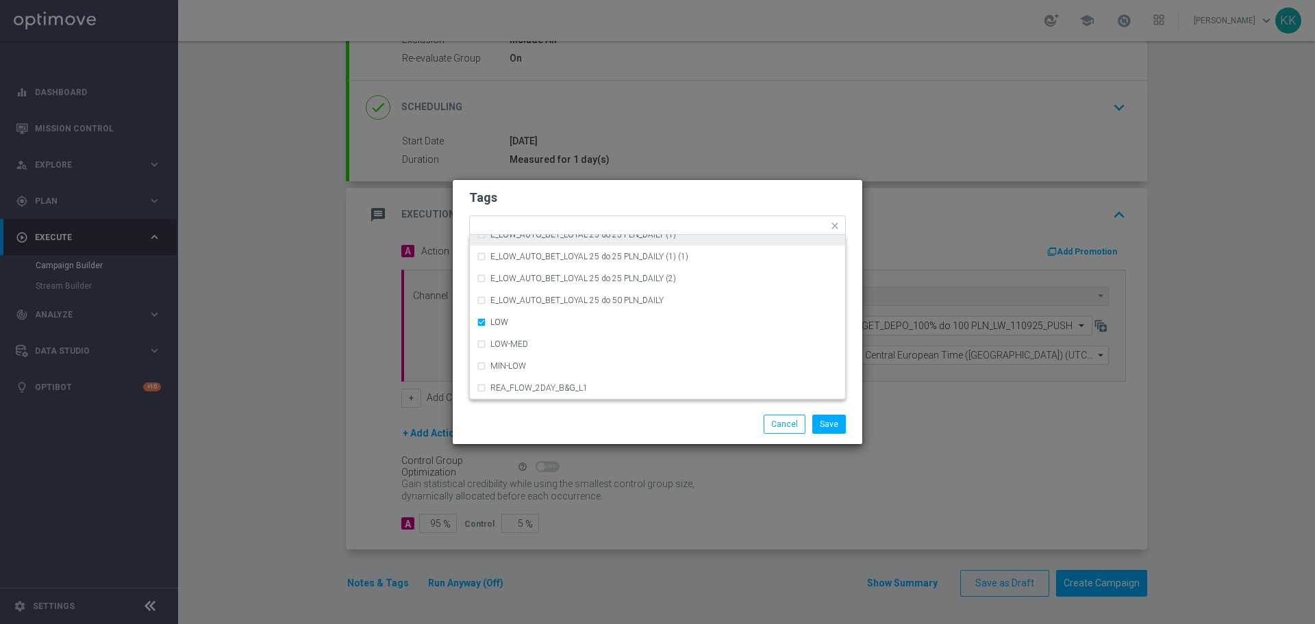
click at [543, 181] on div "Tags Quick find × D × MIN × LOW (REA - AUTO) REA_FLOW_8DAY_B&G (1) (1) (REA - A…" at bounding box center [657, 292] width 409 height 225
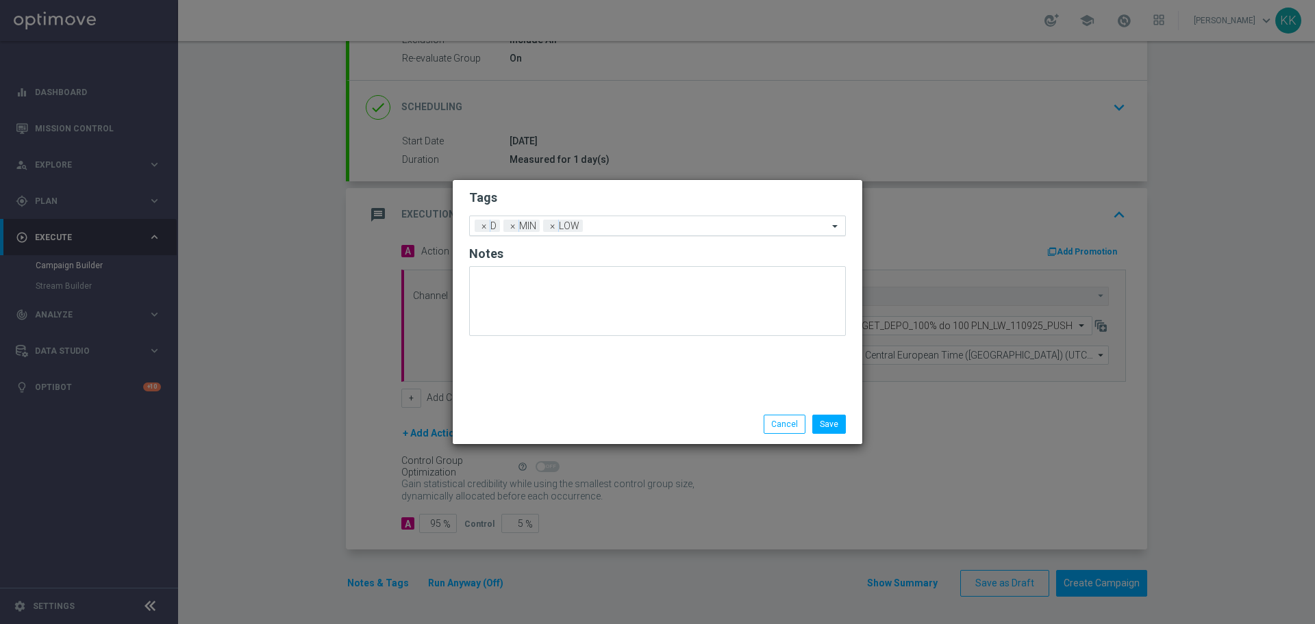
click at [630, 216] on div "Add a new tag × D × MIN × LOW" at bounding box center [649, 225] width 358 height 19
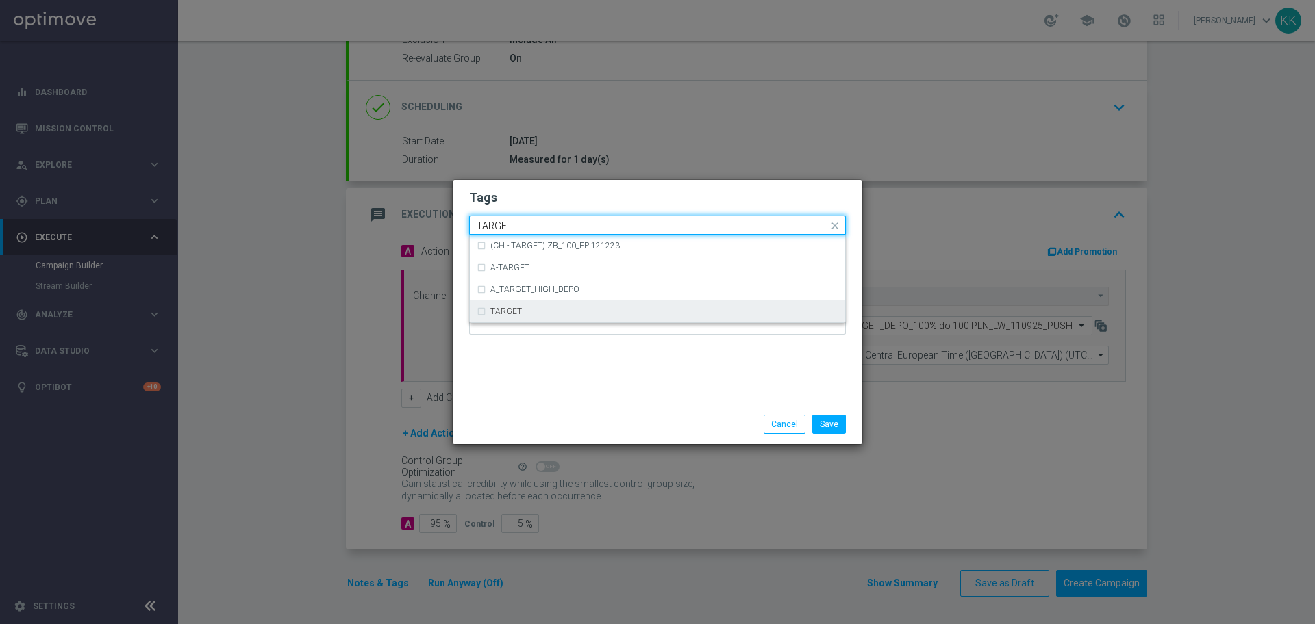
click at [518, 307] on label "TARGET" at bounding box center [505, 311] width 31 height 8
type input "TARGET"
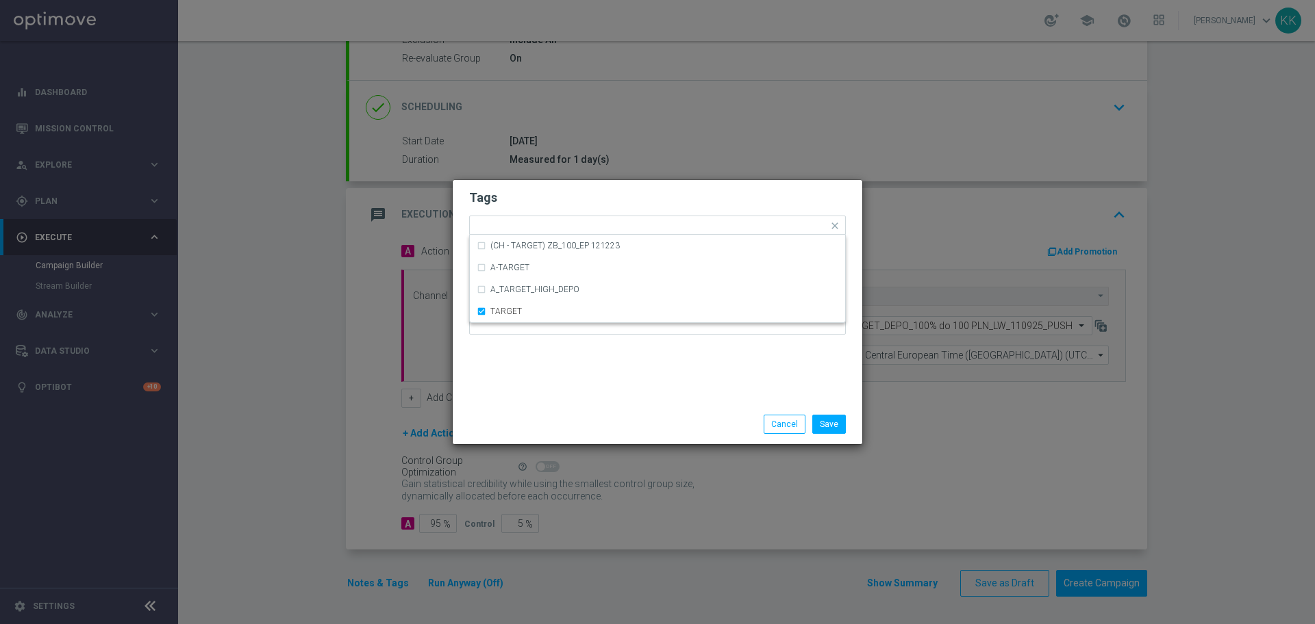
click at [568, 359] on div "Tags Quick find × D × MIN × LOW × TARGET (CH - TARGET) ZB_100_EP 121223 A-TARGE…" at bounding box center [657, 292] width 409 height 225
click at [657, 227] on input "text" at bounding box center [737, 227] width 181 height 12
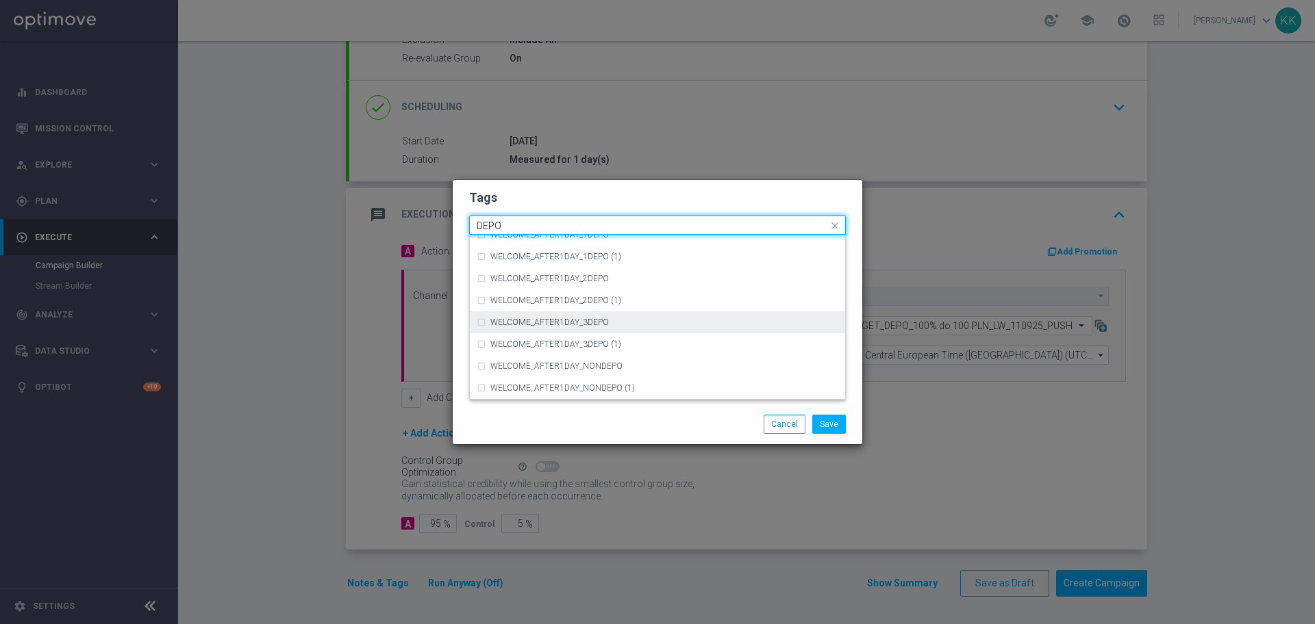
scroll to position [541, 0]
click at [555, 320] on div "DEPO" at bounding box center [664, 318] width 348 height 8
type input "DEPO"
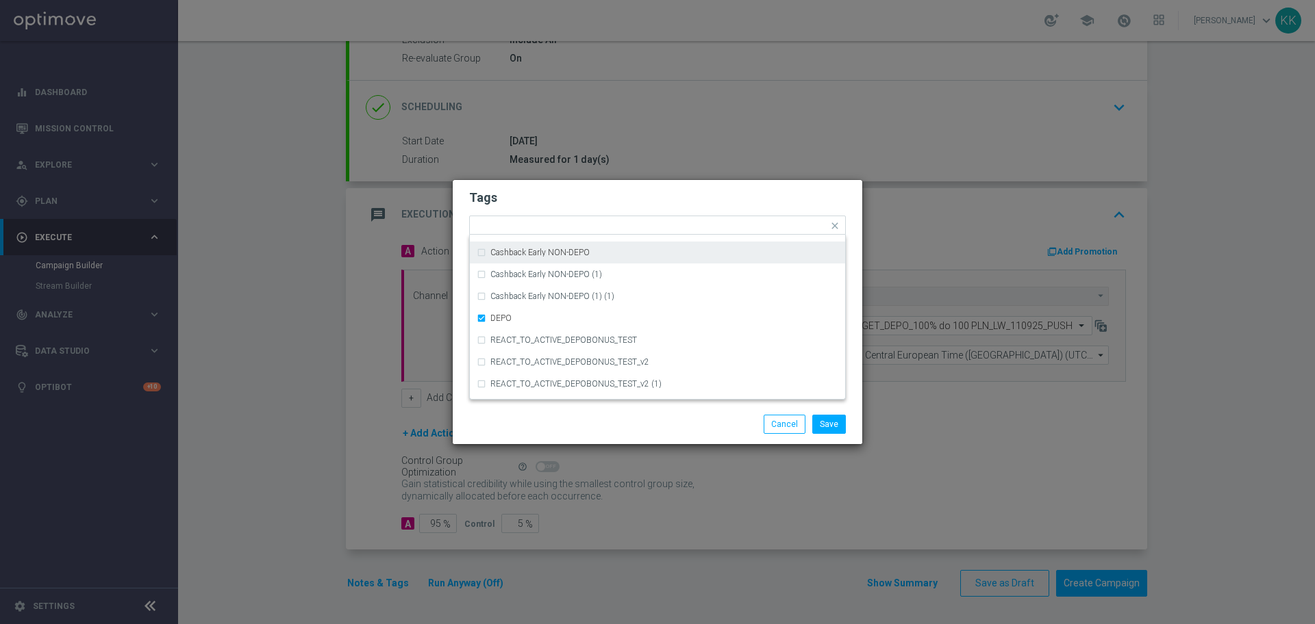
click at [587, 188] on form "Tags Quick find × D × MIN × LOW × TARGET × DEPO (REA - AUTO) REA_FLOW_5DAY_DEPO…" at bounding box center [657, 265] width 377 height 159
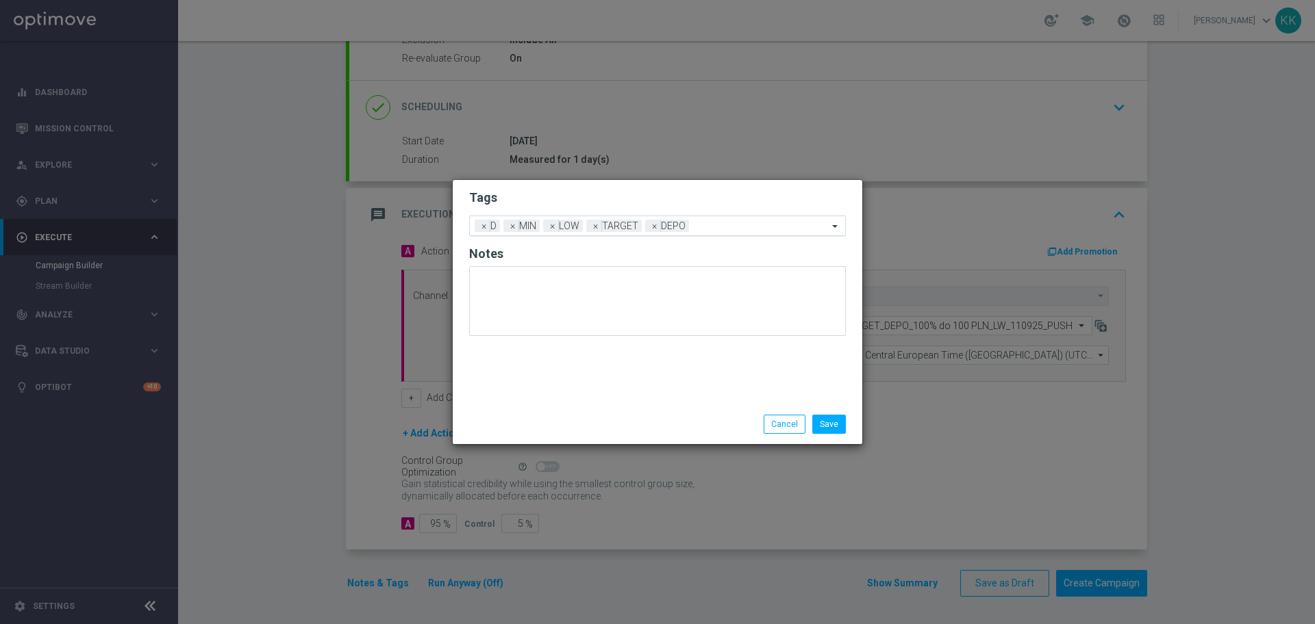
click at [717, 221] on input "text" at bounding box center [761, 227] width 134 height 12
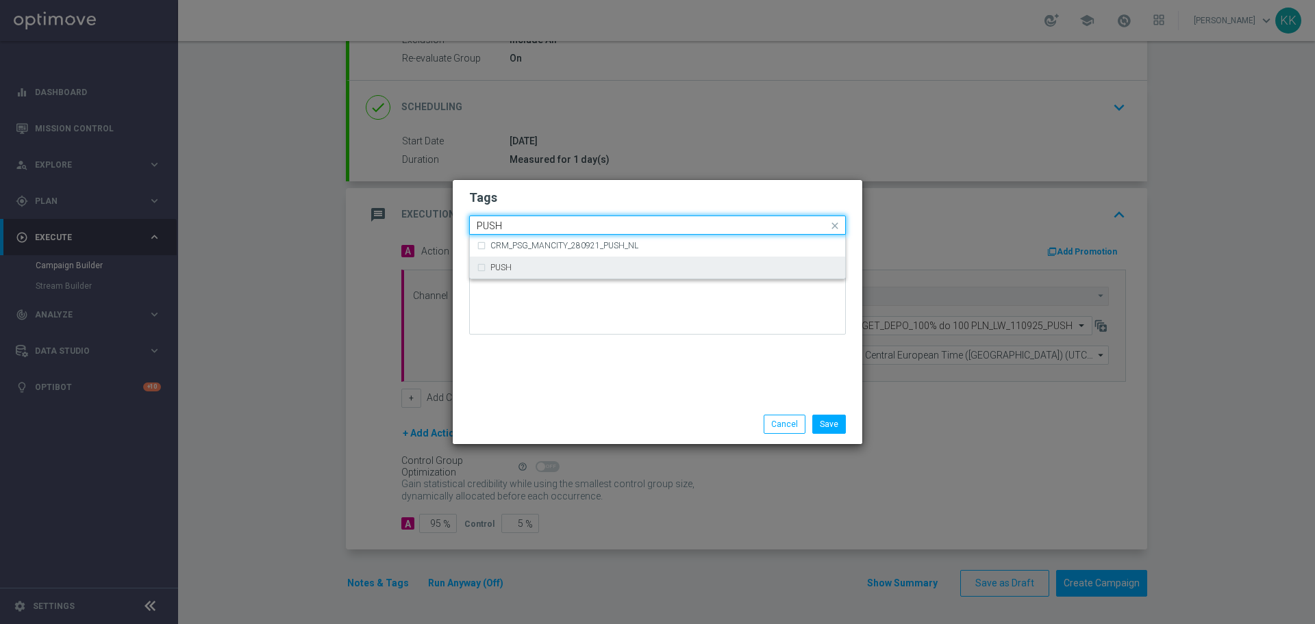
click at [669, 268] on div "PUSH" at bounding box center [664, 268] width 348 height 8
type input "PUSH"
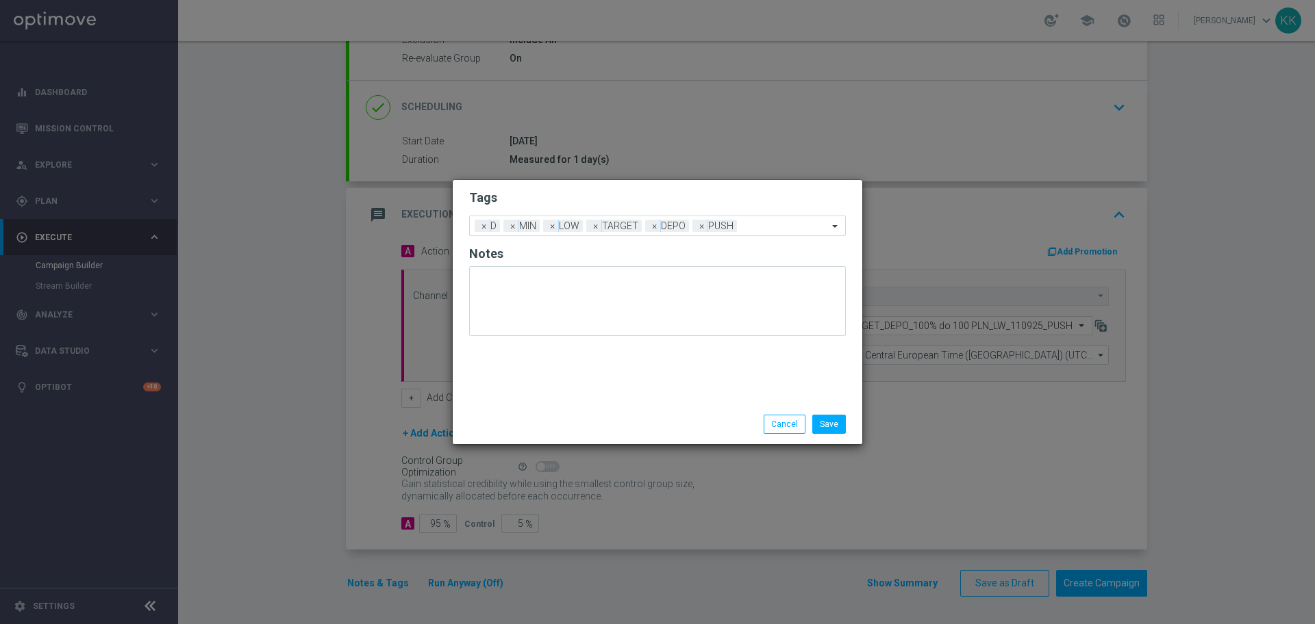
click at [666, 398] on div "Tags Add a new tag × D × MIN × LOW × TARGET × DEPO × PUSH Notes" at bounding box center [657, 292] width 409 height 225
click at [824, 428] on button "Save" at bounding box center [829, 424] width 34 height 19
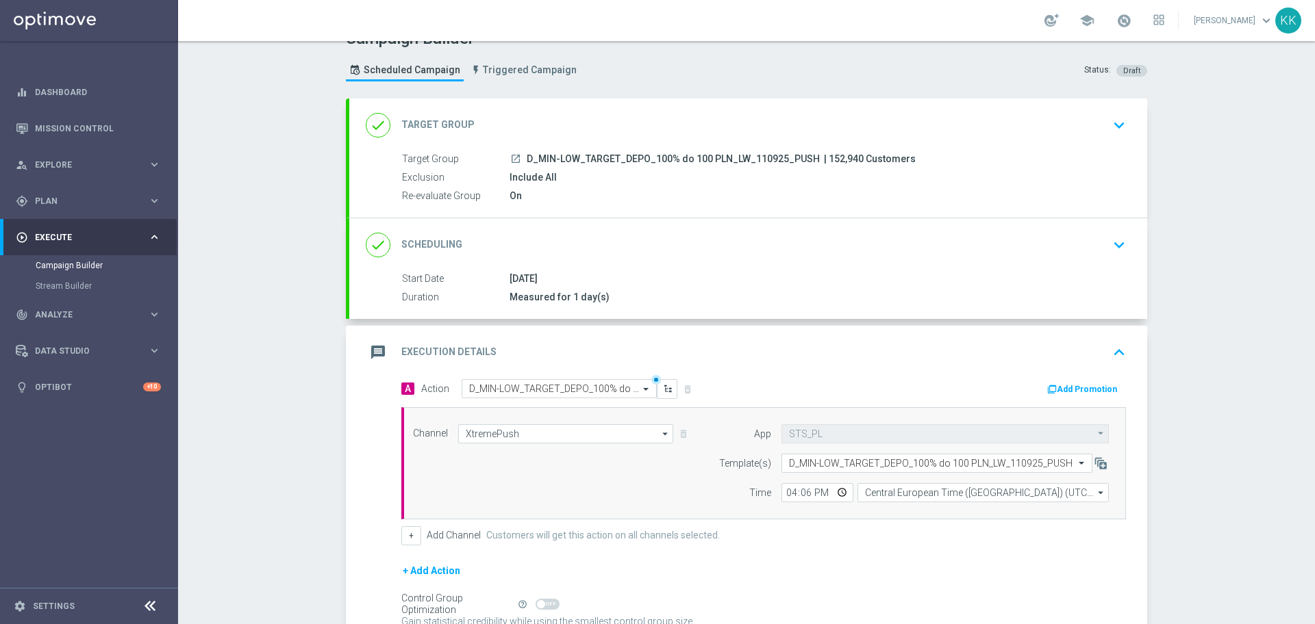
scroll to position [0, 0]
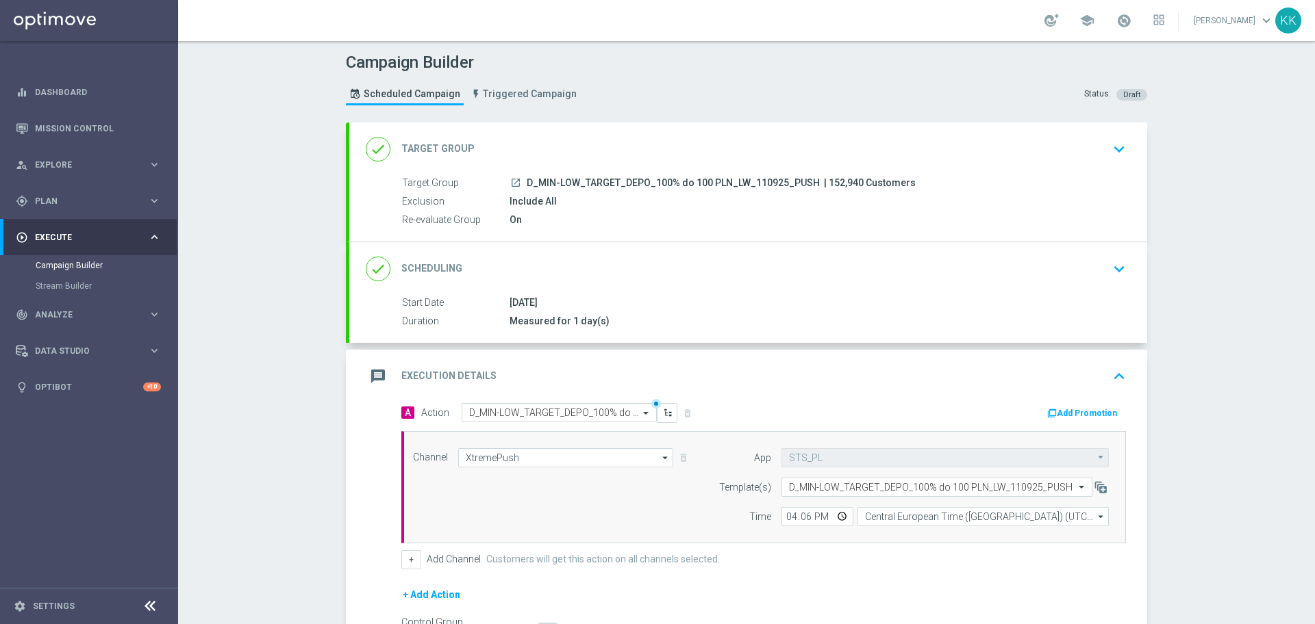
click at [1092, 162] on div "done Target Group keyboard_arrow_down" at bounding box center [748, 149] width 765 height 26
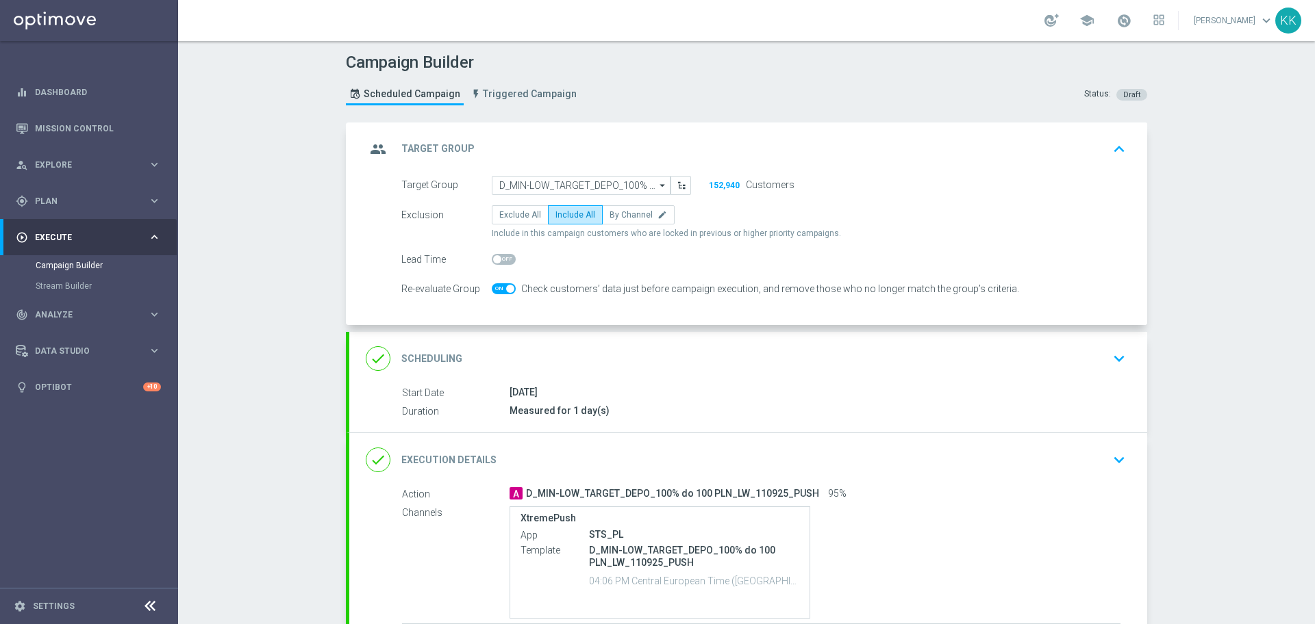
click at [1115, 364] on icon "keyboard_arrow_down" at bounding box center [1118, 358] width 21 height 21
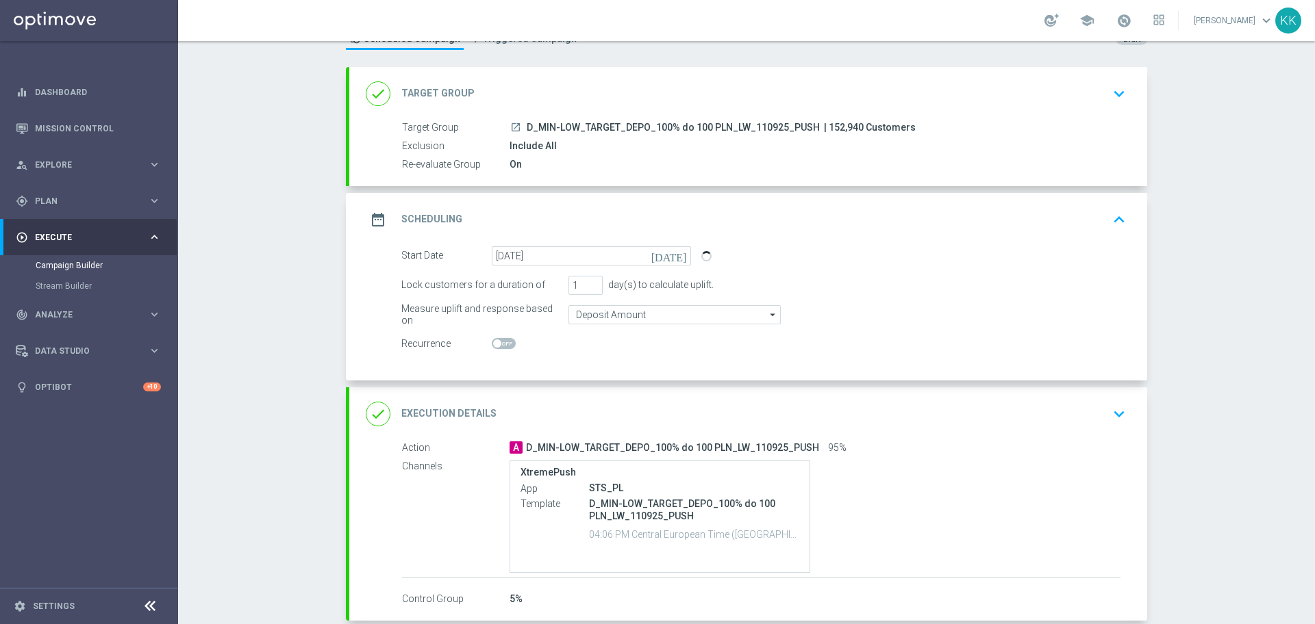
scroll to position [86, 0]
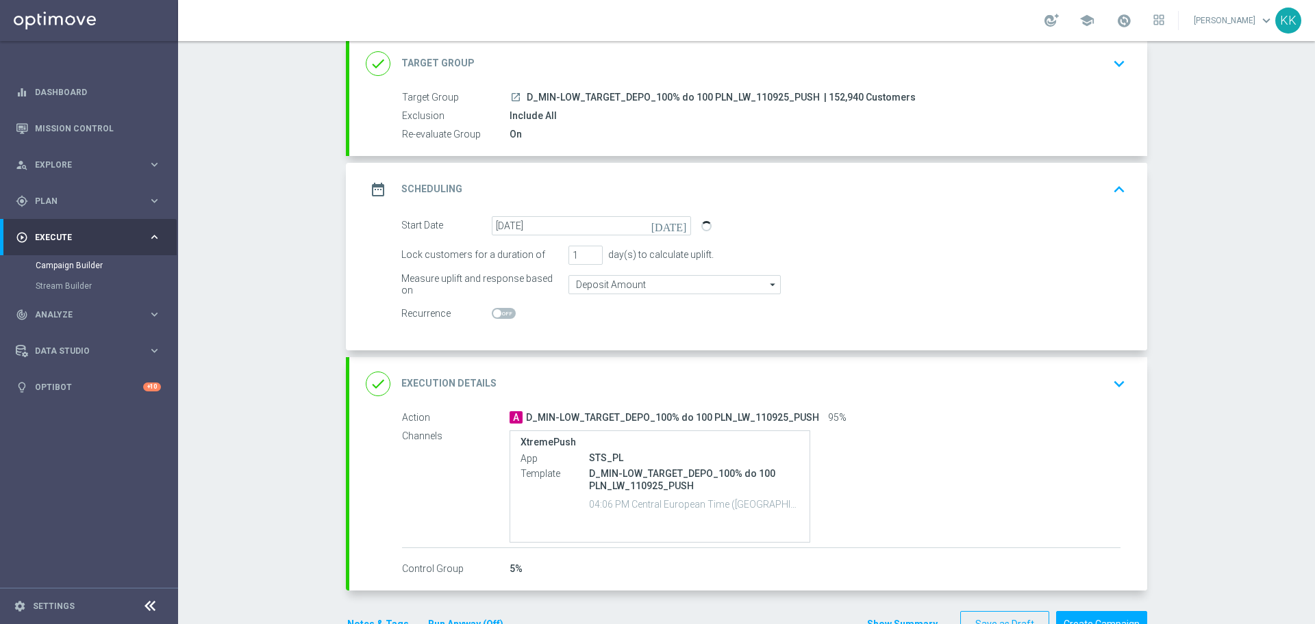
click at [1116, 380] on icon "keyboard_arrow_down" at bounding box center [1118, 384] width 21 height 21
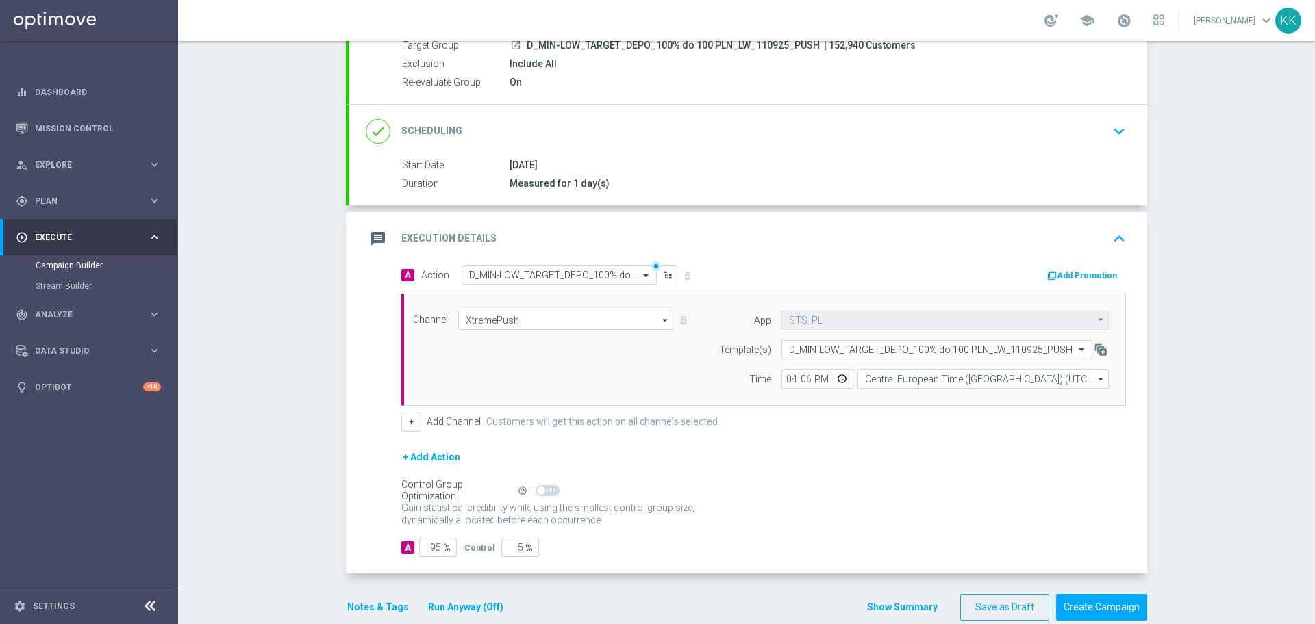
scroll to position [162, 0]
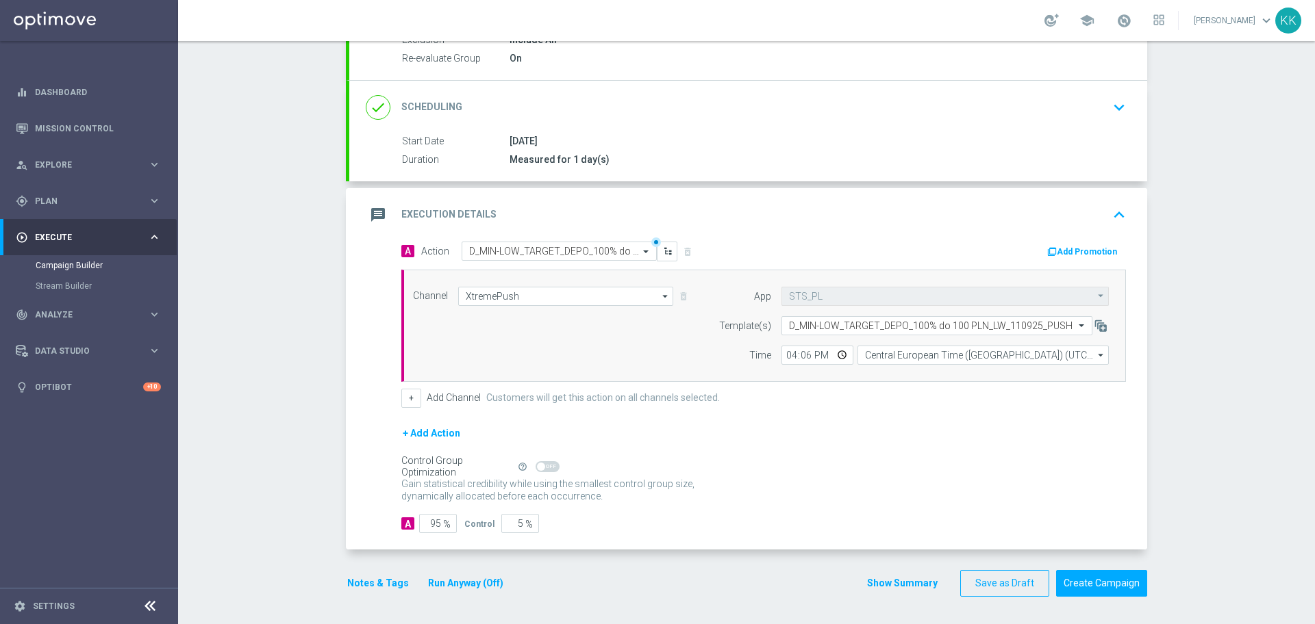
click at [376, 585] on button "Notes & Tags" at bounding box center [378, 583] width 64 height 17
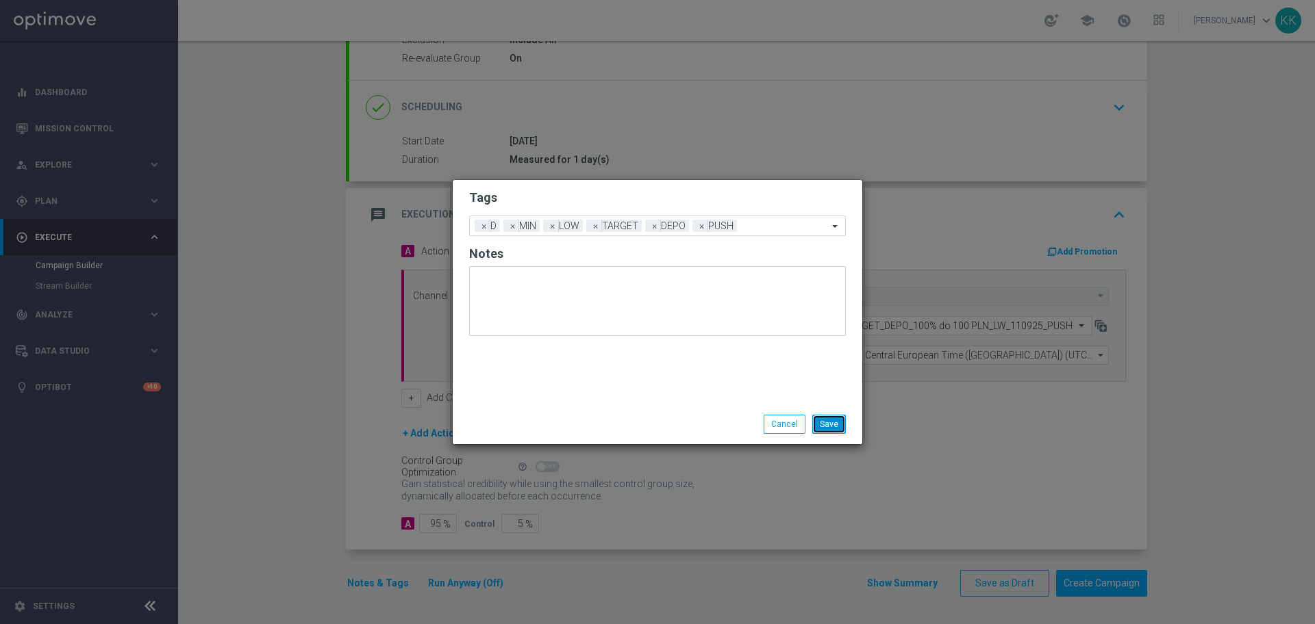
click at [819, 428] on button "Save" at bounding box center [829, 424] width 34 height 19
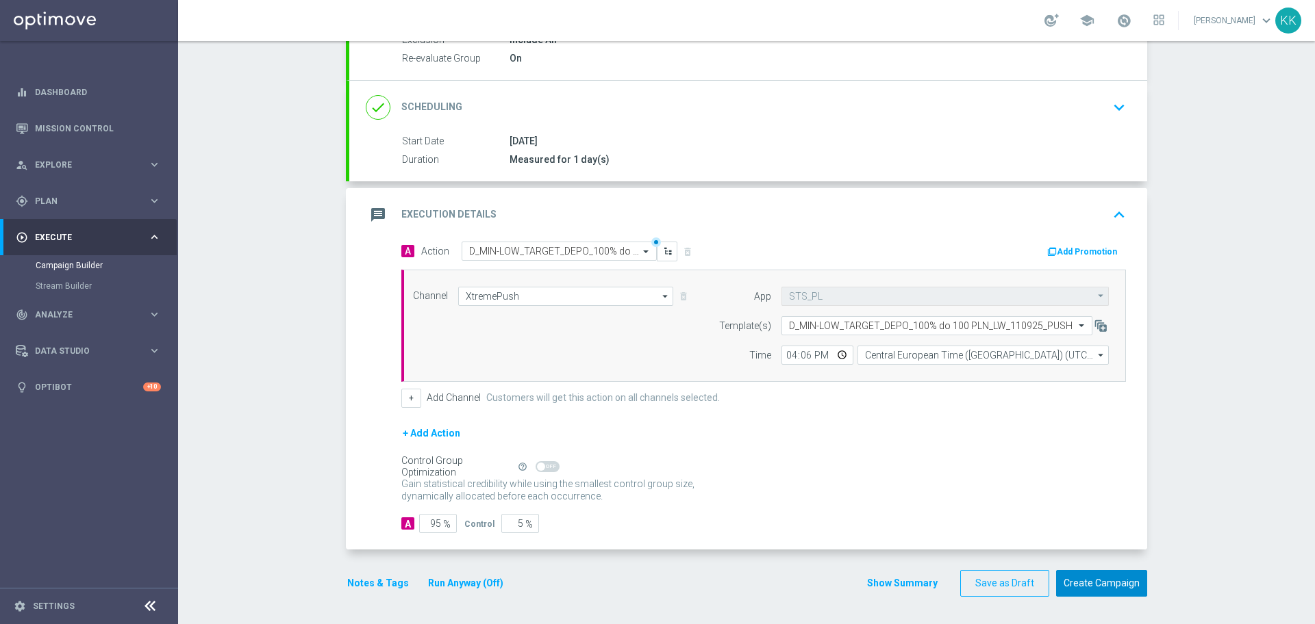
drag, startPoint x: 1126, startPoint y: 576, endPoint x: 1089, endPoint y: 570, distance: 37.6
click at [1126, 576] on button "Create Campaign" at bounding box center [1101, 583] width 91 height 27
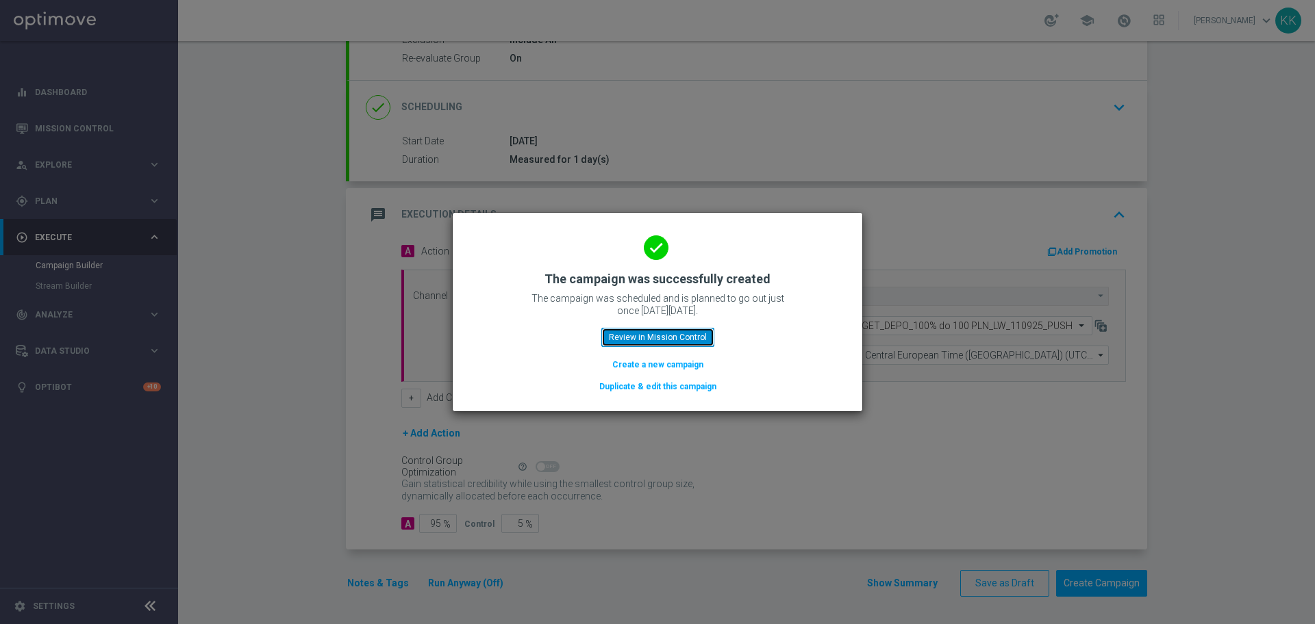
click at [660, 341] on button "Review in Mission Control" at bounding box center [657, 337] width 113 height 19
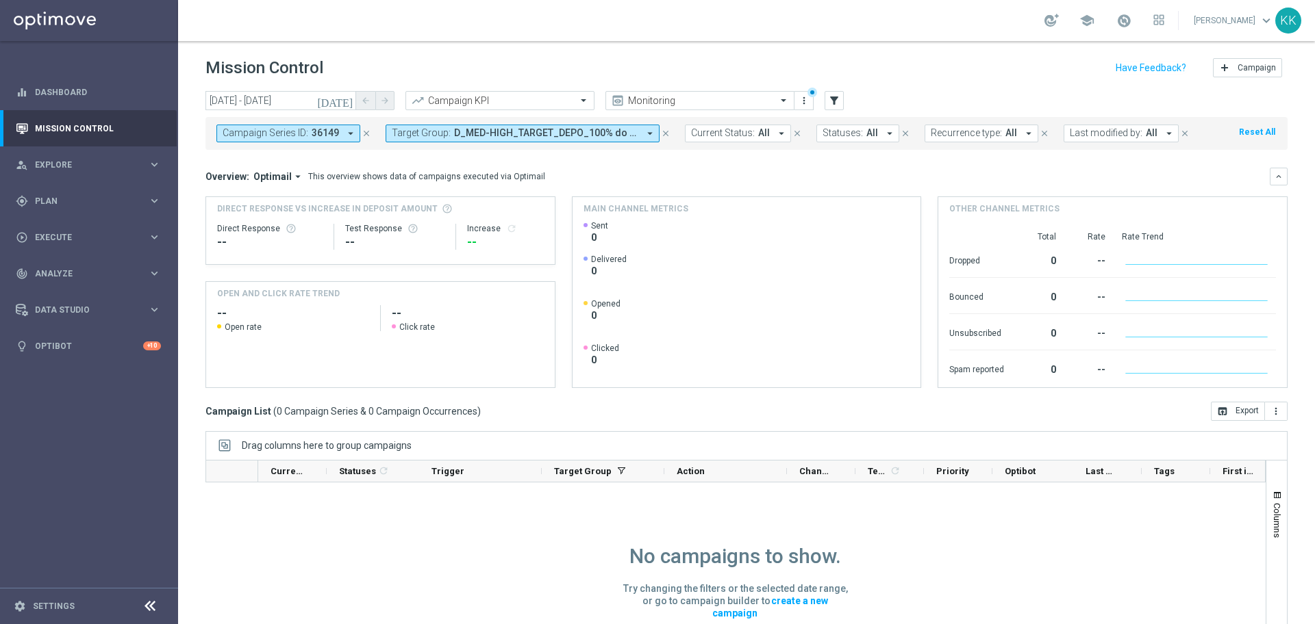
click at [366, 129] on icon "close" at bounding box center [366, 134] width 10 height 10
click at [481, 134] on icon "arrow_drop_down" at bounding box center [480, 133] width 12 height 12
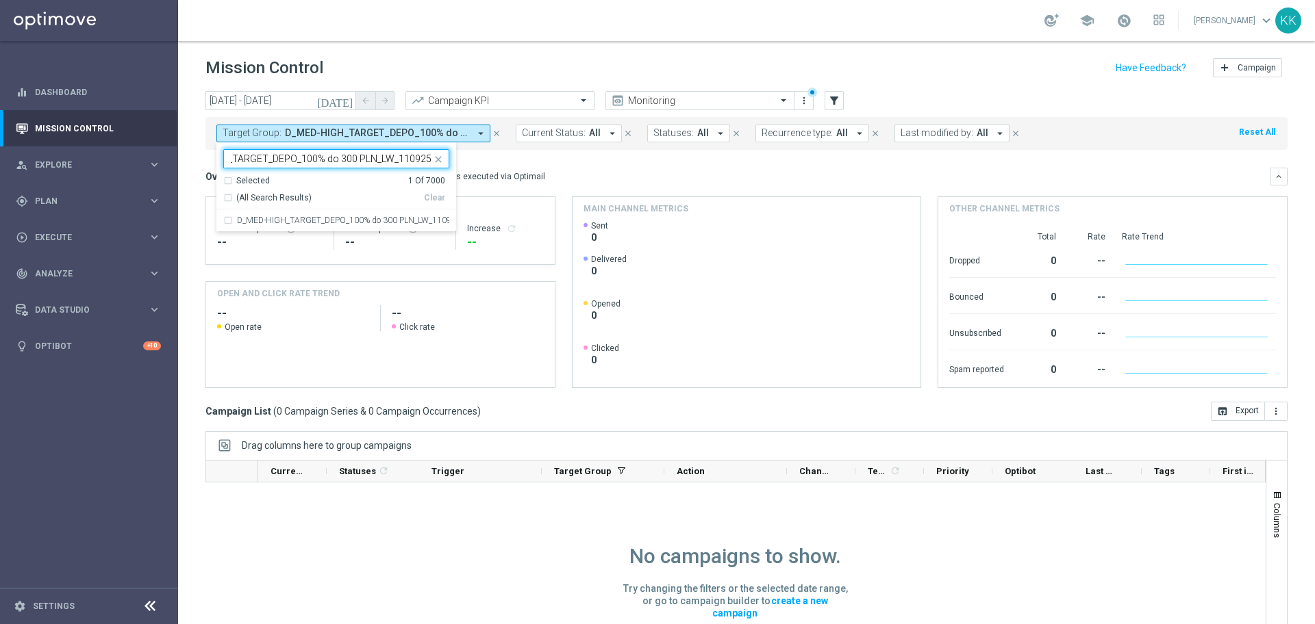
scroll to position [0, 55]
type input "D_MED-HIGH_TARGET_DEPO_100% do 300 PLN_LW_110925"
click at [357, 38] on div "school Katarzyna Kamińska keyboard_arrow_down KK" at bounding box center [746, 20] width 1137 height 41
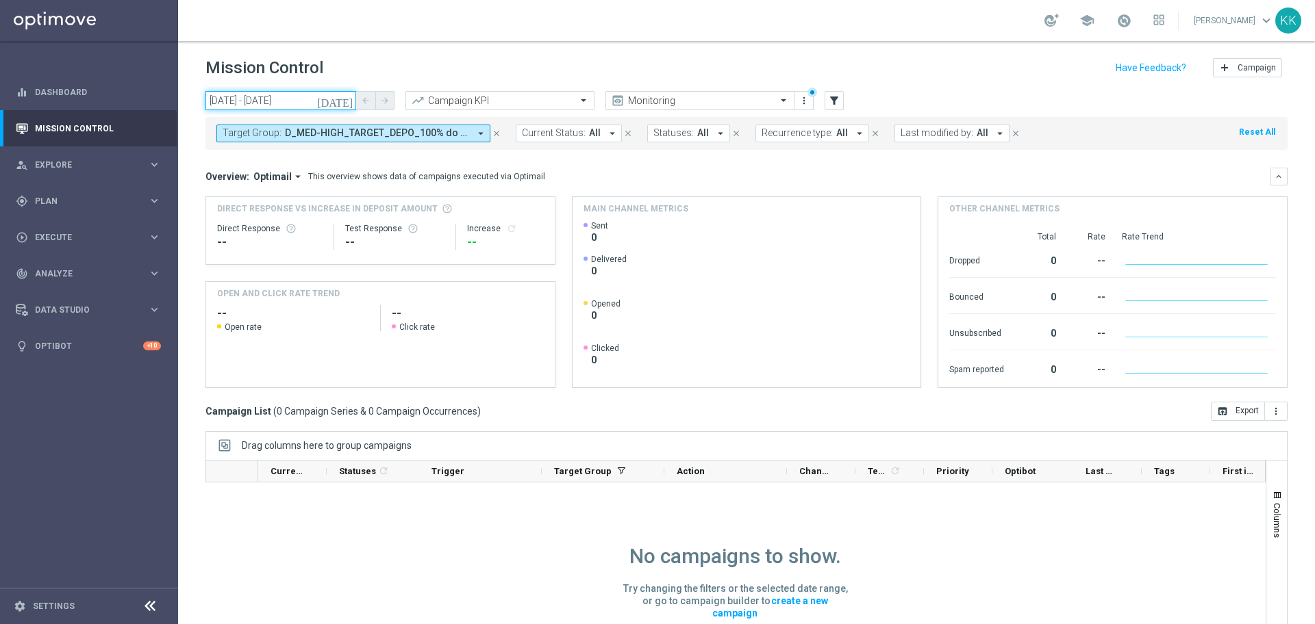
click at [303, 93] on input "13 Sep 2025 - 13 Sep 2025" at bounding box center [280, 100] width 151 height 19
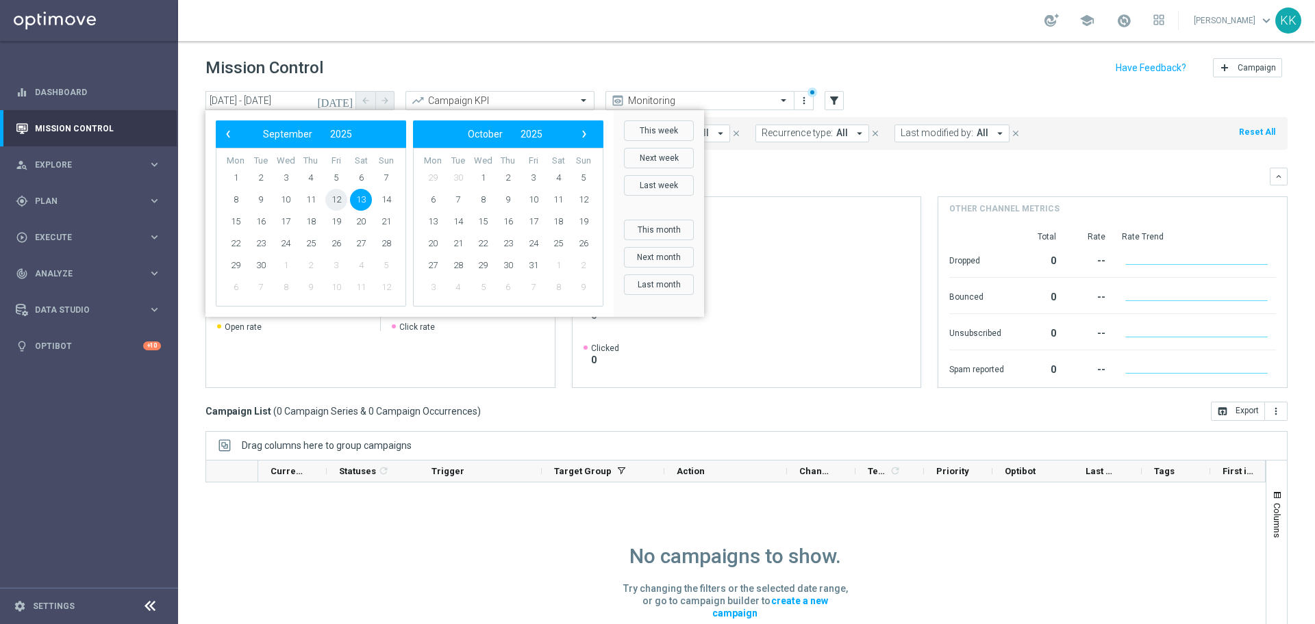
click at [333, 200] on span "12" at bounding box center [336, 200] width 22 height 22
click at [460, 25] on div "school Katarzyna Kamińska keyboard_arrow_down KK" at bounding box center [746, 20] width 1137 height 41
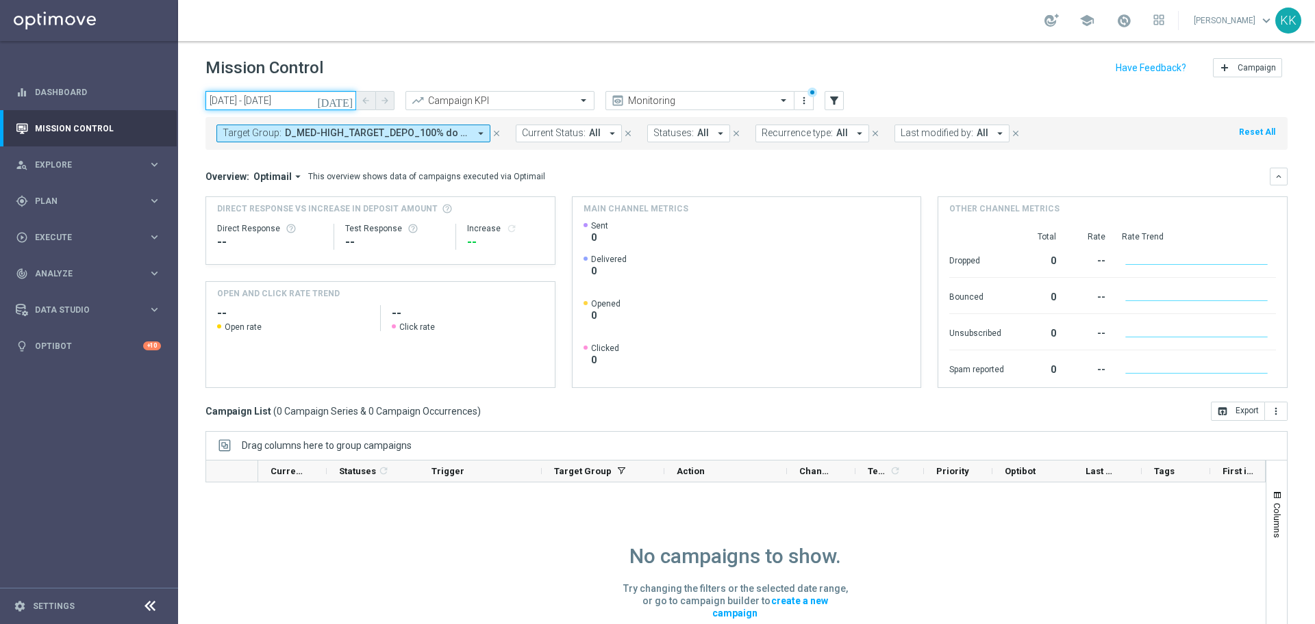
click at [310, 98] on input "13 Sep 2025 - 13 Sep 2025" at bounding box center [280, 100] width 151 height 19
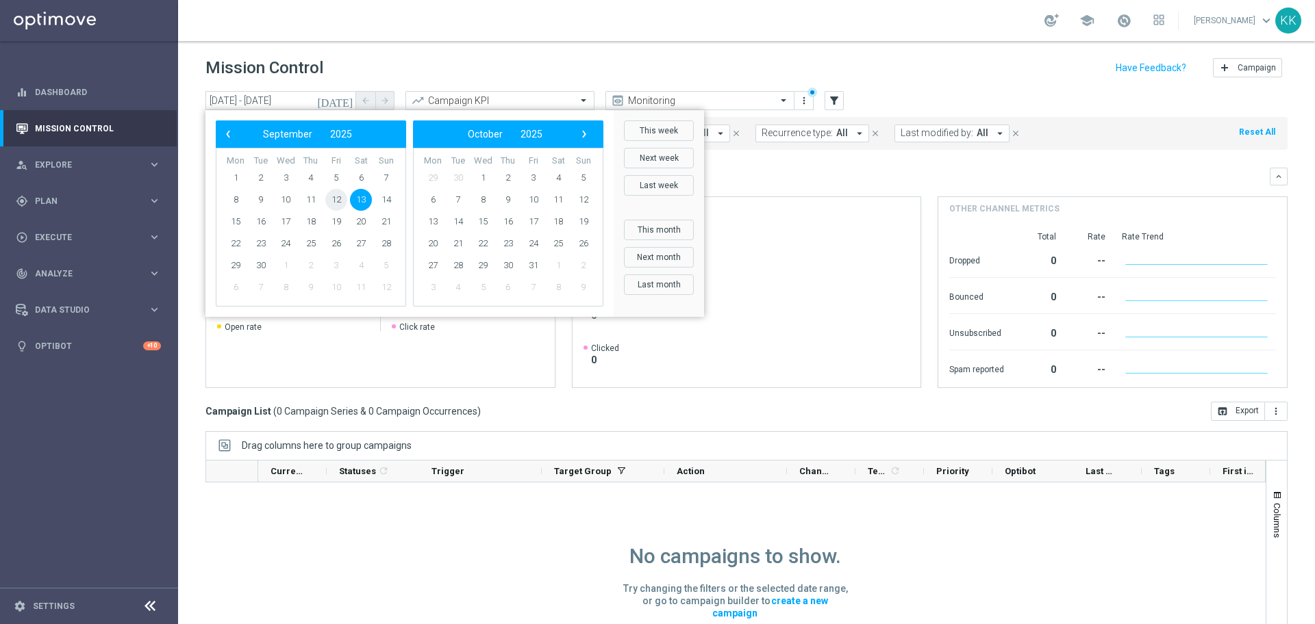
click at [333, 201] on span "12" at bounding box center [336, 200] width 22 height 22
type input "12 Sep 2025 - 12 Sep 2025"
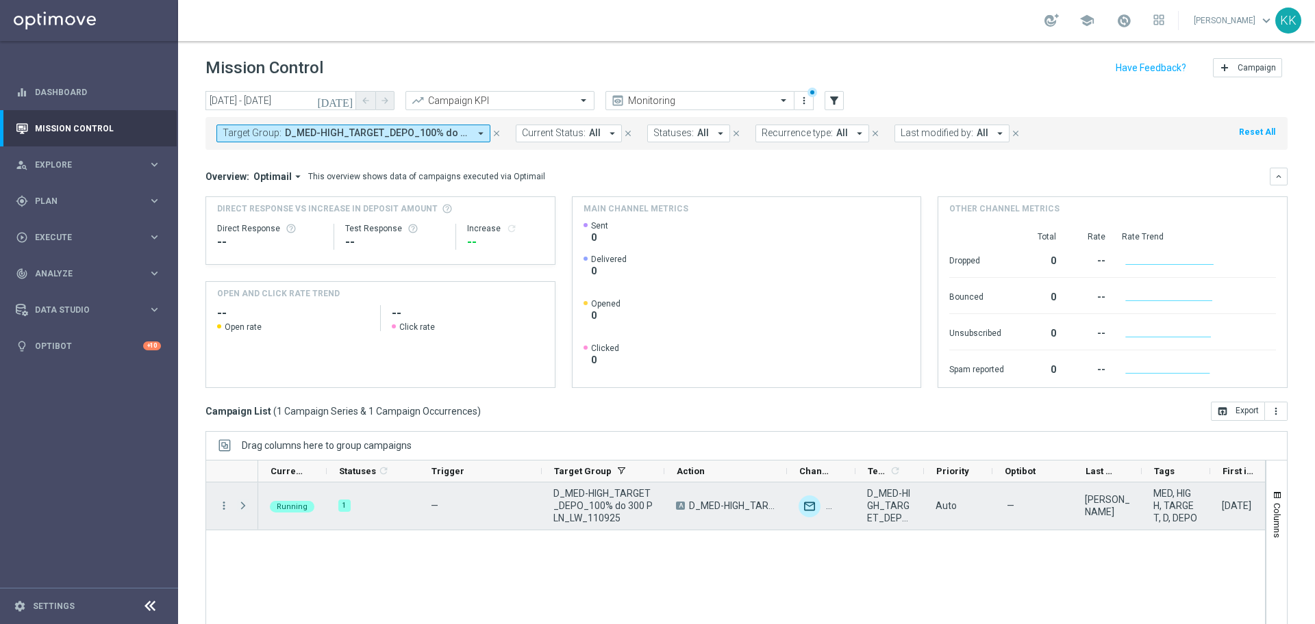
click at [245, 503] on span "Press SPACE to select this row." at bounding box center [243, 505] width 12 height 11
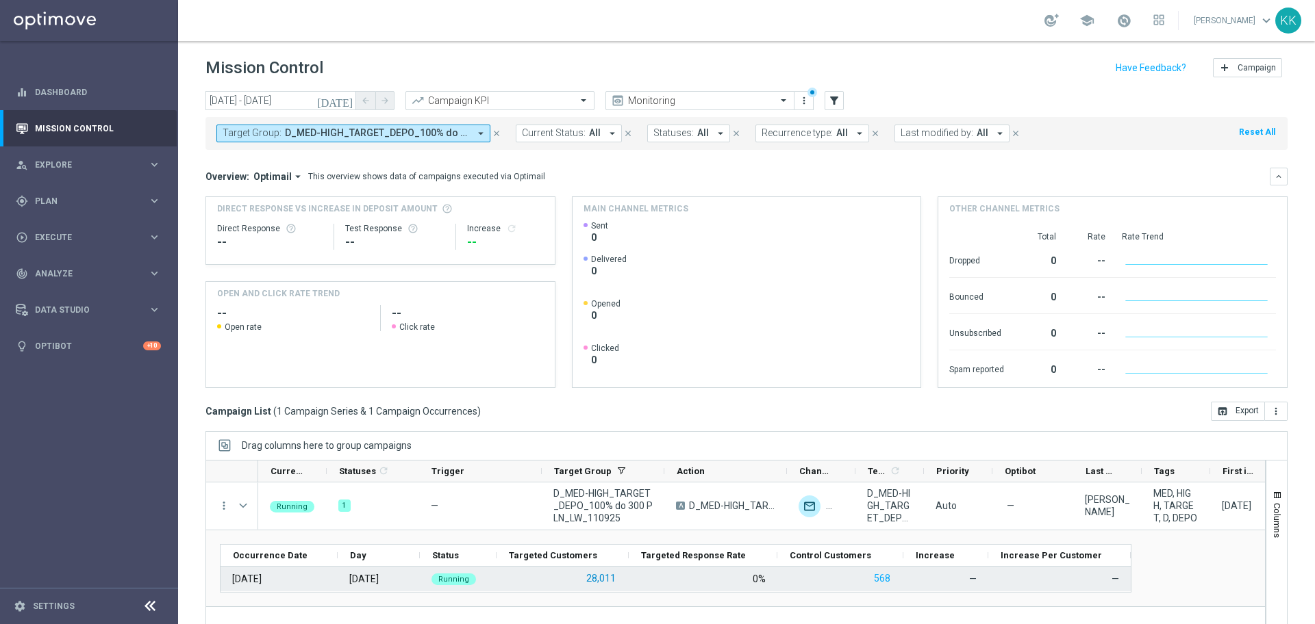
click at [602, 583] on button "28,011" at bounding box center [601, 578] width 32 height 17
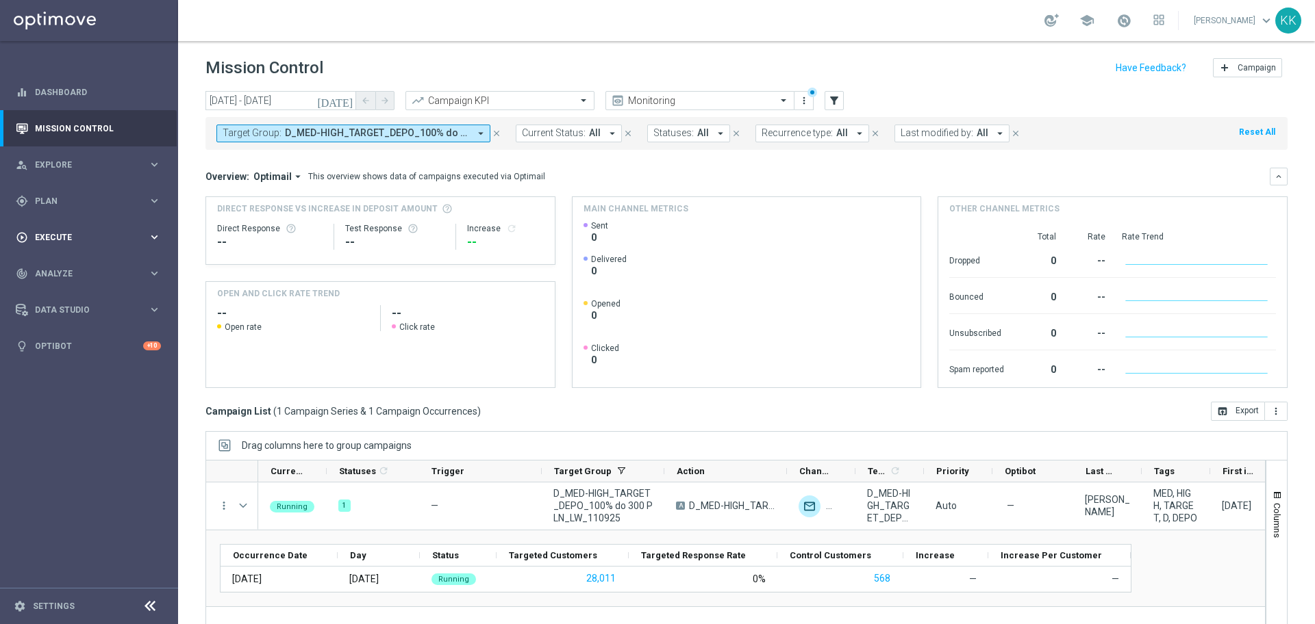
click at [90, 231] on div "play_circle_outline Execute" at bounding box center [82, 237] width 132 height 12
click at [86, 264] on link "Campaign Builder" at bounding box center [89, 265] width 107 height 11
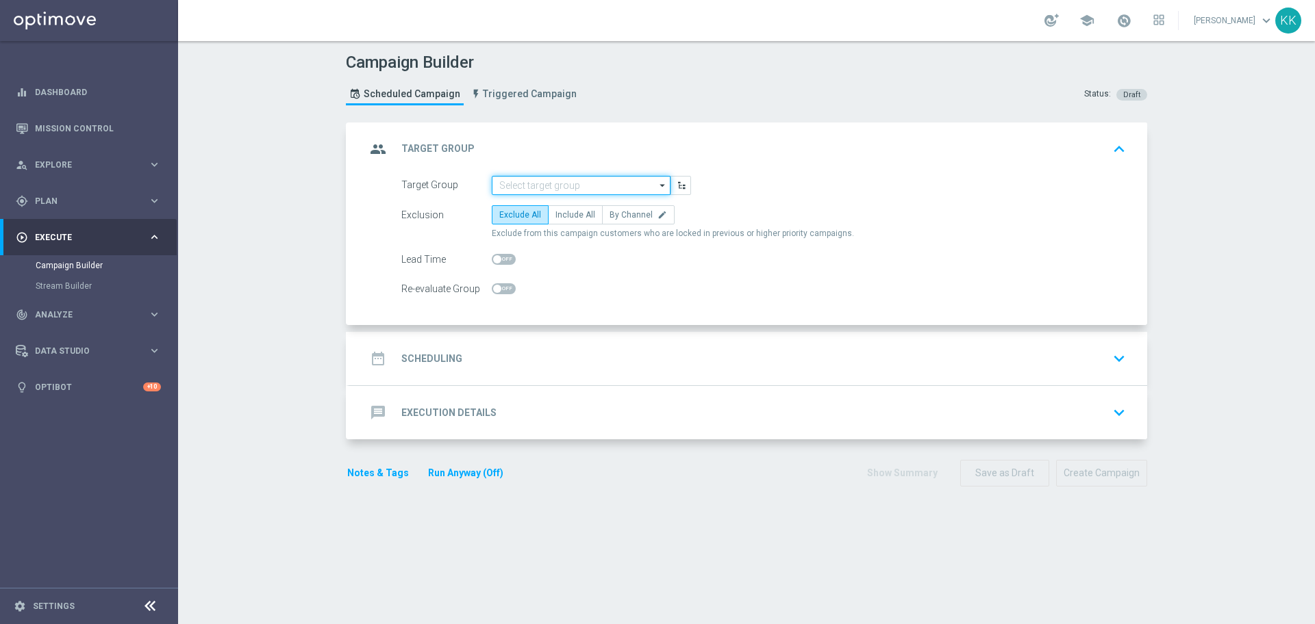
click at [579, 186] on input at bounding box center [581, 185] width 179 height 19
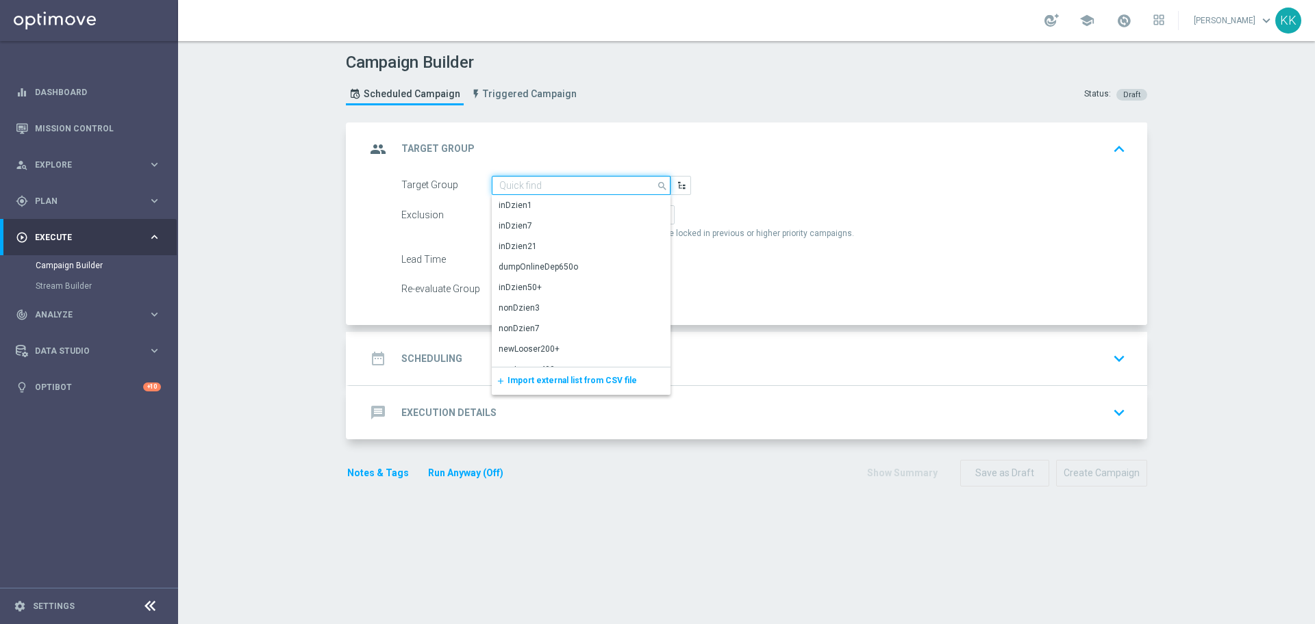
paste input "D_MED-HIGH_TARGET_DEPO_100% do 300 PLN_LW_110925_PUSH"
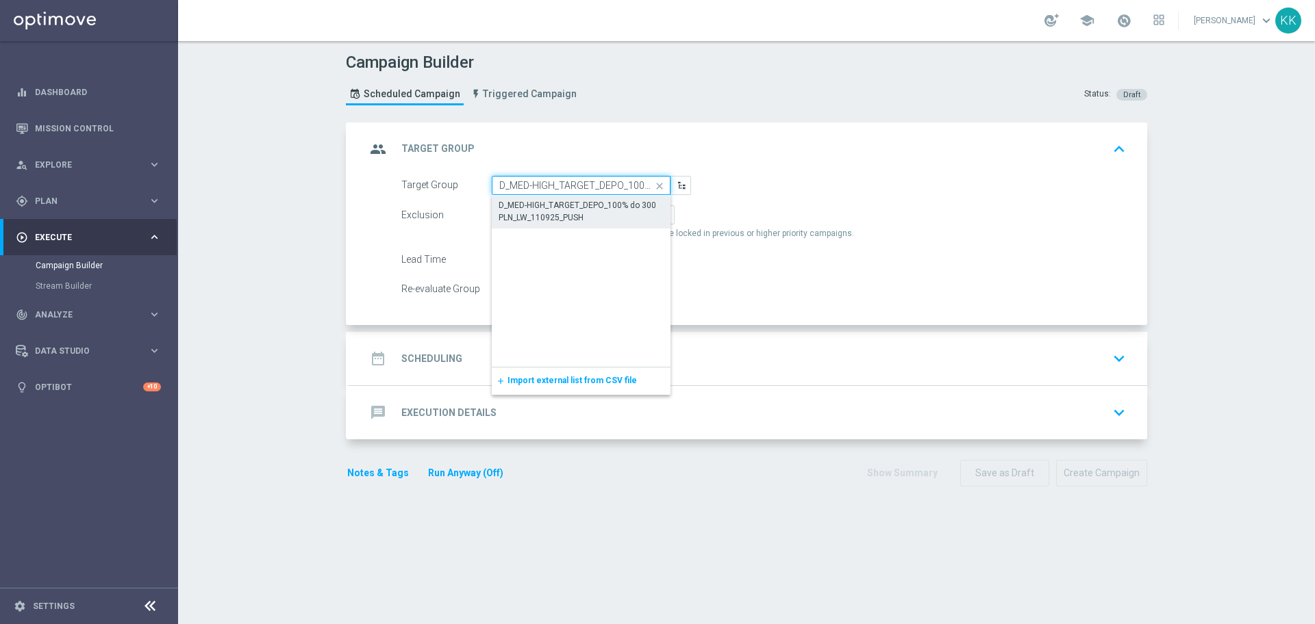
scroll to position [0, 127]
click at [583, 216] on div "D_MED-HIGH_TARGET_DEPO_100% do 300 PLN_LW_110925_PUSH" at bounding box center [581, 212] width 164 height 25
type input "D_MED-HIGH_TARGET_DEPO_100% do 300 PLN_LW_110925_PUSH"
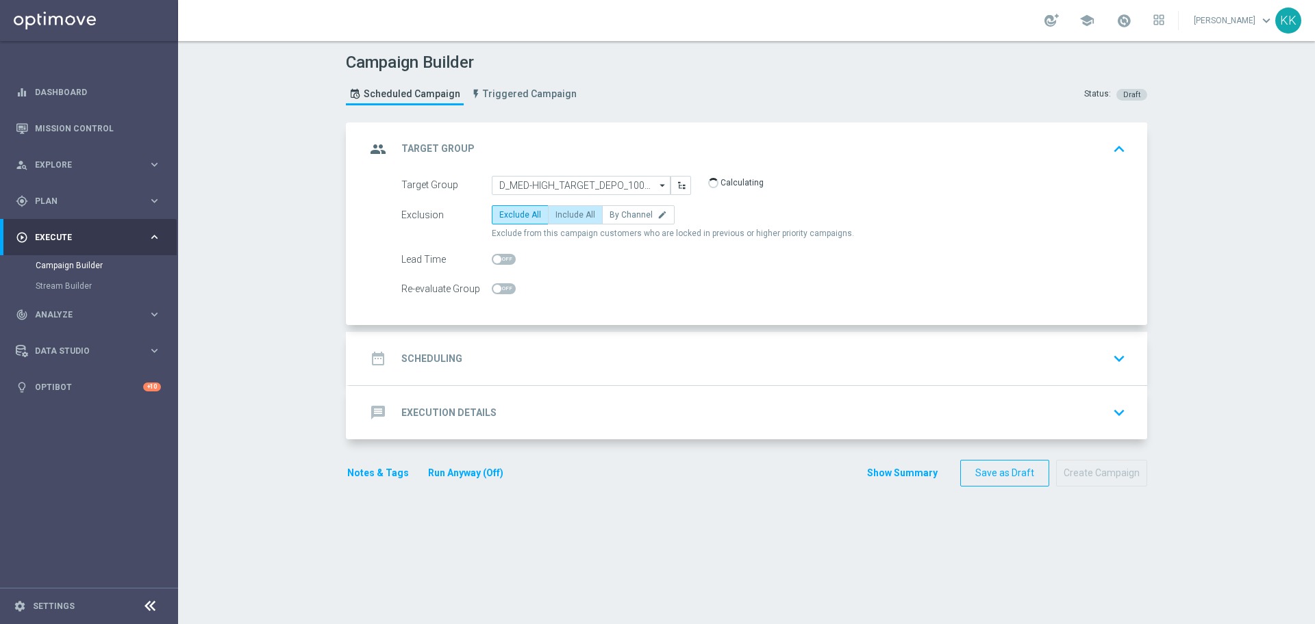
click at [568, 212] on span "Include All" at bounding box center [575, 215] width 40 height 10
click at [564, 213] on input "Include All" at bounding box center [559, 217] width 9 height 9
radio input "true"
click at [499, 285] on span at bounding box center [504, 288] width 24 height 11
click at [499, 285] on input "checkbox" at bounding box center [504, 288] width 24 height 11
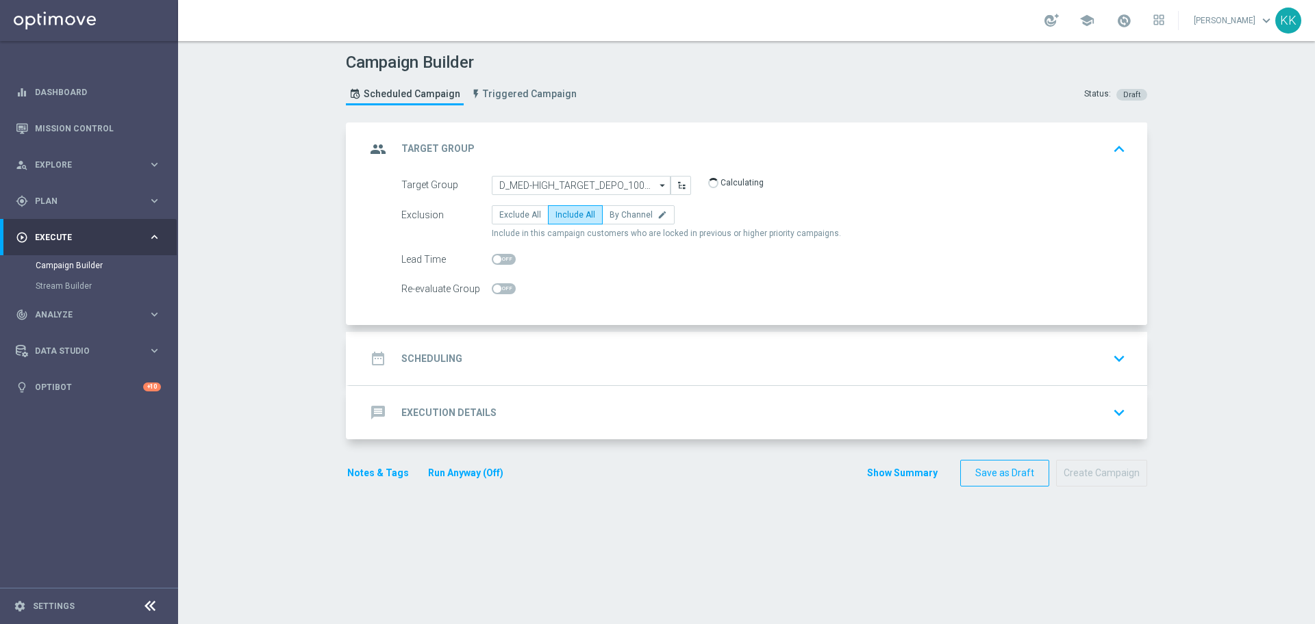
checkbox input "true"
click at [546, 347] on div "date_range Scheduling keyboard_arrow_down" at bounding box center [748, 359] width 765 height 26
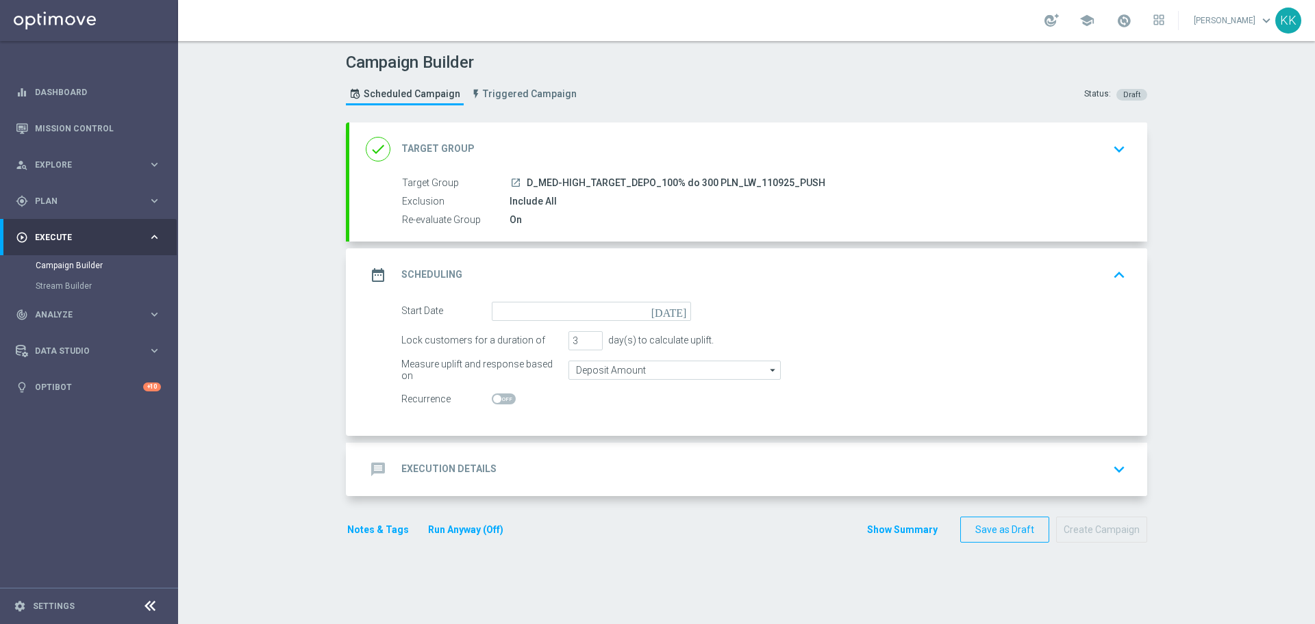
click at [542, 322] on form "Start Date today Lock customers for a duration of 3 day(s) to calculate uplift.…" at bounding box center [763, 355] width 724 height 107
click at [544, 308] on input at bounding box center [591, 311] width 199 height 19
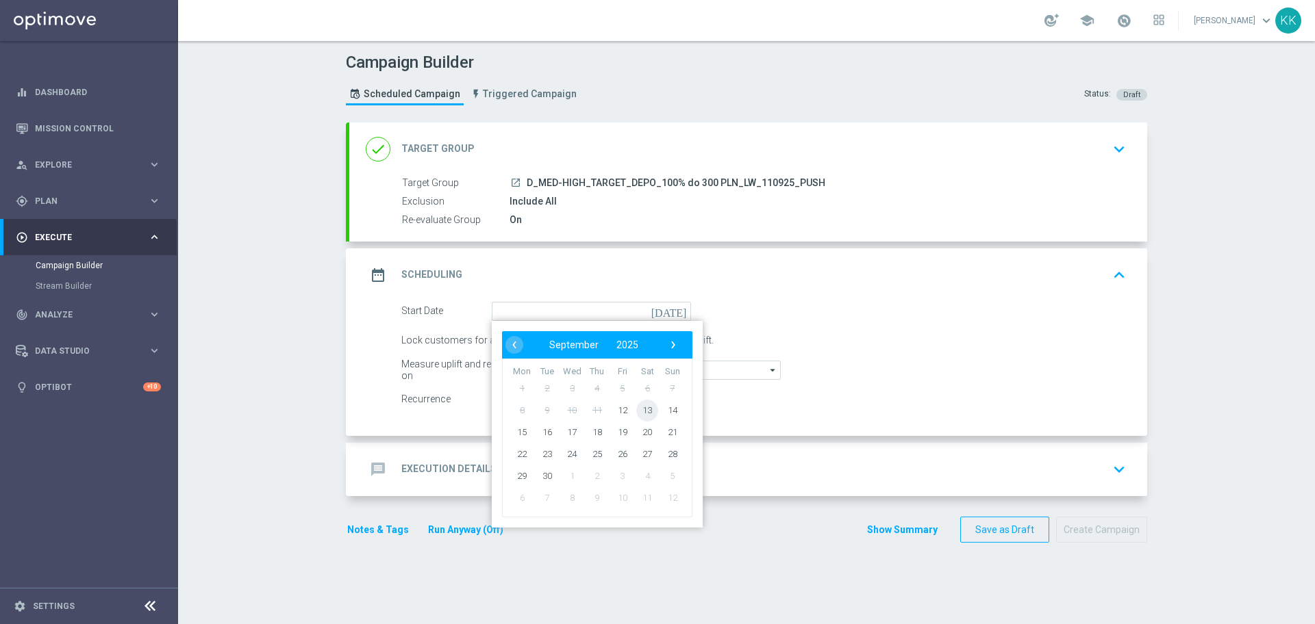
click at [645, 416] on span "13" at bounding box center [647, 410] width 22 height 22
type input "13 Sep 2025"
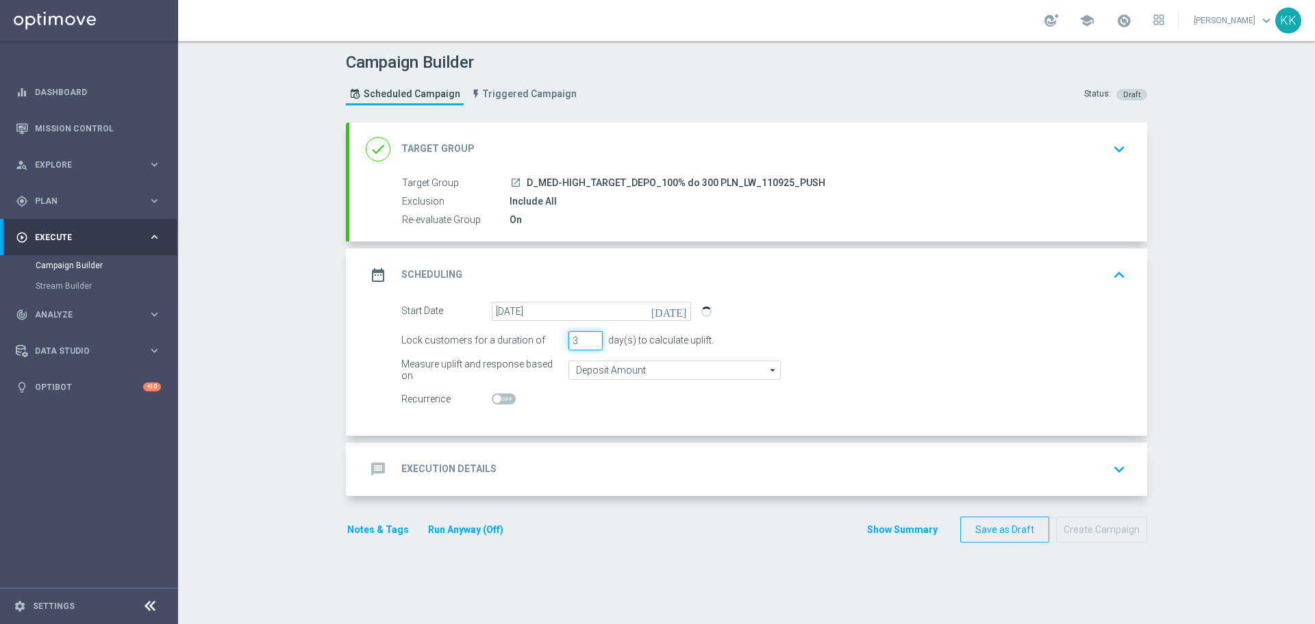
drag, startPoint x: 568, startPoint y: 338, endPoint x: 541, endPoint y: 338, distance: 27.4
click at [541, 338] on div "Lock customers for a duration of 3 day(s) to calculate uplift." at bounding box center [763, 340] width 745 height 19
type input "1"
click at [585, 368] on input "Deposit Amount" at bounding box center [674, 370] width 212 height 19
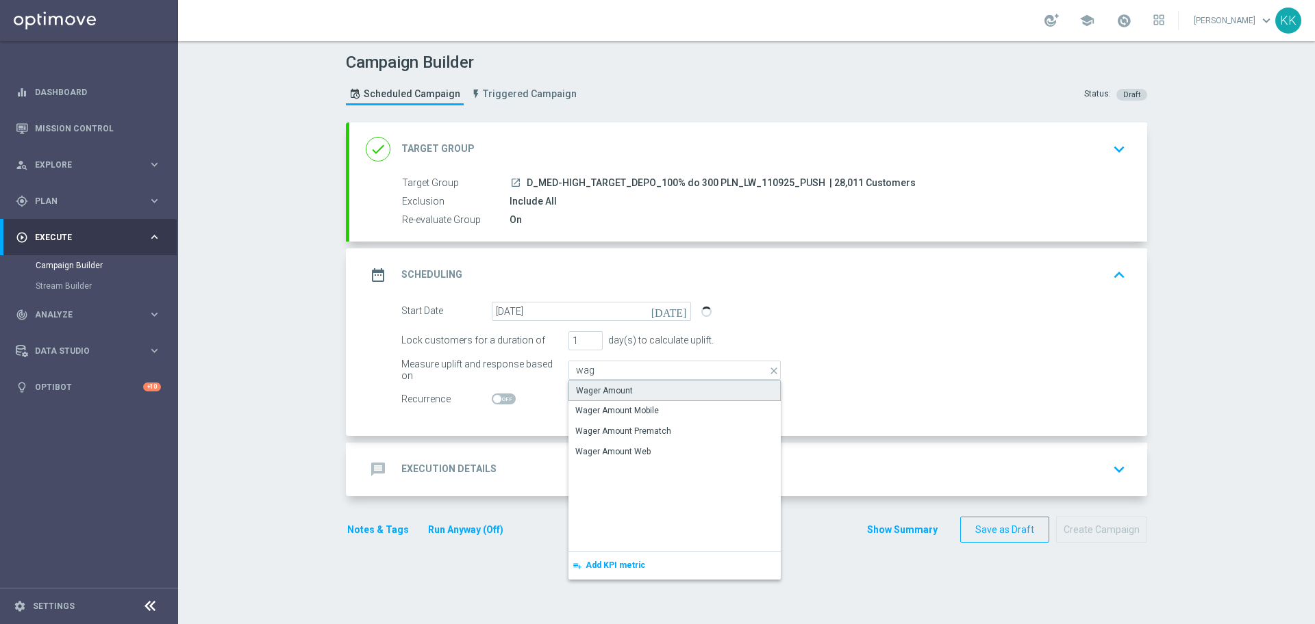
click at [600, 388] on div "Wager Amount" at bounding box center [604, 391] width 57 height 12
type input "Wager Amount"
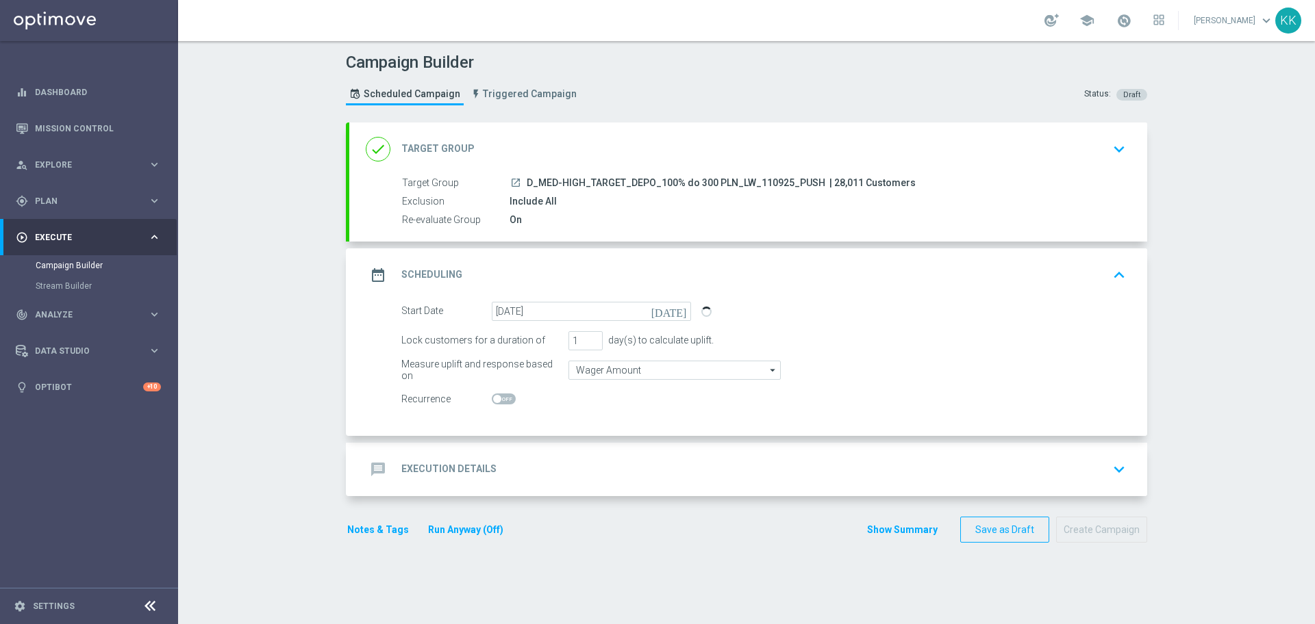
click at [609, 351] on form "Start Date 13 Sep 2025 today Lock customers for a duration of 1 day(s) to calcu…" at bounding box center [763, 355] width 724 height 107
click at [615, 370] on input "Wager Amount" at bounding box center [674, 370] width 212 height 19
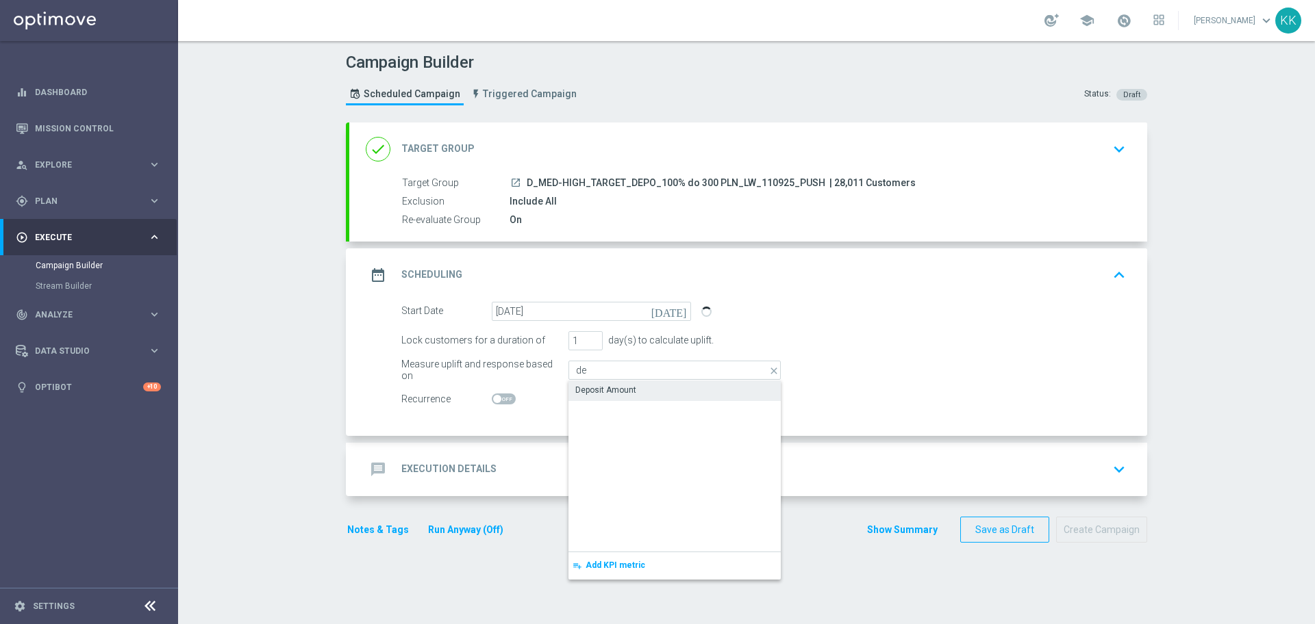
click at [626, 391] on div "Deposit Amount" at bounding box center [605, 390] width 61 height 12
type input "Deposit Amount"
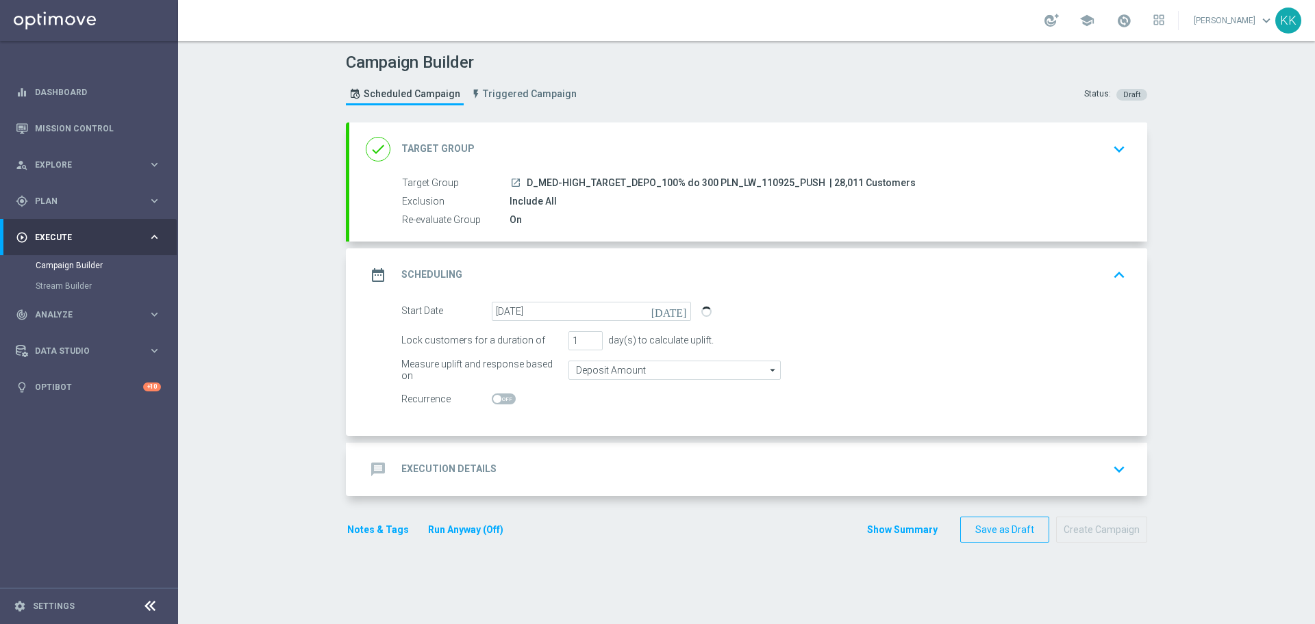
click at [650, 470] on div "message Execution Details keyboard_arrow_down" at bounding box center [748, 470] width 765 height 26
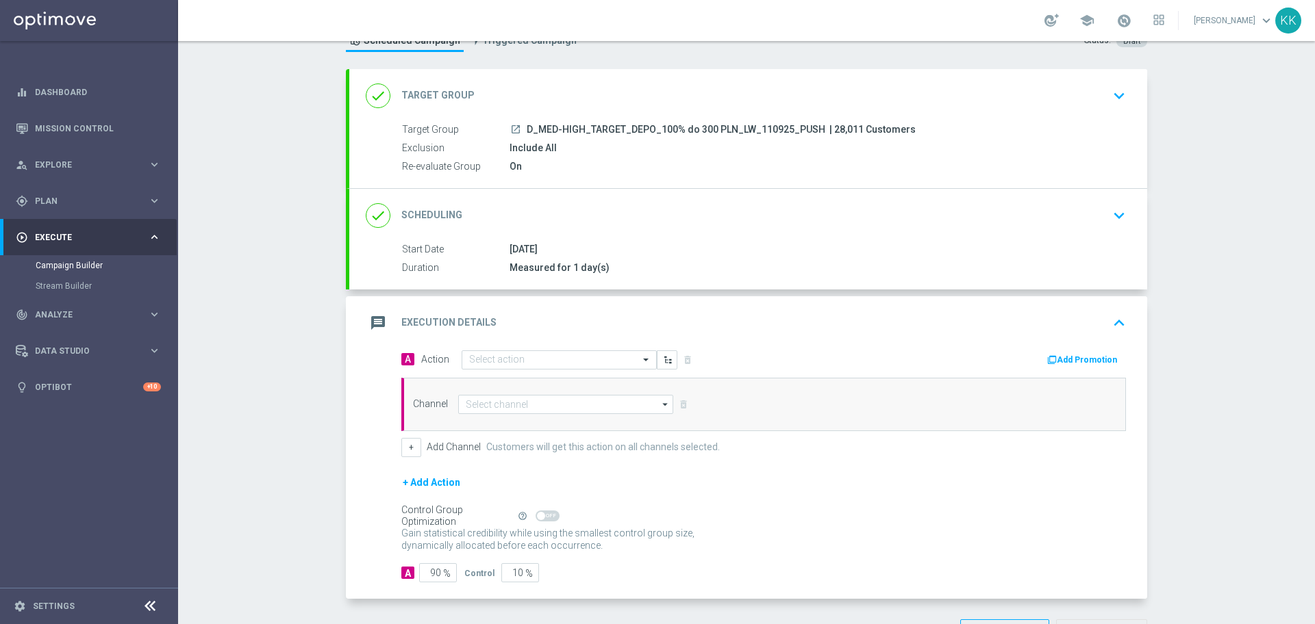
scroll to position [55, 0]
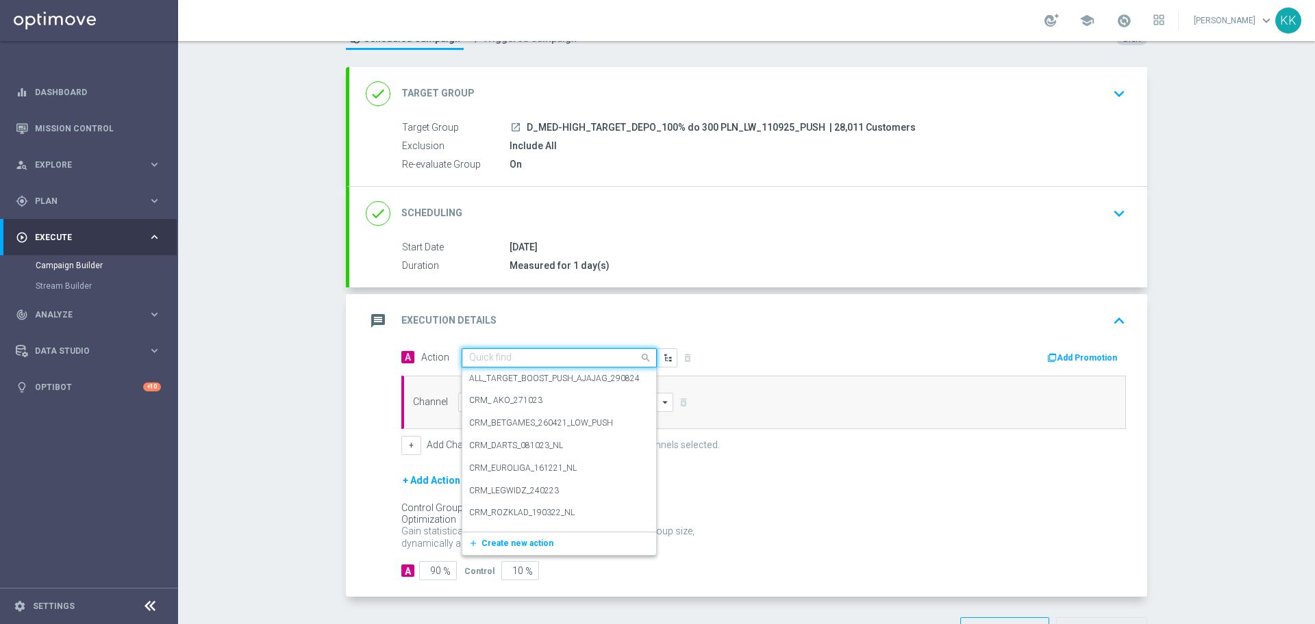
click at [508, 359] on input "text" at bounding box center [545, 359] width 153 height 12
paste input "D_MED-HIGH_TARGET_DEPO_100% do 300 PLN_LW_110925_PUSH"
type input "D_MED-HIGH_TARGET_DEPO_100% do 300 PLN_LW_110925_PUSH"
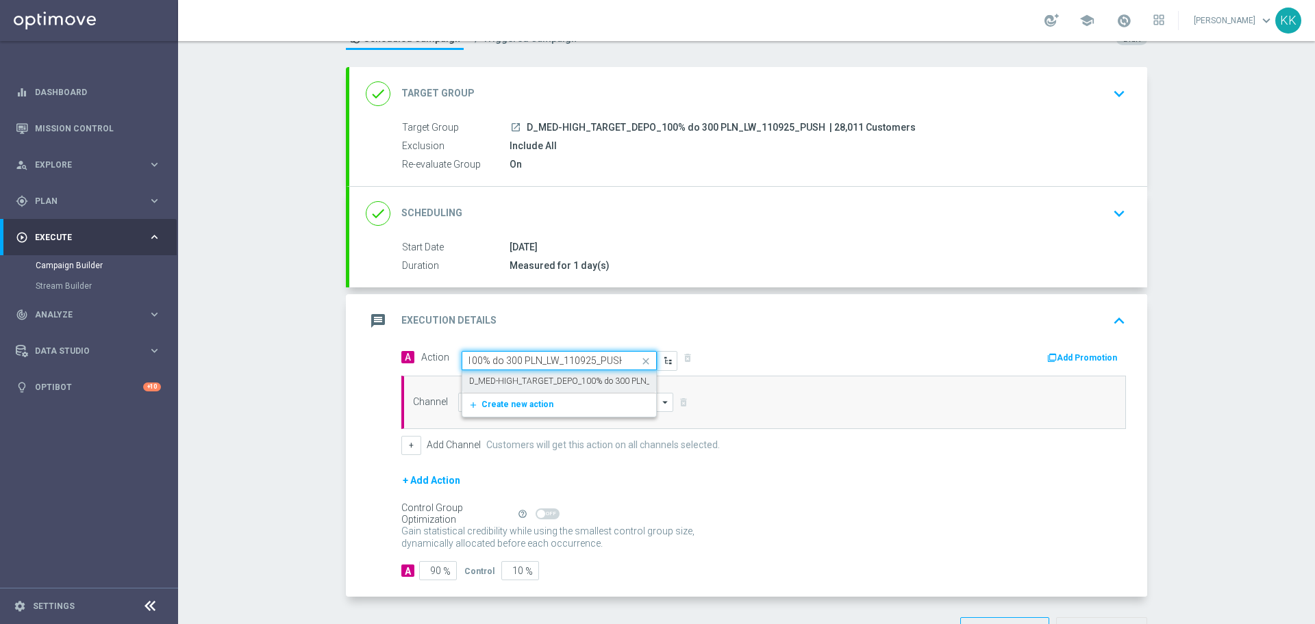
click at [529, 385] on label "D_MED-HIGH_TARGET_DEPO_100% do 300 PLN_LW_110925_PUSH" at bounding box center [593, 382] width 249 height 12
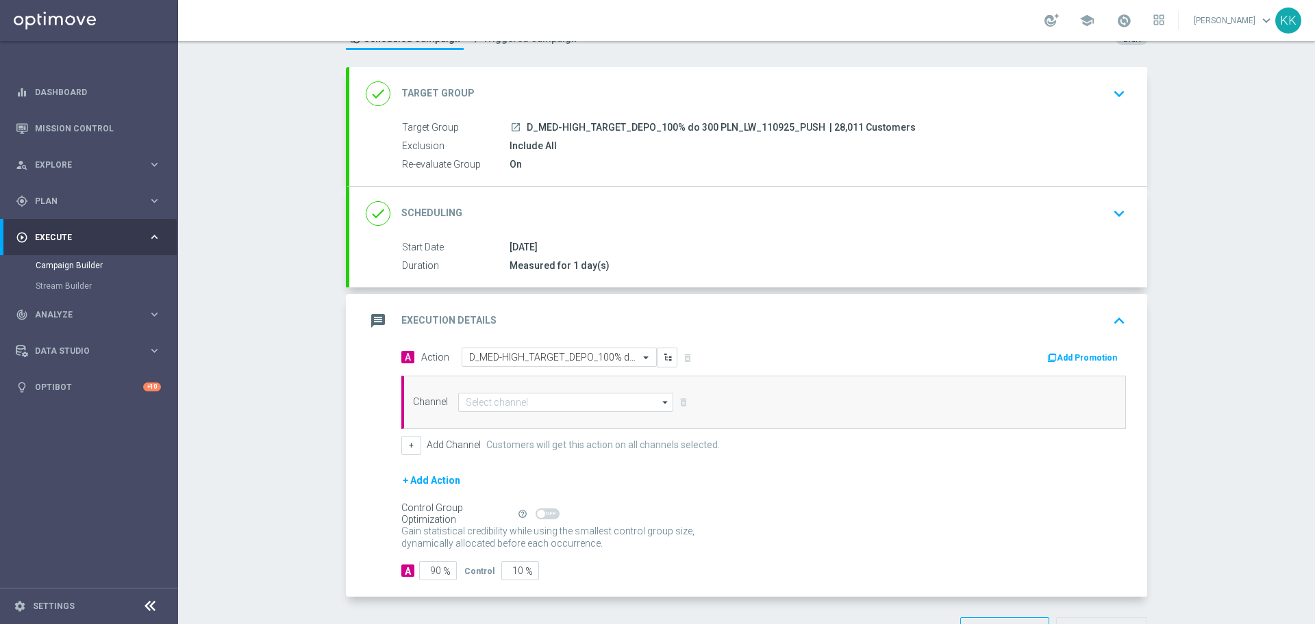
scroll to position [0, 0]
click at [508, 404] on input at bounding box center [565, 402] width 215 height 19
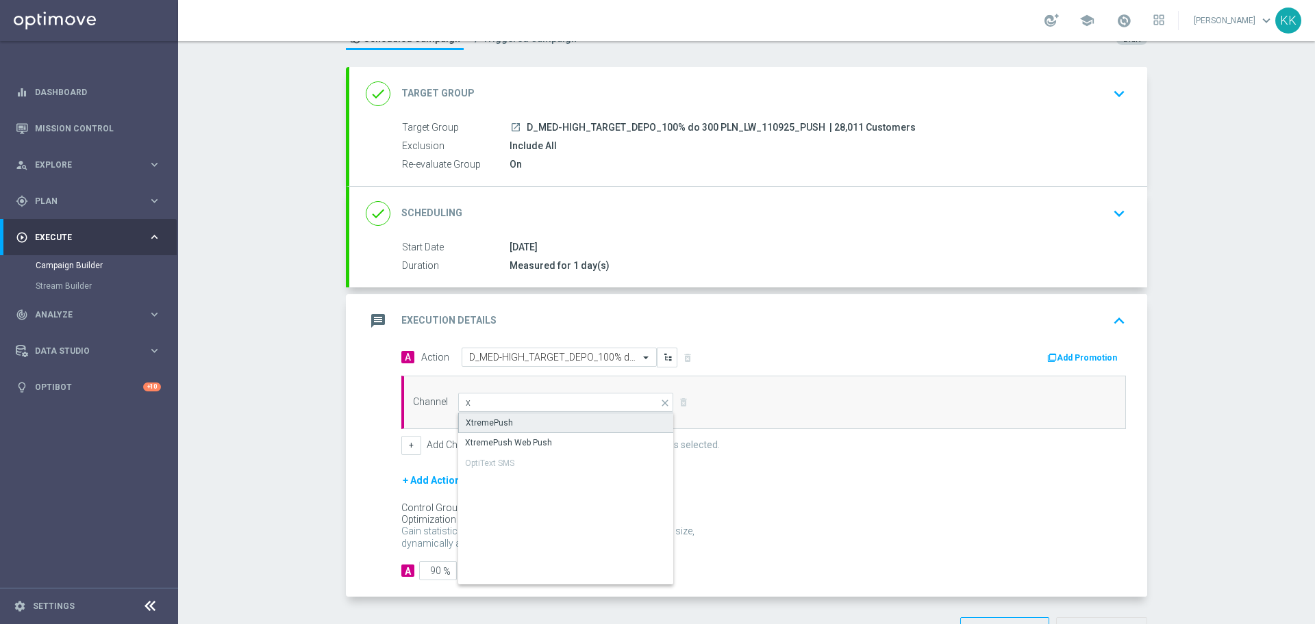
click at [521, 415] on div "XtremePush" at bounding box center [566, 423] width 216 height 21
type input "XtremePush"
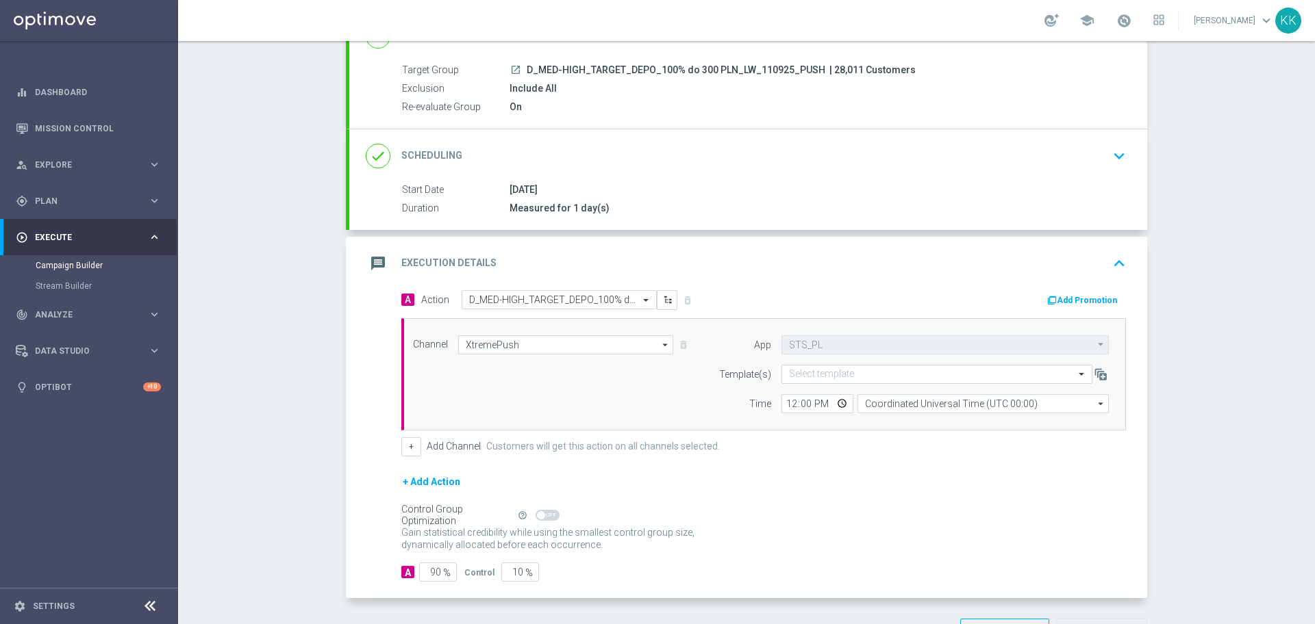
scroll to position [162, 0]
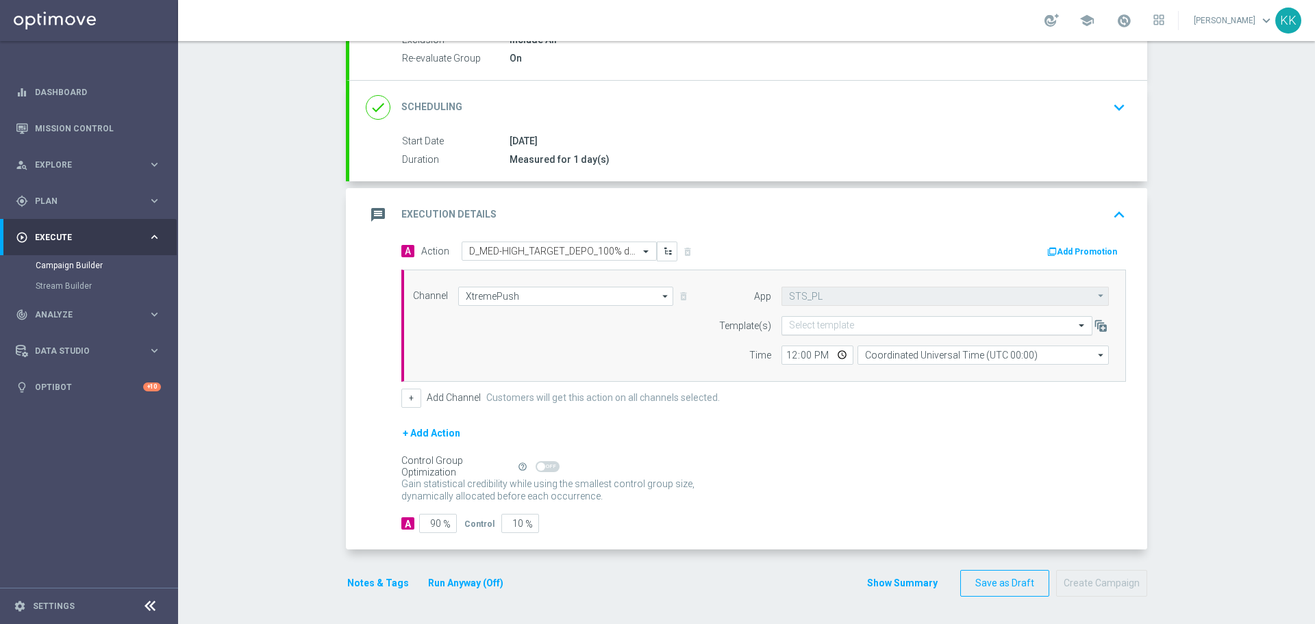
click at [814, 323] on input "text" at bounding box center [923, 326] width 268 height 12
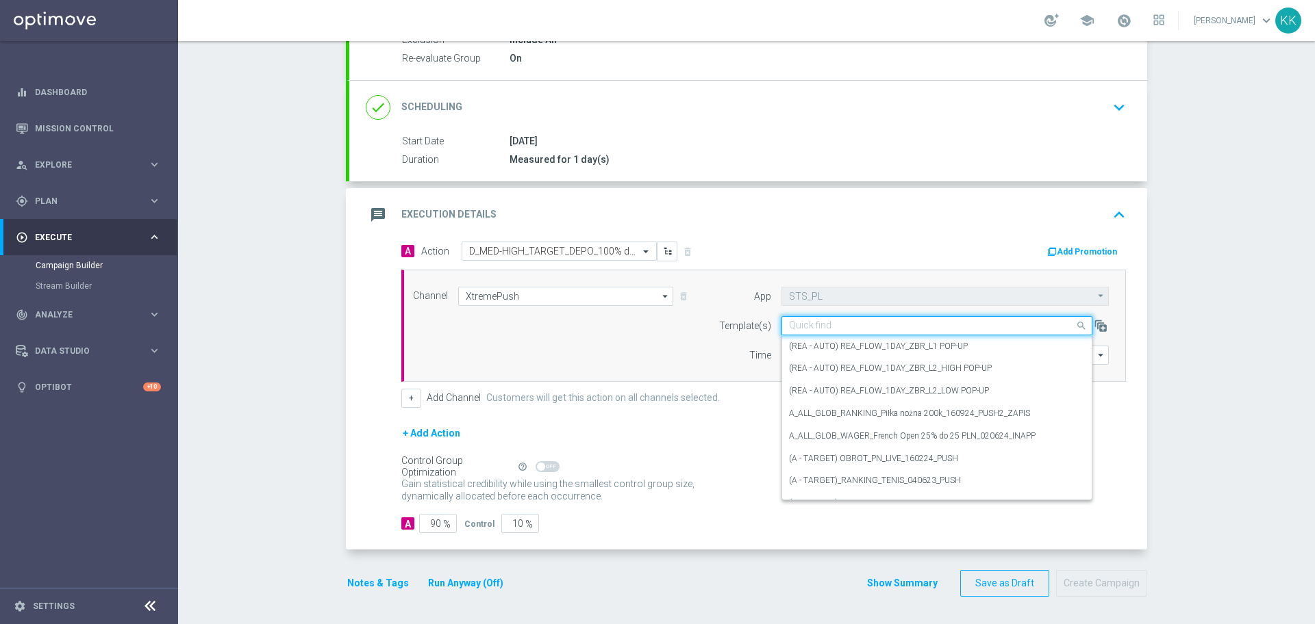
paste input "D_MED-HIGH_TARGET_DEPO_100% do 300 PLN_LW_110925_PUSH"
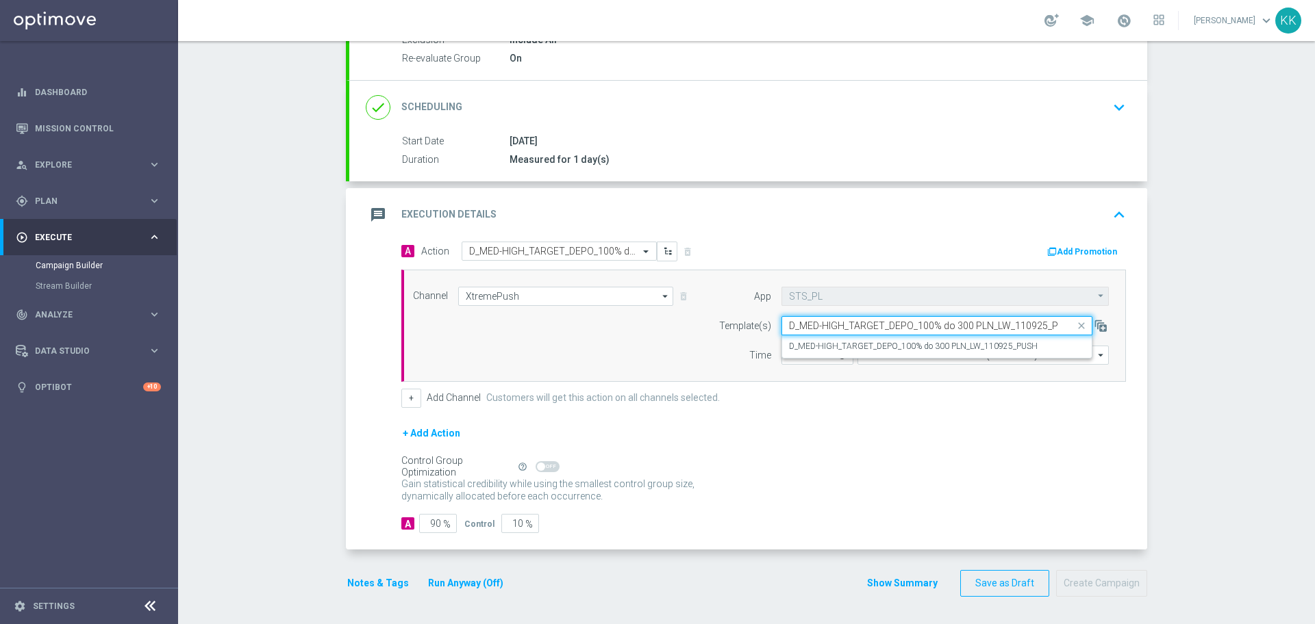
scroll to position [0, 16]
click at [816, 339] on div "D_MED-HIGH_TARGET_DEPO_100% do 300 PLN_LW_110925_PUSH" at bounding box center [937, 346] width 296 height 23
type input "D_MED-HIGH_TARGET_DEPO_100% do 300 PLN_LW_110925_PUSH"
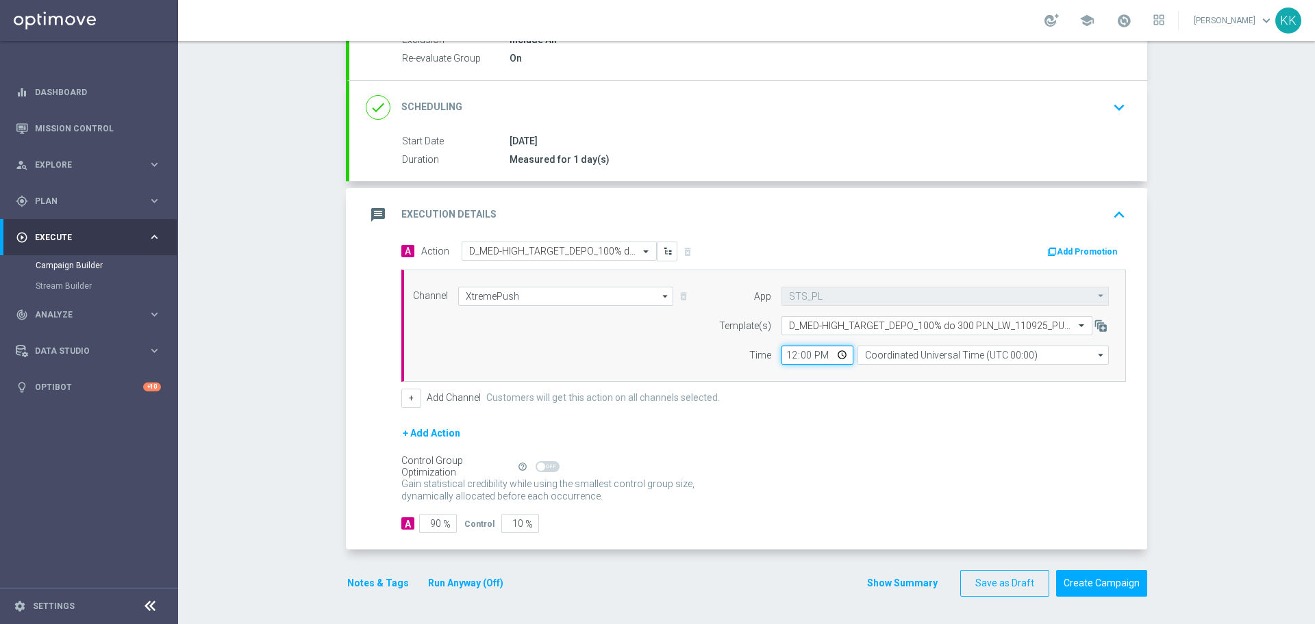
click at [781, 359] on input "12:00" at bounding box center [817, 355] width 72 height 19
type input "16:16"
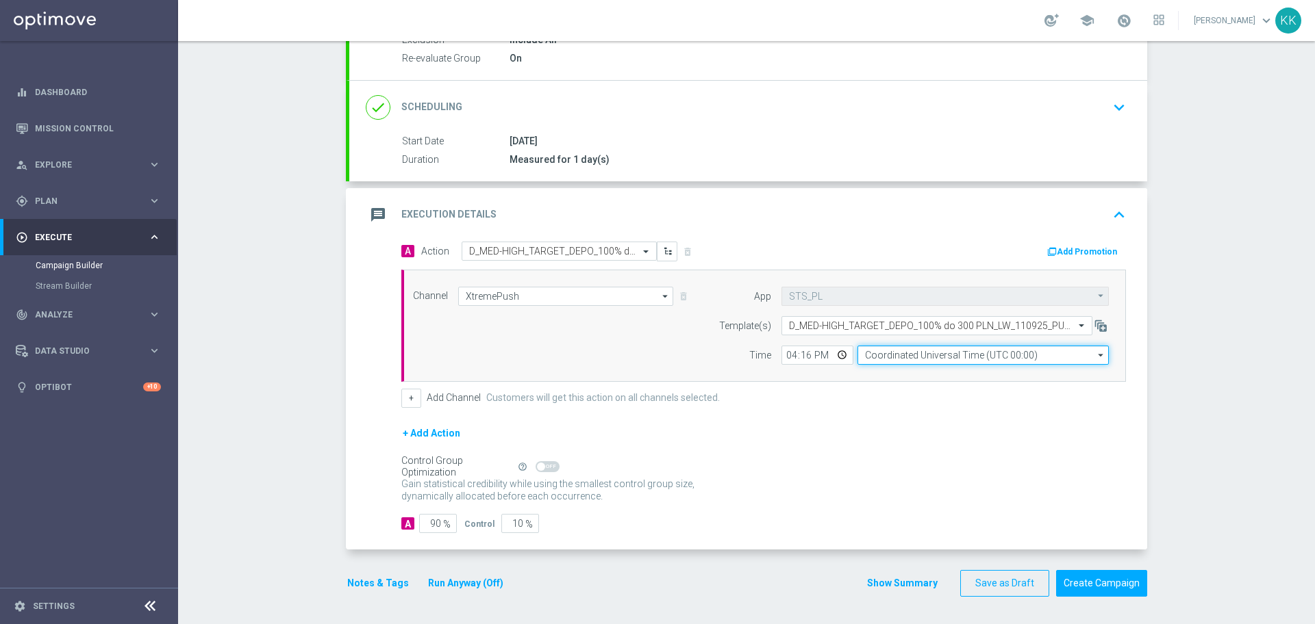
click at [925, 350] on input "Coordinated Universal Time (UTC 00:00)" at bounding box center [982, 355] width 251 height 19
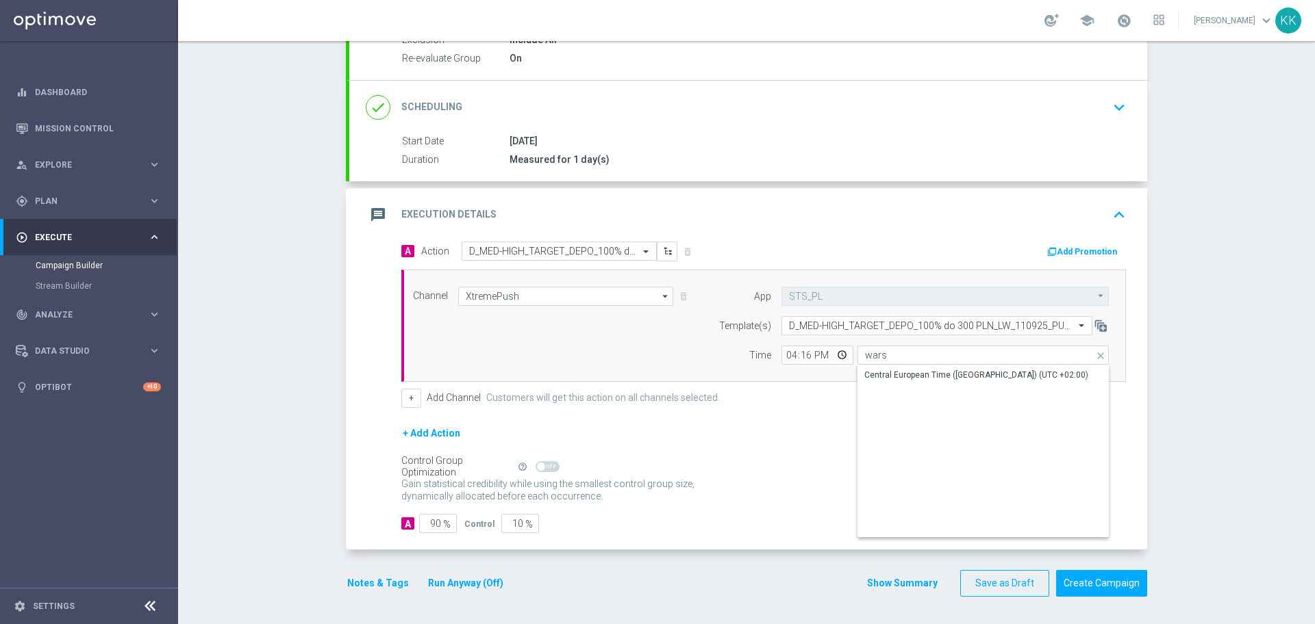
click at [924, 376] on div "Central European Time (Warsaw) (UTC +02:00)" at bounding box center [976, 375] width 224 height 12
type input "Central European Time (Warsaw) (UTC +02:00)"
click at [443, 527] on span "%" at bounding box center [447, 525] width 8 height 12
click at [436, 522] on input "90" at bounding box center [438, 523] width 38 height 19
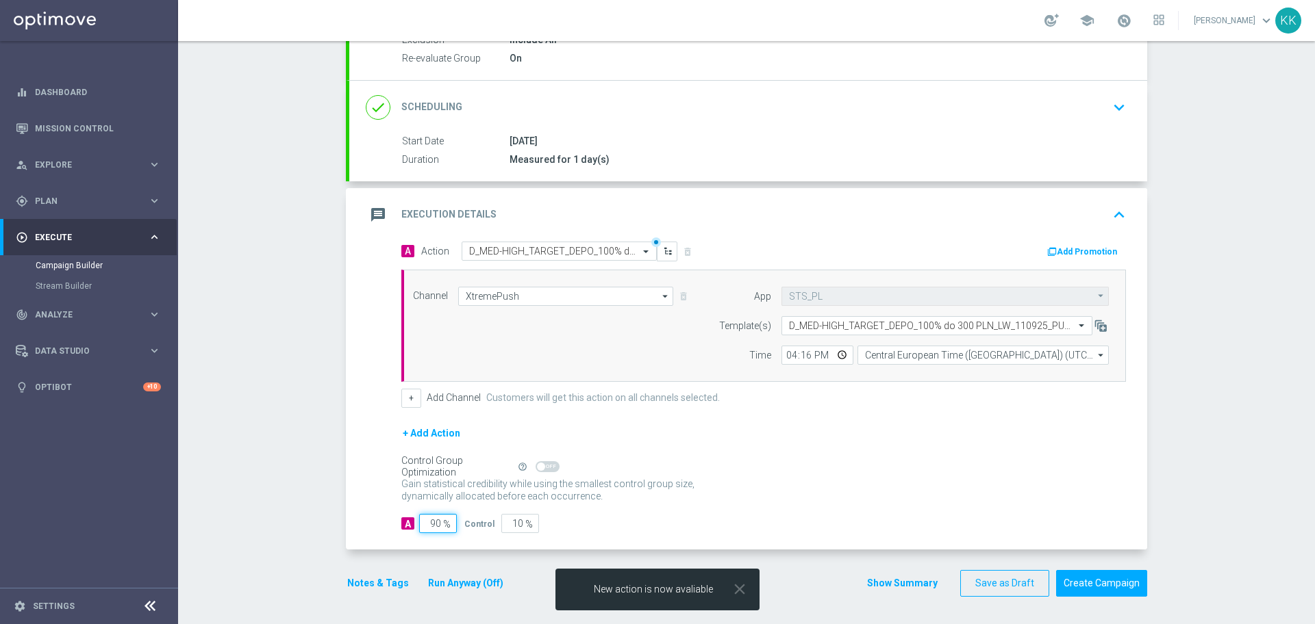
type input "9"
type input "91"
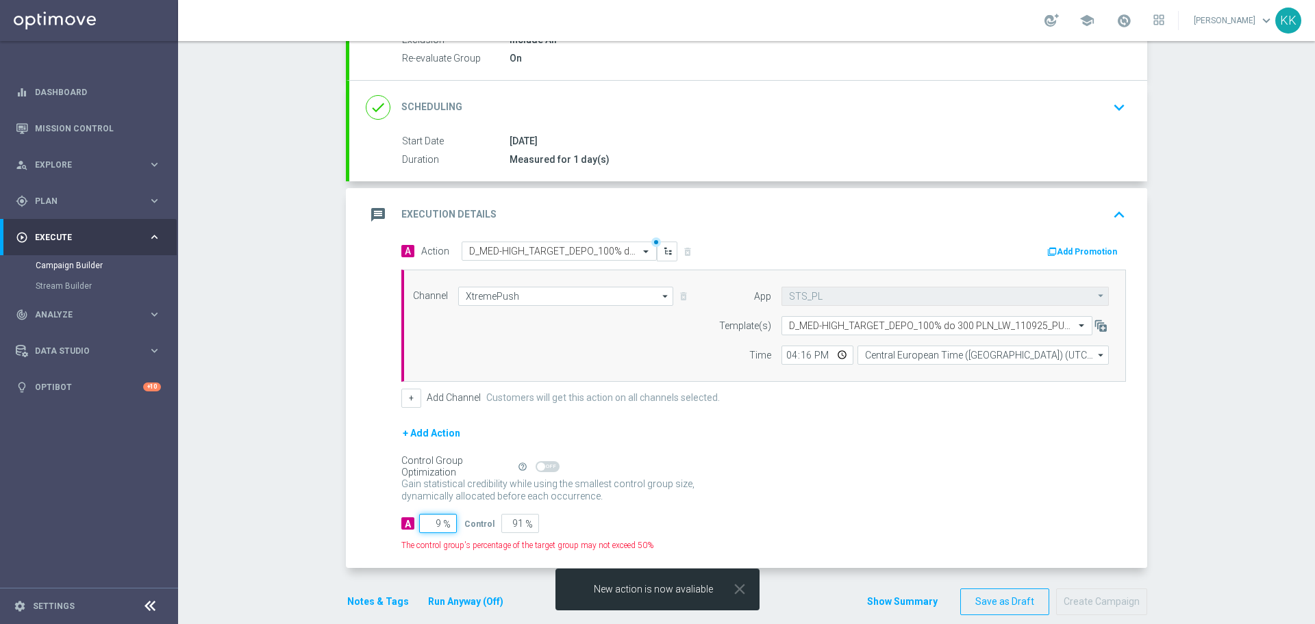
type input "95"
type input "5"
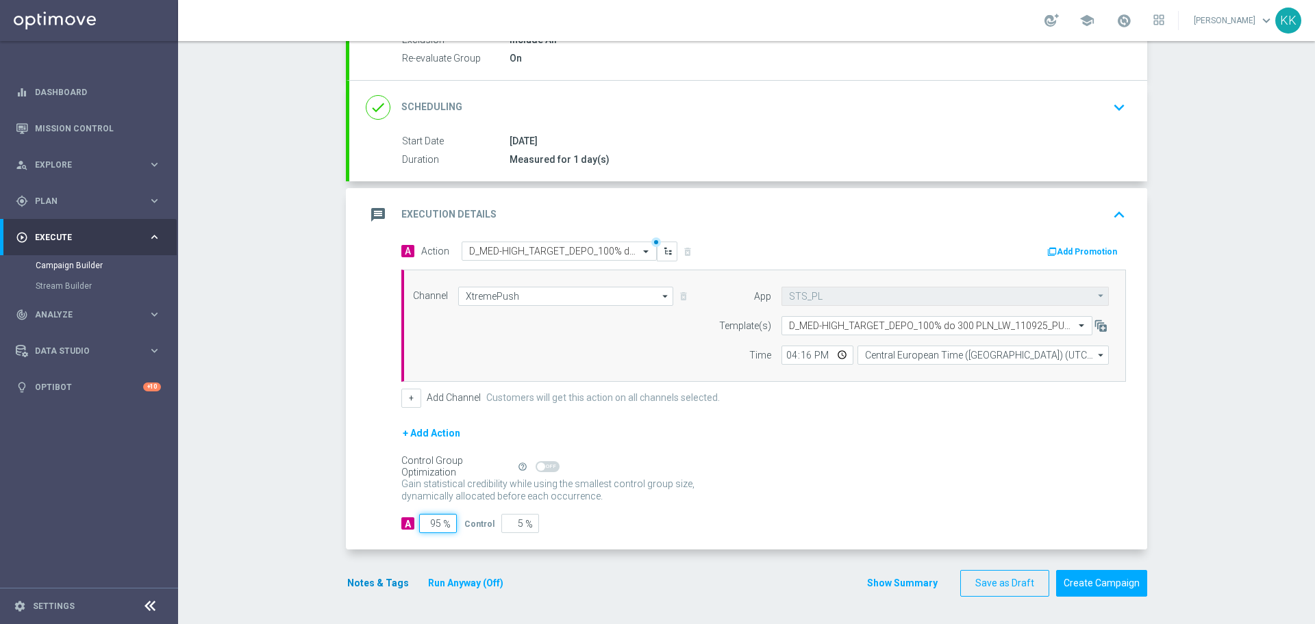
type input "95"
click at [390, 582] on button "Notes & Tags" at bounding box center [378, 583] width 64 height 17
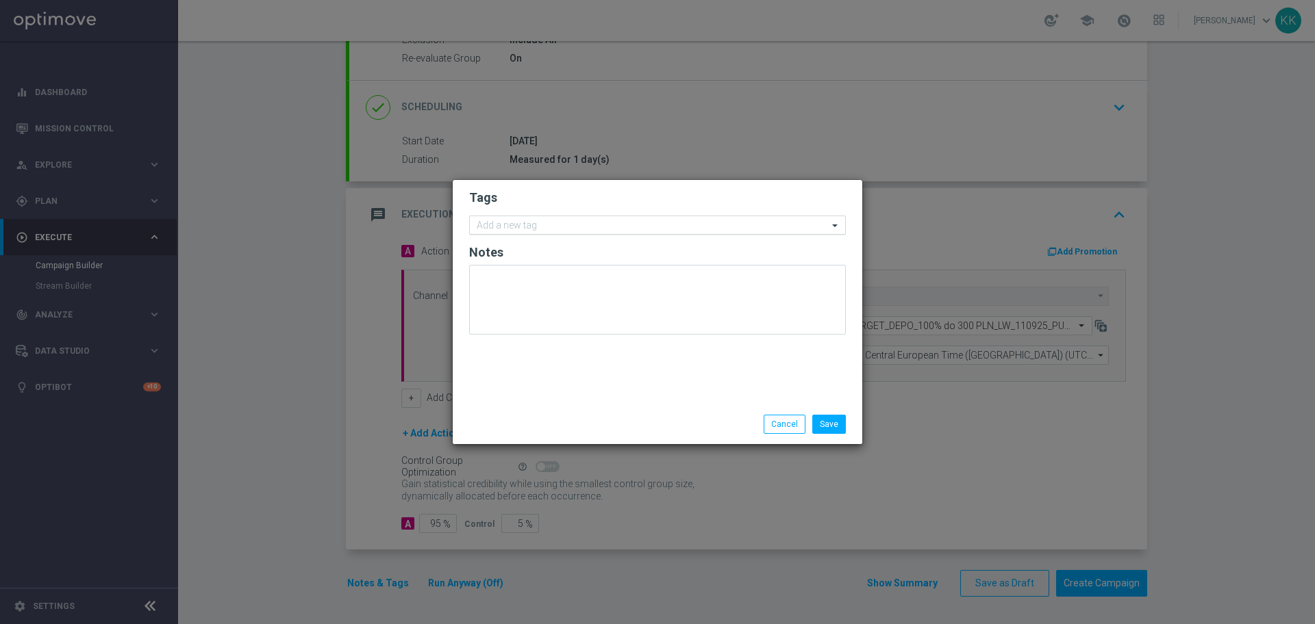
click at [542, 229] on input "text" at bounding box center [652, 226] width 351 height 12
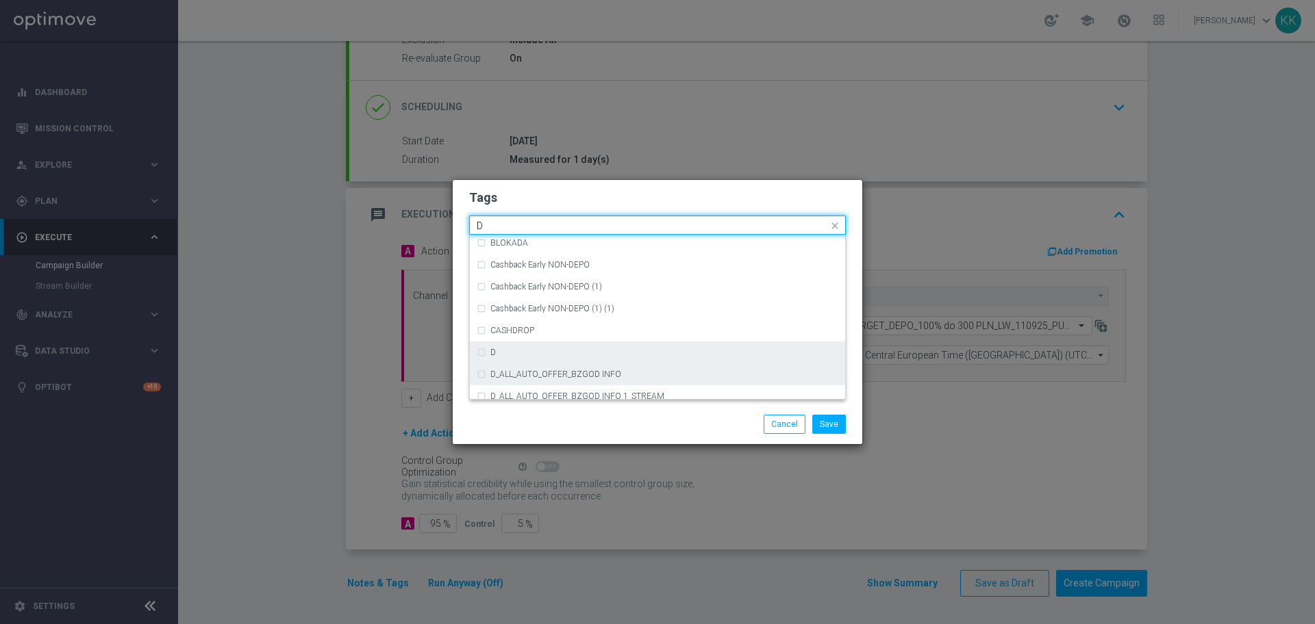
scroll to position [1455, 0]
click at [551, 366] on div "D" at bounding box center [664, 368] width 348 height 8
type input "D"
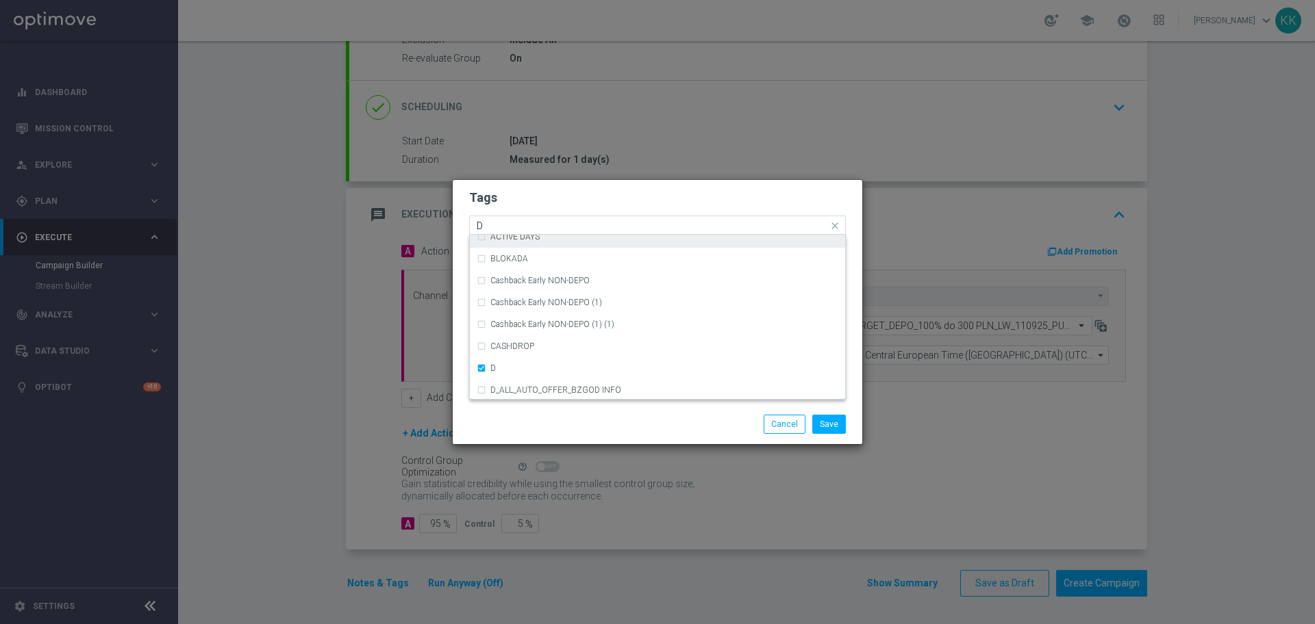
click at [561, 216] on div "Quick find × D D" at bounding box center [657, 225] width 377 height 19
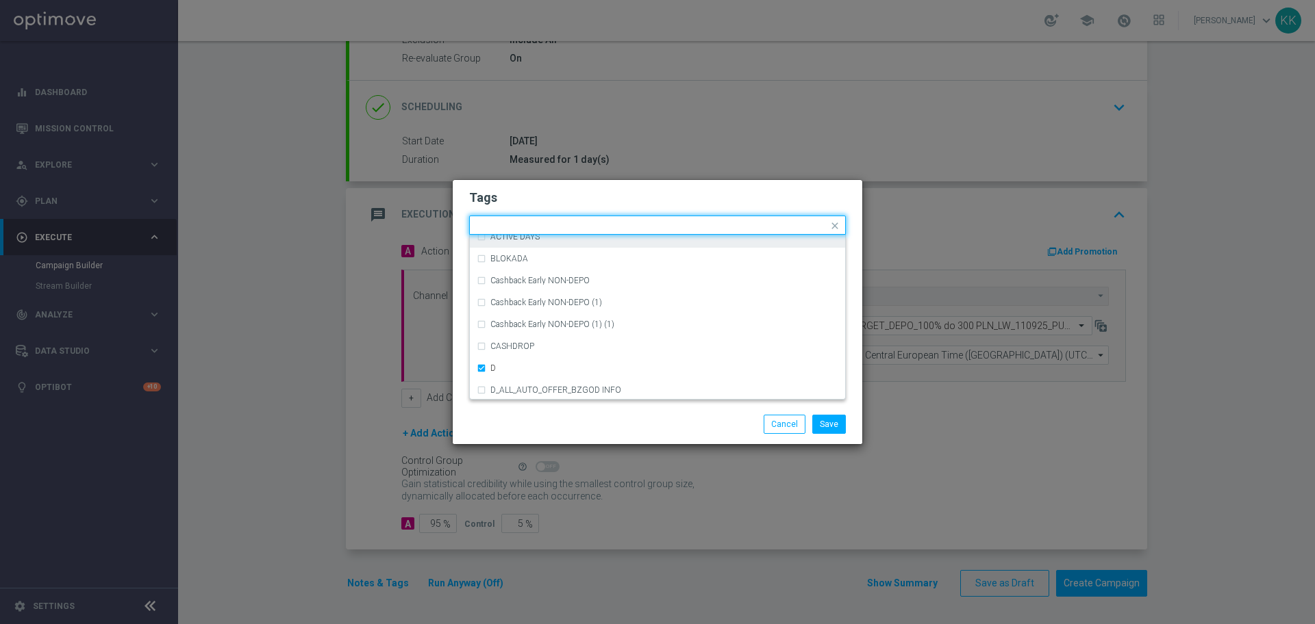
click at [566, 199] on h2 "Tags" at bounding box center [657, 198] width 377 height 16
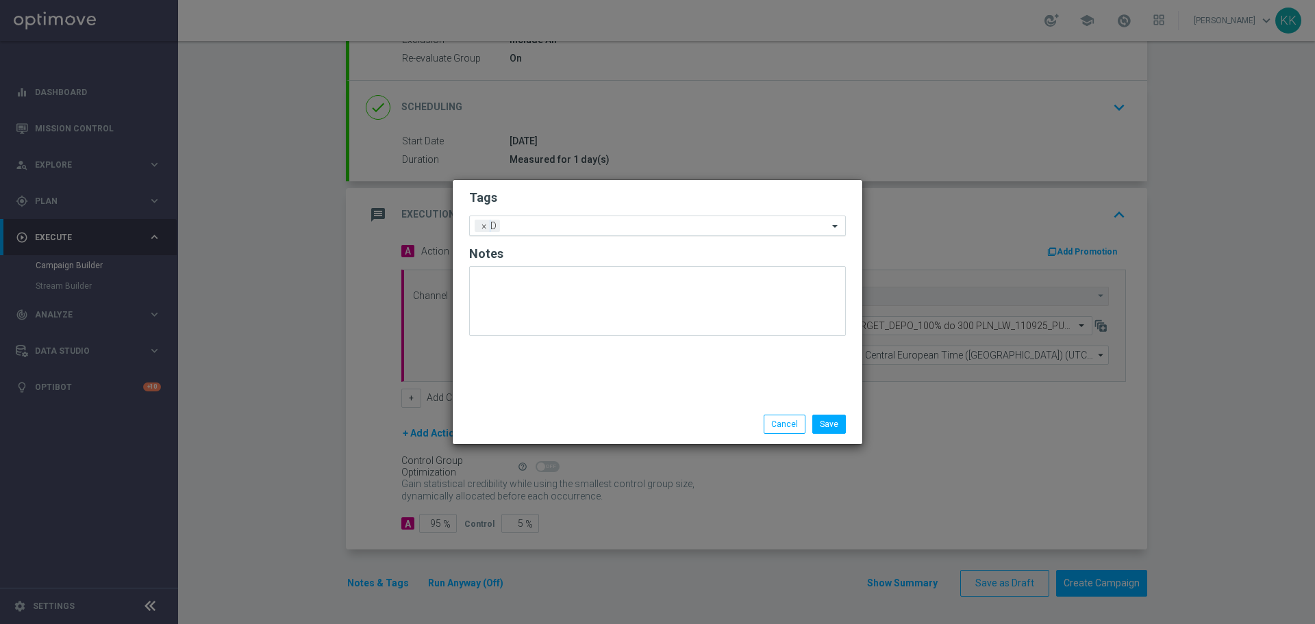
click at [575, 221] on input "text" at bounding box center [666, 227] width 322 height 12
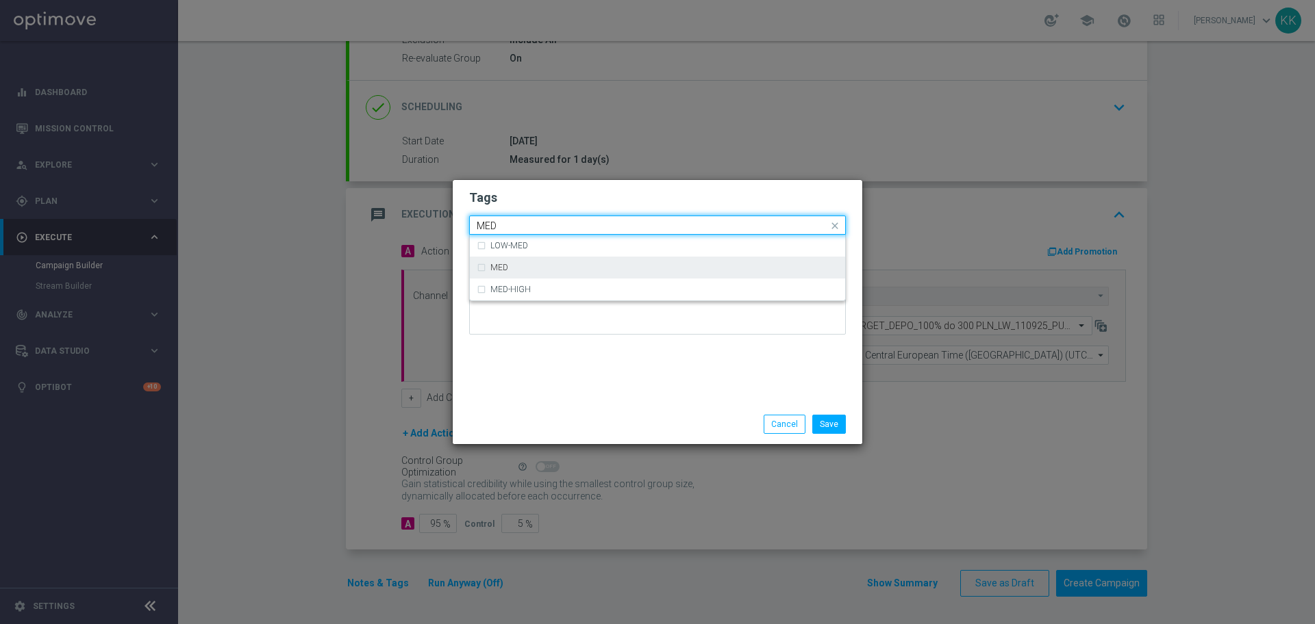
drag, startPoint x: 570, startPoint y: 269, endPoint x: 579, endPoint y: 217, distance: 52.8
click at [570, 269] on div "MED" at bounding box center [664, 268] width 348 height 8
type input "MED"
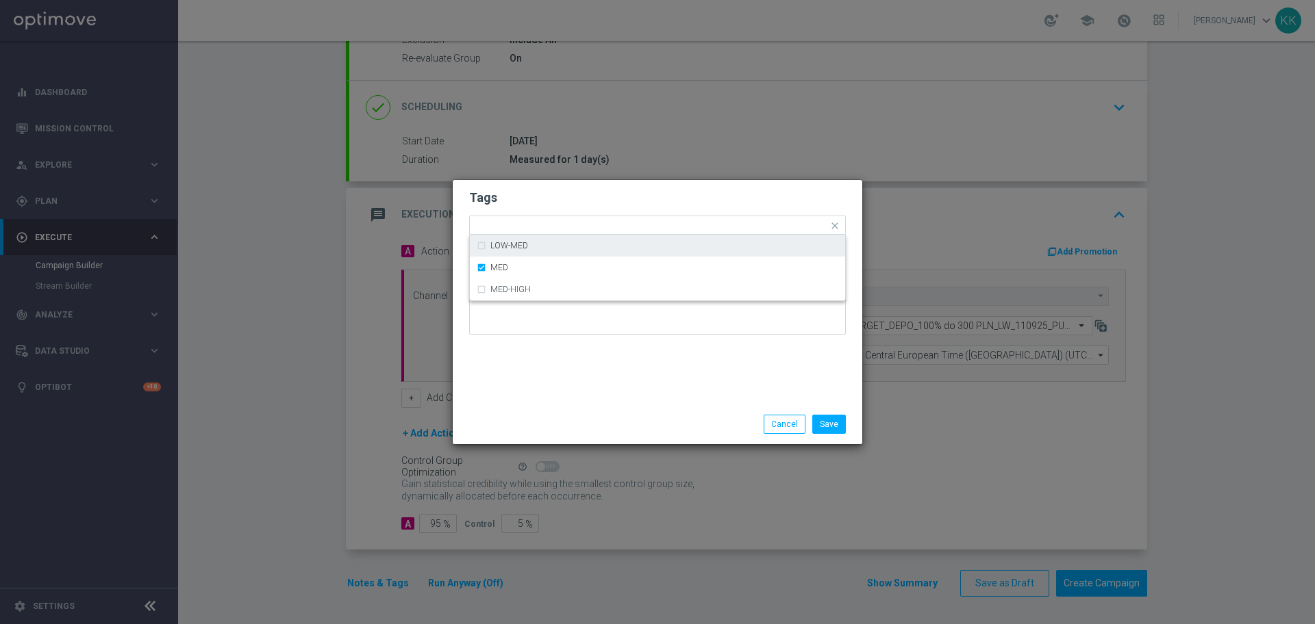
click at [581, 193] on h2 "Tags" at bounding box center [657, 198] width 377 height 16
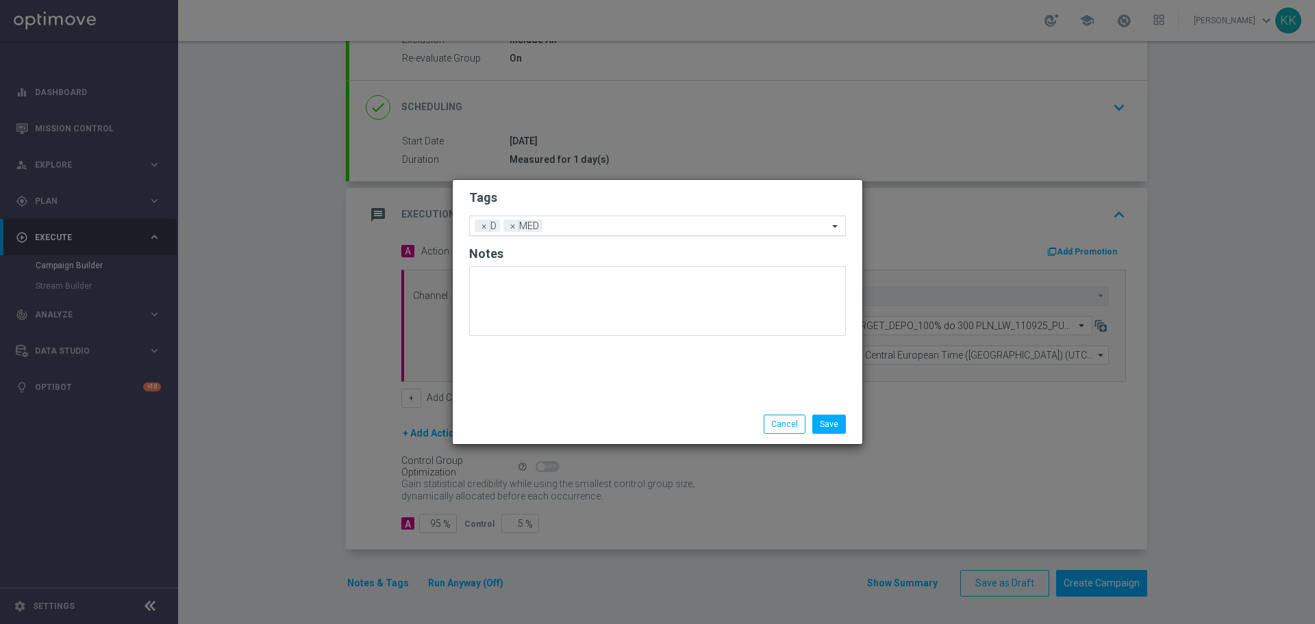
click at [589, 227] on input "text" at bounding box center [688, 227] width 280 height 12
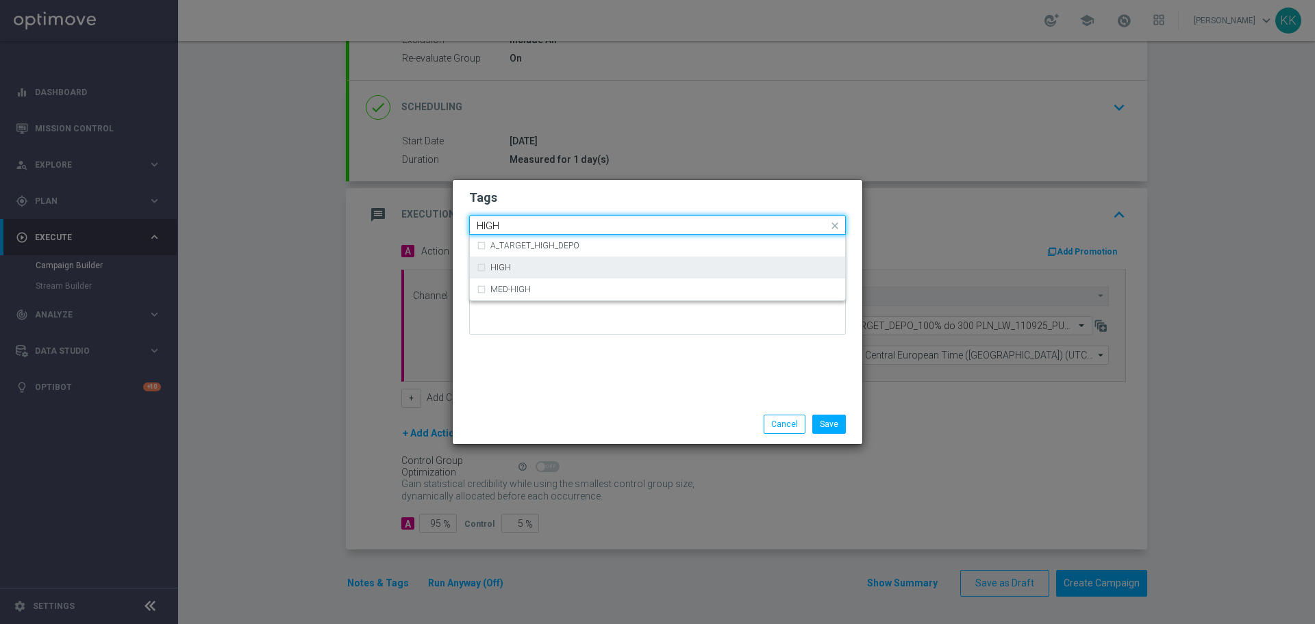
click at [558, 270] on div "HIGH" at bounding box center [664, 268] width 348 height 8
type input "HIGH"
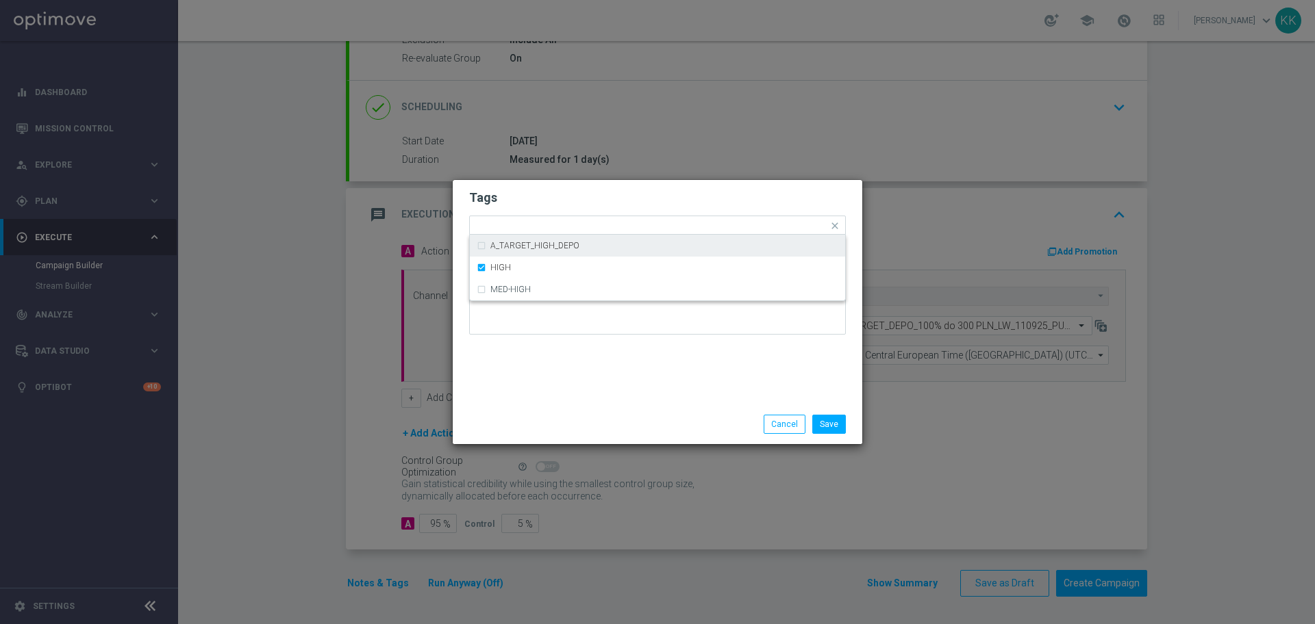
click at [574, 190] on h2 "Tags" at bounding box center [657, 198] width 377 height 16
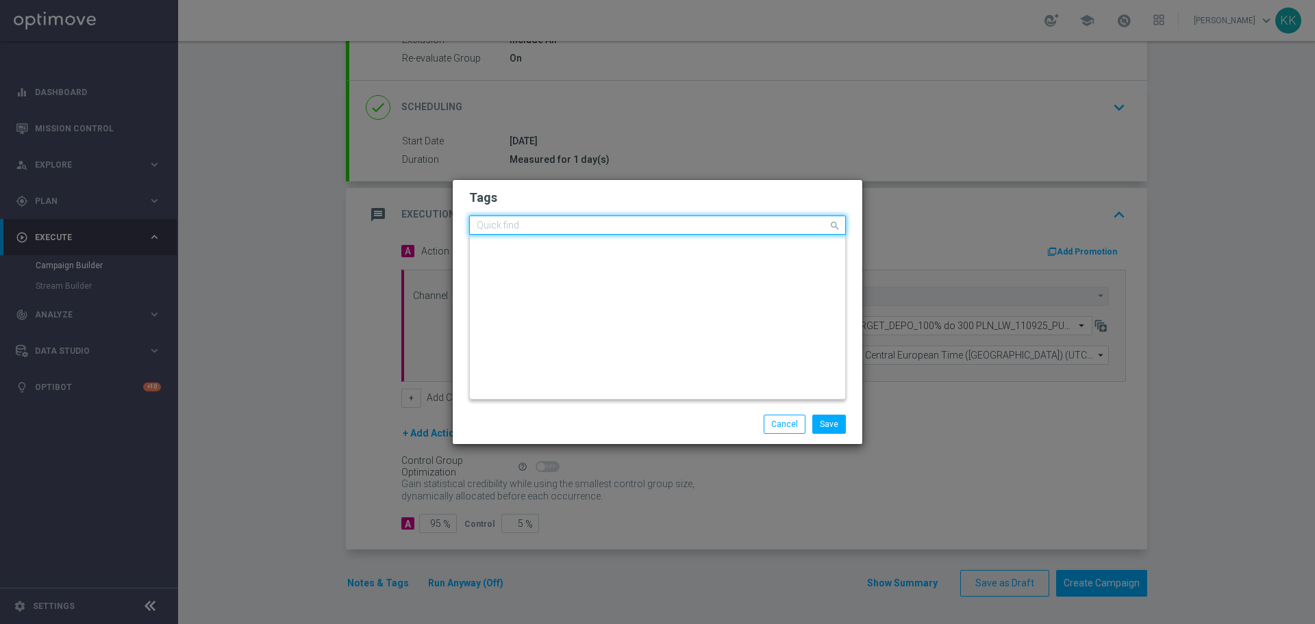
click at [613, 220] on input "text" at bounding box center [652, 226] width 351 height 12
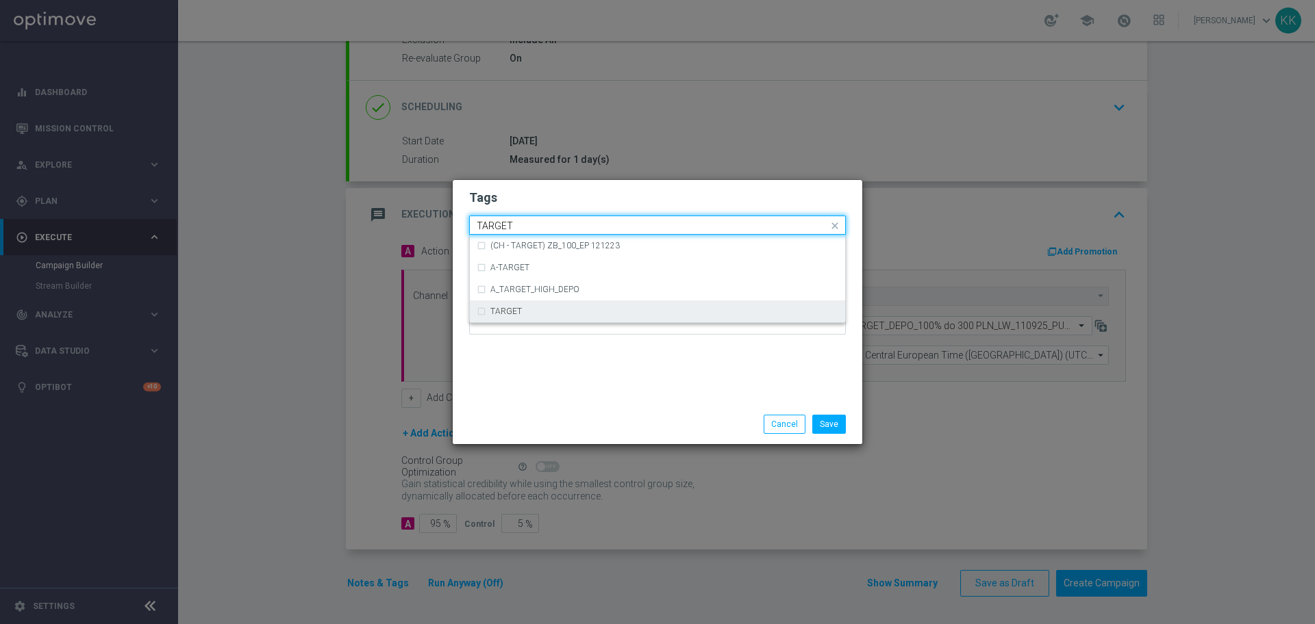
click at [576, 306] on div "TARGET" at bounding box center [657, 312] width 361 height 22
type input "TARGET"
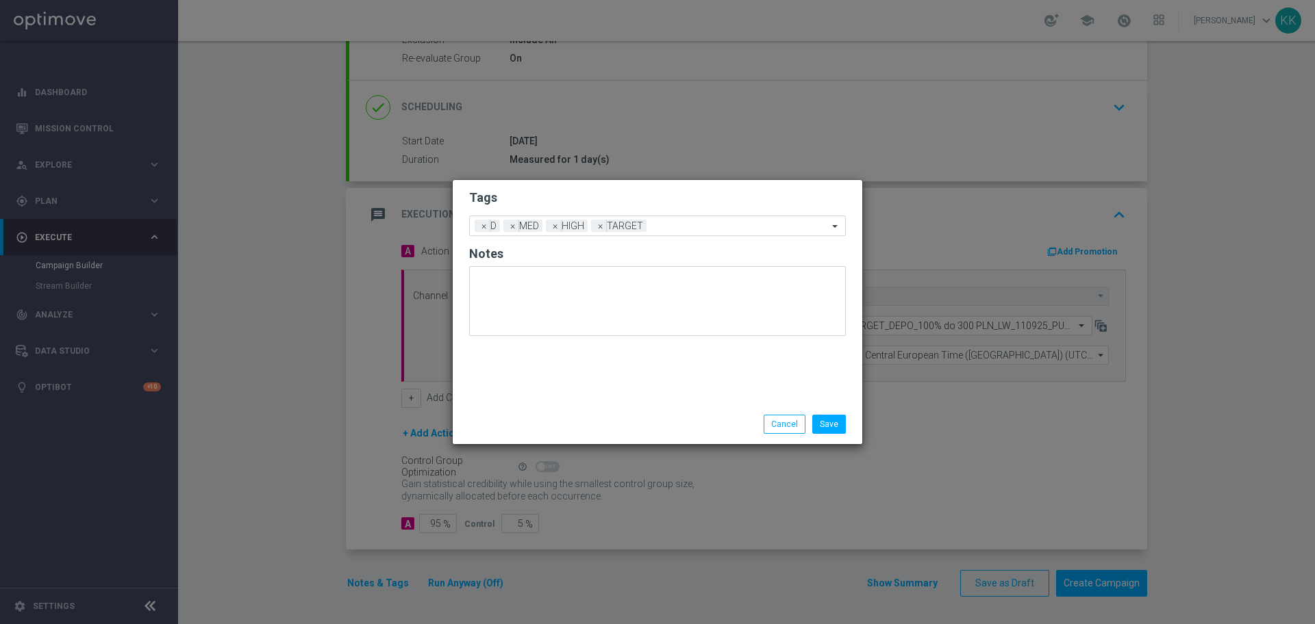
click at [595, 196] on h2 "Tags" at bounding box center [657, 198] width 377 height 16
click at [672, 231] on input "text" at bounding box center [740, 227] width 176 height 12
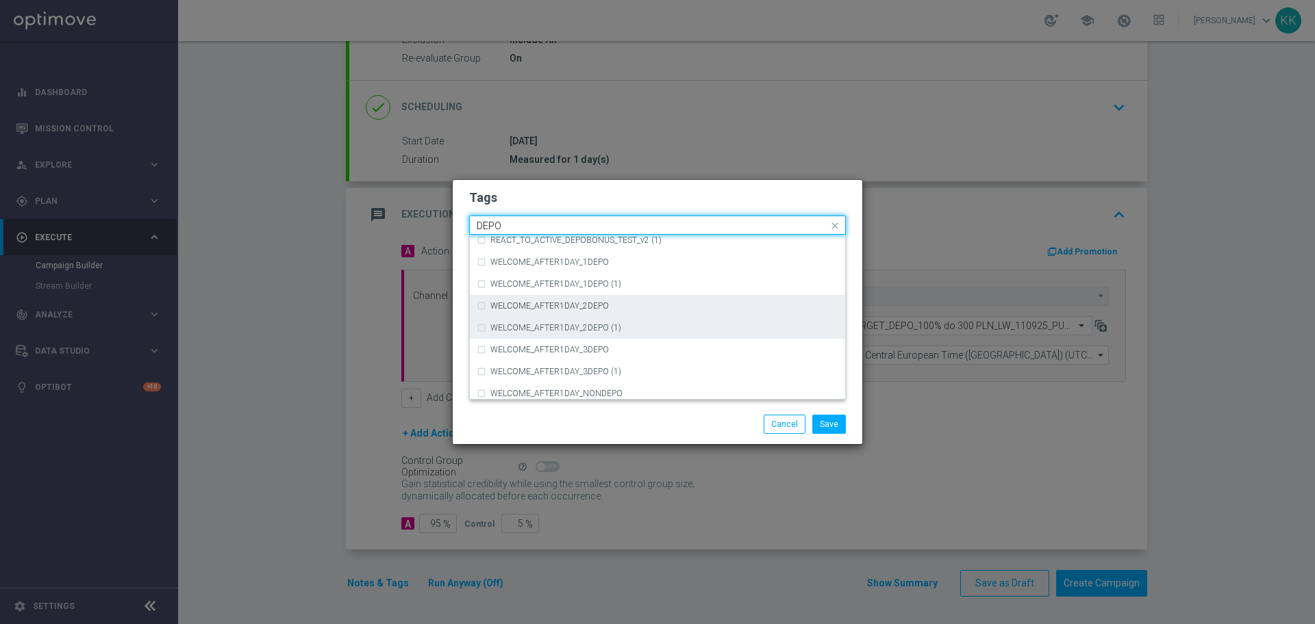
scroll to position [599, 0]
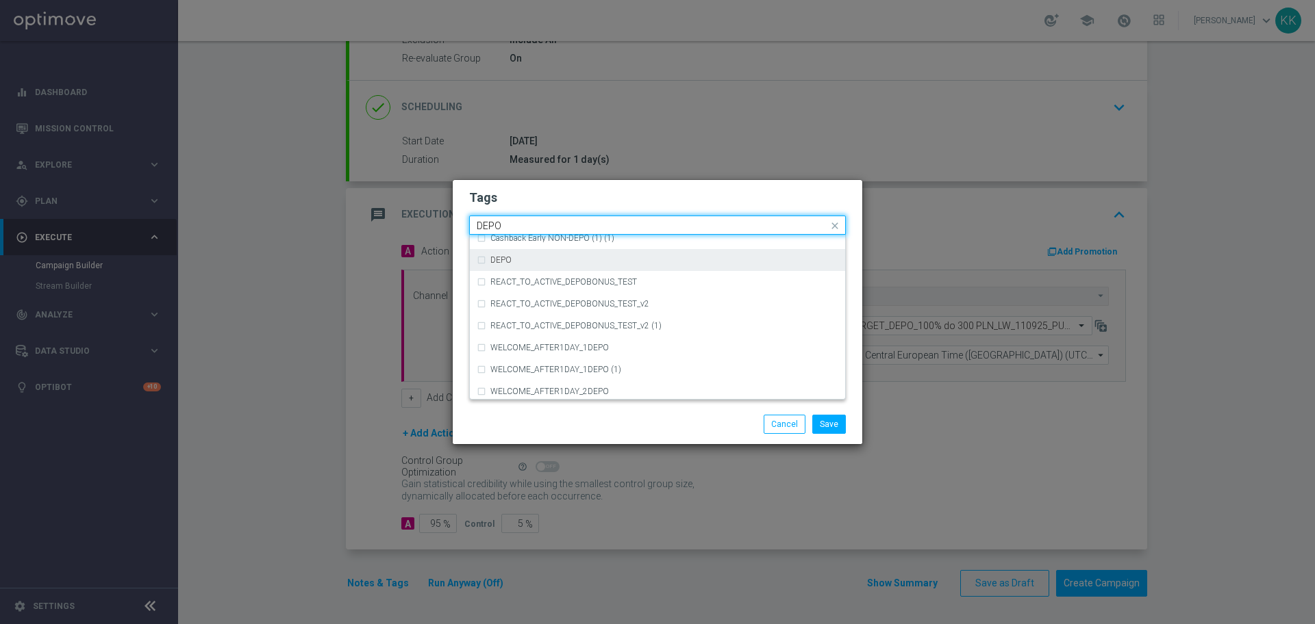
click at [535, 268] on div "DEPO" at bounding box center [657, 260] width 361 height 22
type input "DEPO"
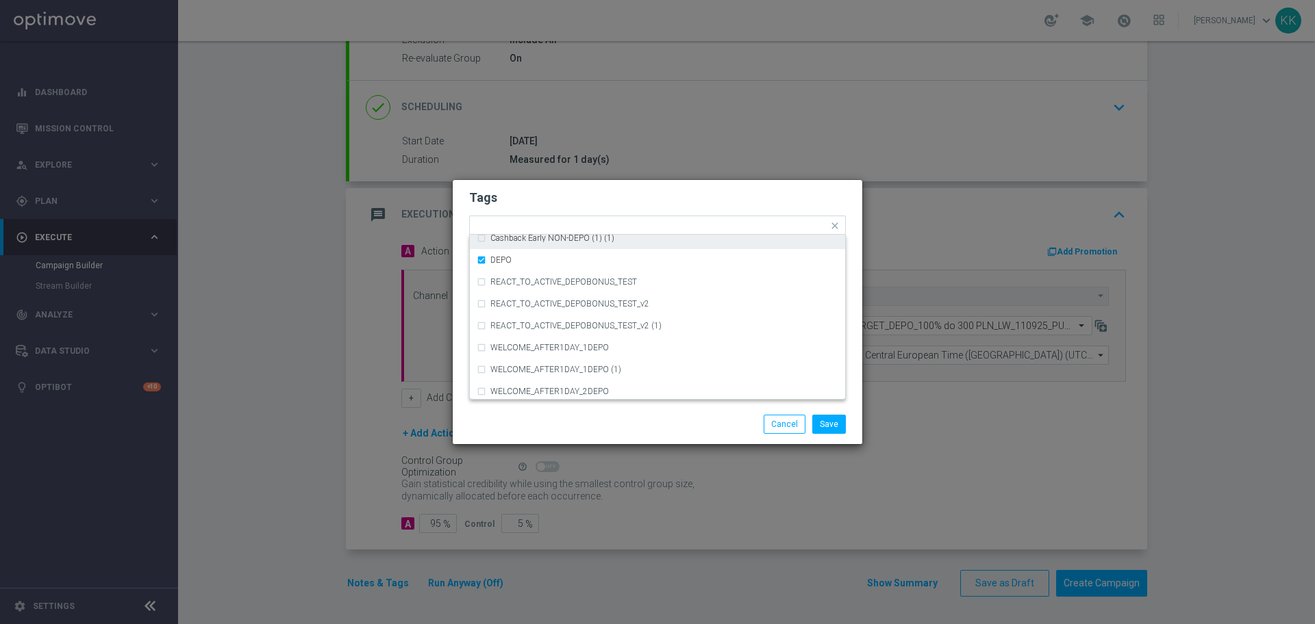
click at [580, 213] on form "Tags Quick find × D × MED × HIGH × TARGET × DEPO (REA - AUTO) REA_FLOW_5DAY_DEP…" at bounding box center [657, 265] width 377 height 159
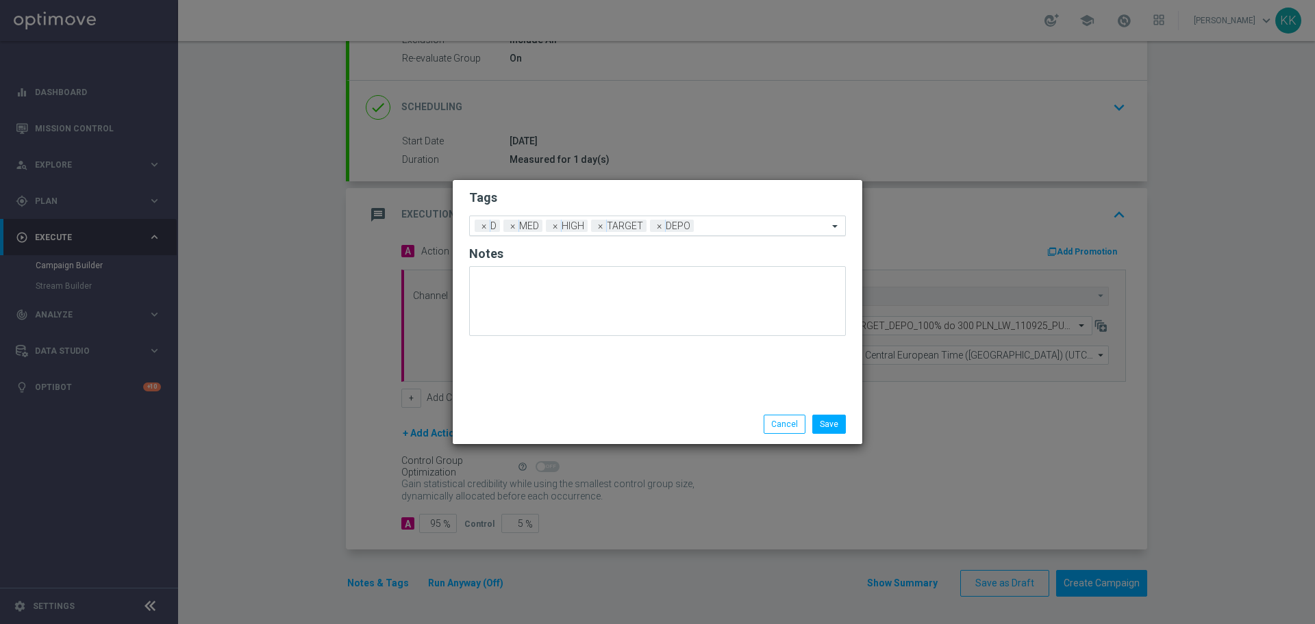
click at [730, 227] on input "text" at bounding box center [763, 227] width 129 height 12
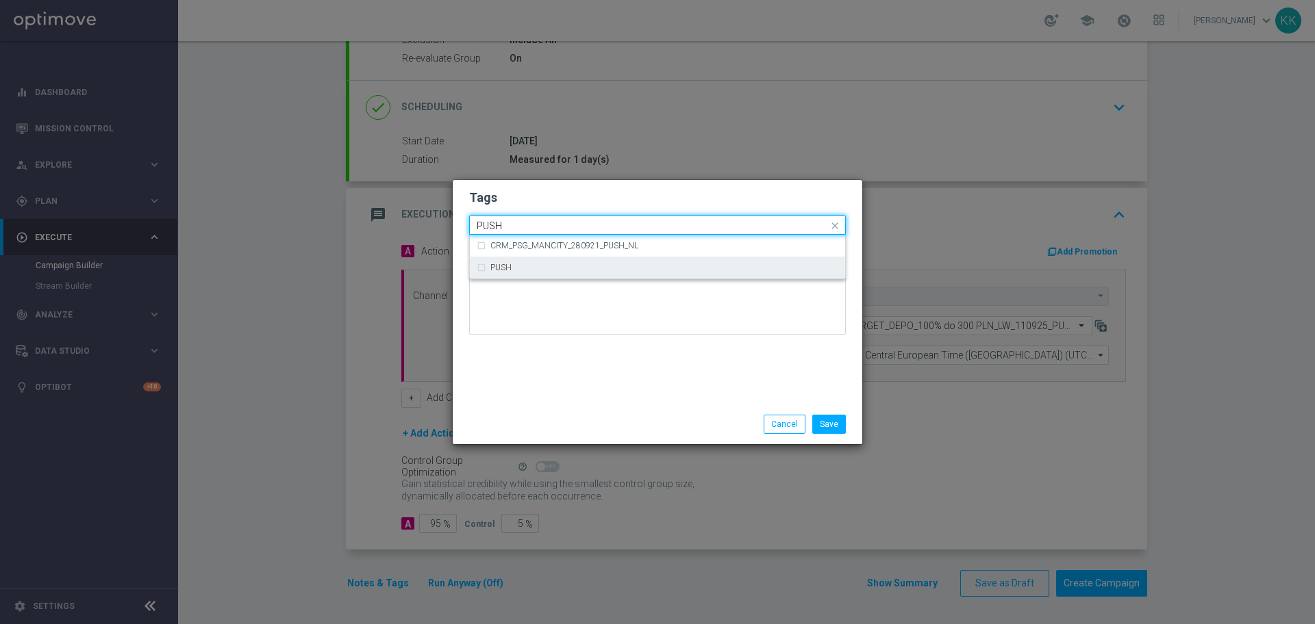
click at [683, 270] on div "PUSH" at bounding box center [664, 268] width 348 height 8
type input "PUSH"
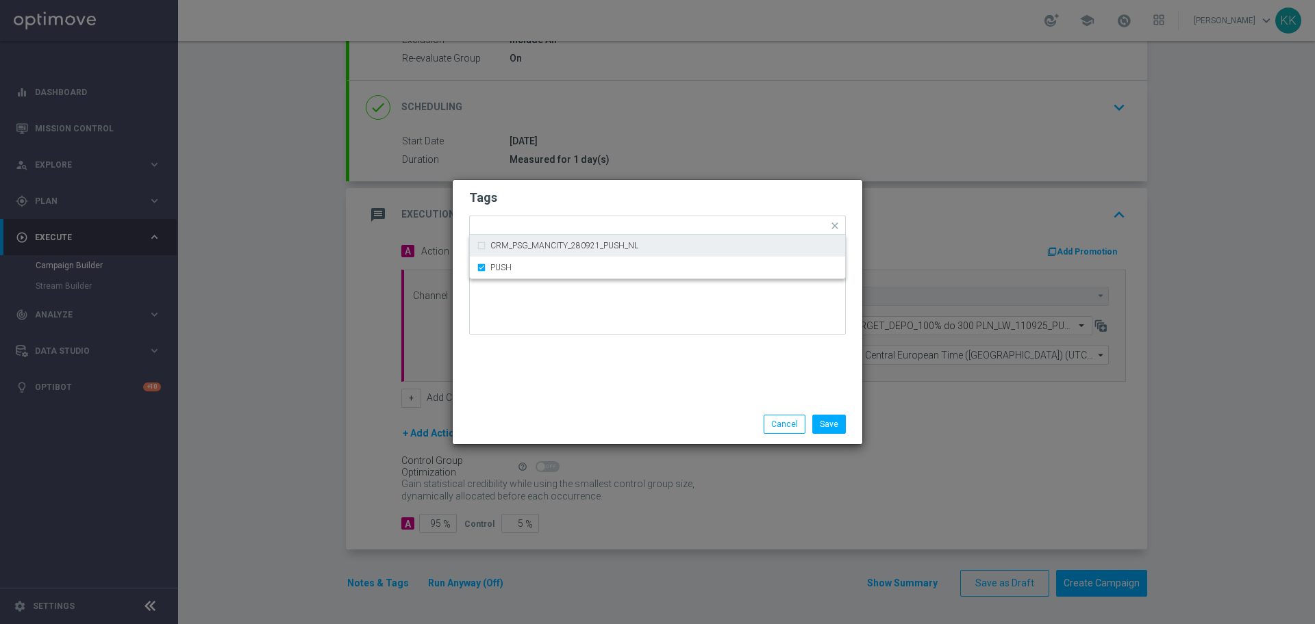
click at [672, 180] on div "Tags Quick find × D × MED × HIGH × TARGET × DEPO × PUSH CRM_PSG_MANCITY_280921_…" at bounding box center [657, 292] width 409 height 225
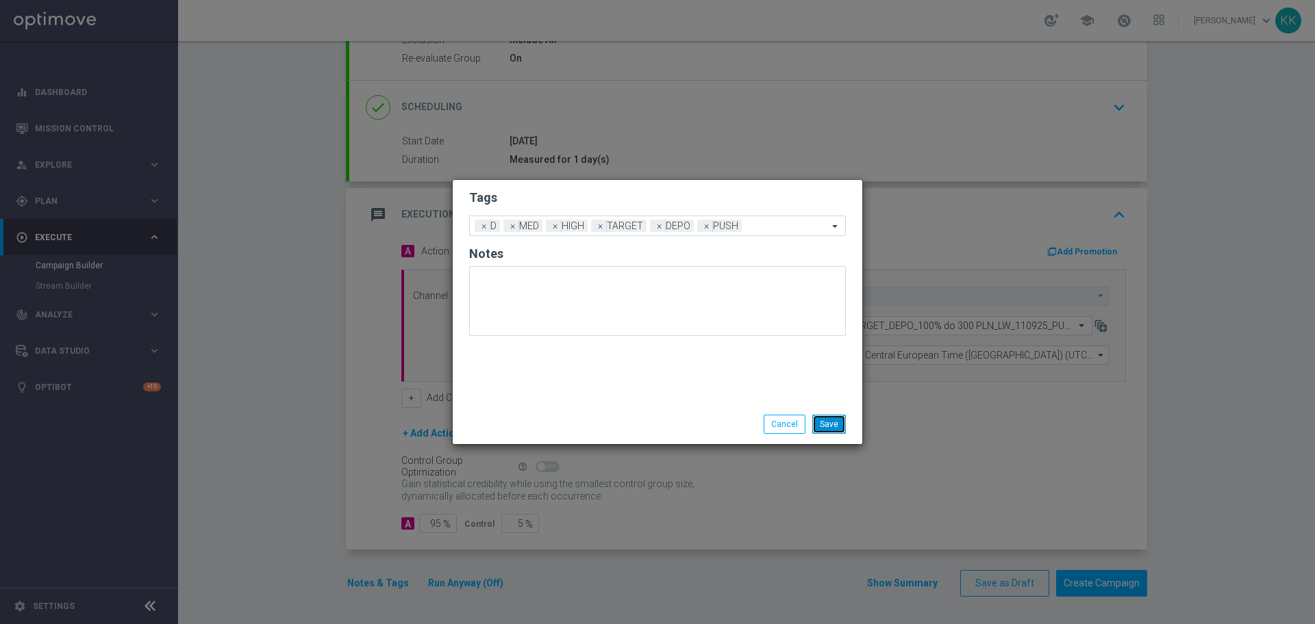
click at [830, 424] on button "Save" at bounding box center [829, 424] width 34 height 19
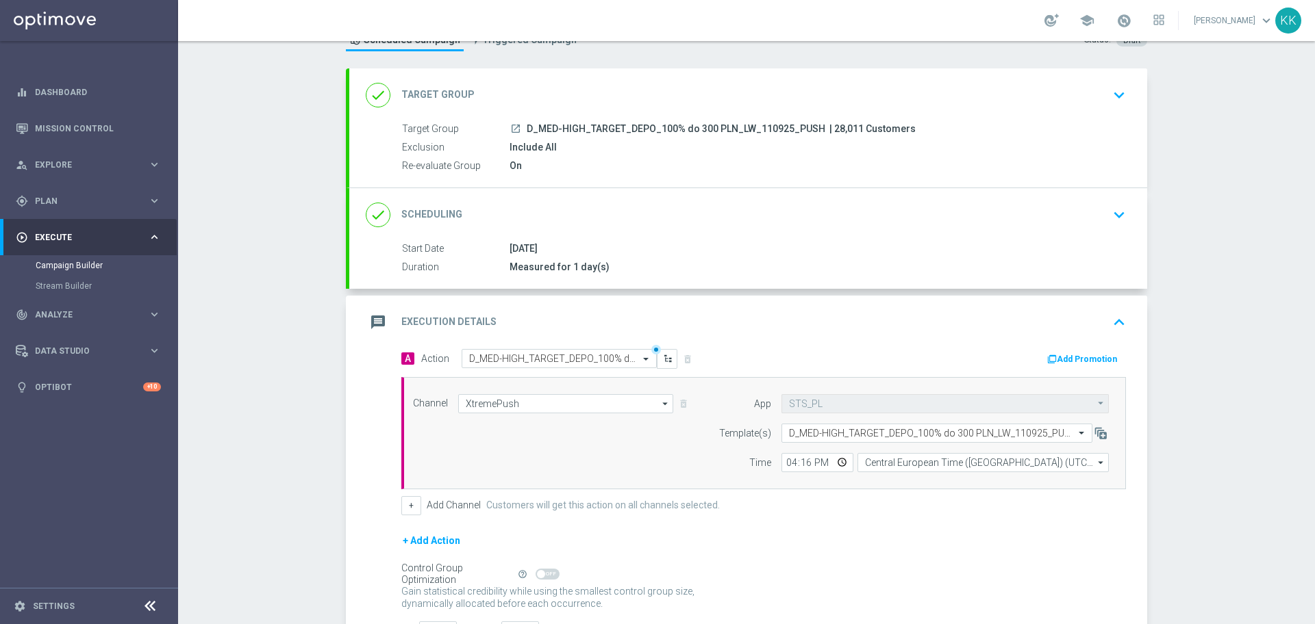
scroll to position [0, 0]
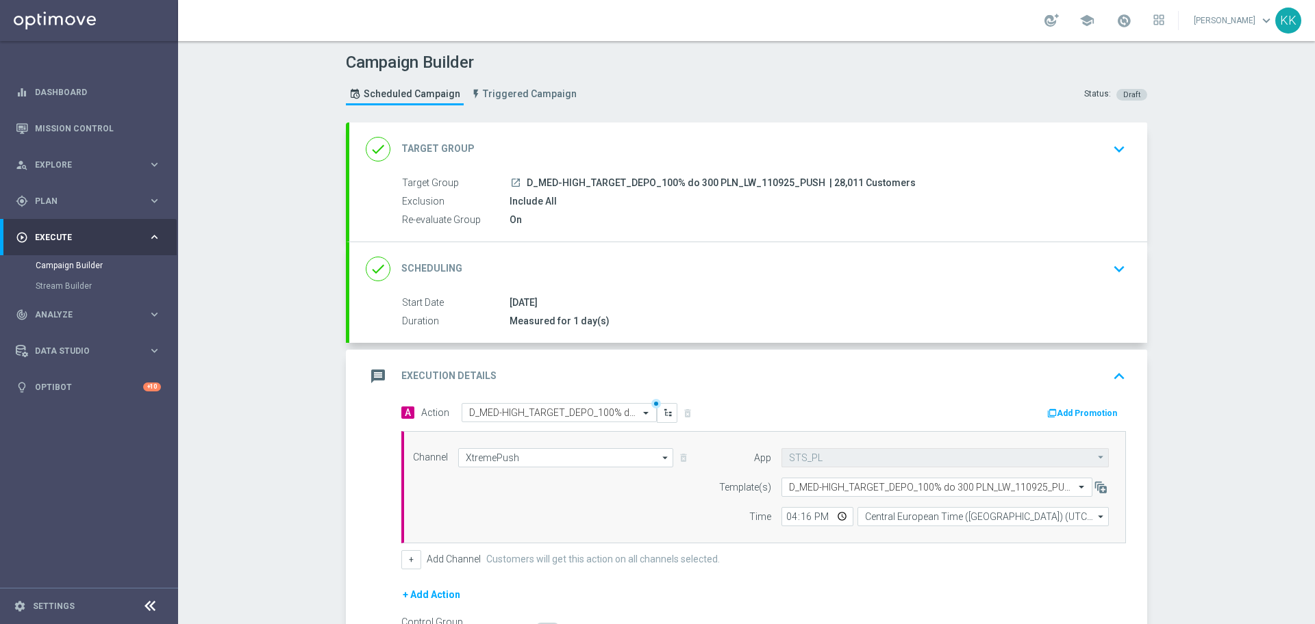
click at [1113, 157] on icon "keyboard_arrow_down" at bounding box center [1118, 149] width 21 height 21
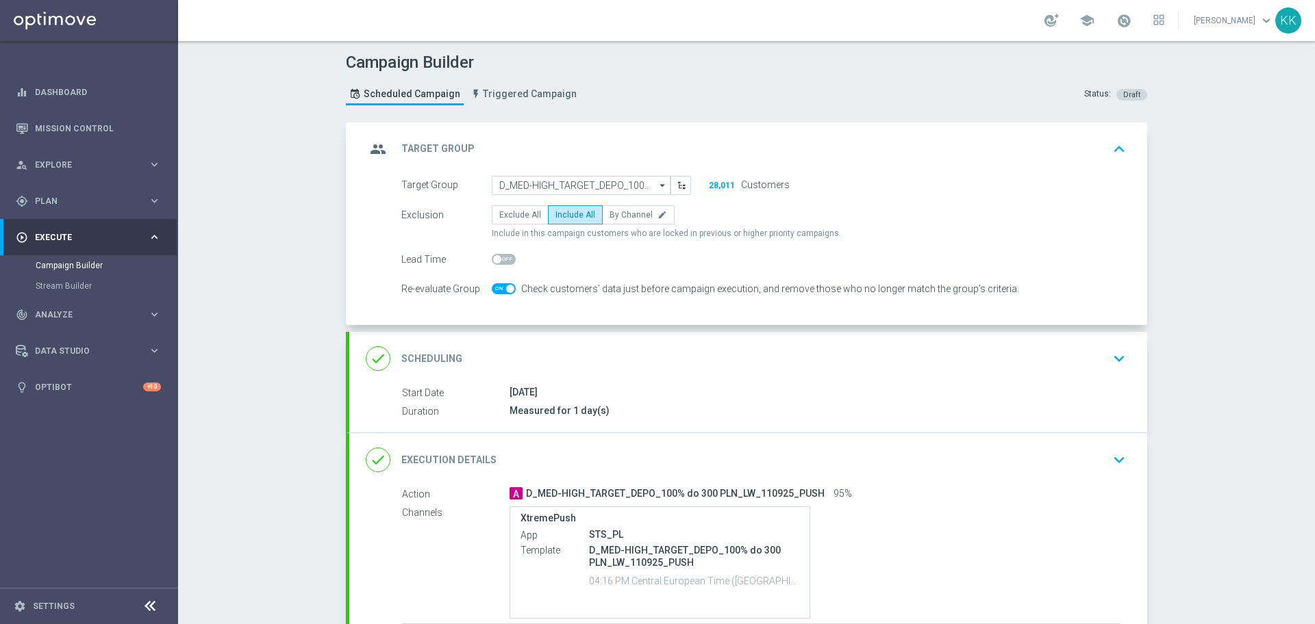
click at [1110, 357] on icon "keyboard_arrow_down" at bounding box center [1118, 358] width 21 height 21
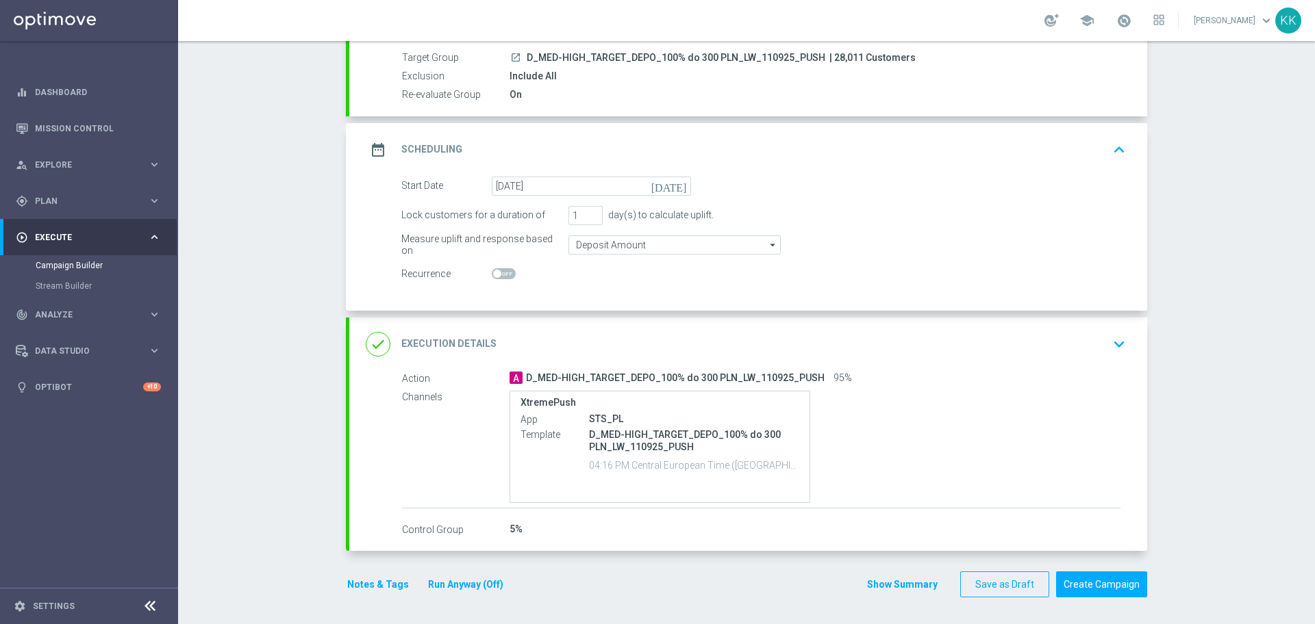
scroll to position [126, 0]
click at [1108, 335] on icon "keyboard_arrow_down" at bounding box center [1118, 343] width 21 height 21
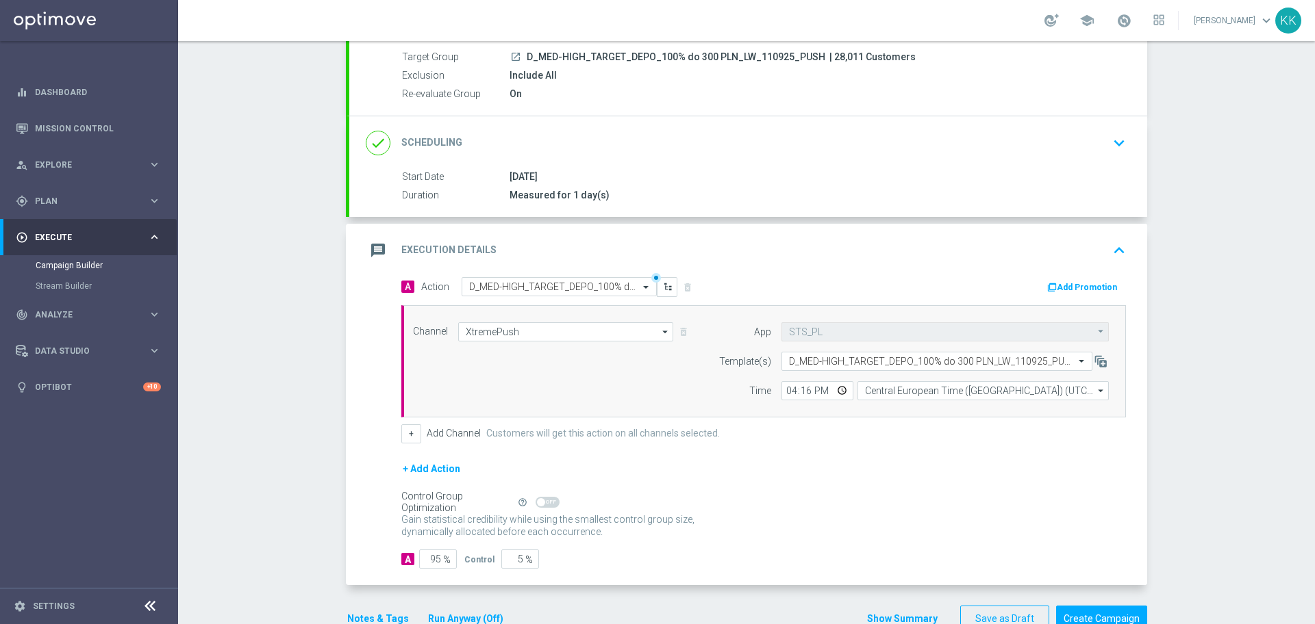
scroll to position [162, 0]
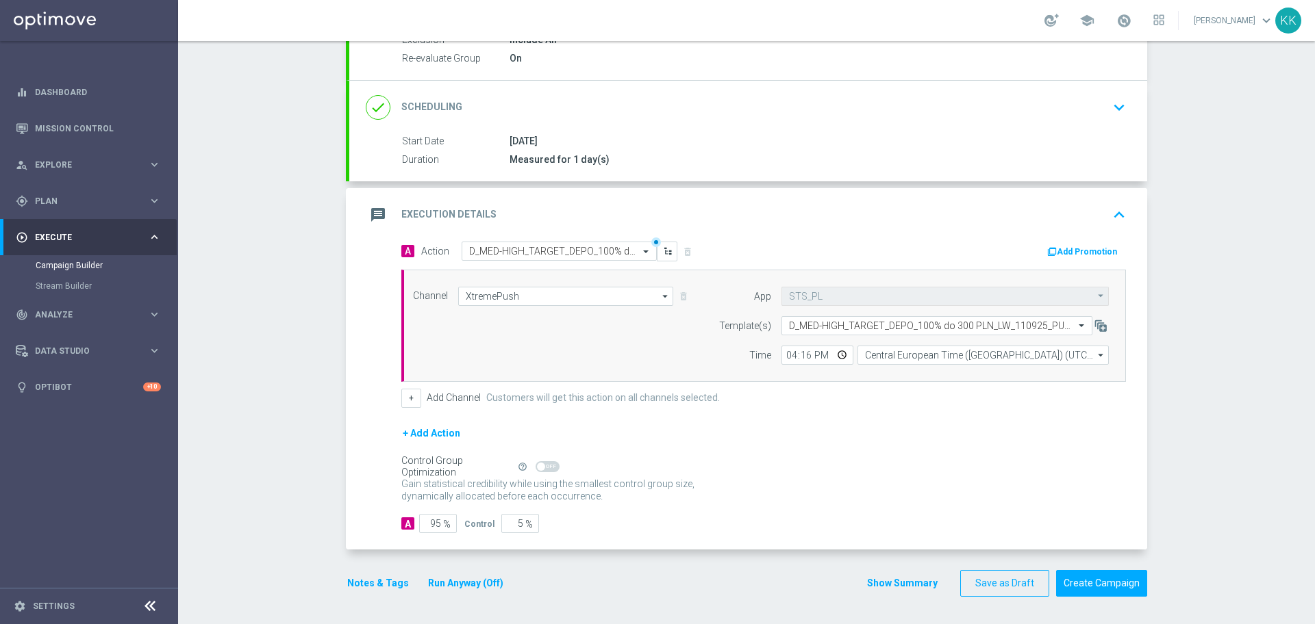
click at [359, 585] on button "Notes & Tags" at bounding box center [378, 583] width 64 height 17
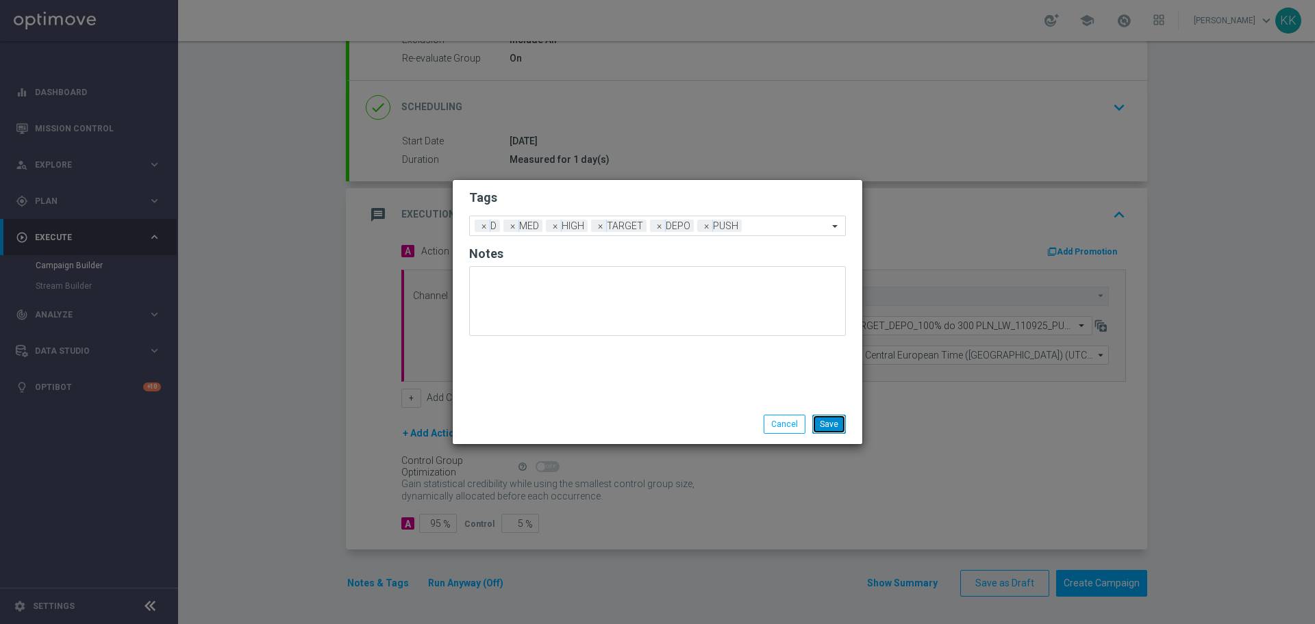
click at [823, 423] on button "Save" at bounding box center [829, 424] width 34 height 19
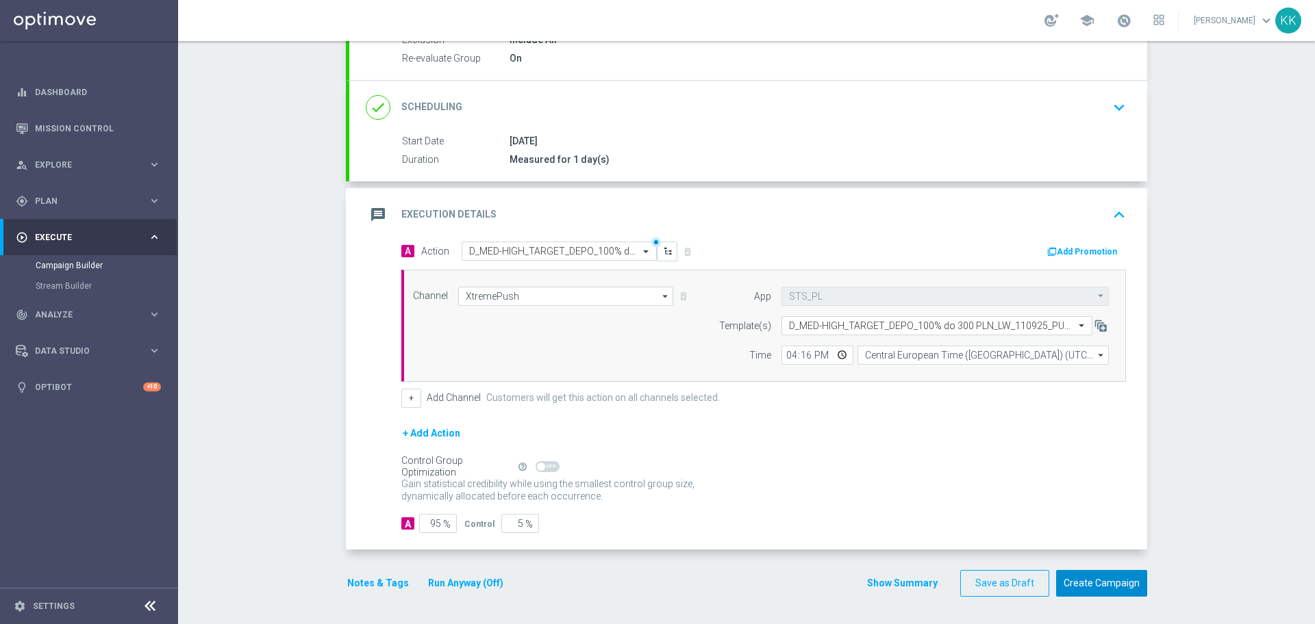
click at [1093, 571] on button "Create Campaign" at bounding box center [1101, 583] width 91 height 27
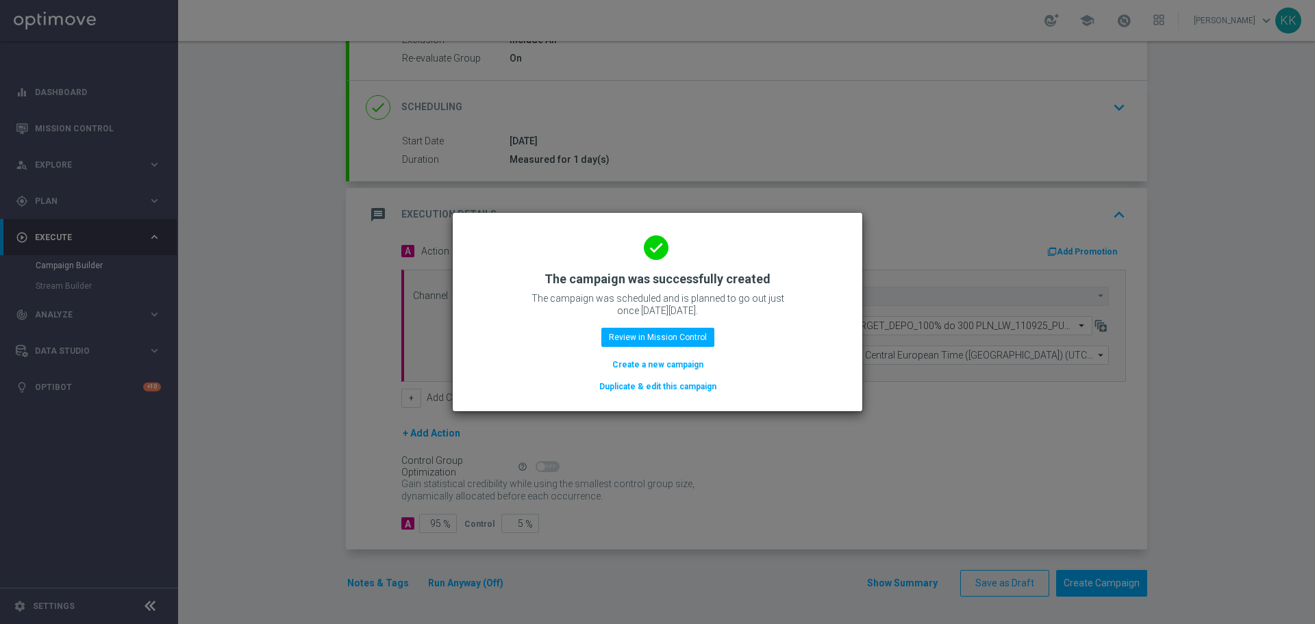
drag, startPoint x: 655, startPoint y: 368, endPoint x: 444, endPoint y: 321, distance: 215.4
click at [654, 368] on button "Create a new campaign" at bounding box center [658, 364] width 94 height 15
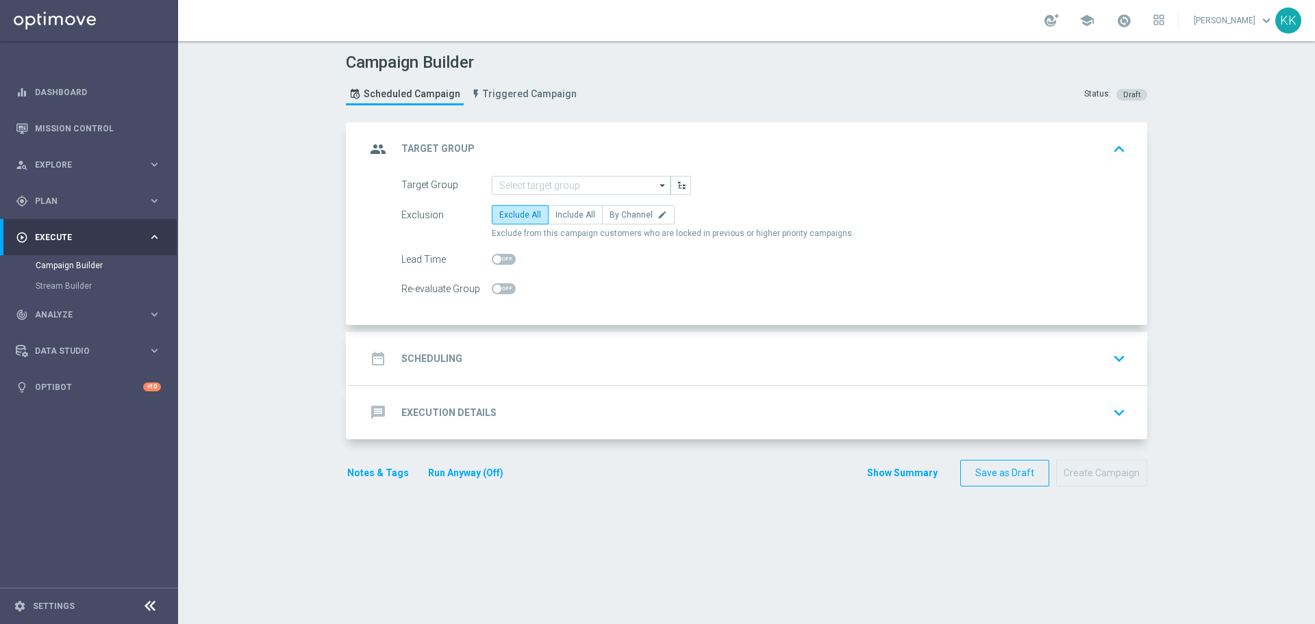
scroll to position [0, 0]
click at [62, 211] on div "gps_fixed Plan keyboard_arrow_right" at bounding box center [88, 201] width 177 height 36
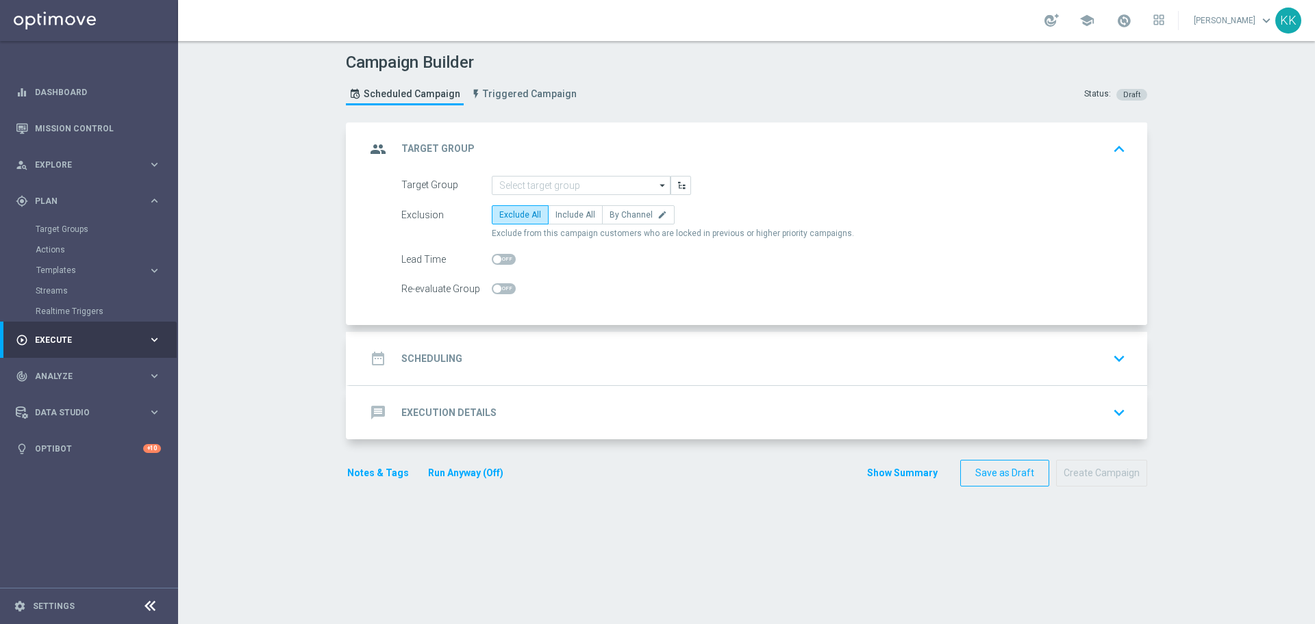
click at [65, 222] on div "Target Groups" at bounding box center [106, 229] width 141 height 21
click at [70, 223] on div "Target Groups" at bounding box center [106, 229] width 141 height 21
click at [70, 235] on div "Target Groups" at bounding box center [106, 229] width 141 height 21
click at [69, 232] on link "Target Groups" at bounding box center [89, 229] width 107 height 11
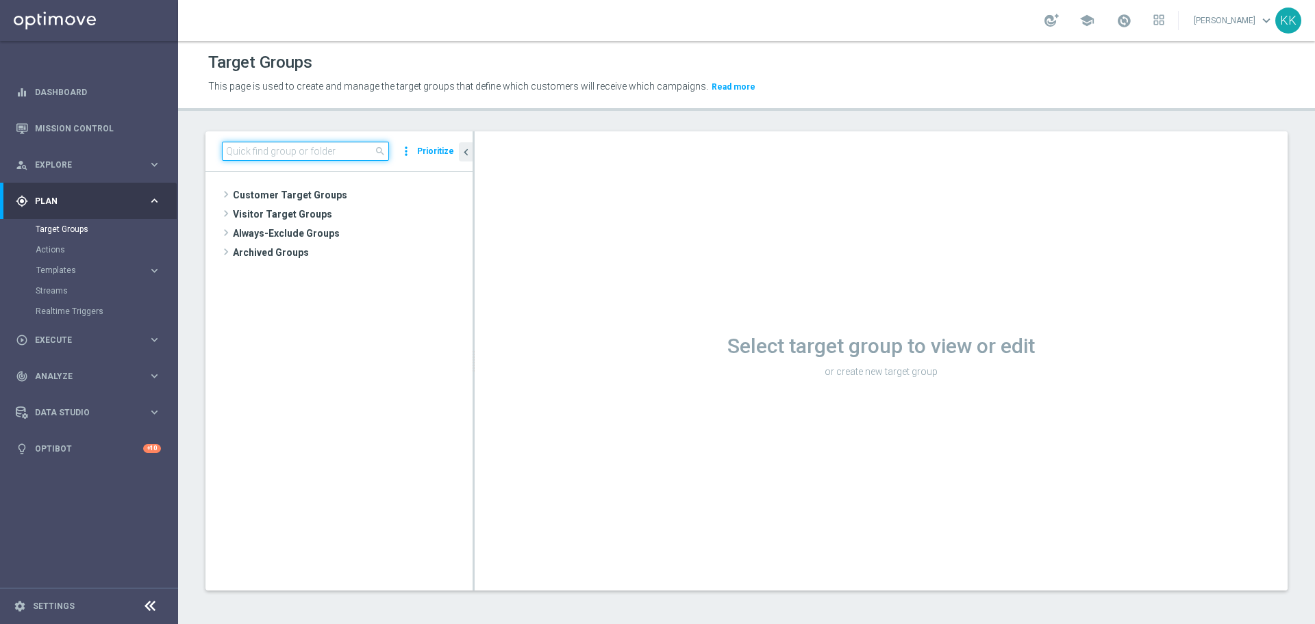
click at [287, 149] on input at bounding box center [305, 151] width 167 height 19
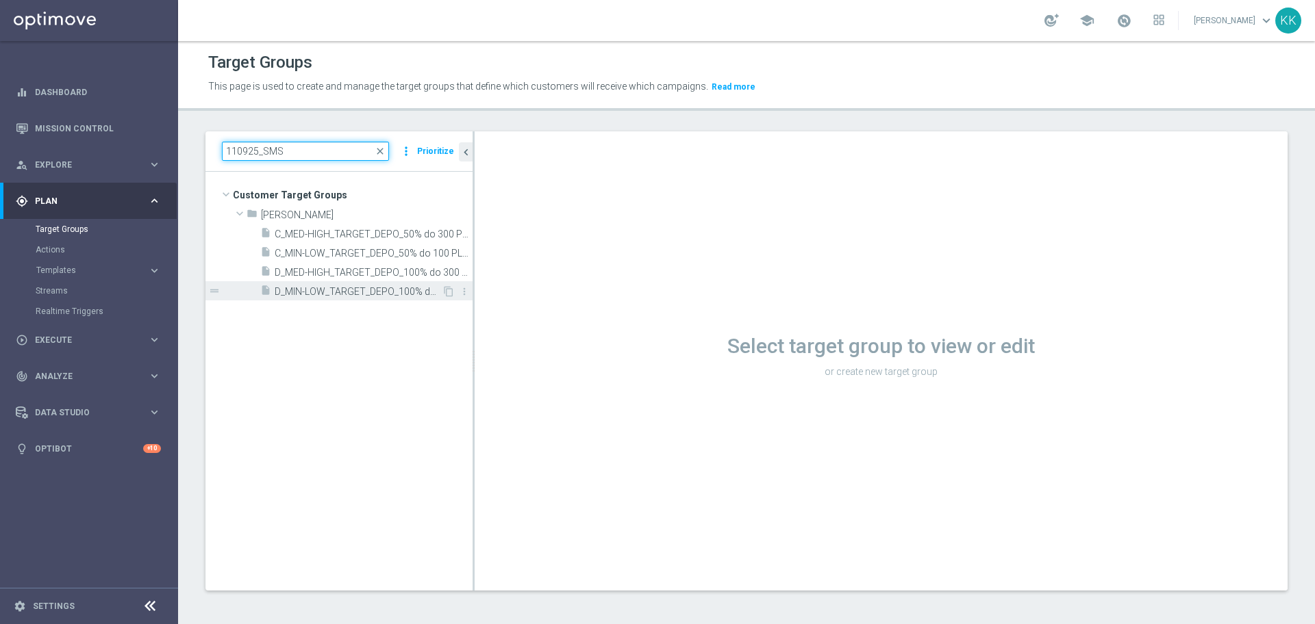
type input "110925_SMS"
click at [331, 289] on span "D_MIN-LOW_TARGET_DEPO_100% do 100 PLN_LW_110925_SMS" at bounding box center [358, 292] width 167 height 12
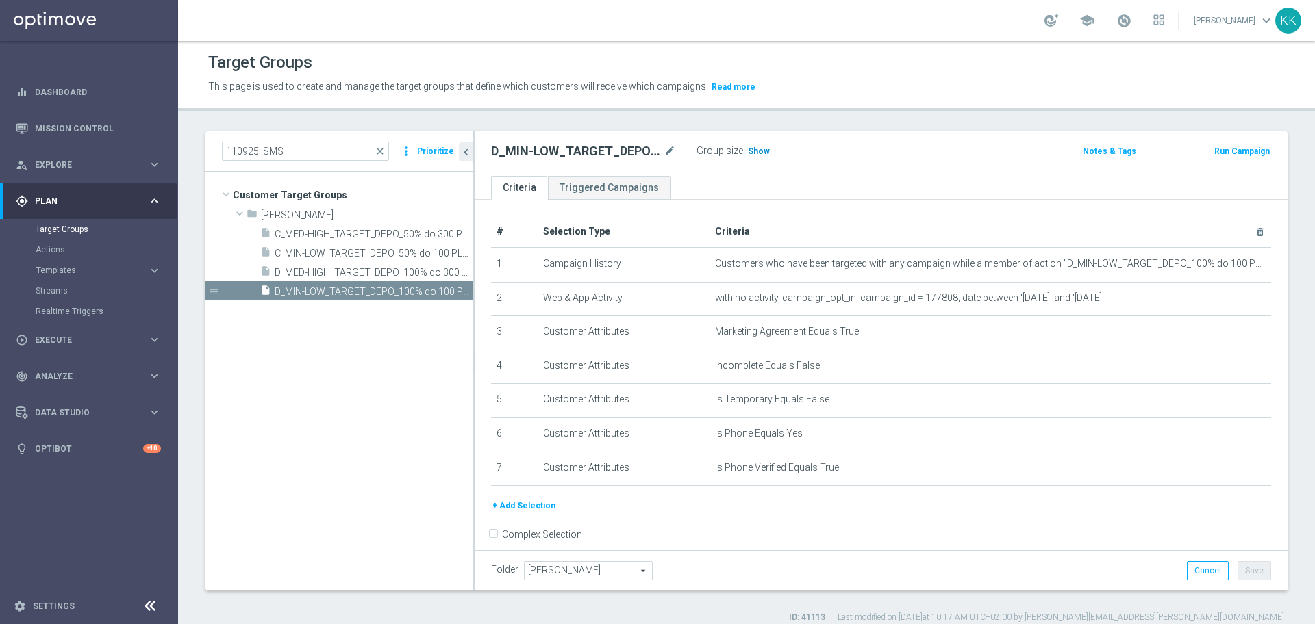
click at [759, 151] on span "Show" at bounding box center [759, 152] width 22 height 10
click at [320, 270] on span "D_MED-HIGH_TARGET_DEPO_100% do 300 PLN_LW_110925_SMS" at bounding box center [358, 273] width 167 height 12
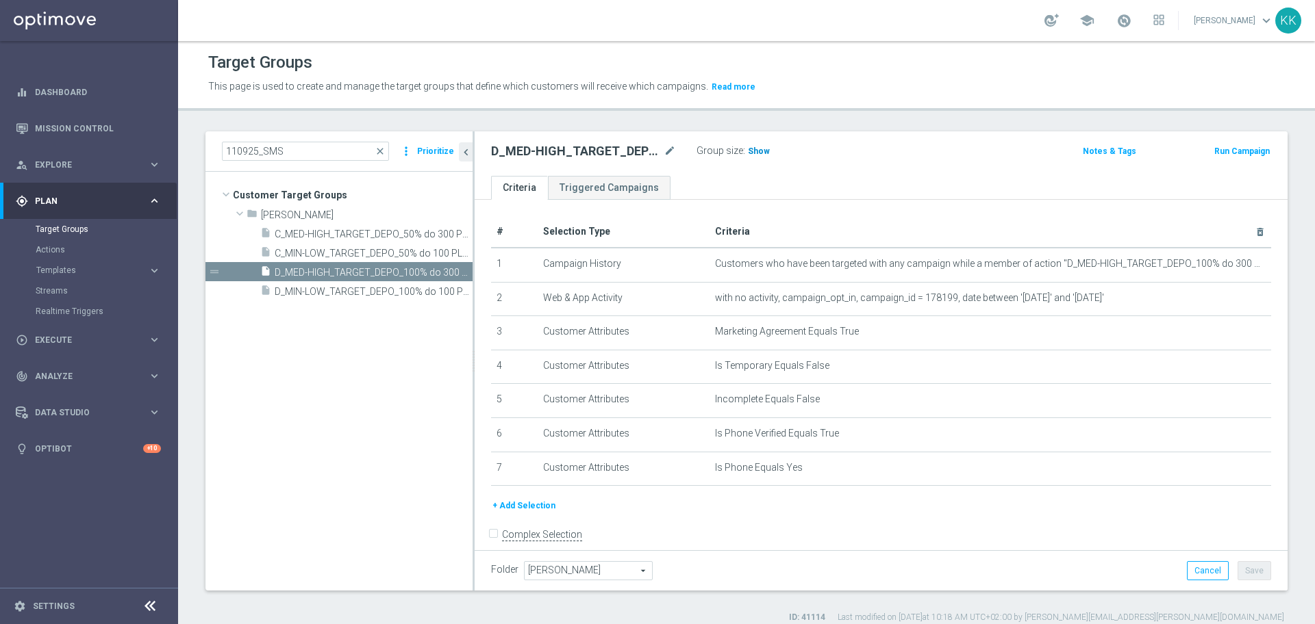
click at [751, 149] on span "Show" at bounding box center [759, 152] width 22 height 10
click at [388, 295] on span "D_MIN-LOW_TARGET_DEPO_100% do 100 PLN_LW_110925_SMS" at bounding box center [358, 292] width 167 height 12
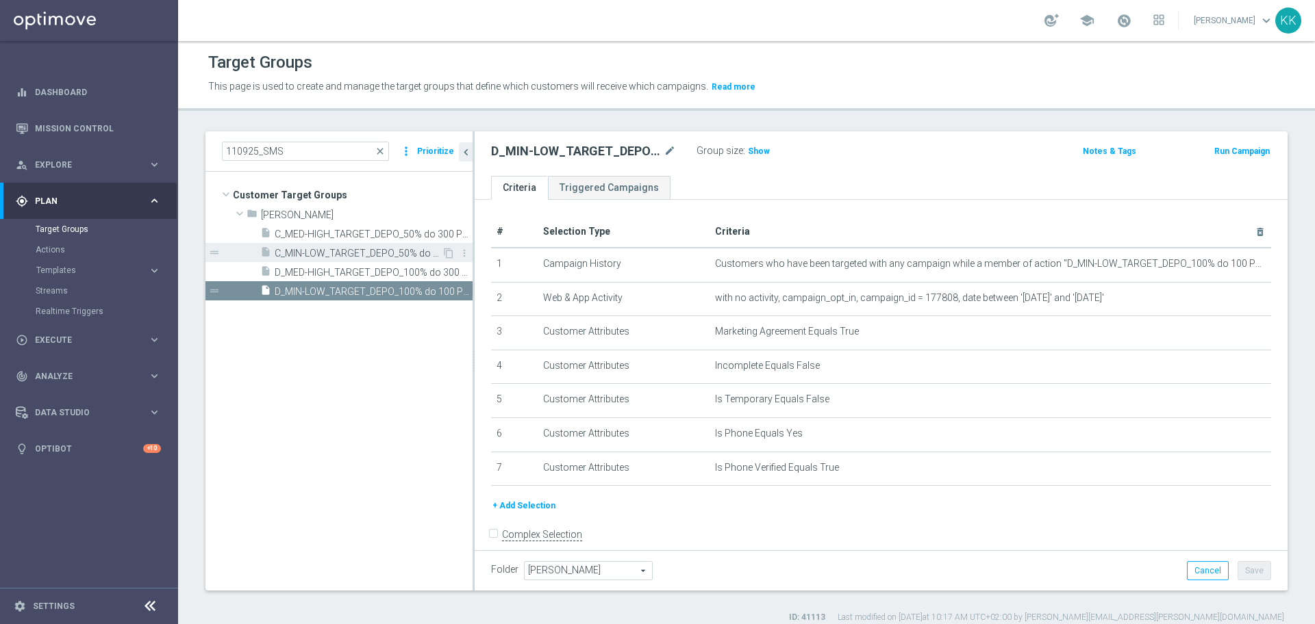
click at [375, 253] on span "C_MIN-LOW_TARGET_DEPO_50% do 100 PLN_LW_110925_SMS" at bounding box center [358, 254] width 167 height 12
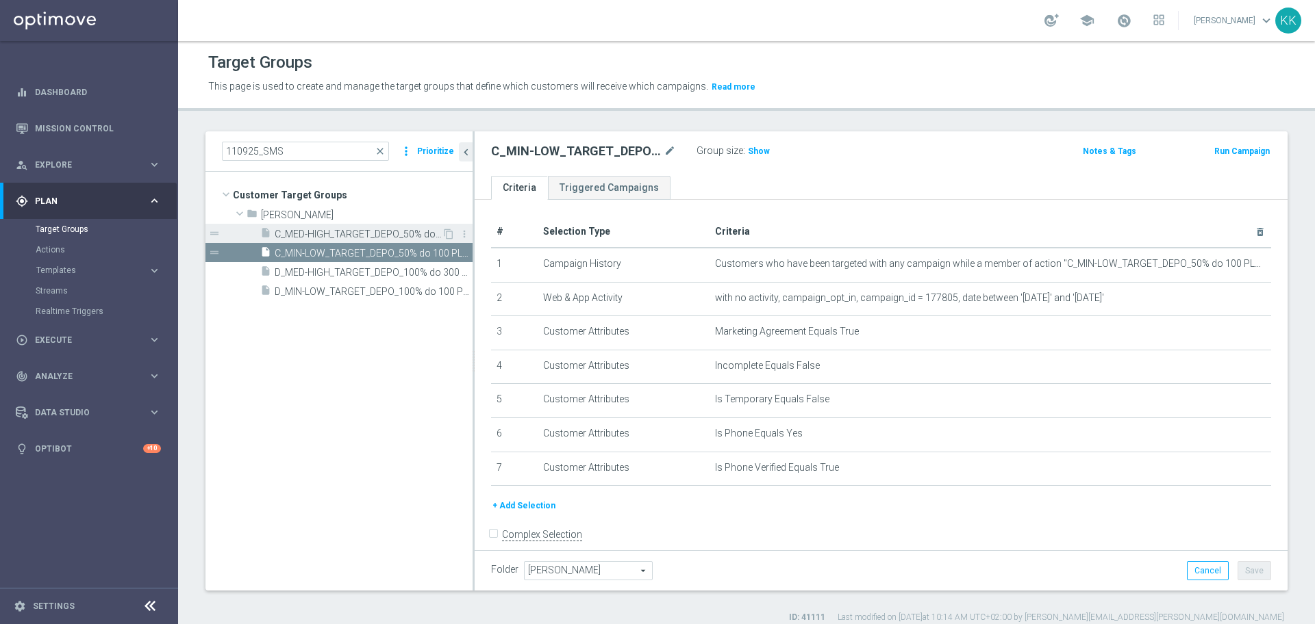
click at [369, 235] on span "C_MED-HIGH_TARGET_DEPO_50% do 300 PLN_LW_110925_SMS" at bounding box center [358, 235] width 167 height 12
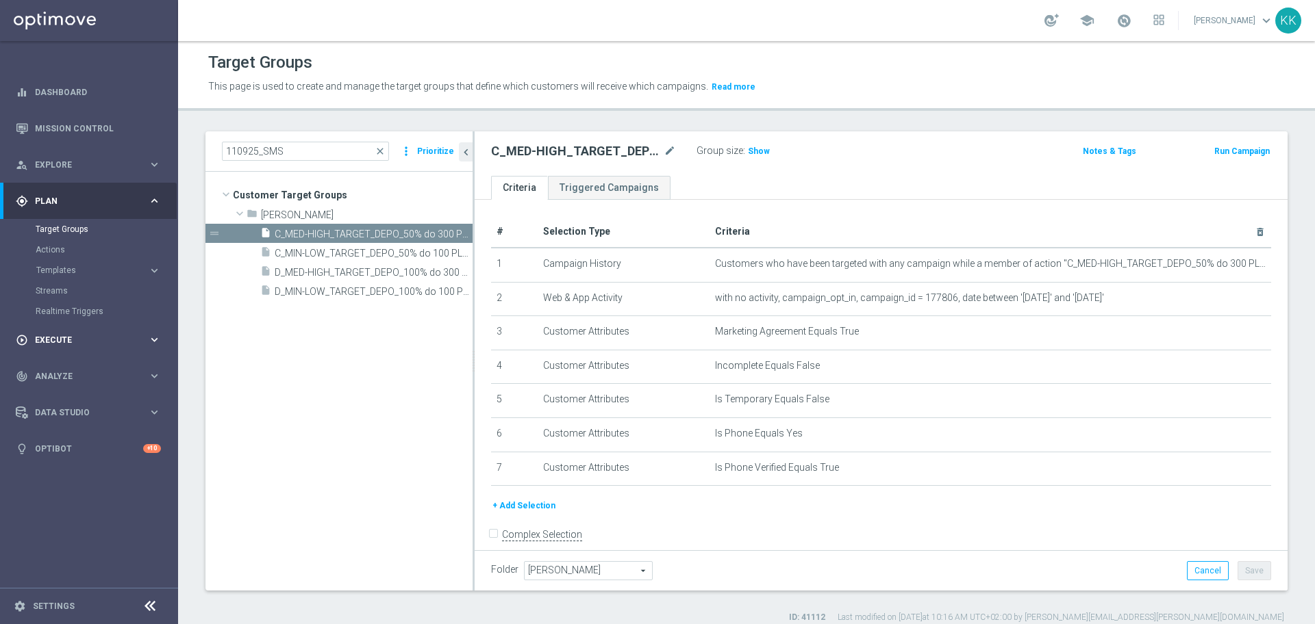
click at [91, 335] on div "play_circle_outline Execute" at bounding box center [82, 340] width 132 height 12
click at [91, 264] on link "Campaign Builder" at bounding box center [89, 265] width 107 height 11
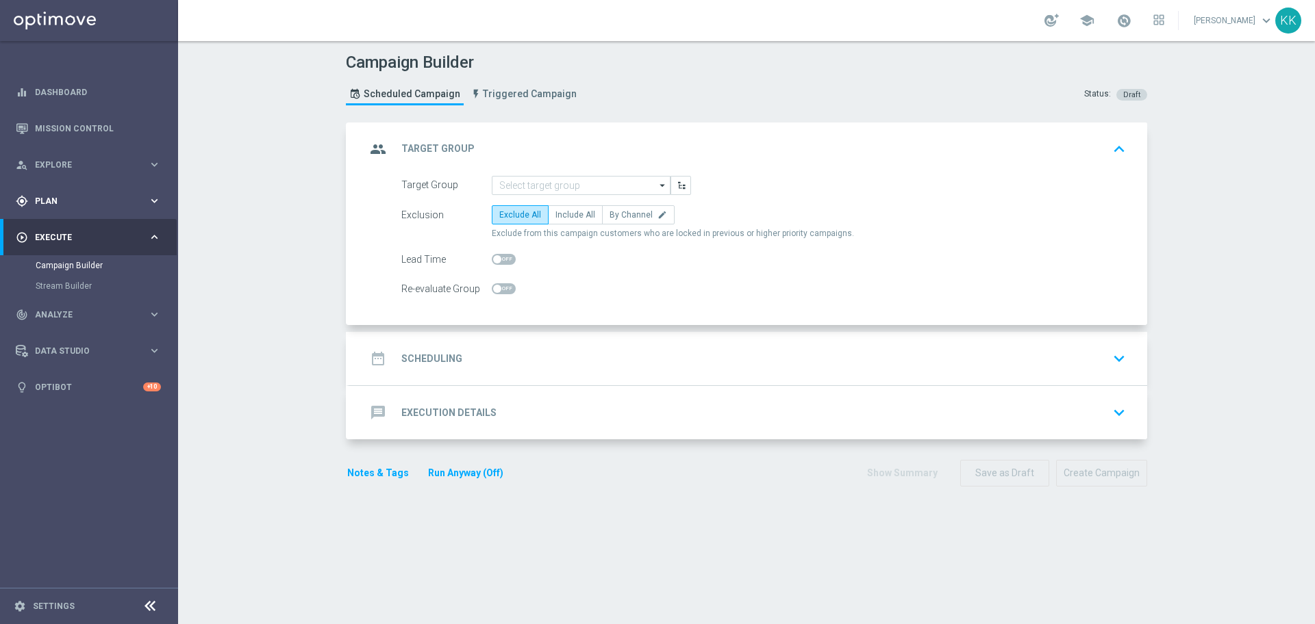
click at [112, 210] on div "gps_fixed Plan keyboard_arrow_right" at bounding box center [88, 201] width 177 height 36
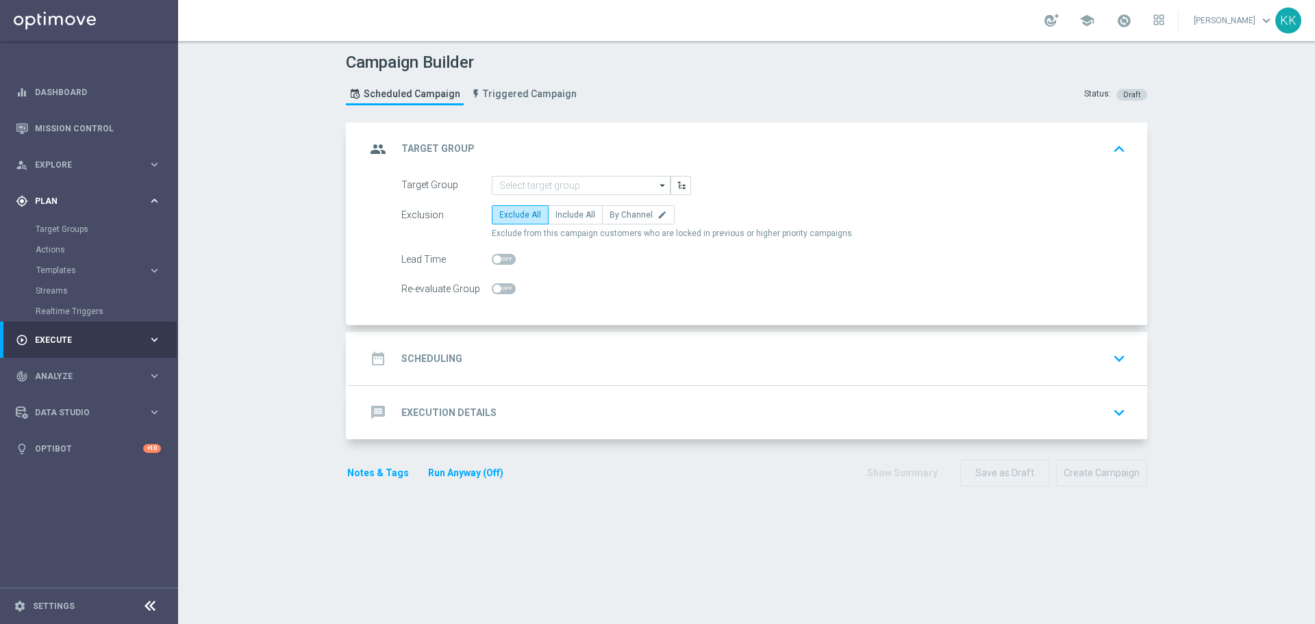
click at [76, 217] on div "gps_fixed Plan keyboard_arrow_right" at bounding box center [88, 201] width 177 height 36
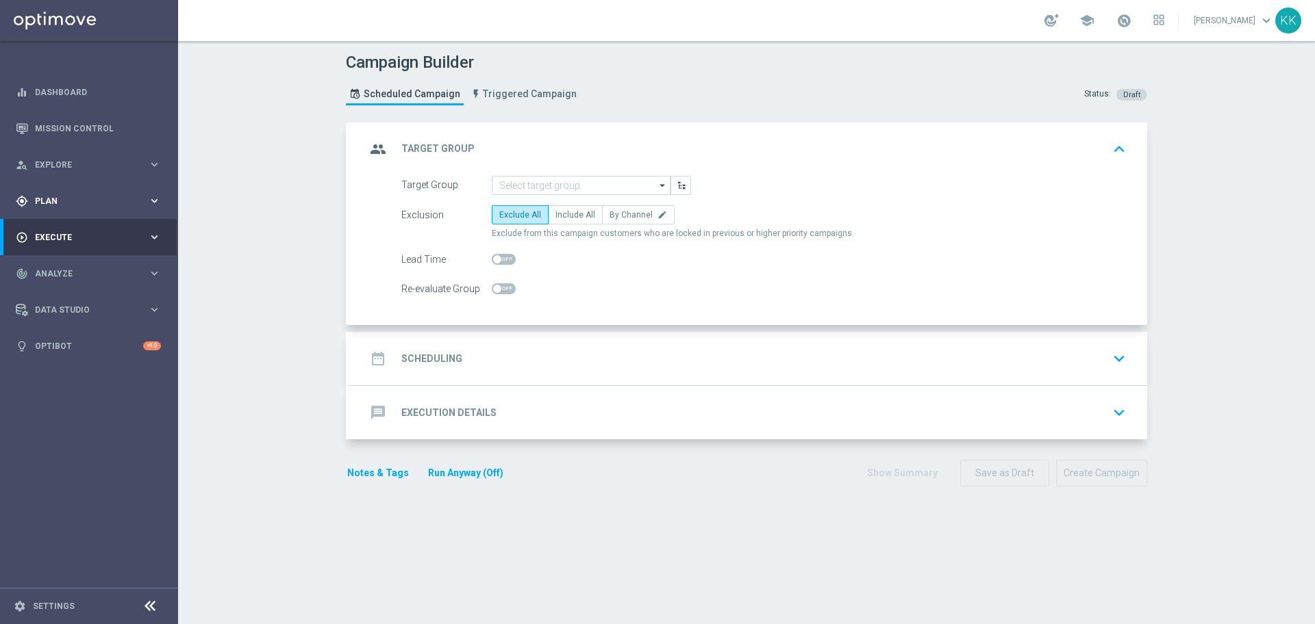
click at [71, 206] on div "gps_fixed Plan" at bounding box center [82, 201] width 132 height 12
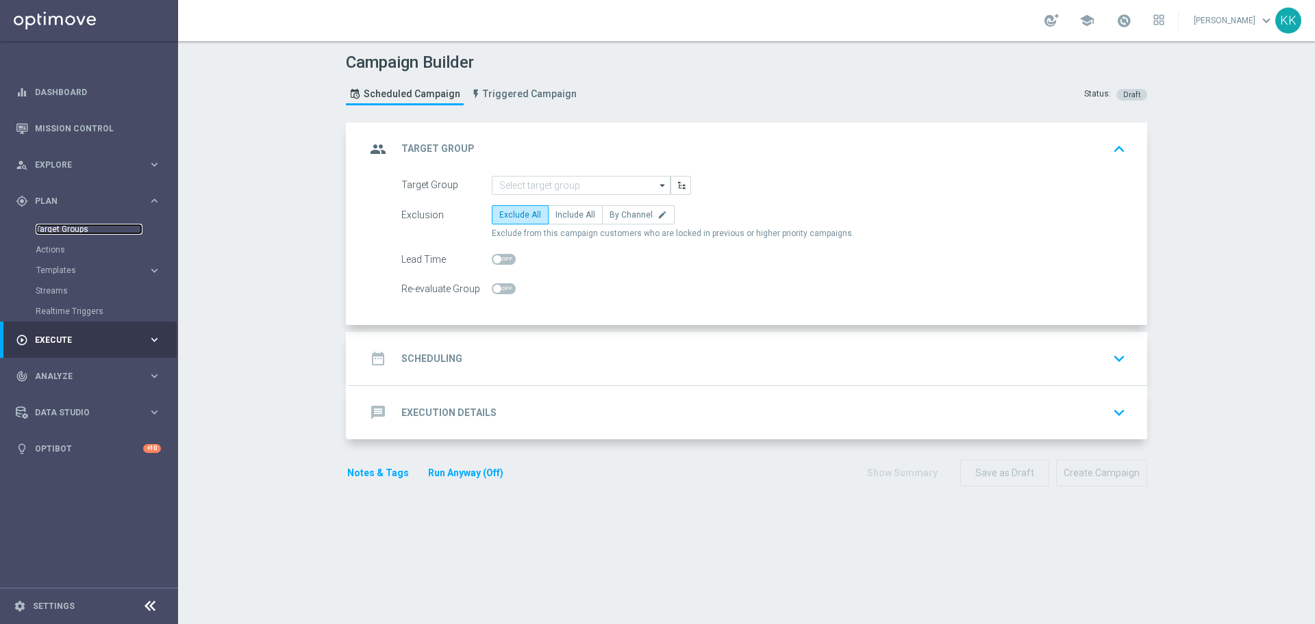
click at [75, 225] on link "Target Groups" at bounding box center [89, 229] width 107 height 11
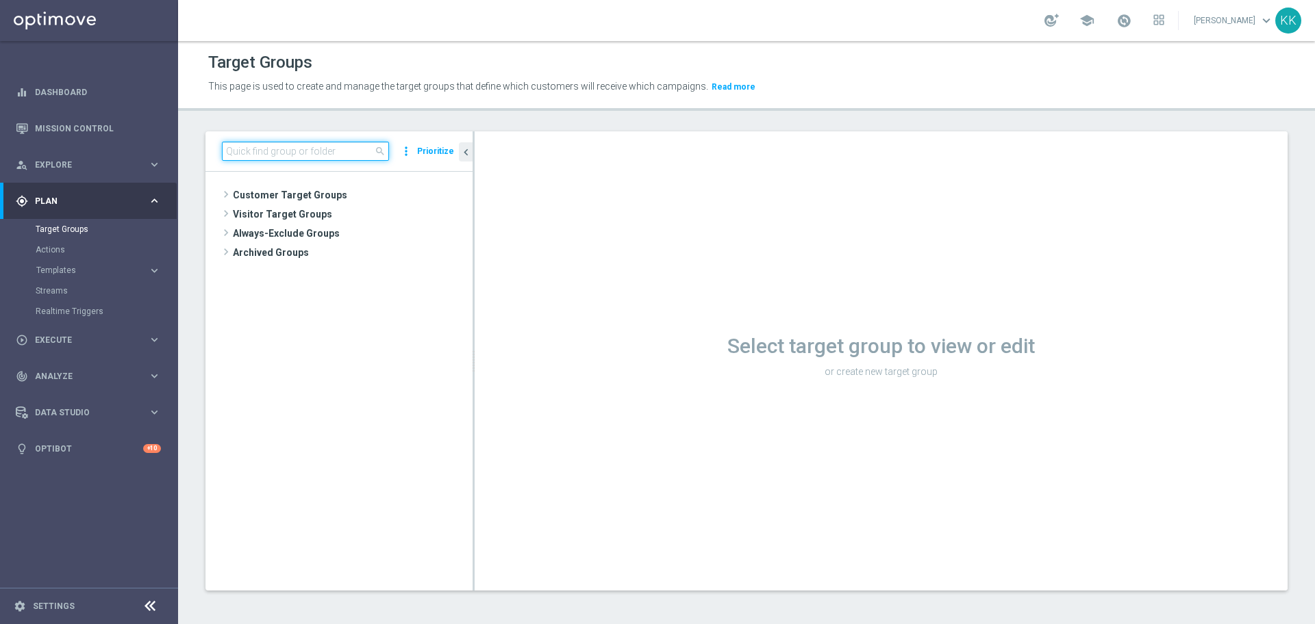
click at [354, 145] on input at bounding box center [305, 151] width 167 height 19
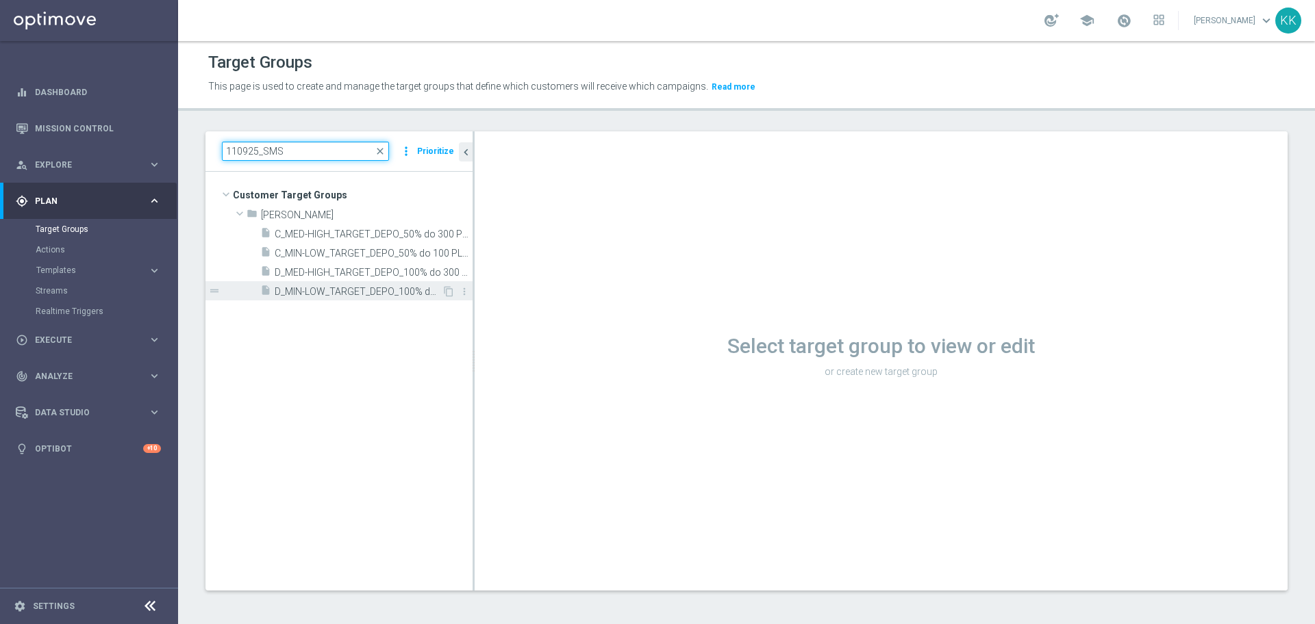
type input "110925_SMS"
click at [359, 281] on div "insert_drive_file D_MIN-LOW_TARGET_DEPO_100% do 100 PLN_LW_110925_SMS" at bounding box center [350, 290] width 181 height 19
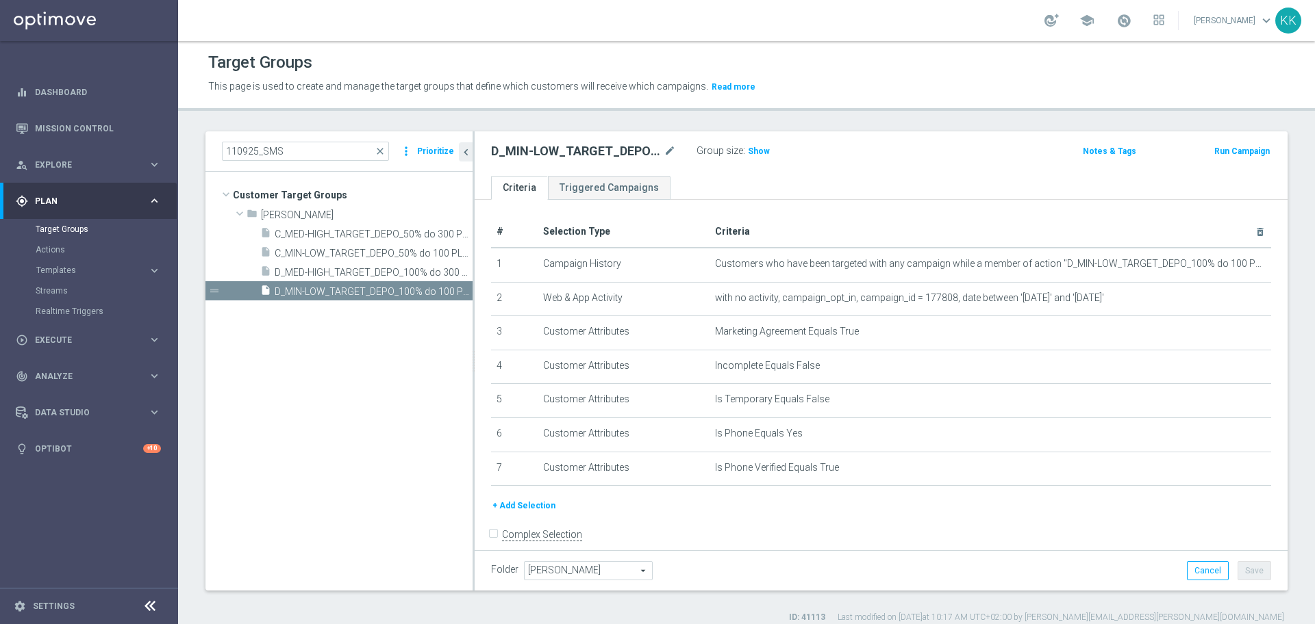
click at [510, 509] on button "+ Add Selection" at bounding box center [524, 505] width 66 height 15
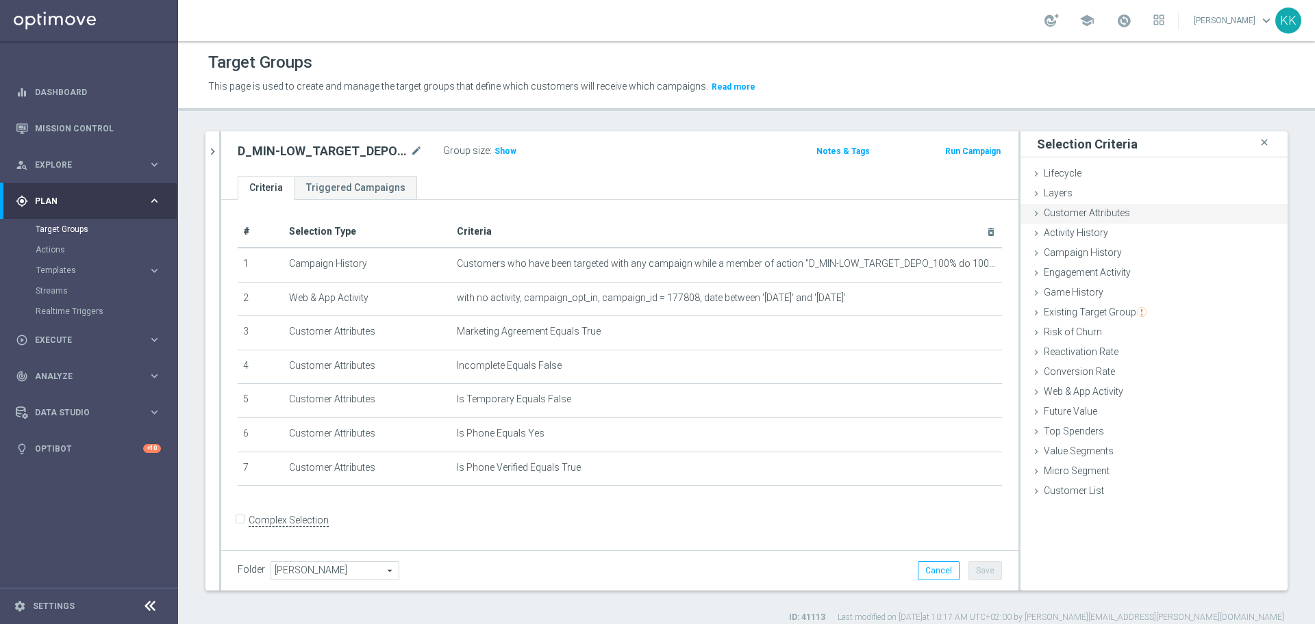
click at [1056, 214] on span "Customer Attributes" at bounding box center [1086, 212] width 86 height 11
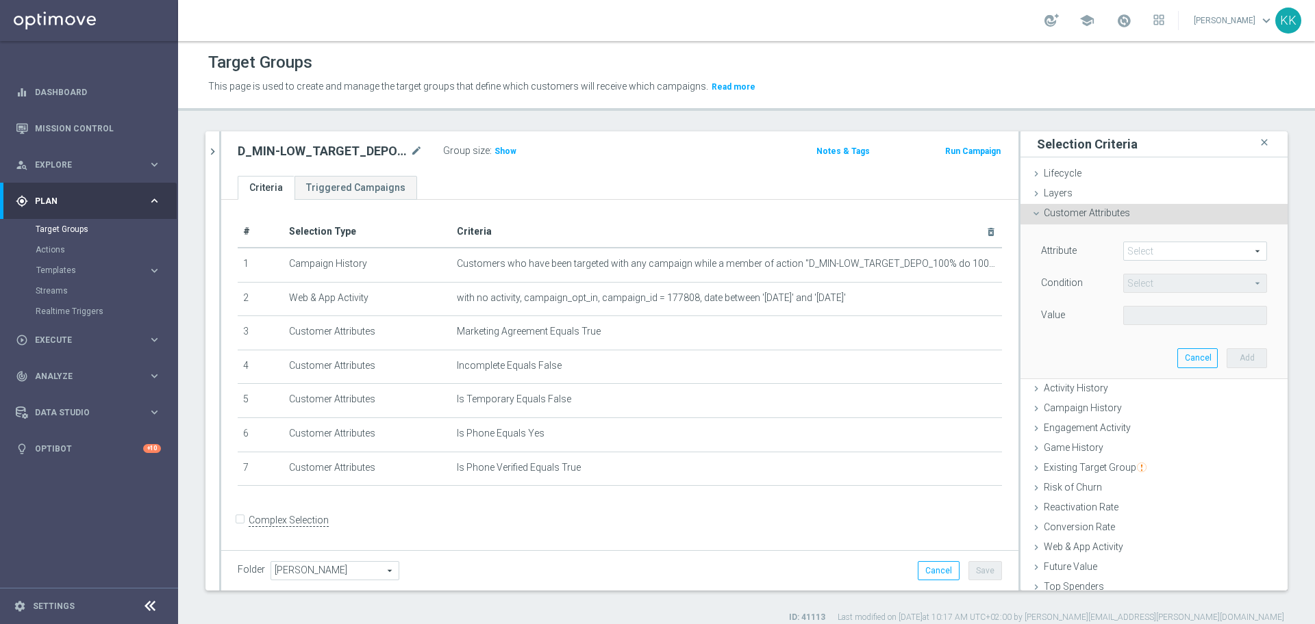
click at [1134, 248] on span at bounding box center [1195, 251] width 142 height 18
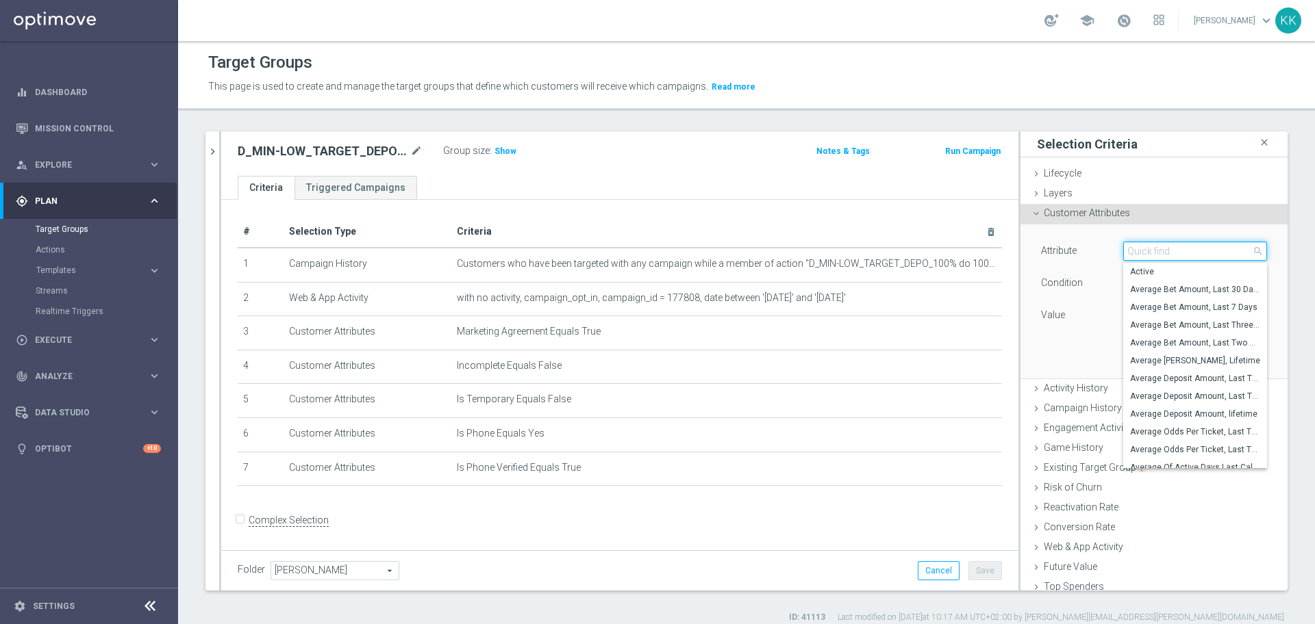
click at [1134, 248] on input "search" at bounding box center [1195, 251] width 144 height 19
click at [1060, 407] on span "Campaign History" at bounding box center [1082, 408] width 78 height 11
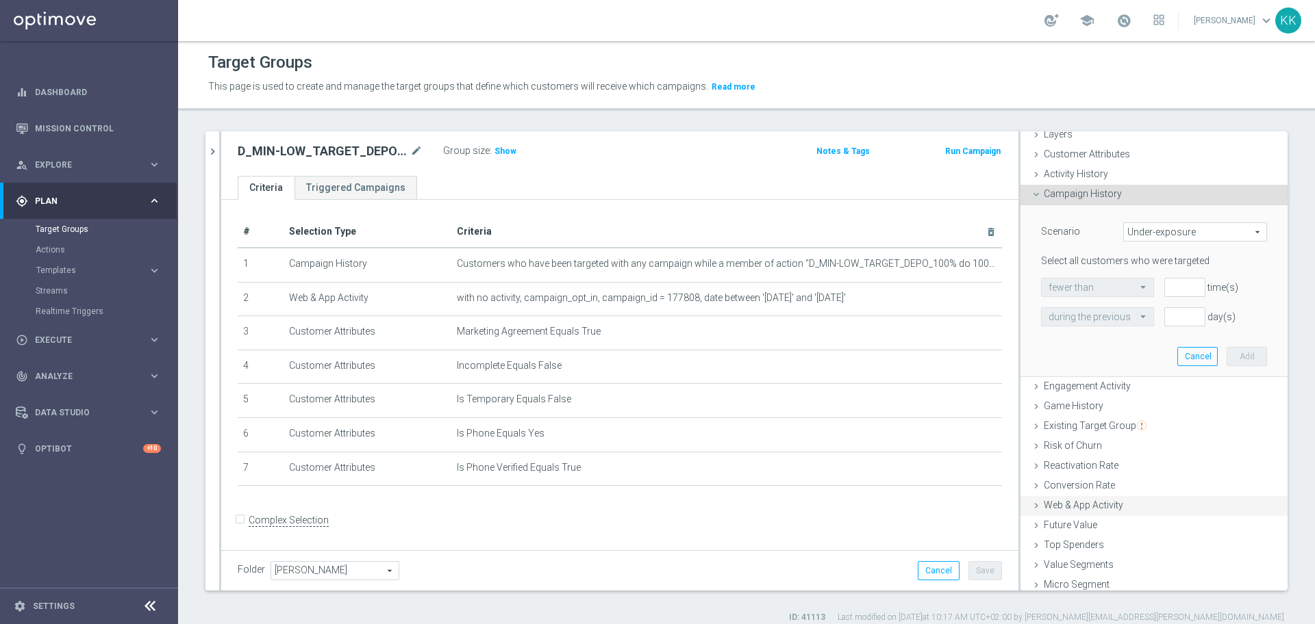
scroll to position [84, 0]
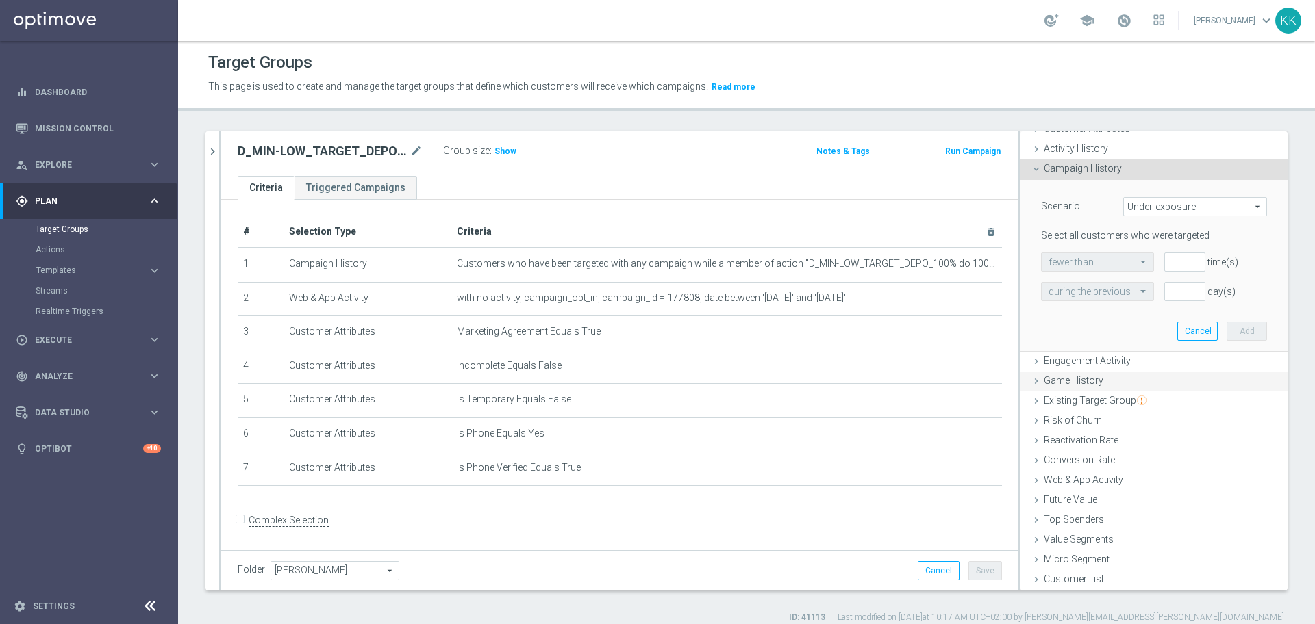
click at [1061, 388] on div "Game History done" at bounding box center [1153, 382] width 267 height 21
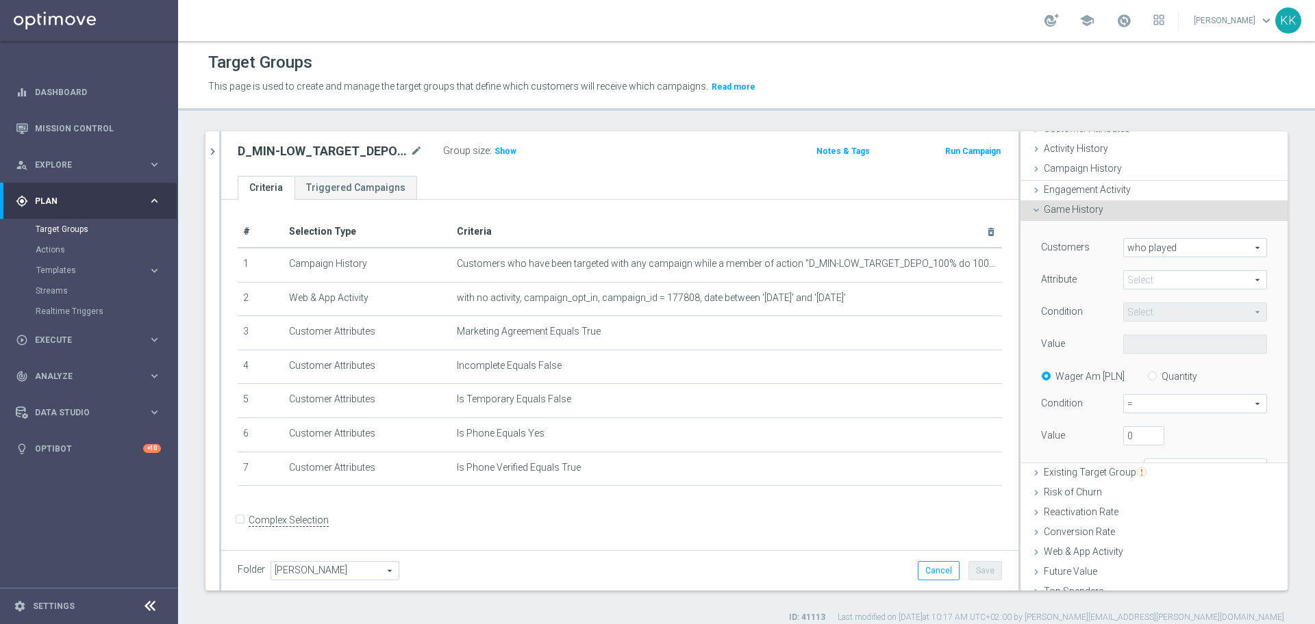
scroll to position [0, 0]
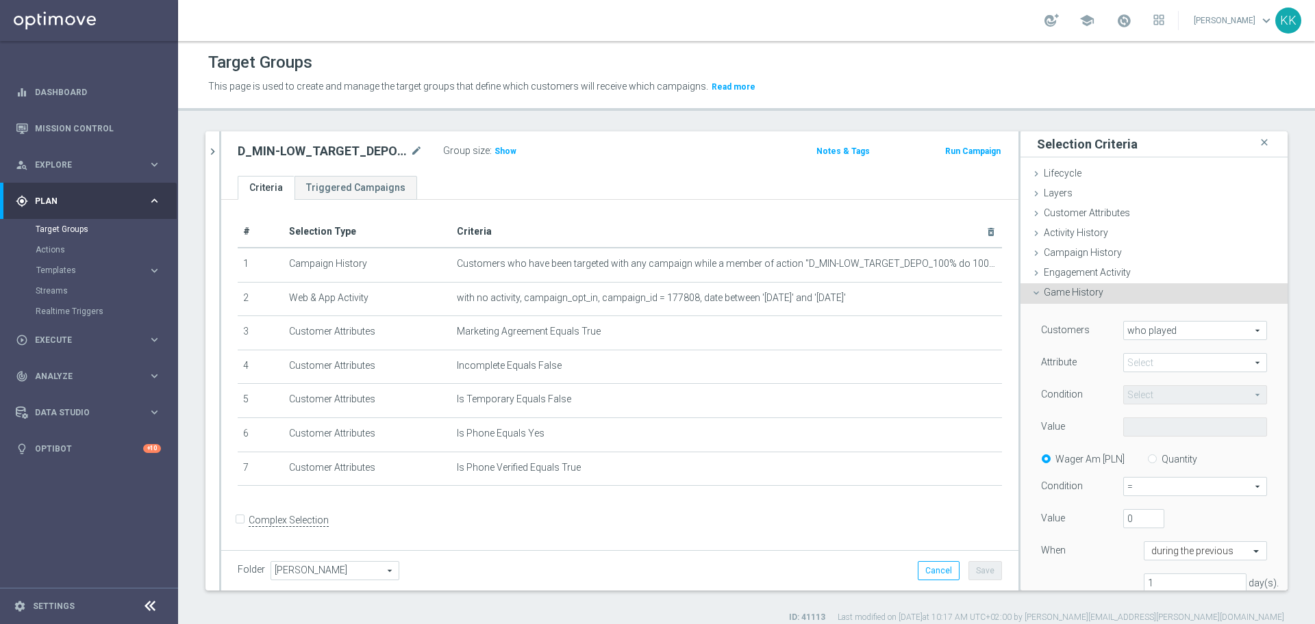
click at [1132, 355] on span at bounding box center [1195, 363] width 142 height 18
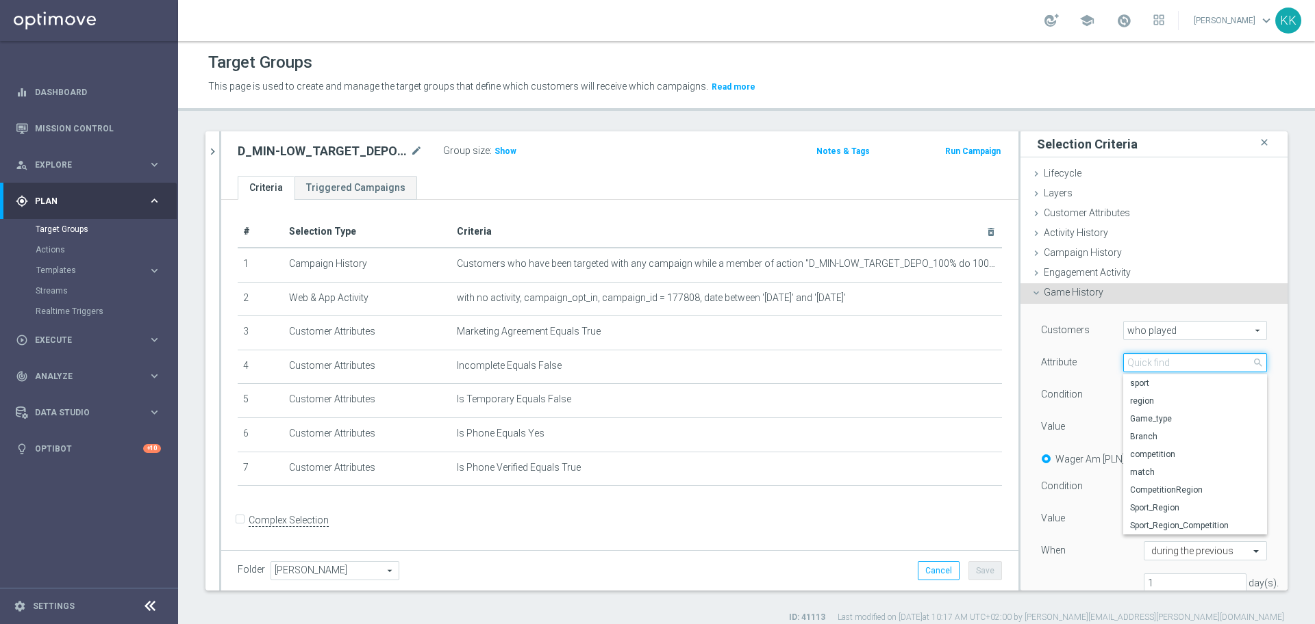
click at [1134, 357] on input "search" at bounding box center [1195, 362] width 144 height 19
type input "p"
click at [1132, 390] on label "sport" at bounding box center [1195, 384] width 144 height 18
type input "sport"
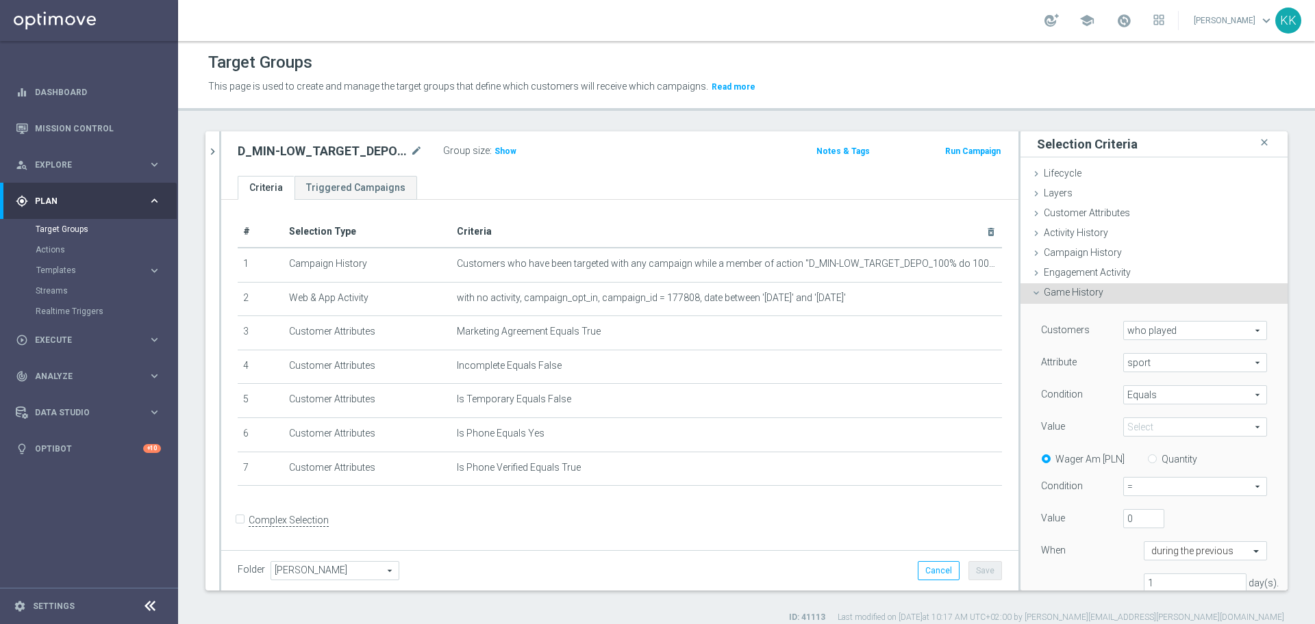
click at [1142, 398] on span "Equals" at bounding box center [1195, 395] width 142 height 18
click at [1139, 519] on span "One of" at bounding box center [1195, 522] width 130 height 11
type input "One of"
click at [1135, 437] on div "Value Select arrow_drop_down search Show Selected 0 of 135 (All)" at bounding box center [1153, 429] width 246 height 22
click at [1135, 429] on span at bounding box center [1195, 427] width 142 height 18
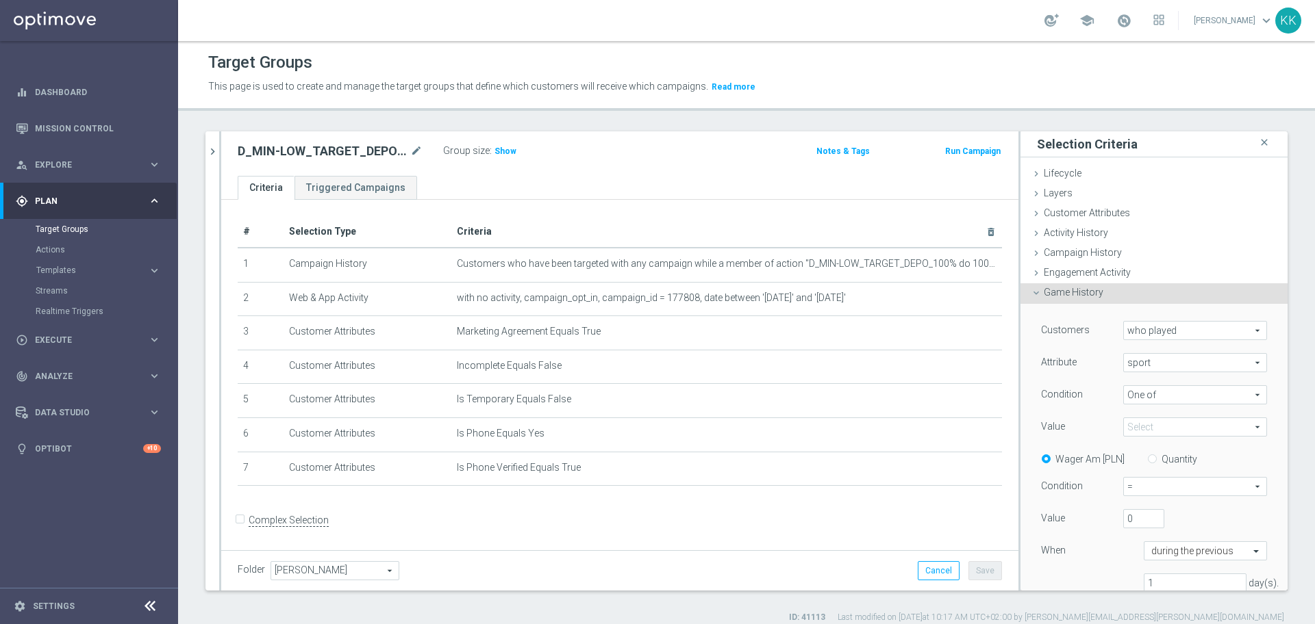
click at [0, 0] on input "search" at bounding box center [0, 0] width 0 height 0
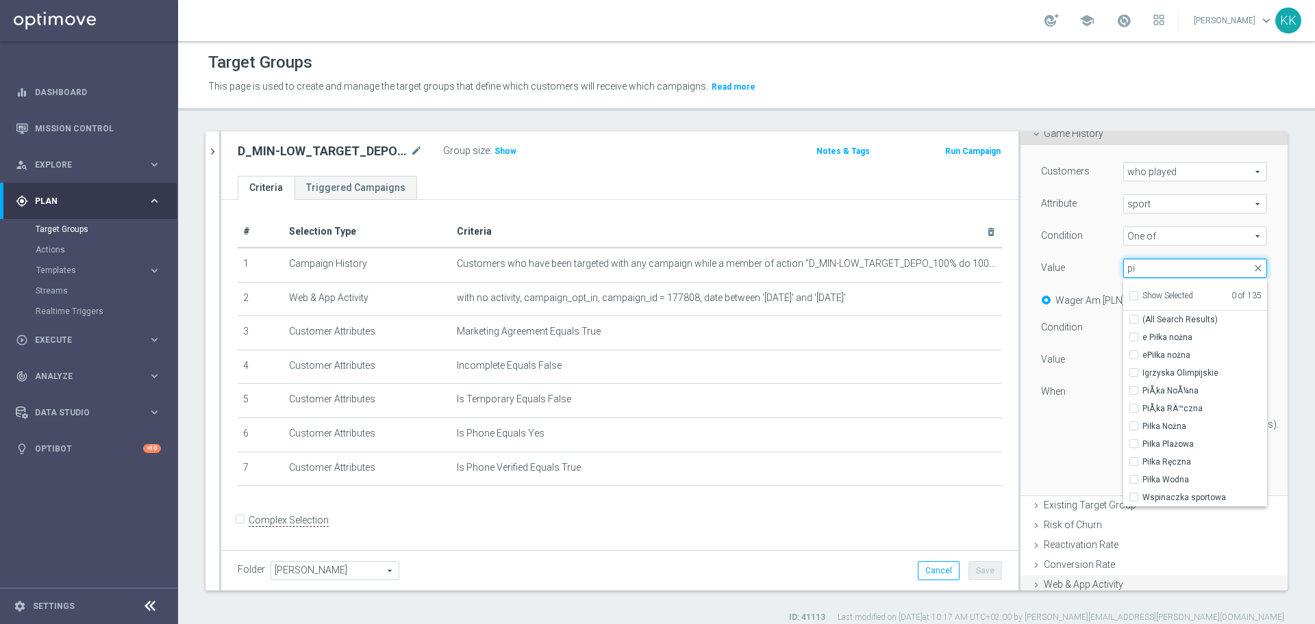
scroll to position [264, 0]
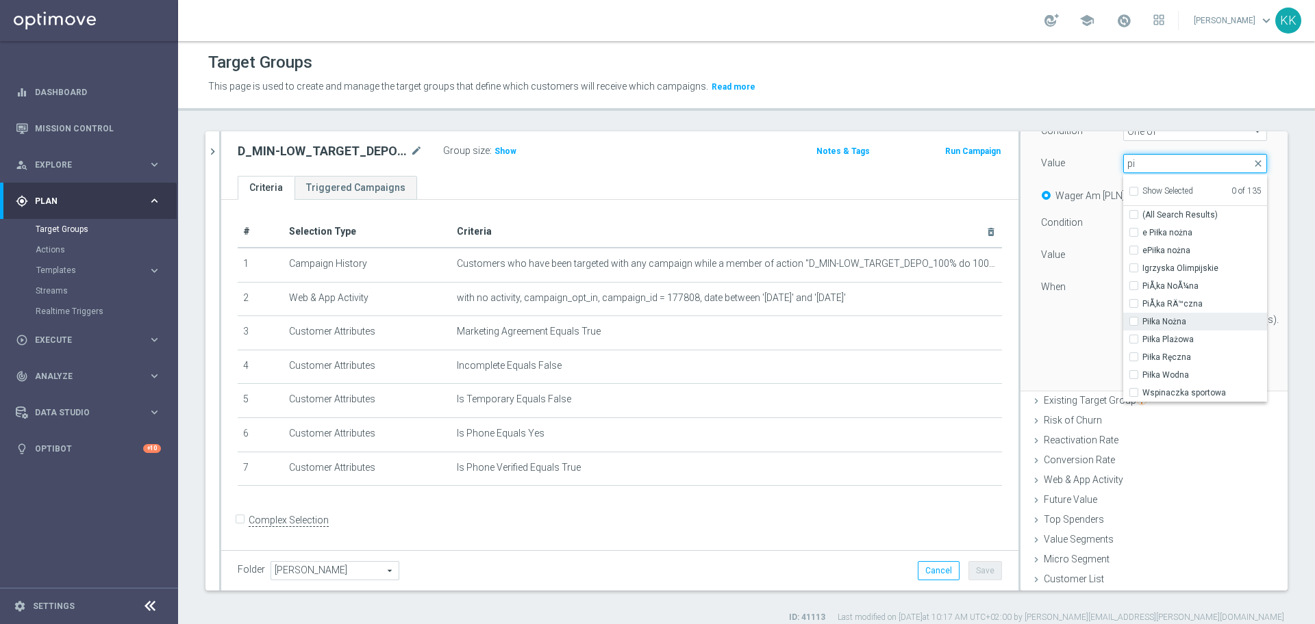
type input "pi"
click at [1142, 321] on span "Piłka Nożna" at bounding box center [1204, 321] width 125 height 11
click at [1133, 321] on input "Piłka Nożna" at bounding box center [1137, 322] width 9 height 9
checkbox input "true"
type input "Piłka Nożna"
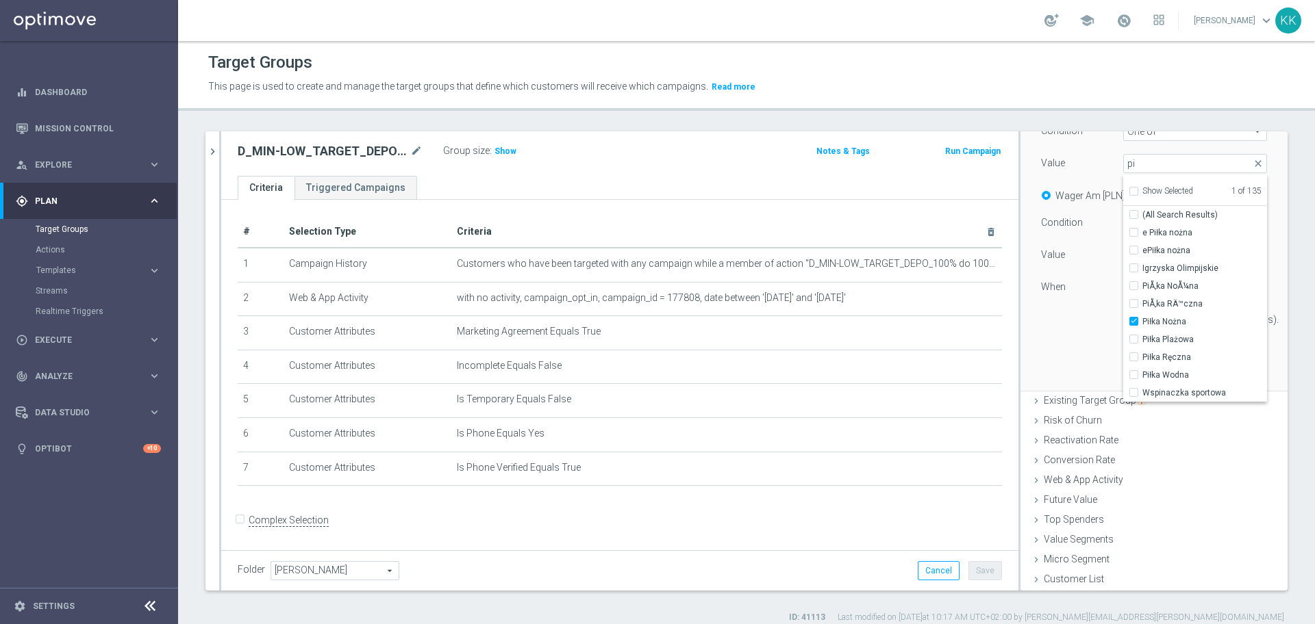
click at [1020, 345] on div "Customers who played who played arrow_drop_down search Attribute sport sport ar…" at bounding box center [1153, 215] width 267 height 351
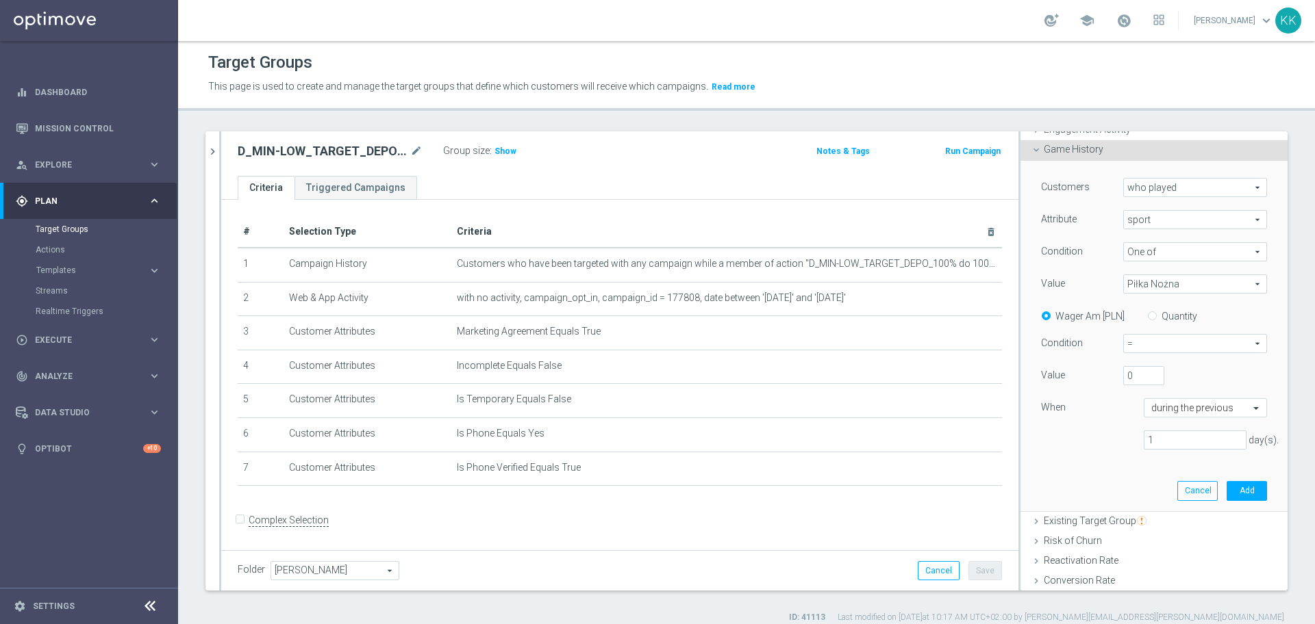
scroll to position [92, 0]
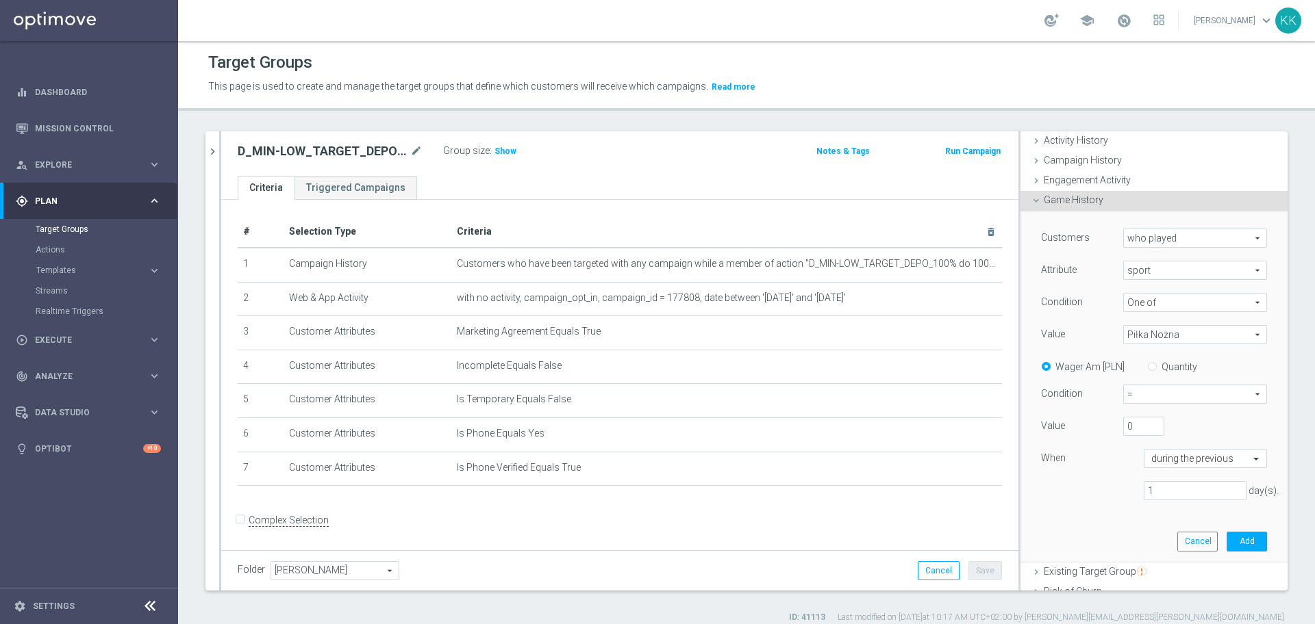
click at [1150, 358] on div "Quantity" at bounding box center [1167, 365] width 60 height 17
click at [1161, 363] on label "Quantity" at bounding box center [1179, 367] width 36 height 12
click at [1150, 363] on input "Quantity" at bounding box center [1154, 364] width 9 height 9
radio input "true"
click at [1141, 390] on span "=" at bounding box center [1195, 394] width 142 height 18
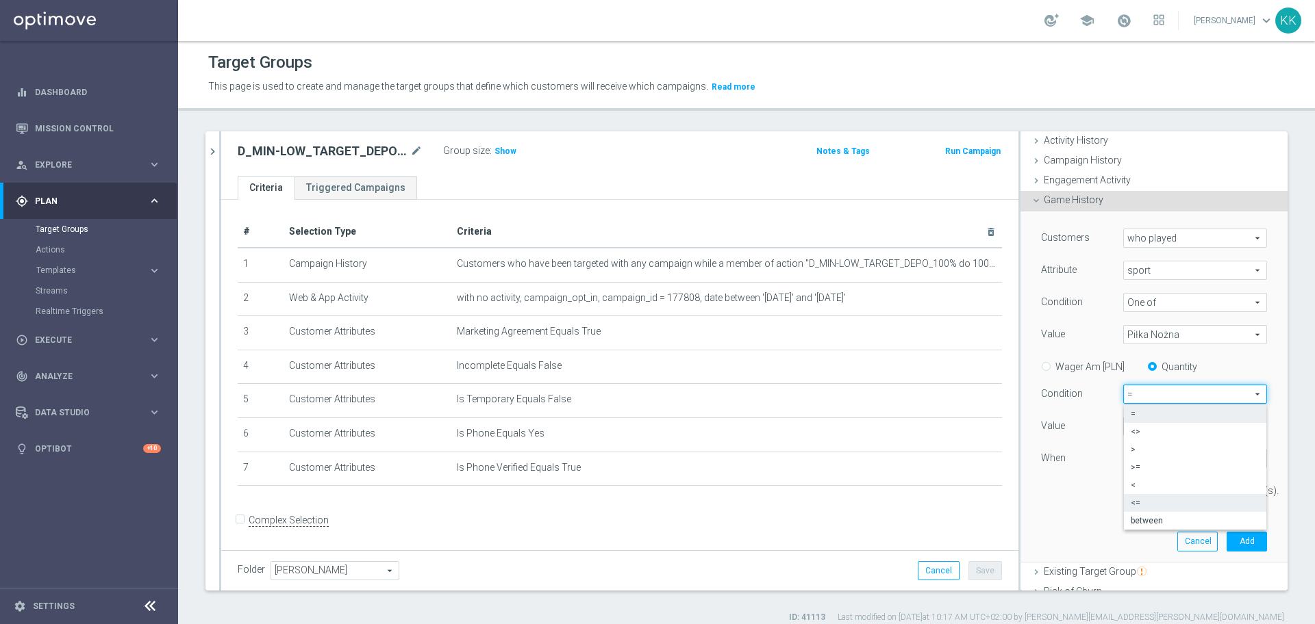
click at [1140, 498] on span "<=" at bounding box center [1194, 503] width 129 height 11
click at [1138, 397] on span "<=" at bounding box center [1195, 394] width 142 height 18
click at [1143, 462] on span ">=" at bounding box center [1194, 467] width 129 height 11
type input ">="
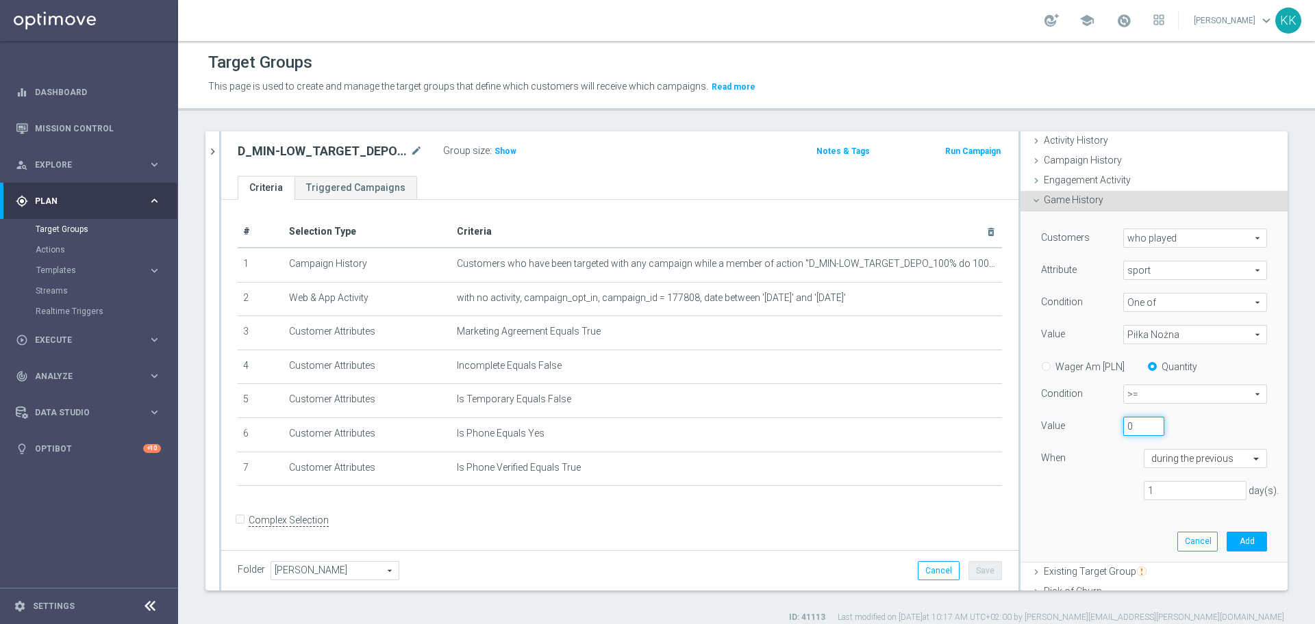
drag, startPoint x: 1117, startPoint y: 426, endPoint x: 1080, endPoint y: 428, distance: 37.7
click at [1086, 428] on div "Value 0" at bounding box center [1153, 428] width 246 height 22
type input "6"
click at [1158, 491] on input "1" at bounding box center [1194, 490] width 103 height 19
type input "730"
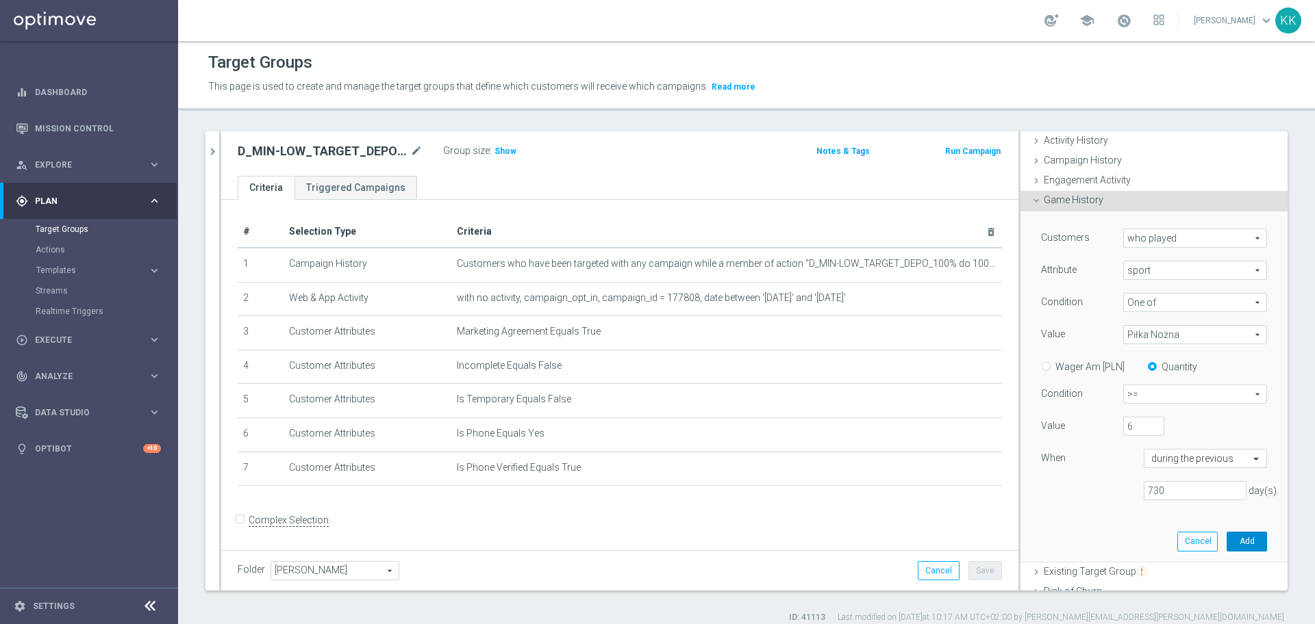
click at [1226, 541] on button "Add" at bounding box center [1246, 541] width 40 height 19
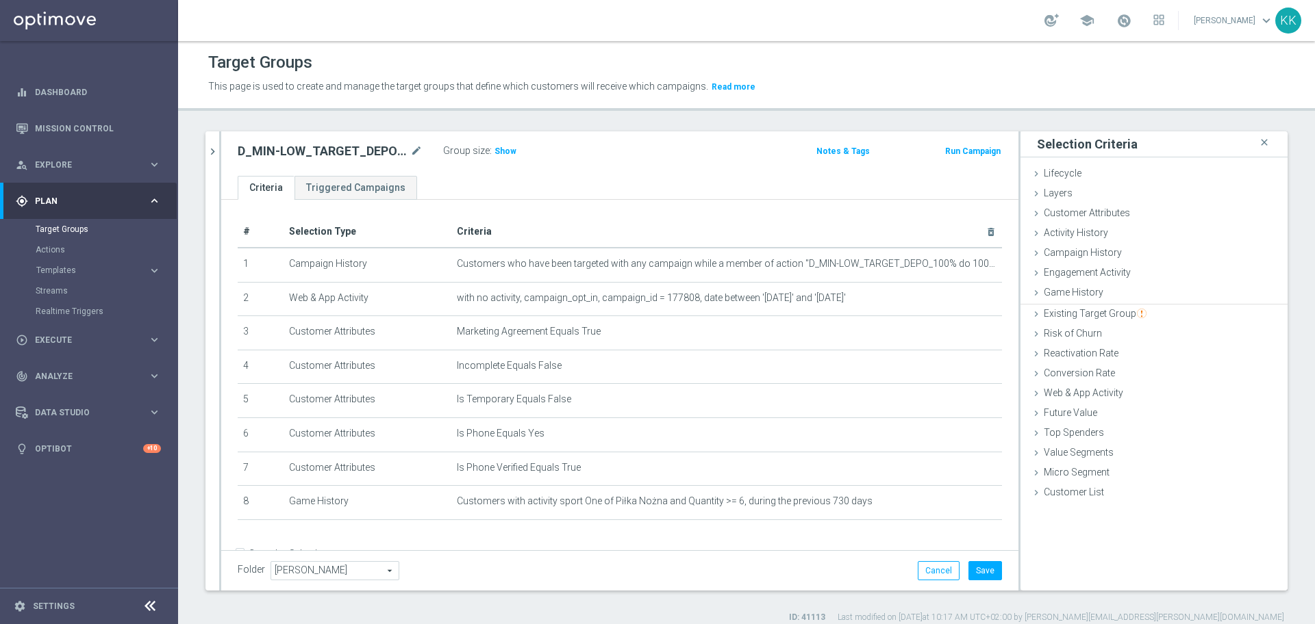
scroll to position [0, 0]
click at [982, 574] on button "Save" at bounding box center [985, 570] width 34 height 19
click at [503, 151] on span "Show" at bounding box center [505, 152] width 22 height 10
click at [220, 158] on div at bounding box center [220, 360] width 2 height 459
click at [91, 338] on span "Execute" at bounding box center [91, 340] width 113 height 8
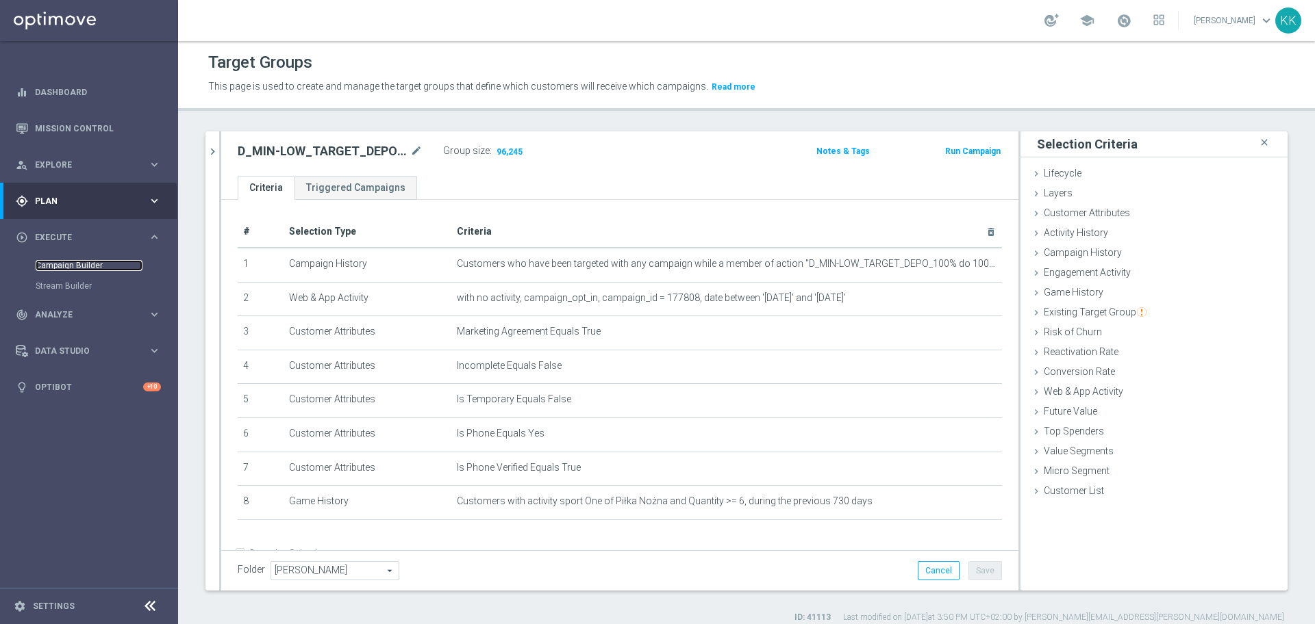
click at [95, 266] on link "Campaign Builder" at bounding box center [89, 265] width 107 height 11
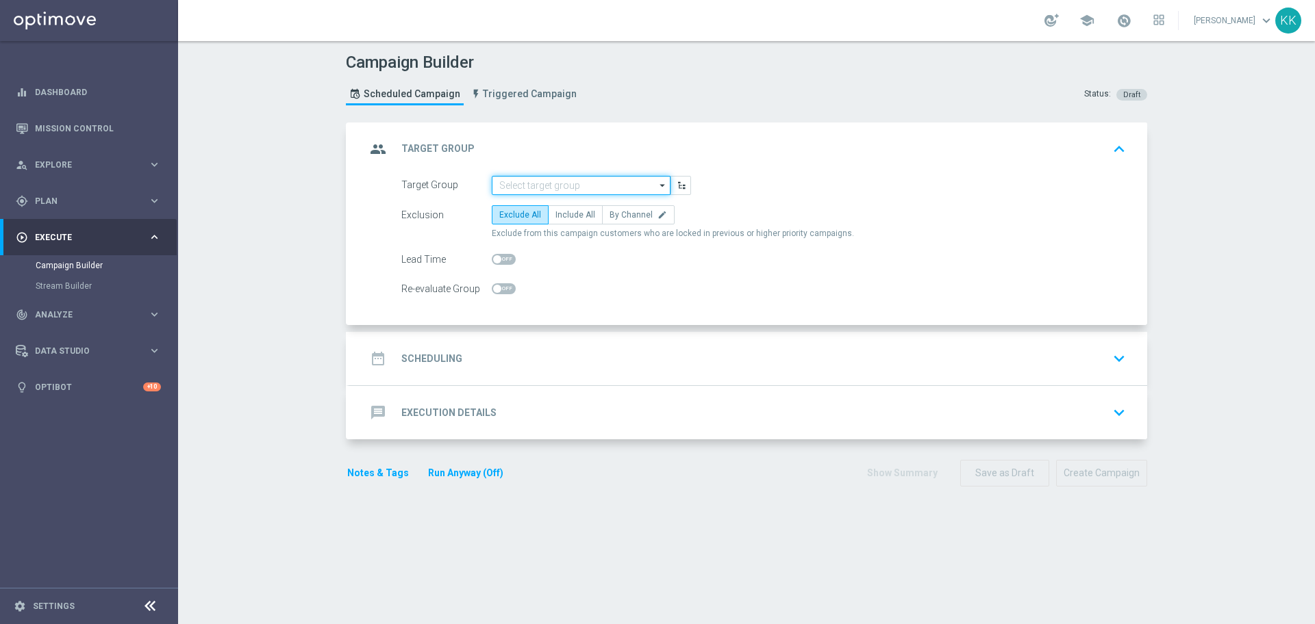
click at [592, 177] on input at bounding box center [581, 185] width 179 height 19
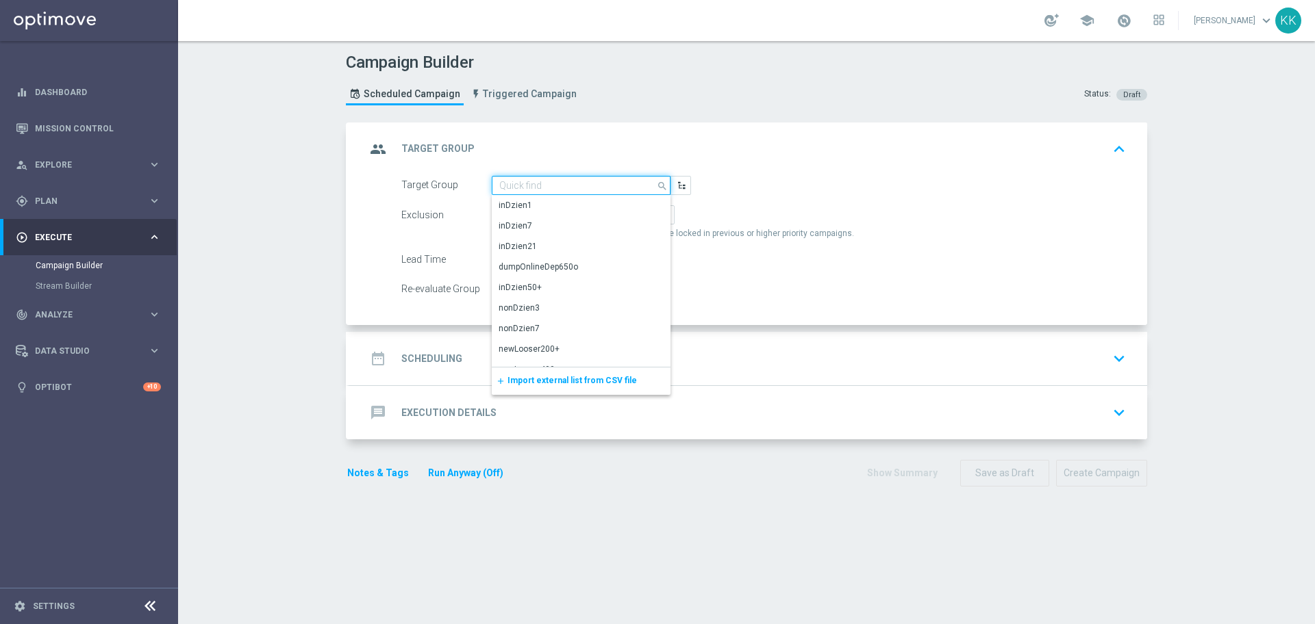
paste input "C_MIN-LOW_TARGET_DEPO_50% do 100 PLN_LW_110925_SMS"
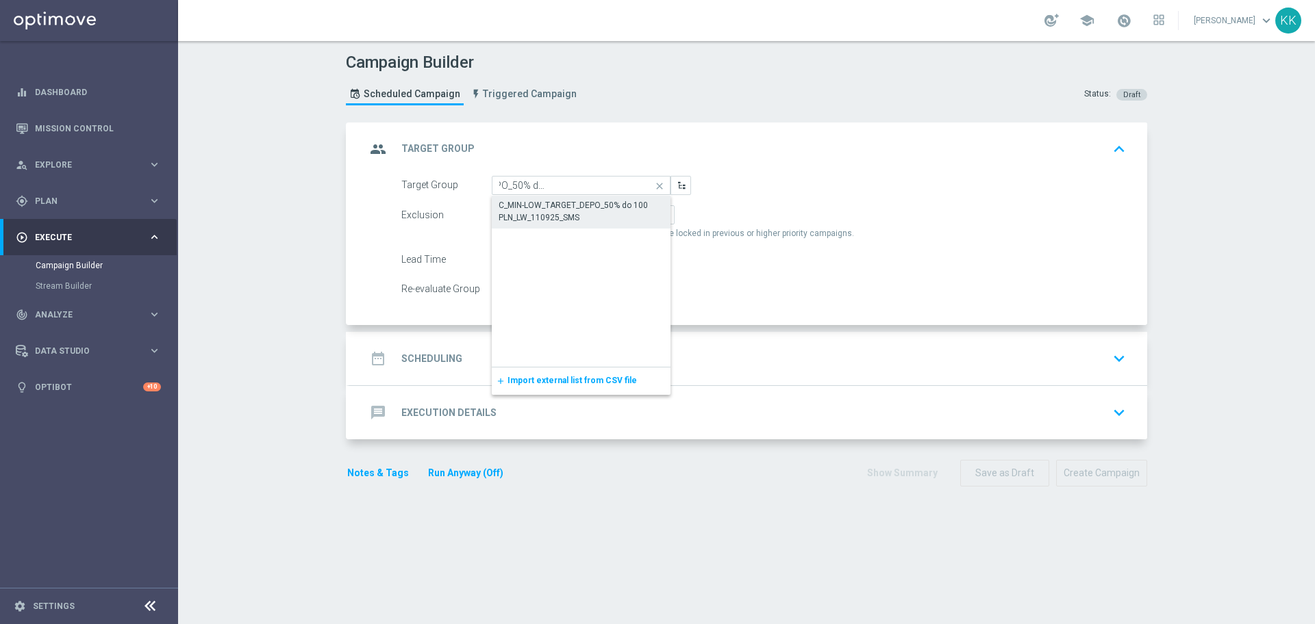
click at [583, 210] on div "C_MIN-LOW_TARGET_DEPO_50% do 100 PLN_LW_110925_SMS" at bounding box center [580, 211] width 165 height 25
type input "C_MIN-LOW_TARGET_DEPO_50% do 100 PLN_LW_110925_SMS"
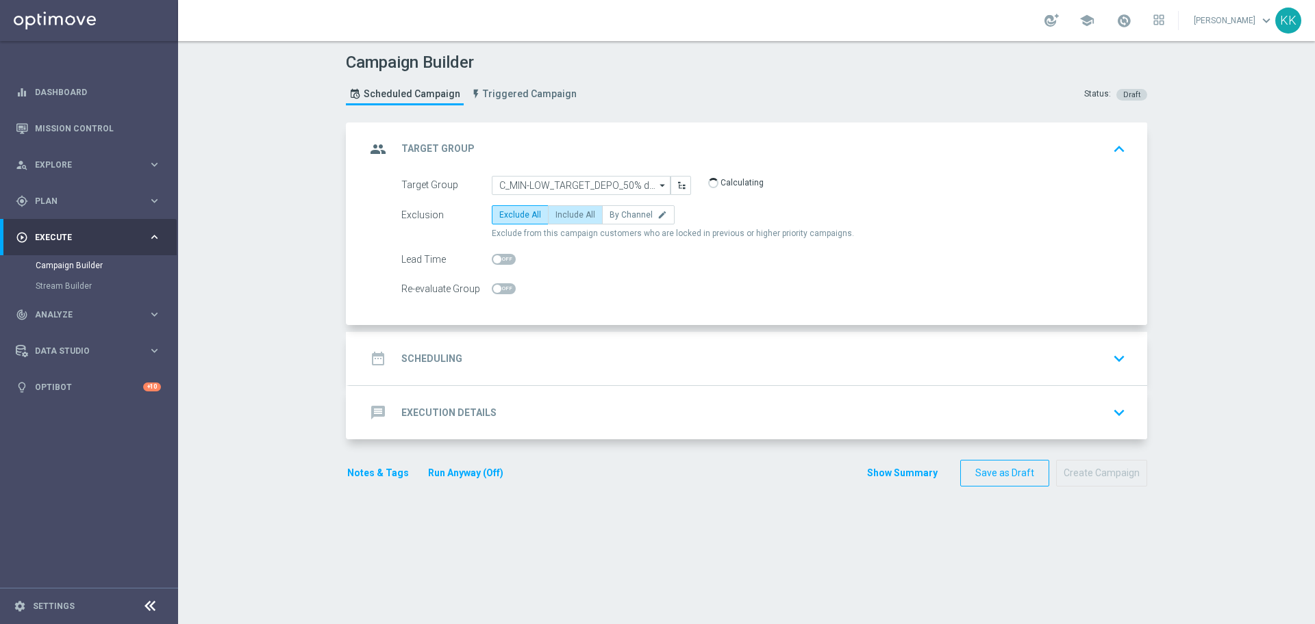
click at [555, 216] on span "Include All" at bounding box center [575, 215] width 40 height 10
click at [555, 216] on input "Include All" at bounding box center [559, 217] width 9 height 9
radio input "true"
click at [509, 295] on div at bounding box center [504, 288] width 24 height 19
click at [499, 289] on span at bounding box center [504, 288] width 24 height 11
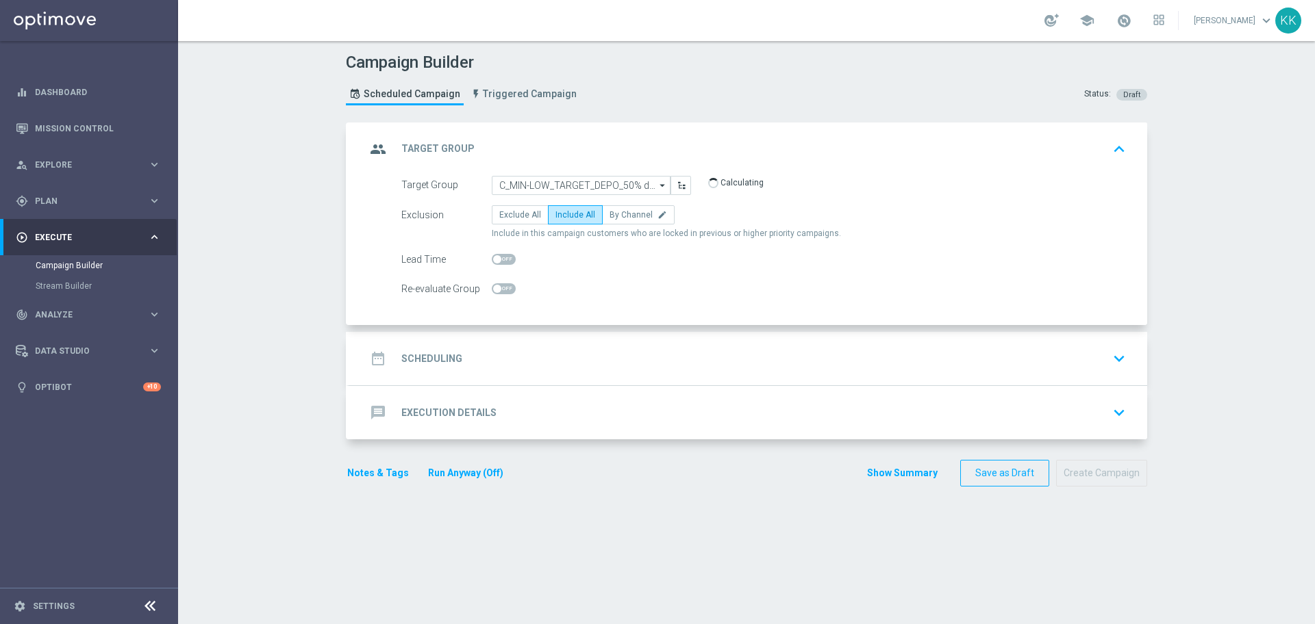
click at [499, 289] on input "checkbox" at bounding box center [504, 288] width 24 height 11
checkbox input "true"
click at [550, 358] on div "date_range Scheduling keyboard_arrow_down" at bounding box center [748, 359] width 765 height 26
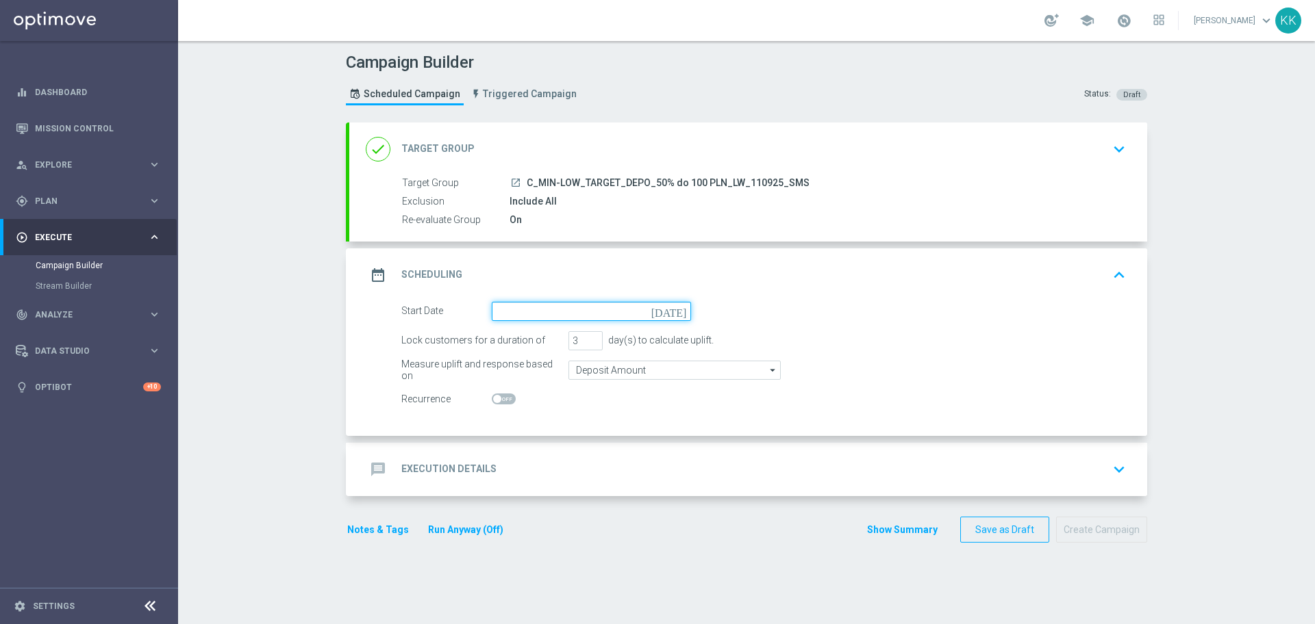
click at [558, 312] on input at bounding box center [591, 311] width 199 height 19
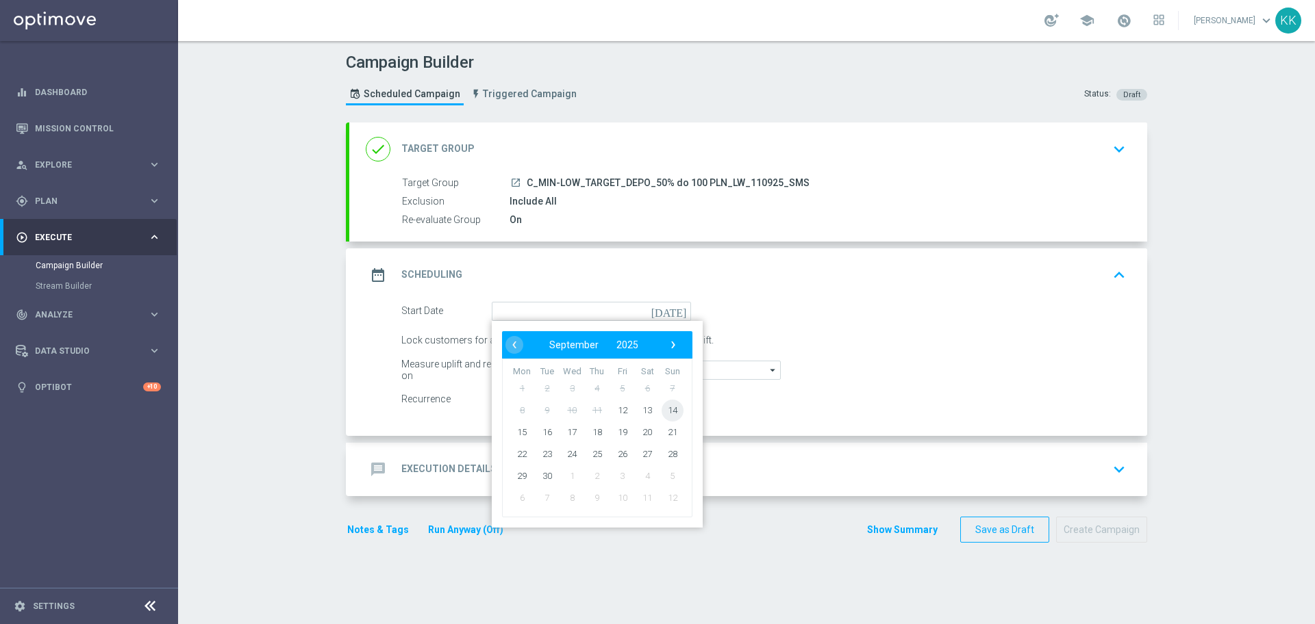
click at [672, 412] on span "14" at bounding box center [672, 410] width 22 height 22
type input "14 Sep 2025"
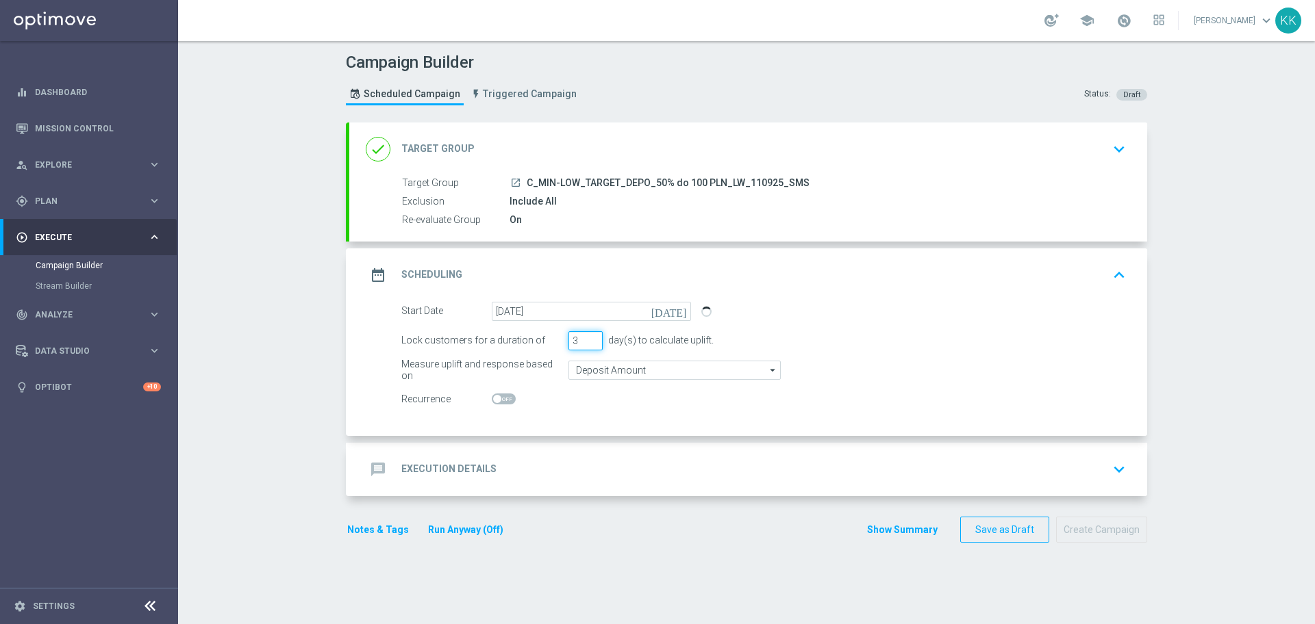
click at [570, 342] on input "3" at bounding box center [585, 340] width 34 height 19
drag, startPoint x: 570, startPoint y: 342, endPoint x: 559, endPoint y: 344, distance: 11.0
click at [559, 344] on div "Lock customers for a duration of 3 day(s) to calculate uplift." at bounding box center [763, 340] width 745 height 19
type input "1"
click at [631, 477] on div "message Execution Details keyboard_arrow_down" at bounding box center [748, 470] width 765 height 26
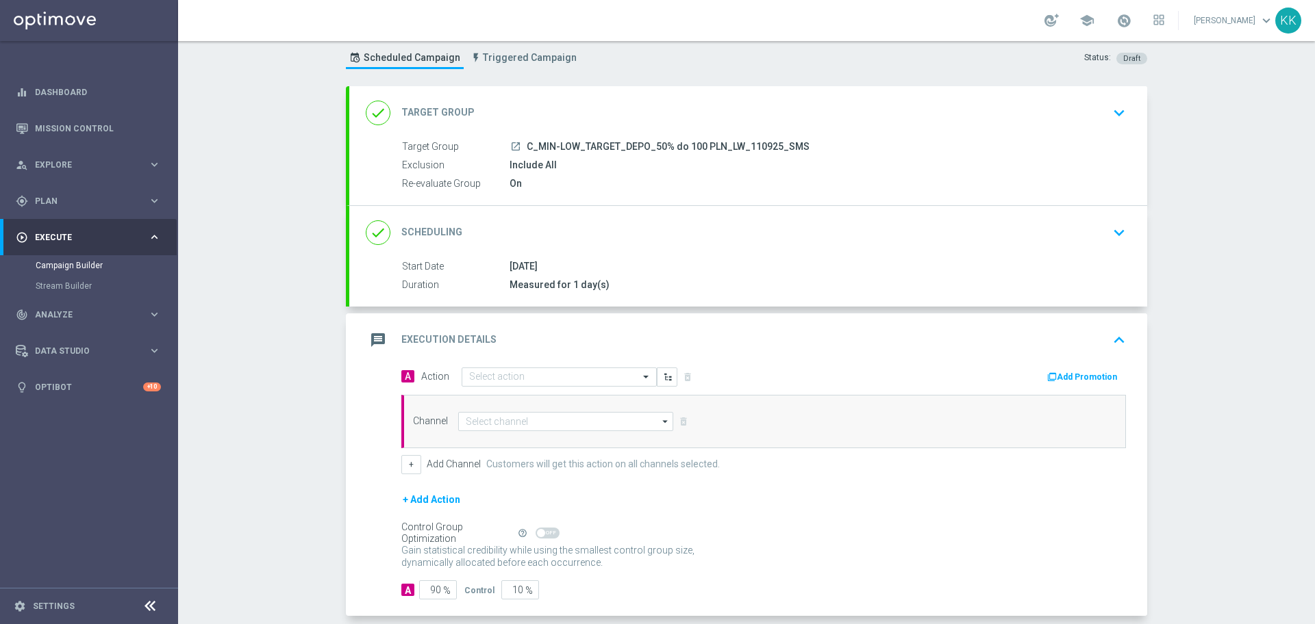
scroll to position [70, 0]
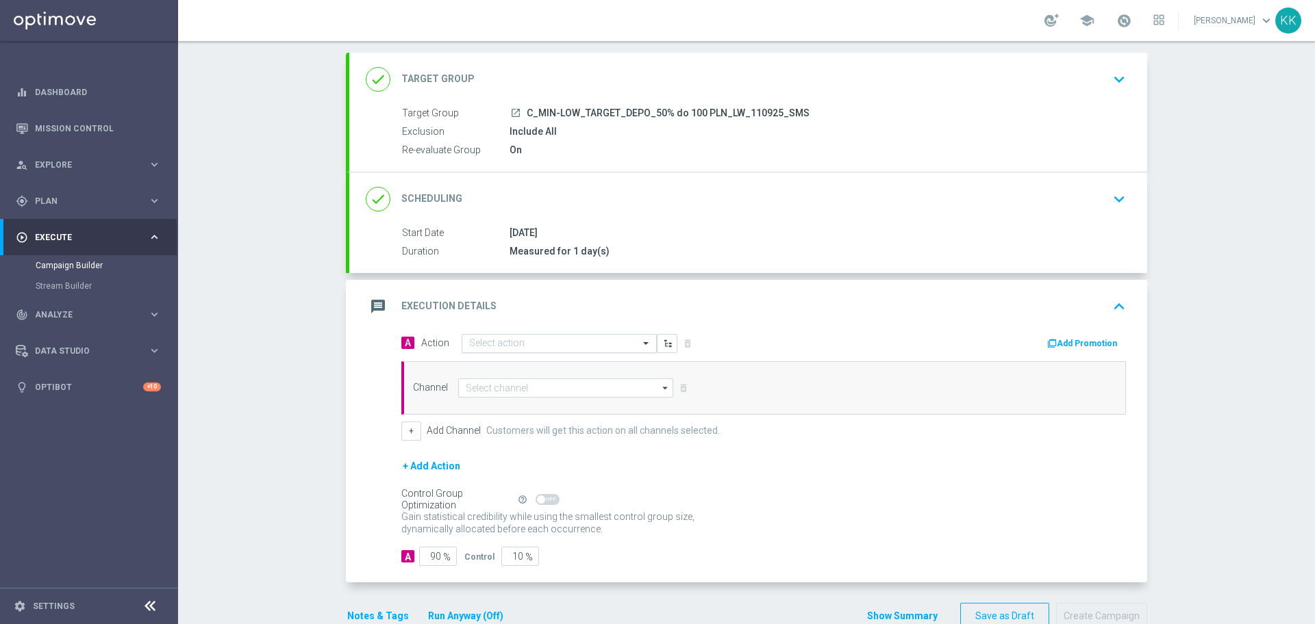
click at [477, 338] on div "Select action" at bounding box center [496, 344] width 55 height 12
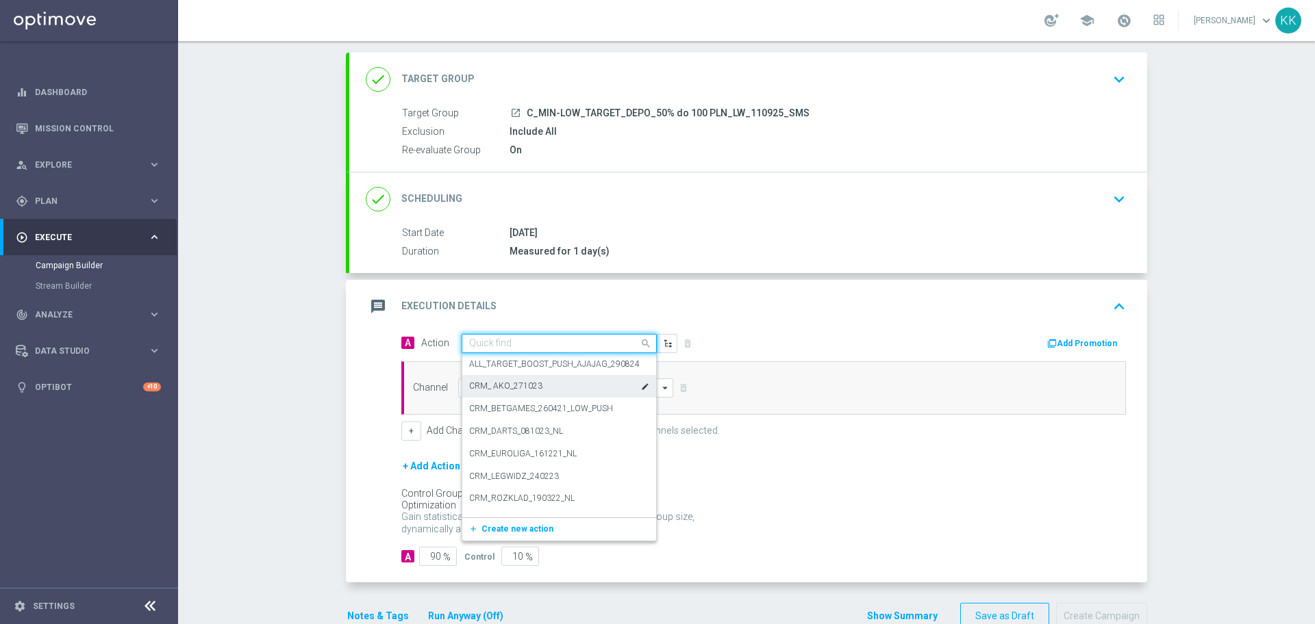
paste input "C_MIN-LOW_TARGET_DEPO_50% do 100 PLN_LW_110925_SMS"
type input "C_MIN-LOW_TARGET_DEPO_50% do 100 PLN_LW_110925_SMS"
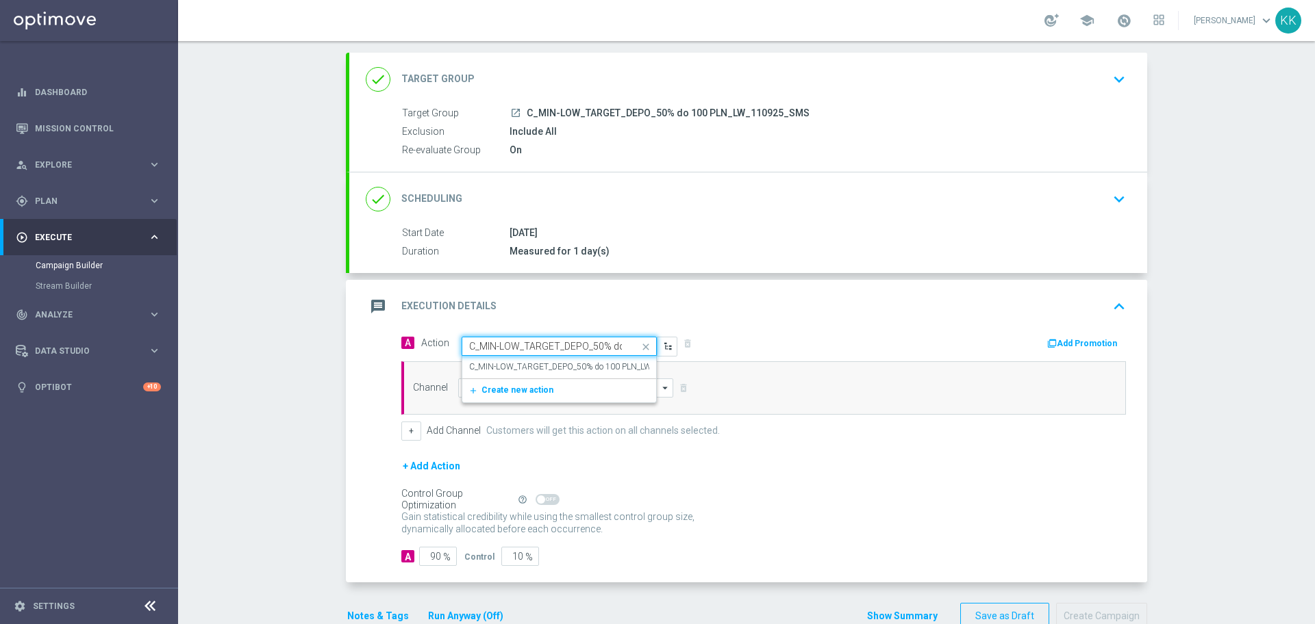
scroll to position [0, 116]
click at [520, 368] on label "C_MIN-LOW_TARGET_DEPO_50% do 100 PLN_LW_110925_SMS" at bounding box center [586, 367] width 235 height 12
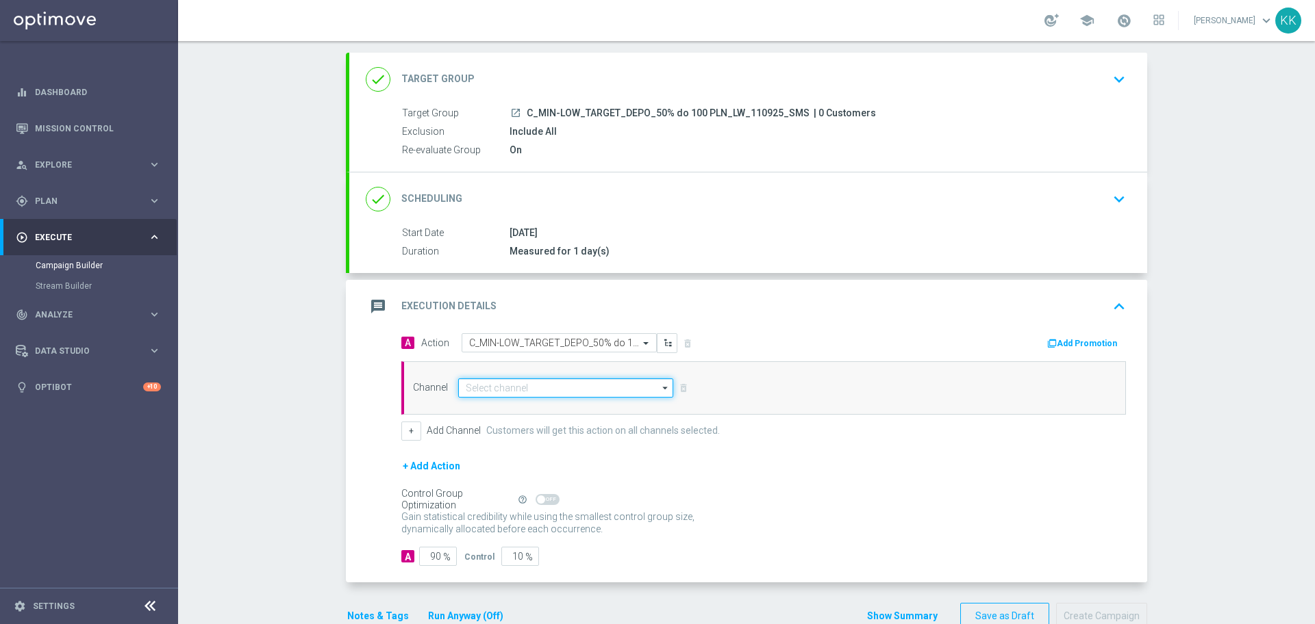
click at [498, 392] on input at bounding box center [565, 388] width 215 height 19
click at [498, 396] on input "sms" at bounding box center [565, 388] width 215 height 19
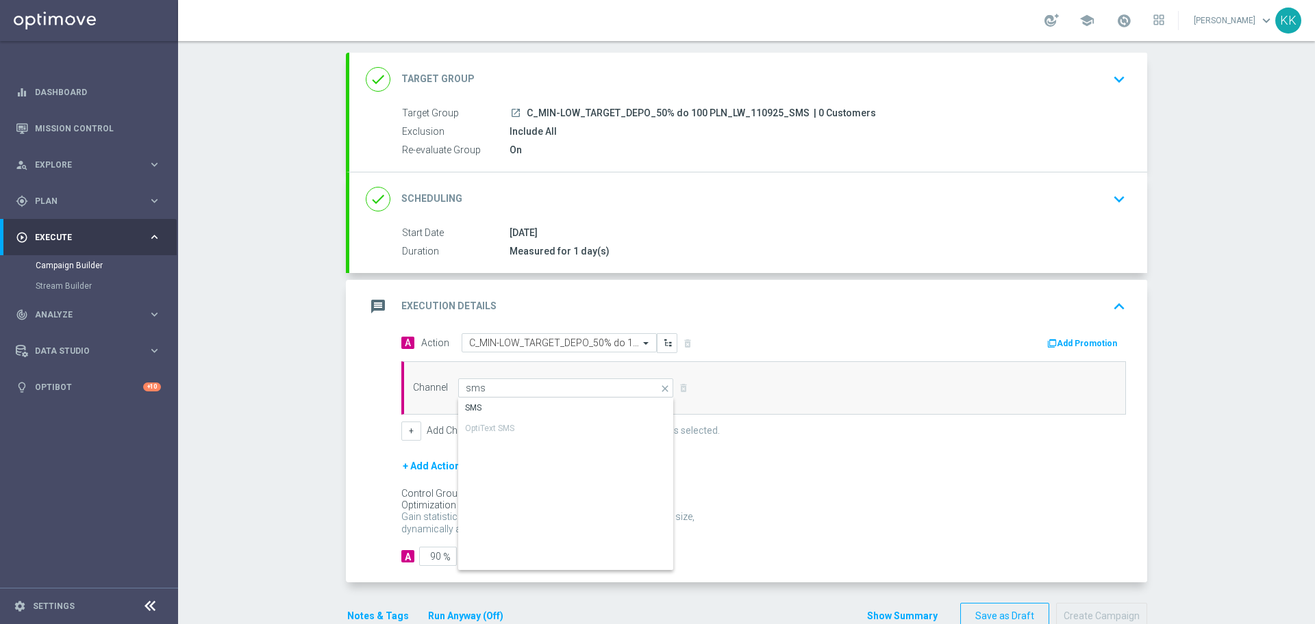
click at [499, 407] on div "SMS" at bounding box center [566, 407] width 216 height 19
type input "SMS"
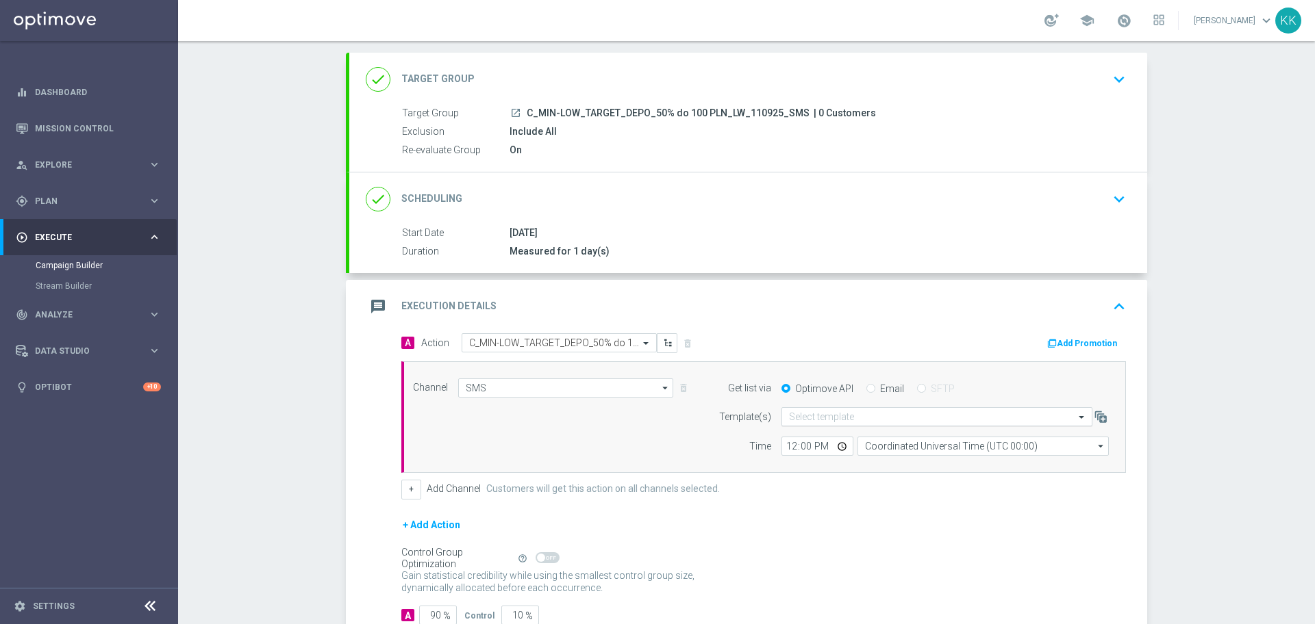
click at [926, 422] on input "text" at bounding box center [923, 417] width 268 height 12
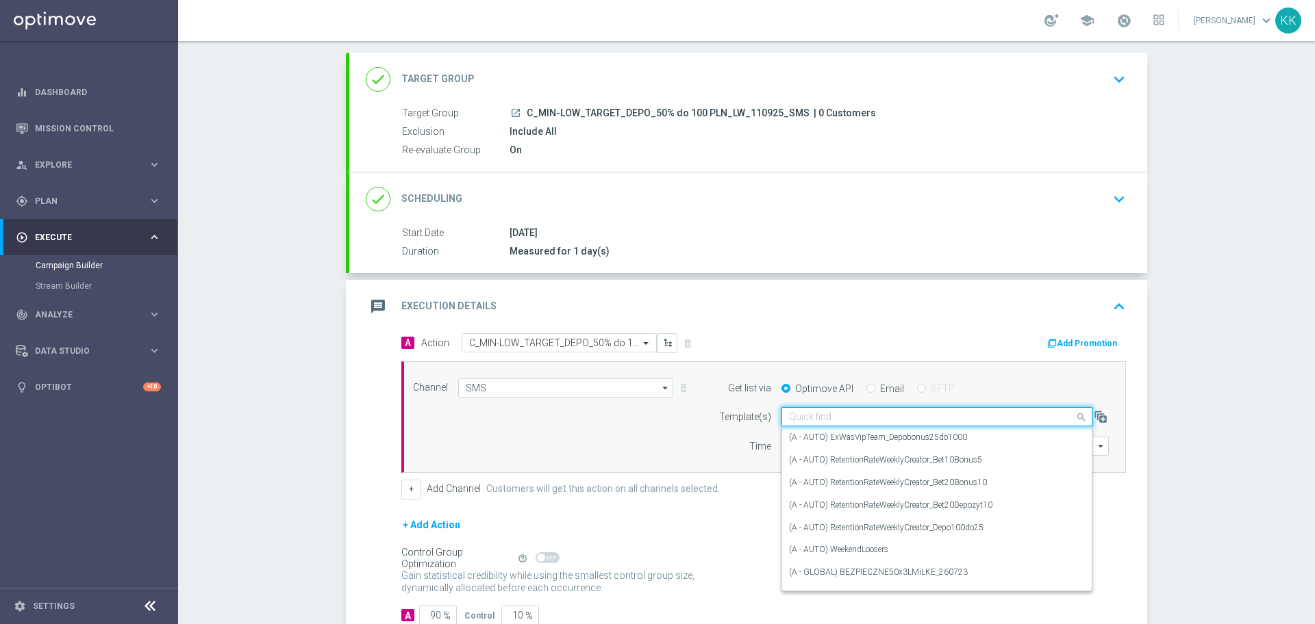
paste input "C_MIN-LOW_TARGET_DEPO_50% do 100 PLN_LW_110925_SMS"
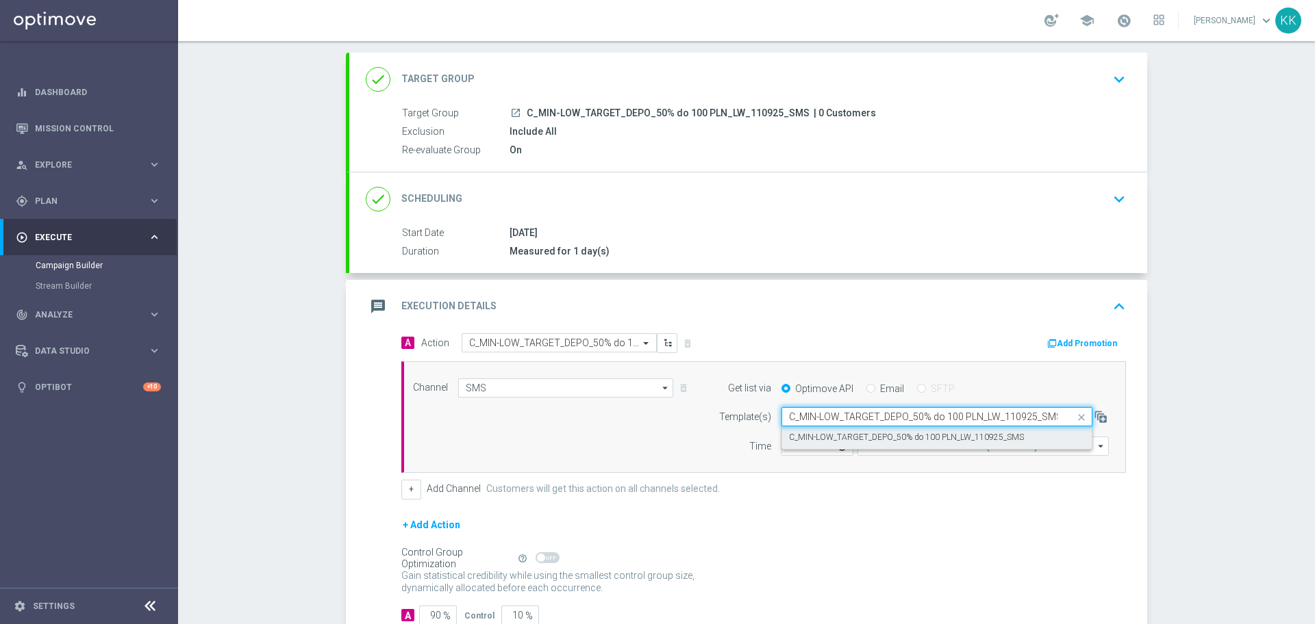
click at [893, 437] on label "C_MIN-LOW_TARGET_DEPO_50% do 100 PLN_LW_110925_SMS" at bounding box center [906, 438] width 235 height 12
type input "C_MIN-LOW_TARGET_DEPO_50% do 100 PLN_LW_110925_SMS"
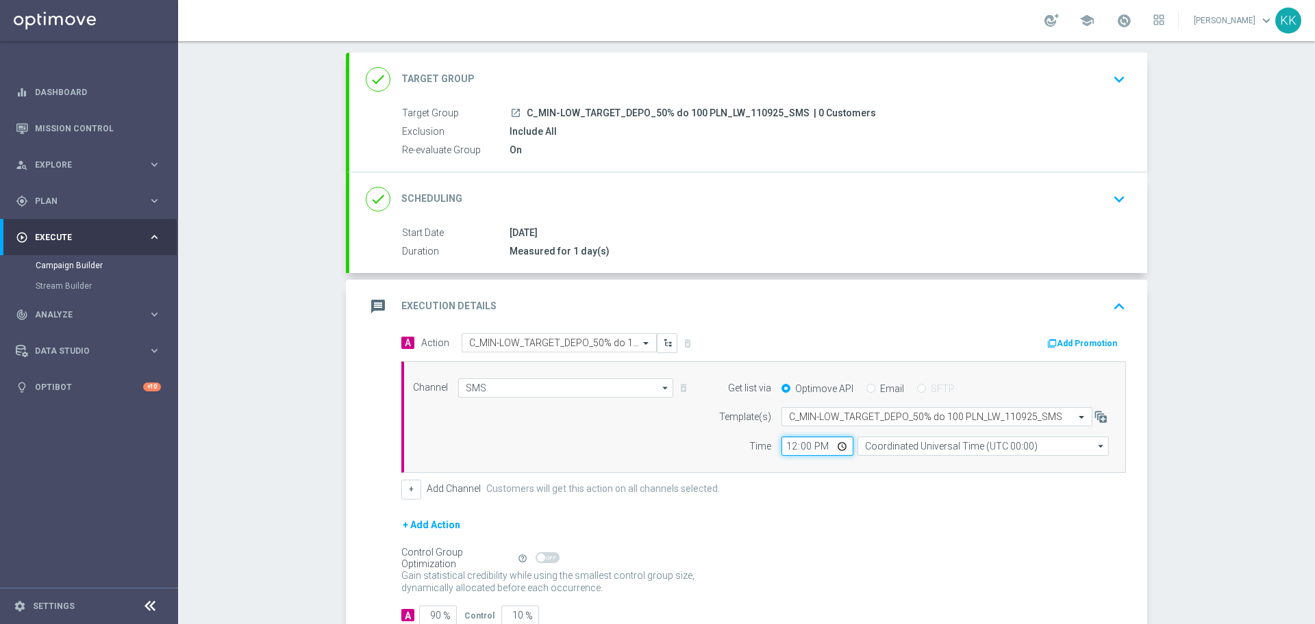
click at [793, 445] on input "12:00" at bounding box center [817, 446] width 72 height 19
click at [781, 446] on input "12:00" at bounding box center [817, 446] width 72 height 19
type input "14:01"
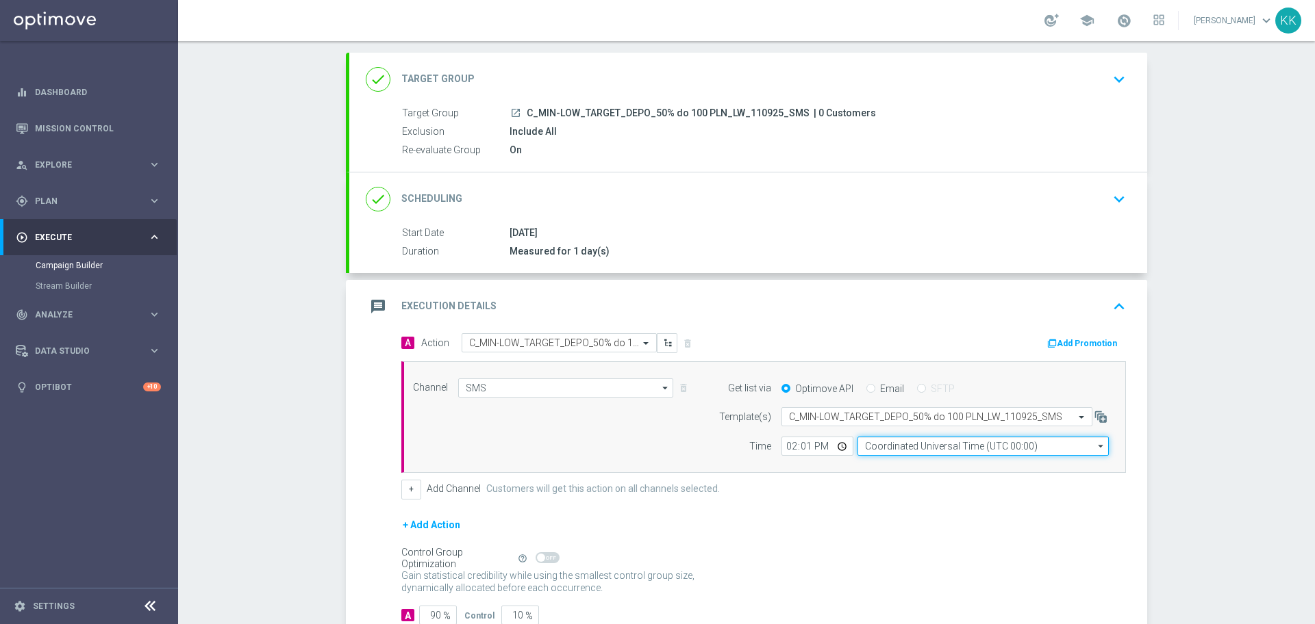
click at [950, 441] on input "Coordinated Universal Time (UTC 00:00)" at bounding box center [982, 446] width 251 height 19
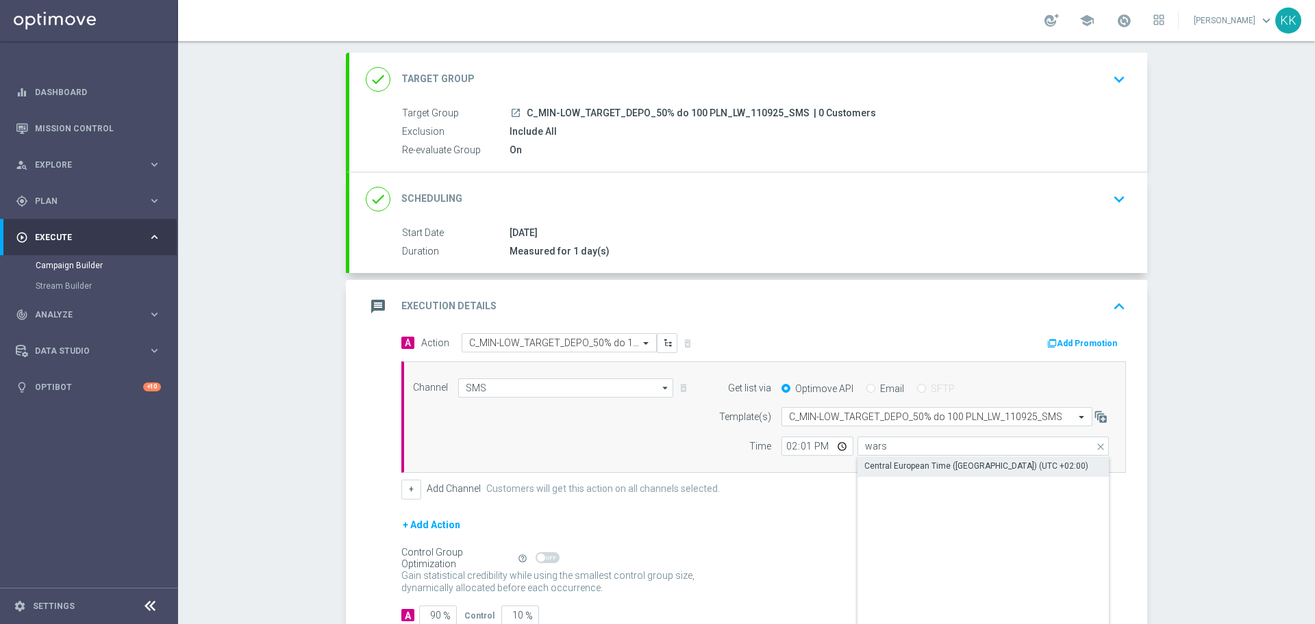
click at [934, 468] on div "Central European Time (Warsaw) (UTC +02:00)" at bounding box center [976, 466] width 224 height 12
type input "Central European Time (Warsaw) (UTC +02:00)"
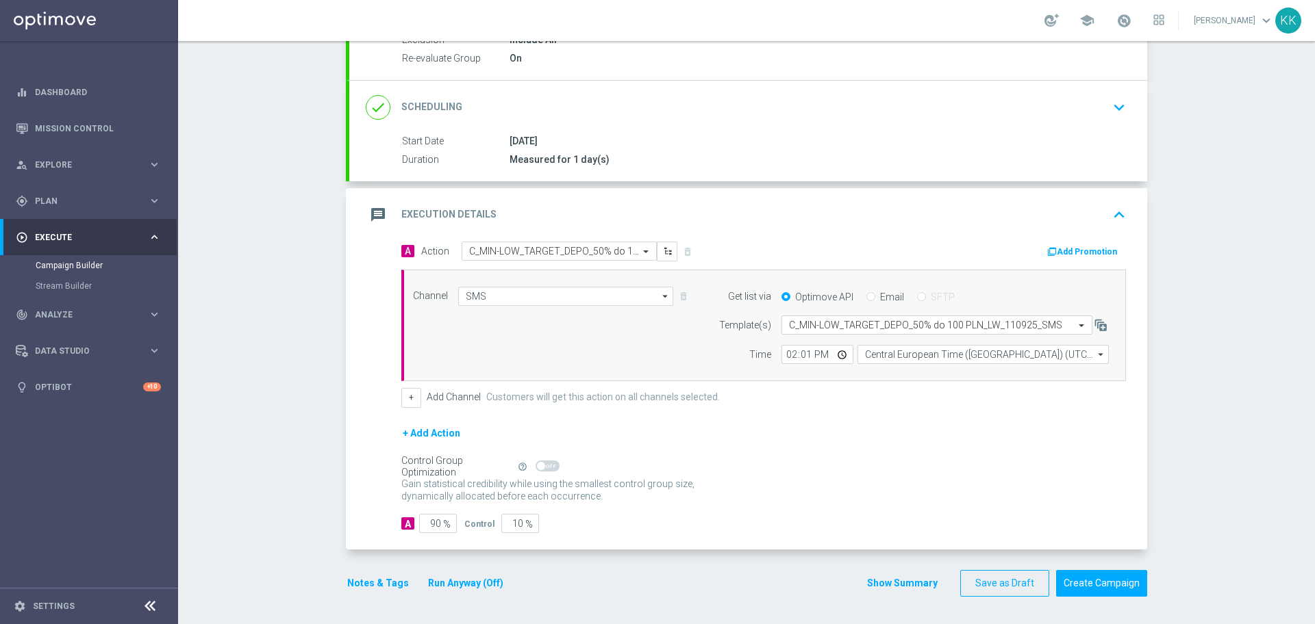
click at [443, 525] on span "%" at bounding box center [447, 525] width 8 height 12
click at [433, 526] on input "90" at bounding box center [438, 523] width 38 height 19
type input "9"
type input "91"
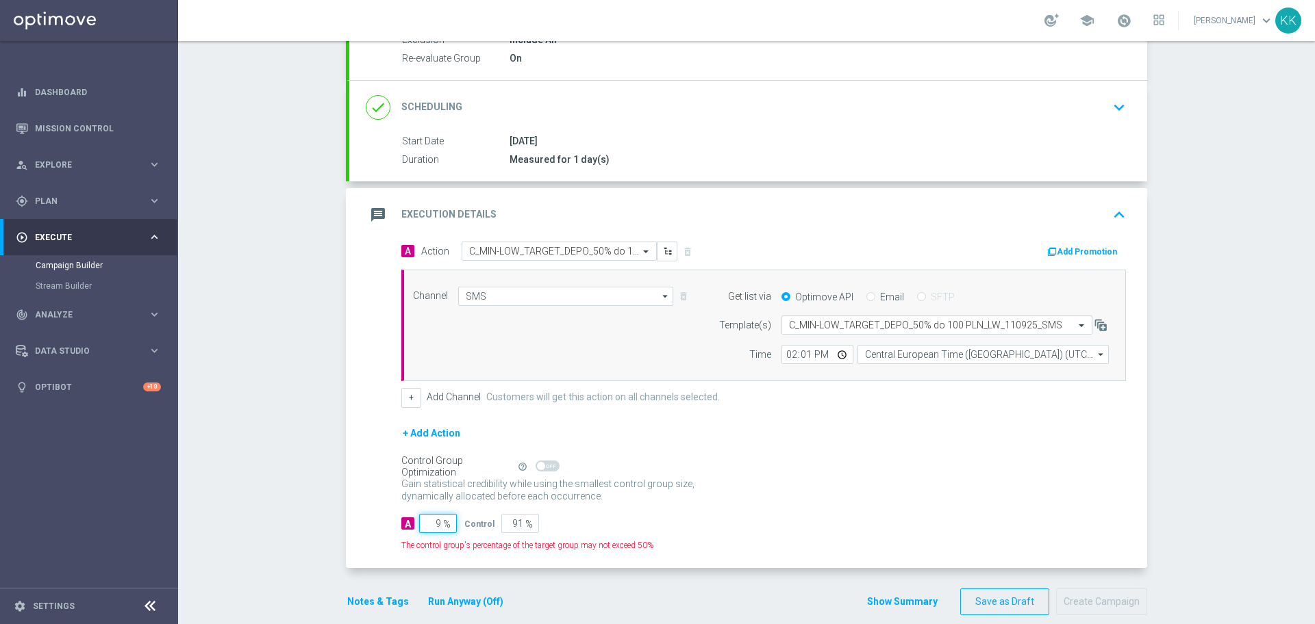
type input "95"
type input "5"
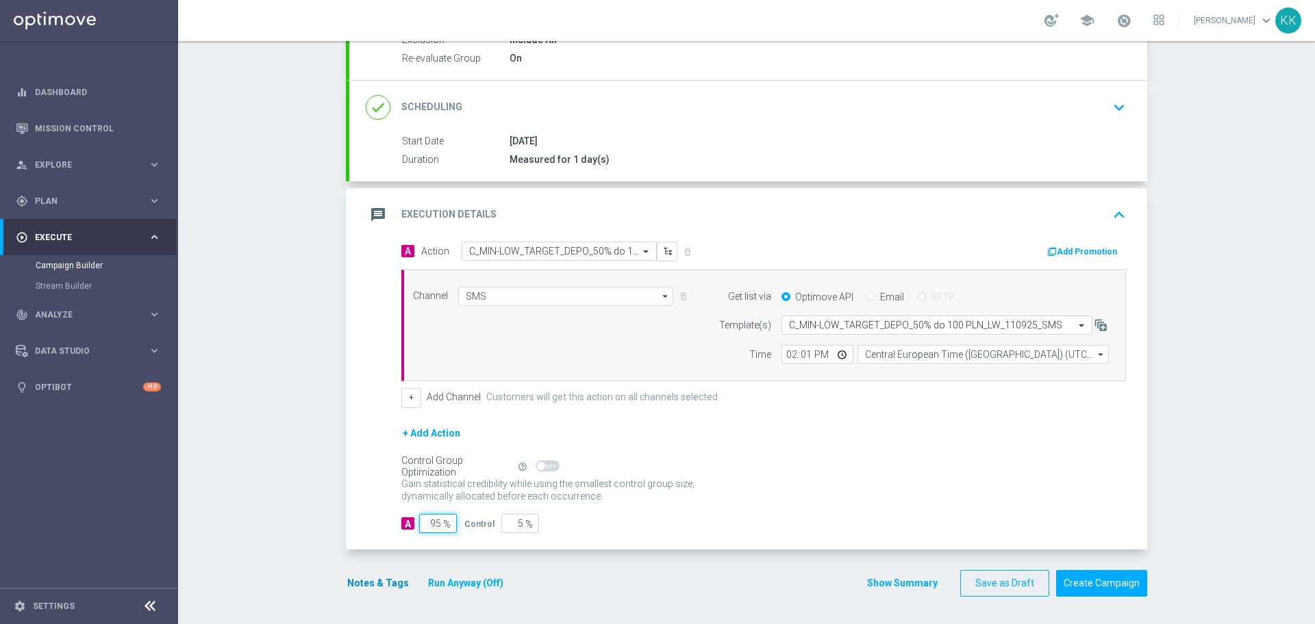
type input "95"
click at [346, 576] on button "Notes & Tags" at bounding box center [378, 583] width 64 height 17
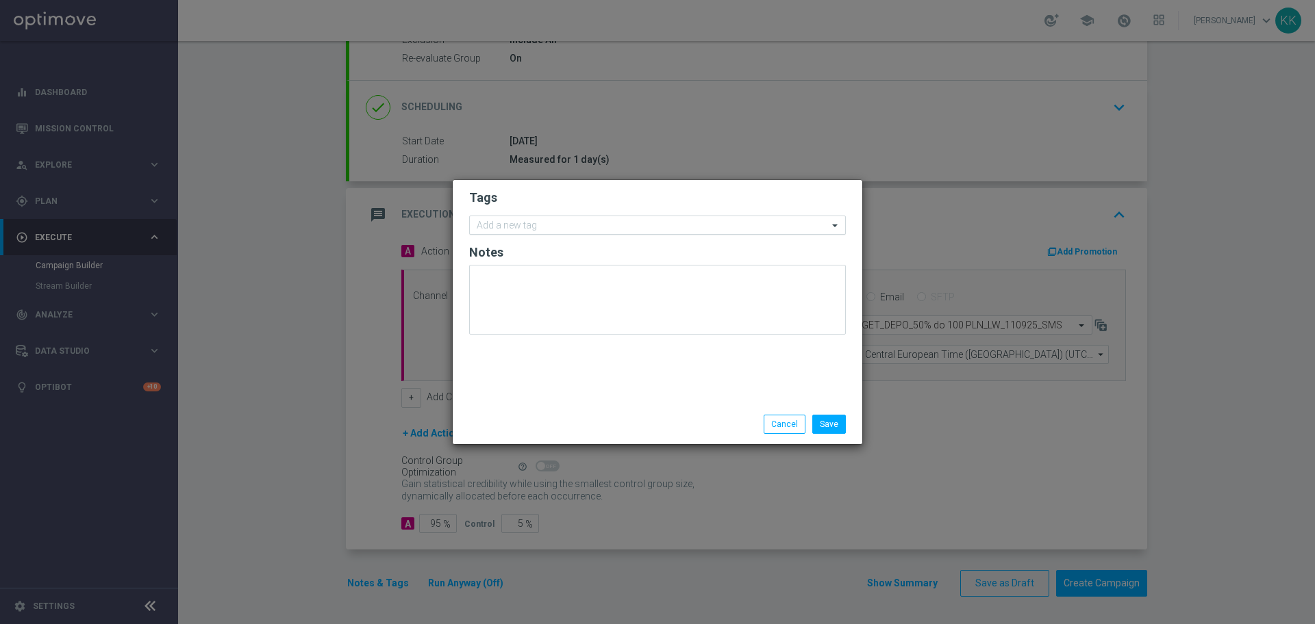
click at [549, 222] on input "text" at bounding box center [652, 226] width 351 height 12
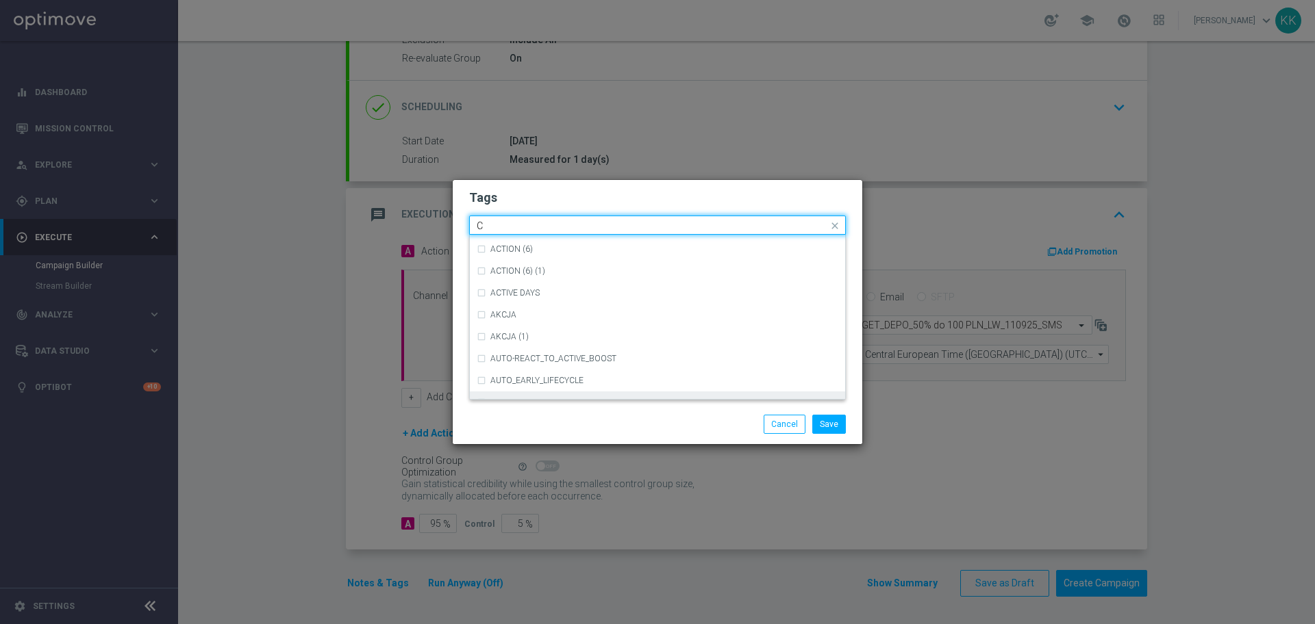
scroll to position [1027, 0]
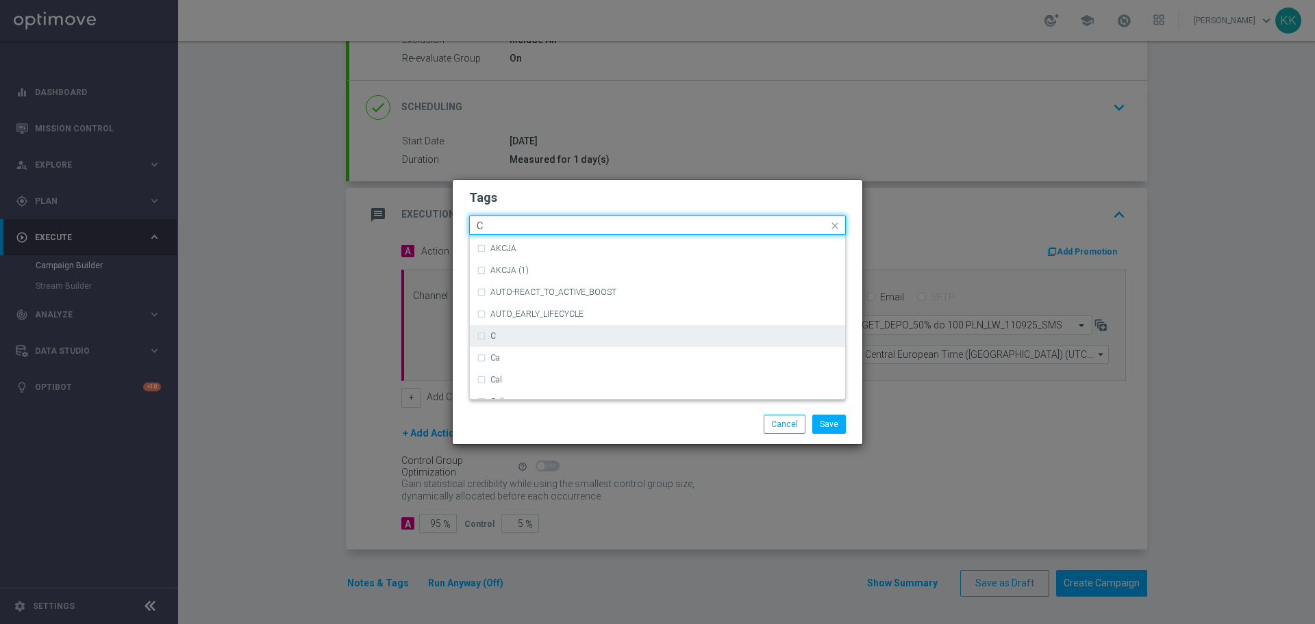
click at [505, 329] on div "C" at bounding box center [657, 336] width 361 height 22
type input "C"
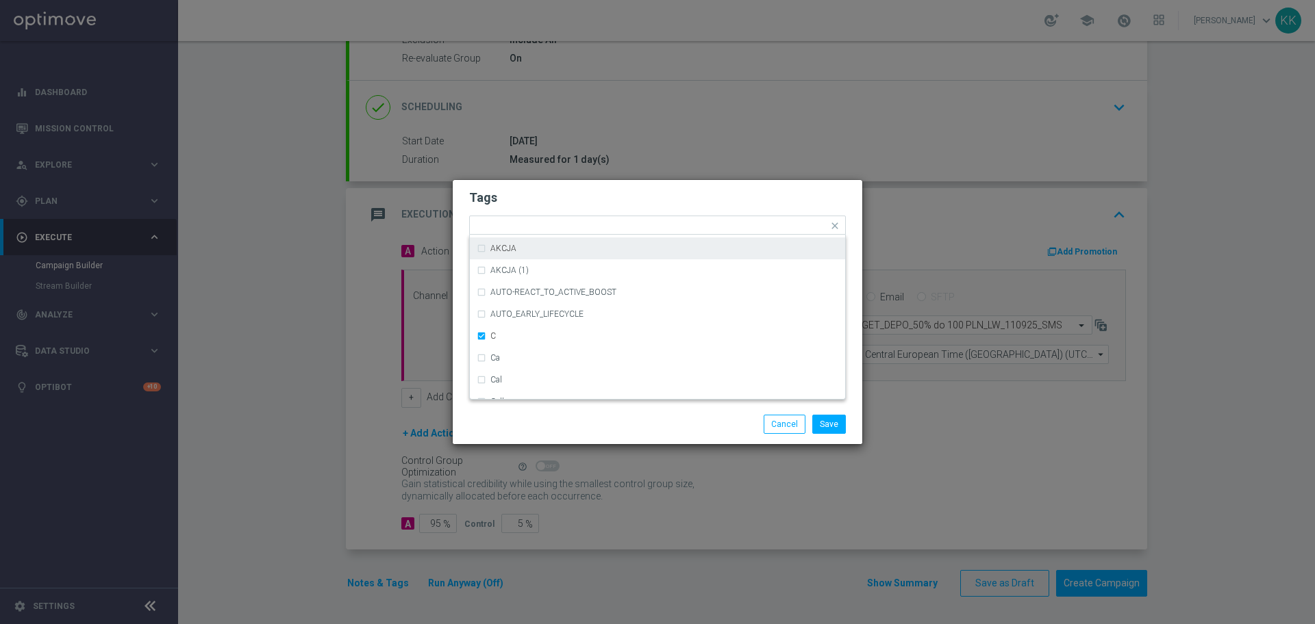
click at [557, 203] on h2 "Tags" at bounding box center [657, 198] width 377 height 16
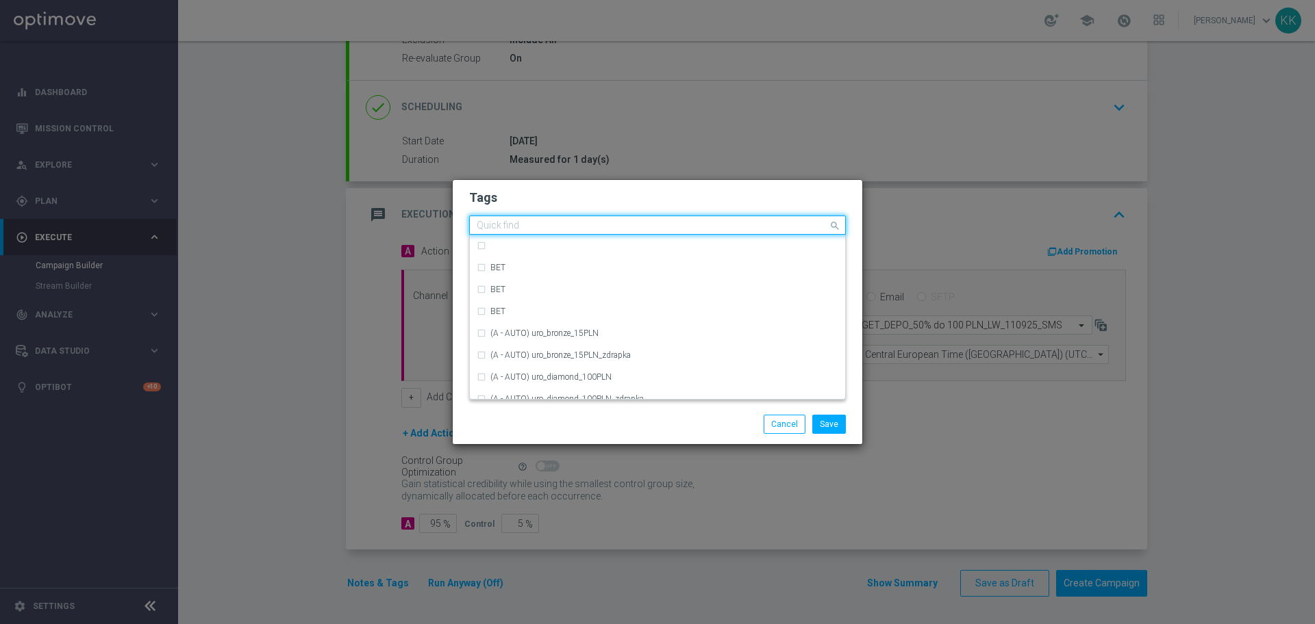
click at [556, 220] on div "Quick find × C" at bounding box center [649, 225] width 358 height 17
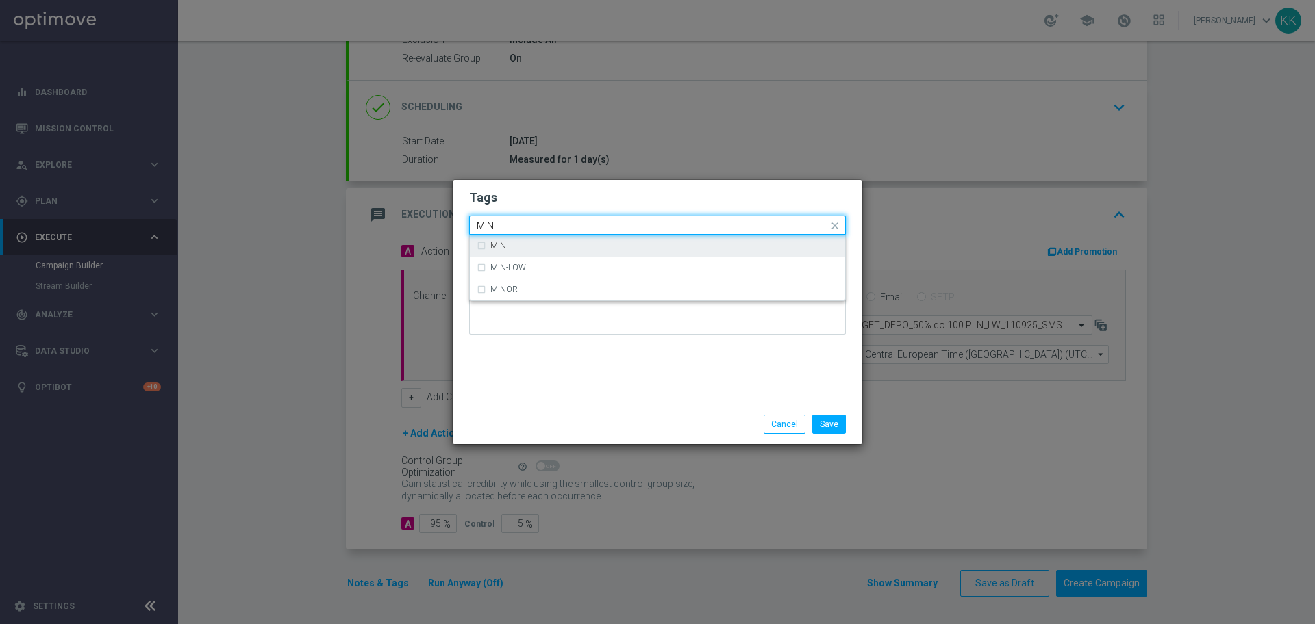
click at [570, 248] on div "MIN" at bounding box center [664, 246] width 348 height 8
type input "MIN"
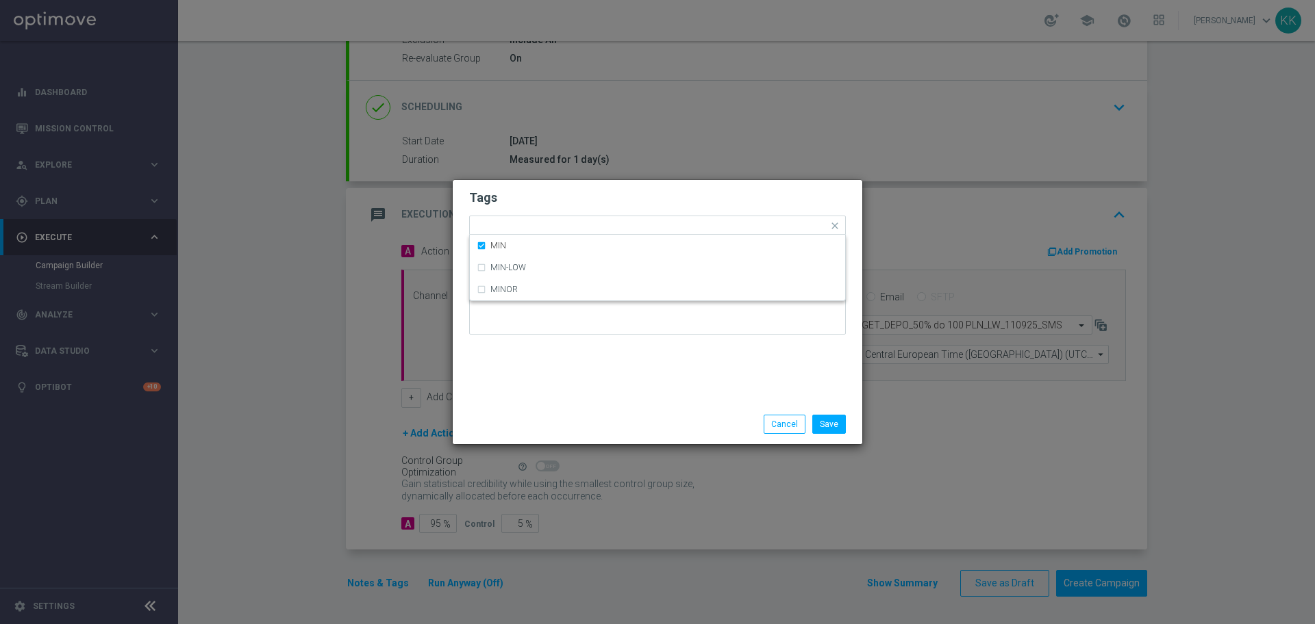
click at [568, 201] on h2 "Tags" at bounding box center [657, 198] width 377 height 16
click at [573, 226] on input "text" at bounding box center [686, 227] width 283 height 12
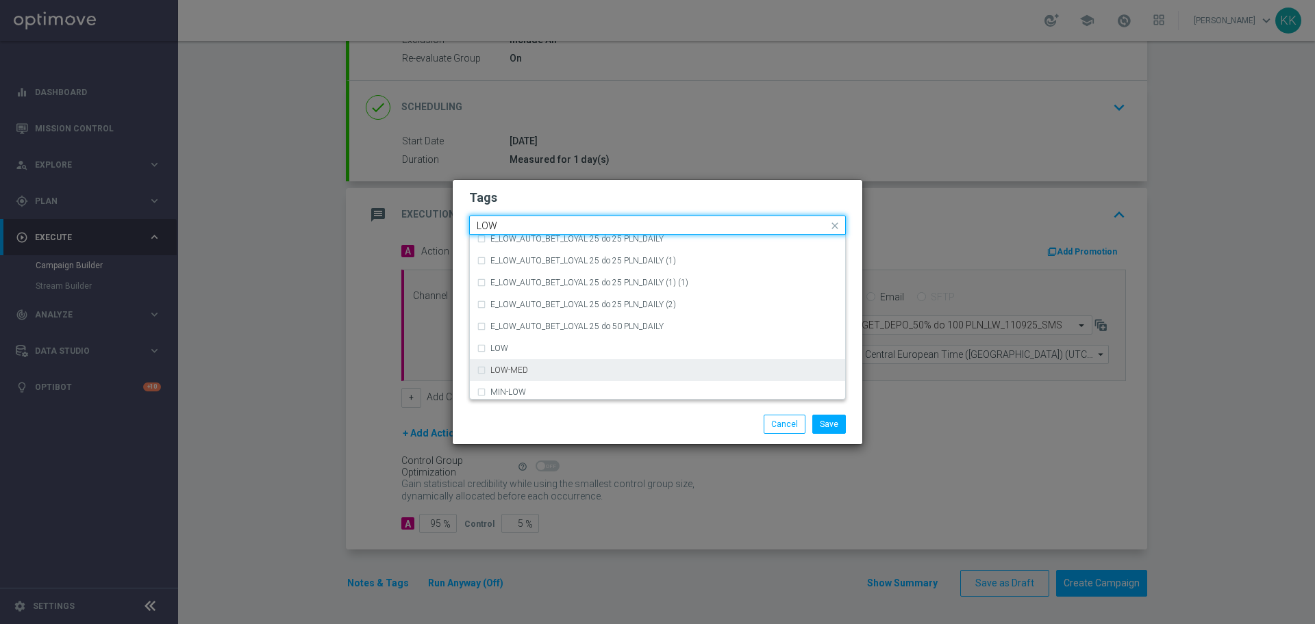
scroll to position [668, 0]
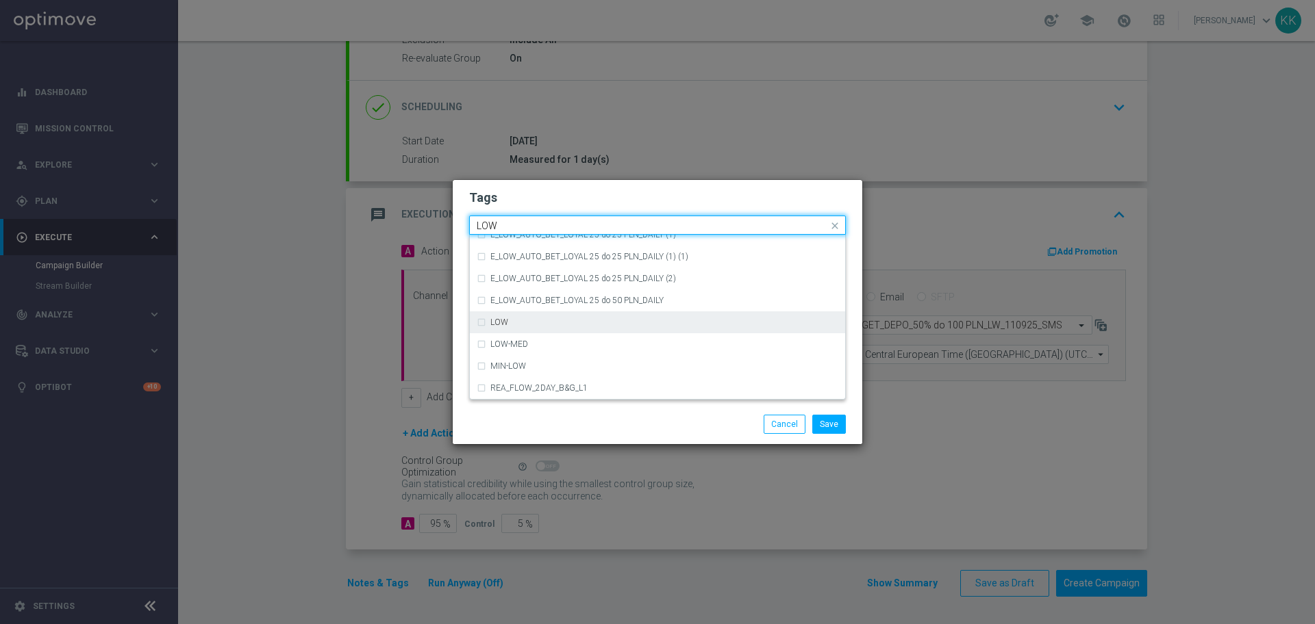
click at [563, 317] on div "LOW" at bounding box center [657, 323] width 361 height 22
type input "LOW"
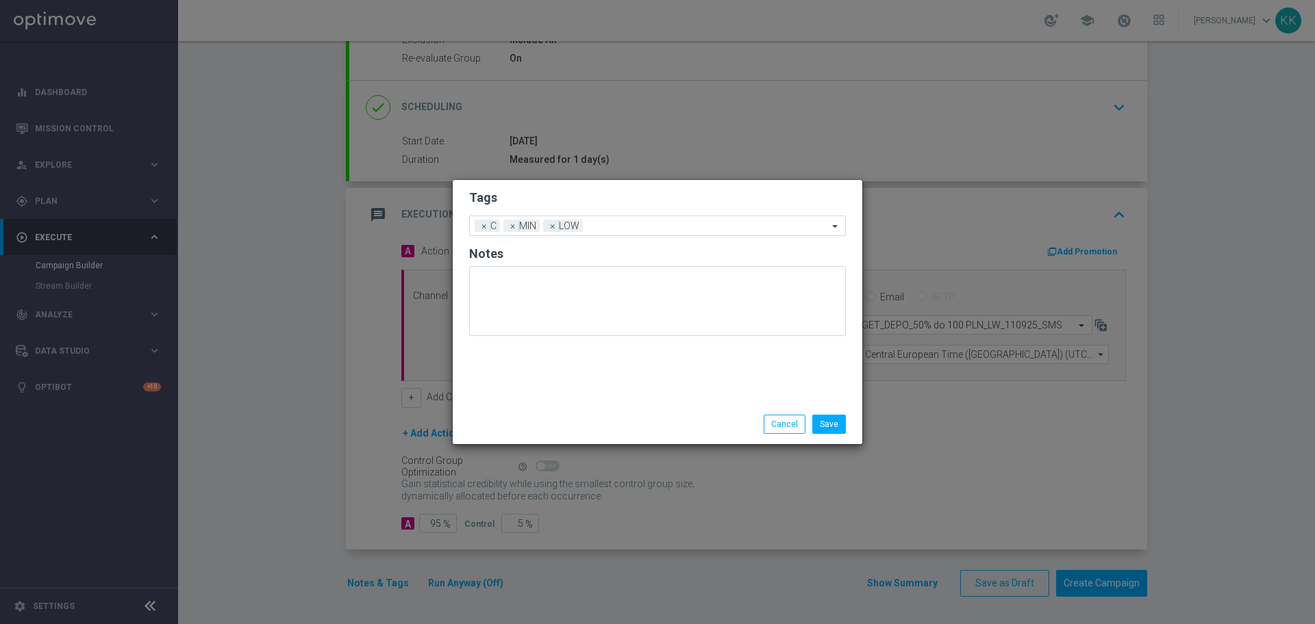
click at [557, 188] on form "Tags Add a new tag × C × MIN × LOW Notes" at bounding box center [657, 266] width 377 height 160
click at [609, 227] on input "text" at bounding box center [708, 227] width 240 height 12
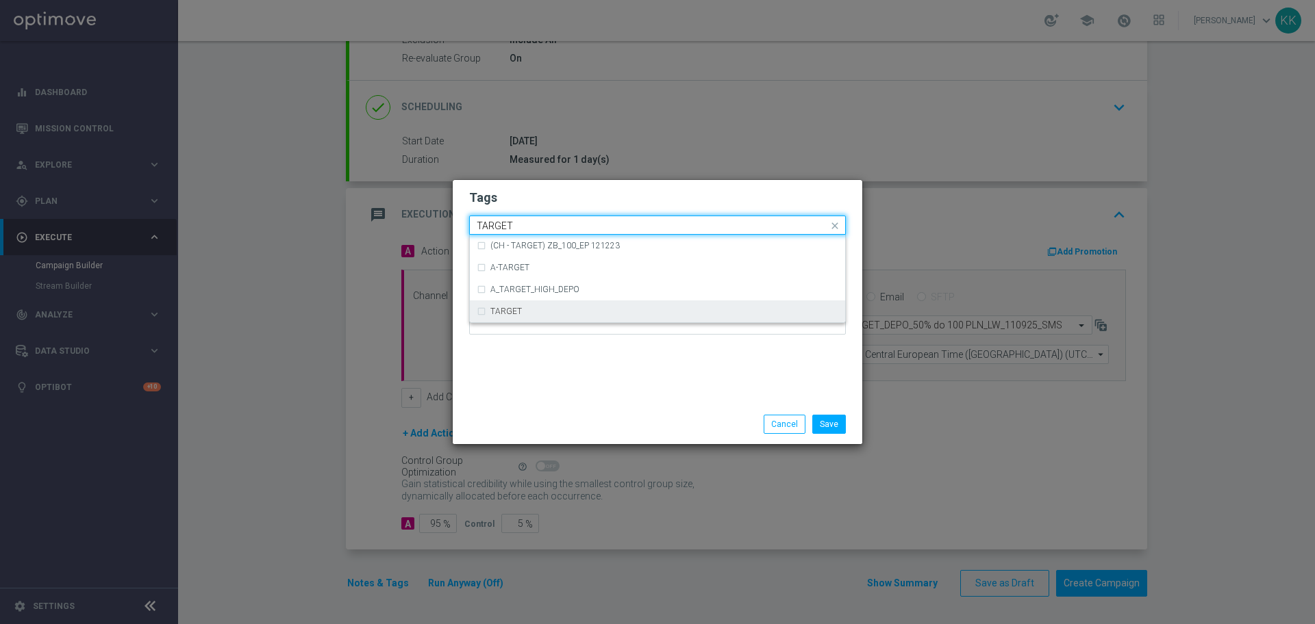
click at [578, 313] on div "TARGET" at bounding box center [664, 311] width 348 height 8
type input "TARGET"
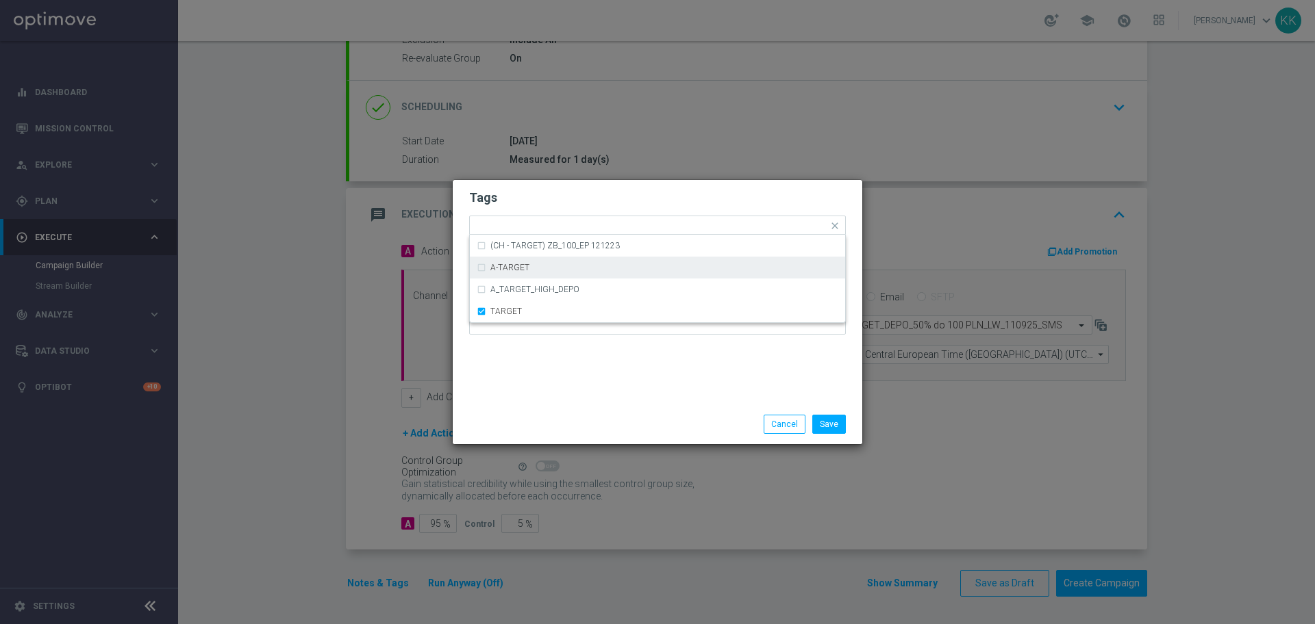
click at [590, 196] on h2 "Tags" at bounding box center [657, 198] width 377 height 16
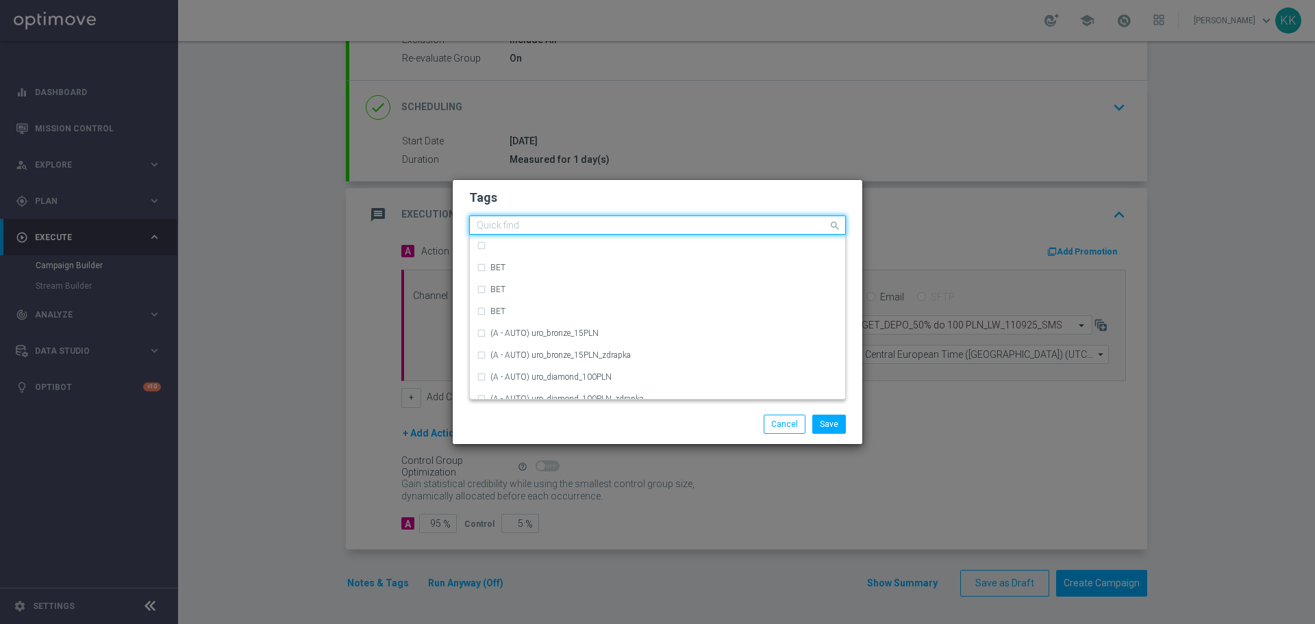
click at [685, 227] on input "text" at bounding box center [652, 226] width 351 height 12
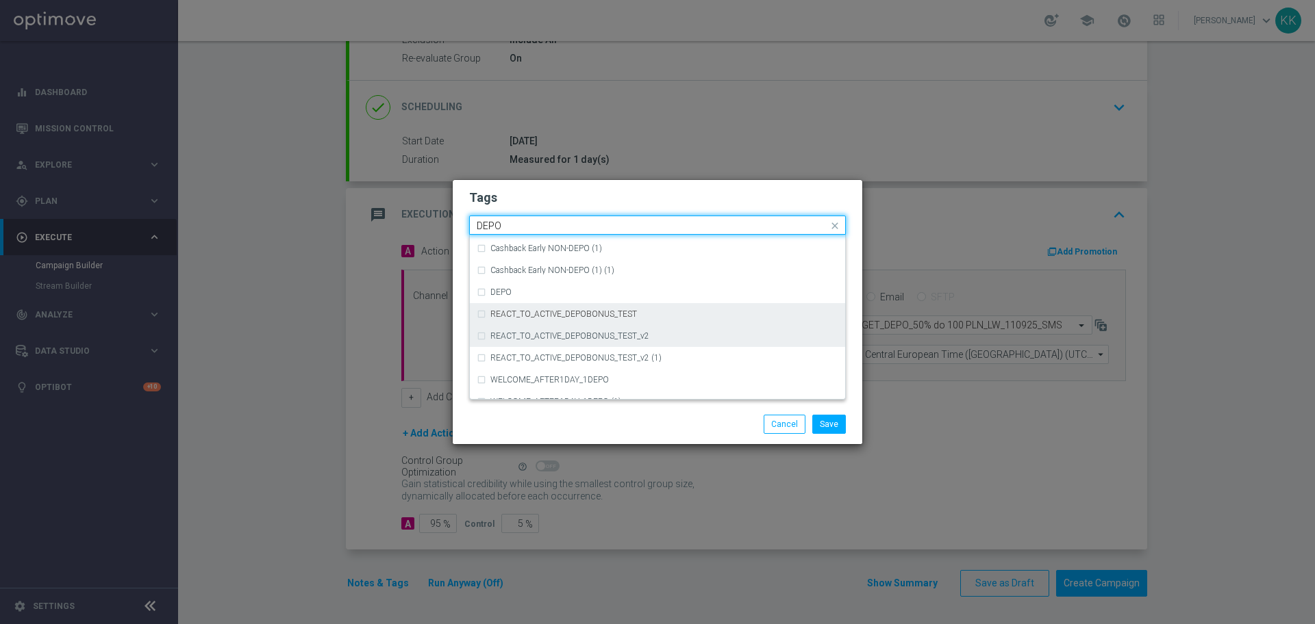
scroll to position [541, 0]
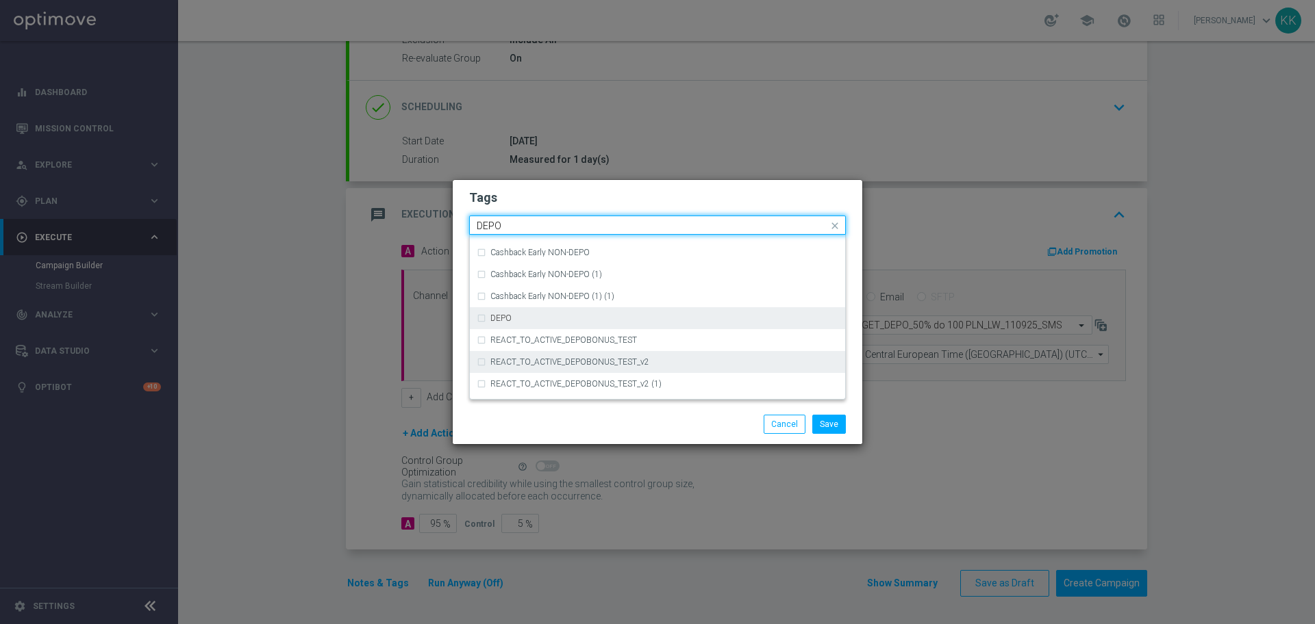
click at [557, 315] on div "DEPO" at bounding box center [664, 318] width 348 height 8
type input "DEPO"
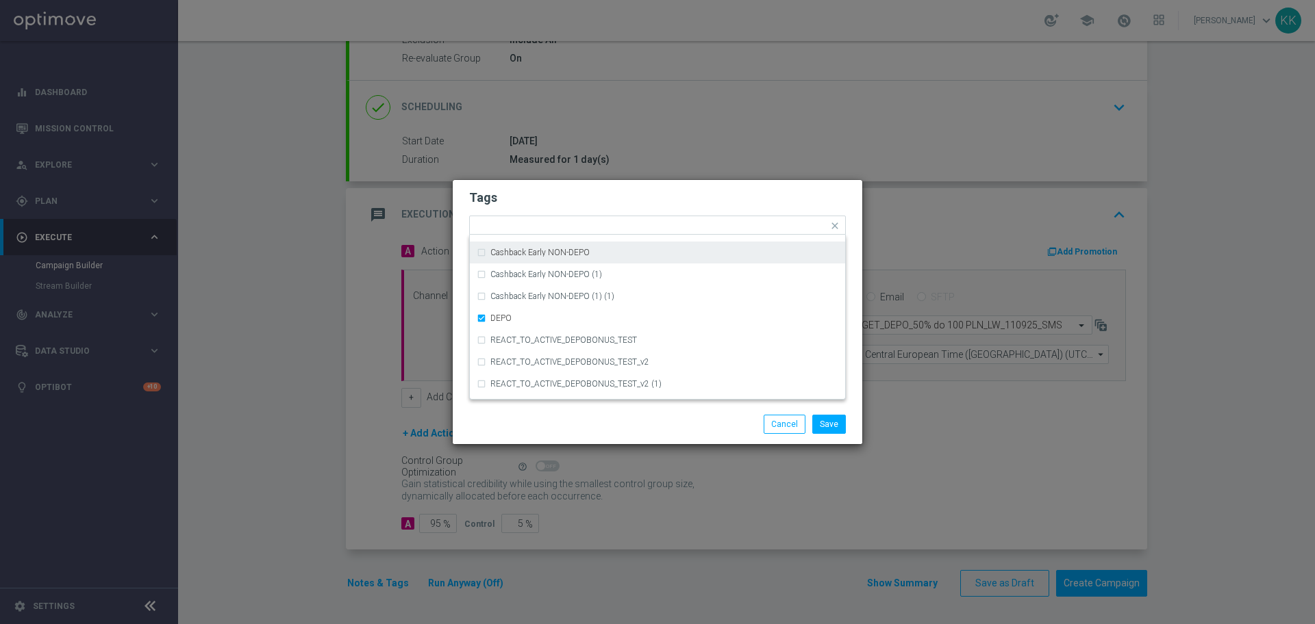
click at [594, 185] on div "Tags Quick find × C × MIN × LOW × TARGET × DEPO (REA - AUTO) REA_FLOW_5DAY_DEPO…" at bounding box center [657, 292] width 409 height 225
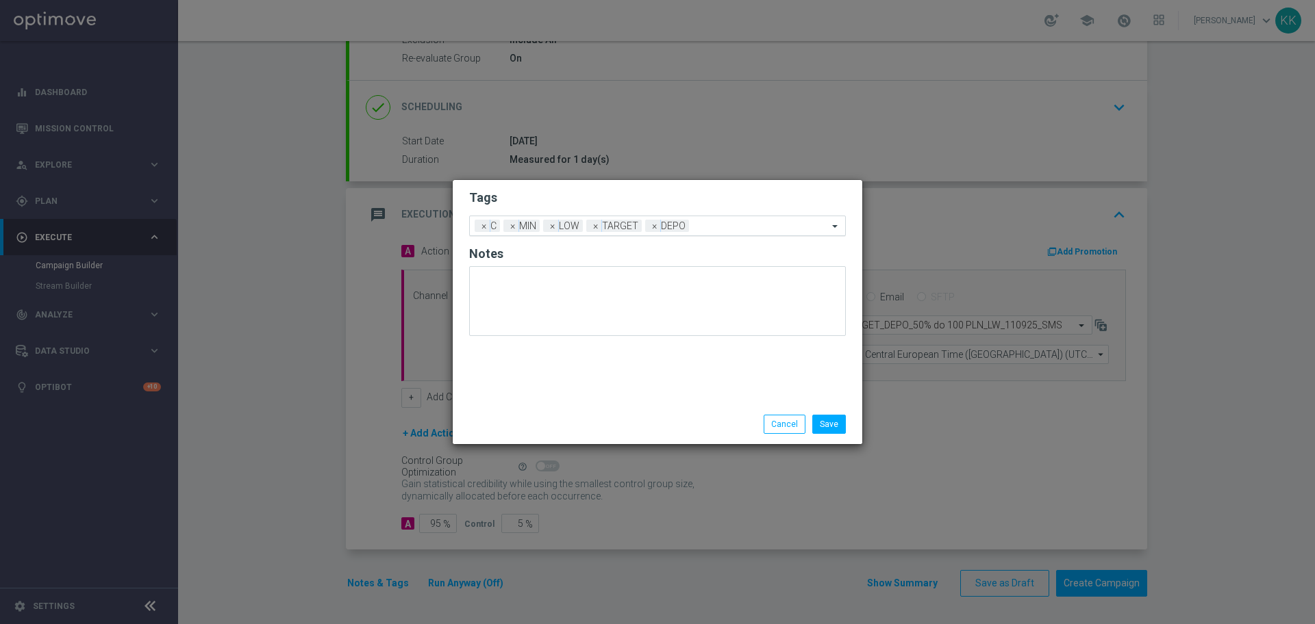
click at [749, 225] on input "text" at bounding box center [761, 227] width 134 height 12
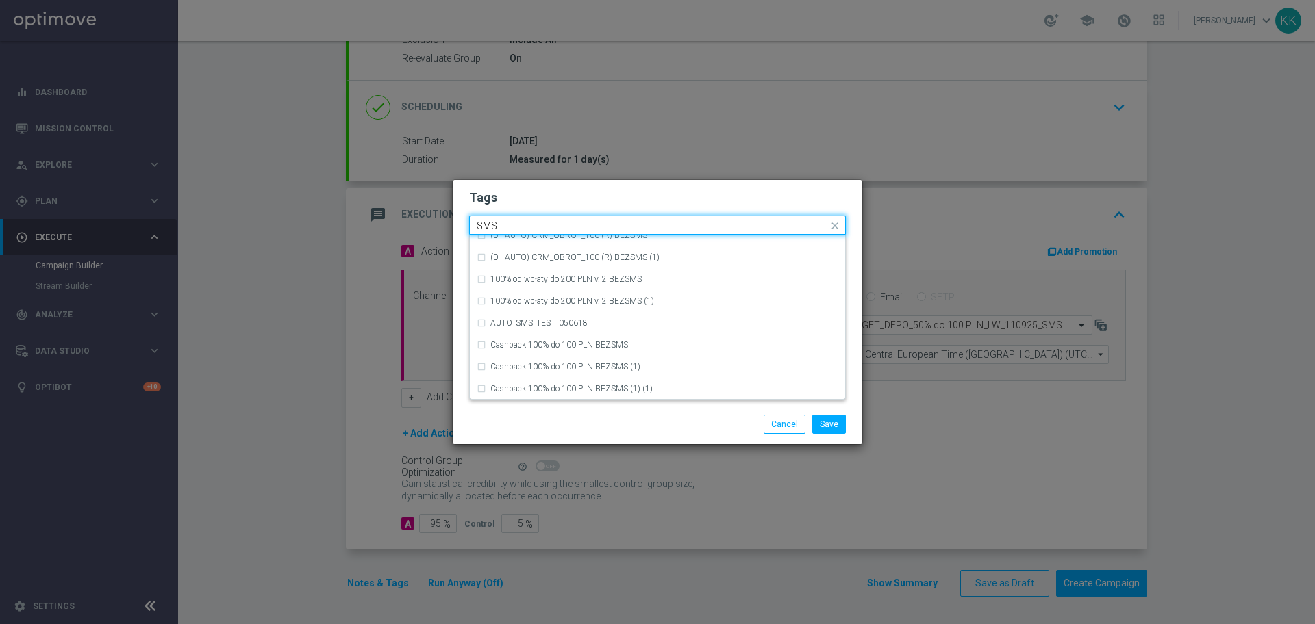
scroll to position [208, 0]
click at [590, 384] on div "SMS" at bounding box center [664, 388] width 348 height 8
type input "SMS"
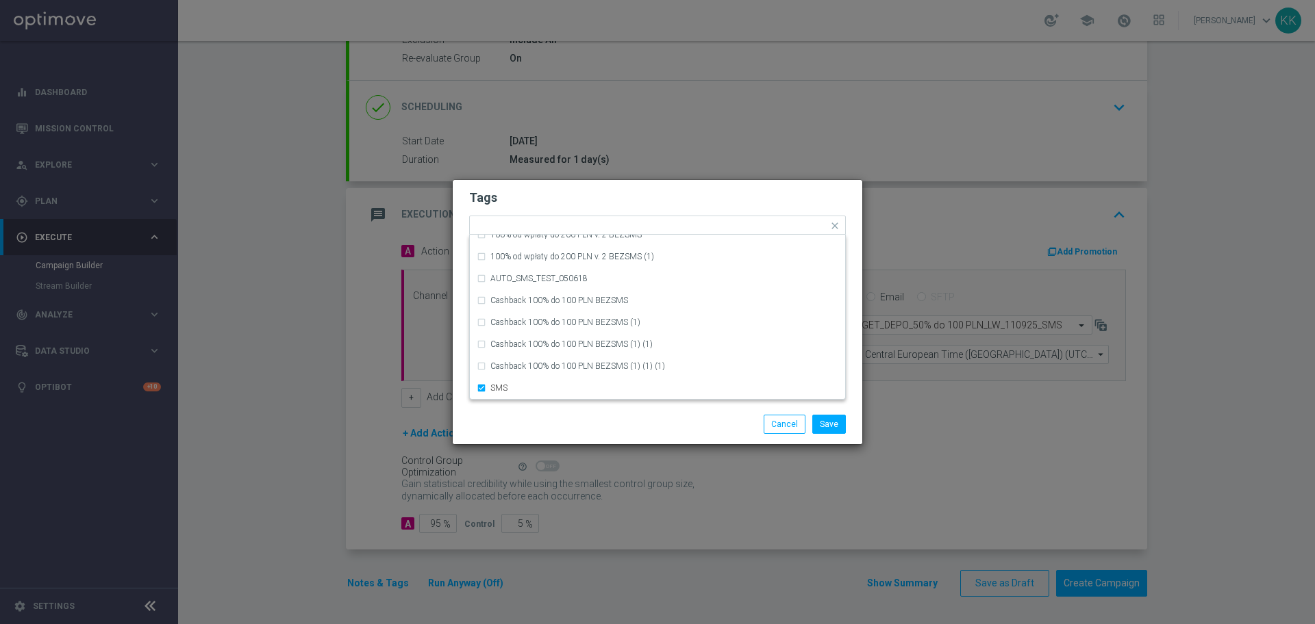
click at [722, 423] on div "Save Cancel" at bounding box center [723, 424] width 265 height 19
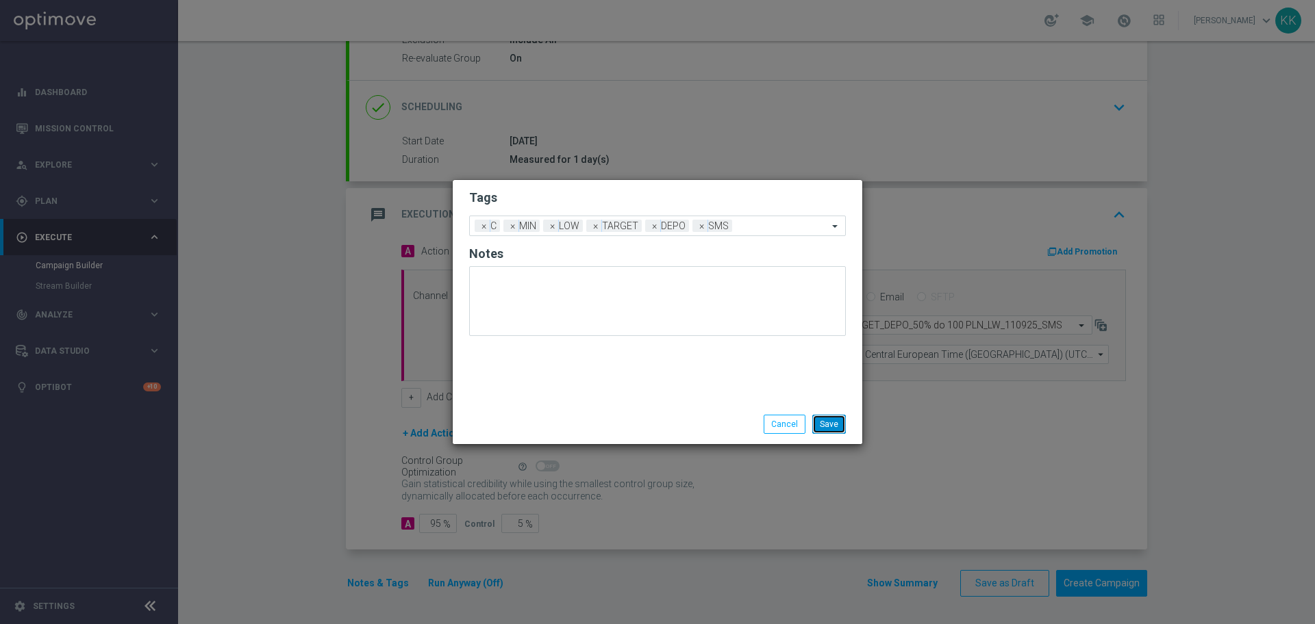
click at [824, 424] on button "Save" at bounding box center [829, 424] width 34 height 19
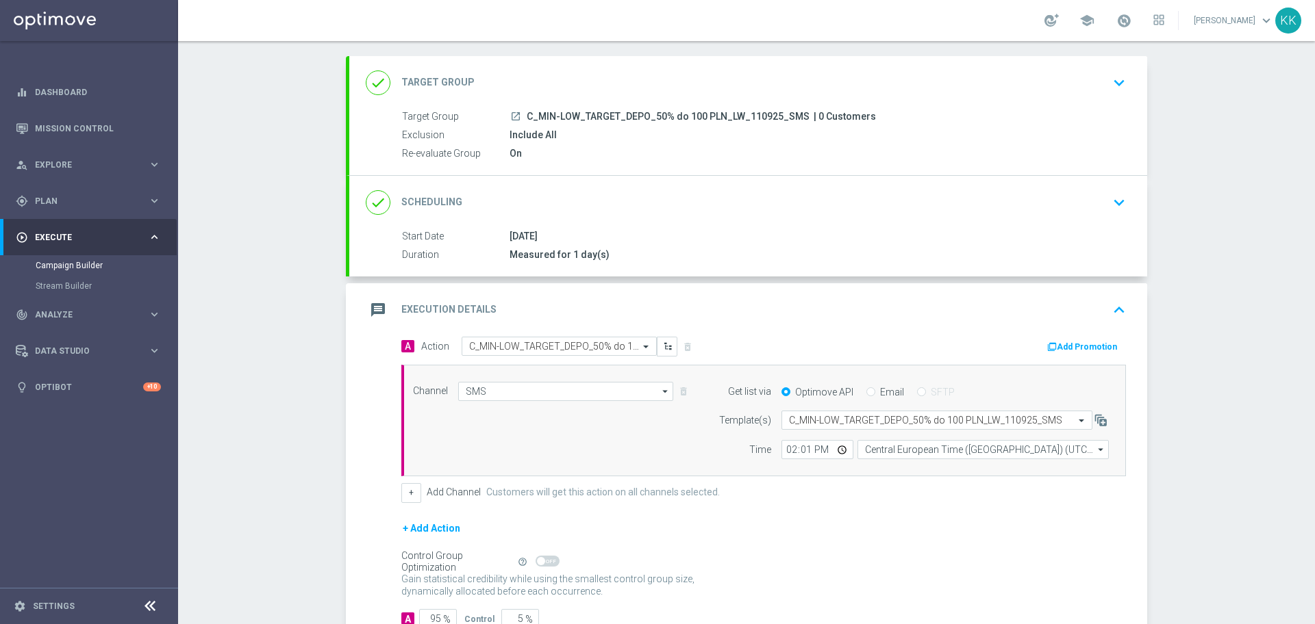
scroll to position [0, 0]
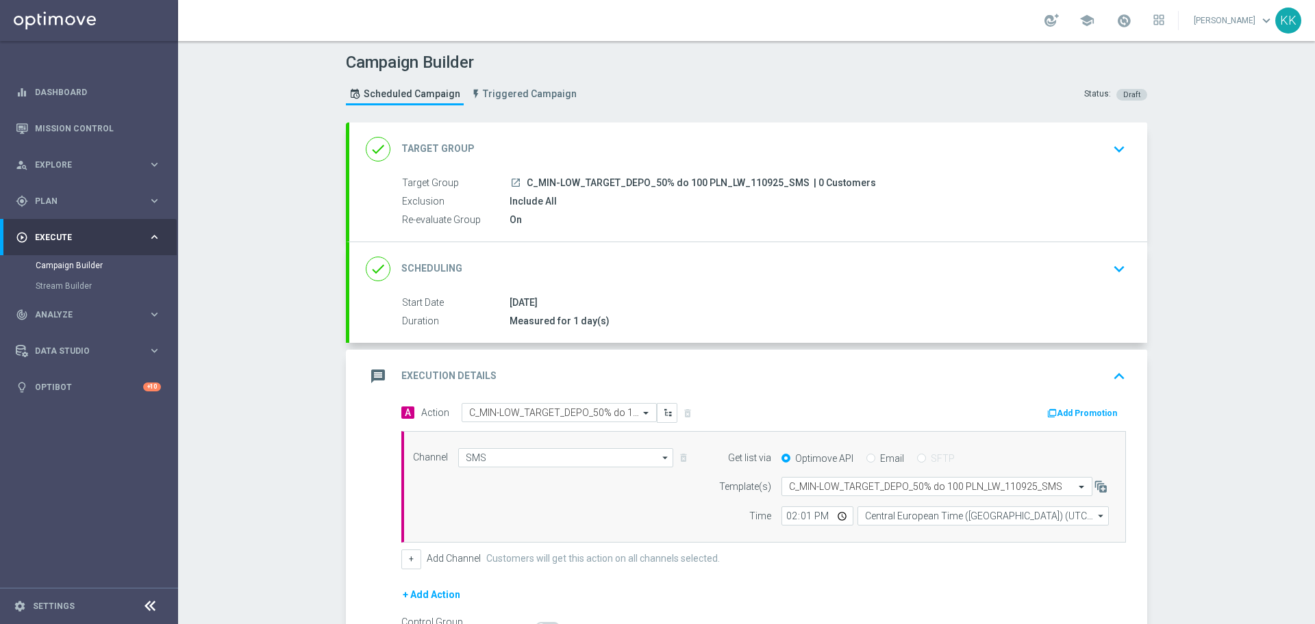
click at [1109, 142] on icon "keyboard_arrow_down" at bounding box center [1118, 149] width 21 height 21
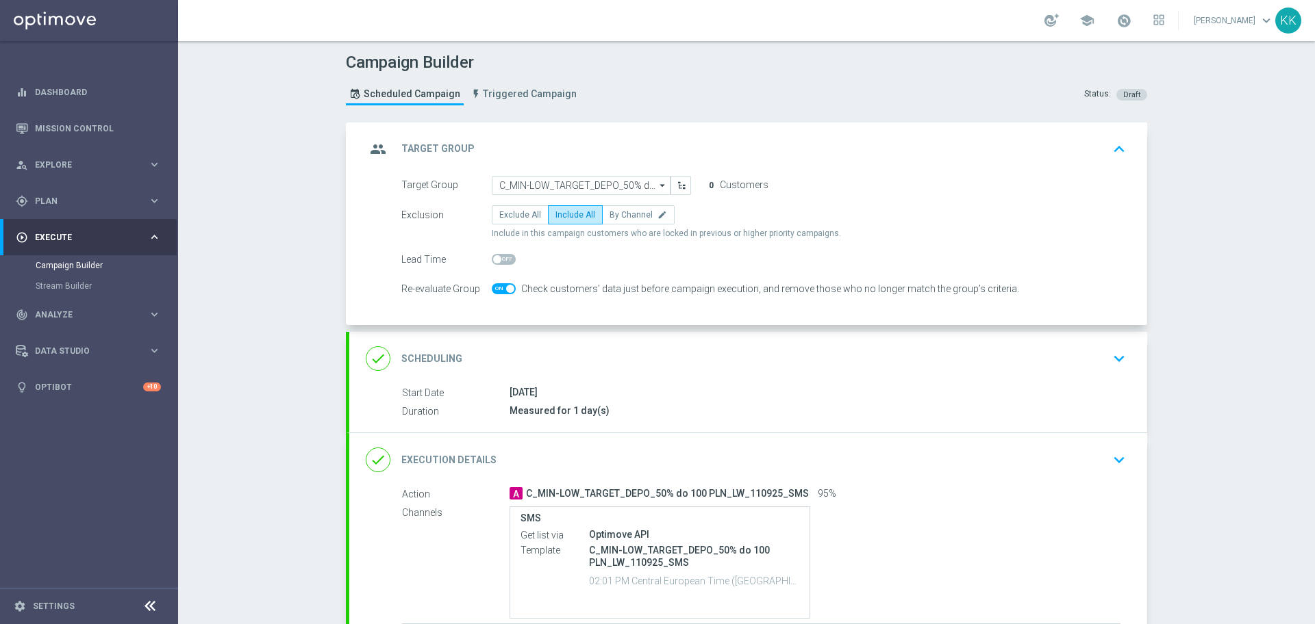
click at [924, 364] on div "done Scheduling keyboard_arrow_down" at bounding box center [748, 359] width 765 height 26
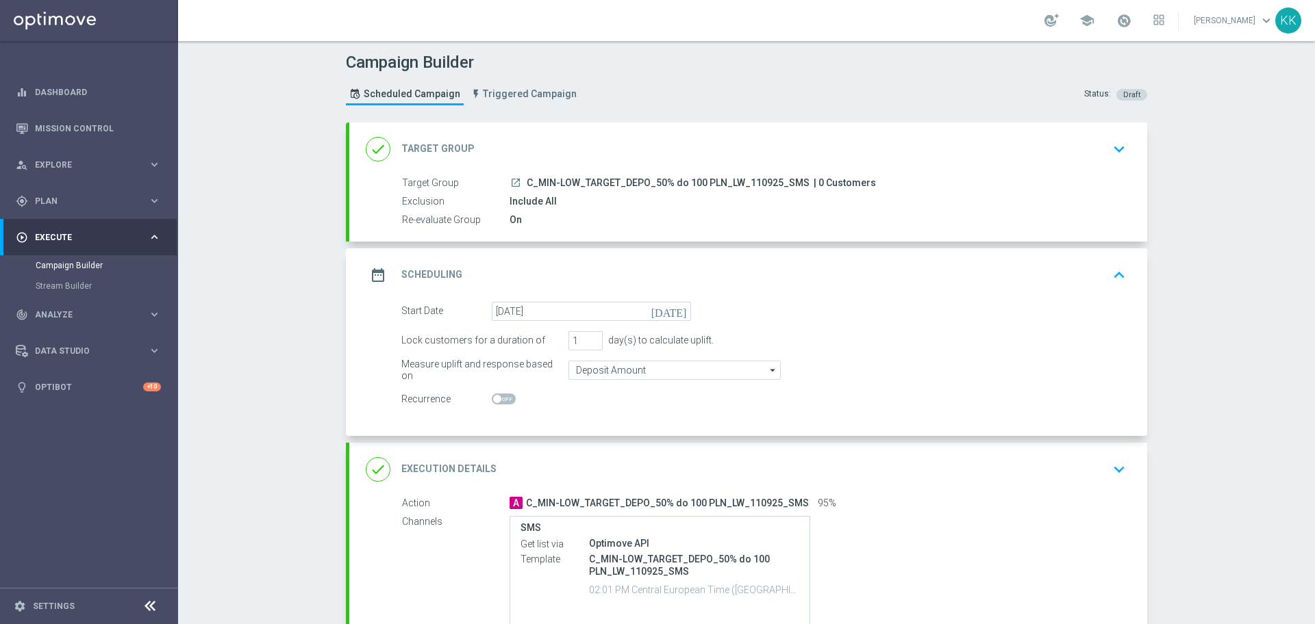
click at [1117, 455] on div "done Execution Details keyboard_arrow_down" at bounding box center [748, 469] width 798 height 53
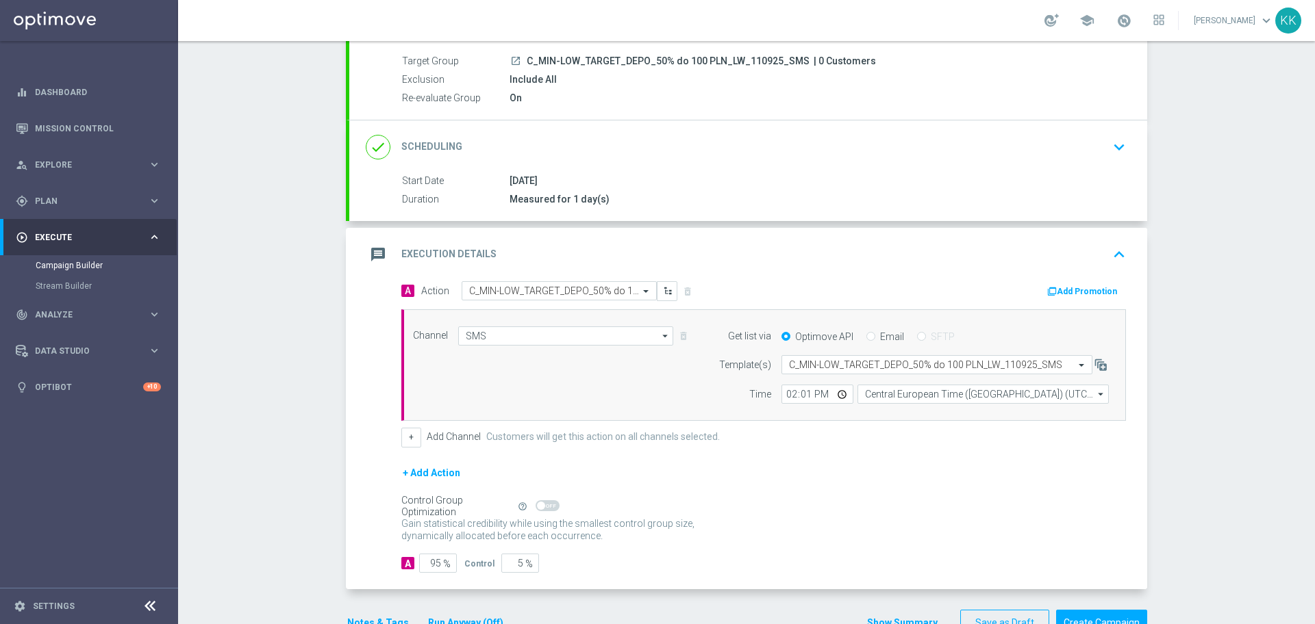
scroll to position [162, 0]
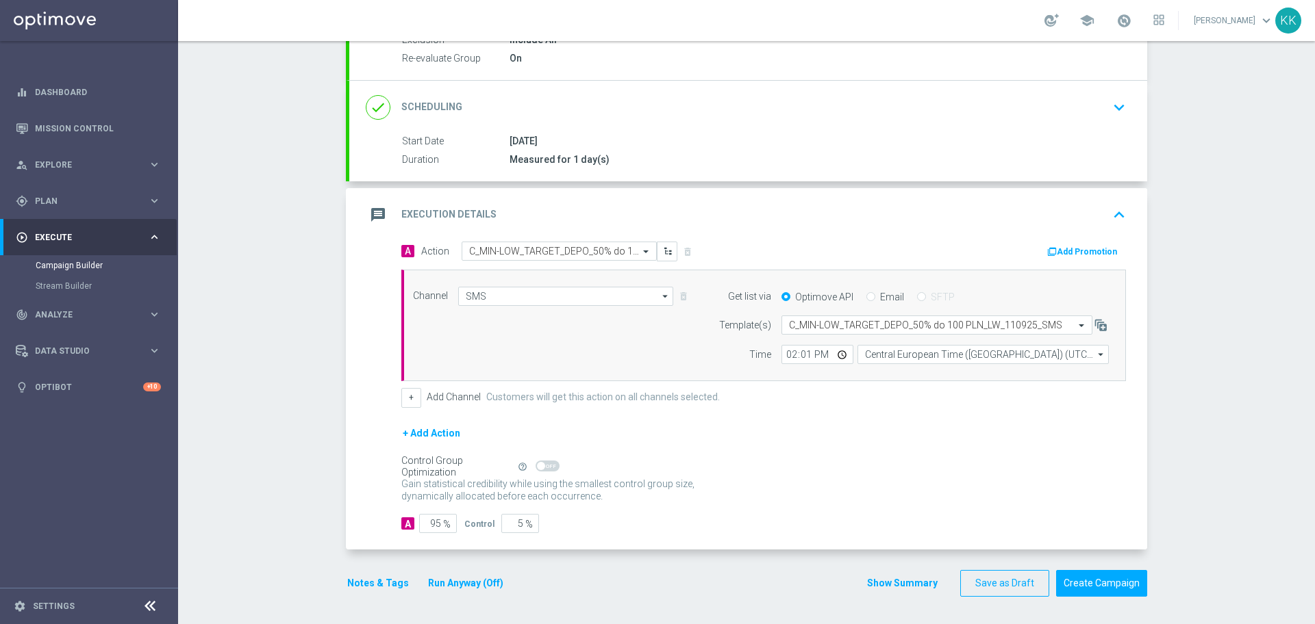
click at [381, 576] on button "Notes & Tags" at bounding box center [378, 583] width 64 height 17
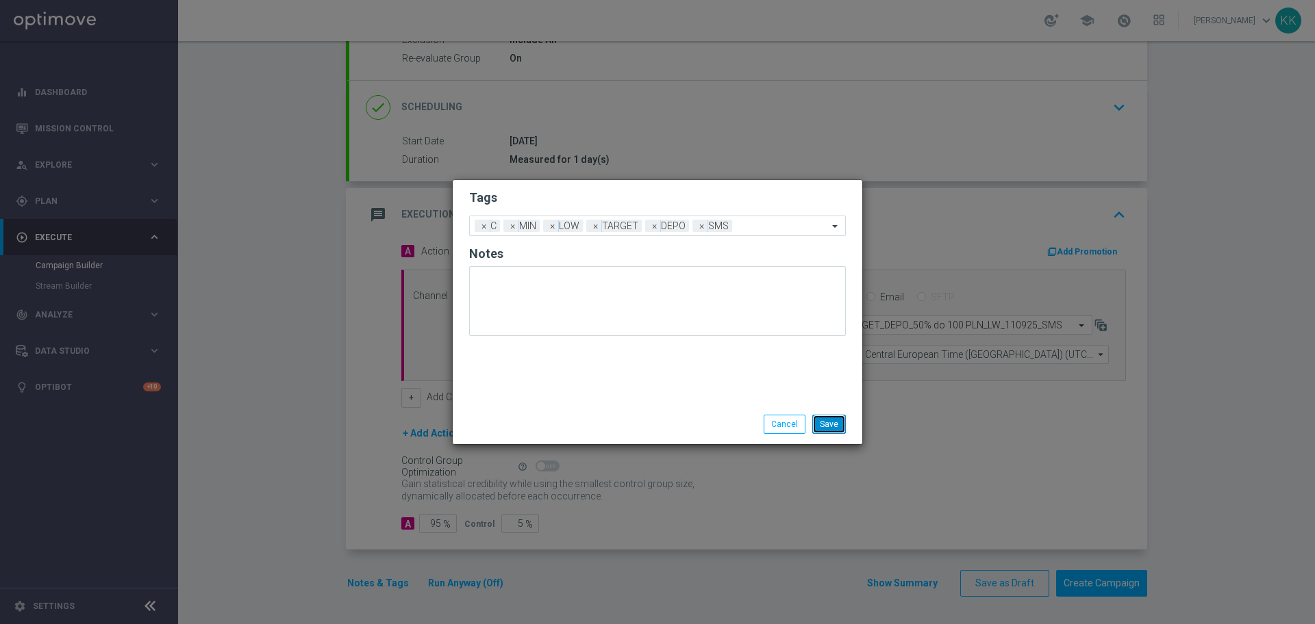
click at [842, 420] on button "Save" at bounding box center [829, 424] width 34 height 19
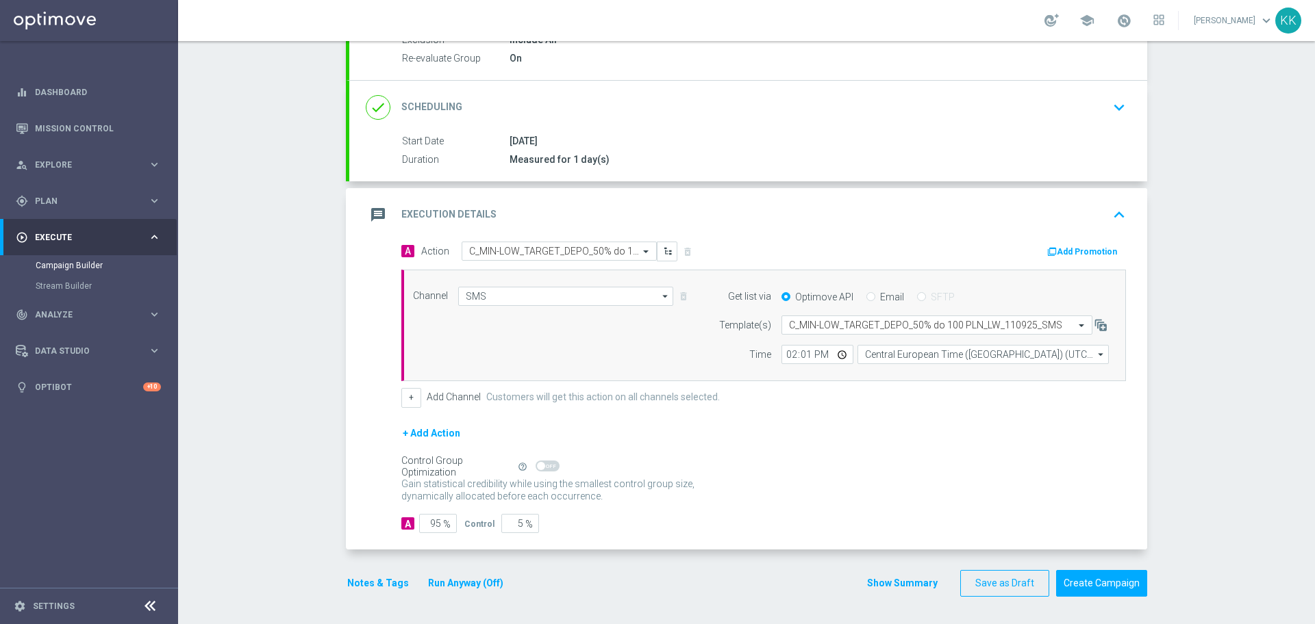
scroll to position [0, 0]
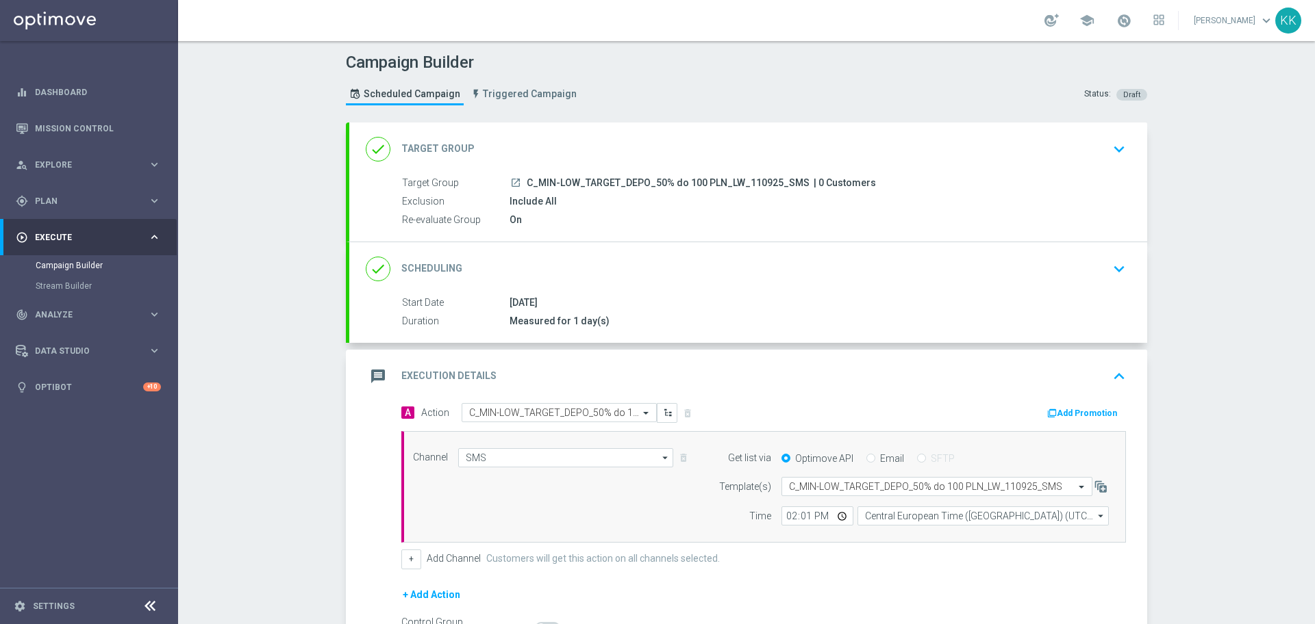
click at [1108, 147] on icon "keyboard_arrow_down" at bounding box center [1118, 149] width 21 height 21
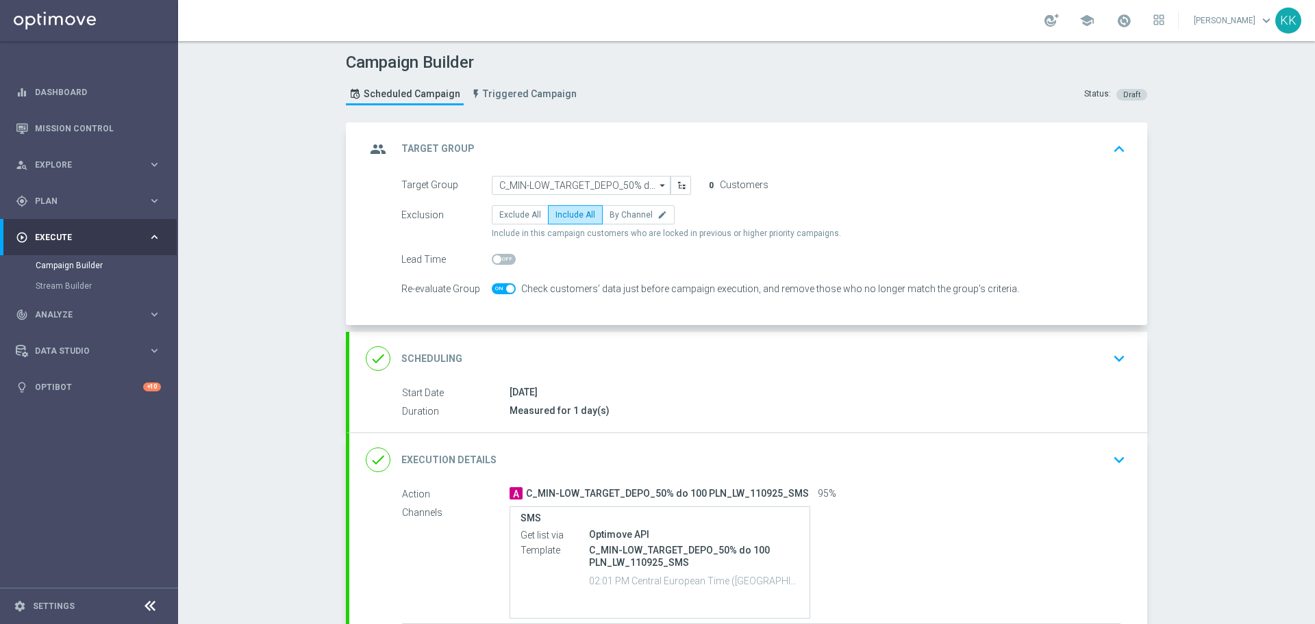
click at [1108, 362] on icon "keyboard_arrow_down" at bounding box center [1118, 358] width 21 height 21
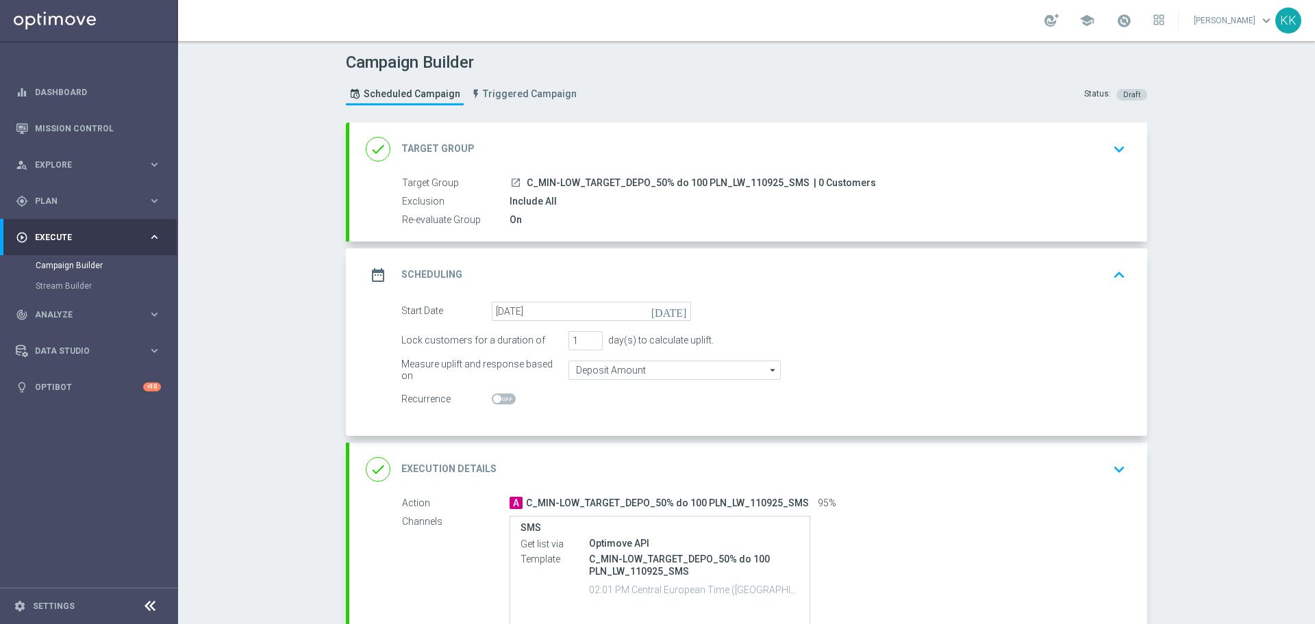
click at [1113, 477] on icon "keyboard_arrow_down" at bounding box center [1118, 469] width 21 height 21
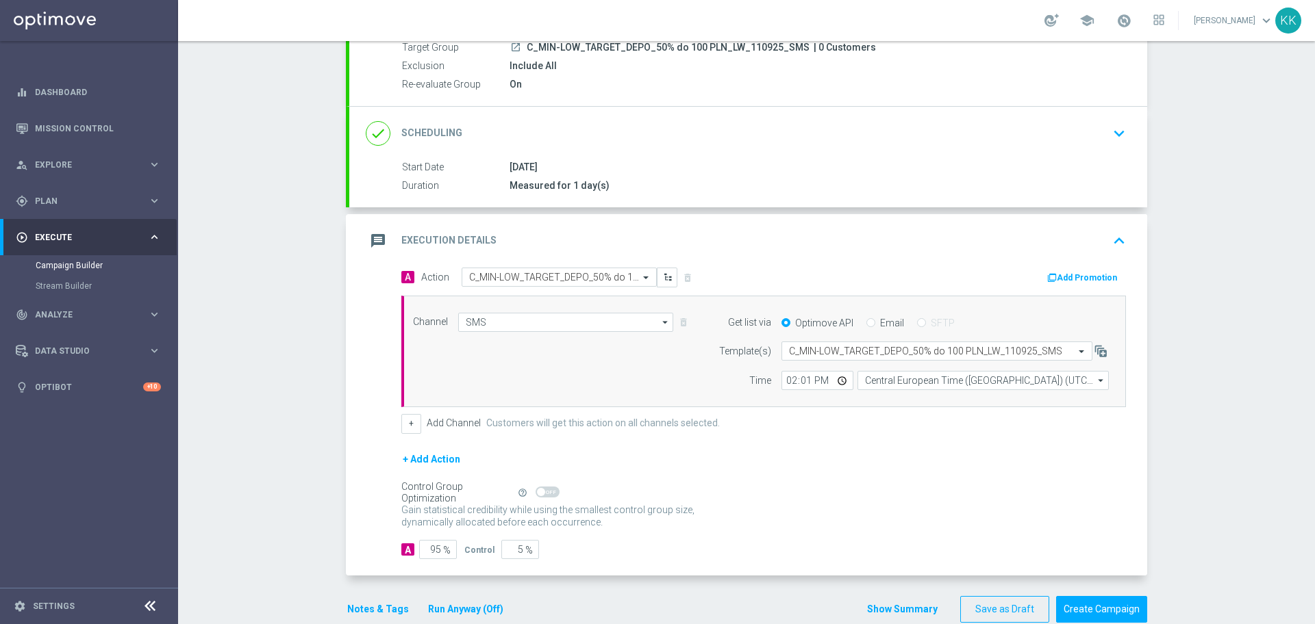
scroll to position [162, 0]
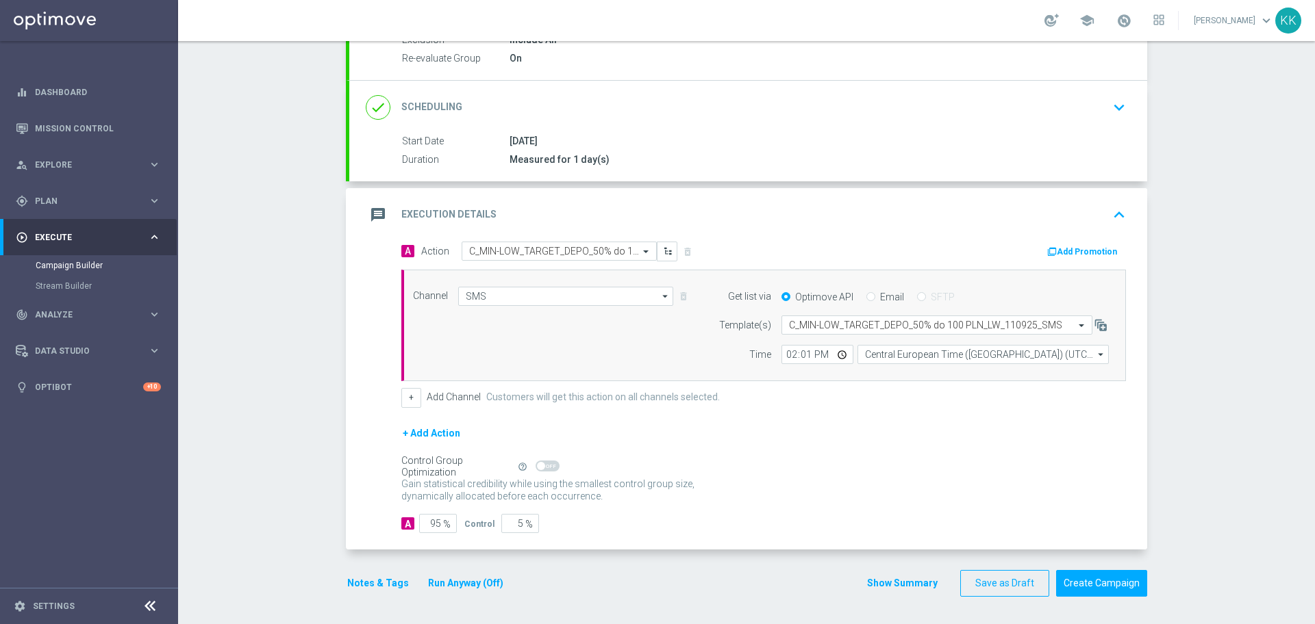
click at [389, 579] on button "Notes & Tags" at bounding box center [378, 583] width 64 height 17
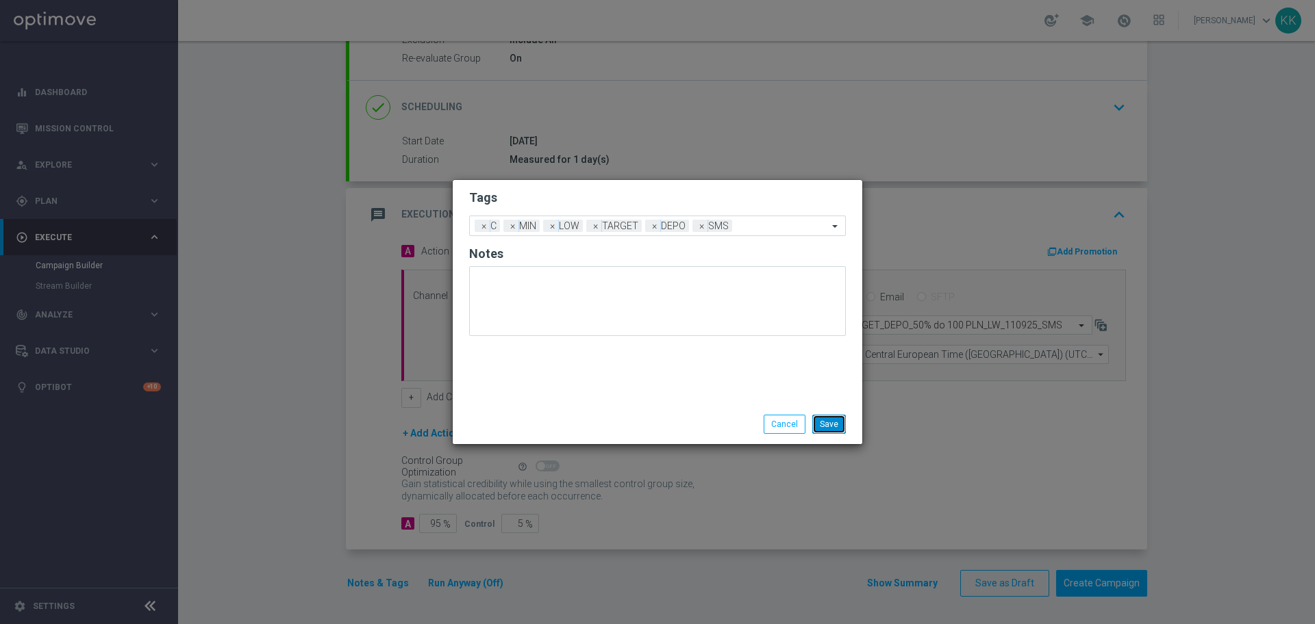
click at [831, 426] on button "Save" at bounding box center [829, 424] width 34 height 19
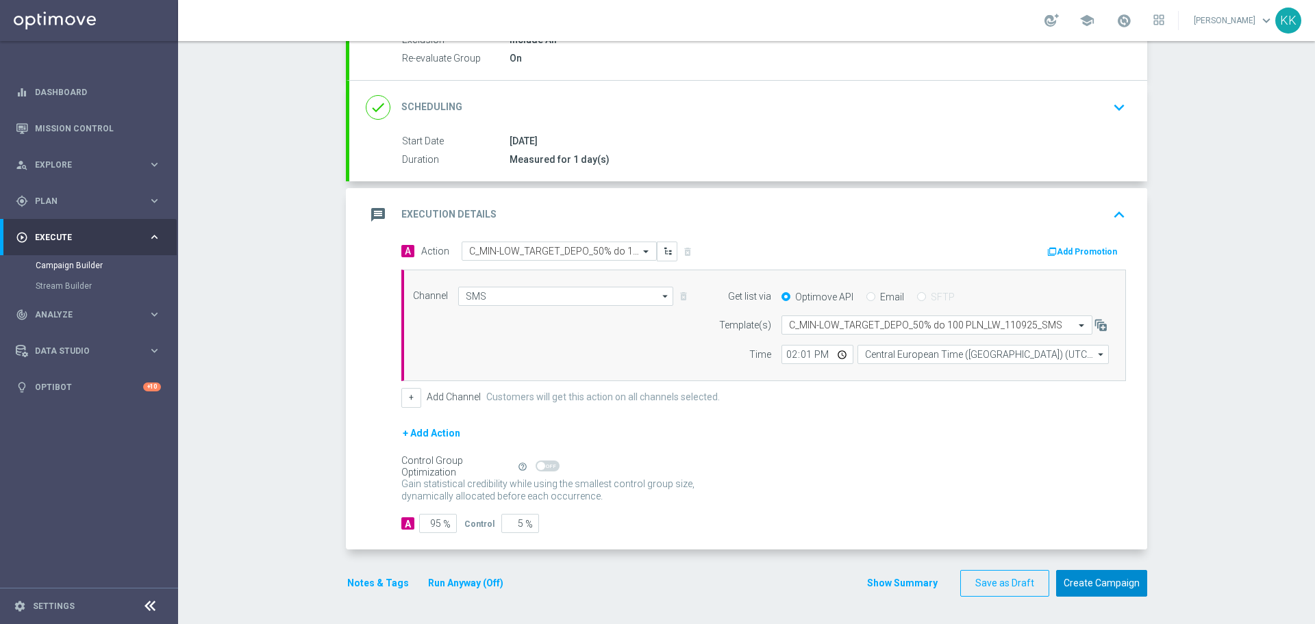
click at [1060, 580] on button "Create Campaign" at bounding box center [1101, 583] width 91 height 27
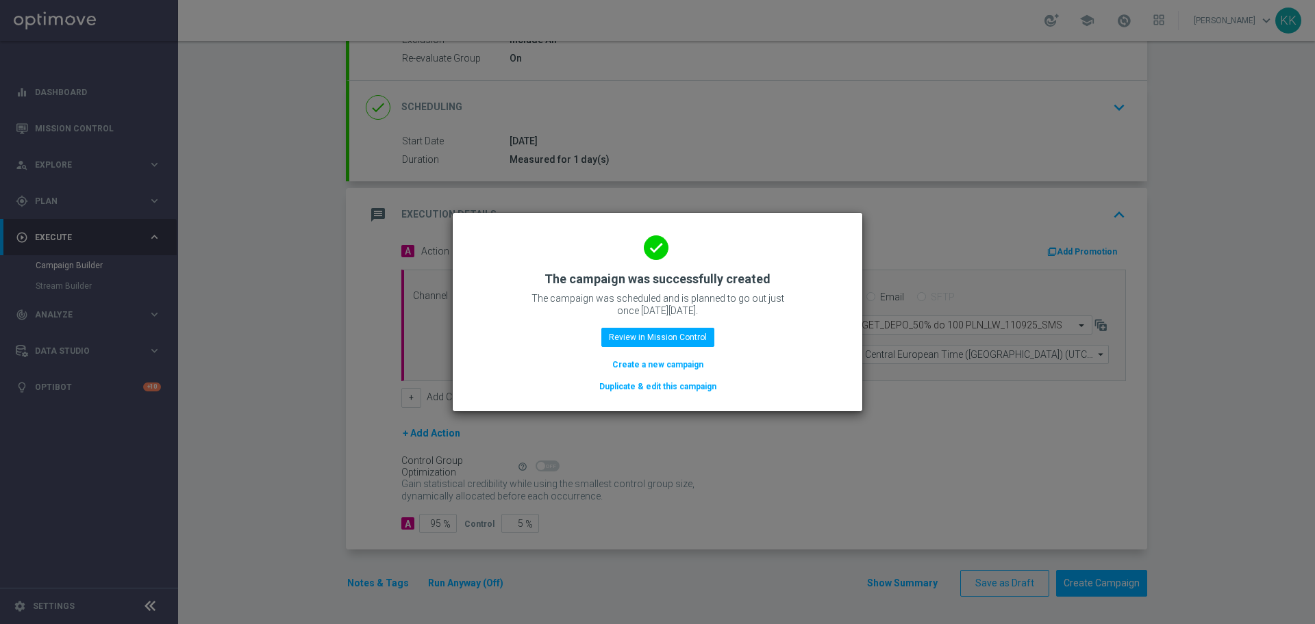
click at [675, 366] on button "Create a new campaign" at bounding box center [658, 364] width 94 height 15
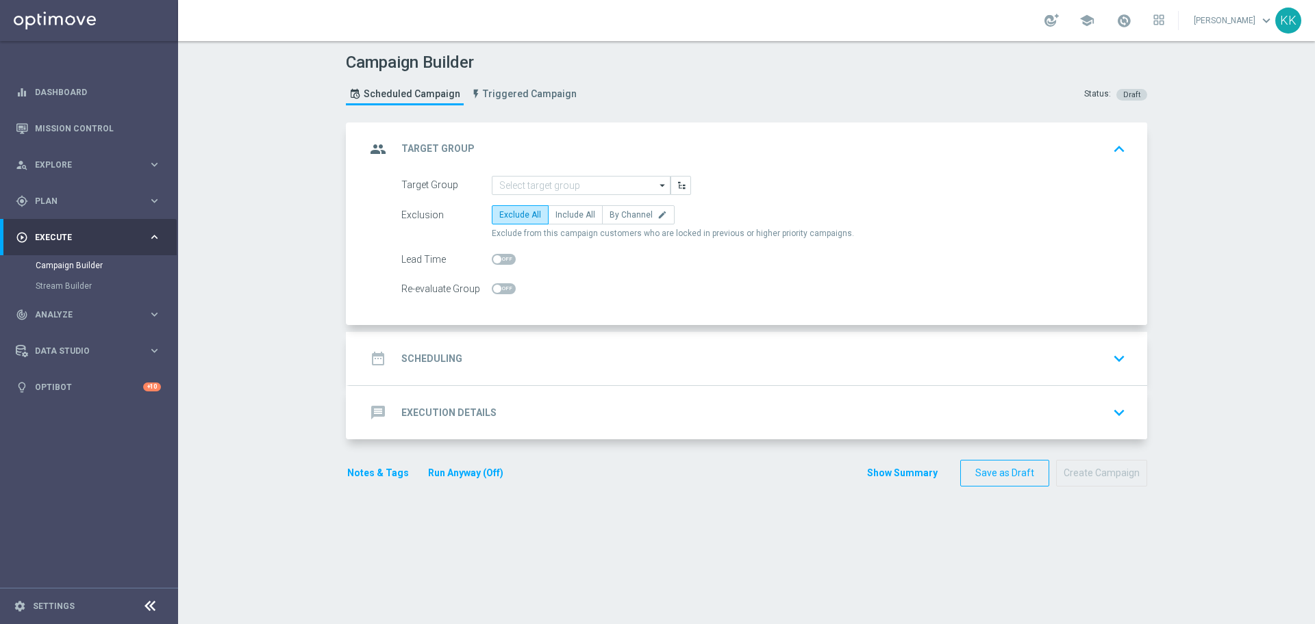
scroll to position [0, 0]
click at [591, 187] on input at bounding box center [581, 185] width 179 height 19
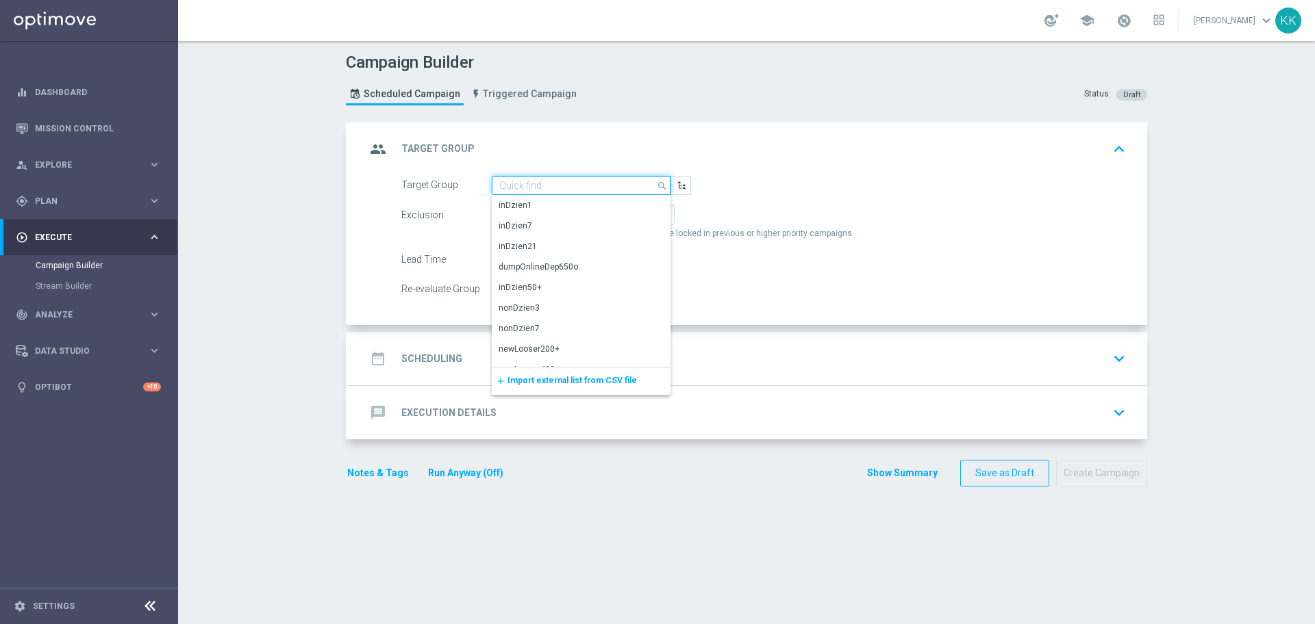
paste input "C_MED-HIGH_TARGET_DEPO_50% do 300 PLN_LW_110925_SMS"
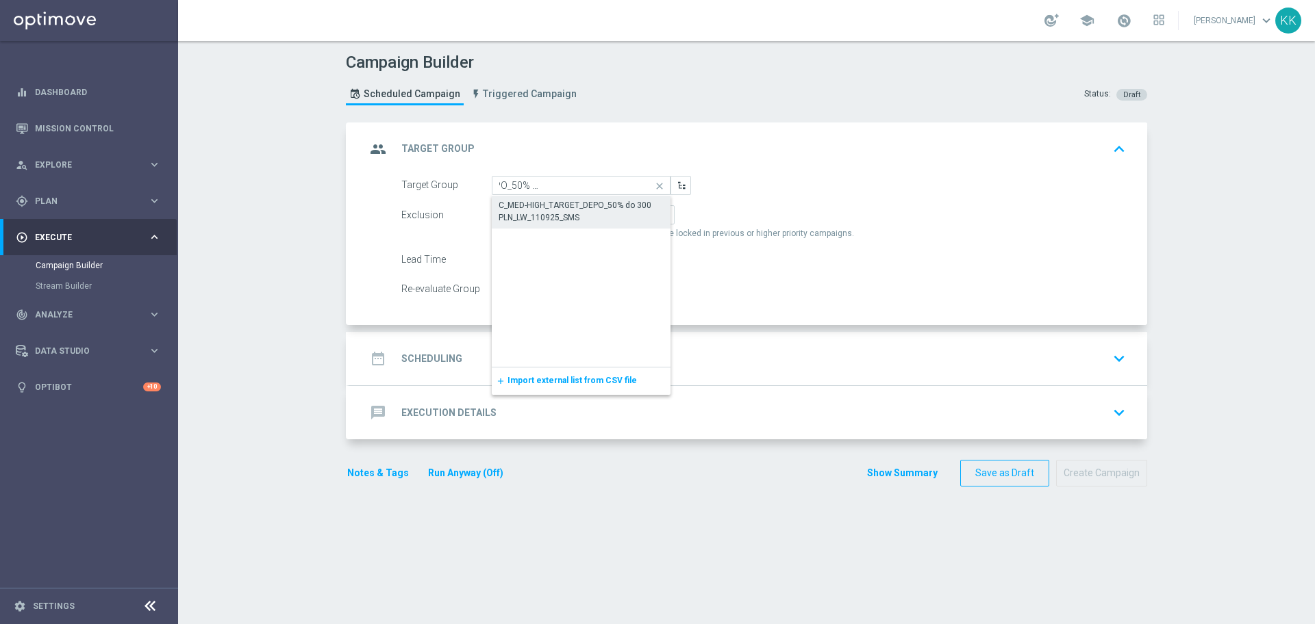
click at [575, 204] on div "C_MED-HIGH_TARGET_DEPO_50% do 300 PLN_LW_110925_SMS" at bounding box center [580, 211] width 165 height 25
type input "C_MED-HIGH_TARGET_DEPO_50% do 300 PLN_LW_110925_SMS"
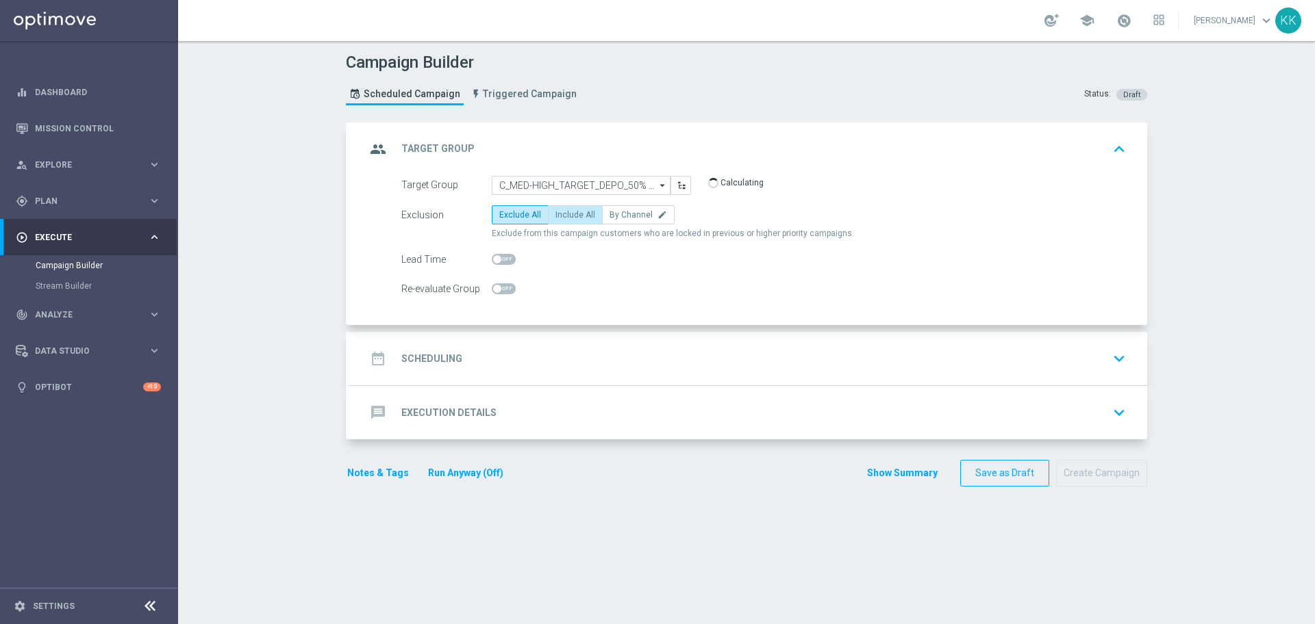
click at [570, 219] on span "Include All" at bounding box center [575, 215] width 40 height 10
click at [564, 219] on input "Include All" at bounding box center [559, 217] width 9 height 9
radio input "true"
click at [503, 293] on span at bounding box center [504, 288] width 24 height 11
click at [503, 293] on input "checkbox" at bounding box center [504, 288] width 24 height 11
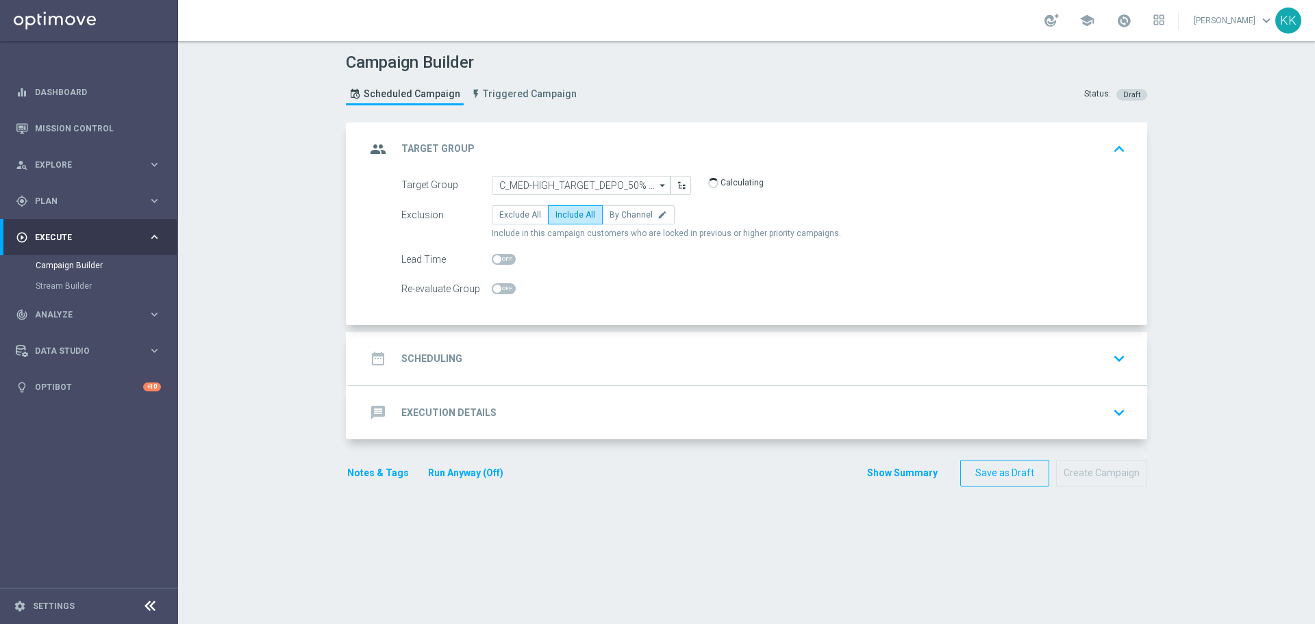
checkbox input "true"
click at [553, 366] on div "date_range Scheduling keyboard_arrow_down" at bounding box center [748, 359] width 765 height 26
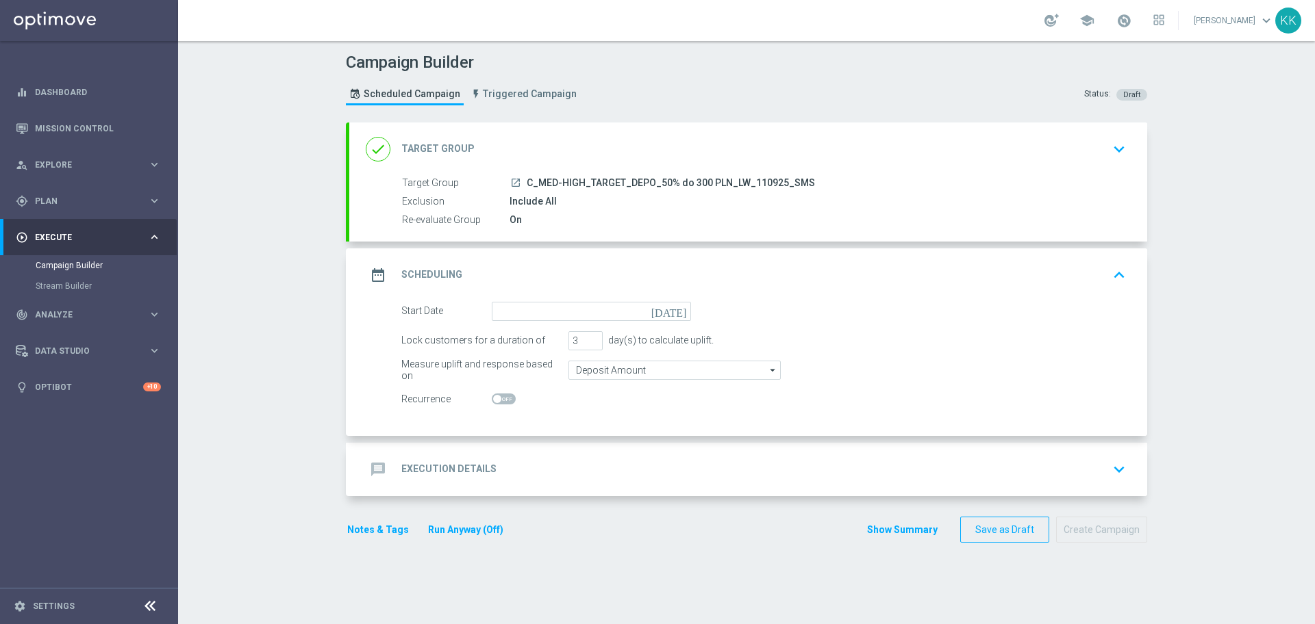
click at [542, 322] on form "Start Date today Lock customers for a duration of 3 day(s) to calculate uplift.…" at bounding box center [763, 355] width 724 height 107
click at [544, 311] on input at bounding box center [591, 311] width 199 height 19
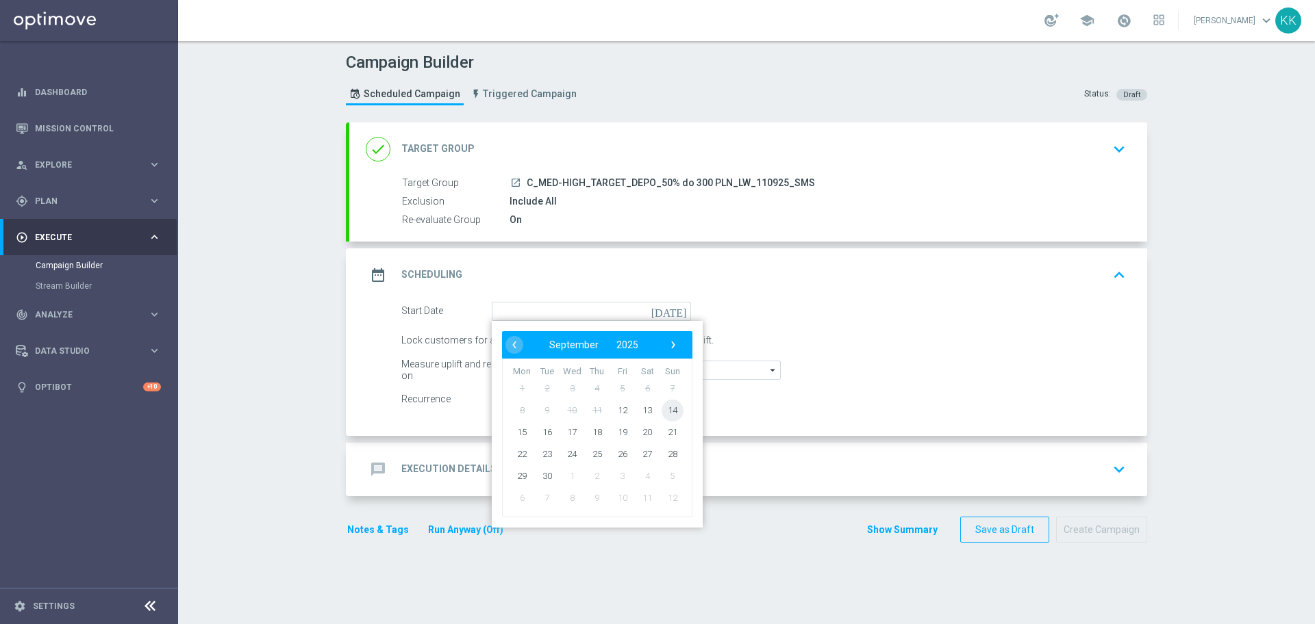
click at [665, 407] on span "14" at bounding box center [672, 410] width 22 height 22
type input "14 Sep 2025"
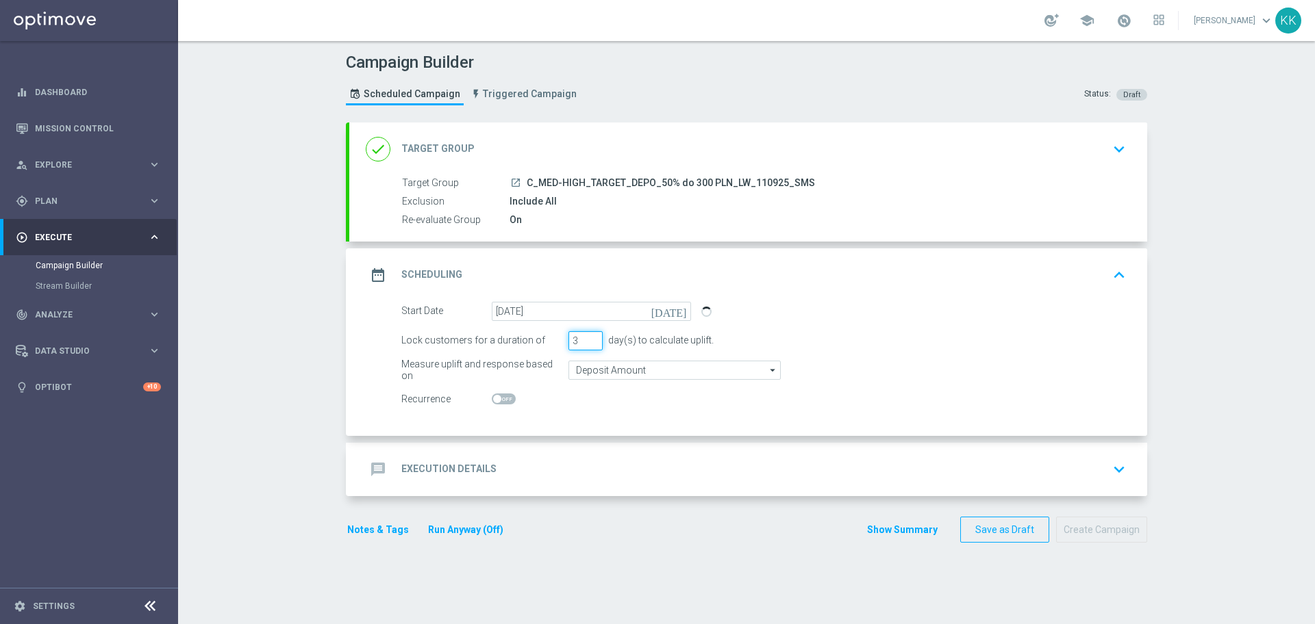
drag, startPoint x: 573, startPoint y: 337, endPoint x: 518, endPoint y: 338, distance: 54.8
click at [518, 338] on div "Lock customers for a duration of 3 day(s) to calculate uplift." at bounding box center [763, 340] width 745 height 19
type input "1"
click at [594, 459] on div "message Execution Details keyboard_arrow_down" at bounding box center [748, 470] width 765 height 26
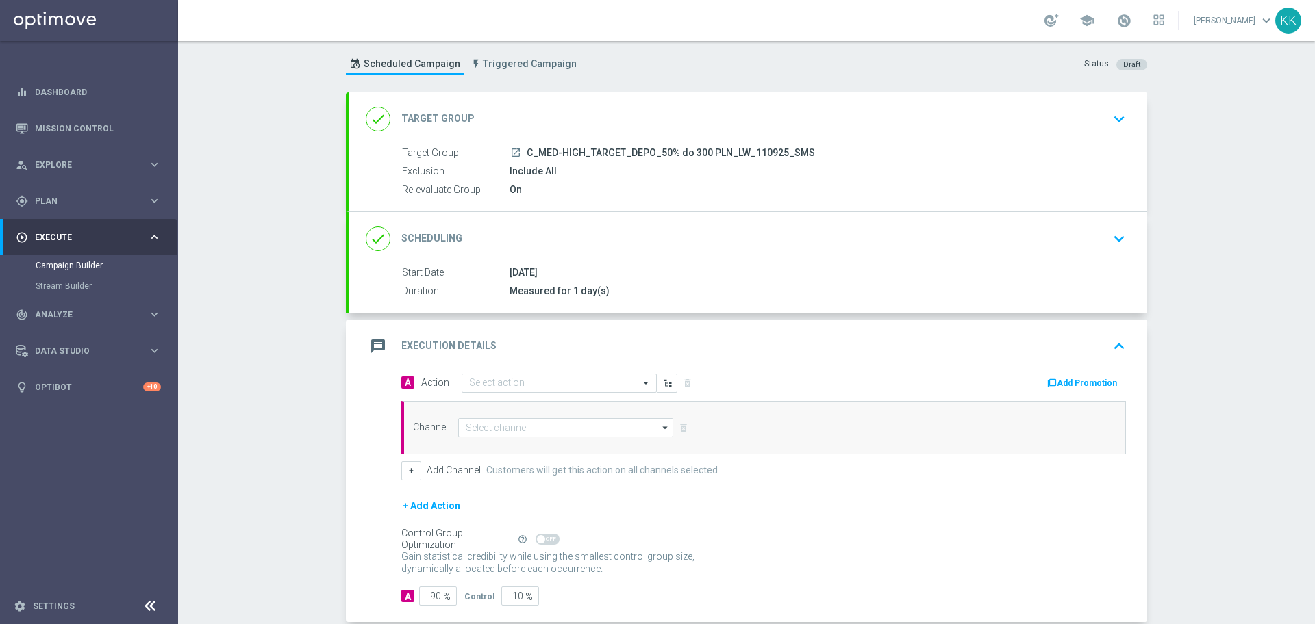
scroll to position [51, 0]
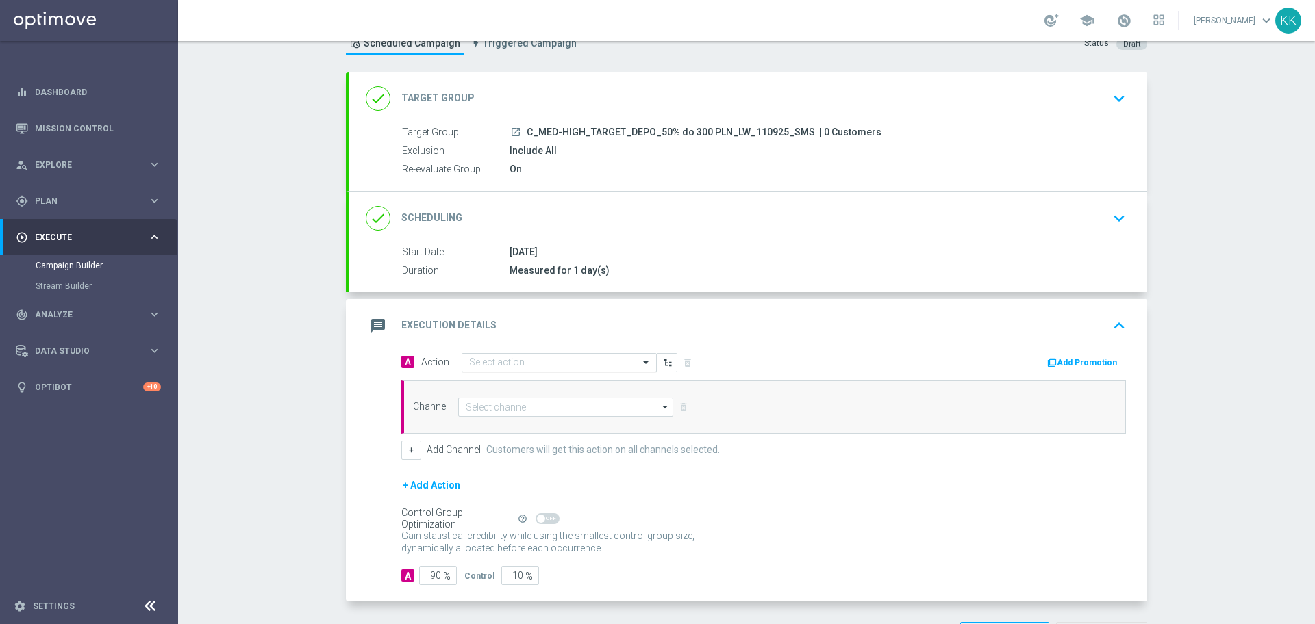
click at [509, 364] on input "text" at bounding box center [545, 363] width 153 height 12
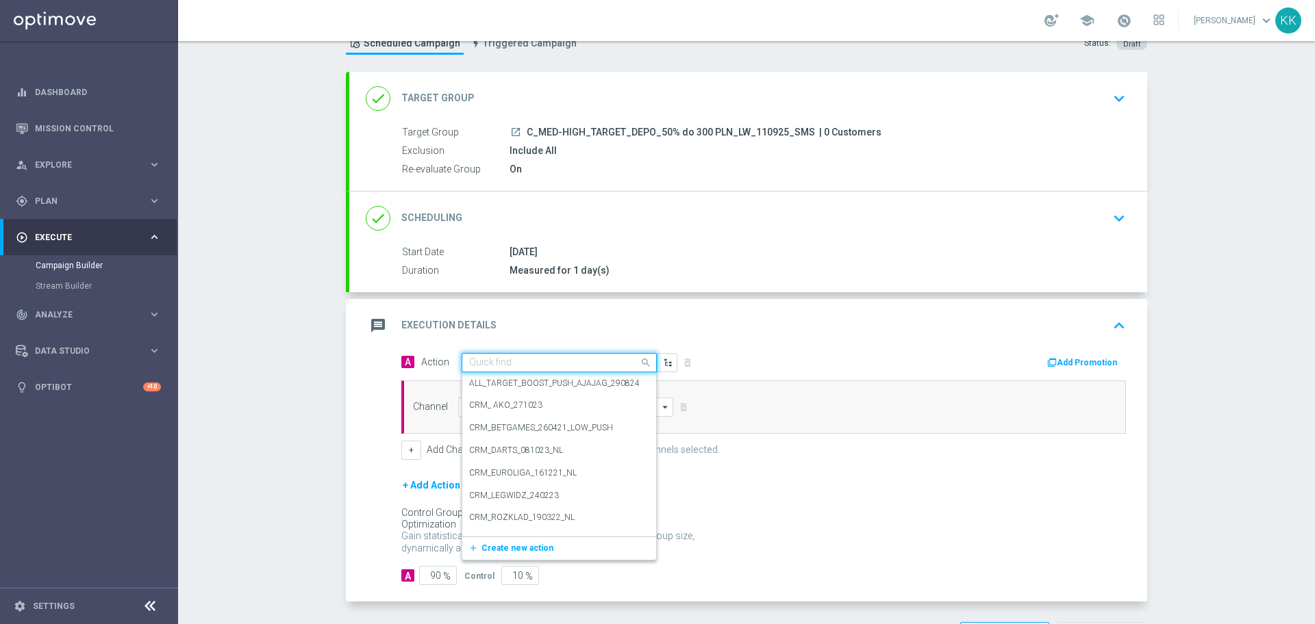
paste input "C_MED-HIGH_TARGET_DEPO_50% do 300 PLN_LW_110925_SMS"
type input "C_MED-HIGH_TARGET_DEPO_50% do 300 PLN_LW_110925_SMS"
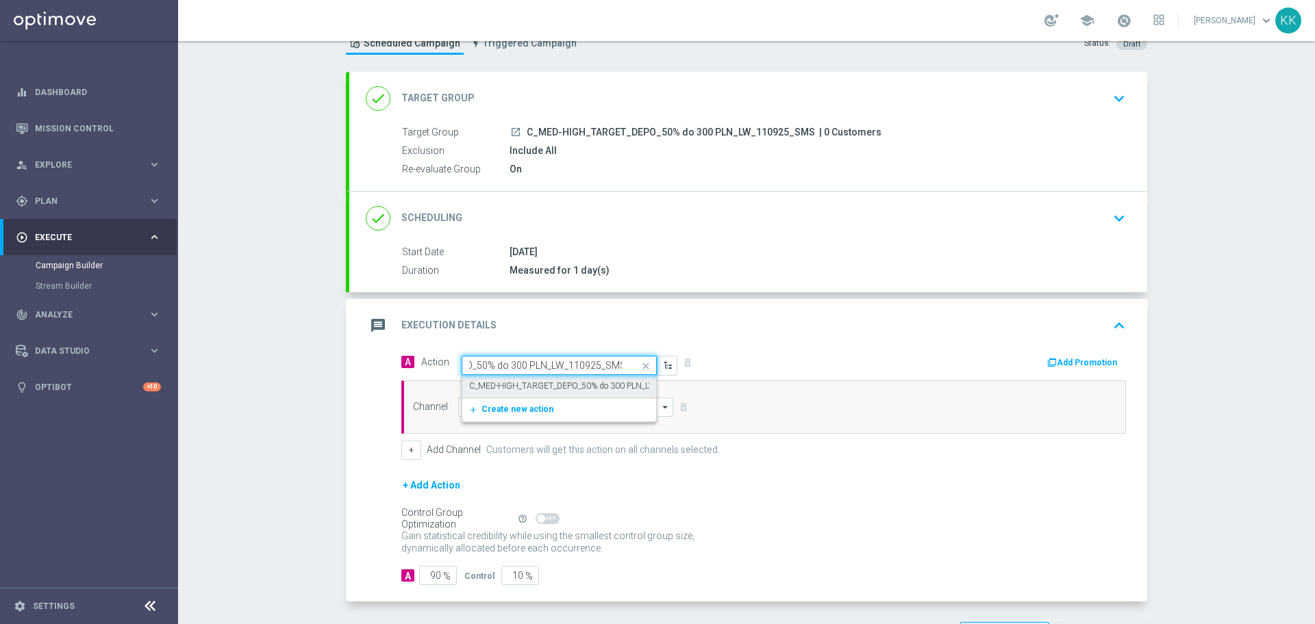
click at [526, 390] on label "C_MED-HIGH_TARGET_DEPO_50% do 300 PLN_LW_110925_SMS" at bounding box center [589, 387] width 240 height 12
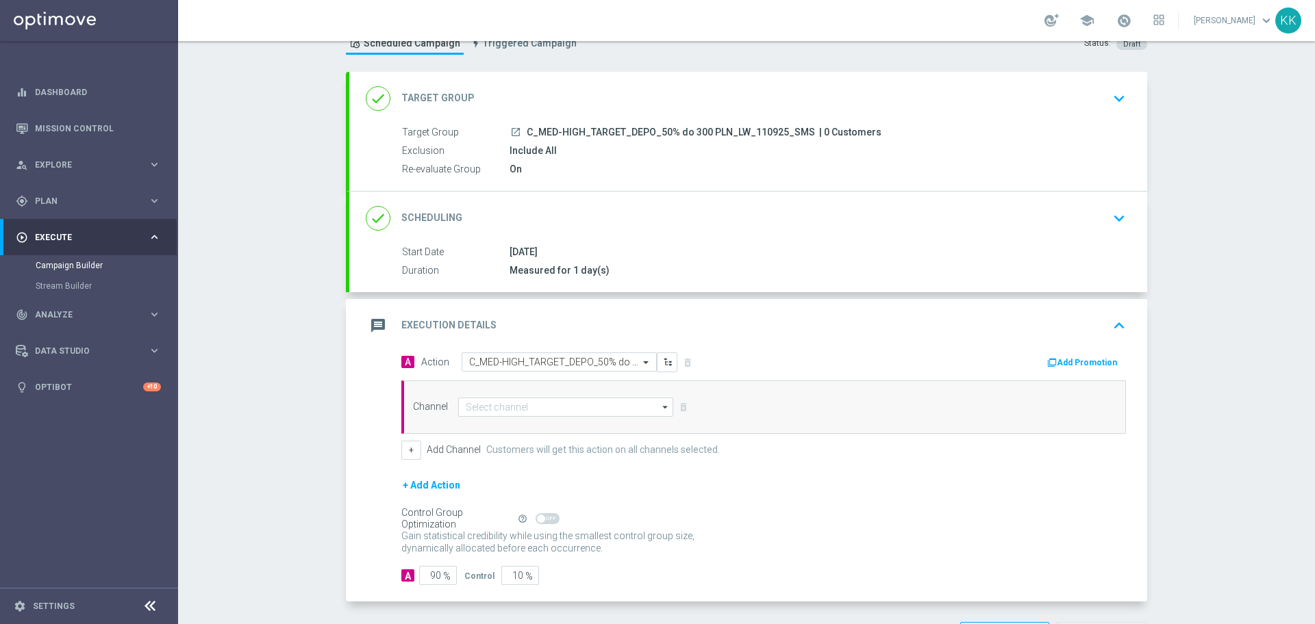
click at [519, 418] on div "Channel arrow_drop_down Drag here to set row groups Drag here to set column lab…" at bounding box center [763, 407] width 724 height 53
click at [521, 409] on input at bounding box center [565, 407] width 215 height 19
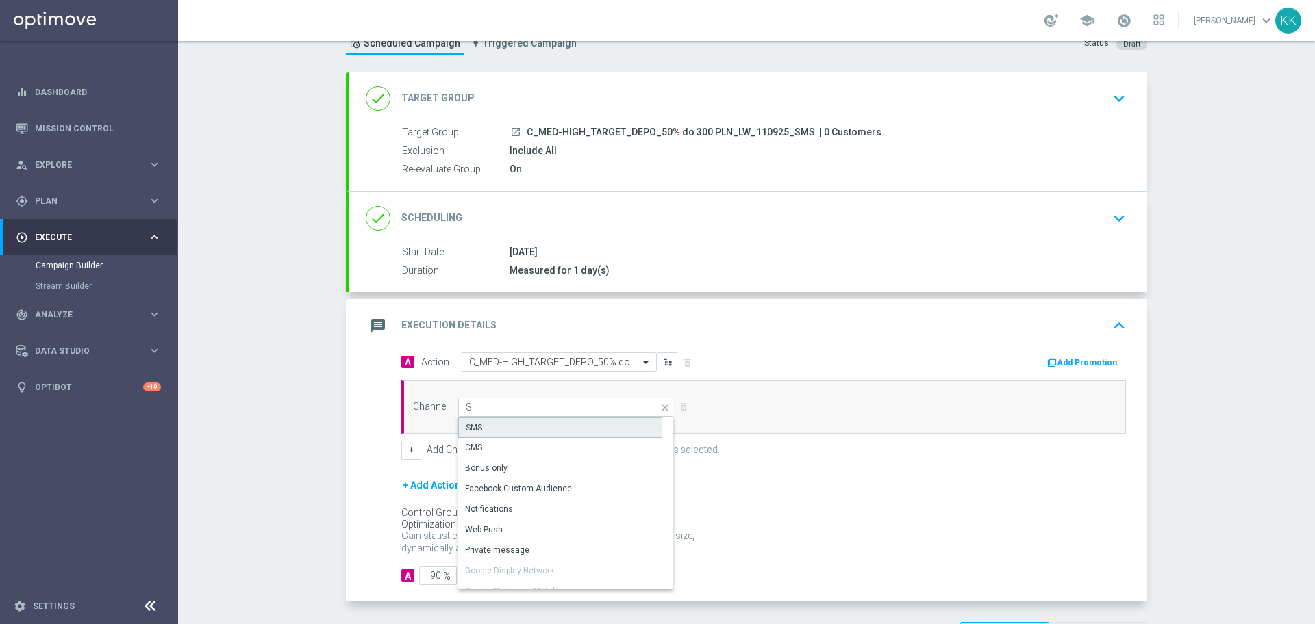
click at [520, 424] on div "SMS" at bounding box center [560, 428] width 204 height 21
type input "SMS"
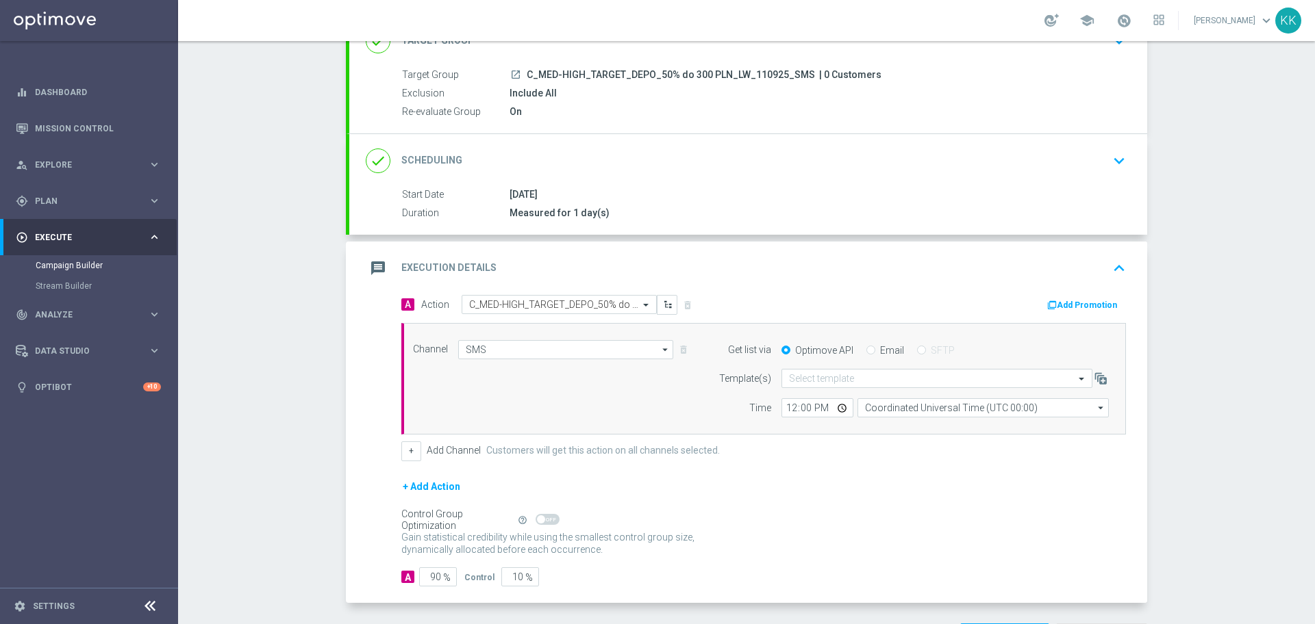
scroll to position [136, 0]
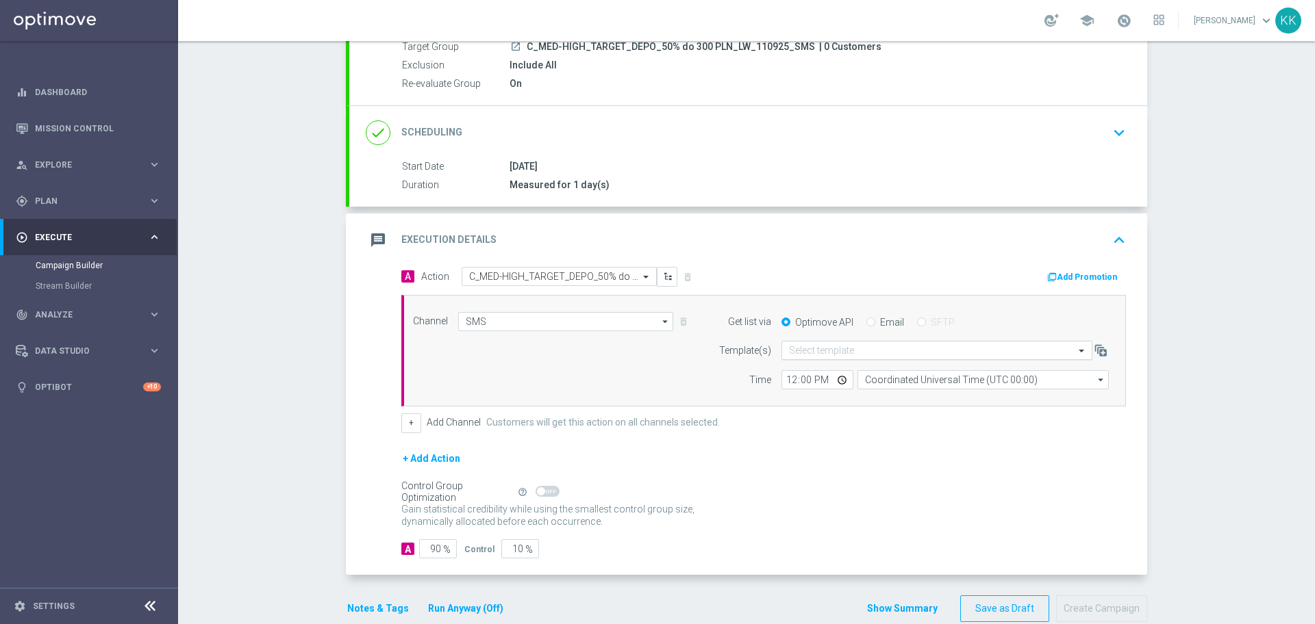
click at [833, 355] on input "text" at bounding box center [923, 351] width 268 height 12
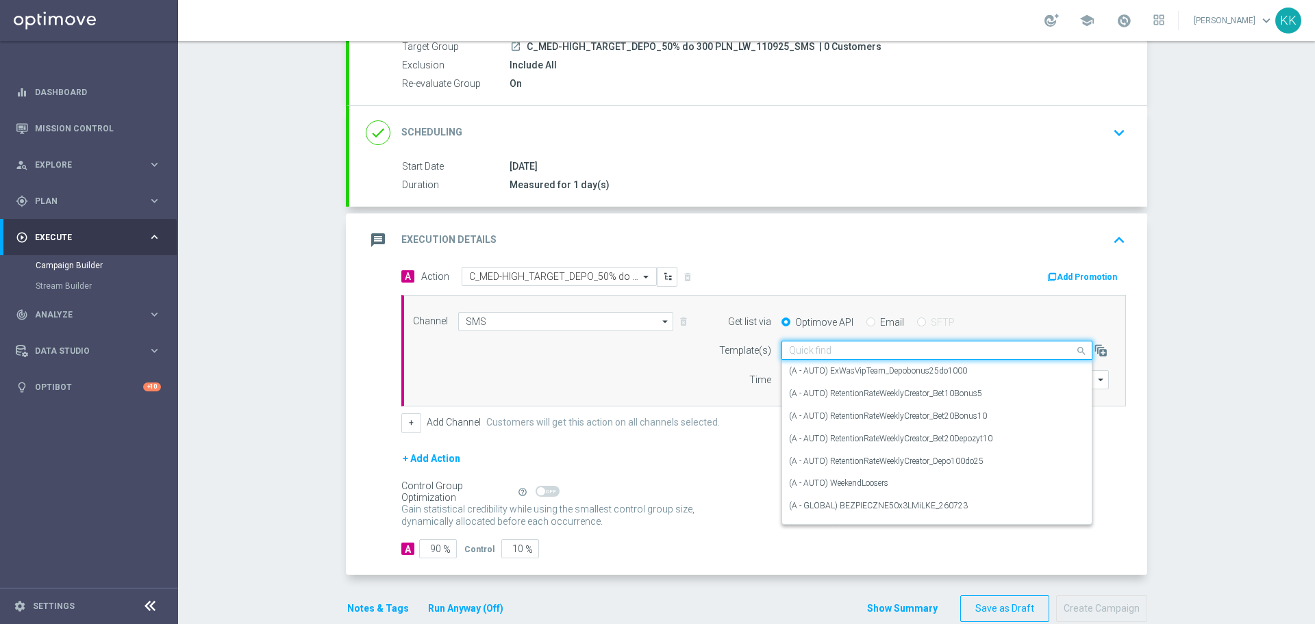
paste input "C_MED-HIGH_TARGET_DEPO_50% do 300 PLN_LW_110925_SMS"
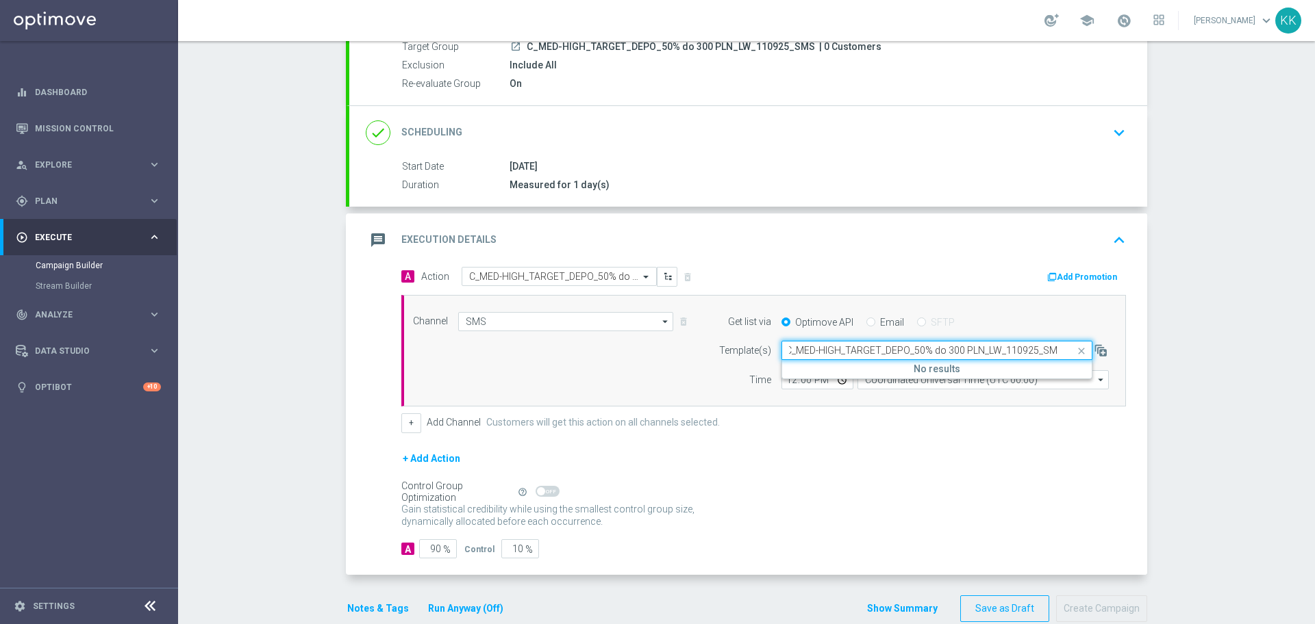
scroll to position [0, 0]
click at [836, 373] on label "C_MED-HIGH_TARGET_DEPO_50% do 300 PLN_LW_110925" at bounding box center [898, 372] width 219 height 12
type input "C_MED-HIGH_TARGET_DEPO_50% do 300 PLN_LW_110925"
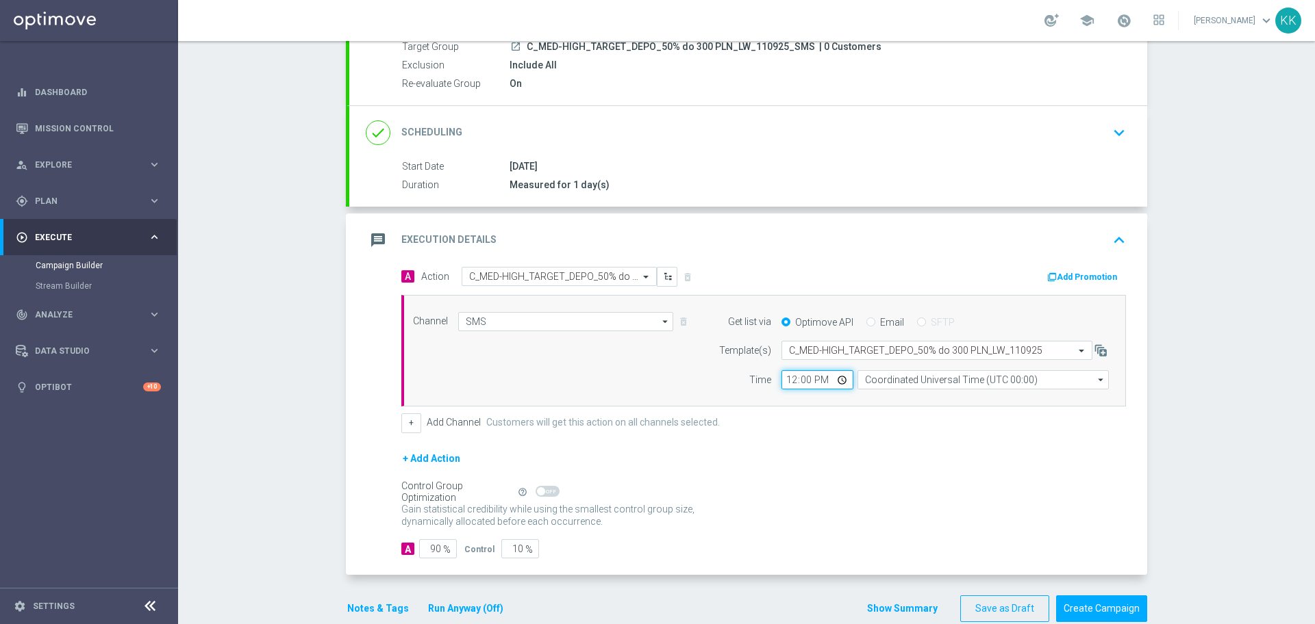
click at [781, 380] on input "12:00" at bounding box center [817, 379] width 72 height 19
type input "01:00"
type input "14:03"
click at [870, 380] on input "Coordinated Universal Time (UTC 00:00)" at bounding box center [982, 379] width 251 height 19
click at [878, 390] on div "Show Selected 0 of NaN" at bounding box center [982, 390] width 251 height 1
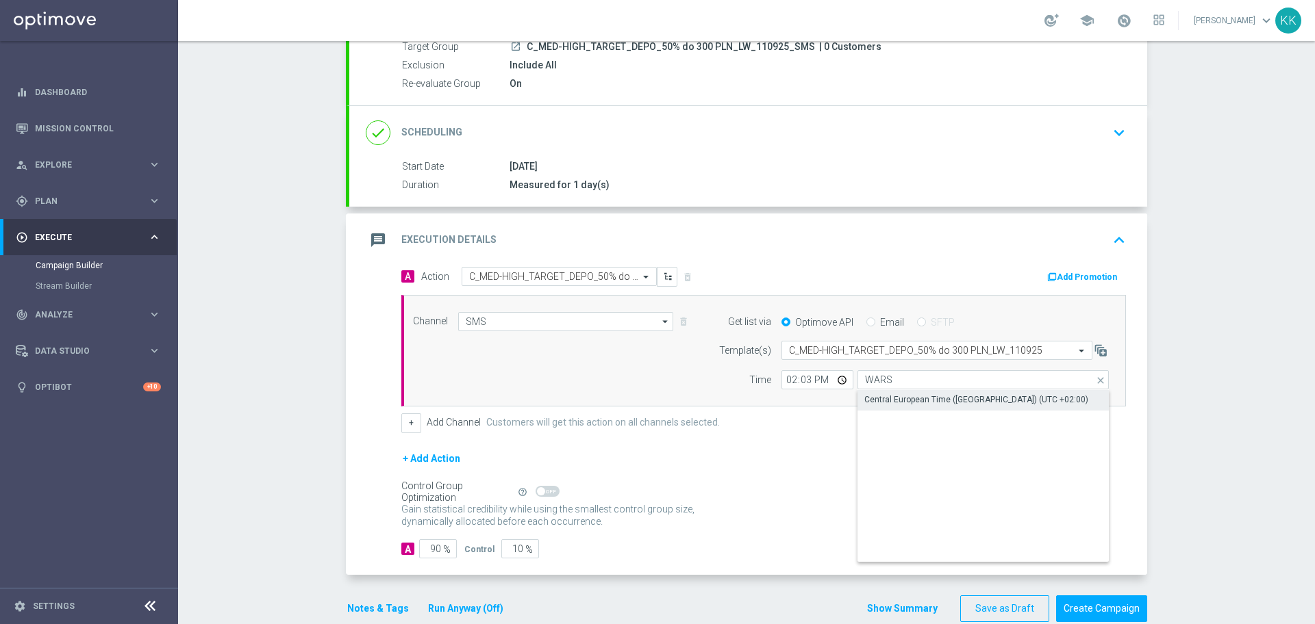
click at [882, 405] on div "Central European Time (Warsaw) (UTC +02:00)" at bounding box center [976, 400] width 224 height 12
type input "Central European Time (Warsaw) (UTC +02:00)"
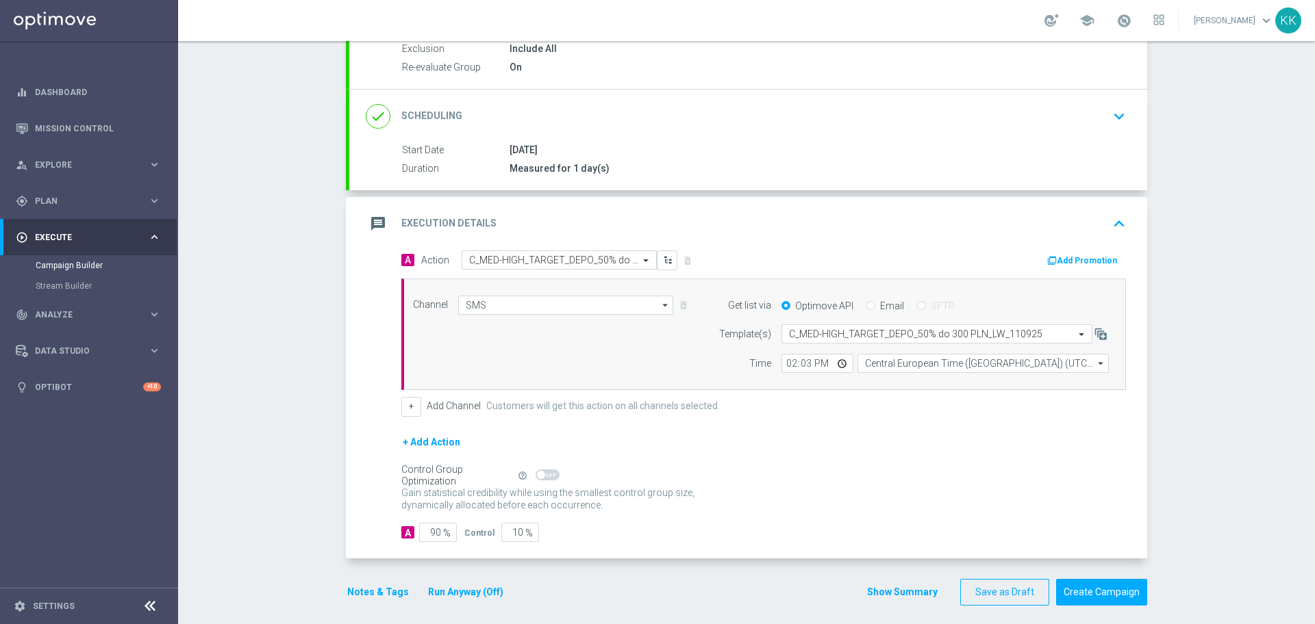
scroll to position [162, 0]
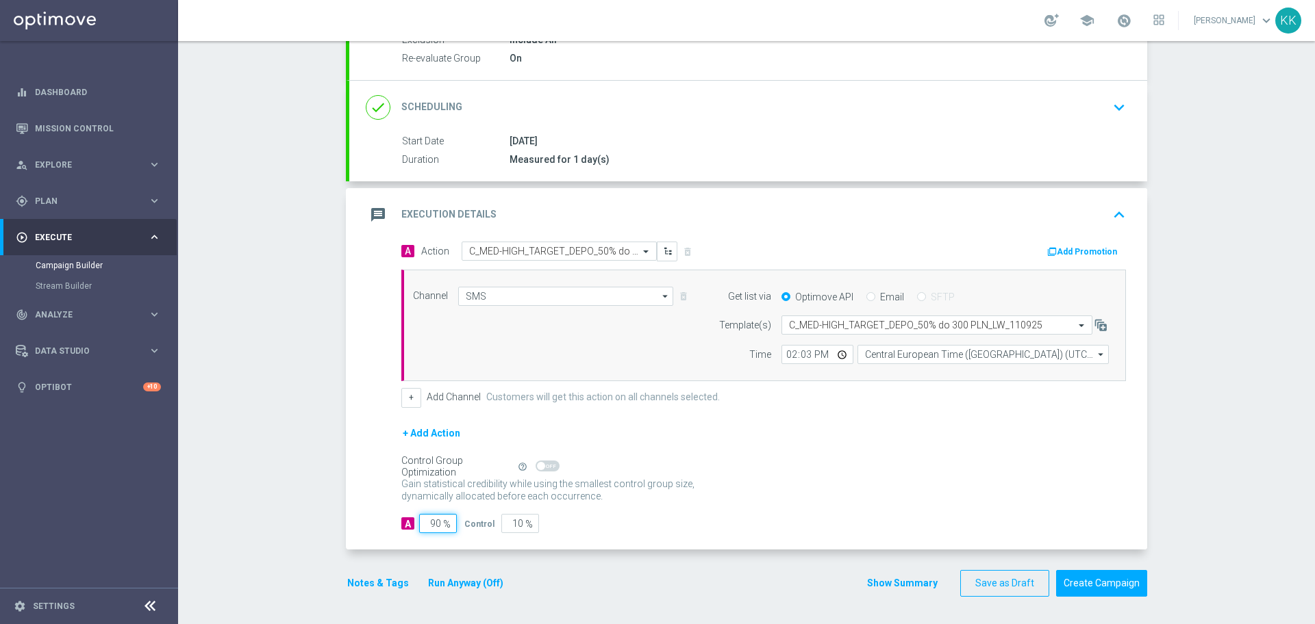
click at [435, 526] on input "90" at bounding box center [438, 523] width 38 height 19
type input "9"
type input "91"
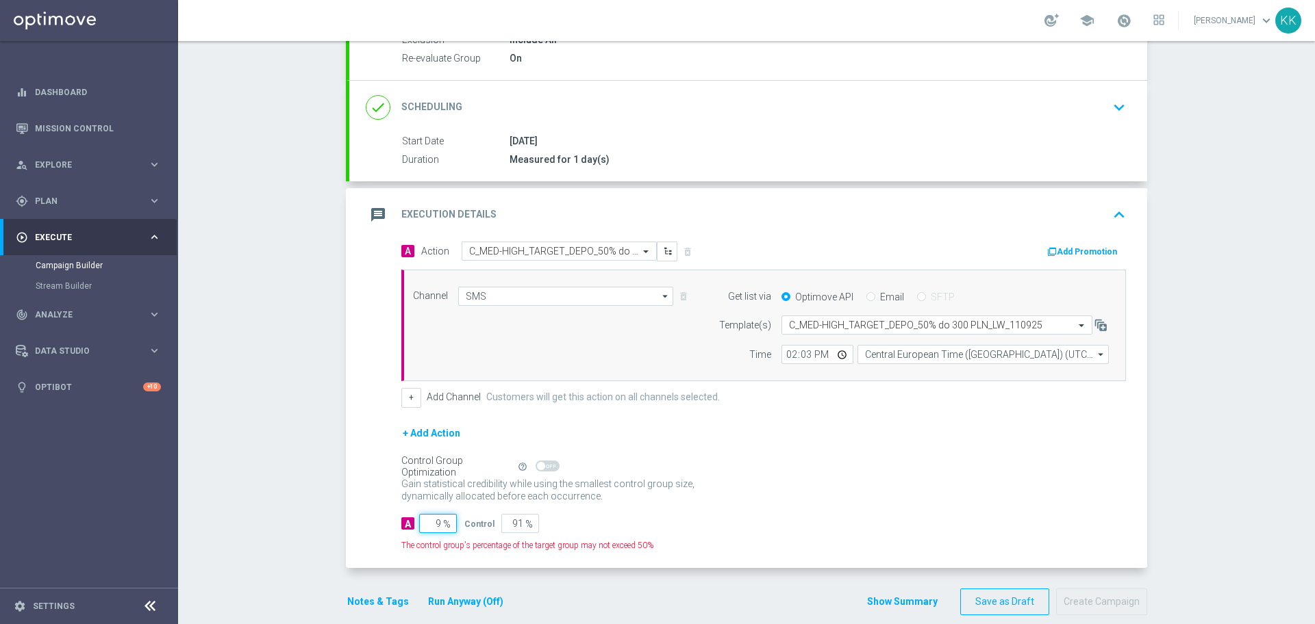
type input "98"
type input "2"
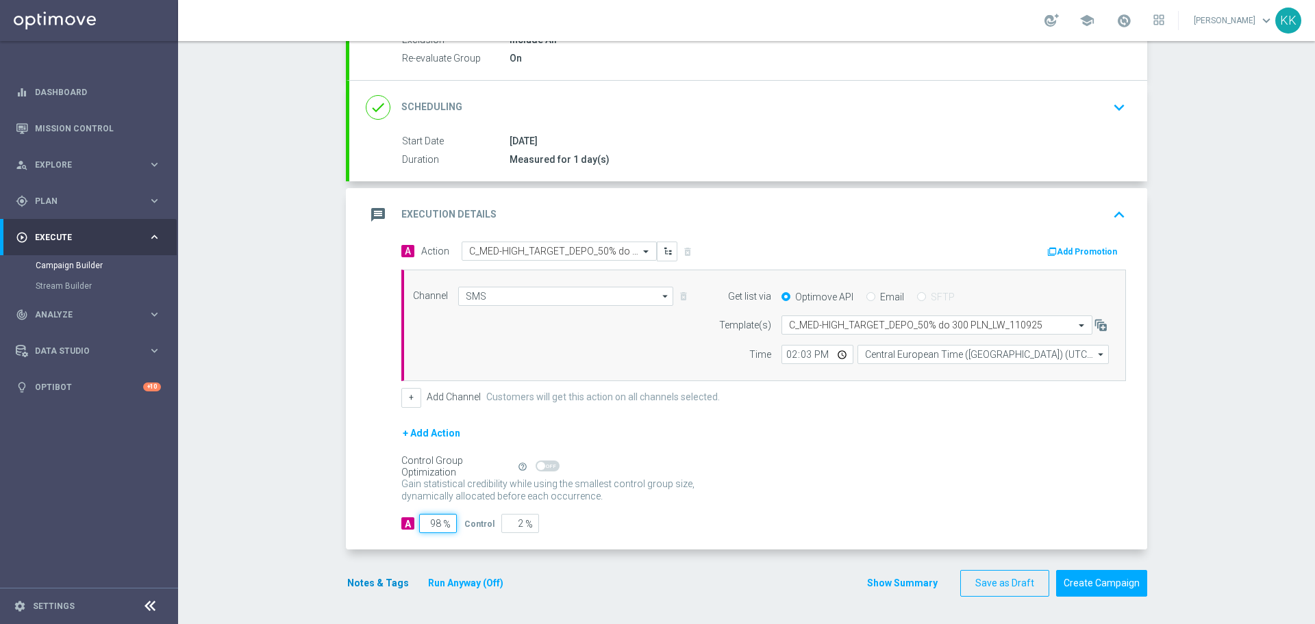
type input "98"
click at [383, 579] on button "Notes & Tags" at bounding box center [378, 583] width 64 height 17
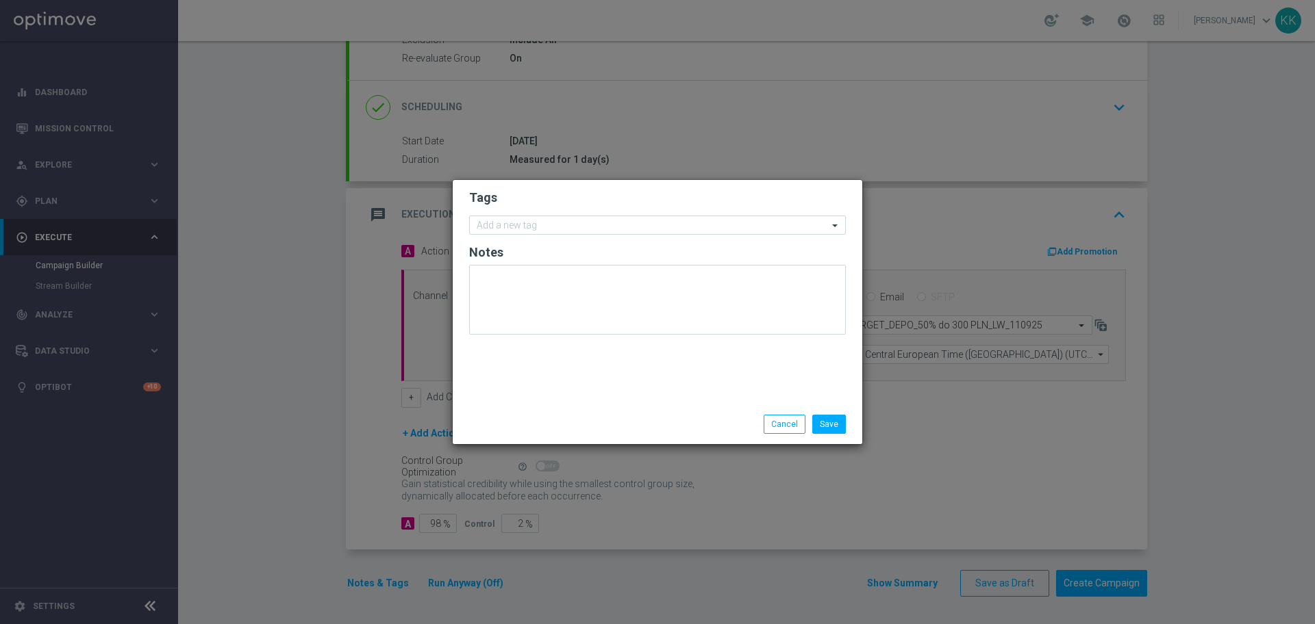
click at [511, 211] on form "Tags Add a new tag Notes" at bounding box center [657, 265] width 377 height 159
click at [515, 234] on div "Add a new tag" at bounding box center [657, 225] width 377 height 19
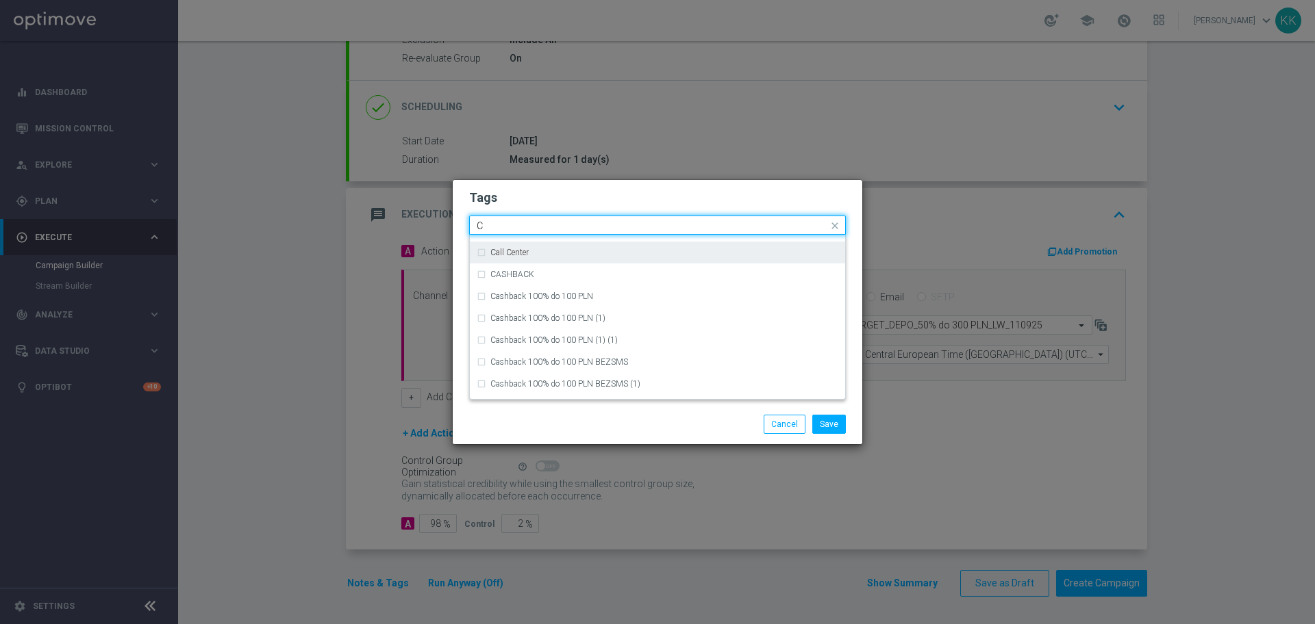
scroll to position [1027, 0]
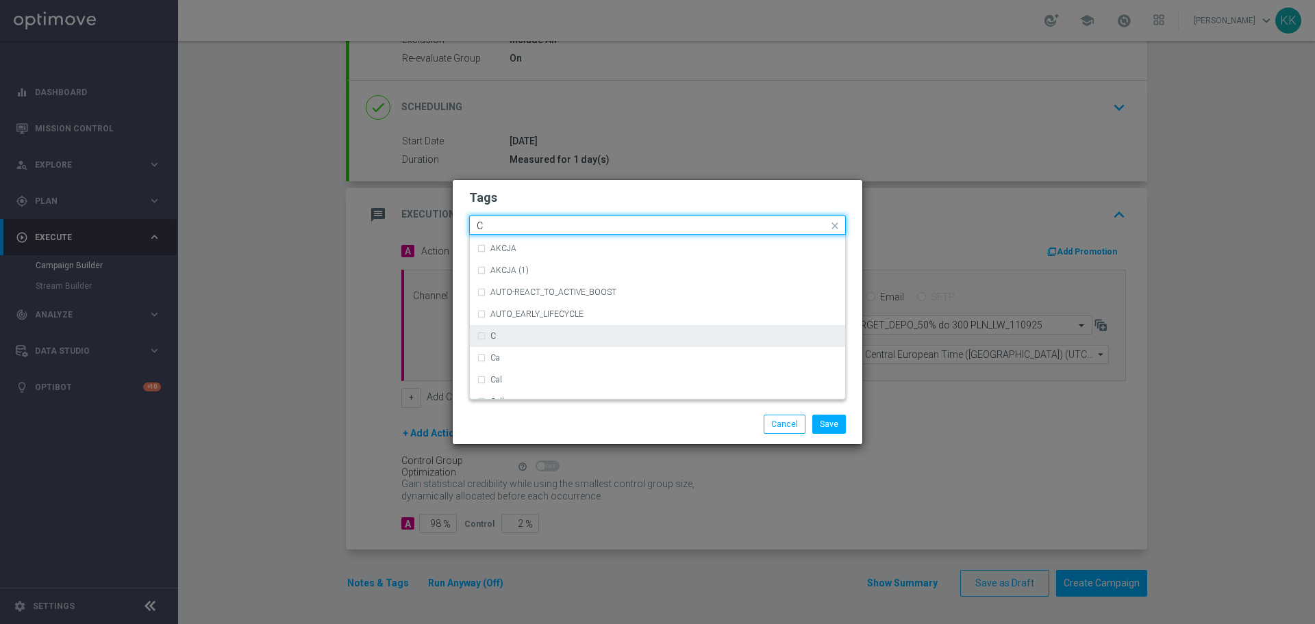
click at [535, 332] on div "C" at bounding box center [664, 336] width 348 height 8
type input "C"
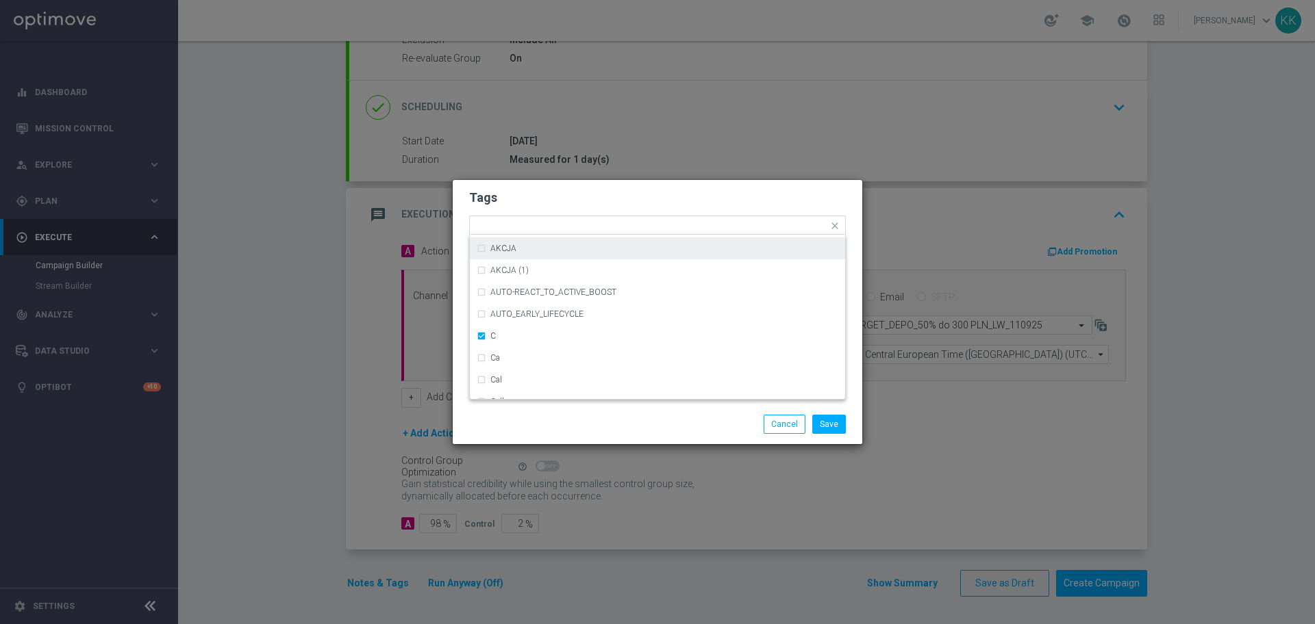
click at [549, 183] on div "Tags Quick find × C ACTION (5) ACTION (5) (1) ACTION (6) ACTION (6) (1) ACTIVE …" at bounding box center [657, 292] width 409 height 225
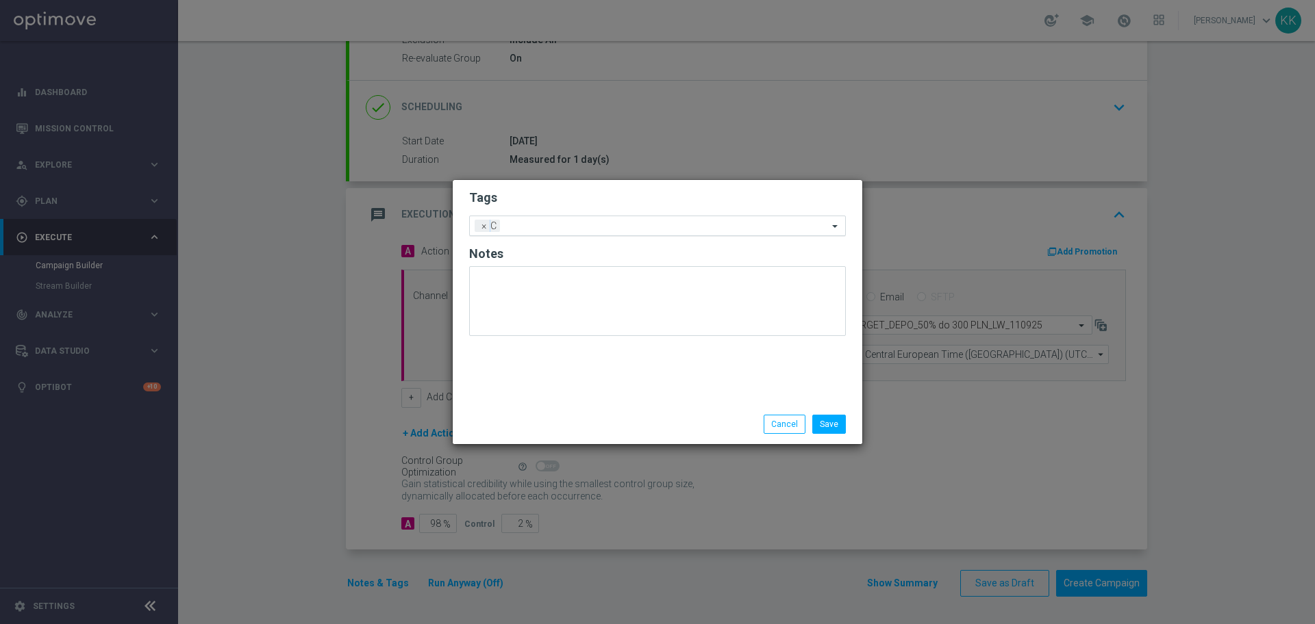
click at [595, 227] on input "text" at bounding box center [666, 227] width 322 height 12
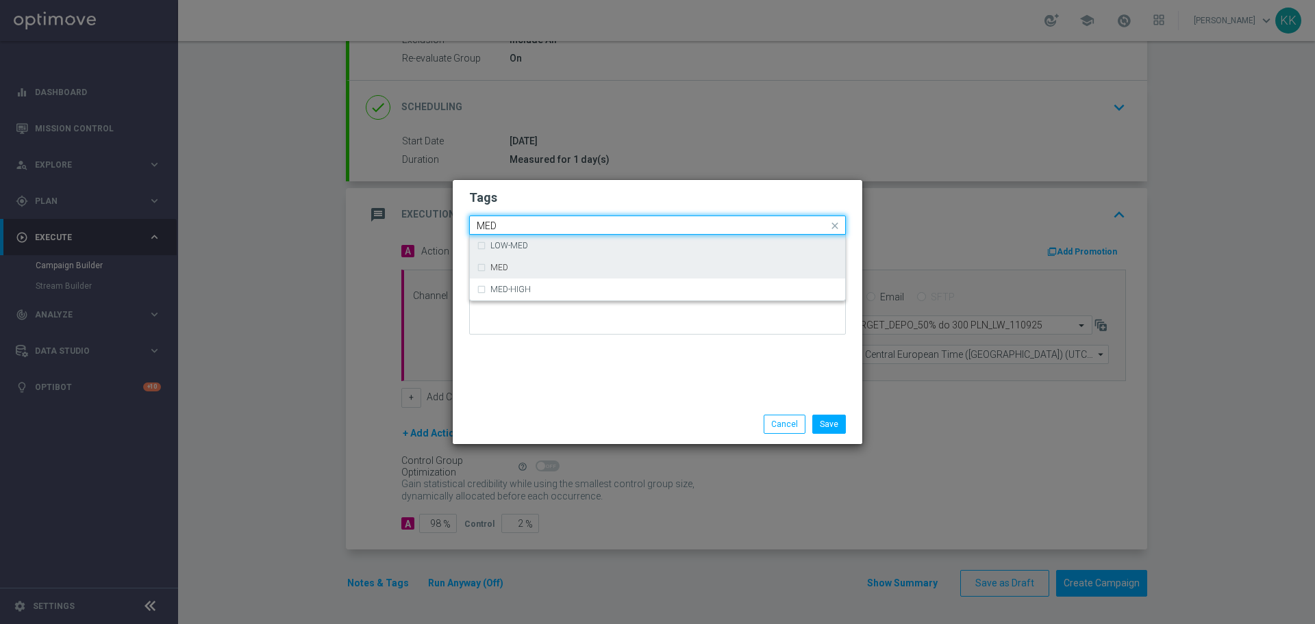
drag, startPoint x: 589, startPoint y: 257, endPoint x: 592, endPoint y: 244, distance: 13.3
click at [589, 257] on div "MED" at bounding box center [657, 268] width 361 height 22
type input "MED"
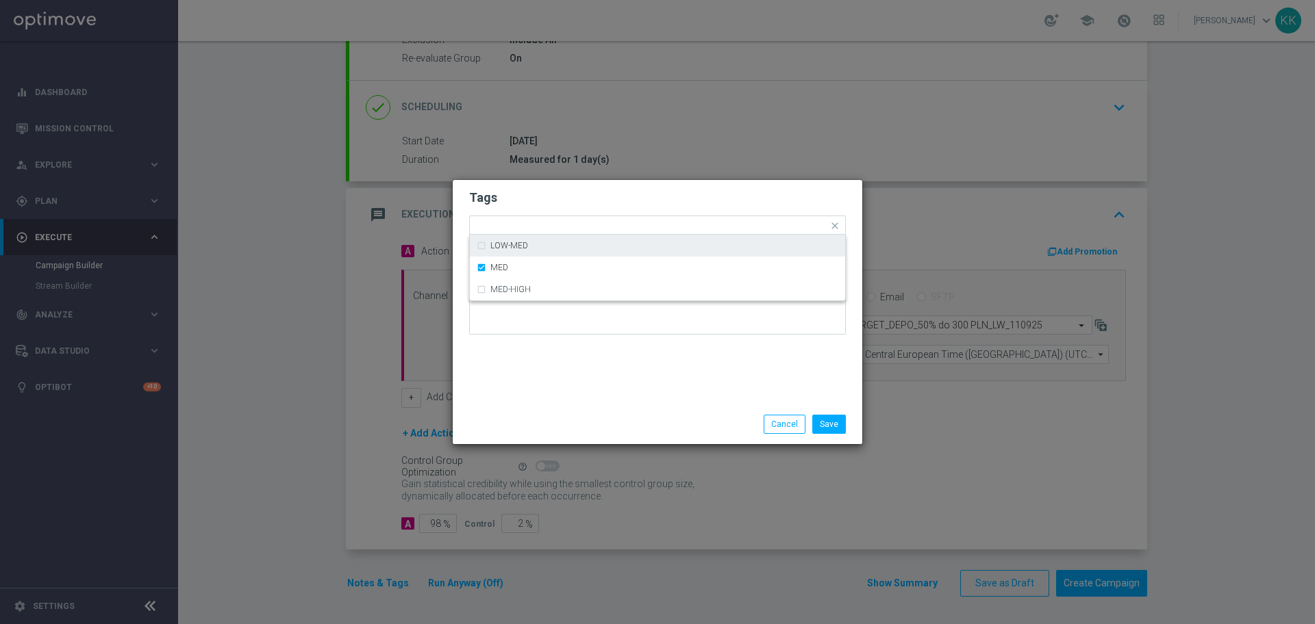
click at [591, 192] on h2 "Tags" at bounding box center [657, 198] width 377 height 16
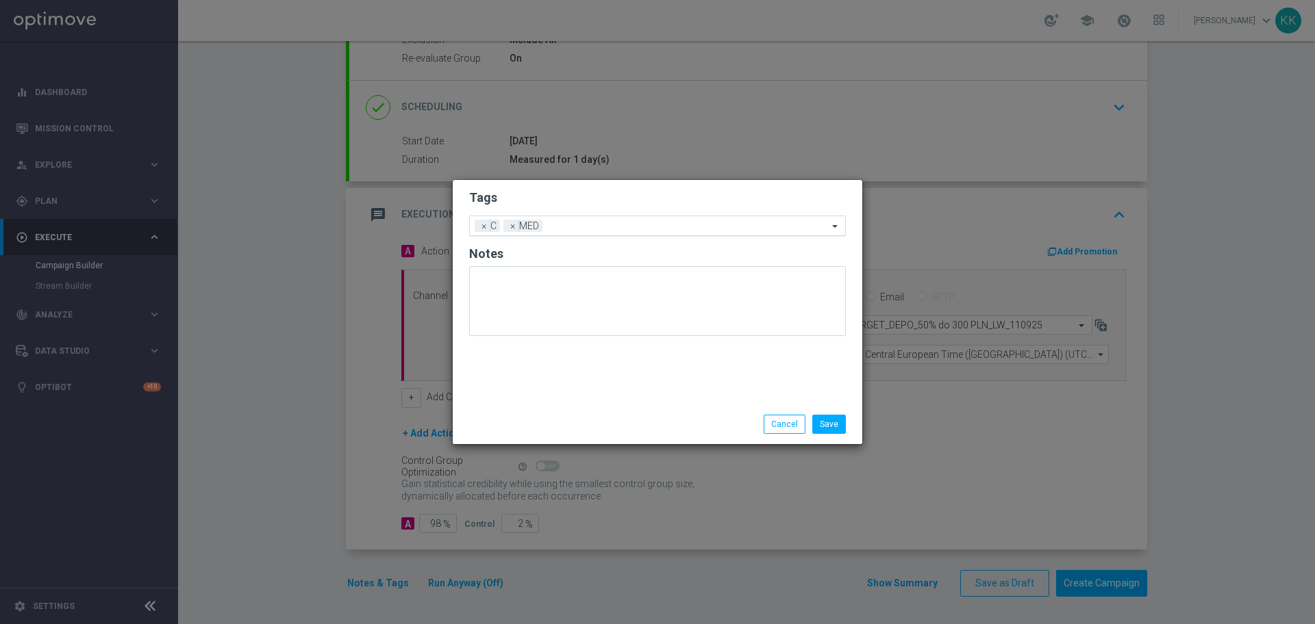
click at [596, 223] on input "text" at bounding box center [688, 227] width 280 height 12
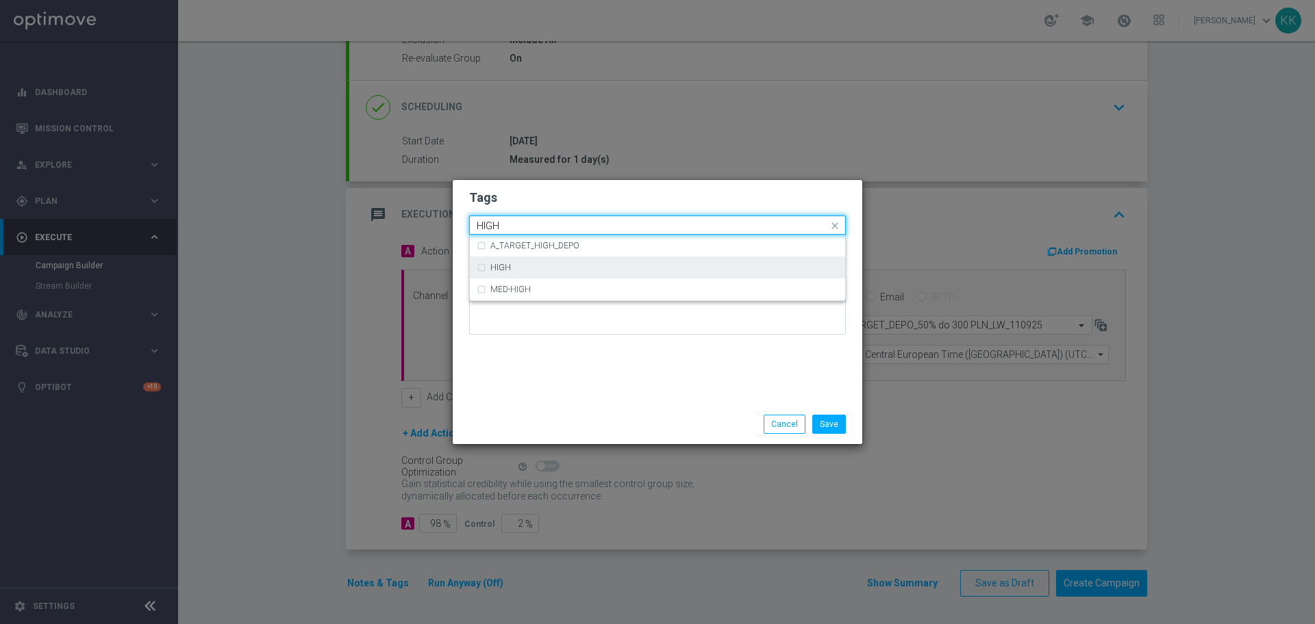
click at [589, 260] on div "HIGH" at bounding box center [657, 268] width 361 height 22
type input "HIGH"
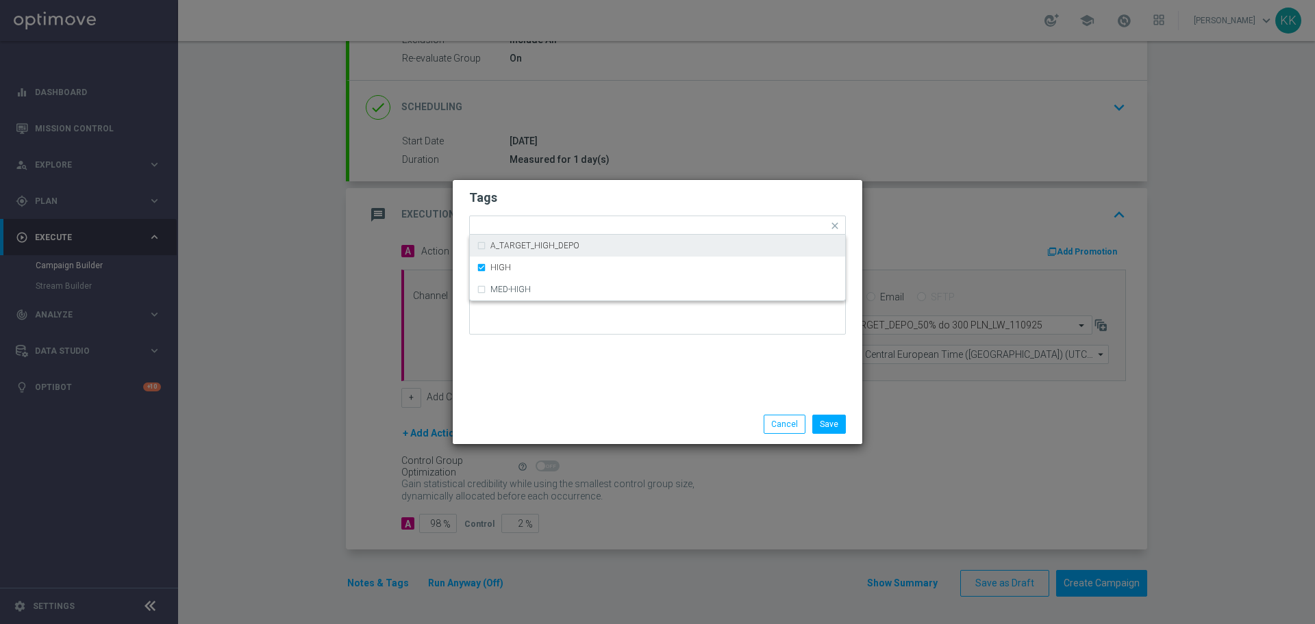
click at [590, 193] on h2 "Tags" at bounding box center [657, 198] width 377 height 16
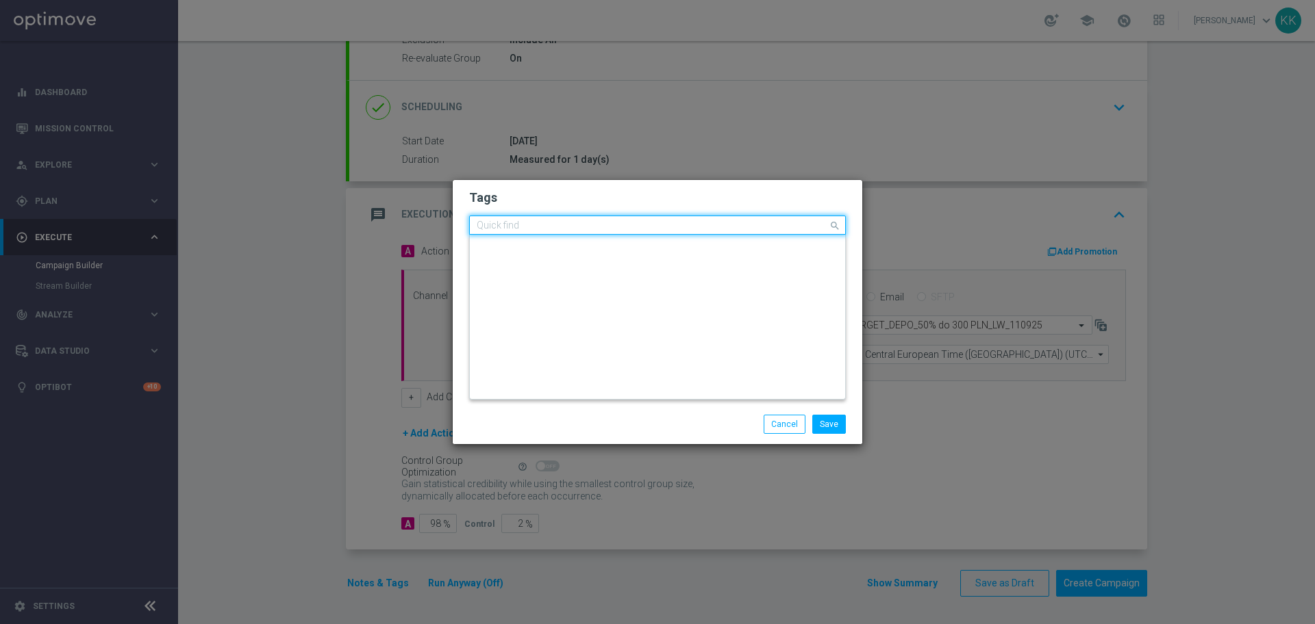
click at [613, 233] on div at bounding box center [650, 227] width 353 height 14
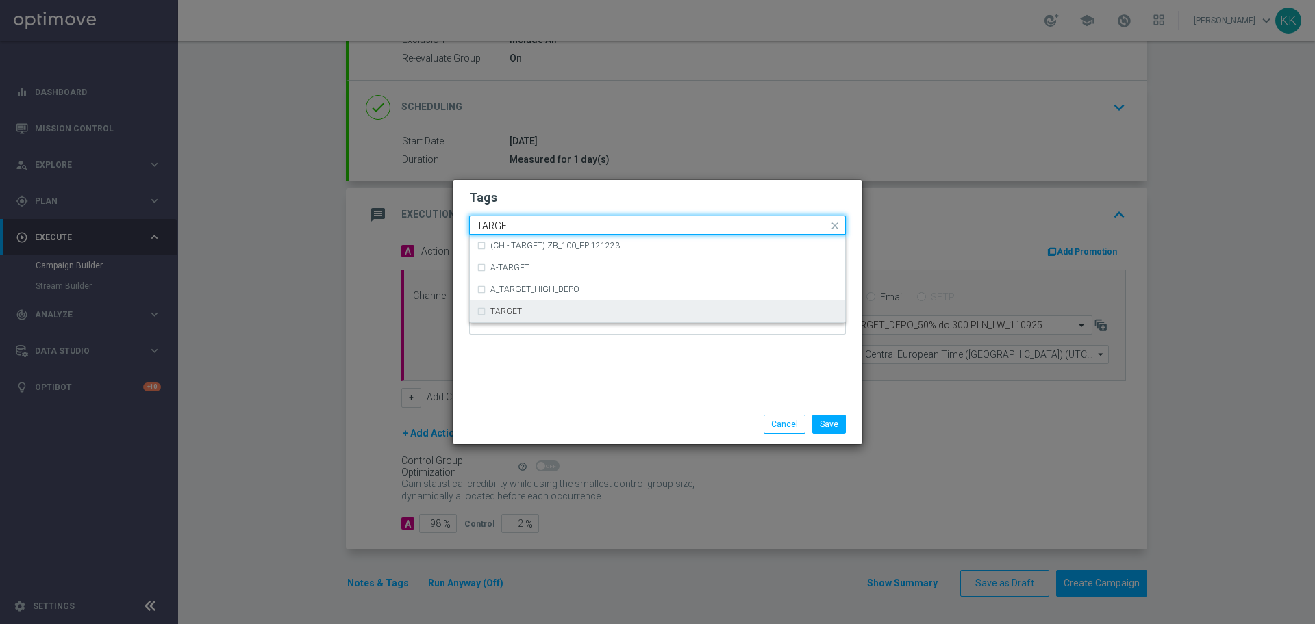
click at [561, 316] on div "TARGET" at bounding box center [657, 312] width 361 height 22
type input "TARGET"
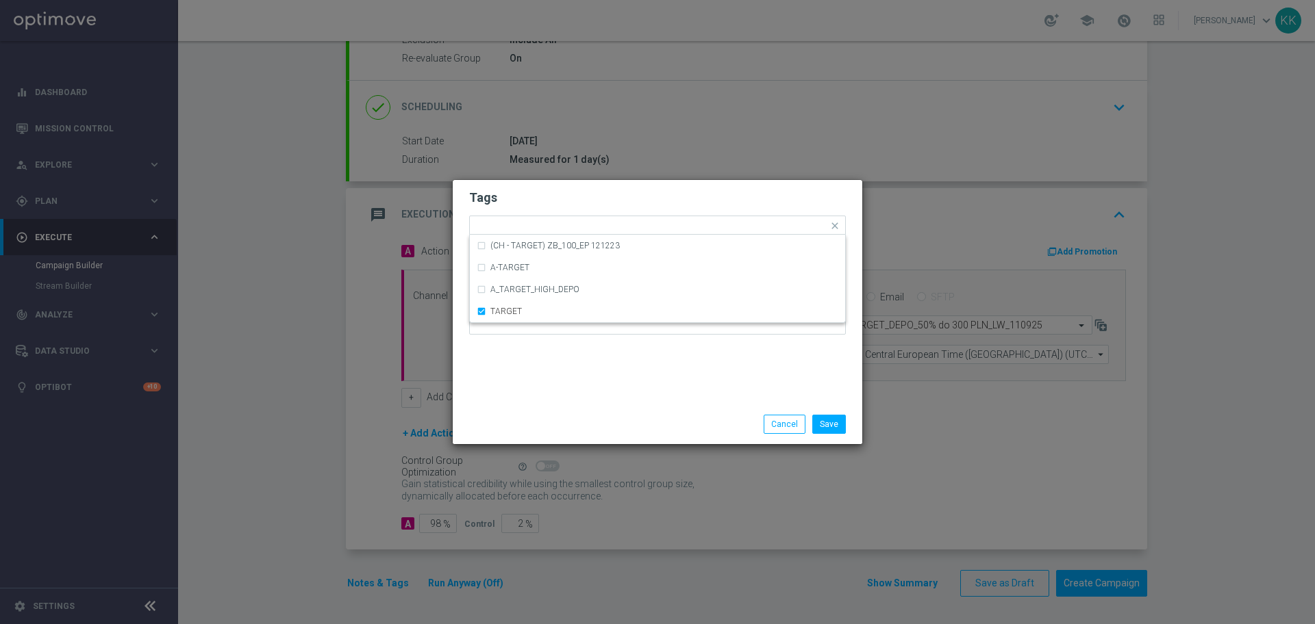
click at [565, 371] on div "Tags Quick find × C × MED × HIGH × TARGET (CH - TARGET) ZB_100_EP 121223 A-TARG…" at bounding box center [657, 292] width 409 height 225
click at [661, 225] on input "text" at bounding box center [740, 227] width 176 height 12
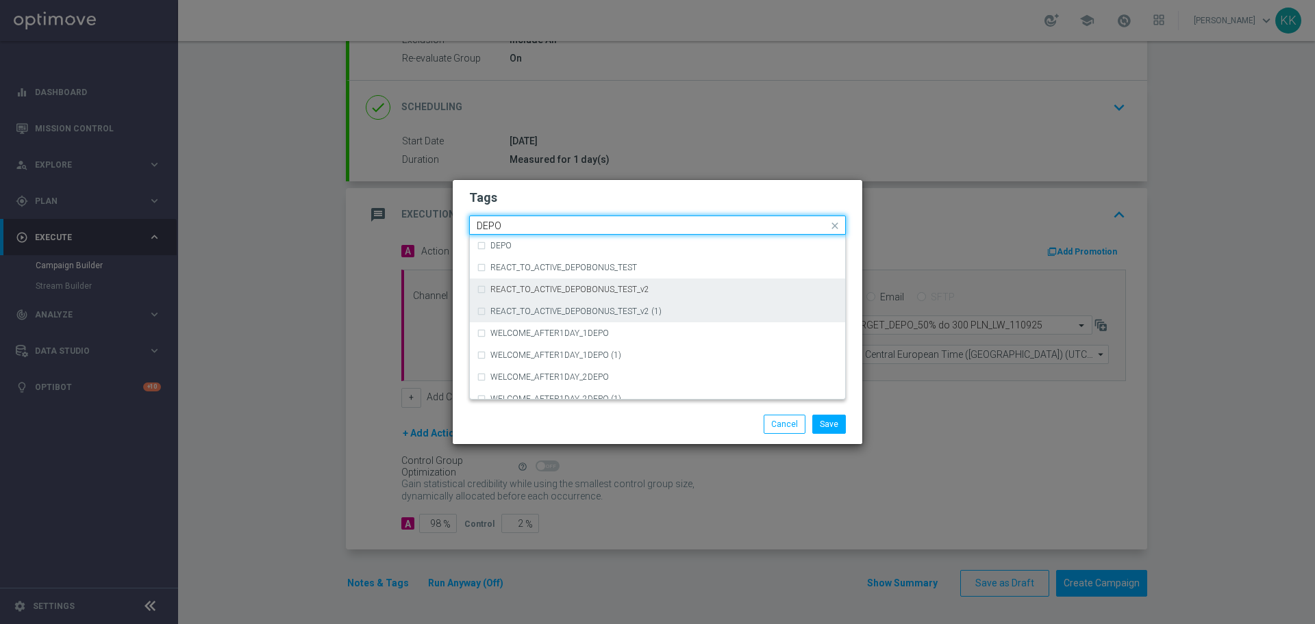
scroll to position [541, 0]
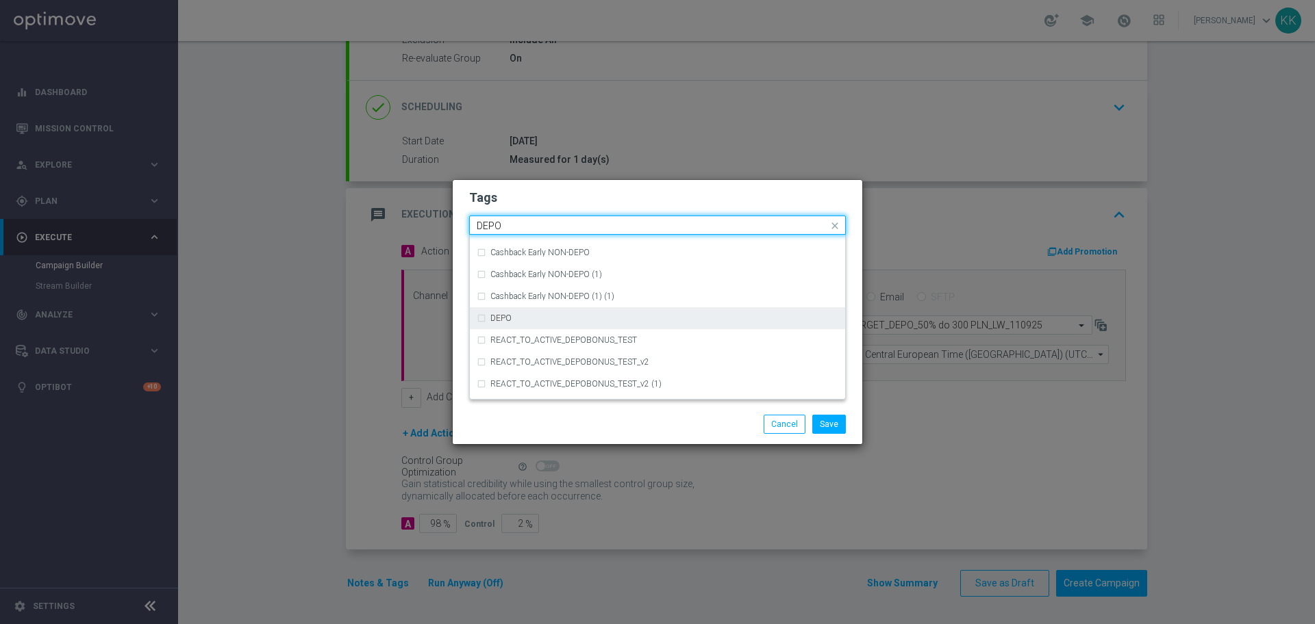
click at [536, 320] on div "DEPO" at bounding box center [664, 318] width 348 height 8
type input "DEPO"
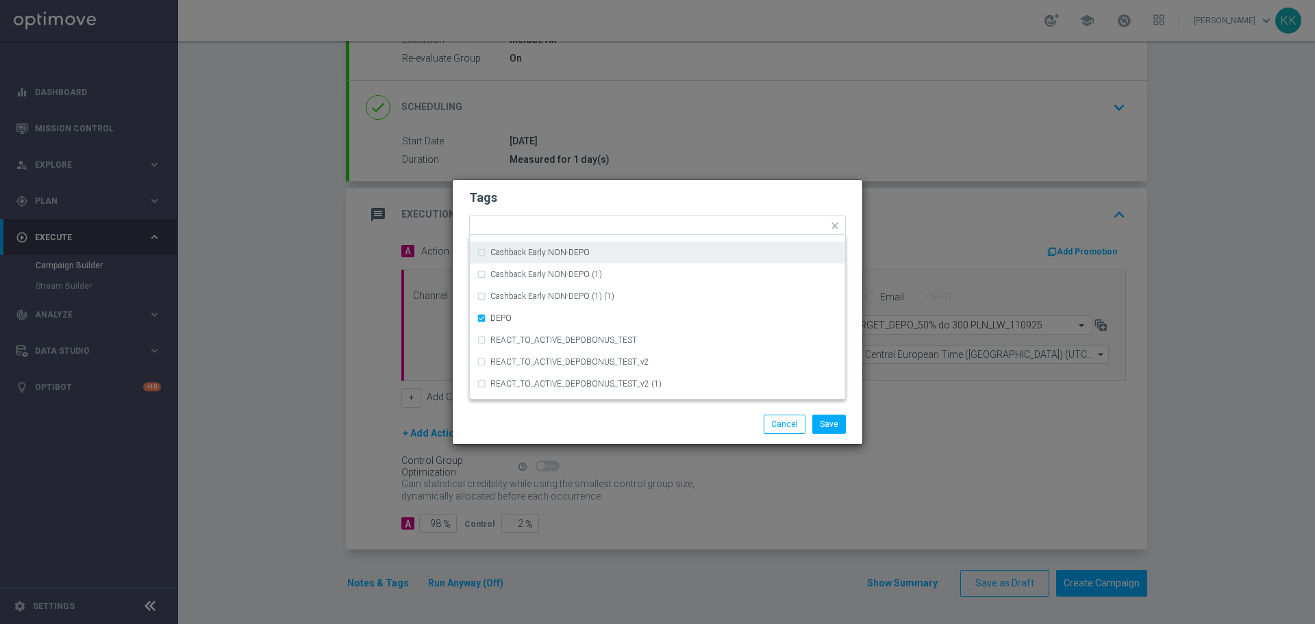
click at [591, 205] on h2 "Tags" at bounding box center [657, 198] width 377 height 16
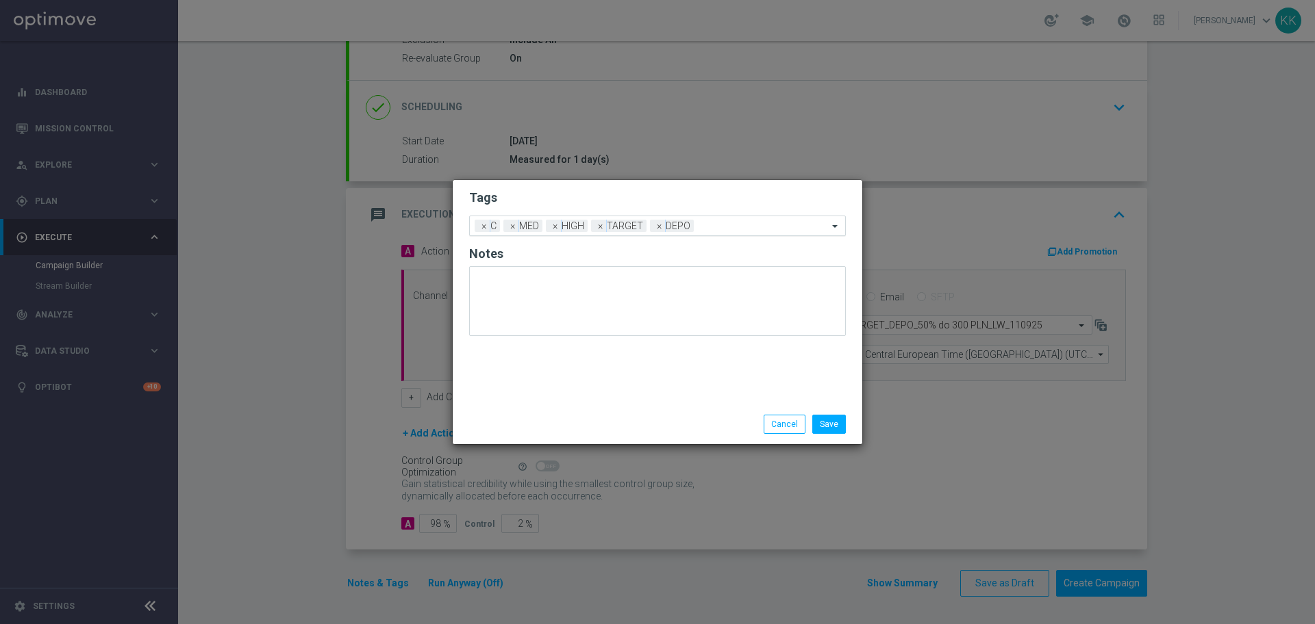
click at [744, 224] on input "text" at bounding box center [763, 227] width 129 height 12
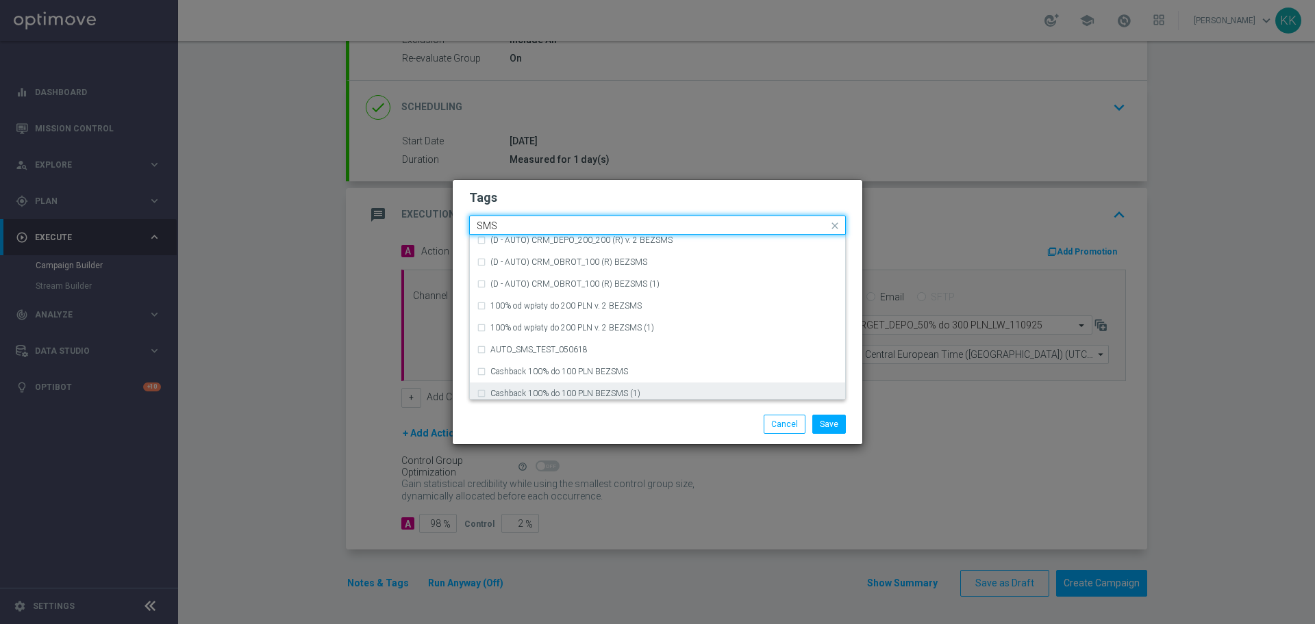
scroll to position [208, 0]
click at [555, 386] on div "SMS" at bounding box center [664, 388] width 348 height 8
type input "SMS"
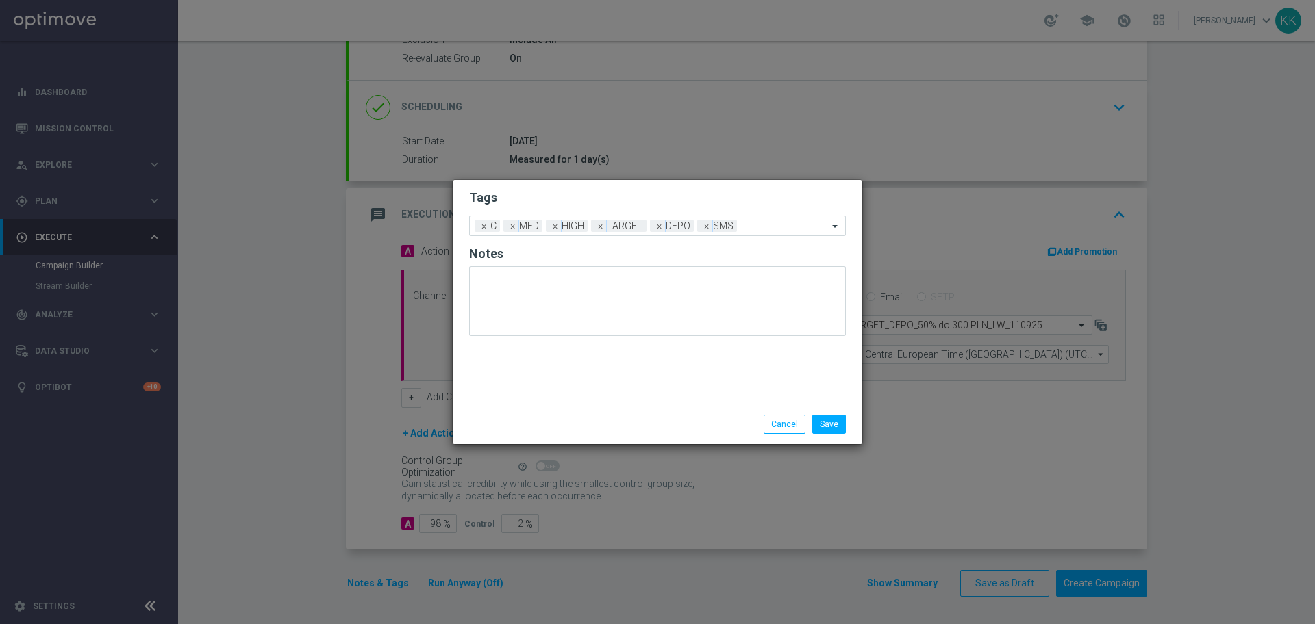
click at [576, 424] on div "Save Cancel" at bounding box center [657, 424] width 397 height 19
click at [828, 424] on button "Save" at bounding box center [829, 424] width 34 height 19
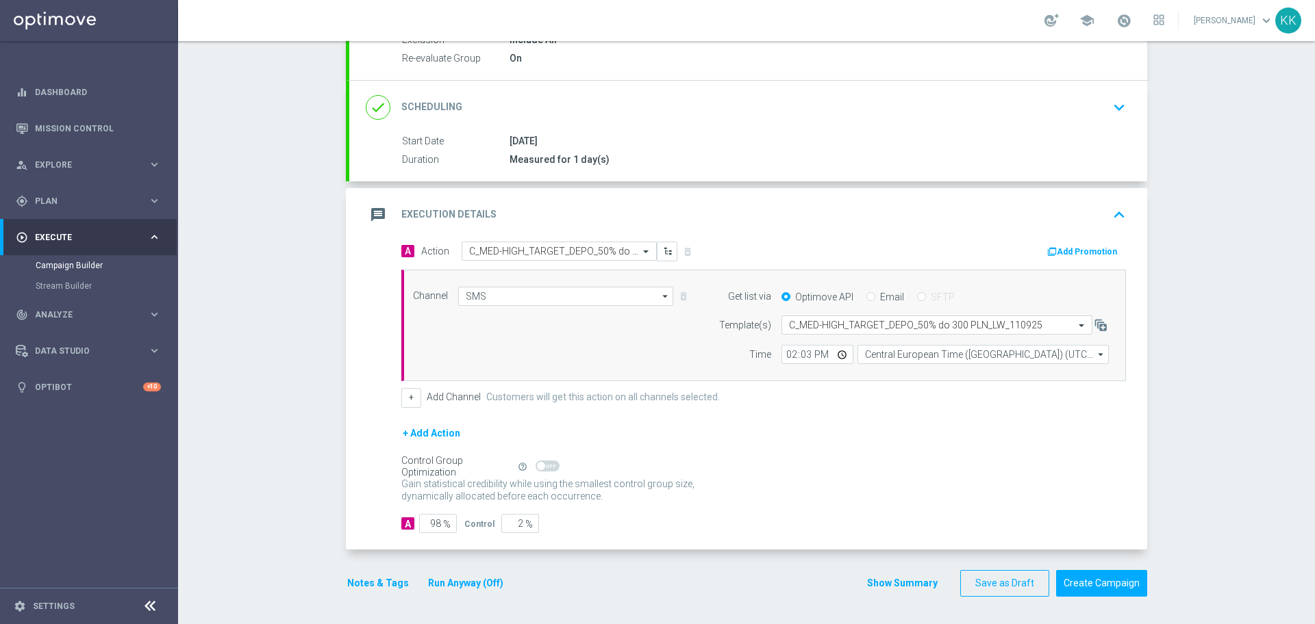
scroll to position [0, 0]
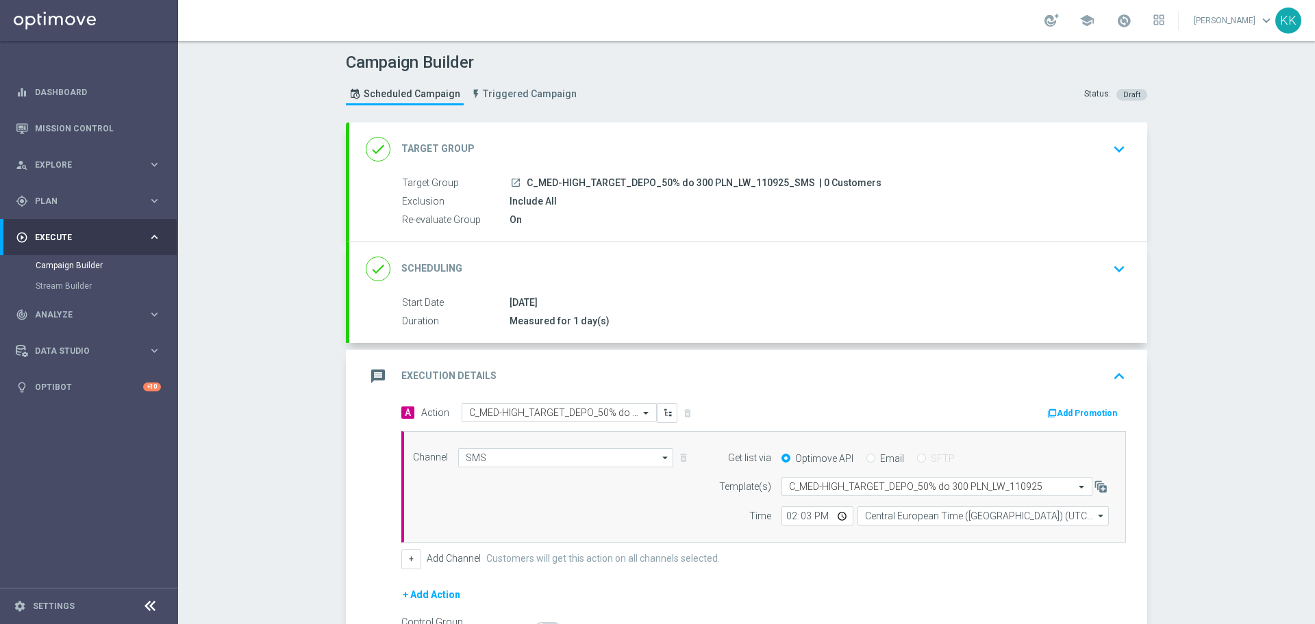
click at [1117, 148] on icon "keyboard_arrow_down" at bounding box center [1118, 149] width 21 height 21
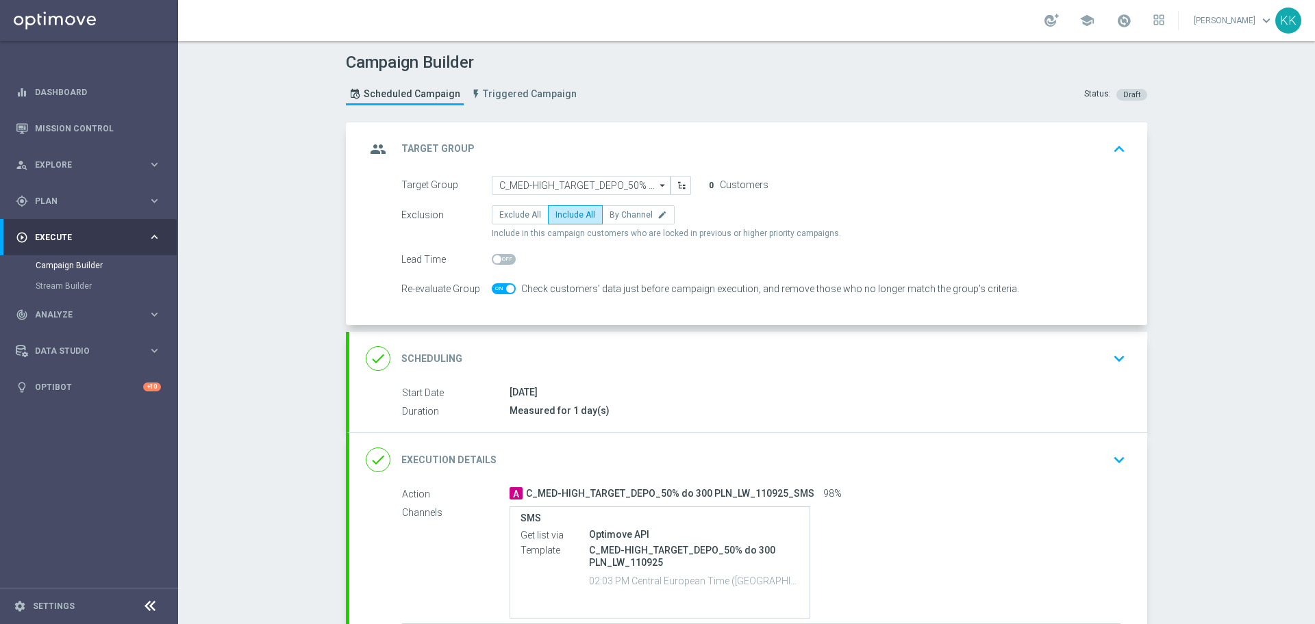
click at [1074, 351] on div "done Scheduling keyboard_arrow_down" at bounding box center [748, 359] width 765 height 26
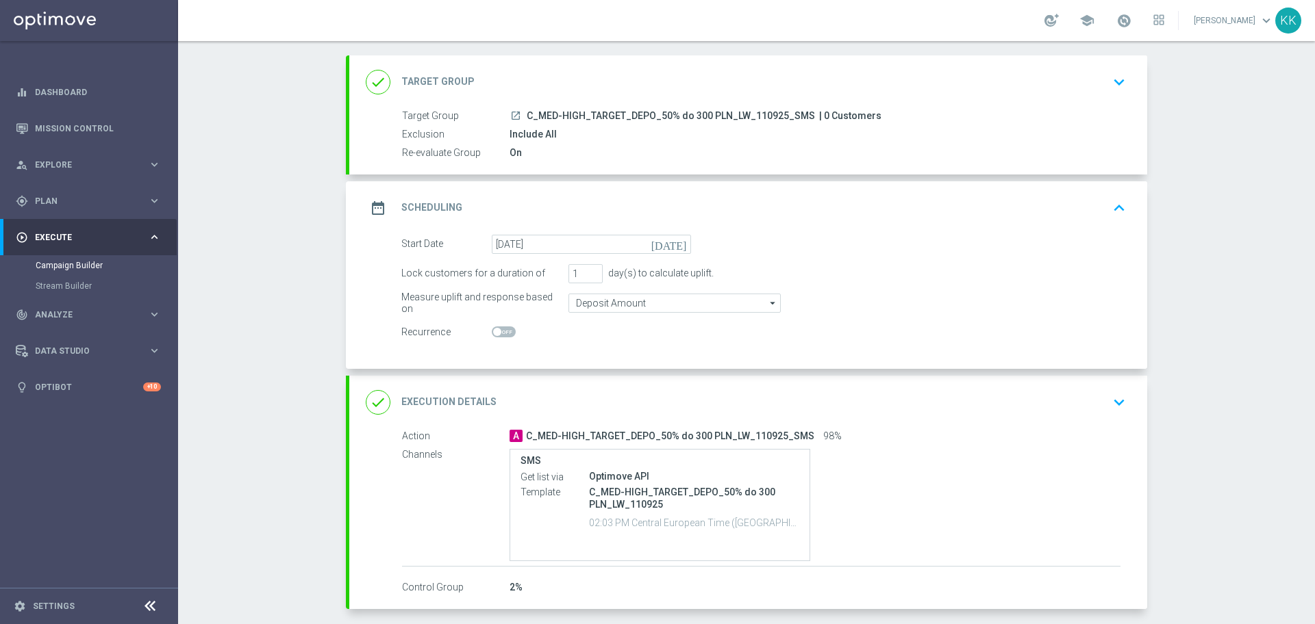
scroll to position [126, 0]
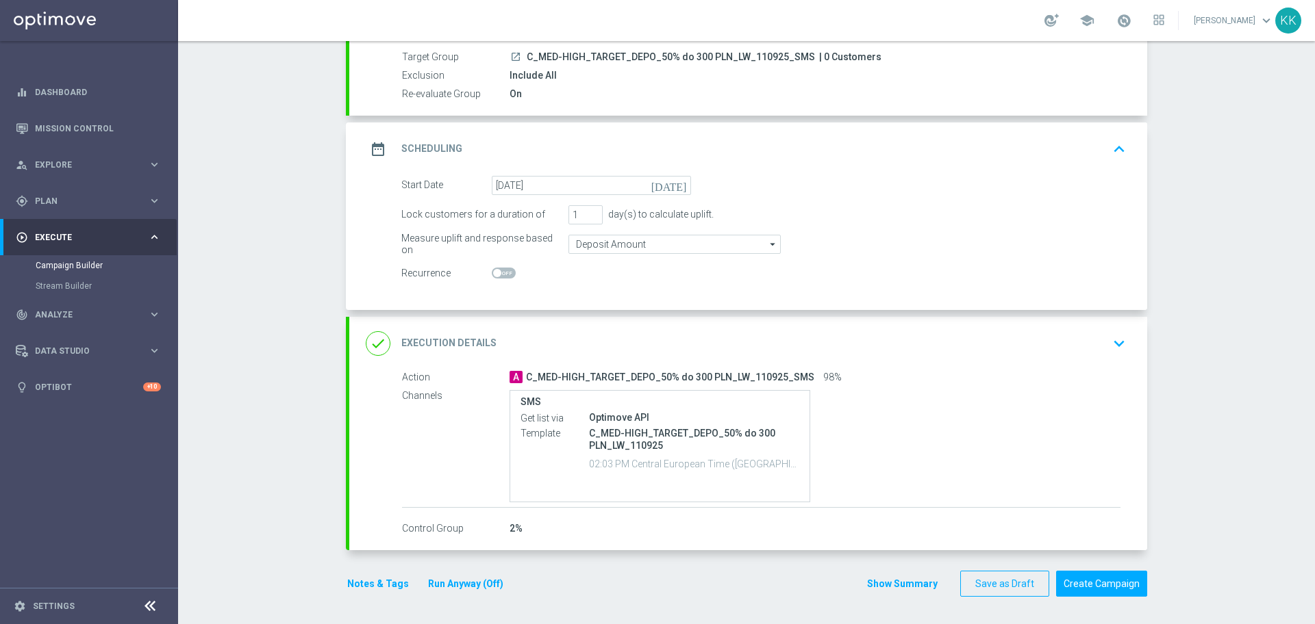
click at [1115, 341] on icon "keyboard_arrow_down" at bounding box center [1118, 343] width 21 height 21
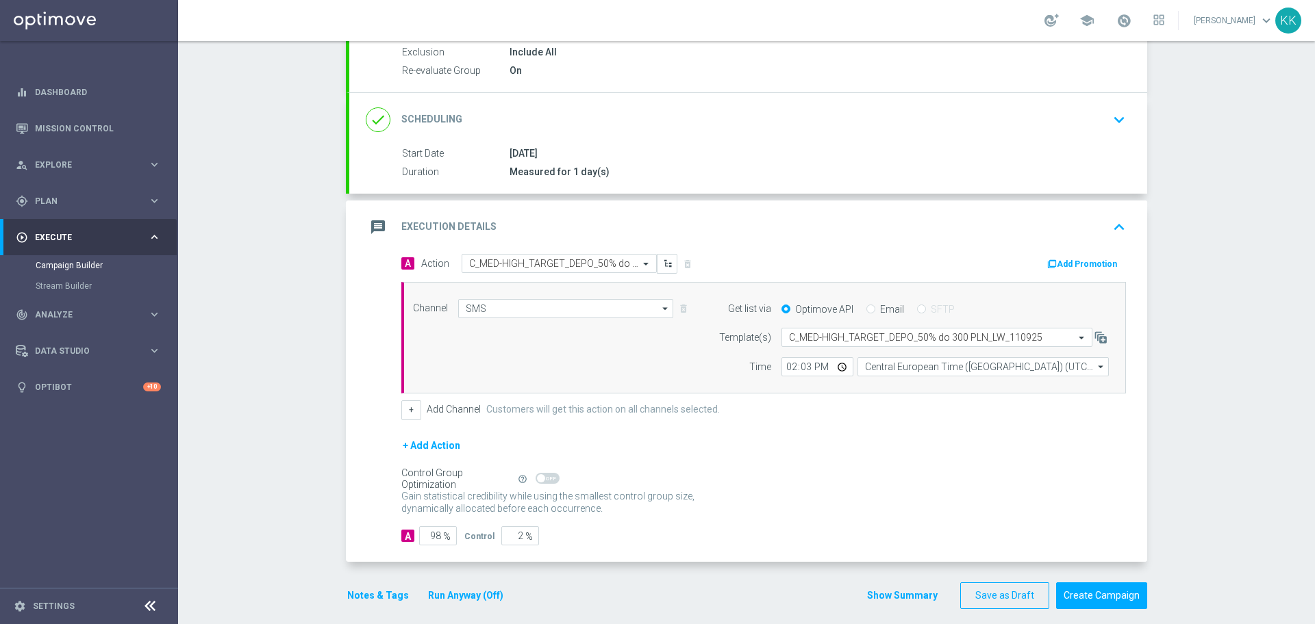
scroll to position [162, 0]
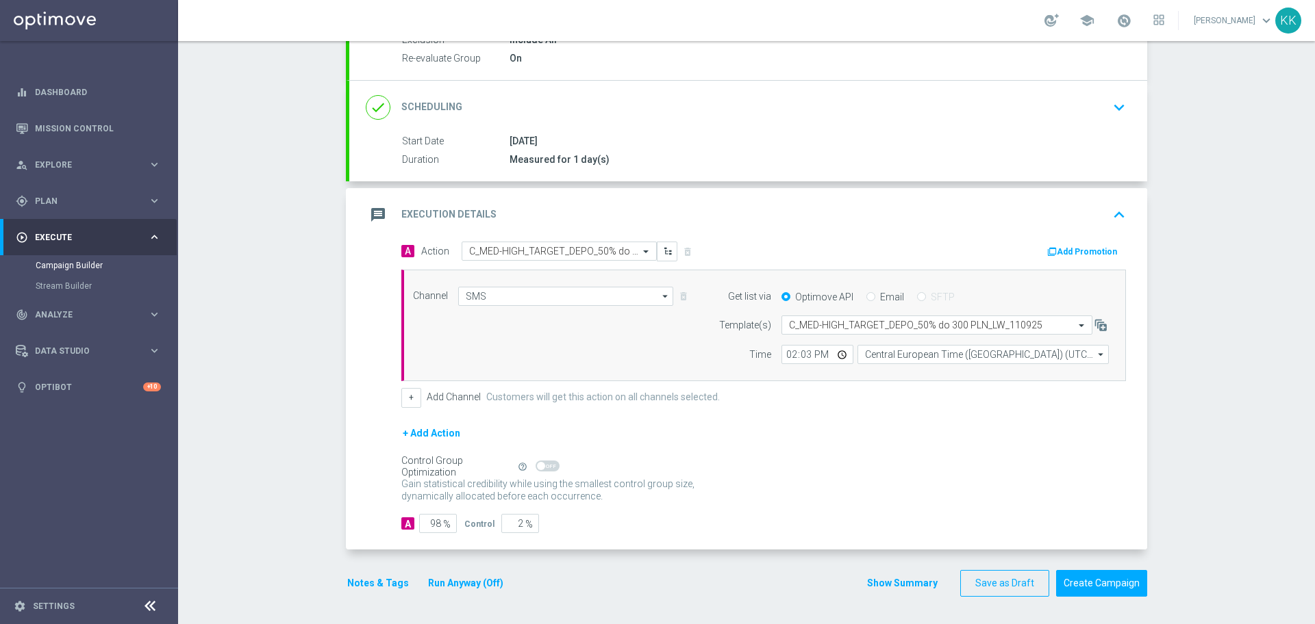
click at [377, 577] on button "Notes & Tags" at bounding box center [378, 583] width 64 height 17
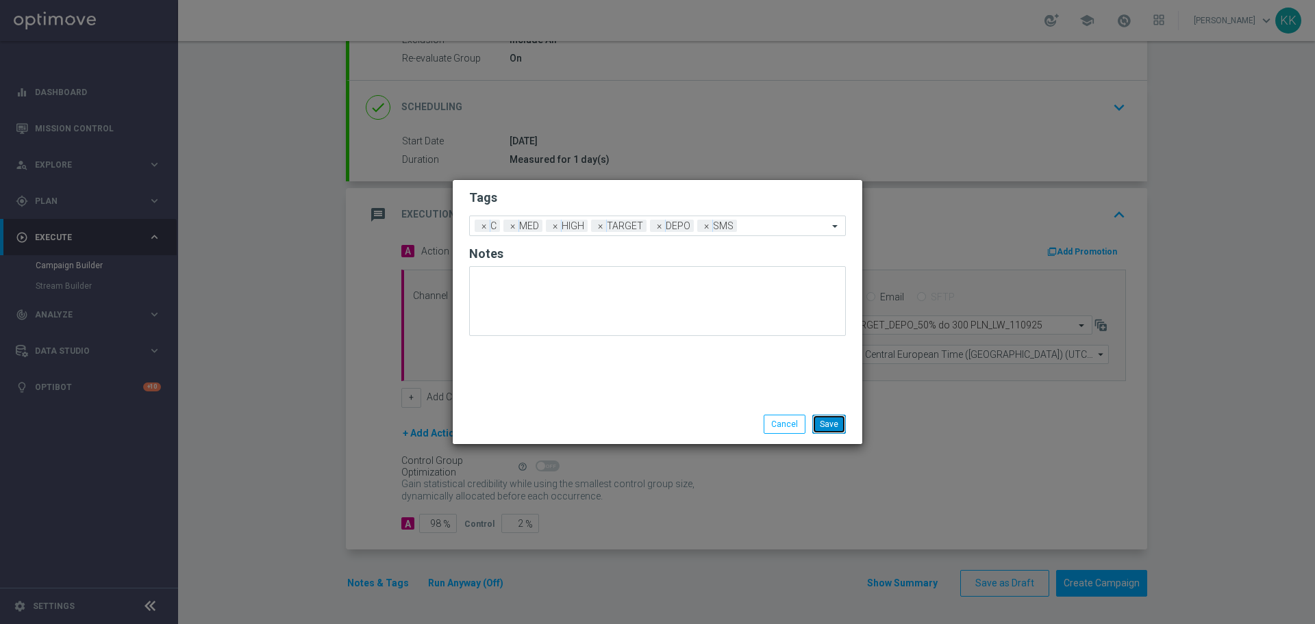
click at [834, 427] on button "Save" at bounding box center [829, 424] width 34 height 19
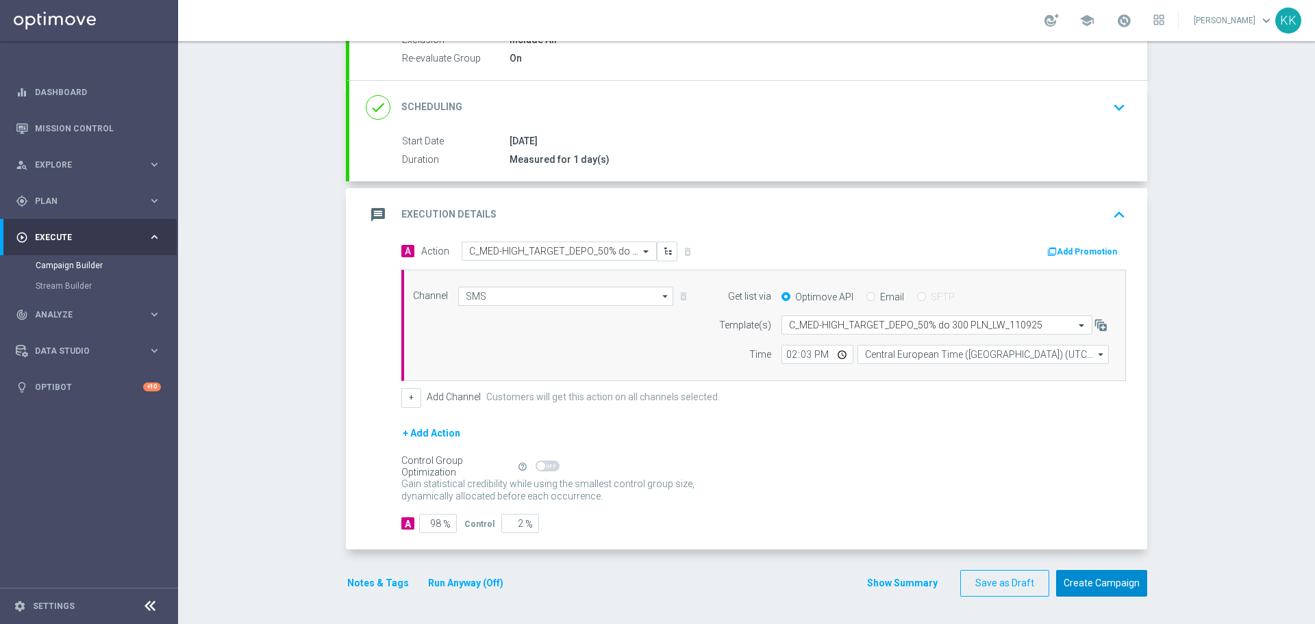
click at [1091, 571] on button "Create Campaign" at bounding box center [1101, 583] width 91 height 27
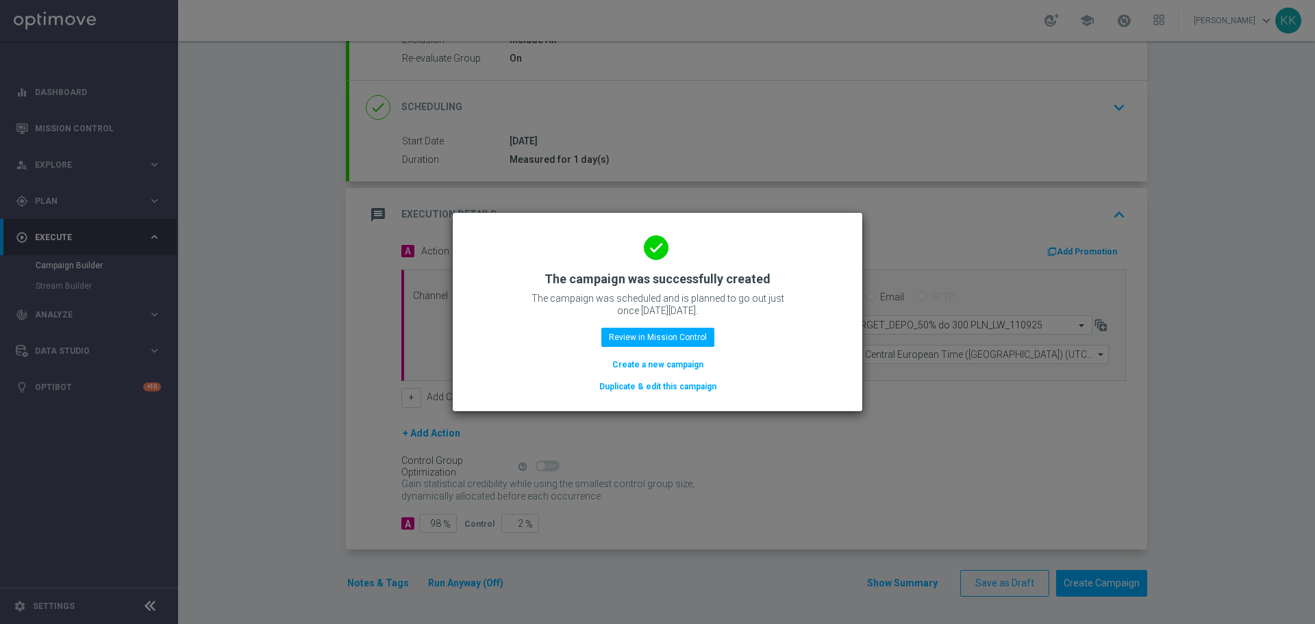
click at [640, 364] on button "Create a new campaign" at bounding box center [658, 364] width 94 height 15
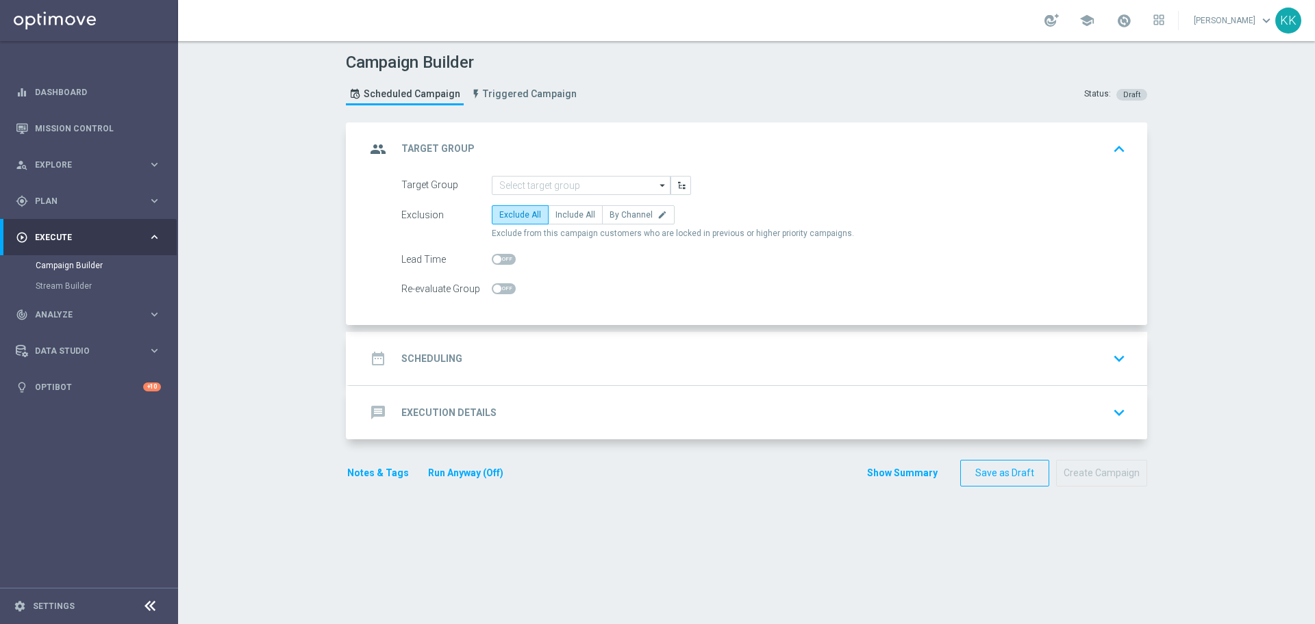
scroll to position [0, 0]
click at [579, 183] on input at bounding box center [581, 185] width 179 height 19
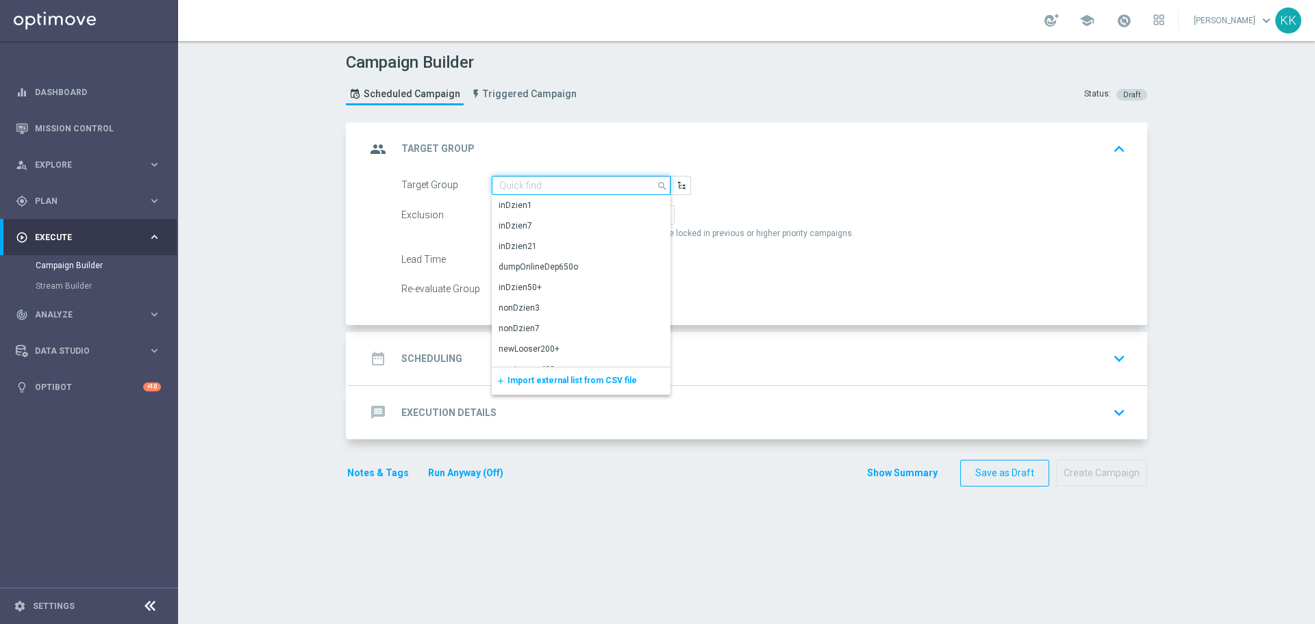
paste input "D_MIN-LOW_TARGET_DEPO_100% do 100 PLN_LW_110925_SMS"
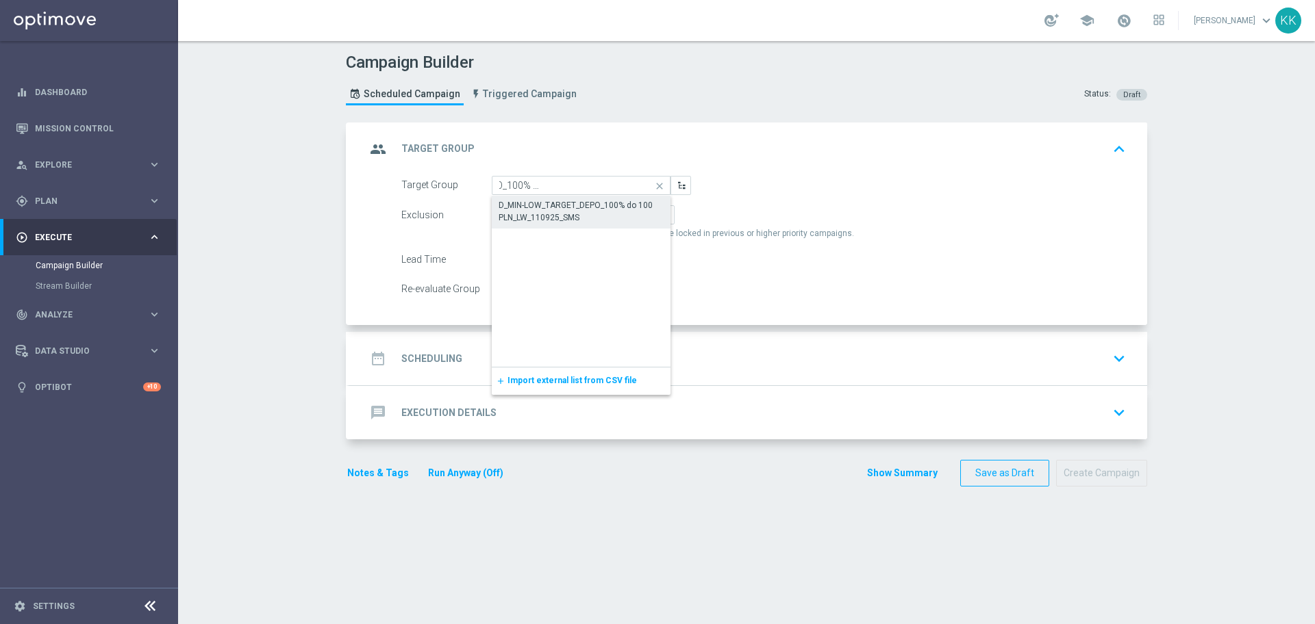
click at [554, 223] on div "D_MIN-LOW_TARGET_DEPO_100% do 100 PLN_LW_110925_SMS" at bounding box center [580, 211] width 165 height 25
type input "D_MIN-LOW_TARGET_DEPO_100% do 100 PLN_LW_110925_SMS"
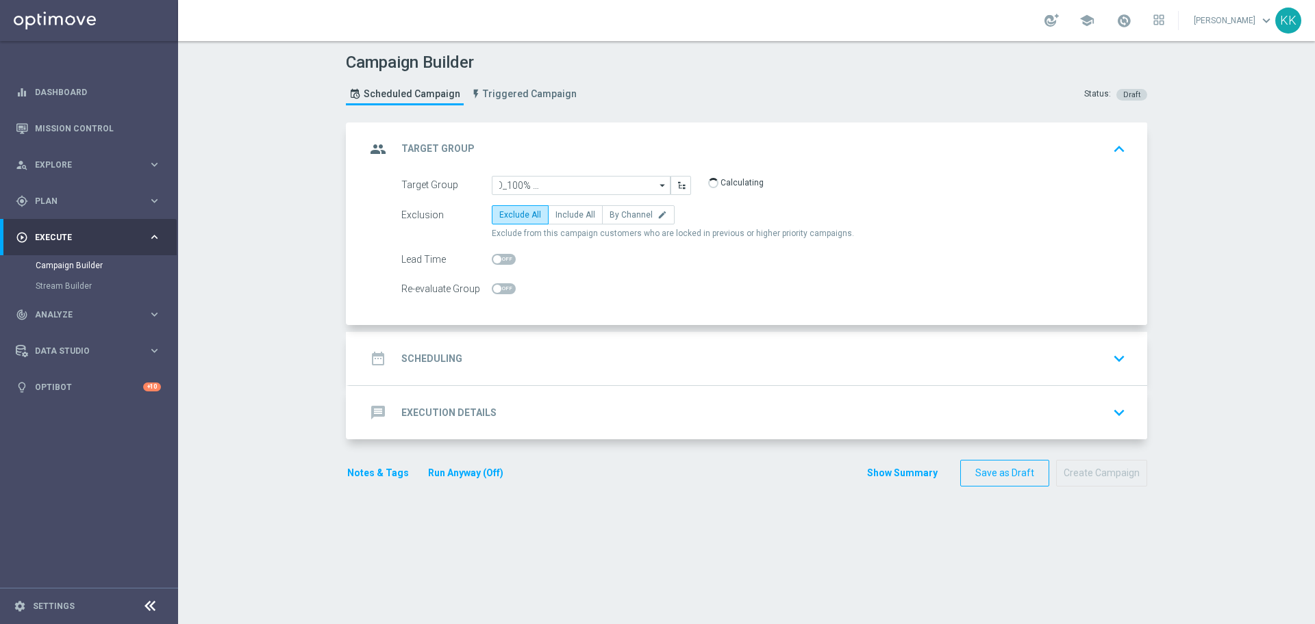
scroll to position [0, 0]
click at [566, 214] on span "Include All" at bounding box center [575, 215] width 40 height 10
click at [564, 214] on input "Include All" at bounding box center [559, 217] width 9 height 9
radio input "true"
click at [503, 291] on span at bounding box center [504, 288] width 24 height 11
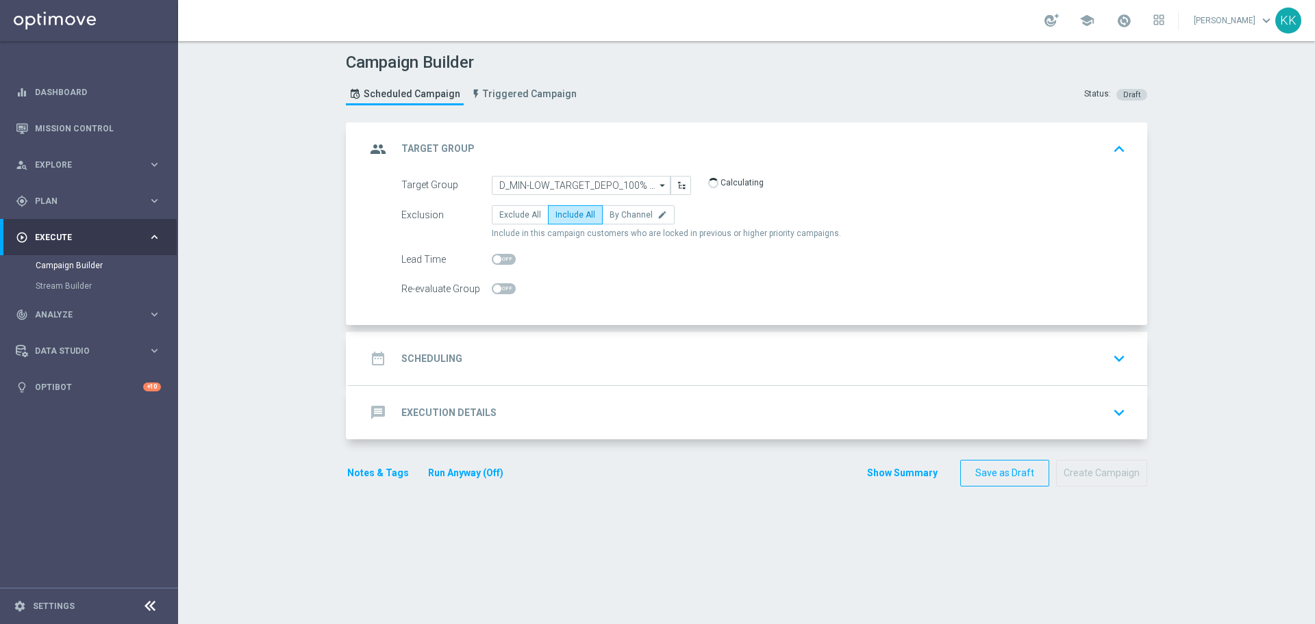
click at [503, 291] on input "checkbox" at bounding box center [504, 288] width 24 height 11
checkbox input "true"
click at [652, 344] on div "date_range Scheduling keyboard_arrow_down" at bounding box center [748, 358] width 798 height 53
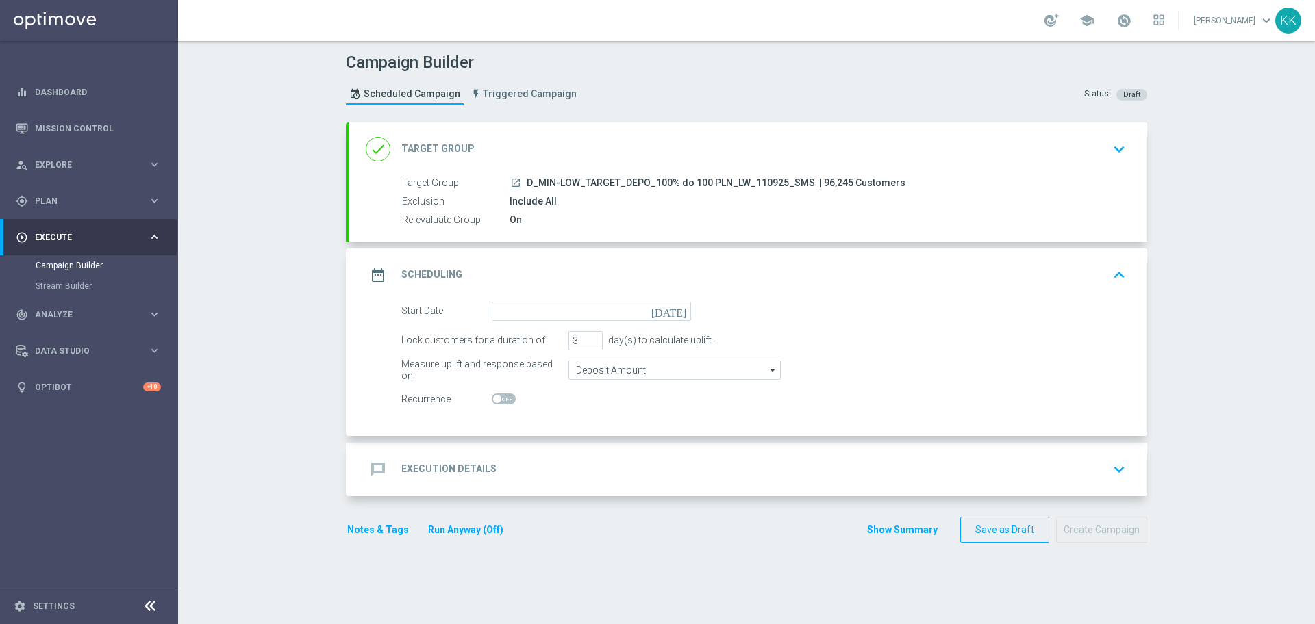
click at [537, 325] on form "Start Date today Lock customers for a duration of 3 day(s) to calculate uplift.…" at bounding box center [763, 355] width 724 height 107
click at [538, 318] on input at bounding box center [591, 311] width 199 height 19
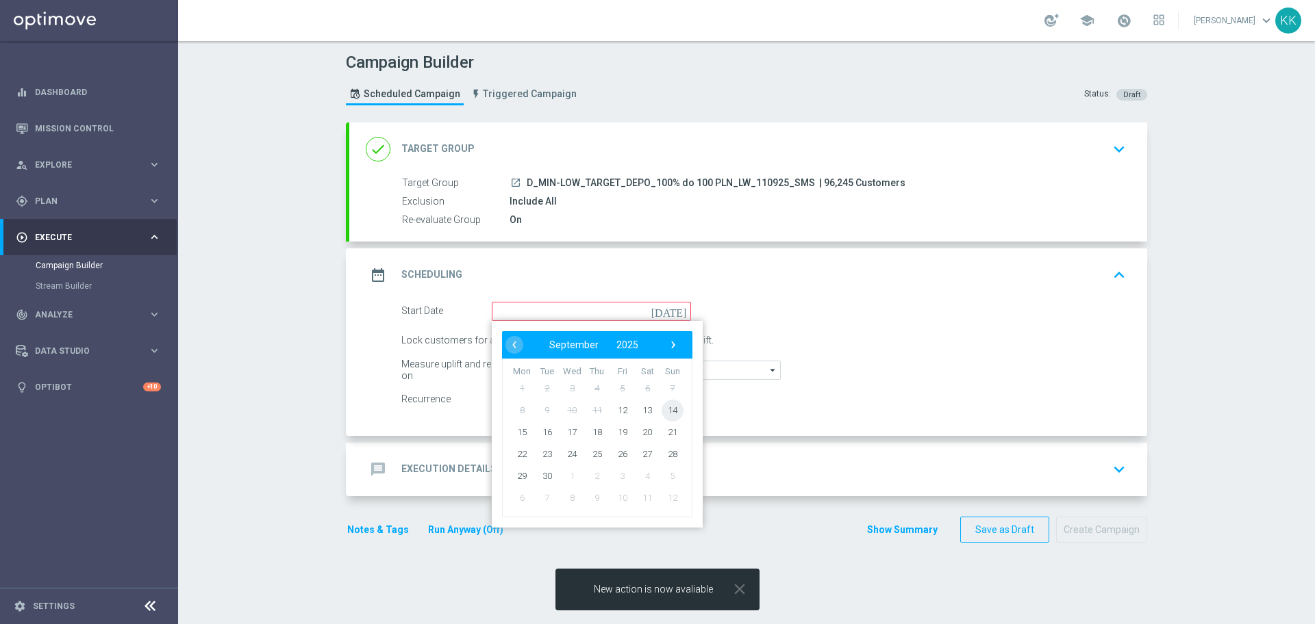
click at [663, 403] on span "14" at bounding box center [672, 410] width 22 height 22
type input "14 Sep 2025"
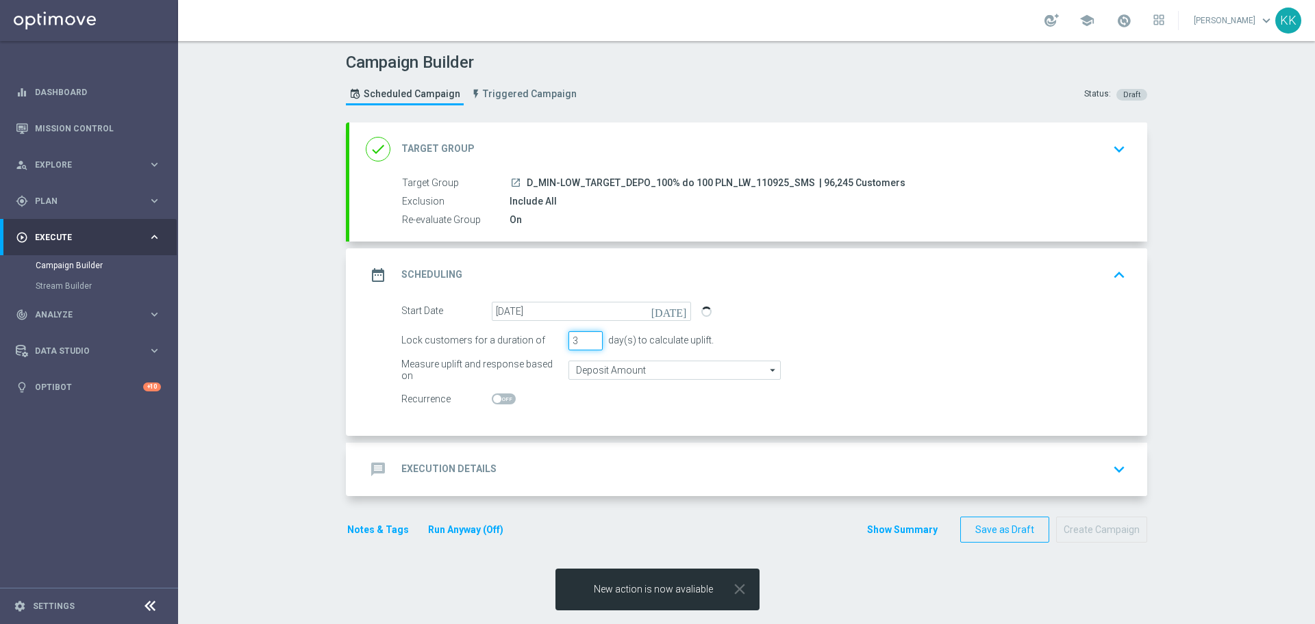
drag, startPoint x: 569, startPoint y: 335, endPoint x: 518, endPoint y: 341, distance: 51.0
click at [519, 341] on div "Lock customers for a duration of 3 day(s) to calculate uplift." at bounding box center [763, 340] width 745 height 19
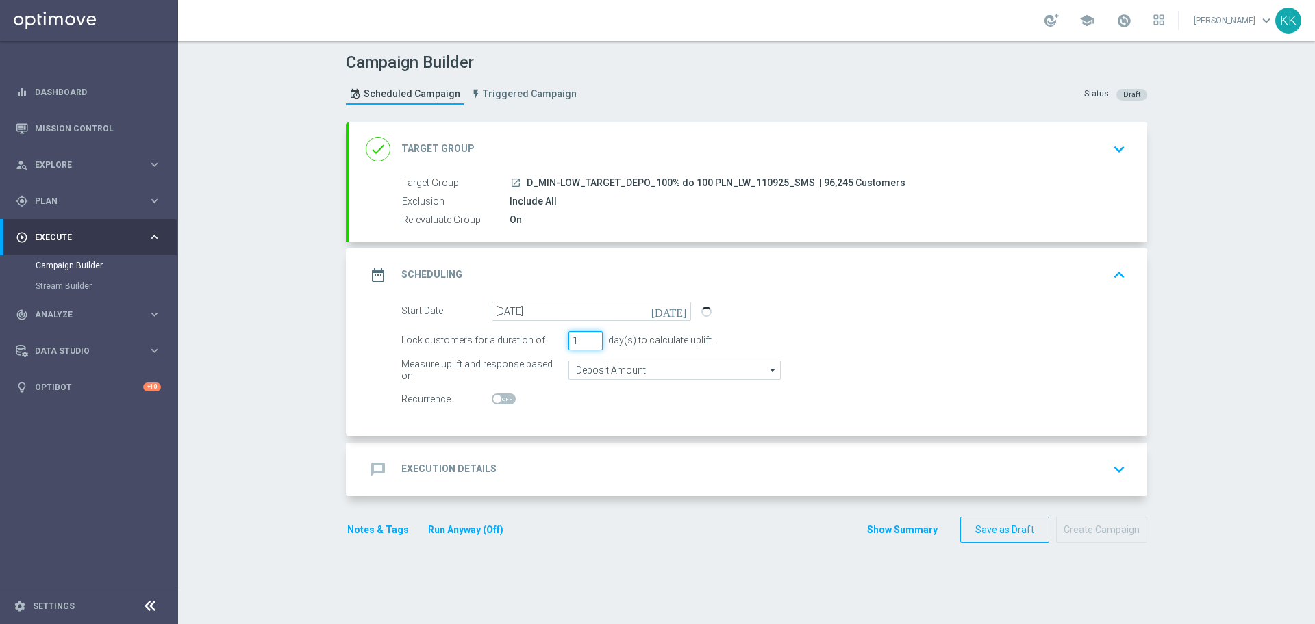
type input "1"
click at [623, 453] on div "message Execution Details keyboard_arrow_down" at bounding box center [748, 469] width 798 height 53
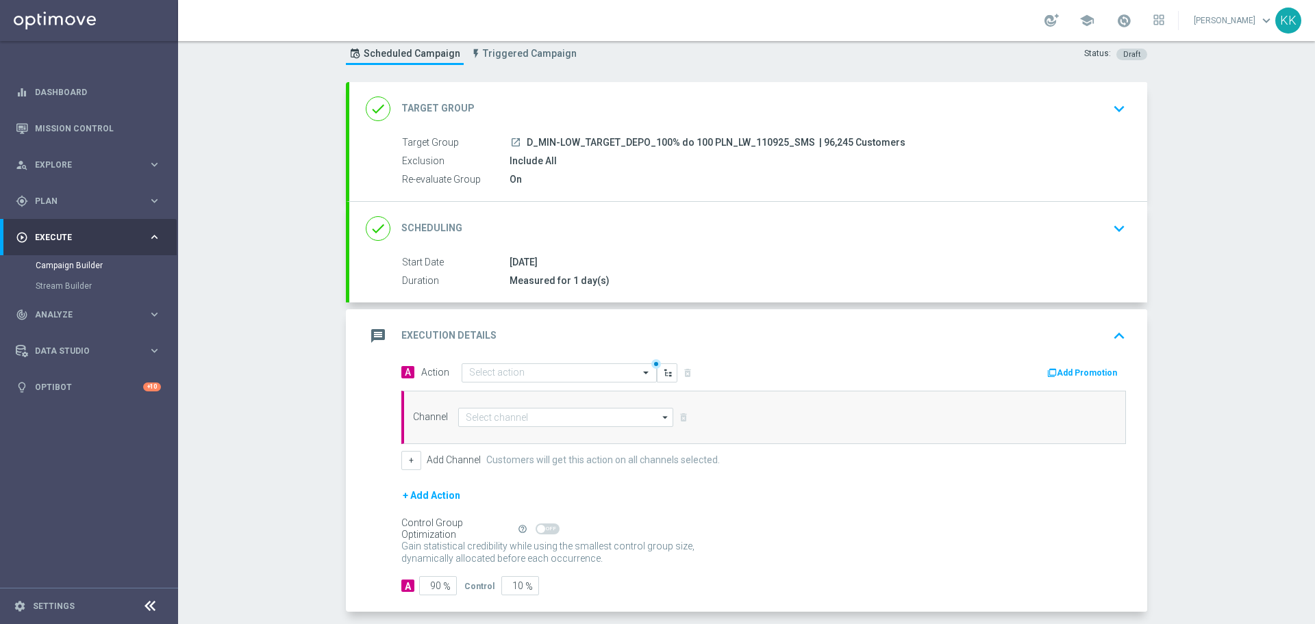
scroll to position [79, 0]
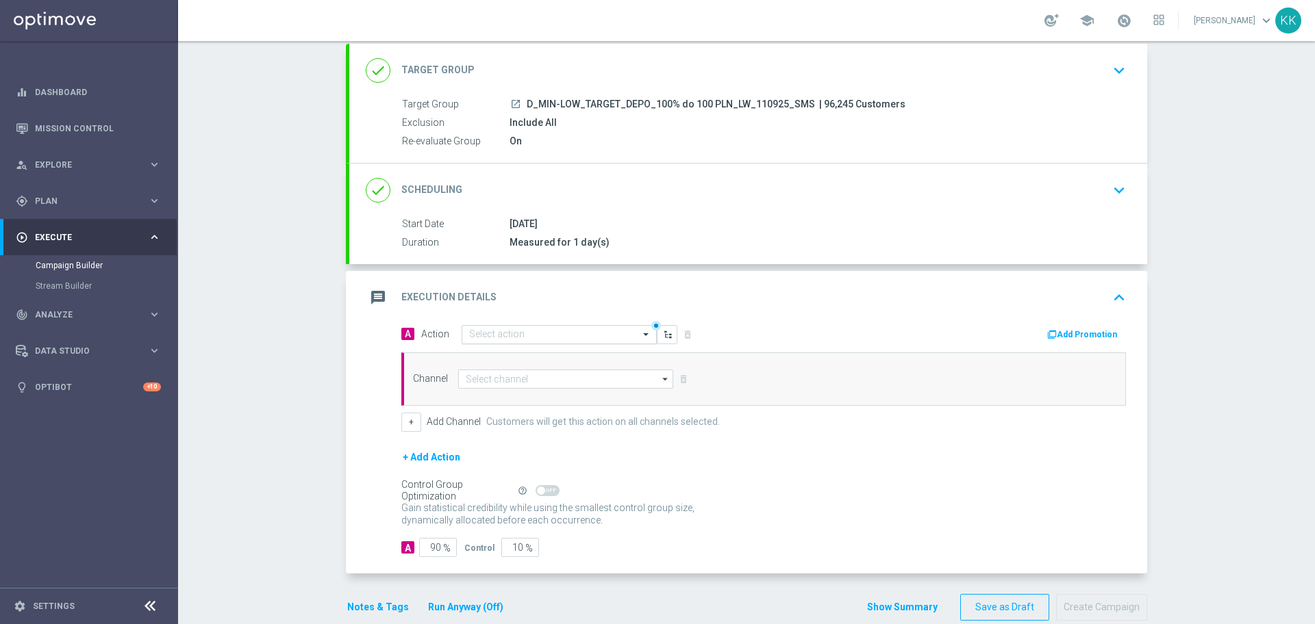
click at [513, 340] on input "text" at bounding box center [545, 335] width 153 height 12
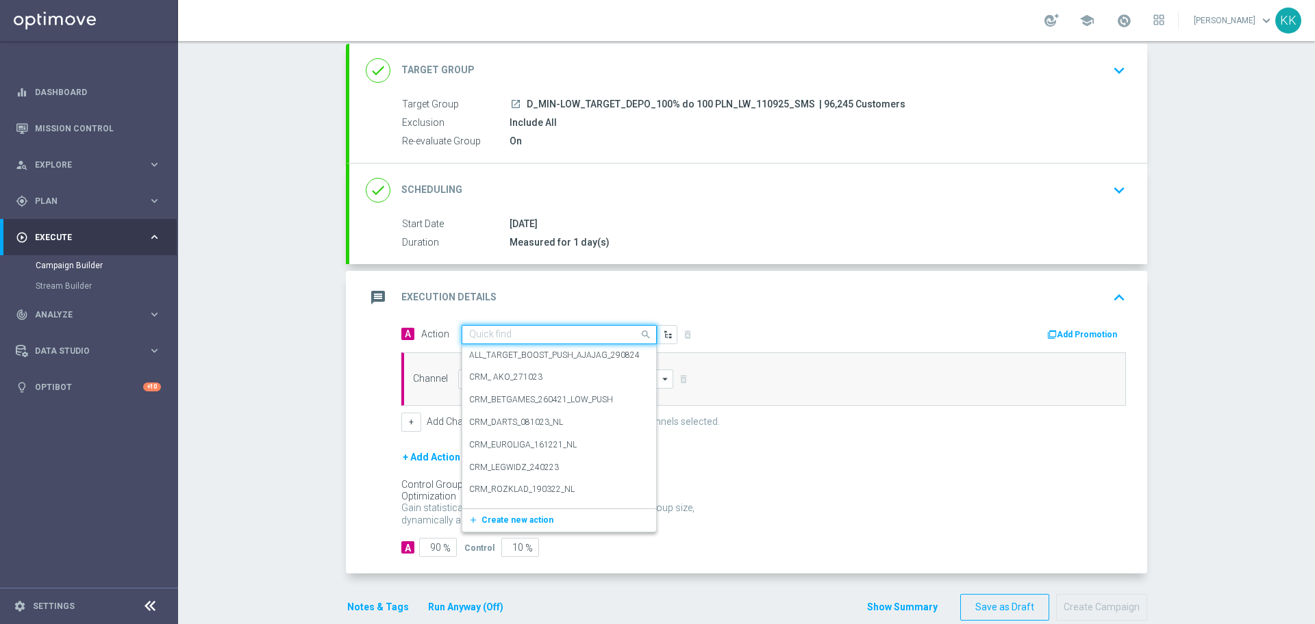
paste input "D_MIN-LOW_TARGET_DEPO_100% do 100 PLN_LW_110925_SMS"
type input "D_MIN-LOW_TARGET_DEPO_100% do 100 PLN_LW_110925_SMS"
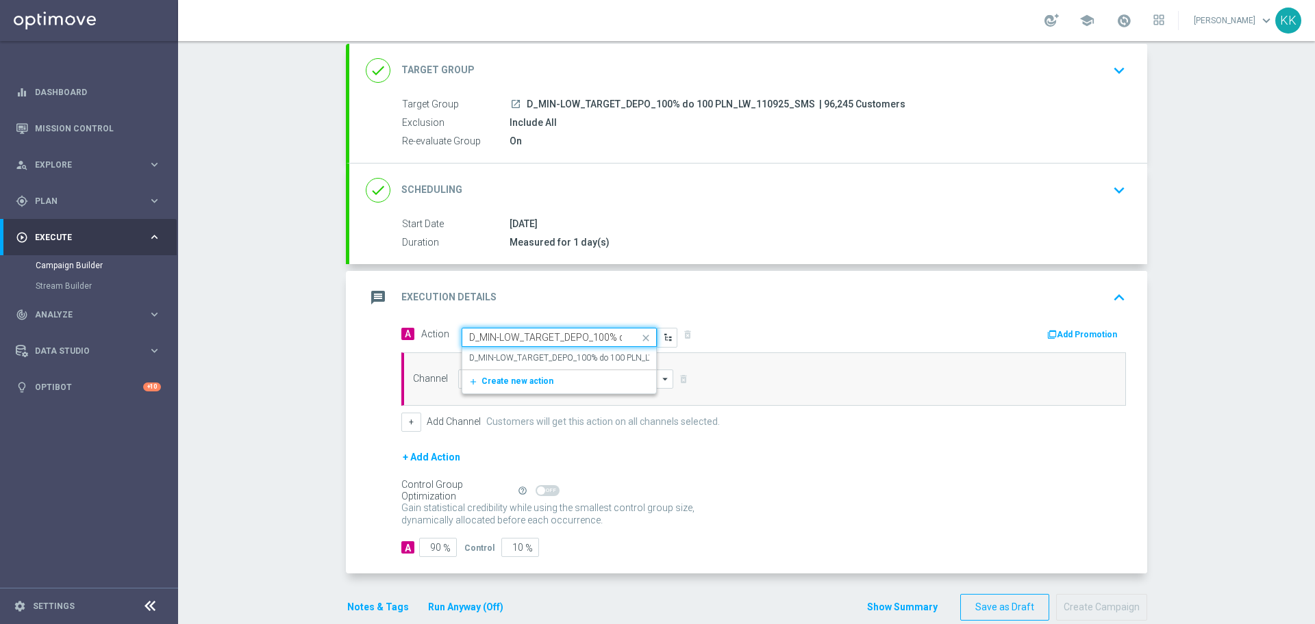
scroll to position [0, 121]
click at [517, 354] on label "D_MIN-LOW_TARGET_DEPO_100% do 100 PLN_LW_110925_SMS" at bounding box center [589, 359] width 240 height 12
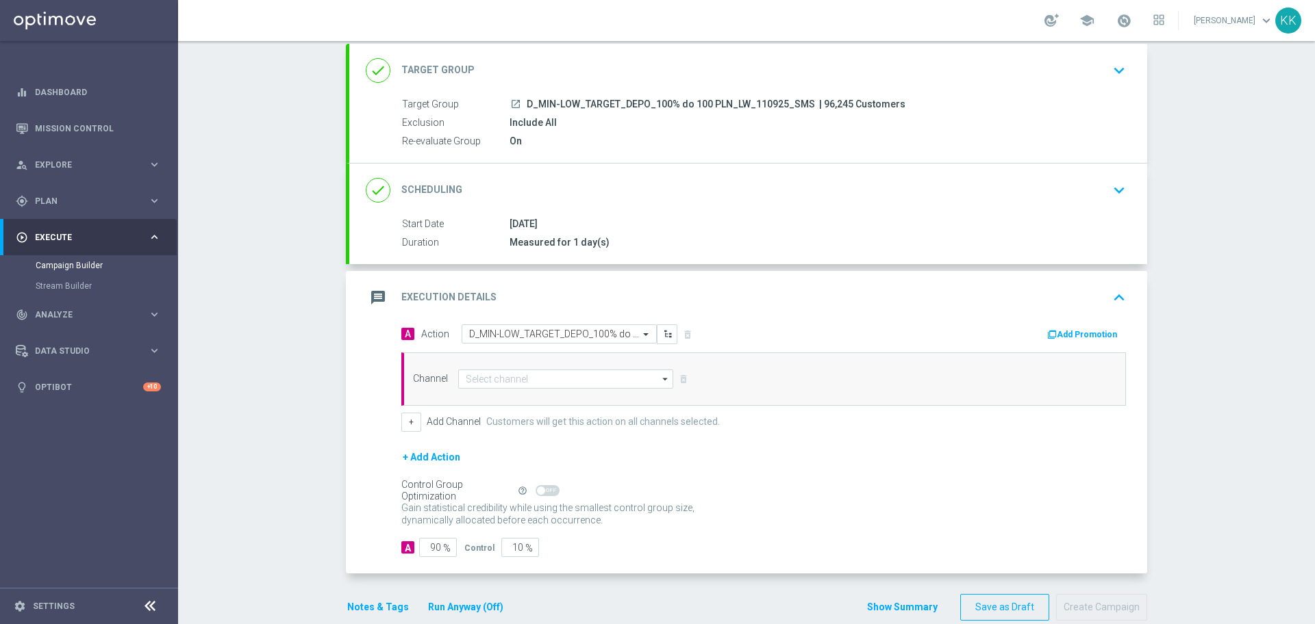
scroll to position [0, 0]
click at [513, 372] on input at bounding box center [565, 379] width 215 height 19
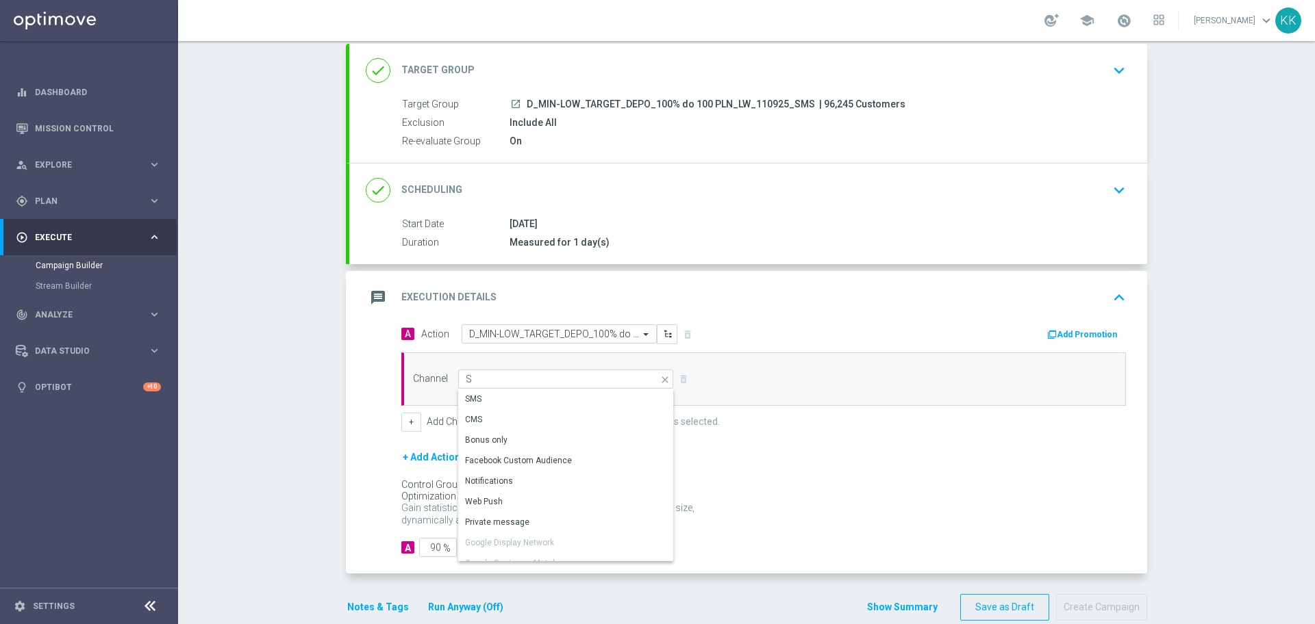
click at [516, 394] on div "SMS" at bounding box center [560, 399] width 204 height 19
type input "SMS"
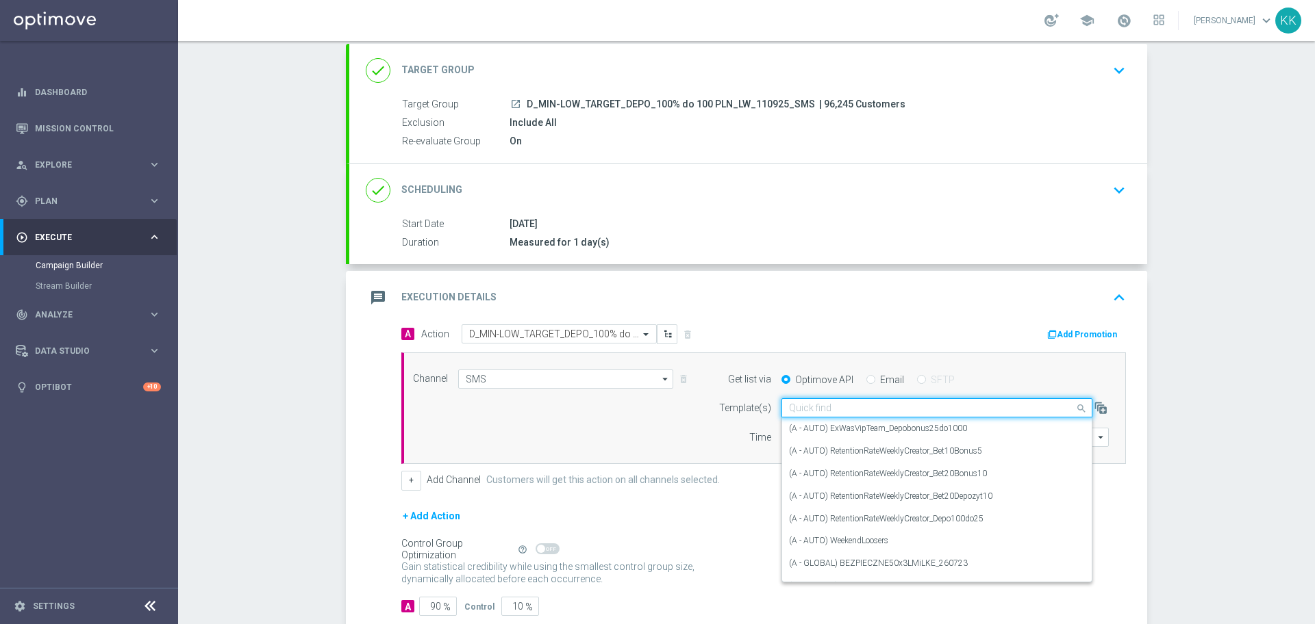
click at [845, 406] on input "text" at bounding box center [923, 409] width 268 height 12
paste input "D_MIN-LOW_TARGET_DEPO_100% do 100 PLN_LW_110925_SMS"
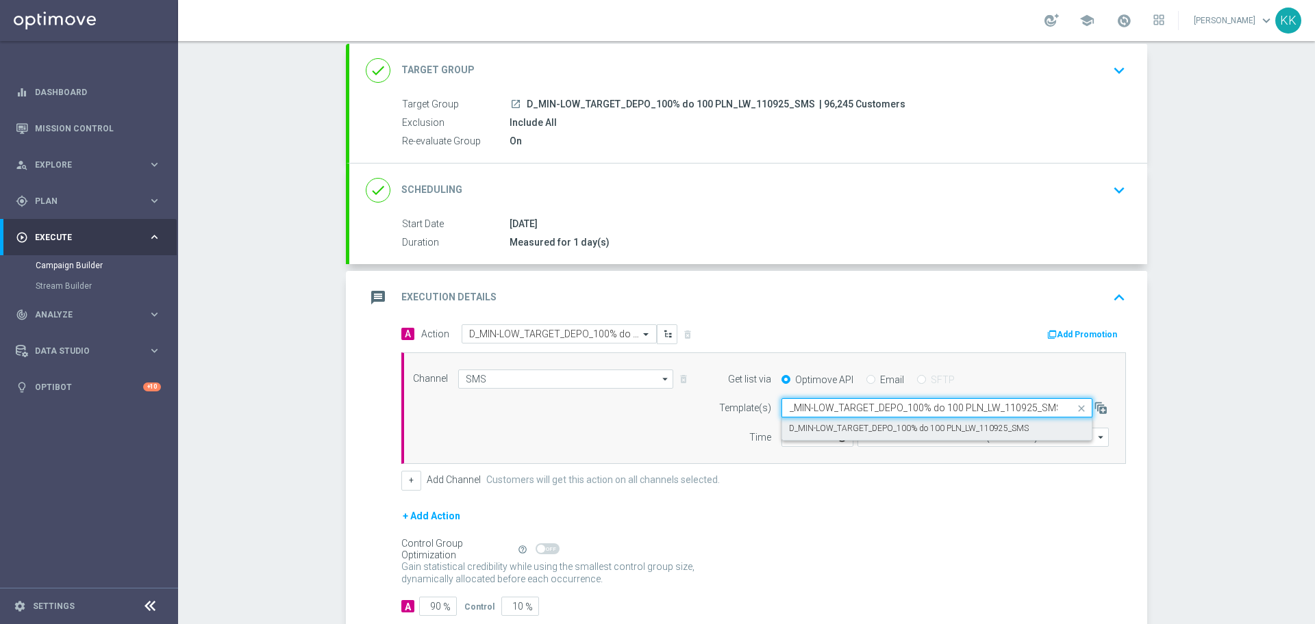
click at [855, 422] on div "D_MIN-LOW_TARGET_DEPO_100% do 100 PLN_LW_110925_SMS" at bounding box center [937, 429] width 296 height 23
type input "D_MIN-LOW_TARGET_DEPO_100% do 100 PLN_LW_110925_SMS"
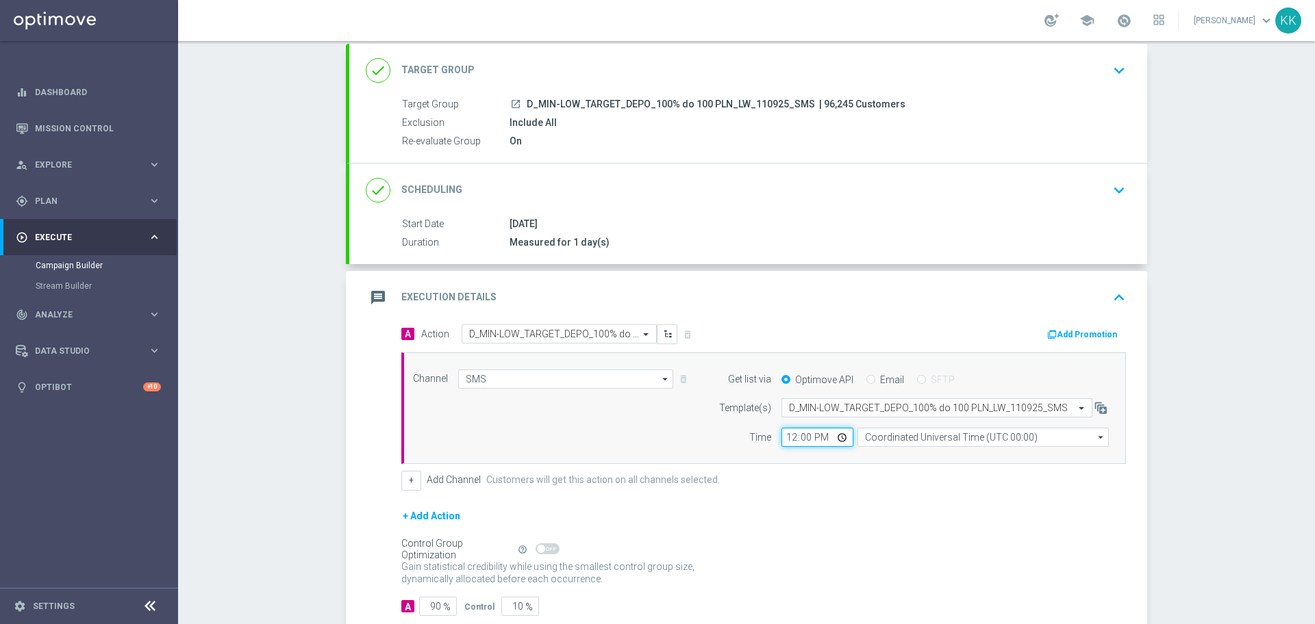
click at [791, 440] on input "12:00" at bounding box center [817, 437] width 72 height 19
type input "14:06"
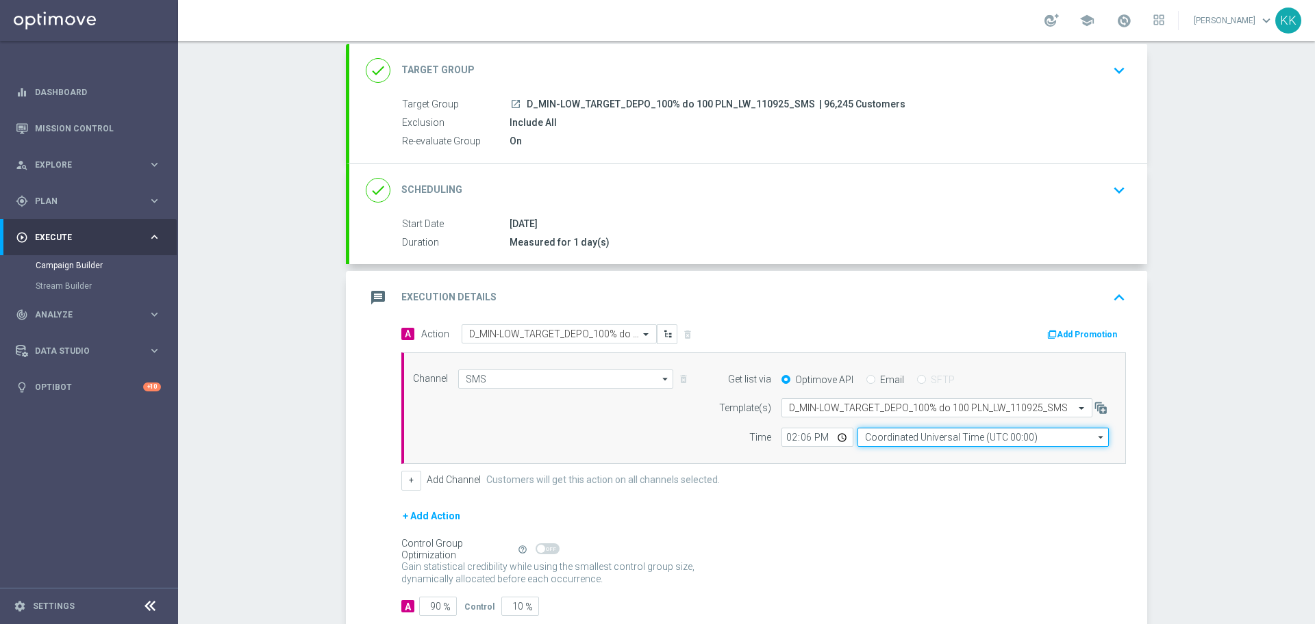
click at [874, 437] on input "Coordinated Universal Time (UTC 00:00)" at bounding box center [982, 437] width 251 height 19
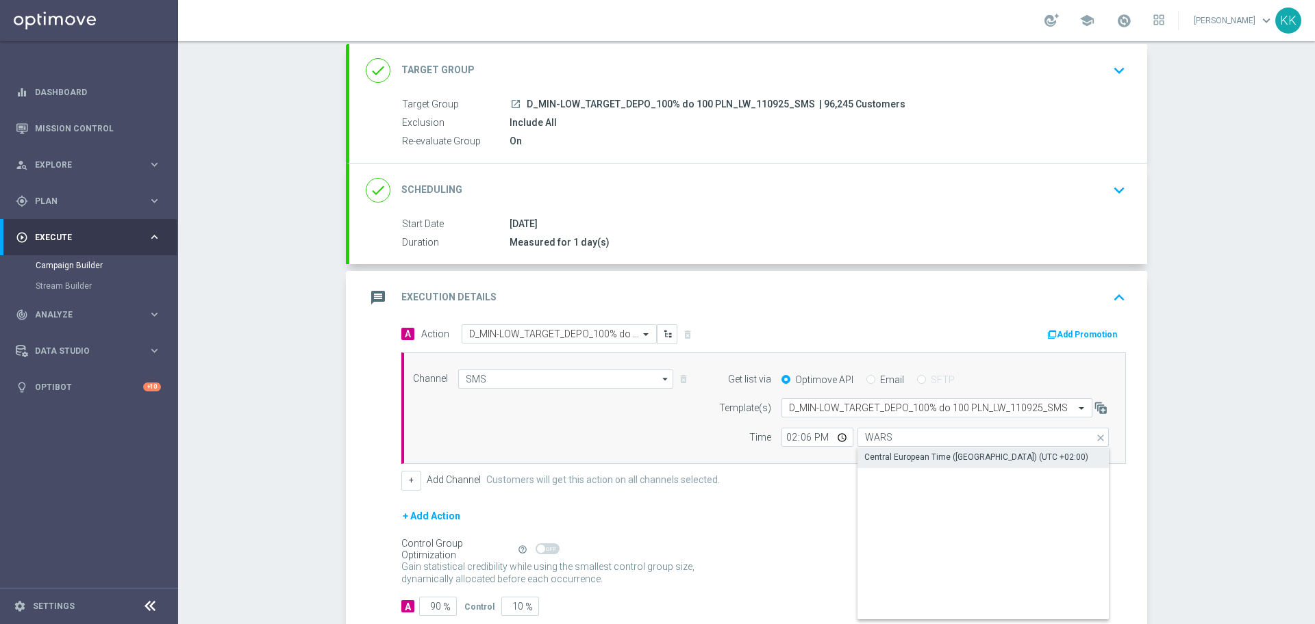
click at [912, 448] on div "Central European Time (Warsaw) (UTC +02:00)" at bounding box center [982, 457] width 251 height 19
type input "Central European Time (Warsaw) (UTC +02:00)"
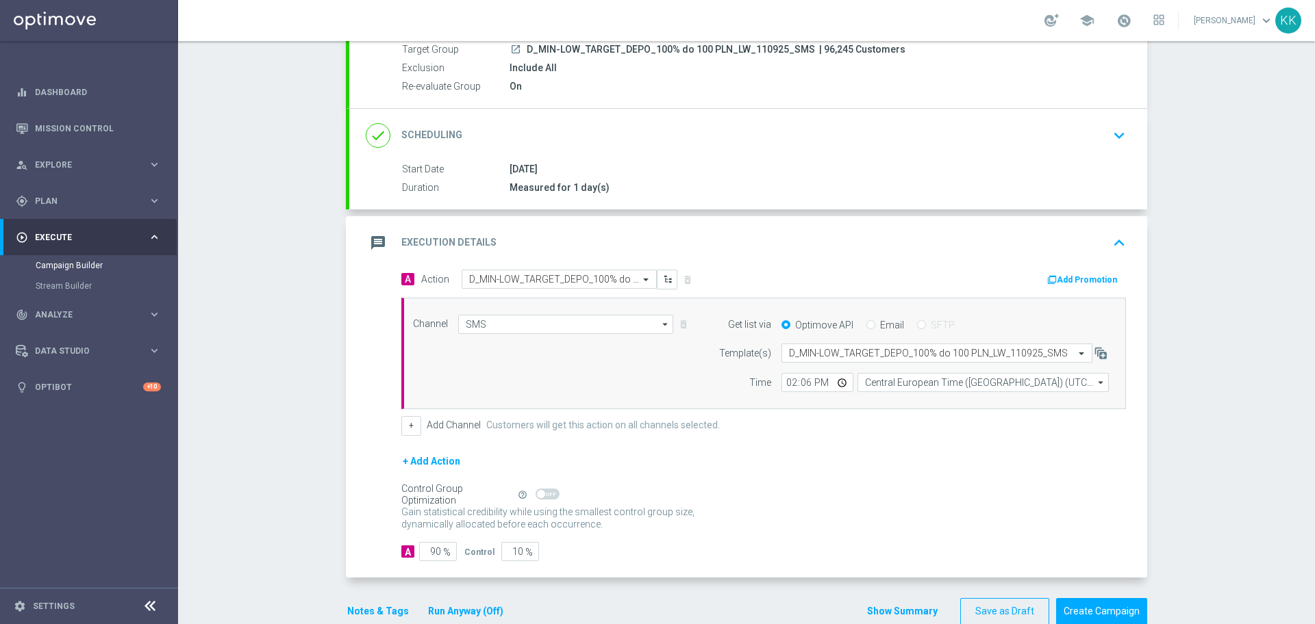
scroll to position [162, 0]
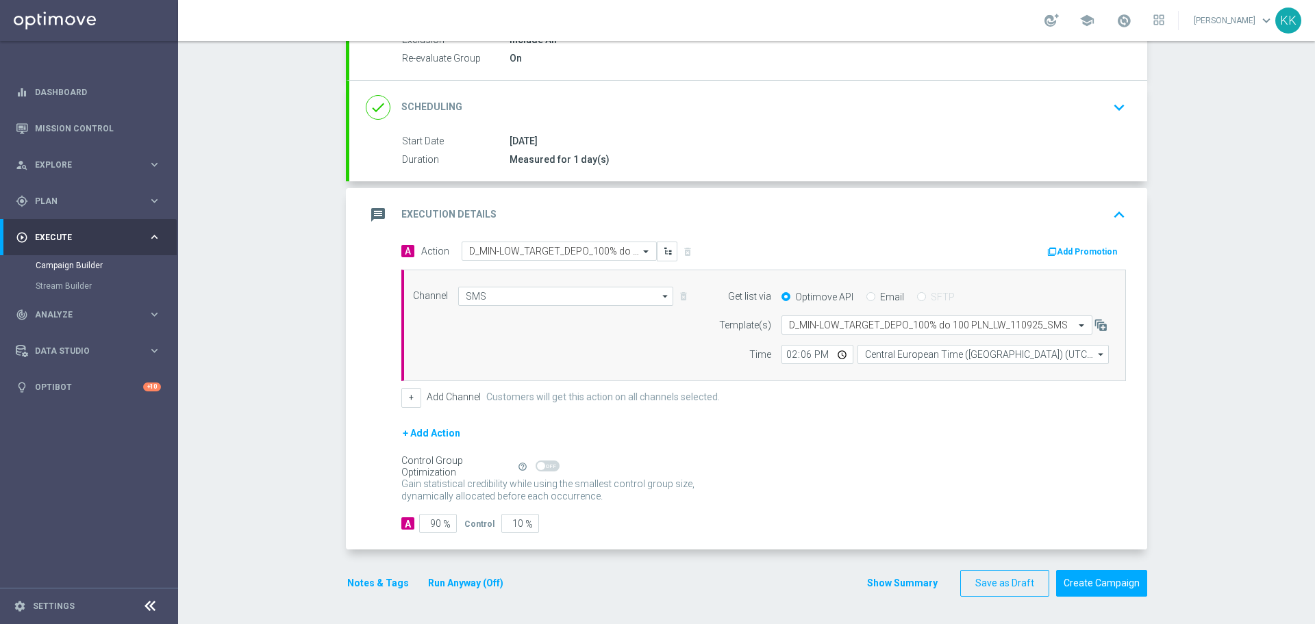
click at [443, 526] on span "%" at bounding box center [447, 525] width 8 height 12
click at [434, 526] on input "90" at bounding box center [438, 523] width 38 height 19
type input "9"
type input "91"
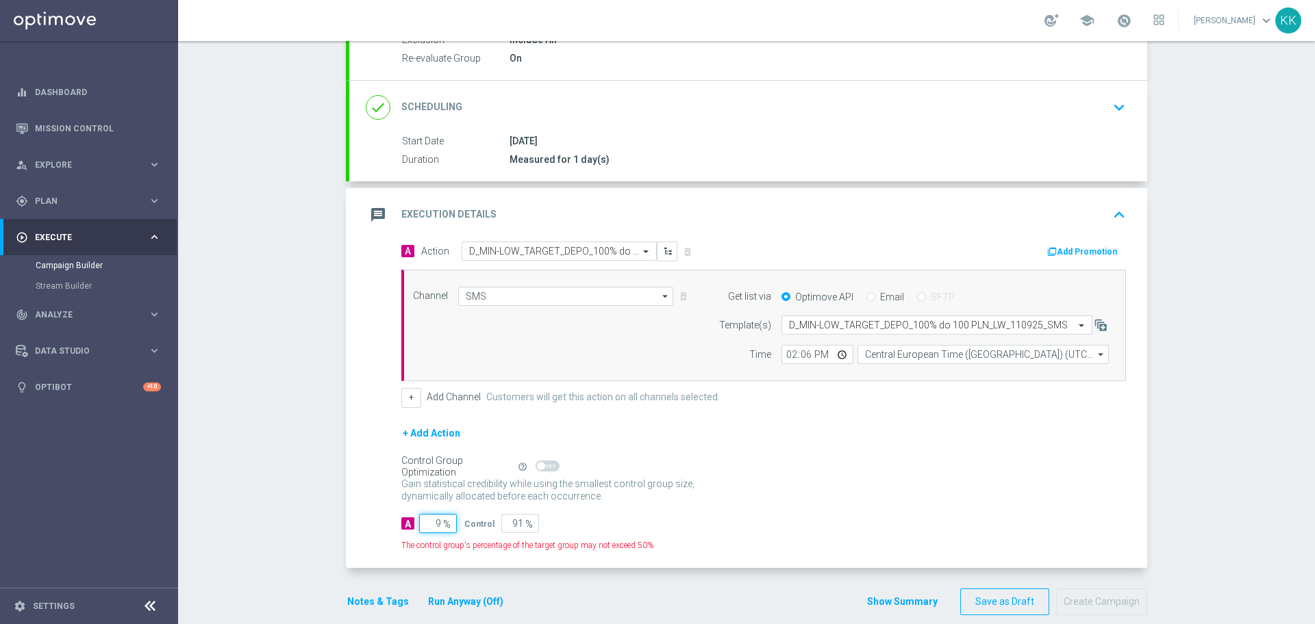
type input "98"
type input "2"
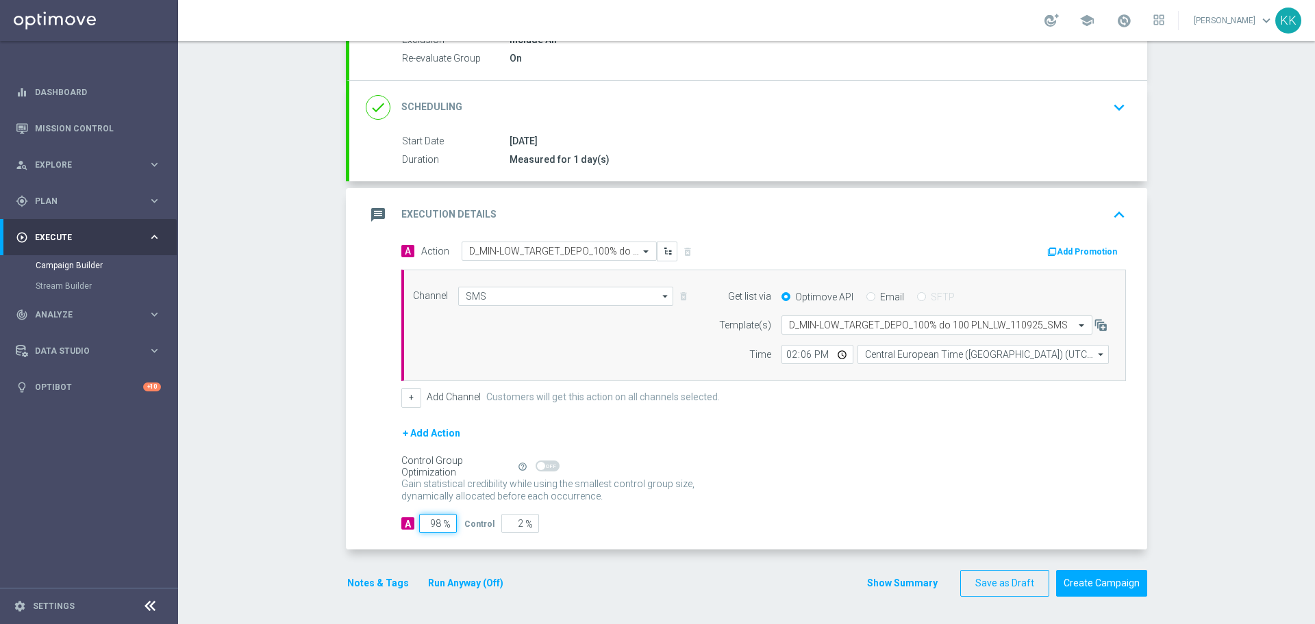
type input "98"
click at [360, 572] on div "Notes & Tags Run Anyway (Off)" at bounding box center [433, 583] width 175 height 27
click at [374, 576] on button "Notes & Tags" at bounding box center [378, 583] width 64 height 17
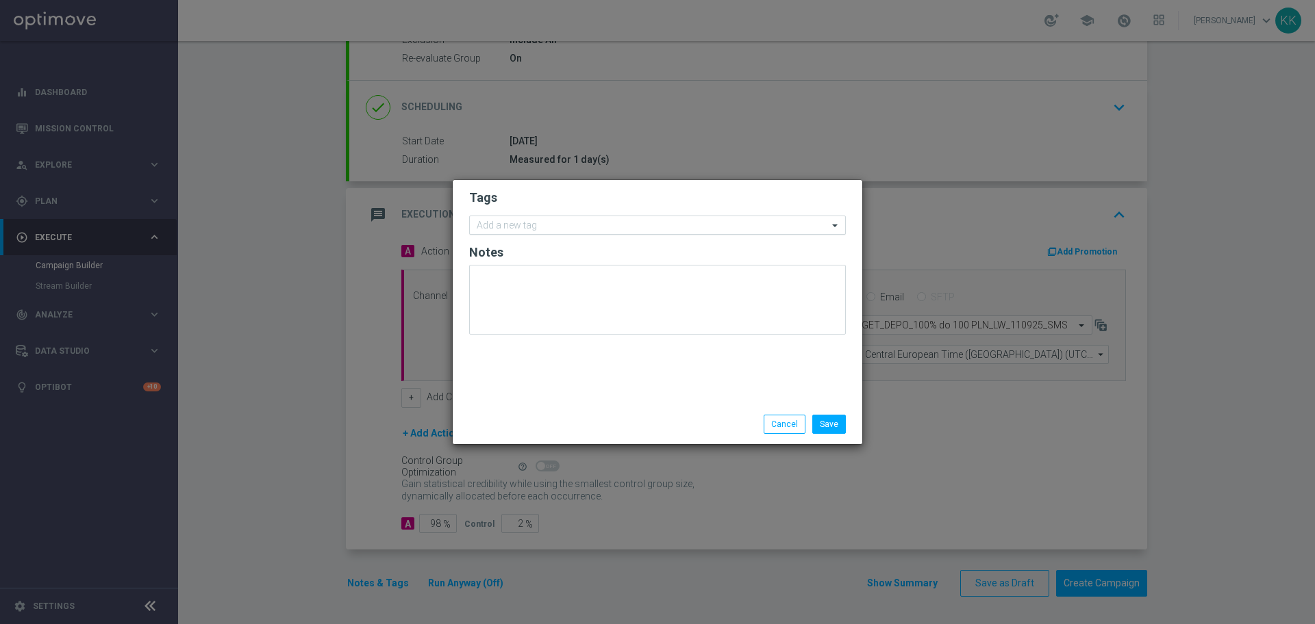
click at [573, 223] on input "text" at bounding box center [652, 226] width 351 height 12
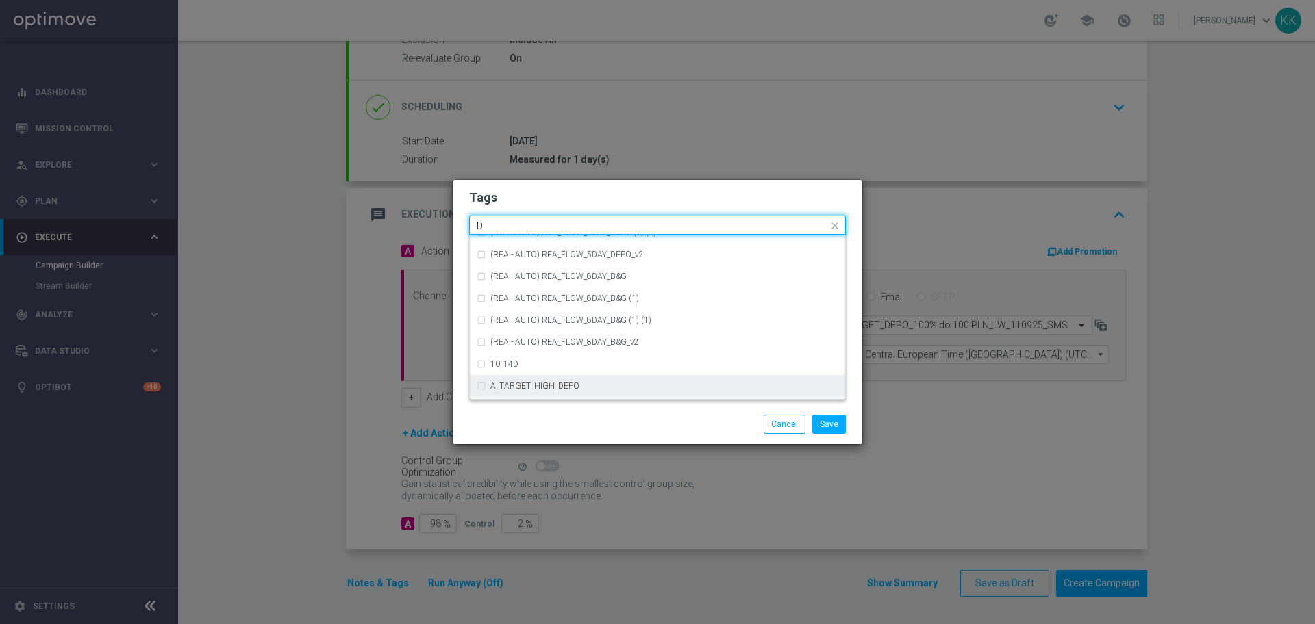
scroll to position [1455, 0]
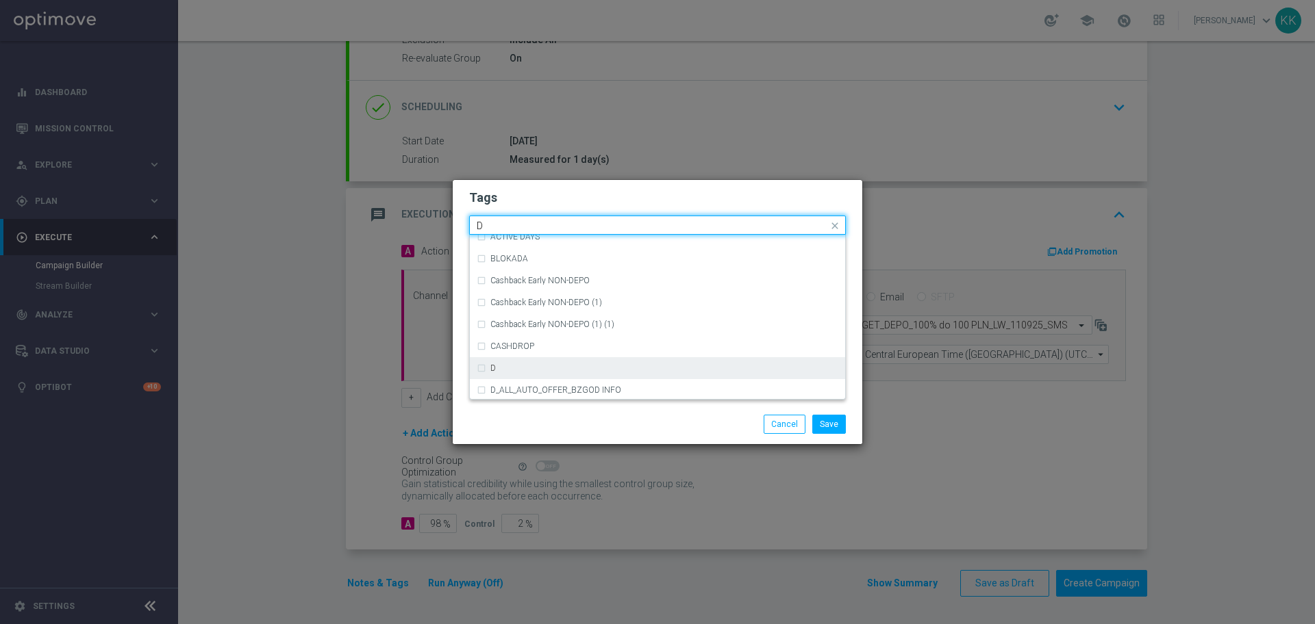
click at [530, 372] on div "D" at bounding box center [664, 368] width 348 height 8
type input "D"
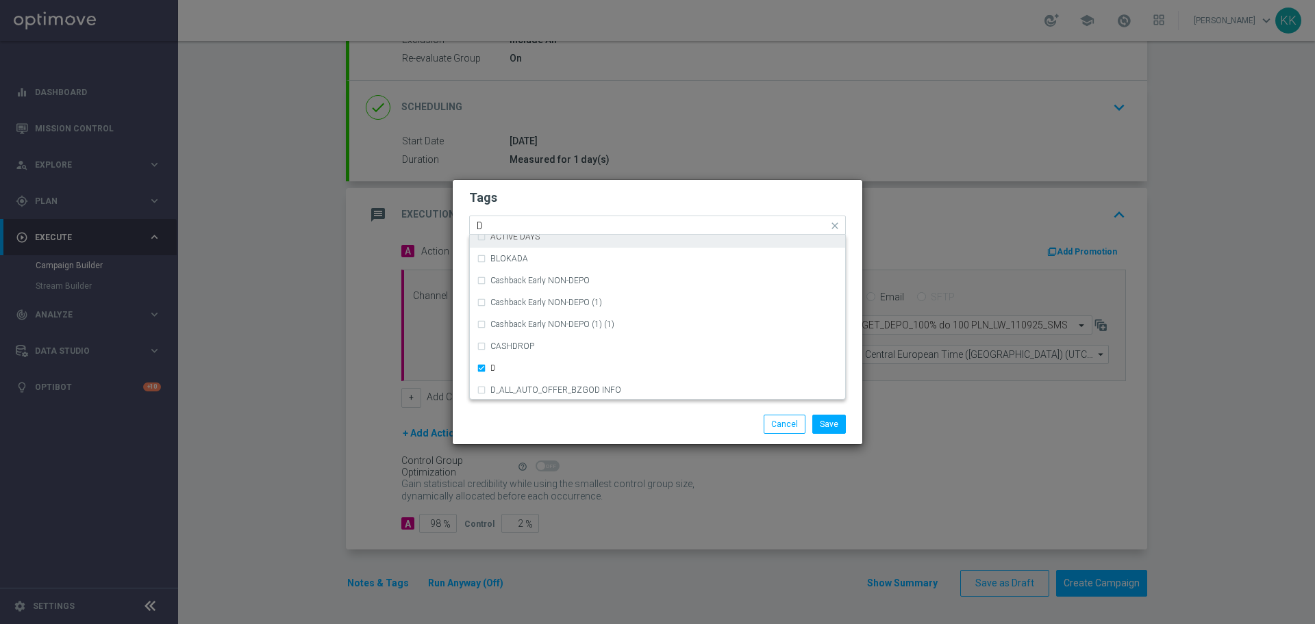
click at [557, 217] on div "Quick find × D D" at bounding box center [649, 225] width 358 height 17
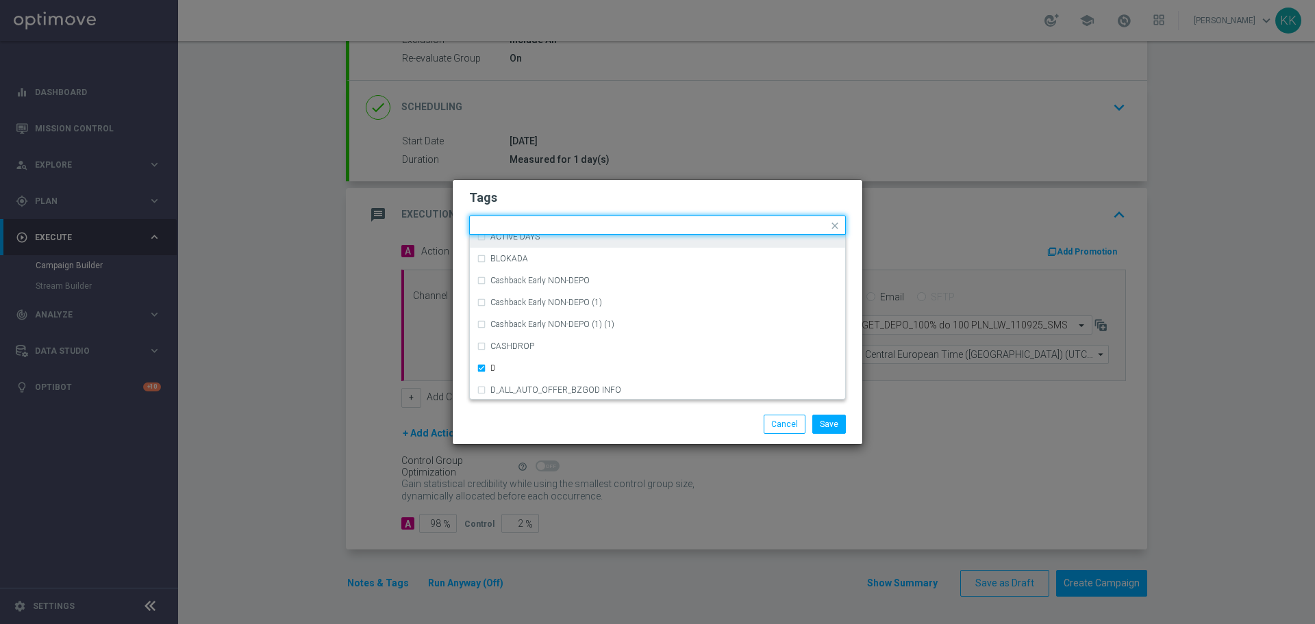
click at [560, 203] on h2 "Tags" at bounding box center [657, 198] width 377 height 16
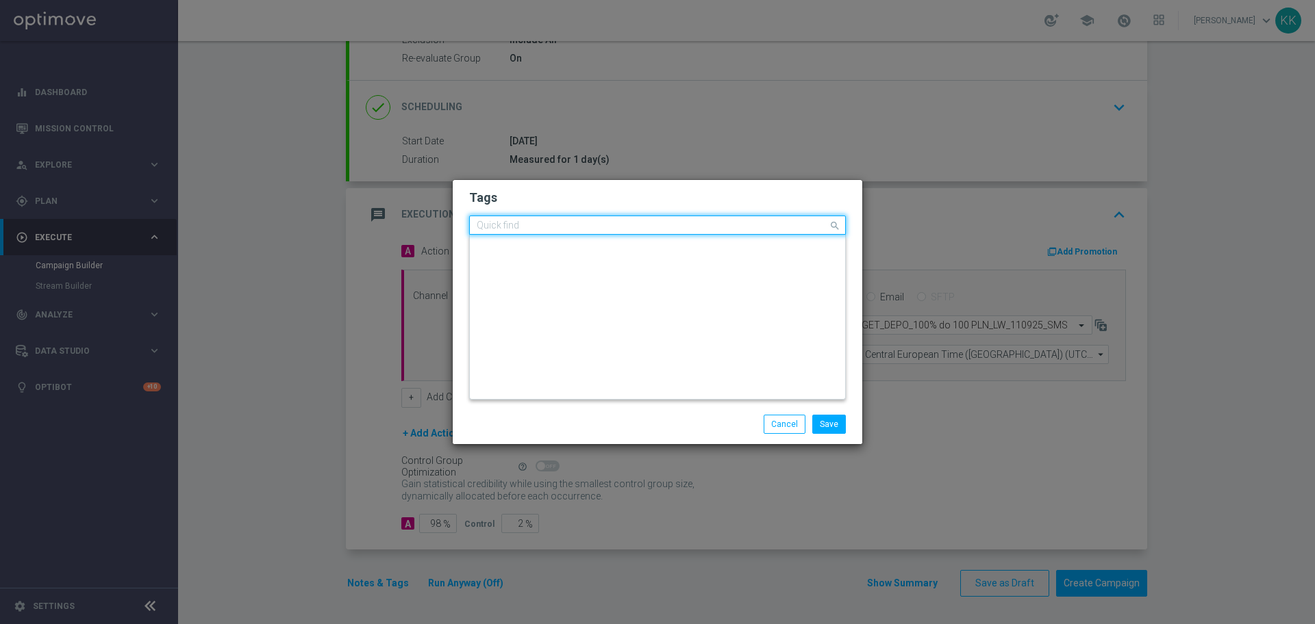
click at [572, 225] on input "text" at bounding box center [652, 226] width 351 height 12
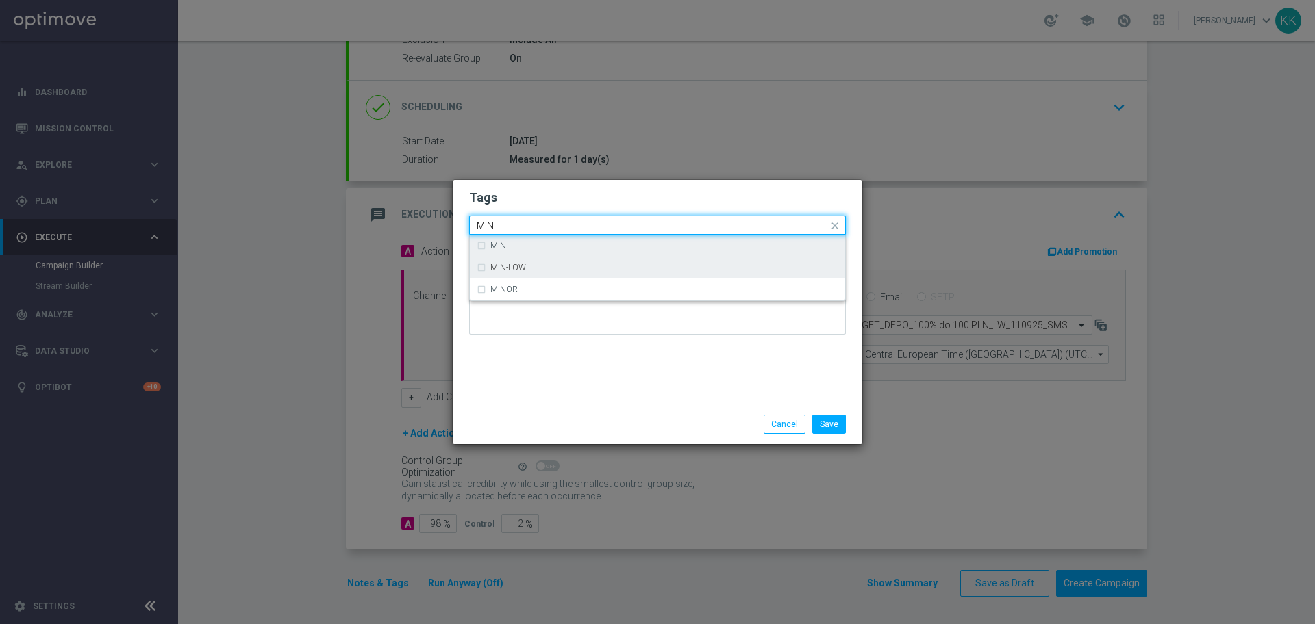
click at [519, 251] on div "MIN" at bounding box center [657, 246] width 361 height 22
type input "MIN"
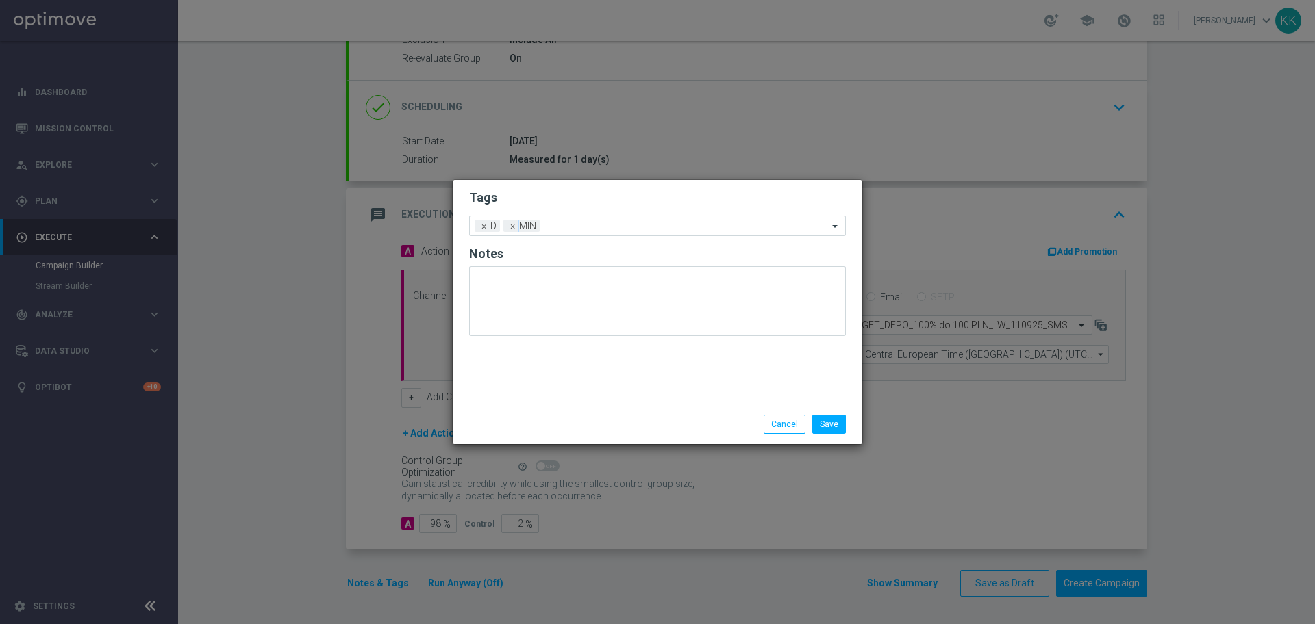
click at [568, 188] on form "Tags Add a new tag × D × MIN Notes" at bounding box center [657, 266] width 377 height 160
click at [578, 230] on input "text" at bounding box center [686, 227] width 283 height 12
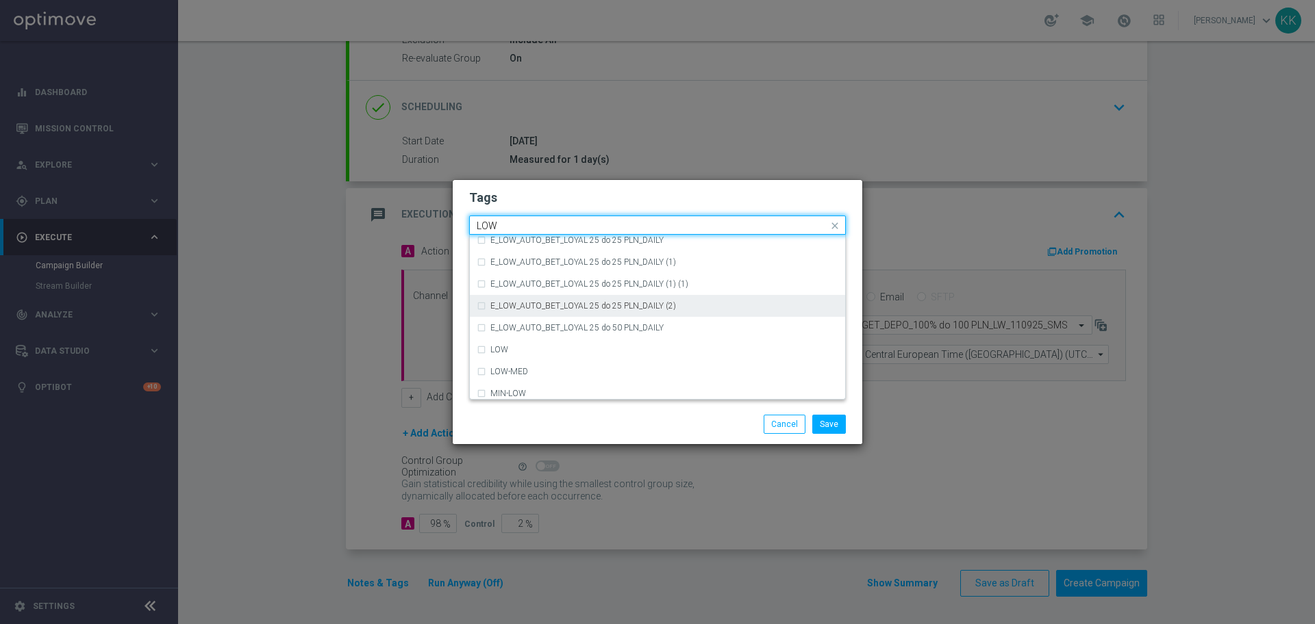
scroll to position [668, 0]
click at [561, 316] on div "LOW" at bounding box center [657, 323] width 361 height 22
type input "LOW"
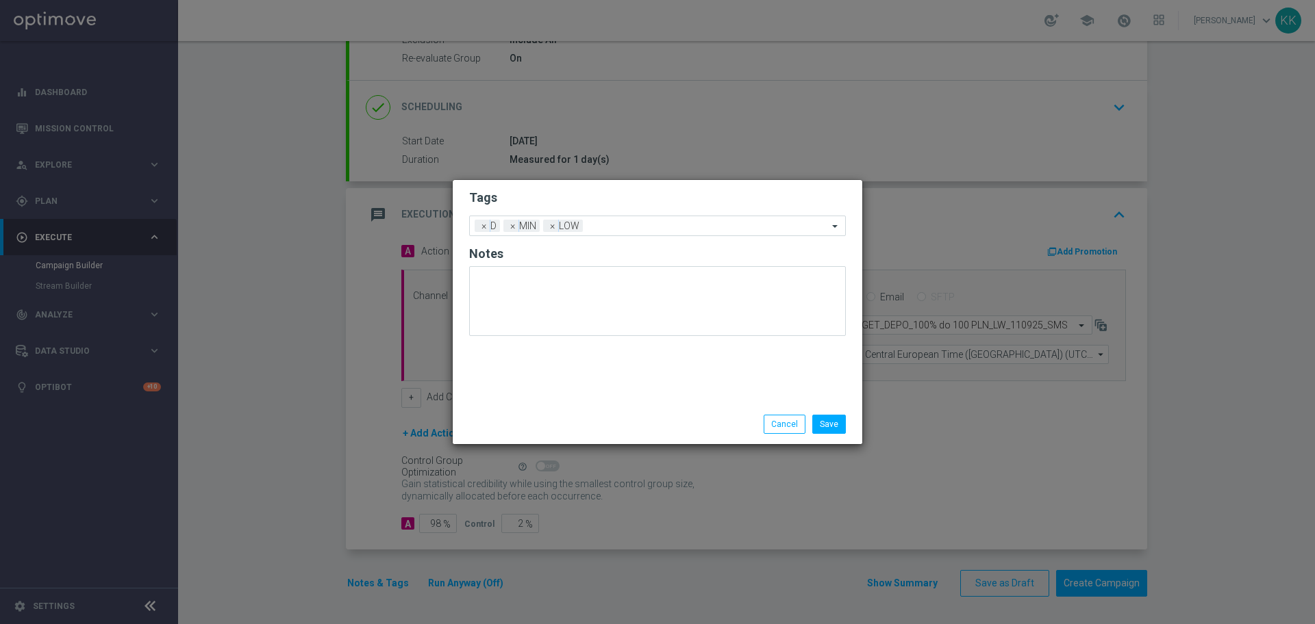
click at [599, 213] on form "Tags Add a new tag × D × MIN × LOW Notes" at bounding box center [657, 266] width 377 height 160
click at [615, 230] on input "text" at bounding box center [708, 227] width 240 height 12
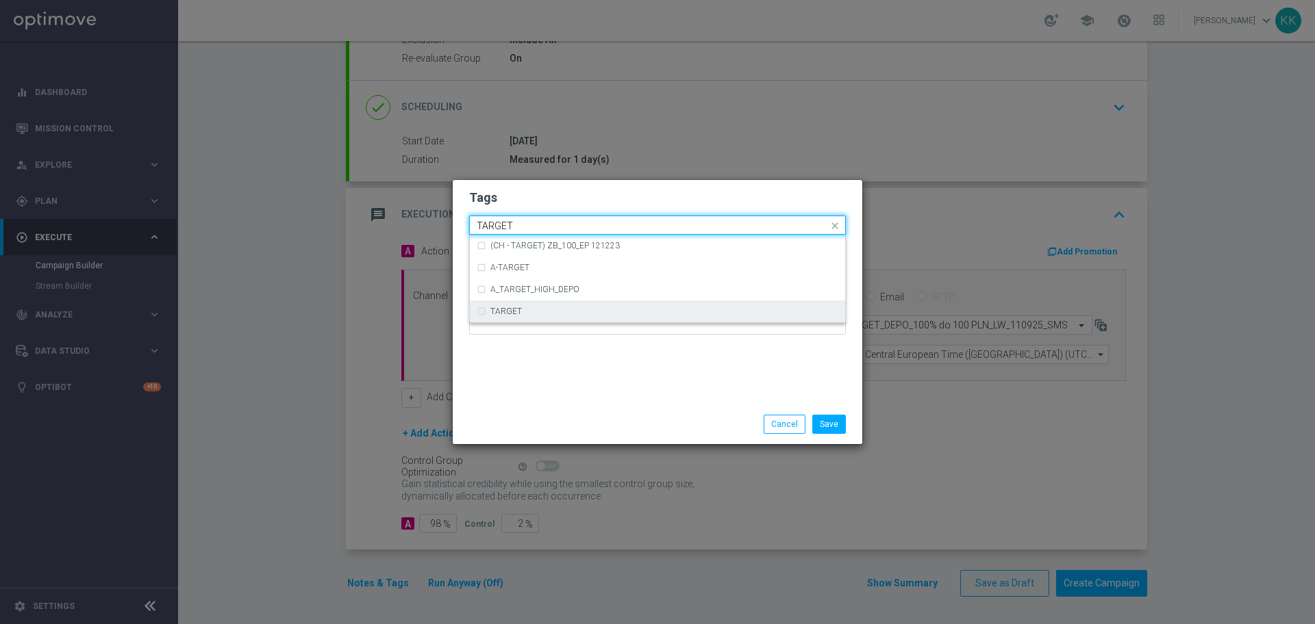
click at [550, 303] on div "TARGET" at bounding box center [657, 312] width 361 height 22
type input "TARGET"
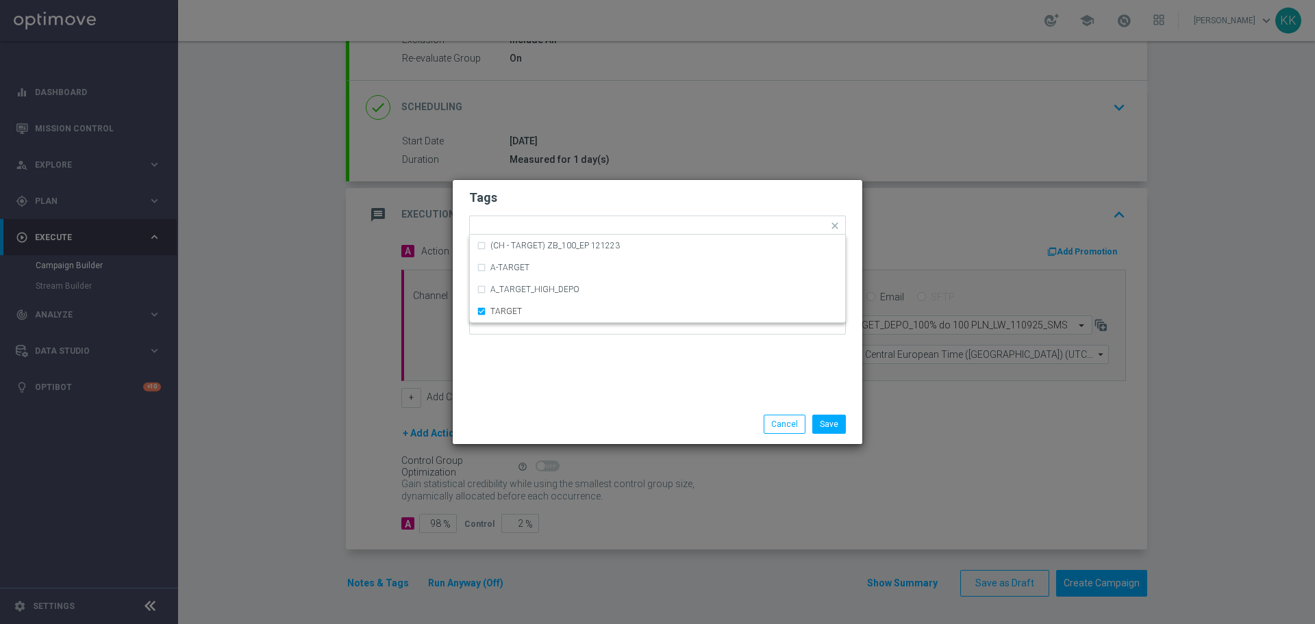
click at [565, 386] on div "Tags Quick find × D × MIN × LOW × TARGET (CH - TARGET) ZB_100_EP 121223 A-TARGE…" at bounding box center [657, 292] width 409 height 225
click at [652, 226] on input "text" at bounding box center [737, 227] width 181 height 12
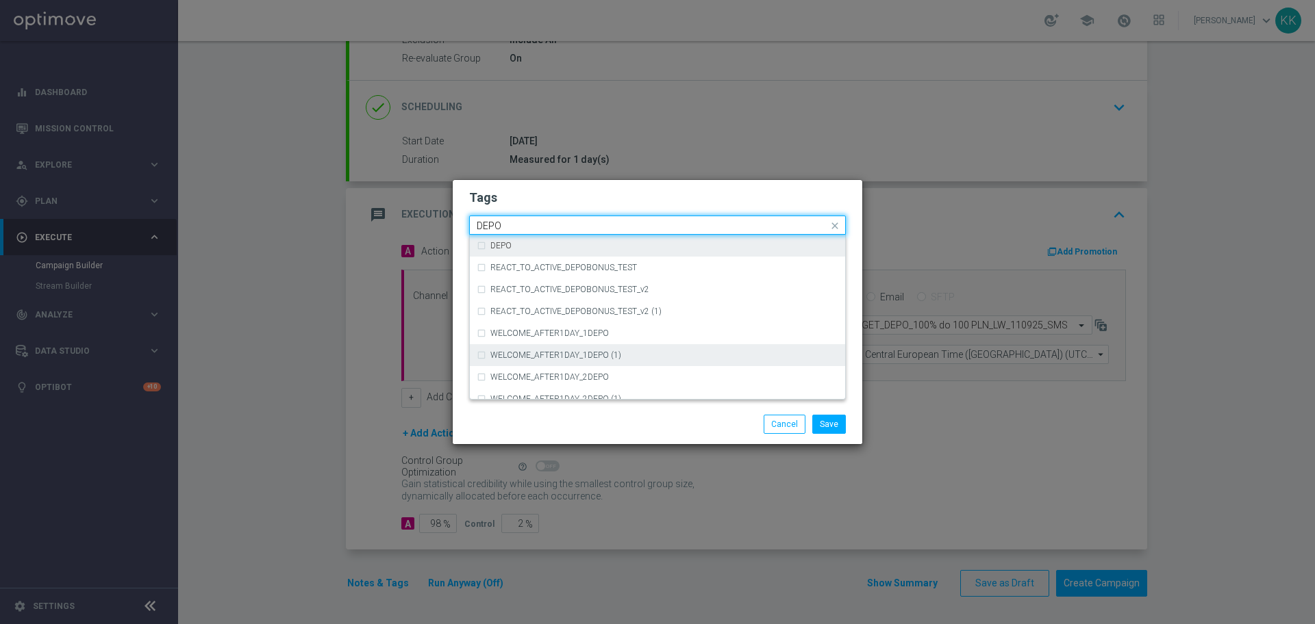
scroll to position [513, 0]
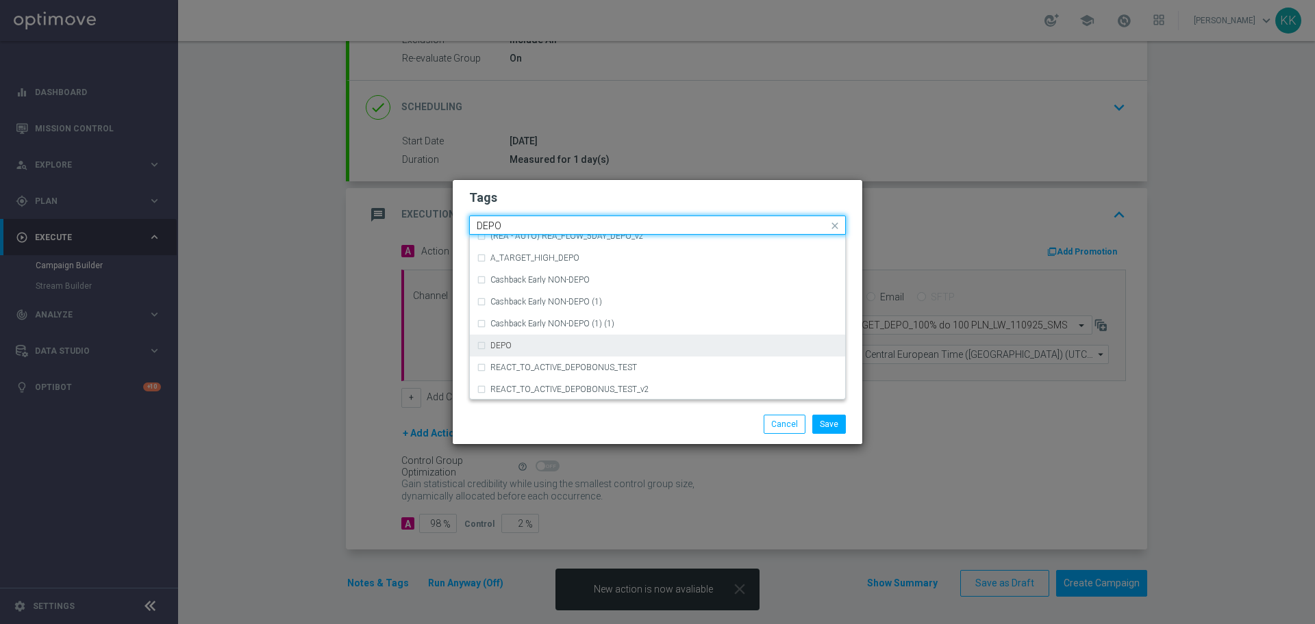
click at [569, 342] on div "DEPO" at bounding box center [664, 346] width 348 height 8
type input "DEPO"
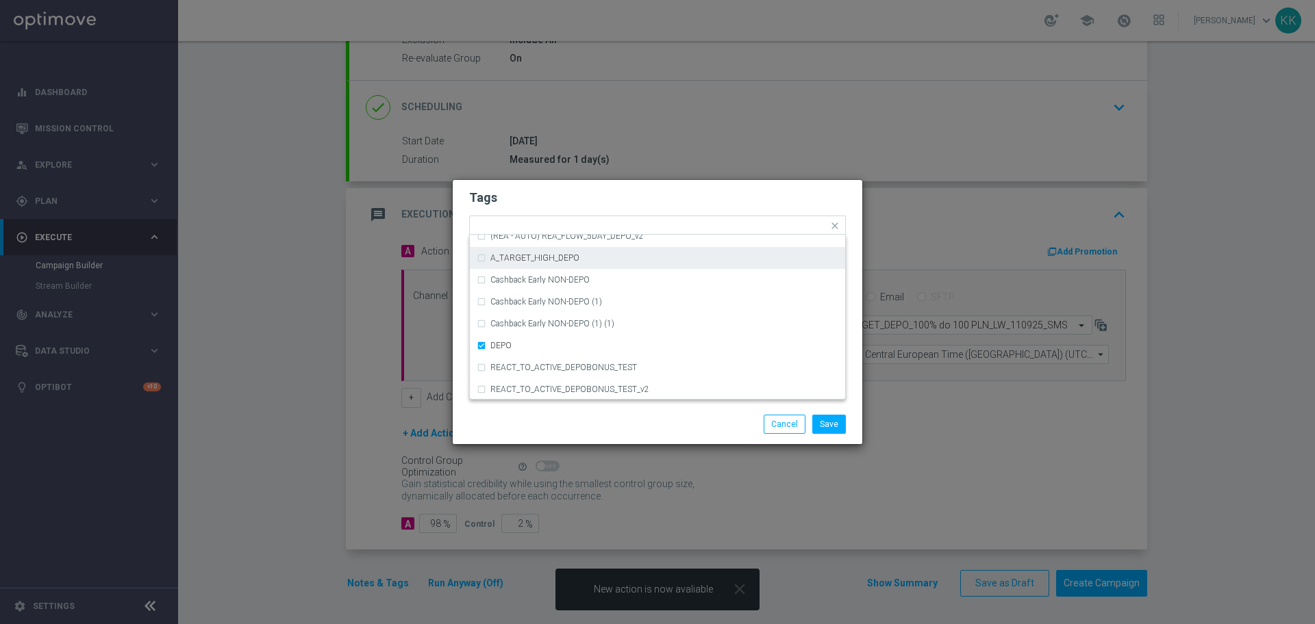
click at [609, 181] on div "Tags Quick find × D × MIN × LOW × TARGET × DEPO (REA - AUTO) REA_FLOW_11DAY_DEP…" at bounding box center [657, 292] width 409 height 225
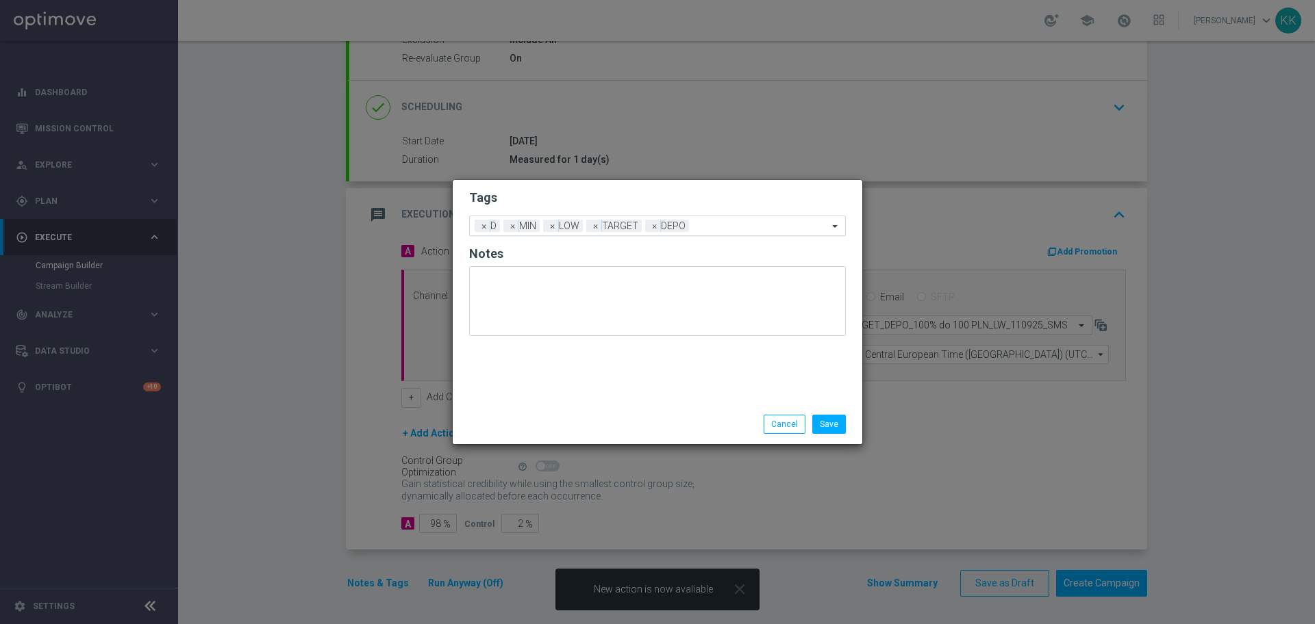
click at [711, 218] on div "Add a new tag × D × MIN × LOW × TARGET × DEPO" at bounding box center [649, 225] width 358 height 19
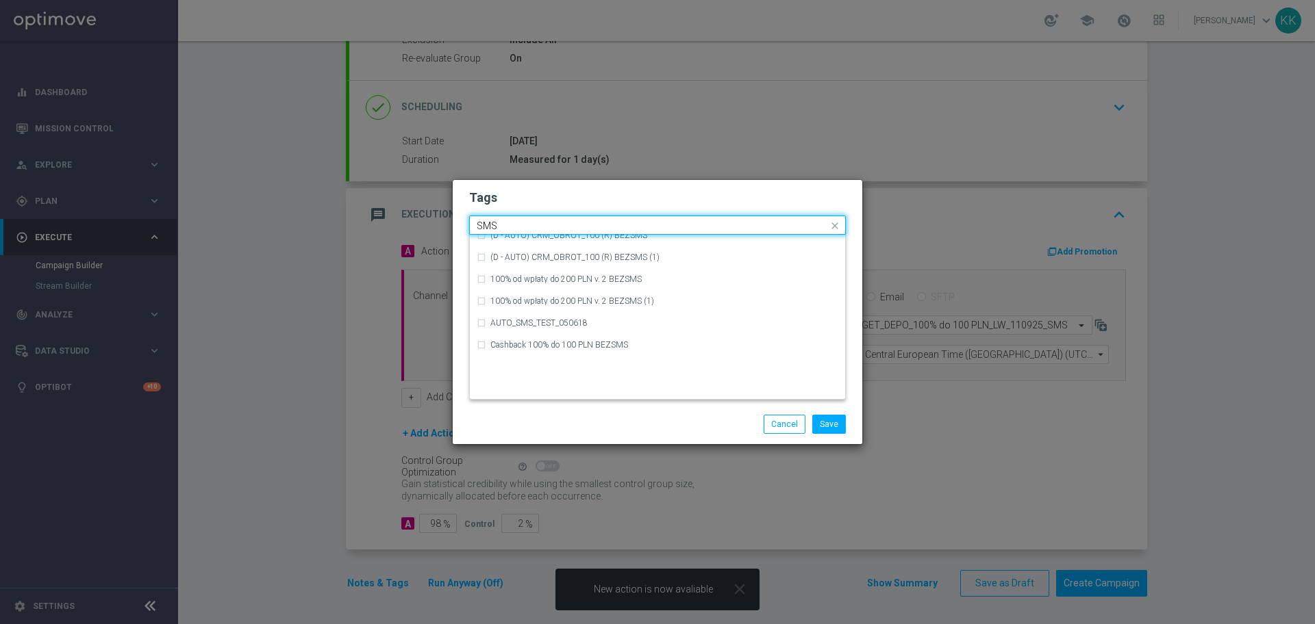
scroll to position [208, 0]
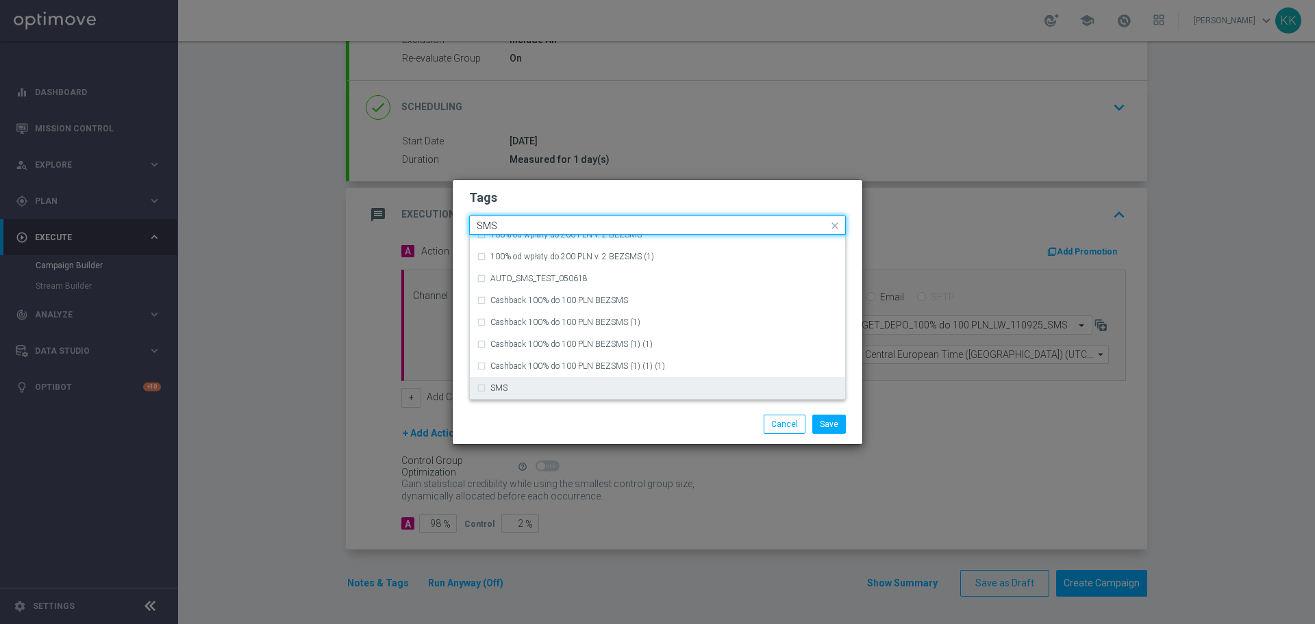
click at [580, 381] on div "SMS" at bounding box center [657, 388] width 361 height 22
type input "SMS"
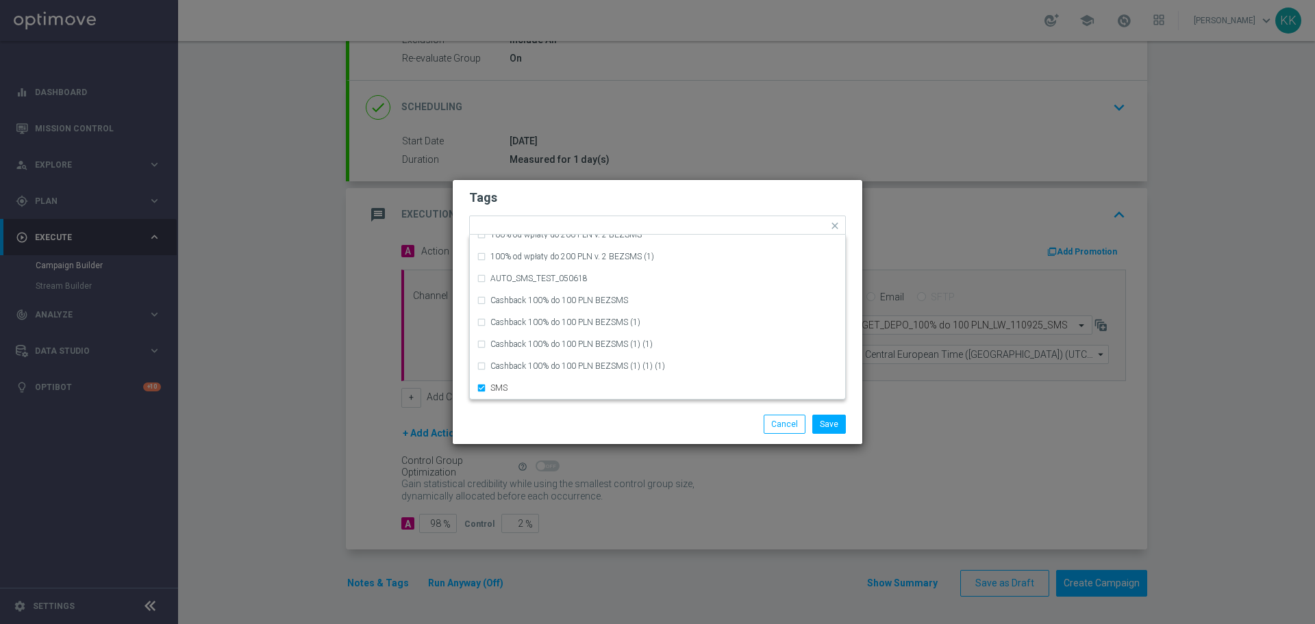
click at [588, 411] on div "Save Cancel" at bounding box center [657, 425] width 409 height 40
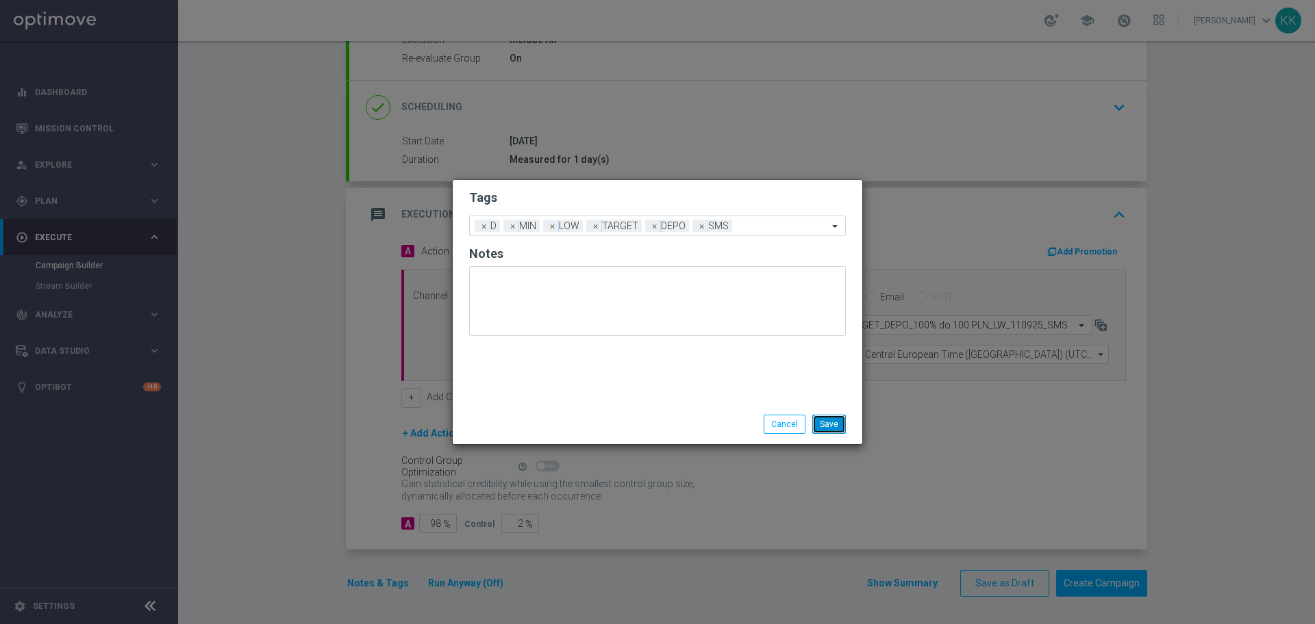
click at [837, 418] on button "Save" at bounding box center [829, 424] width 34 height 19
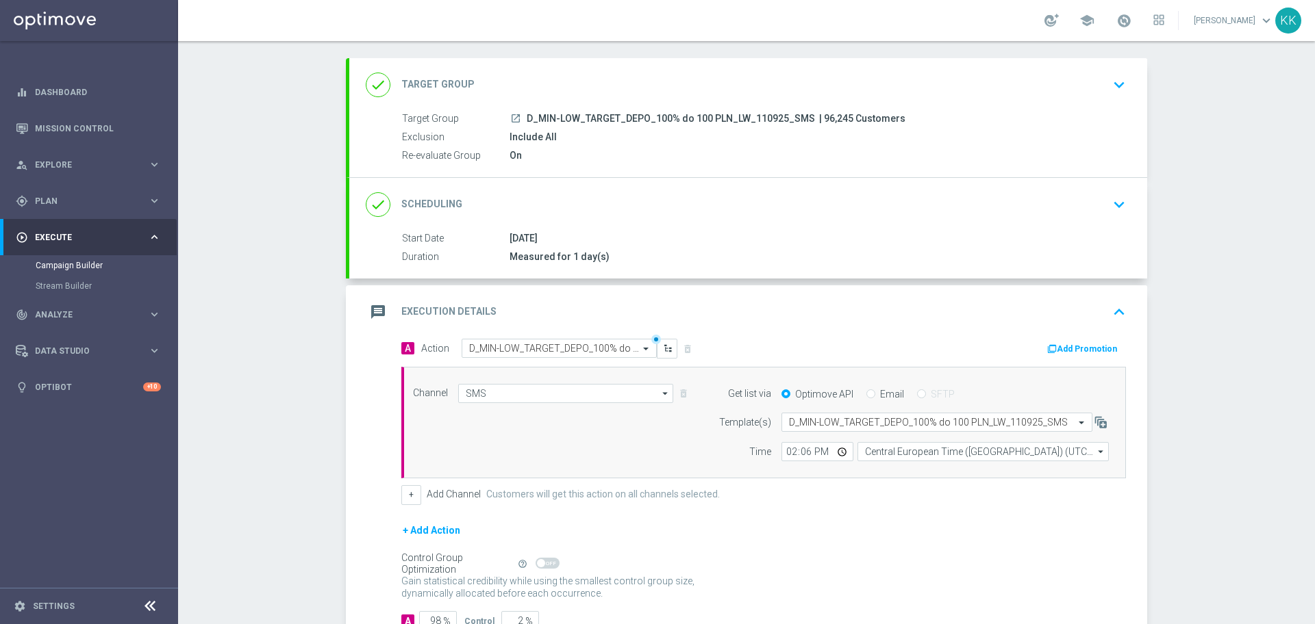
scroll to position [0, 0]
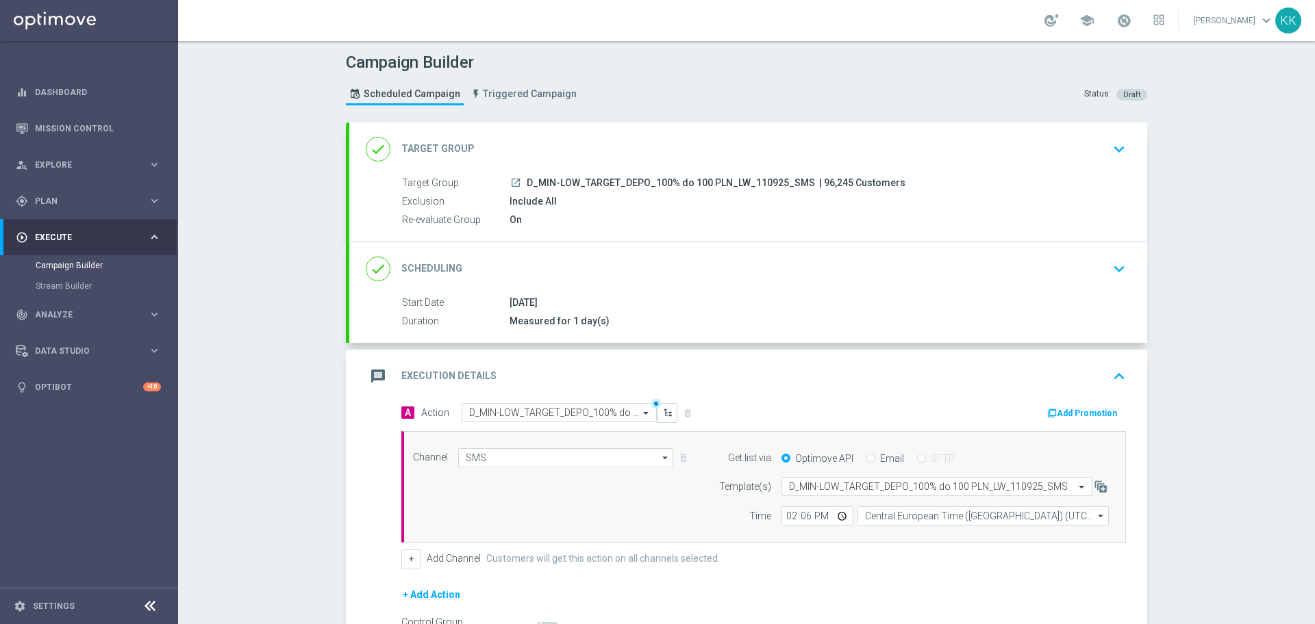
click at [1095, 157] on div "done Target Group keyboard_arrow_down" at bounding box center [748, 149] width 765 height 26
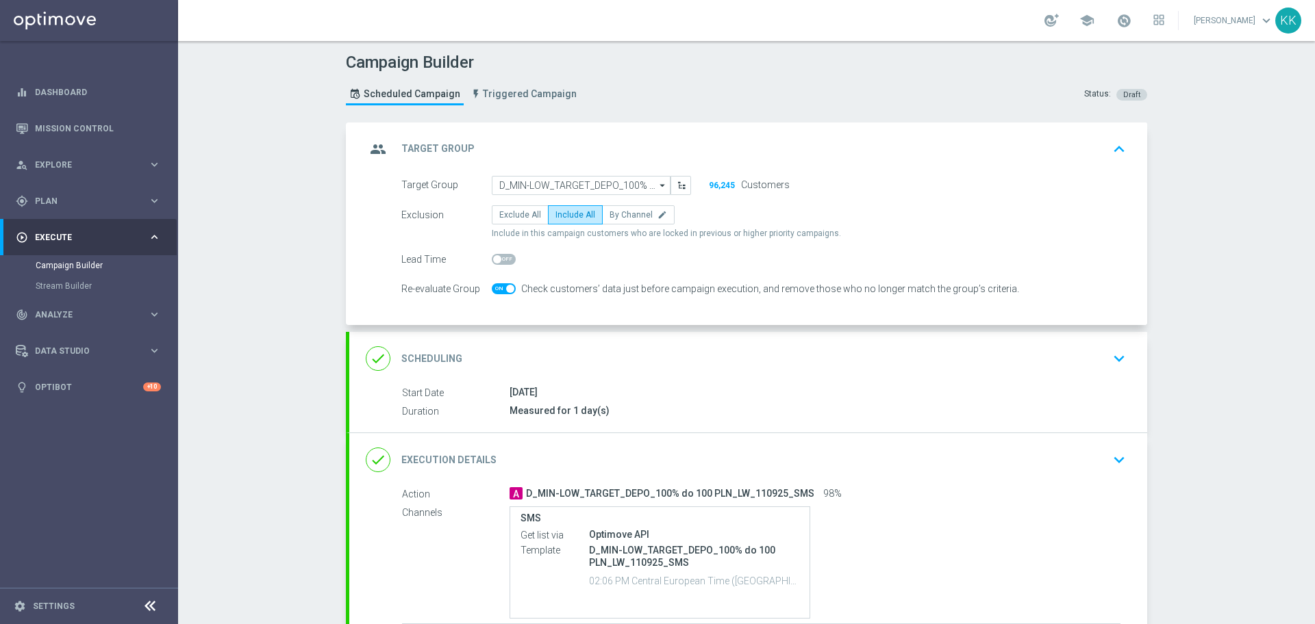
click at [1112, 364] on icon "keyboard_arrow_down" at bounding box center [1118, 358] width 21 height 21
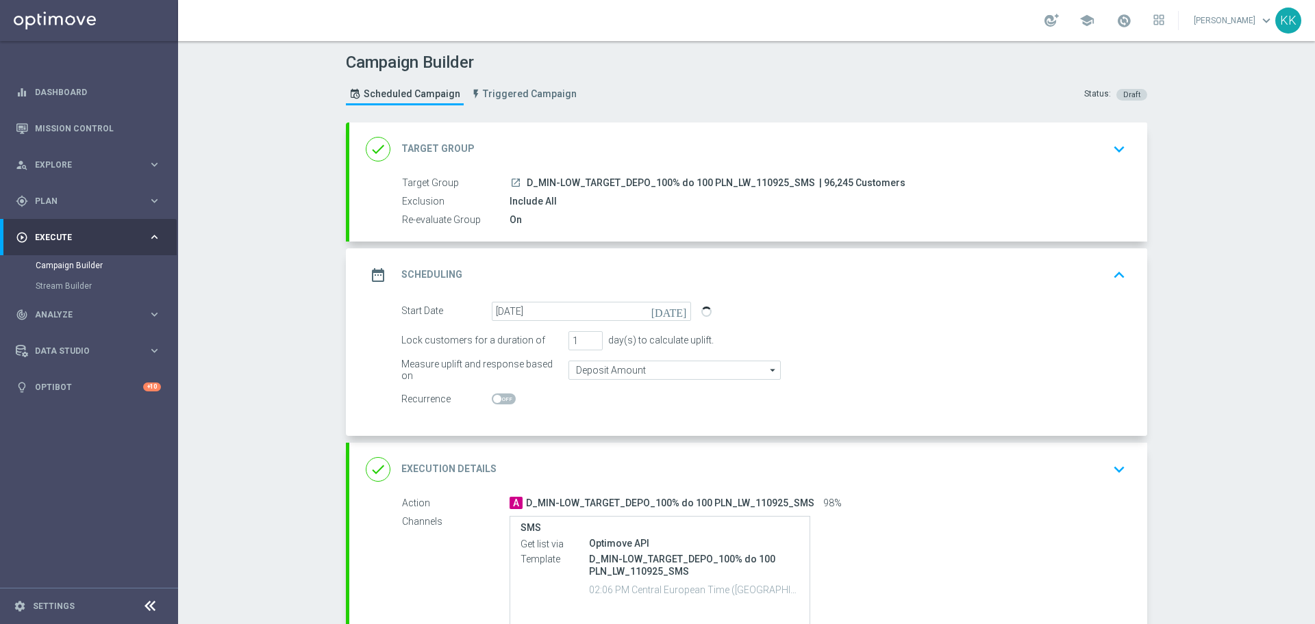
click at [1108, 460] on icon "keyboard_arrow_down" at bounding box center [1118, 469] width 21 height 21
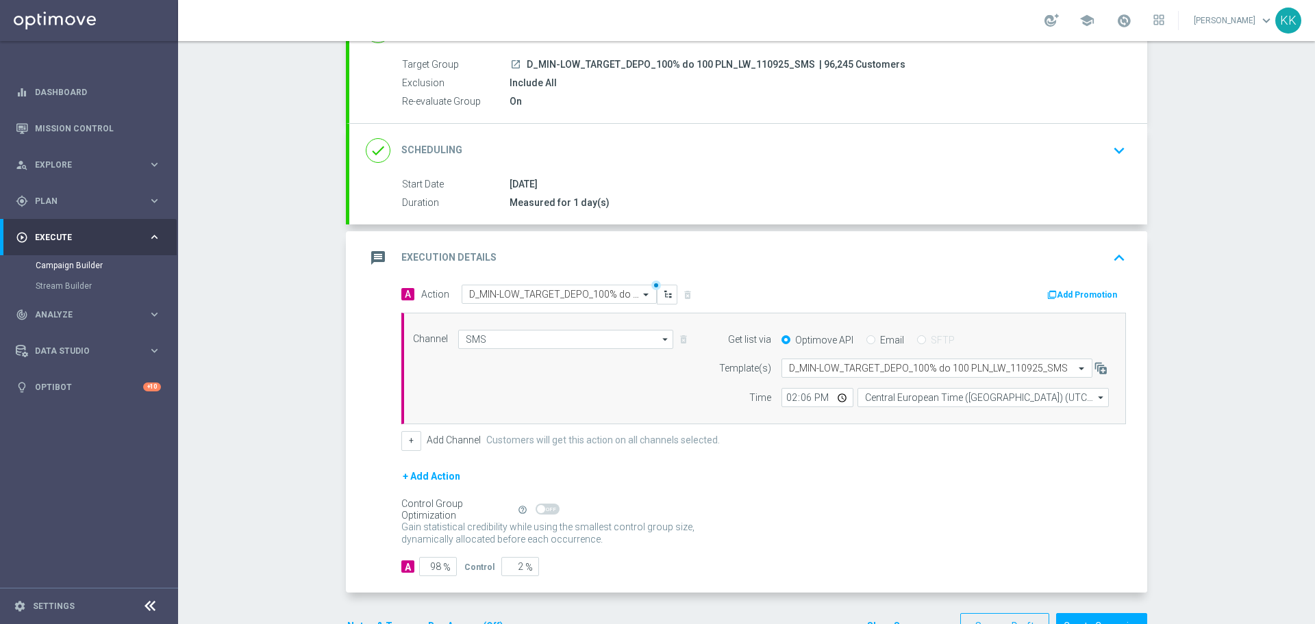
scroll to position [162, 0]
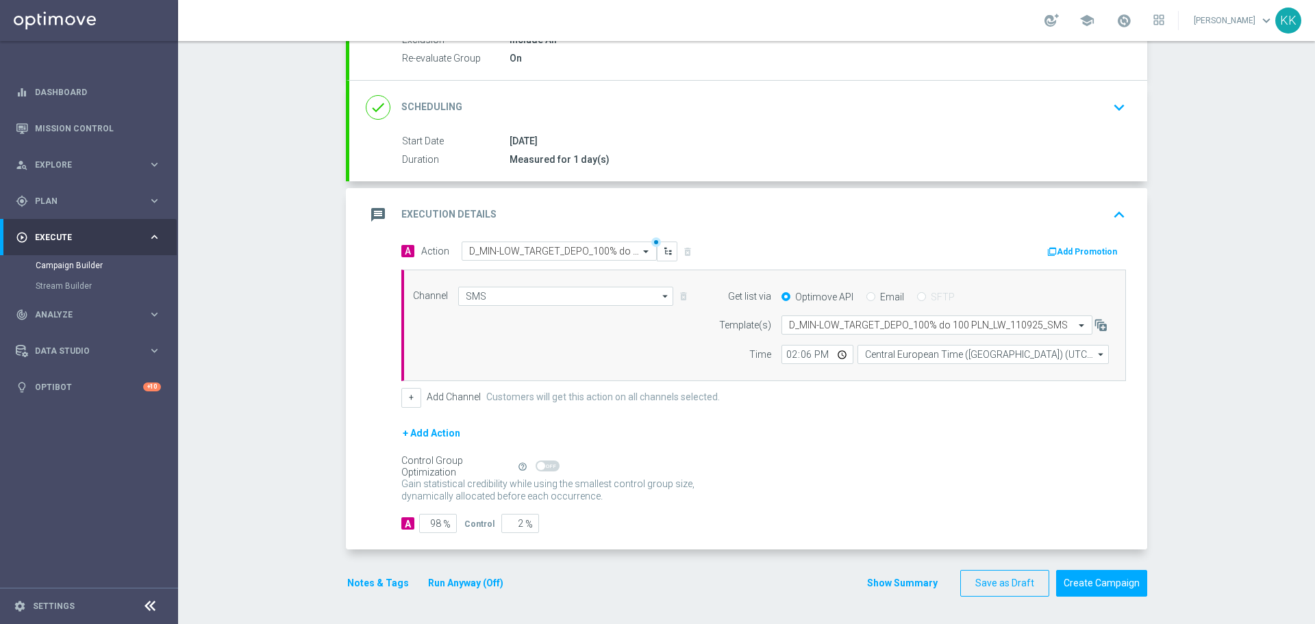
click at [379, 581] on button "Notes & Tags" at bounding box center [378, 583] width 64 height 17
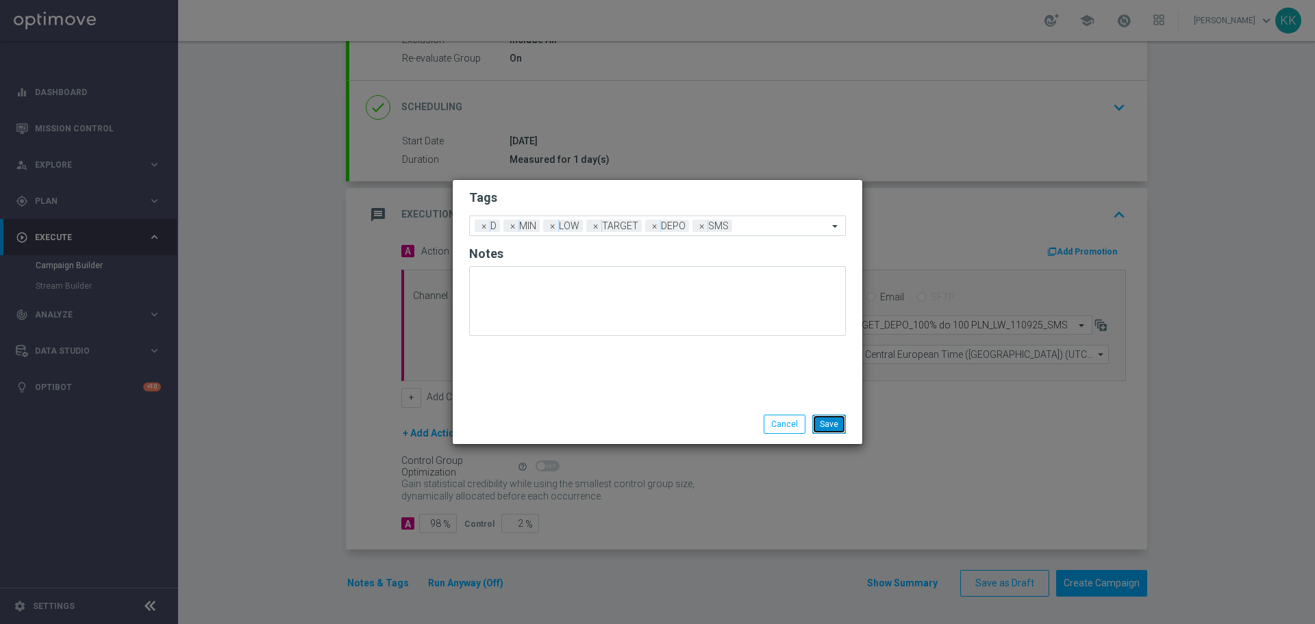
click at [825, 418] on button "Save" at bounding box center [829, 424] width 34 height 19
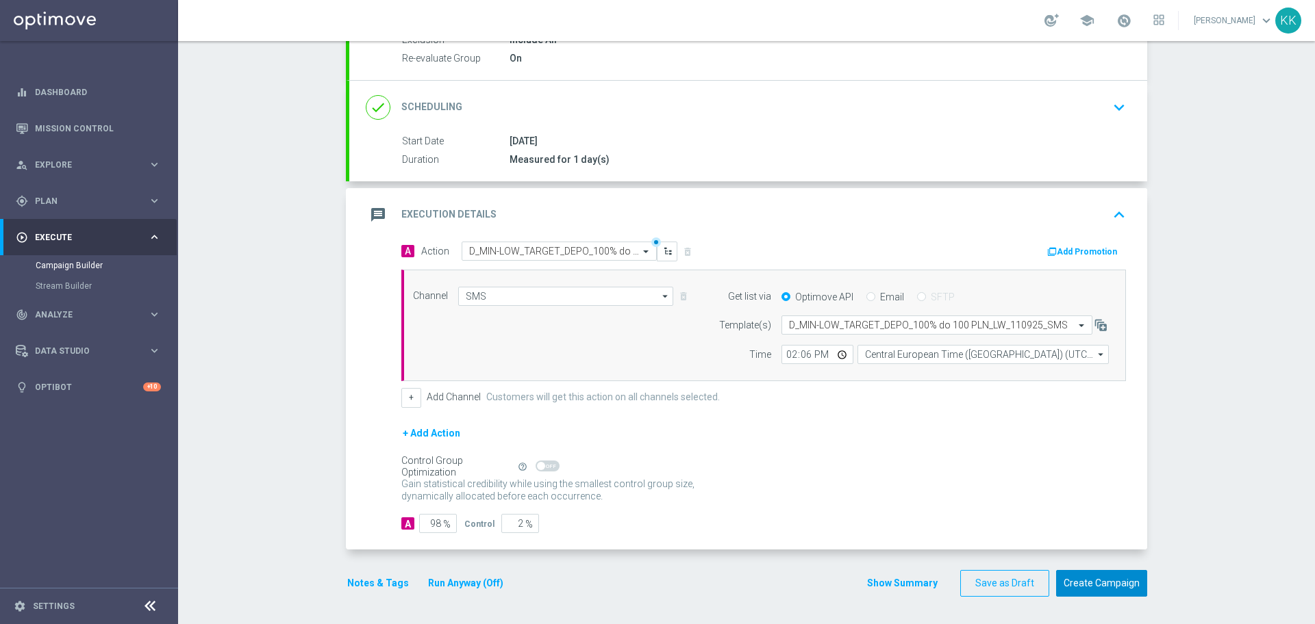
click at [1092, 579] on button "Create Campaign" at bounding box center [1101, 583] width 91 height 27
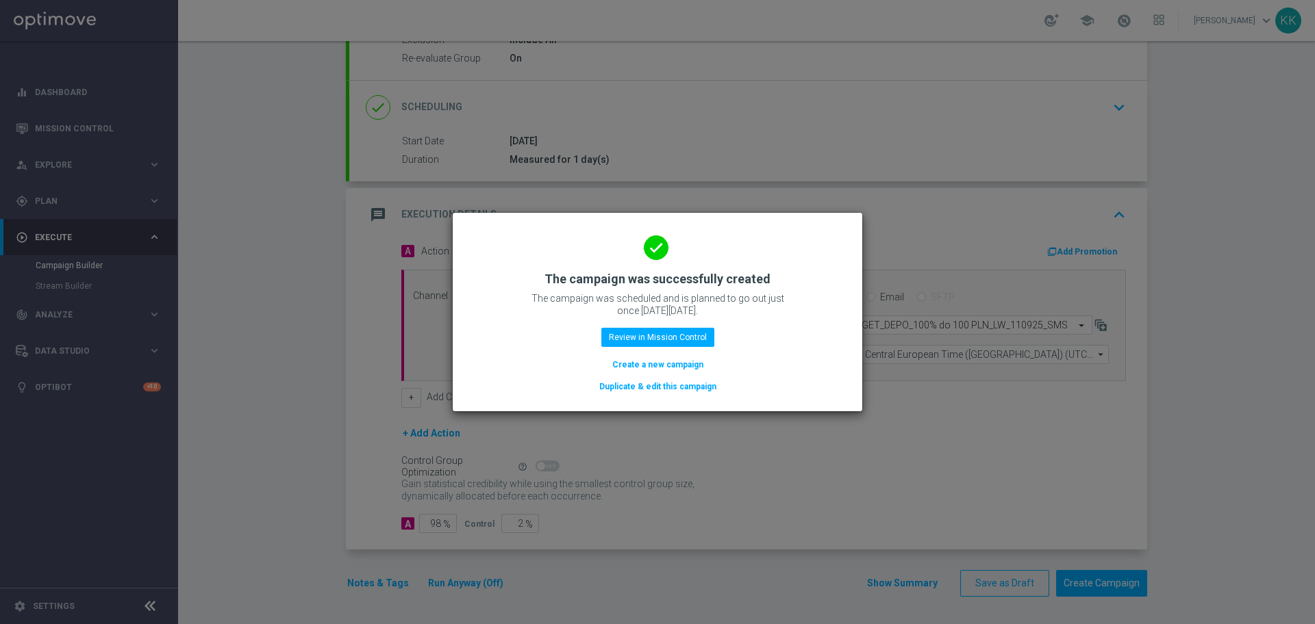
click at [642, 369] on button "Create a new campaign" at bounding box center [658, 364] width 94 height 15
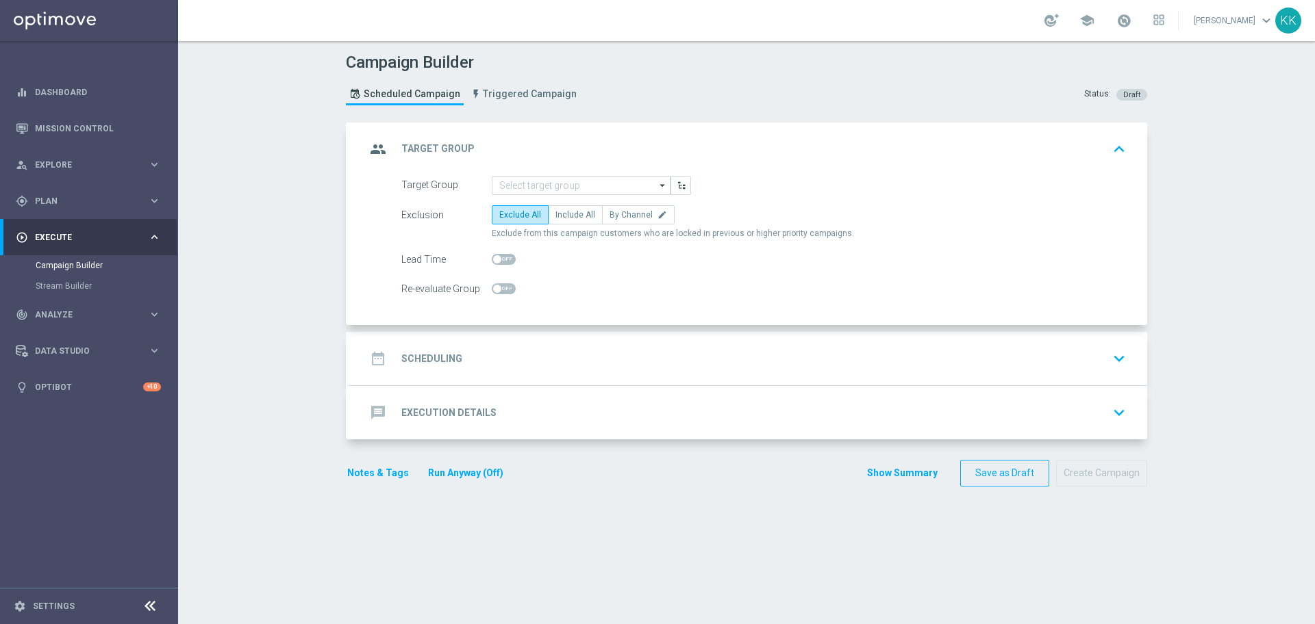
scroll to position [0, 0]
click at [512, 190] on input at bounding box center [581, 185] width 179 height 19
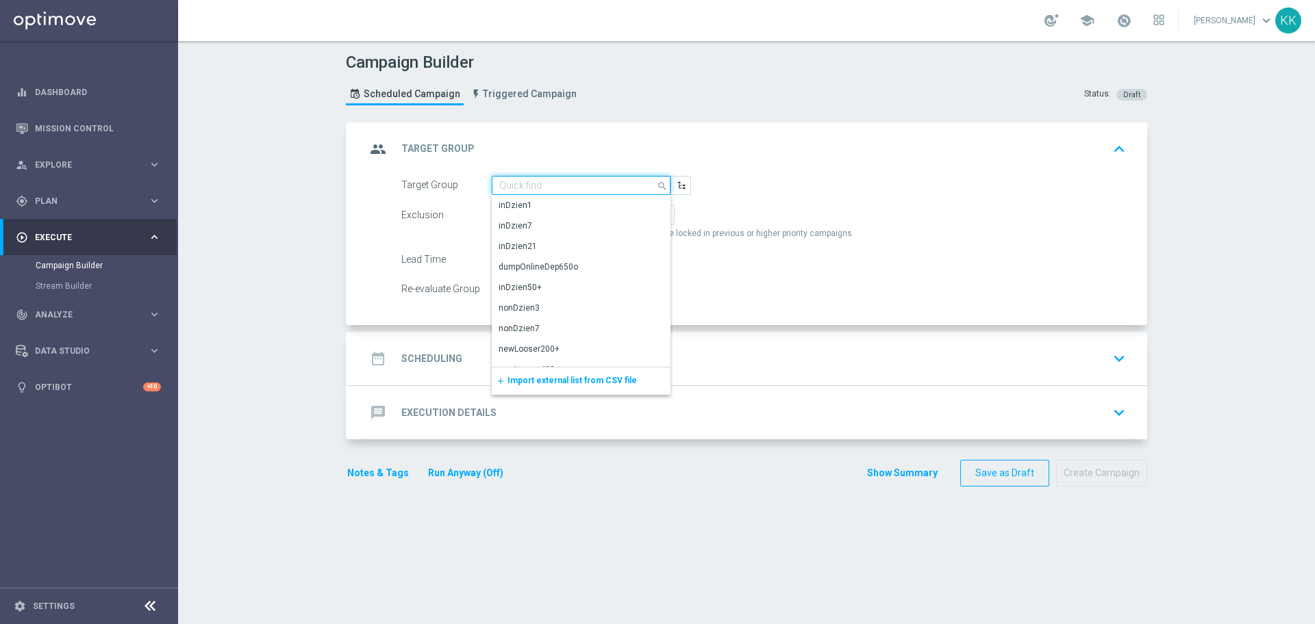
paste input "D_MED-HIGH_TARGET_DEPO_100% do 300 PLN_LW_110925_SMS"
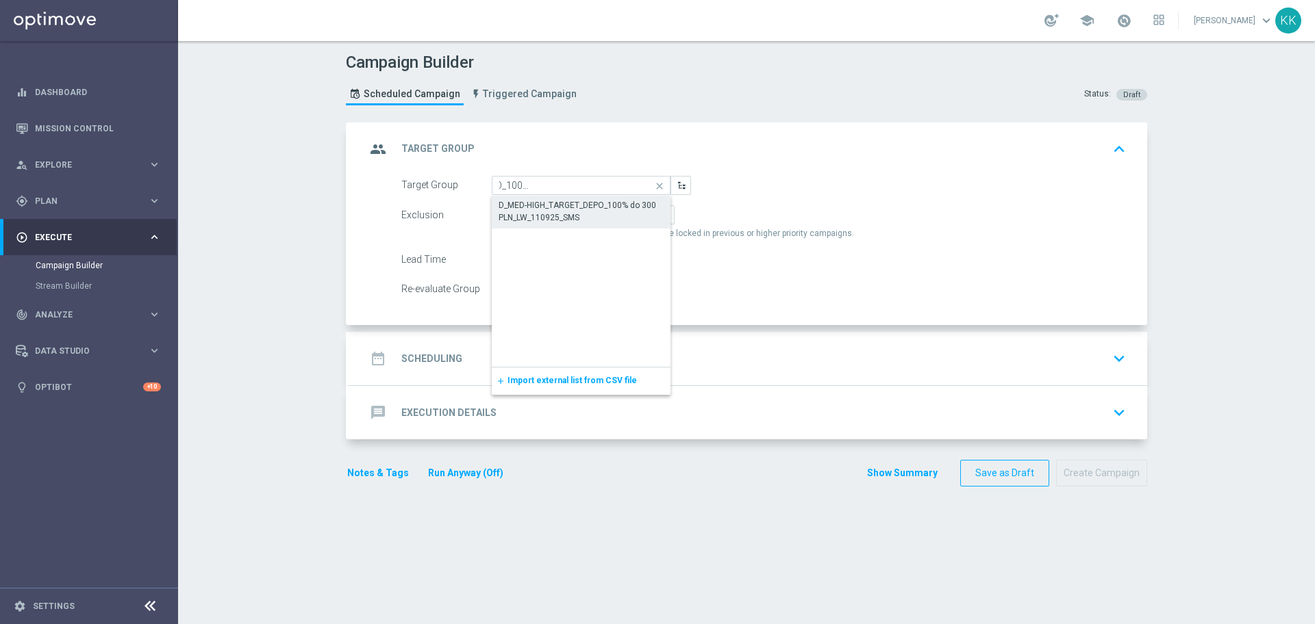
click at [528, 207] on div "D_MED-HIGH_TARGET_DEPO_100% do 300 PLN_LW_110925_SMS" at bounding box center [580, 211] width 165 height 25
type input "D_MED-HIGH_TARGET_DEPO_100% do 300 PLN_LW_110925_SMS"
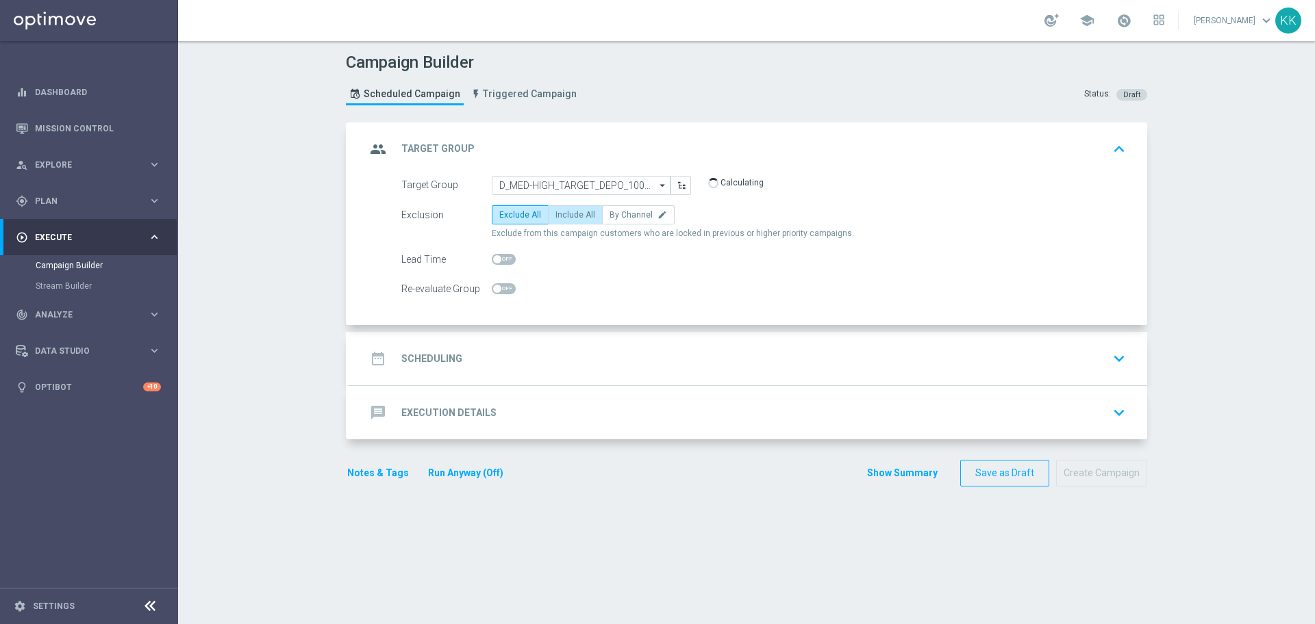
click at [564, 215] on span "Include All" at bounding box center [575, 215] width 40 height 10
click at [564, 215] on input "Include All" at bounding box center [559, 217] width 9 height 9
radio input "true"
click at [497, 288] on span at bounding box center [504, 288] width 24 height 11
click at [497, 288] on input "checkbox" at bounding box center [504, 288] width 24 height 11
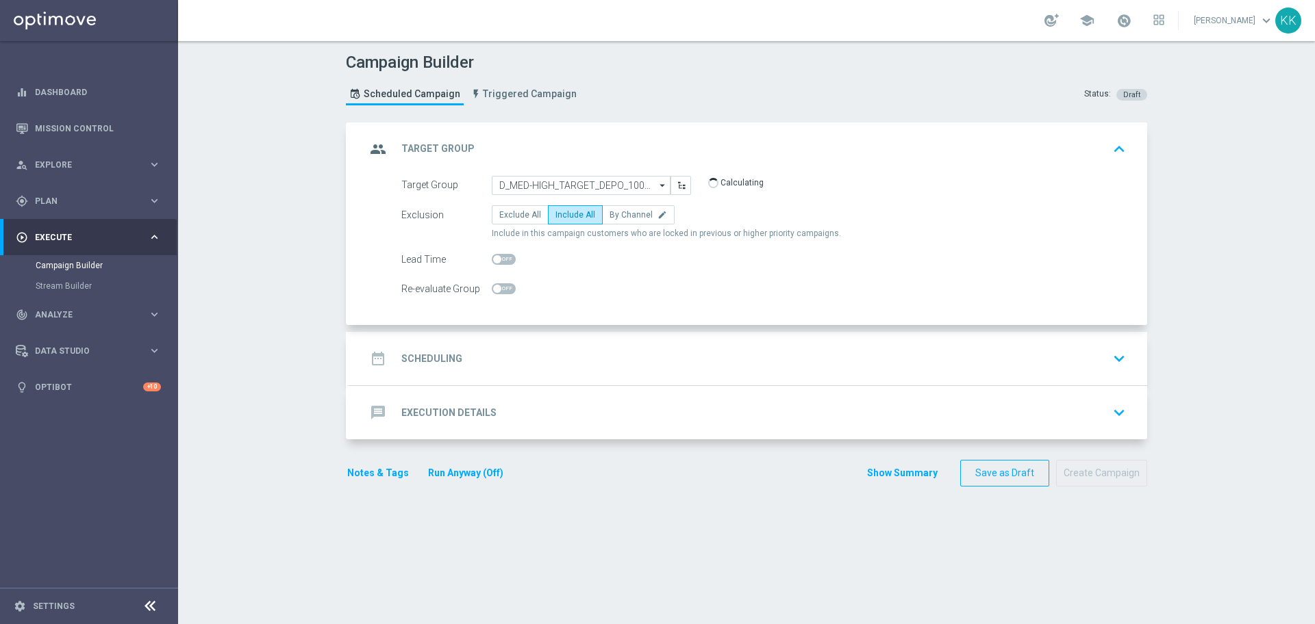
checkbox input "true"
click at [515, 361] on div "date_range Scheduling keyboard_arrow_down" at bounding box center [748, 359] width 765 height 26
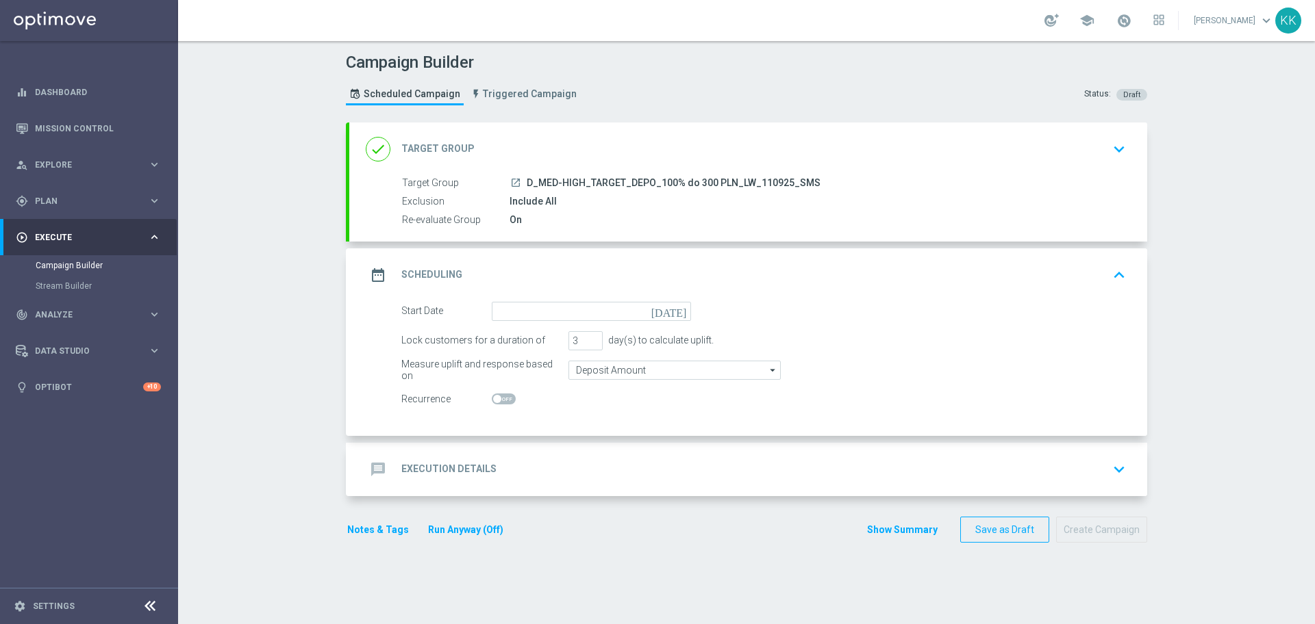
click at [548, 327] on form "Start Date today Lock customers for a duration of 3 day(s) to calculate uplift.…" at bounding box center [763, 355] width 724 height 107
click at [548, 312] on input at bounding box center [591, 311] width 199 height 19
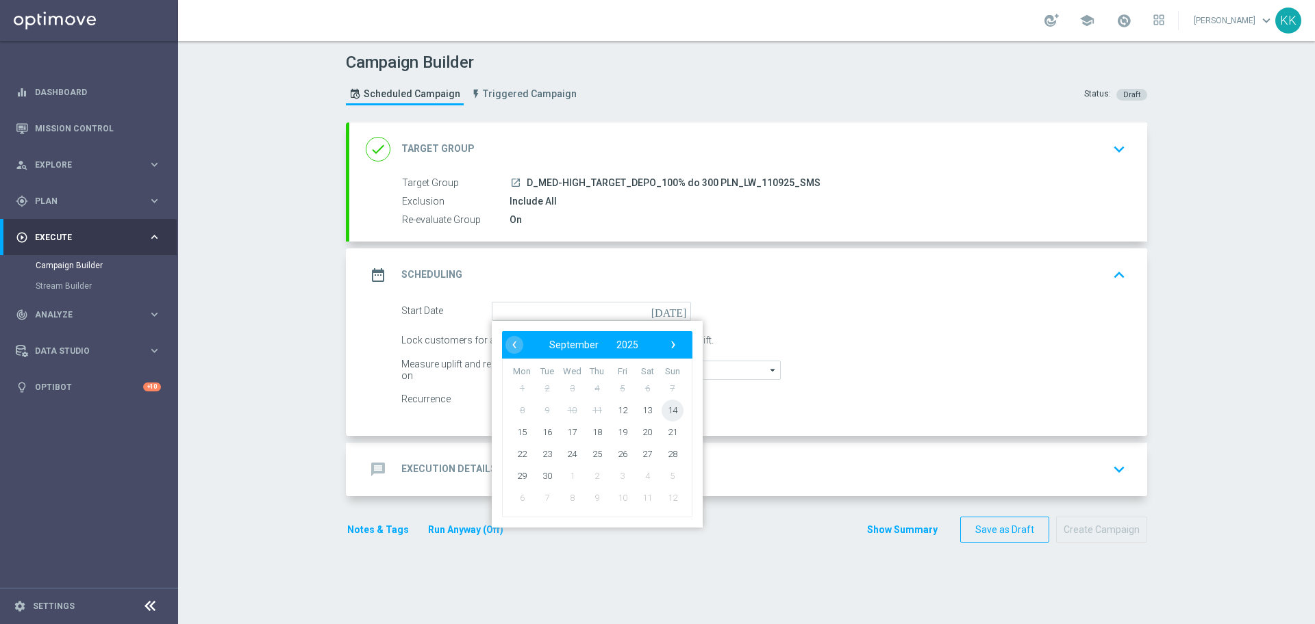
click at [666, 404] on span "14" at bounding box center [672, 410] width 22 height 22
type input "14 Sep 2025"
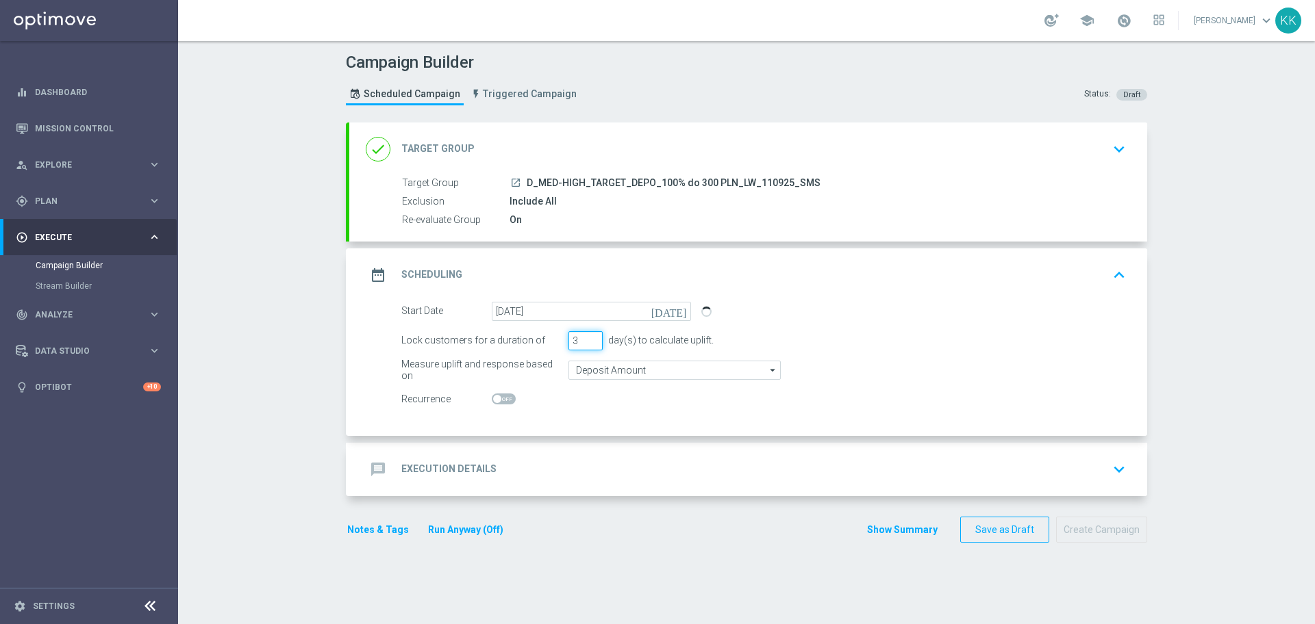
drag, startPoint x: 574, startPoint y: 340, endPoint x: 507, endPoint y: 337, distance: 67.8
click at [507, 340] on div "Lock customers for a duration of 3 day(s) to calculate uplift." at bounding box center [763, 340] width 745 height 19
type input "1"
click at [621, 368] on input "Deposit Amount" at bounding box center [674, 370] width 212 height 19
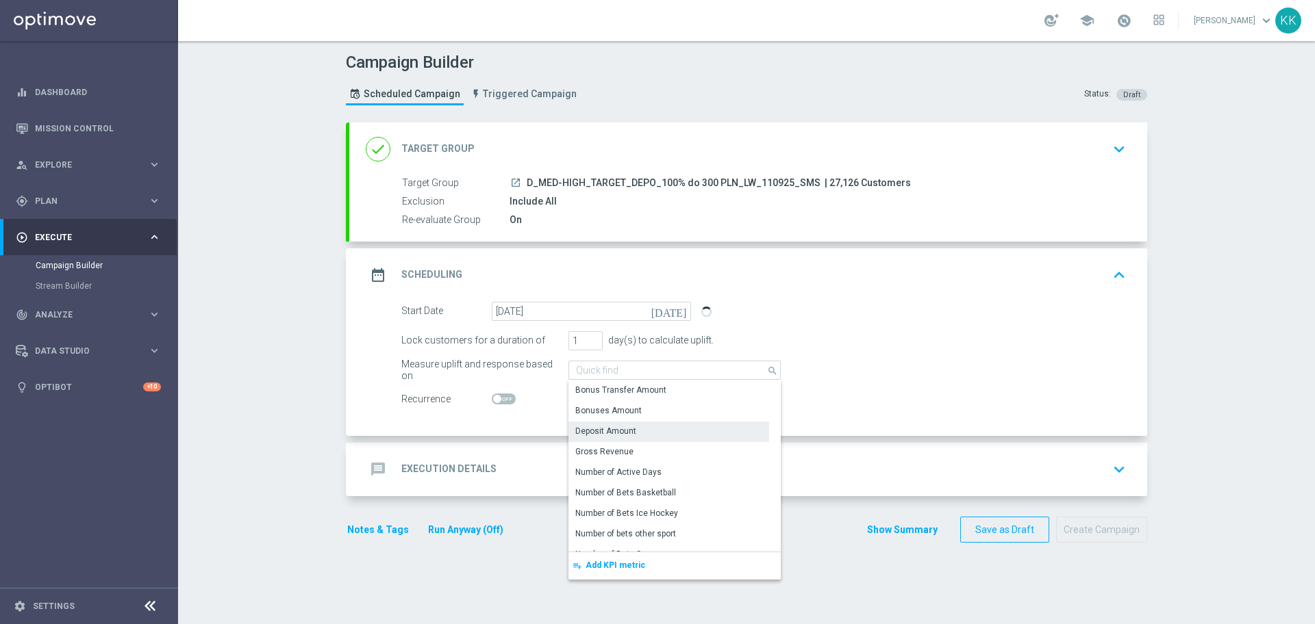
click at [811, 299] on div "date_range Scheduling keyboard_arrow_up" at bounding box center [748, 275] width 798 height 53
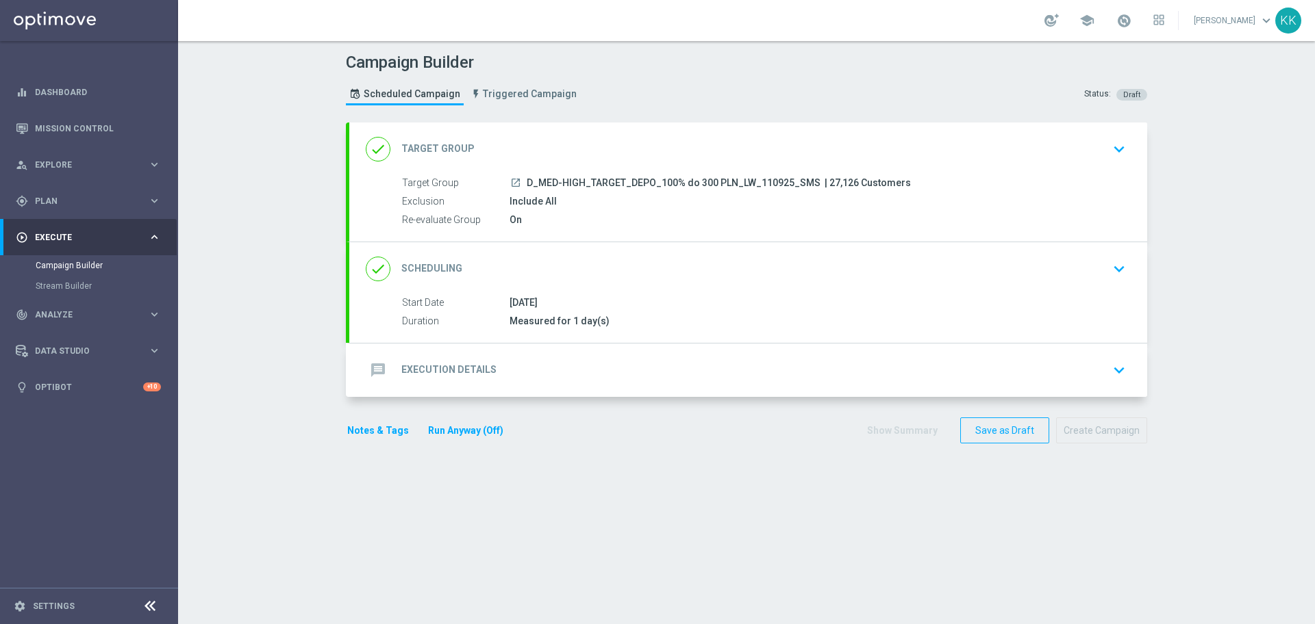
click at [1004, 271] on div "done Scheduling keyboard_arrow_down" at bounding box center [748, 269] width 765 height 26
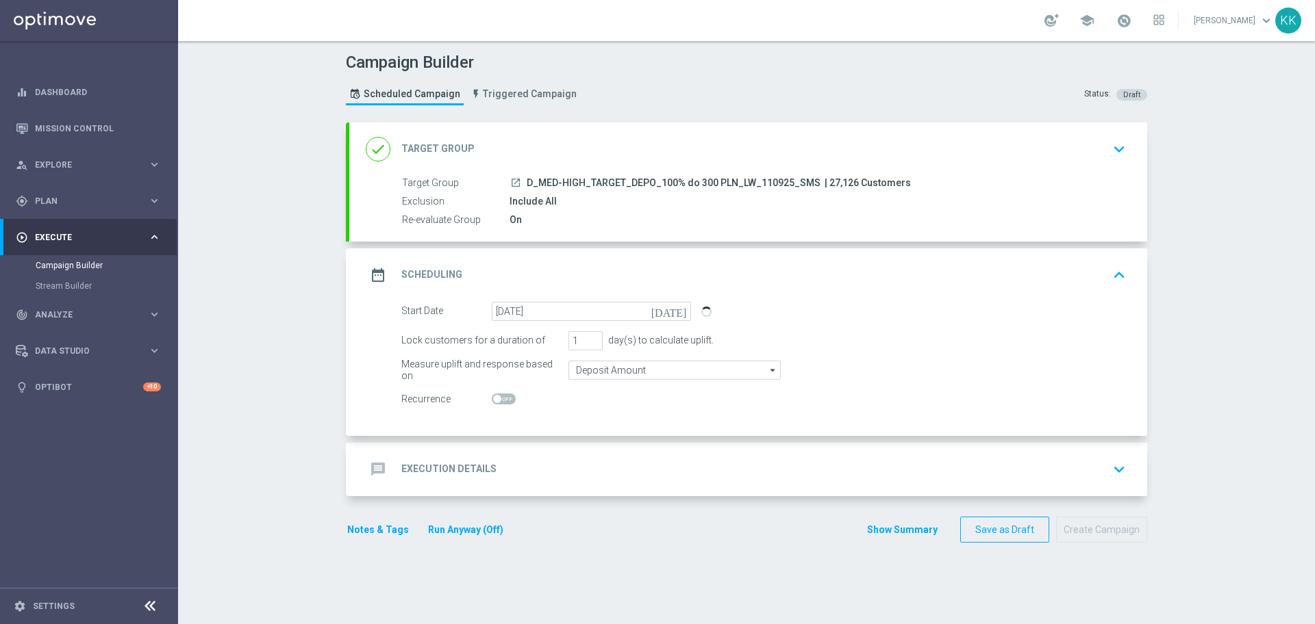
click at [1120, 477] on icon "keyboard_arrow_down" at bounding box center [1118, 469] width 21 height 21
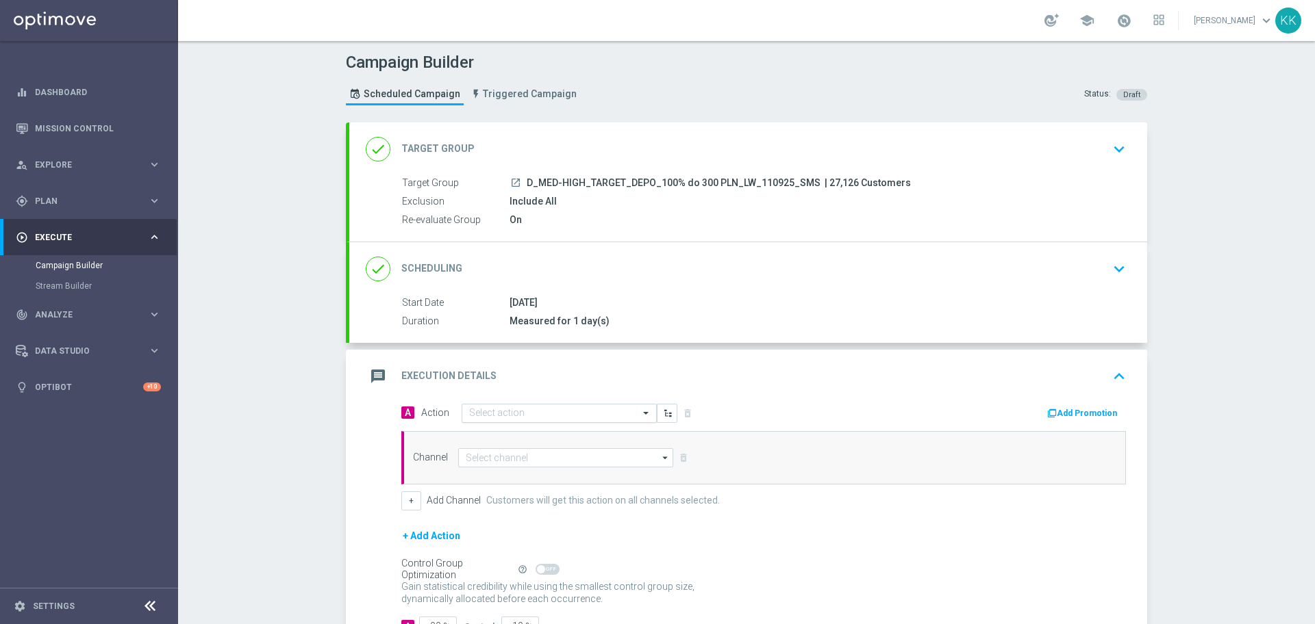
click at [547, 418] on input "text" at bounding box center [545, 414] width 153 height 12
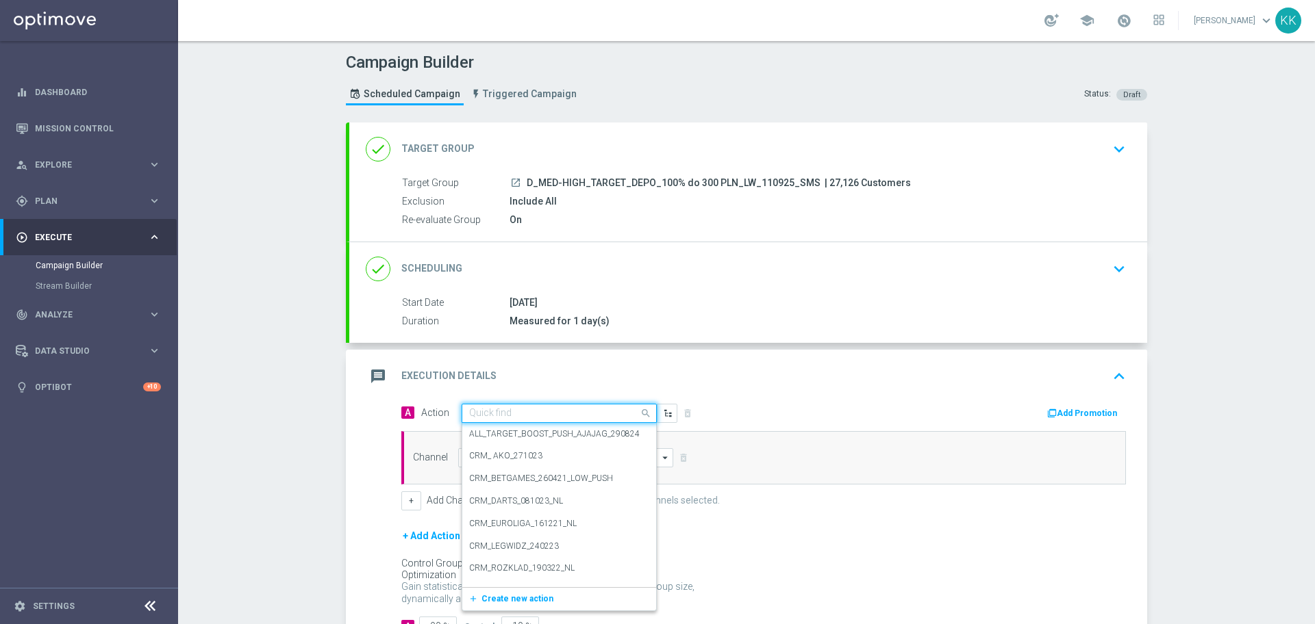
paste input "D_MED-HIGH_TARGET_DEPO_100% do 300 PLN_LW_110925_SMS"
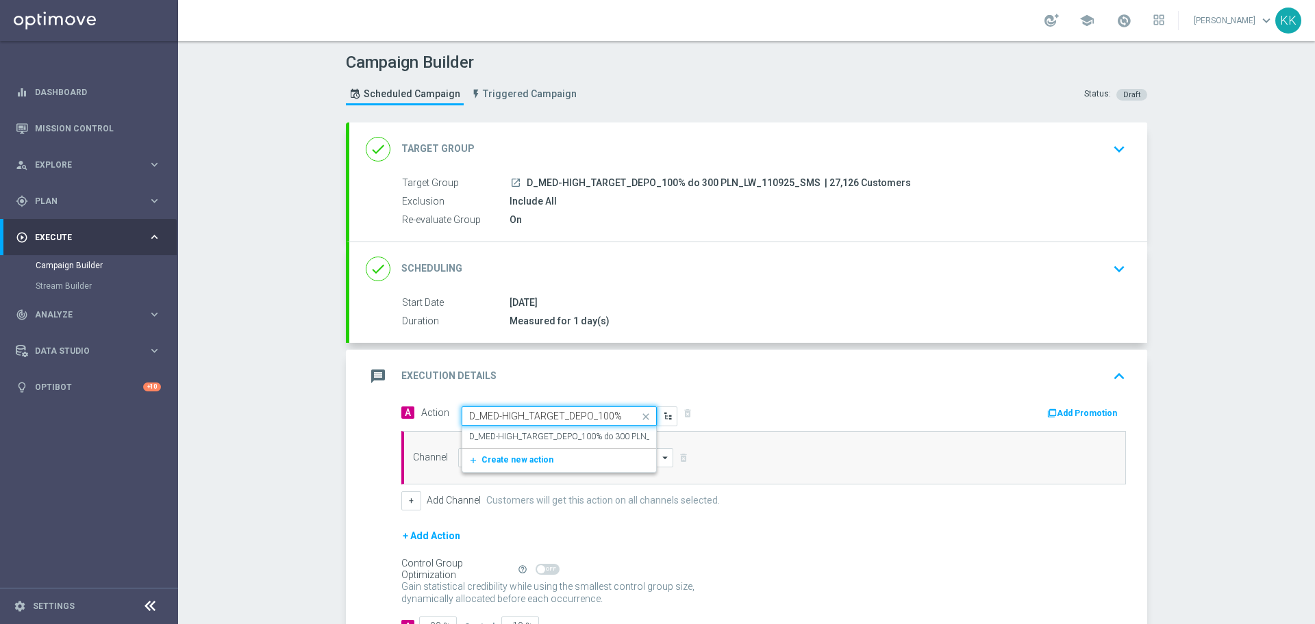
scroll to position [0, 127]
click at [548, 434] on label "D_MED-HIGH_TARGET_DEPO_100% do 300 PLN_LW_110925_SMS" at bounding box center [591, 437] width 244 height 12
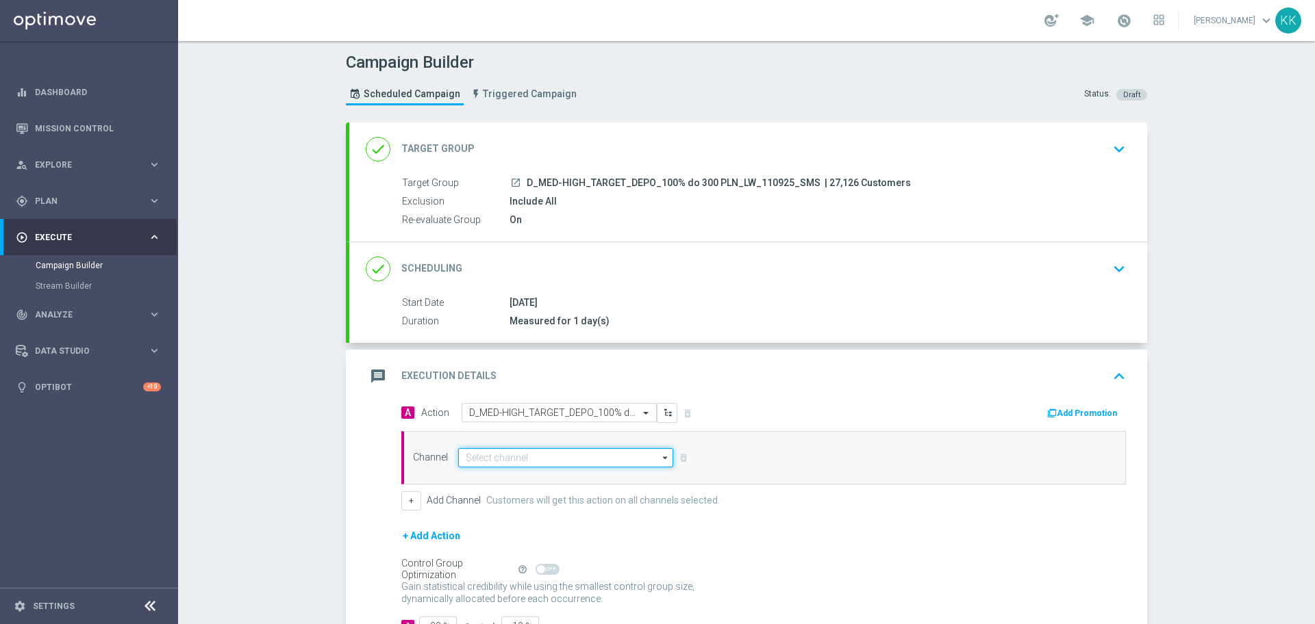
click at [537, 458] on input at bounding box center [565, 457] width 215 height 19
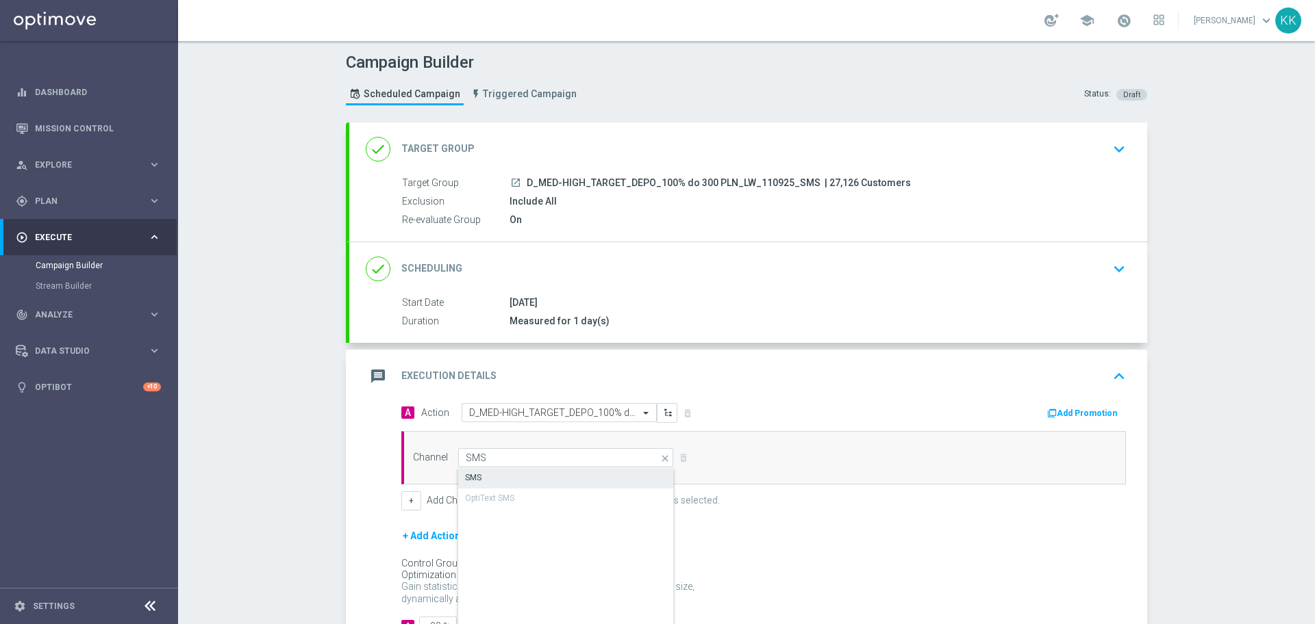
click at [541, 481] on div "SMS" at bounding box center [566, 477] width 216 height 19
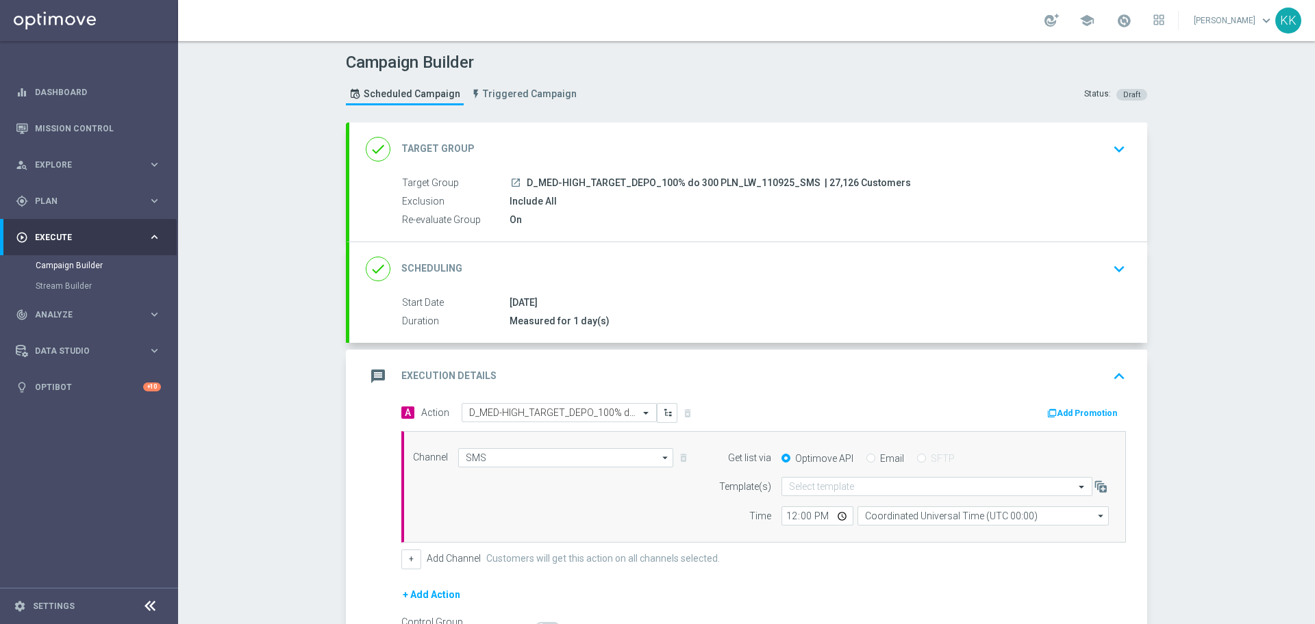
click at [839, 469] on form "Get list via Optimove API Email SFTP Template(s) Select template Time 12:00 Coo…" at bounding box center [909, 487] width 397 height 78
click at [842, 483] on input "text" at bounding box center [923, 487] width 268 height 12
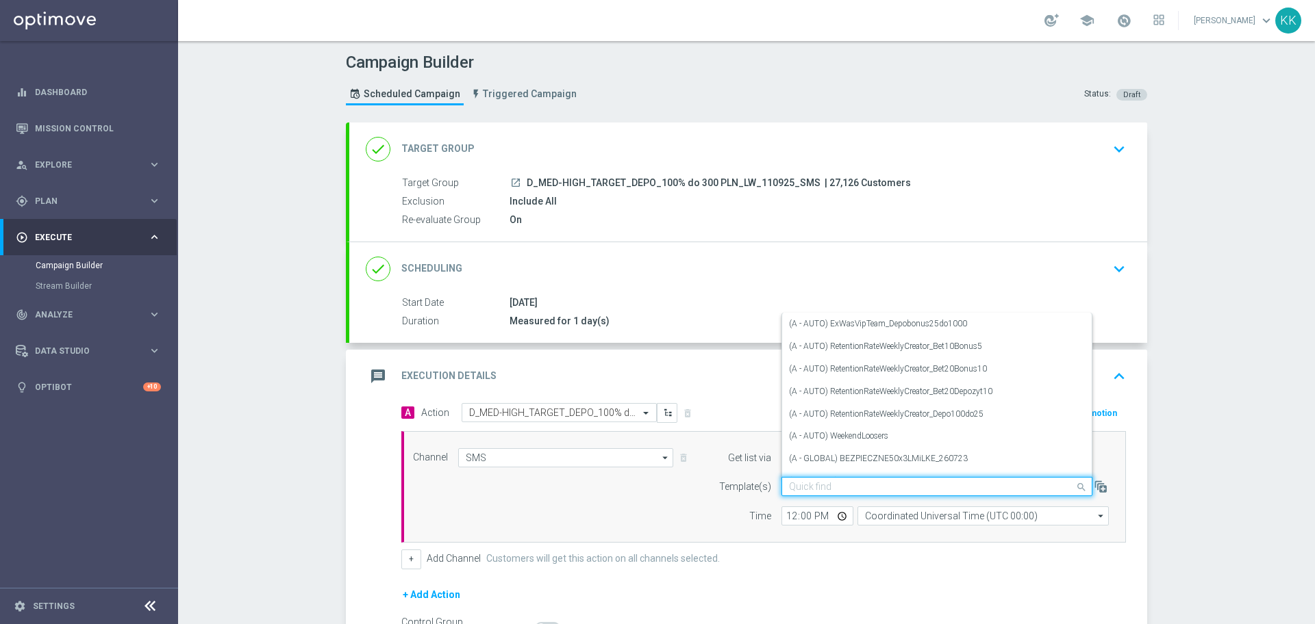
paste input "D_MED-HIGH_TARGET_DEPO_100% do 300 PLN_LW_110925_SMS"
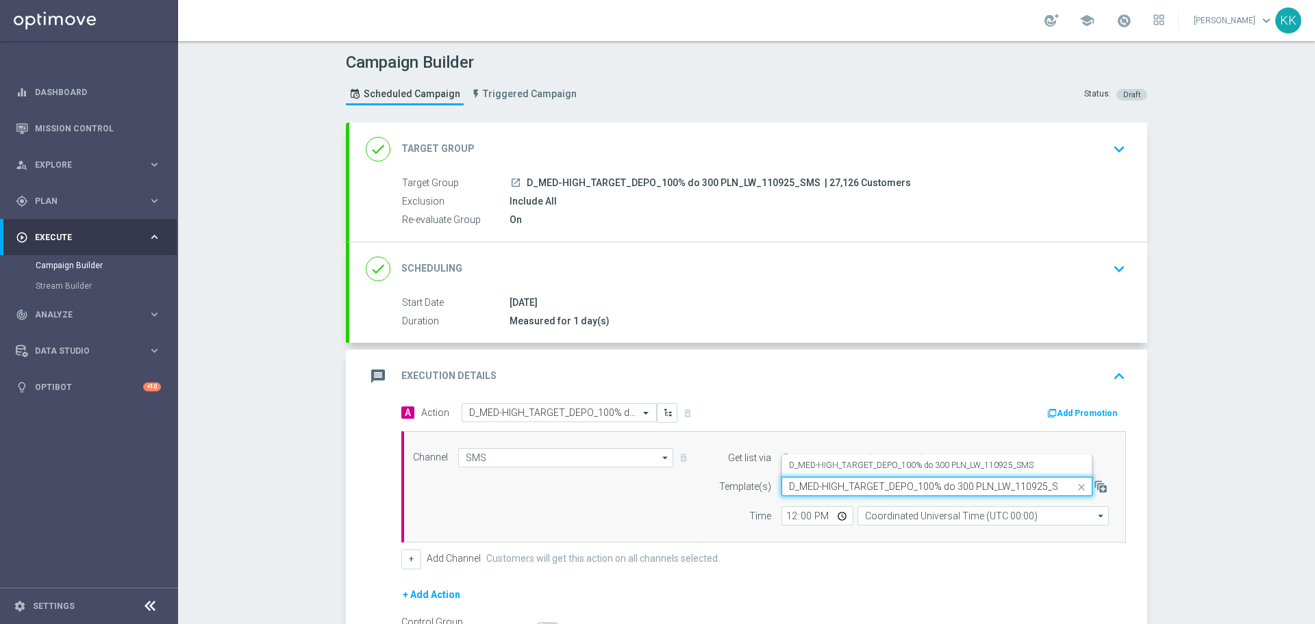
scroll to position [0, 11]
click at [835, 473] on div "D_MED-HIGH_TARGET_DEPO_100% do 300 PLN_LW_110925_SMS" at bounding box center [937, 466] width 296 height 23
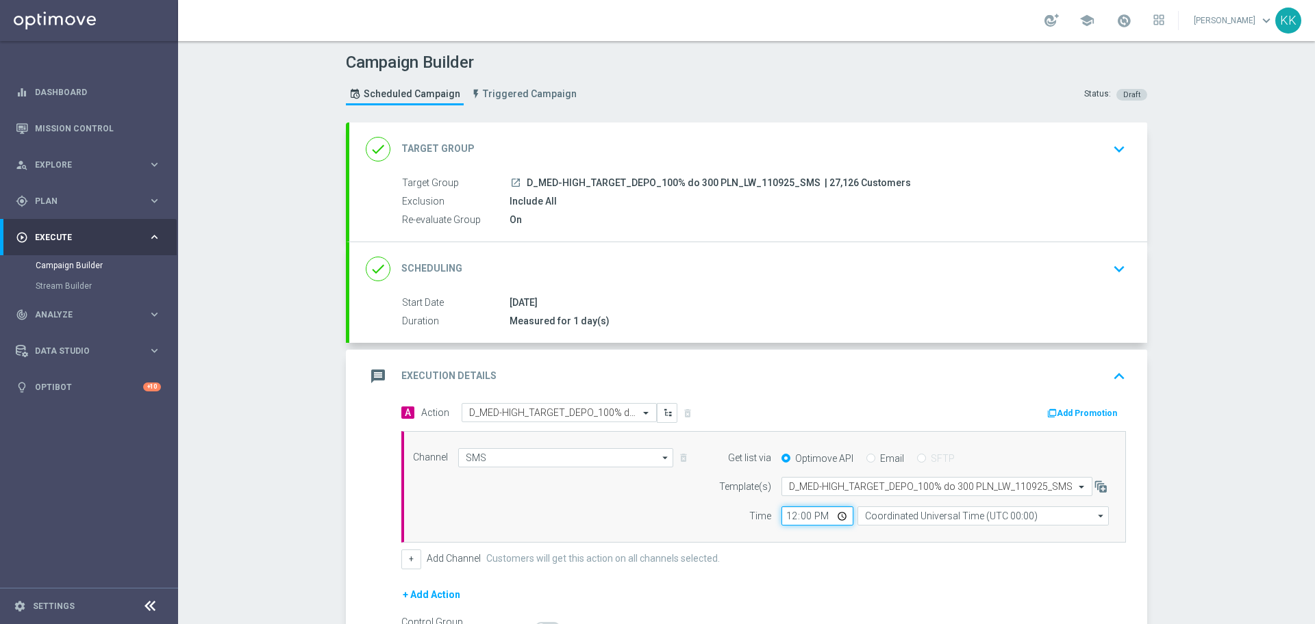
click at [787, 520] on input "12:00" at bounding box center [817, 516] width 72 height 19
click at [896, 519] on input "Coordinated Universal Time (UTC 00:00)" at bounding box center [982, 516] width 251 height 19
click at [878, 539] on div "Central European Time (Warsaw) (UTC +02:00)" at bounding box center [977, 537] width 224 height 12
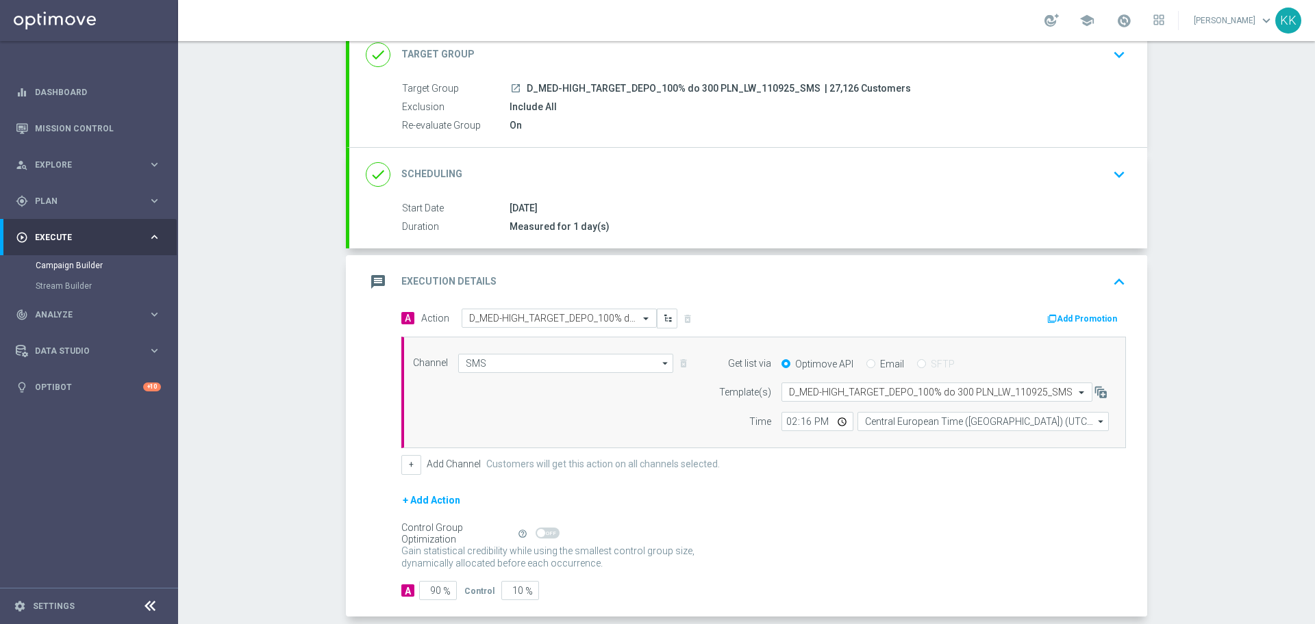
scroll to position [162, 0]
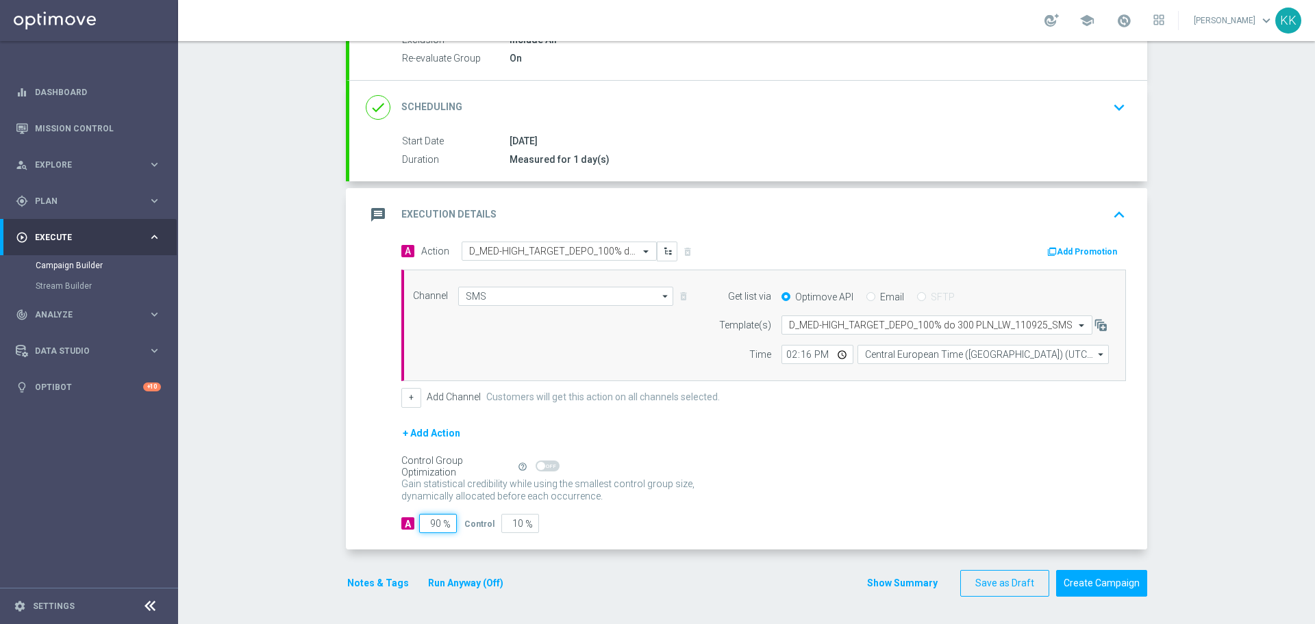
click at [435, 520] on input "90" at bounding box center [438, 523] width 38 height 19
click at [382, 580] on button "Notes & Tags" at bounding box center [378, 583] width 64 height 17
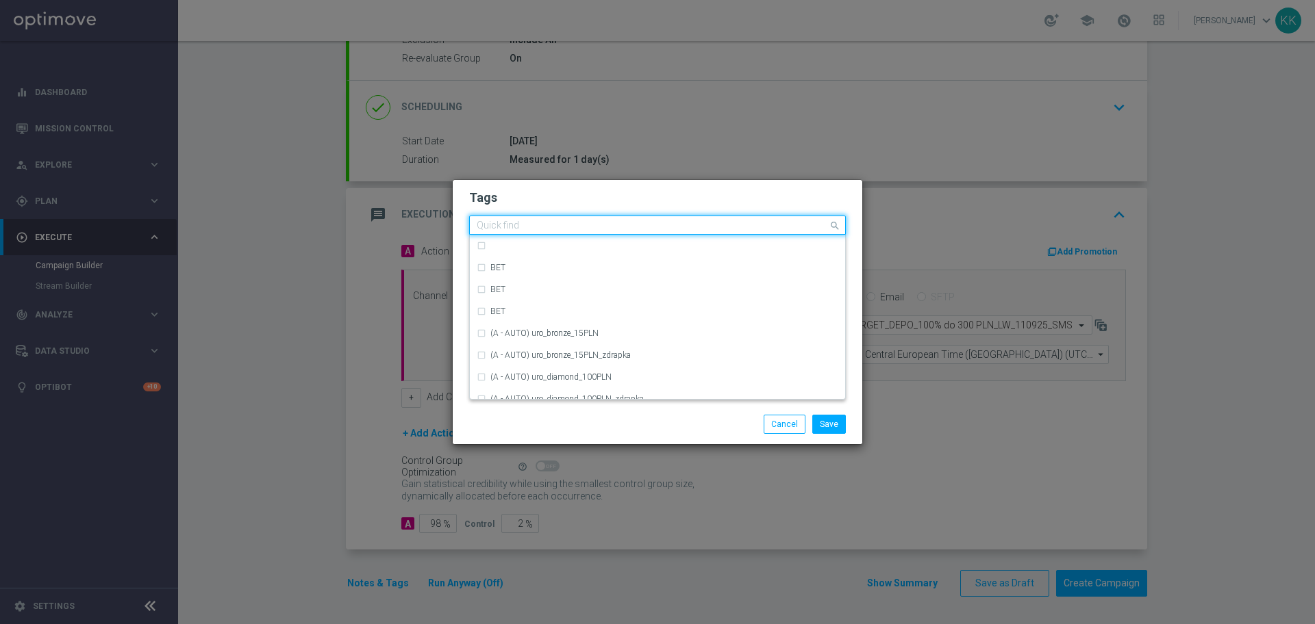
click at [517, 230] on input "text" at bounding box center [652, 226] width 351 height 12
click at [775, 429] on button "Cancel" at bounding box center [784, 424] width 42 height 19
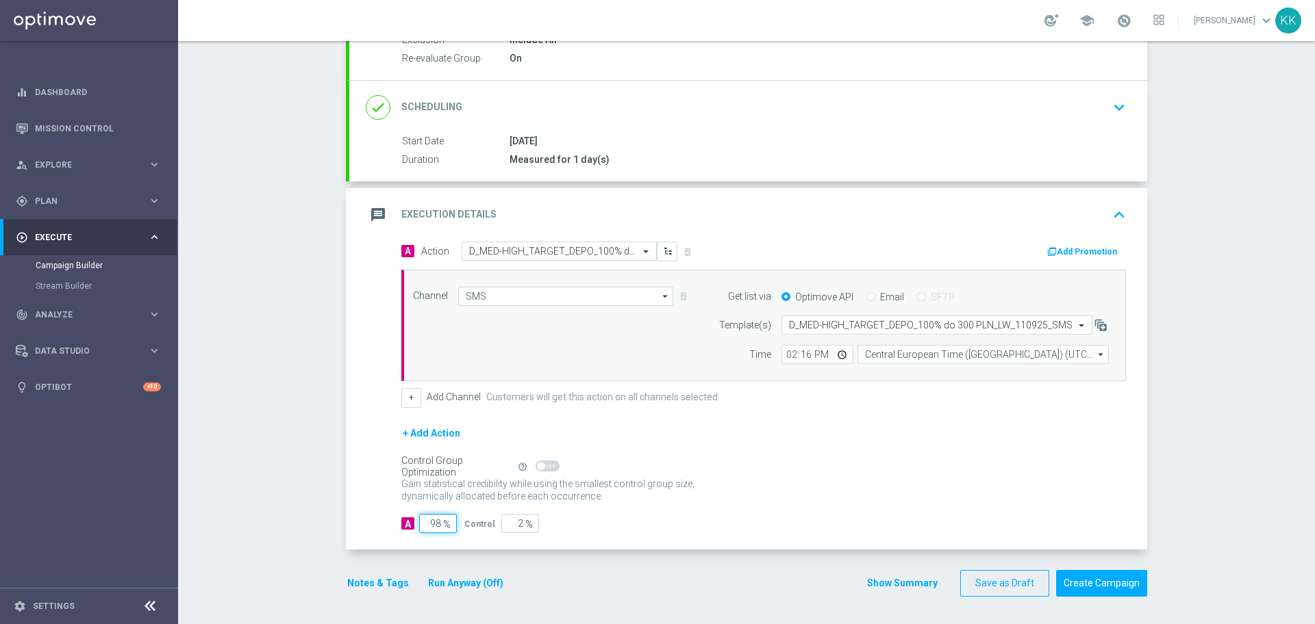
click at [436, 528] on input "98" at bounding box center [438, 523] width 38 height 19
click at [371, 578] on button "Notes & Tags" at bounding box center [378, 583] width 64 height 17
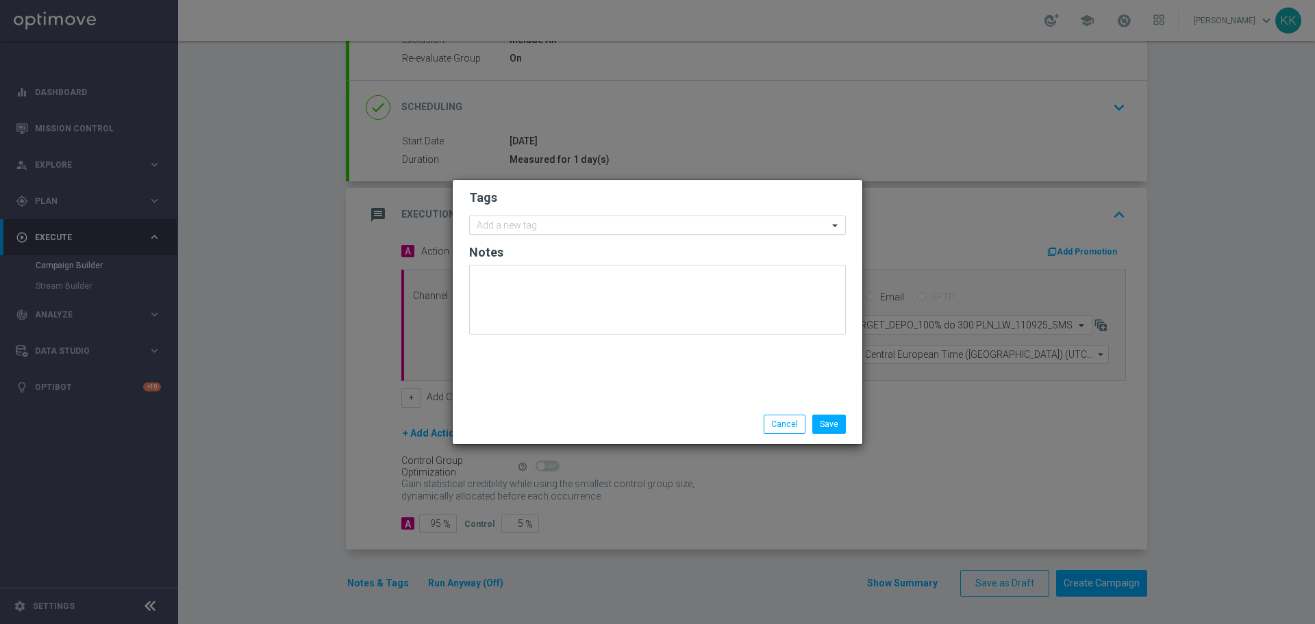
click at [550, 232] on div at bounding box center [650, 227] width 353 height 14
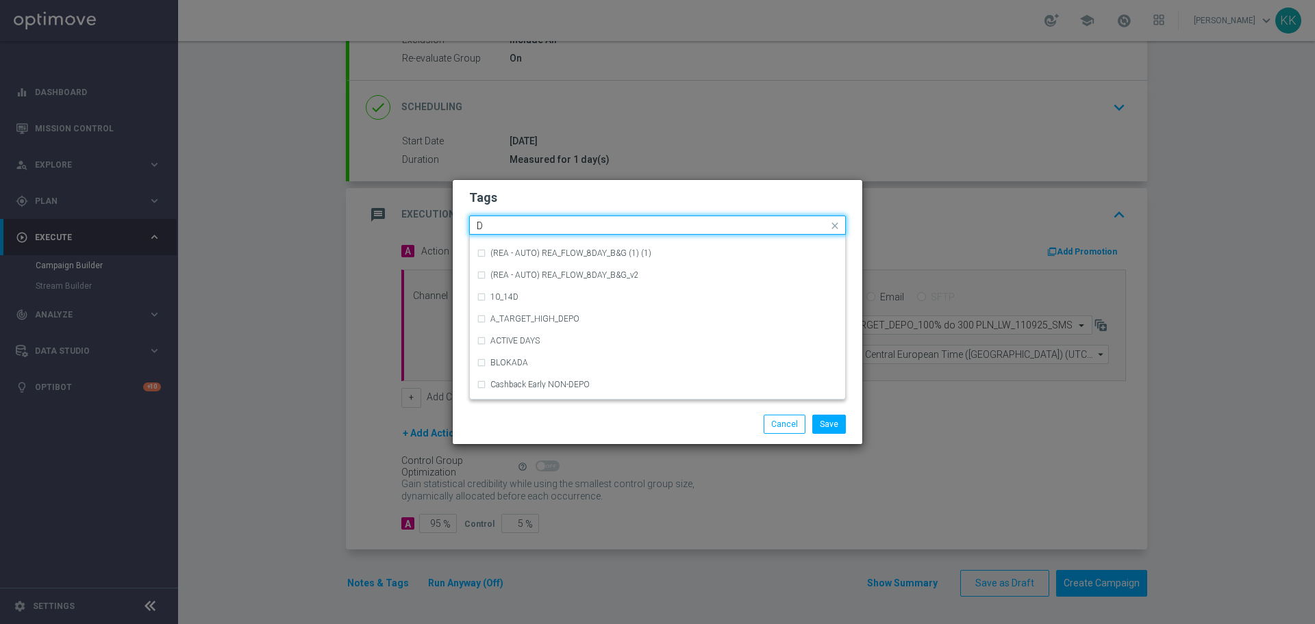
scroll to position [1455, 0]
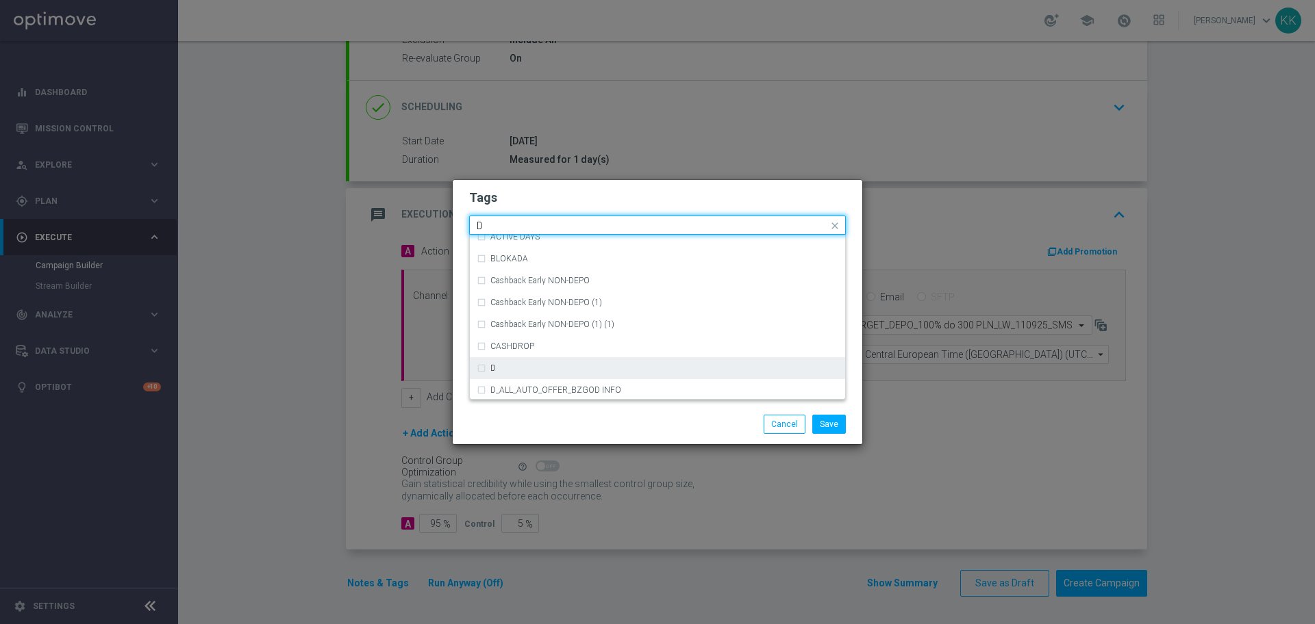
click at [579, 364] on div "D" at bounding box center [664, 368] width 348 height 8
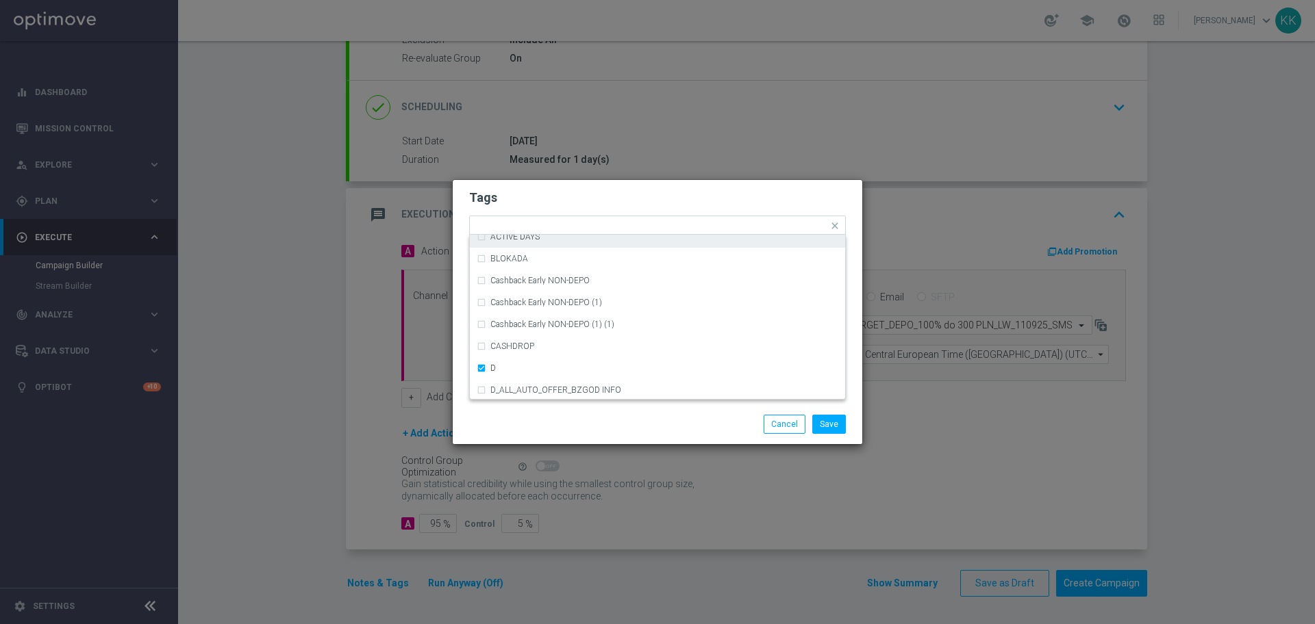
click at [595, 205] on h2 "Tags" at bounding box center [657, 198] width 377 height 16
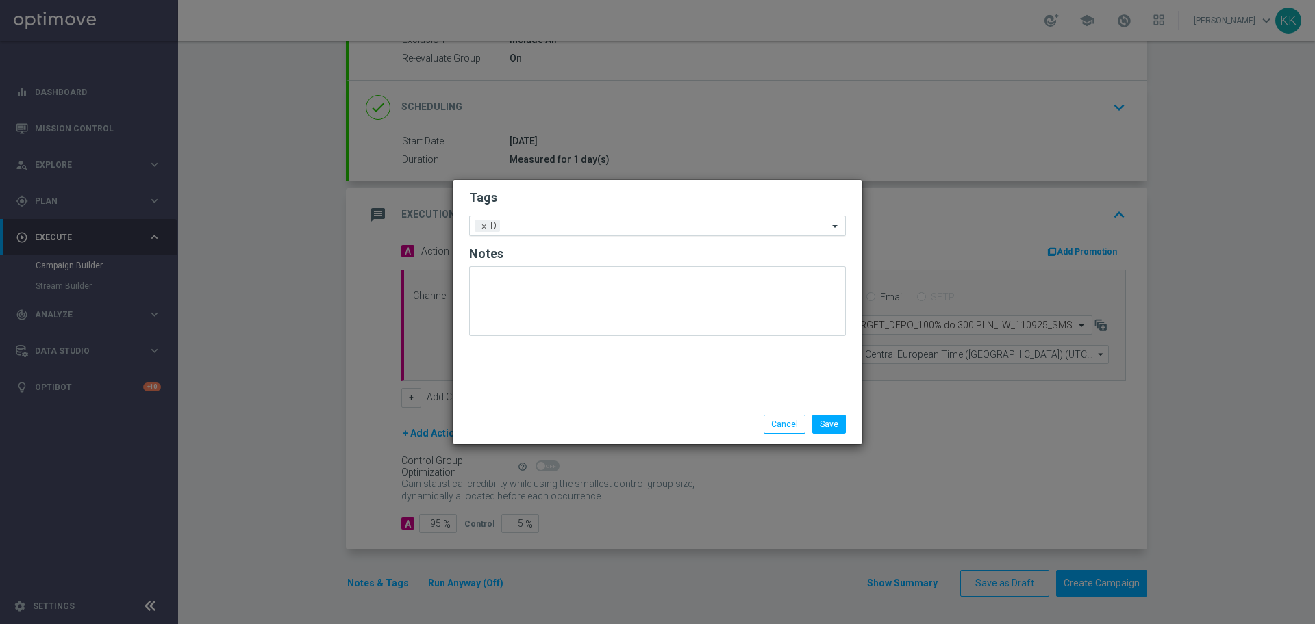
click at [595, 221] on input "text" at bounding box center [666, 227] width 322 height 12
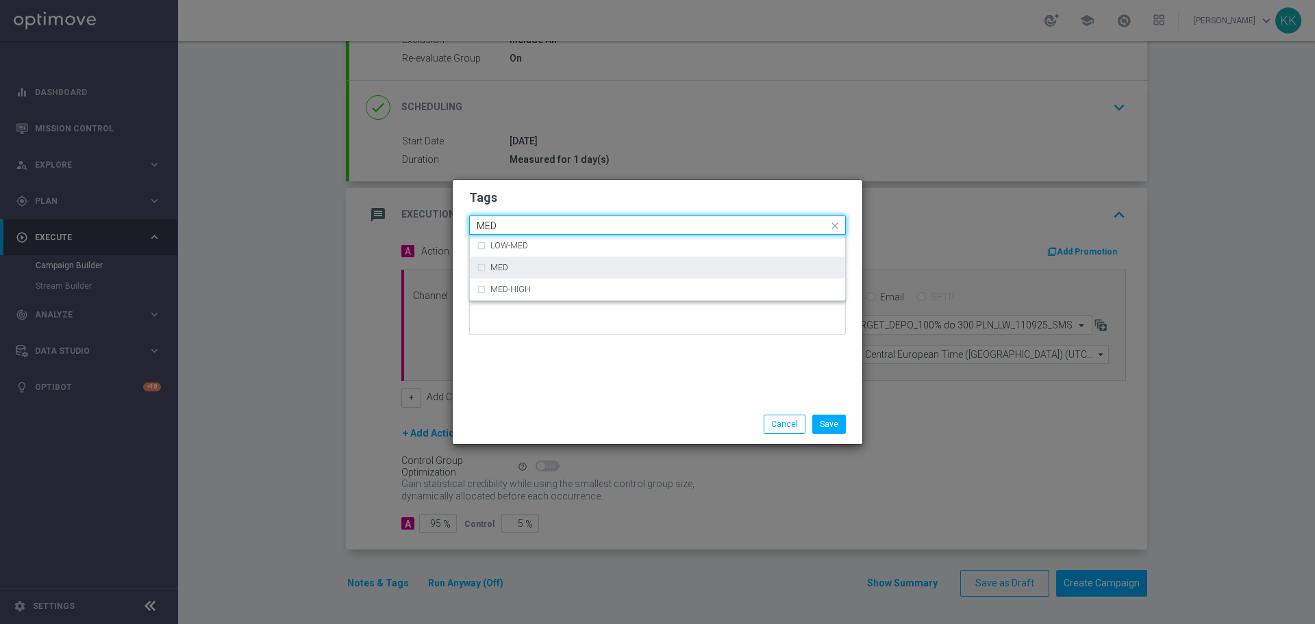
click at [572, 262] on div "MED" at bounding box center [657, 268] width 361 height 22
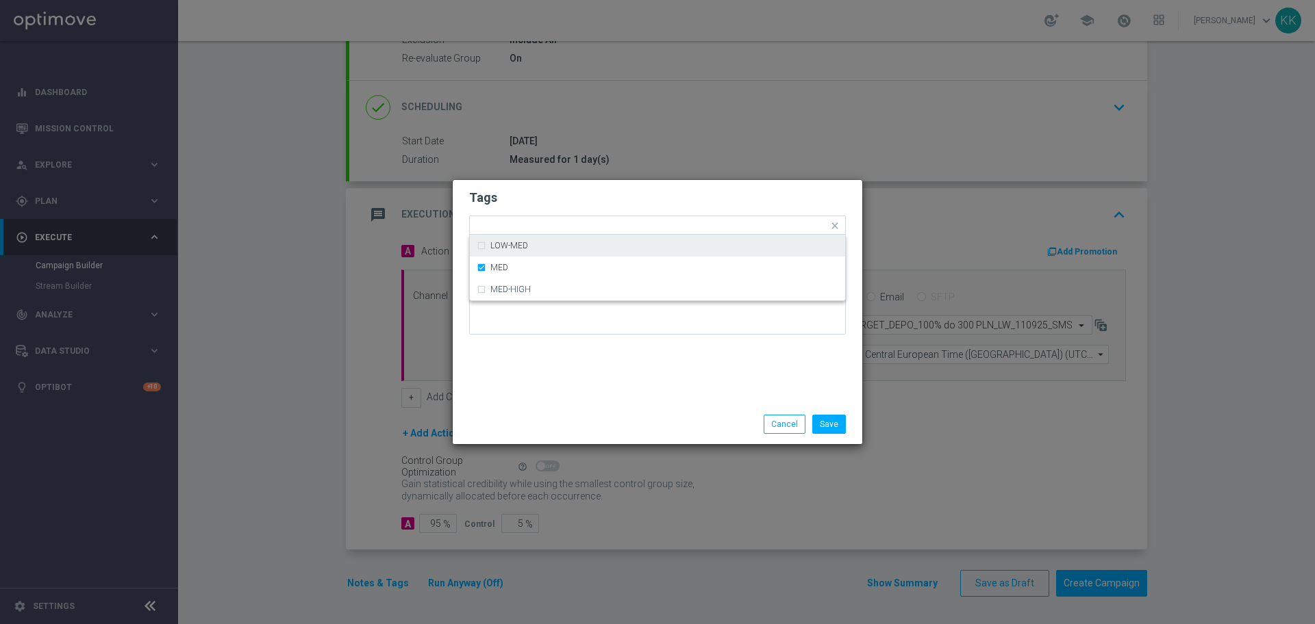
click at [574, 203] on h2 "Tags" at bounding box center [657, 198] width 377 height 16
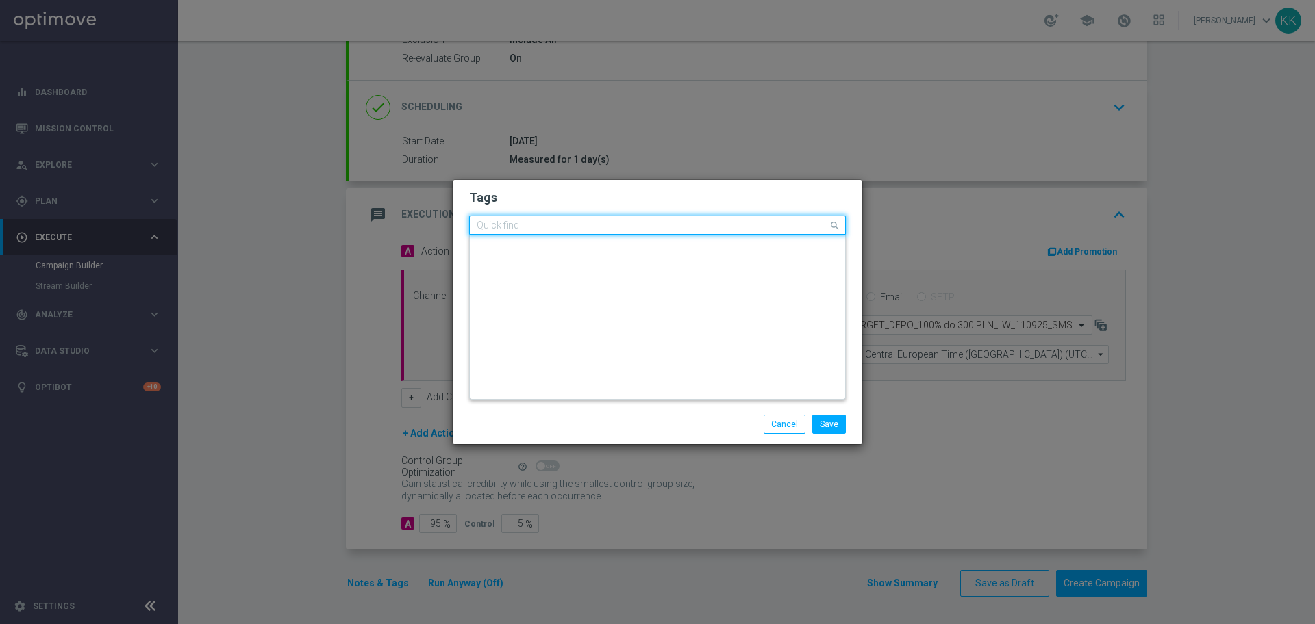
click at [576, 231] on input "text" at bounding box center [652, 226] width 351 height 12
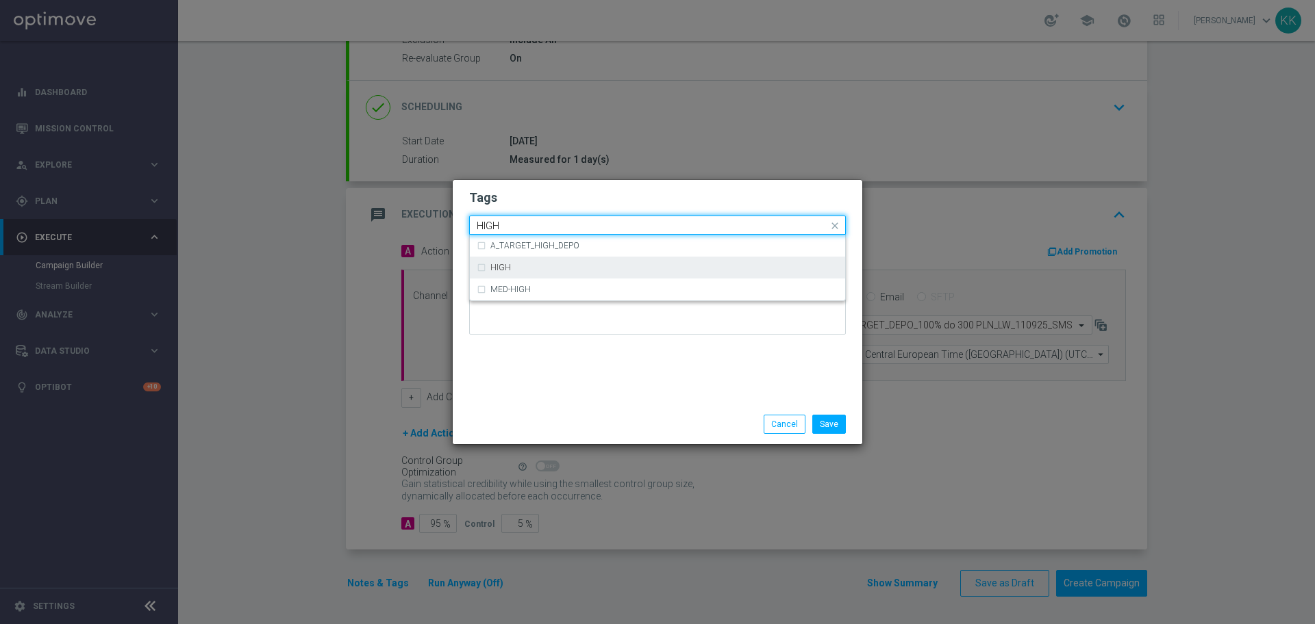
click at [525, 262] on div "HIGH" at bounding box center [657, 268] width 361 height 22
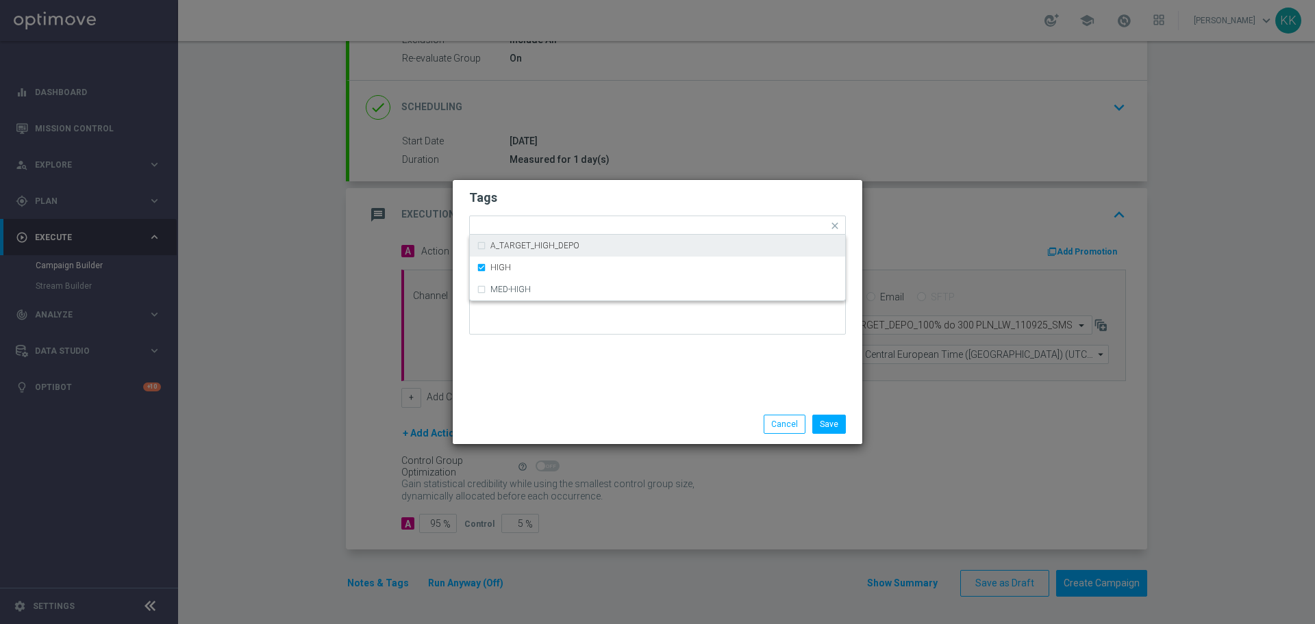
click at [583, 190] on h2 "Tags" at bounding box center [657, 198] width 377 height 16
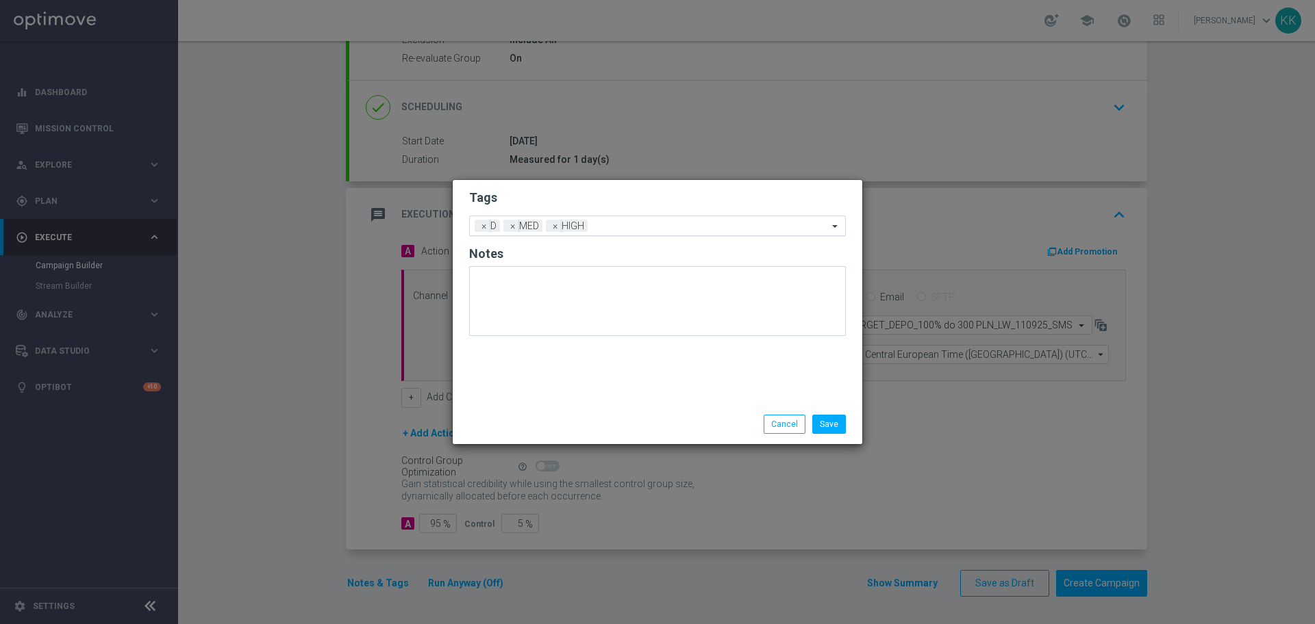
click at [623, 226] on input "text" at bounding box center [710, 227] width 235 height 12
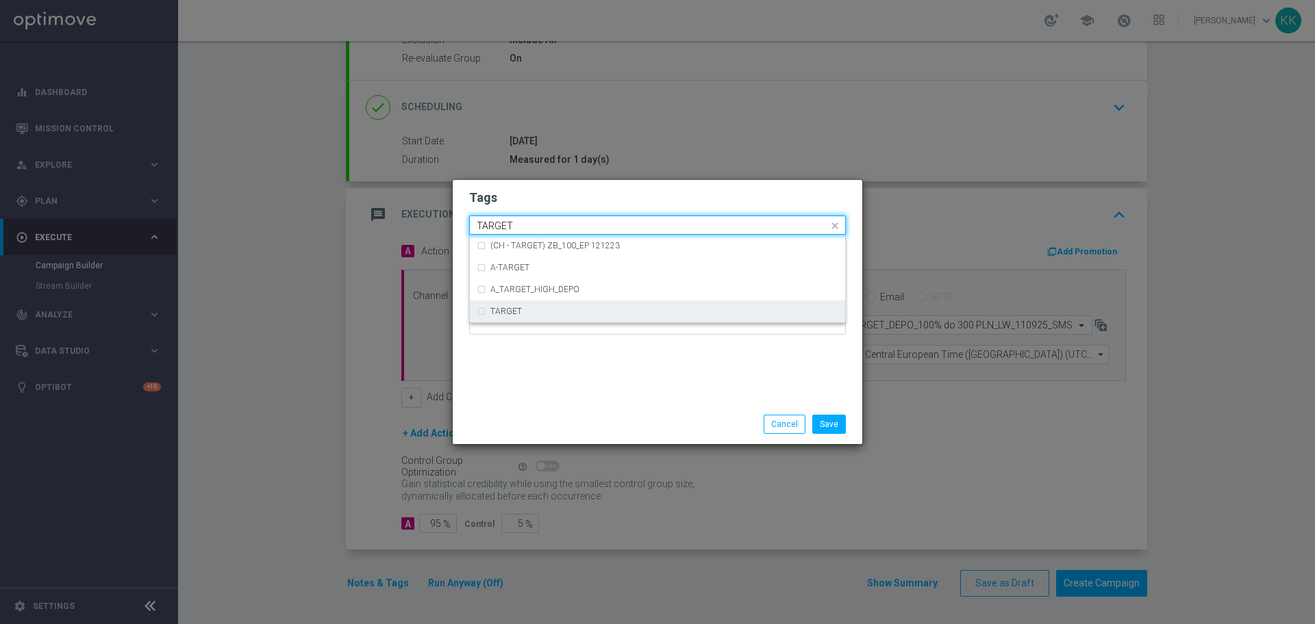
click at [591, 313] on div "TARGET" at bounding box center [664, 311] width 348 height 8
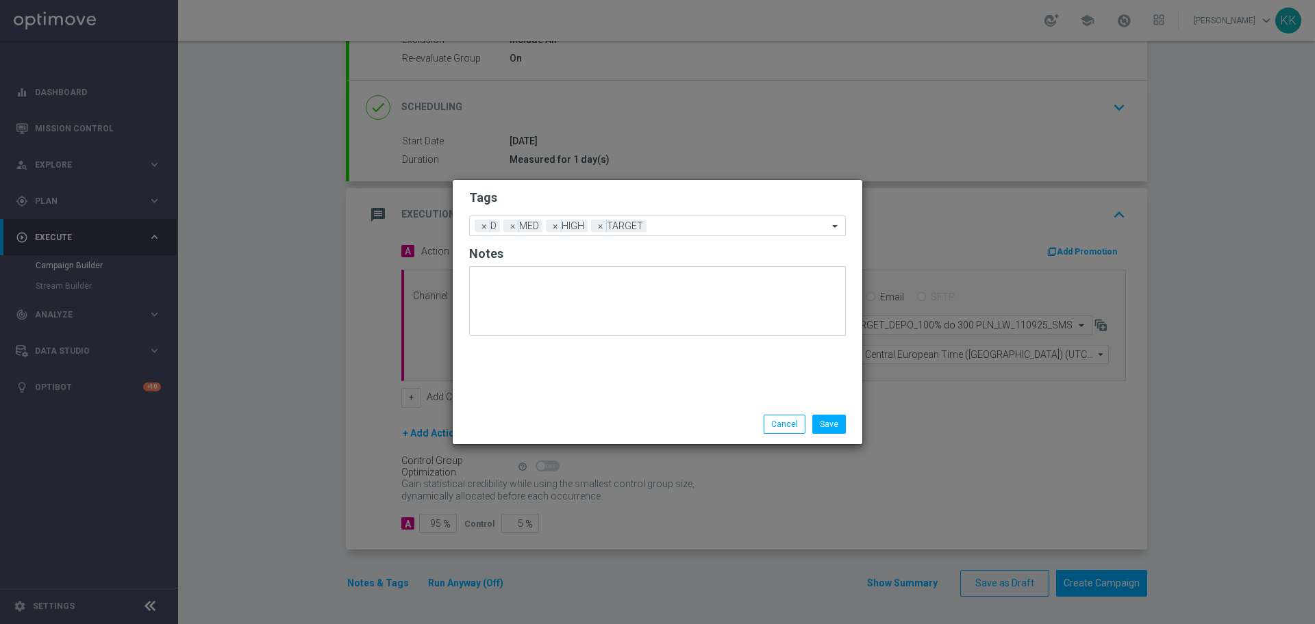
click at [598, 361] on div "Tags Add a new tag × D × MED × HIGH × TARGET Notes" at bounding box center [657, 292] width 409 height 225
click at [659, 231] on input "text" at bounding box center [740, 227] width 176 height 12
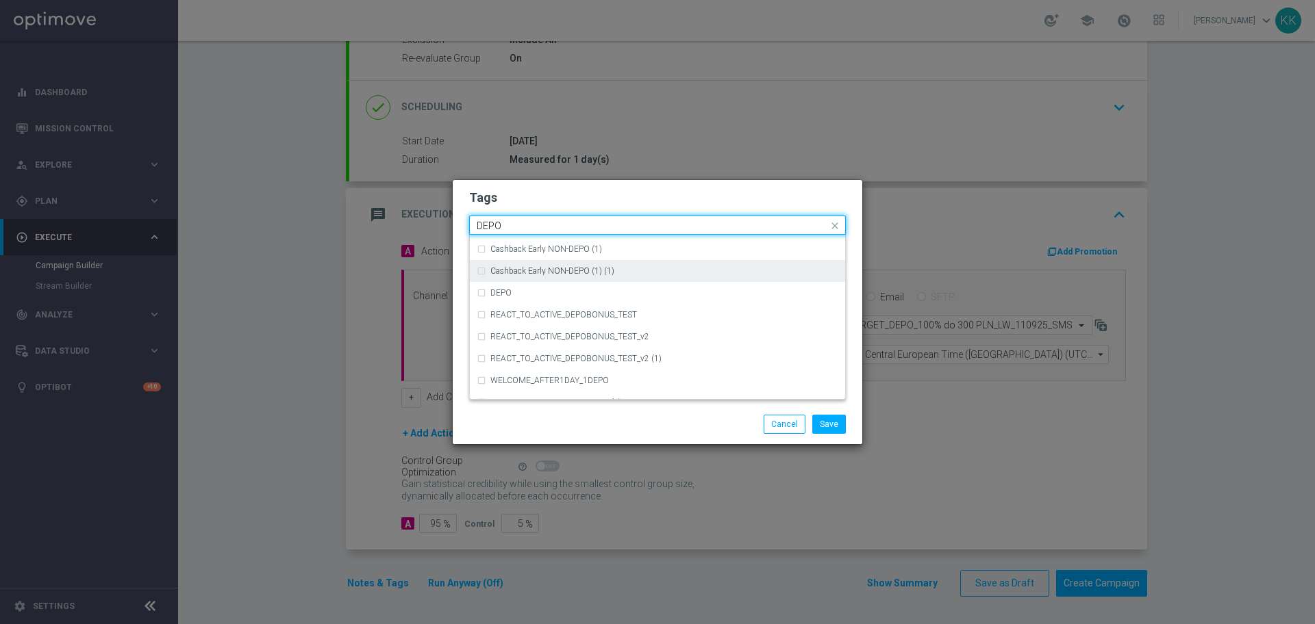
scroll to position [541, 0]
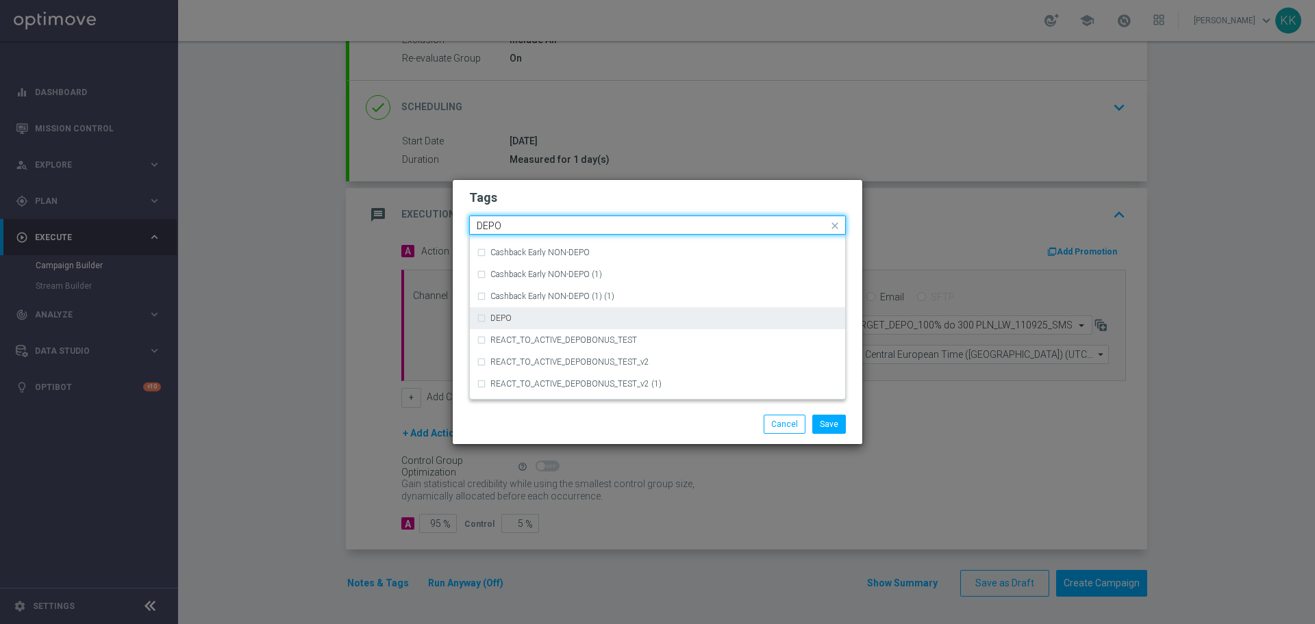
click at [542, 322] on div "DEPO" at bounding box center [657, 318] width 361 height 22
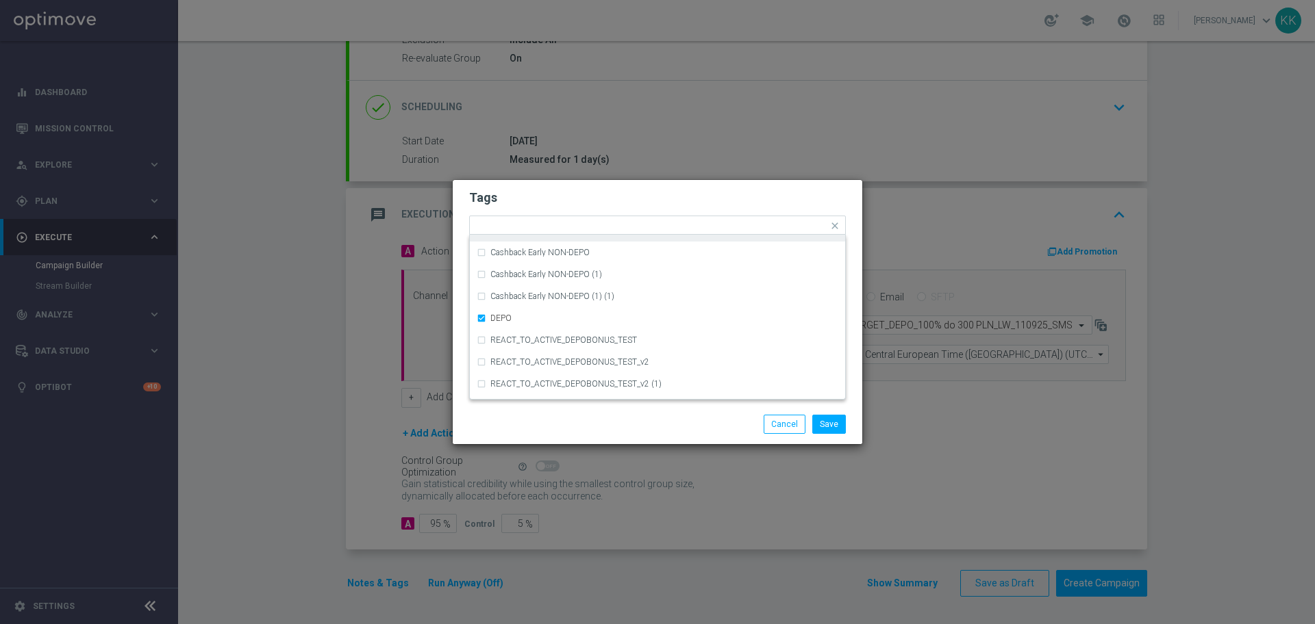
click at [591, 199] on h2 "Tags" at bounding box center [657, 198] width 377 height 16
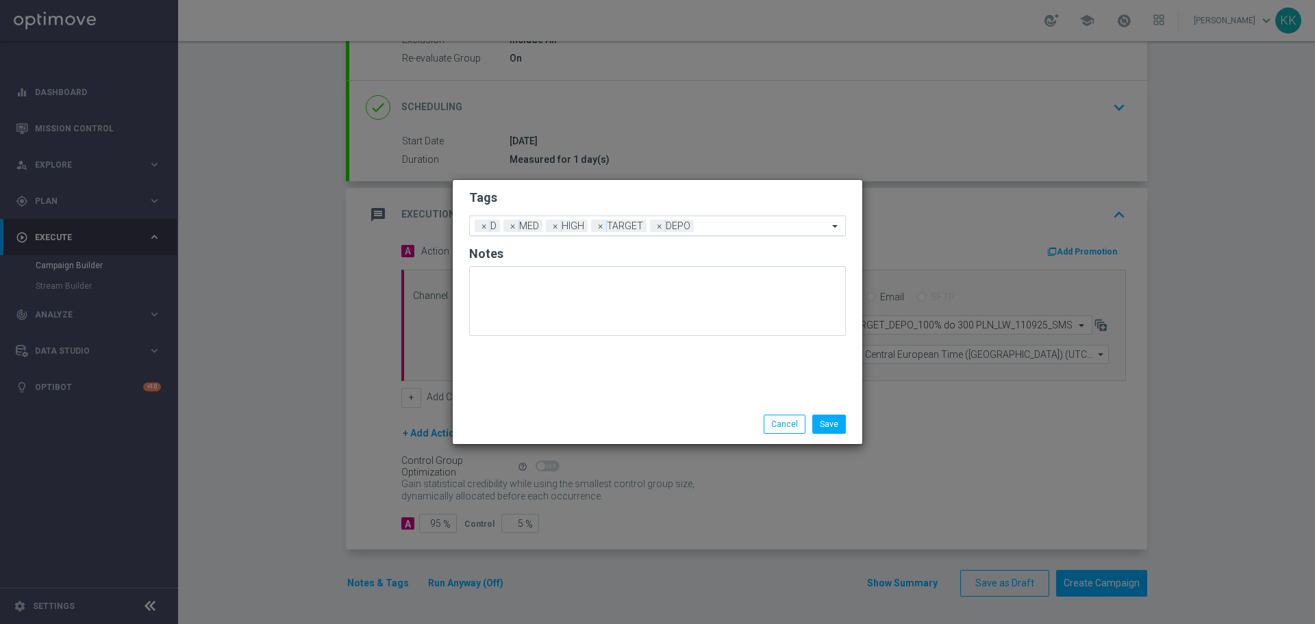
click at [726, 235] on ng-select "Add a new tag × D × MED × HIGH × TARGET × DEPO" at bounding box center [657, 226] width 377 height 21
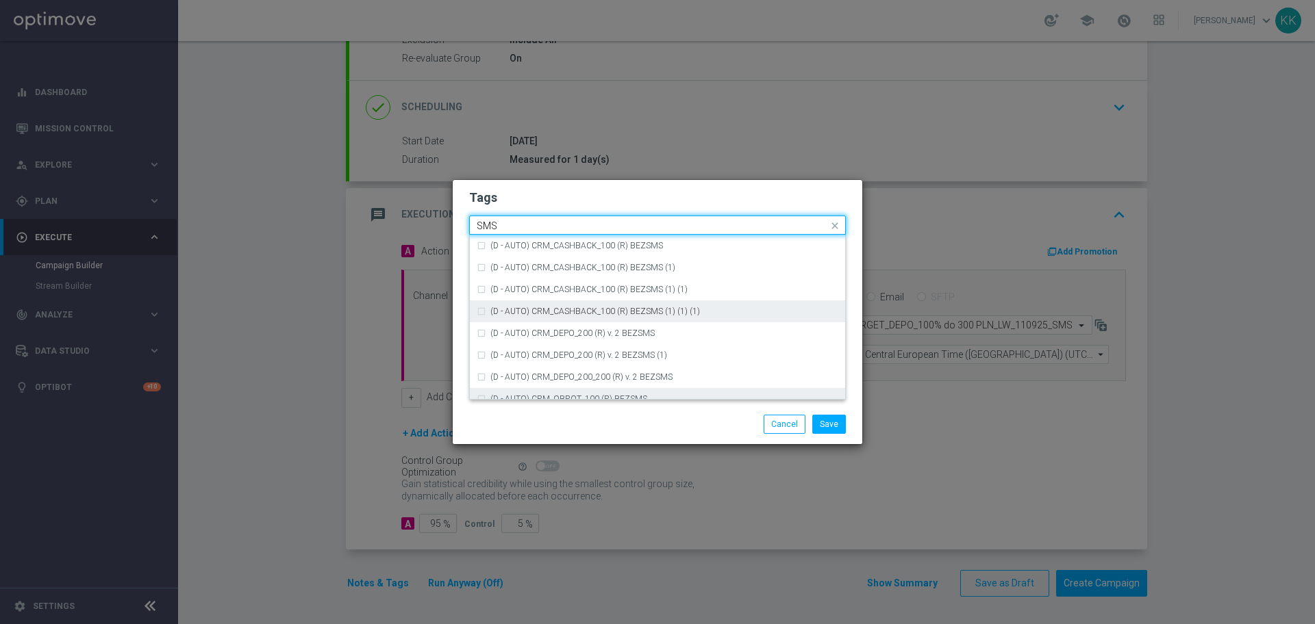
scroll to position [208, 0]
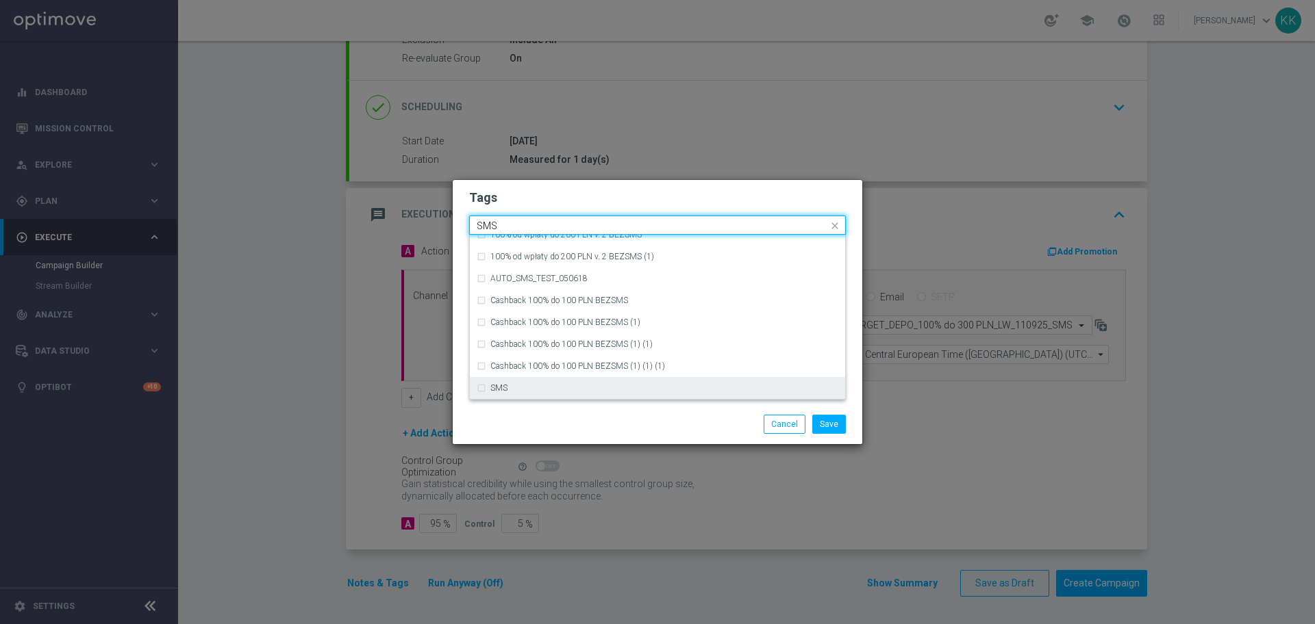
click at [546, 394] on div "SMS" at bounding box center [657, 388] width 361 height 22
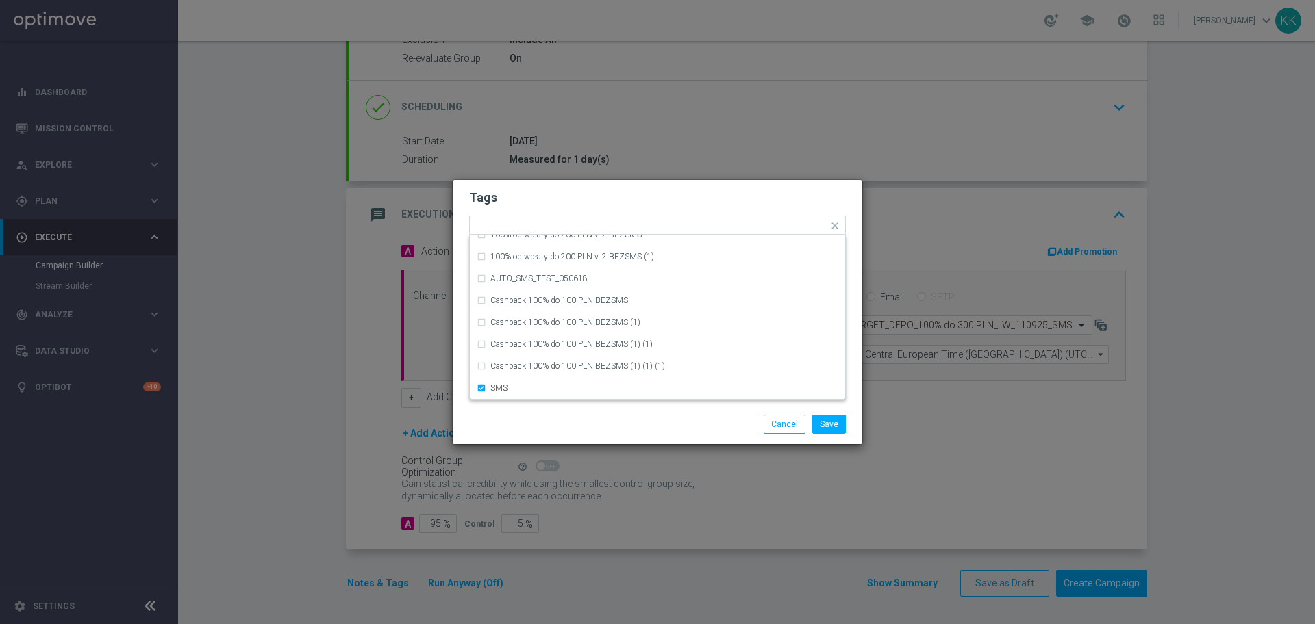
click at [568, 428] on div "Save Cancel" at bounding box center [657, 424] width 397 height 19
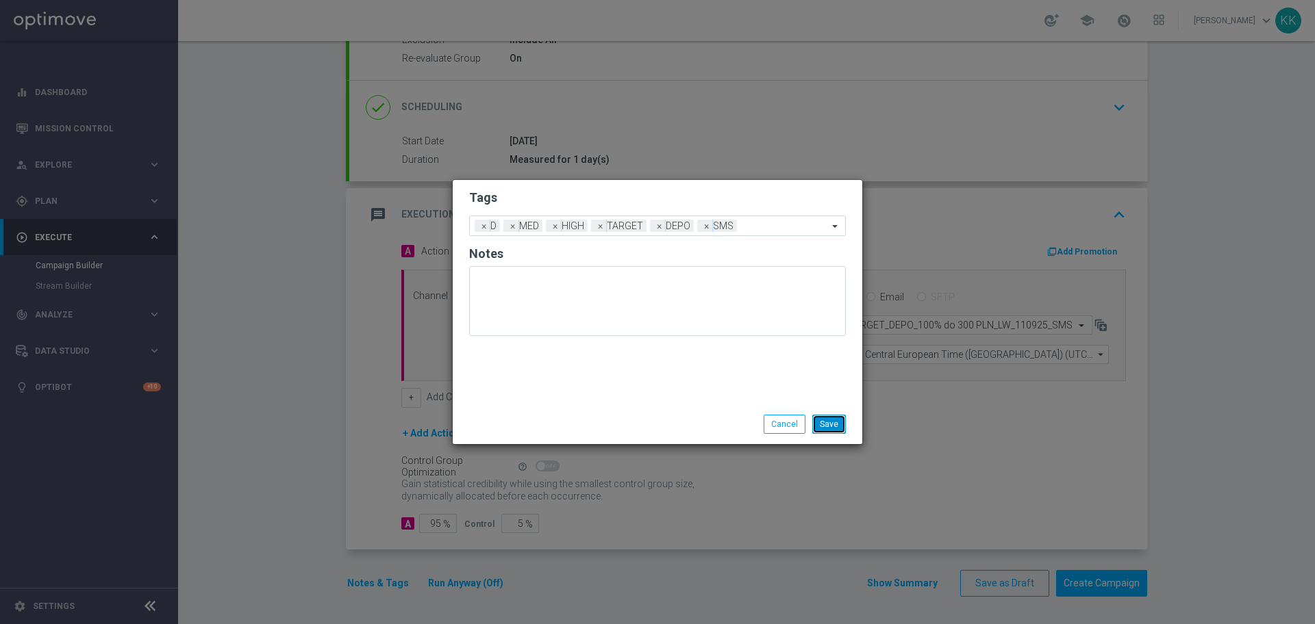
click at [836, 425] on button "Save" at bounding box center [829, 424] width 34 height 19
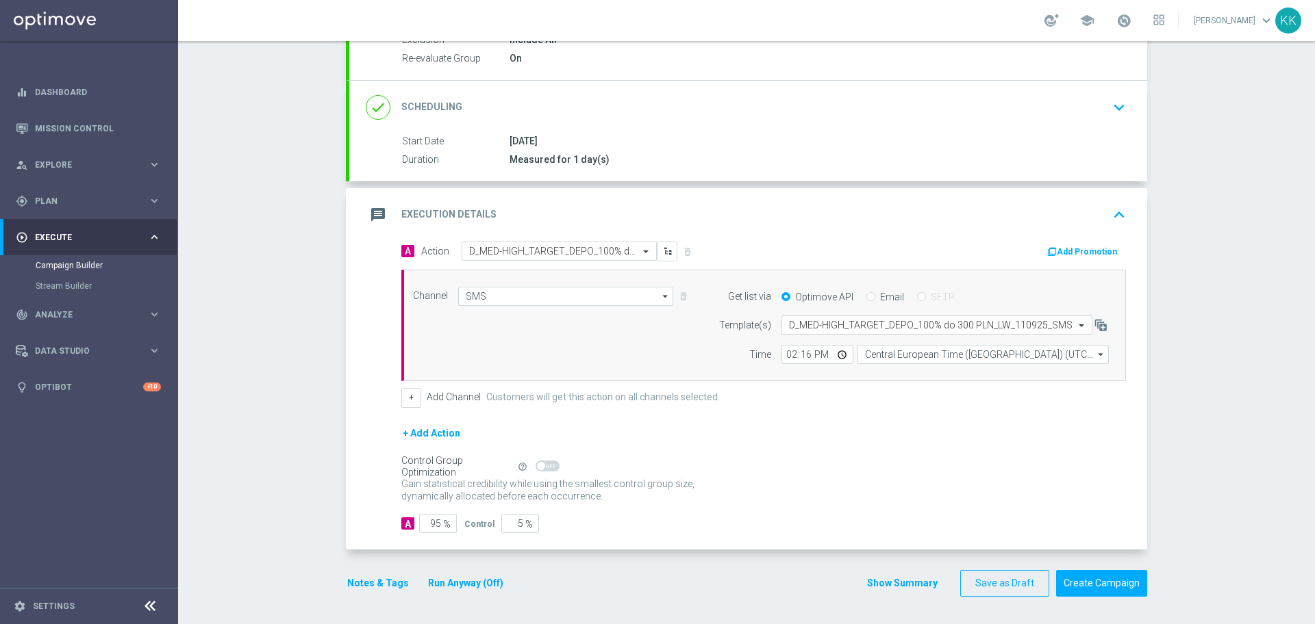
scroll to position [0, 0]
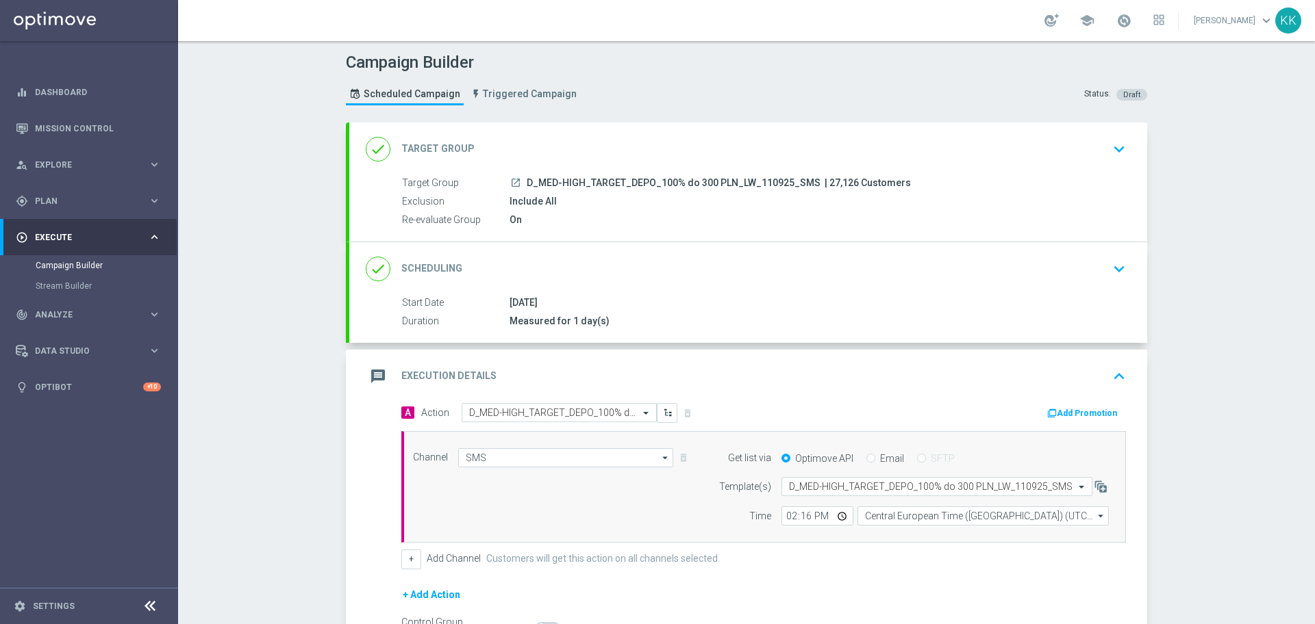
click at [1106, 134] on div "done Target Group keyboard_arrow_down" at bounding box center [748, 149] width 798 height 53
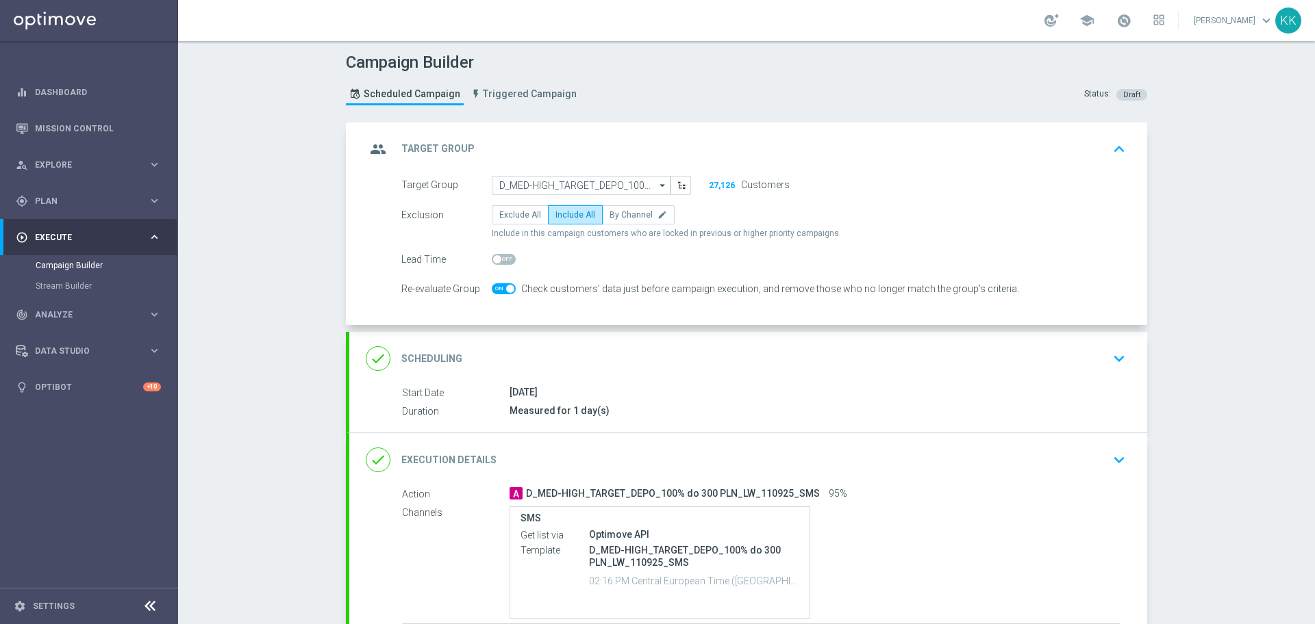
click at [672, 335] on div "done Scheduling keyboard_arrow_down" at bounding box center [748, 358] width 798 height 53
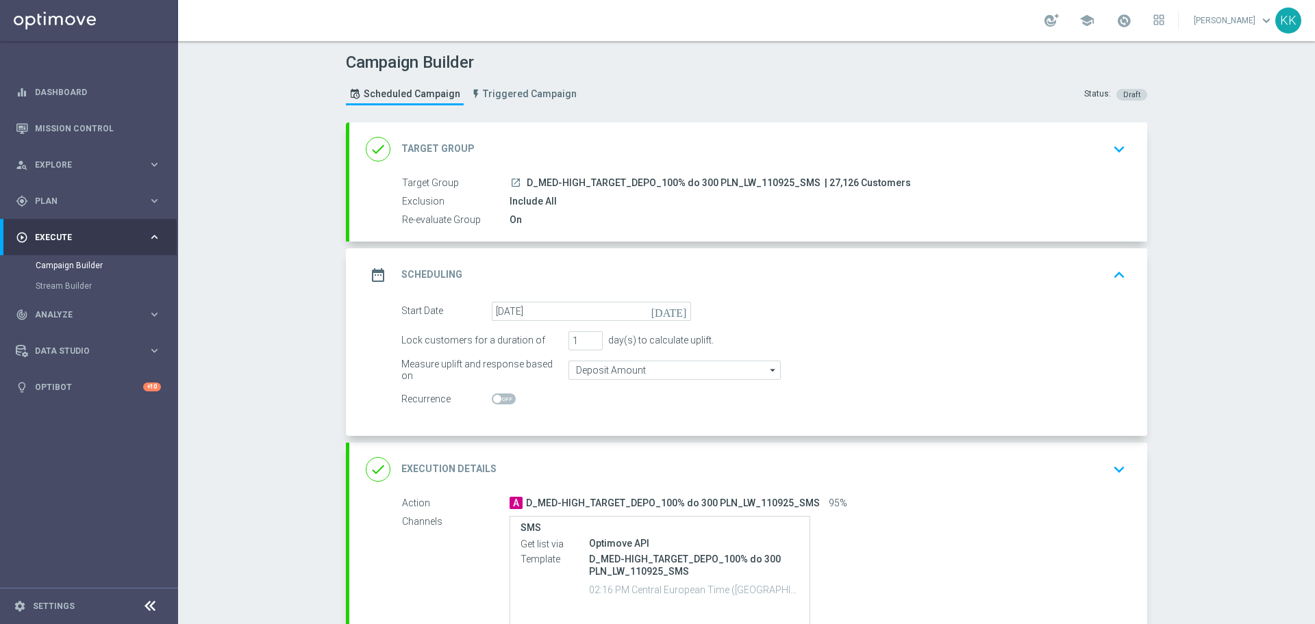
click at [1107, 480] on button "keyboard_arrow_down" at bounding box center [1118, 470] width 23 height 26
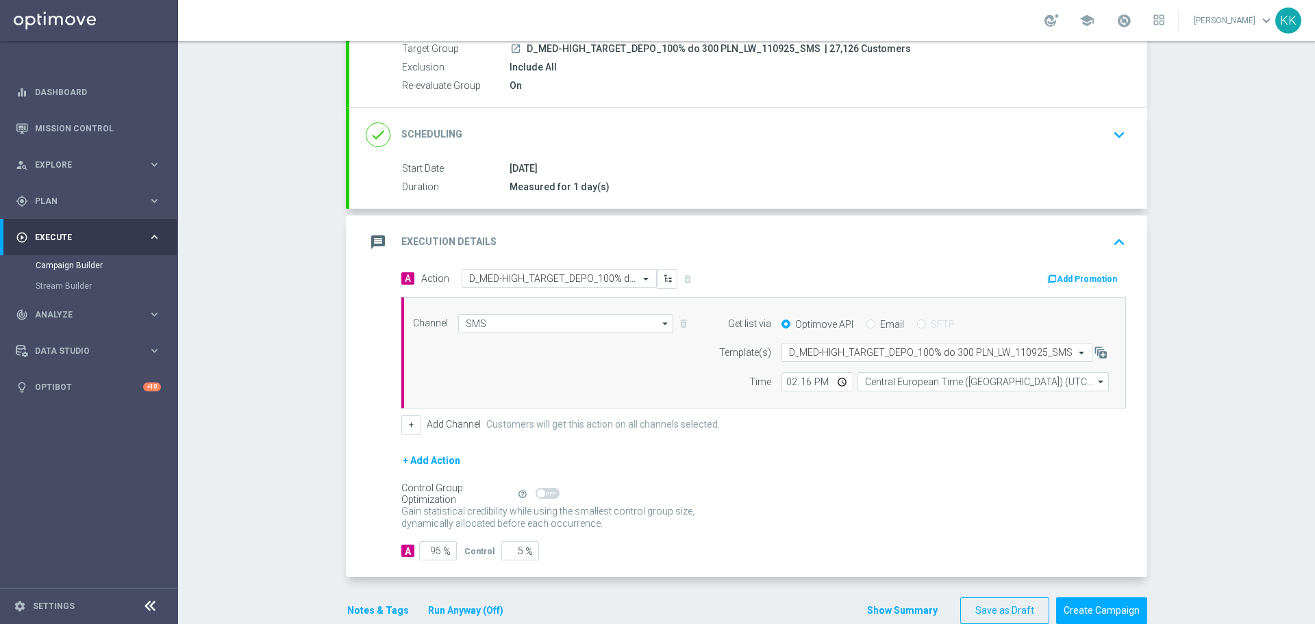
scroll to position [162, 0]
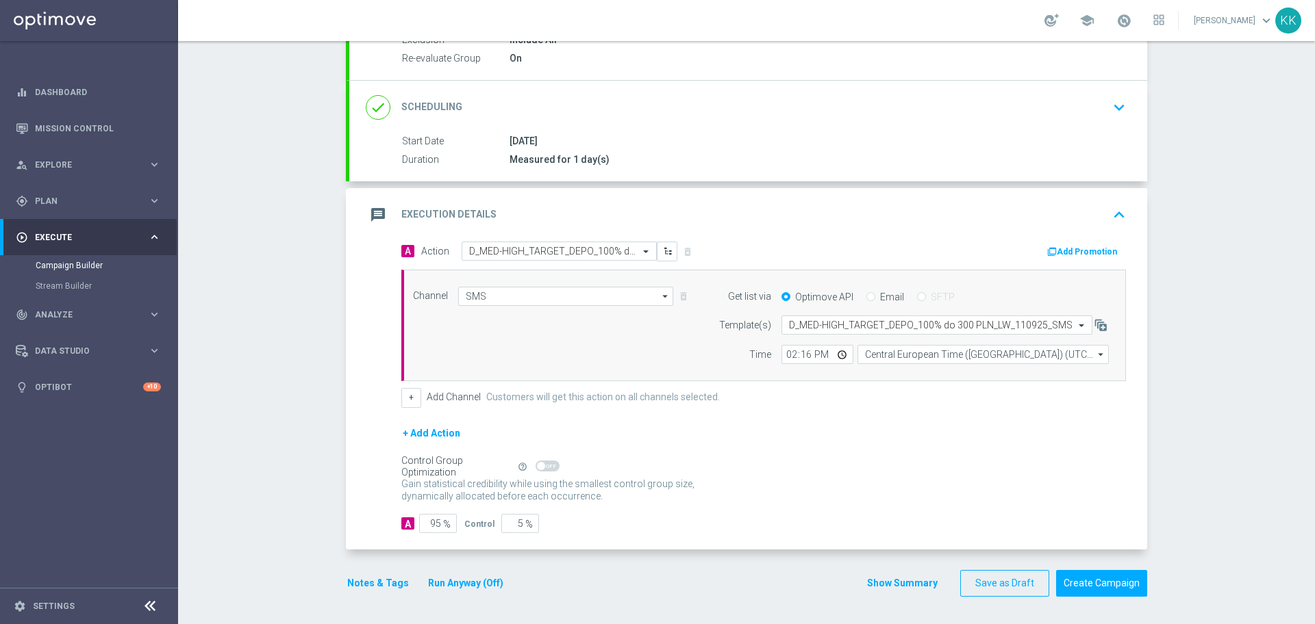
click at [363, 577] on button "Notes & Tags" at bounding box center [378, 583] width 64 height 17
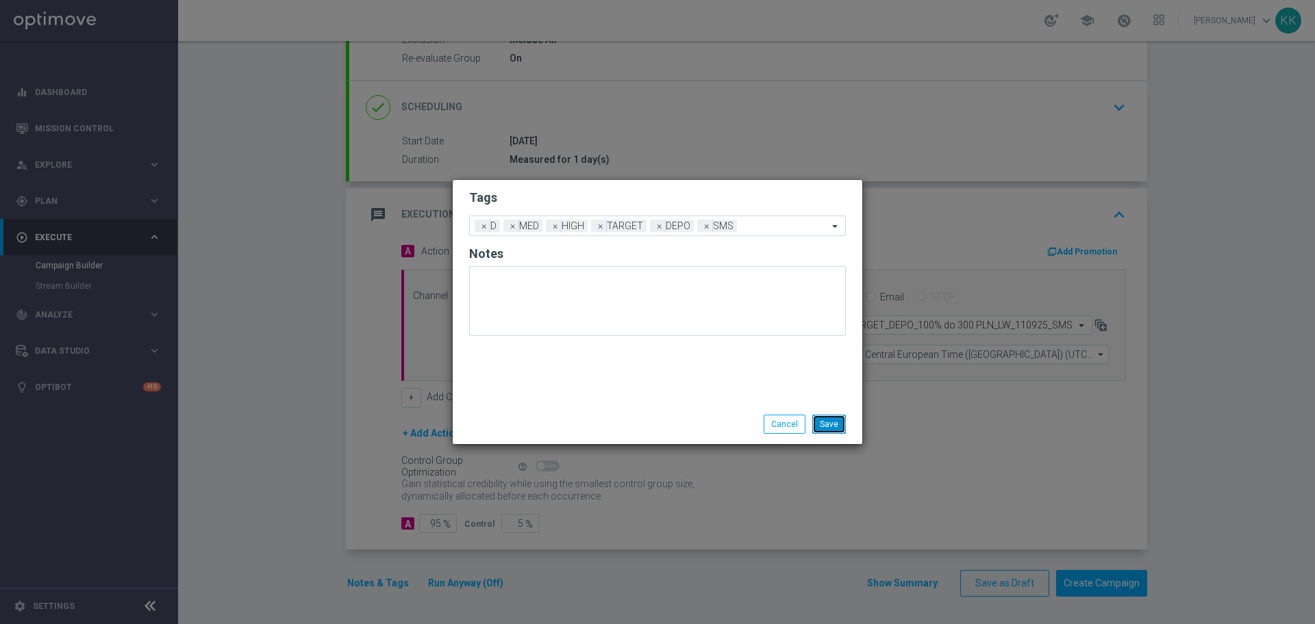
drag, startPoint x: 824, startPoint y: 422, endPoint x: 848, endPoint y: 435, distance: 26.9
click at [824, 423] on button "Save" at bounding box center [829, 424] width 34 height 19
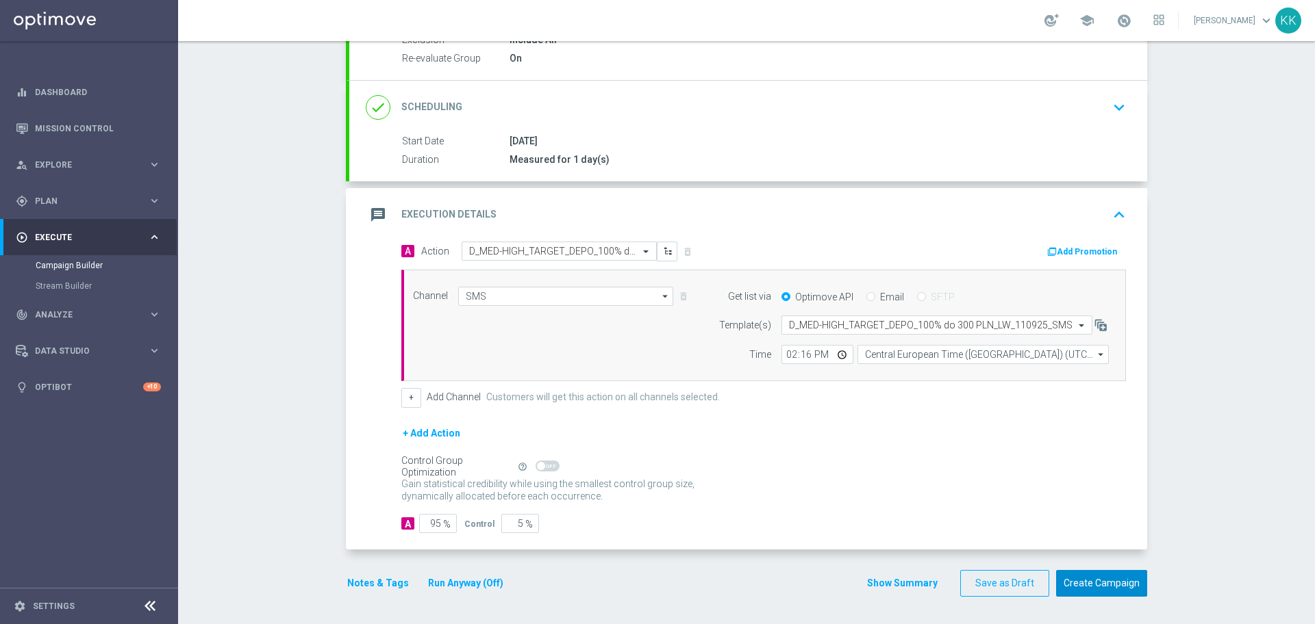
click at [1074, 573] on button "Create Campaign" at bounding box center [1101, 583] width 91 height 27
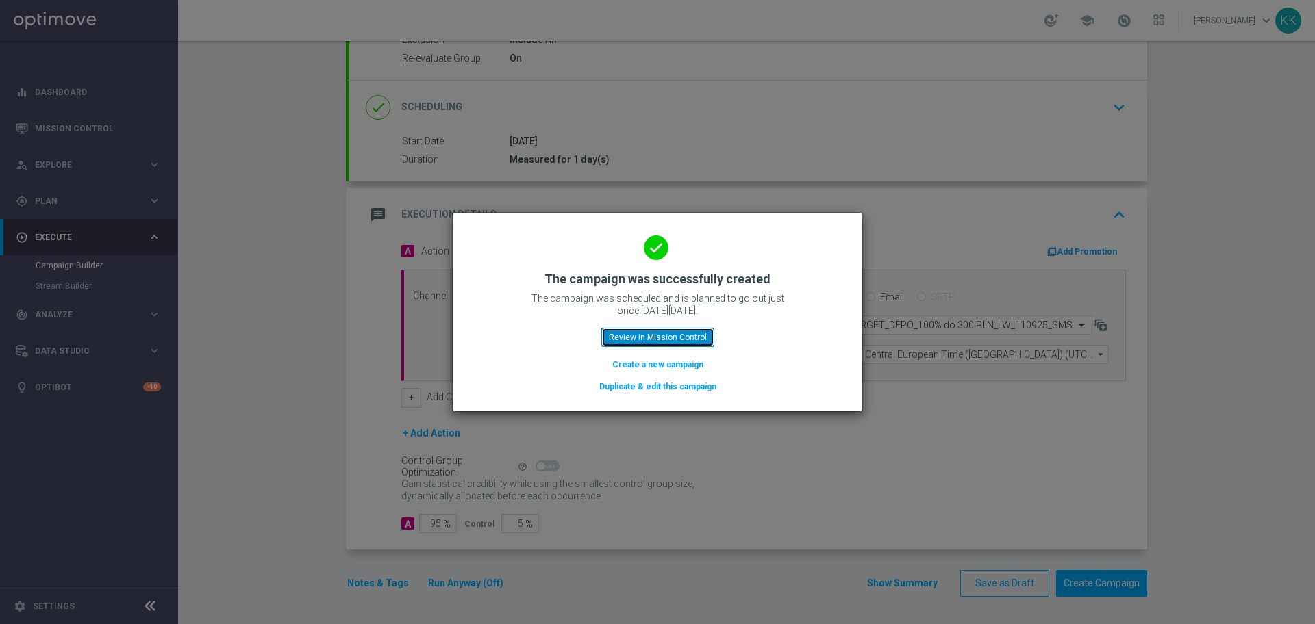
click at [661, 337] on button "Review in Mission Control" at bounding box center [657, 337] width 113 height 19
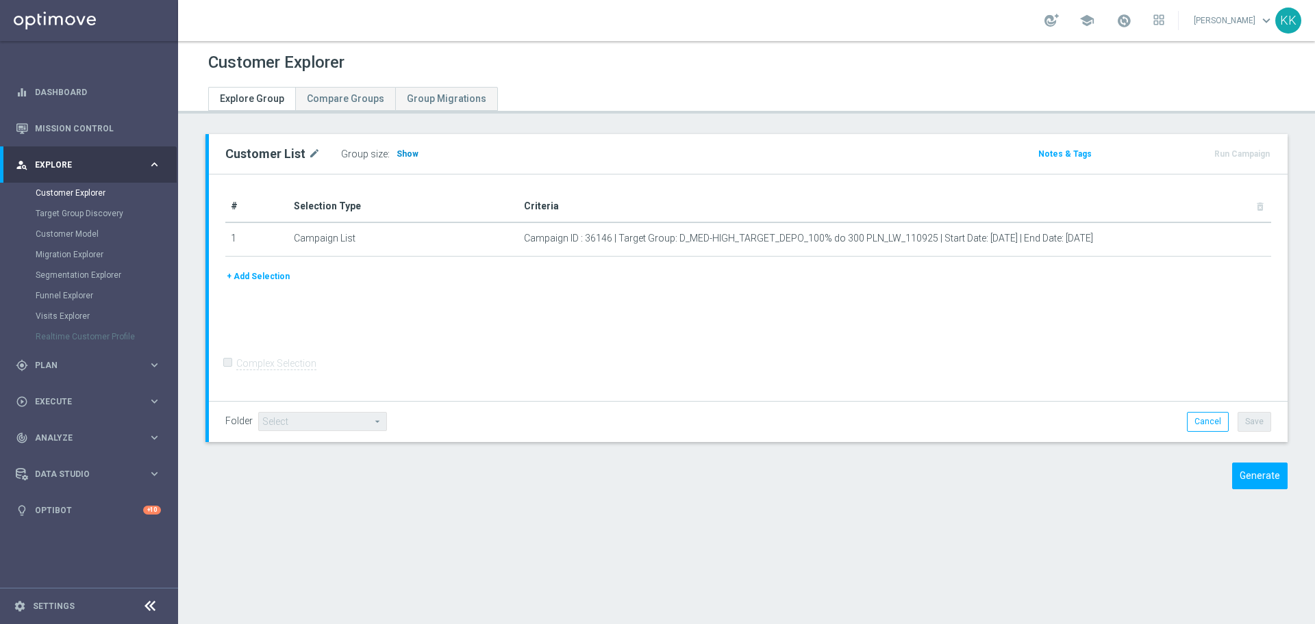
click at [396, 149] on span "Show" at bounding box center [407, 154] width 22 height 10
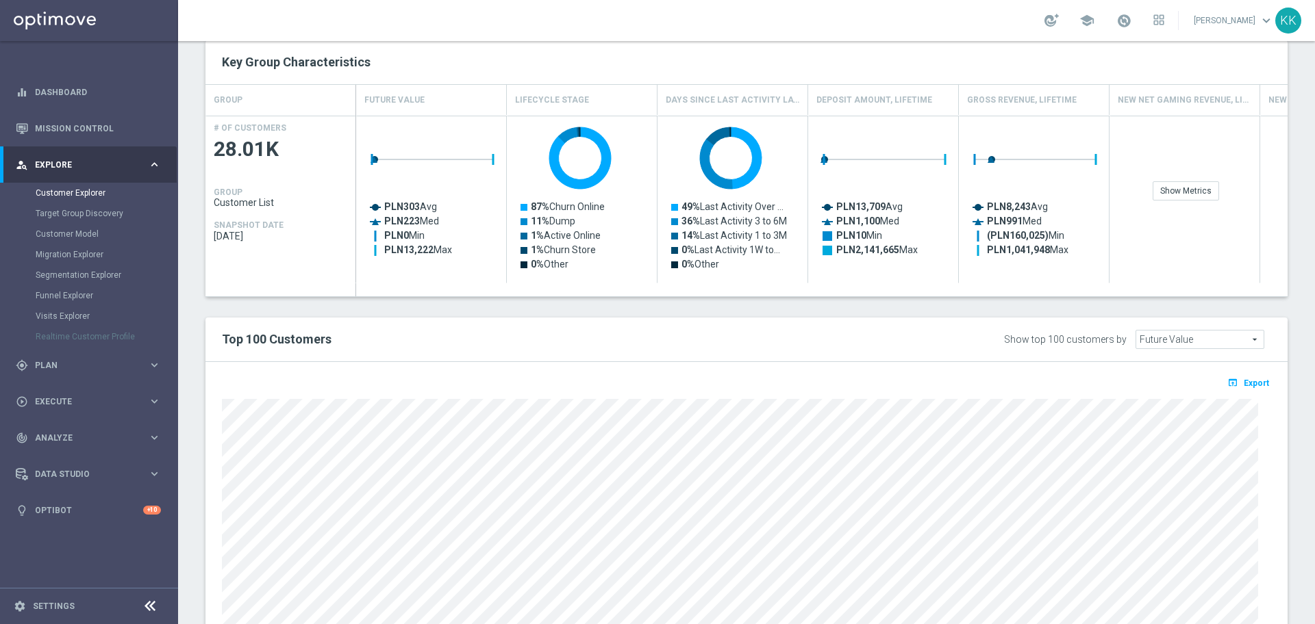
scroll to position [624, 0]
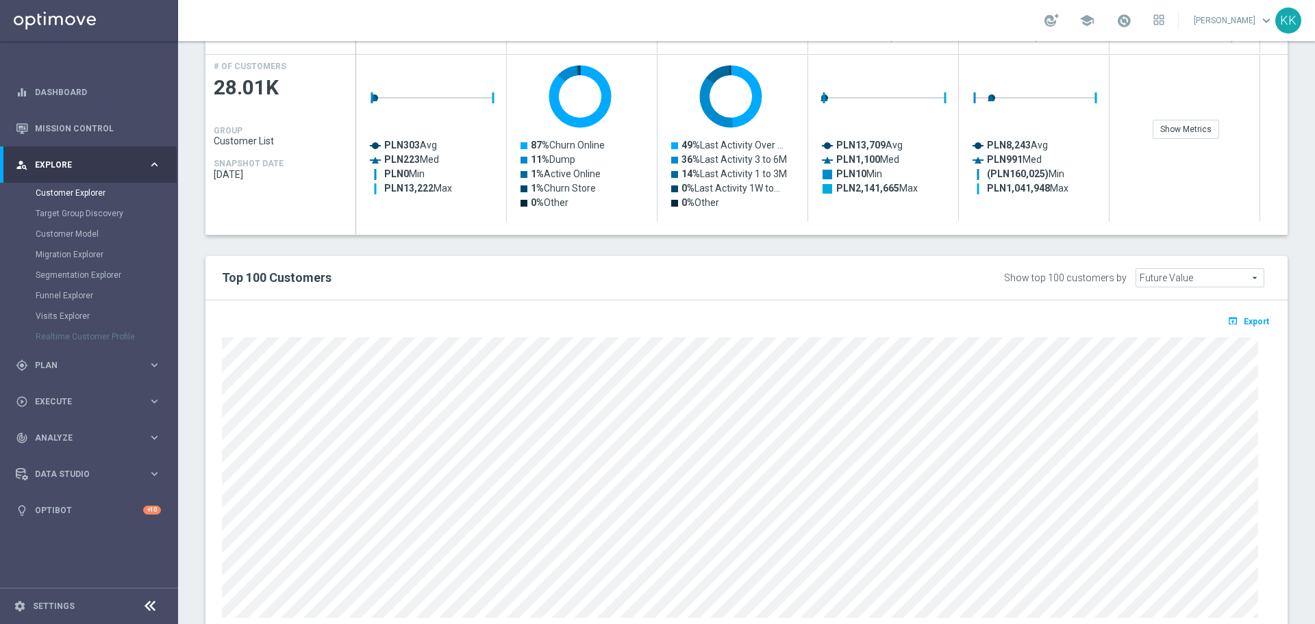
click at [1243, 322] on span "Export" at bounding box center [1255, 322] width 25 height 10
